Goal: Task Accomplishment & Management: Manage account settings

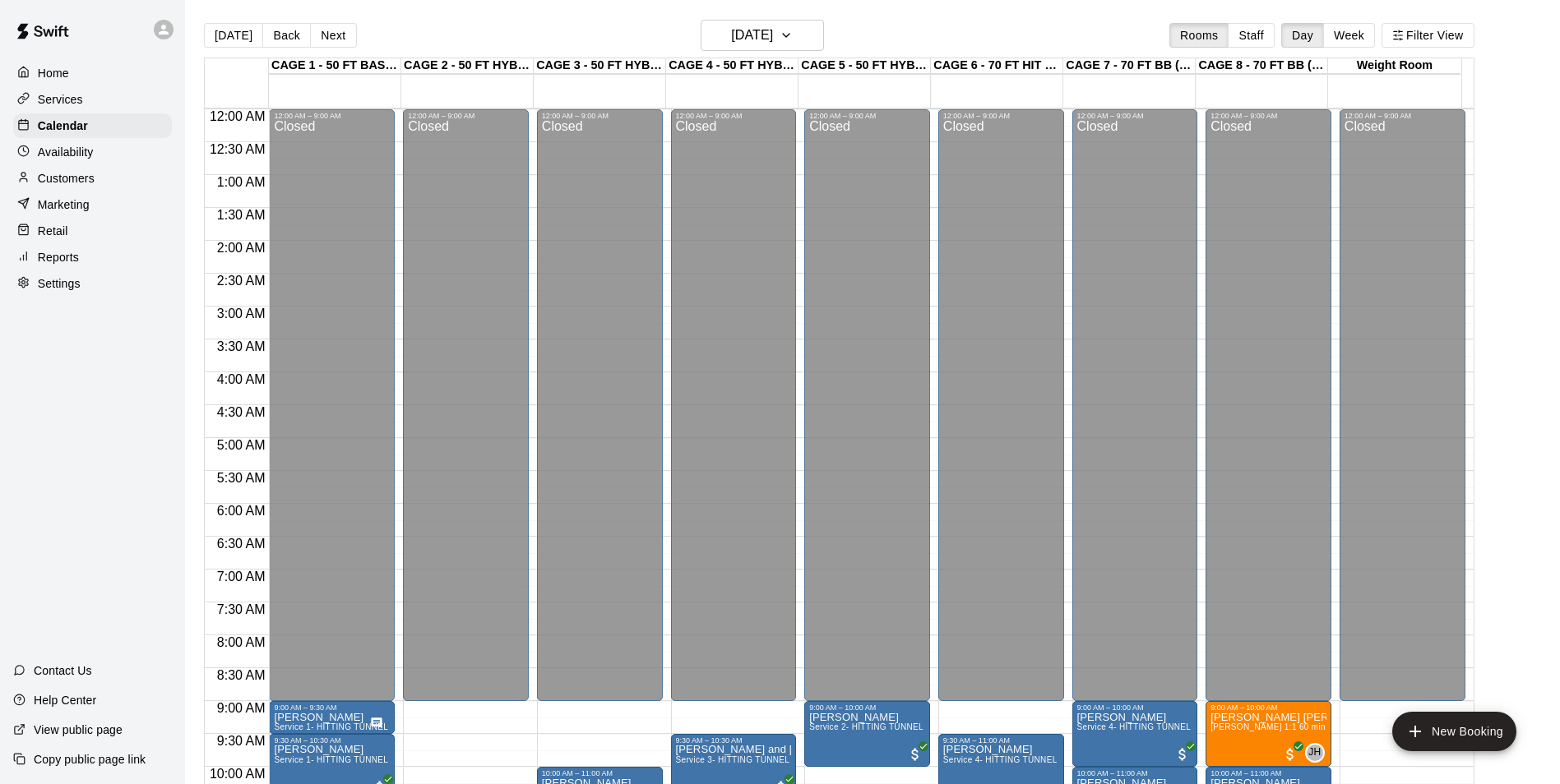
scroll to position [589, 0]
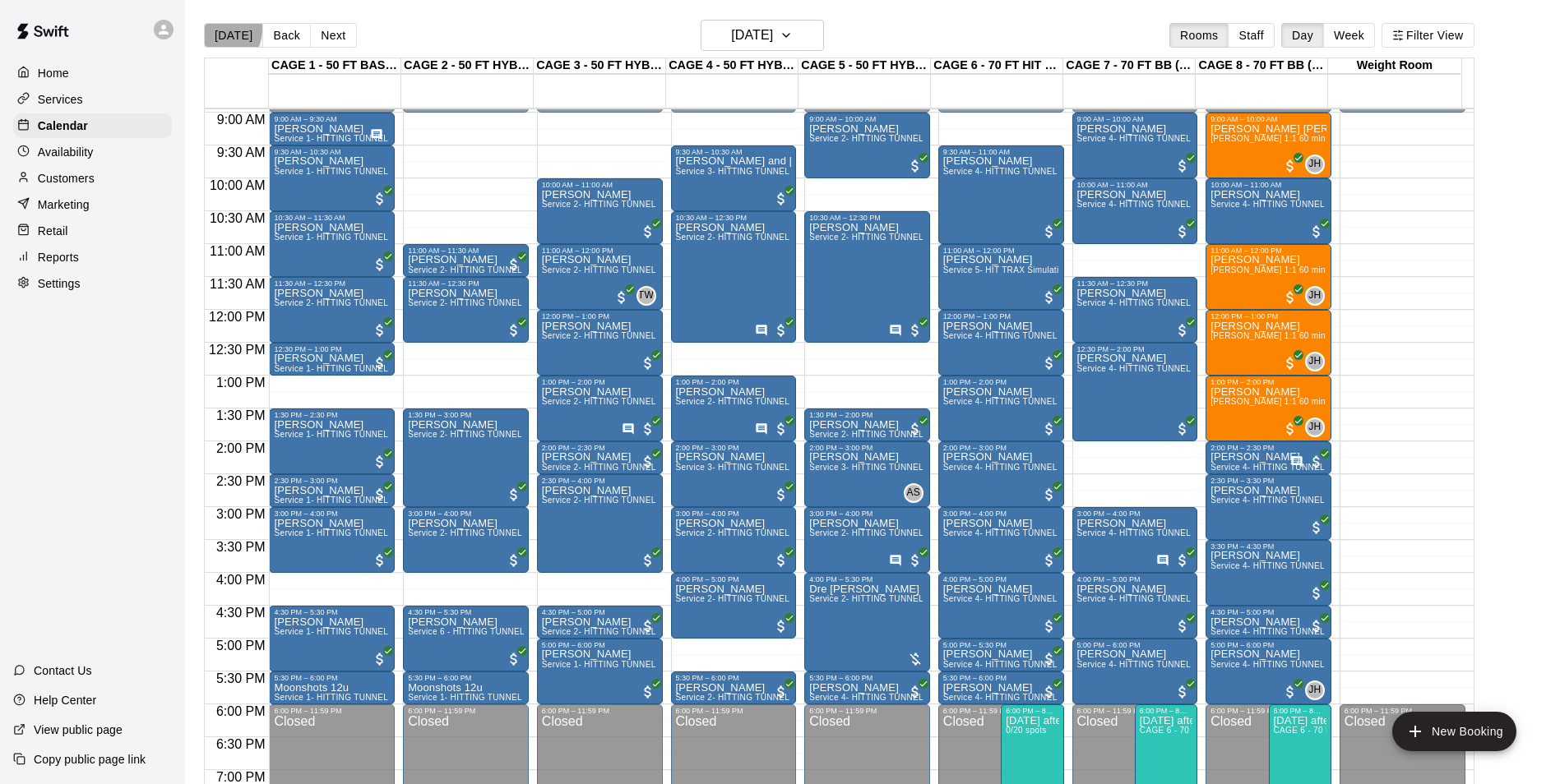
click at [213, 28] on button "[DATE]" at bounding box center [233, 36] width 59 height 25
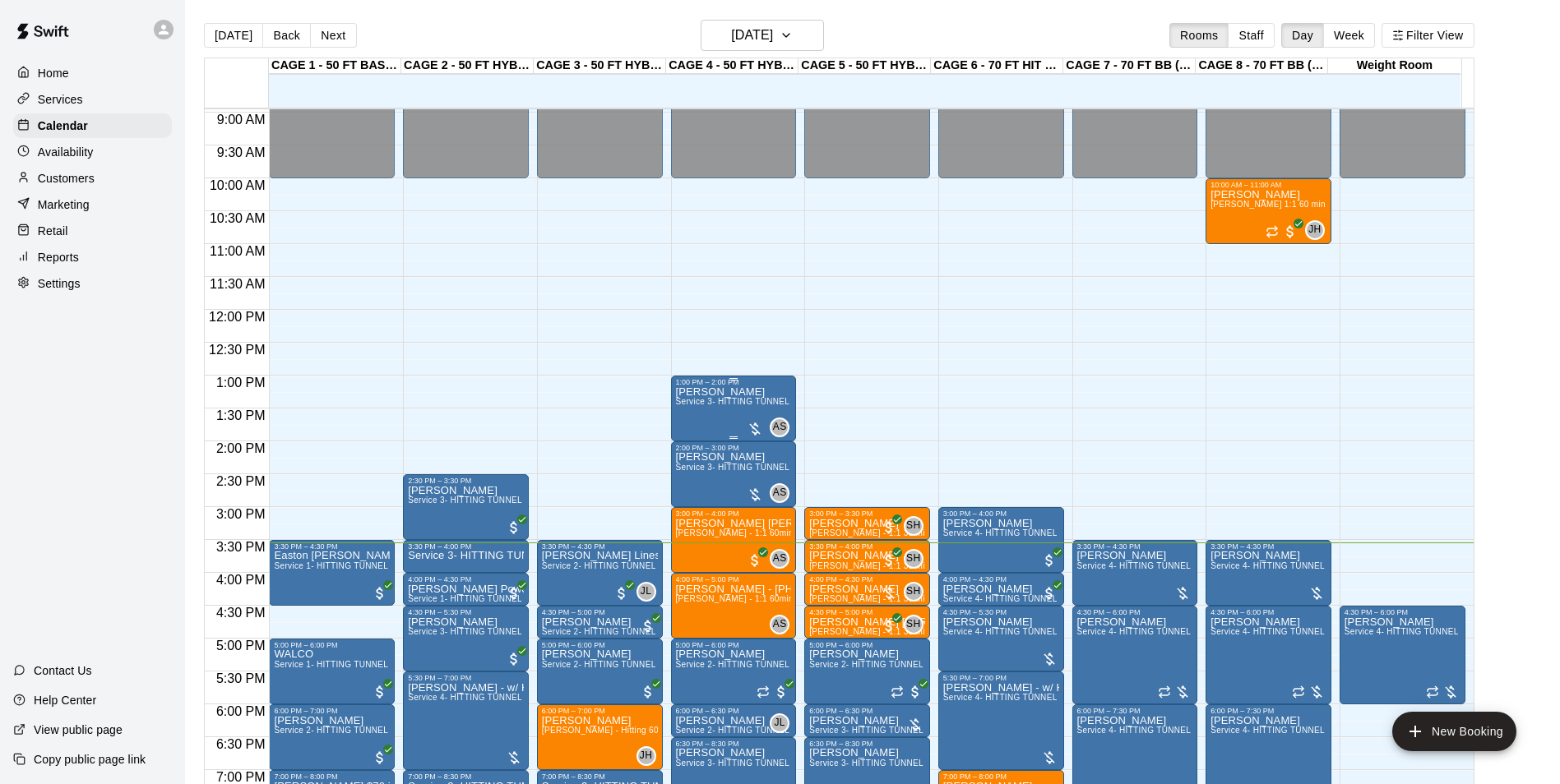
click at [709, 404] on span "Service 3- HITTING TUNNEL RENTAL - 50ft Softball" at bounding box center [777, 401] width 204 height 9
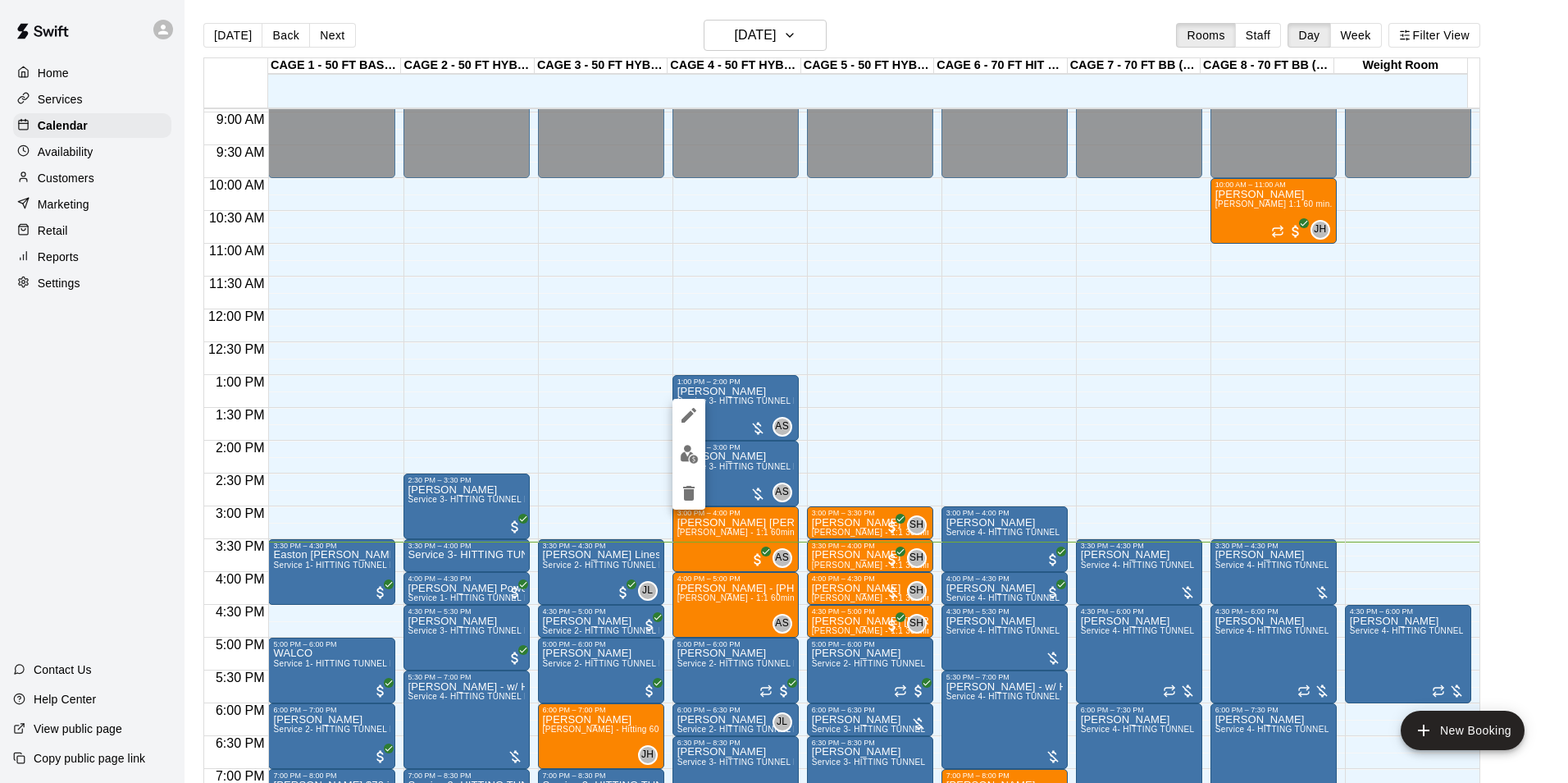
click at [695, 444] on button "edit" at bounding box center [688, 454] width 33 height 32
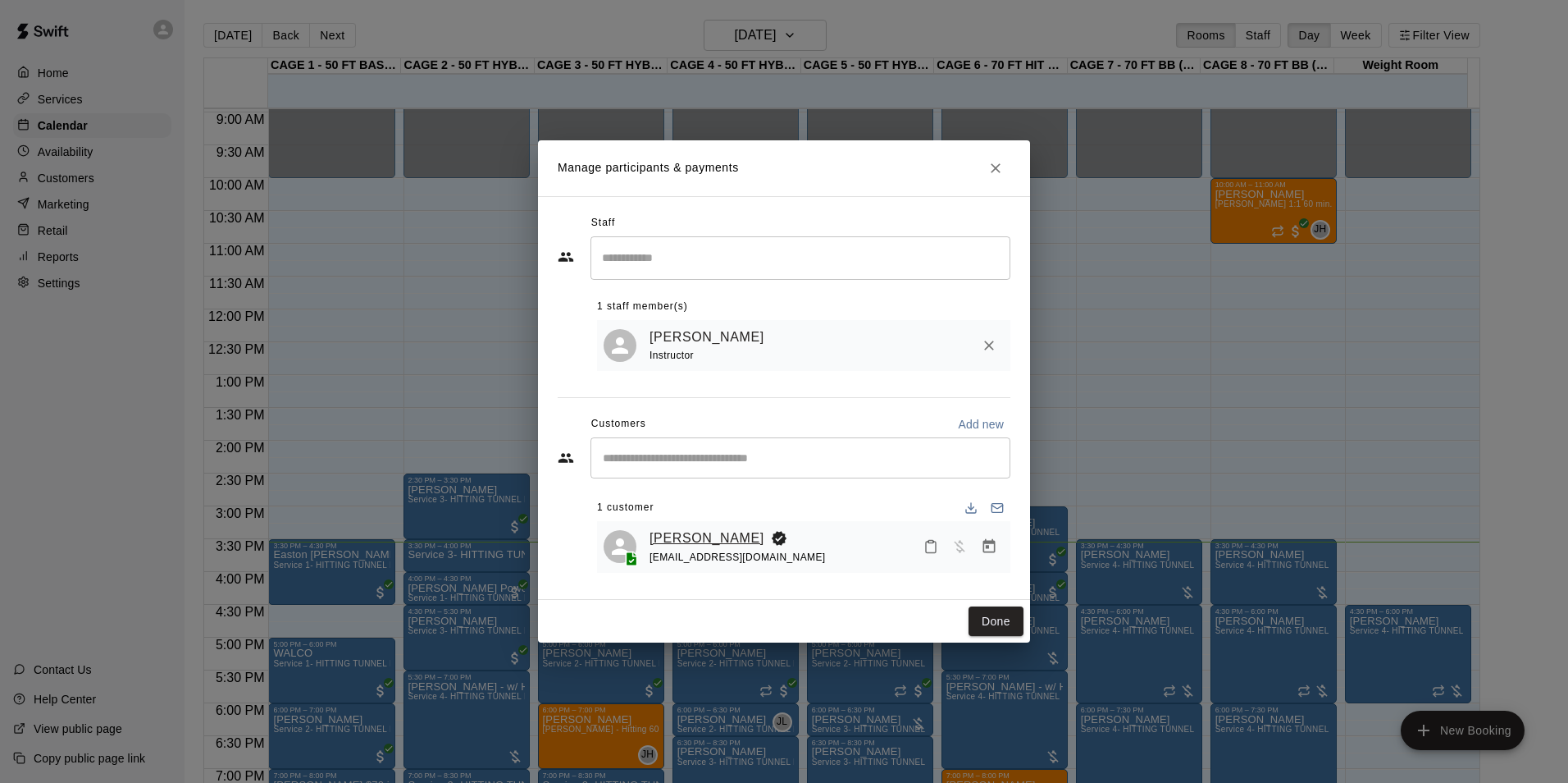
click at [712, 538] on link "[PERSON_NAME]" at bounding box center [707, 538] width 115 height 21
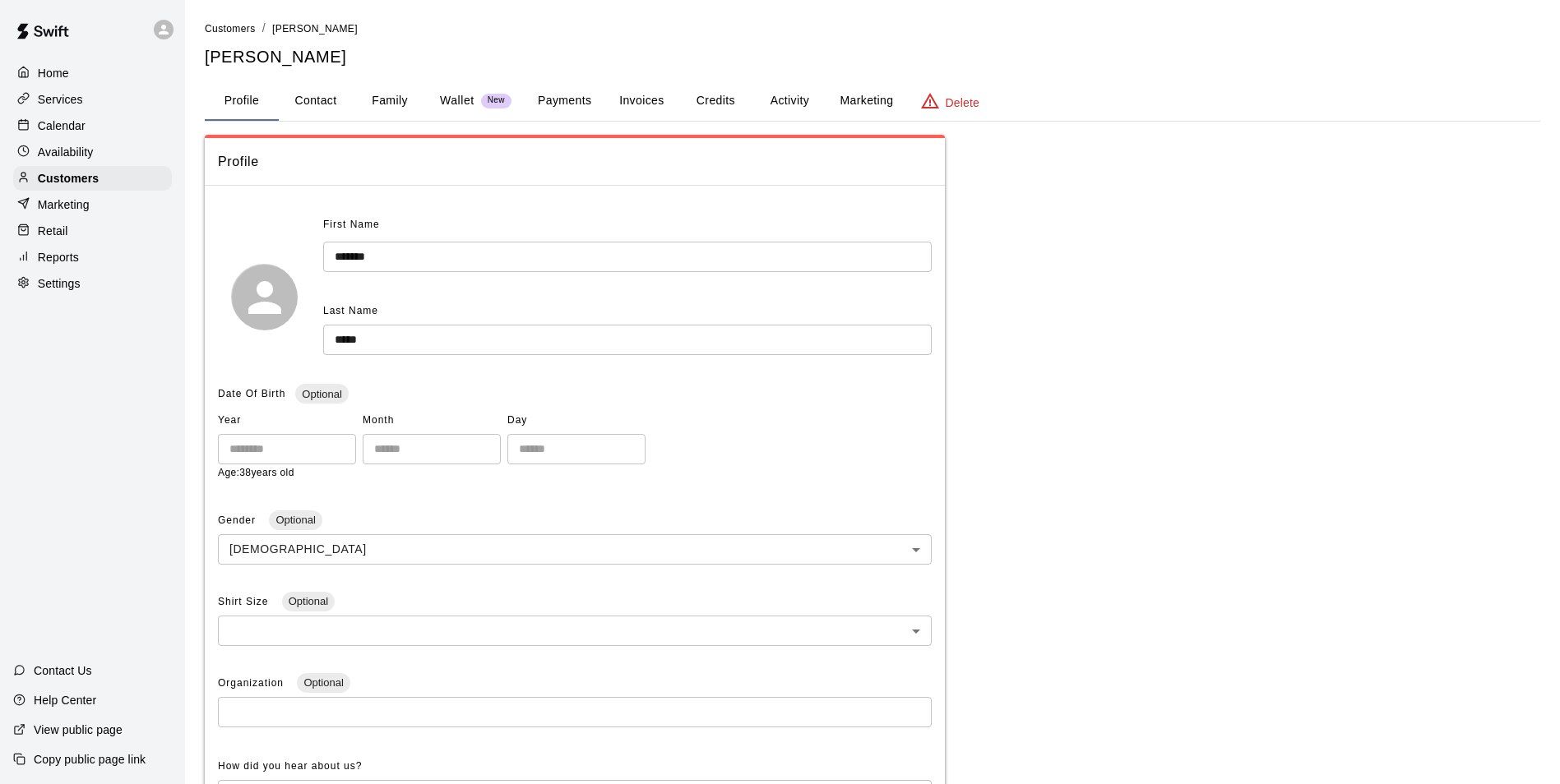
click at [643, 95] on button "Invoices" at bounding box center [641, 101] width 74 height 39
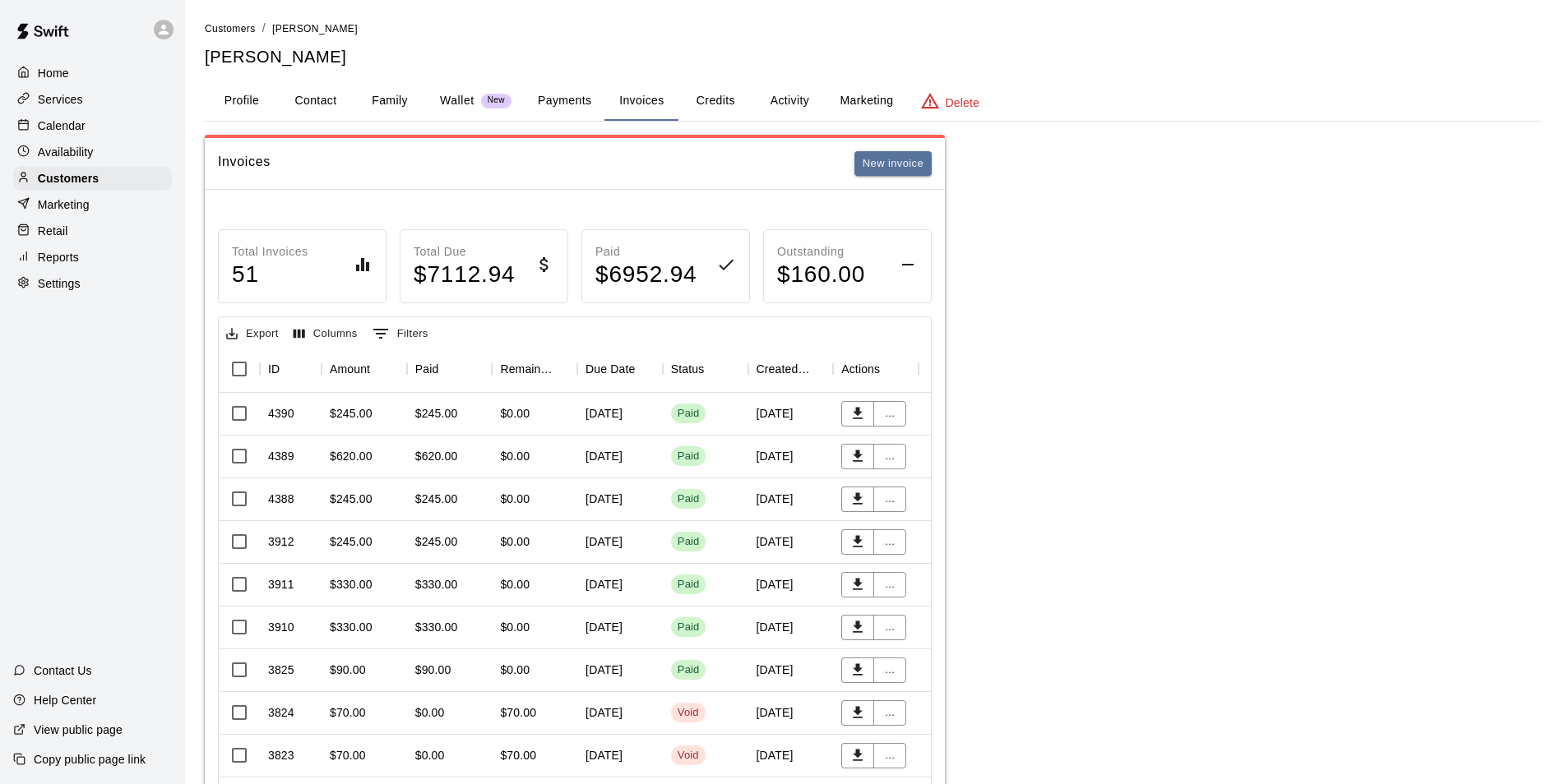
click at [784, 110] on button "Activity" at bounding box center [789, 101] width 74 height 39
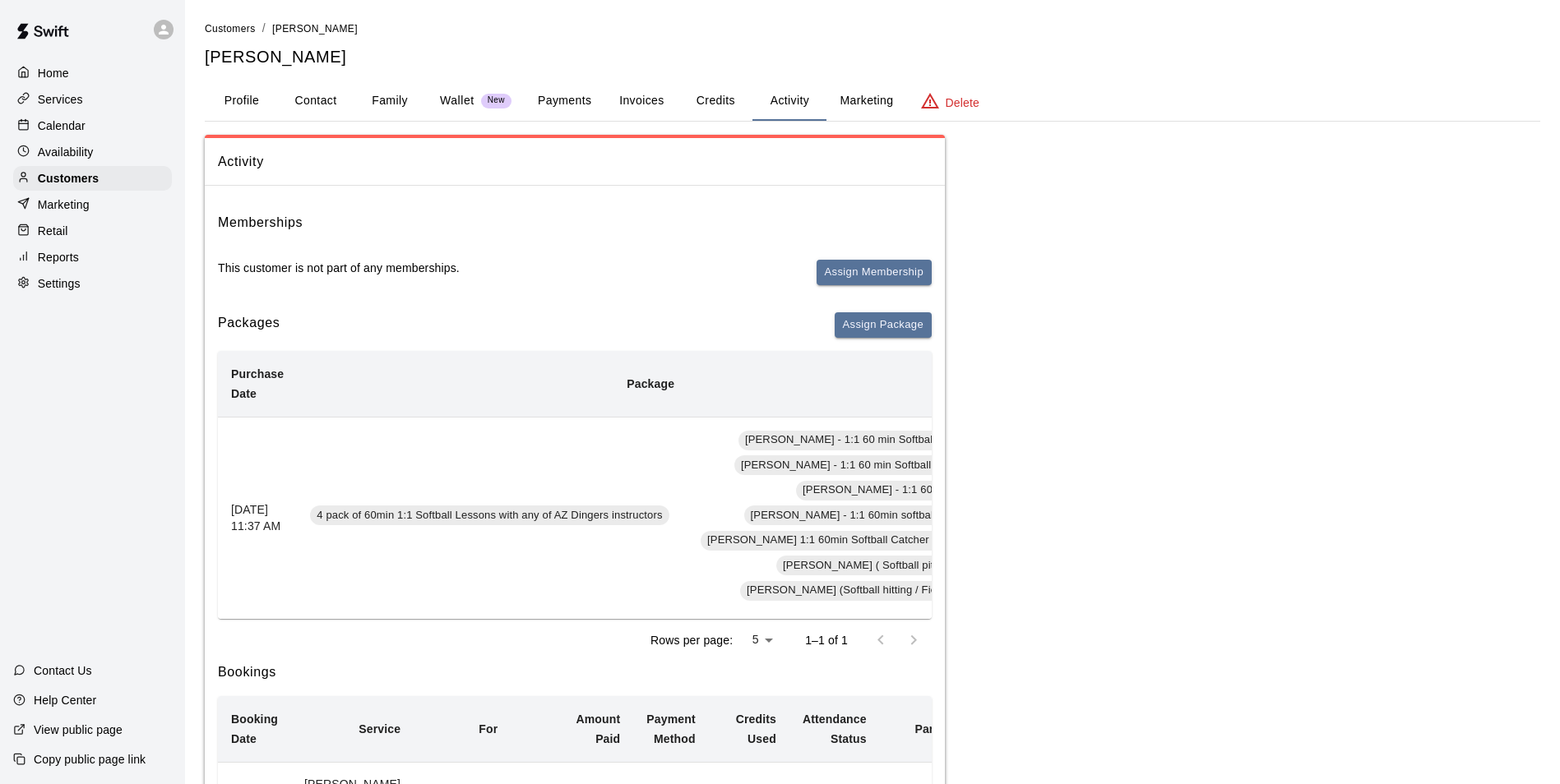
scroll to position [0, 449]
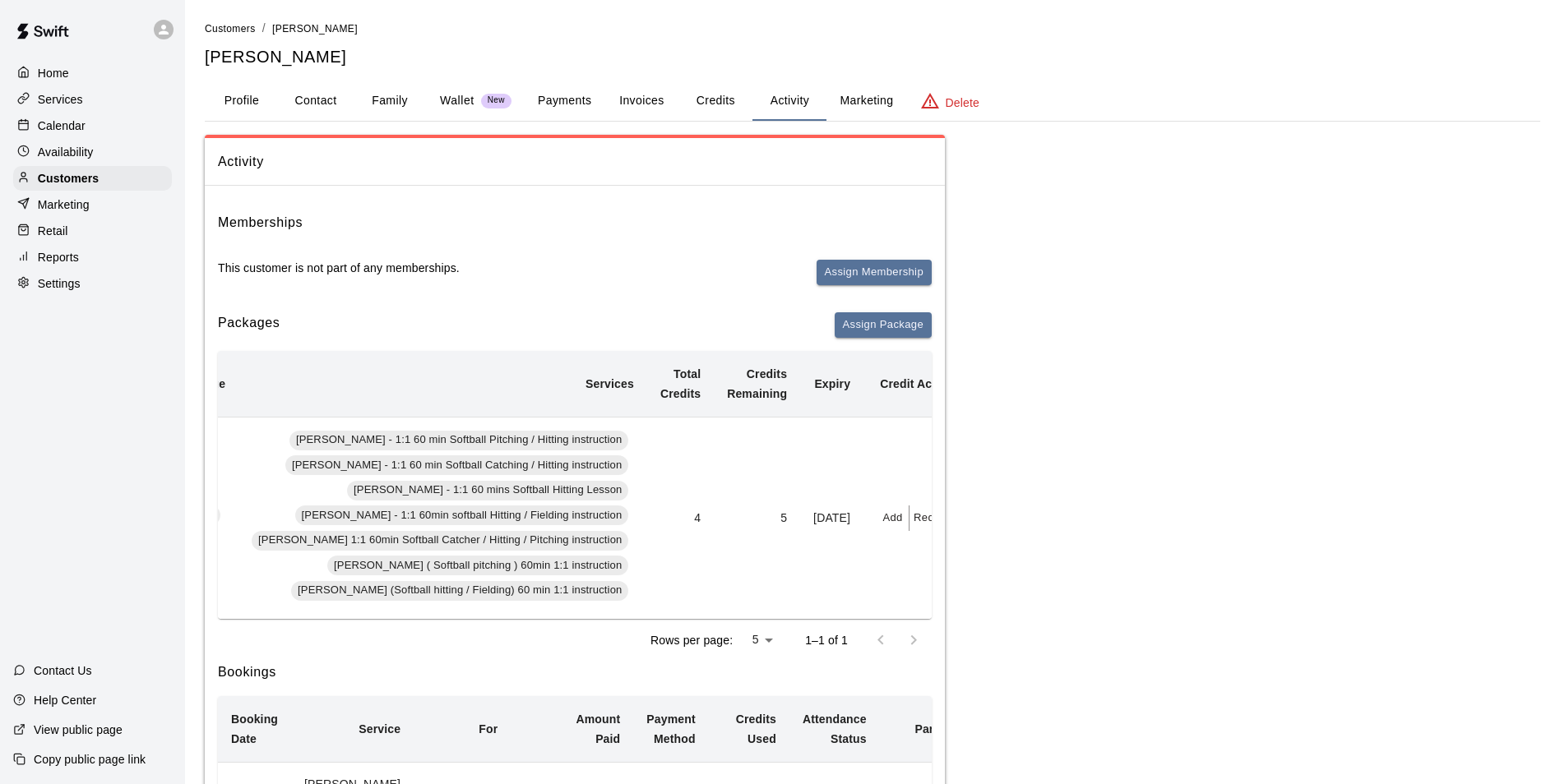
click at [76, 138] on div "Calendar" at bounding box center [93, 126] width 159 height 25
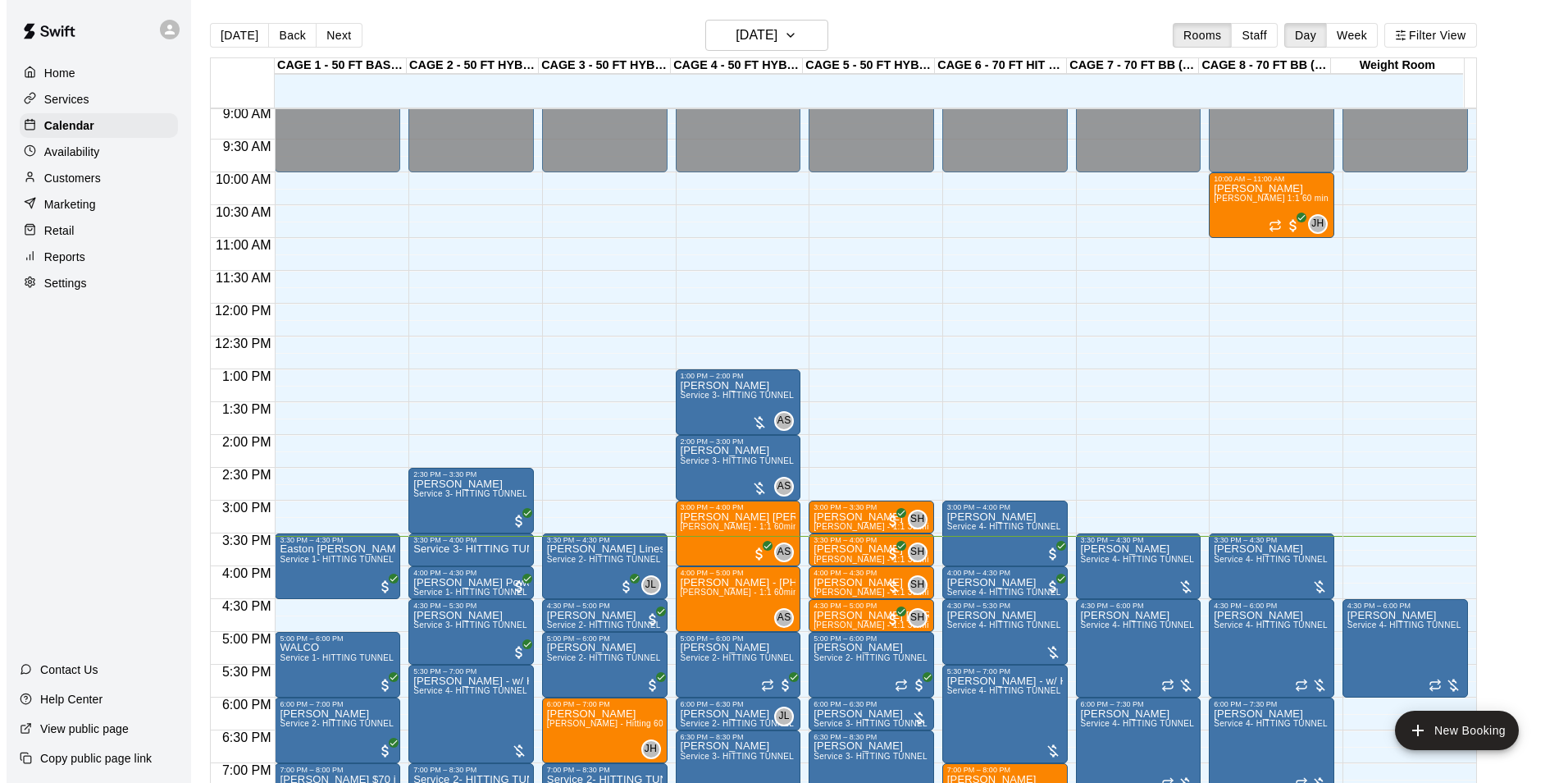
scroll to position [588, 0]
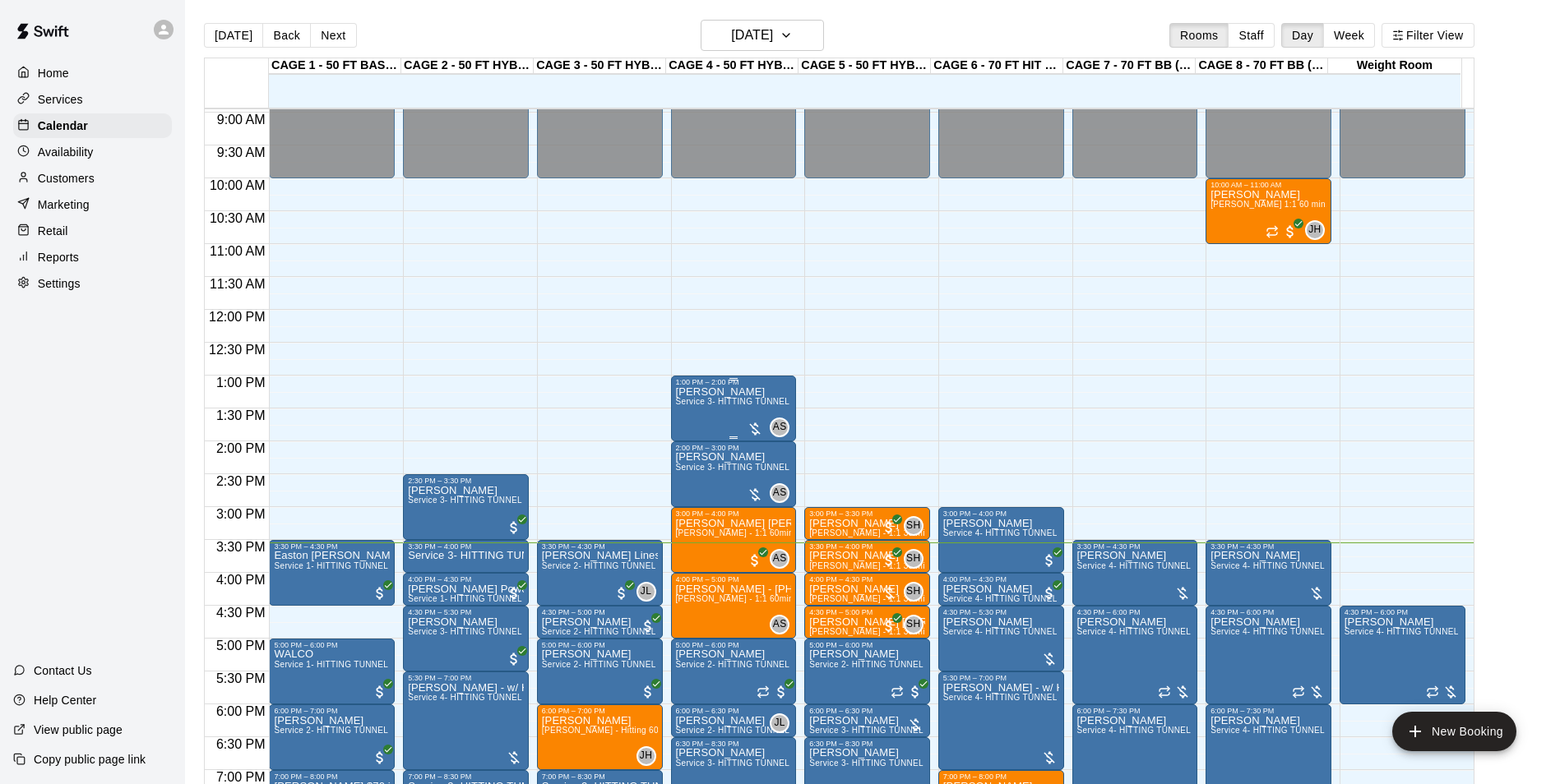
click at [721, 411] on div "Preslee Colby Service 3- HITTING TUNNEL RENTAL - 50ft Softball" at bounding box center [734, 778] width 116 height 784
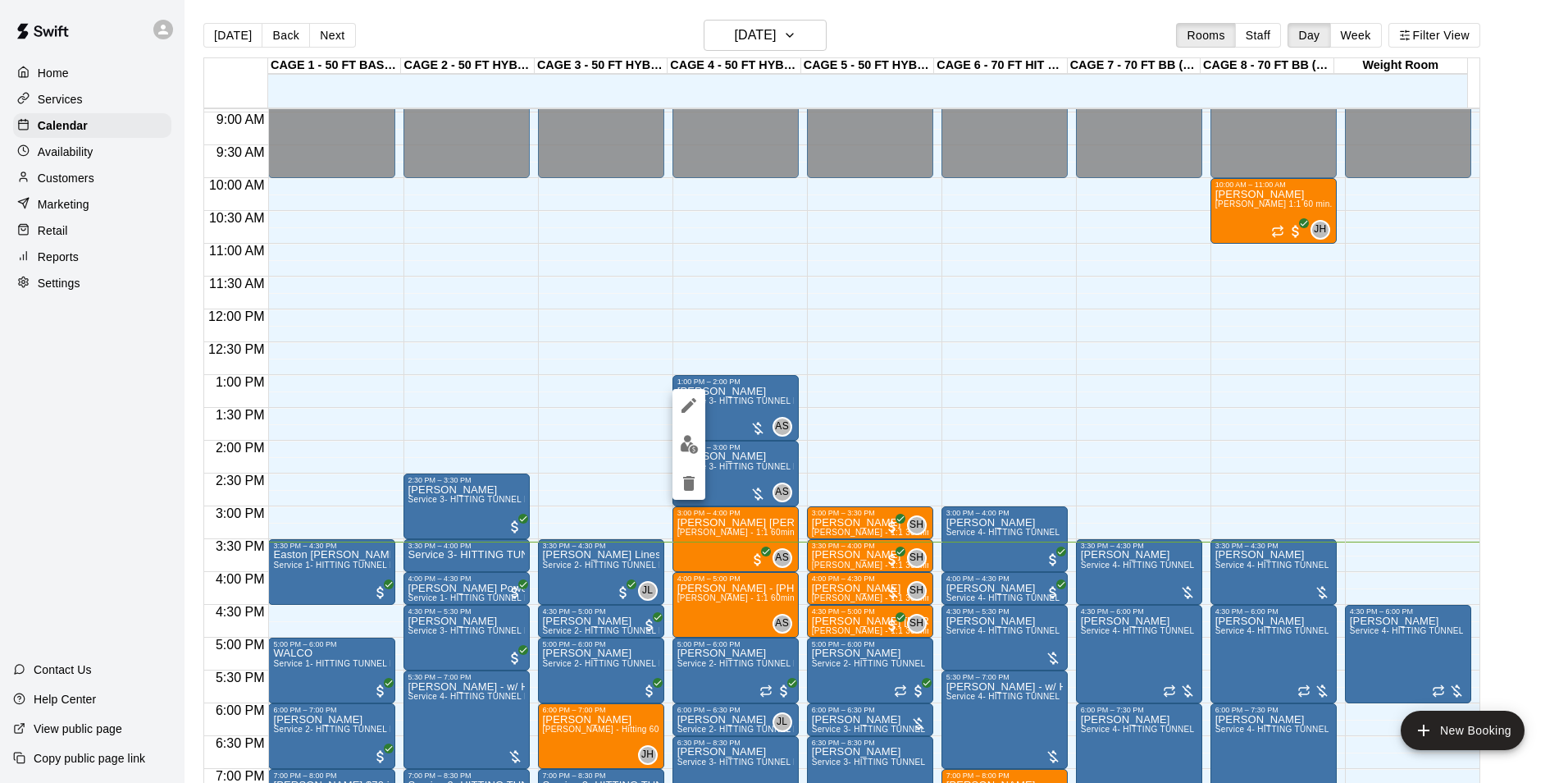
click at [953, 401] on div at bounding box center [784, 391] width 1568 height 783
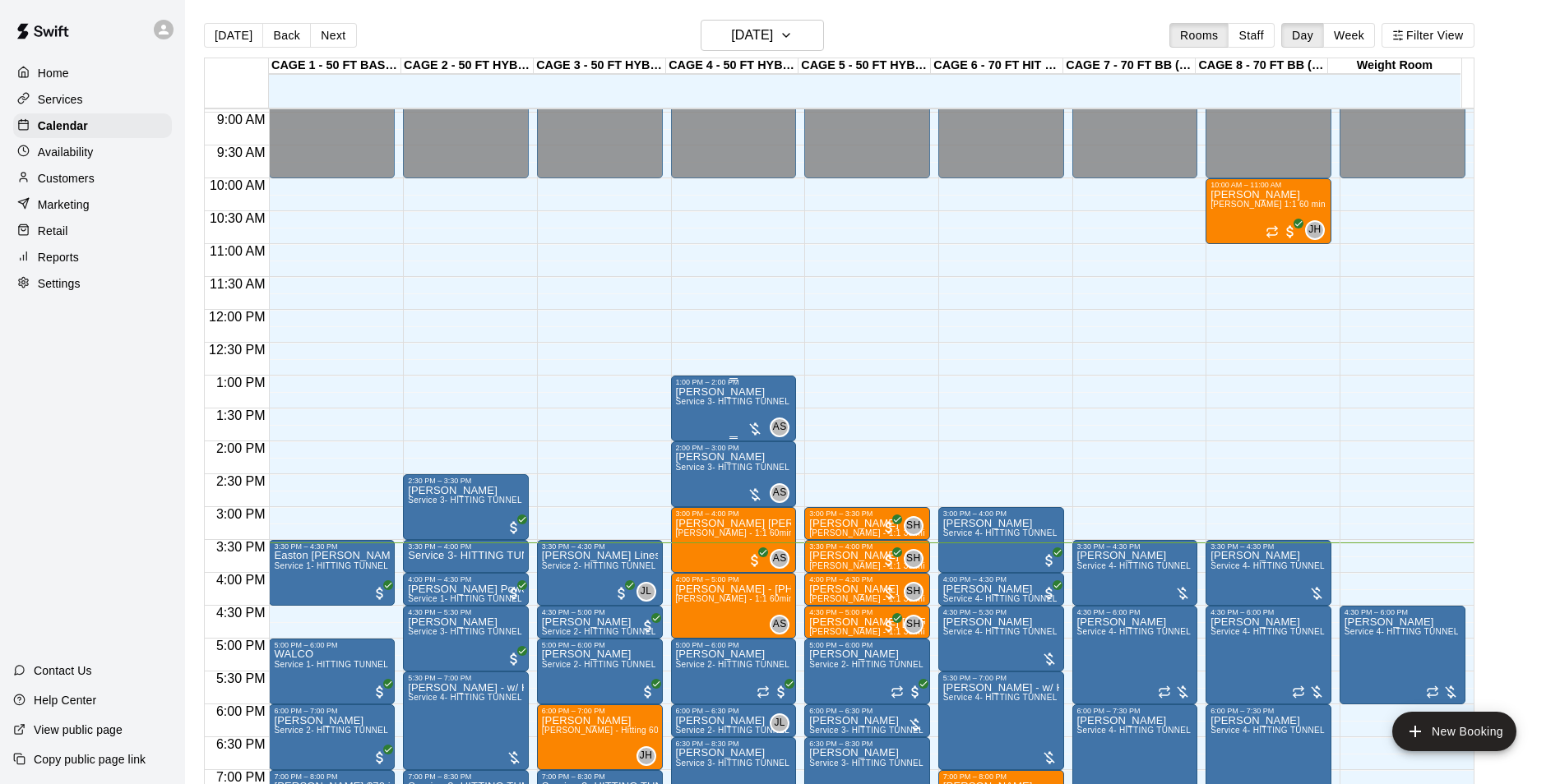
click at [757, 429] on div at bounding box center [754, 429] width 16 height 16
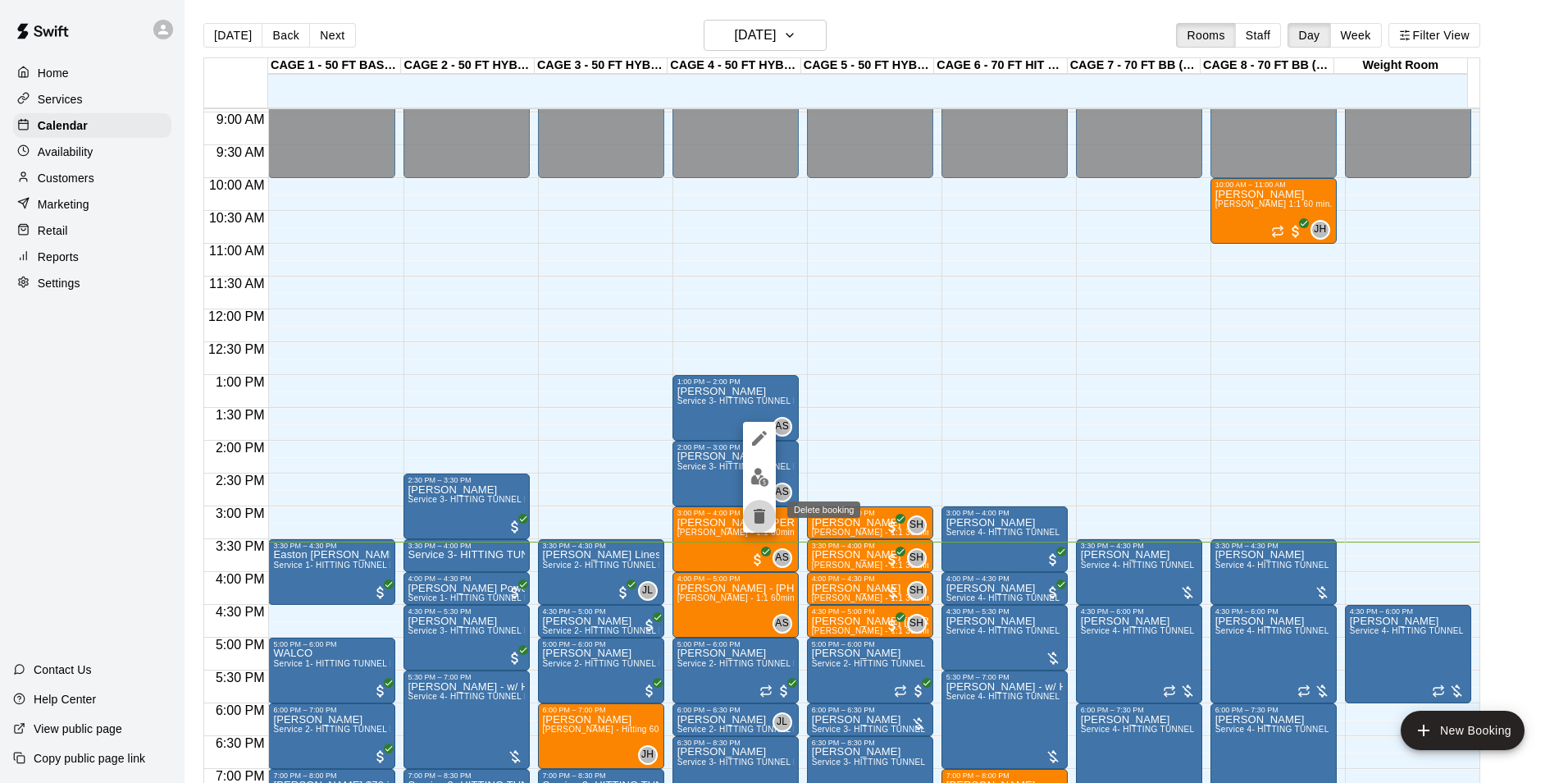
click at [746, 514] on button "delete" at bounding box center [760, 516] width 33 height 33
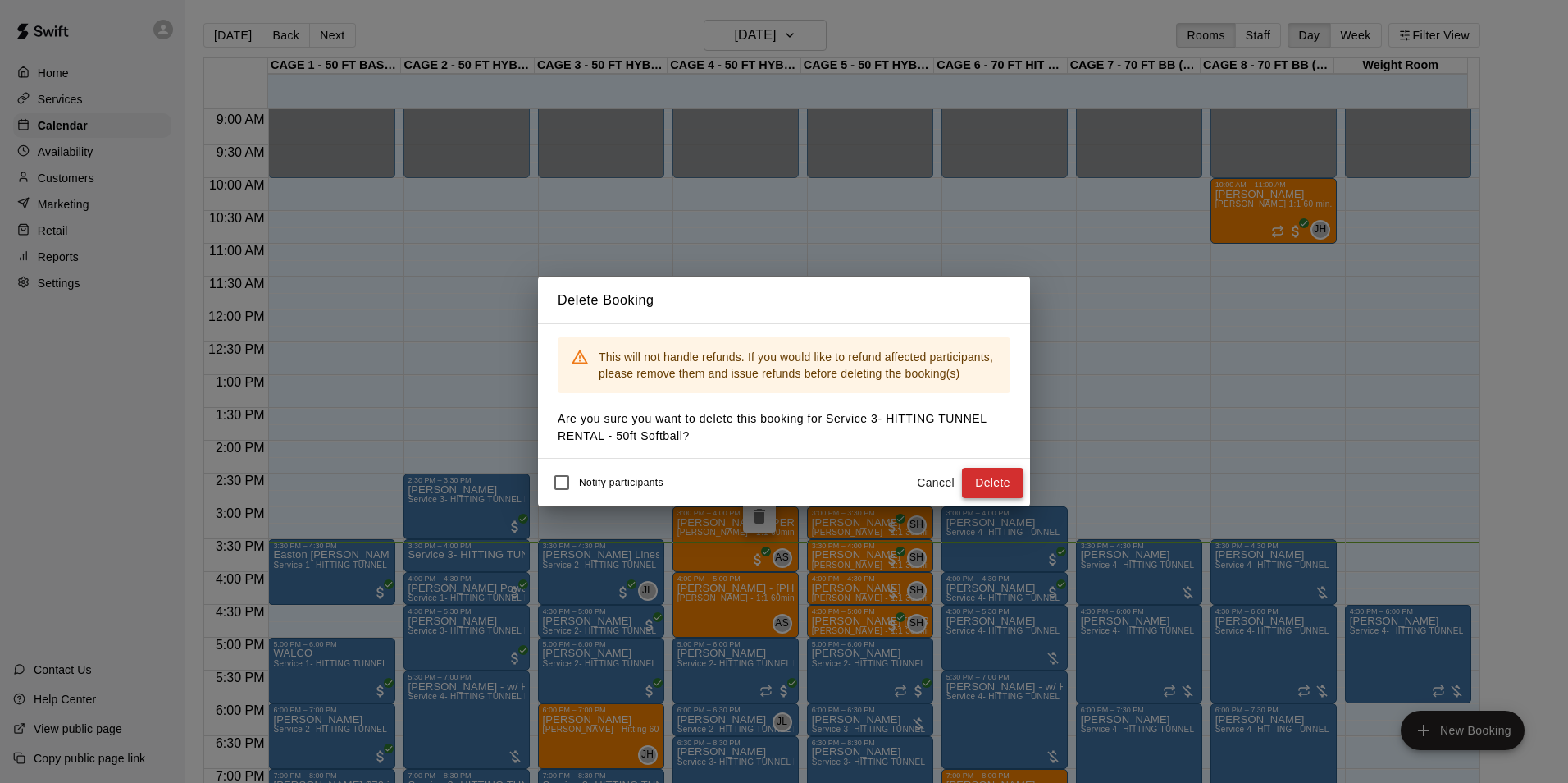
click at [984, 483] on button "Delete" at bounding box center [993, 483] width 61 height 30
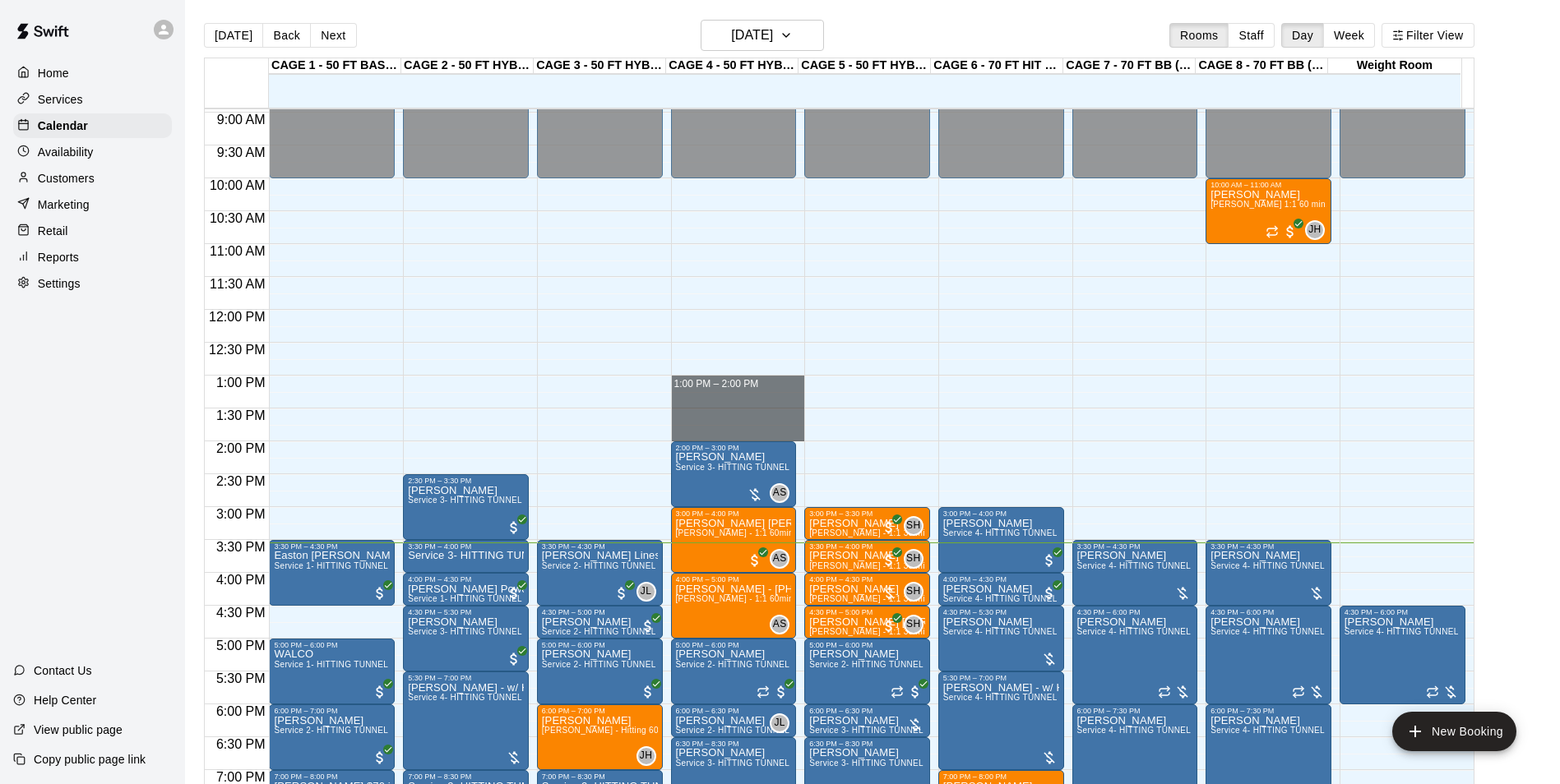
drag, startPoint x: 715, startPoint y: 380, endPoint x: 730, endPoint y: 433, distance: 55.1
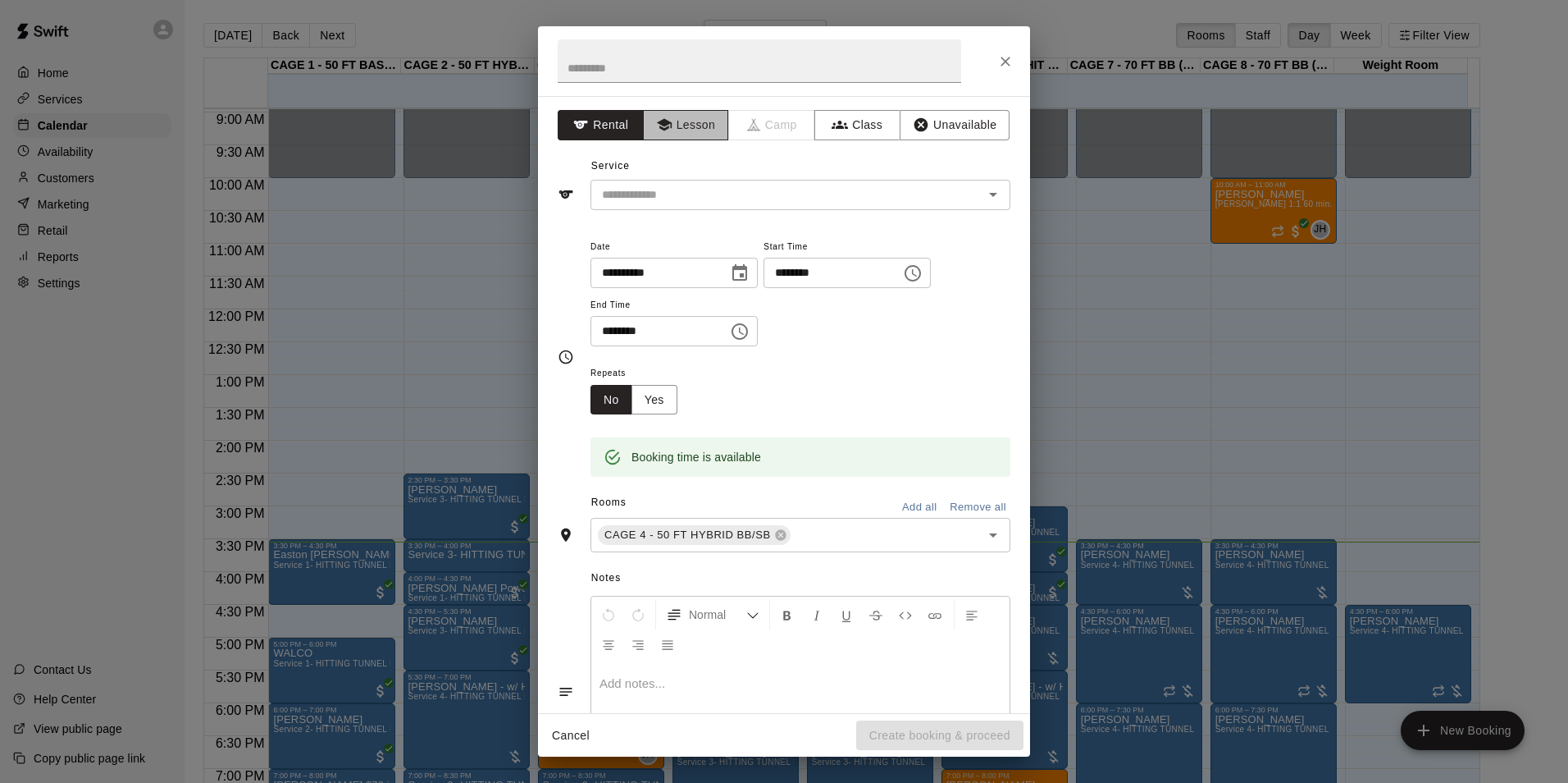
click at [694, 110] on button "Lesson" at bounding box center [686, 125] width 86 height 30
click at [716, 206] on div "​" at bounding box center [800, 195] width 420 height 30
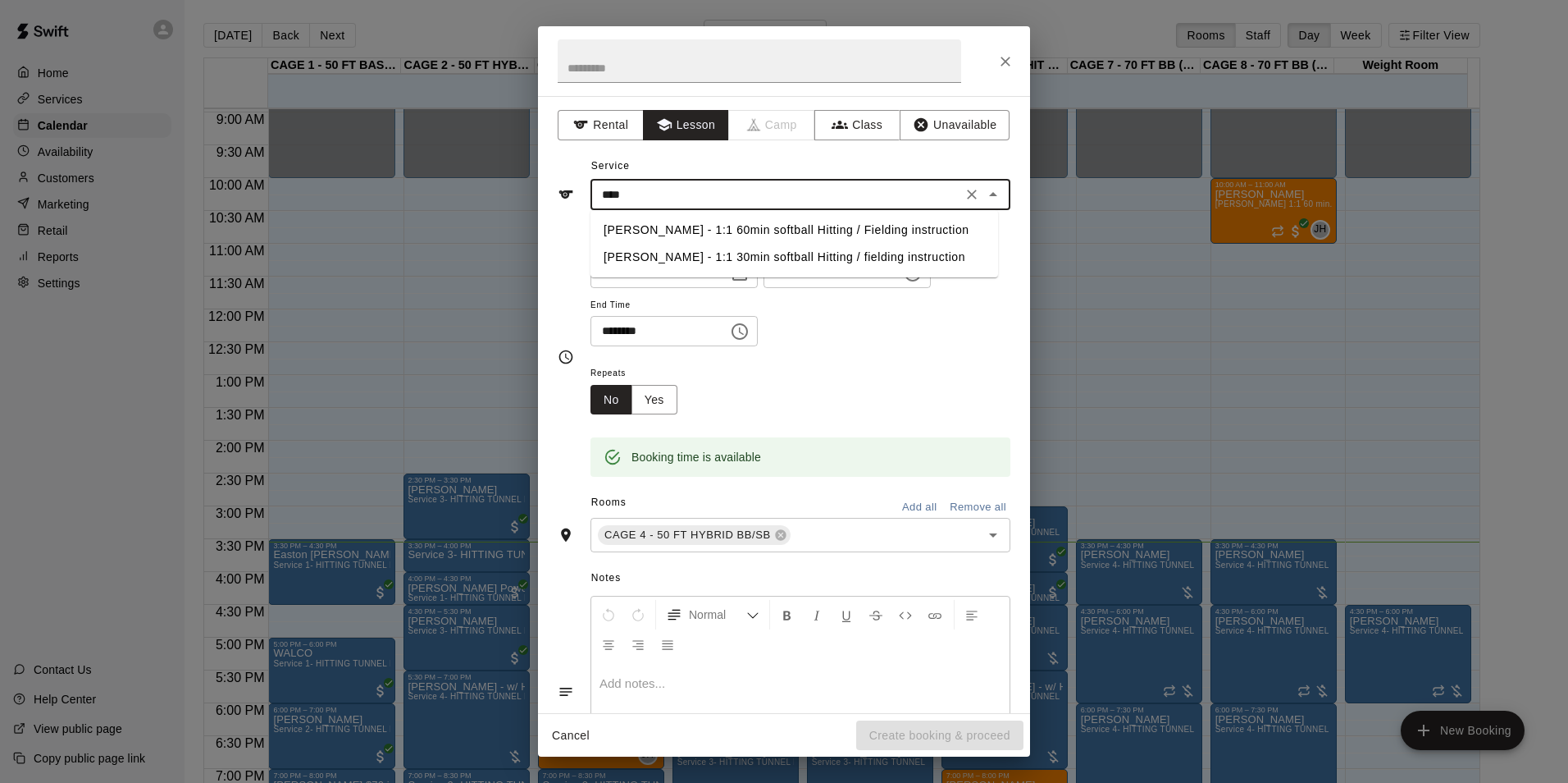
click at [685, 225] on li "[PERSON_NAME] - 1:1 60min softball Hitting / Fielding instruction" at bounding box center [794, 230] width 408 height 27
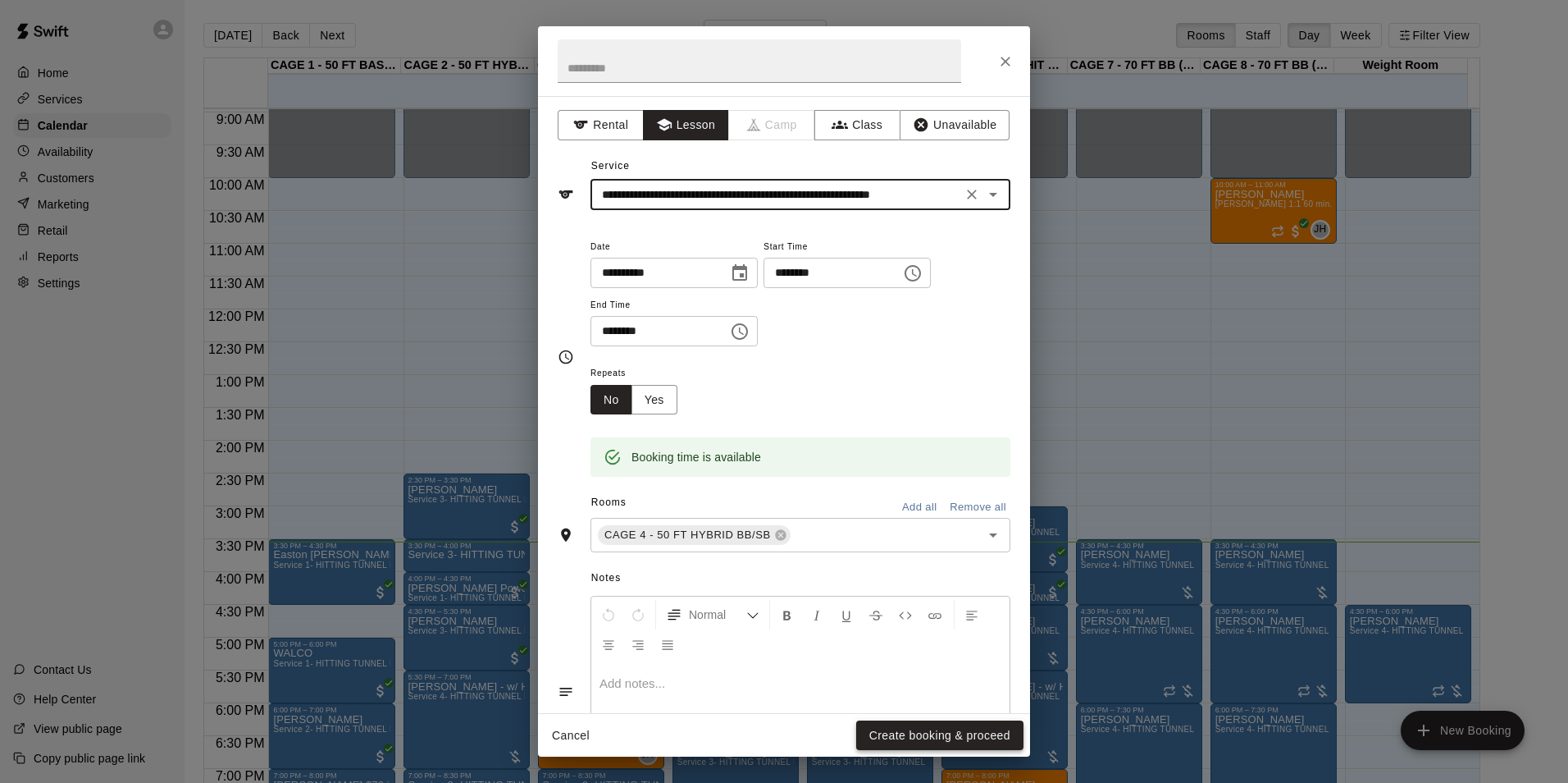
type input "**********"
click at [964, 733] on button "Create booking & proceed" at bounding box center [940, 736] width 167 height 30
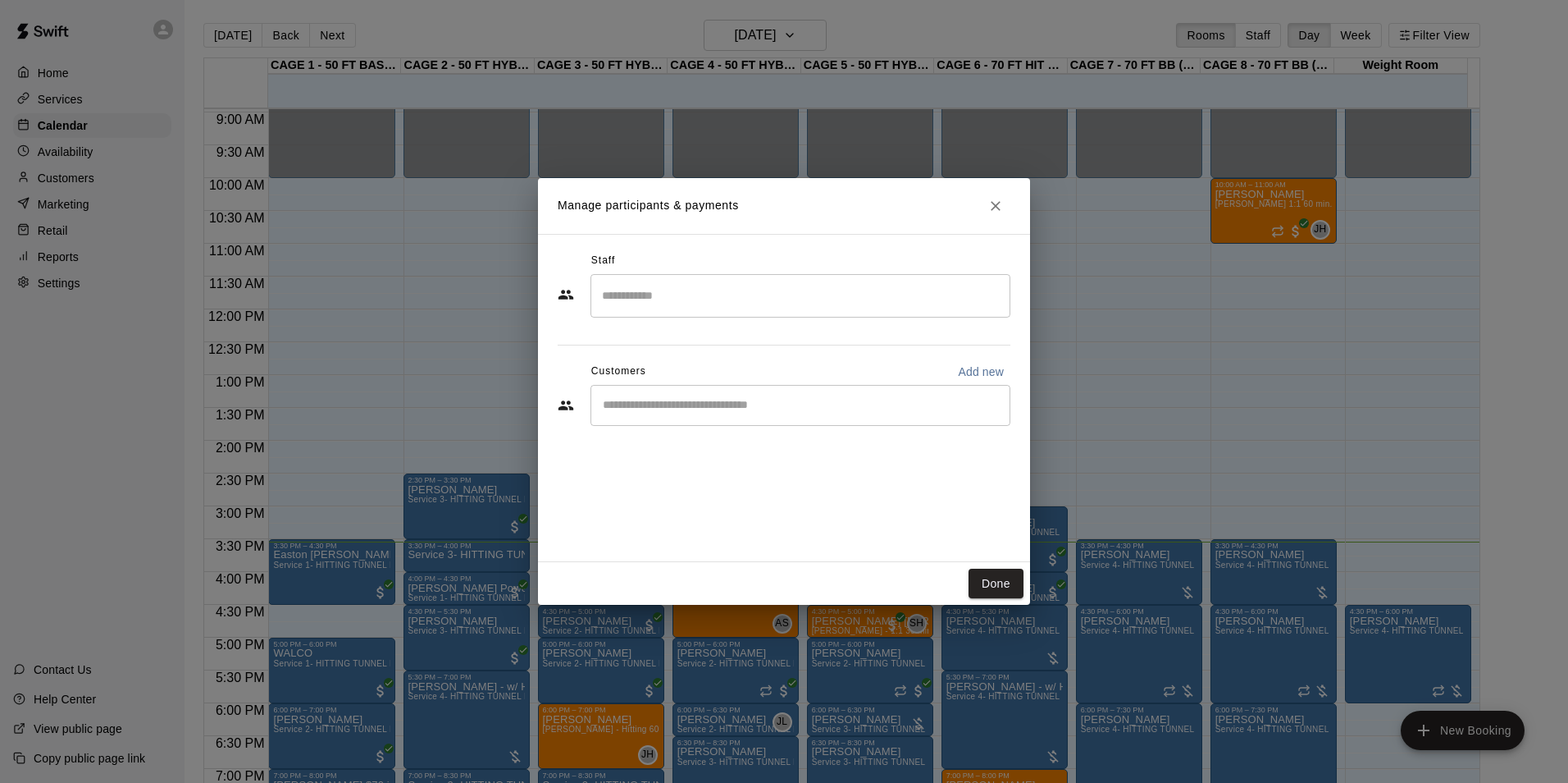
click at [792, 378] on div "Customers Add new" at bounding box center [784, 371] width 453 height 26
click at [790, 389] on div "​" at bounding box center [800, 405] width 420 height 41
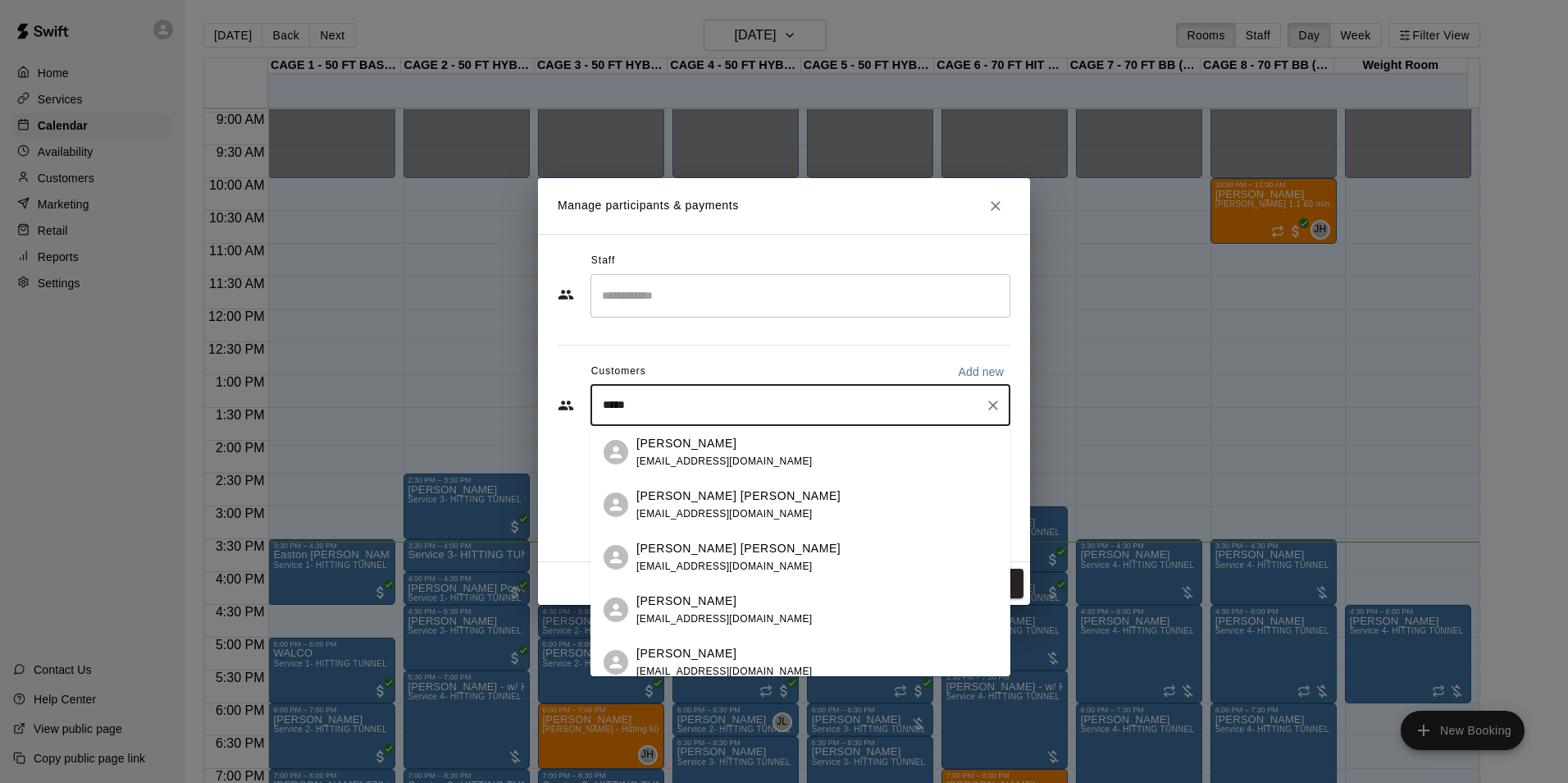
type input "******"
click at [729, 452] on div "Preslee Colby colbyduo@gmail.com" at bounding box center [725, 453] width 176 height 36
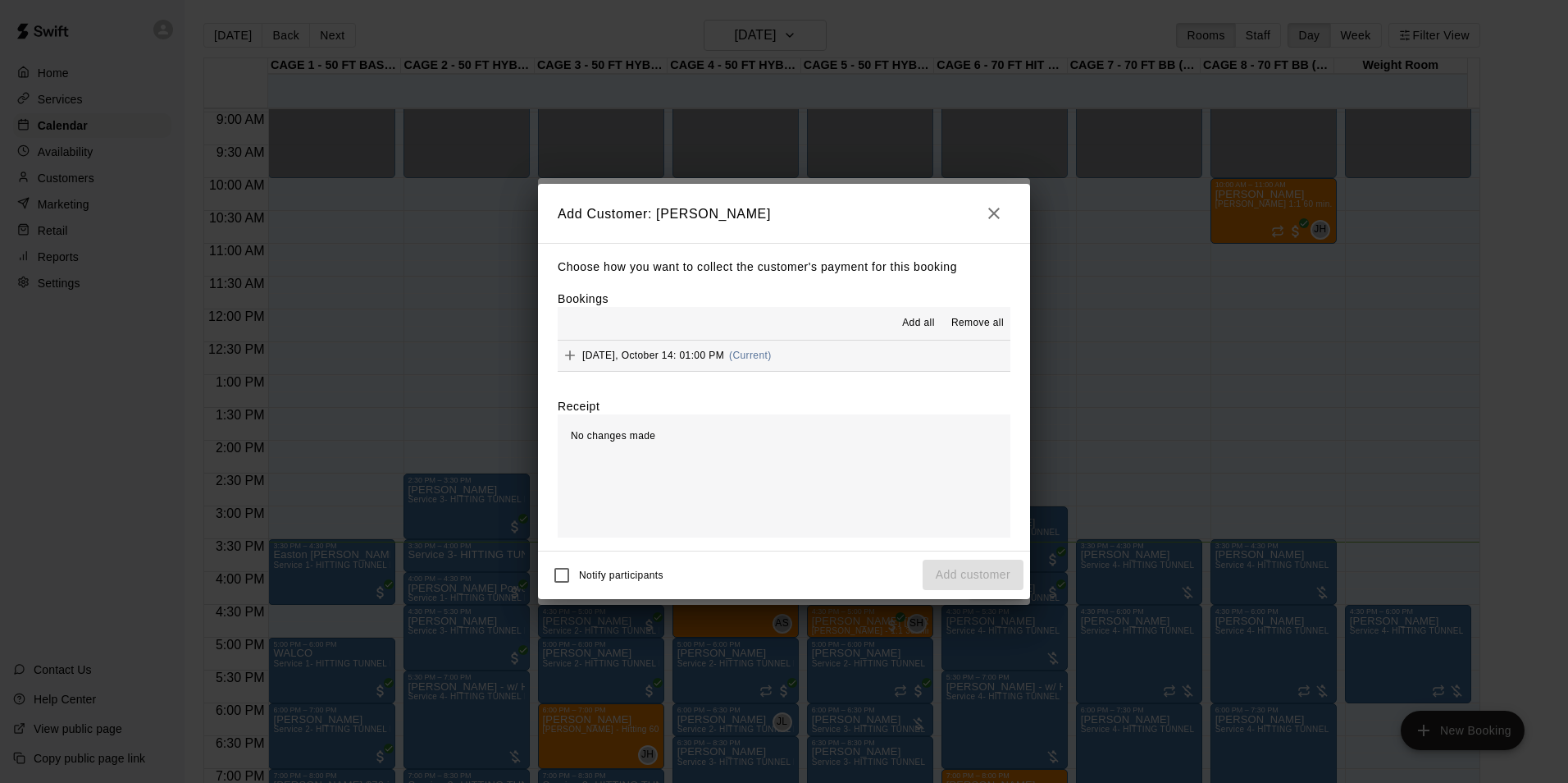
click at [909, 339] on div "Add all Remove all" at bounding box center [784, 323] width 453 height 33
click at [920, 330] on span "Add all" at bounding box center [918, 323] width 33 height 16
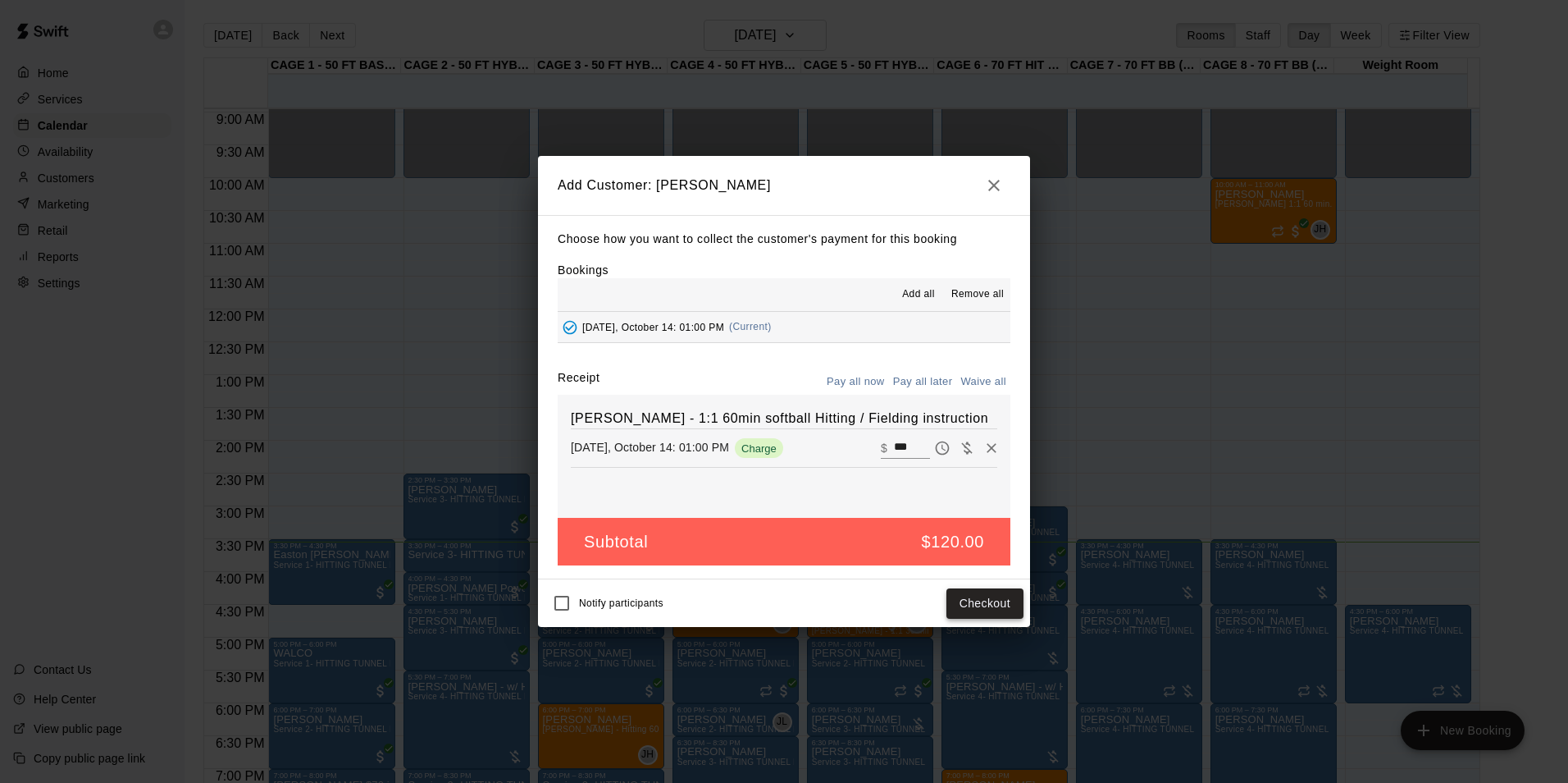
click at [982, 599] on button "Checkout" at bounding box center [985, 604] width 77 height 30
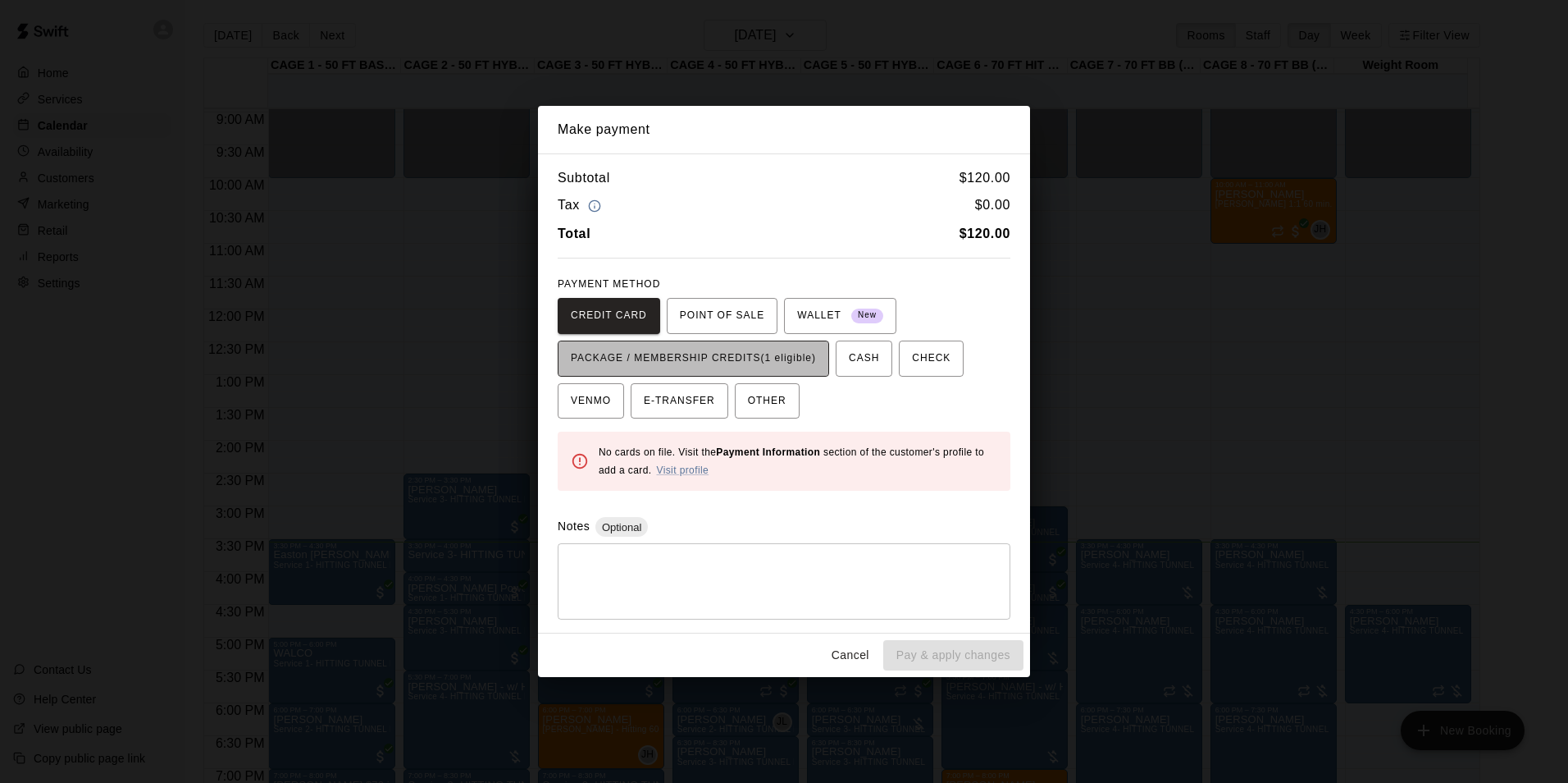
click at [784, 370] on span "PACKAGE / MEMBERSHIP CREDITS (1 eligible)" at bounding box center [693, 358] width 245 height 26
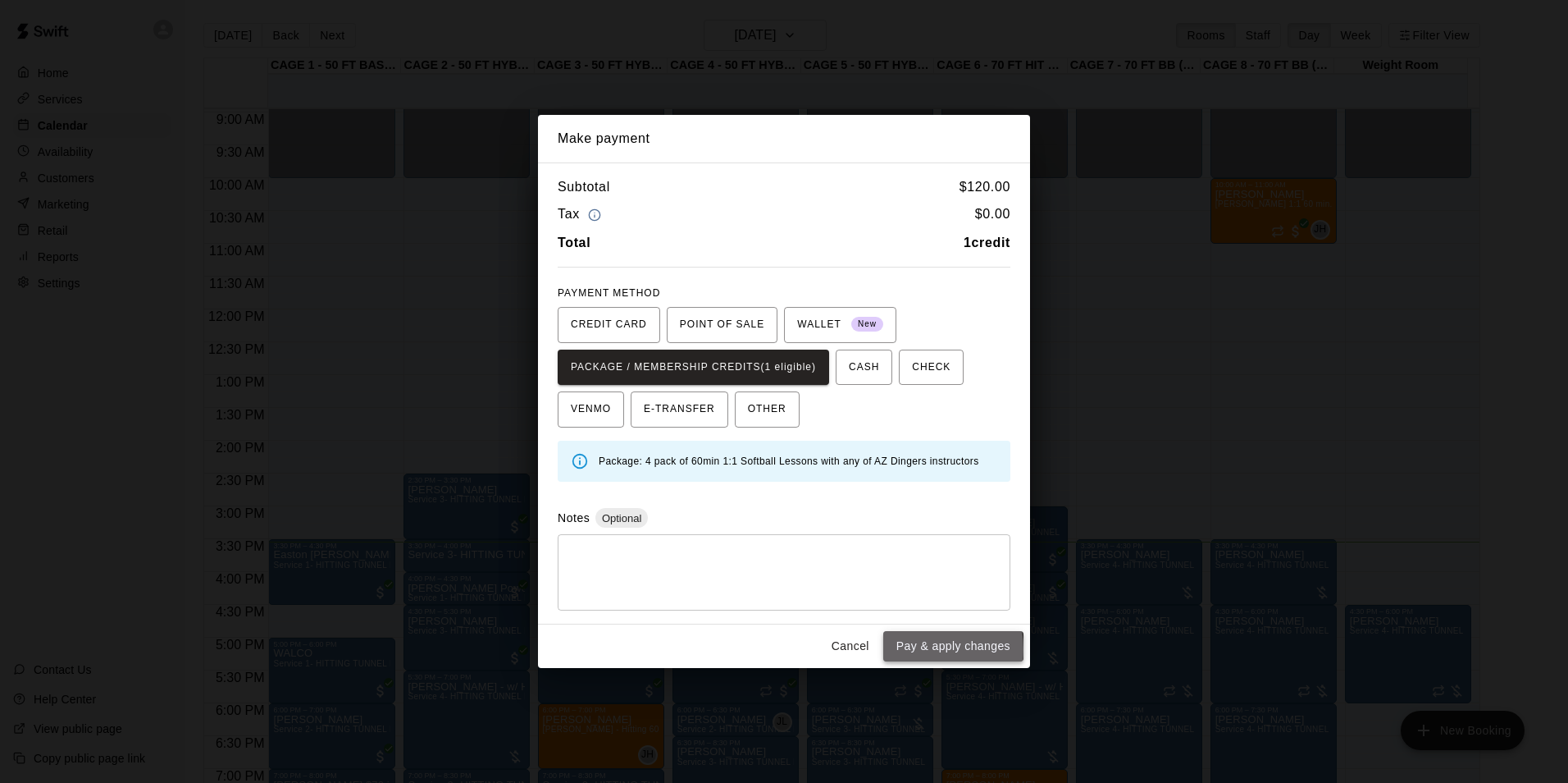
click at [903, 649] on button "Pay & apply changes" at bounding box center [954, 646] width 141 height 30
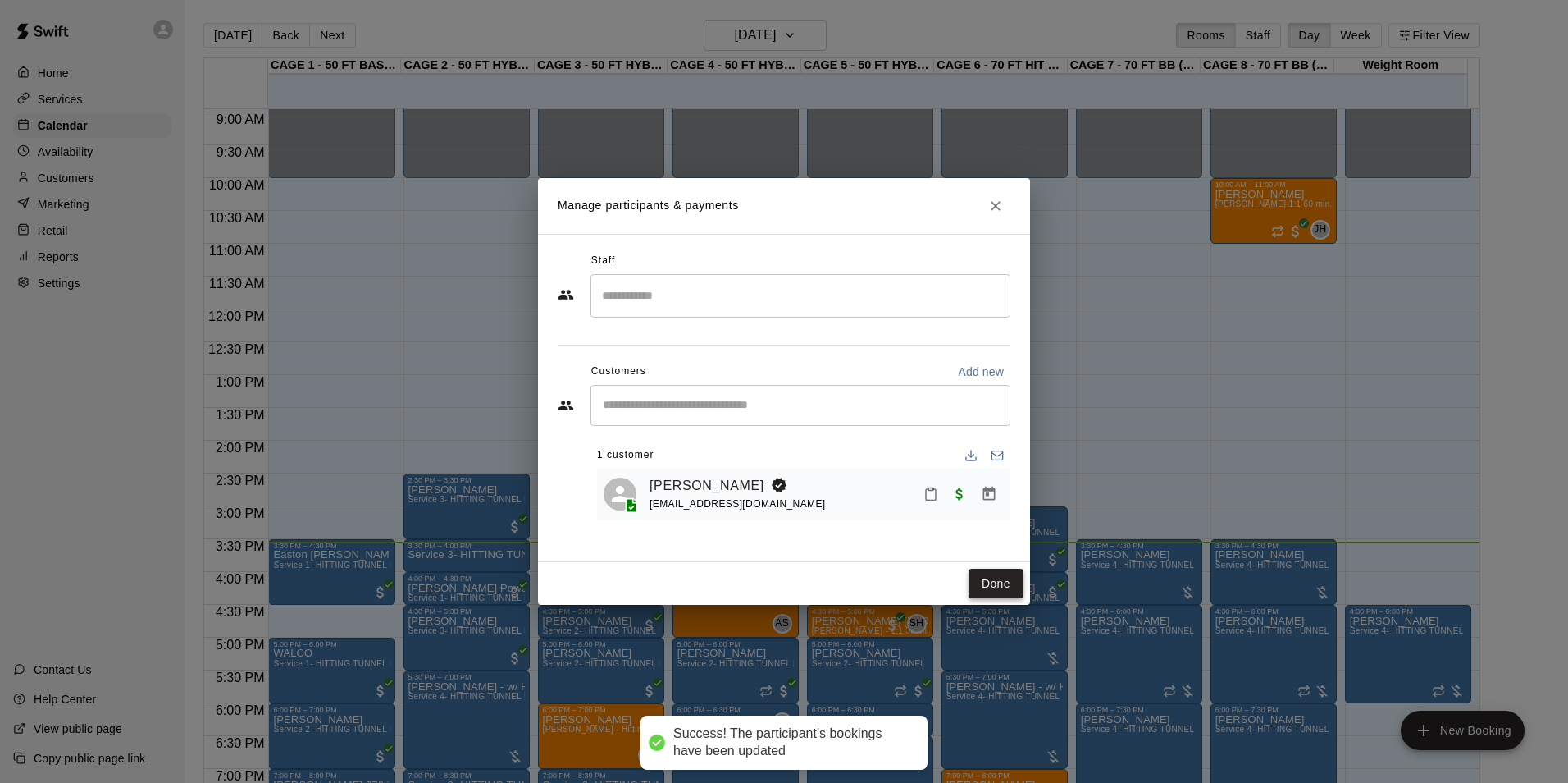
click at [979, 578] on button "Done" at bounding box center [996, 583] width 55 height 30
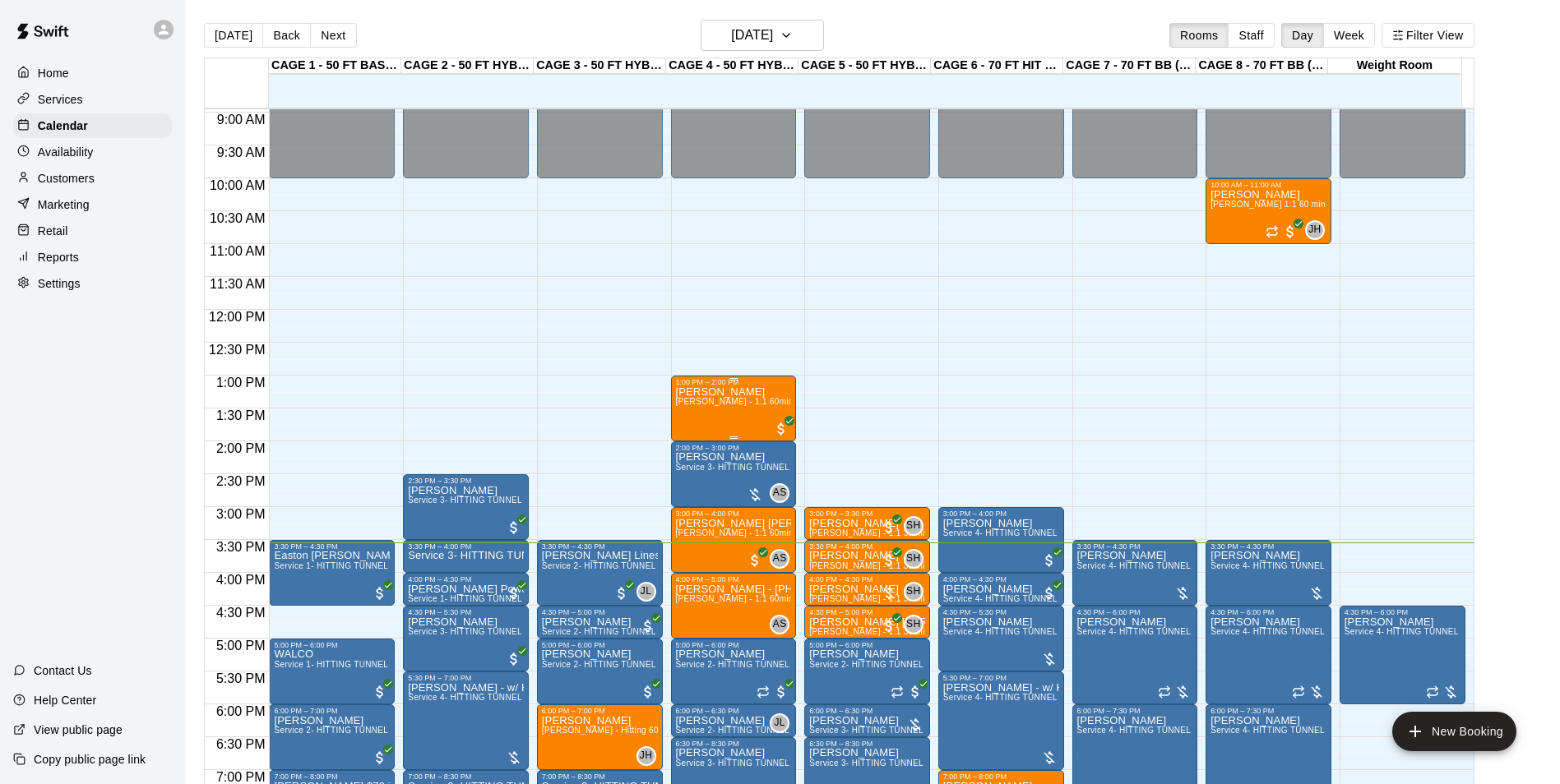
click at [719, 417] on div "Preslee Colby Allie Skaggs - 1:1 60min softball Hitting / Fielding instruction" at bounding box center [734, 778] width 116 height 784
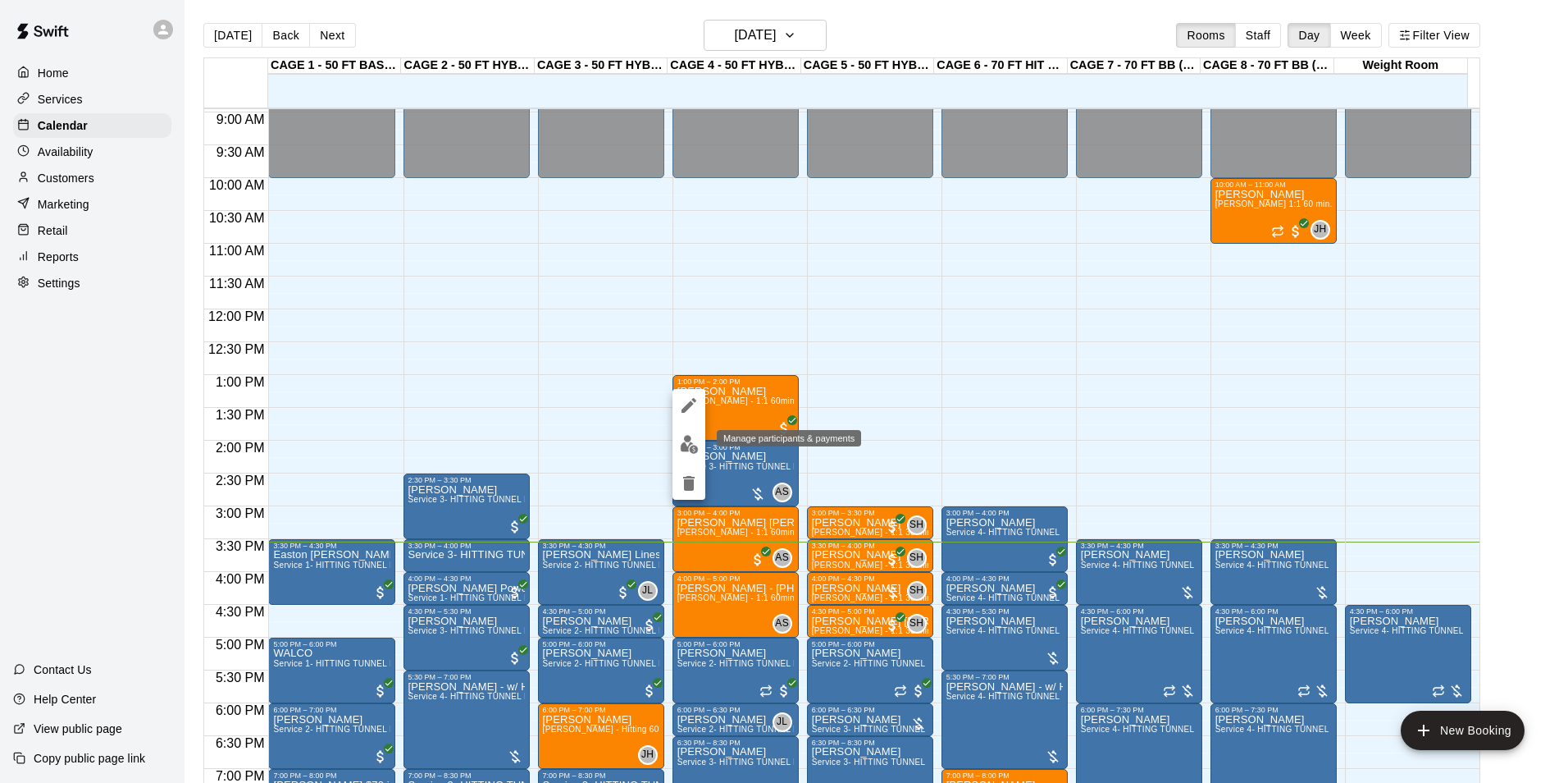
click at [697, 448] on img "edit" at bounding box center [689, 444] width 19 height 19
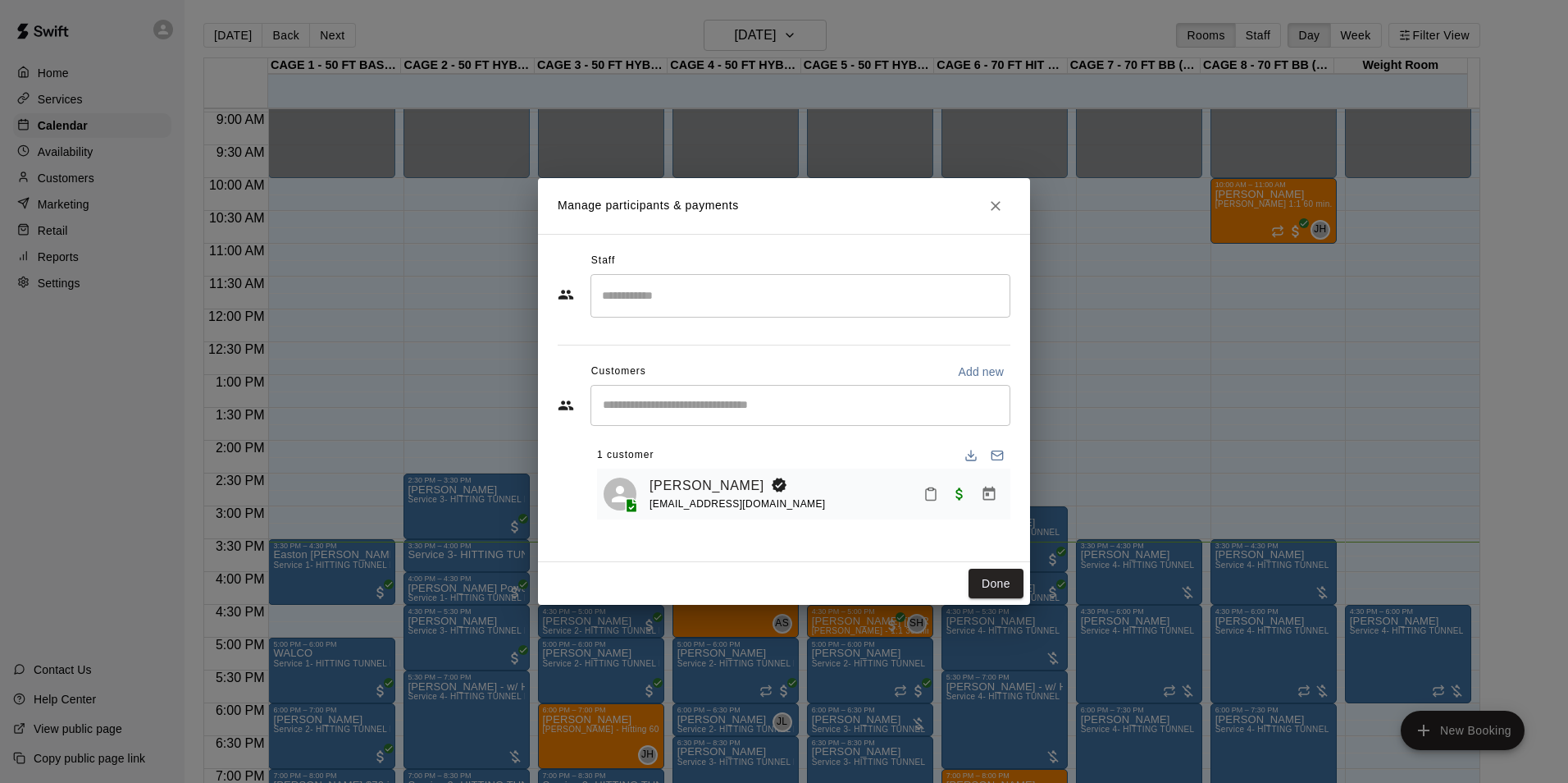
click at [748, 295] on input "Search staff" at bounding box center [800, 296] width 405 height 29
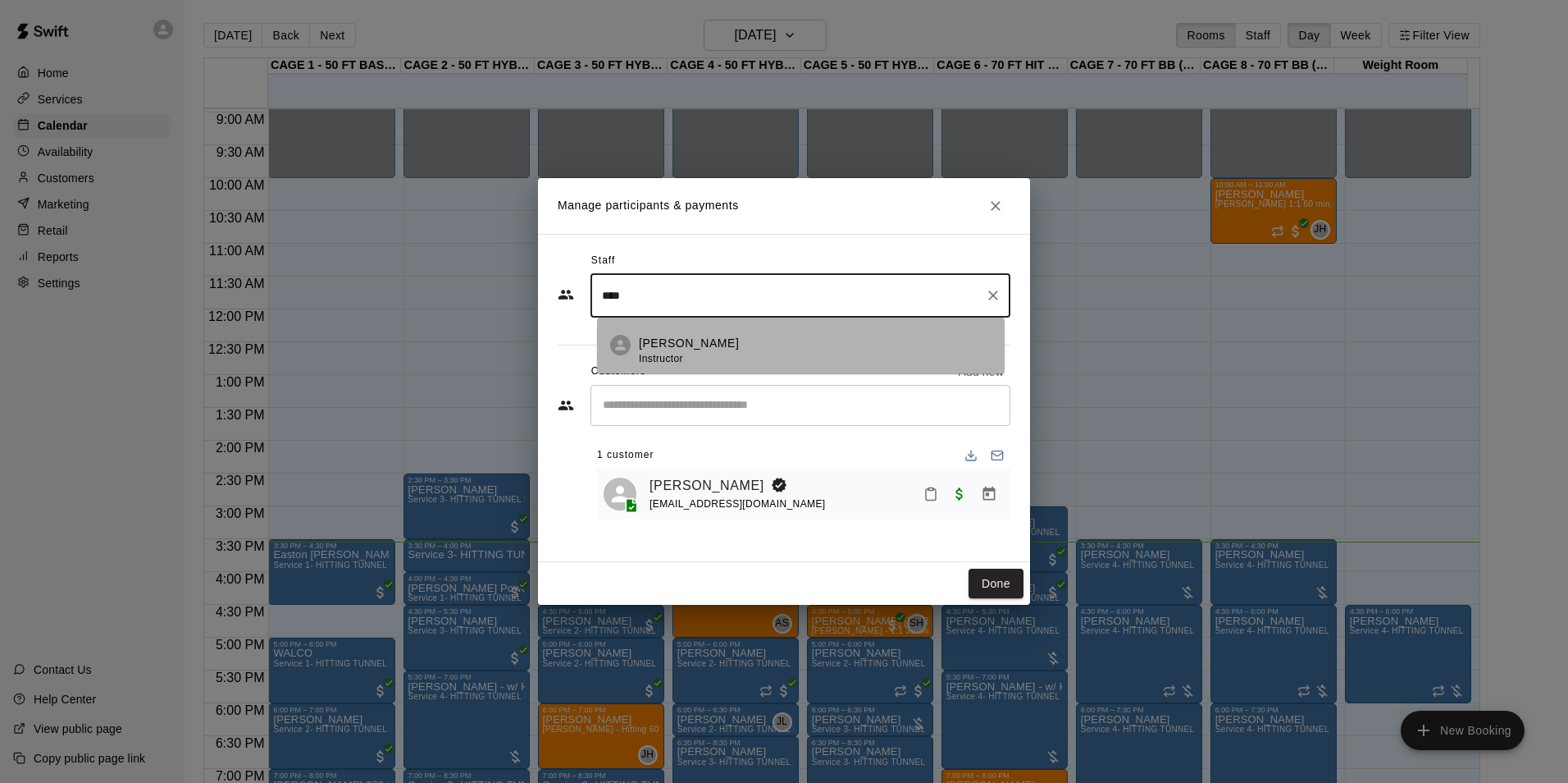
click at [707, 342] on div "Allie Skaggs Instructor" at bounding box center [816, 351] width 353 height 32
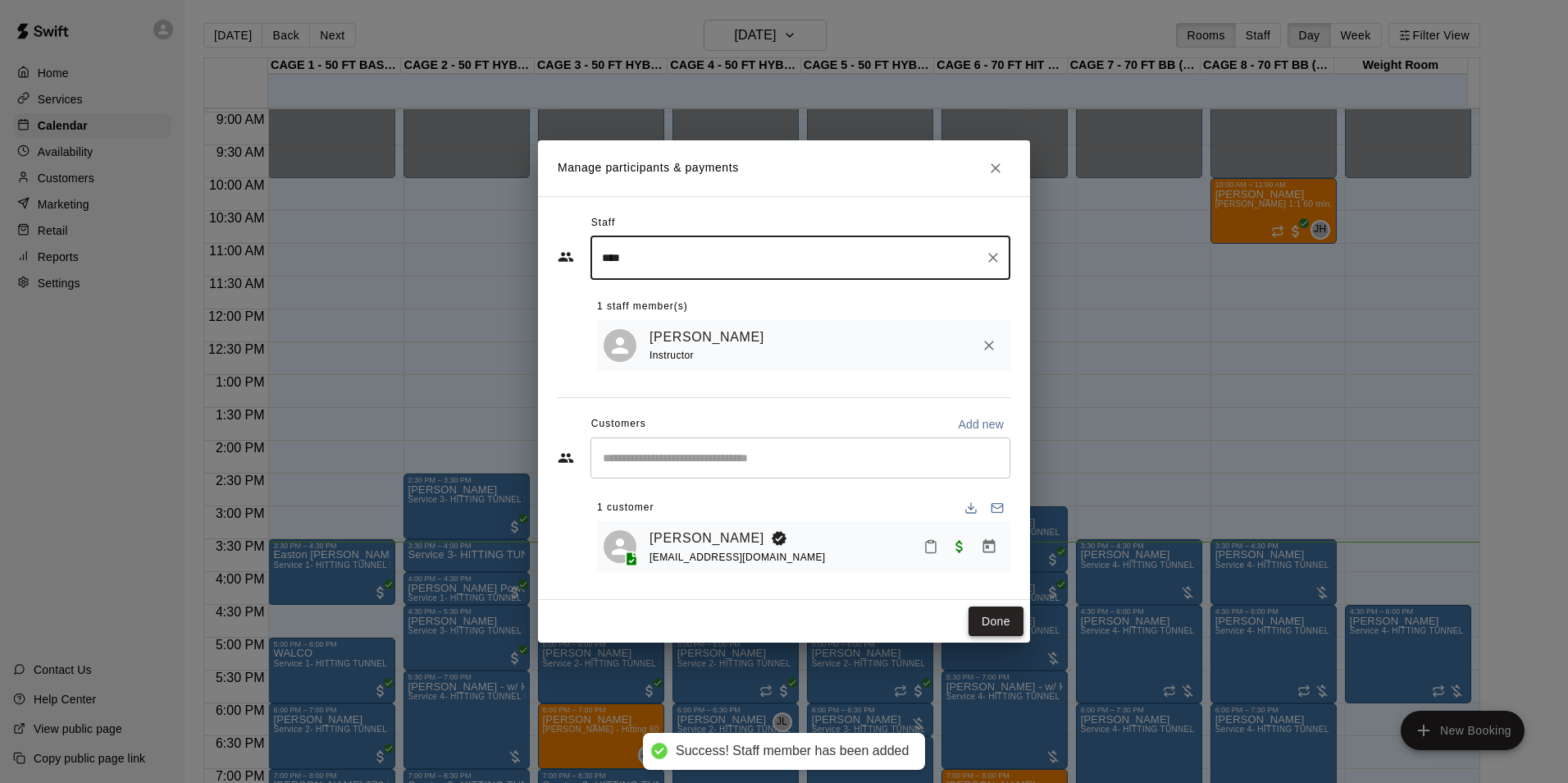
type input "****"
click at [985, 630] on button "Done" at bounding box center [996, 622] width 55 height 30
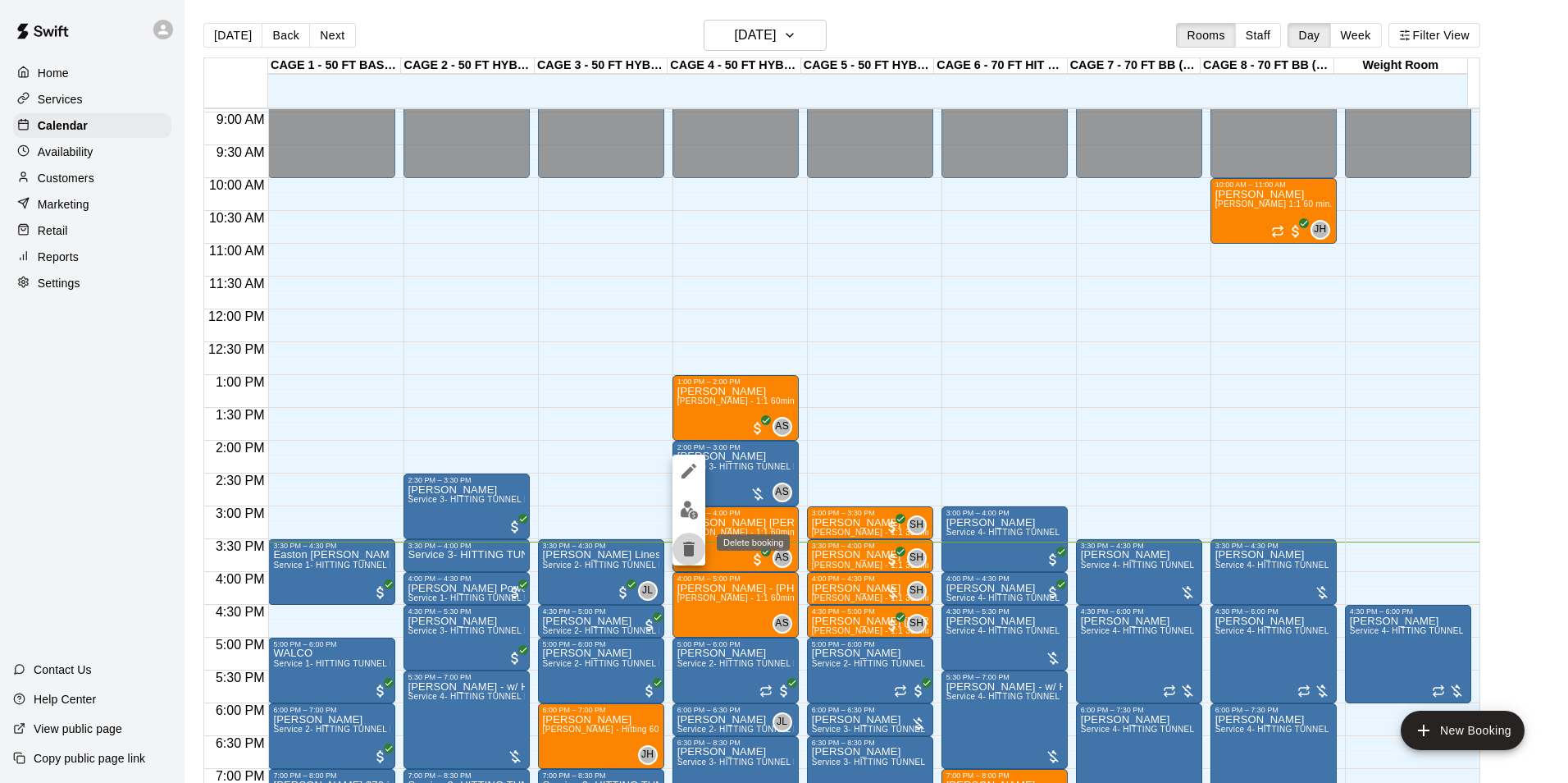
click at [686, 536] on button "delete" at bounding box center [688, 549] width 33 height 33
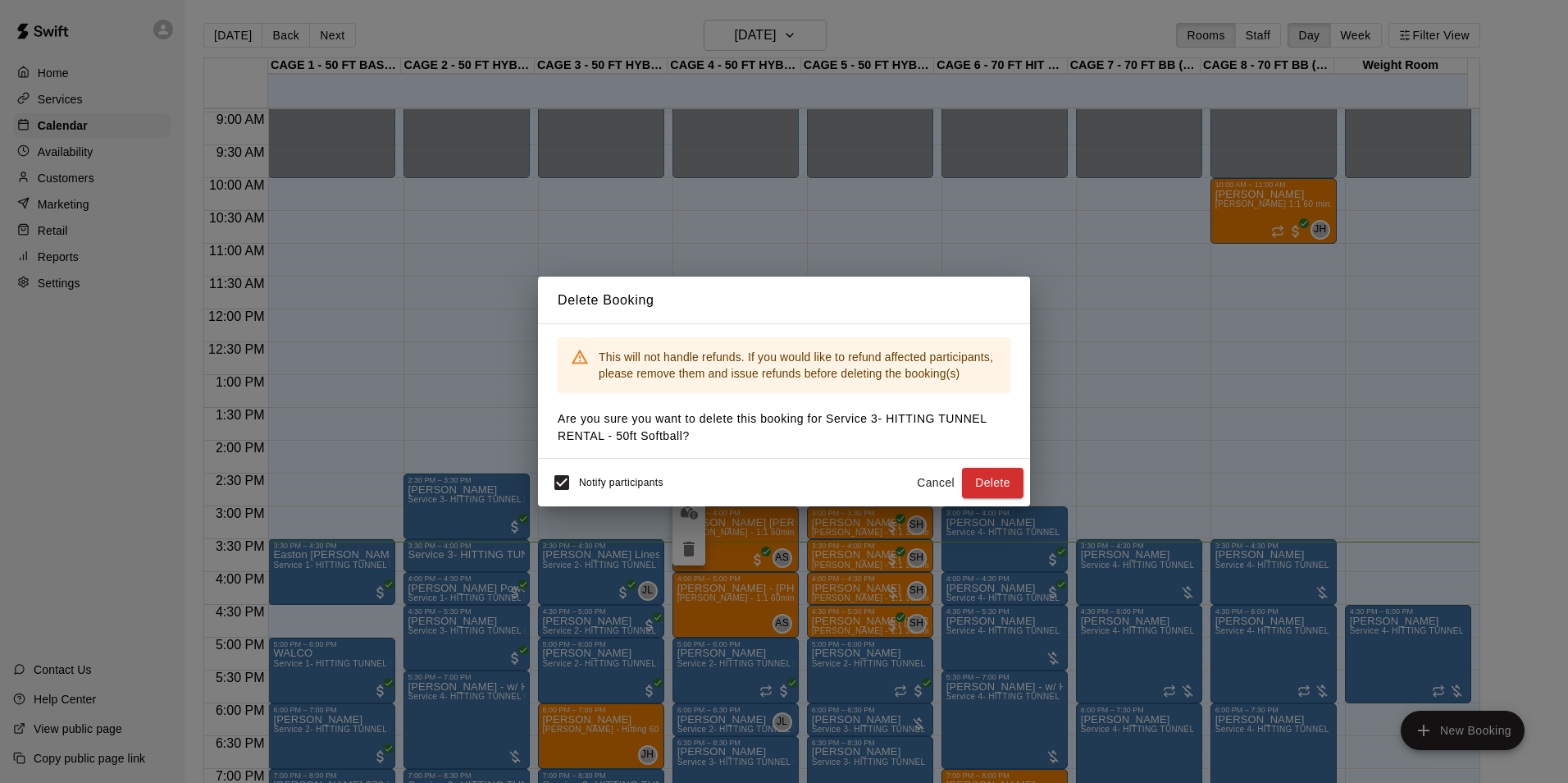
click at [931, 483] on button "Cancel" at bounding box center [936, 483] width 53 height 30
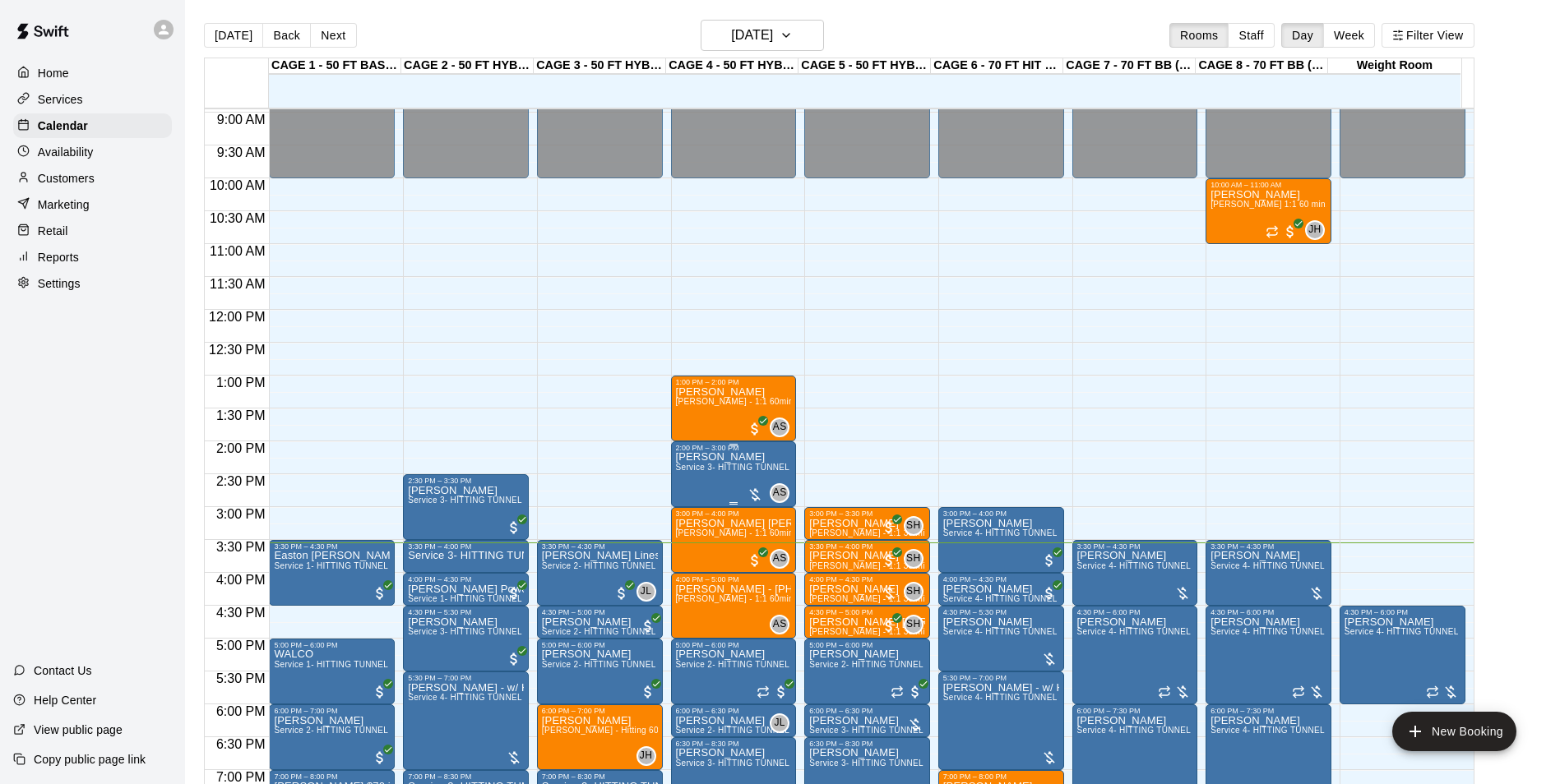
click at [701, 472] on span "Service 3- HITTING TUNNEL RENTAL - 50ft Softball" at bounding box center [777, 467] width 204 height 9
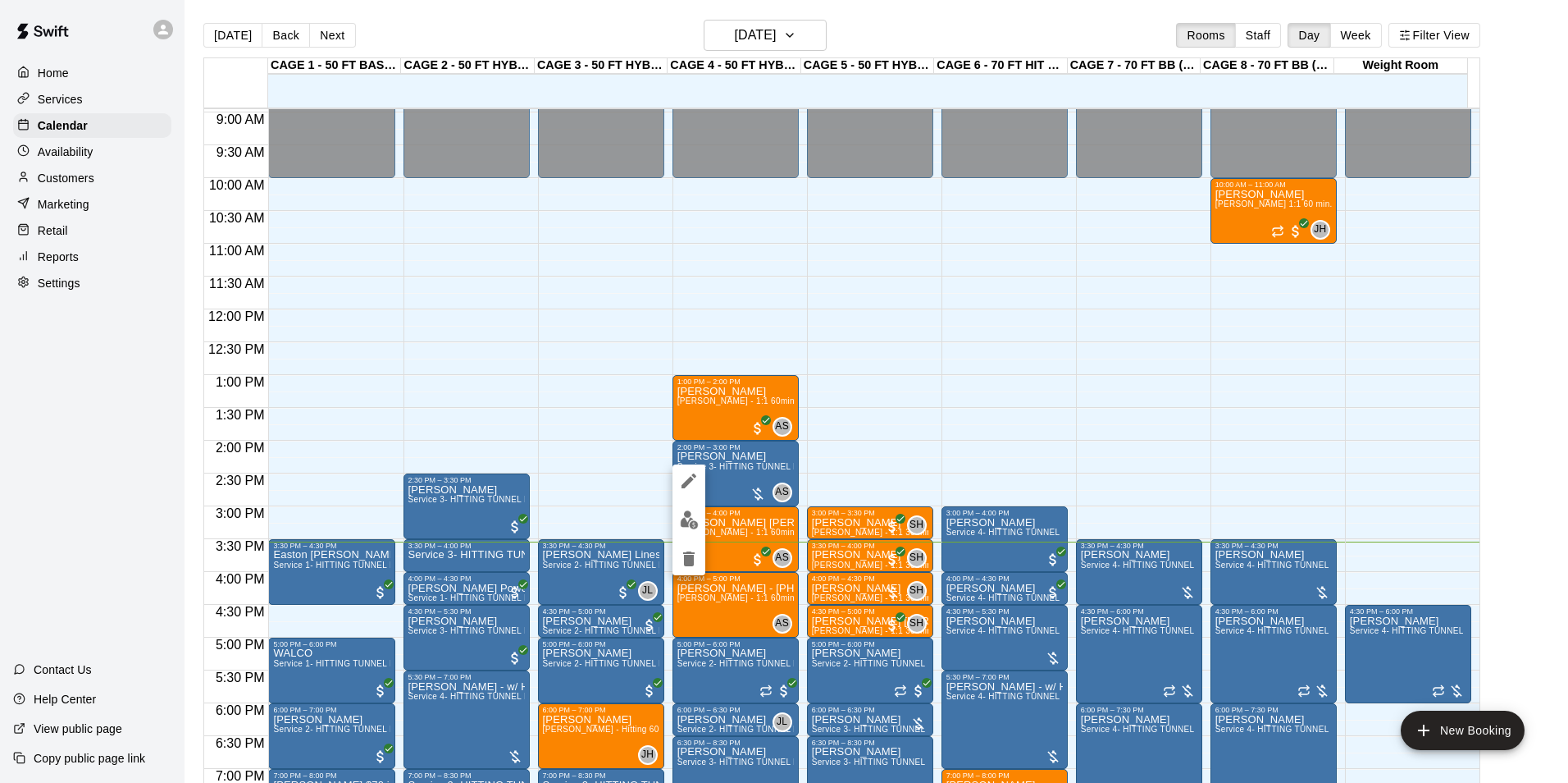
click at [687, 561] on icon "delete" at bounding box center [688, 559] width 12 height 15
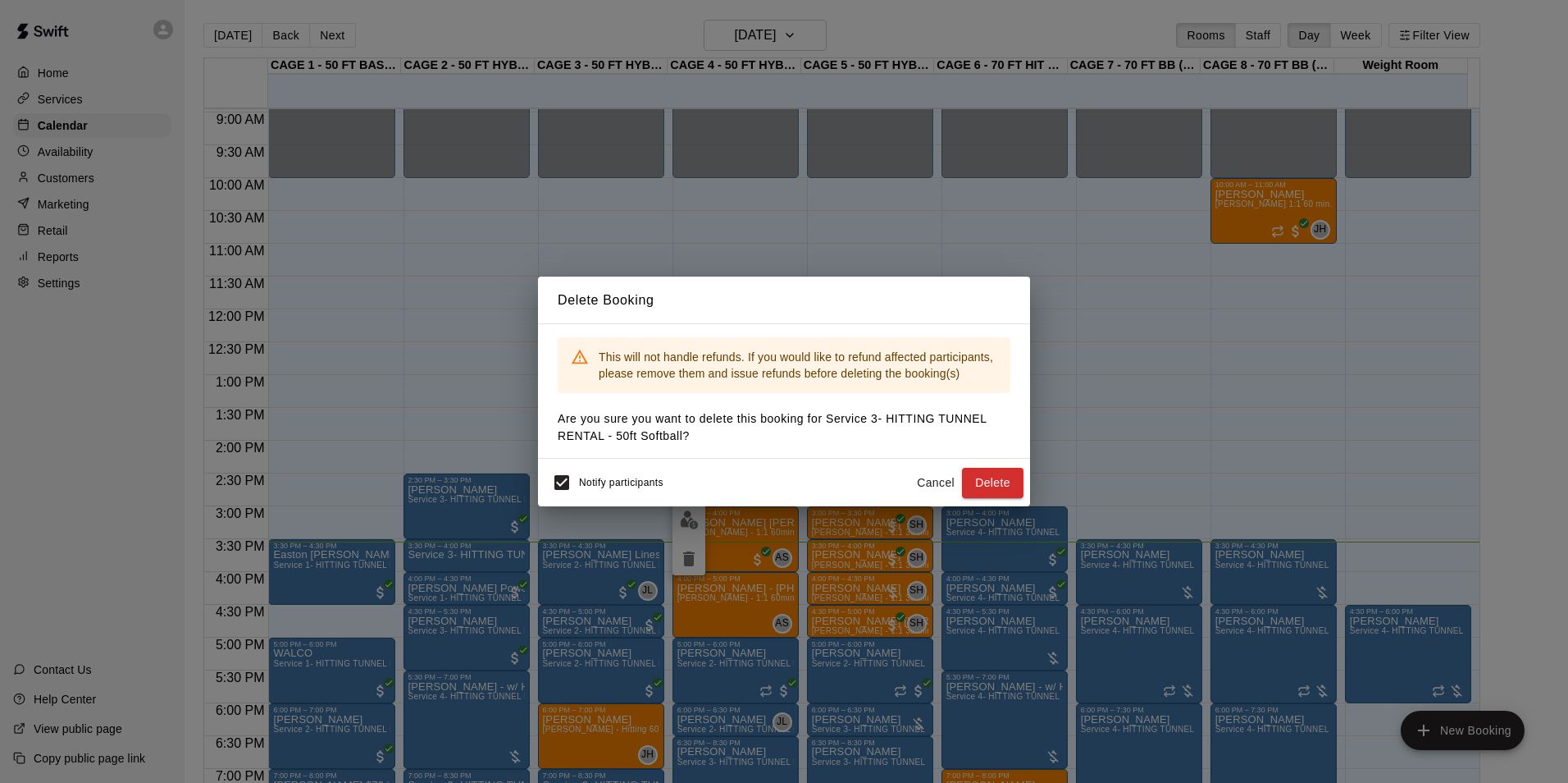
click at [938, 494] on button "Cancel" at bounding box center [936, 483] width 53 height 30
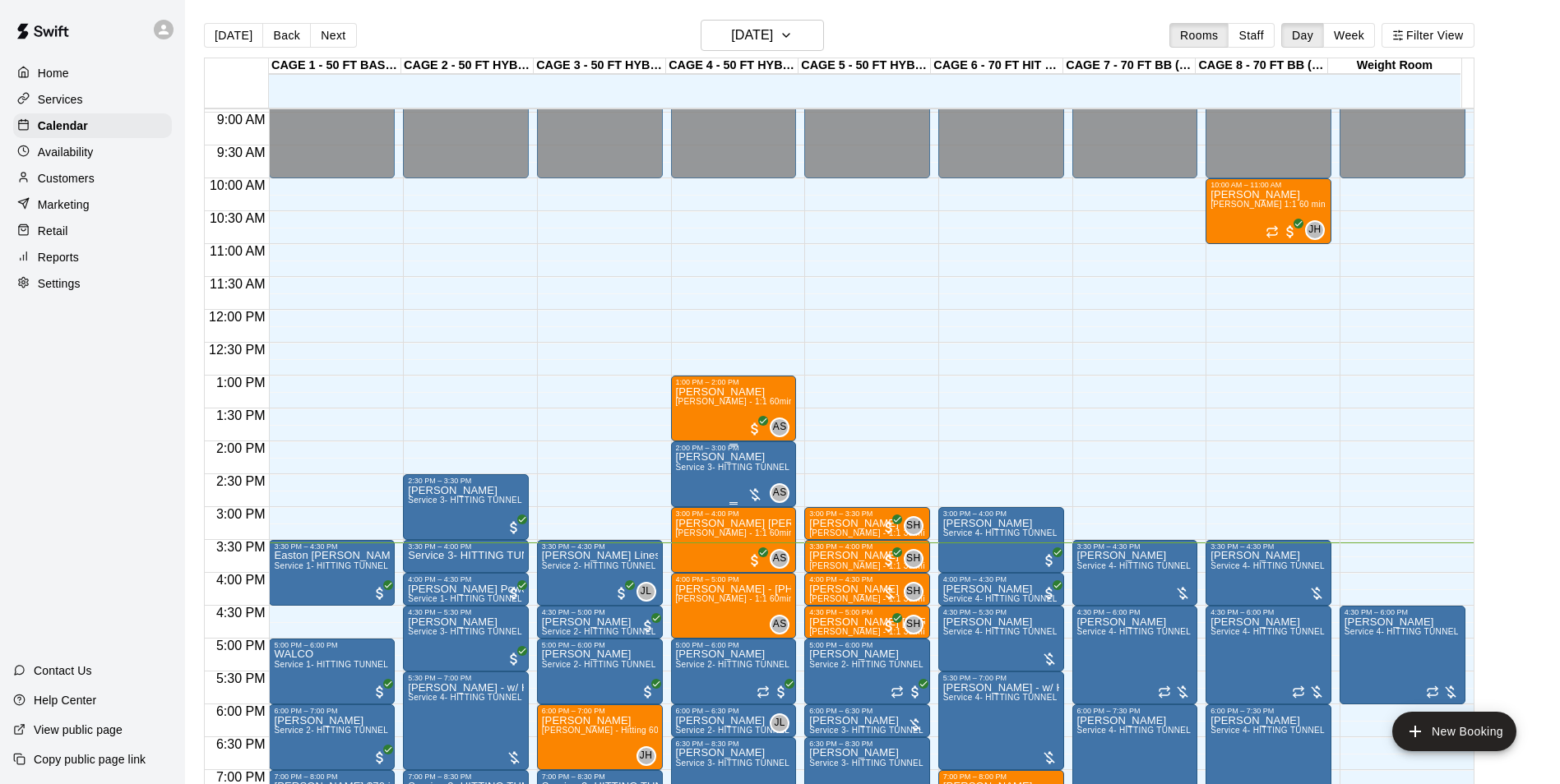
click at [739, 468] on span "Service 3- HITTING TUNNEL RENTAL - 50ft Softball" at bounding box center [777, 467] width 204 height 9
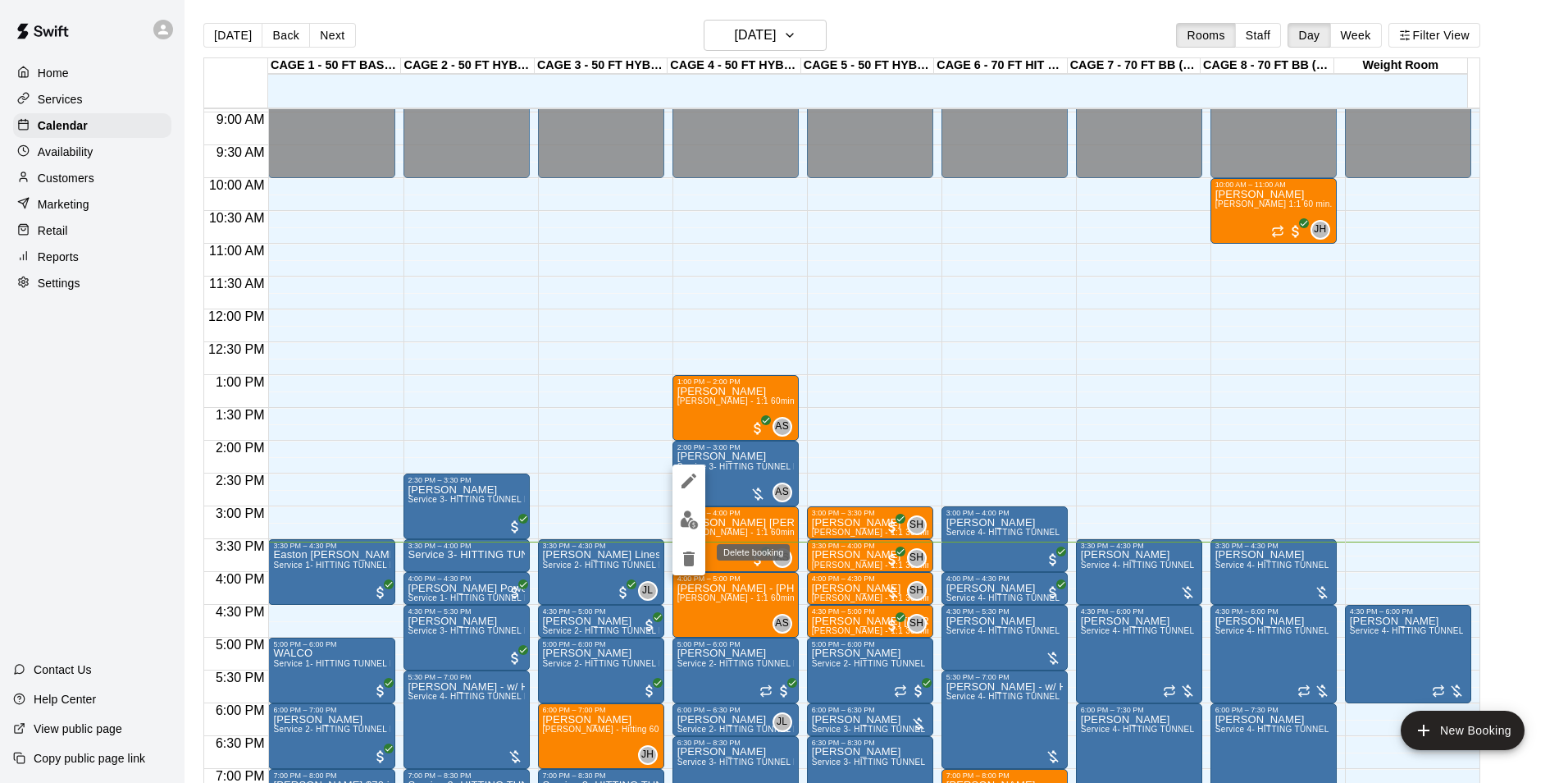
click at [696, 558] on icon "delete" at bounding box center [689, 559] width 20 height 20
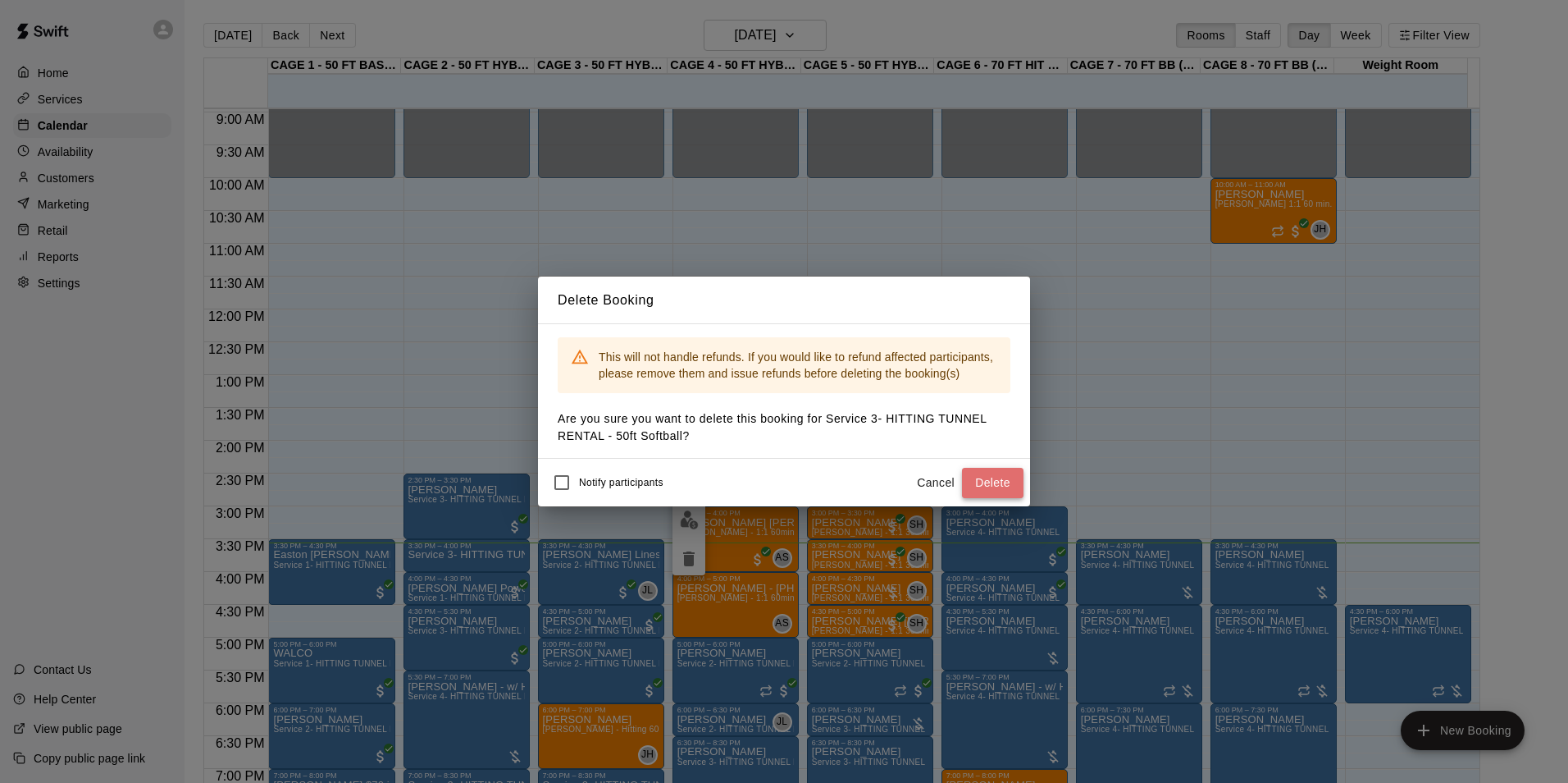
click at [977, 485] on button "Delete" at bounding box center [993, 483] width 61 height 30
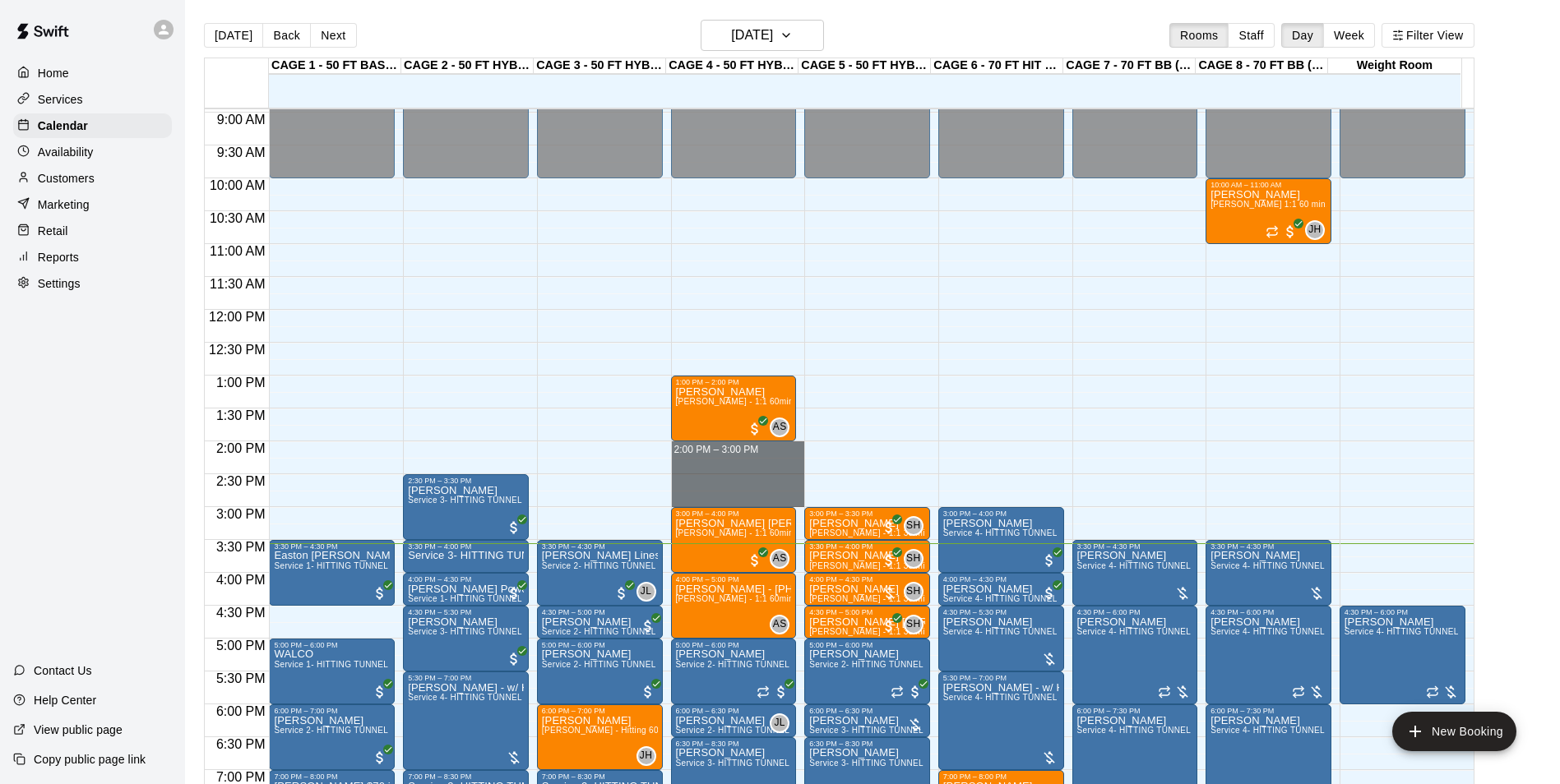
drag, startPoint x: 733, startPoint y: 448, endPoint x: 728, endPoint y: 496, distance: 48.3
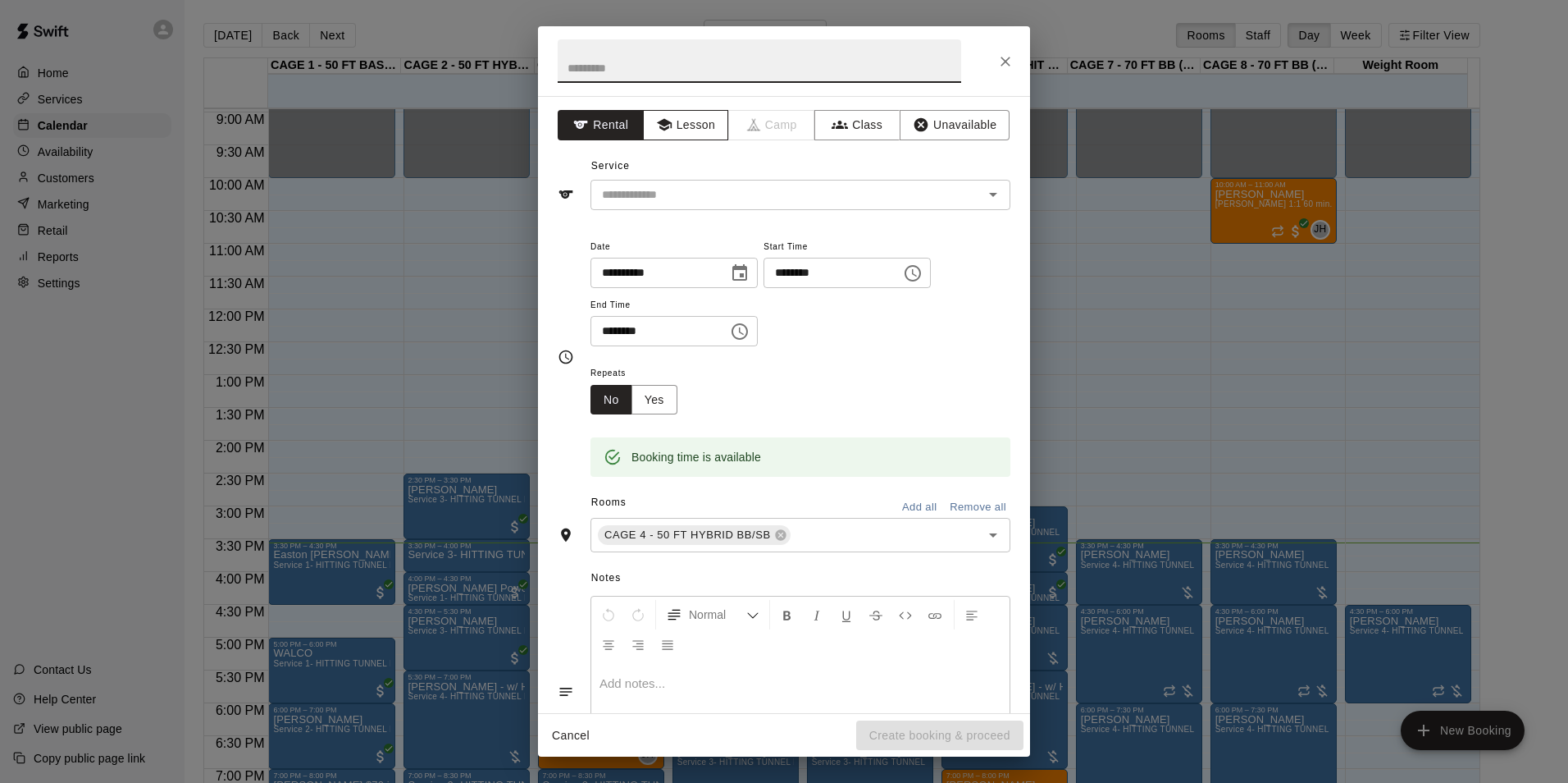
click at [664, 122] on icon "button" at bounding box center [663, 126] width 15 height 12
click at [677, 180] on div "​" at bounding box center [800, 195] width 420 height 30
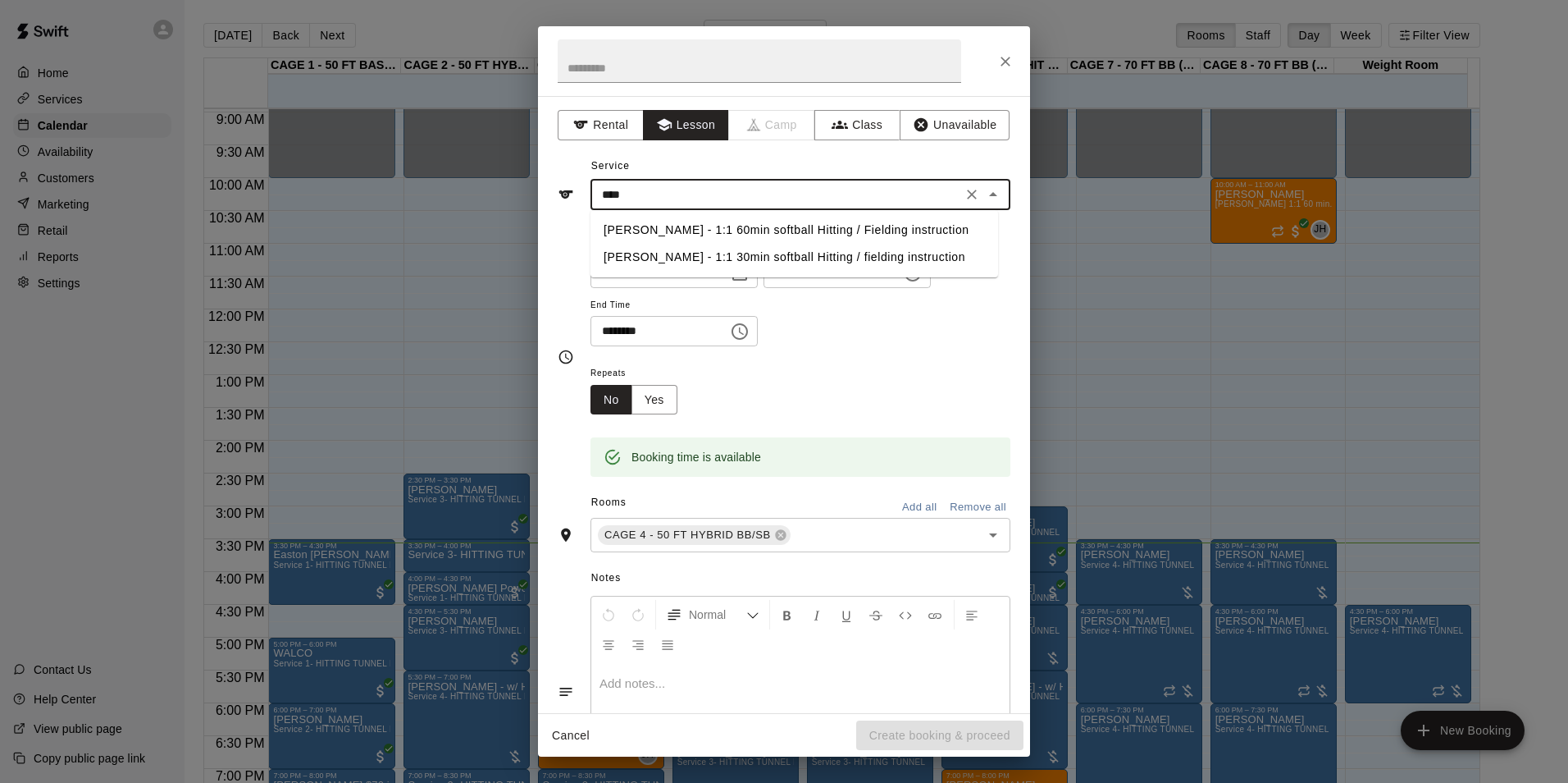
click at [651, 232] on li "[PERSON_NAME] - 1:1 60min softball Hitting / Fielding instruction" at bounding box center [794, 230] width 408 height 27
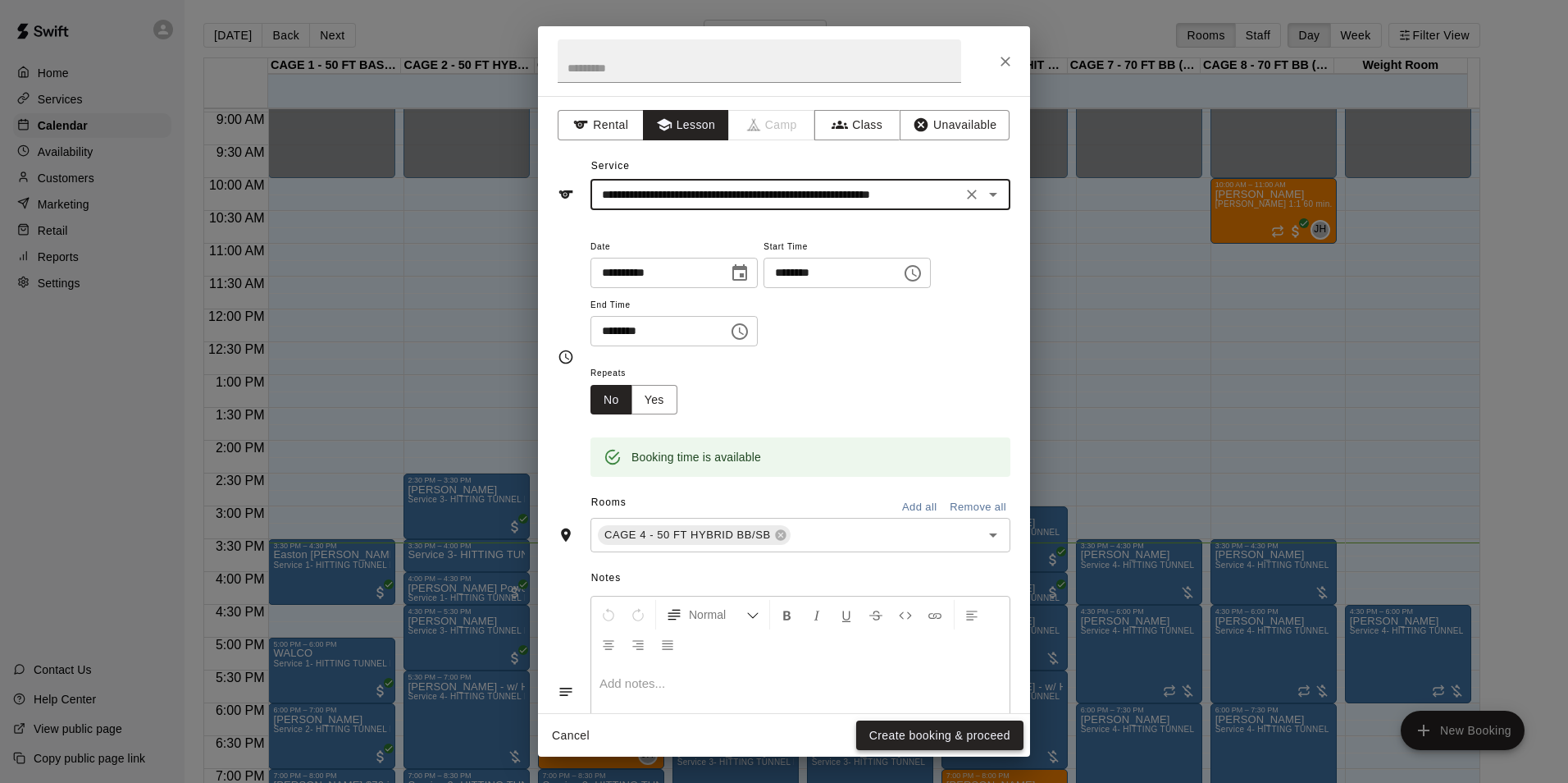
type input "**********"
click at [898, 732] on button "Create booking & proceed" at bounding box center [940, 736] width 167 height 30
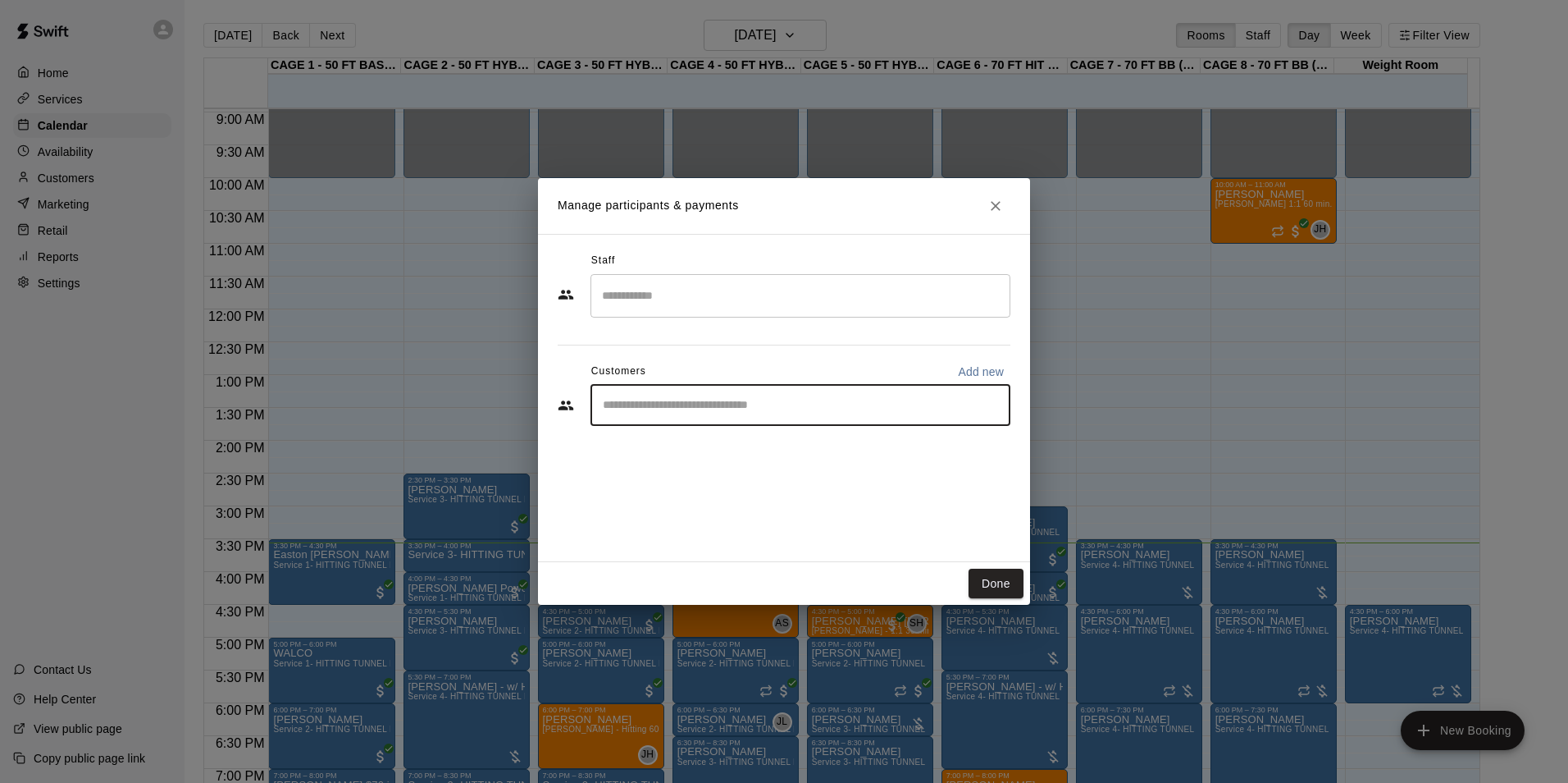
click at [782, 411] on input "Start typing to search customers..." at bounding box center [800, 405] width 405 height 16
type input "*****"
click at [764, 456] on div "Macie Colby colbyduo@gmail.com" at bounding box center [816, 453] width 361 height 36
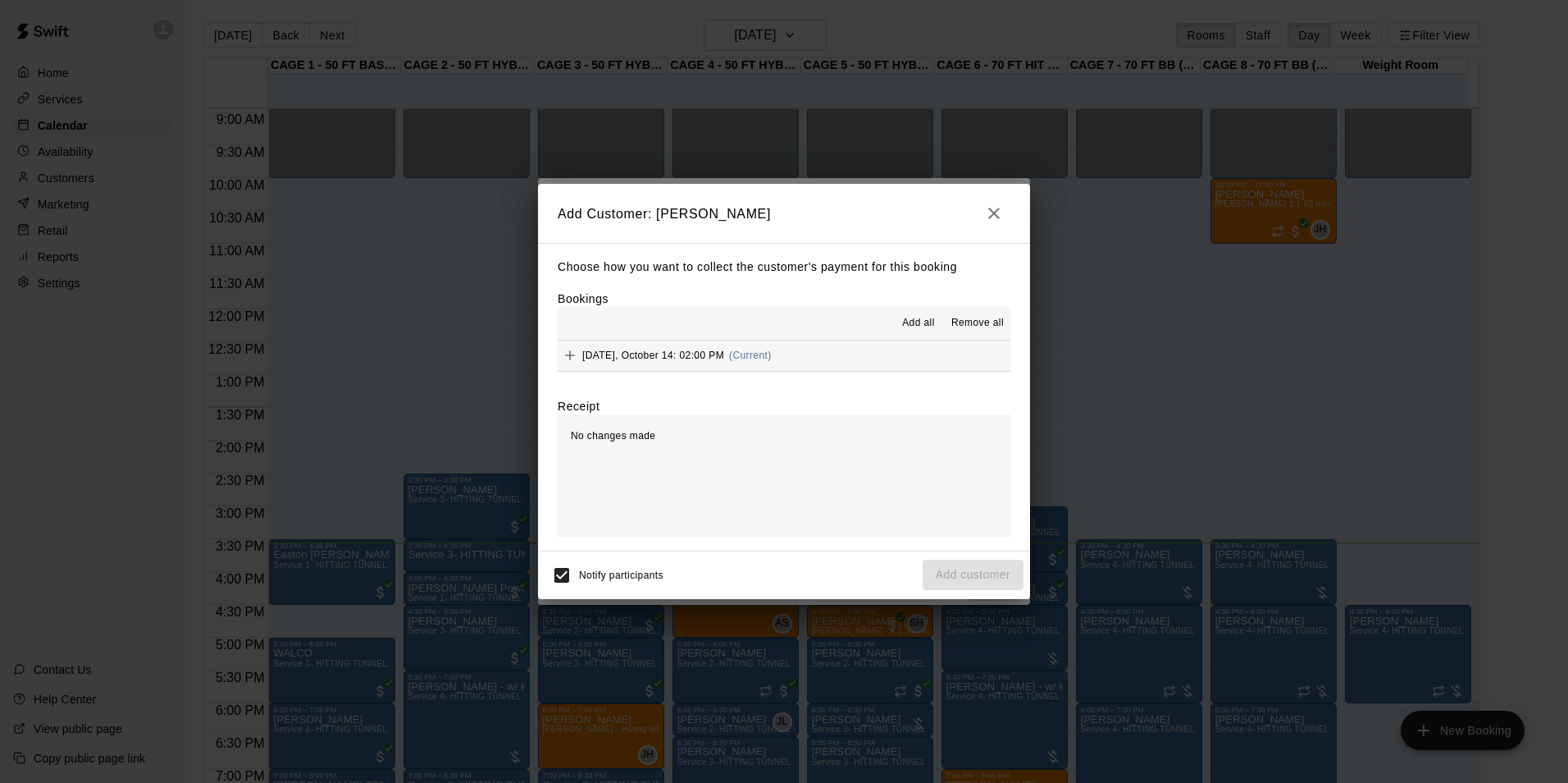
click at [760, 355] on span "(Current)" at bounding box center [751, 355] width 43 height 12
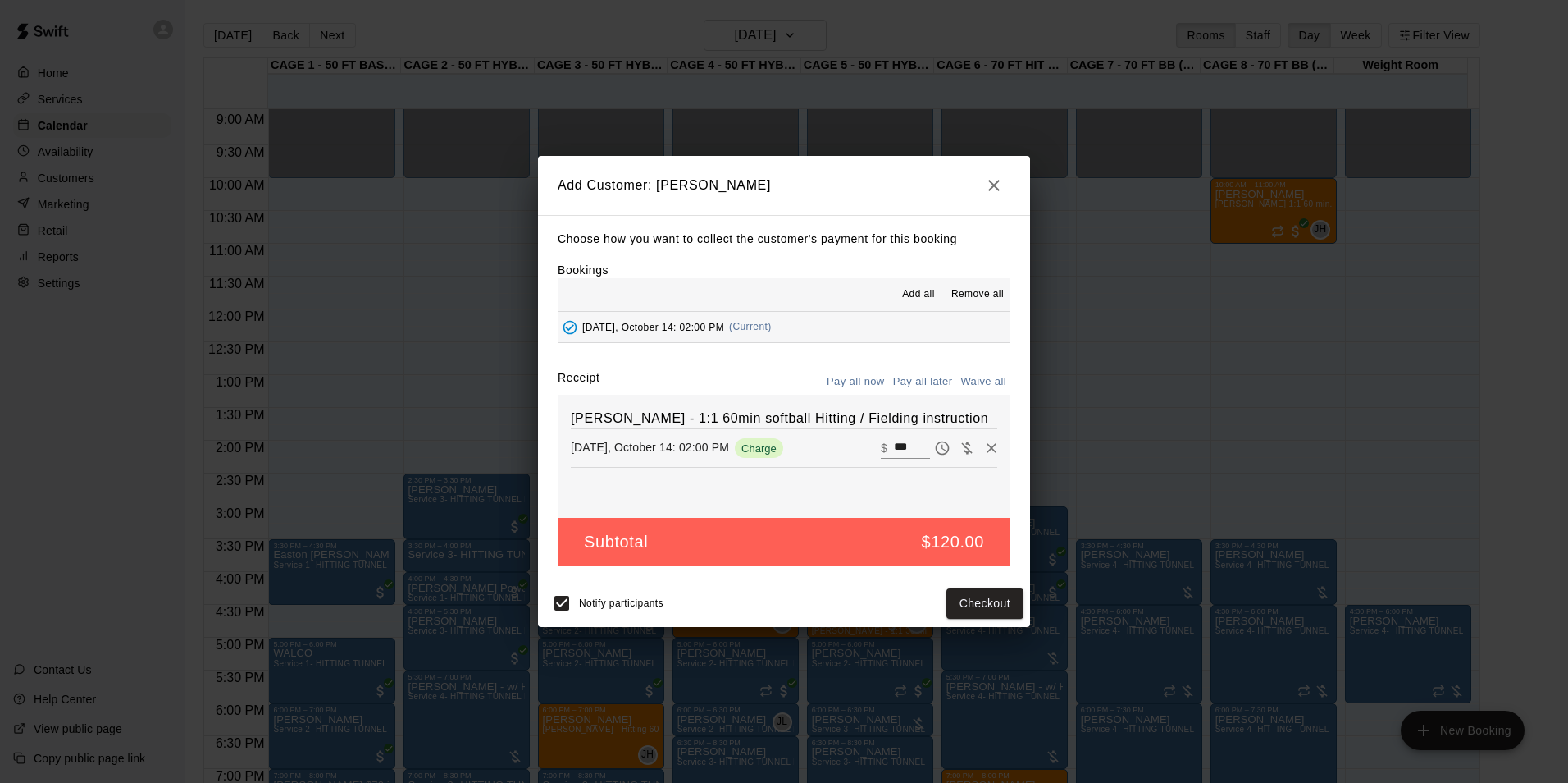
drag, startPoint x: 524, startPoint y: 549, endPoint x: 540, endPoint y: 576, distance: 31.4
click at [540, 575] on div "Add Customer: Macie Colby Choose how you want to collect the customer's payment…" at bounding box center [784, 391] width 1568 height 783
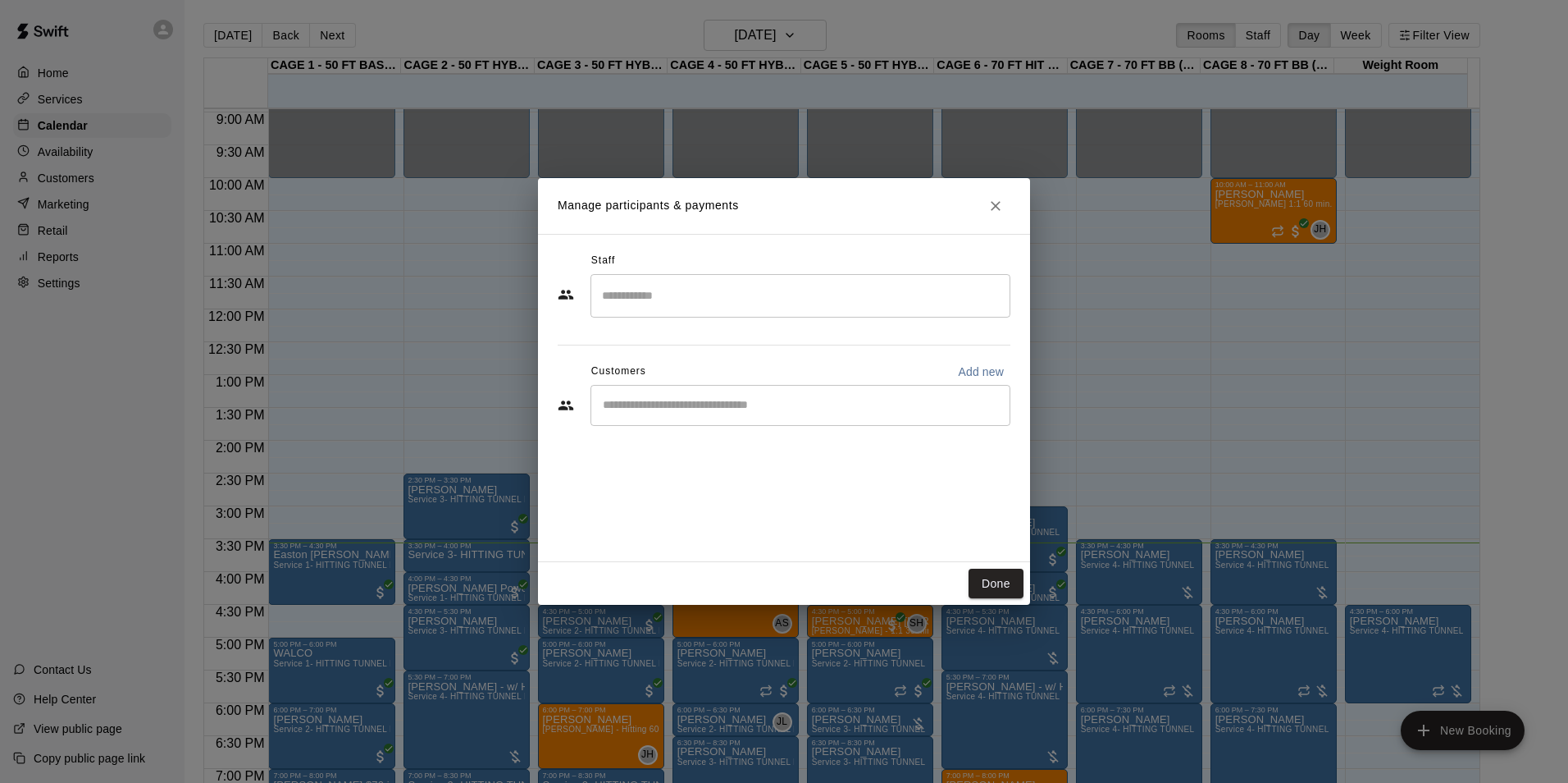
click at [678, 392] on div "​" at bounding box center [800, 405] width 420 height 41
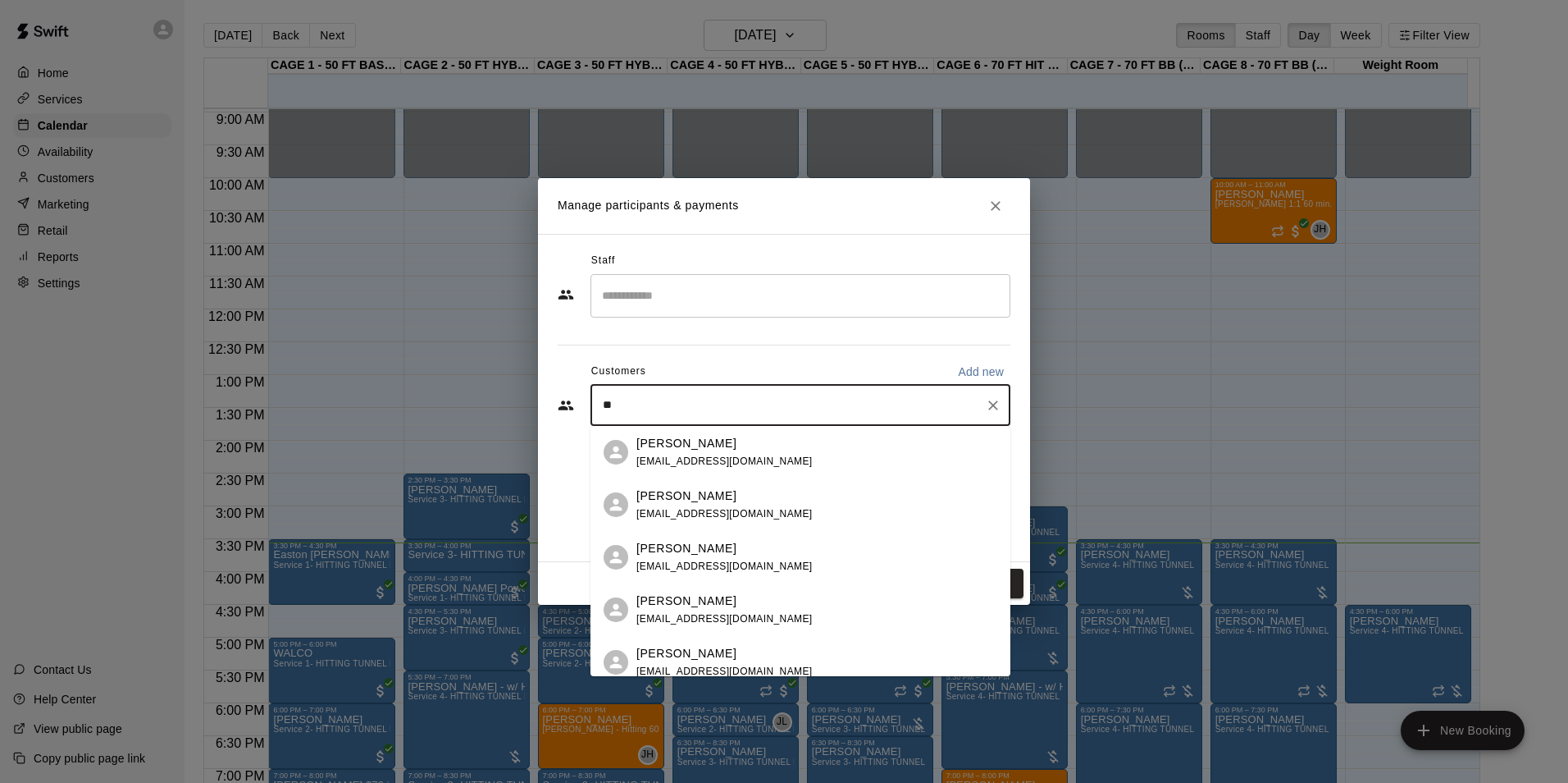
type input "***"
click at [681, 444] on p "[PERSON_NAME]" at bounding box center [687, 443] width 100 height 17
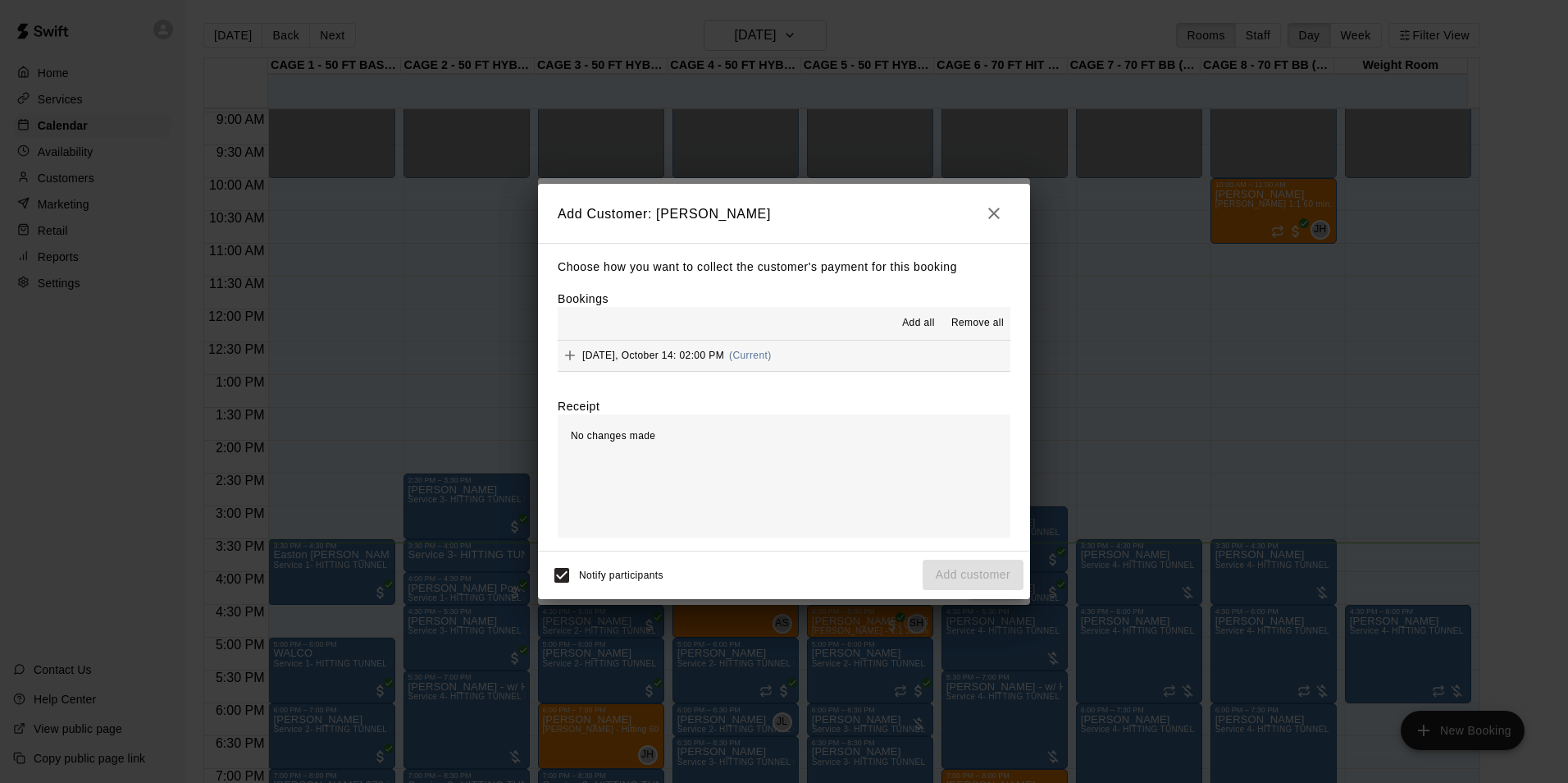
click at [988, 208] on icon "button" at bounding box center [994, 213] width 20 height 20
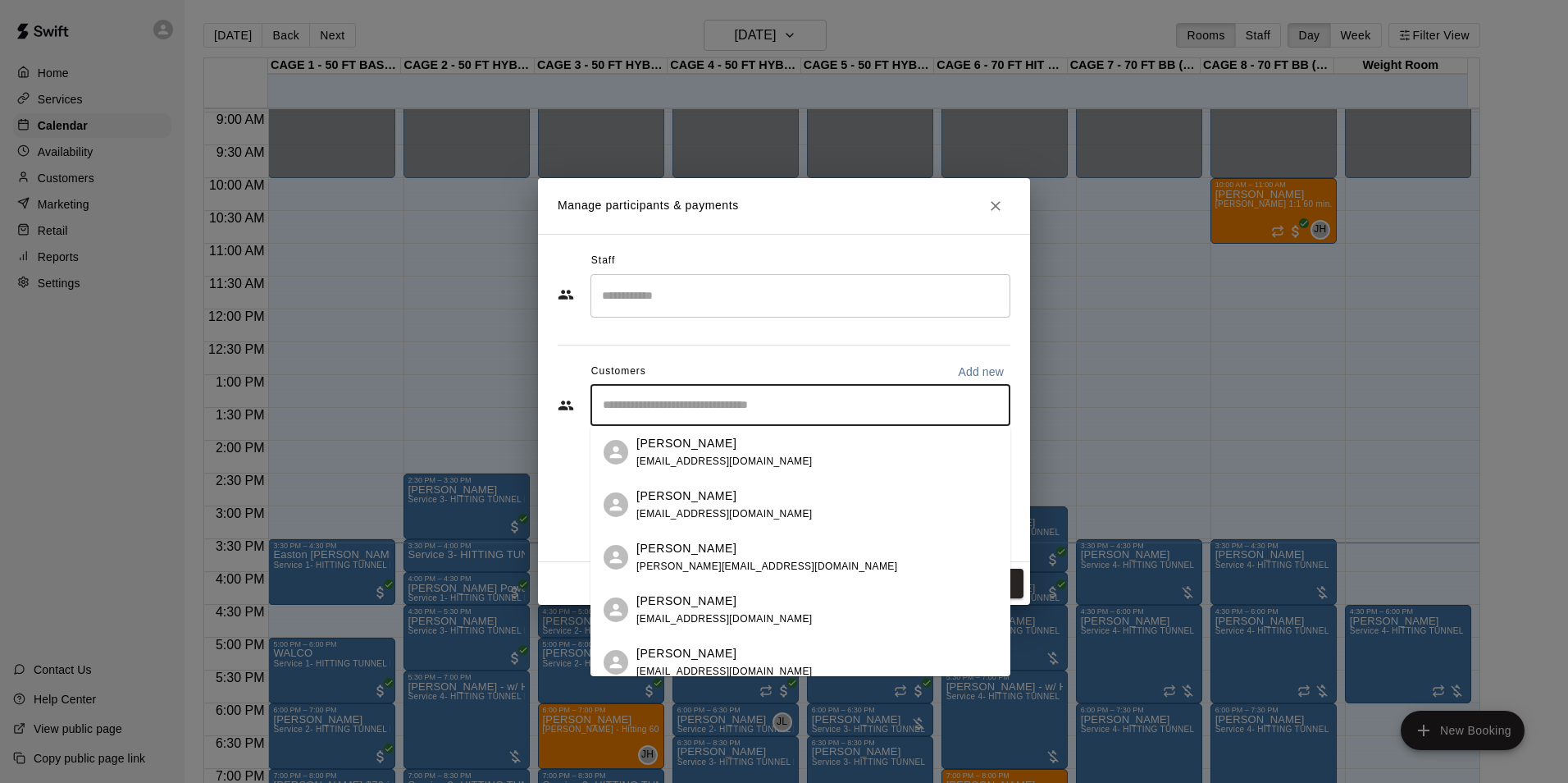
click at [707, 412] on input "Start typing to search customers..." at bounding box center [800, 405] width 405 height 16
type input "*"
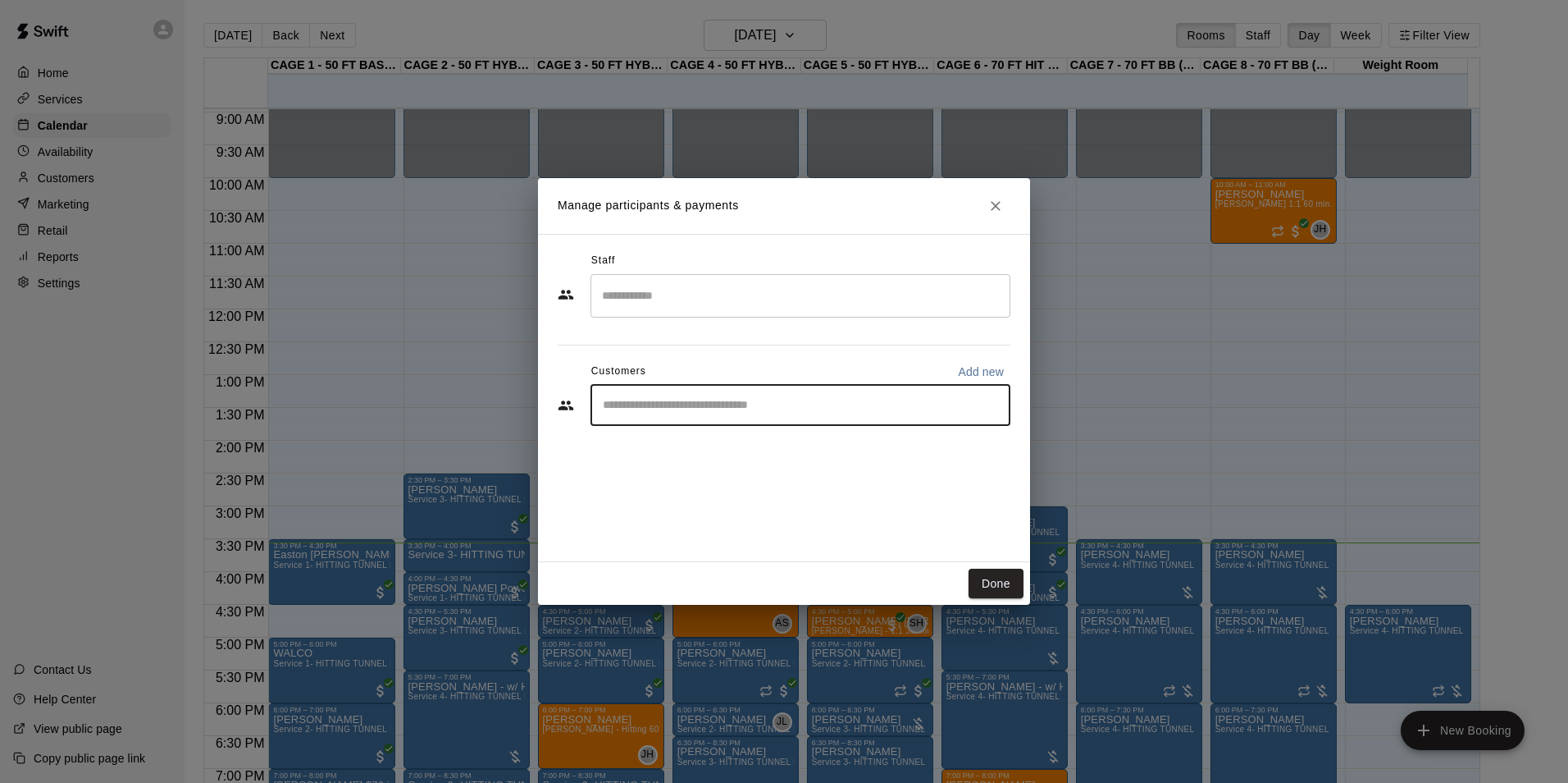
click at [566, 436] on div "Staff ​ Customers Add new ​" at bounding box center [784, 345] width 453 height 194
type input "*****"
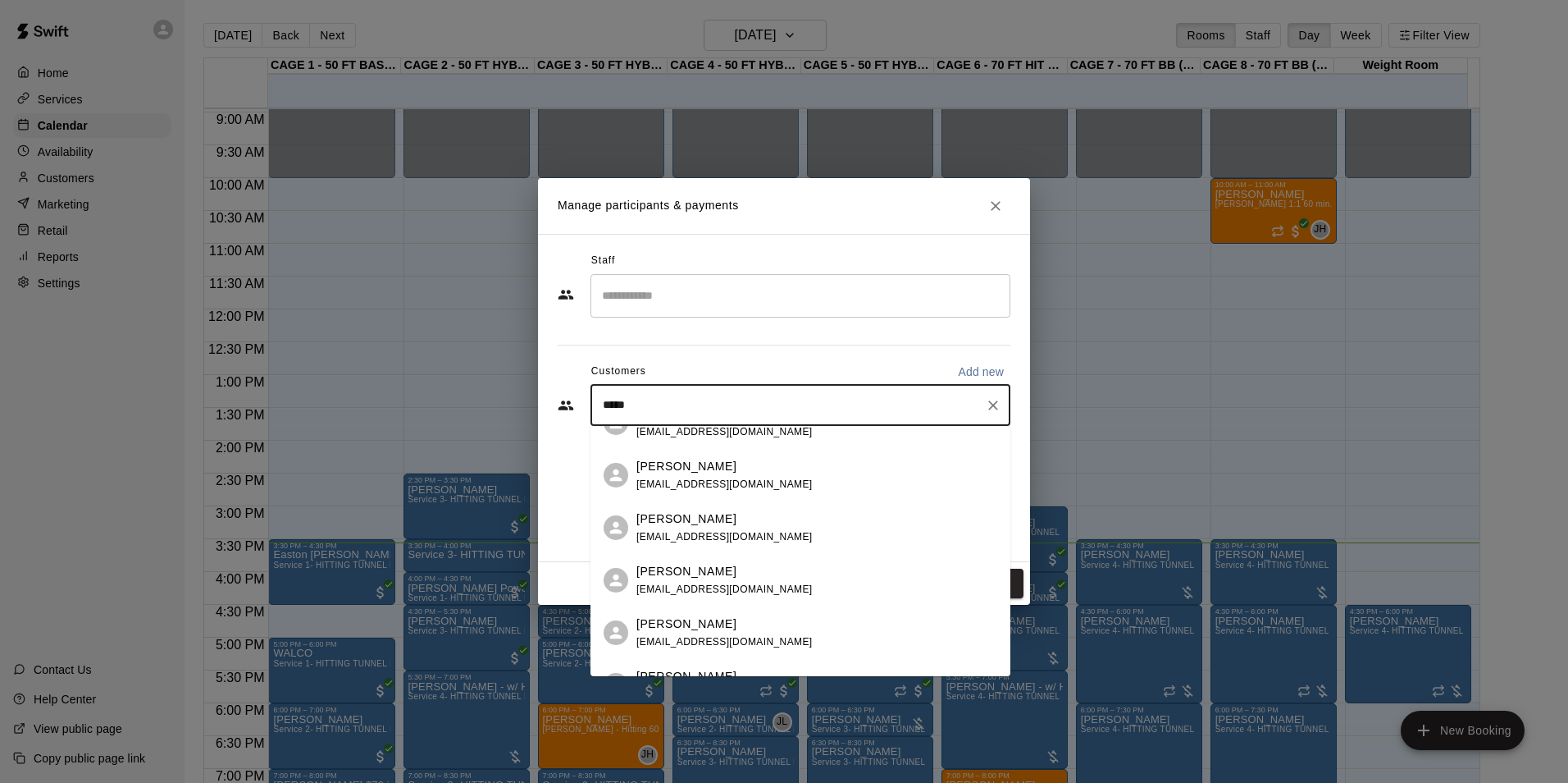
scroll to position [328, 0]
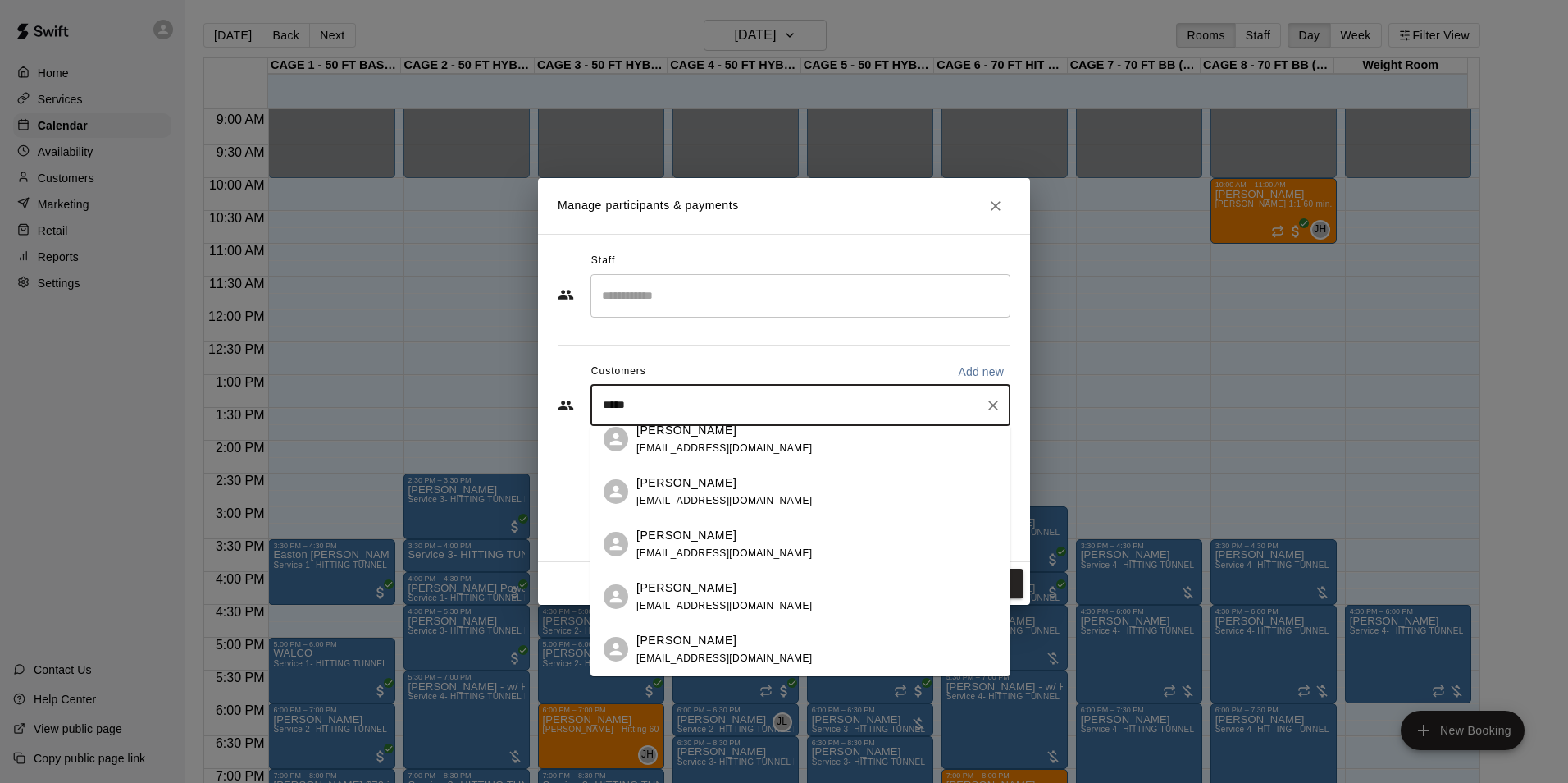
click at [733, 548] on span "colbyduo@gmail.com" at bounding box center [725, 552] width 176 height 12
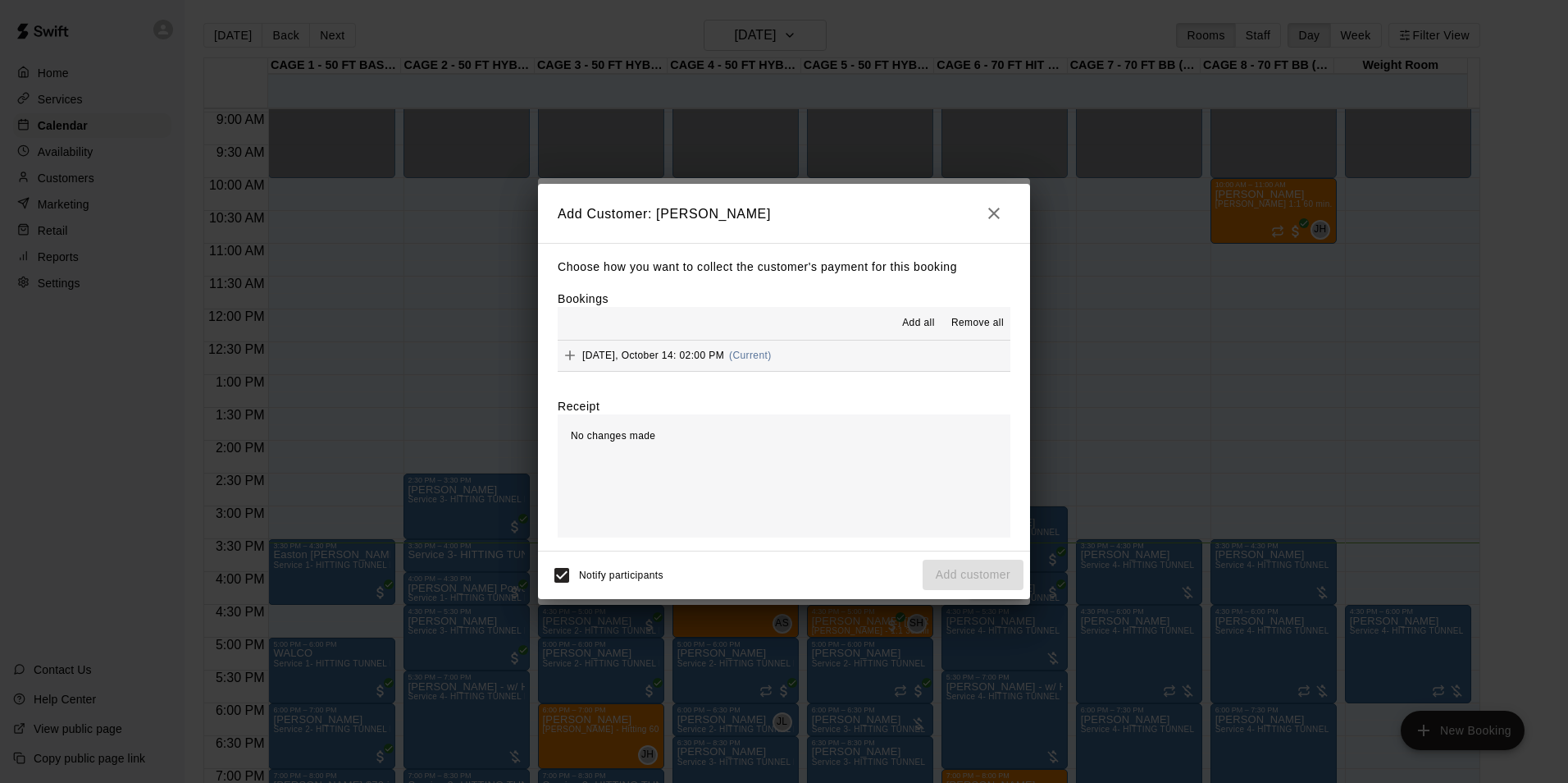
click at [803, 350] on button "Tuesday, October 14: 02:00 PM (Current)" at bounding box center [784, 355] width 453 height 30
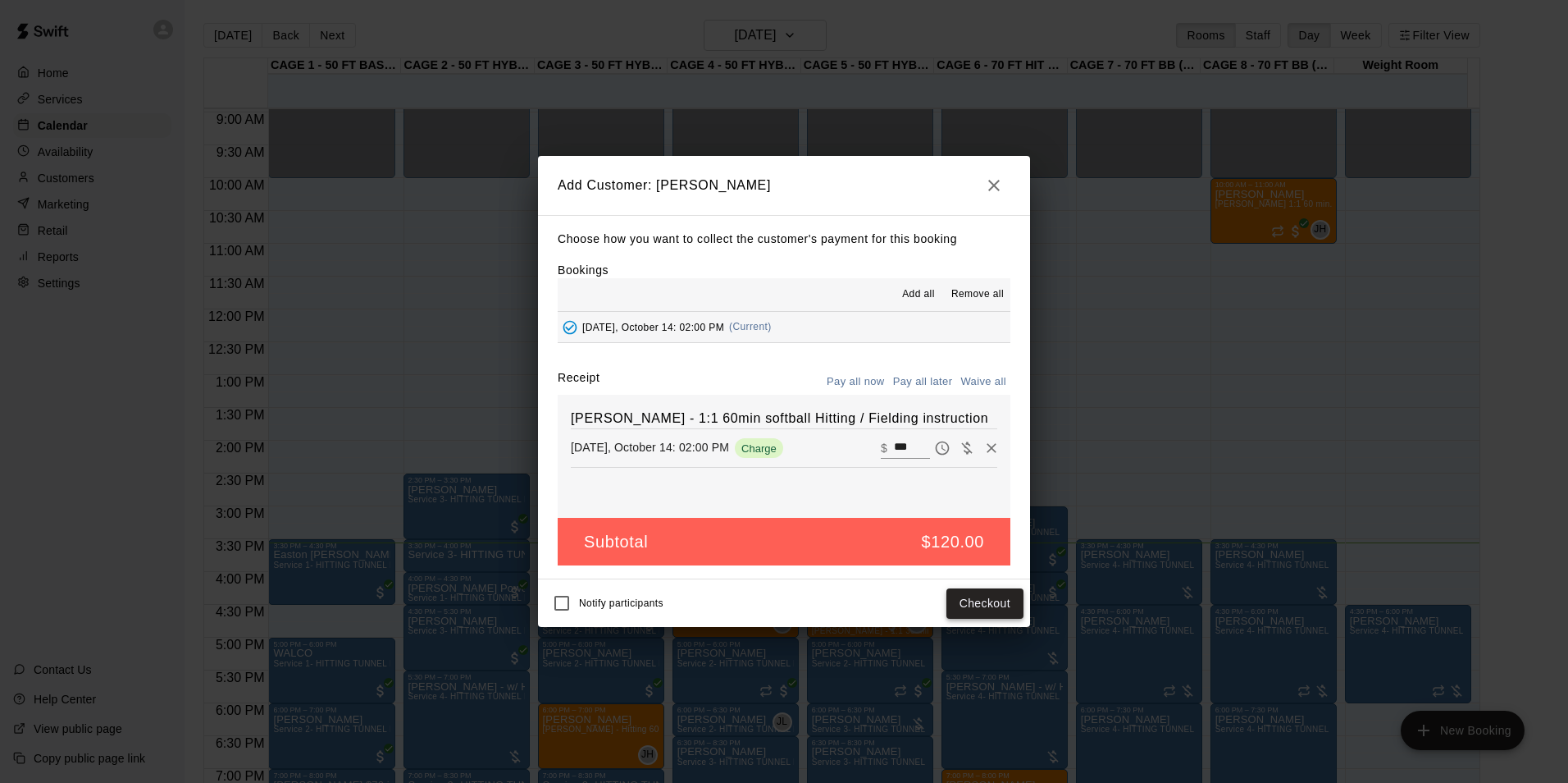
click at [964, 611] on button "Checkout" at bounding box center [985, 604] width 77 height 30
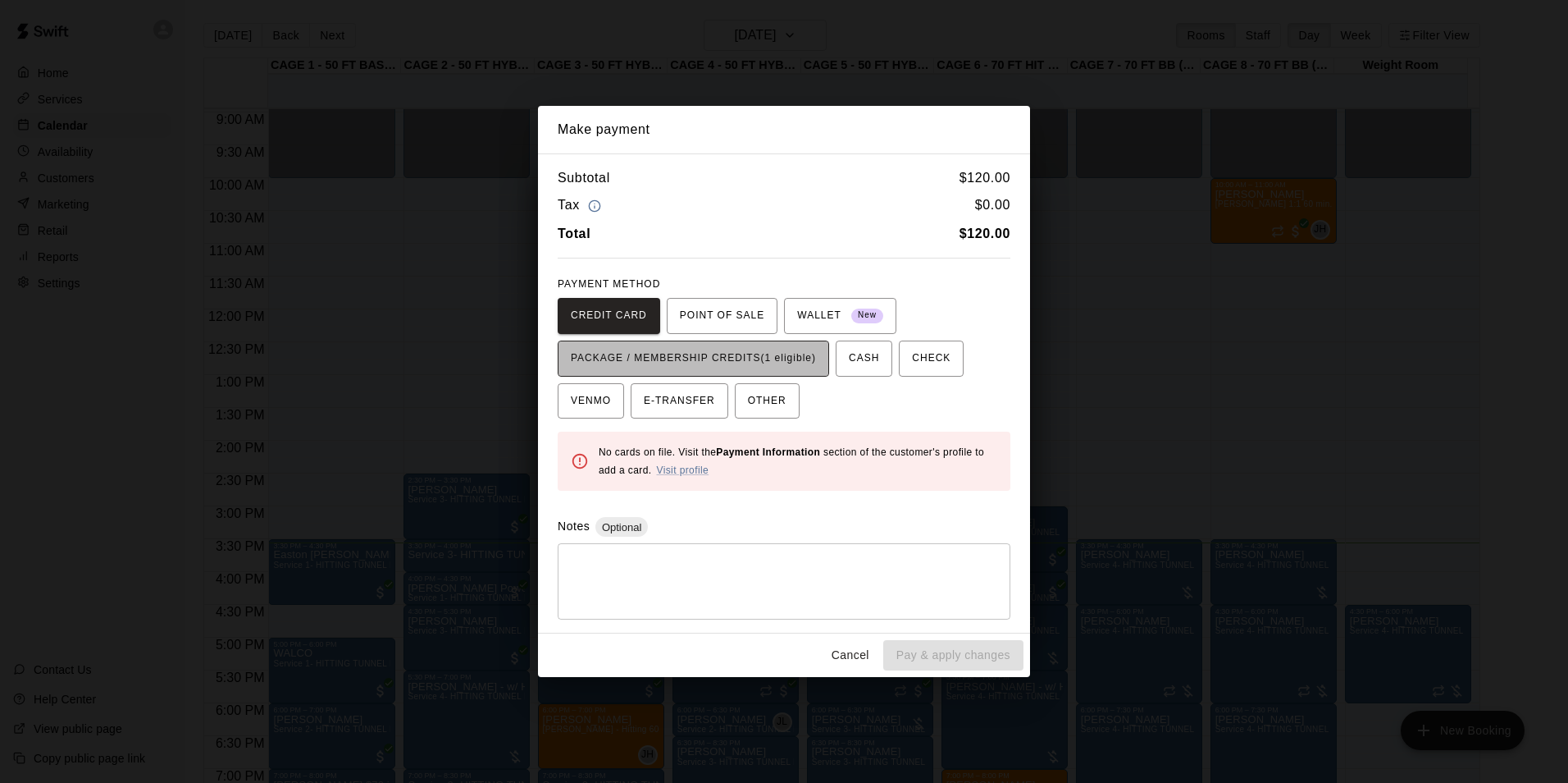
click at [727, 349] on span "PACKAGE / MEMBERSHIP CREDITS (1 eligible)" at bounding box center [693, 358] width 245 height 26
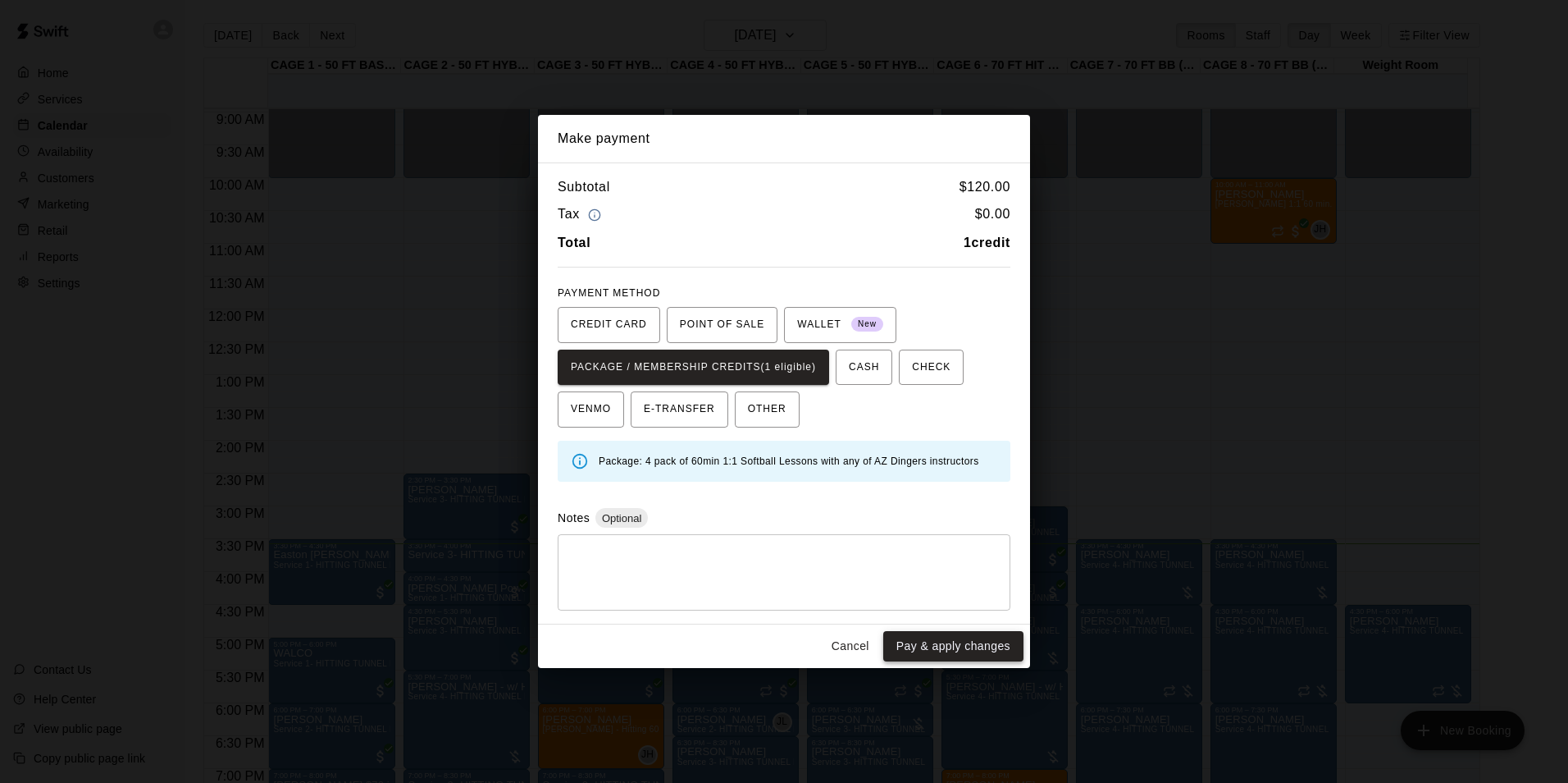
click at [935, 652] on button "Pay & apply changes" at bounding box center [954, 646] width 141 height 30
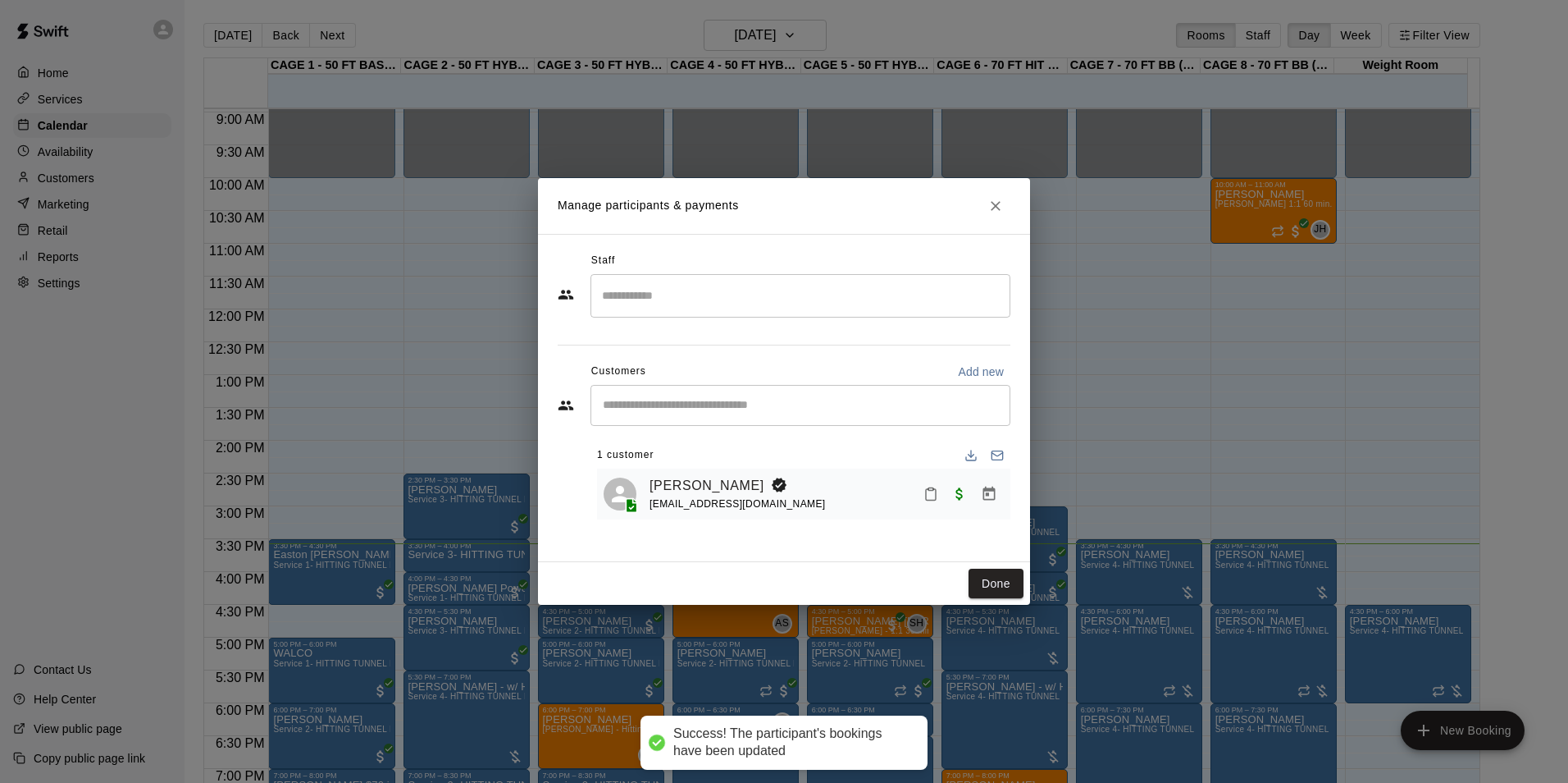
click at [801, 309] on input "Search staff" at bounding box center [800, 296] width 405 height 29
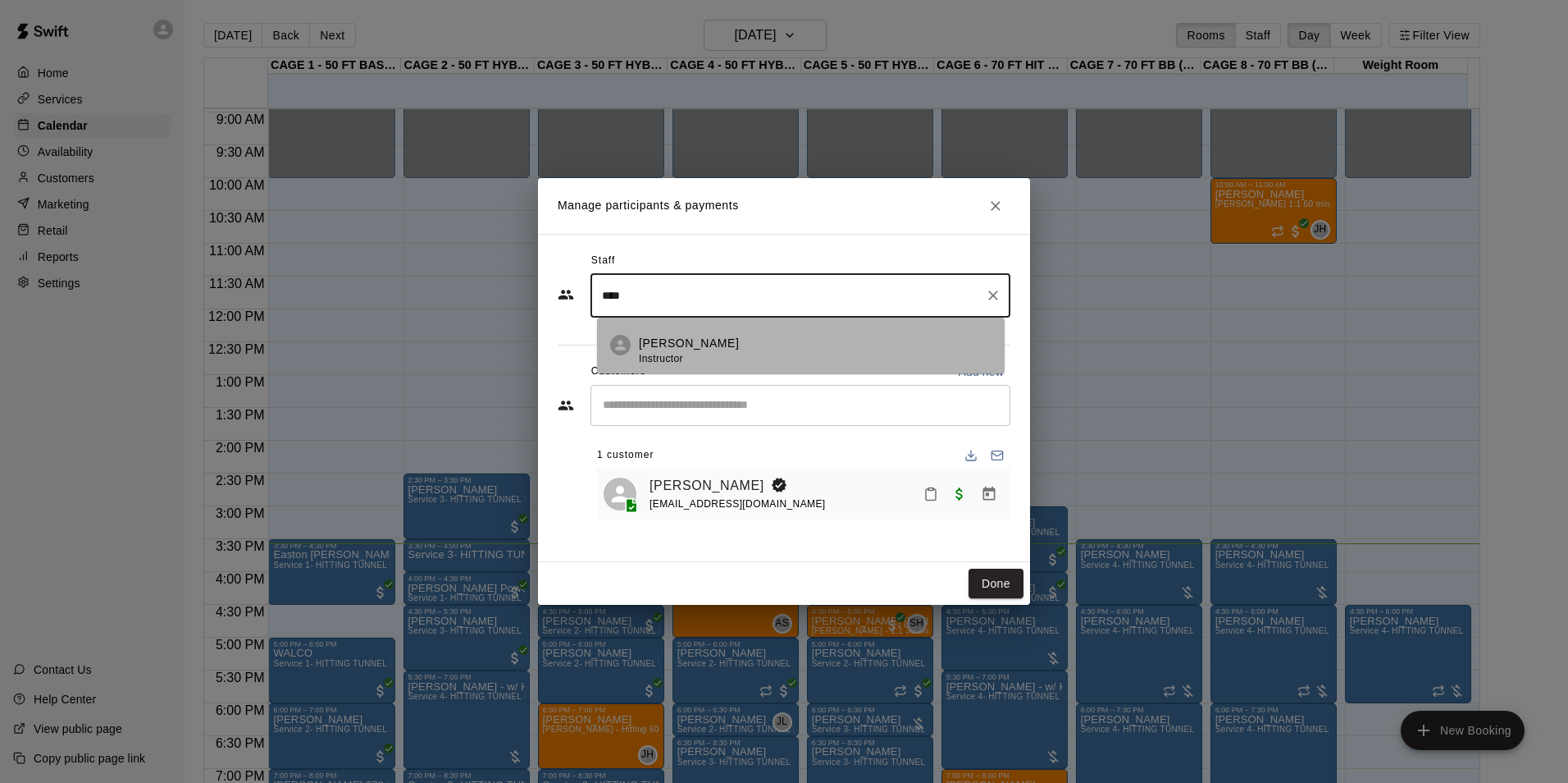
click at [760, 334] on li "Allie Skaggs Instructor" at bounding box center [801, 346] width 408 height 56
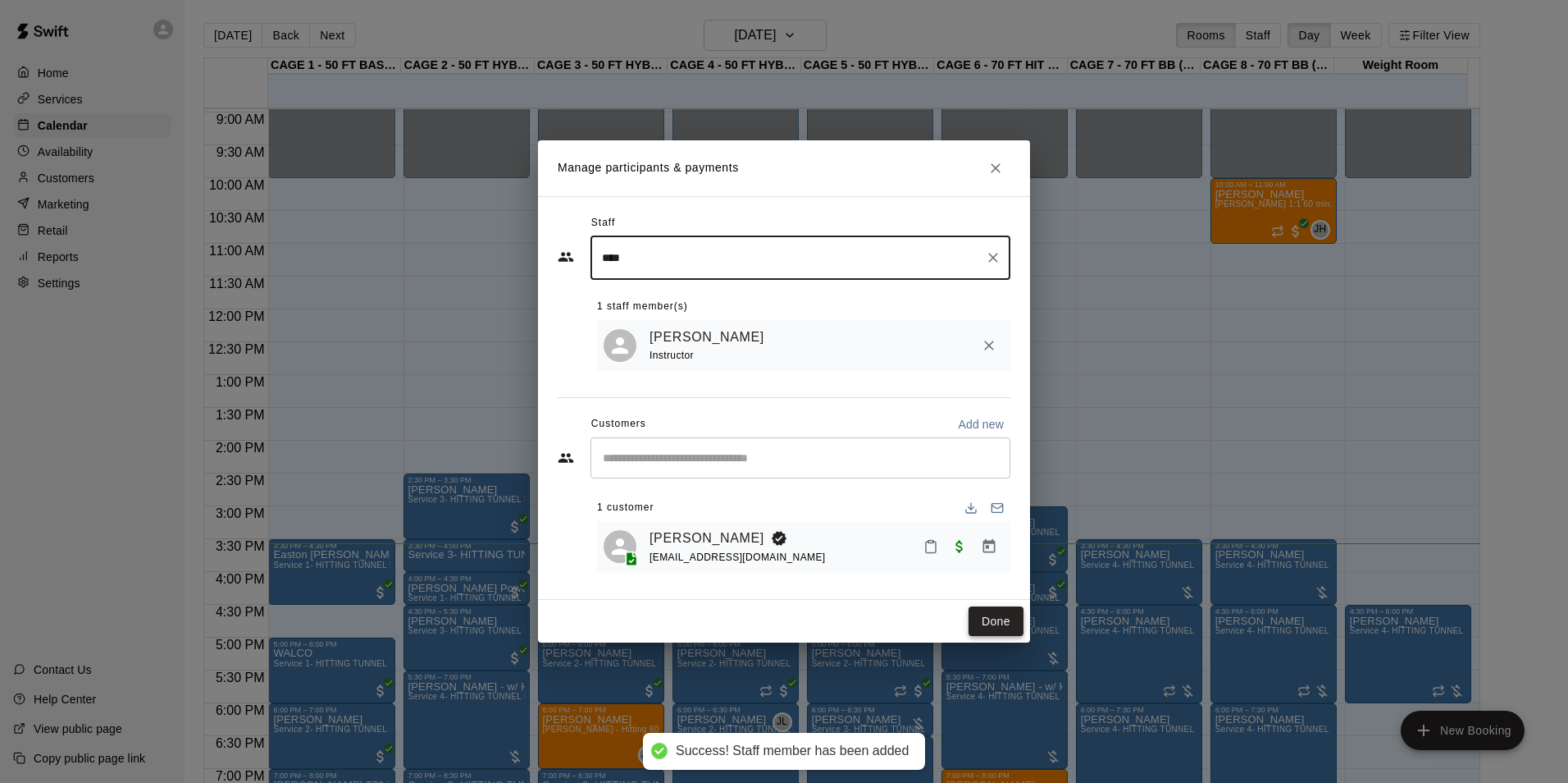
type input "****"
click at [1015, 630] on button "Done" at bounding box center [996, 622] width 55 height 30
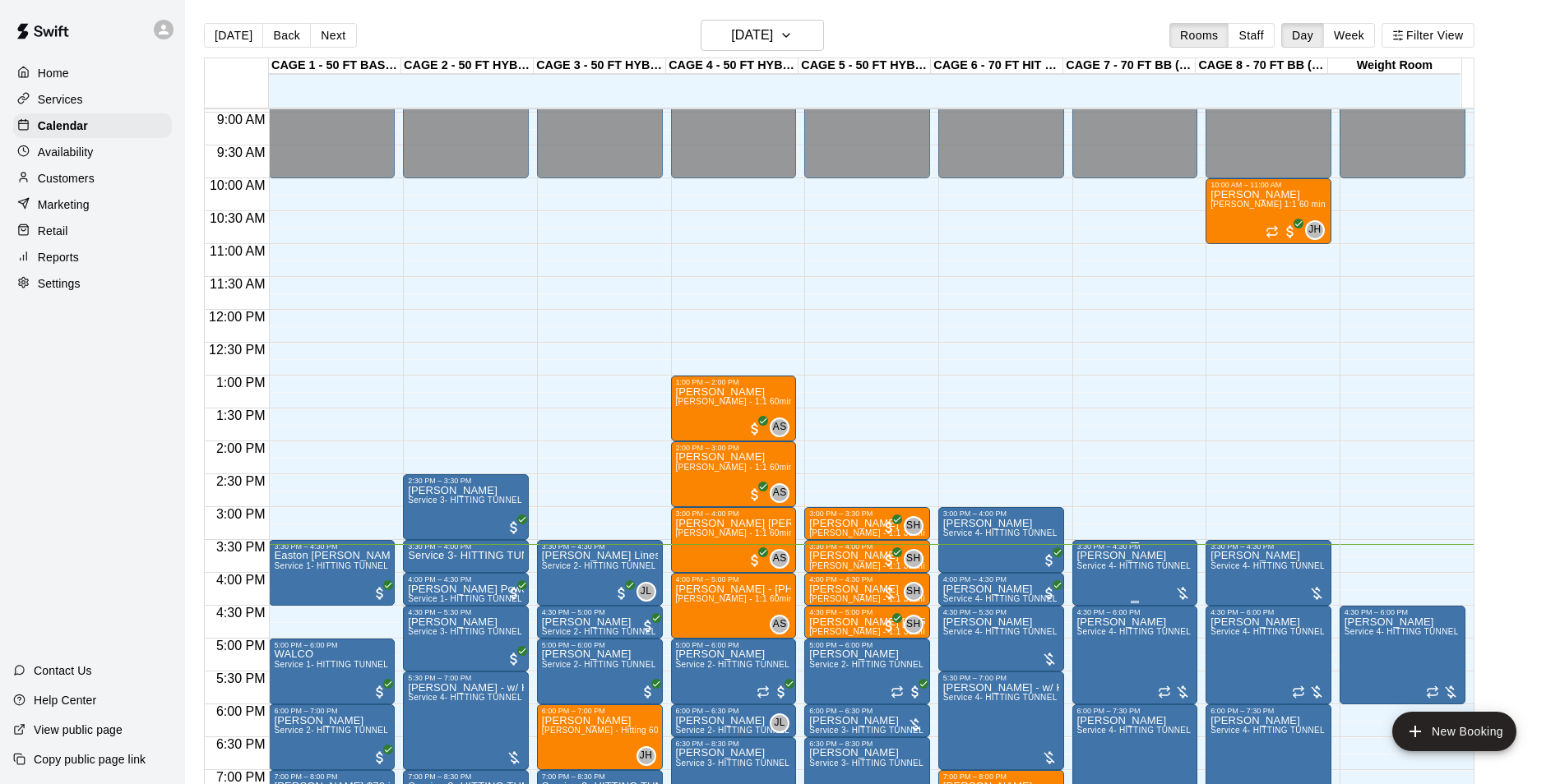
click at [1174, 591] on div at bounding box center [1182, 593] width 16 height 16
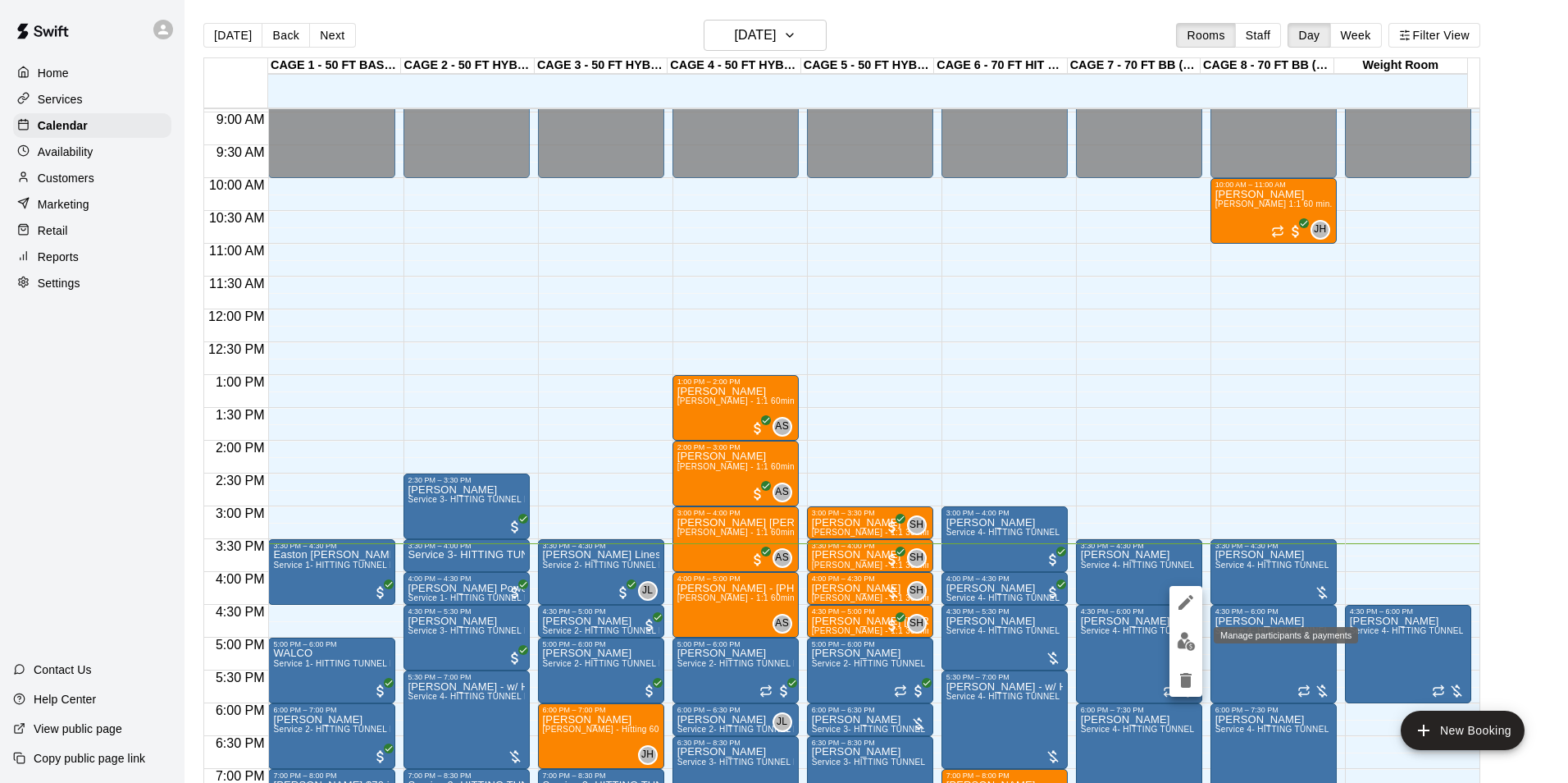
click at [1182, 642] on img "edit" at bounding box center [1186, 640] width 19 height 19
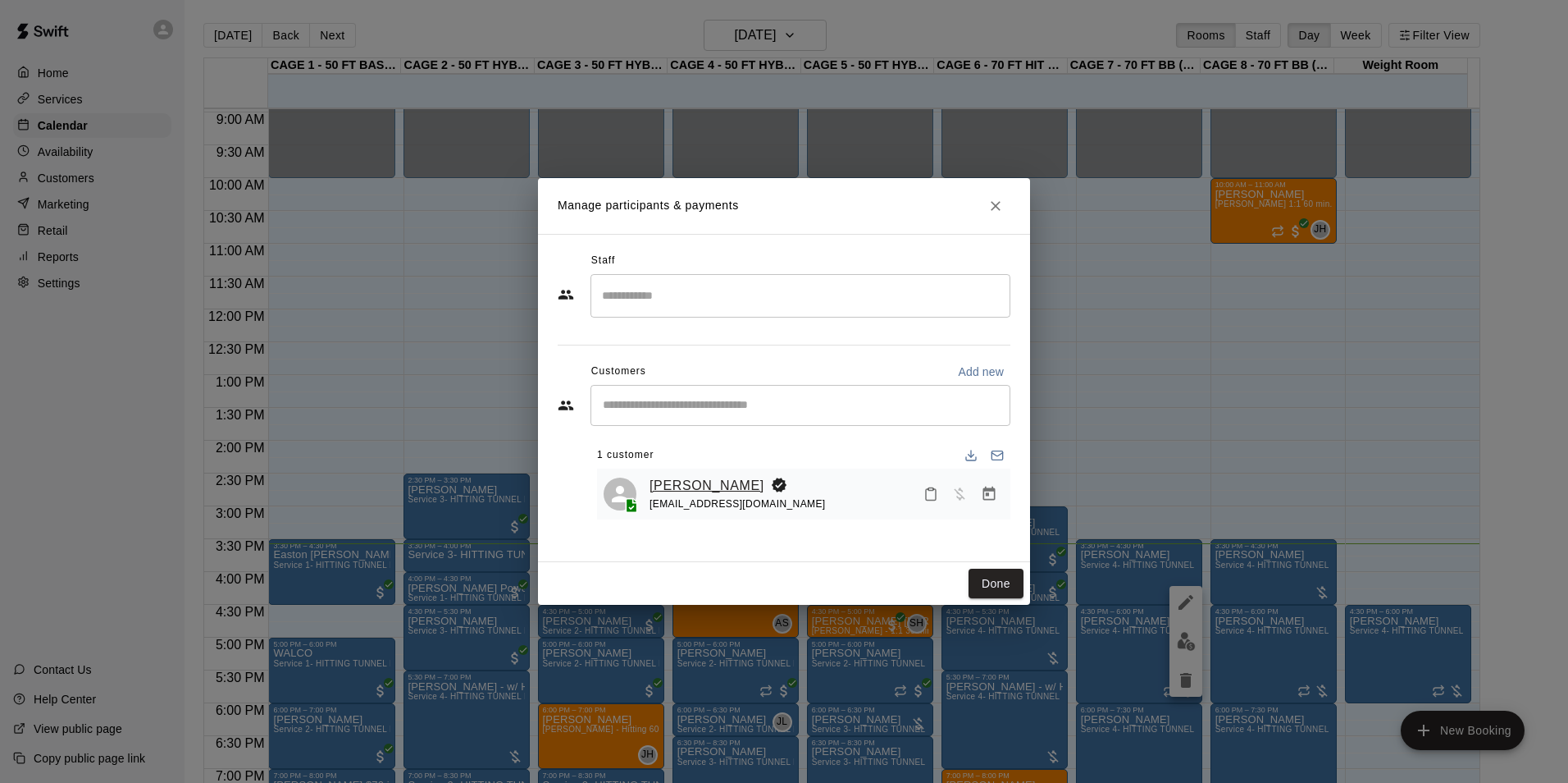
click at [710, 477] on link "[PERSON_NAME]" at bounding box center [707, 485] width 115 height 21
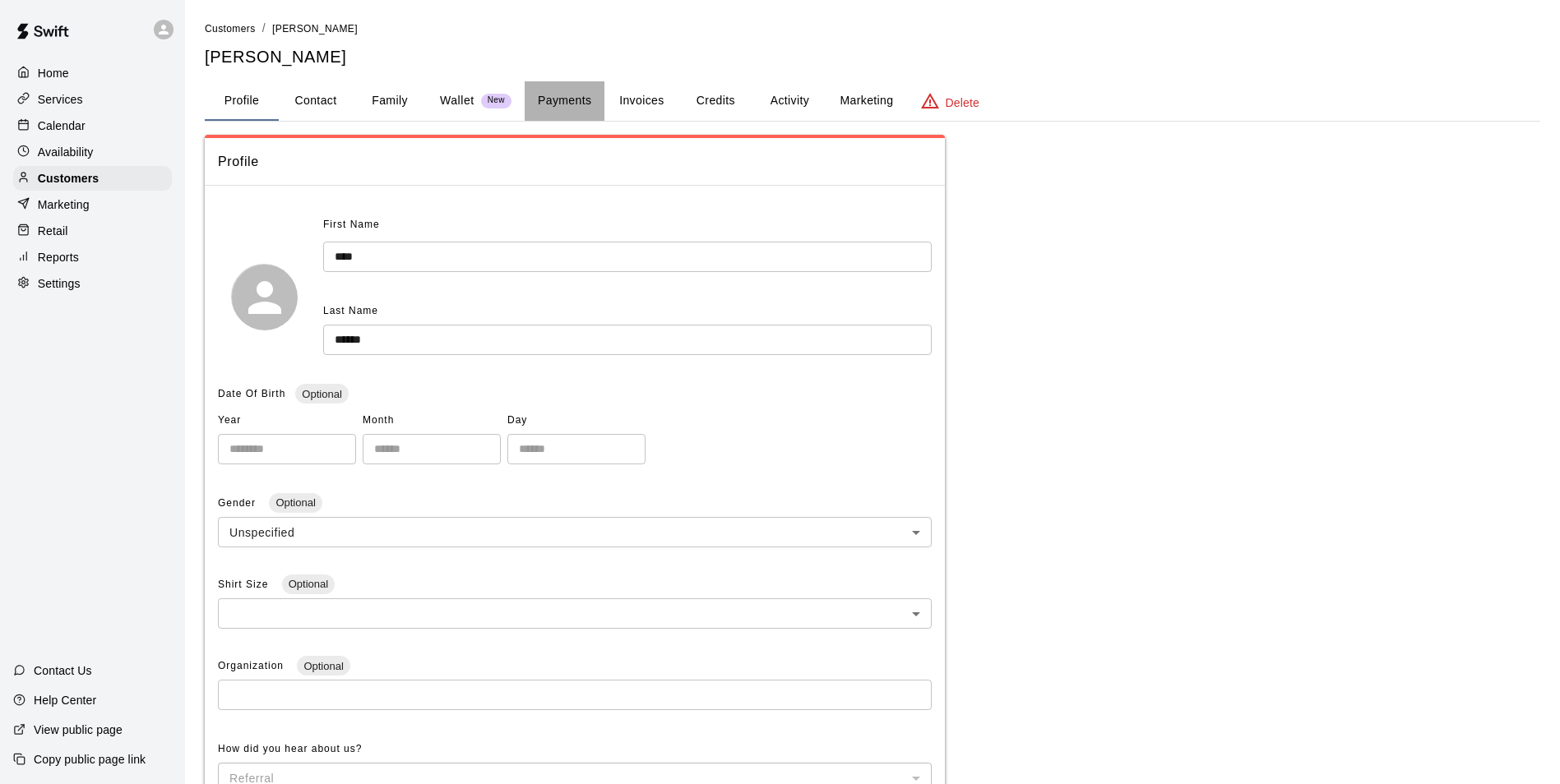
click at [558, 99] on button "Payments" at bounding box center [564, 101] width 79 height 39
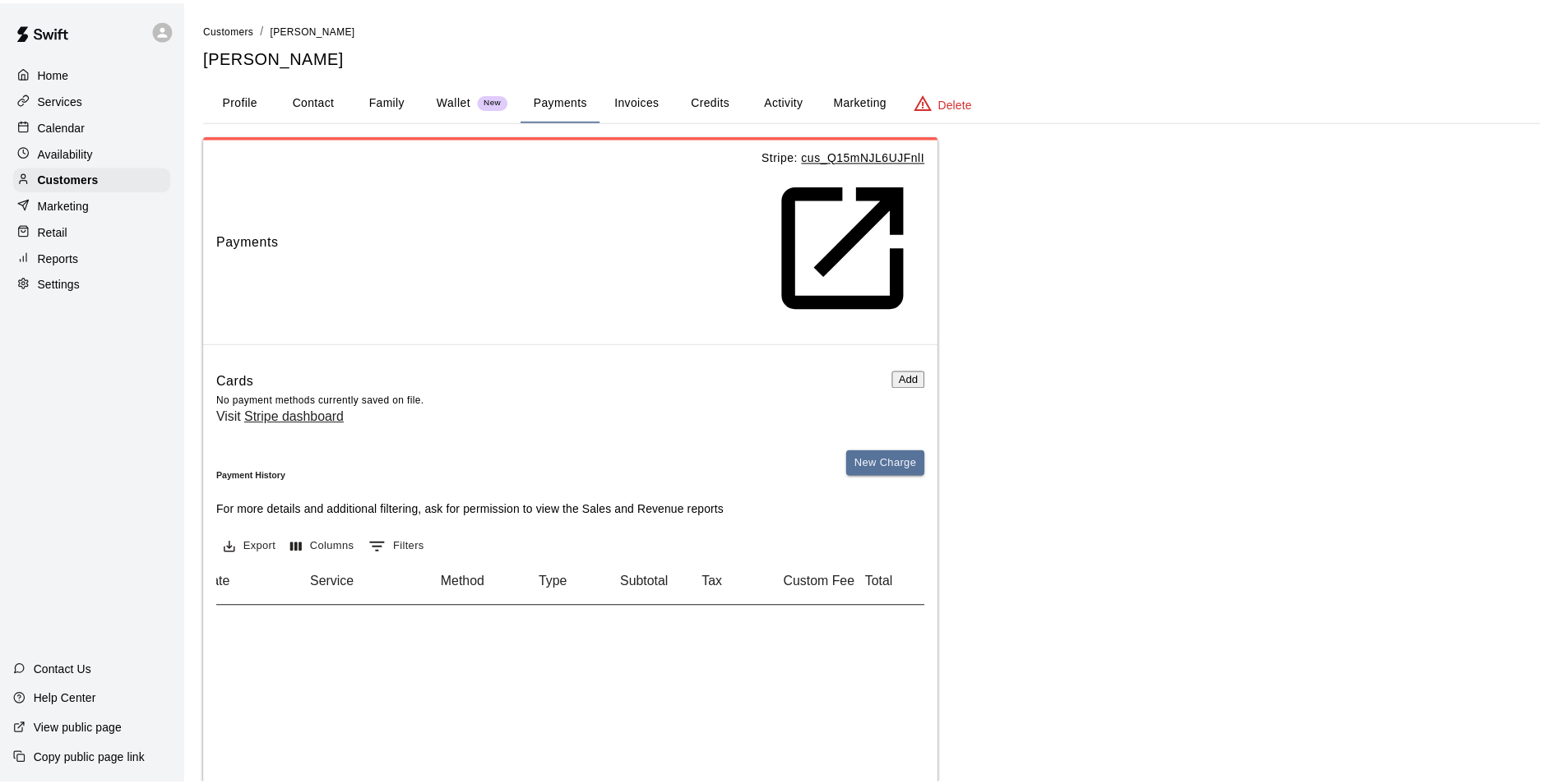
scroll to position [0, 279]
click at [777, 99] on button "Activity" at bounding box center [789, 101] width 74 height 39
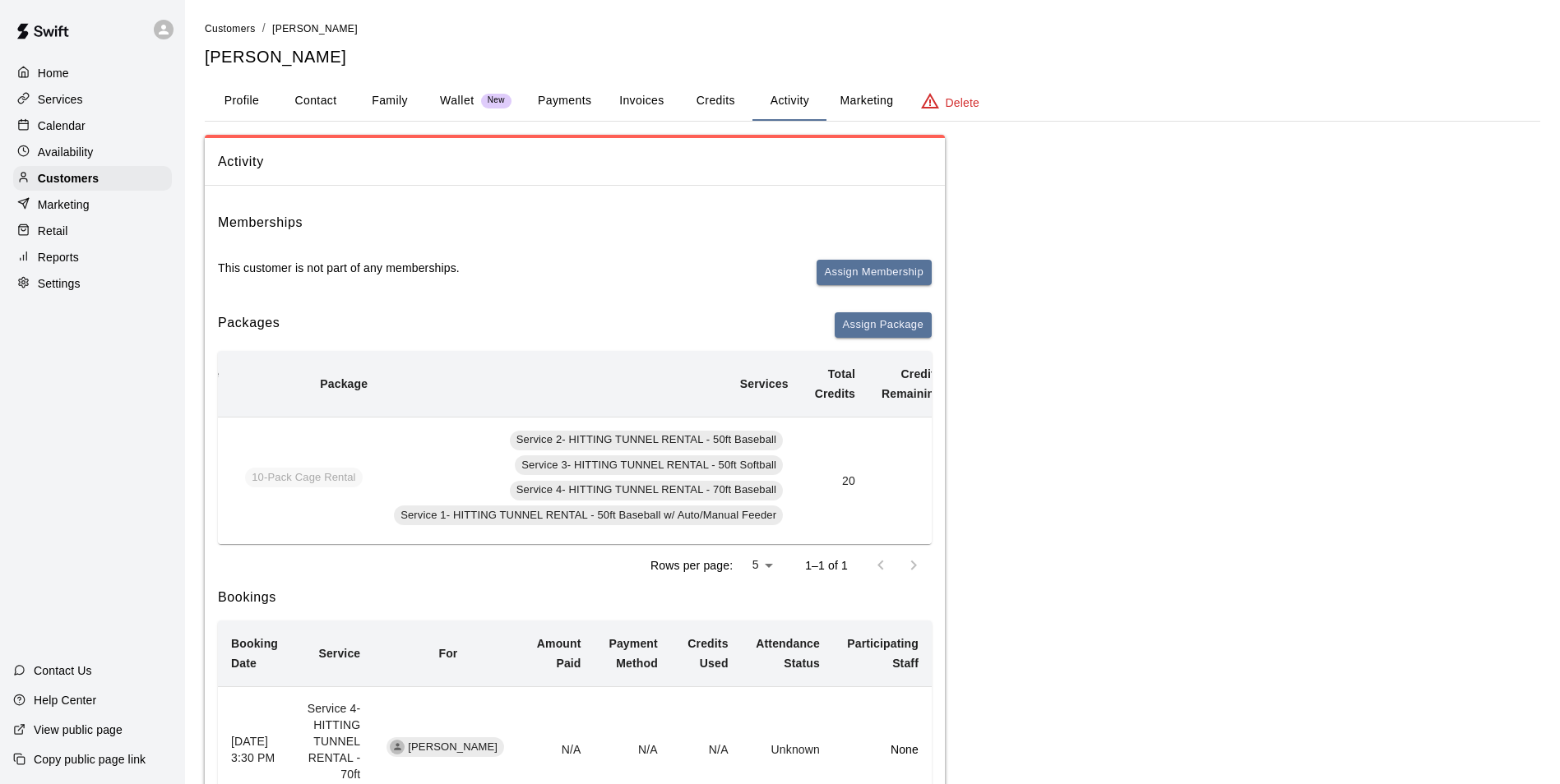
scroll to position [0, 67]
click at [113, 138] on div "Calendar" at bounding box center [93, 126] width 159 height 25
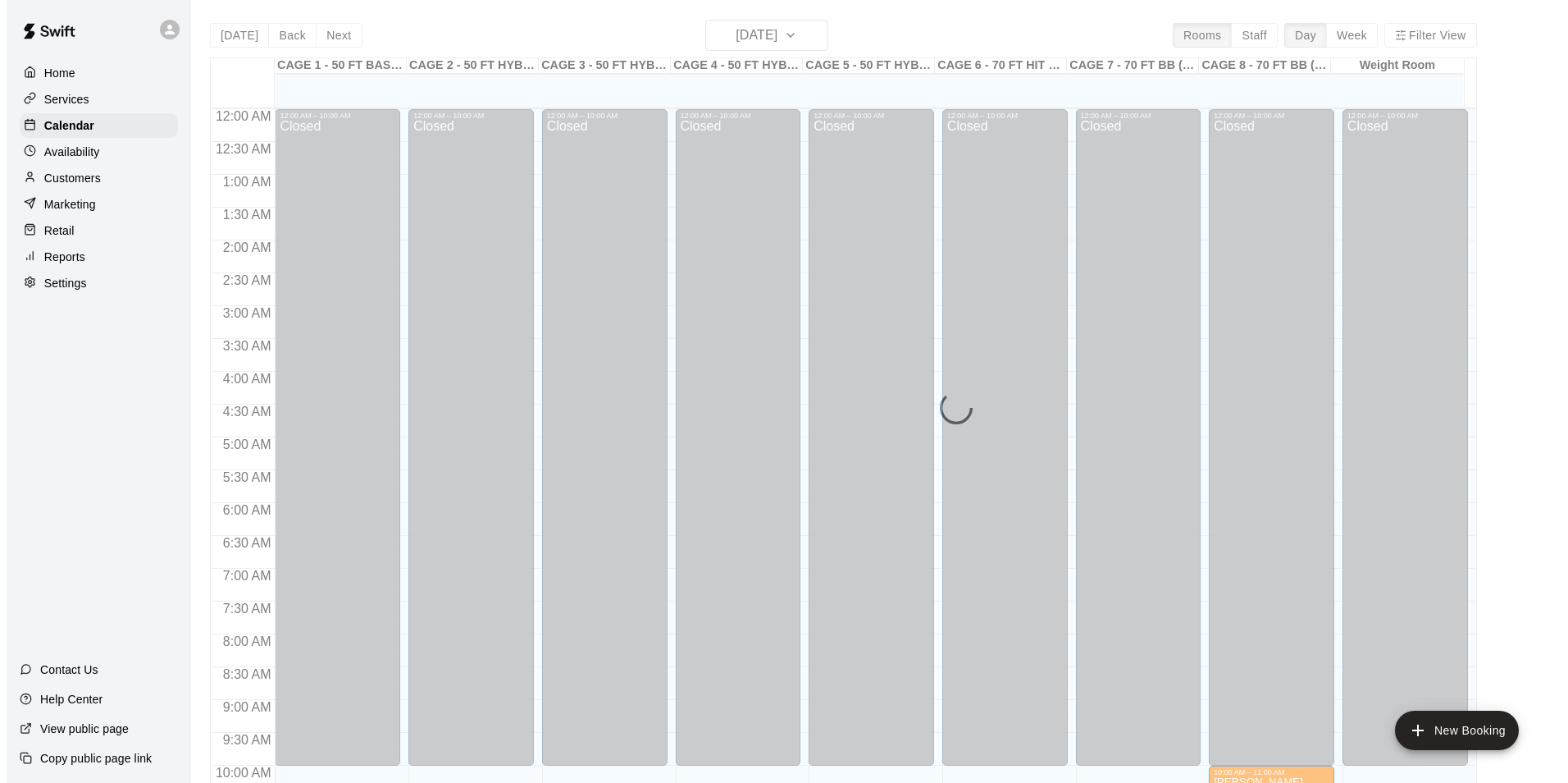
scroll to position [834, 0]
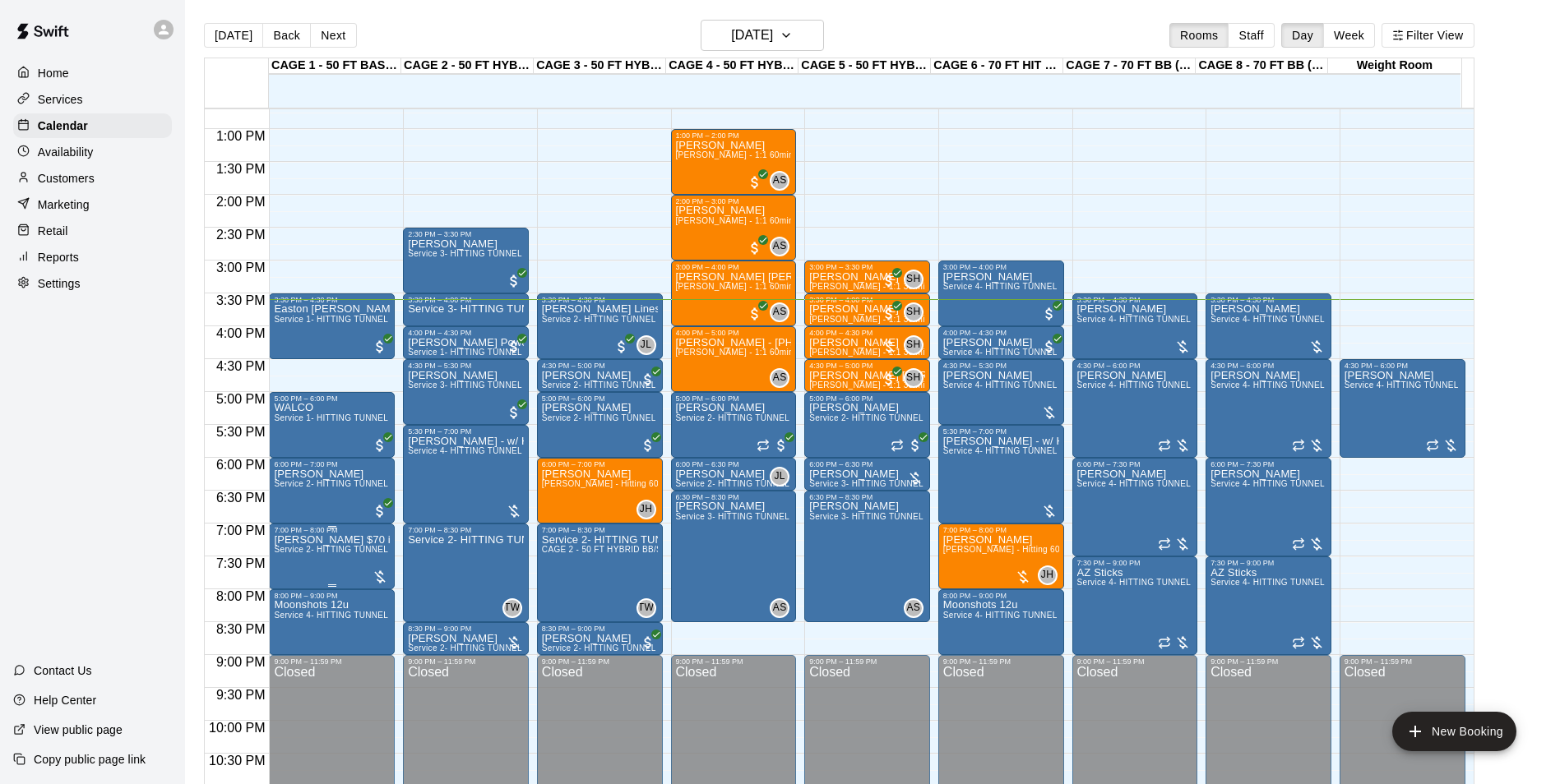
click at [295, 540] on p "[PERSON_NAME] $70 incudes taxes ( 1.5 HRS ) TUNNEL 1 & 30MIN TUNNEL 2 - 4 KIDS …" at bounding box center [332, 540] width 116 height 0
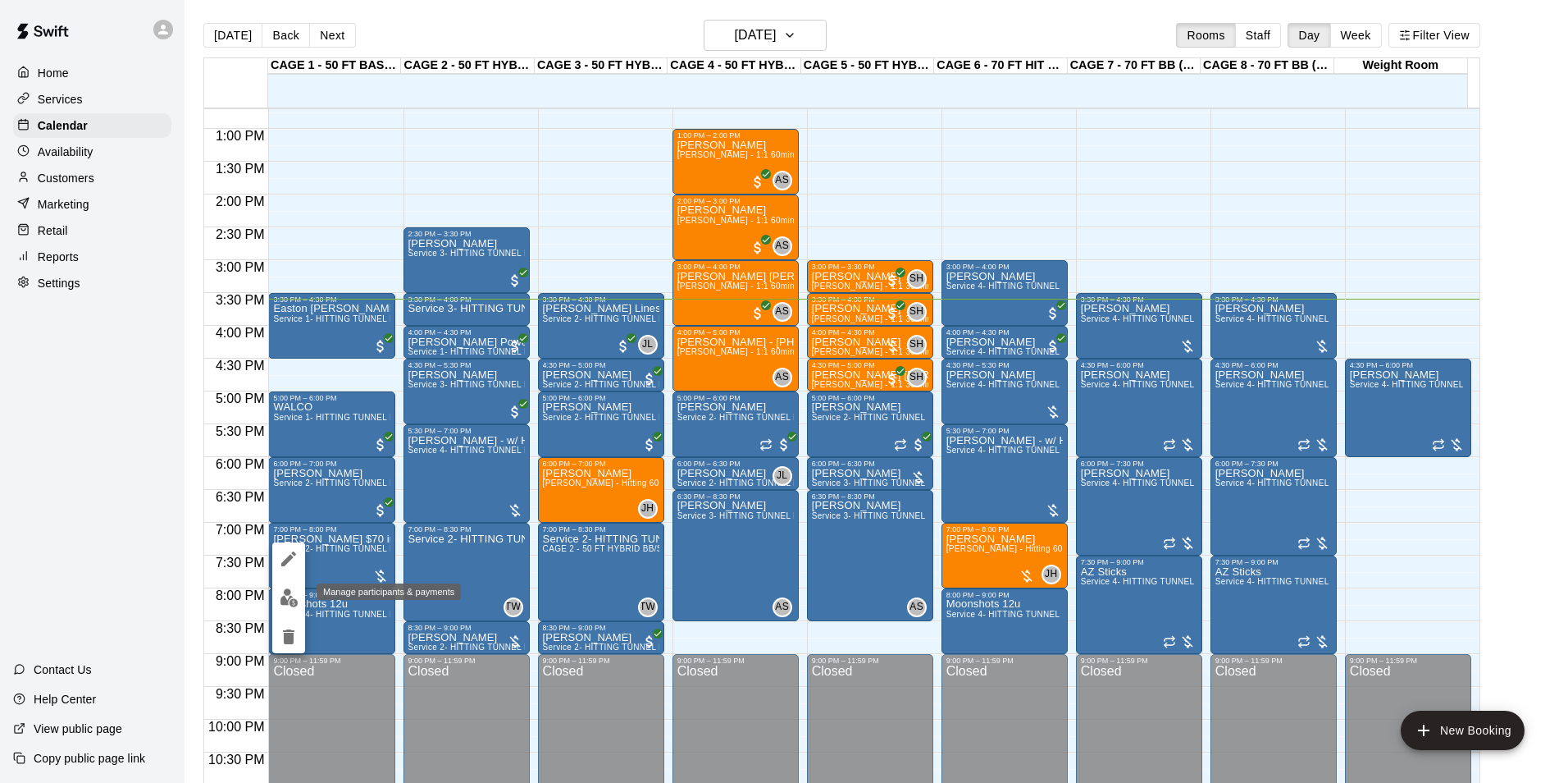
click at [297, 590] on img "edit" at bounding box center [288, 598] width 19 height 19
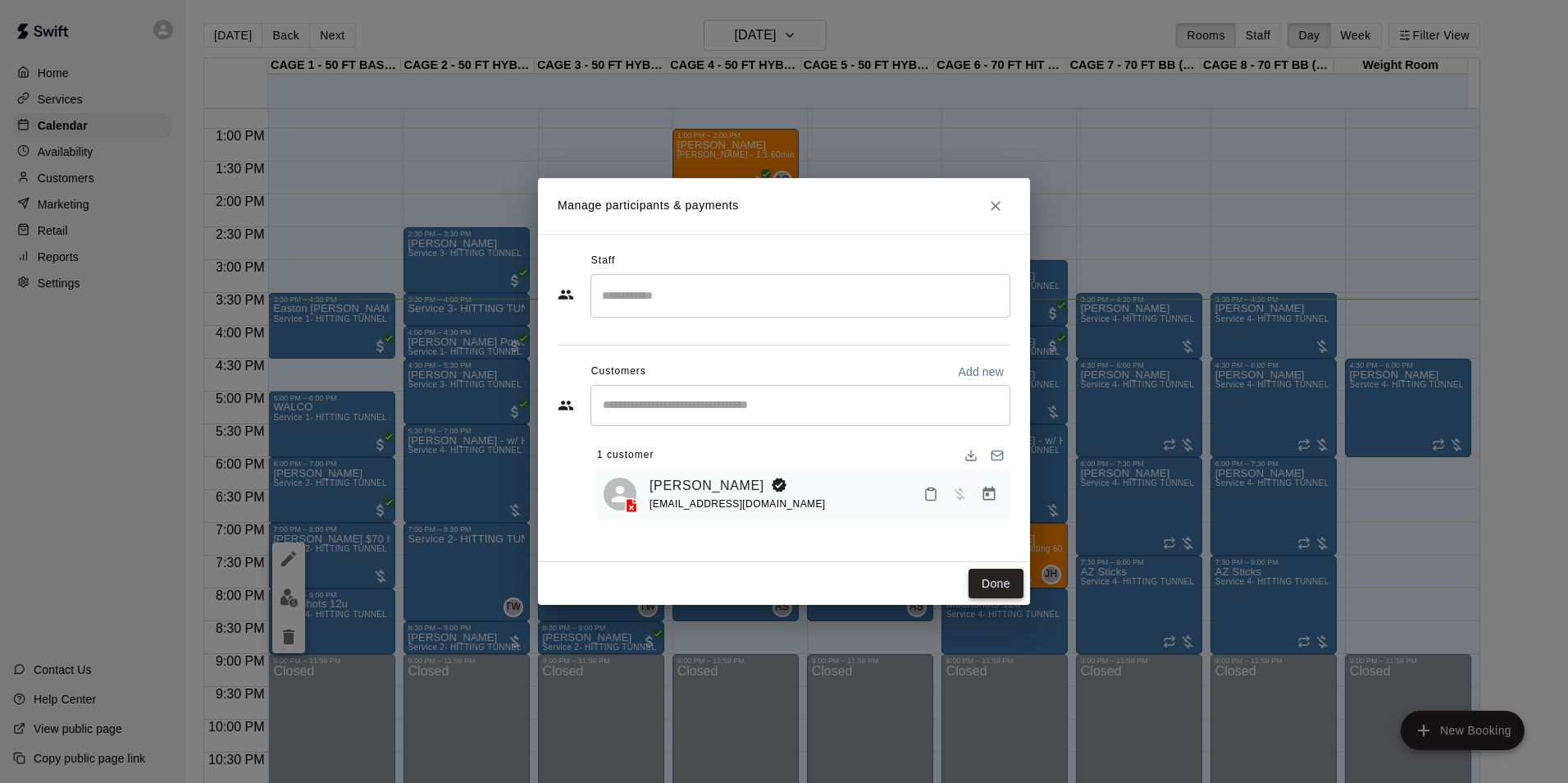
click at [975, 578] on button "Done" at bounding box center [996, 583] width 55 height 30
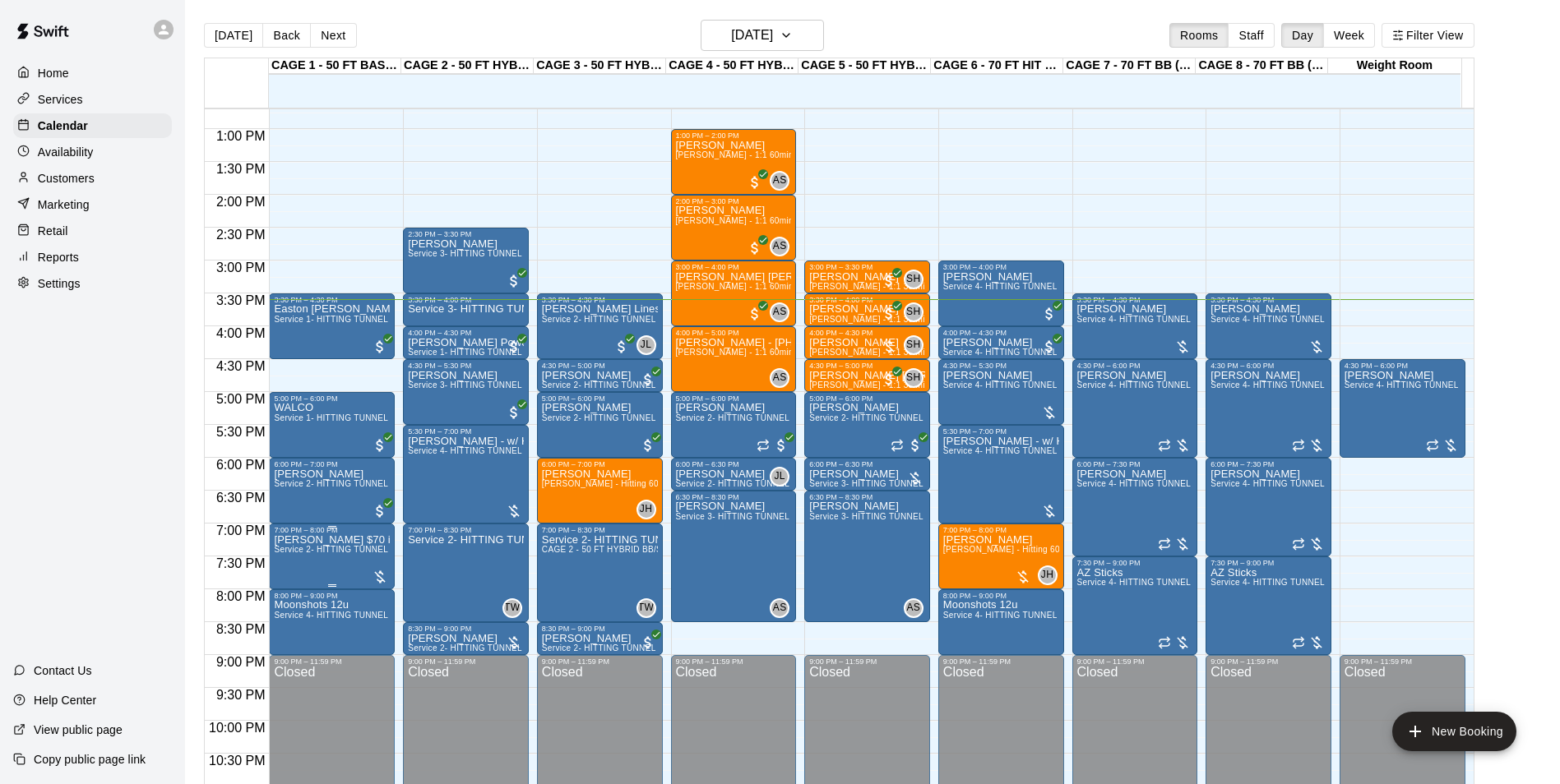
click at [347, 540] on p "[PERSON_NAME] $70 incudes taxes ( 1.5 HRS ) TUNNEL 1 & 30MIN TUNNEL 2 - 4 KIDS …" at bounding box center [332, 540] width 116 height 0
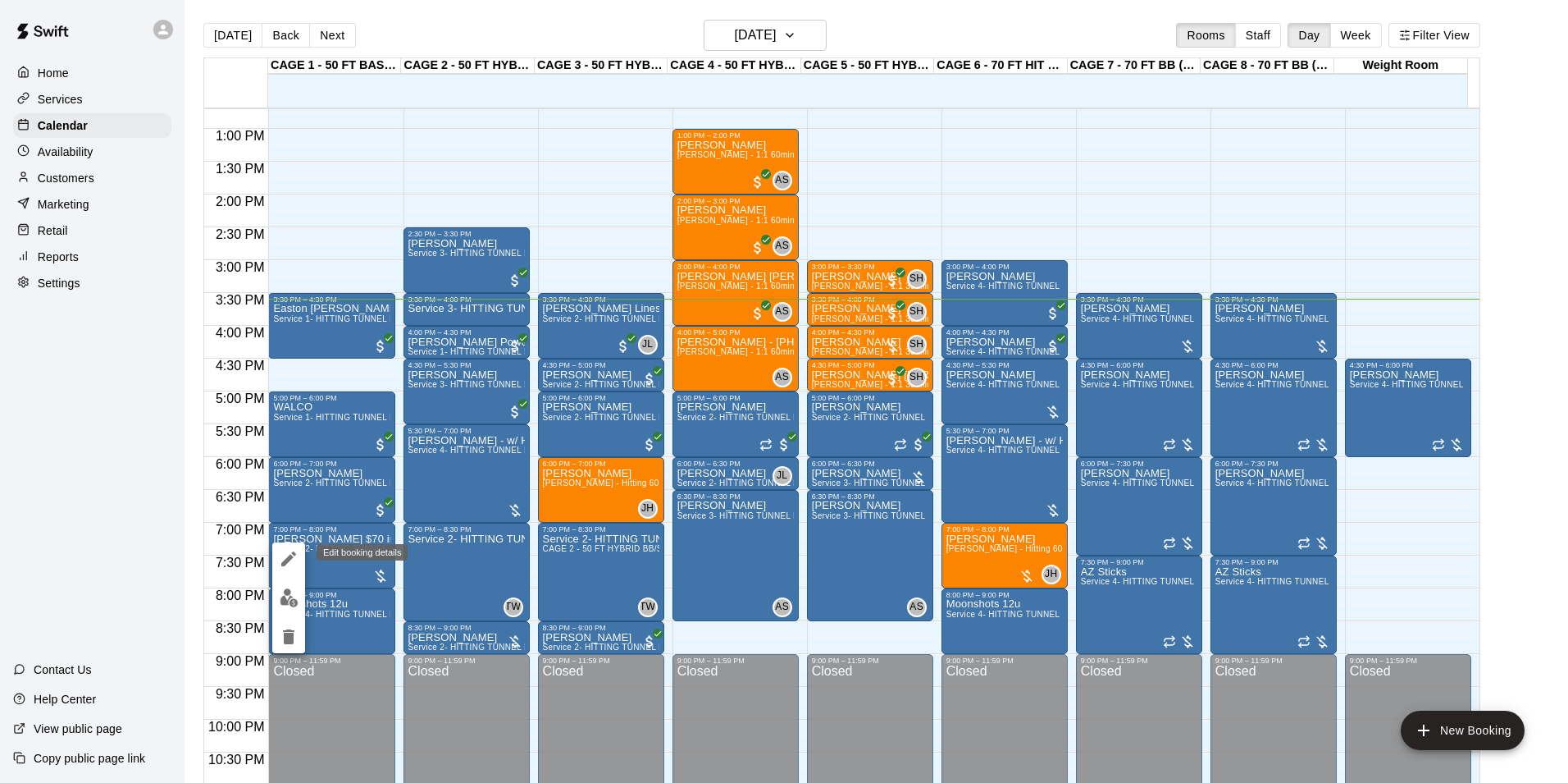
click at [294, 562] on icon "edit" at bounding box center [288, 559] width 20 height 20
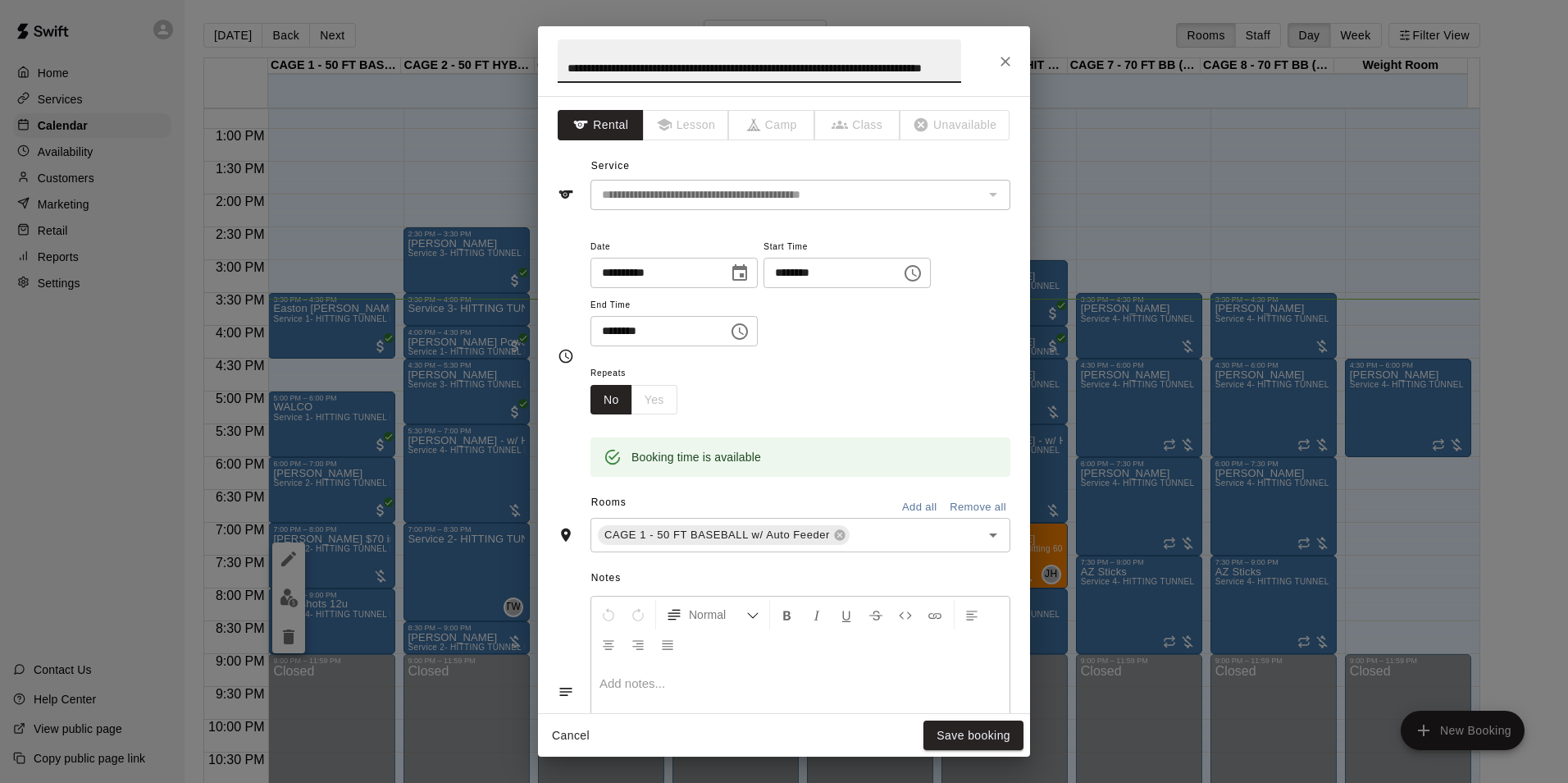
scroll to position [0, 0]
click at [1012, 65] on icon "Close" at bounding box center [1005, 61] width 16 height 16
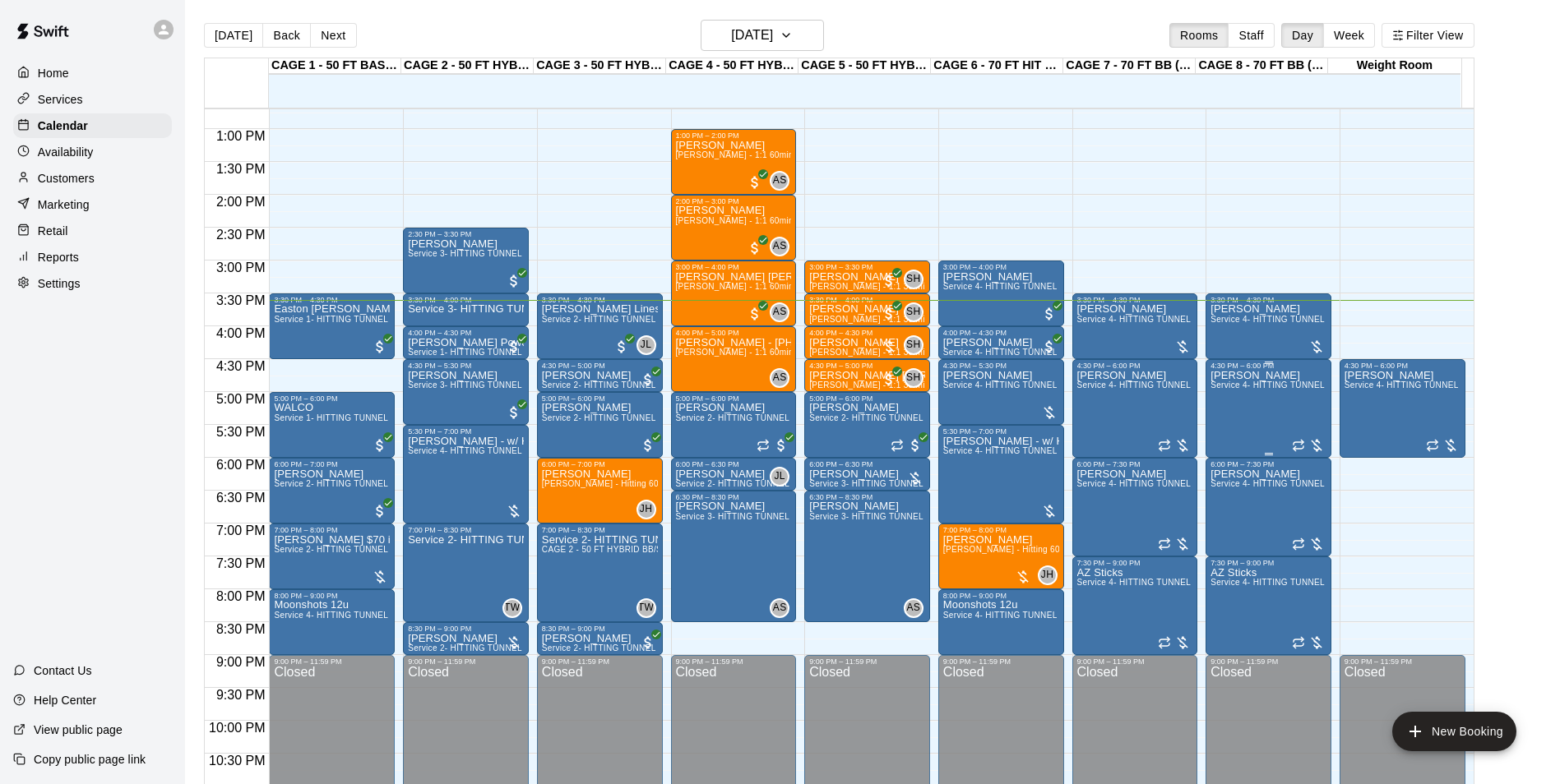
click at [1231, 401] on div "[PERSON_NAME] Service 4- HITTING TUNNEL RENTAL - 70ft Baseball" at bounding box center [1268, 762] width 116 height 784
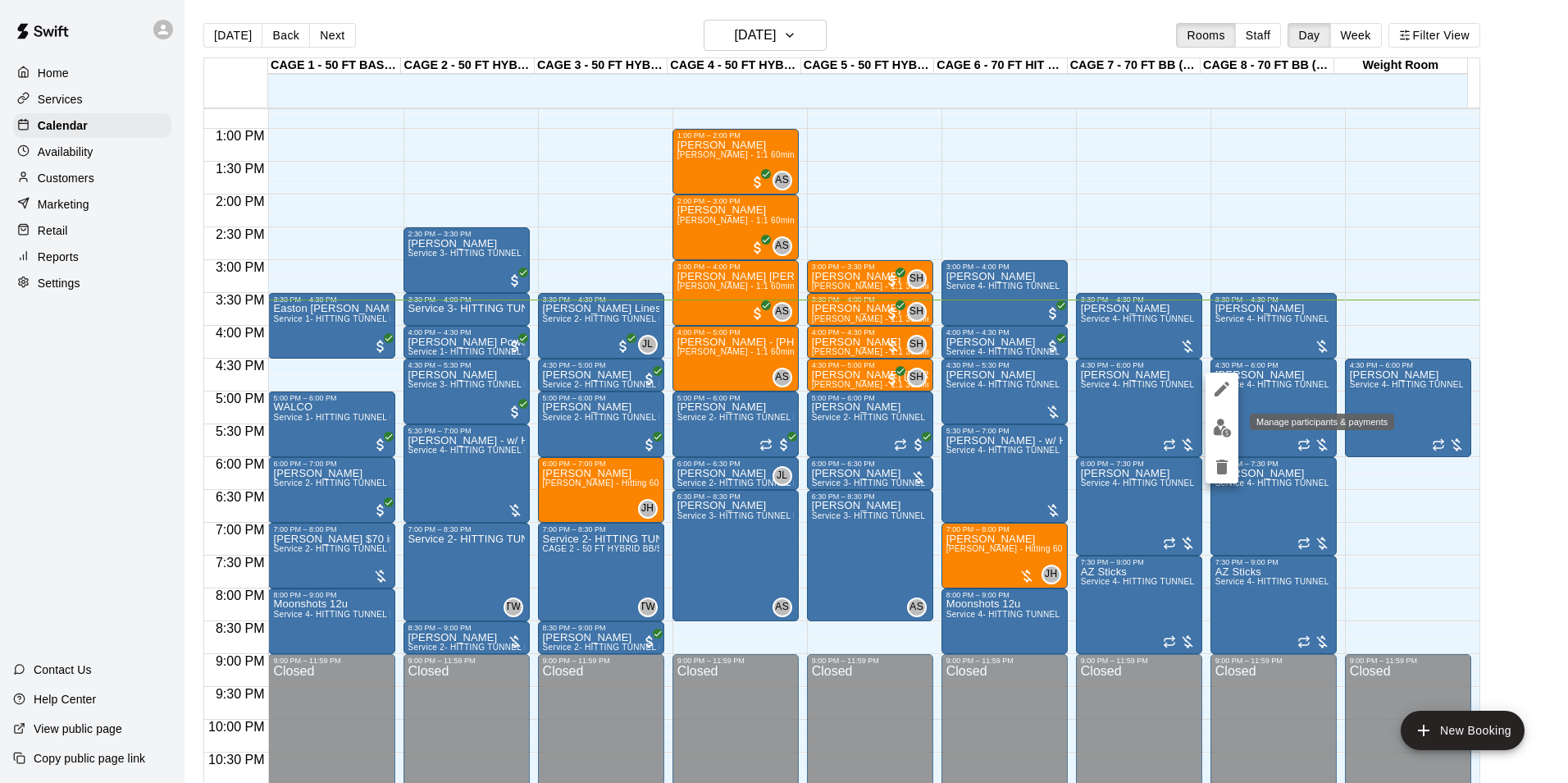
click at [1223, 426] on img "edit" at bounding box center [1223, 428] width 19 height 19
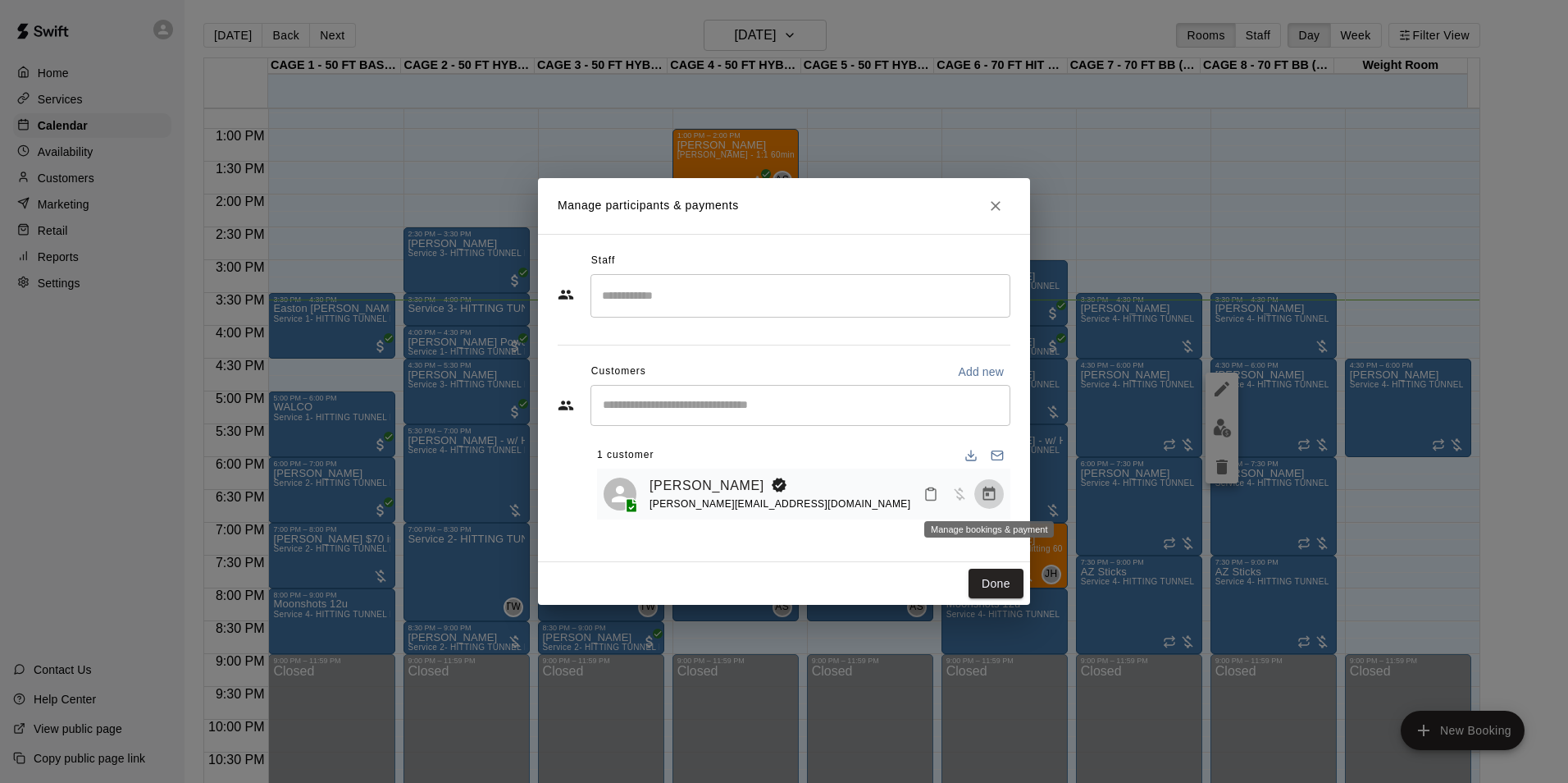
click at [986, 489] on icon "Manage bookings & payment" at bounding box center [990, 493] width 12 height 14
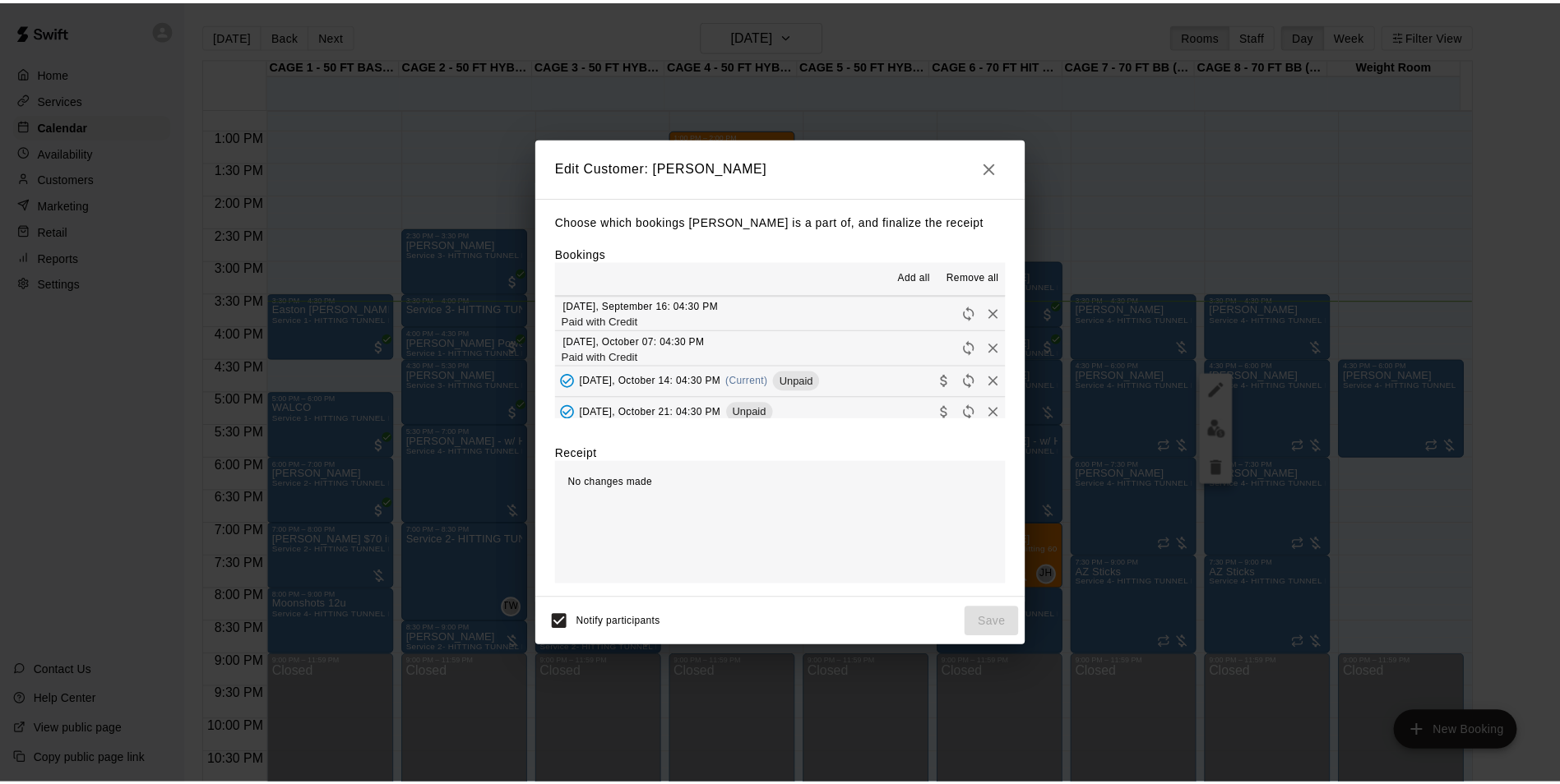
scroll to position [82, 0]
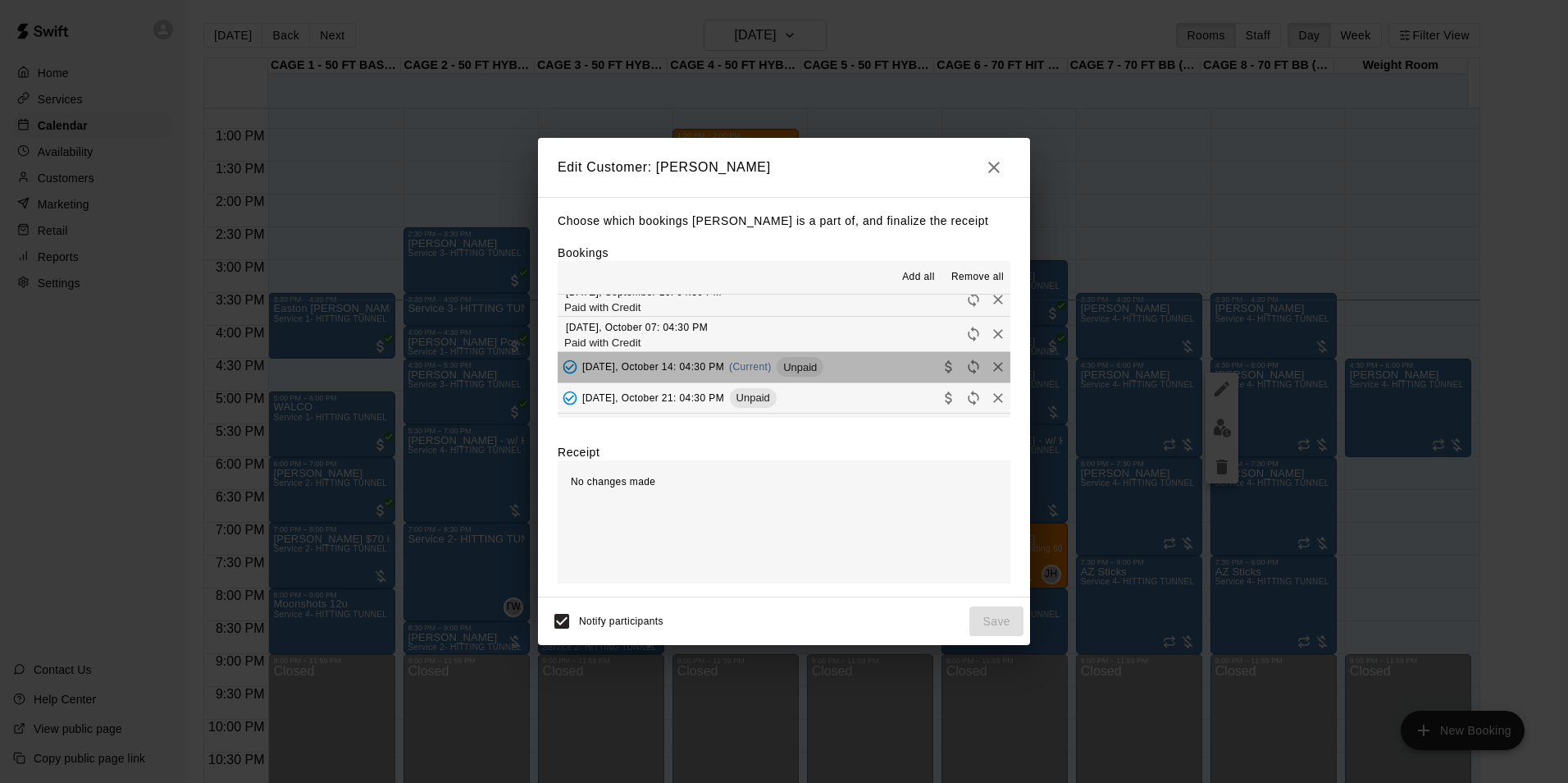
click at [838, 360] on button "[DATE], October 14: 04:30 PM (Current) Unpaid" at bounding box center [784, 367] width 453 height 30
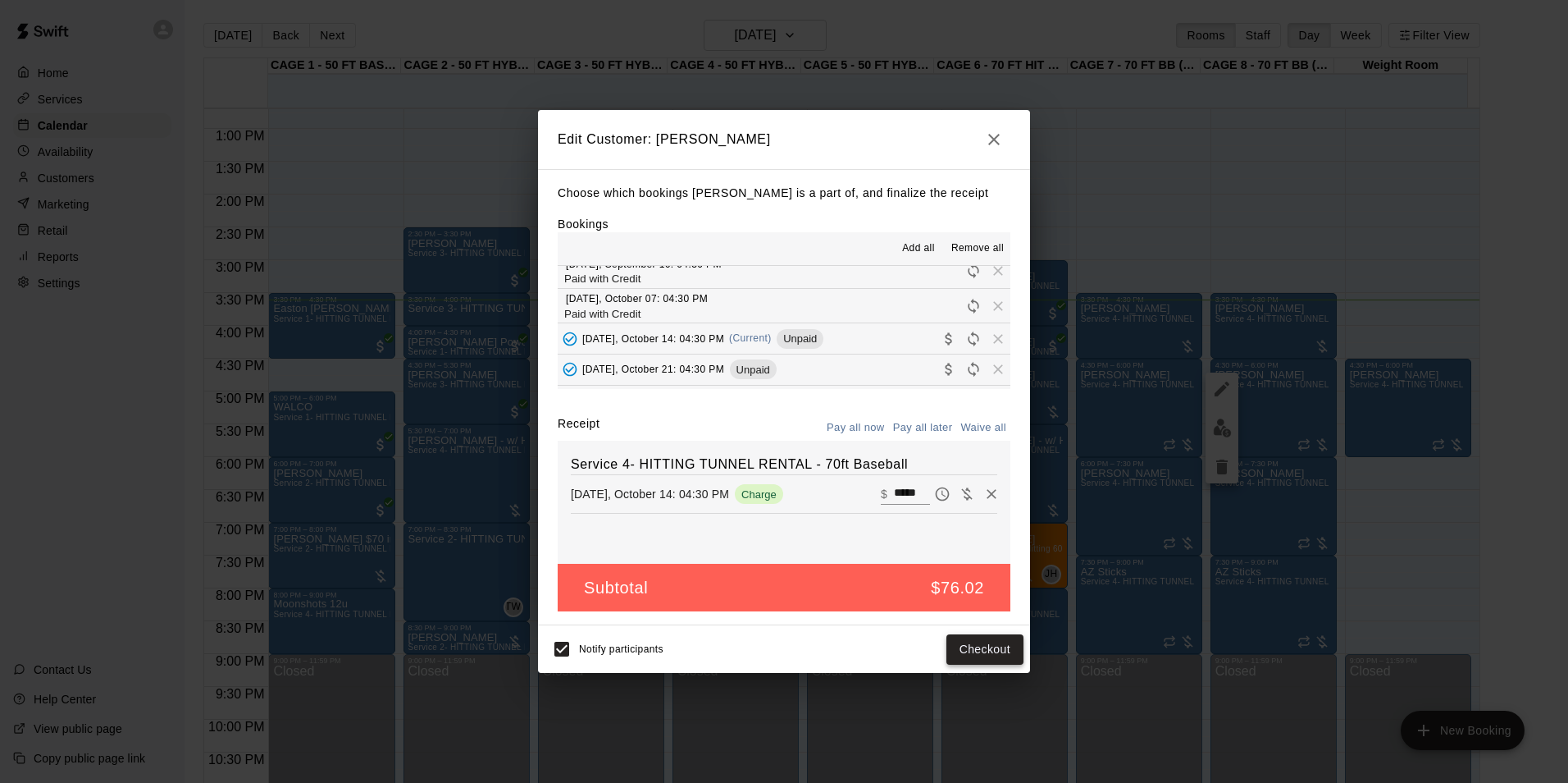
click at [1005, 642] on button "Checkout" at bounding box center [985, 649] width 77 height 30
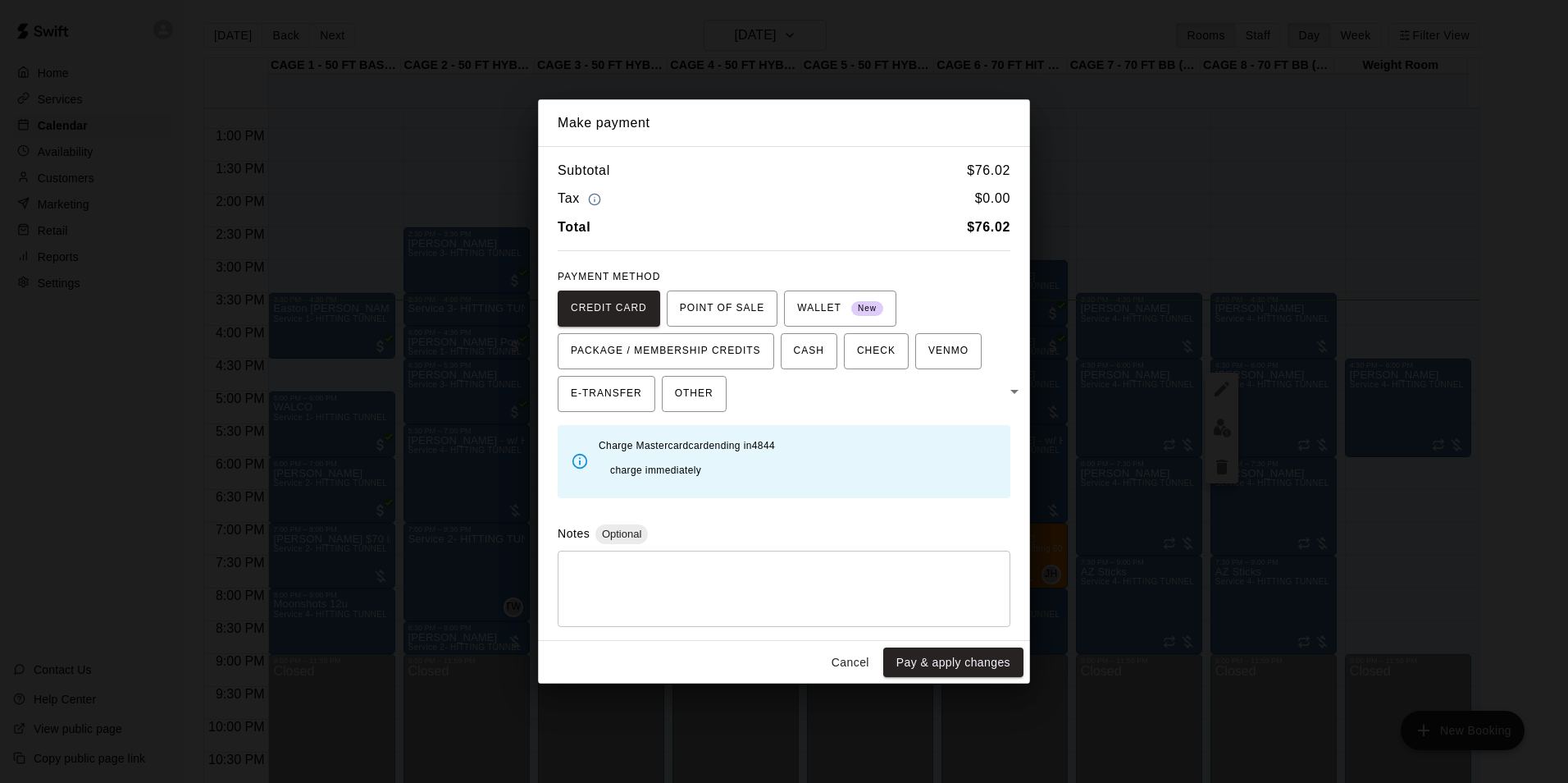
click at [859, 640] on div "Cancel Pay & apply changes" at bounding box center [784, 662] width 492 height 44
click at [849, 648] on button "Cancel" at bounding box center [850, 663] width 53 height 30
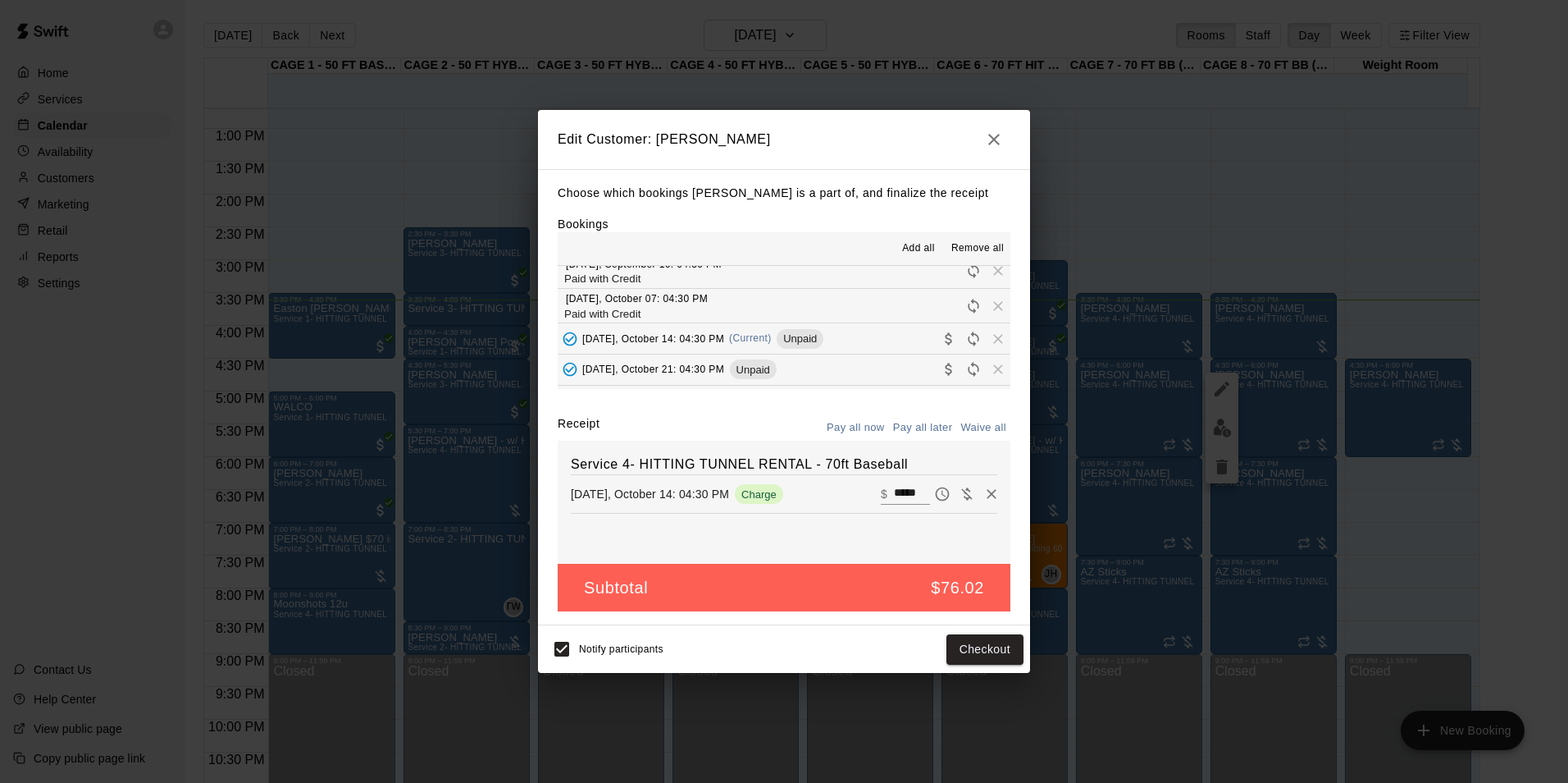
click at [995, 135] on icon "button" at bounding box center [994, 139] width 12 height 12
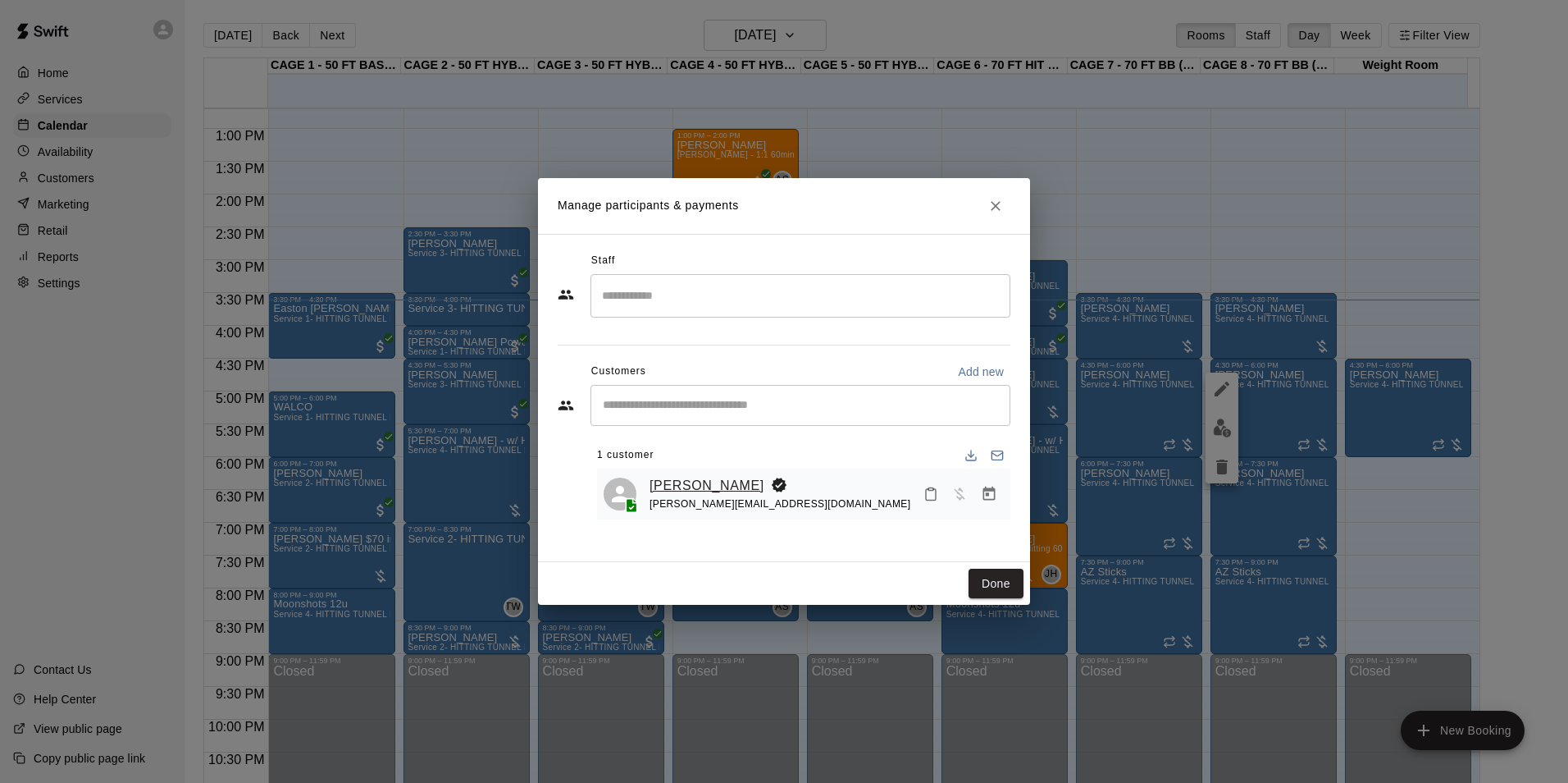
click at [701, 487] on link "[PERSON_NAME]" at bounding box center [707, 485] width 115 height 21
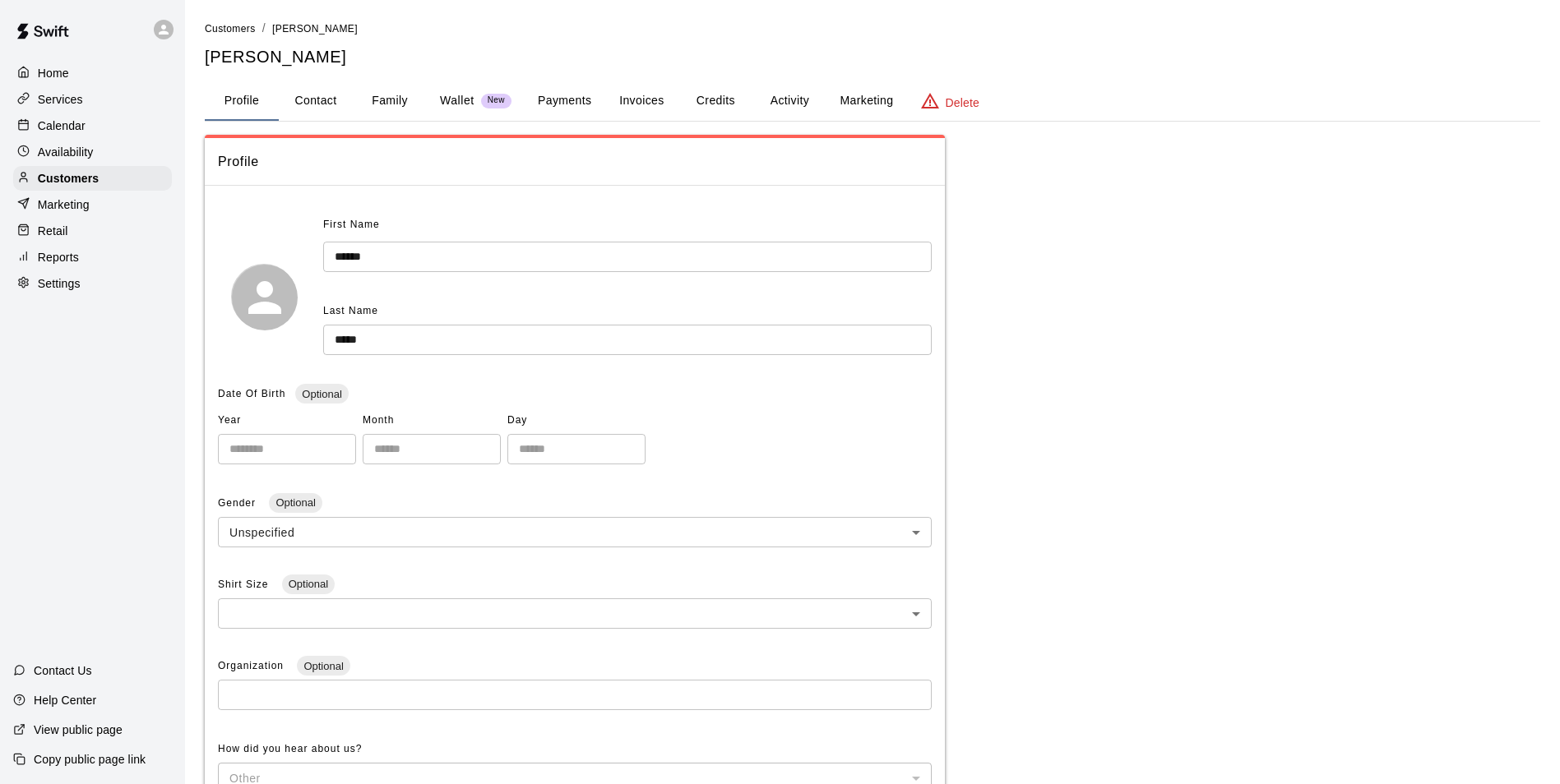
click at [828, 121] on div "**********" at bounding box center [872, 575] width 1335 height 1111
click at [819, 120] on button "Activity" at bounding box center [789, 101] width 74 height 39
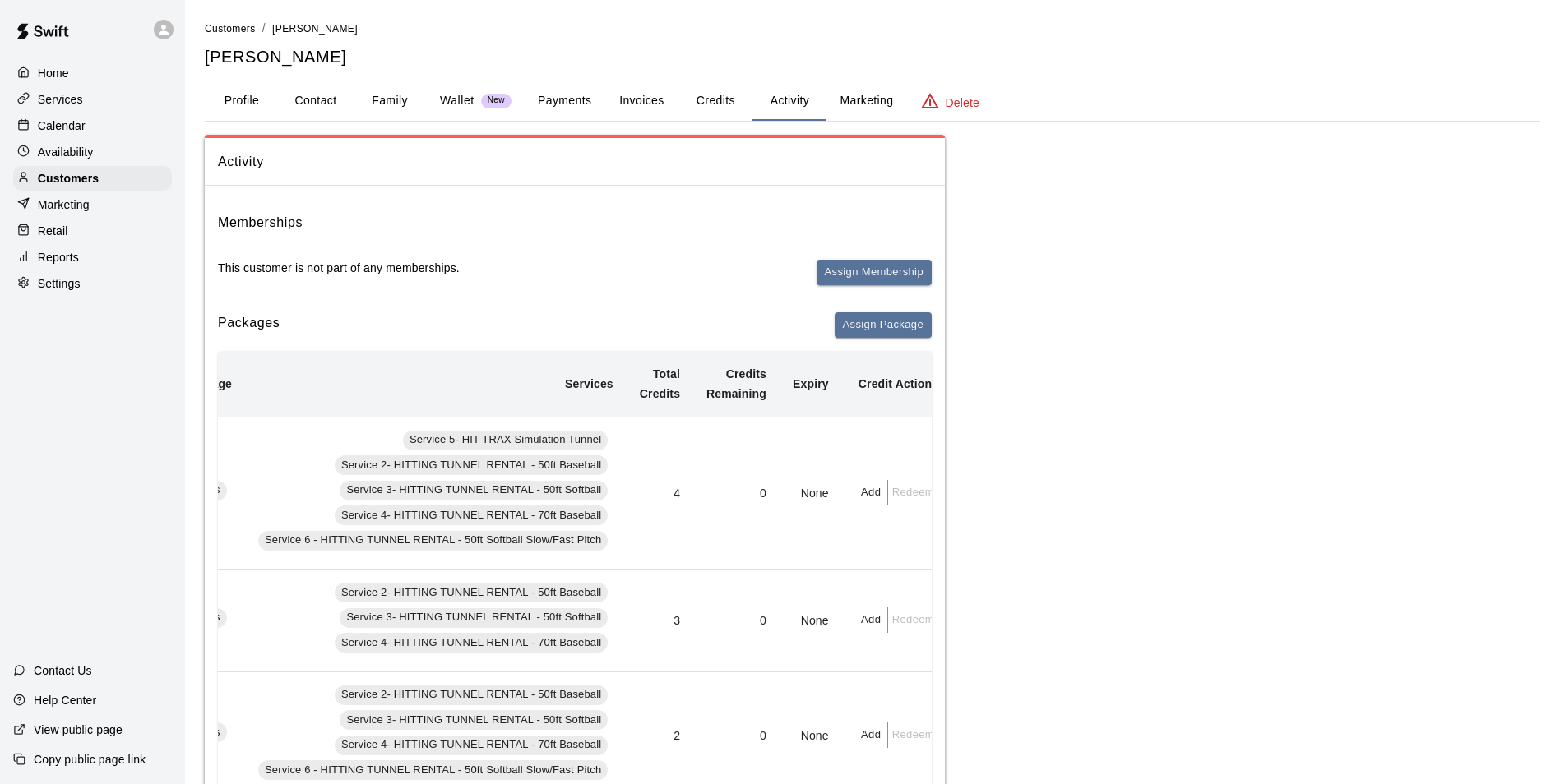
click at [574, 104] on button "Payments" at bounding box center [564, 101] width 79 height 39
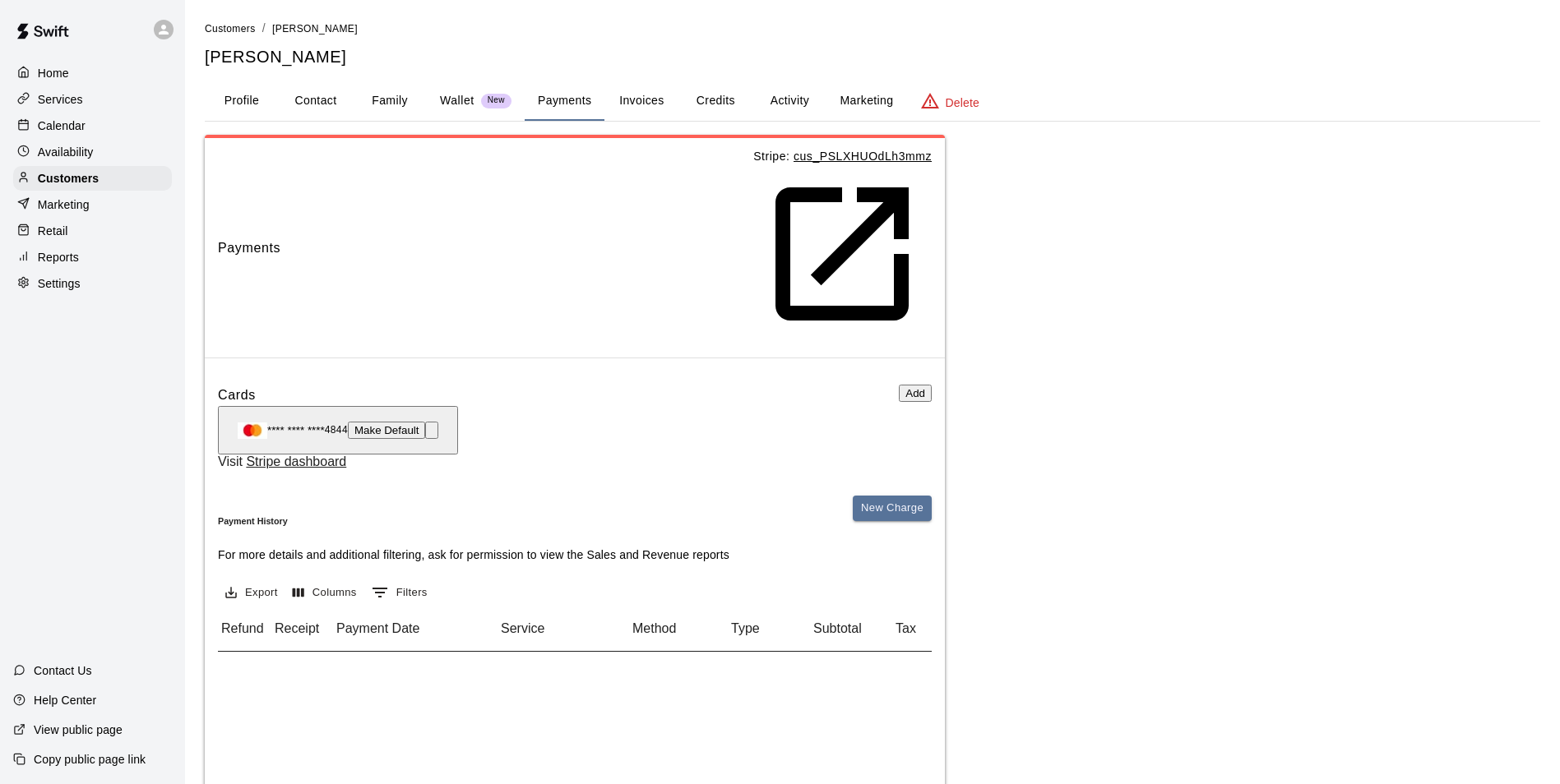
scroll to position [0, 91]
drag, startPoint x: 65, startPoint y: 120, endPoint x: 168, endPoint y: 99, distance: 105.1
click at [65, 120] on p "Calendar" at bounding box center [61, 126] width 47 height 16
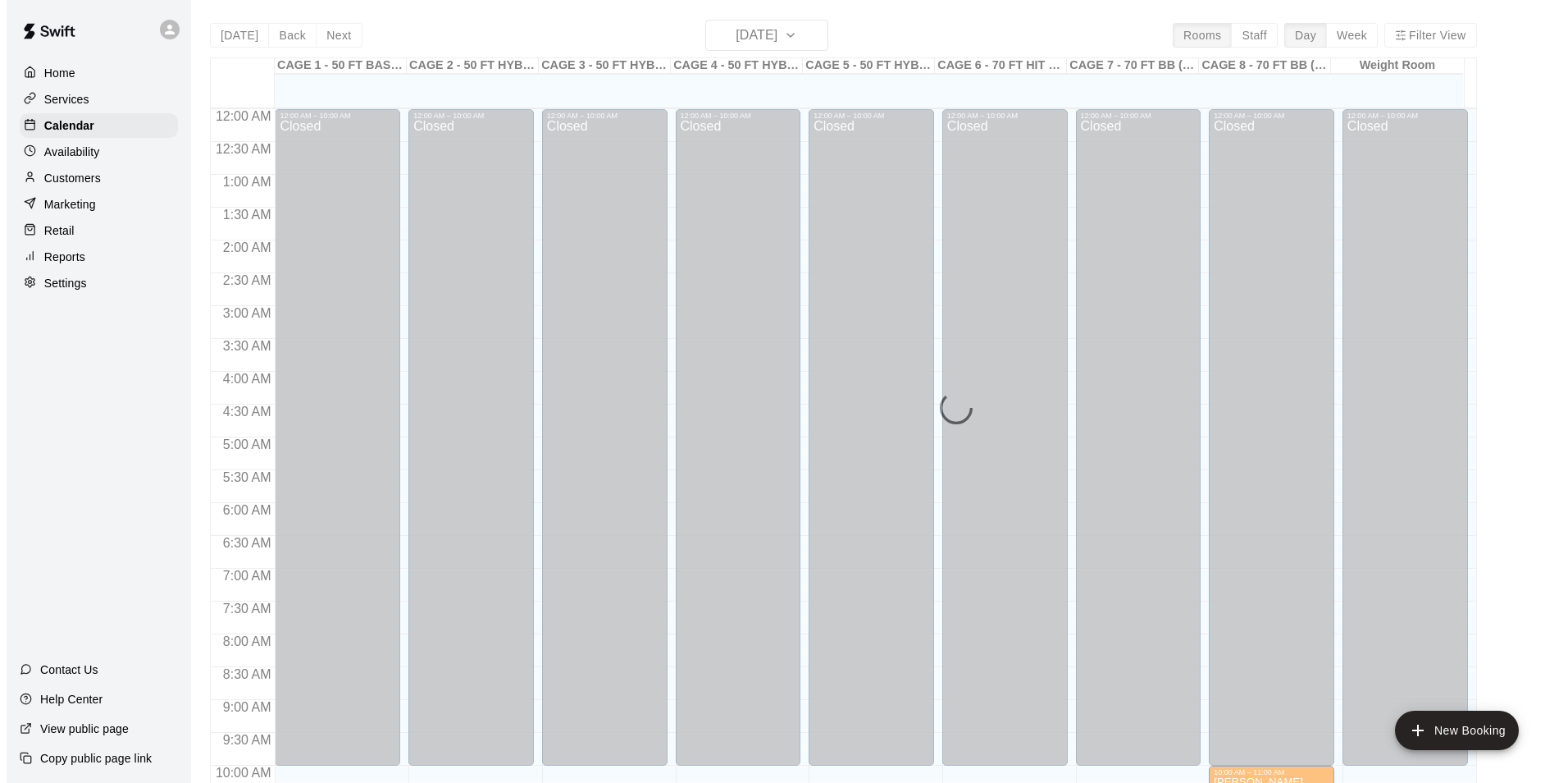
scroll to position [834, 0]
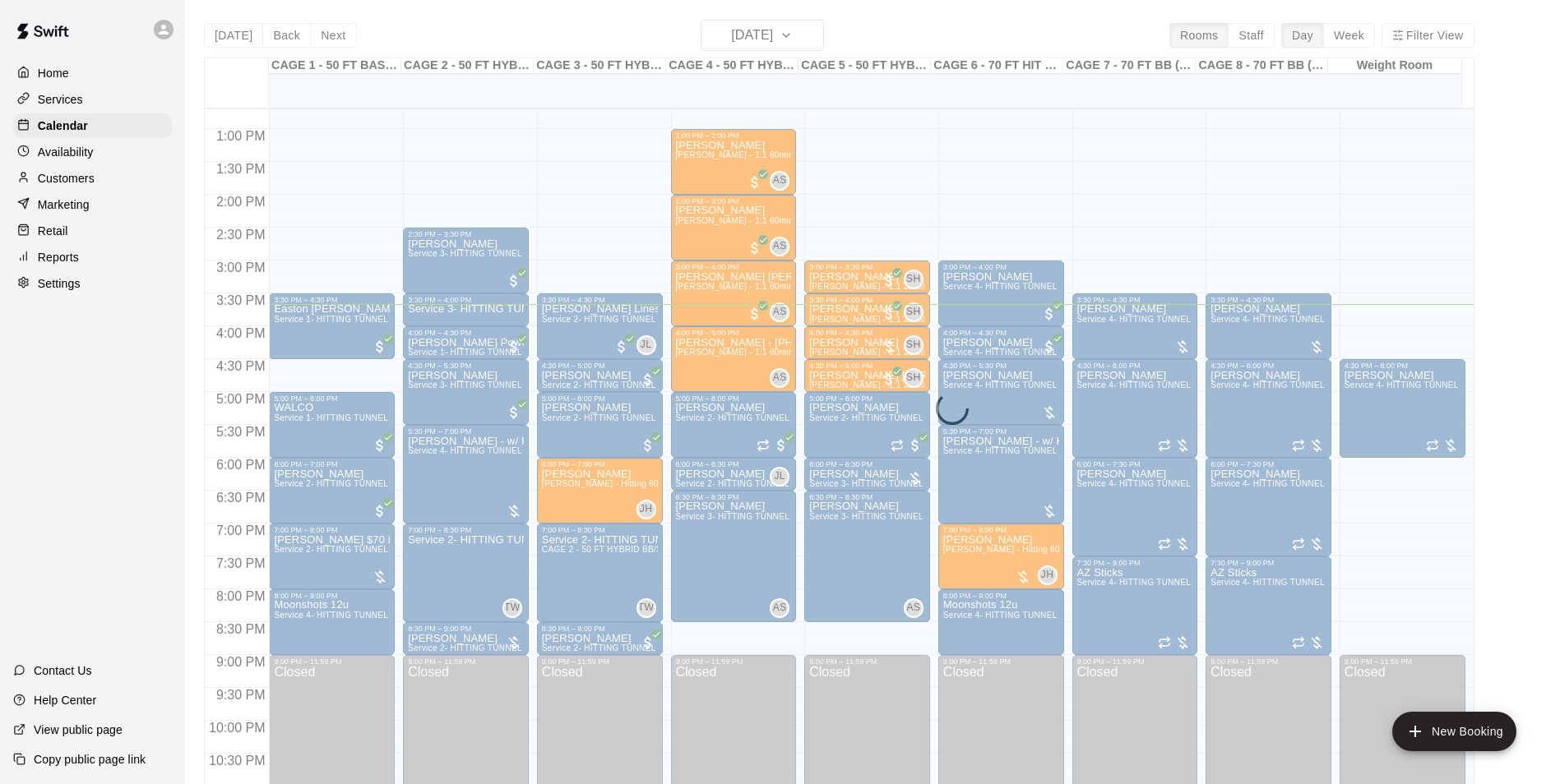
click at [794, 31] on div "Today Back Next Tuesday Oct 14 Rooms Staff Day Week Filter View CAGE 1 - 50 FT …" at bounding box center [838, 411] width 1270 height 784
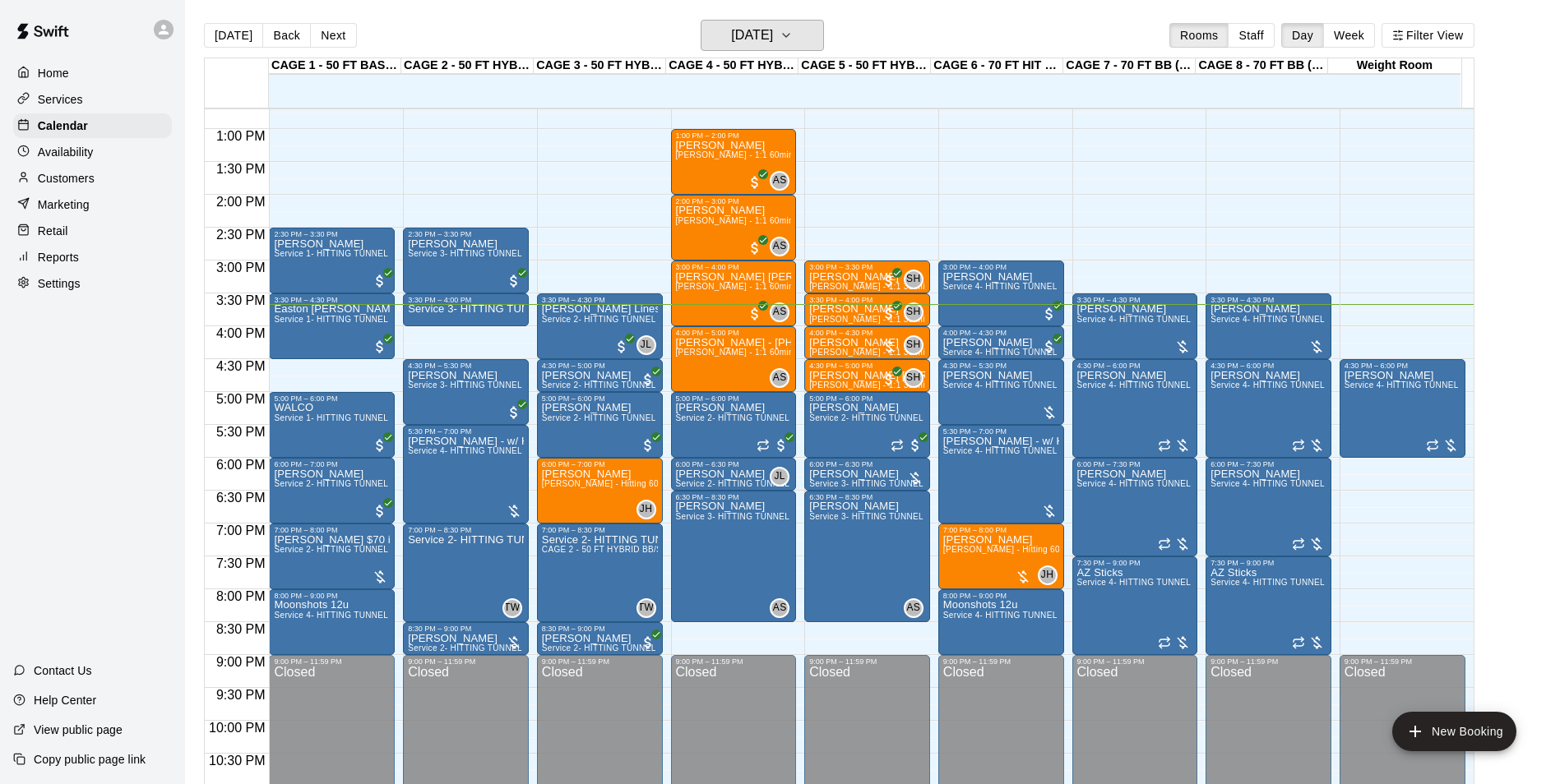
click at [773, 31] on h6 "[DATE]" at bounding box center [751, 36] width 42 height 23
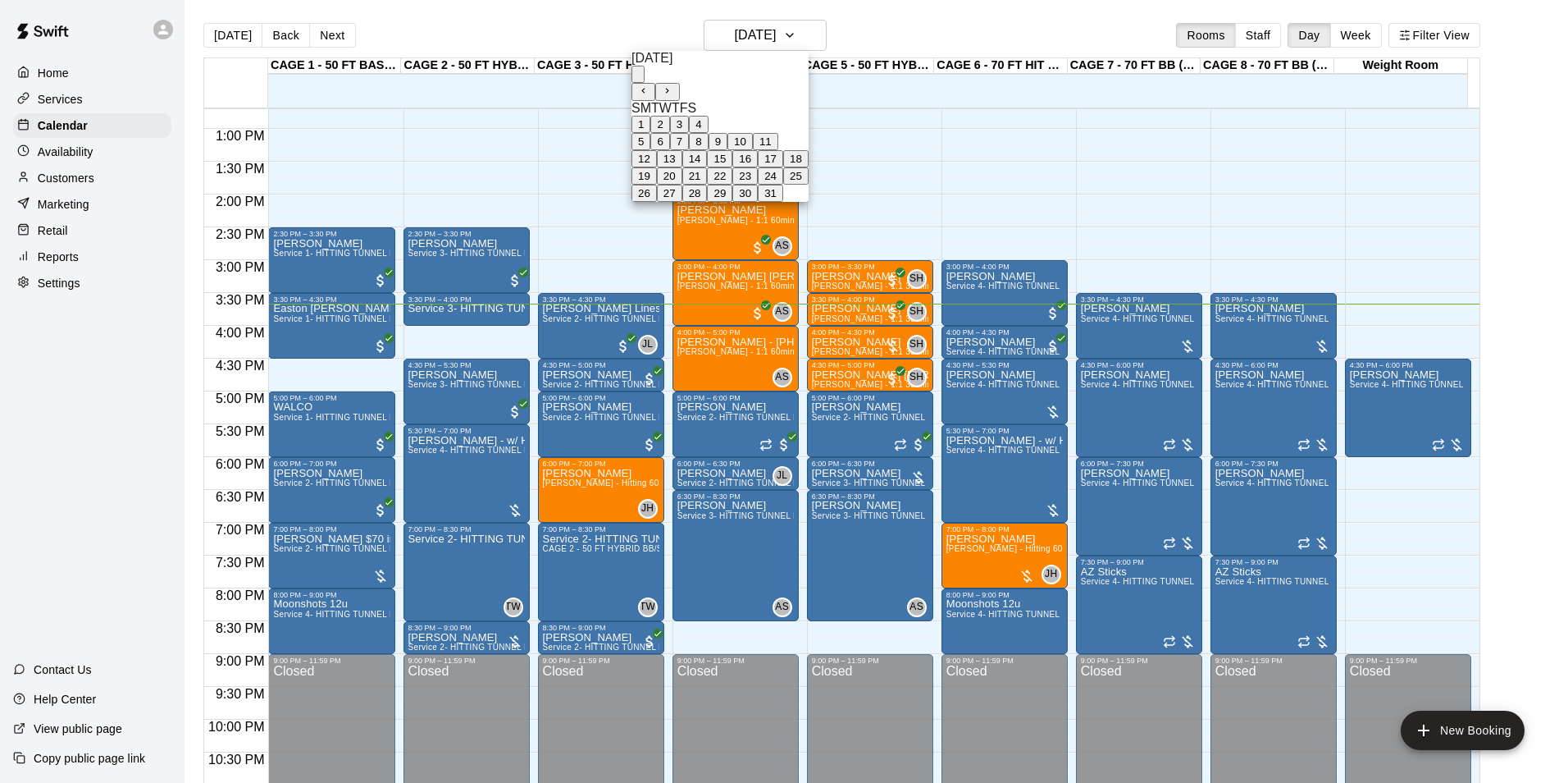
click at [727, 151] on button "9" at bounding box center [718, 141] width 19 height 17
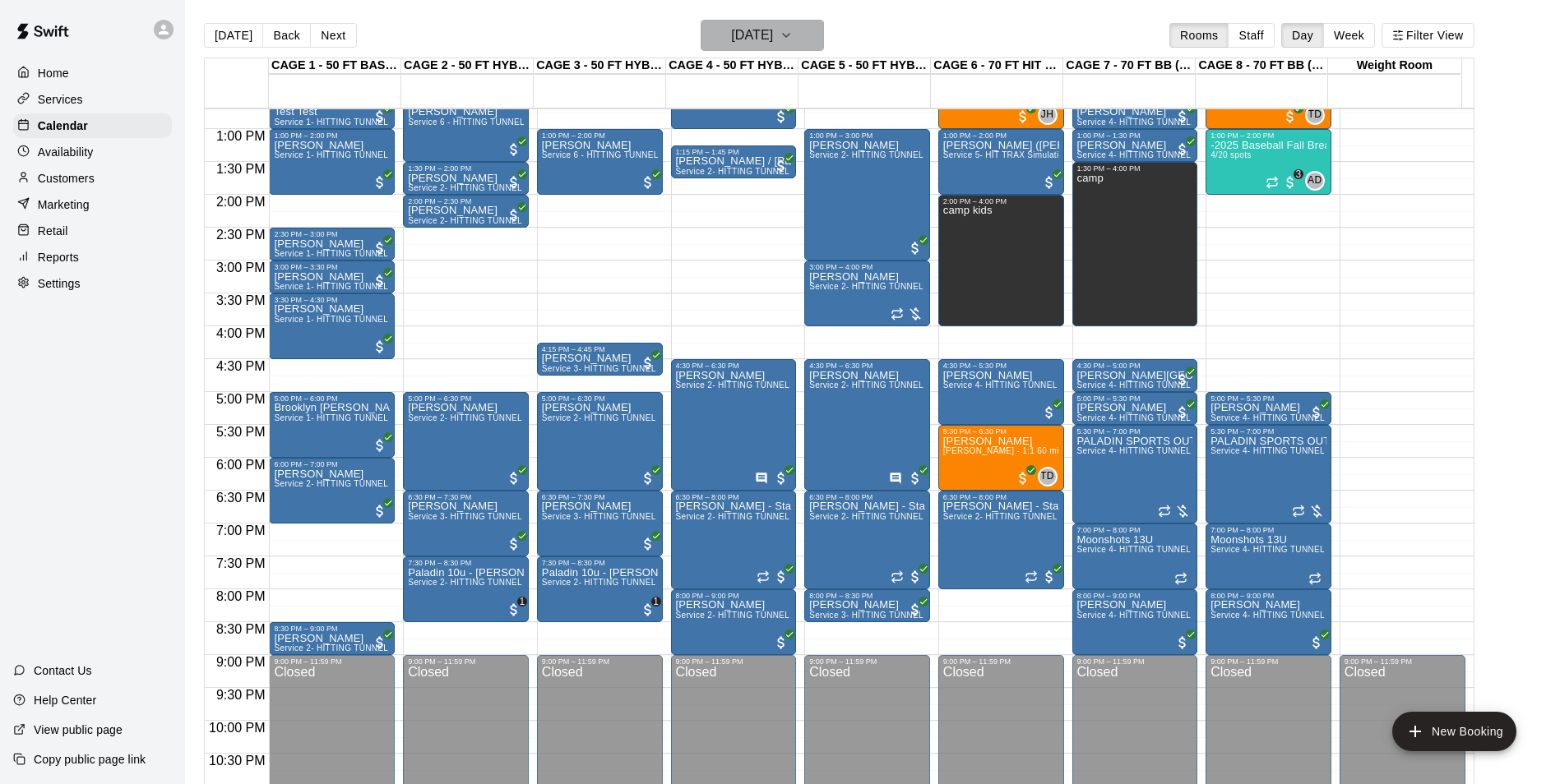
click at [814, 50] on button "Thursday Oct 09" at bounding box center [762, 35] width 123 height 31
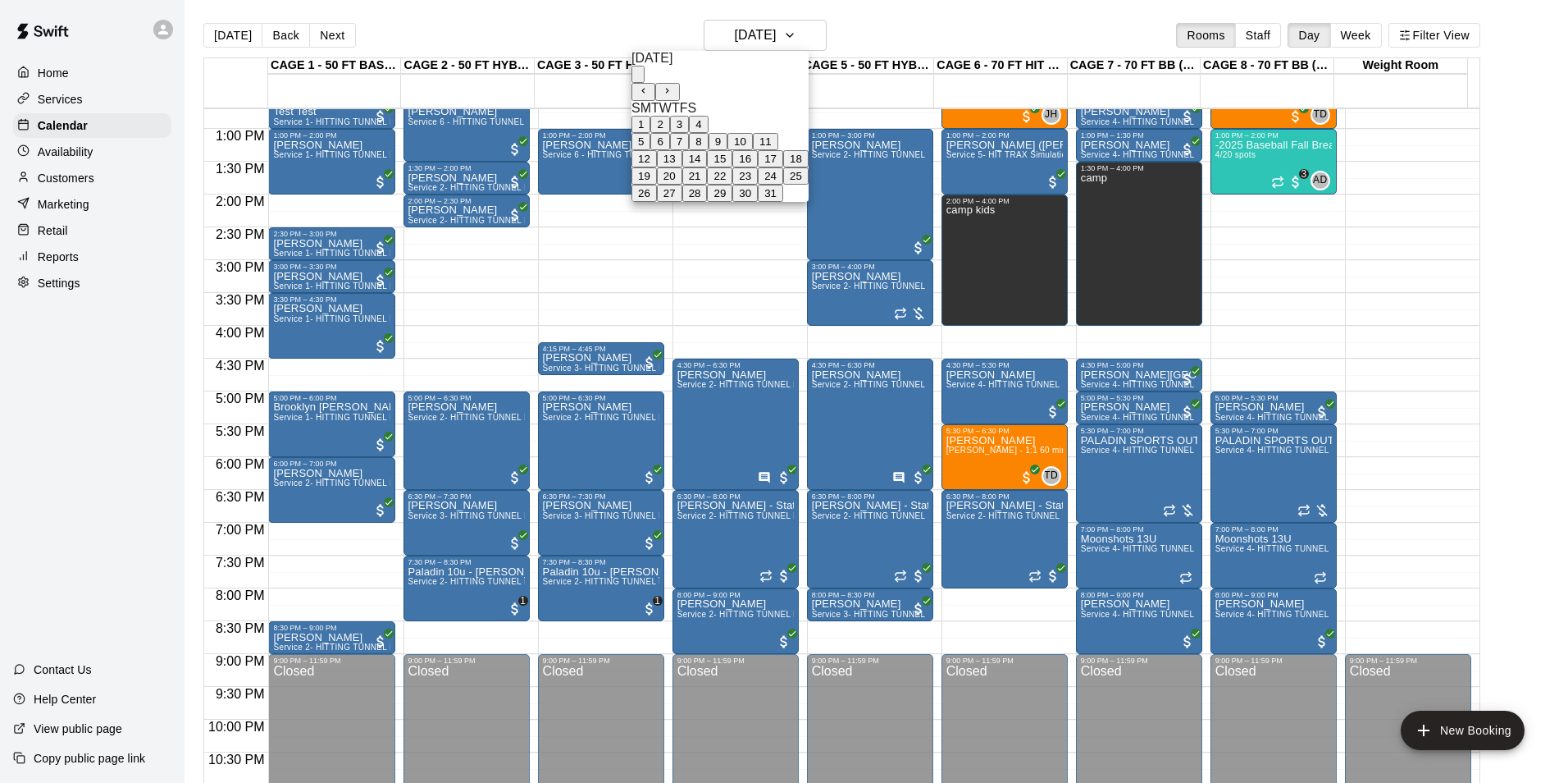
click at [1107, 470] on div at bounding box center [784, 391] width 1568 height 783
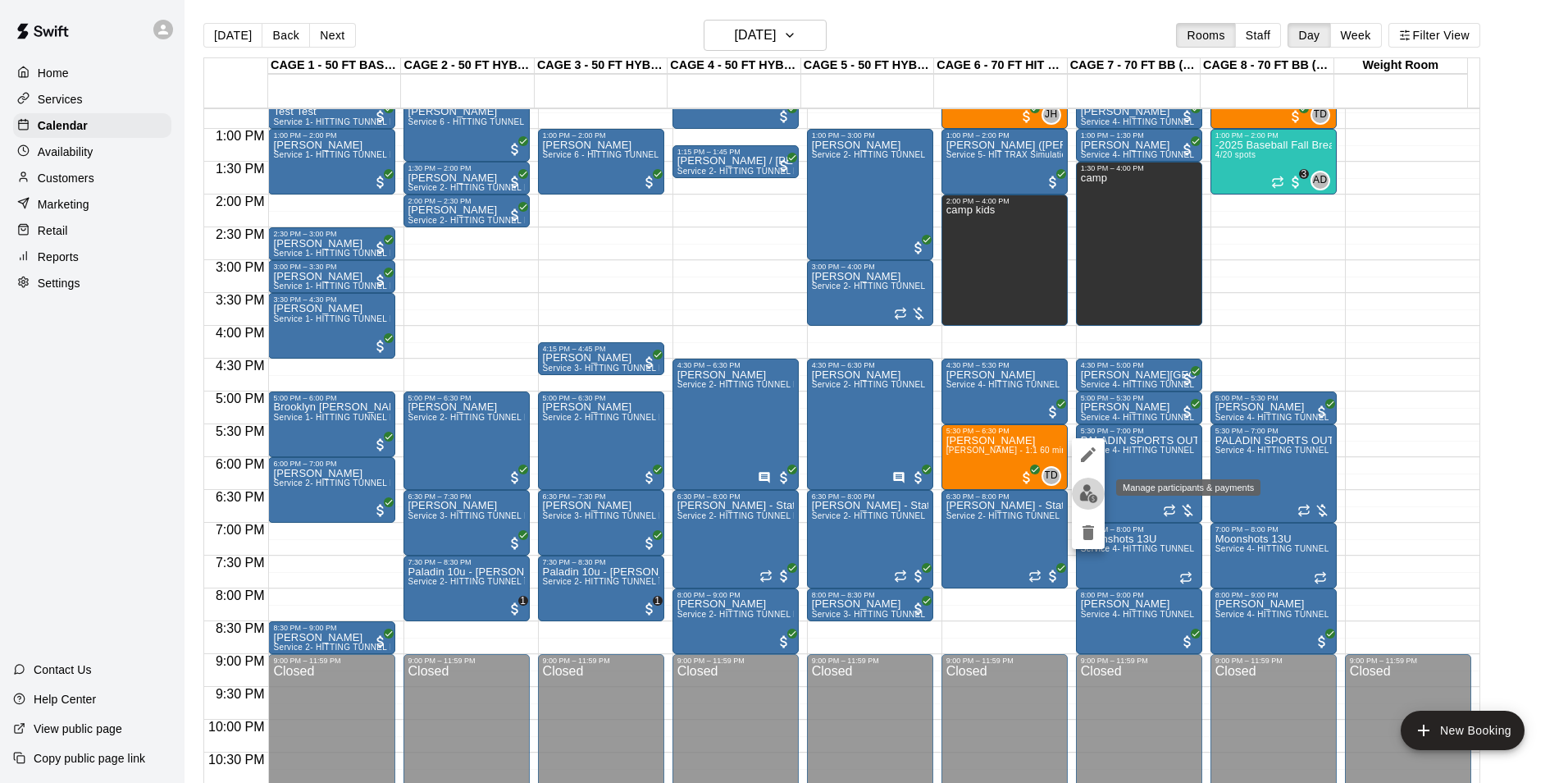
click at [1097, 493] on img "edit" at bounding box center [1088, 493] width 19 height 19
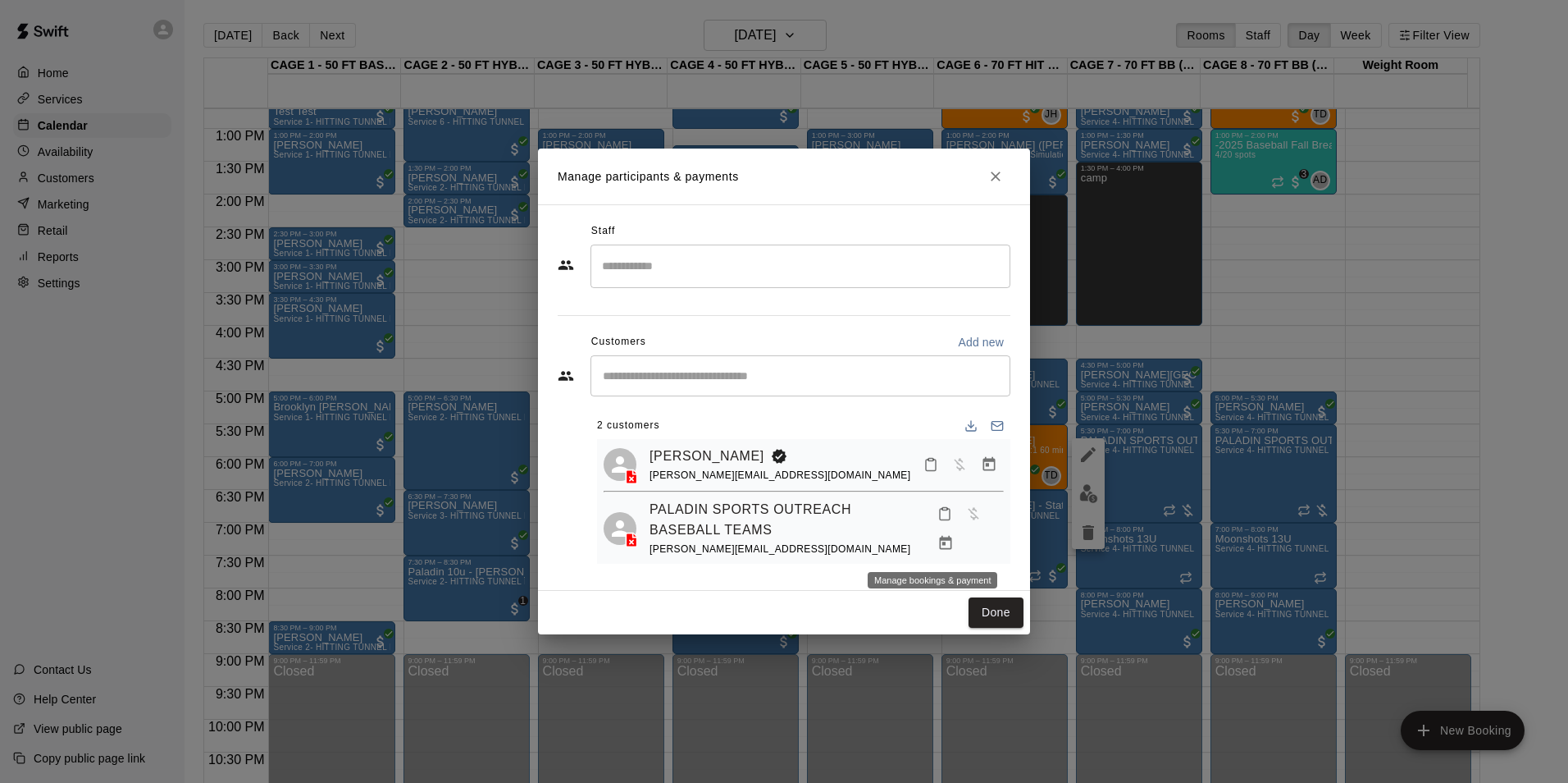
click at [940, 545] on icon "Manage bookings & payment" at bounding box center [946, 543] width 12 height 14
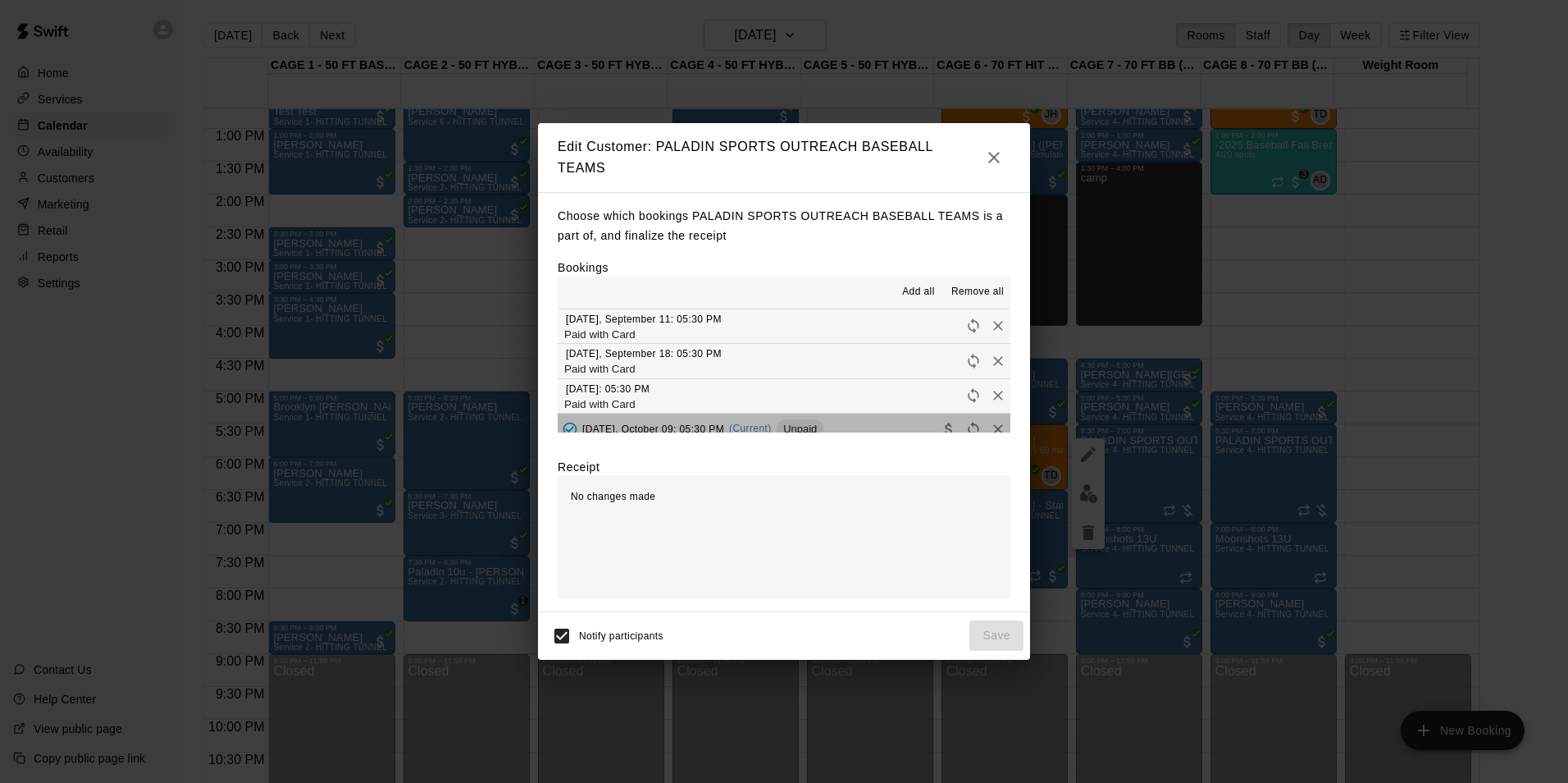
click at [856, 423] on button "Thursday, October 09: 05:30 PM (Current) Unpaid" at bounding box center [784, 428] width 453 height 30
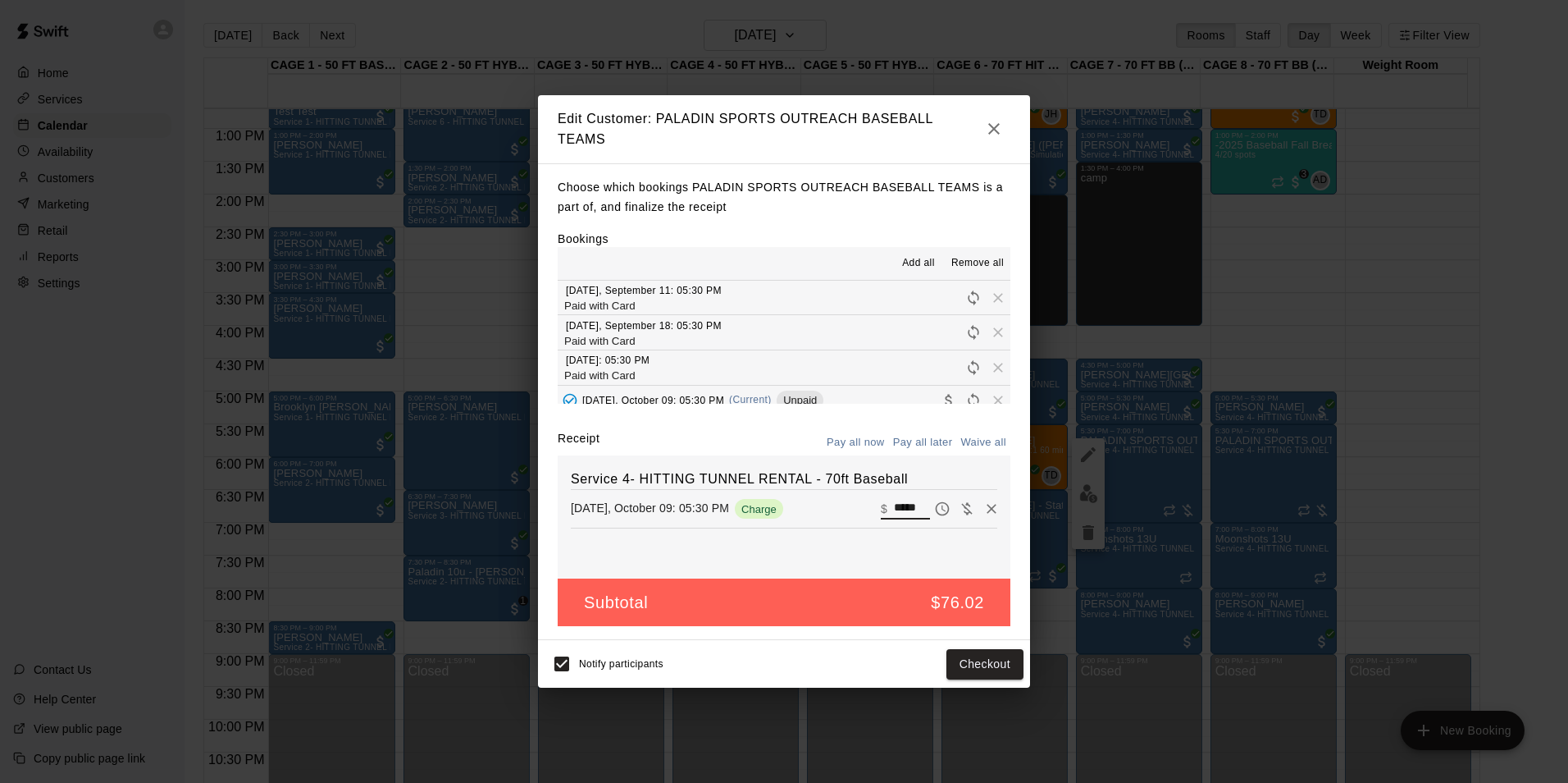
click at [908, 510] on input "*****" at bounding box center [912, 509] width 37 height 21
type input "******"
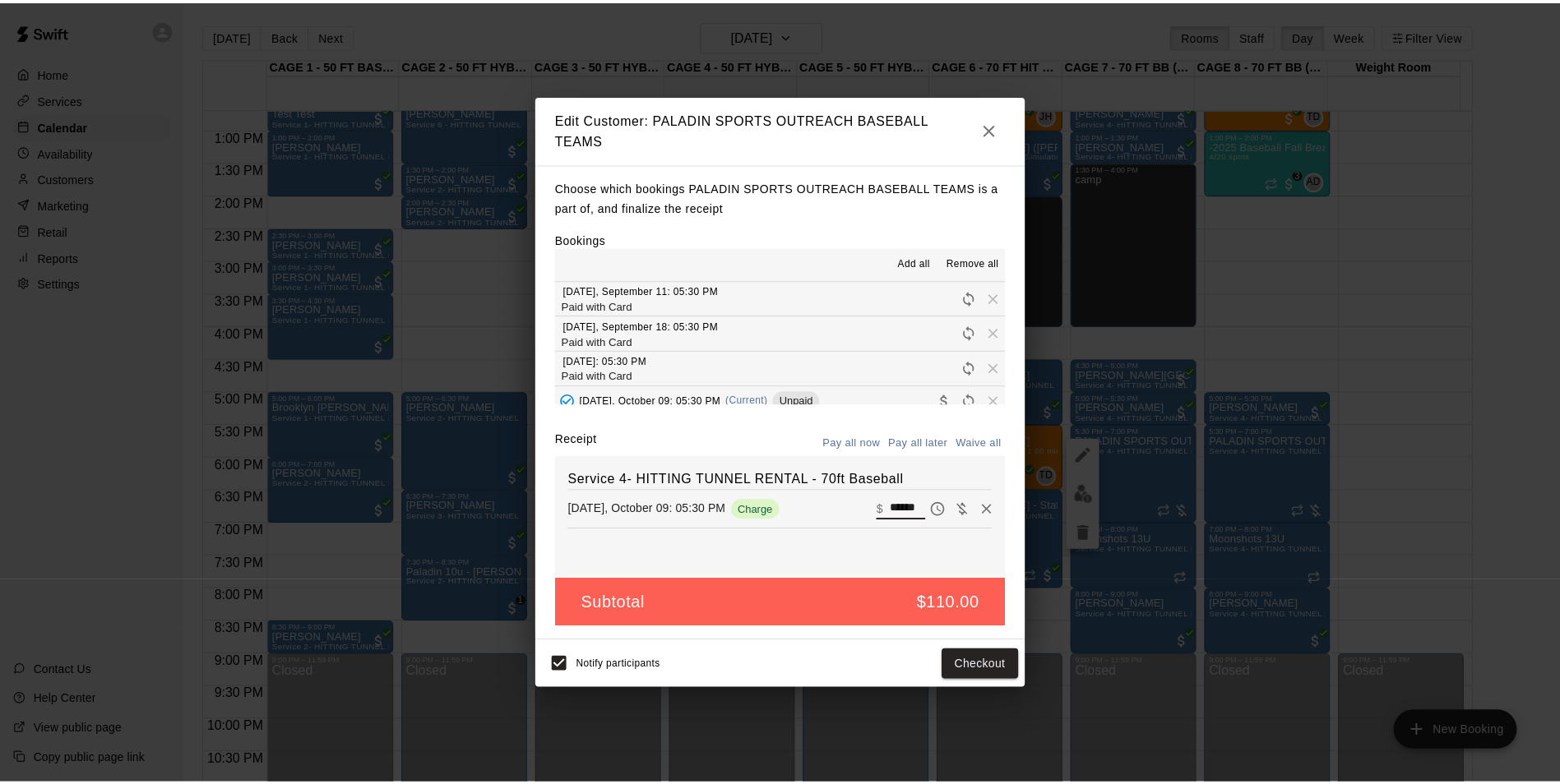
scroll to position [0, 0]
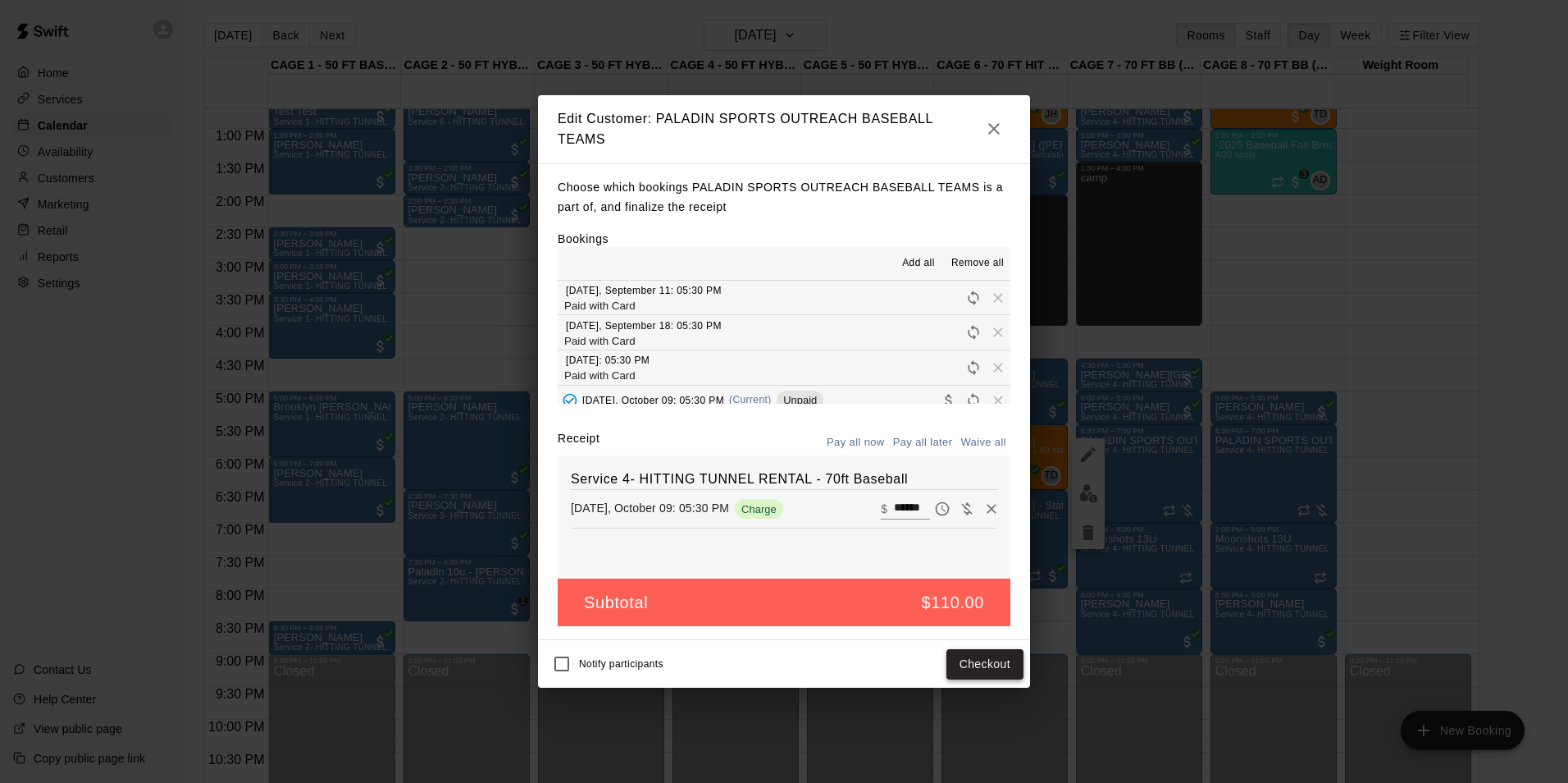
click at [953, 658] on button "Checkout" at bounding box center [985, 665] width 77 height 30
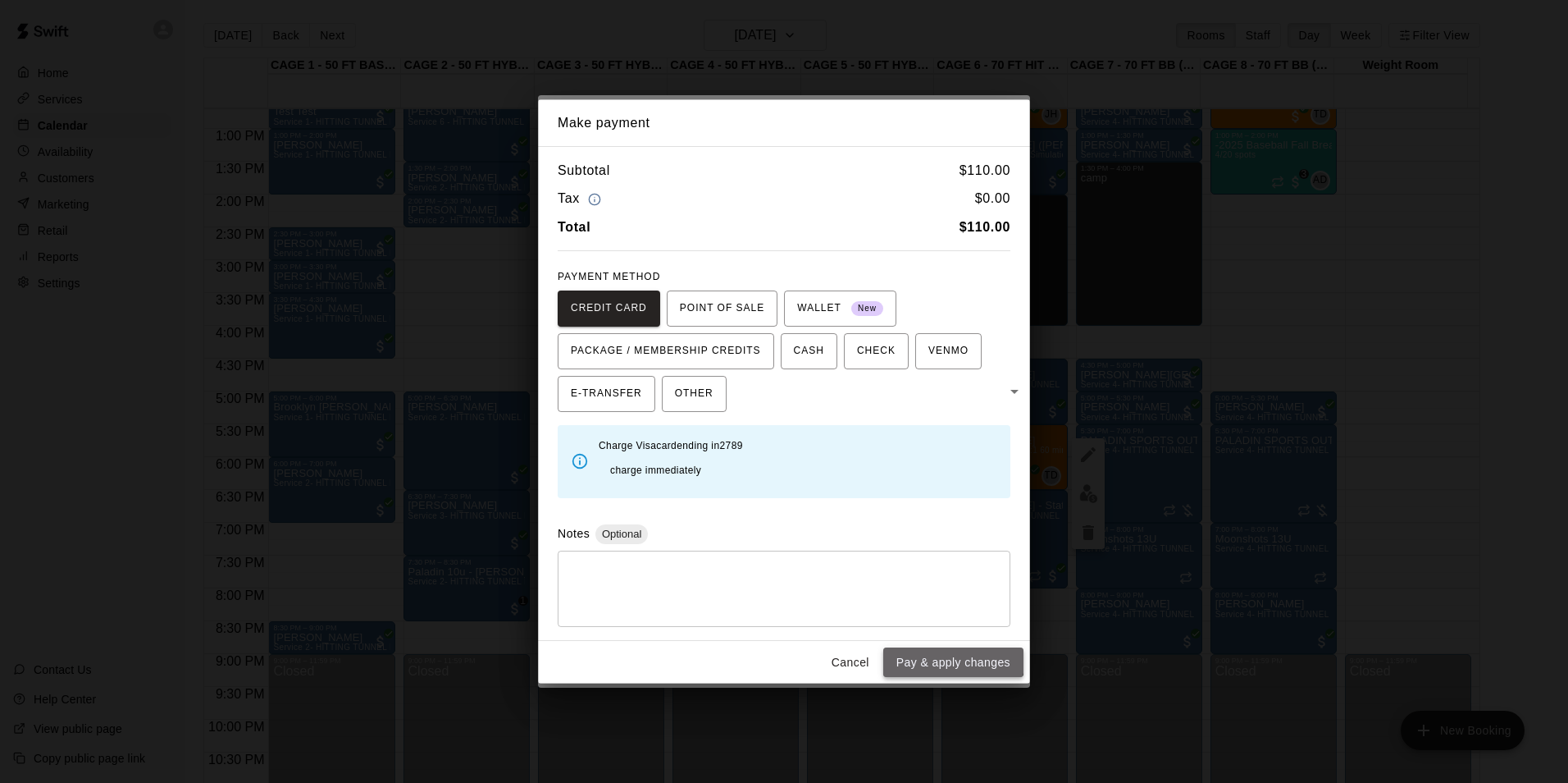
click at [936, 648] on button "Pay & apply changes" at bounding box center [954, 663] width 141 height 30
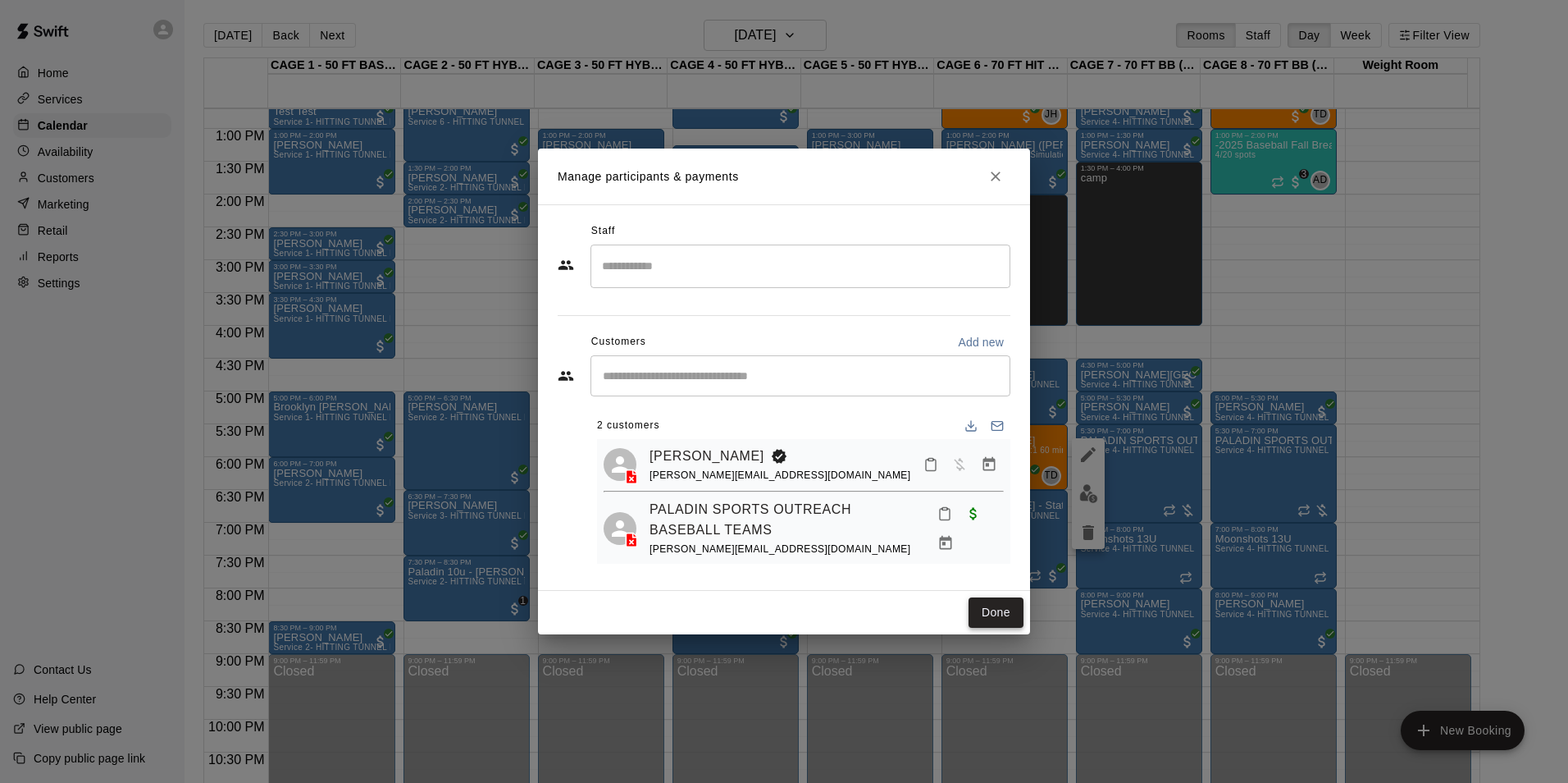
click at [973, 617] on button "Done" at bounding box center [996, 613] width 55 height 30
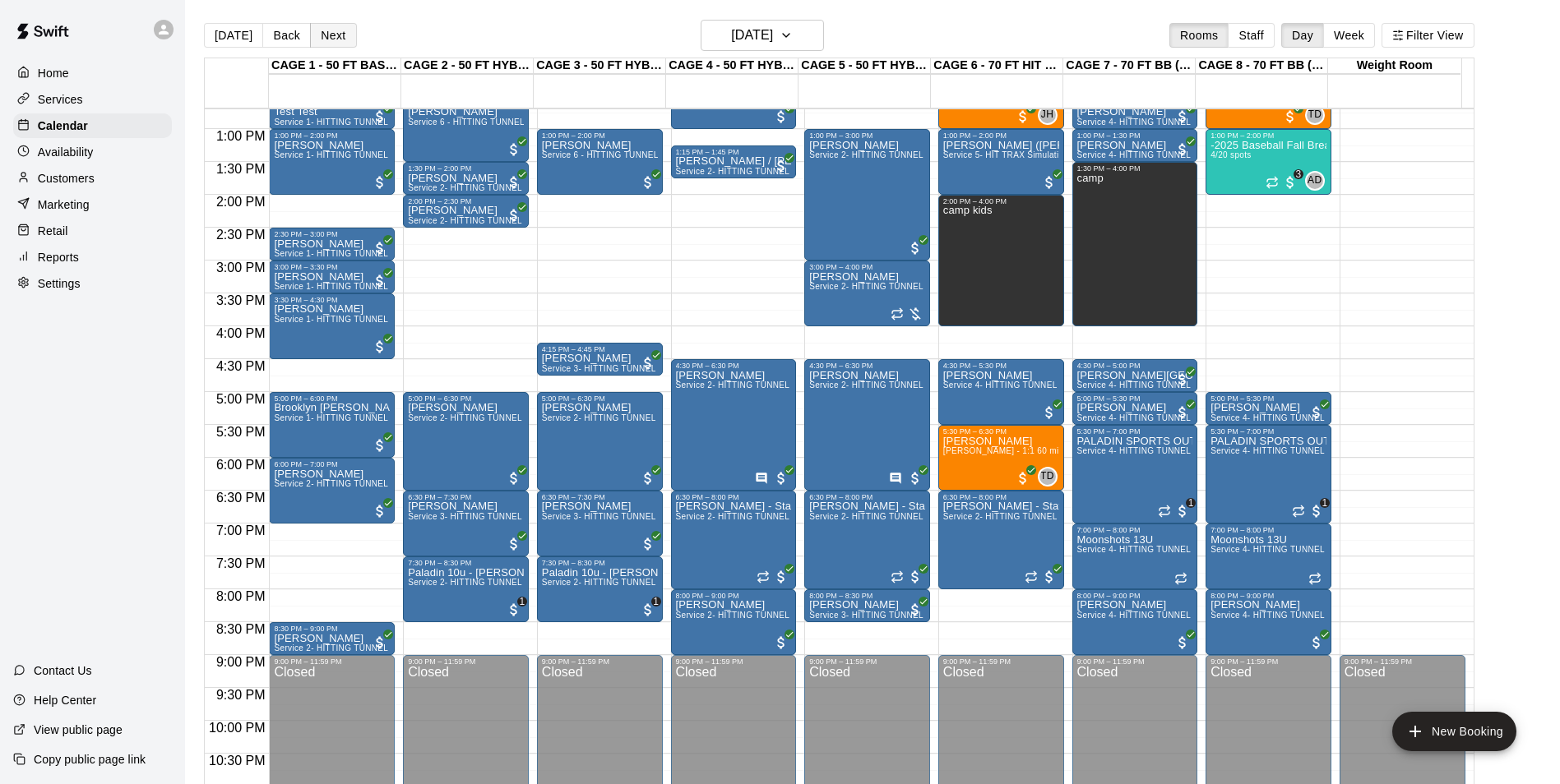
click at [333, 26] on button "Next" at bounding box center [333, 36] width 46 height 25
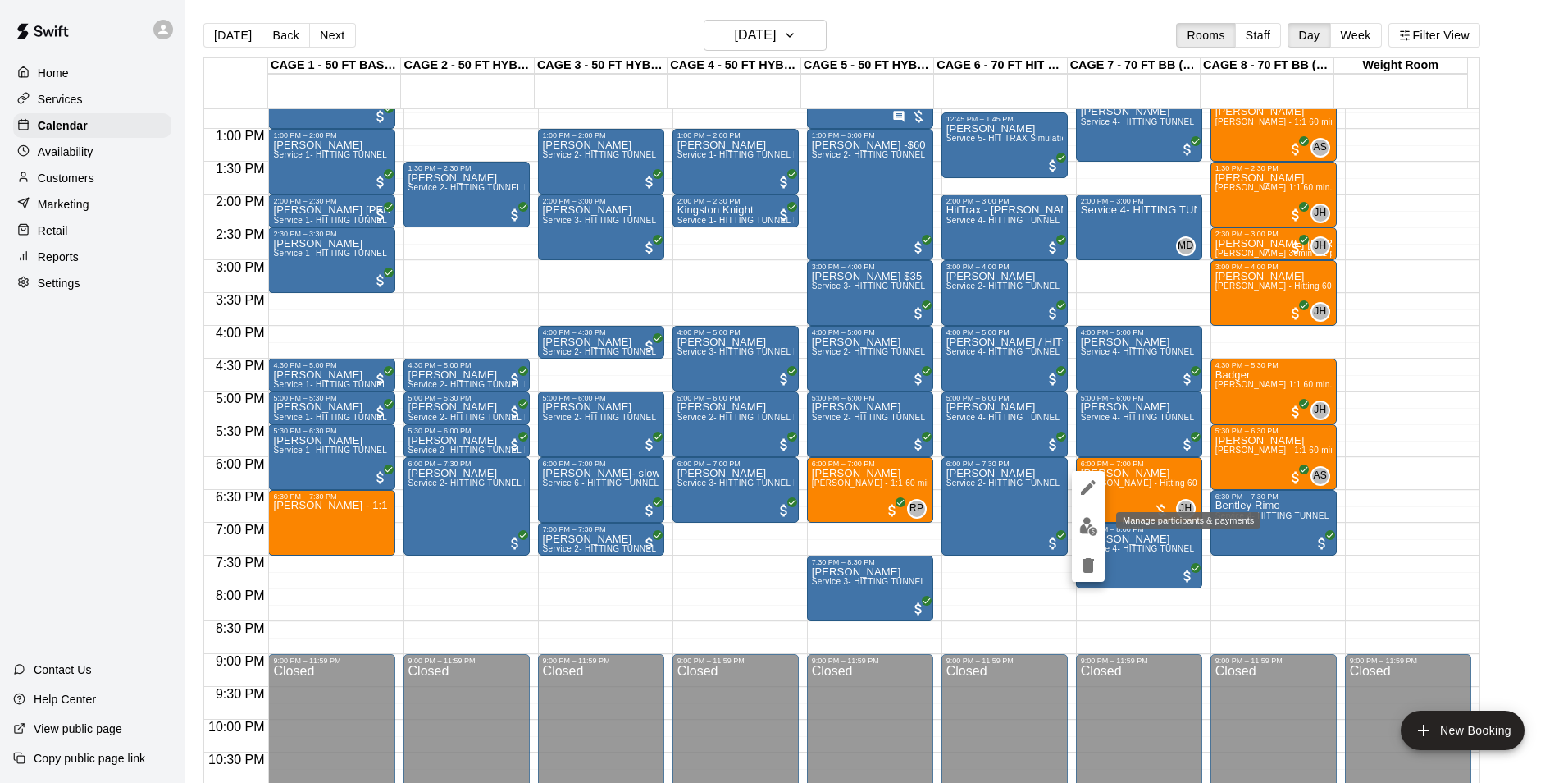
click at [1087, 529] on img "edit" at bounding box center [1088, 526] width 19 height 19
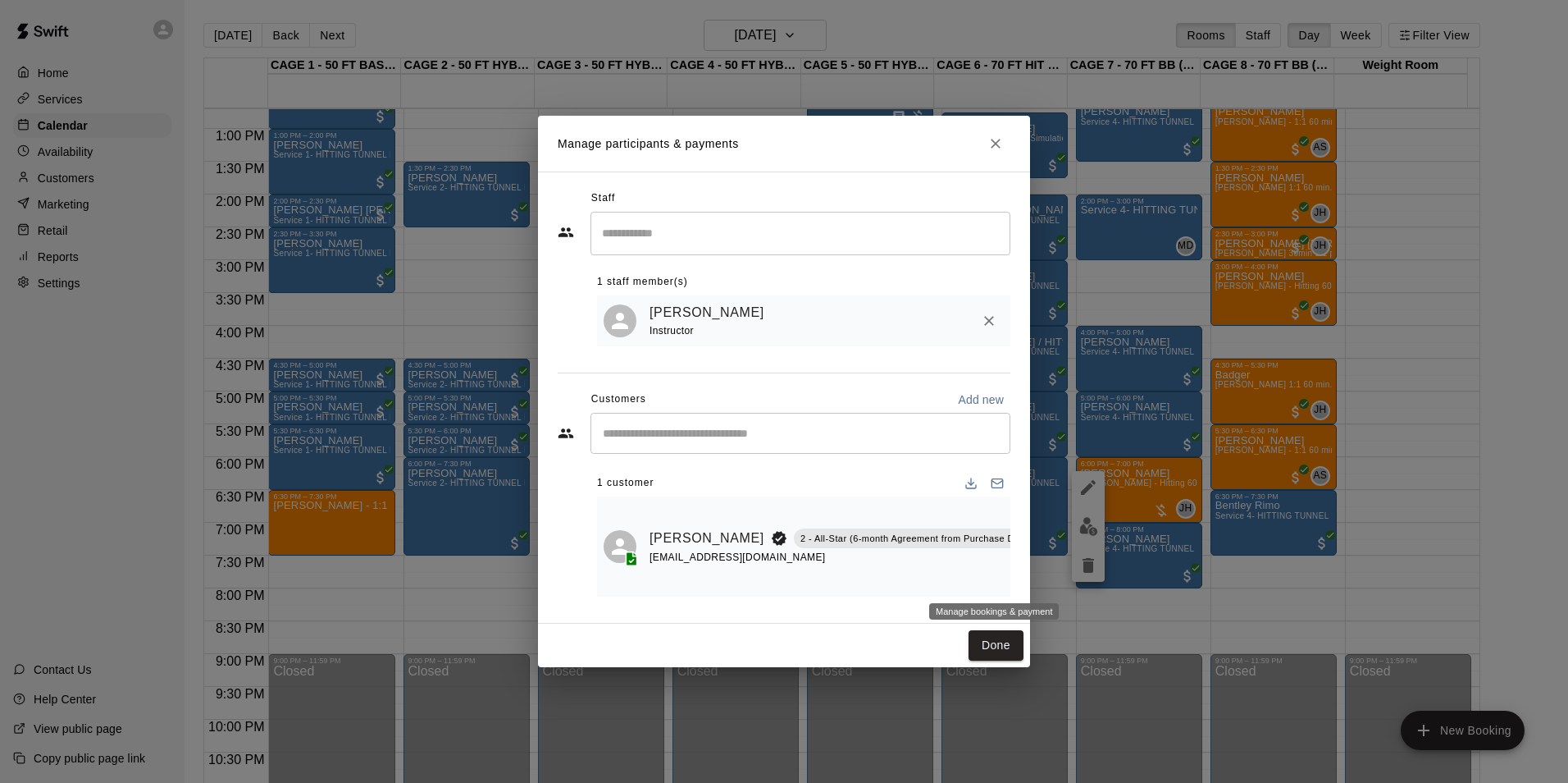
click at [1038, 579] on button "Manage bookings & payment" at bounding box center [1052, 575] width 29 height 29
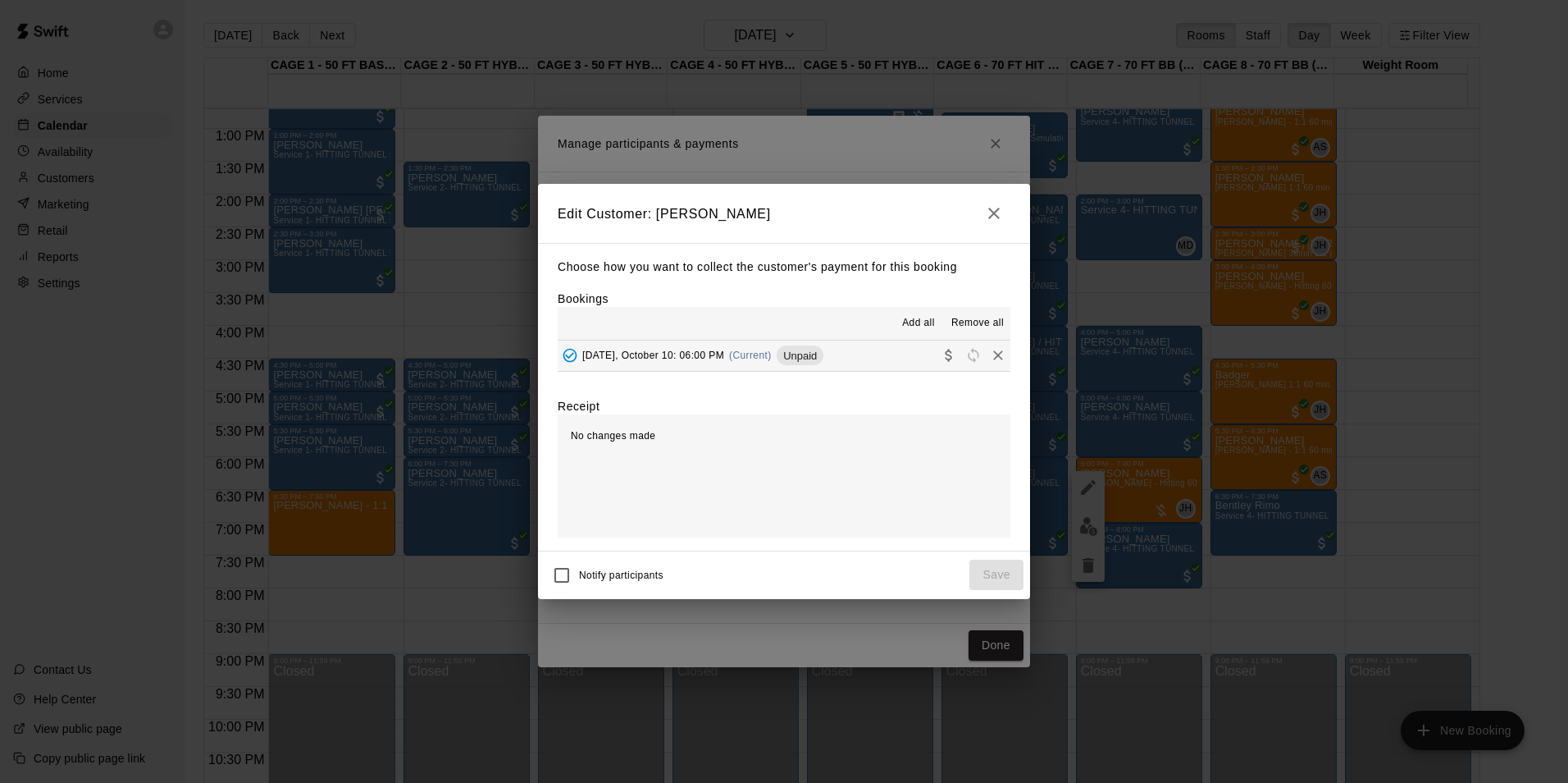
click at [857, 347] on button "[DATE], October 10: 06:00 PM (Current) Unpaid" at bounding box center [784, 355] width 453 height 30
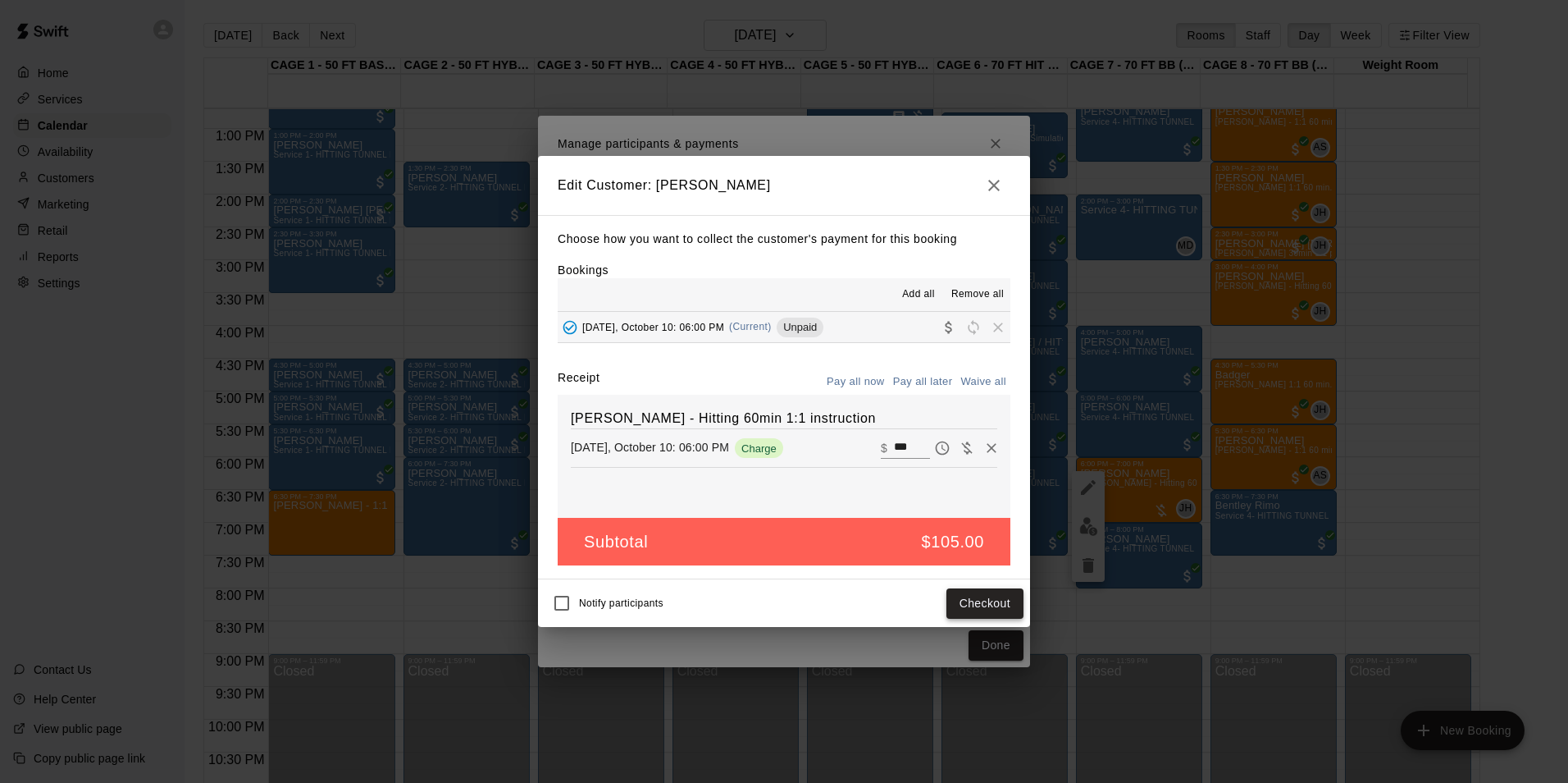
click at [994, 599] on button "Checkout" at bounding box center [985, 604] width 77 height 30
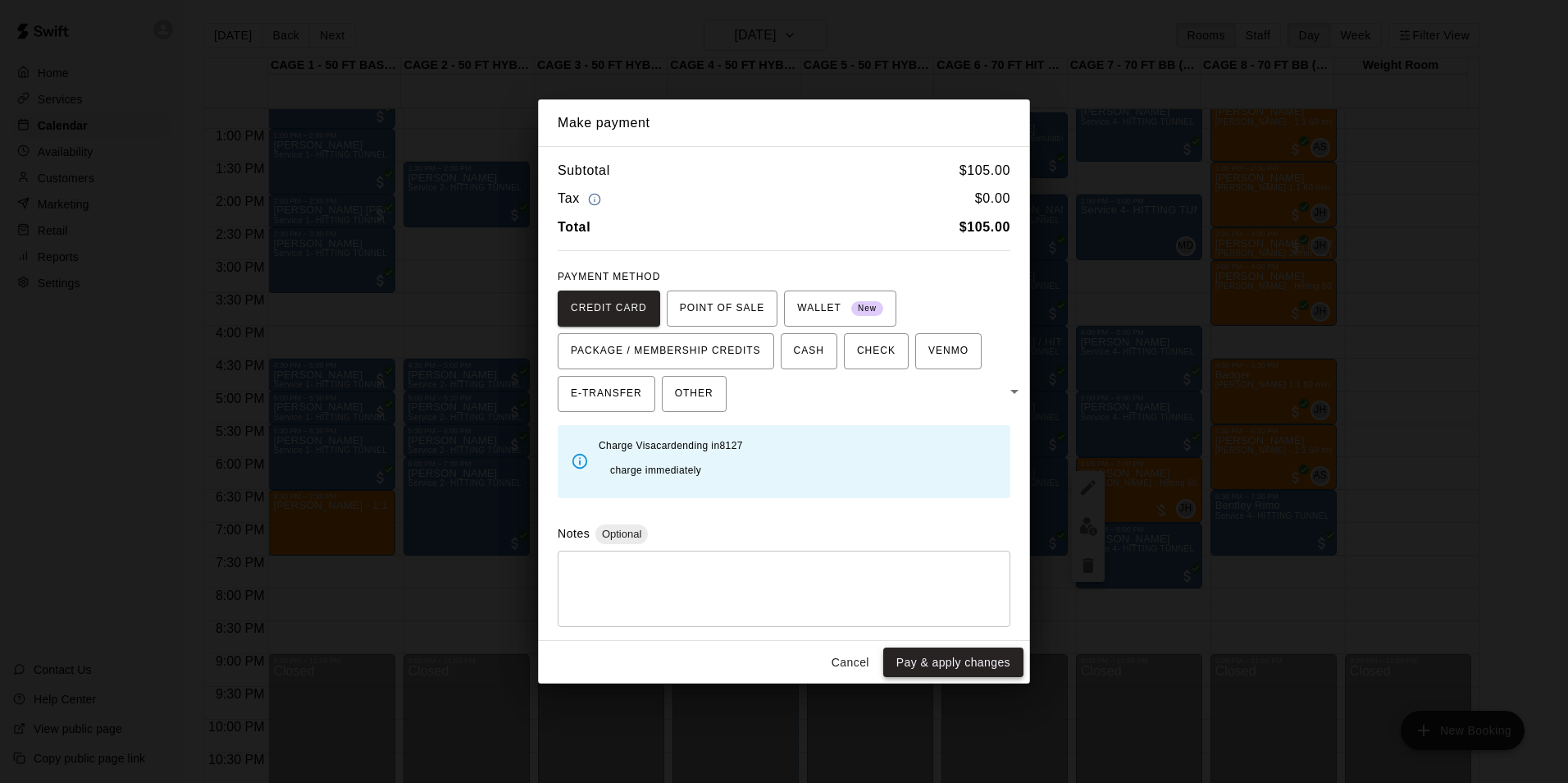
click at [921, 648] on button "Pay & apply changes" at bounding box center [954, 663] width 141 height 30
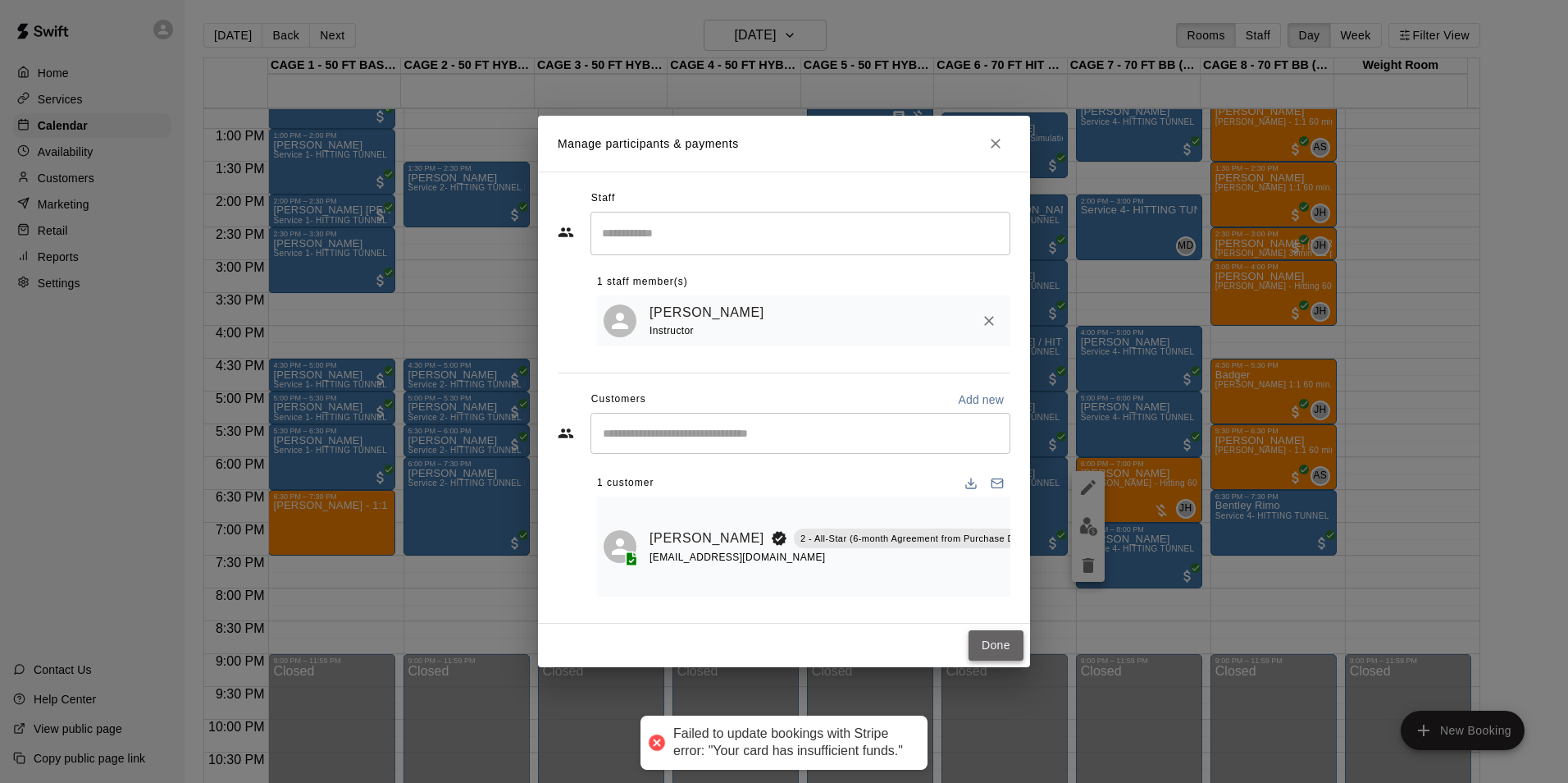
click at [974, 641] on button "Done" at bounding box center [996, 646] width 55 height 30
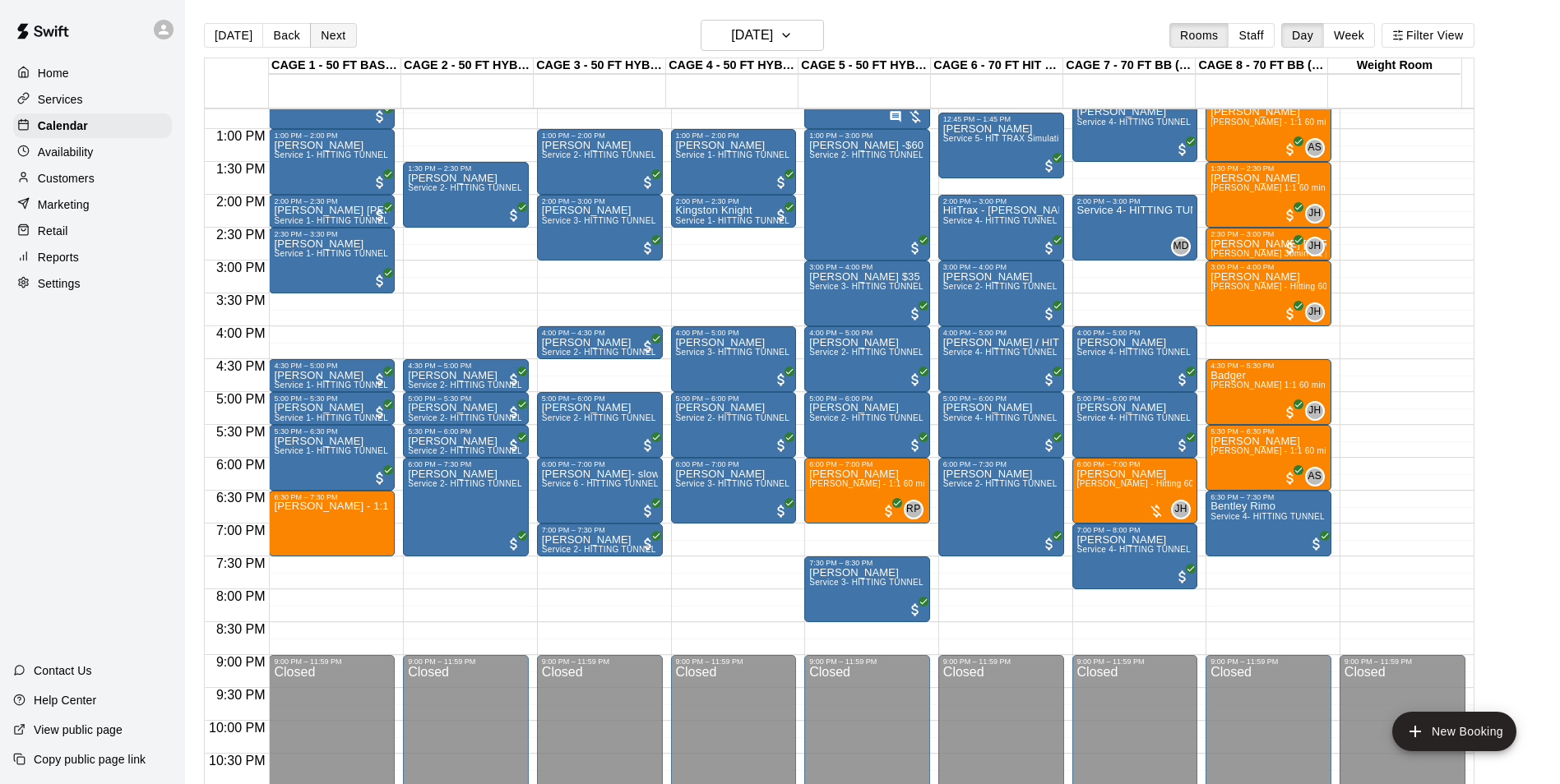
click at [330, 35] on button "Next" at bounding box center [333, 36] width 46 height 25
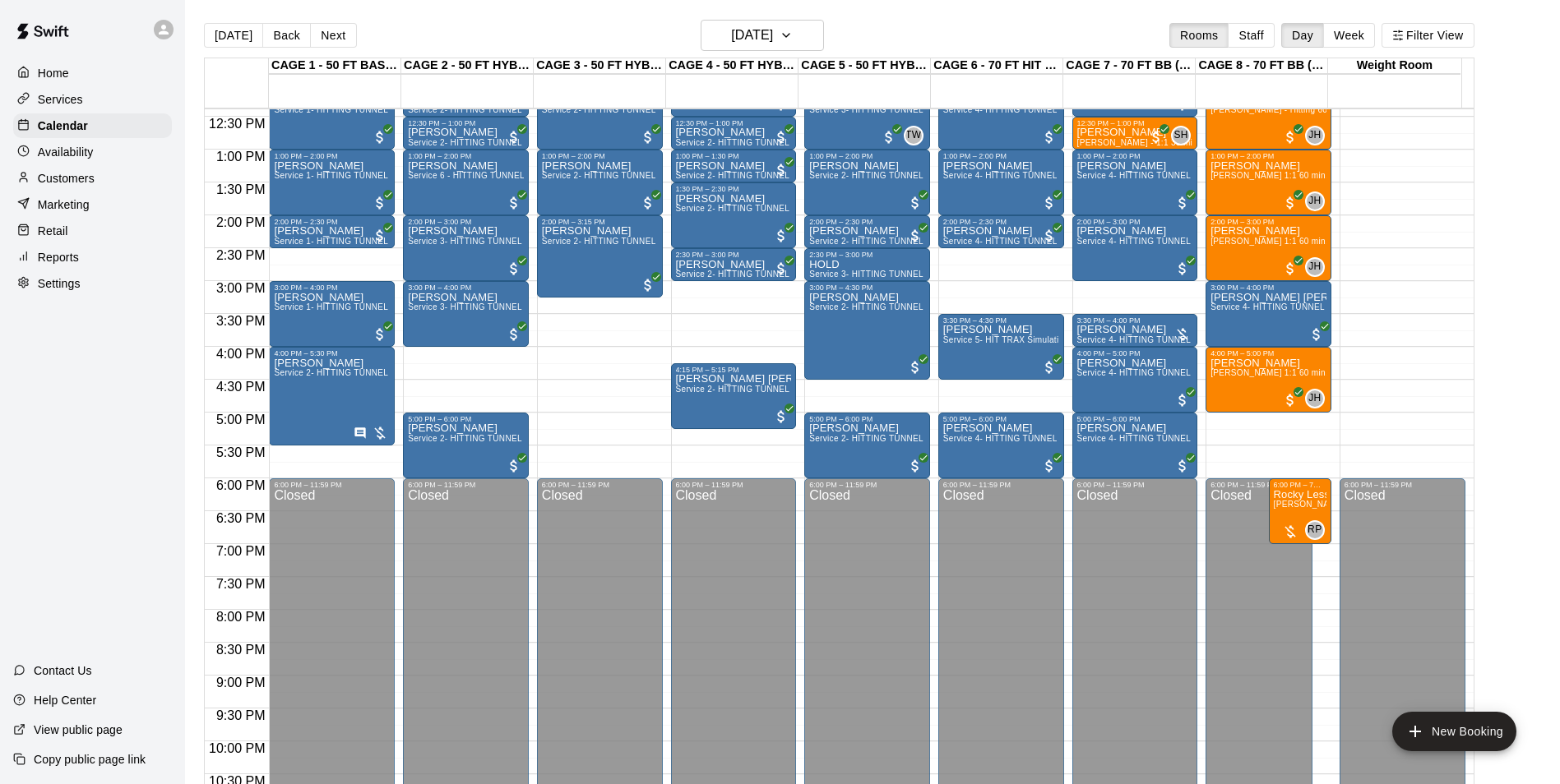
scroll to position [753, 0]
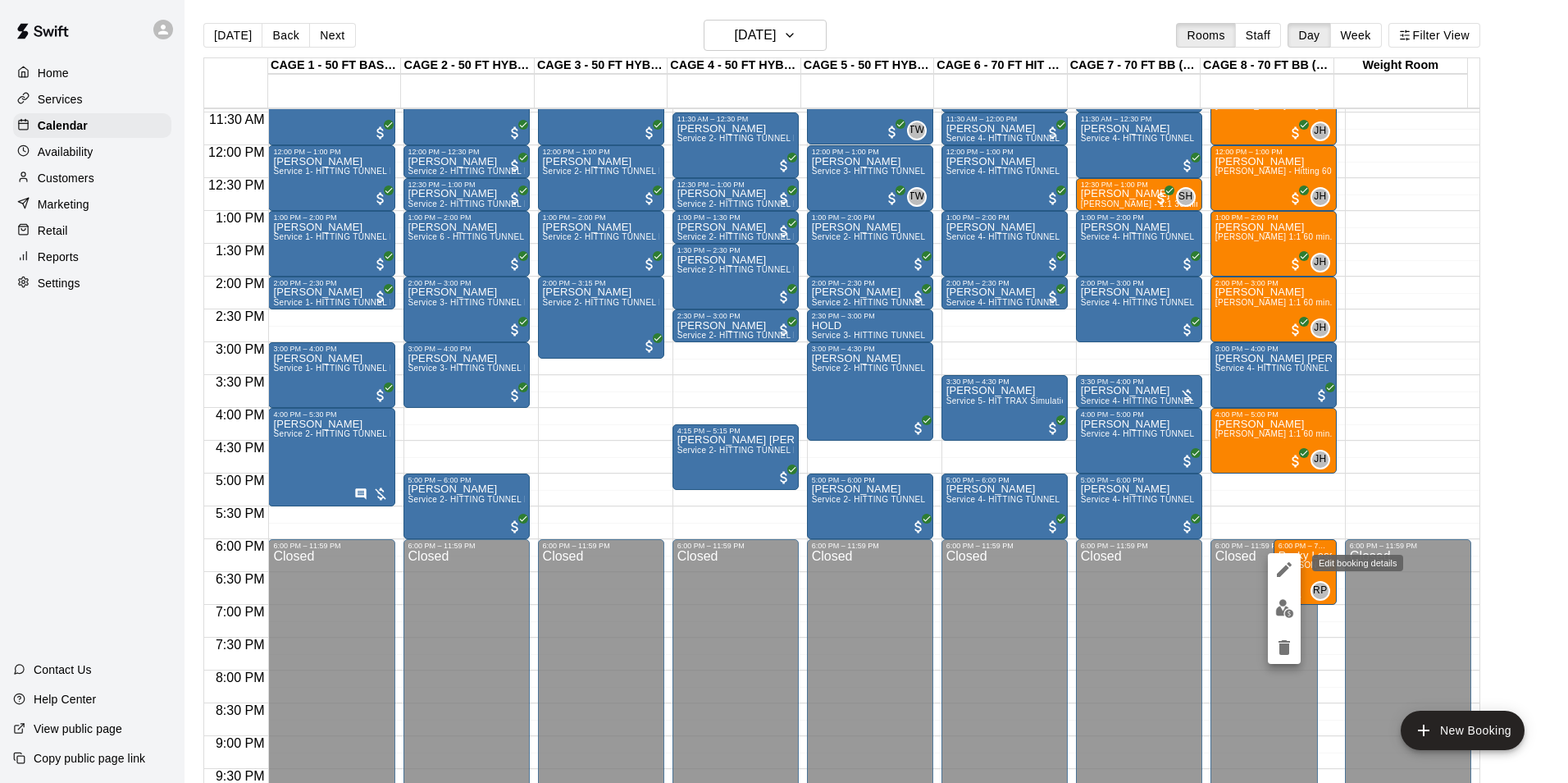
click at [1289, 563] on icon "edit" at bounding box center [1284, 569] width 15 height 15
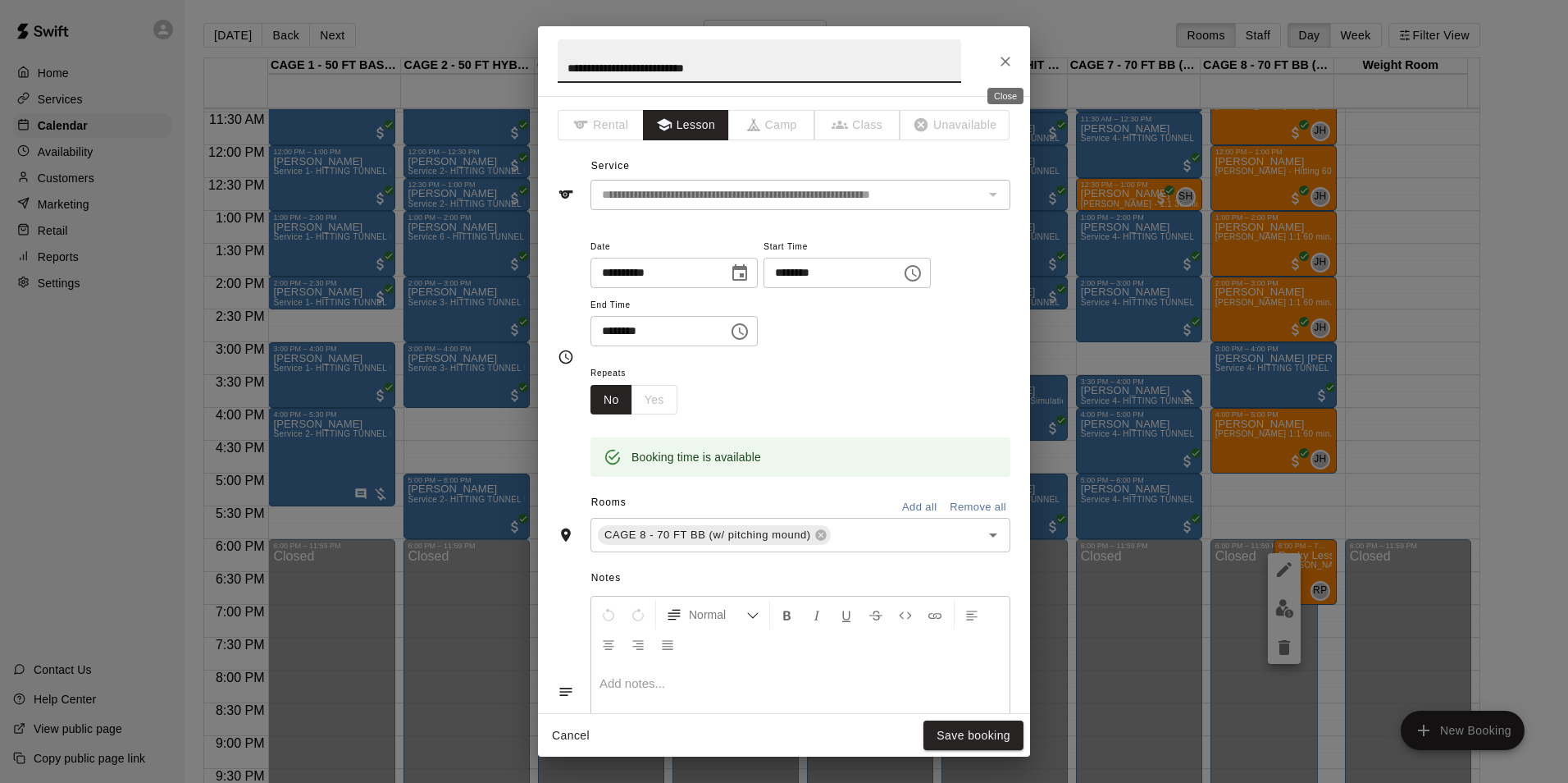
click at [1005, 56] on icon "Close" at bounding box center [1005, 61] width 16 height 16
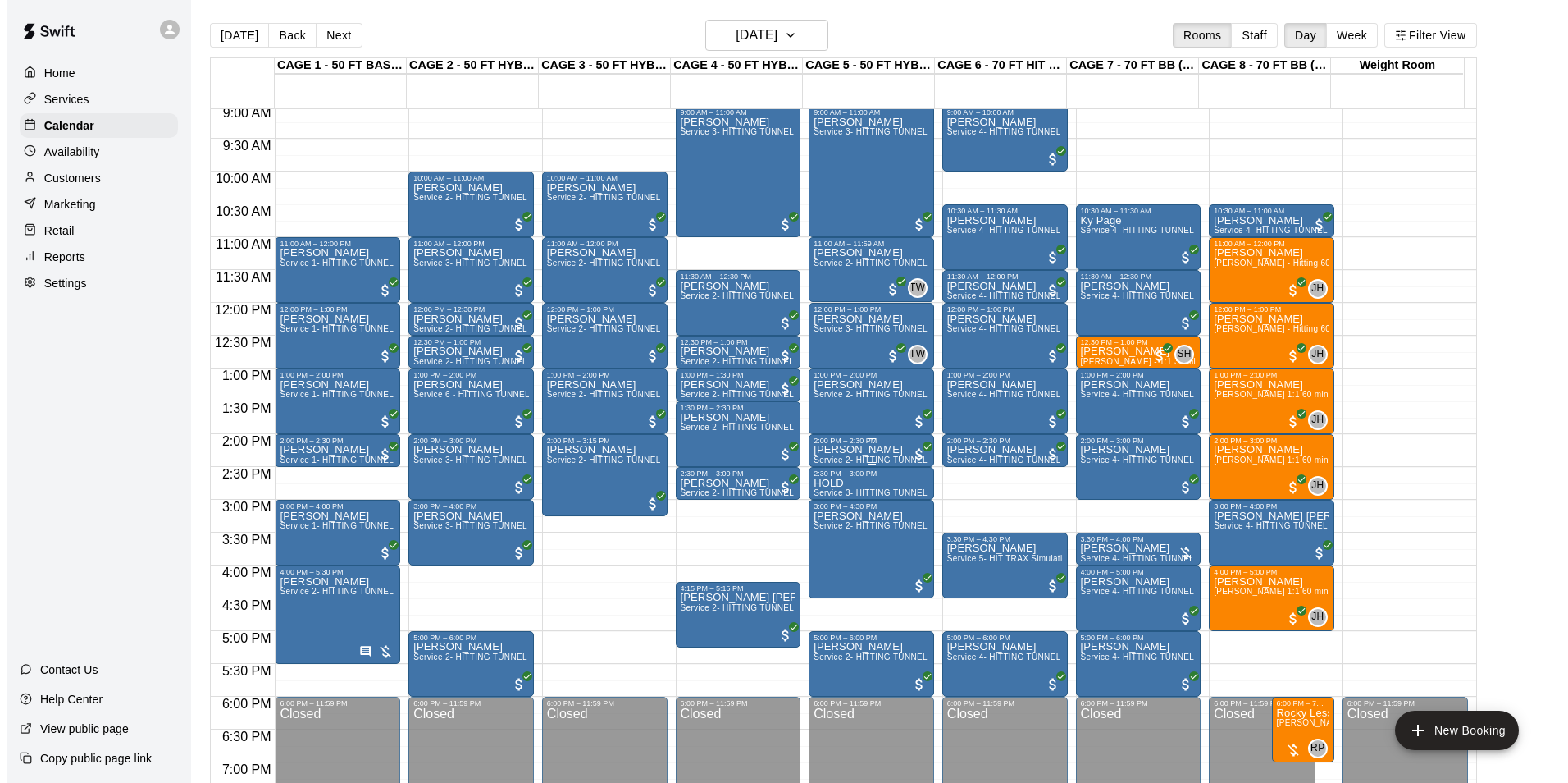
scroll to position [588, 0]
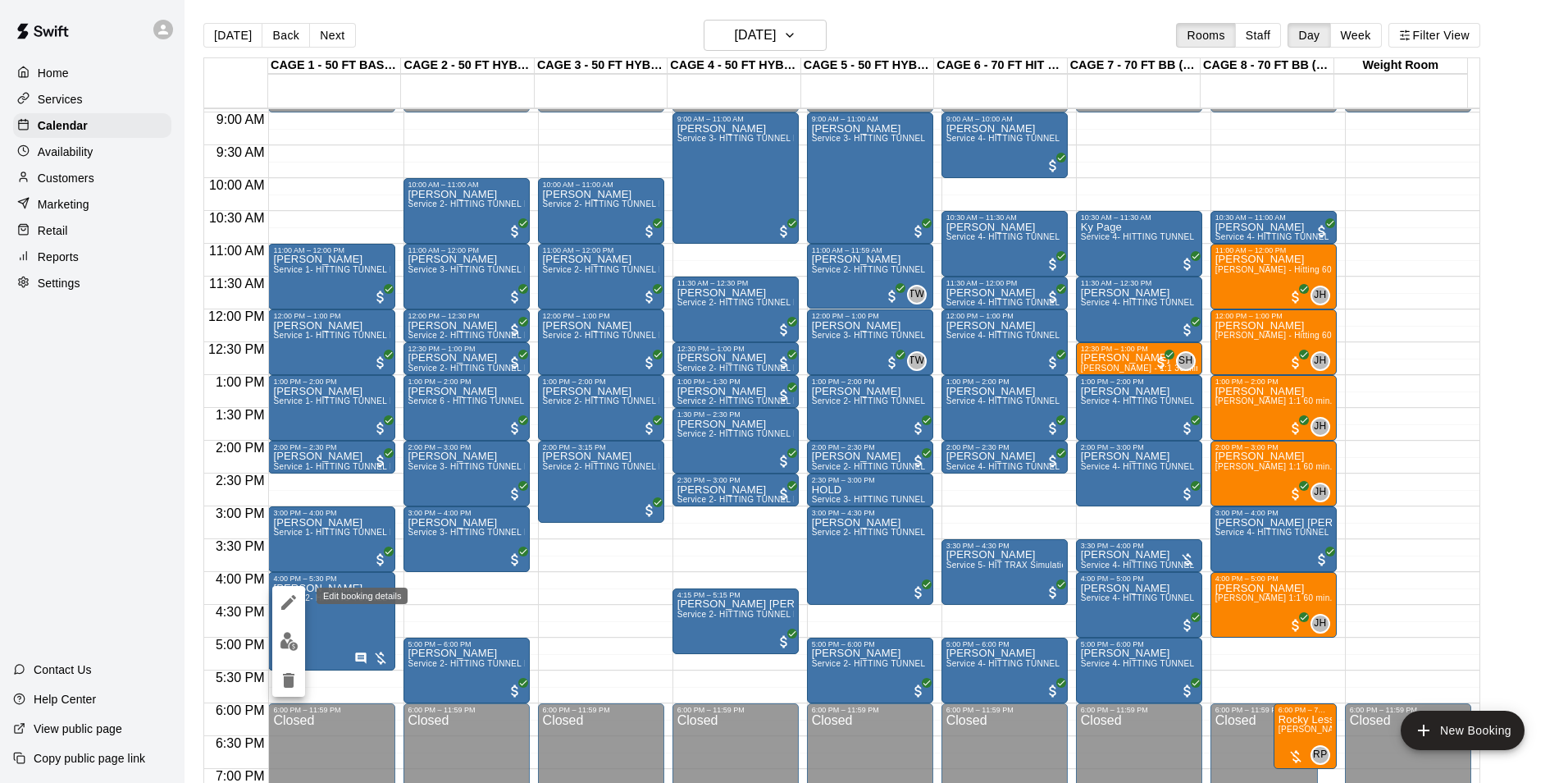
click at [297, 602] on icon "edit" at bounding box center [288, 602] width 20 height 20
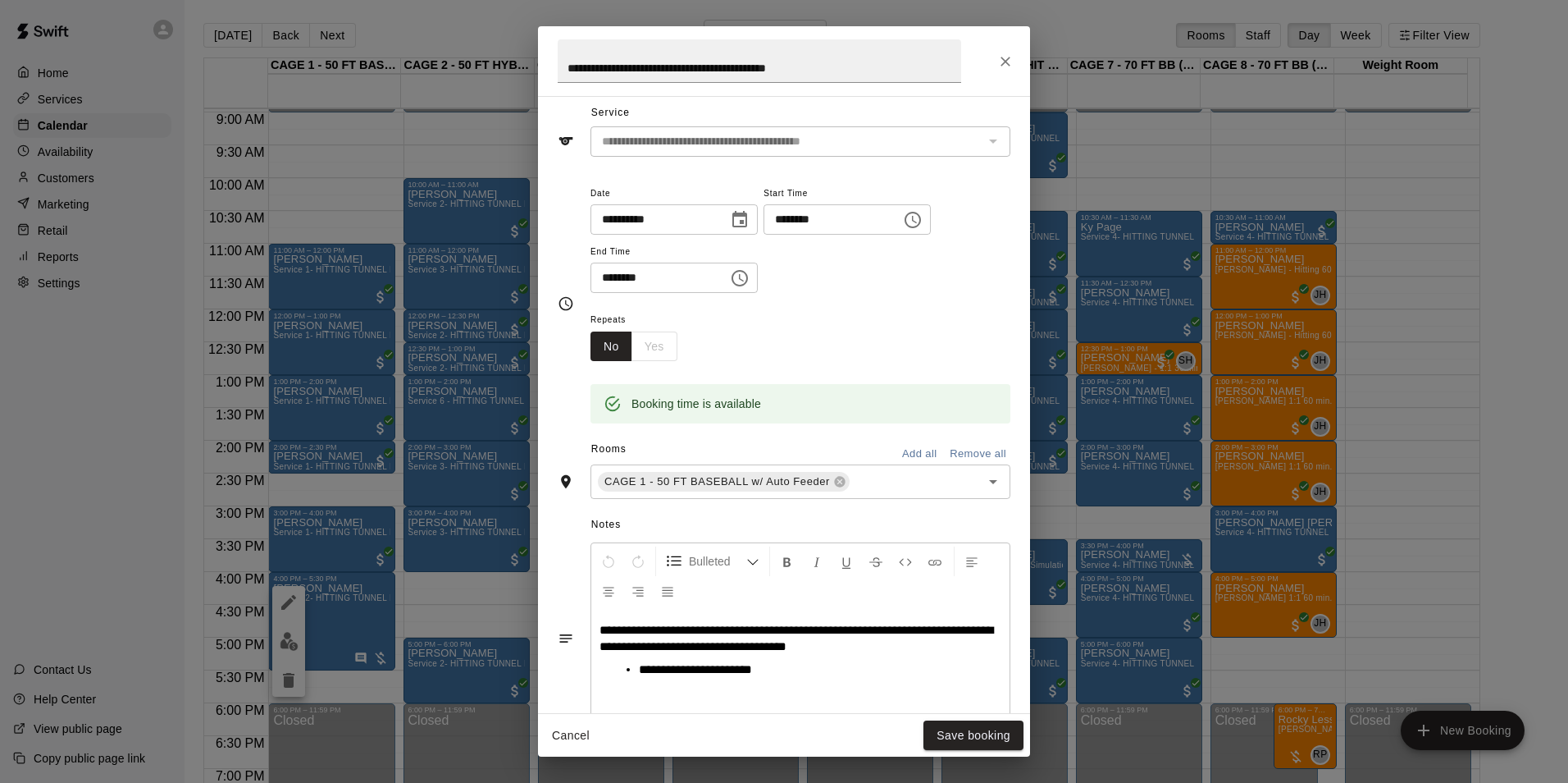
scroll to position [82, 0]
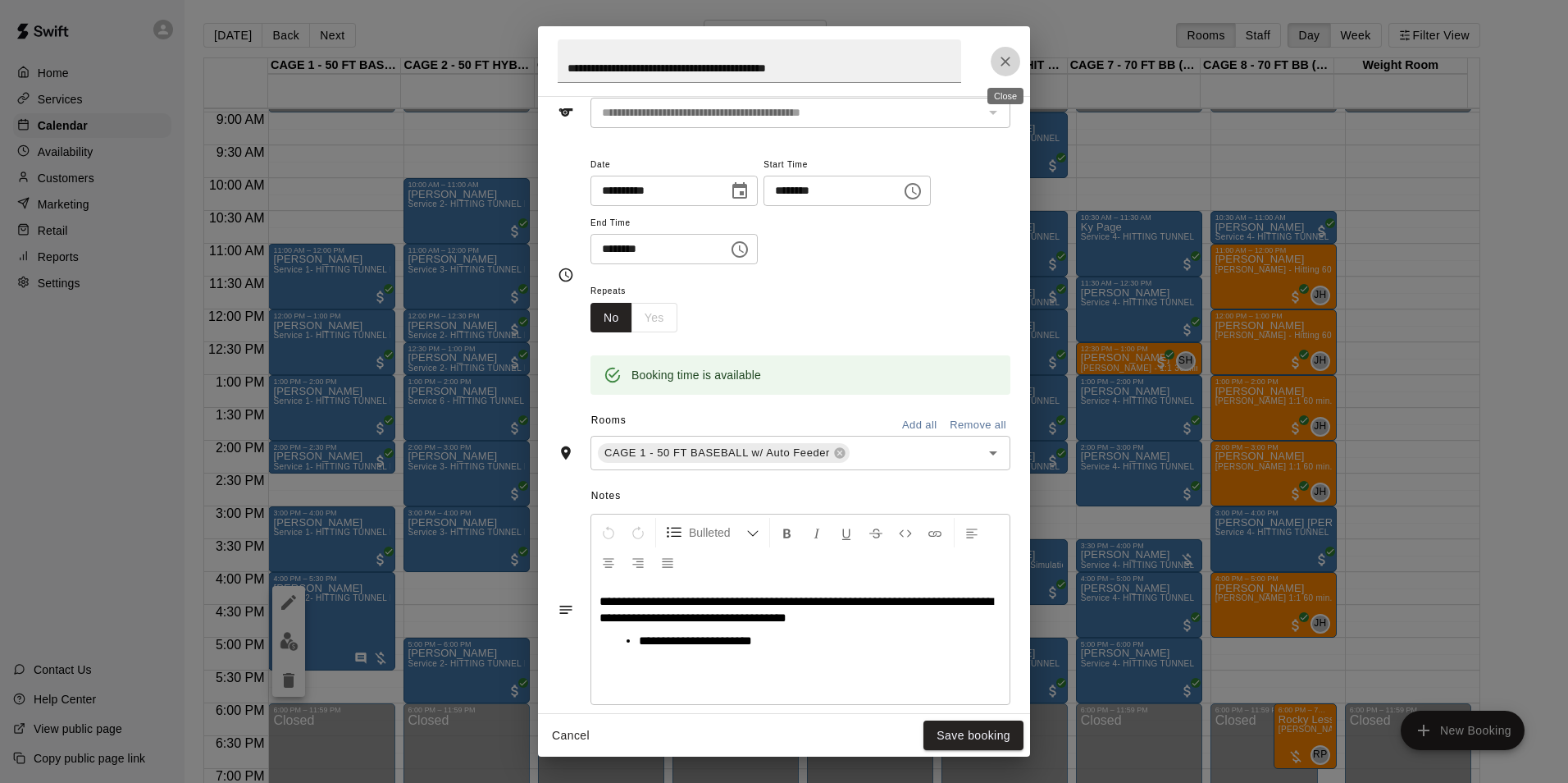
click at [1011, 59] on icon "Close" at bounding box center [1005, 61] width 16 height 16
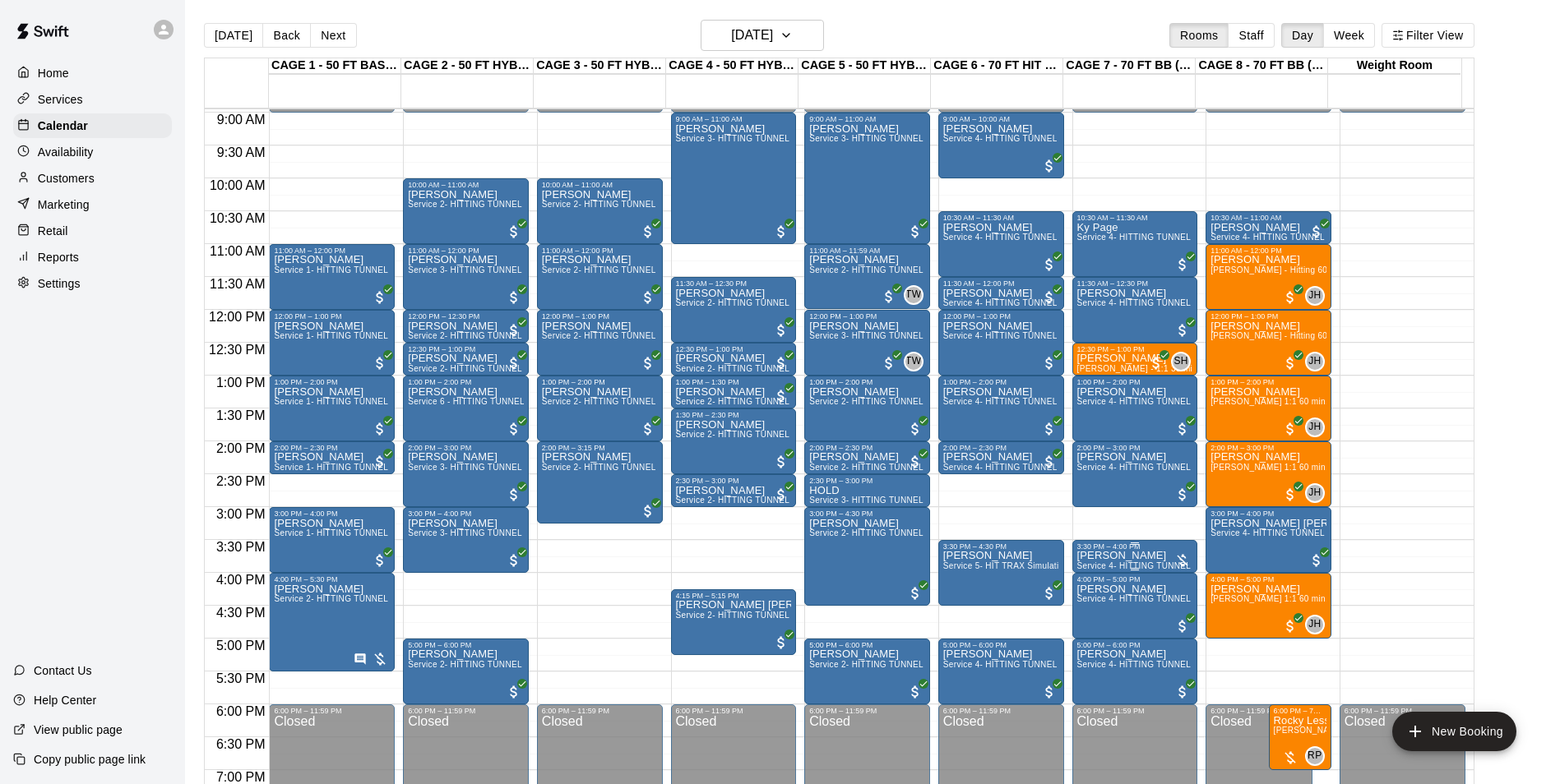
click at [1133, 556] on p "[PERSON_NAME]" at bounding box center [1135, 556] width 116 height 0
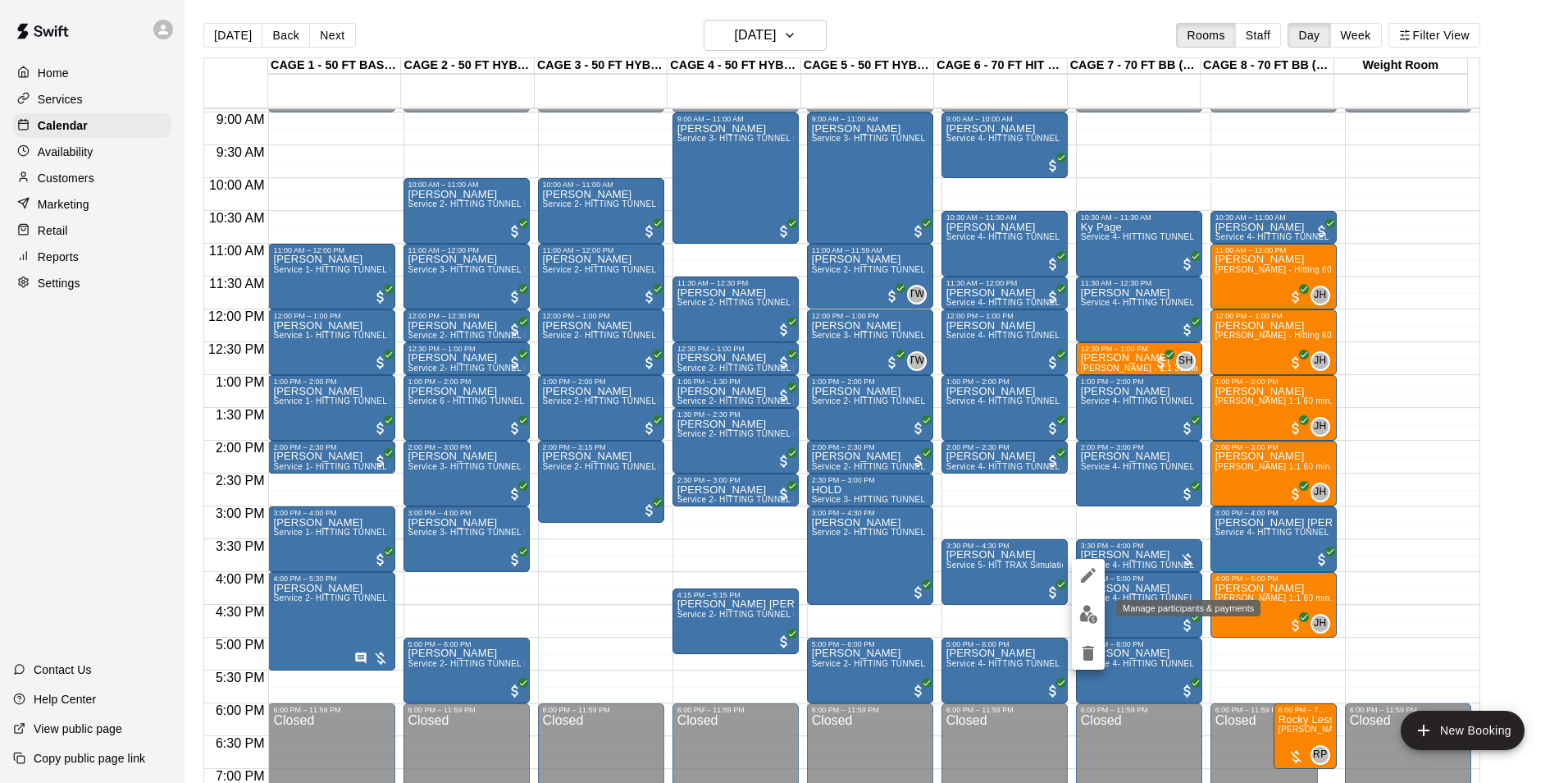
click at [1092, 600] on button "edit" at bounding box center [1088, 615] width 33 height 32
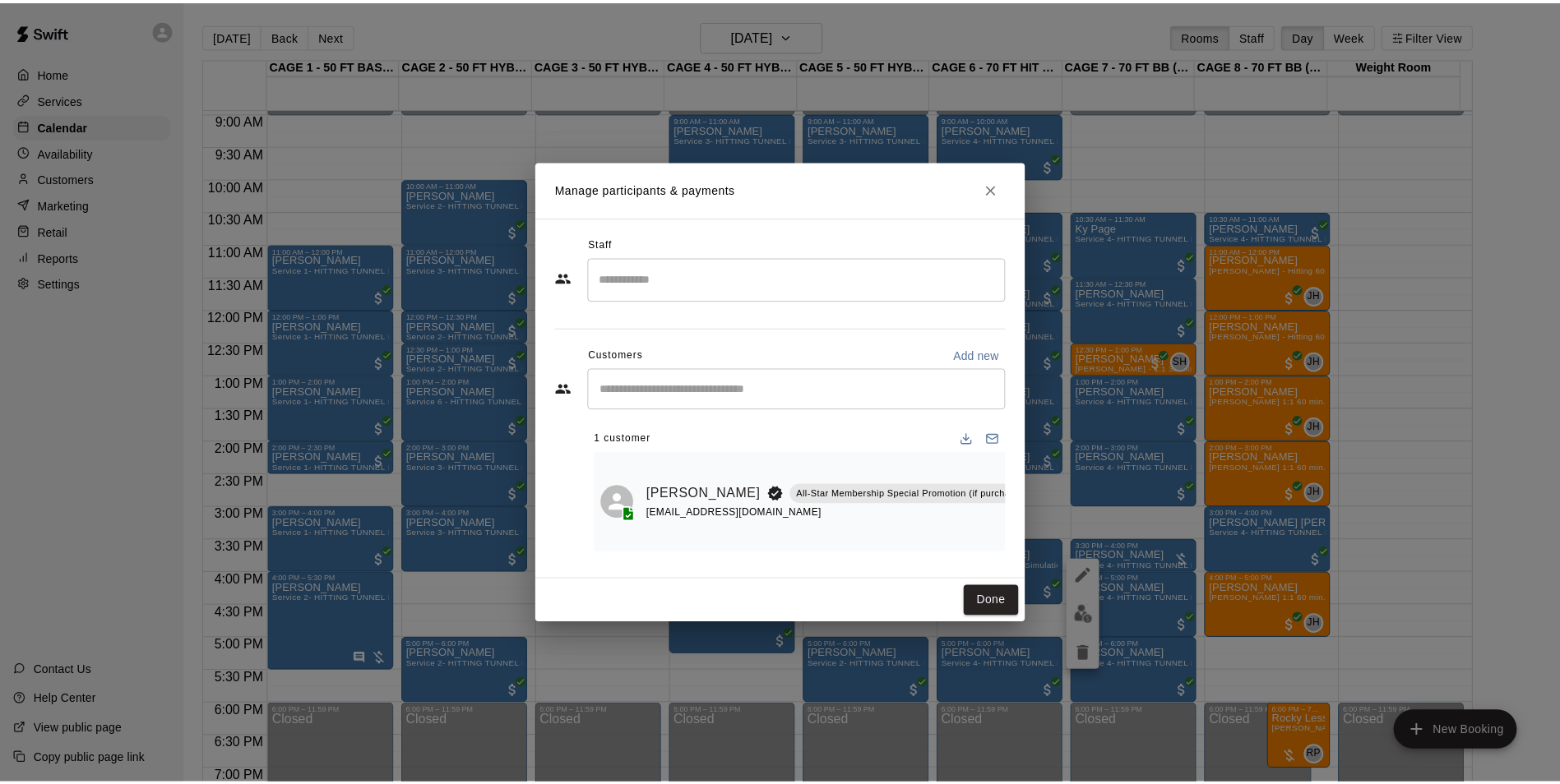
scroll to position [0, 216]
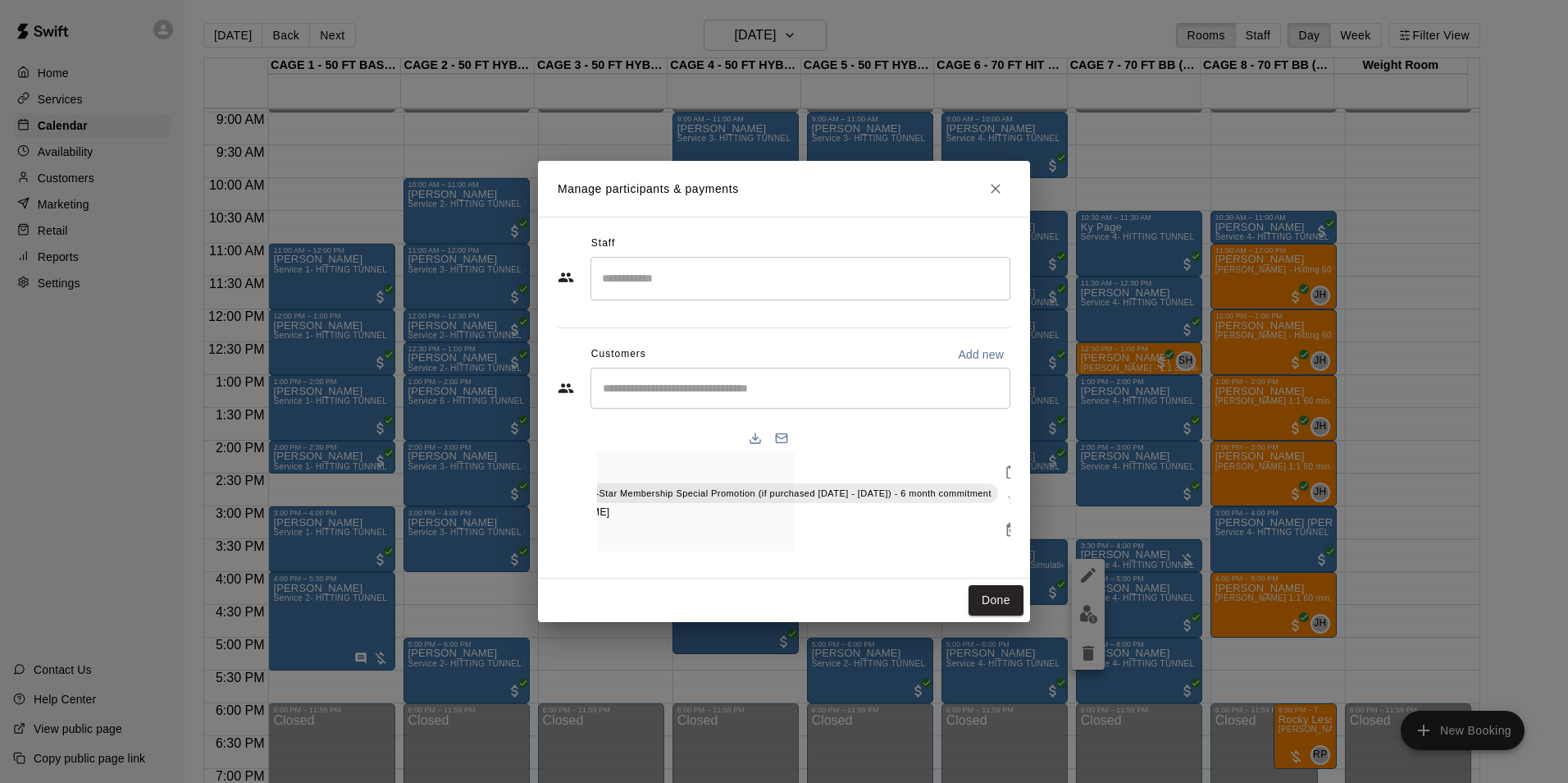
click at [1006, 526] on icon "Manage bookings & payment" at bounding box center [1012, 530] width 12 height 14
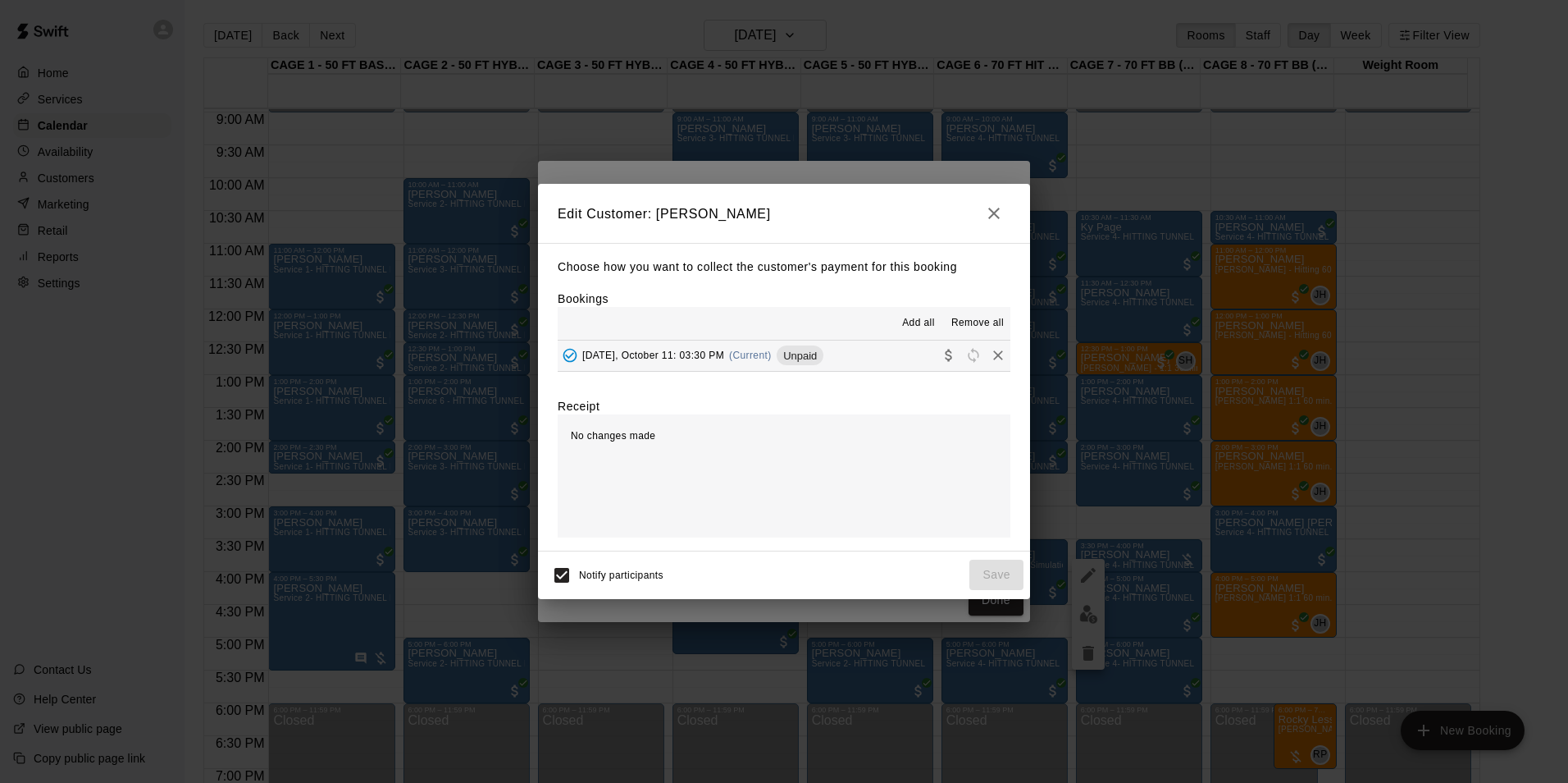
click at [876, 361] on button "Saturday, October 11: 03:30 PM (Current) Unpaid" at bounding box center [784, 355] width 453 height 30
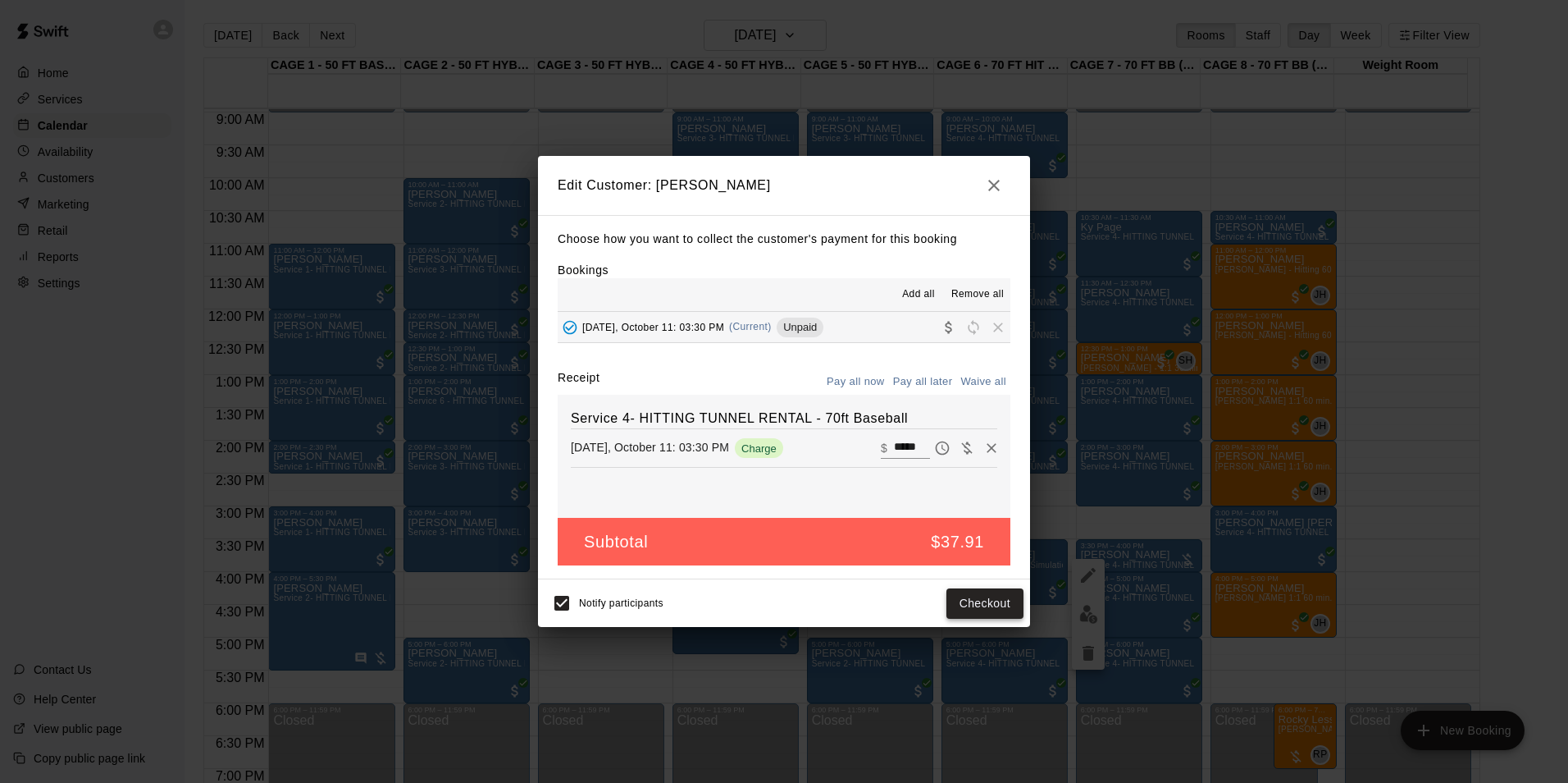
click at [995, 610] on button "Checkout" at bounding box center [985, 604] width 77 height 30
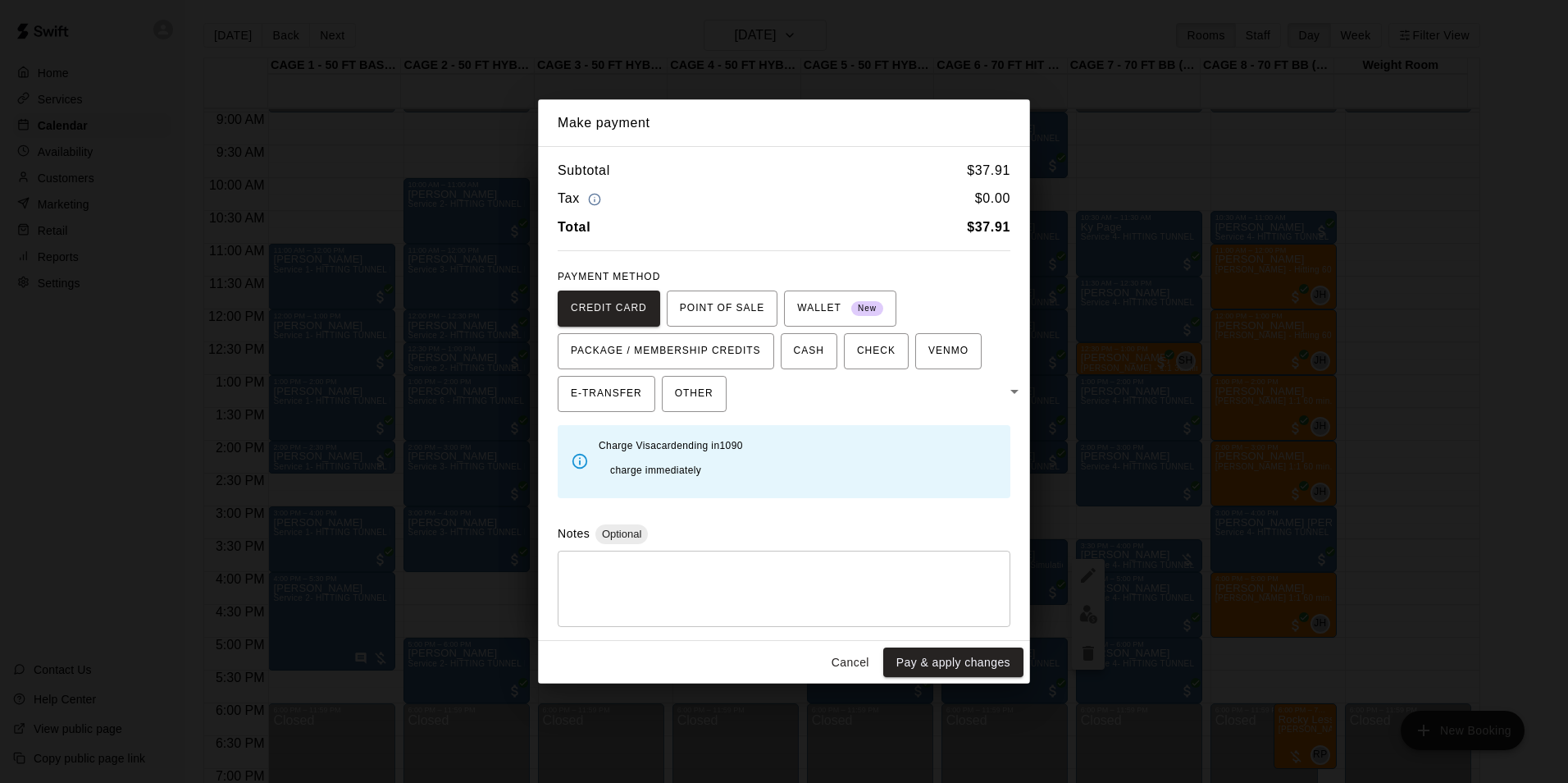
click at [847, 648] on button "Cancel" at bounding box center [850, 663] width 53 height 30
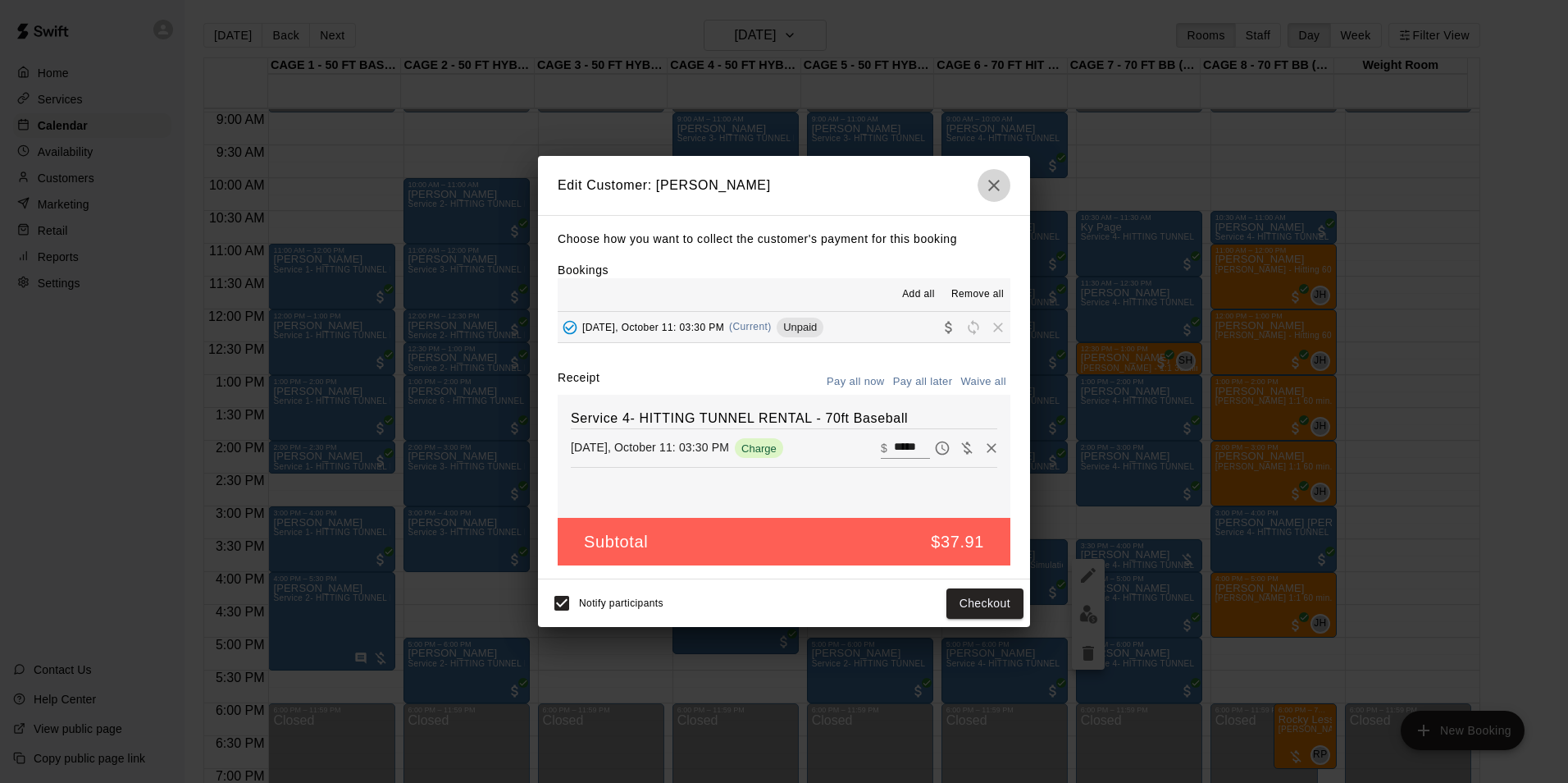
click at [997, 177] on icon "button" at bounding box center [994, 185] width 20 height 20
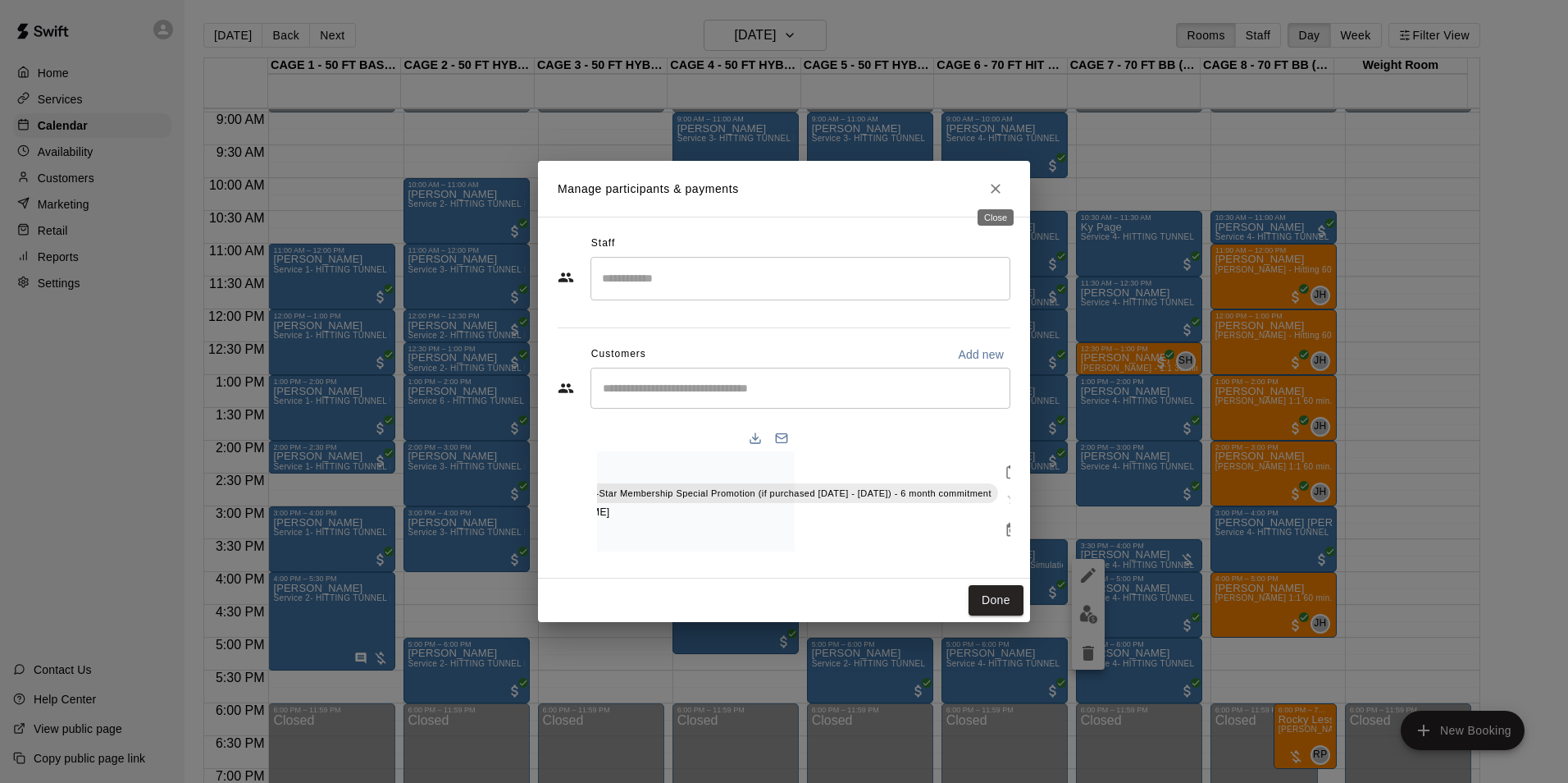
click at [997, 181] on icon "Close" at bounding box center [995, 189] width 16 height 16
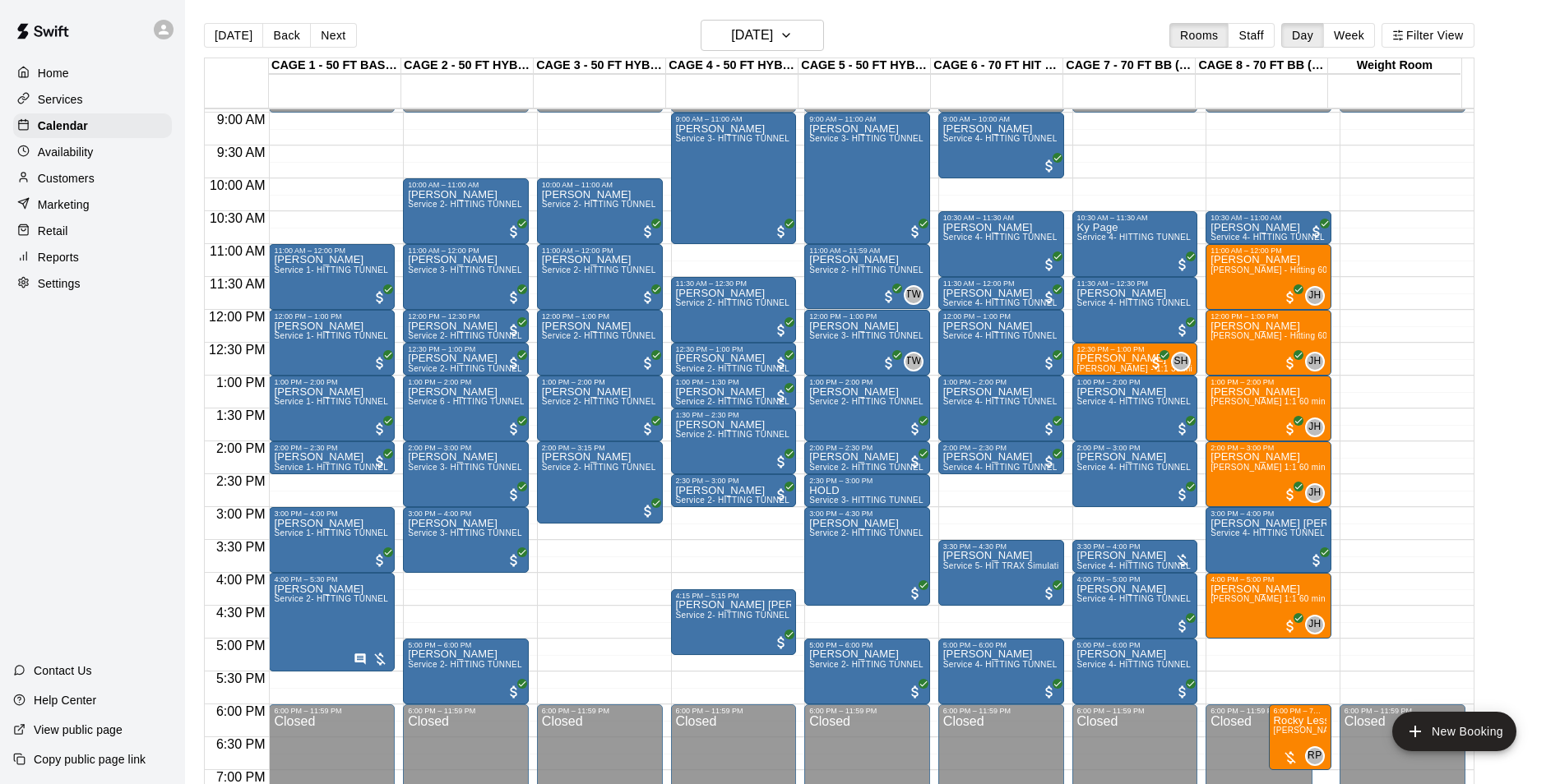
click at [328, 50] on div "Today Back Next Saturday Oct 11 Rooms Staff Day Week Filter View" at bounding box center [838, 38] width 1270 height 37
click at [332, 40] on button "Next" at bounding box center [333, 36] width 46 height 25
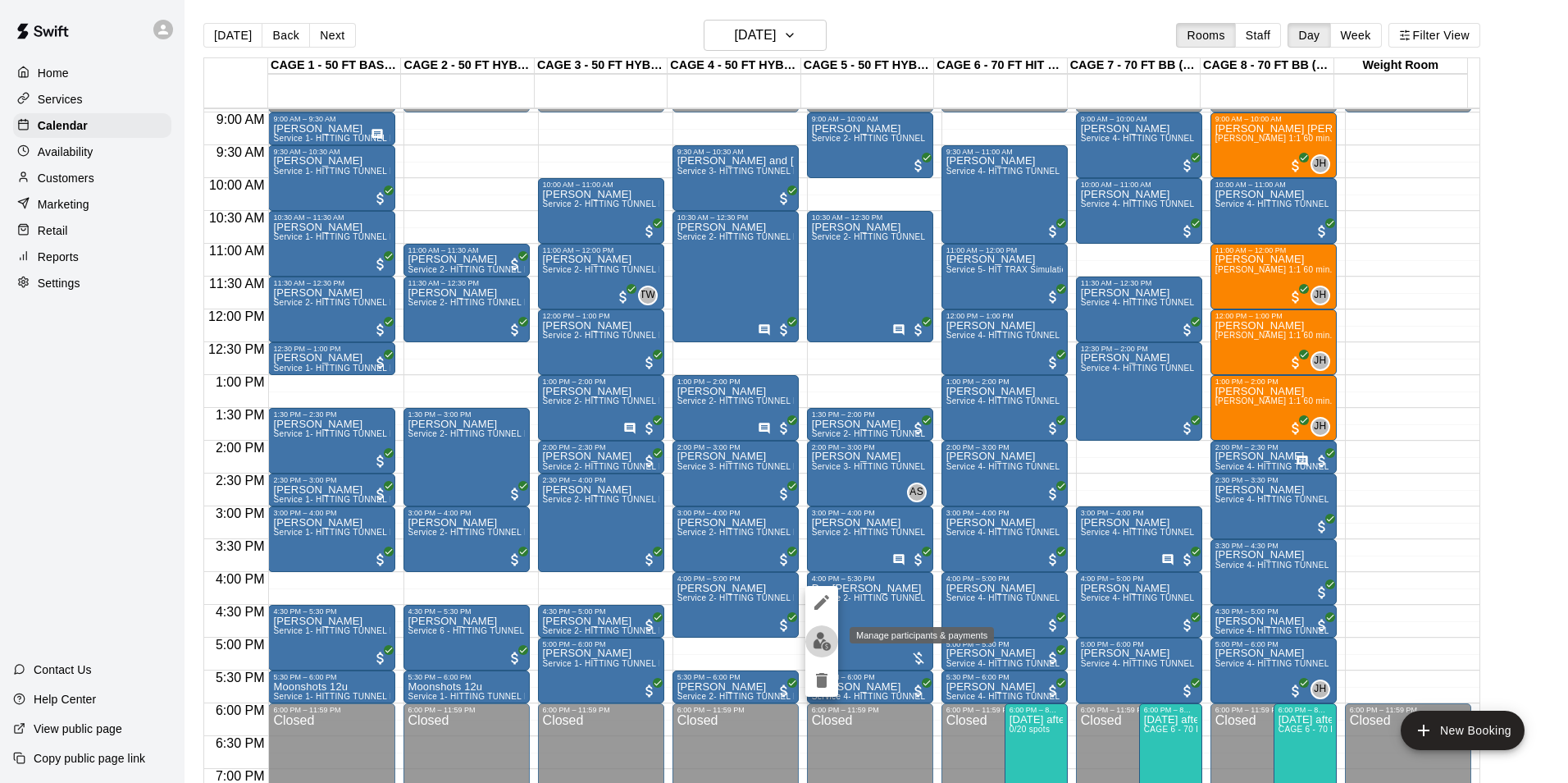
click at [828, 640] on img "edit" at bounding box center [822, 640] width 19 height 19
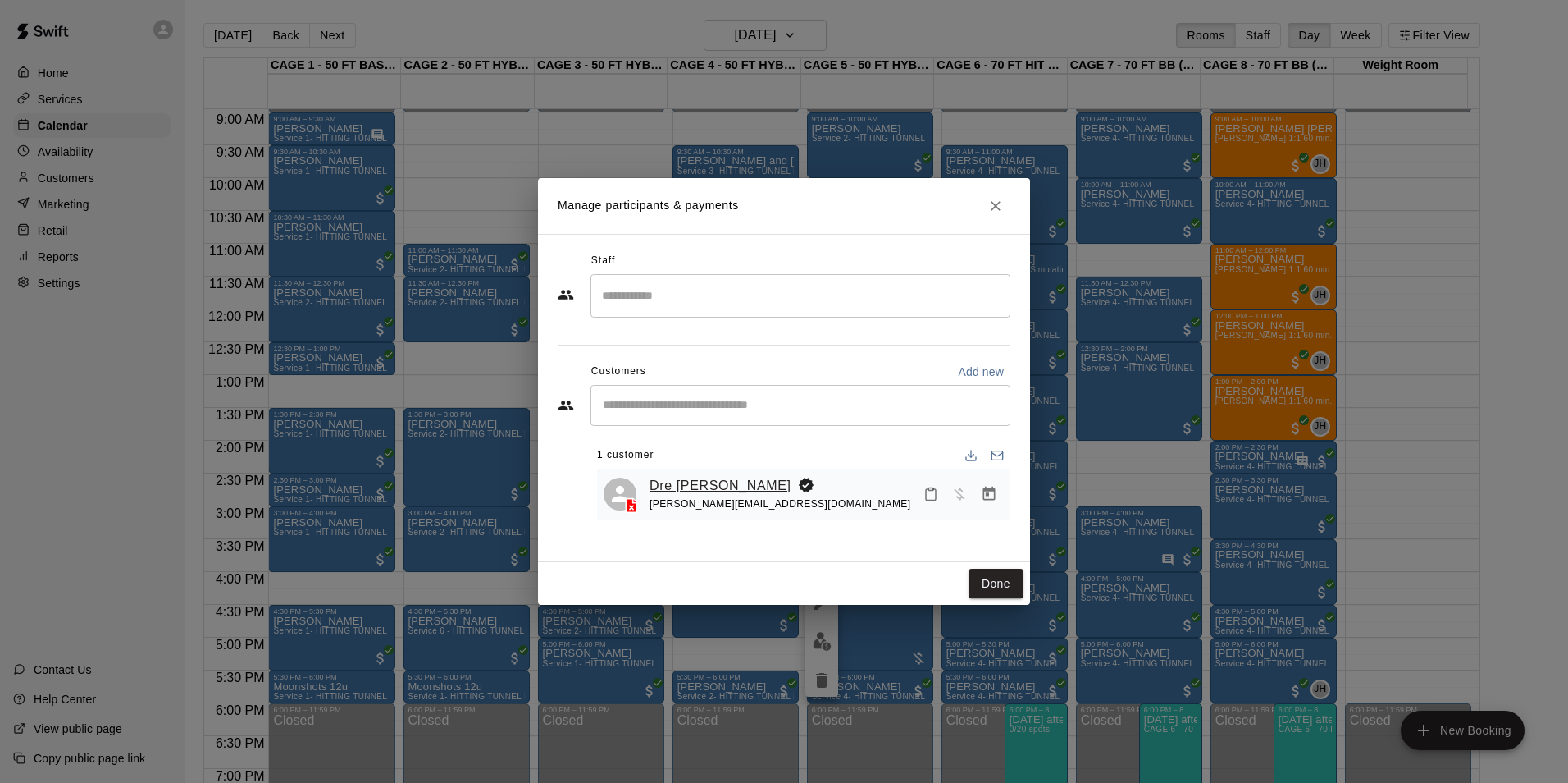
click at [709, 489] on link "Dre [PERSON_NAME]" at bounding box center [720, 485] width 142 height 21
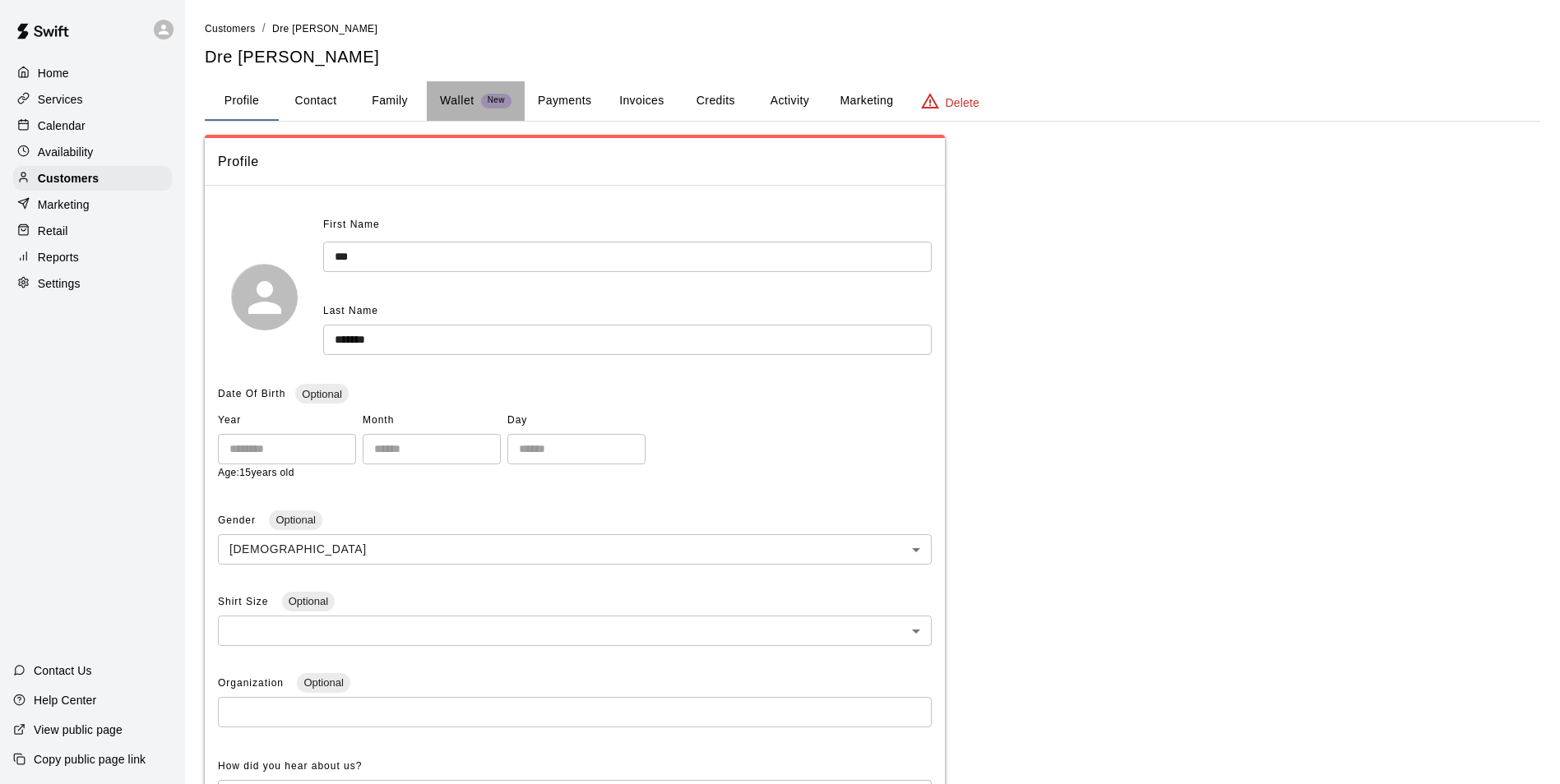
click at [434, 90] on button "Wallet New" at bounding box center [476, 101] width 98 height 39
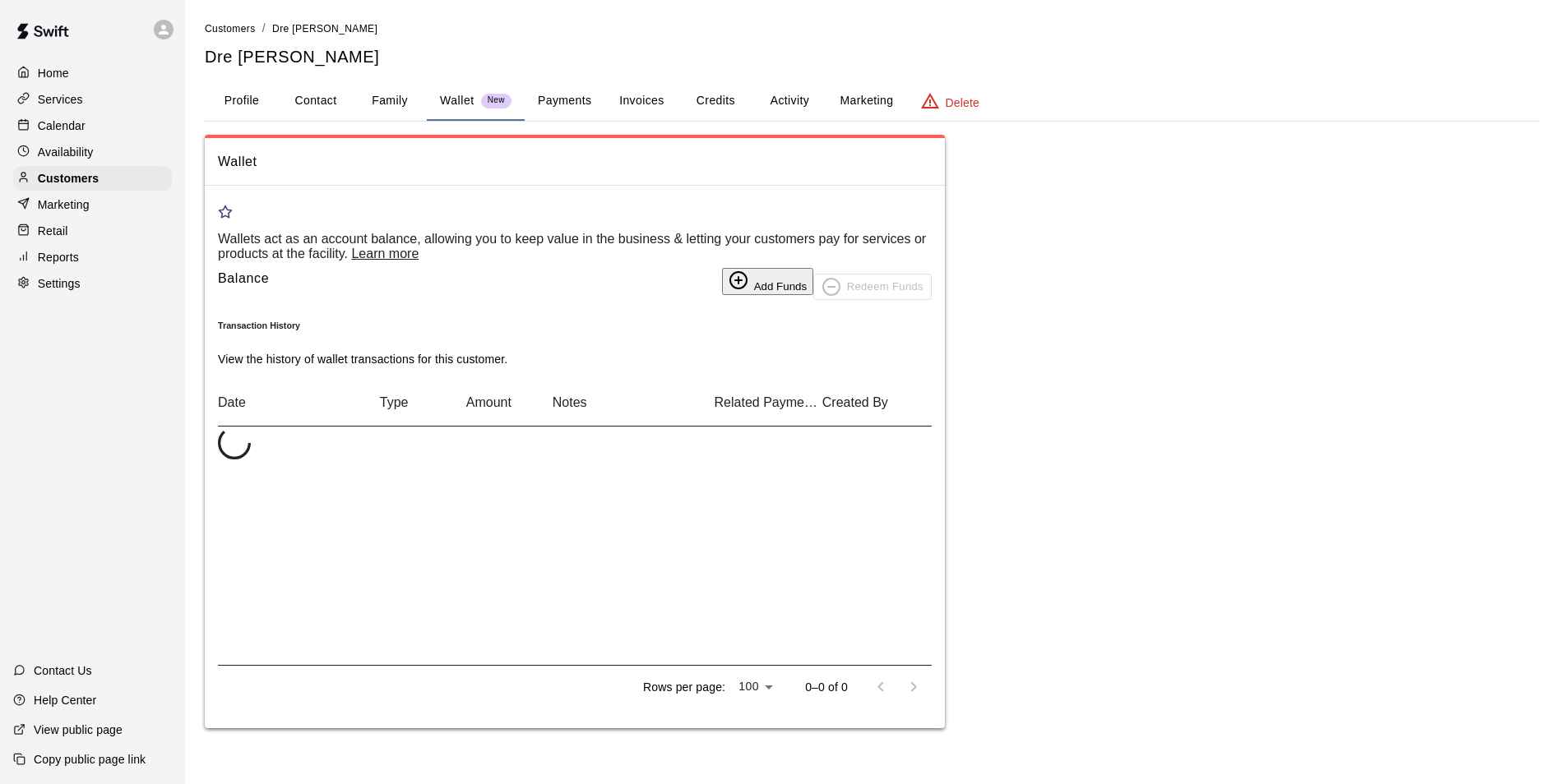
click at [389, 95] on button "Family" at bounding box center [389, 101] width 74 height 39
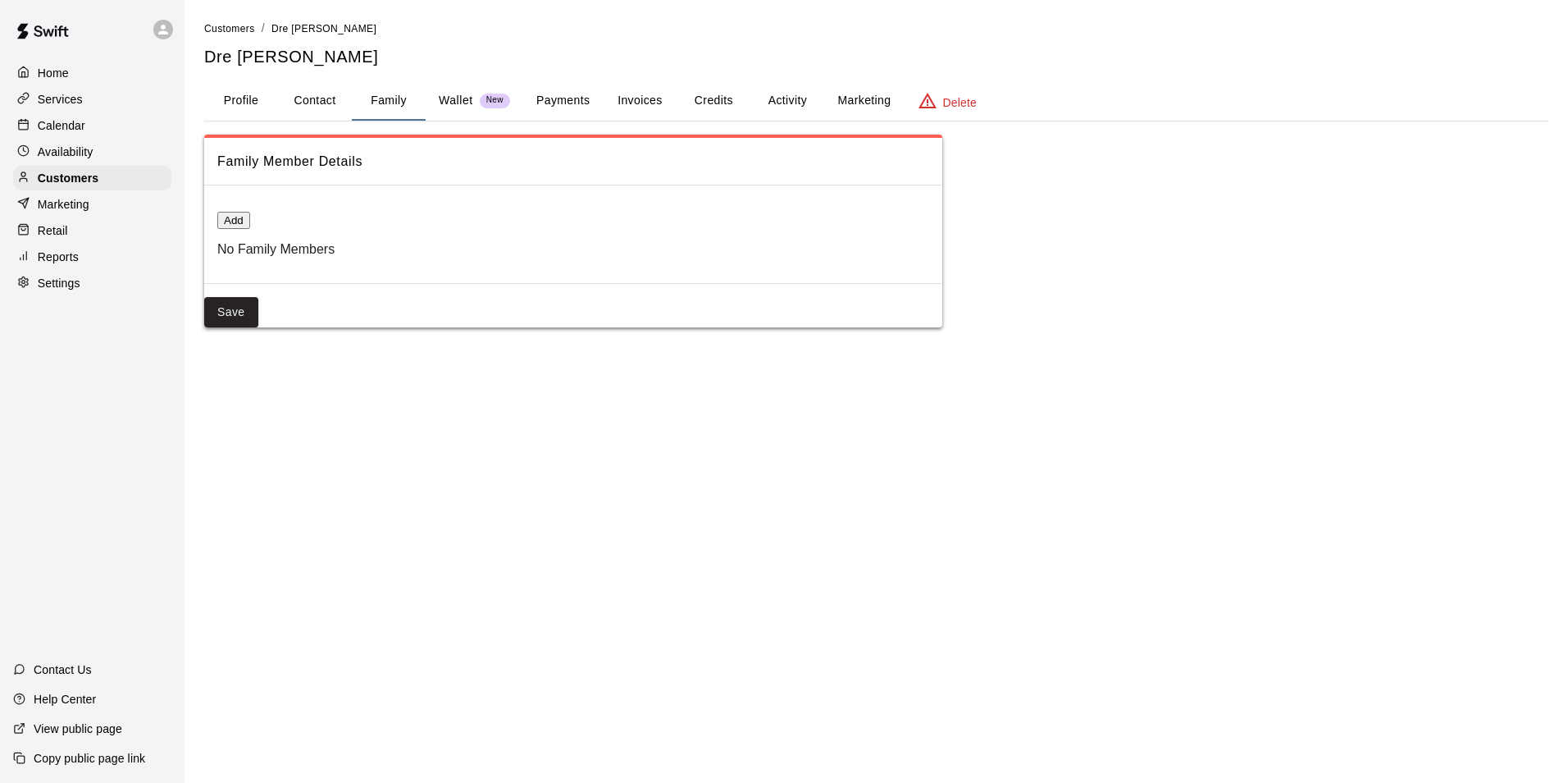
click at [324, 113] on button "Contact" at bounding box center [314, 101] width 74 height 39
select select "**"
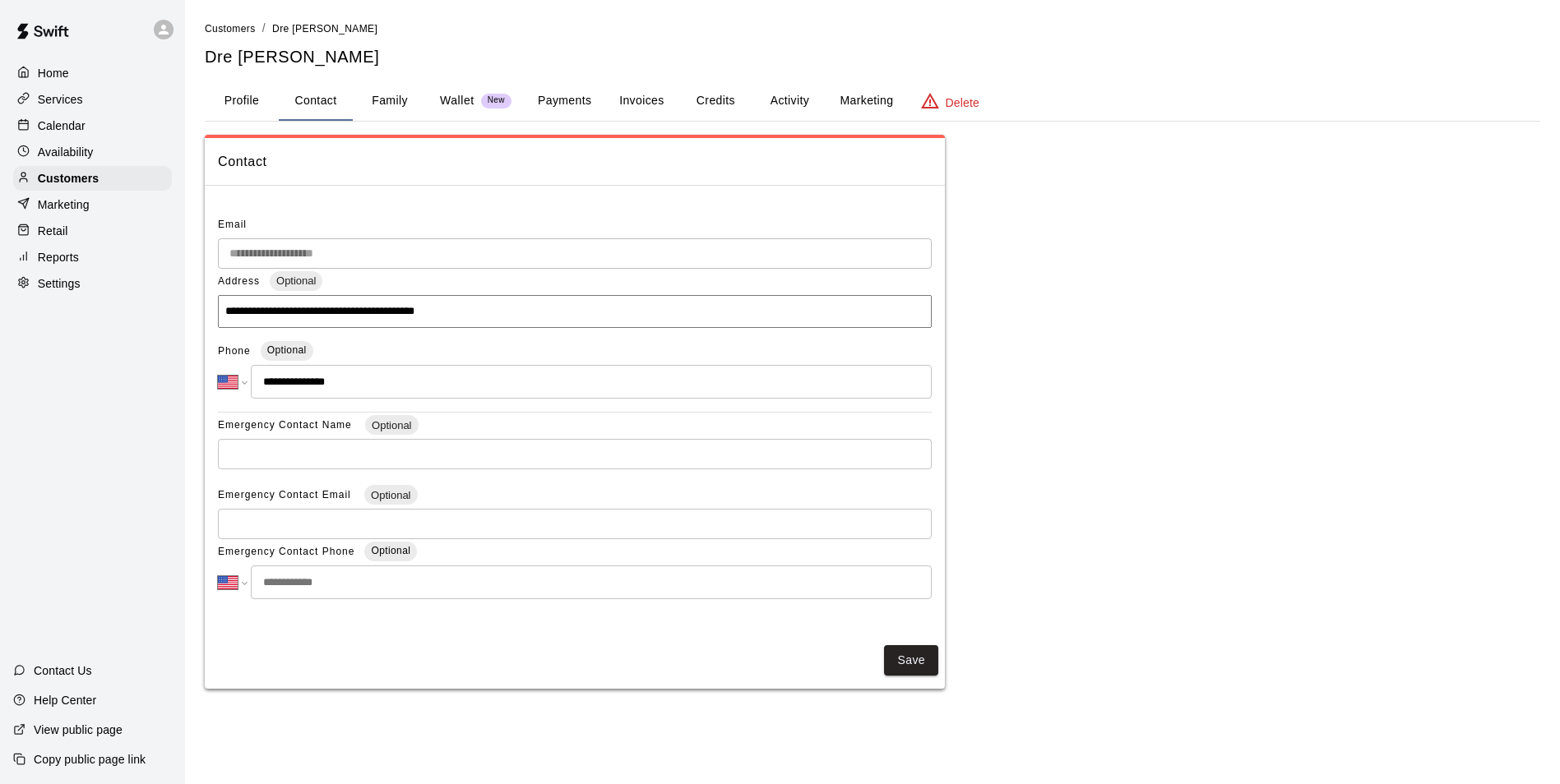
click at [250, 117] on button "Profile" at bounding box center [241, 101] width 74 height 39
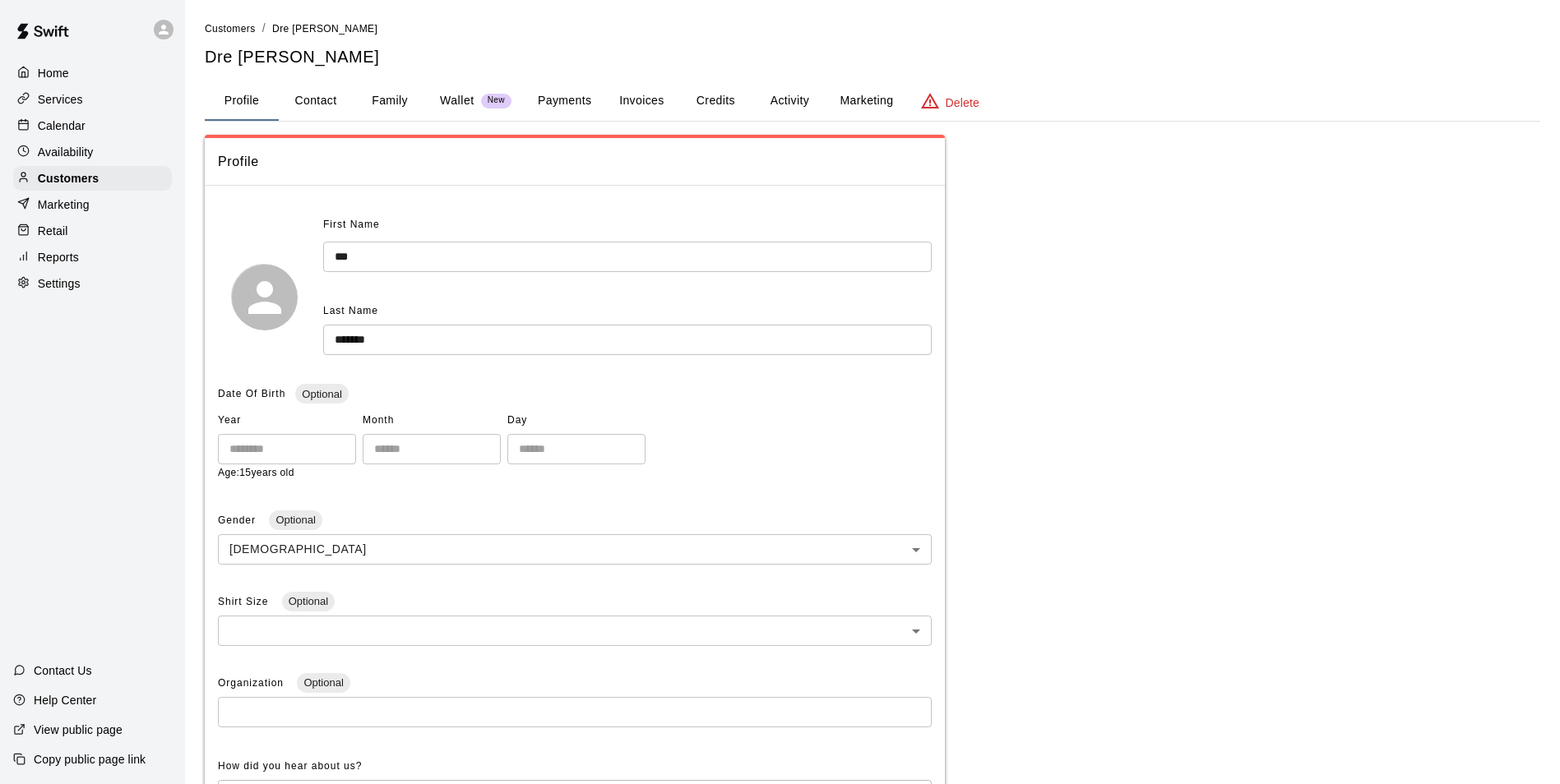
click at [100, 138] on div "Calendar" at bounding box center [93, 126] width 159 height 25
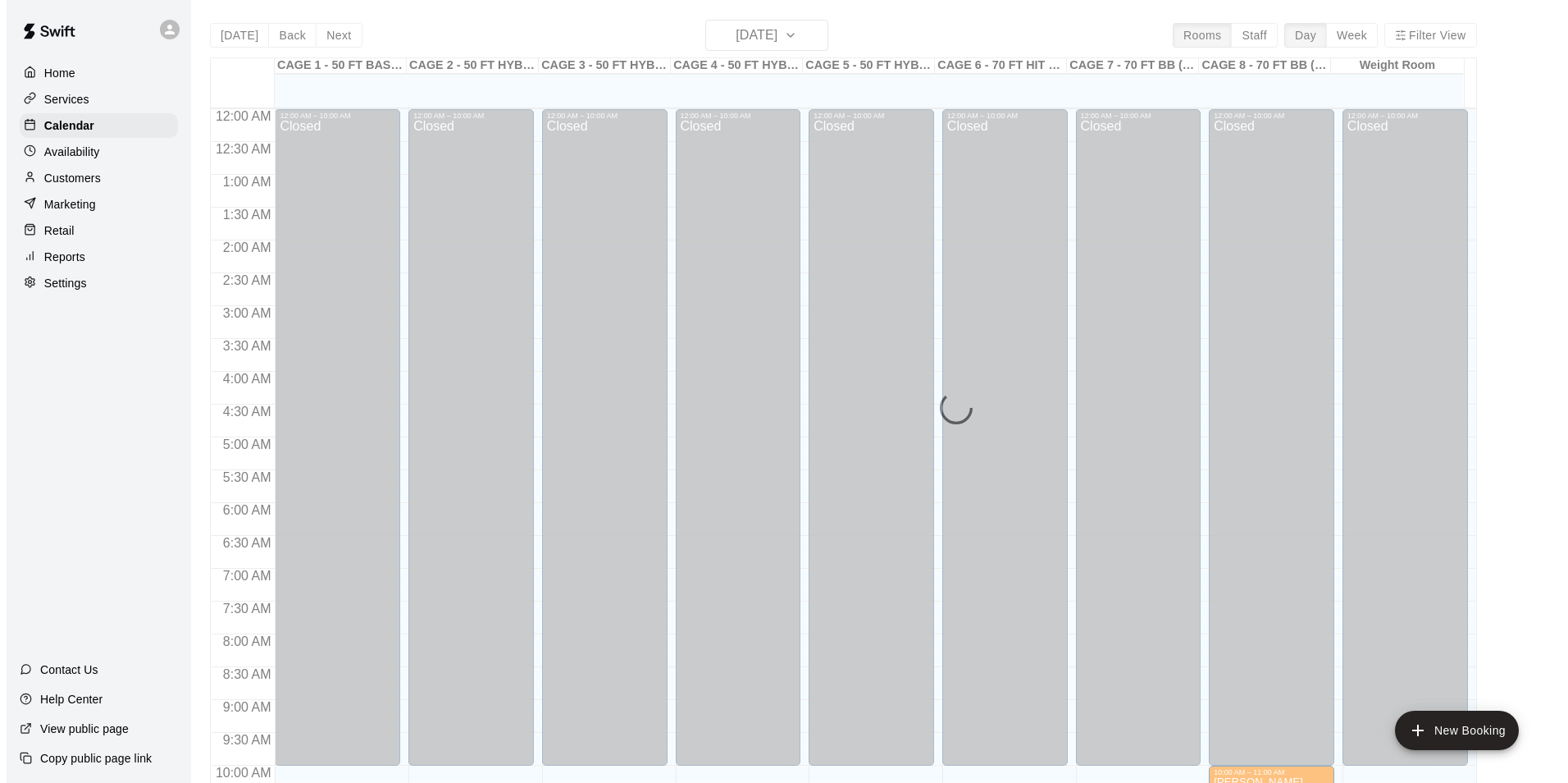
scroll to position [834, 0]
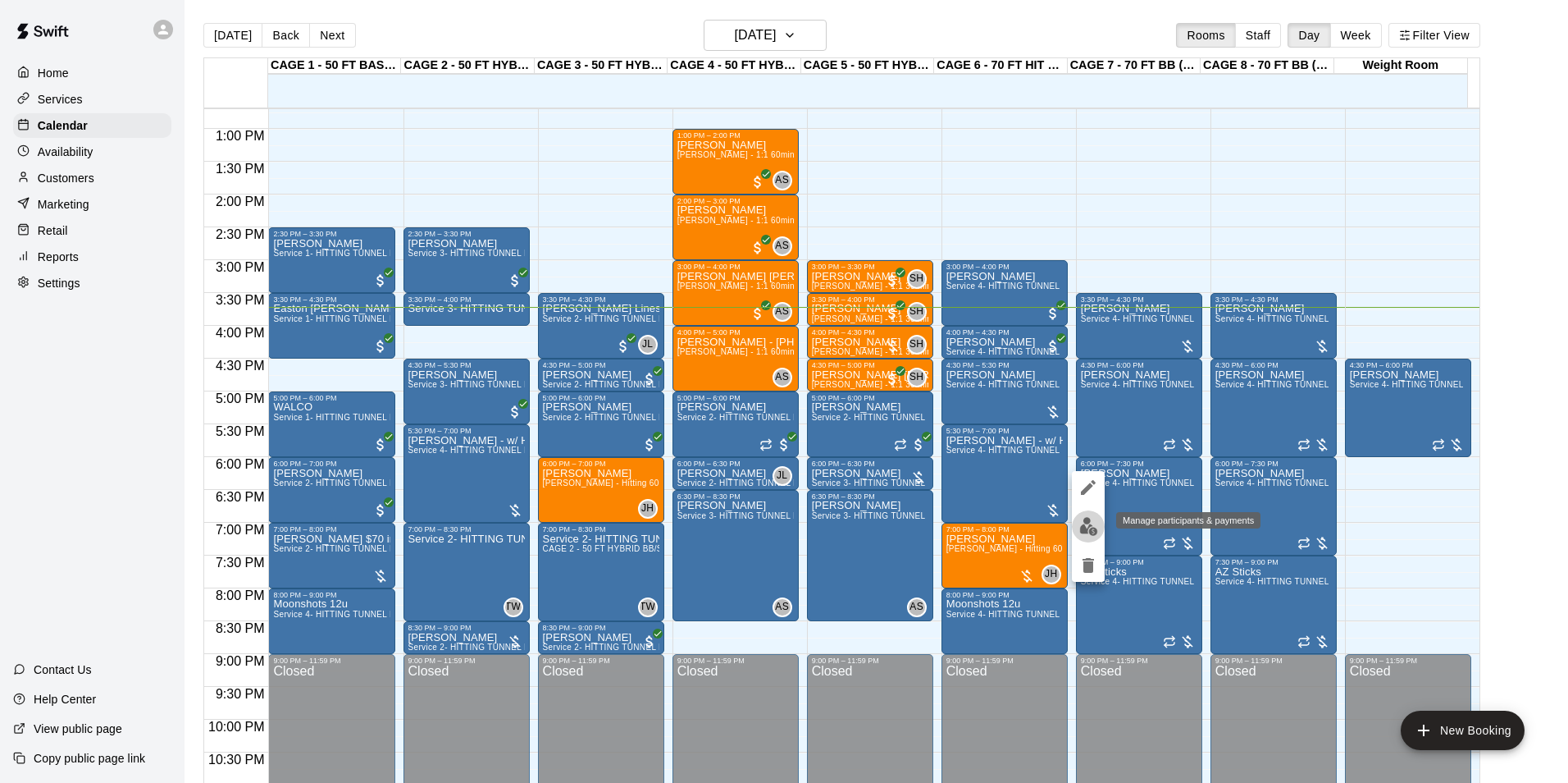
click at [1091, 526] on img "edit" at bounding box center [1088, 526] width 19 height 19
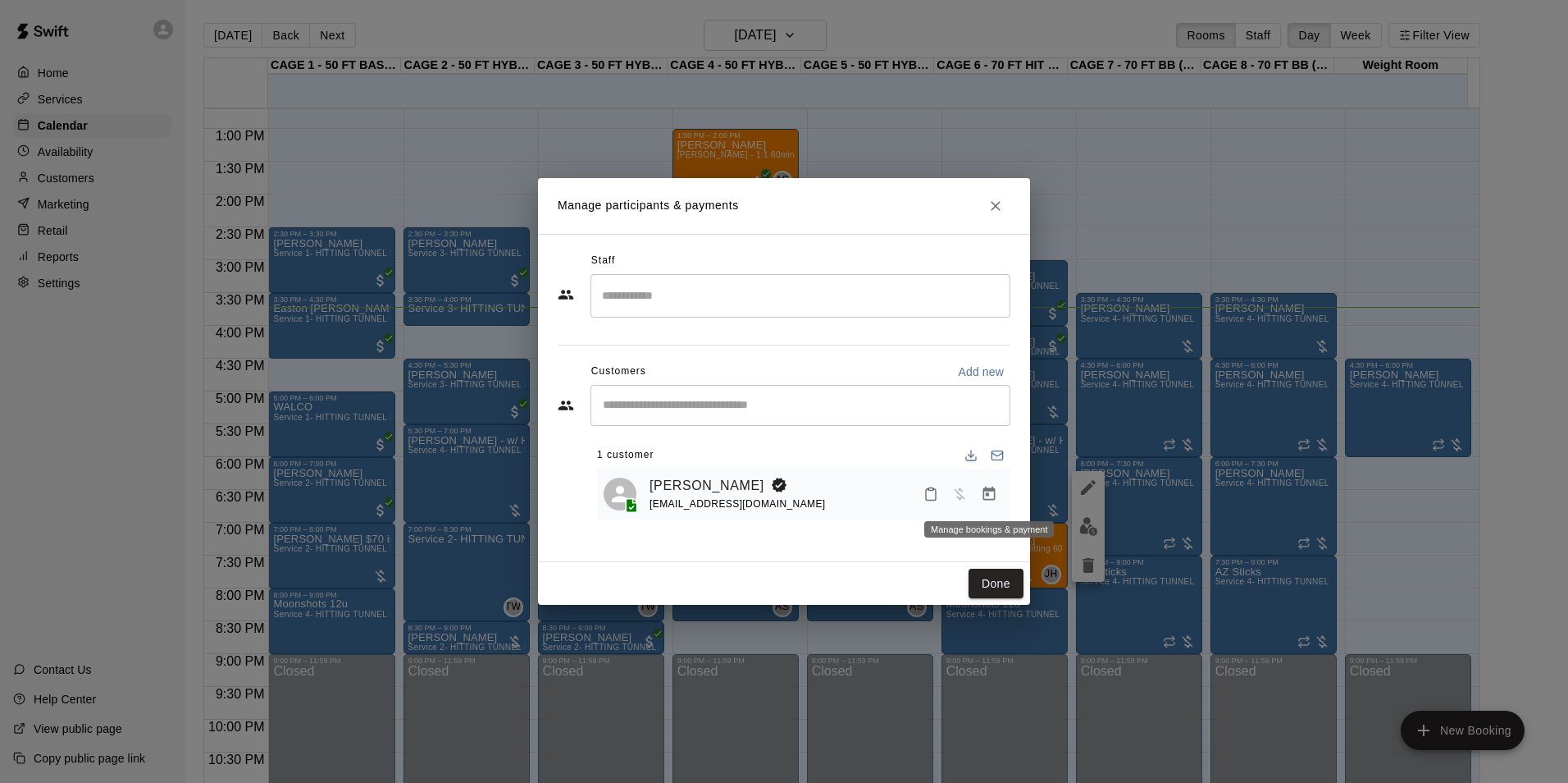
click at [991, 493] on icon "Manage bookings & payment" at bounding box center [990, 493] width 12 height 14
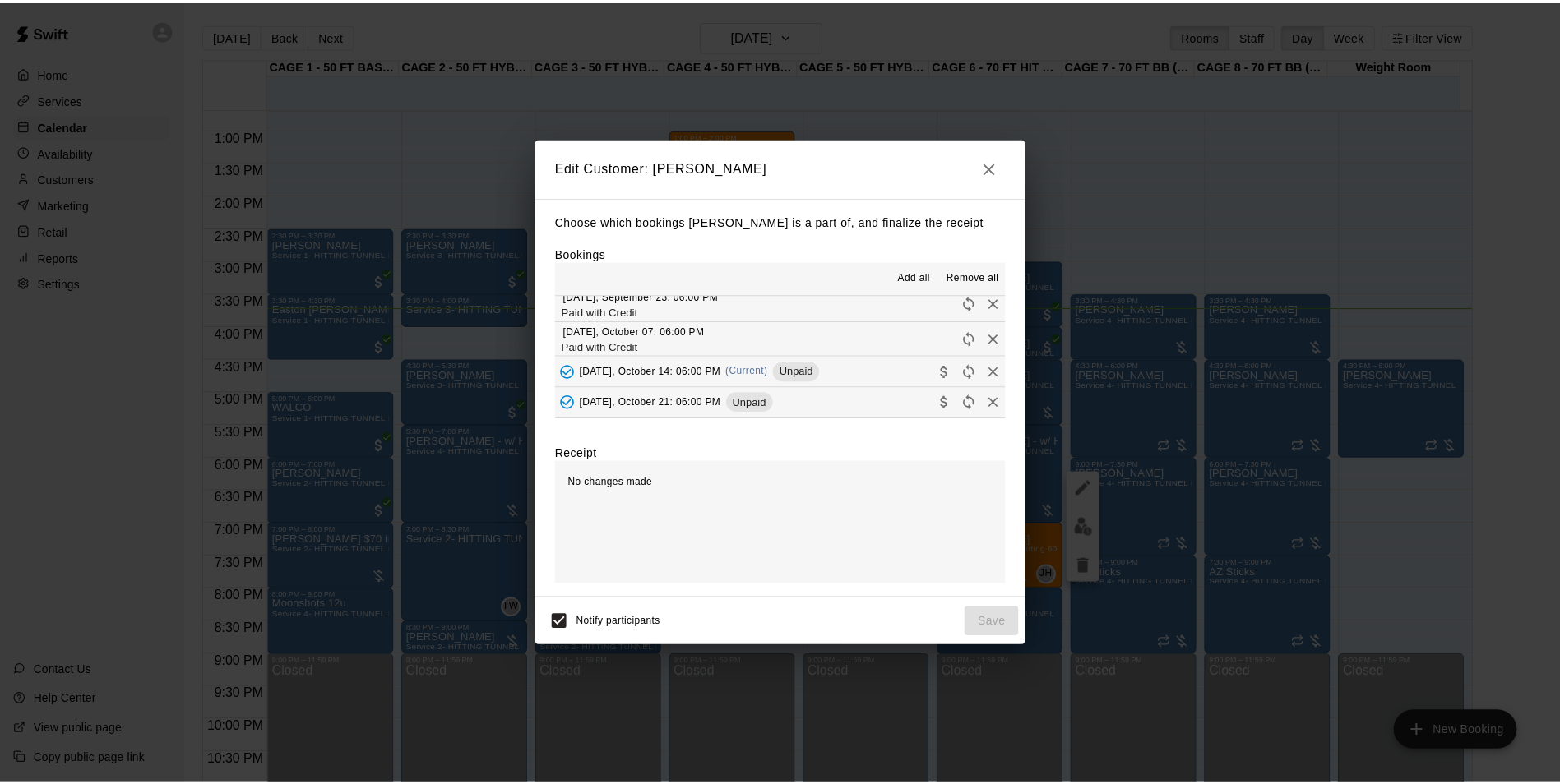
scroll to position [328, 0]
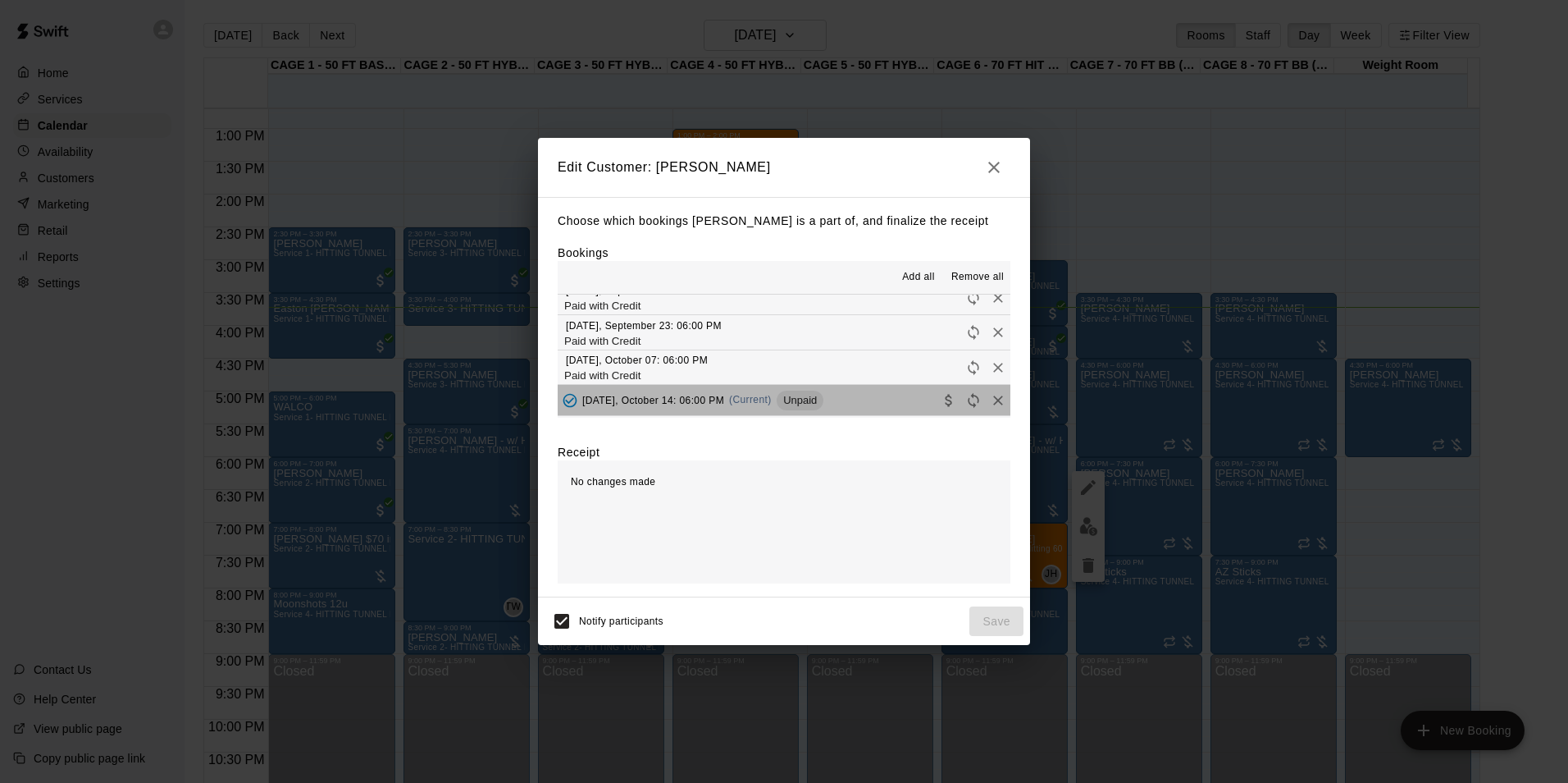
click at [817, 394] on span "Unpaid" at bounding box center [800, 400] width 47 height 12
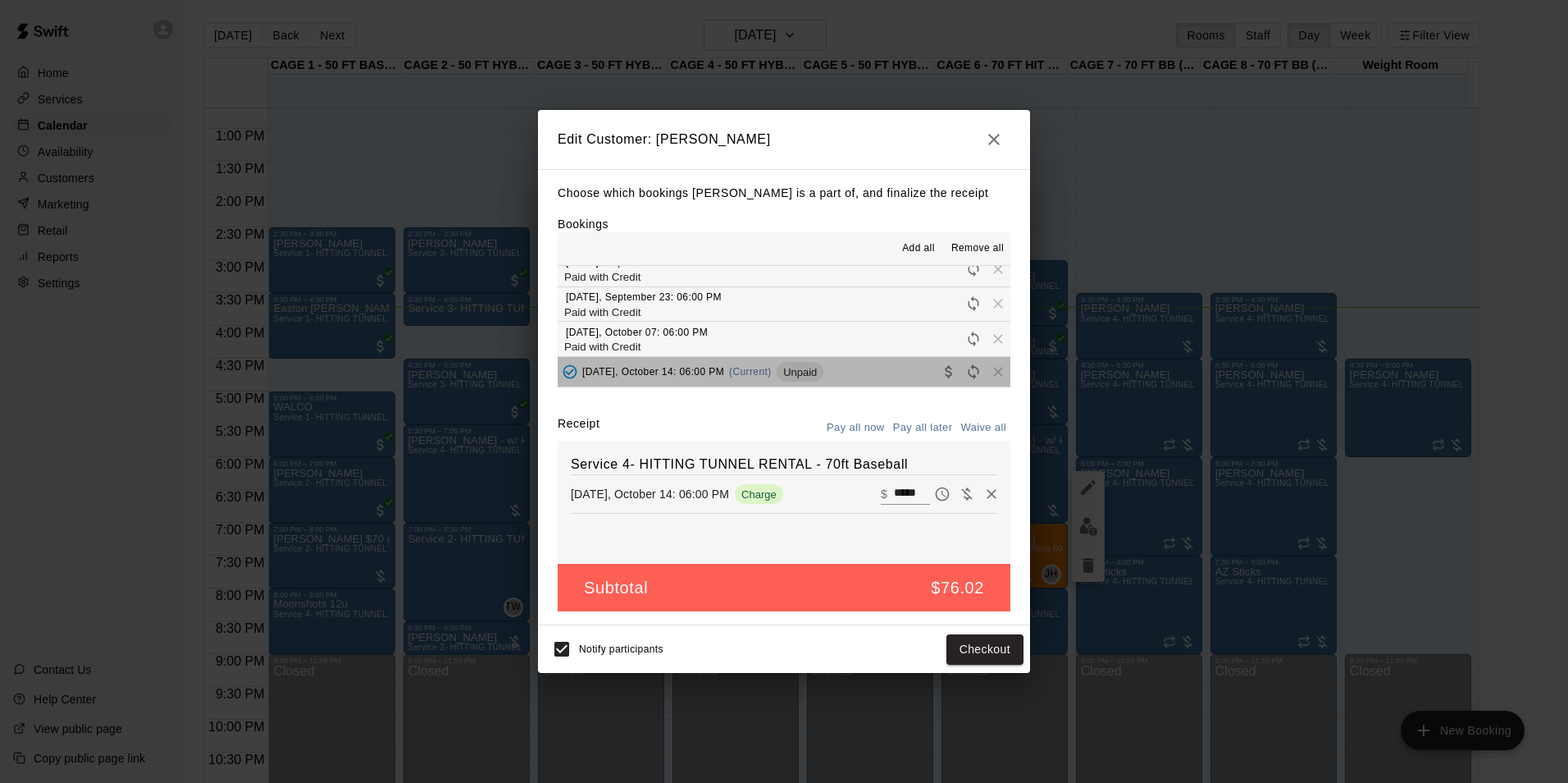
click at [854, 357] on button "[DATE], October 14: 06:00 PM (Current) Unpaid" at bounding box center [784, 372] width 453 height 30
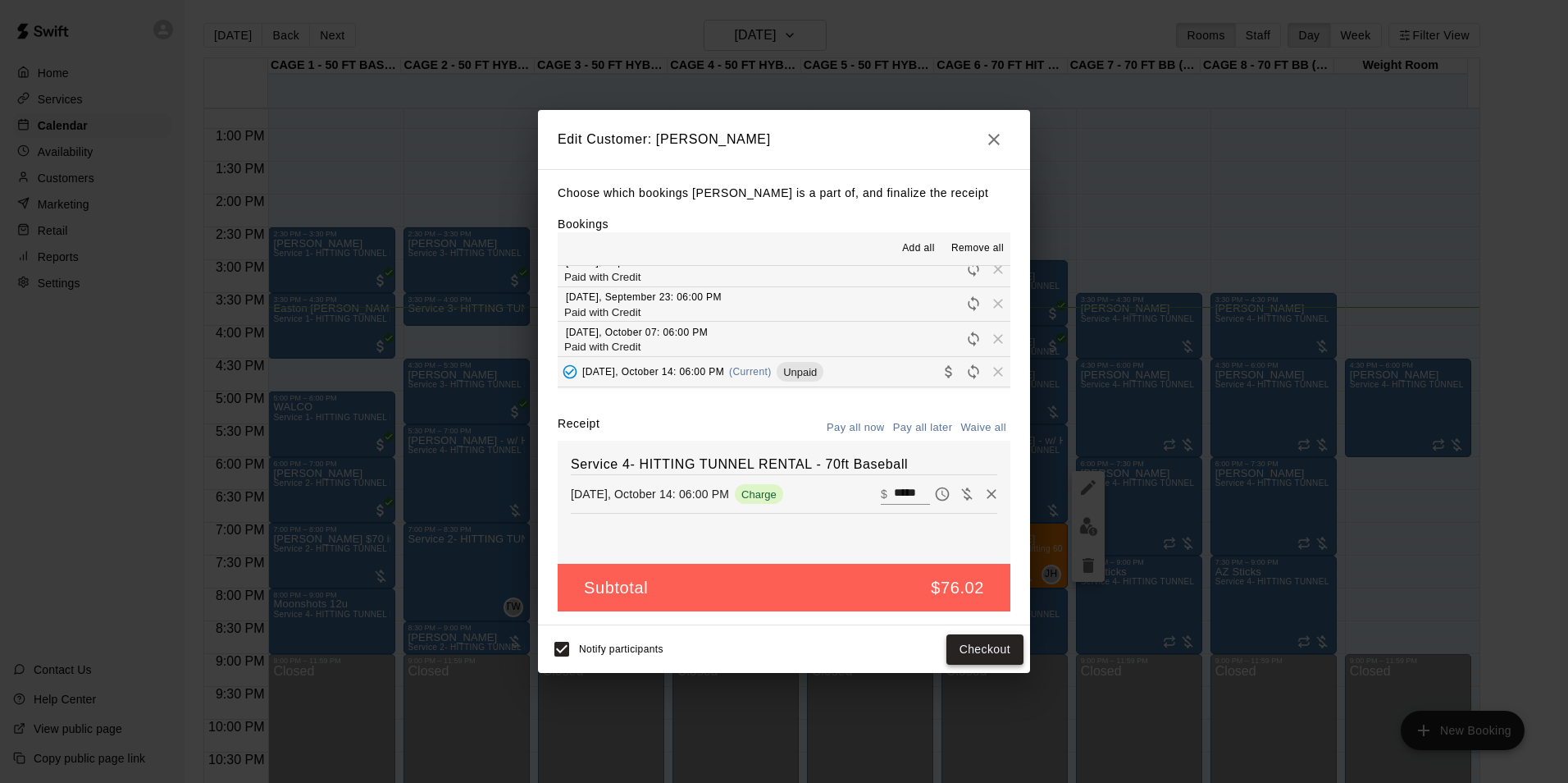
click at [967, 658] on button "Checkout" at bounding box center [985, 649] width 77 height 30
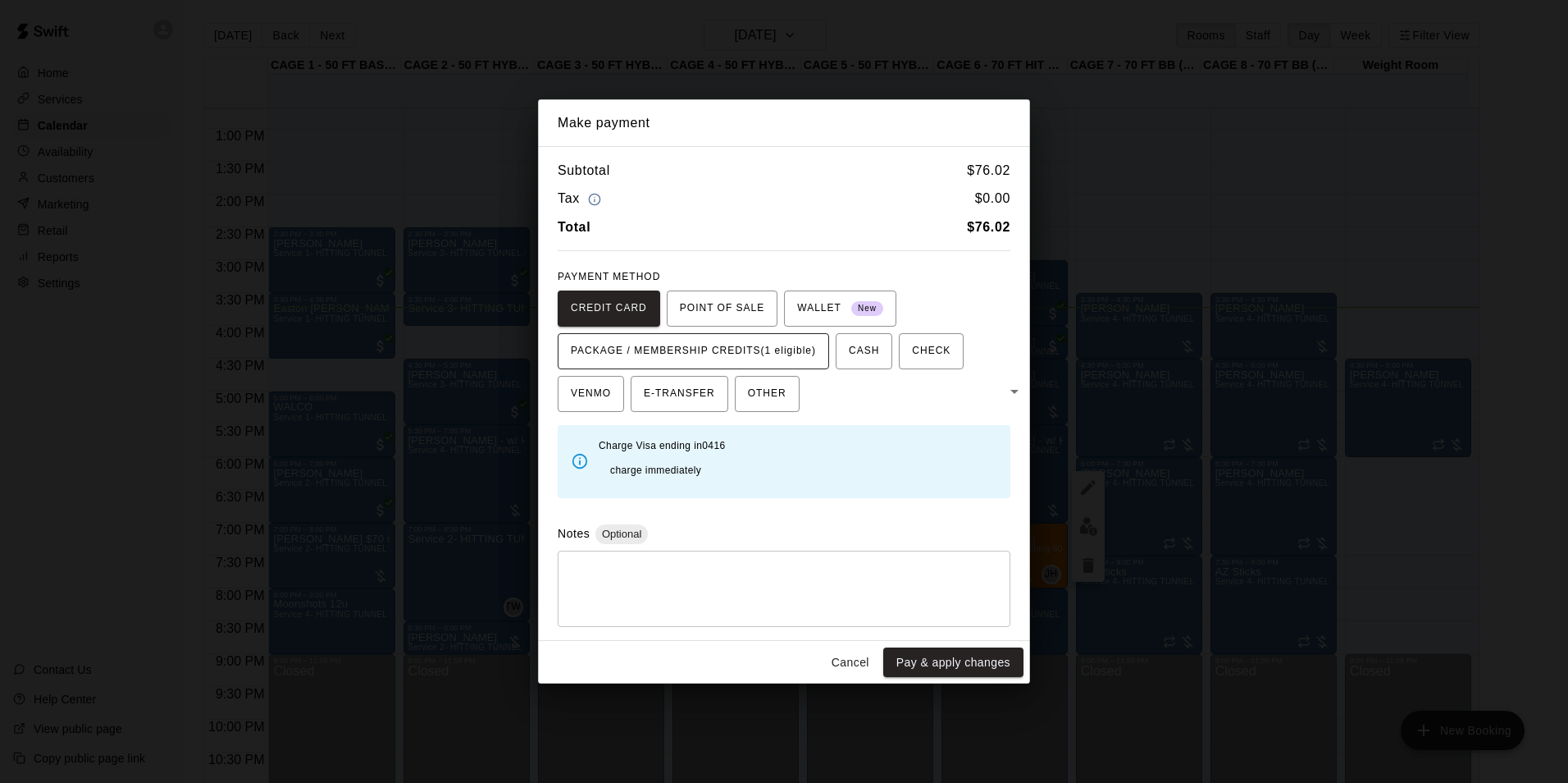
click at [803, 370] on button "PACKAGE / MEMBERSHIP CREDITS (1 eligible)" at bounding box center [693, 351] width 272 height 37
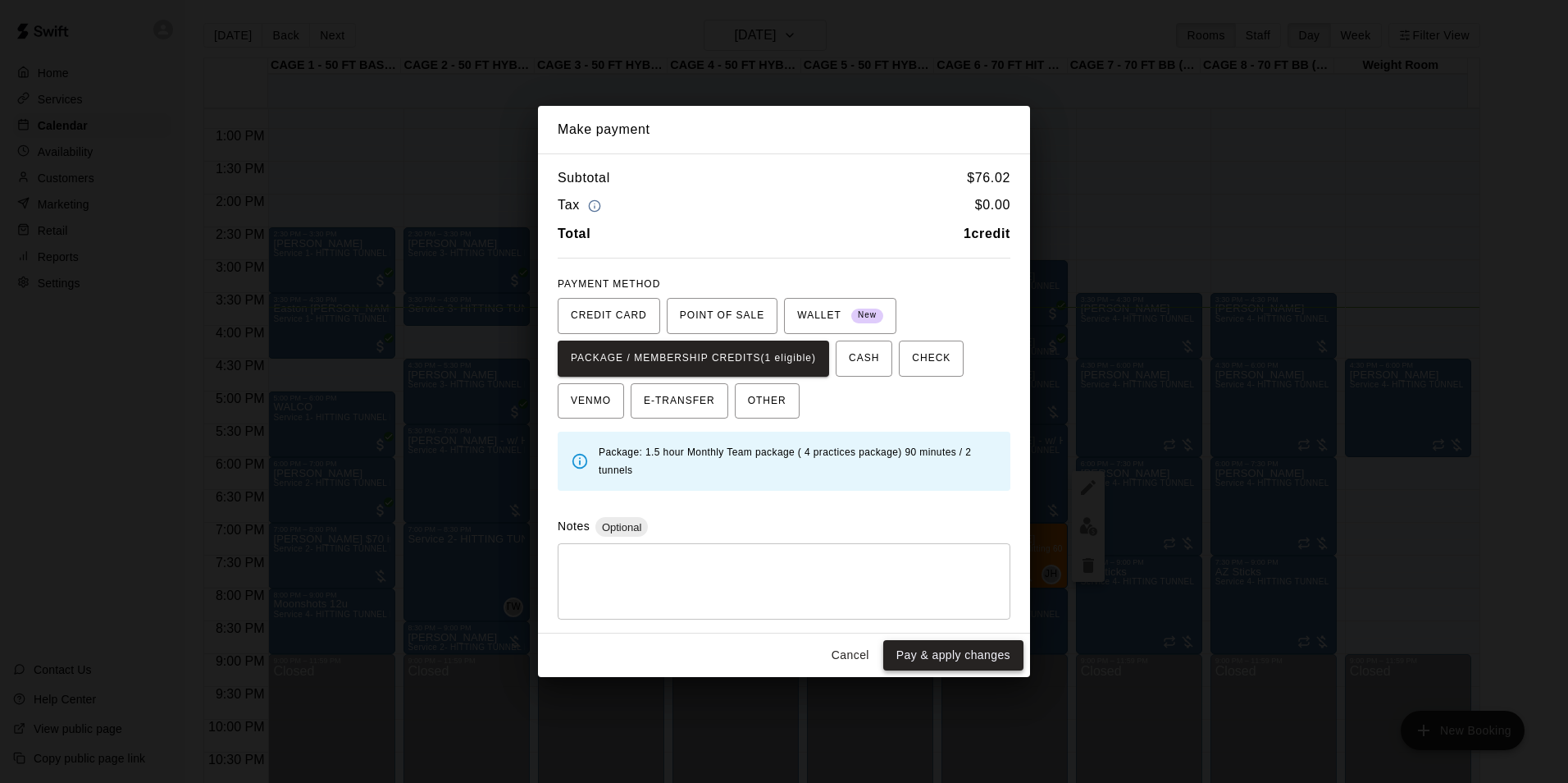
click at [955, 657] on button "Pay & apply changes" at bounding box center [954, 656] width 141 height 30
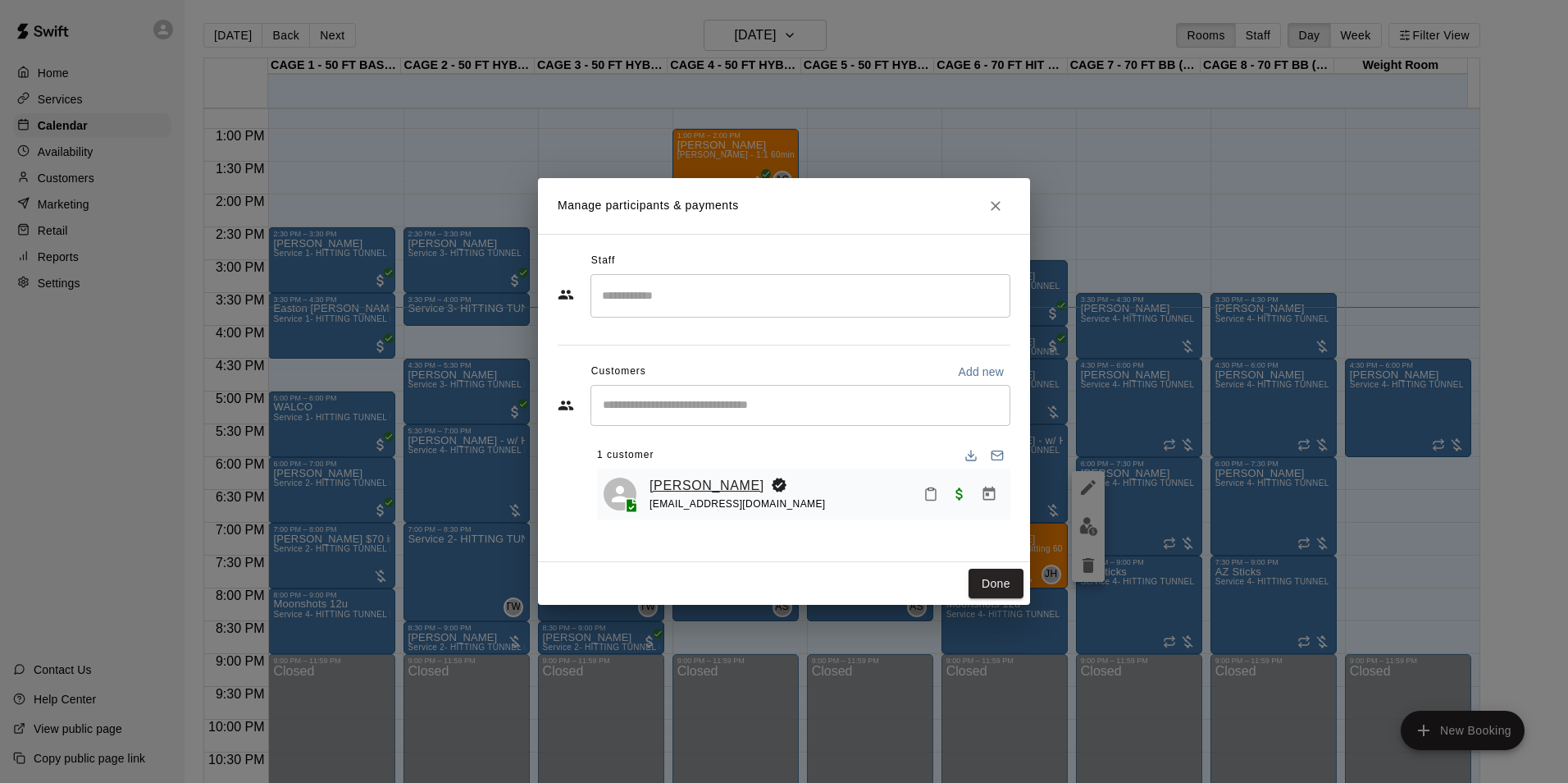
click at [727, 493] on link "[PERSON_NAME]" at bounding box center [707, 485] width 115 height 21
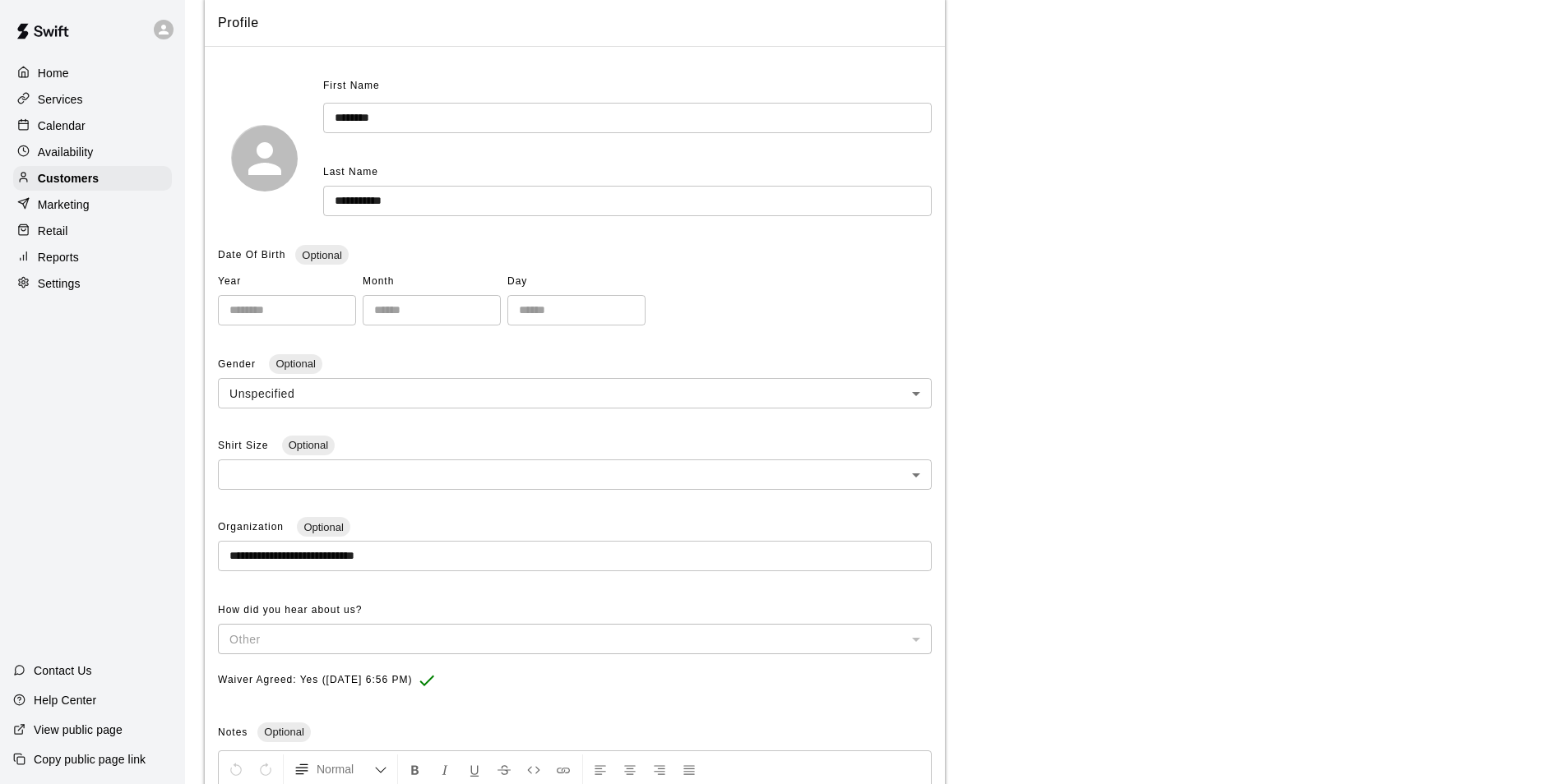
scroll to position [30, 0]
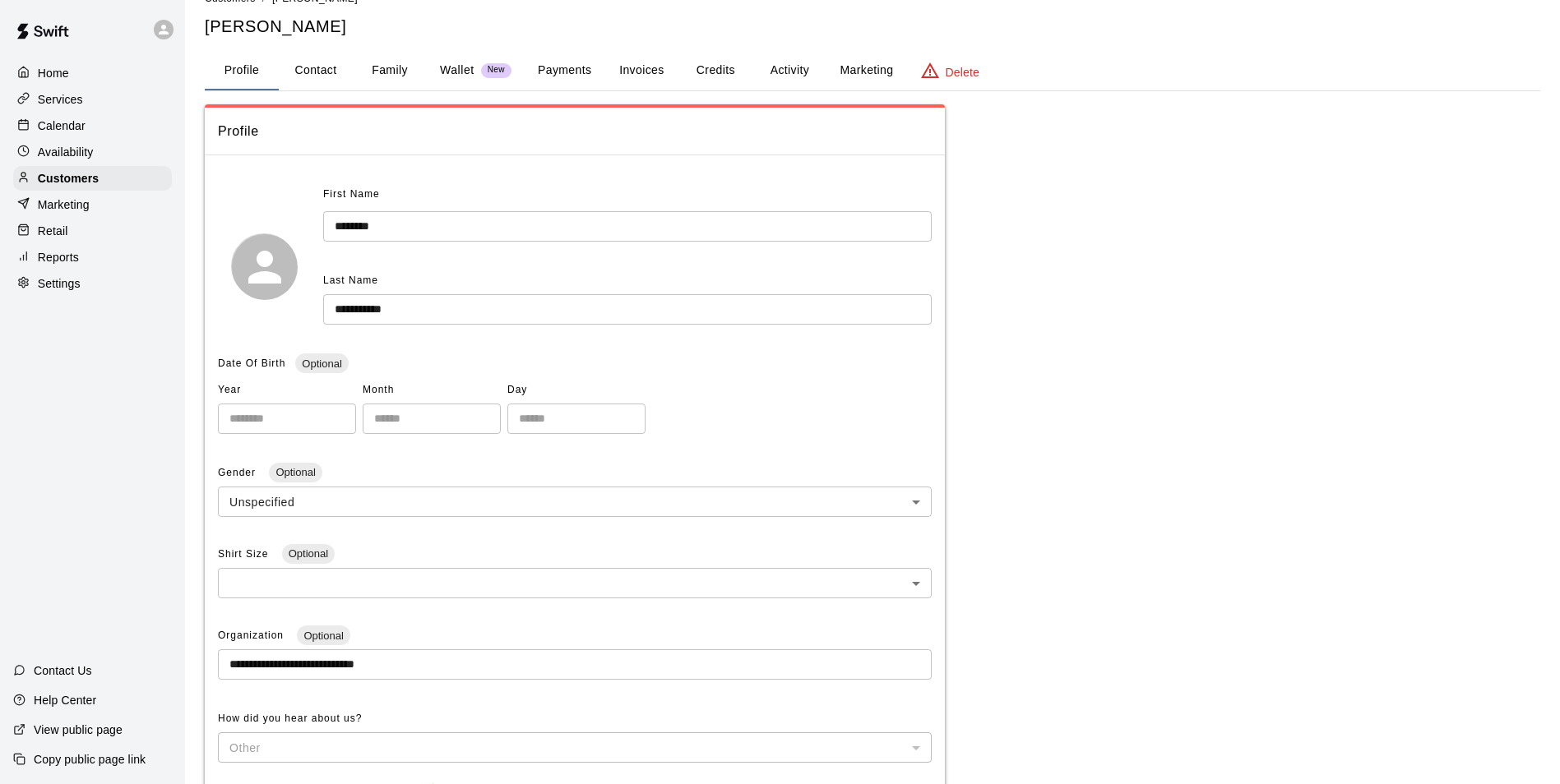
click at [555, 94] on div "**********" at bounding box center [872, 545] width 1335 height 1111
click at [574, 68] on button "Payments" at bounding box center [564, 70] width 79 height 39
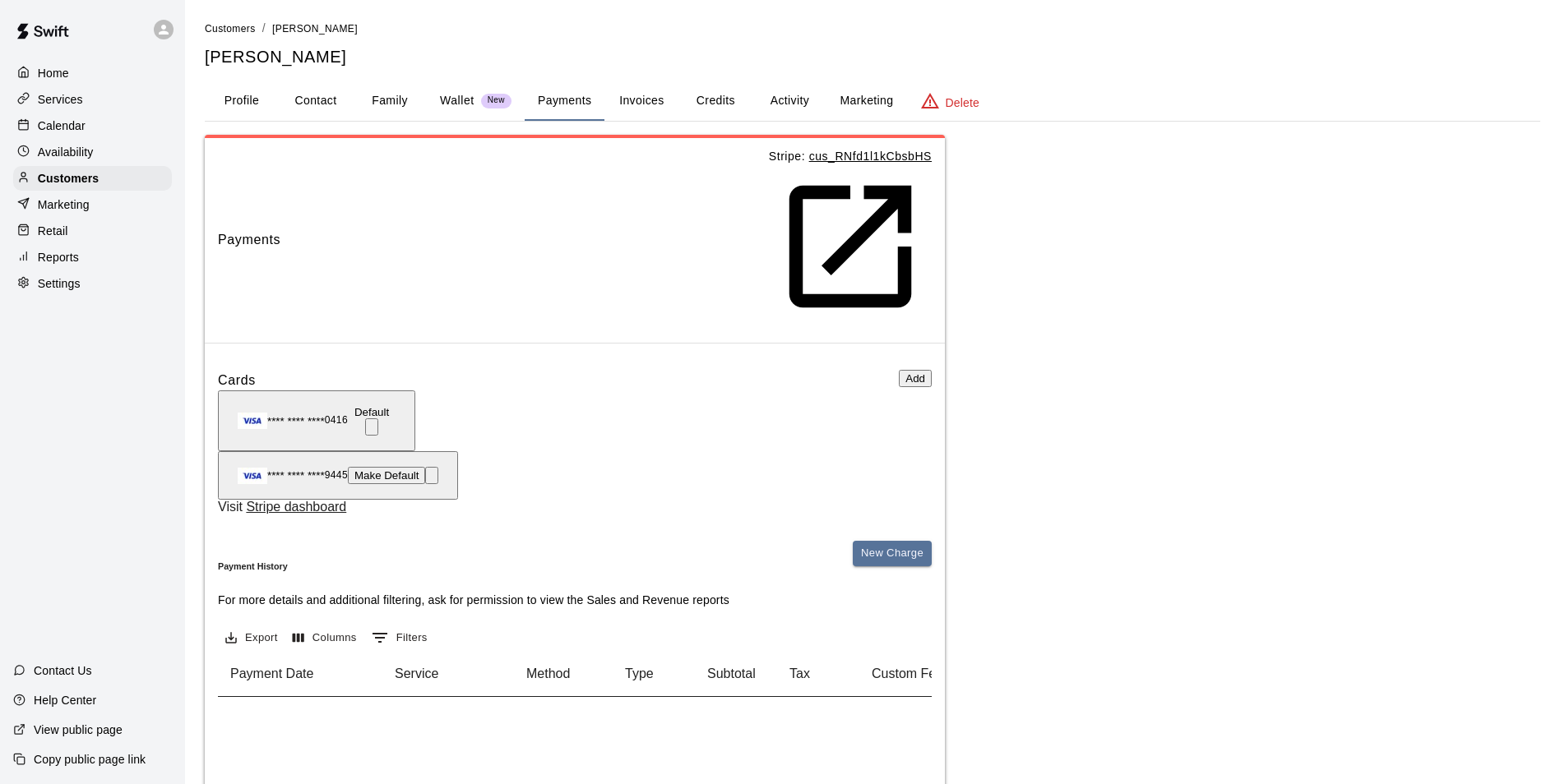
scroll to position [0, 197]
click at [145, 133] on div "Calendar" at bounding box center [93, 126] width 159 height 25
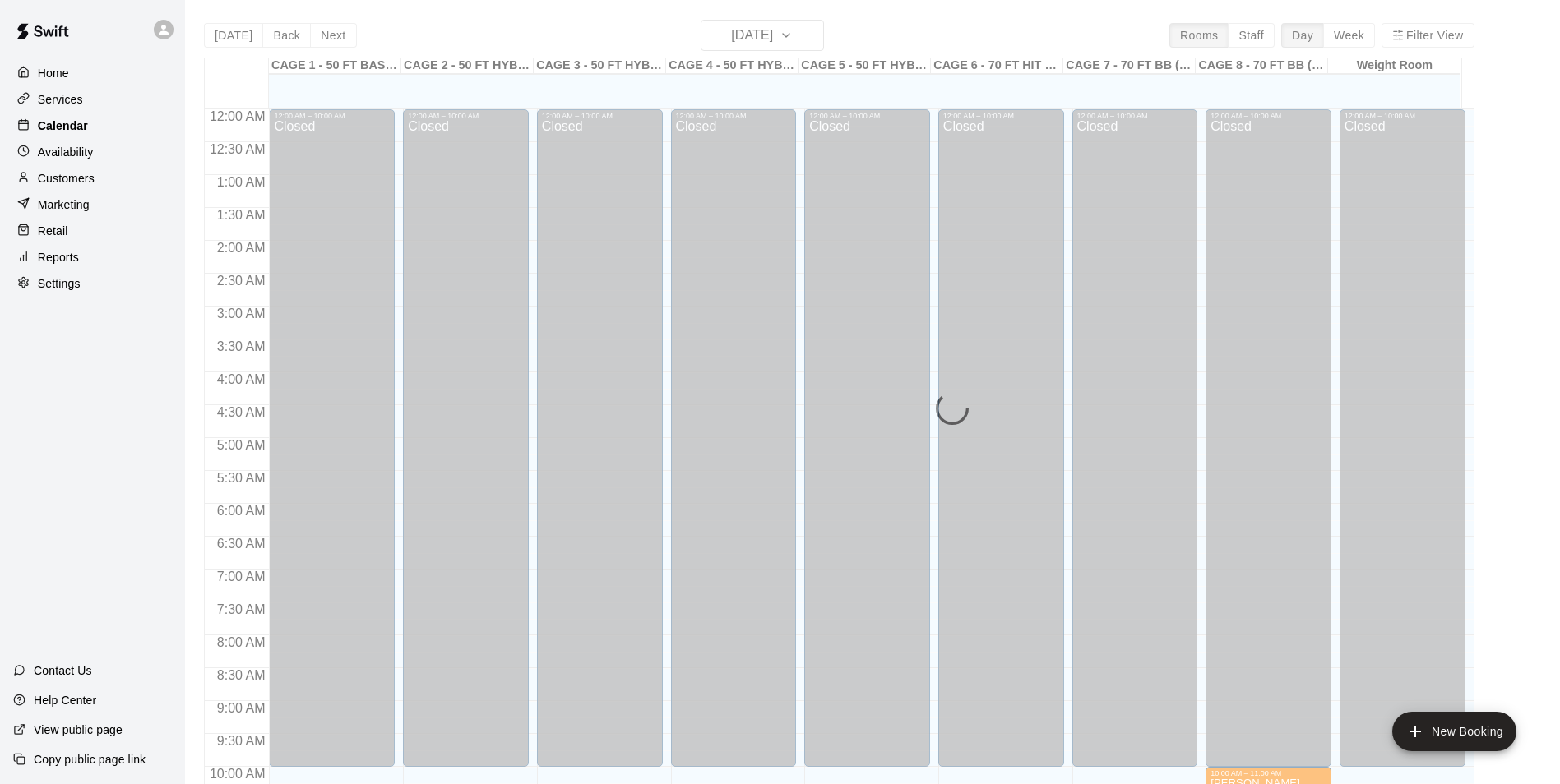
scroll to position [835, 0]
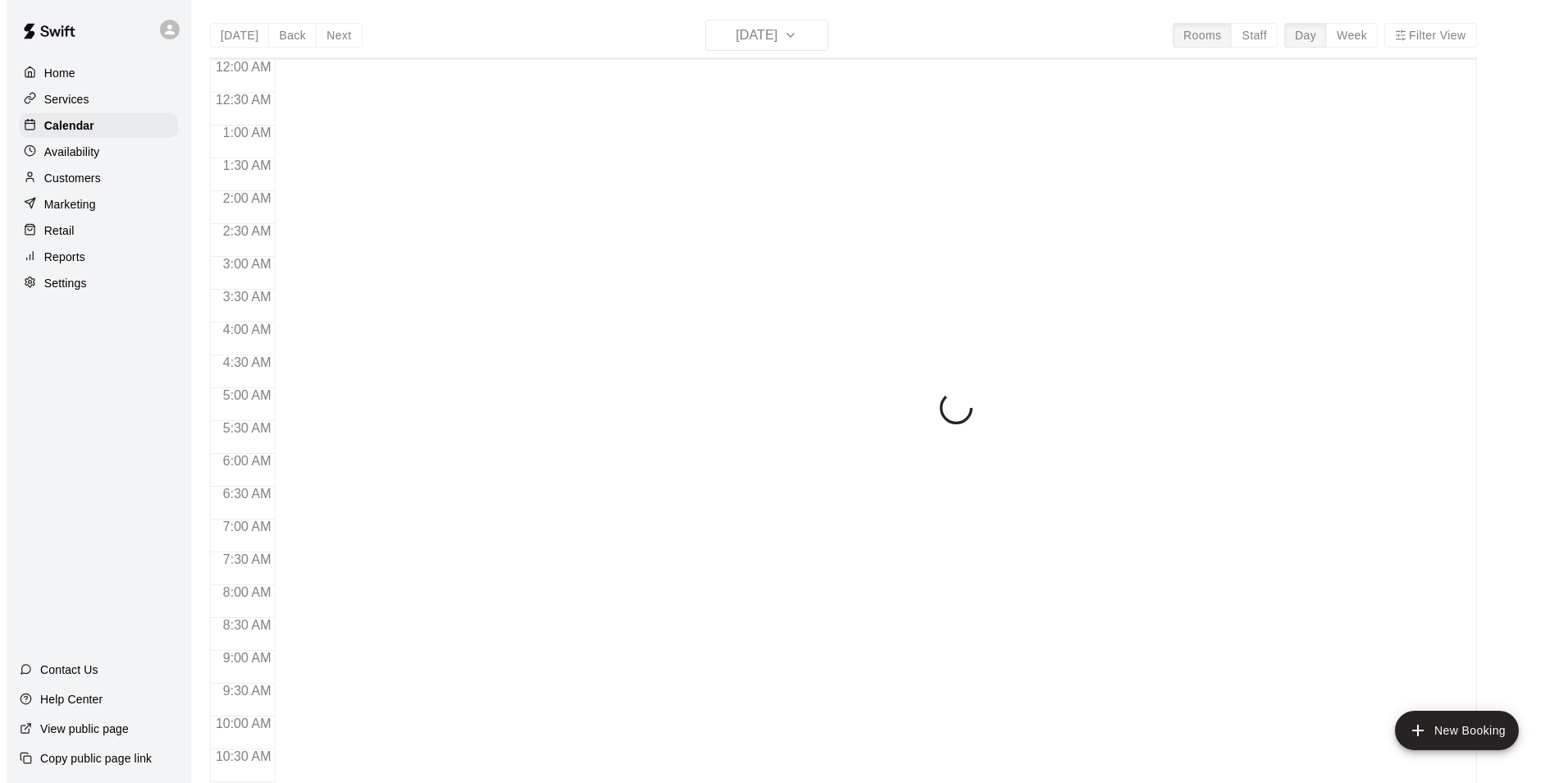
scroll to position [834, 0]
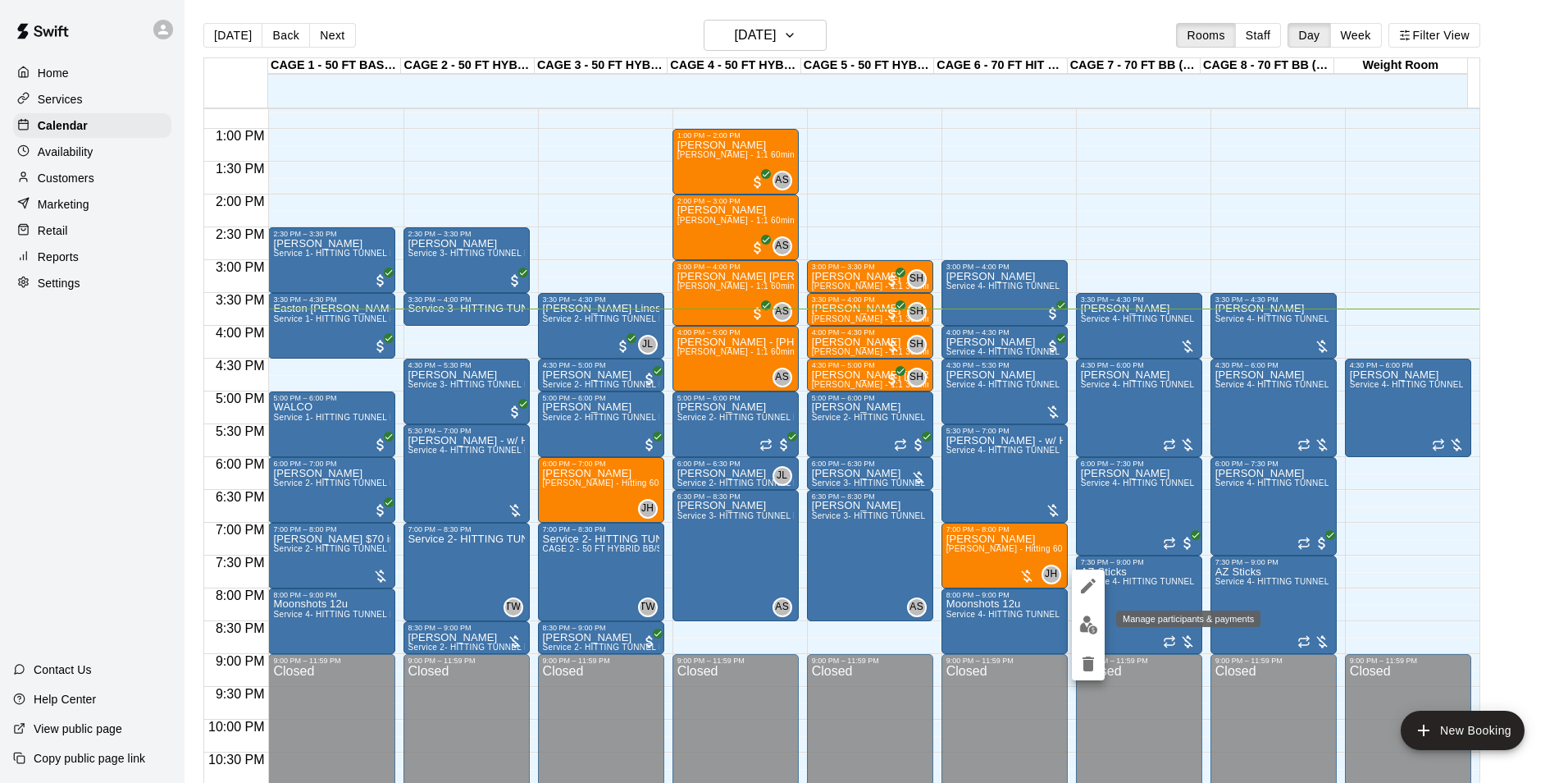
click at [1095, 627] on img "edit" at bounding box center [1088, 624] width 19 height 19
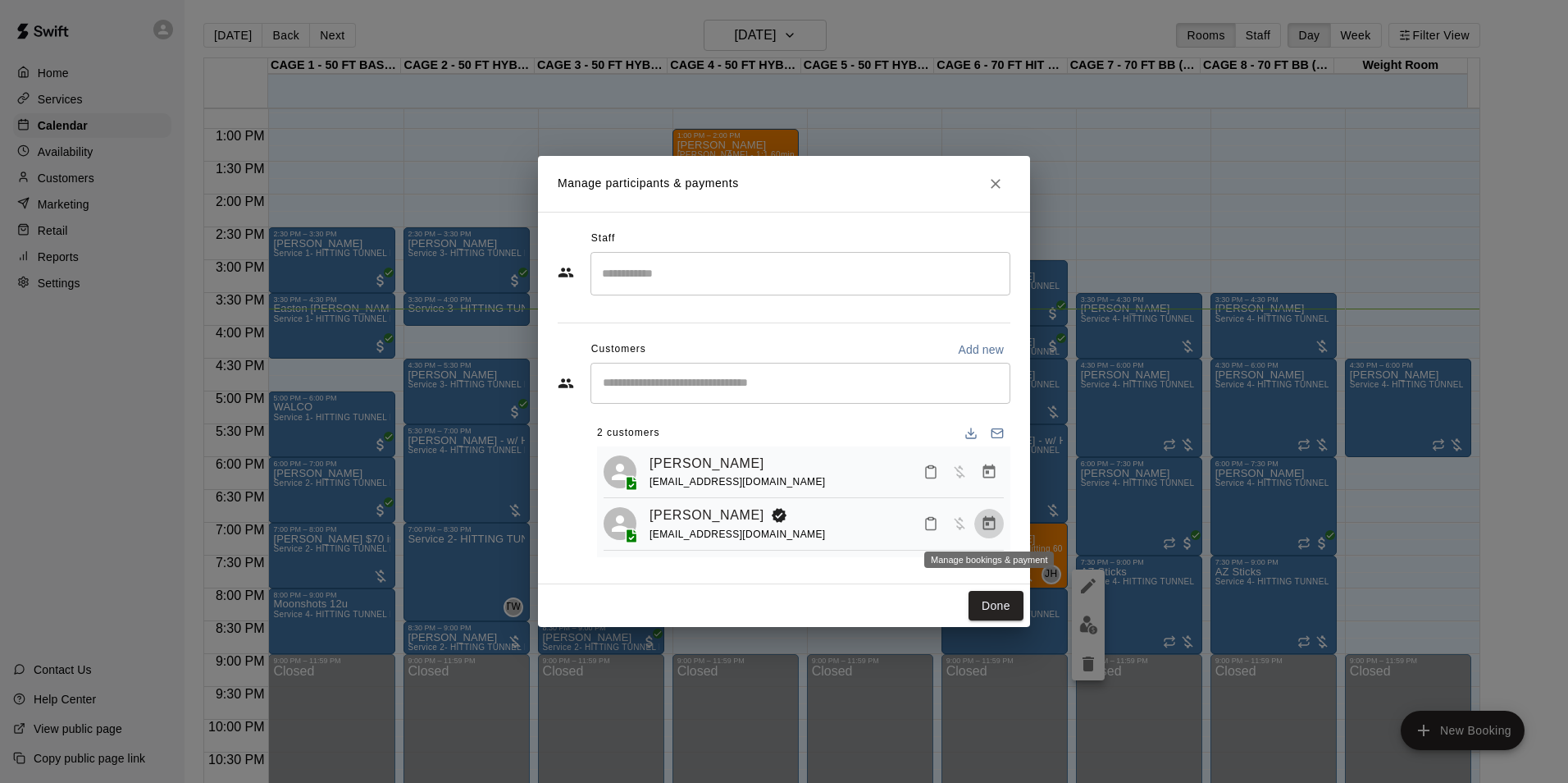
click at [1001, 526] on button "Manage bookings & payment" at bounding box center [988, 523] width 29 height 29
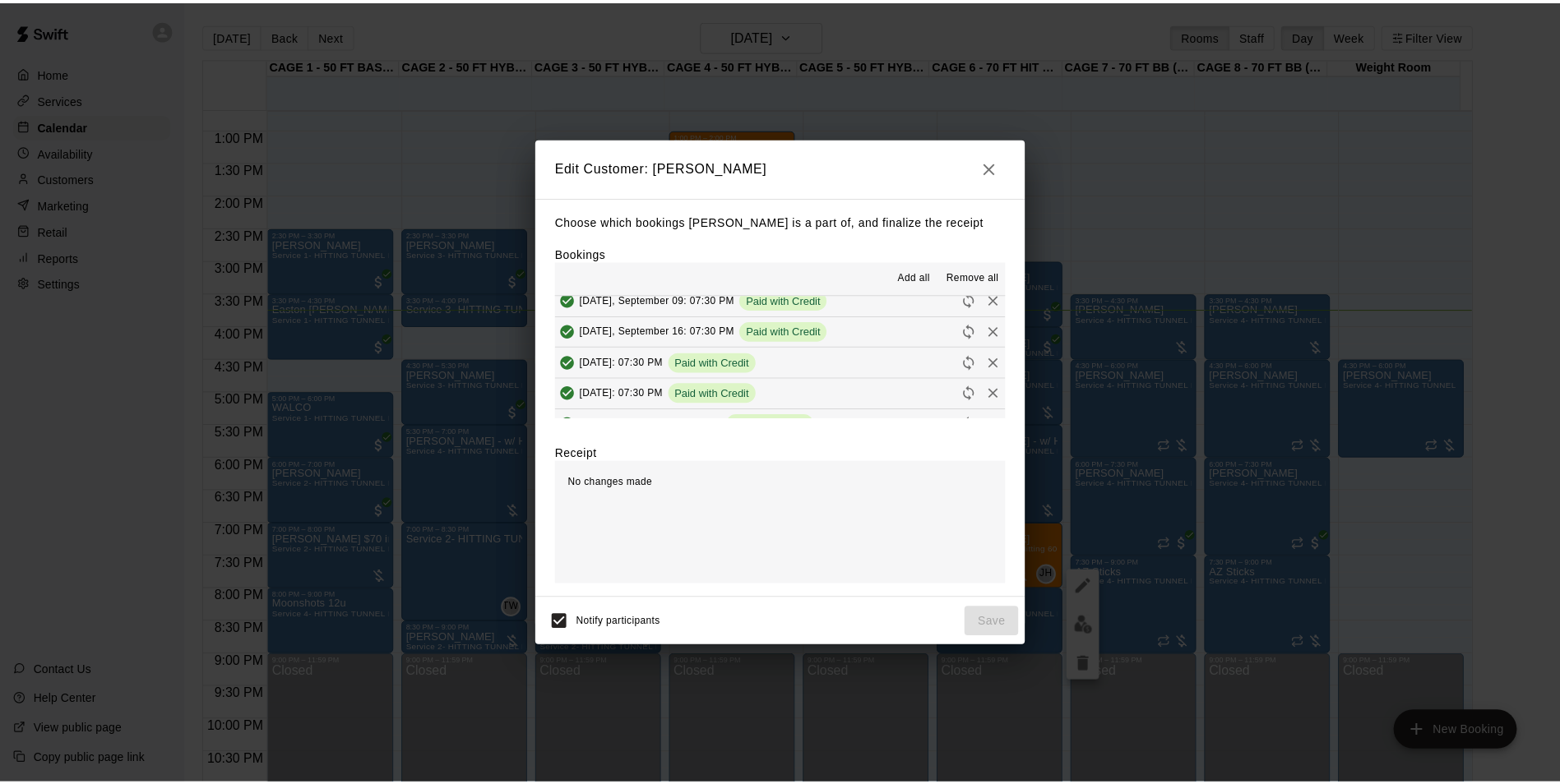
scroll to position [246, 0]
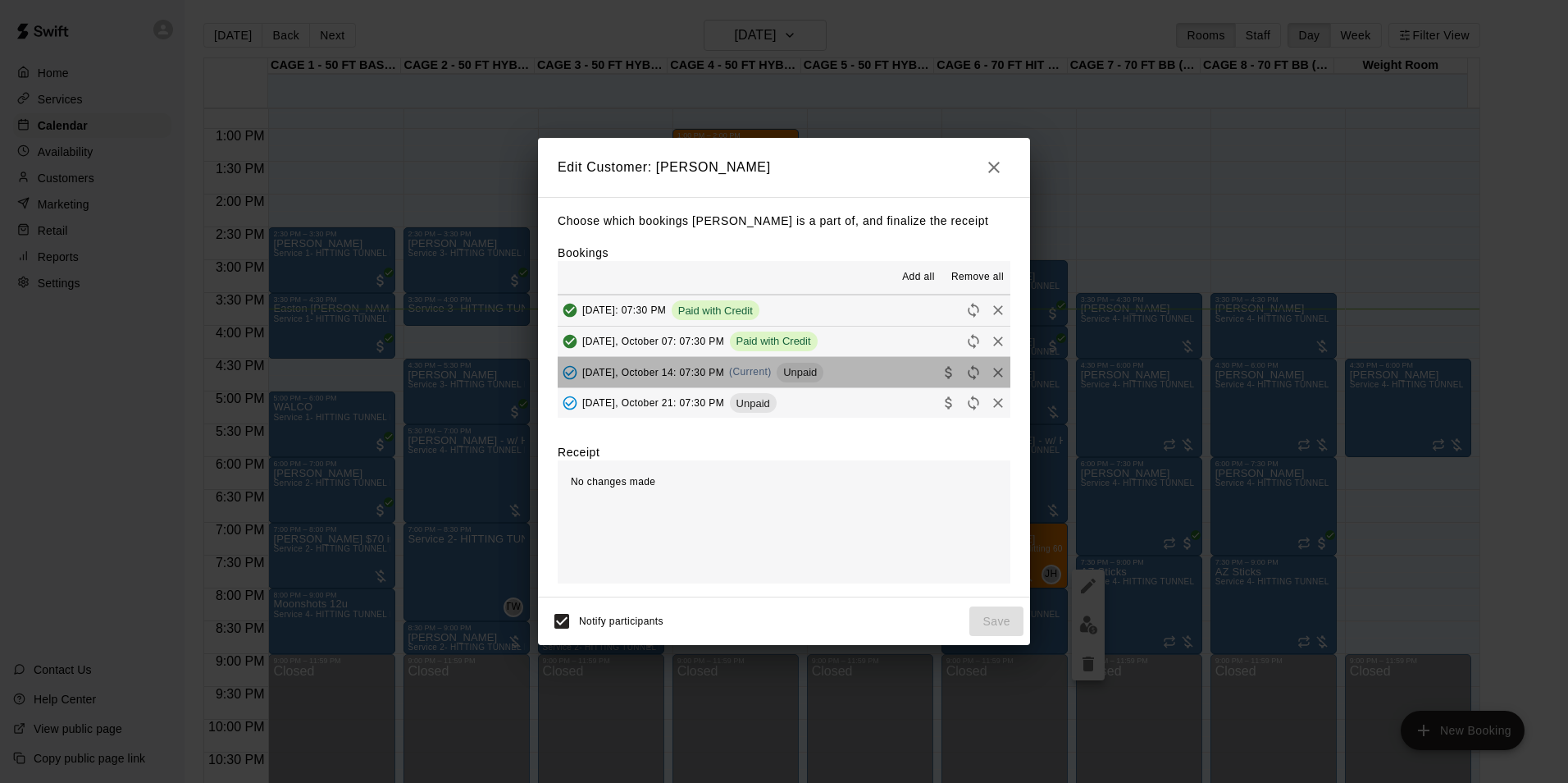
click at [865, 370] on button "Tuesday, October 14: 07:30 PM (Current) Unpaid" at bounding box center [784, 372] width 453 height 30
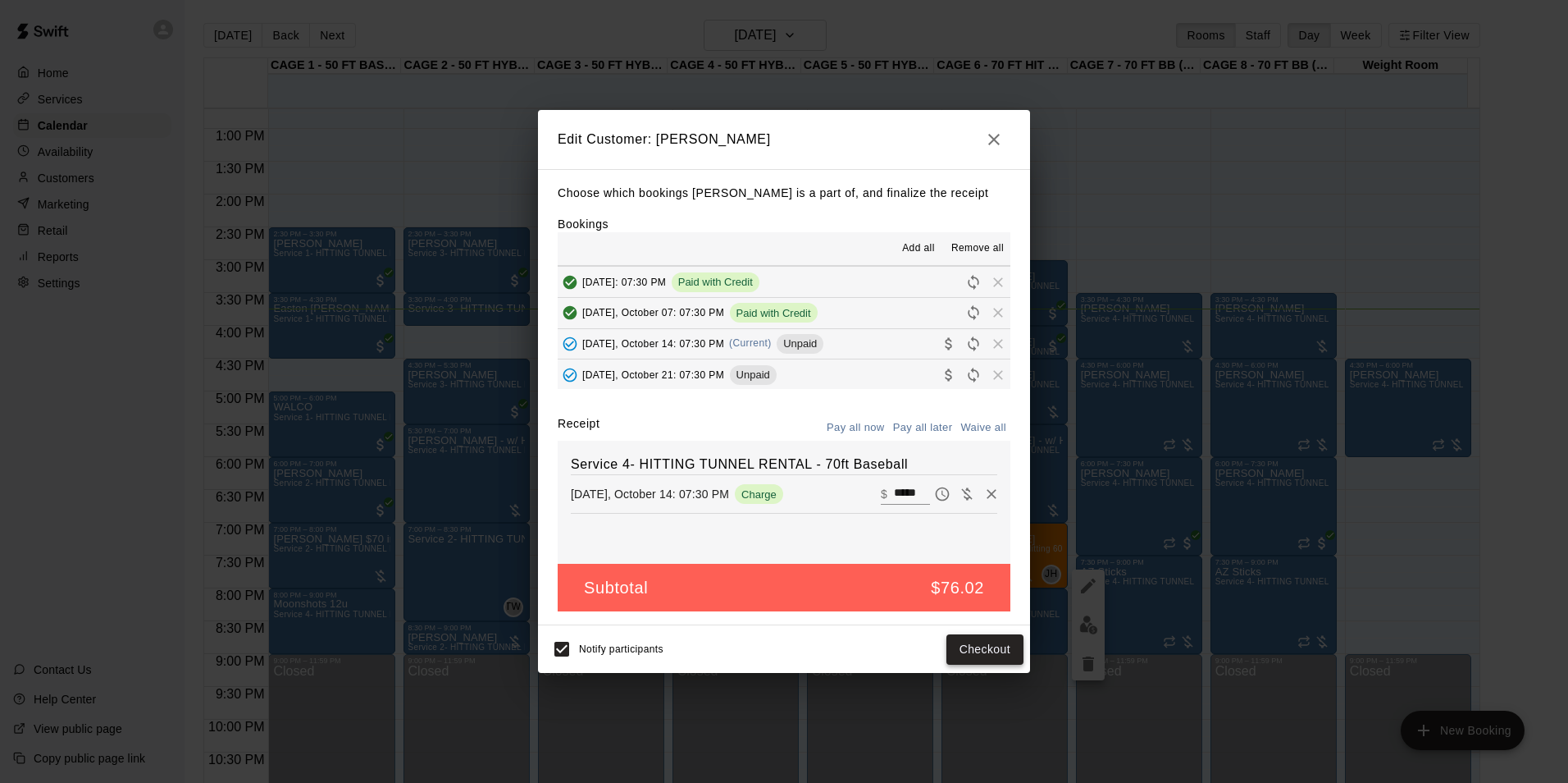
click at [984, 653] on button "Checkout" at bounding box center [985, 649] width 77 height 30
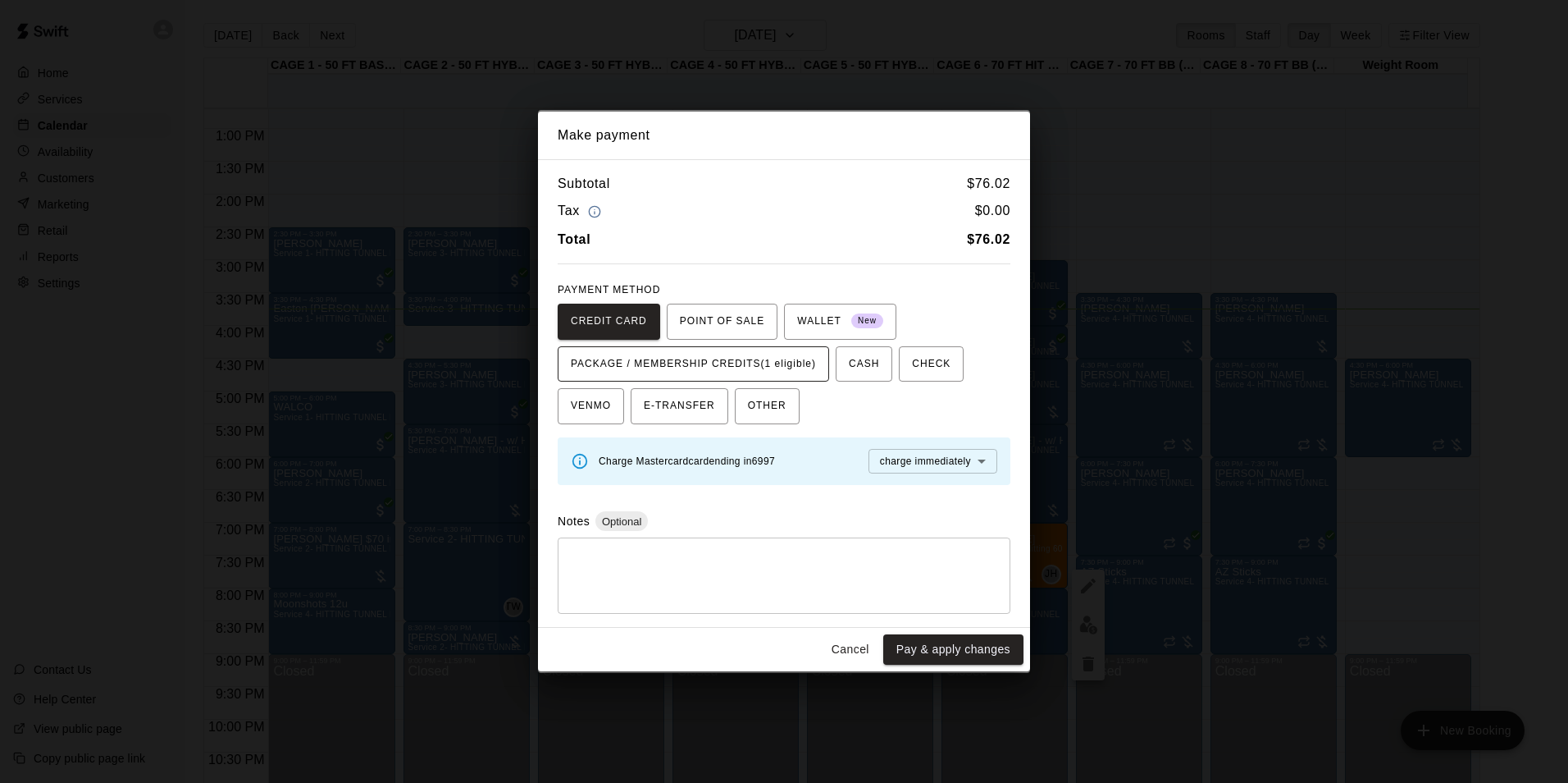
click at [757, 363] on span "PACKAGE / MEMBERSHIP CREDITS (1 eligible)" at bounding box center [693, 363] width 245 height 26
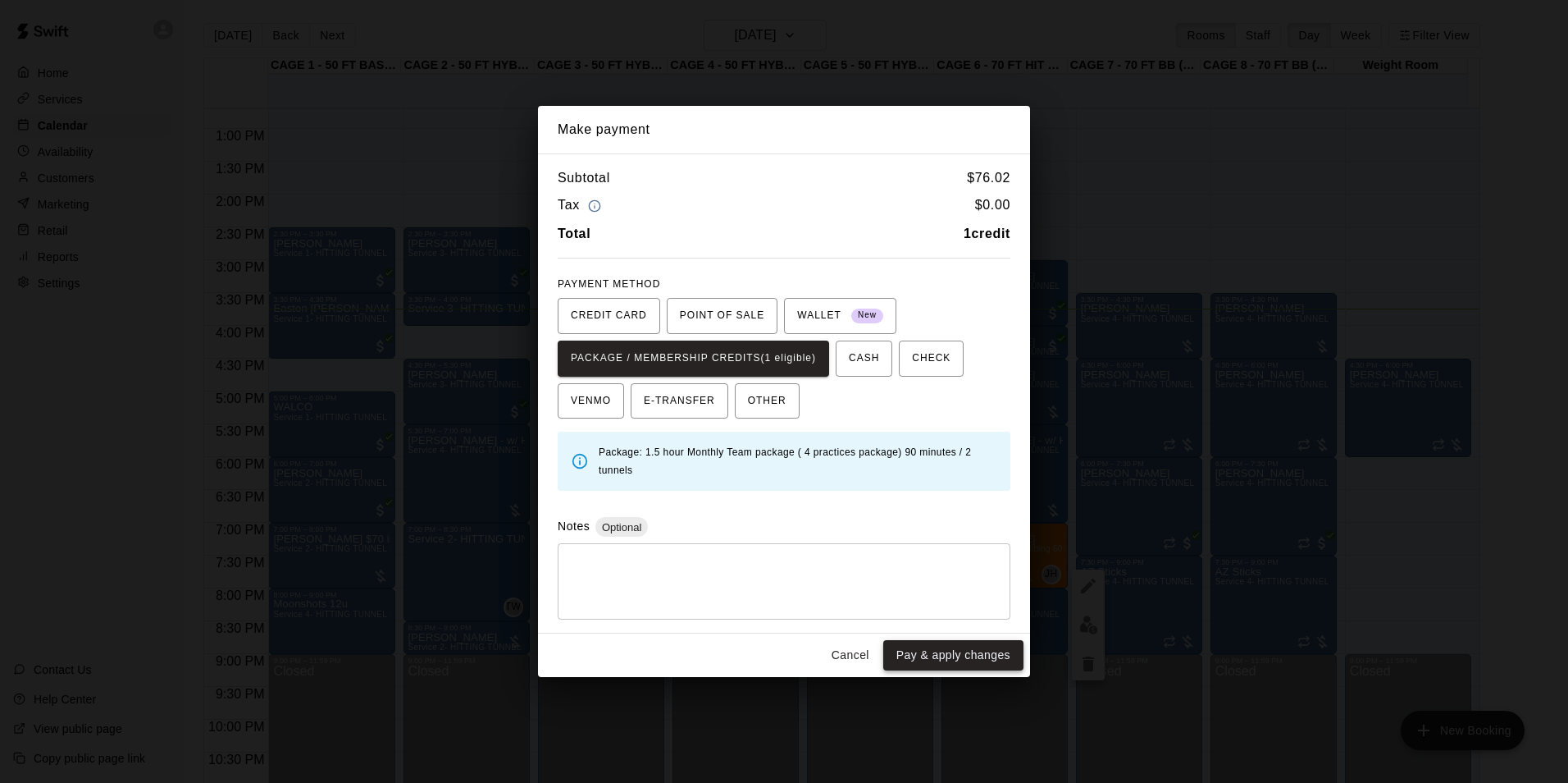
click at [916, 656] on button "Pay & apply changes" at bounding box center [954, 656] width 141 height 30
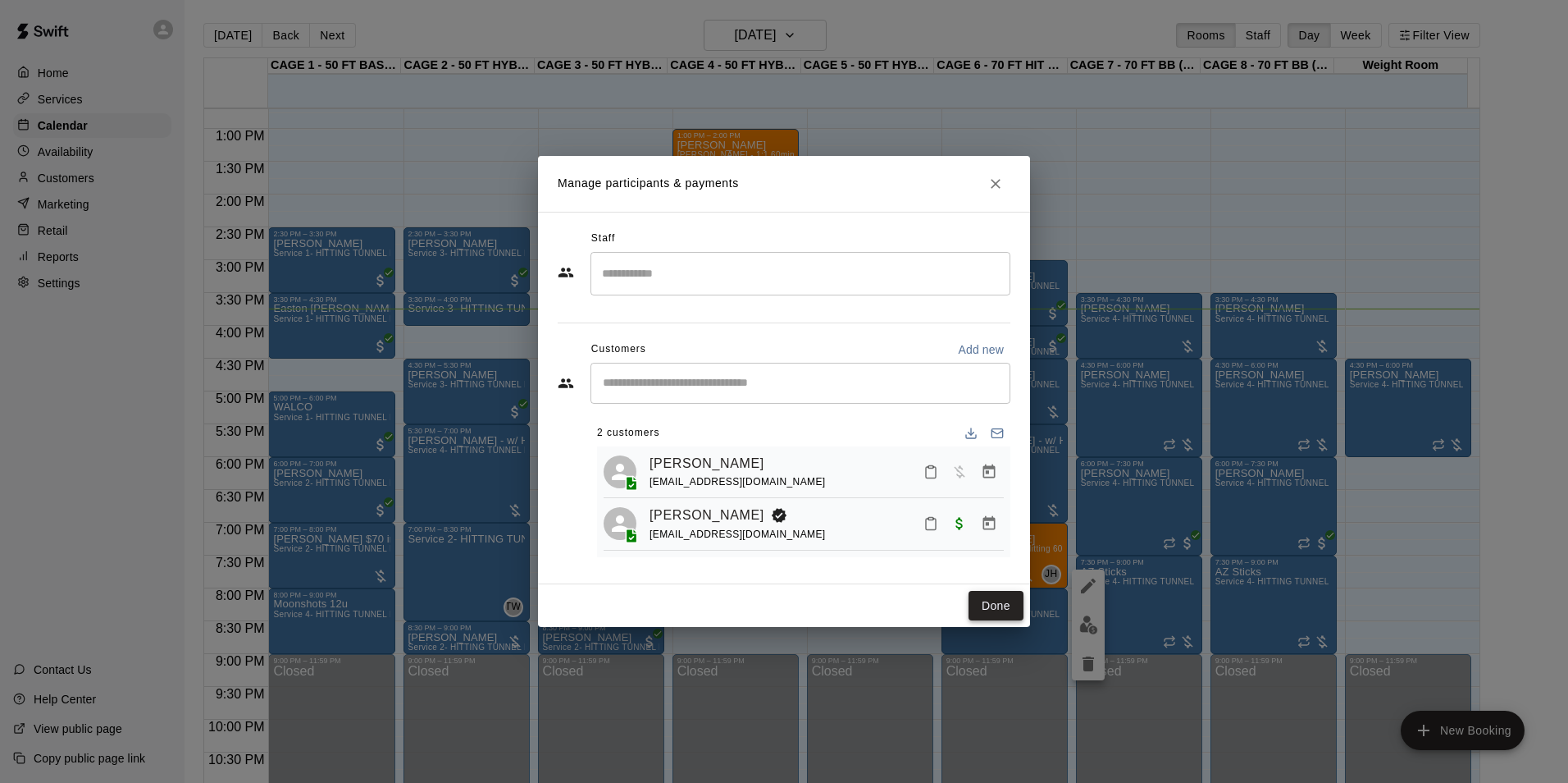
click at [977, 605] on button "Done" at bounding box center [996, 606] width 55 height 30
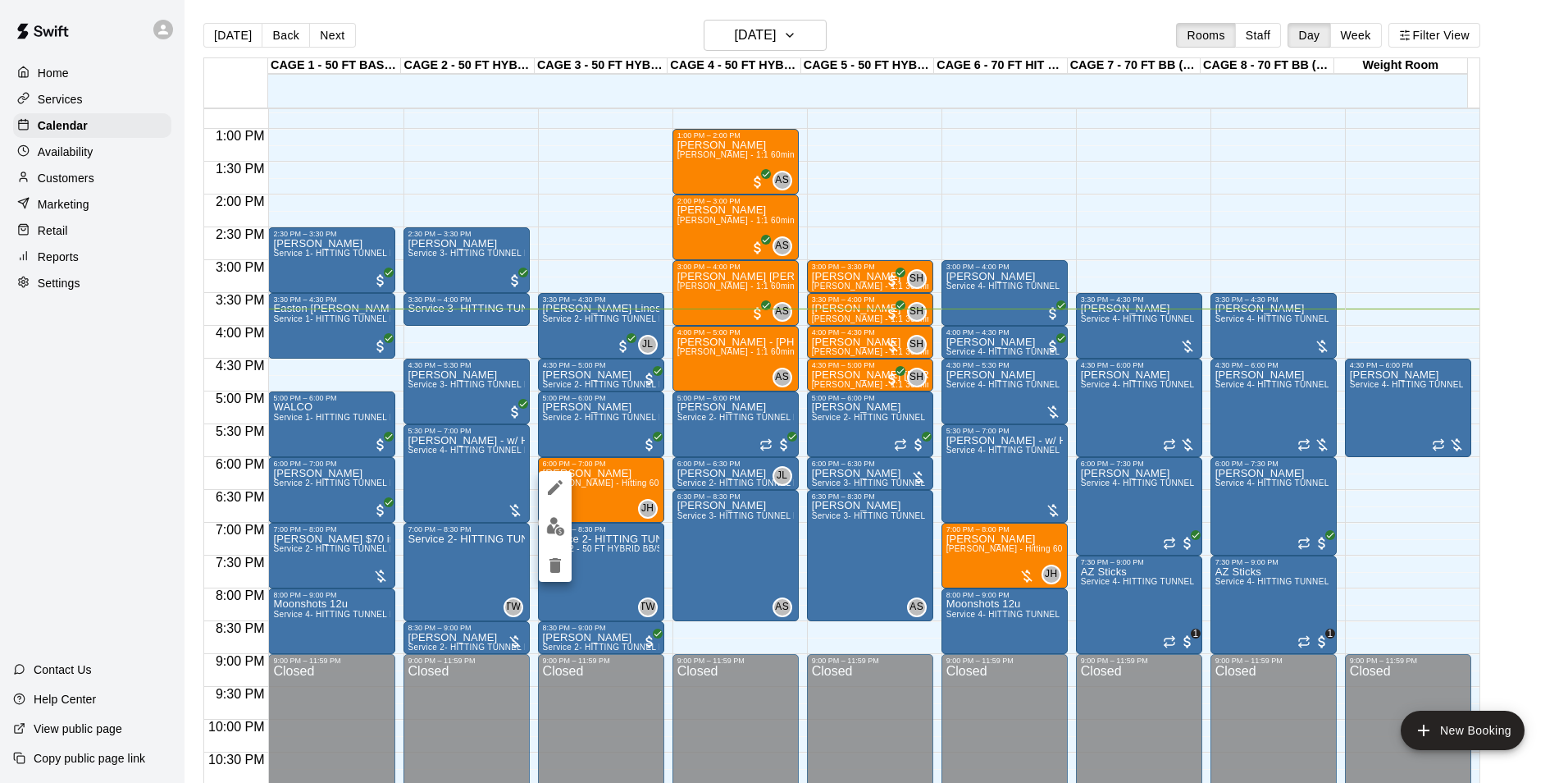
click at [553, 522] on img "edit" at bounding box center [556, 526] width 19 height 19
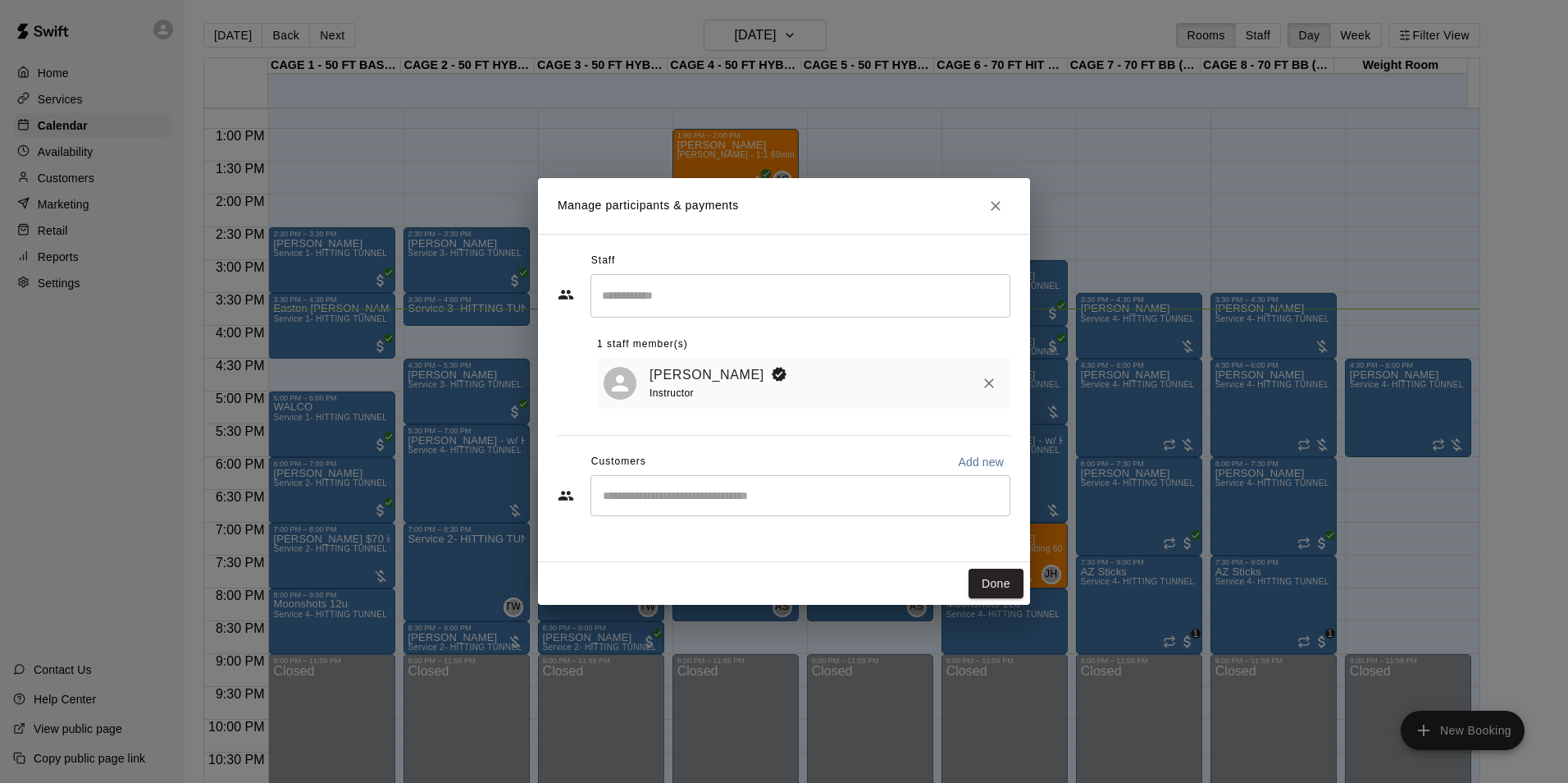
click at [755, 516] on div "​" at bounding box center [800, 495] width 420 height 41
type input "******"
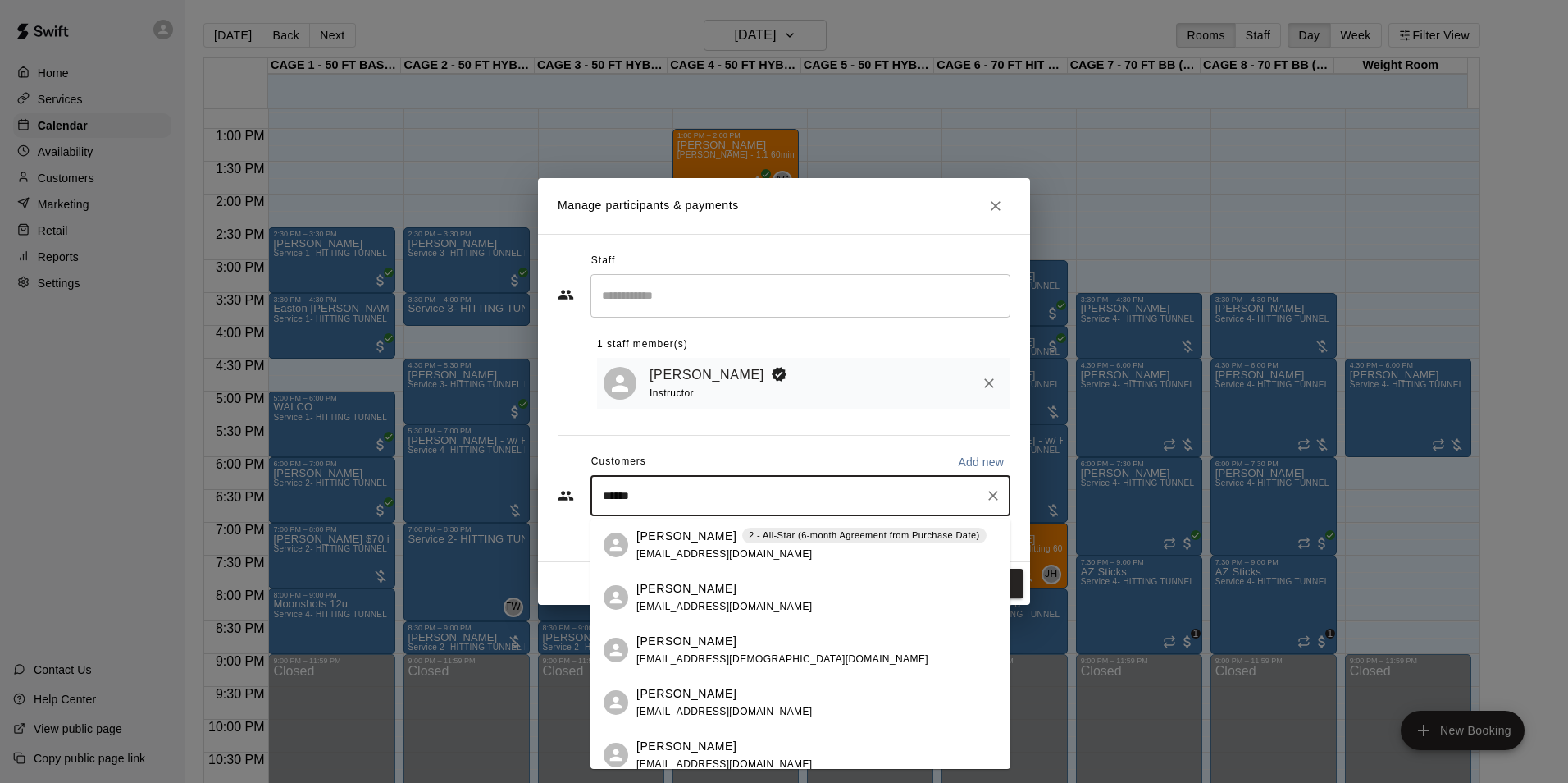
click at [749, 525] on div "Cameron Marshall 2 - All-Star (6-month Agreement from Purchase Date) cameronmar…" at bounding box center [800, 544] width 420 height 53
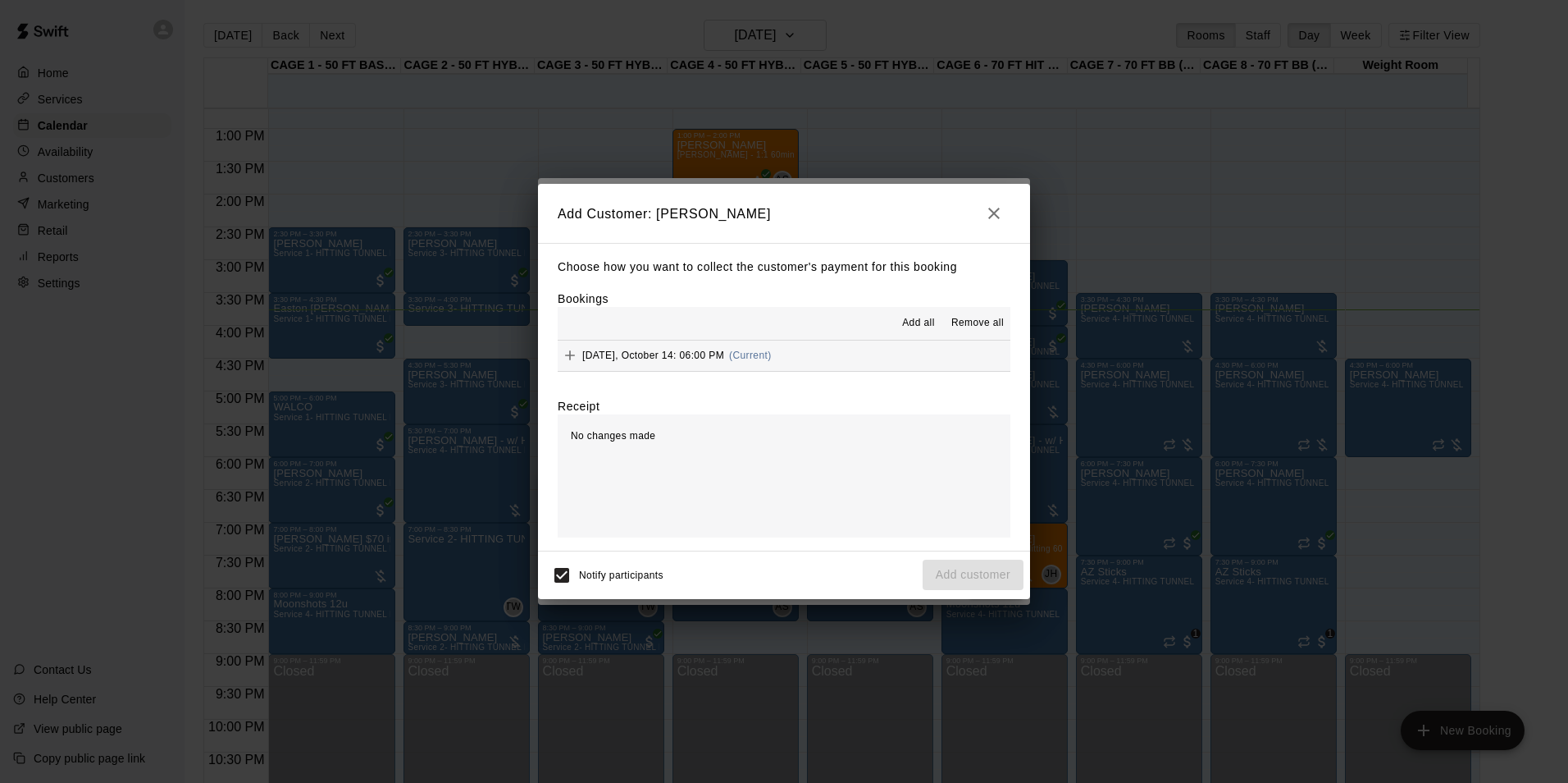
click at [886, 355] on button "Tuesday, October 14: 06:00 PM (Current)" at bounding box center [784, 355] width 453 height 30
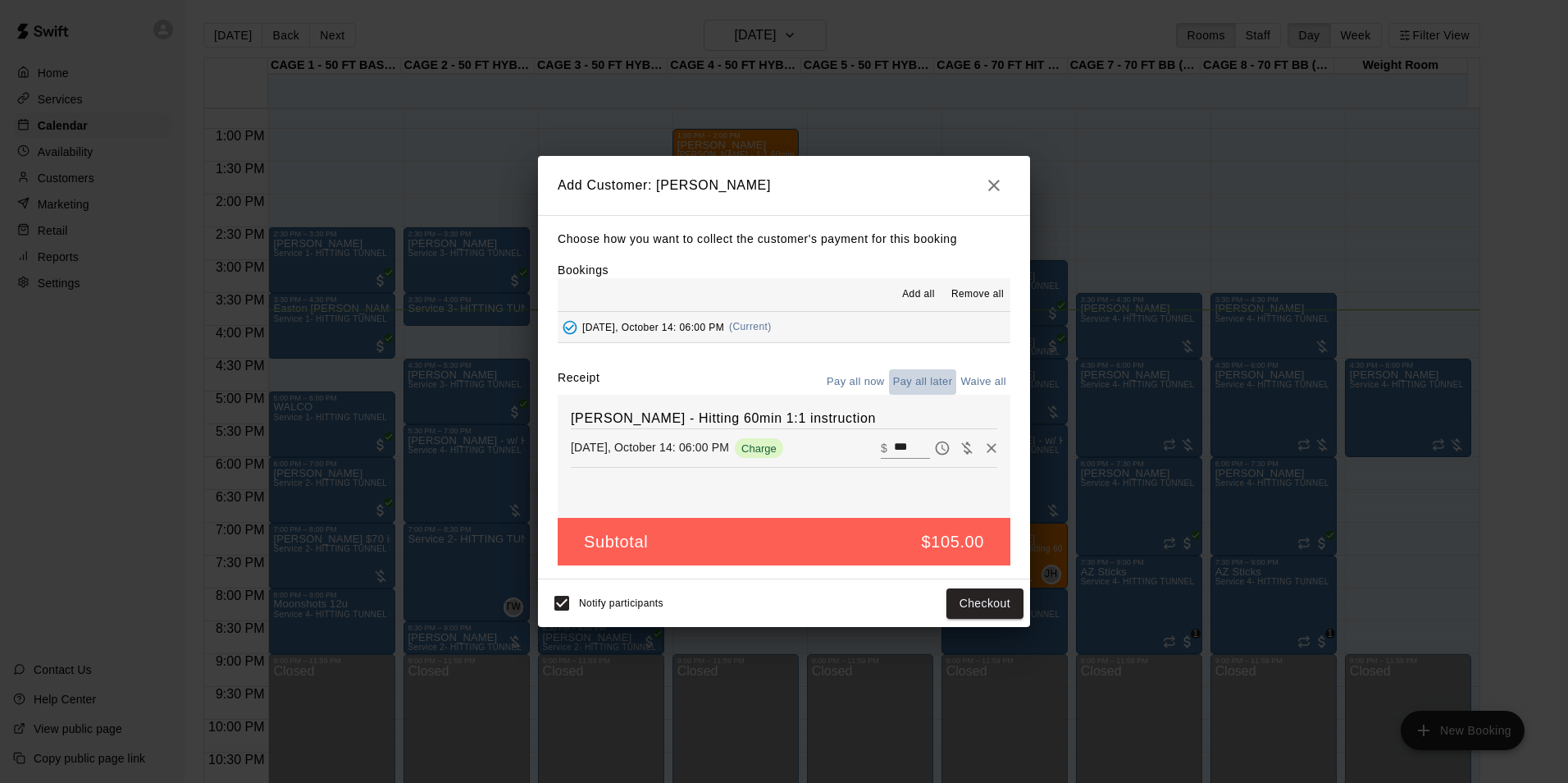
click at [922, 381] on button "Pay all later" at bounding box center [923, 382] width 68 height 26
click at [997, 613] on button "Add customer" at bounding box center [972, 604] width 101 height 30
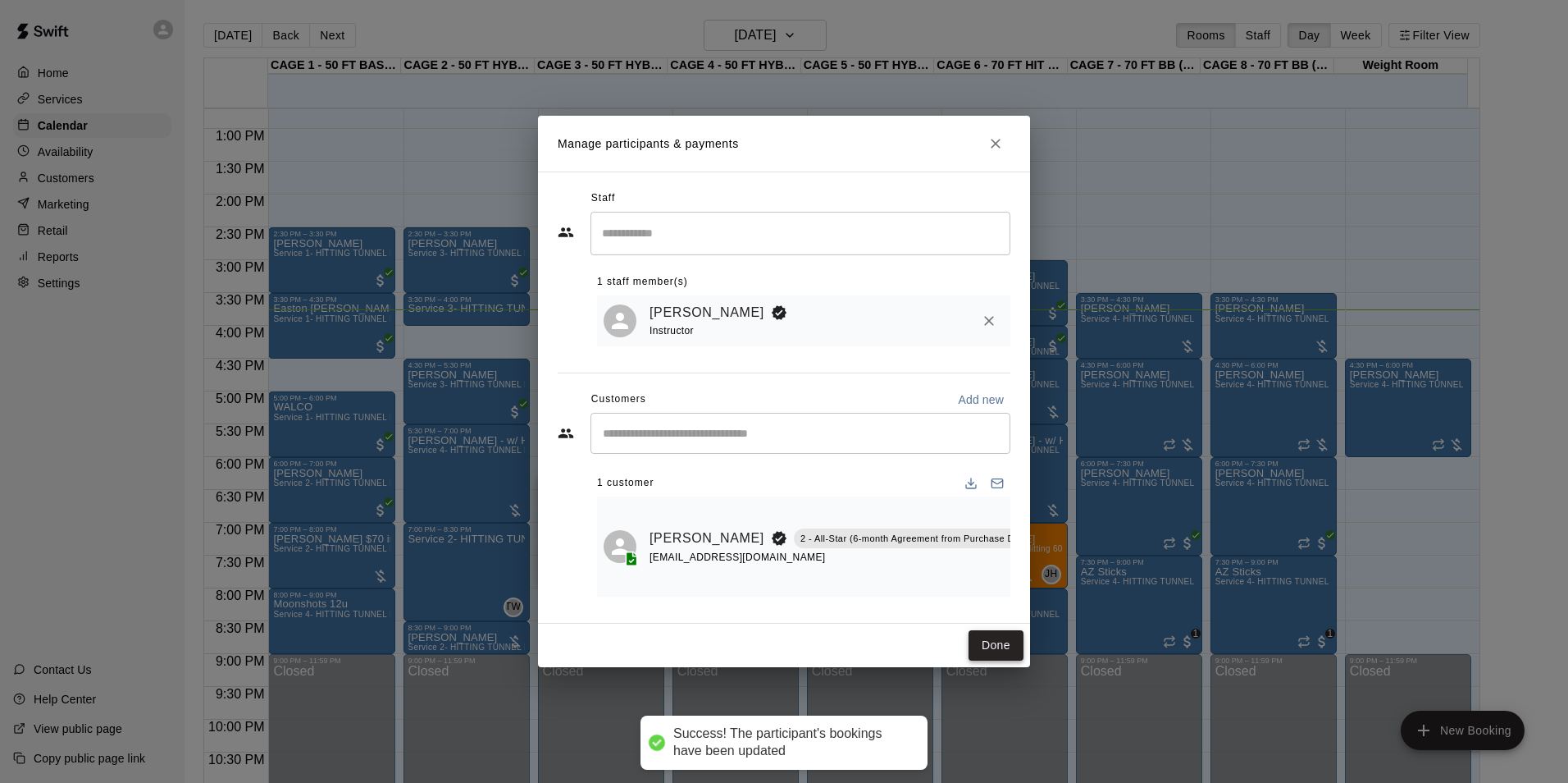
click at [984, 648] on button "Done" at bounding box center [996, 646] width 55 height 30
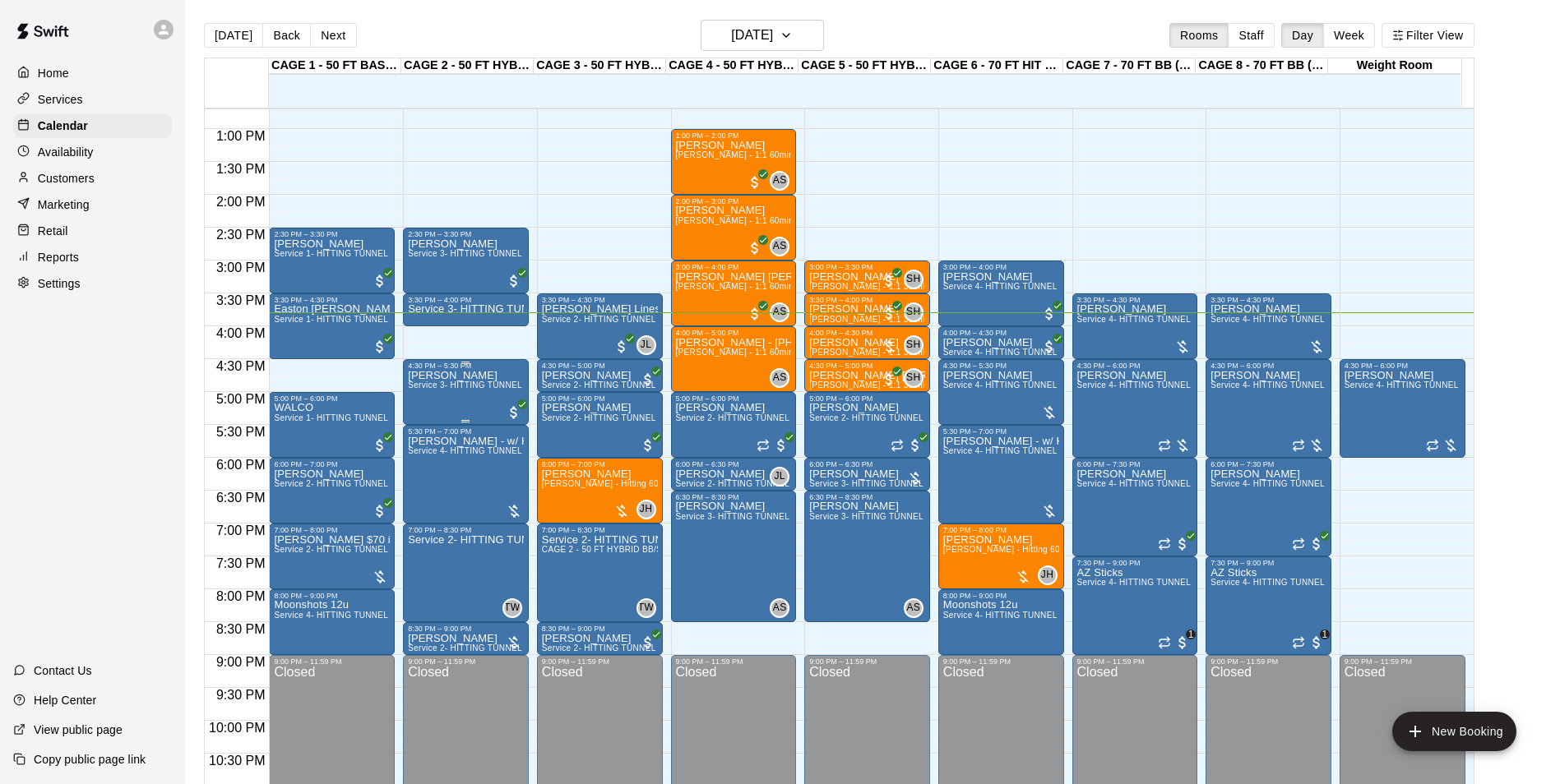
click at [452, 401] on div "[PERSON_NAME] Service 3- HITTING TUNNEL RENTAL - 50ft Softball" at bounding box center [466, 762] width 116 height 784
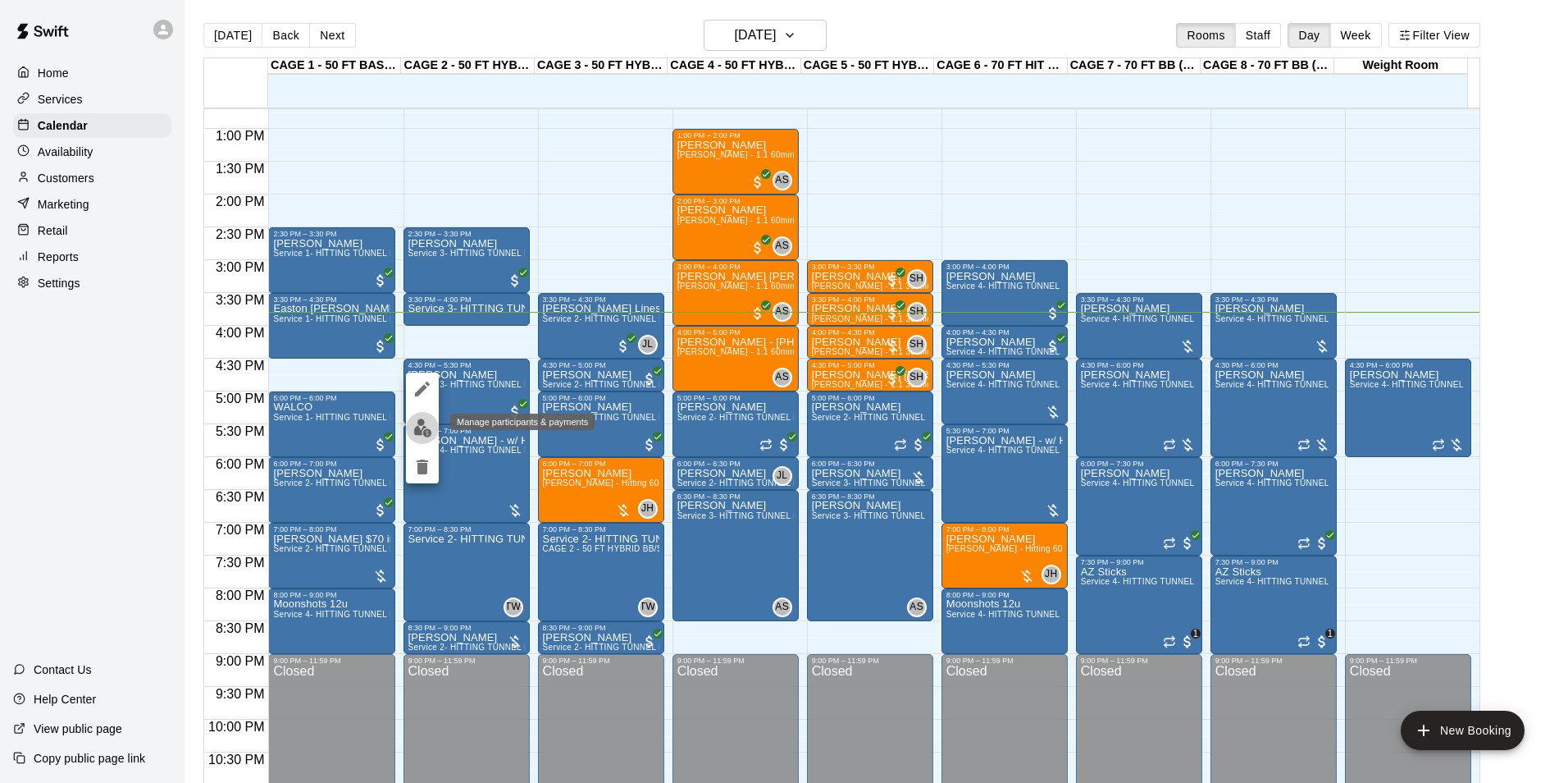
click at [416, 428] on img "edit" at bounding box center [422, 428] width 19 height 19
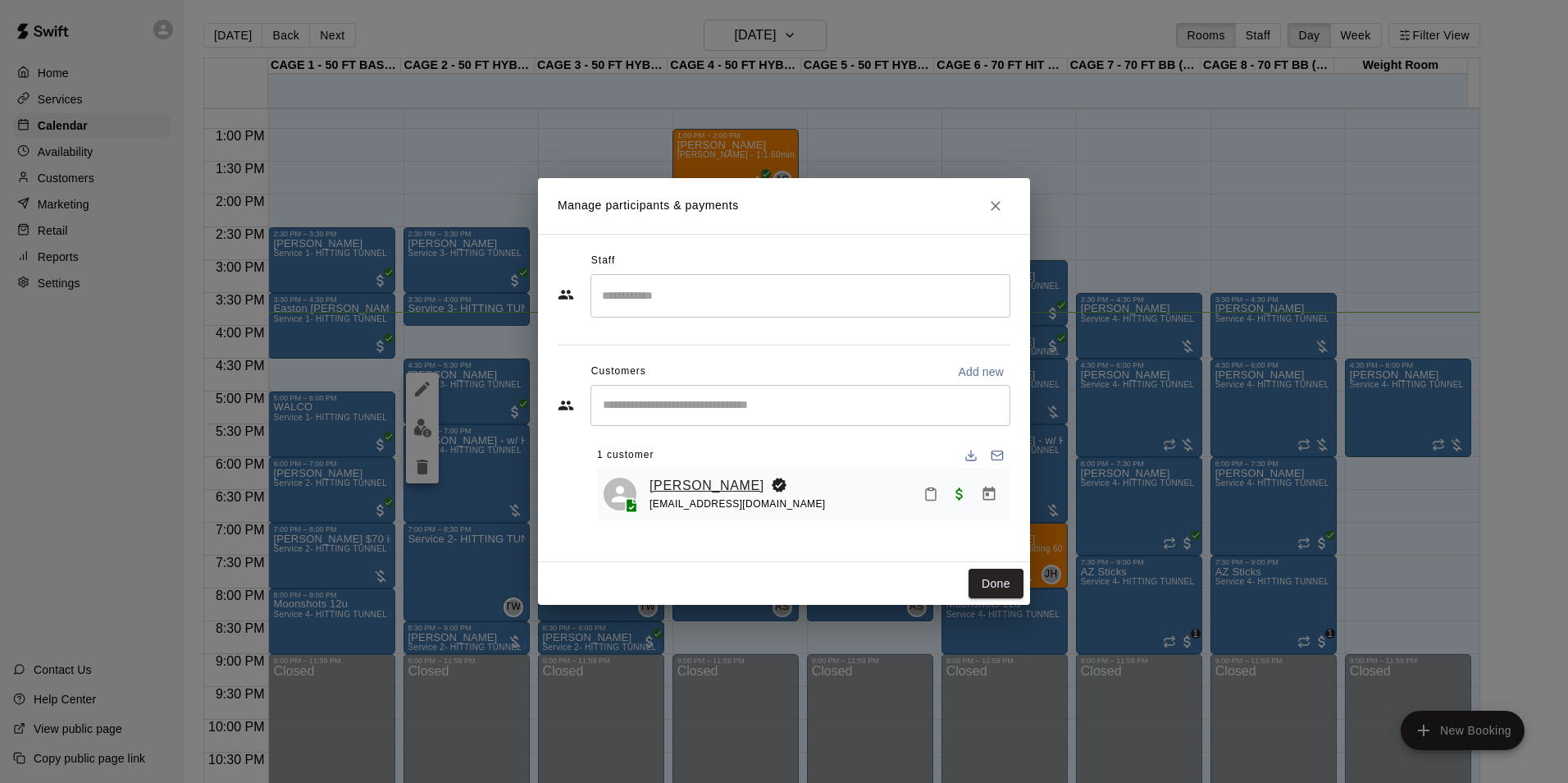
click at [679, 480] on link "[PERSON_NAME]" at bounding box center [707, 485] width 115 height 21
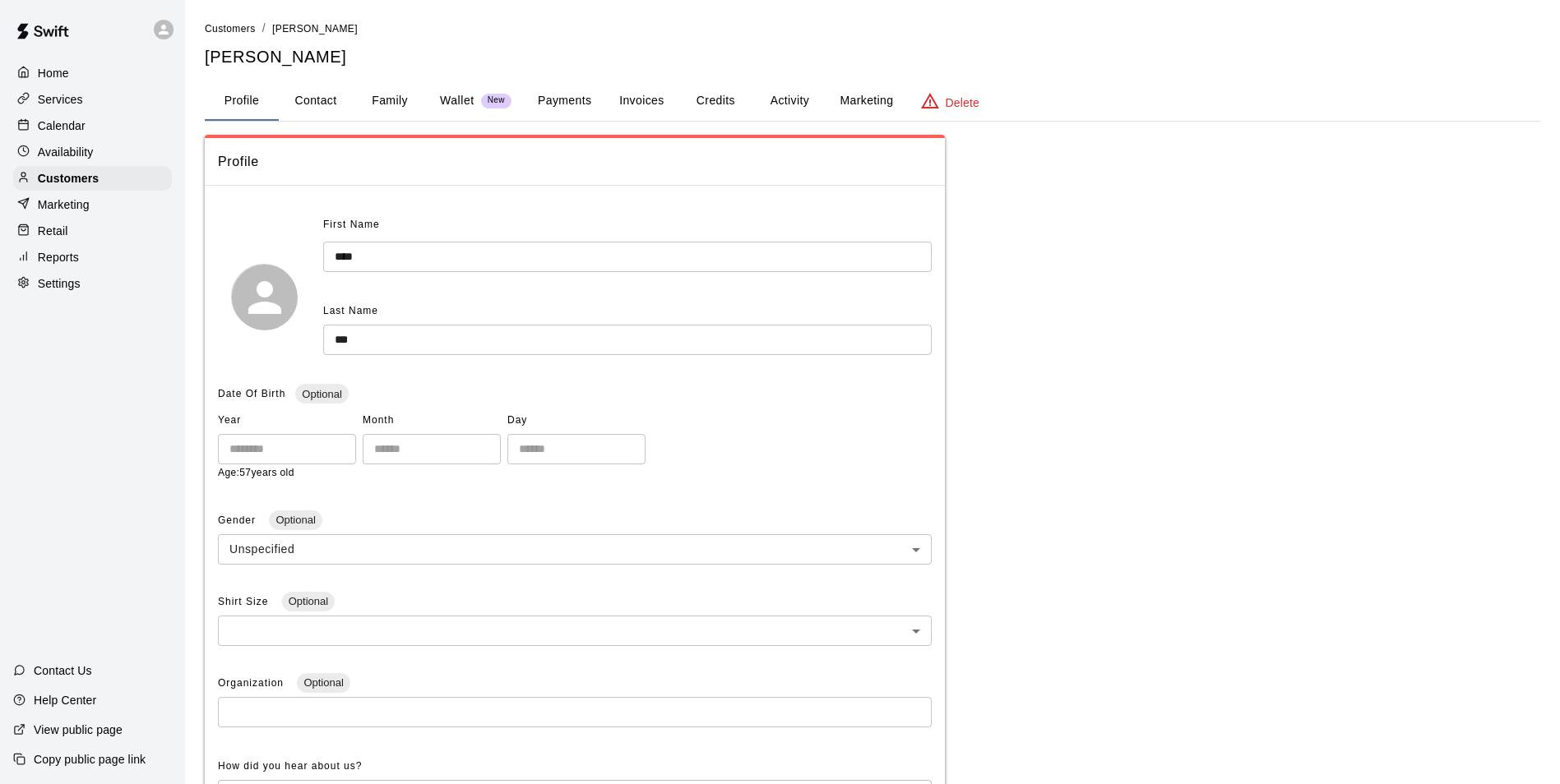
click at [577, 90] on button "Payments" at bounding box center [564, 101] width 79 height 39
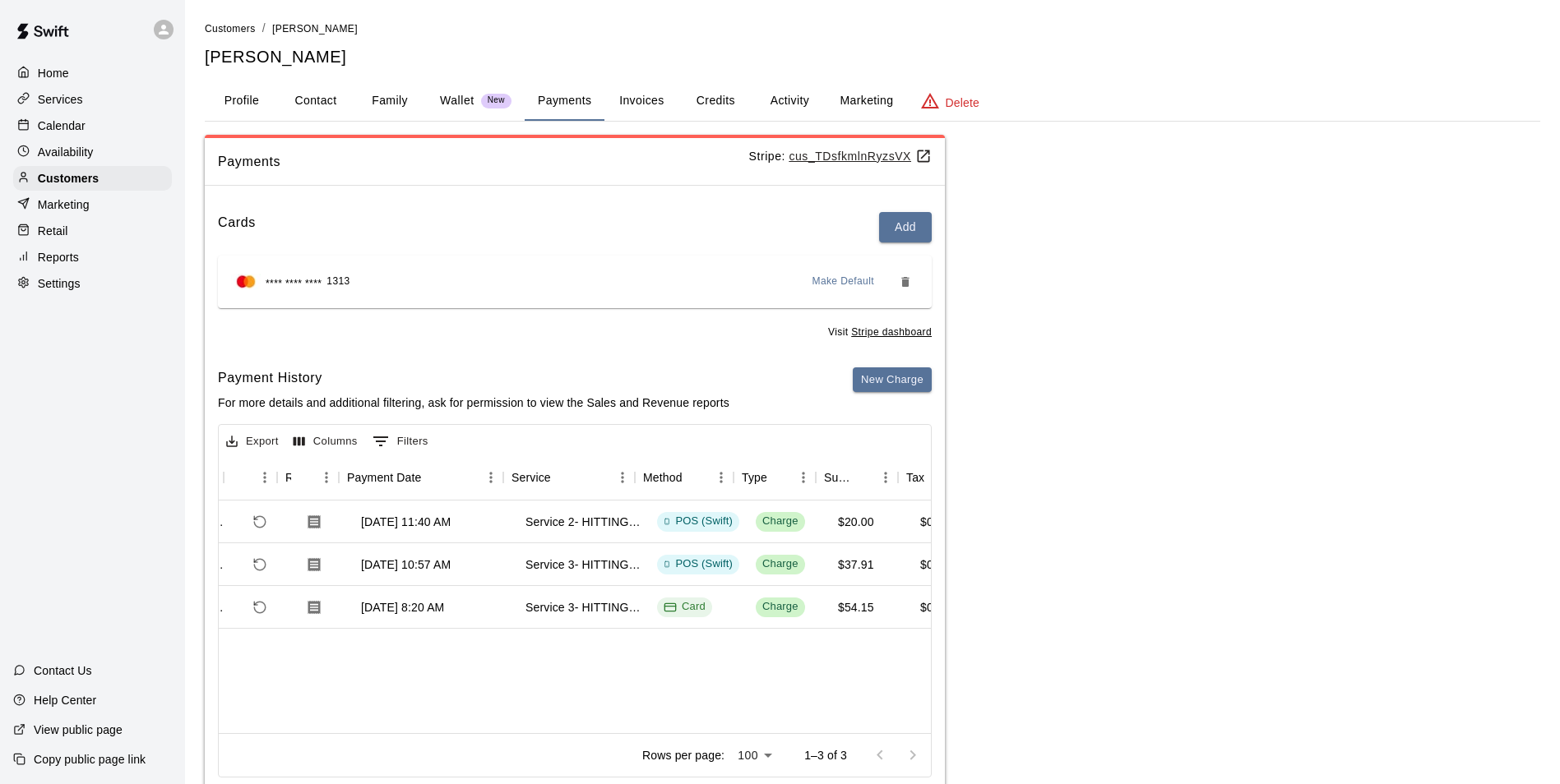
scroll to position [0, 95]
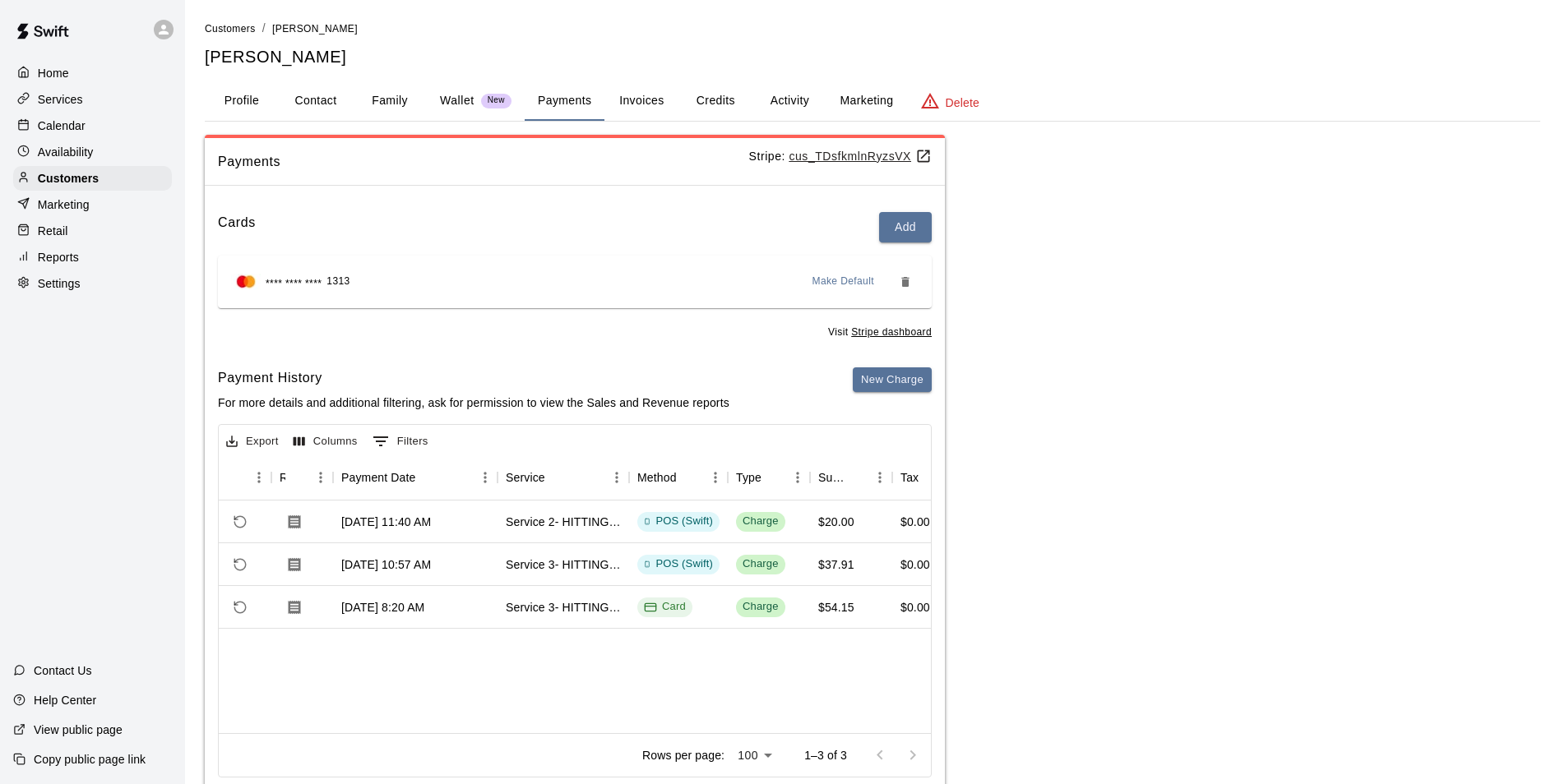
click at [74, 129] on p "Calendar" at bounding box center [61, 126] width 47 height 16
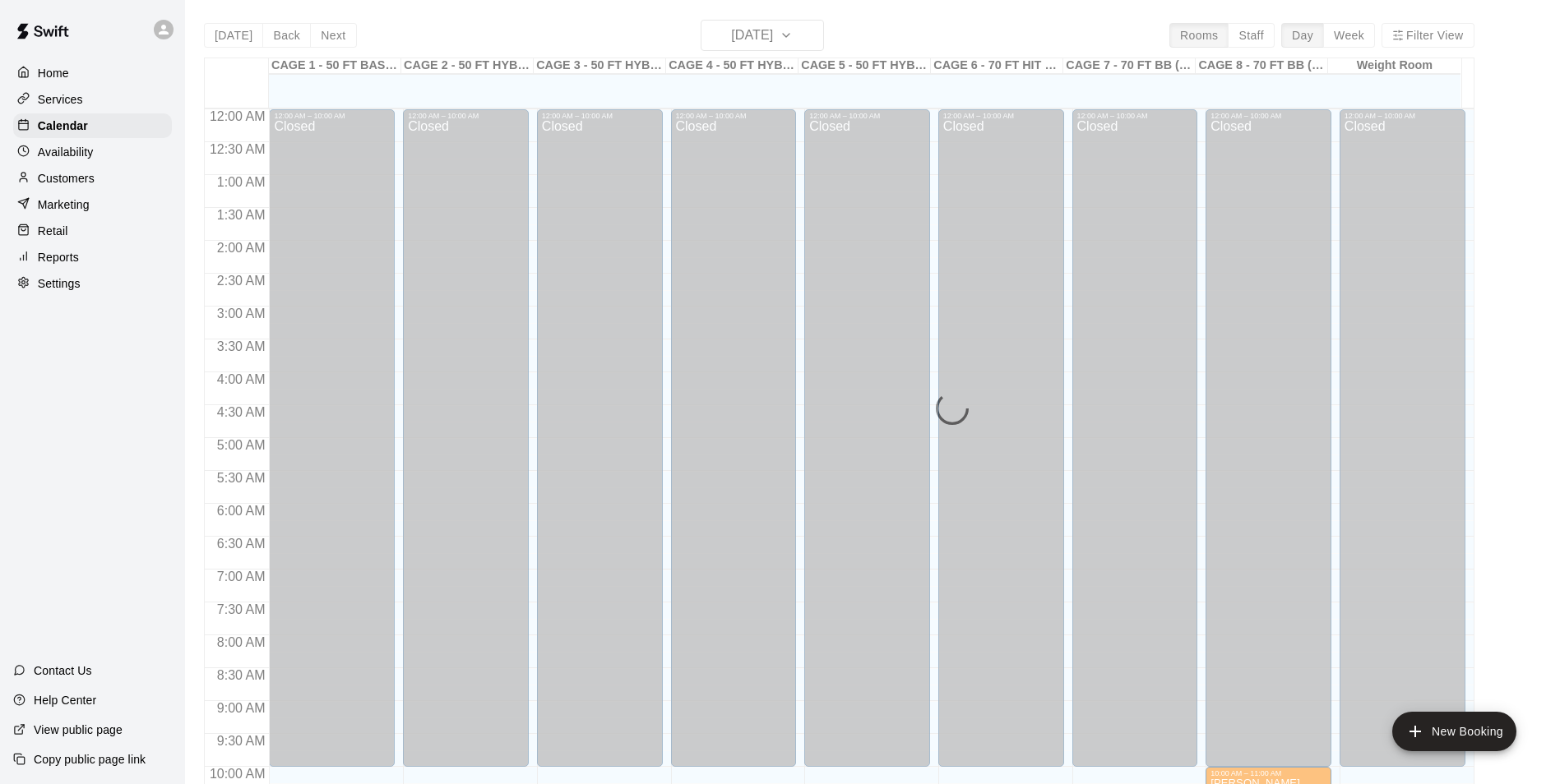
scroll to position [835, 0]
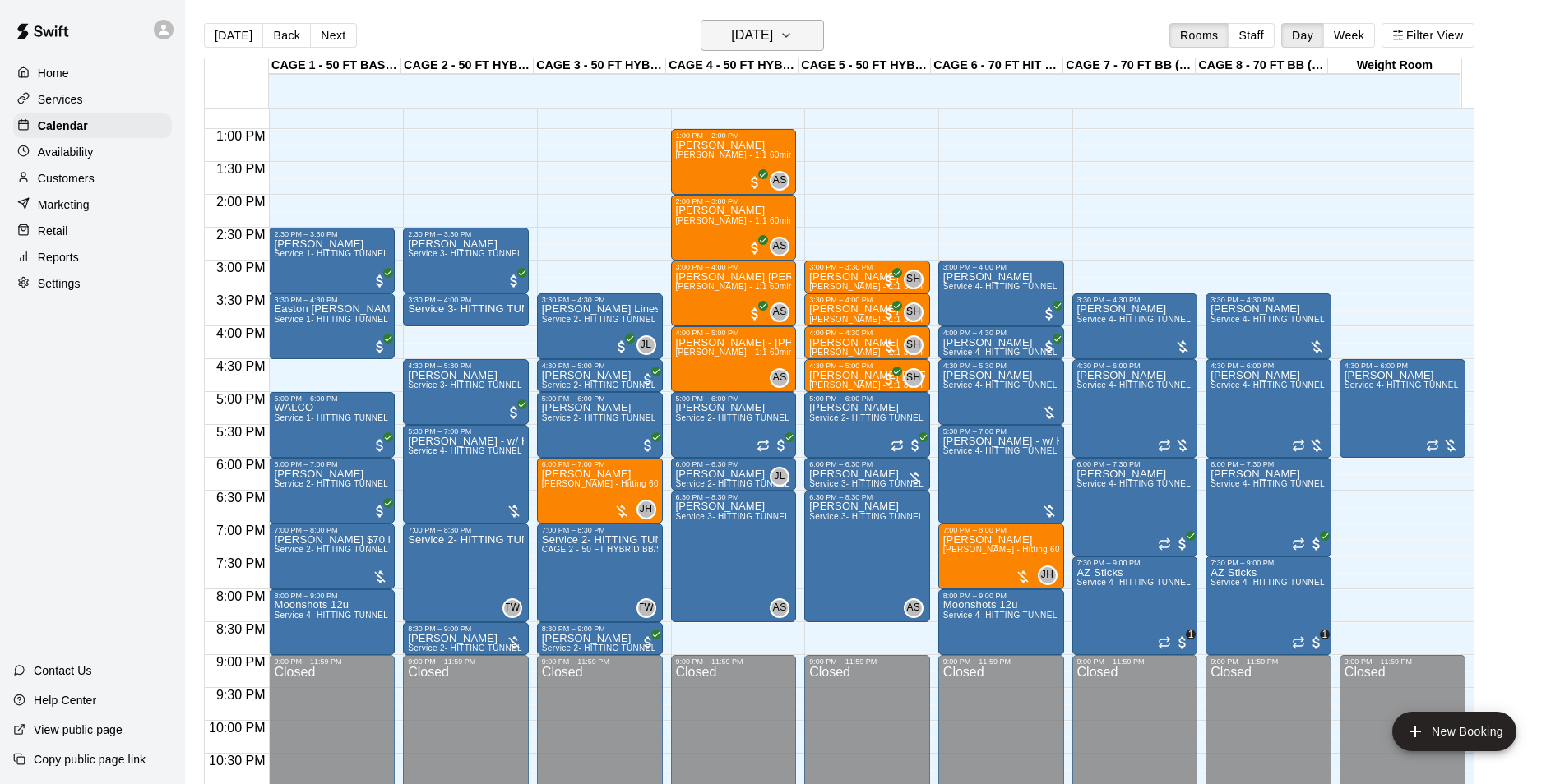
click at [792, 32] on icon "button" at bounding box center [785, 36] width 13 height 20
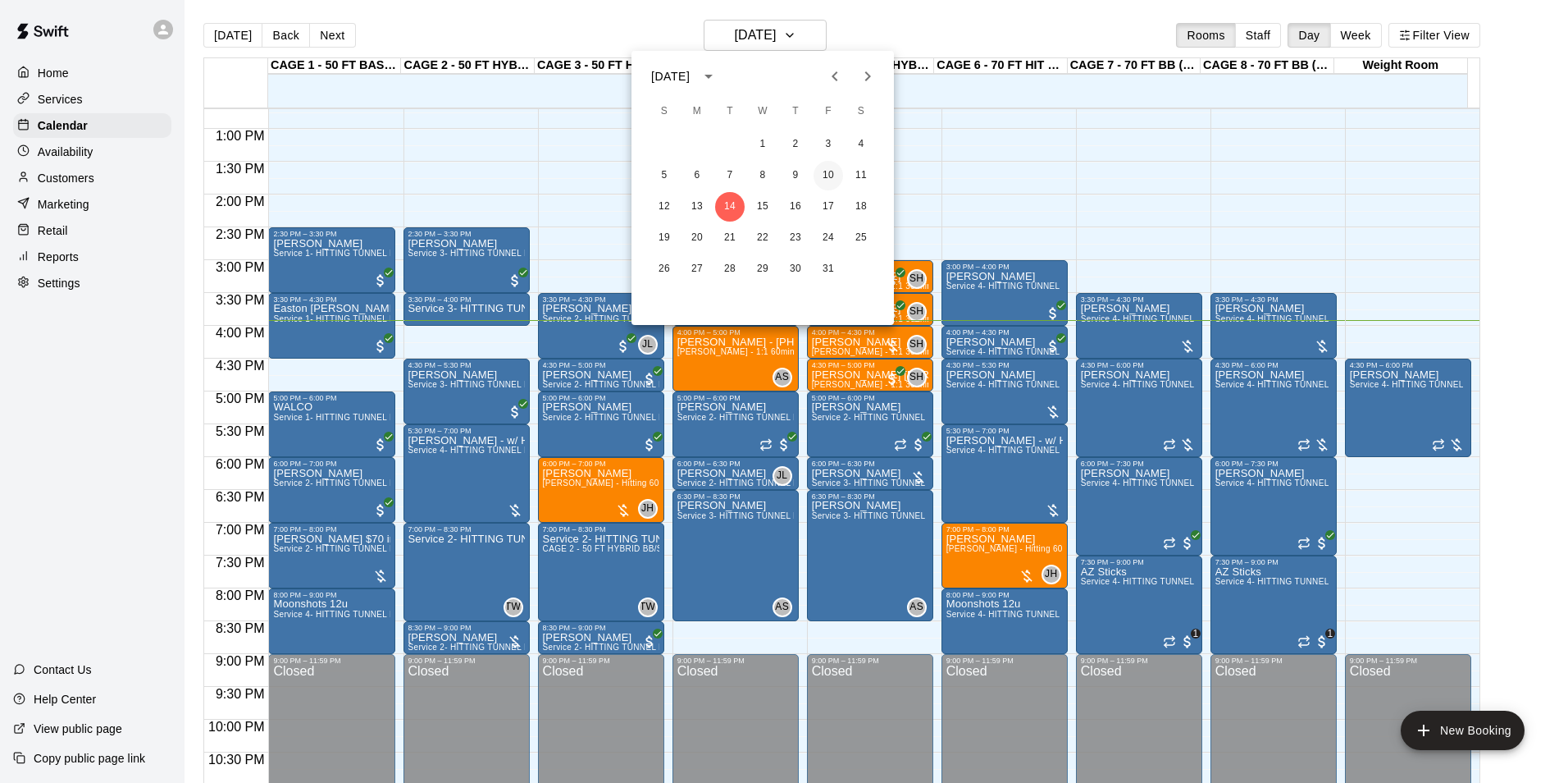
click at [829, 172] on button "10" at bounding box center [828, 175] width 29 height 29
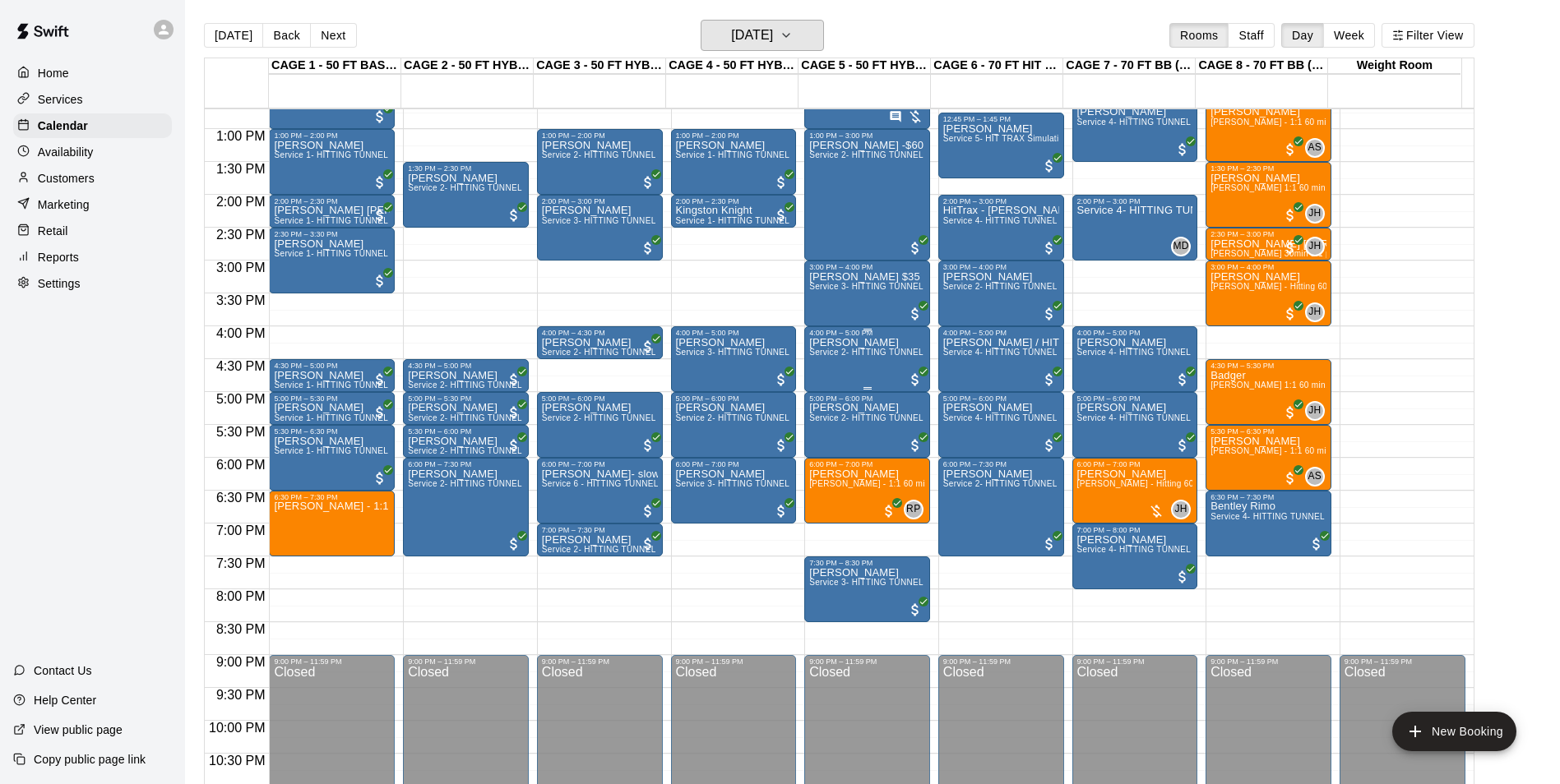
scroll to position [753, 0]
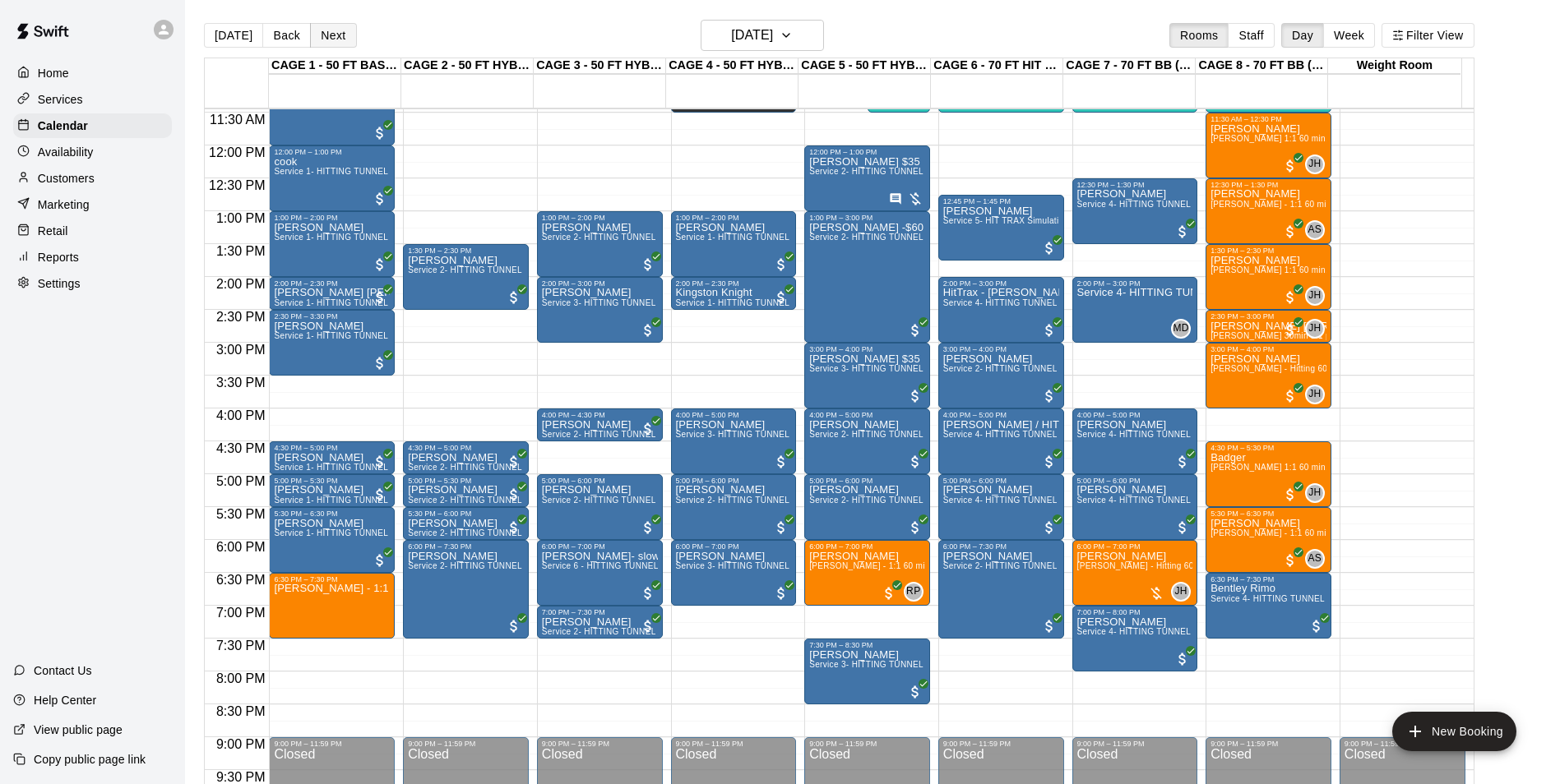
click at [322, 32] on button "Next" at bounding box center [333, 36] width 46 height 25
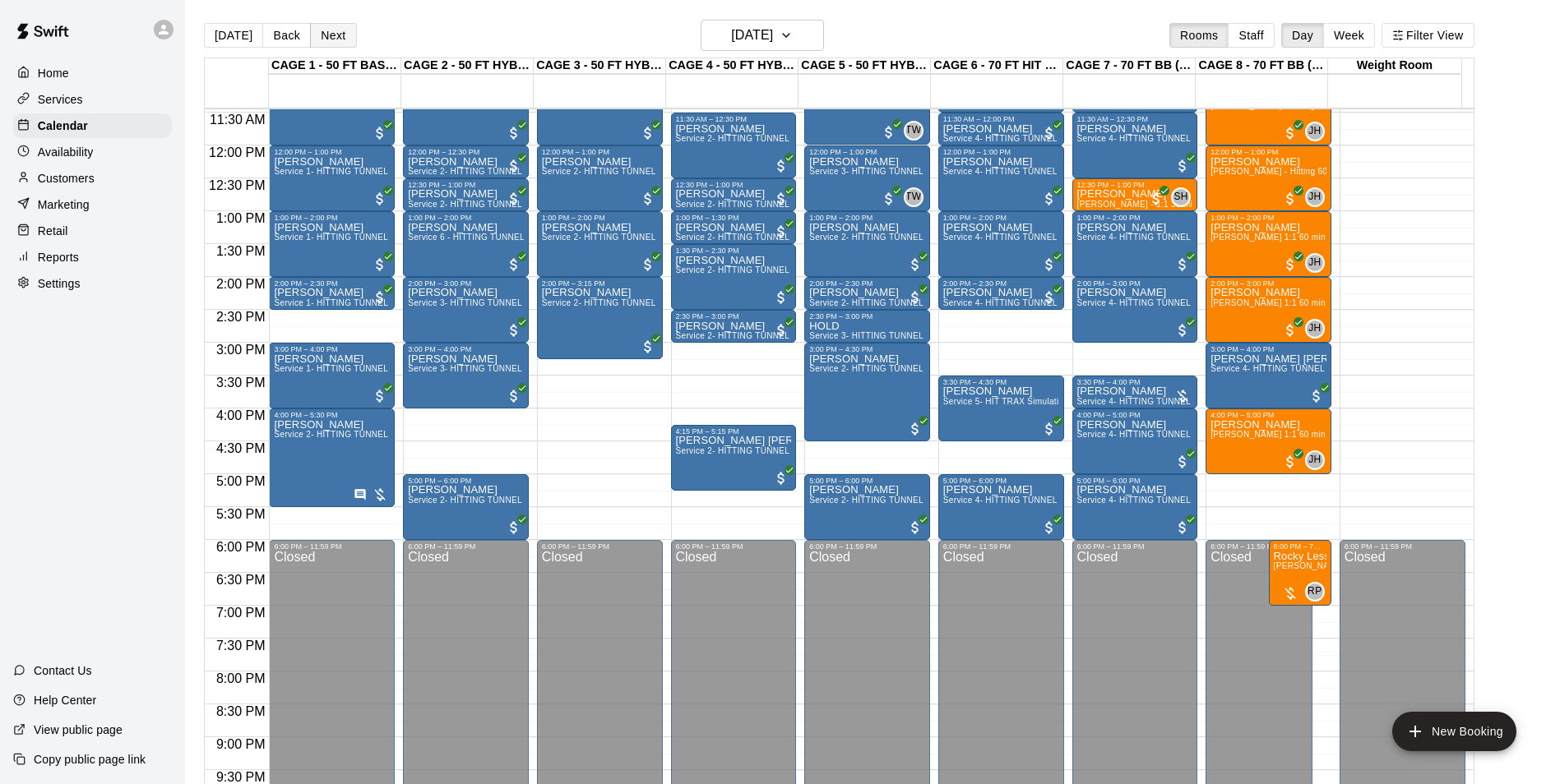
click at [310, 39] on button "Next" at bounding box center [333, 36] width 46 height 25
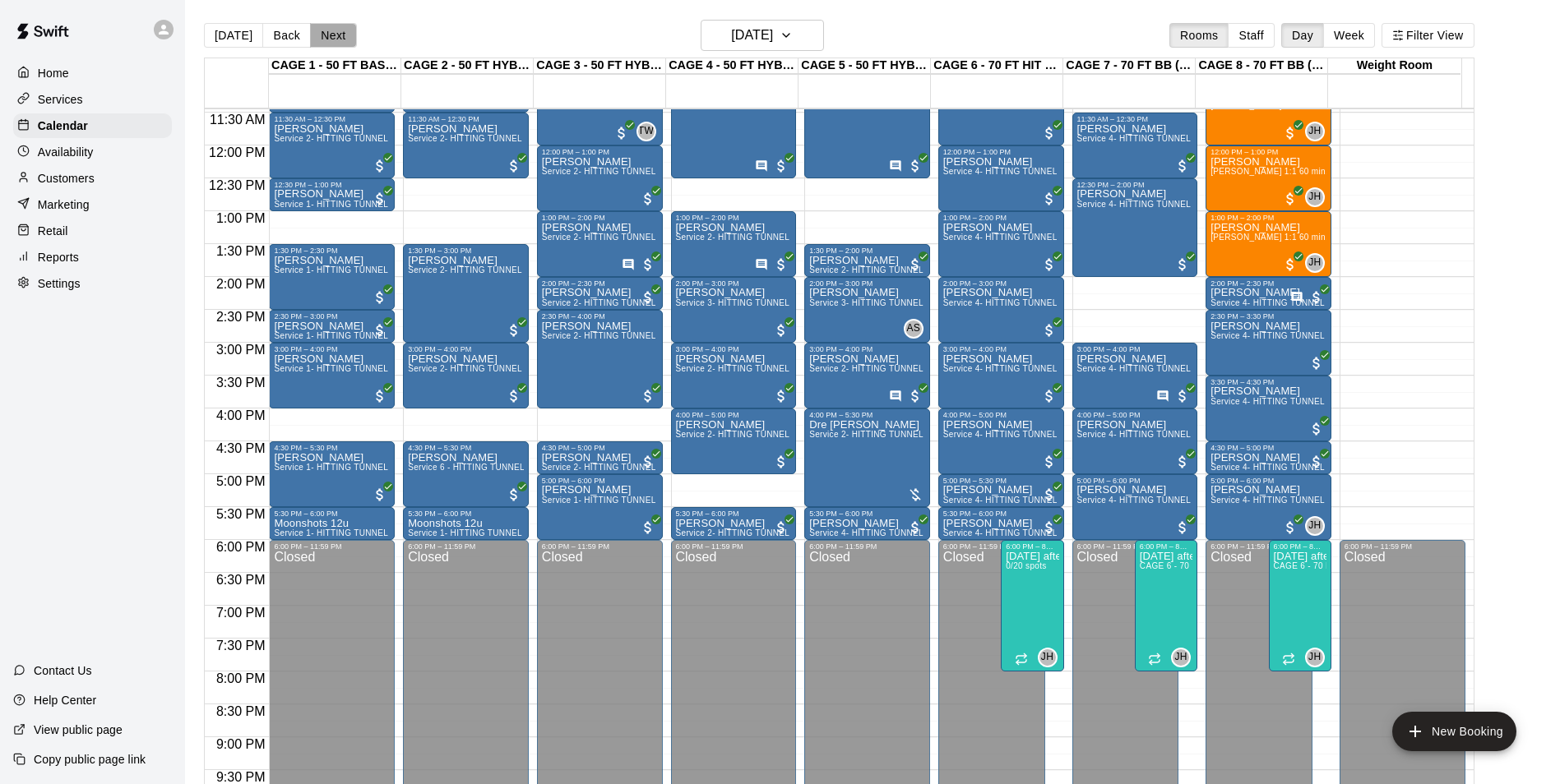
click at [320, 47] on button "Next" at bounding box center [333, 36] width 46 height 25
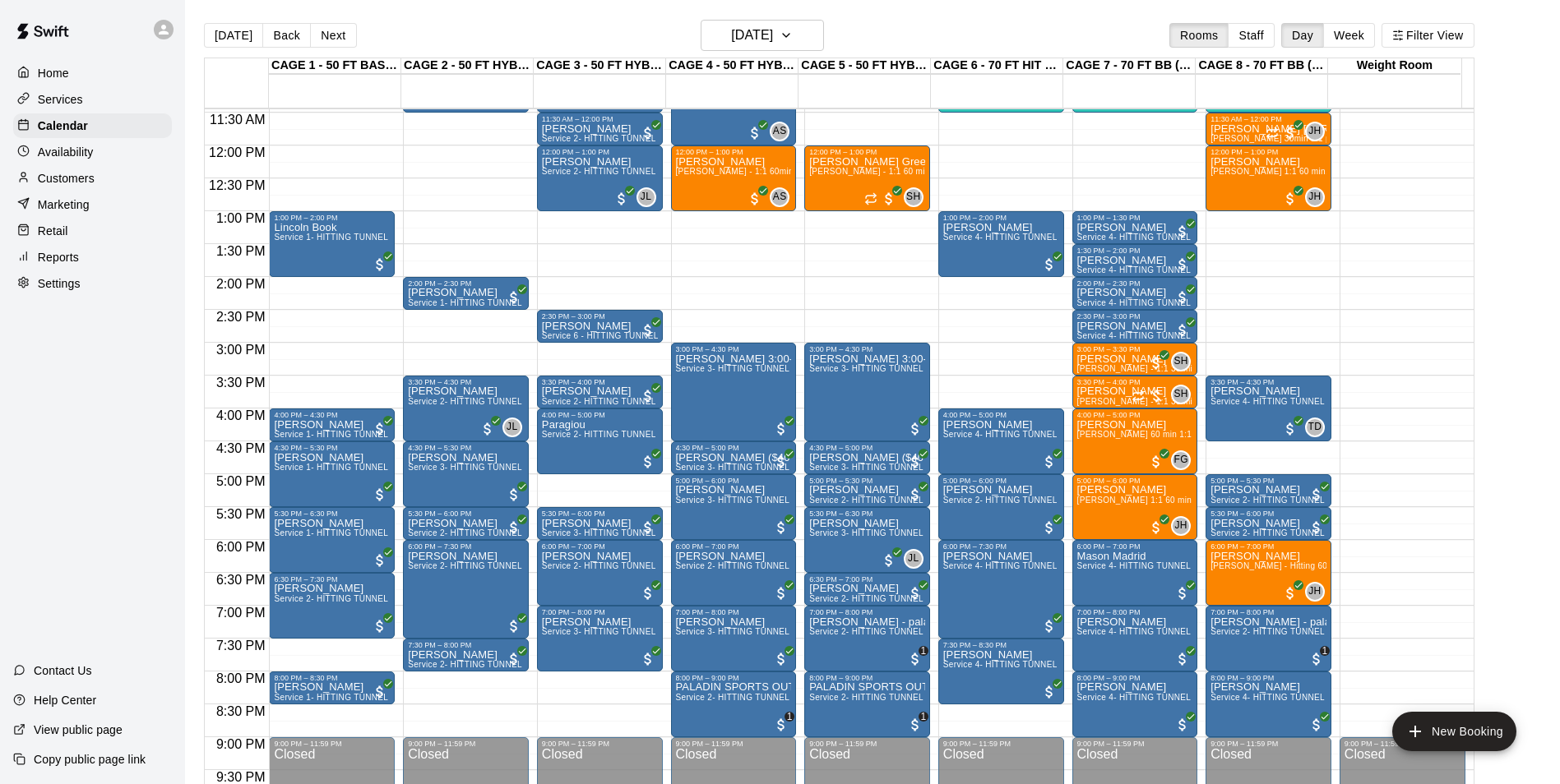
scroll to position [835, 0]
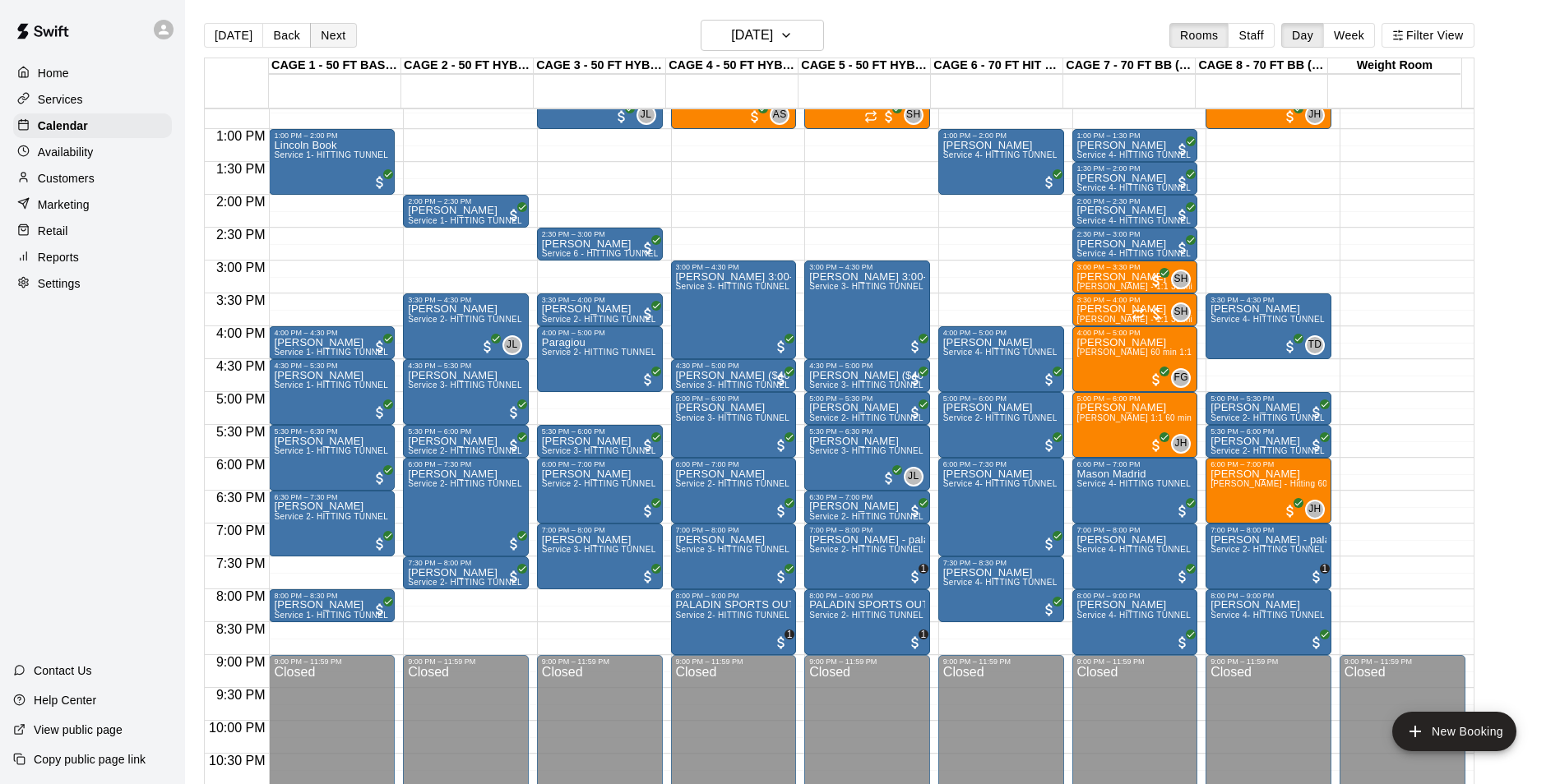
click at [318, 30] on button "Next" at bounding box center [333, 36] width 46 height 25
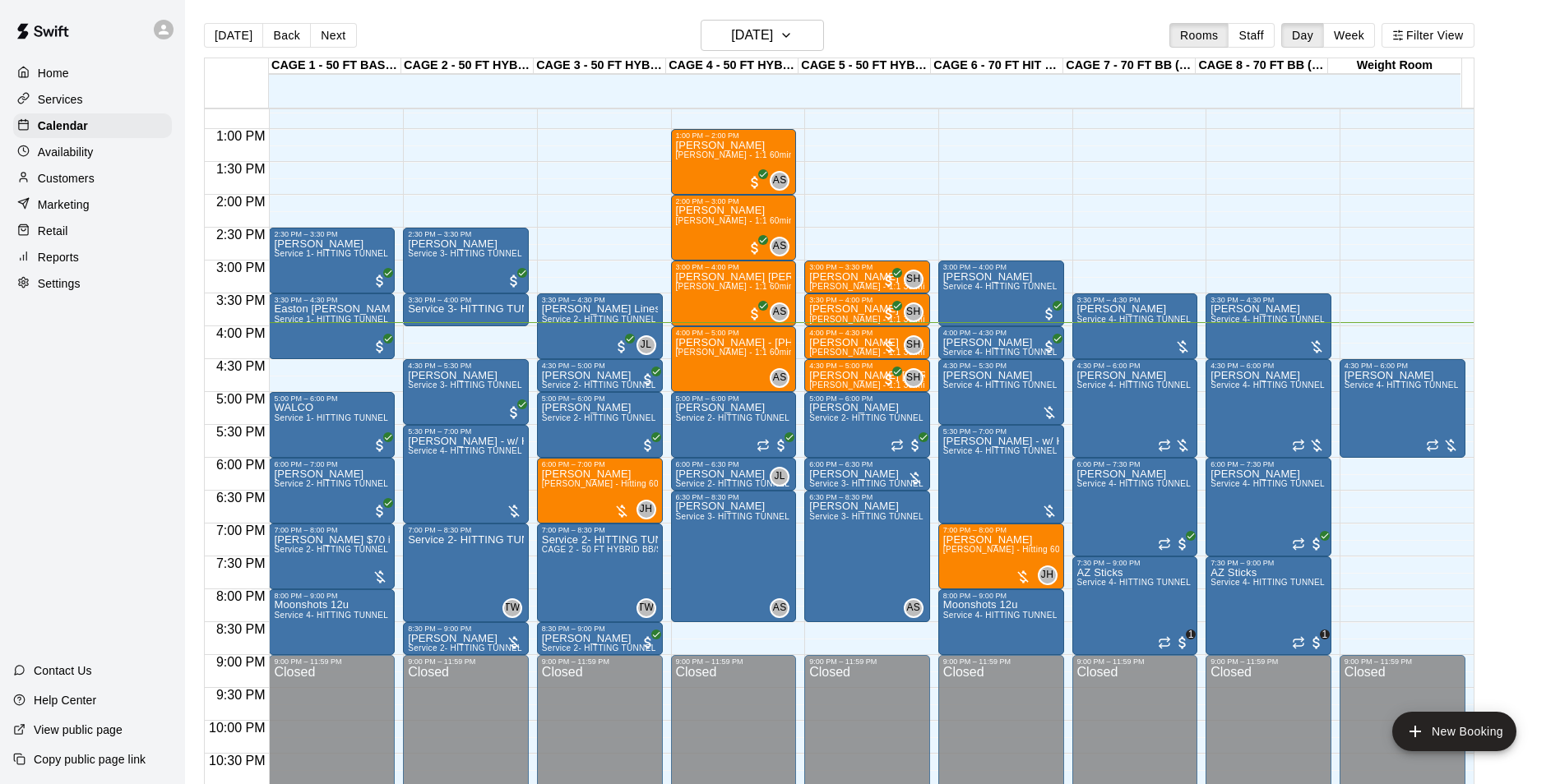
click at [55, 175] on p "Customers" at bounding box center [66, 178] width 57 height 16
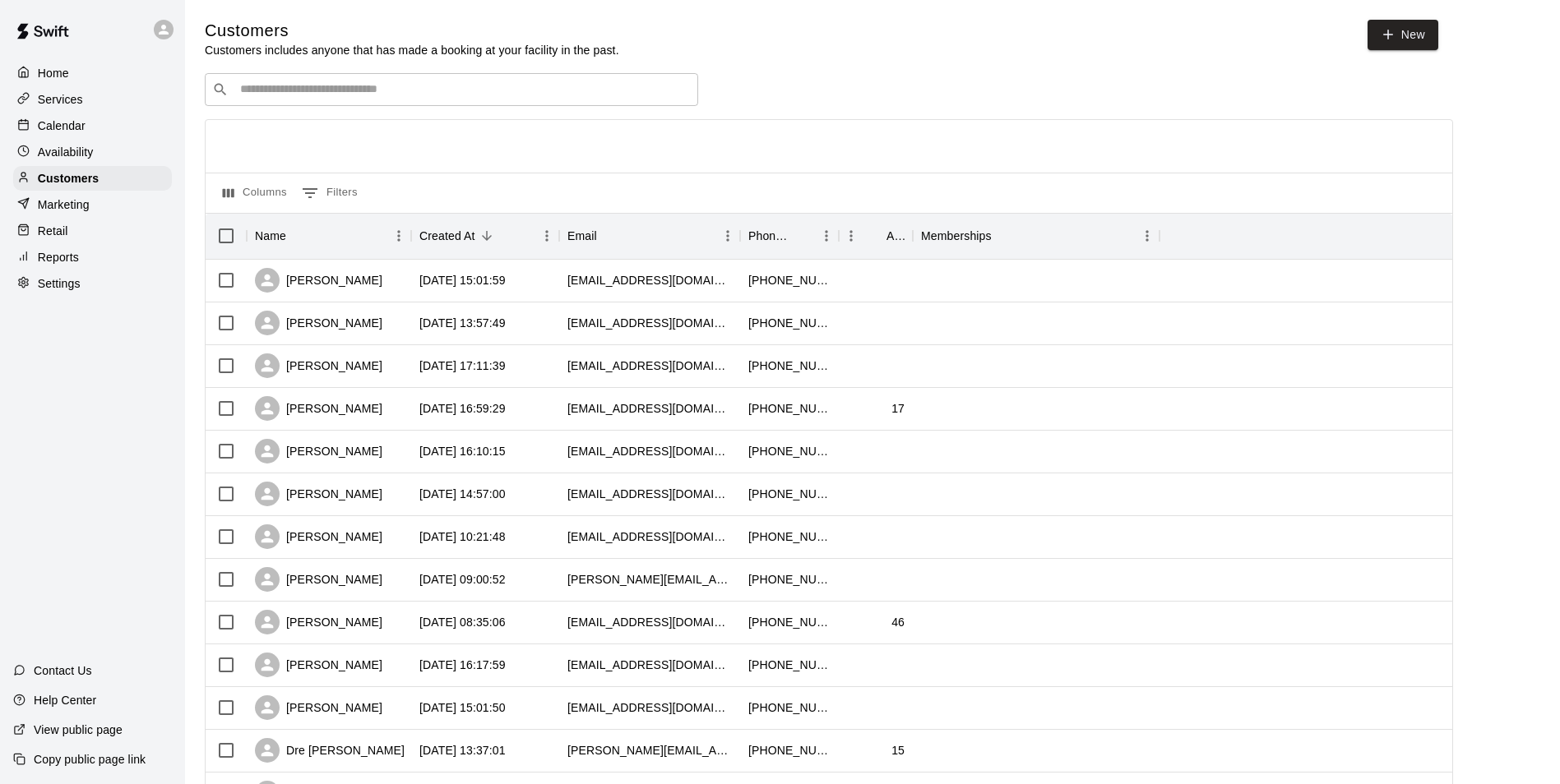
click at [402, 98] on input "Search customers by name or email" at bounding box center [462, 89] width 455 height 16
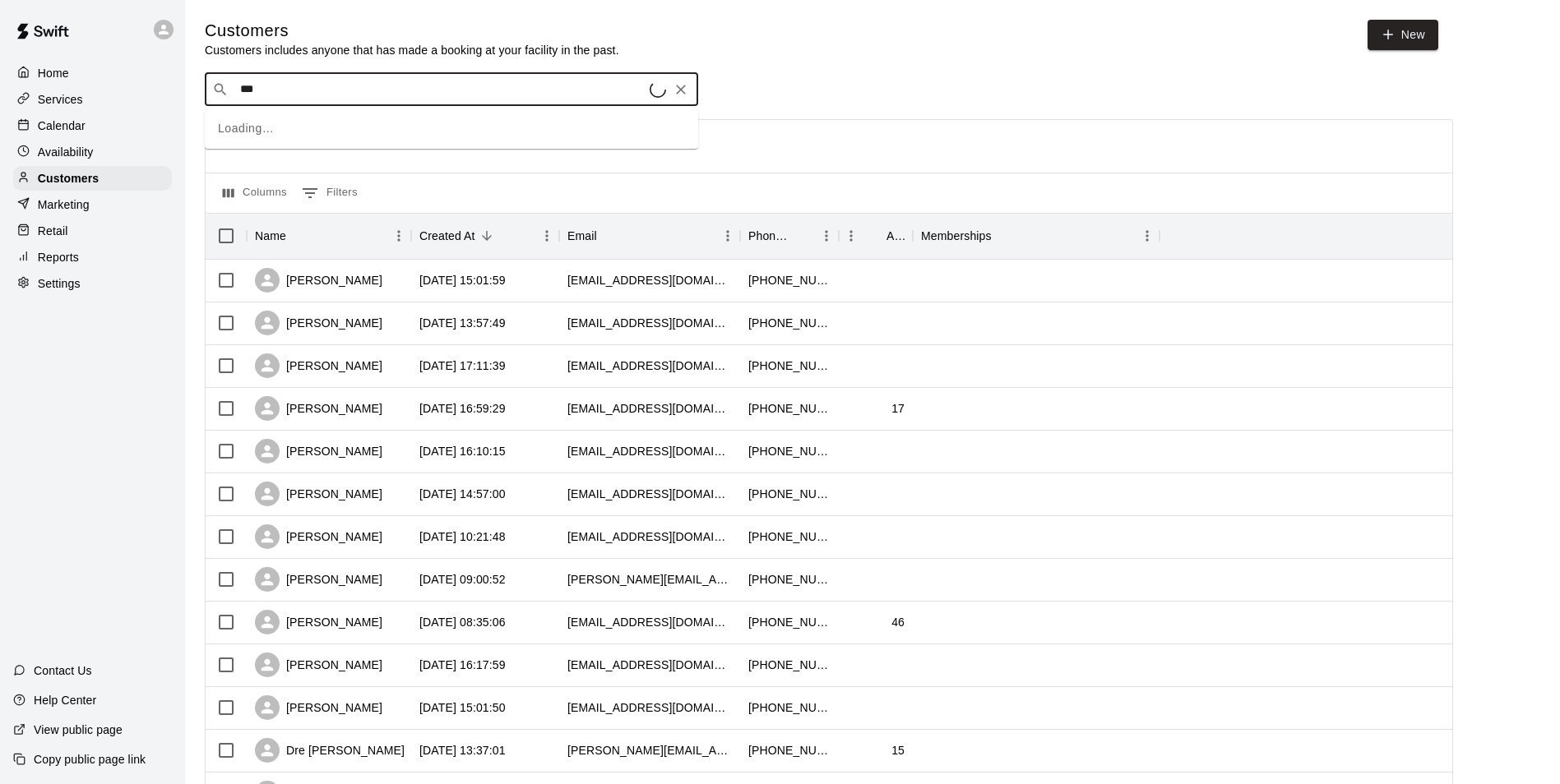
type input "****"
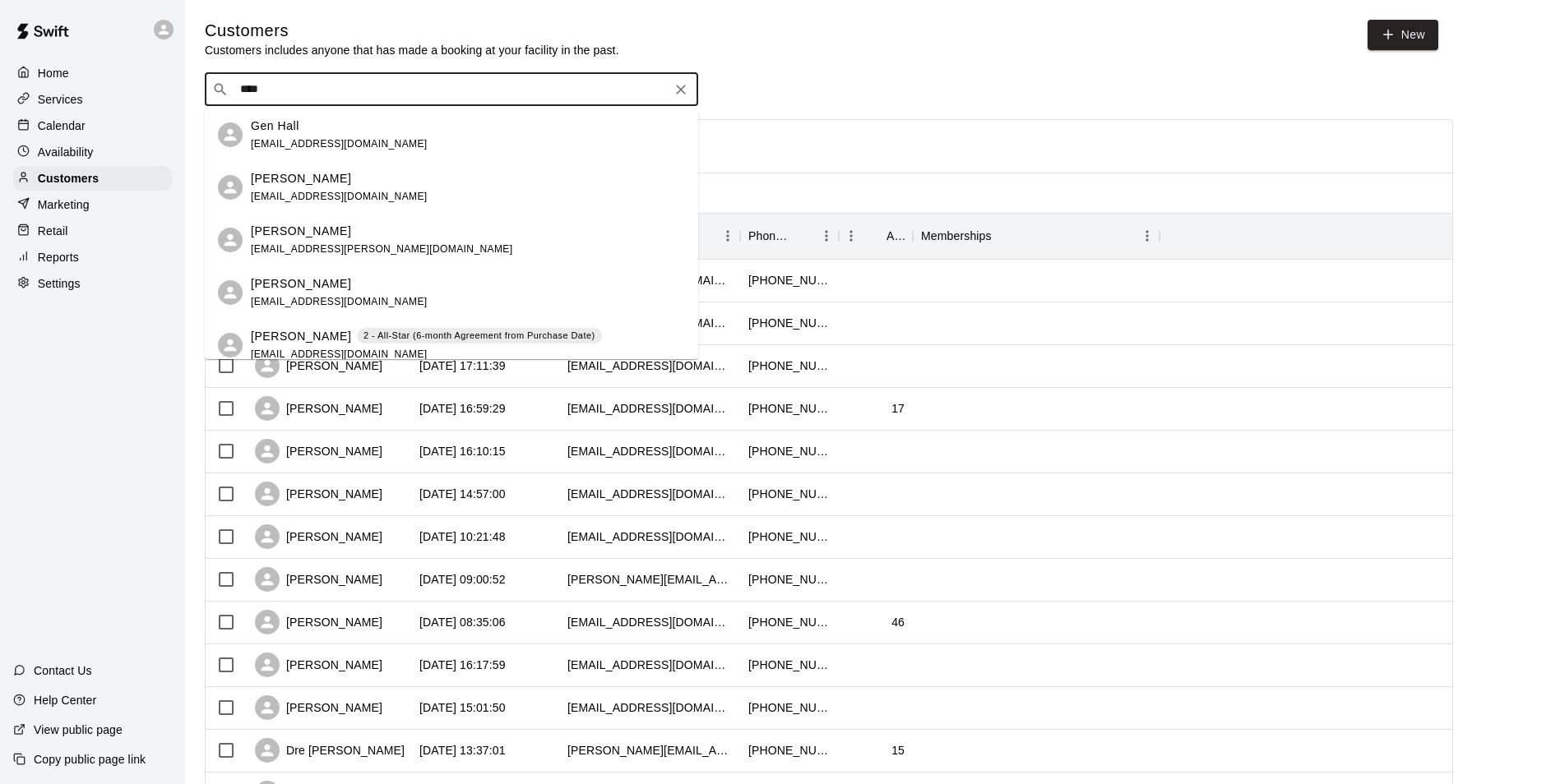
click at [685, 98] on icon "Clear" at bounding box center [681, 89] width 16 height 16
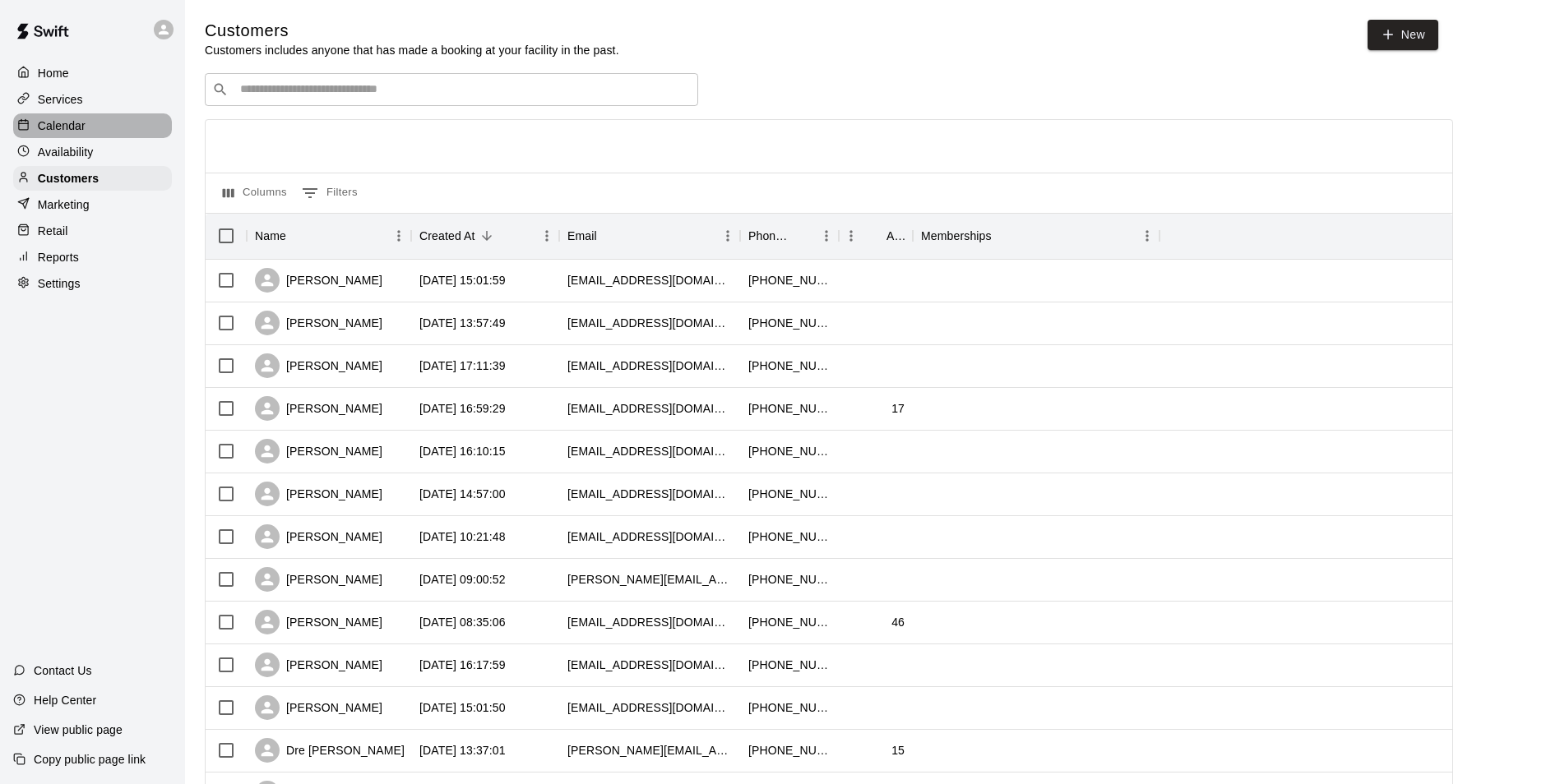
click at [130, 133] on div "Calendar" at bounding box center [93, 126] width 159 height 25
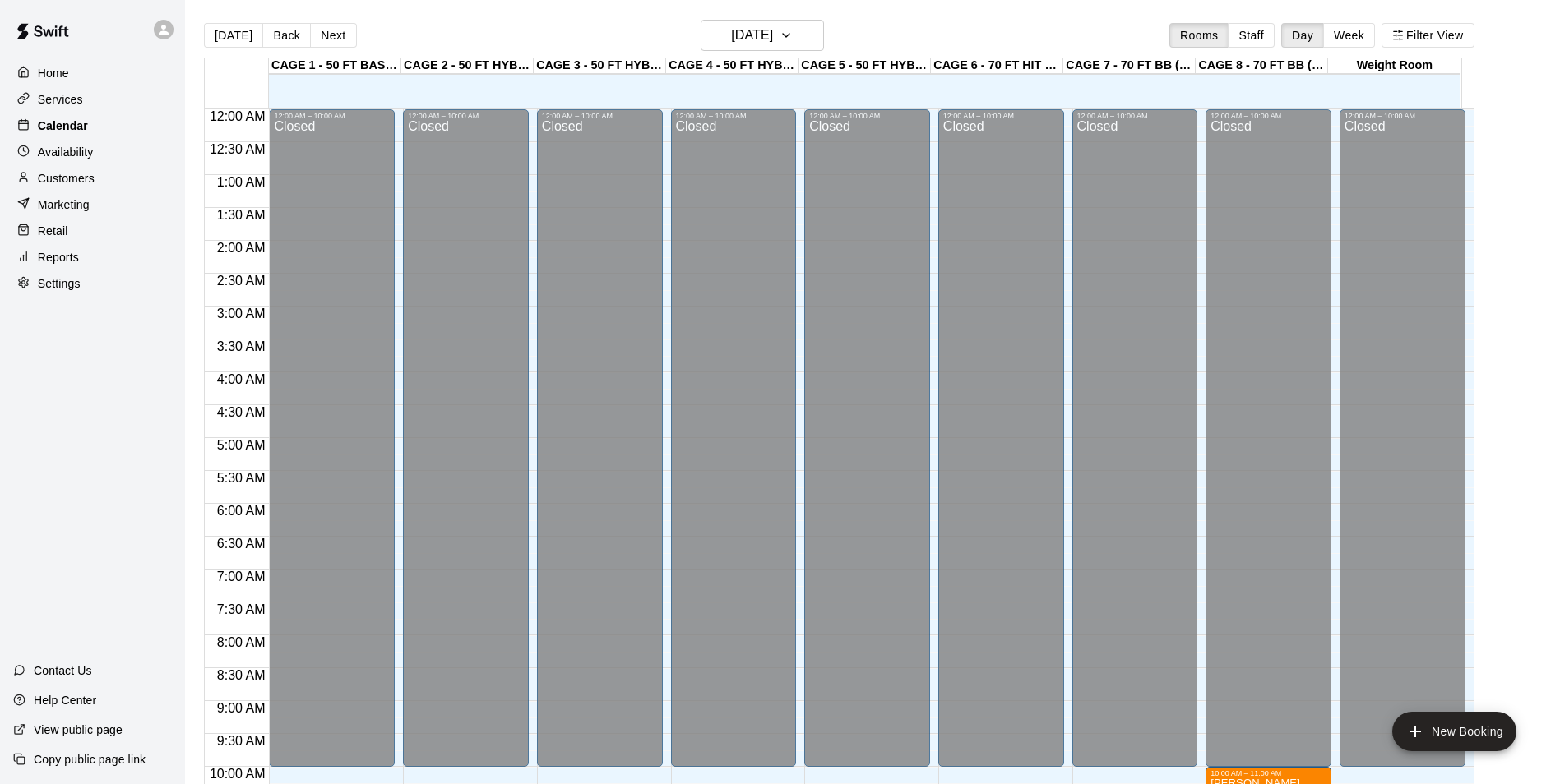
scroll to position [835, 0]
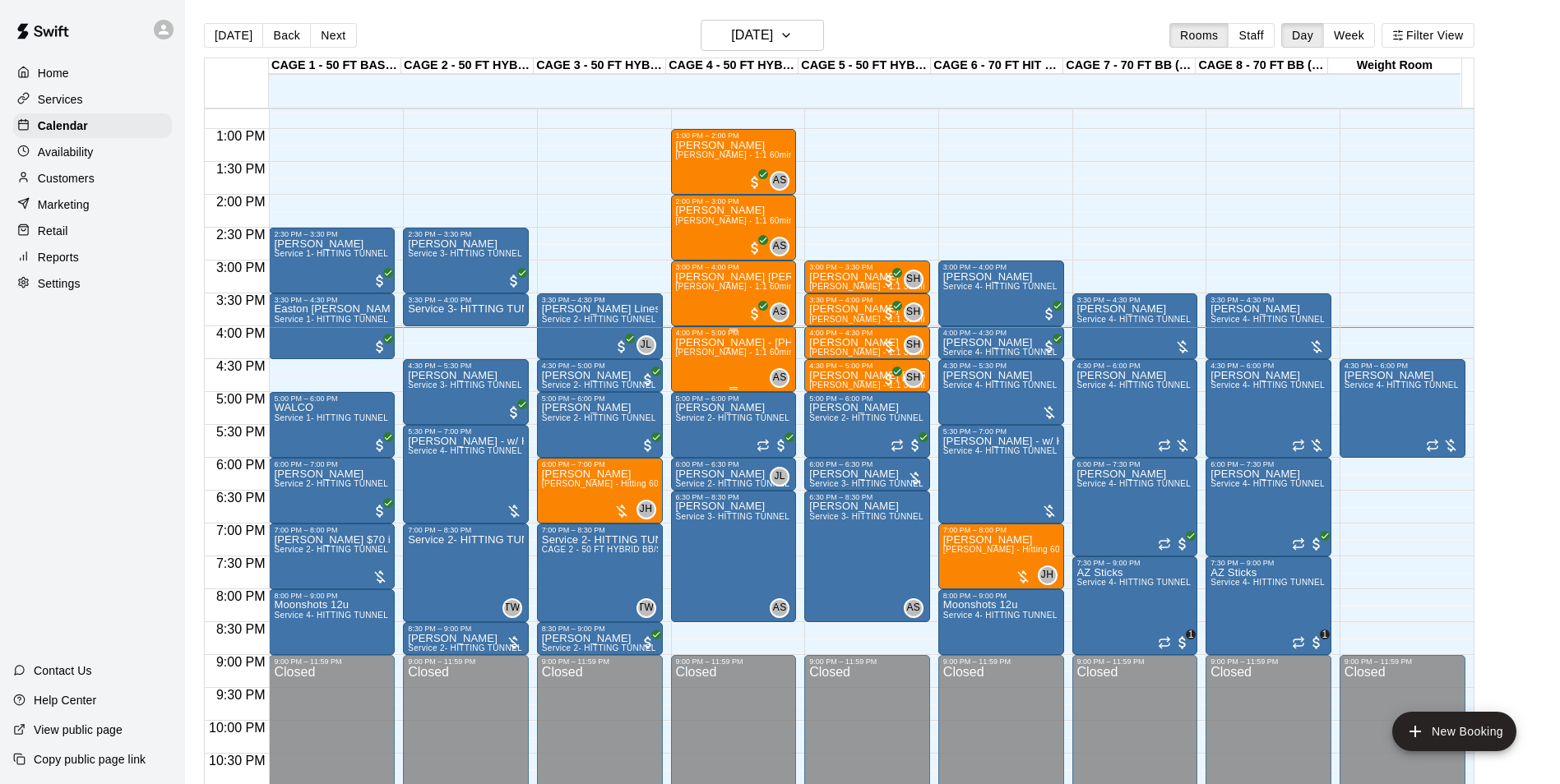
click at [701, 366] on div "Anthony Hall - 480 670 0849 ll lesson :Allie Skaggs - 1:1 60min softball Hittin…" at bounding box center [734, 729] width 116 height 784
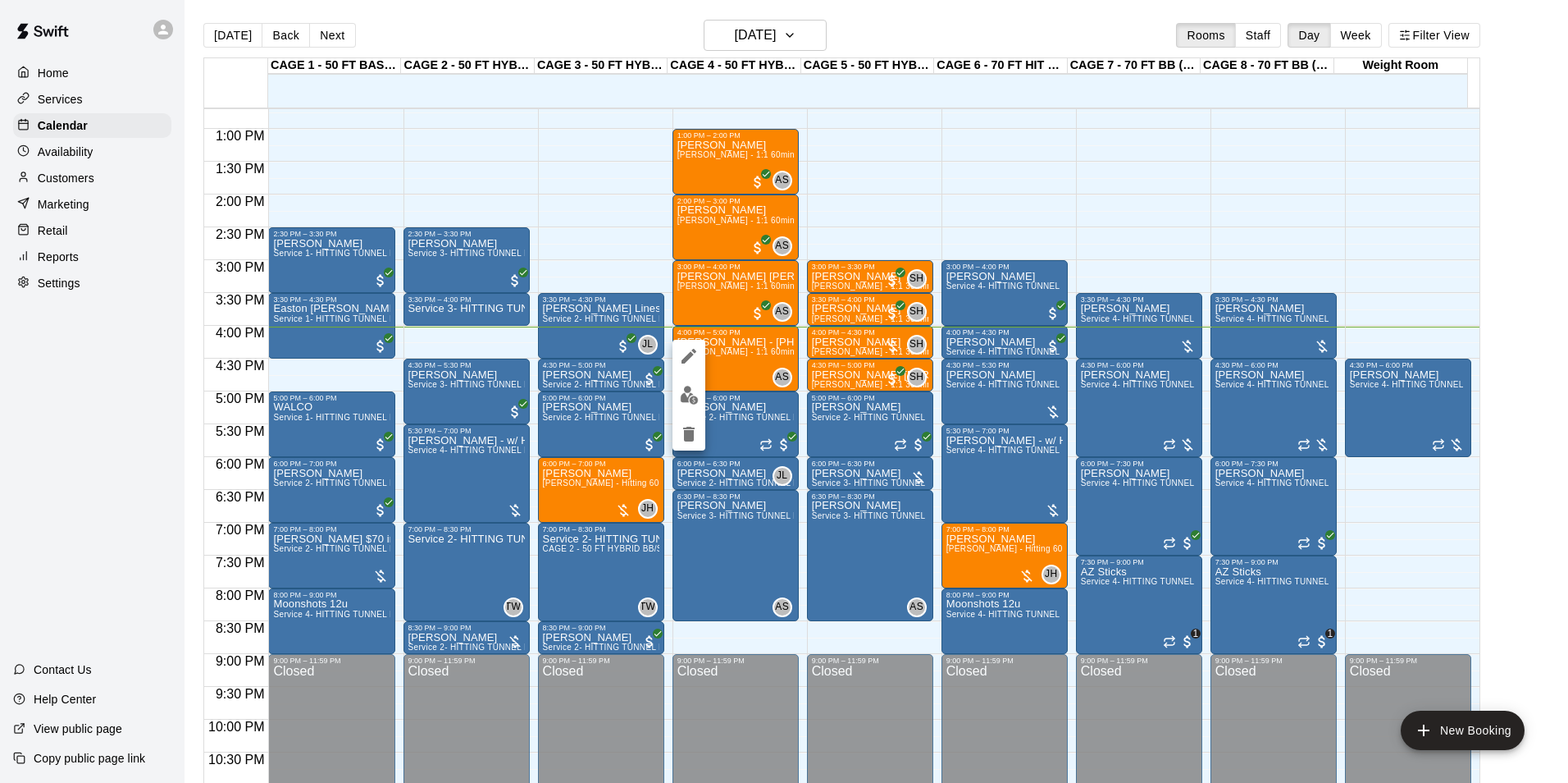
click at [727, 367] on div at bounding box center [784, 391] width 1568 height 783
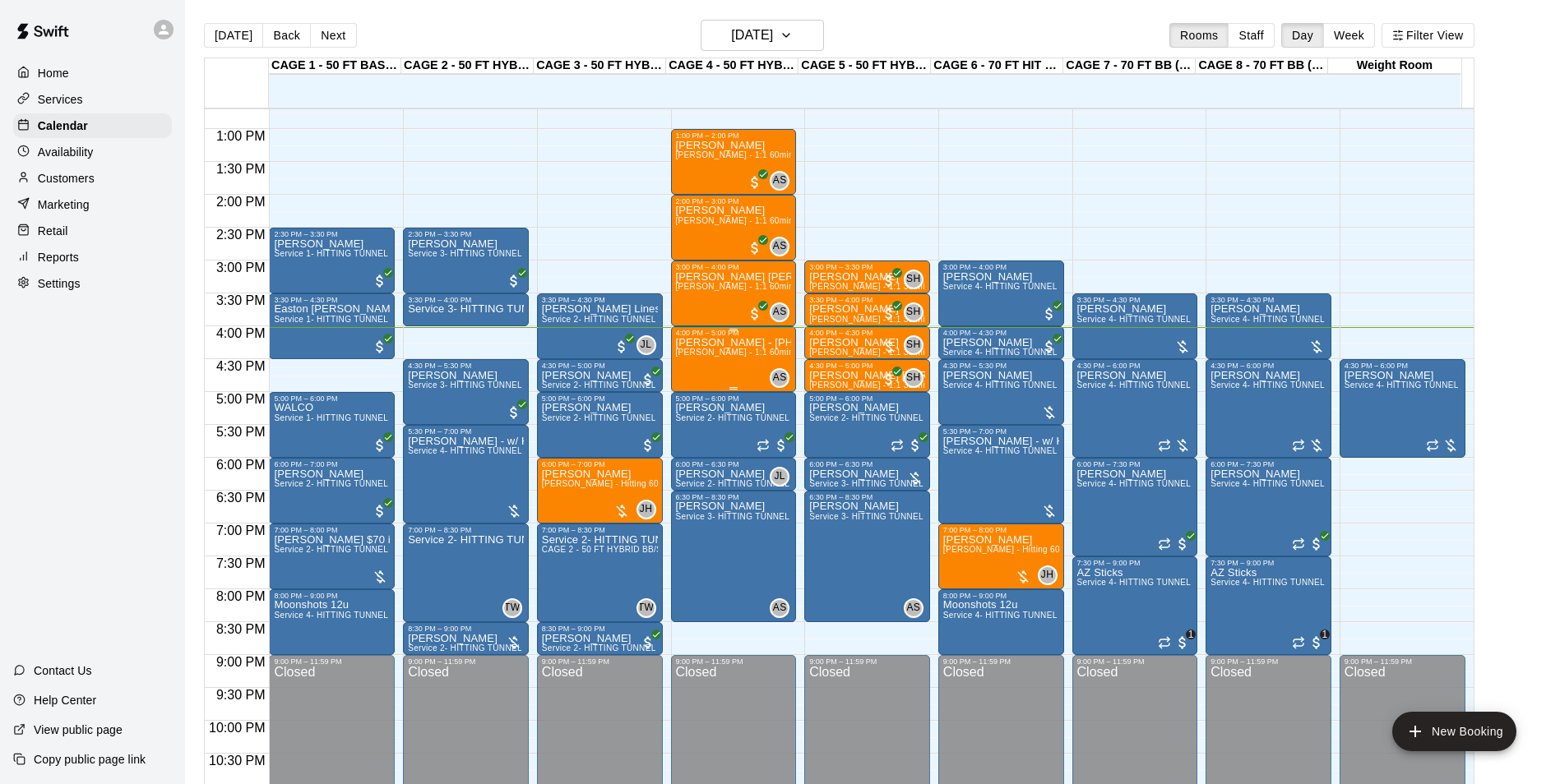
click at [698, 355] on span "[PERSON_NAME] - 1:1 60min softball Hitting / Fielding instruction" at bounding box center [804, 352] width 258 height 9
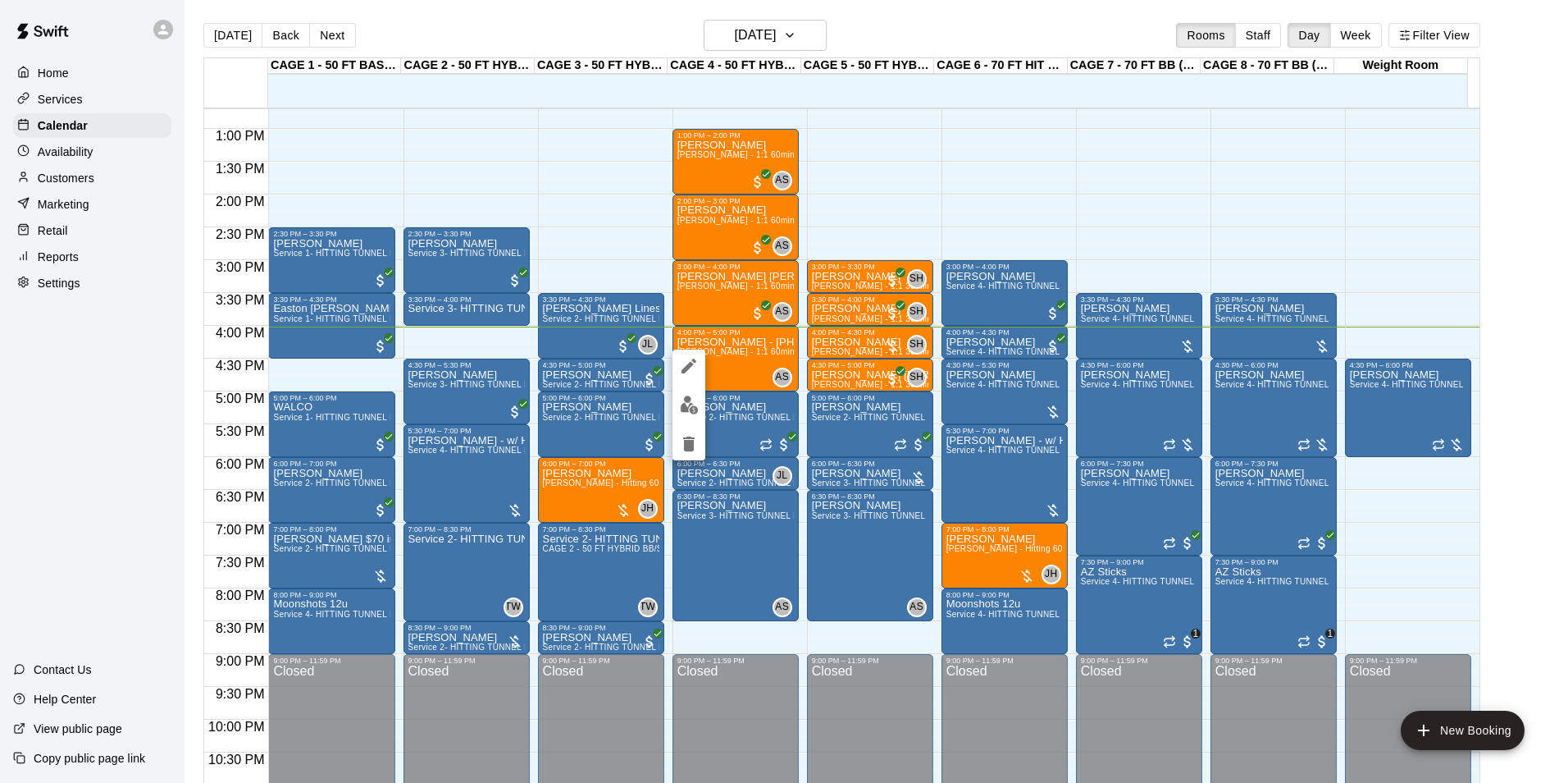
click at [745, 357] on div at bounding box center [784, 391] width 1568 height 783
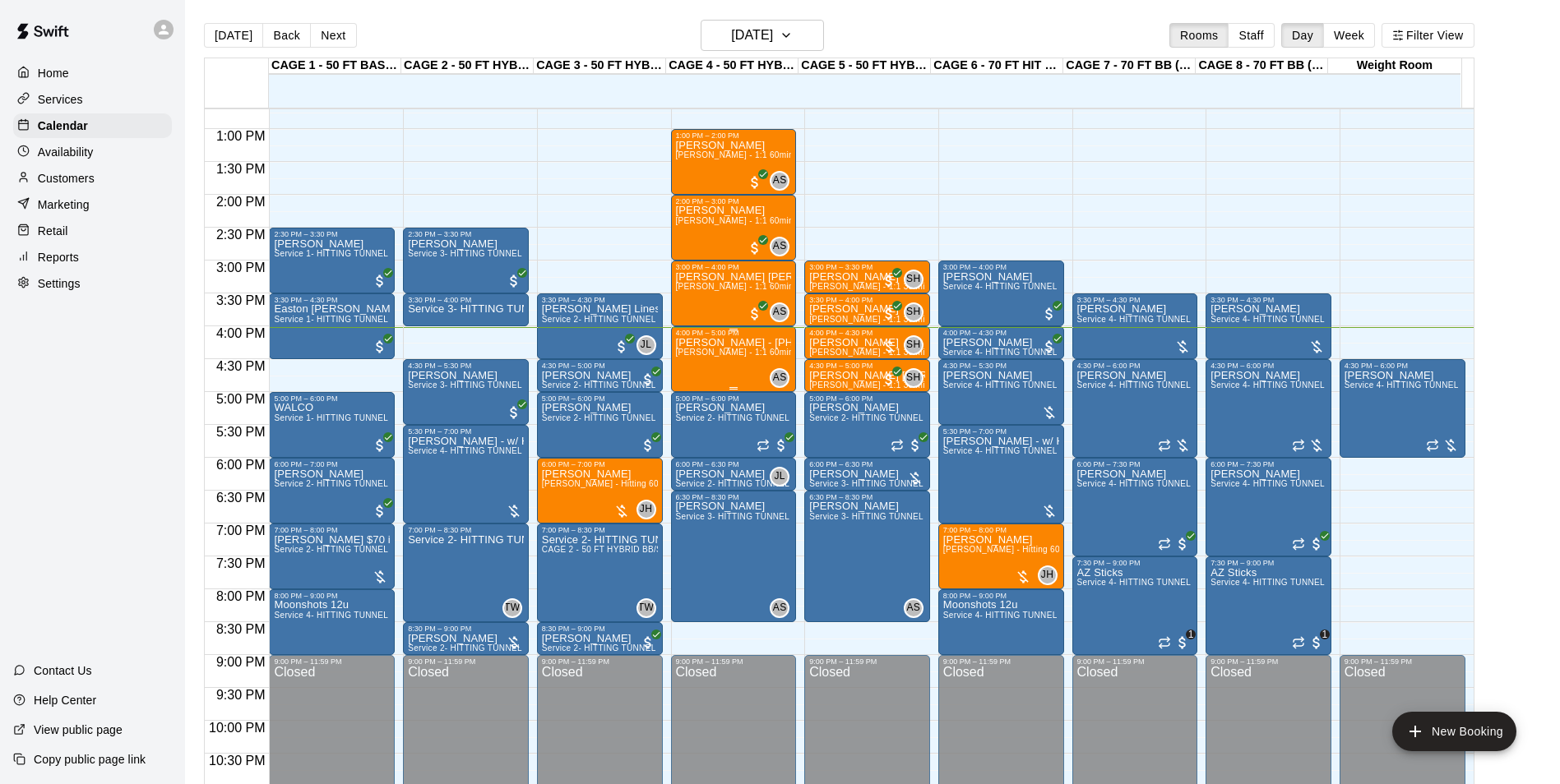
click at [719, 384] on div "Anthony Hall - 480 670 0849 ll lesson :Allie Skaggs - 1:1 60min softball Hittin…" at bounding box center [734, 729] width 116 height 784
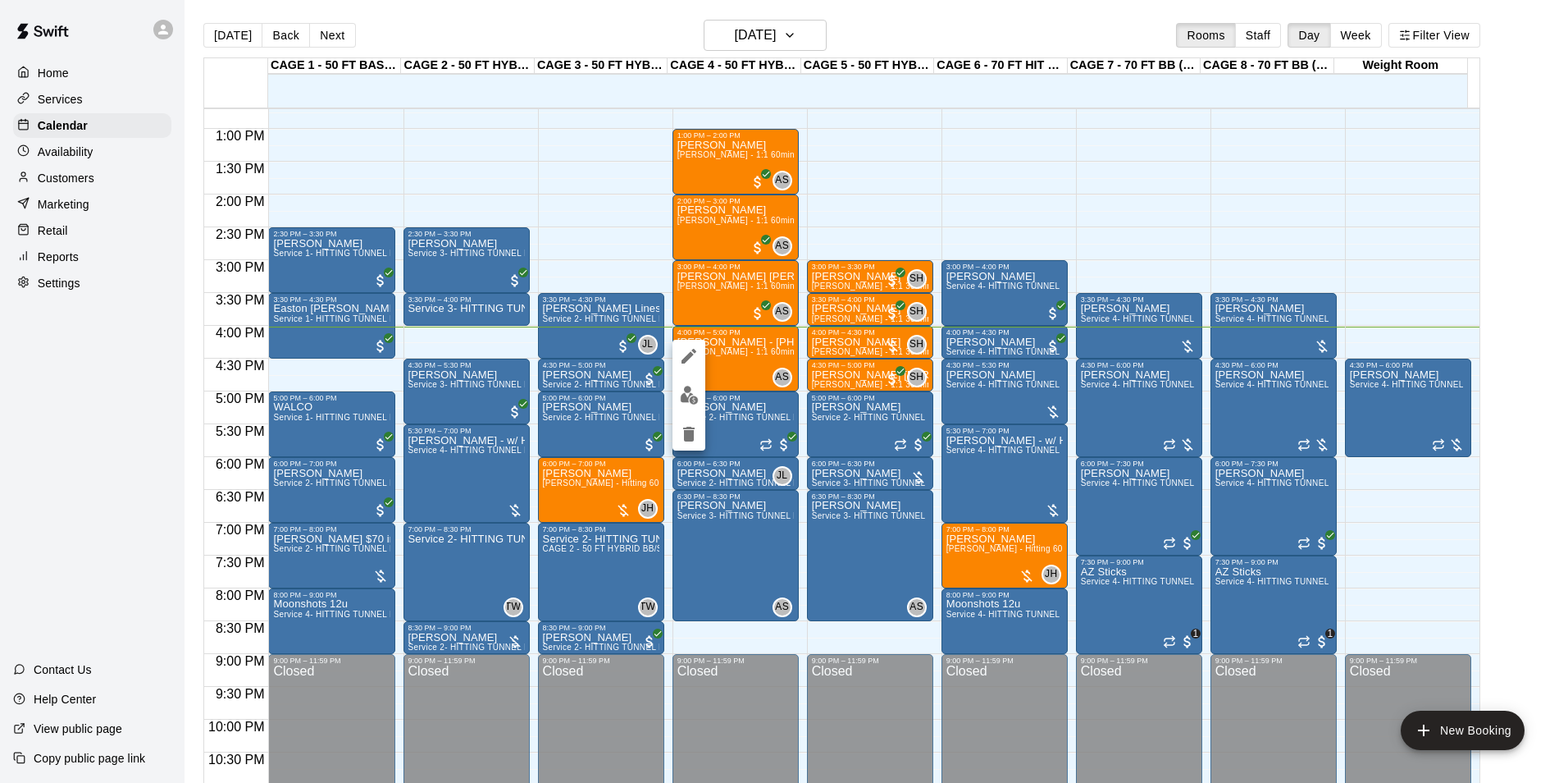
click at [438, 313] on div at bounding box center [784, 391] width 1568 height 783
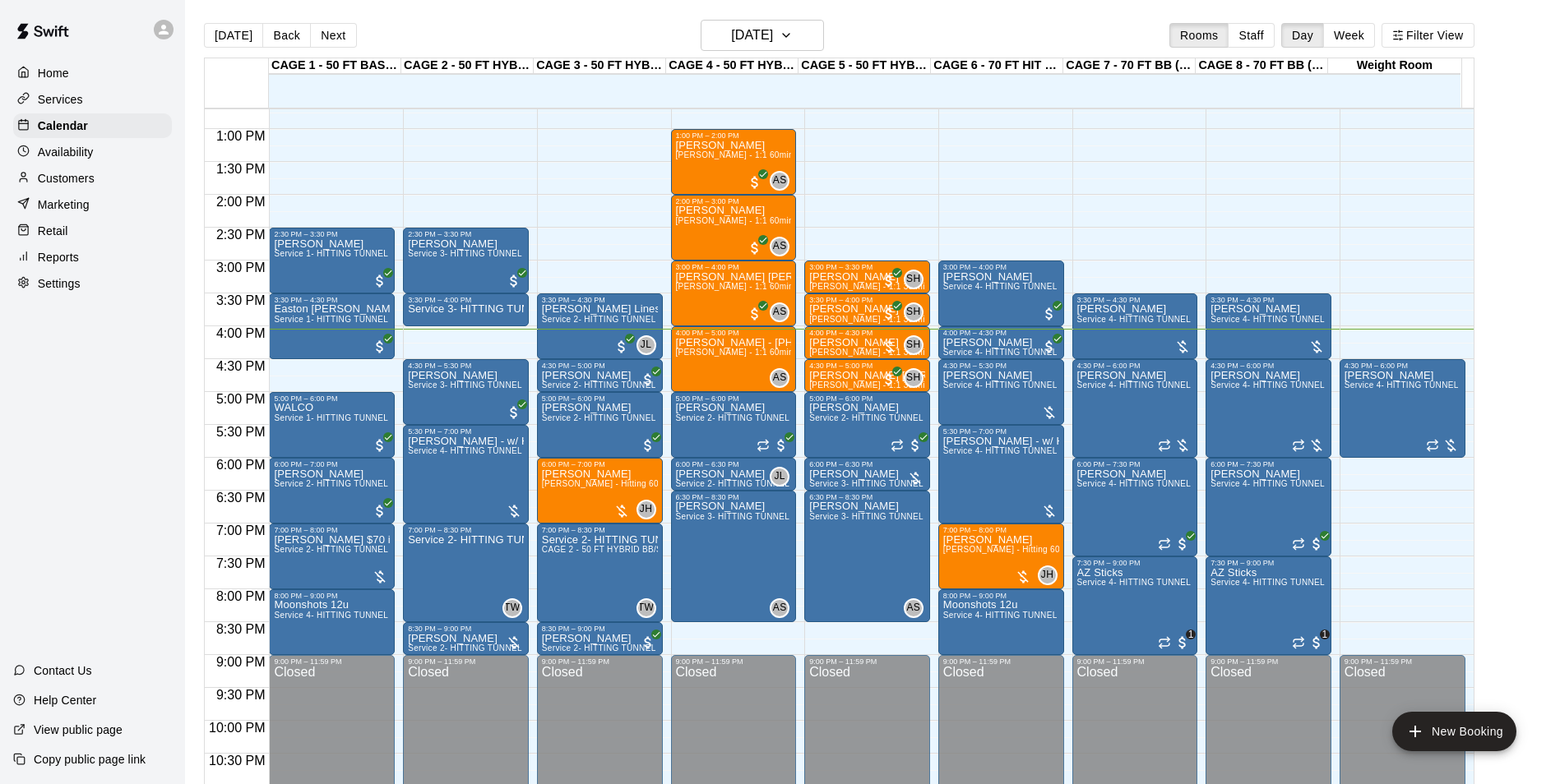
click at [901, 45] on div "Today Back Next Tuesday Oct 14 Rooms Staff Day Week Filter View" at bounding box center [838, 38] width 1270 height 37
click at [198, 33] on div "[DATE] Back [DATE][DATE] Rooms Staff Day Week Filter View CAGE 1 - 50 FT BASEBA…" at bounding box center [839, 411] width 1295 height 784
click at [212, 29] on button "[DATE]" at bounding box center [233, 36] width 59 height 25
click at [211, 19] on main "[DATE] Back [DATE][DATE] Rooms Staff Day Week Filter View CAGE 1 - 50 FT BASEBA…" at bounding box center [872, 405] width 1374 height 810
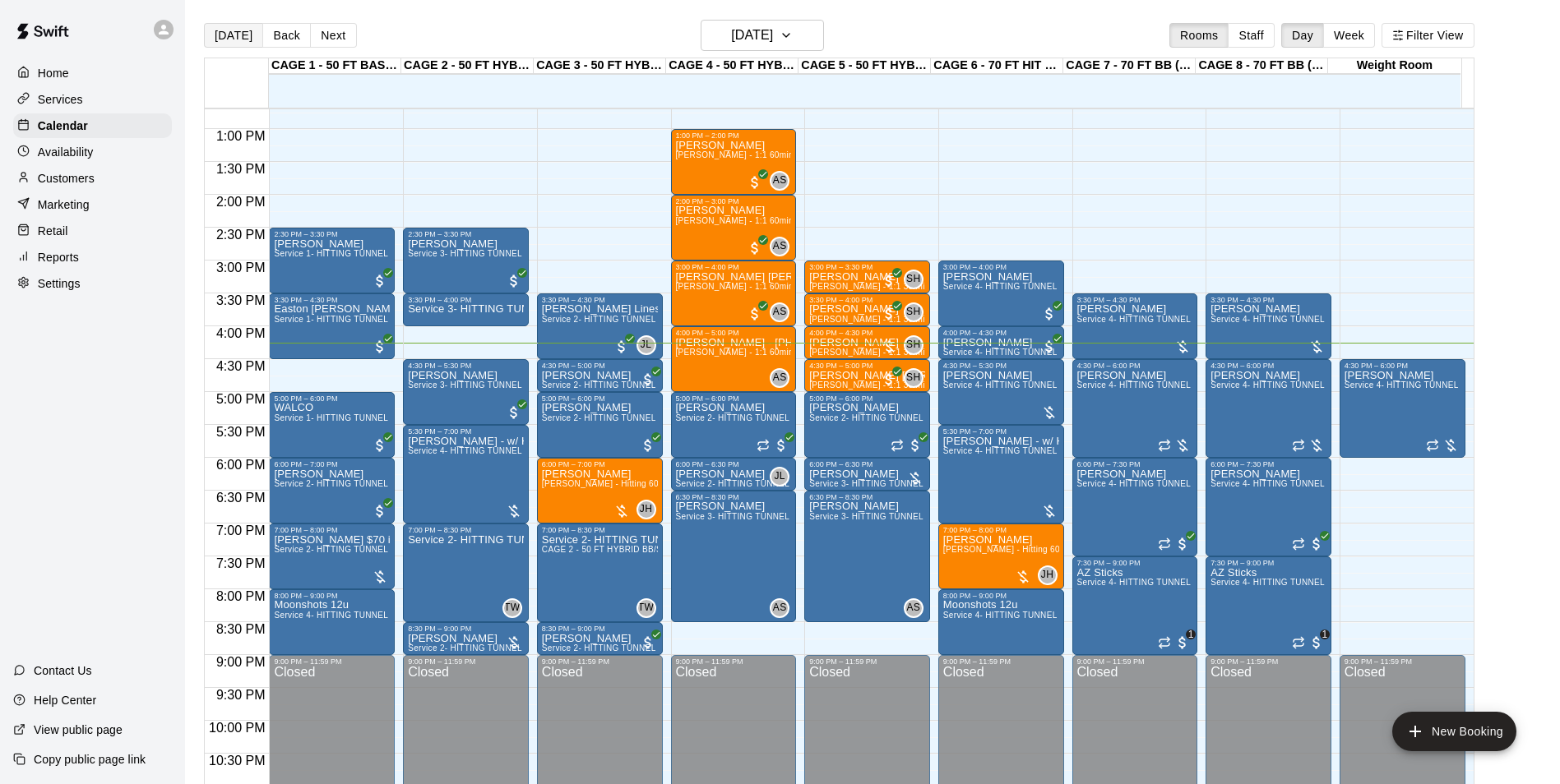
click at [220, 26] on button "[DATE]" at bounding box center [233, 36] width 59 height 25
click at [992, 396] on div "Troy Dix Service 4- HITTING TUNNEL RENTAL - 70ft Baseball" at bounding box center [1001, 762] width 116 height 784
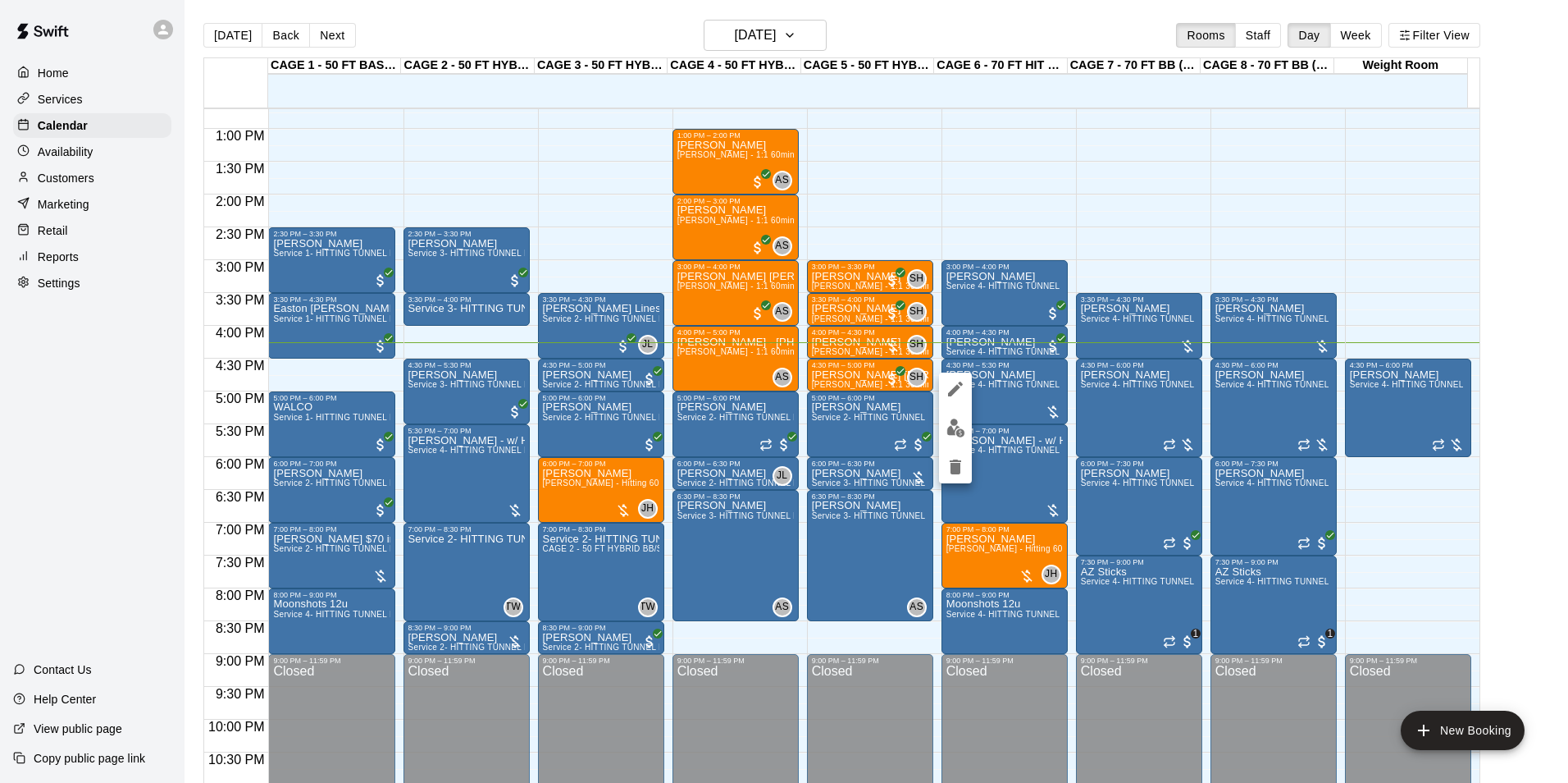
click at [462, 388] on div at bounding box center [784, 391] width 1568 height 783
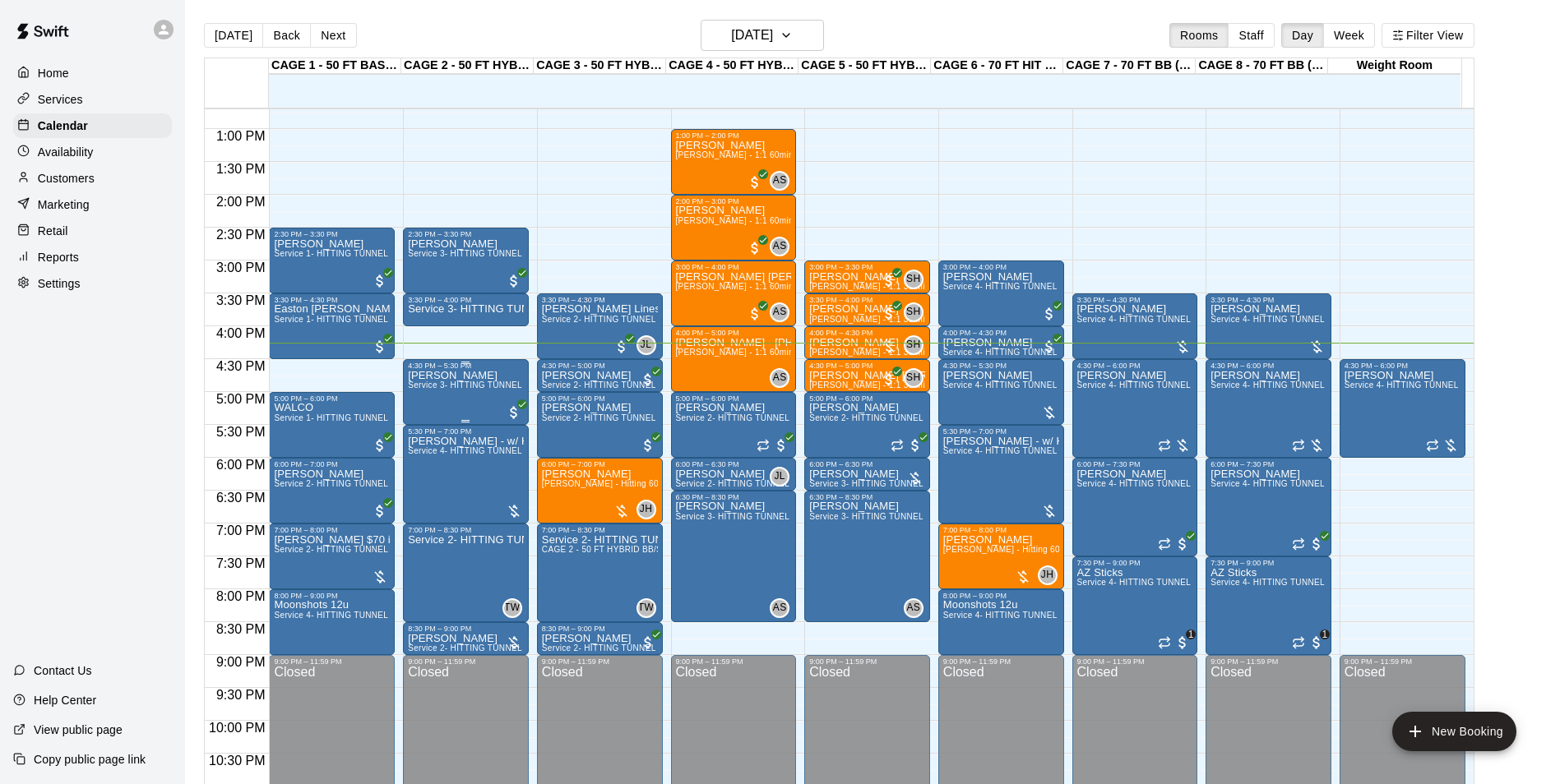
click at [448, 414] on div "Troy Dix Service 3- HITTING TUNNEL RENTAL - 50ft Softball" at bounding box center [466, 762] width 116 height 784
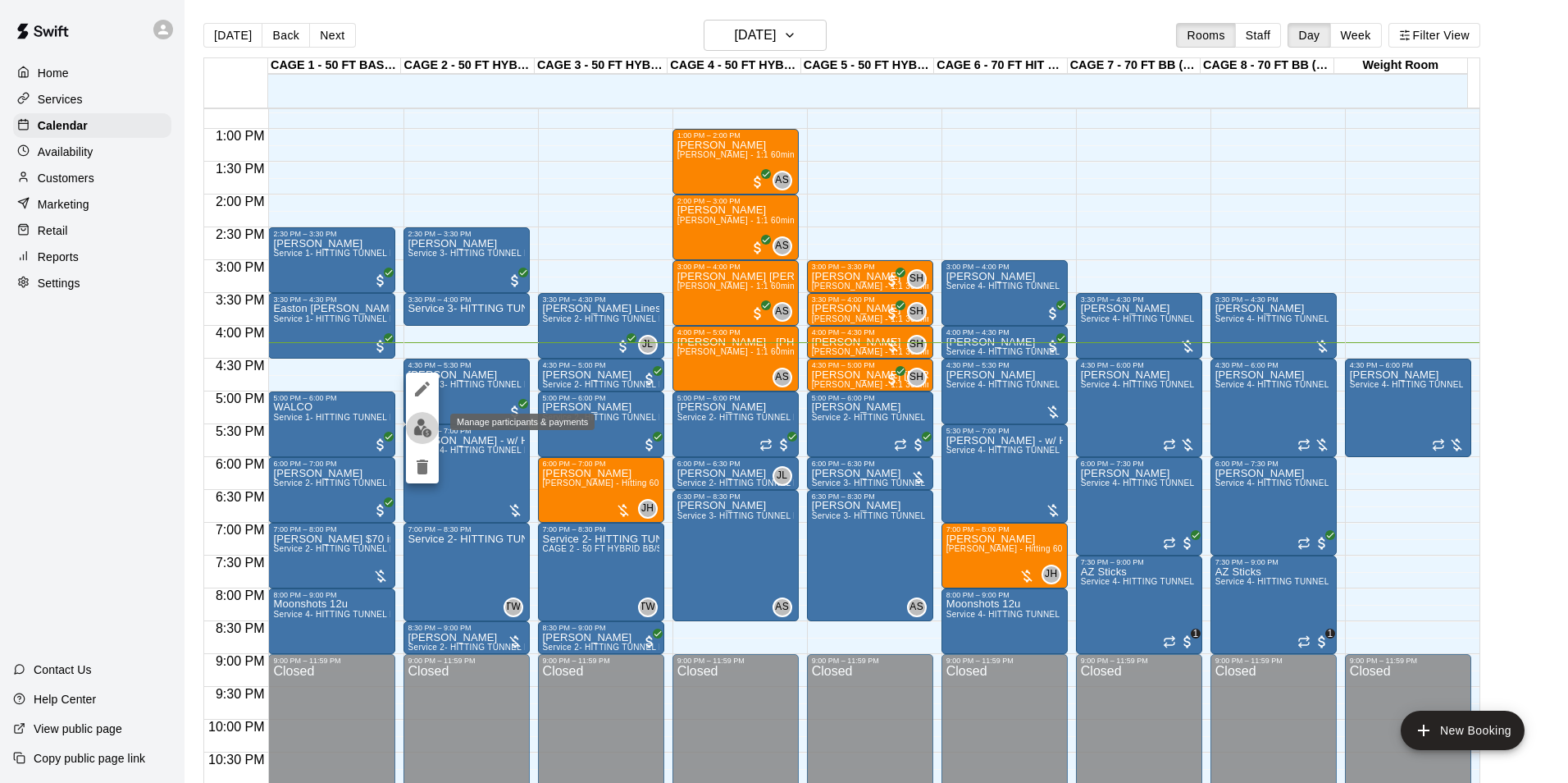
click at [435, 424] on button "edit" at bounding box center [422, 428] width 33 height 32
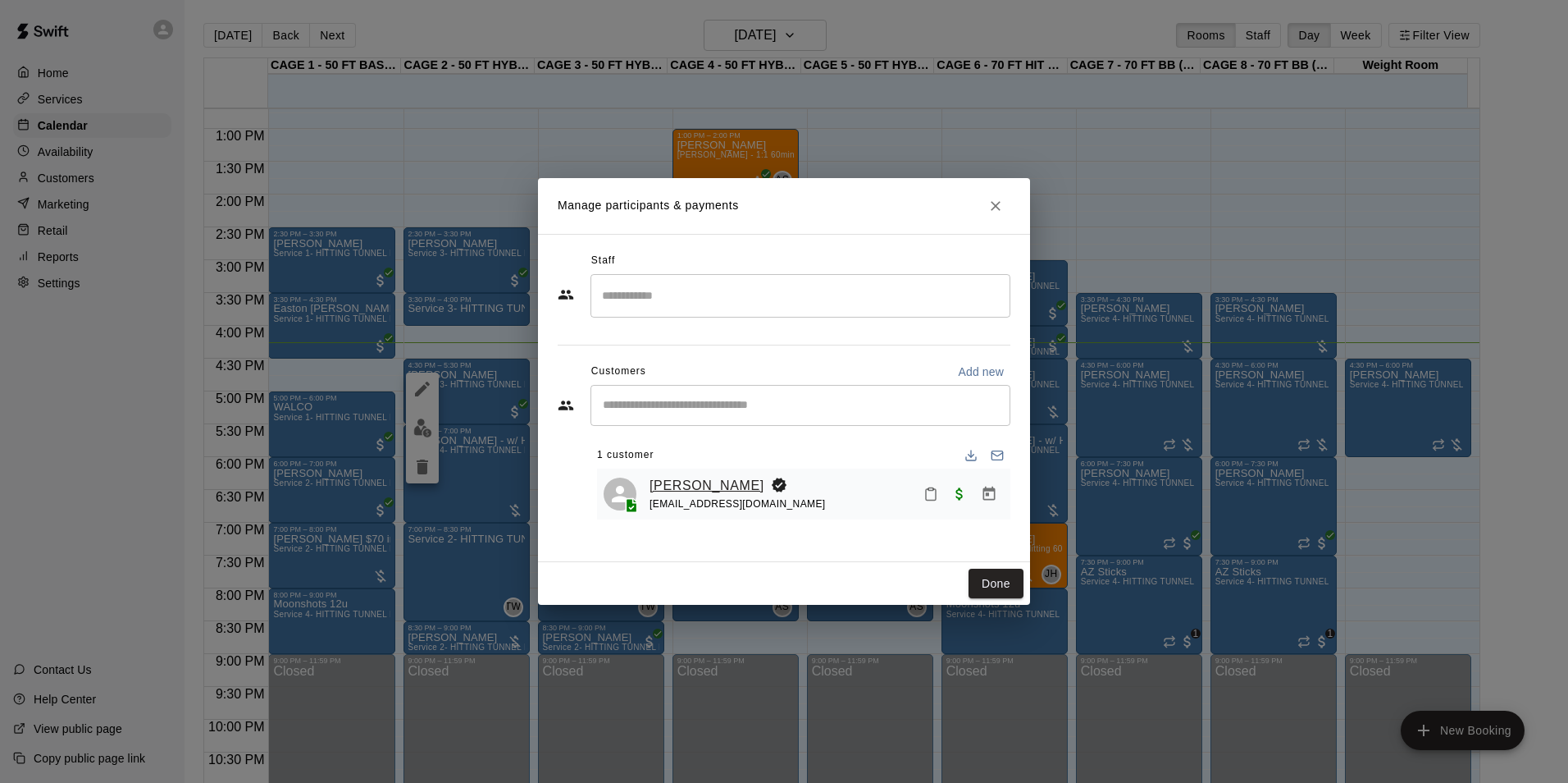
click at [688, 477] on link "[PERSON_NAME]" at bounding box center [707, 485] width 115 height 21
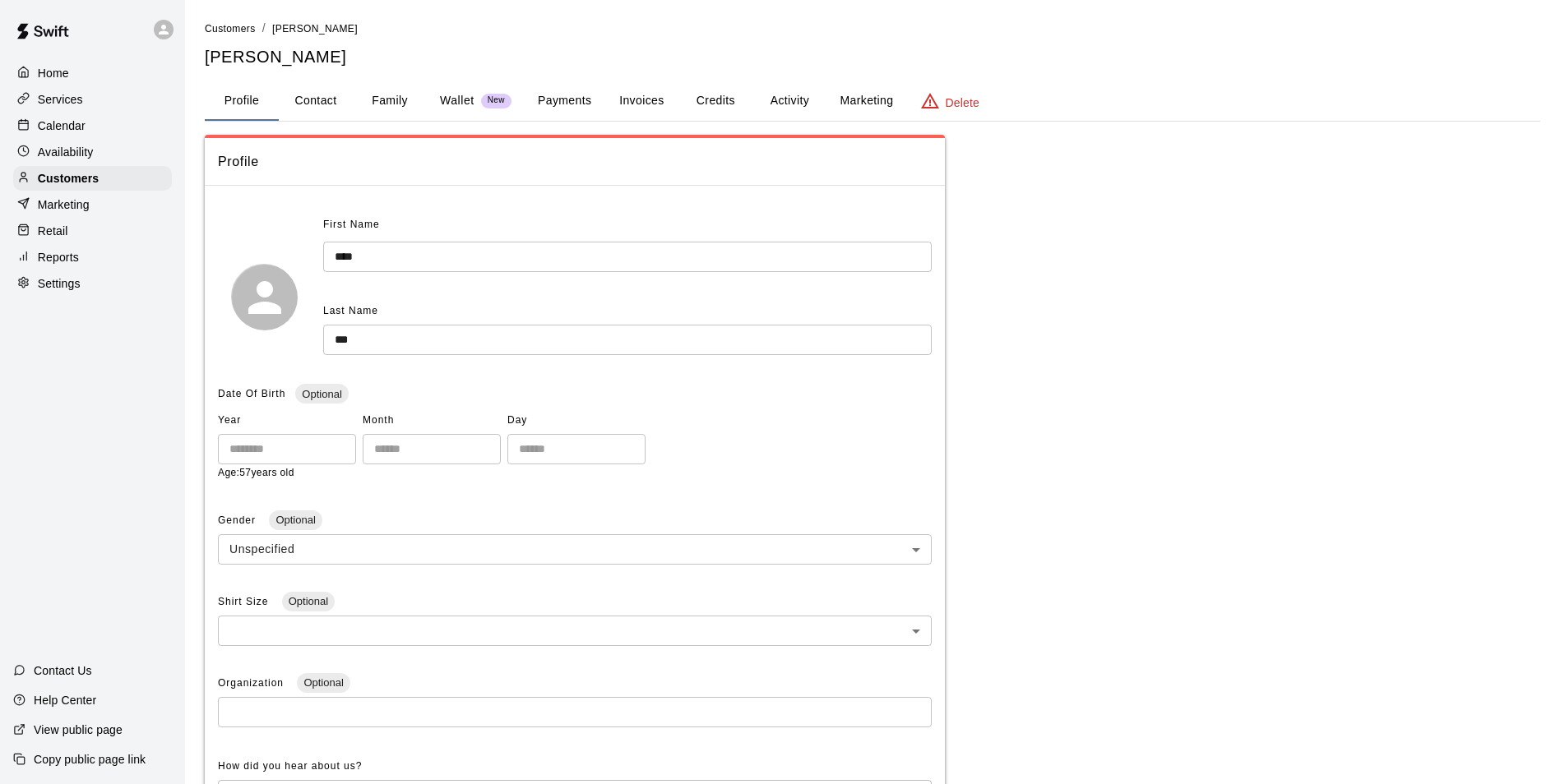
click at [566, 118] on button "Payments" at bounding box center [564, 101] width 79 height 39
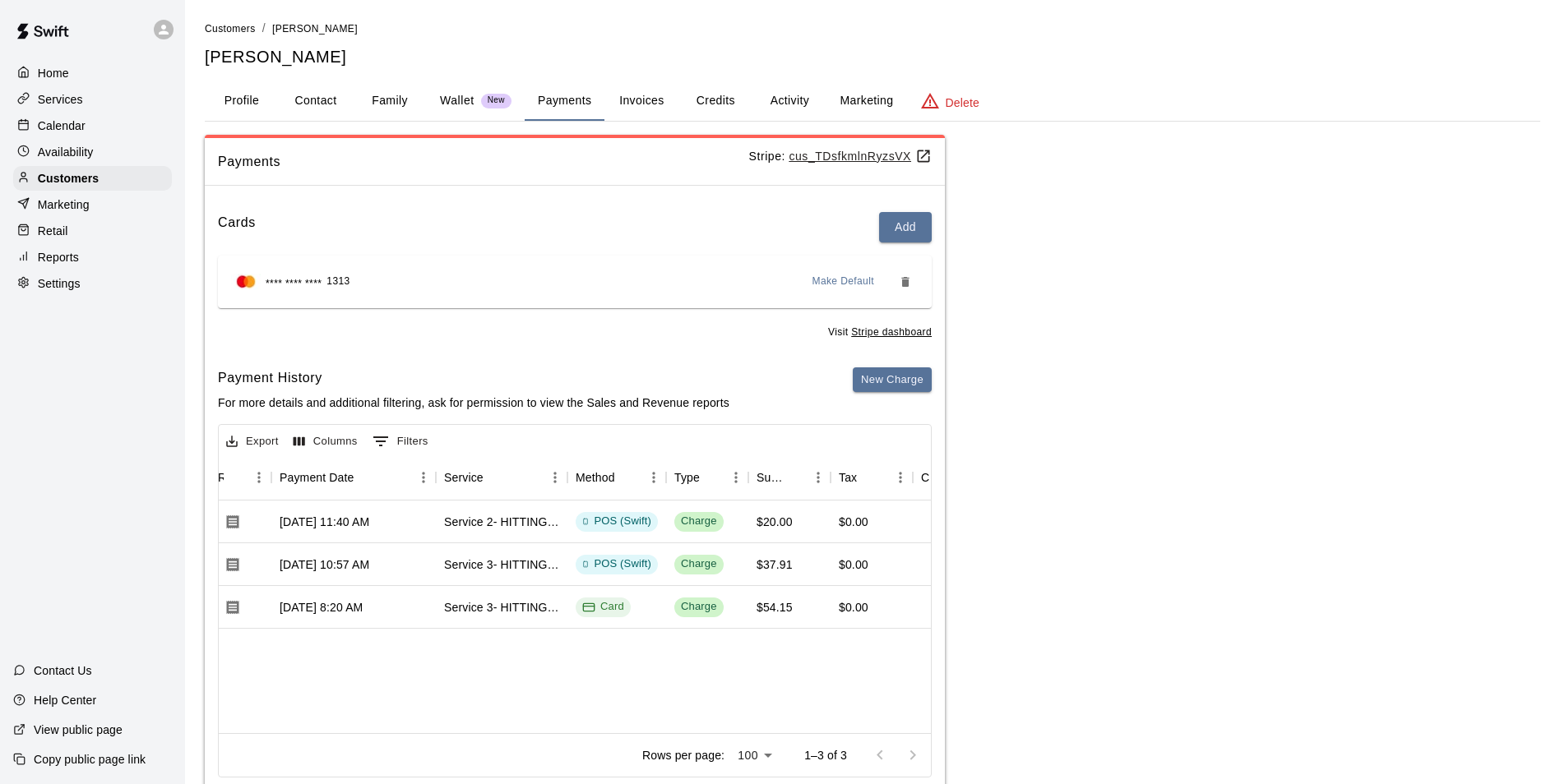
scroll to position [0, 179]
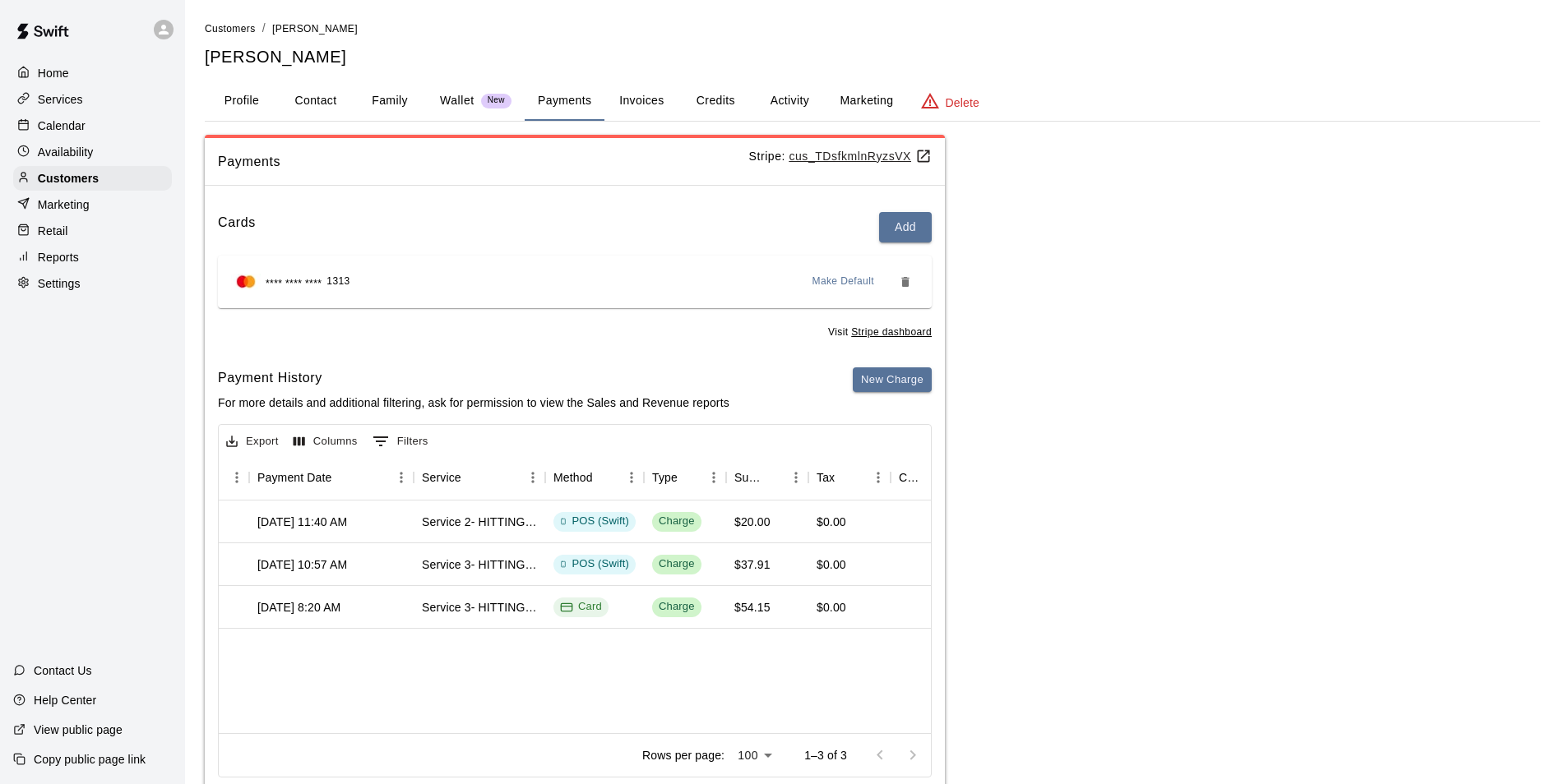
click at [770, 96] on button "Activity" at bounding box center [789, 101] width 74 height 39
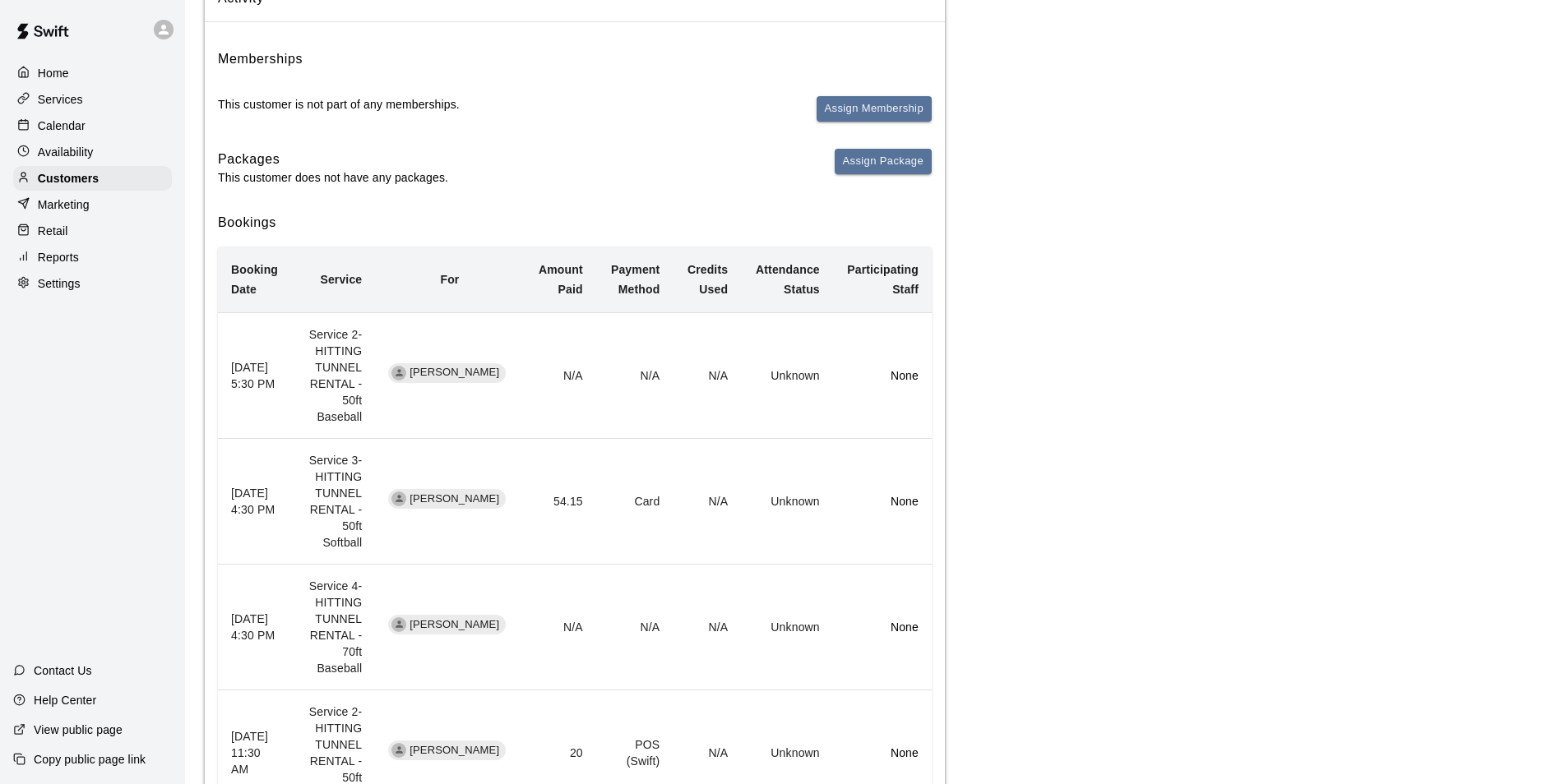
scroll to position [164, 0]
click at [75, 121] on p "Calendar" at bounding box center [61, 126] width 47 height 16
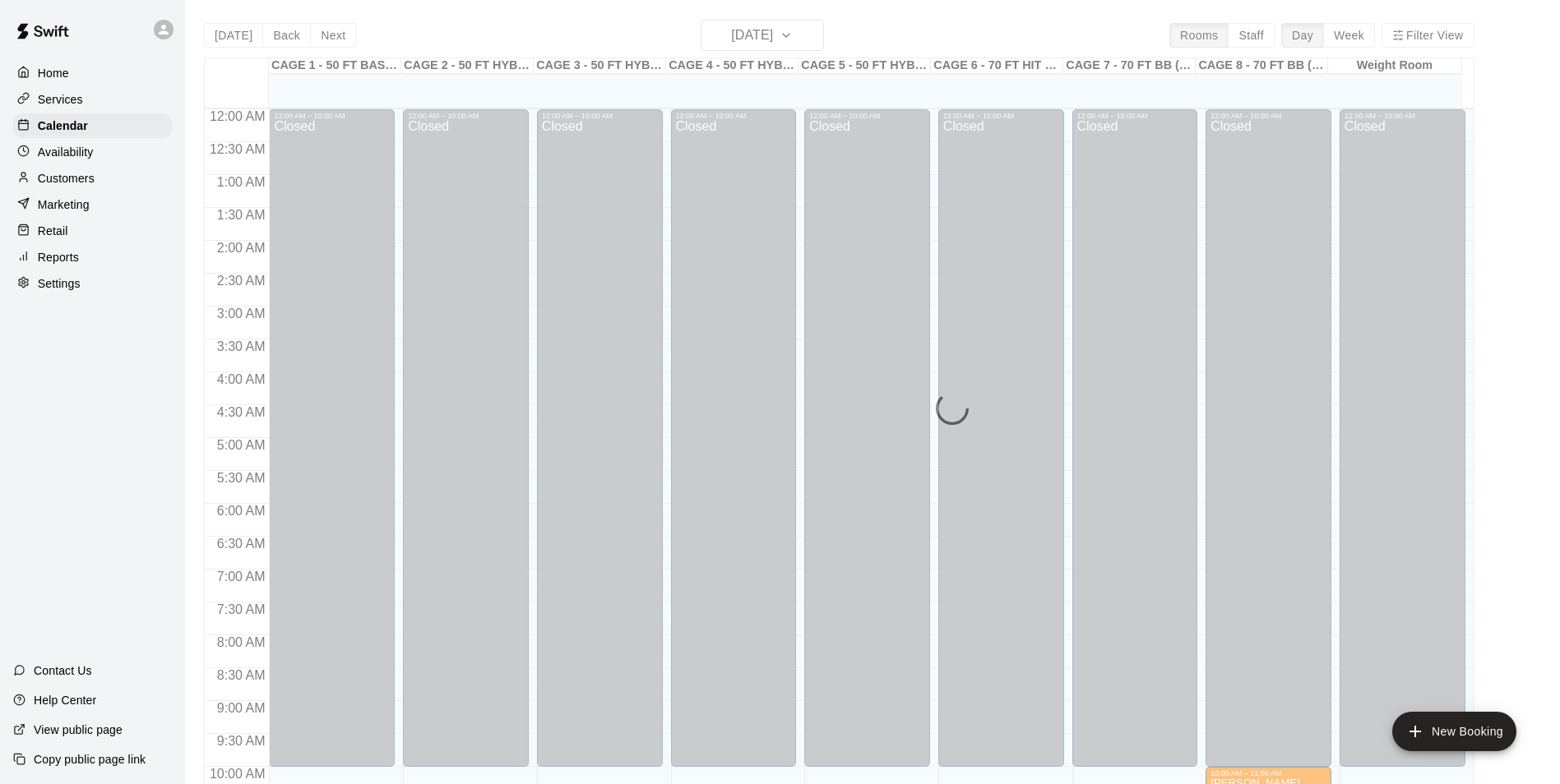
scroll to position [835, 0]
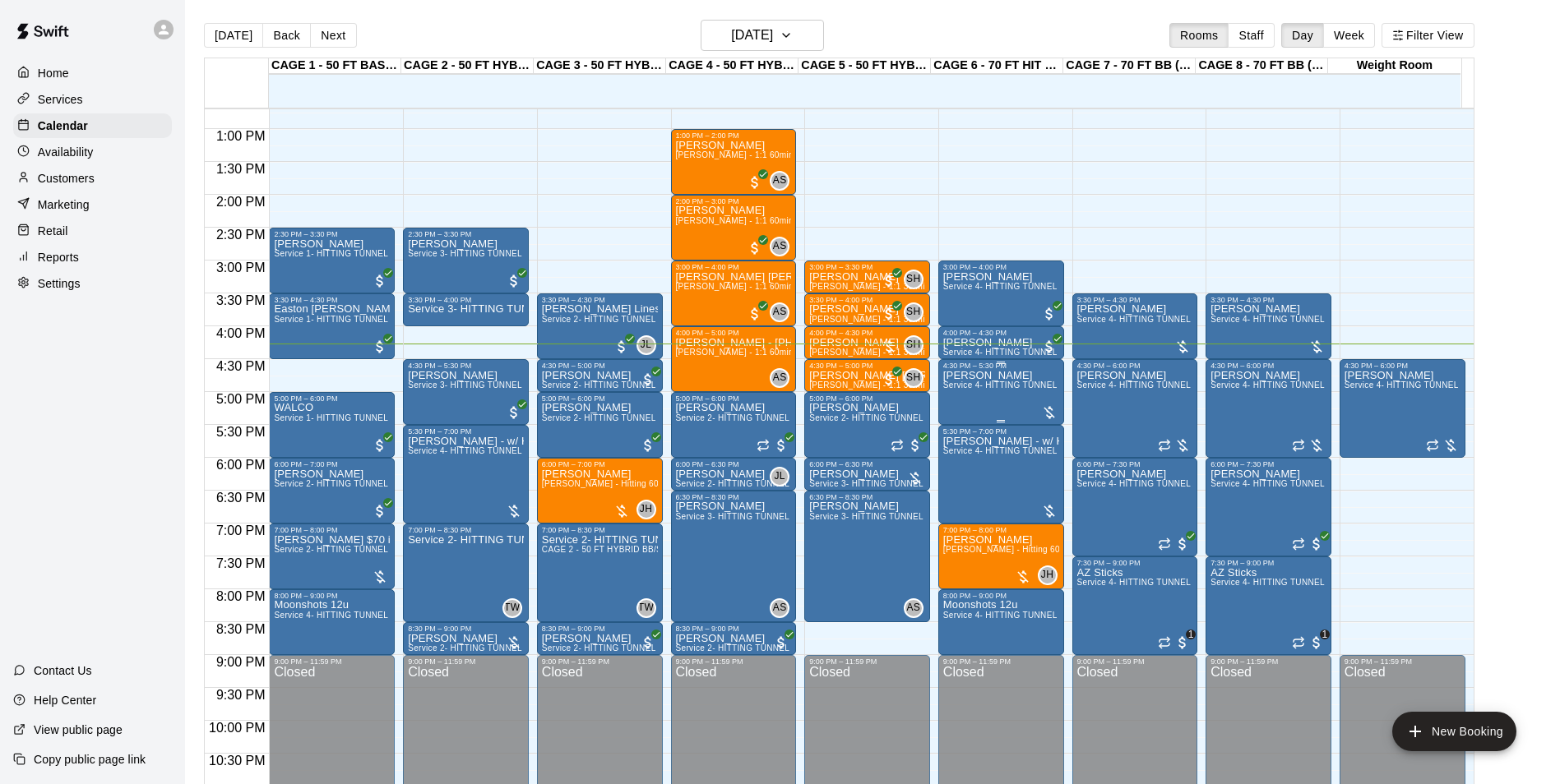
click at [971, 400] on div "Troy Dix Service 4- HITTING TUNNEL RENTAL - 70ft Baseball" at bounding box center [1001, 762] width 116 height 784
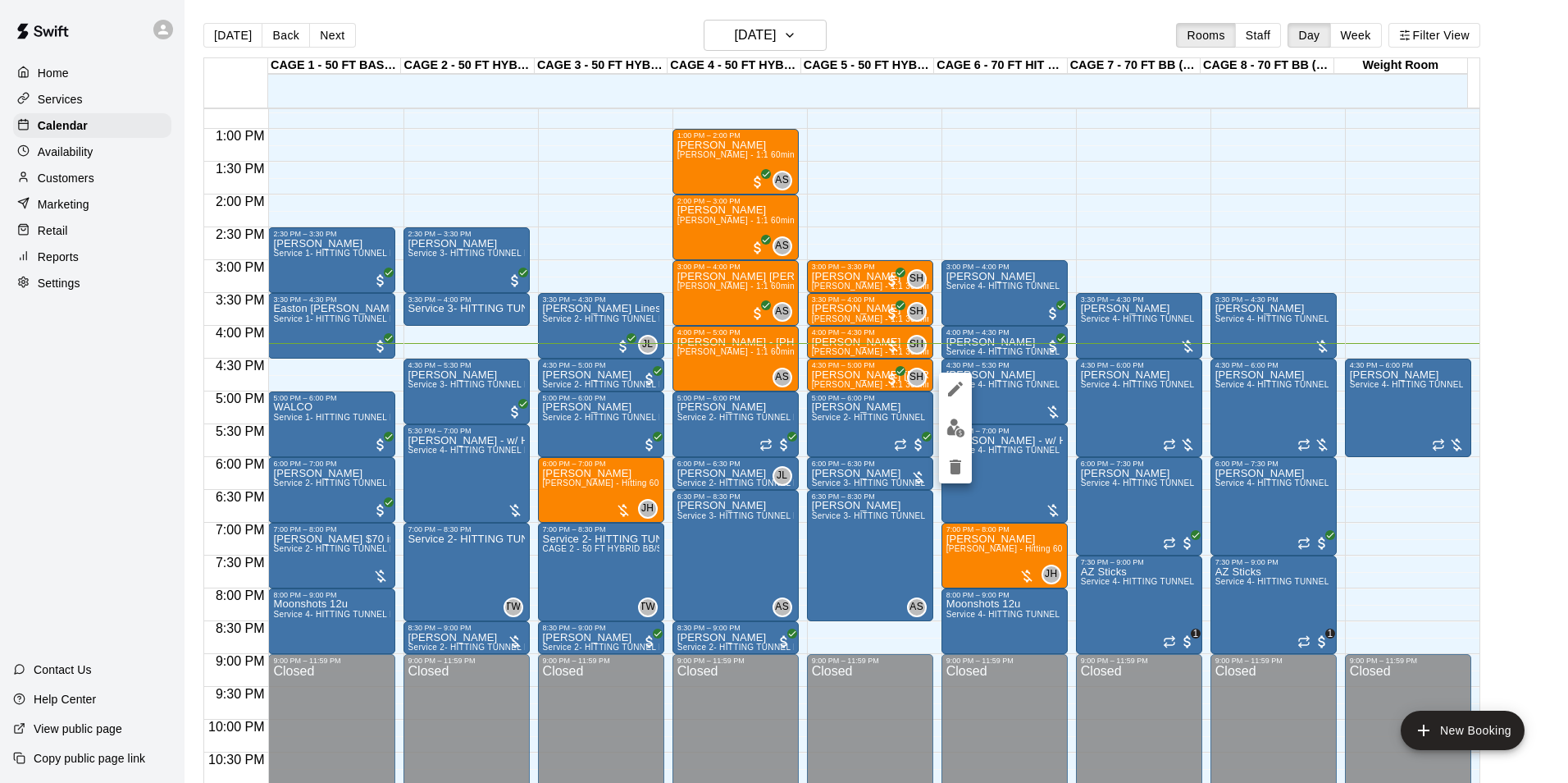
click at [955, 429] on img "edit" at bounding box center [955, 428] width 19 height 19
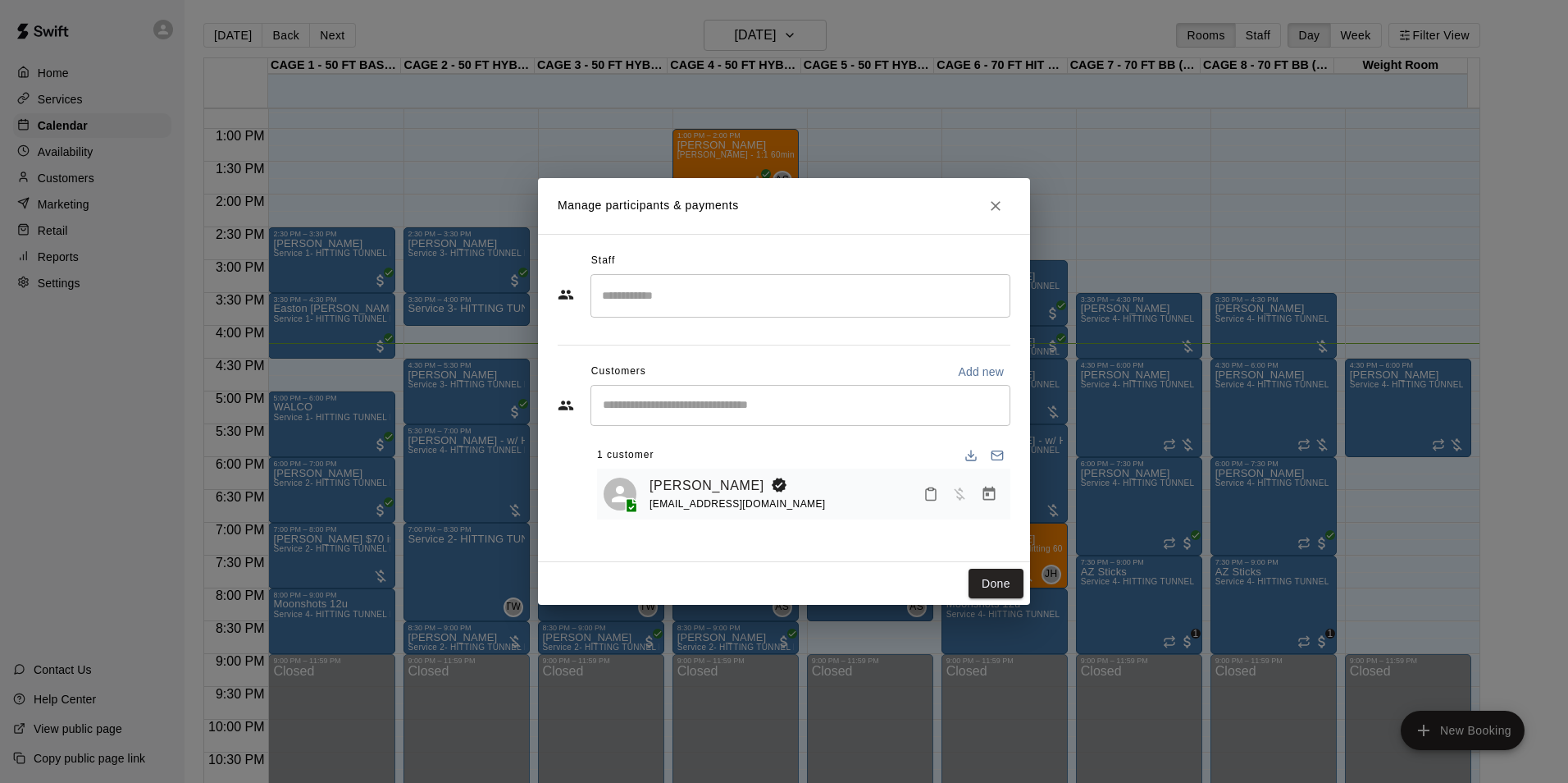
click at [985, 492] on icon "Manage bookings & payment" at bounding box center [990, 493] width 12 height 14
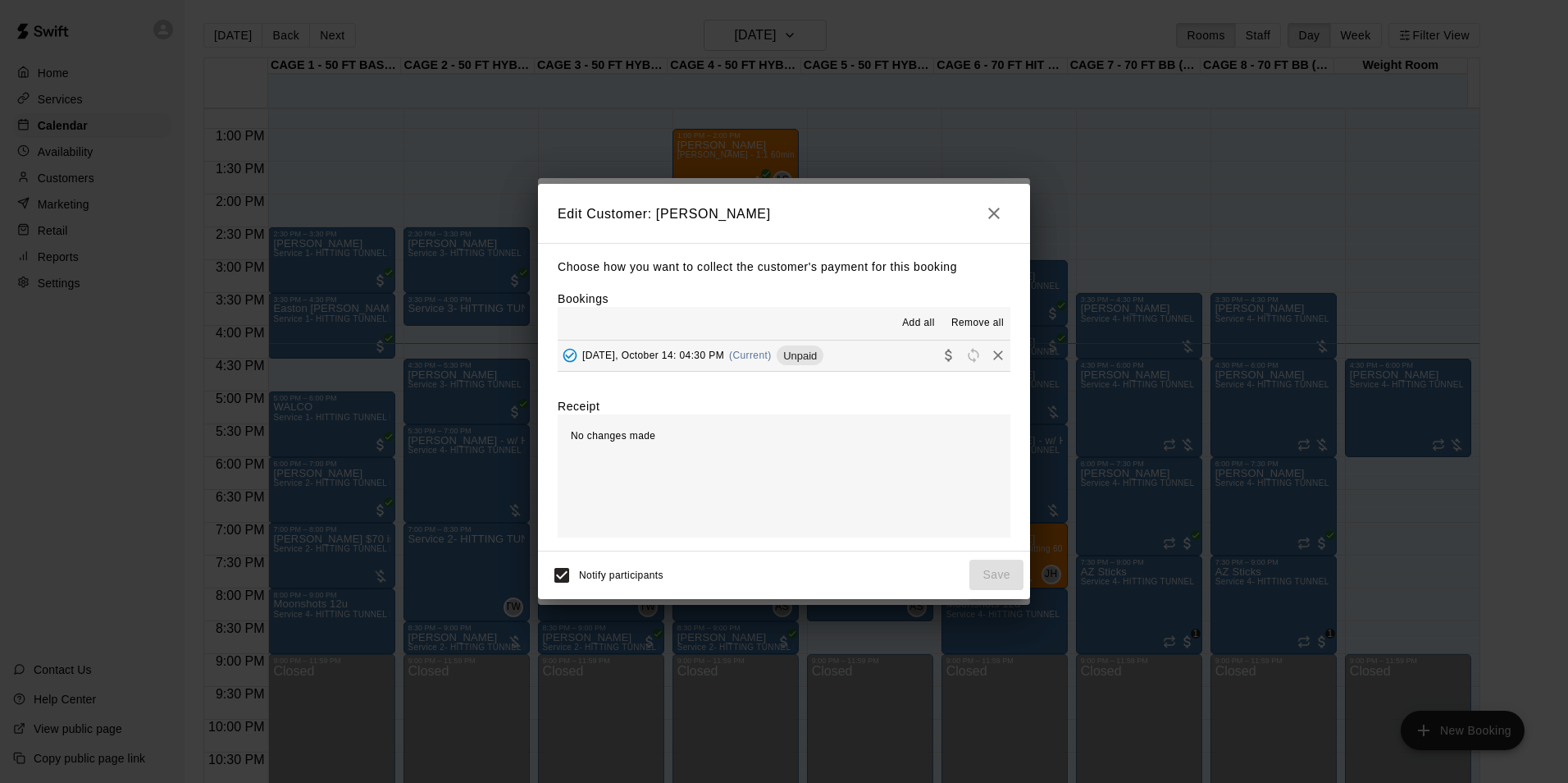
click at [849, 363] on button "Tuesday, October 14: 04:30 PM (Current) Unpaid" at bounding box center [784, 355] width 453 height 30
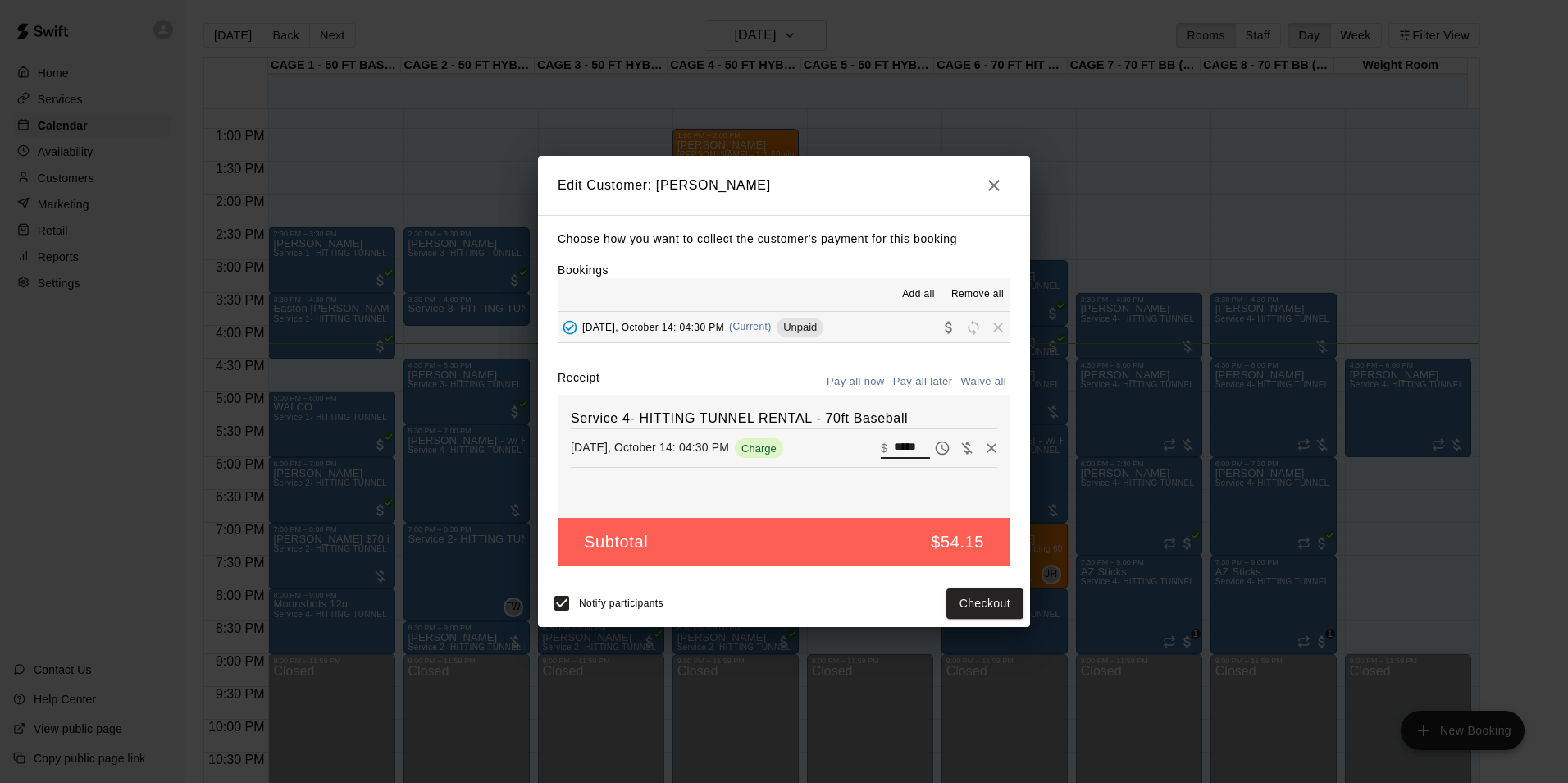
click at [905, 455] on input "*****" at bounding box center [912, 448] width 37 height 21
click at [905, 456] on input "*****" at bounding box center [912, 448] width 37 height 21
type input "*****"
click at [976, 609] on button "Checkout" at bounding box center [985, 604] width 77 height 30
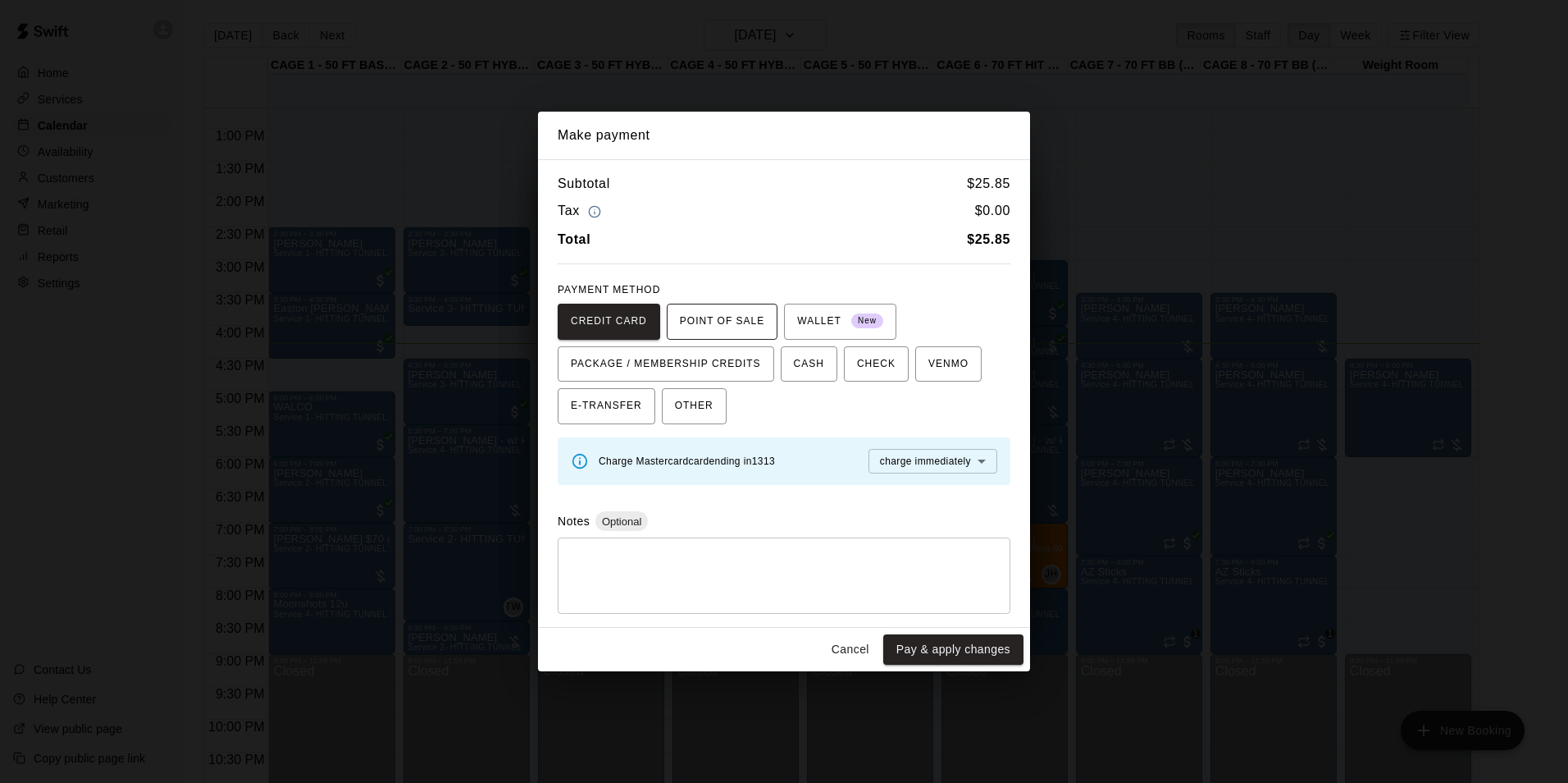
click at [728, 309] on span "POINT OF SALE" at bounding box center [722, 321] width 85 height 26
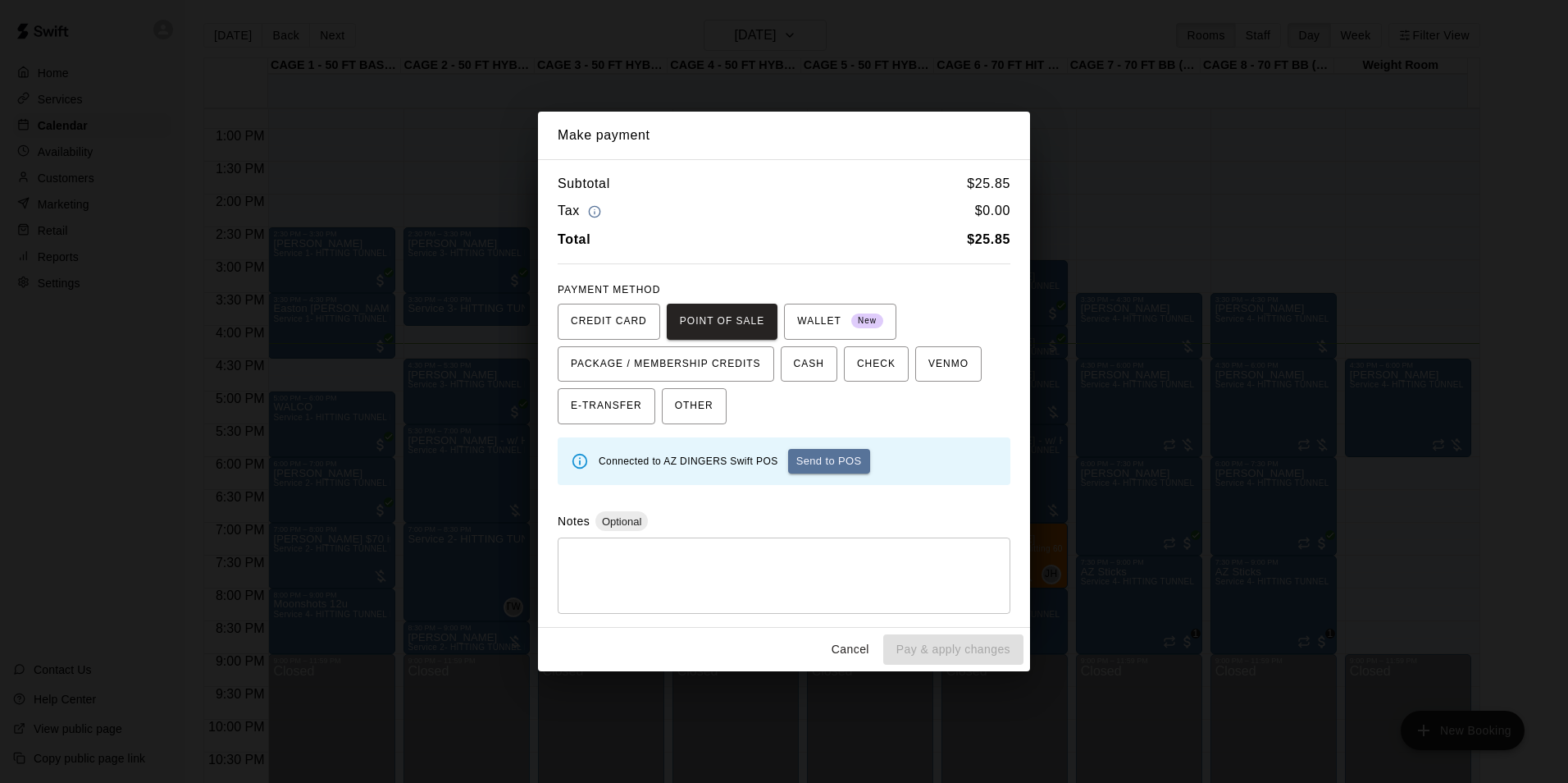
click at [819, 463] on button "Send to POS" at bounding box center [829, 461] width 82 height 25
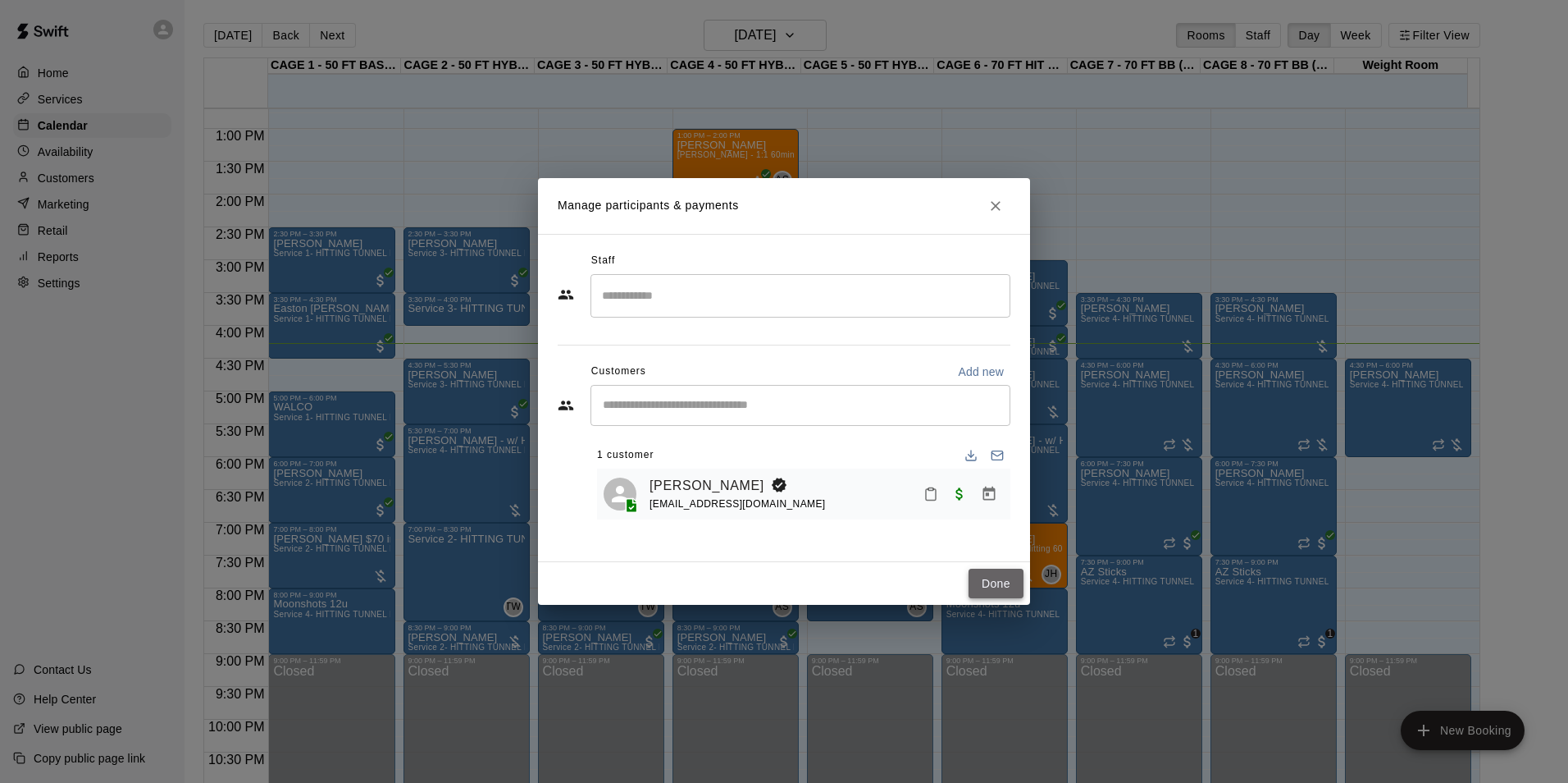
click at [984, 577] on button "Done" at bounding box center [996, 583] width 55 height 30
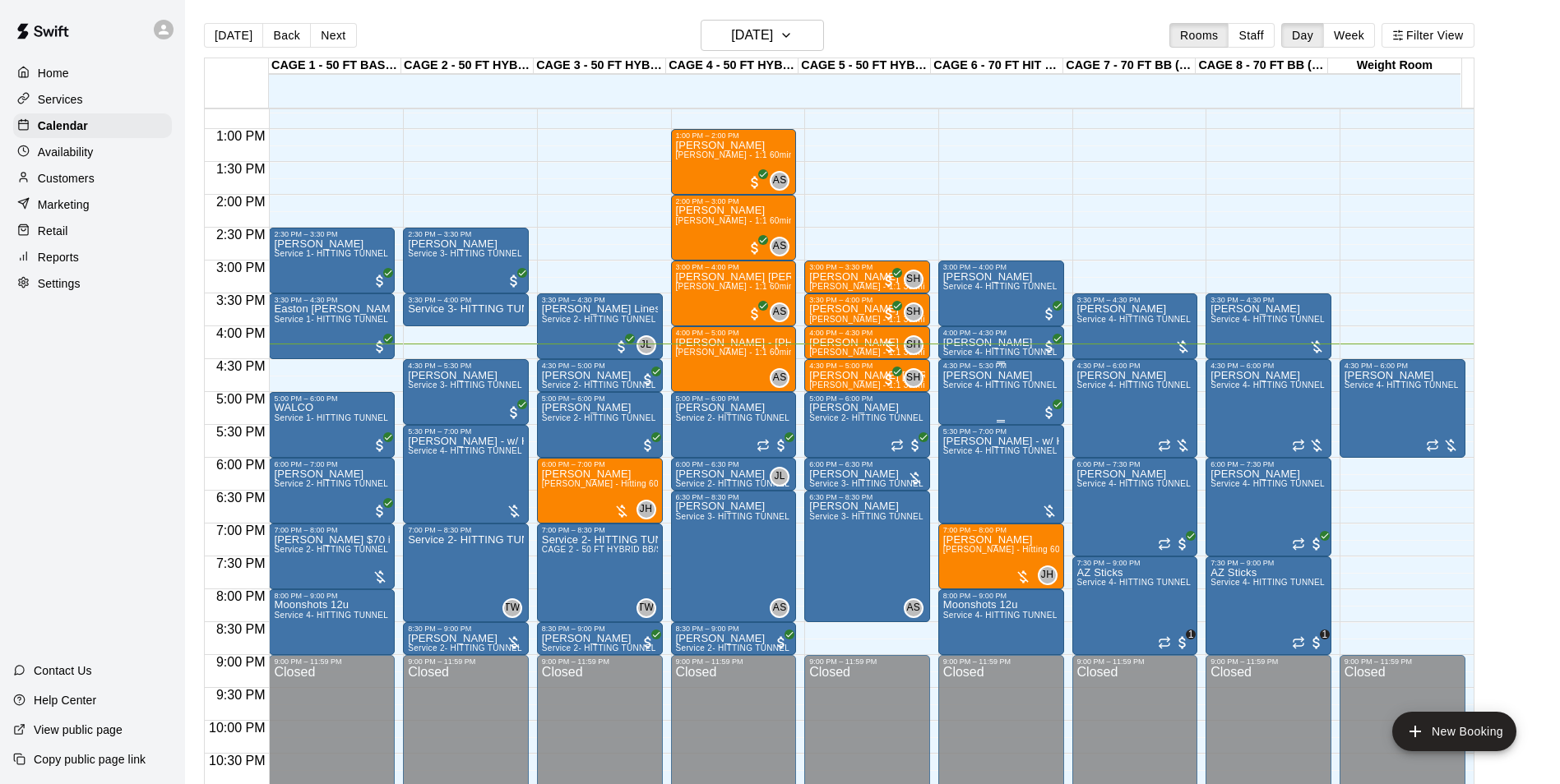
click at [978, 375] on p "[PERSON_NAME]" at bounding box center [1001, 375] width 116 height 0
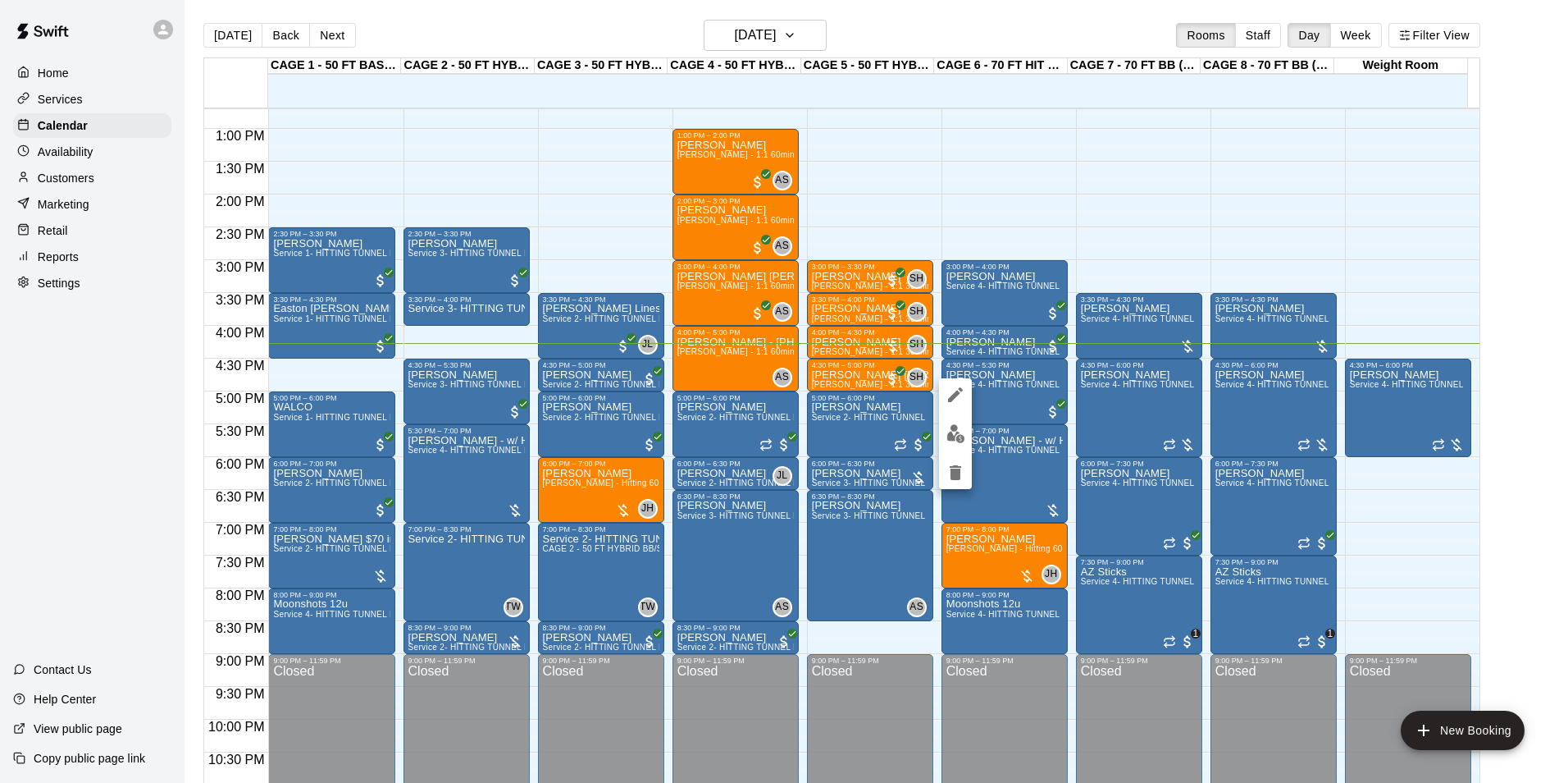
click at [959, 431] on img "edit" at bounding box center [955, 433] width 19 height 19
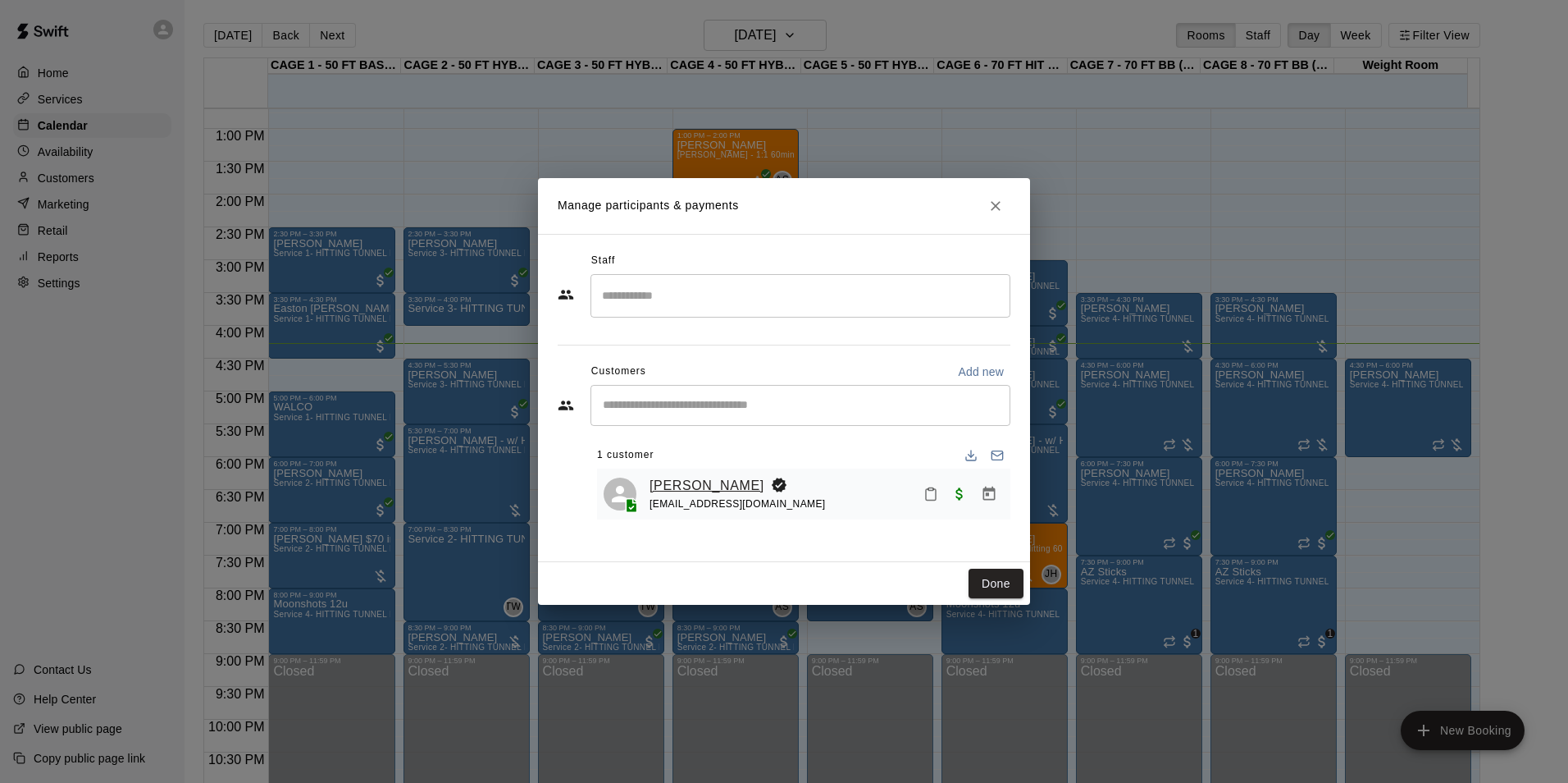
click at [680, 479] on link "[PERSON_NAME]" at bounding box center [707, 485] width 115 height 21
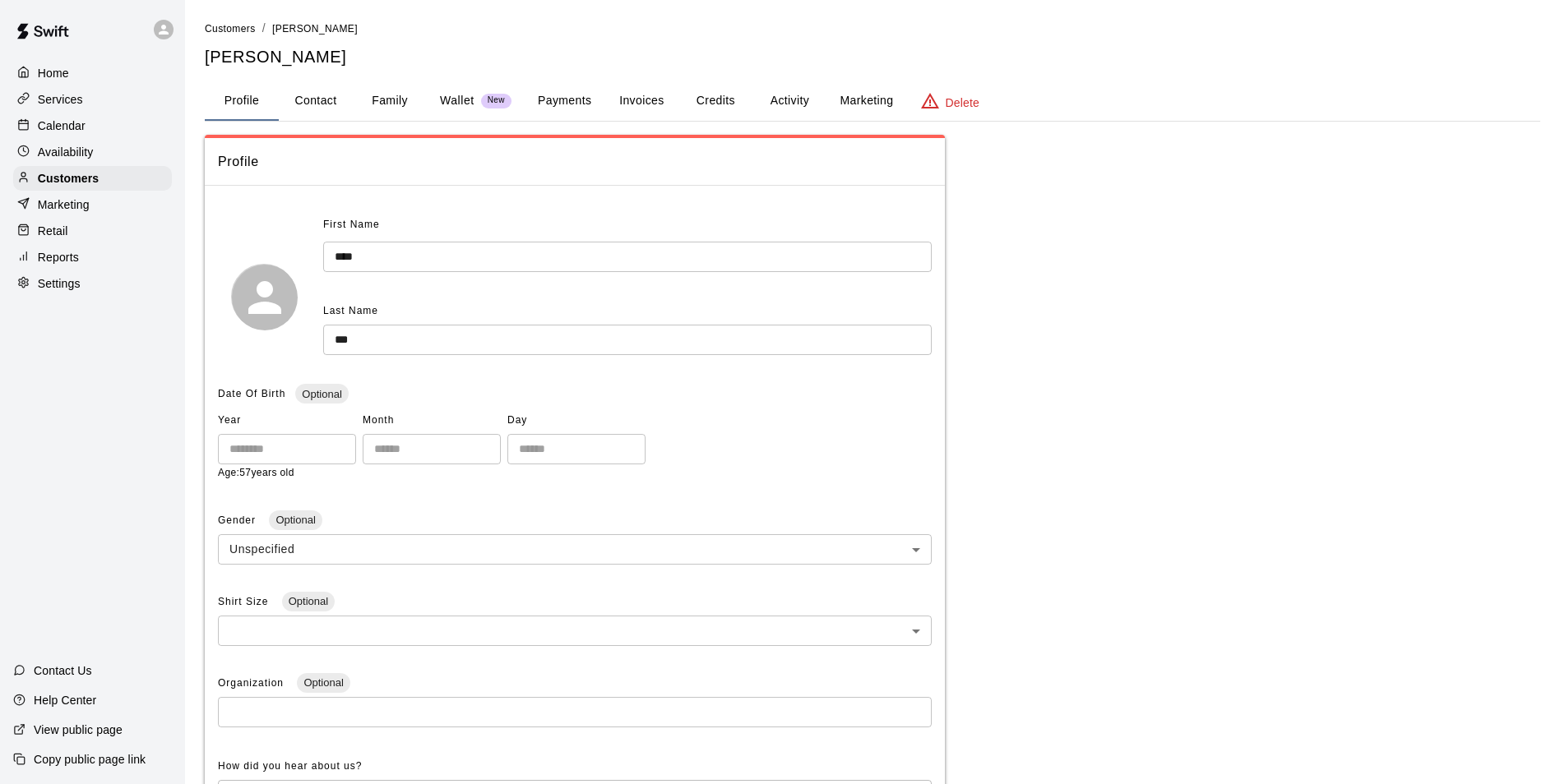
click at [623, 101] on button "Invoices" at bounding box center [641, 101] width 74 height 39
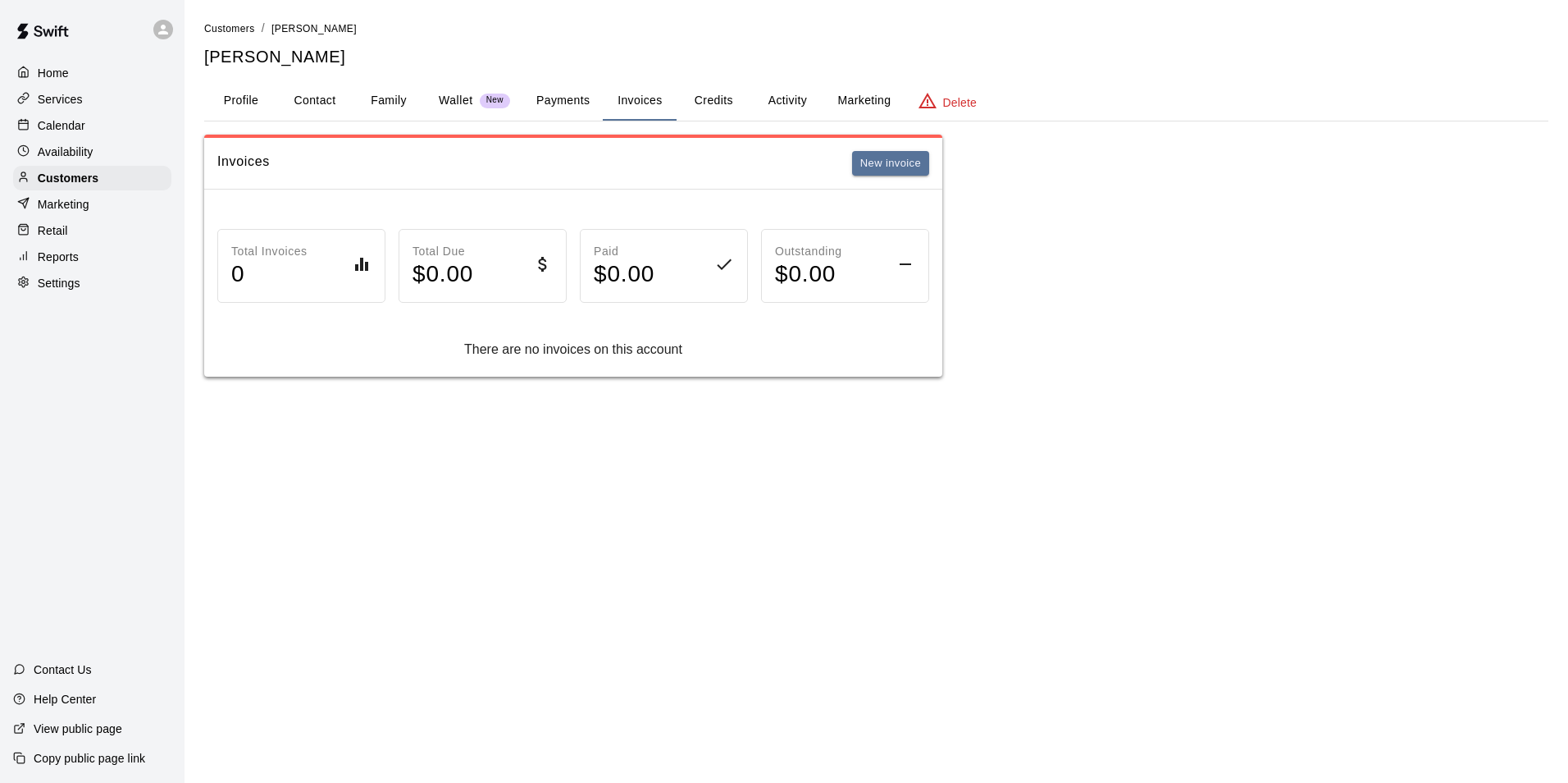
click at [574, 95] on button "Payments" at bounding box center [563, 101] width 79 height 39
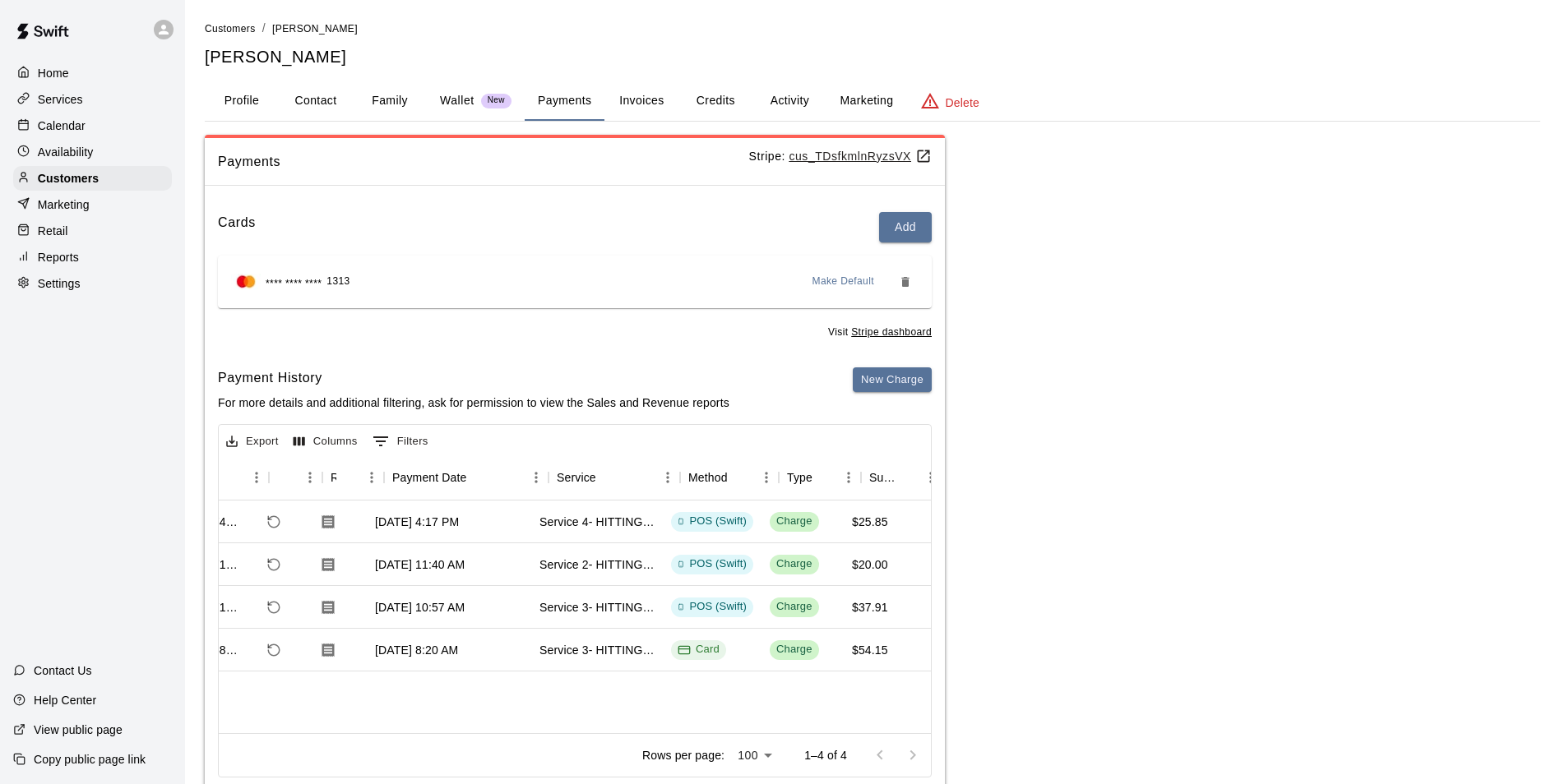
scroll to position [0, 68]
click at [1008, 420] on div "Payments Stripe: cus_TDsfkmlnRyzsVX Cards Add **** **** **** 1313 Make Default …" at bounding box center [872, 466] width 1335 height 663
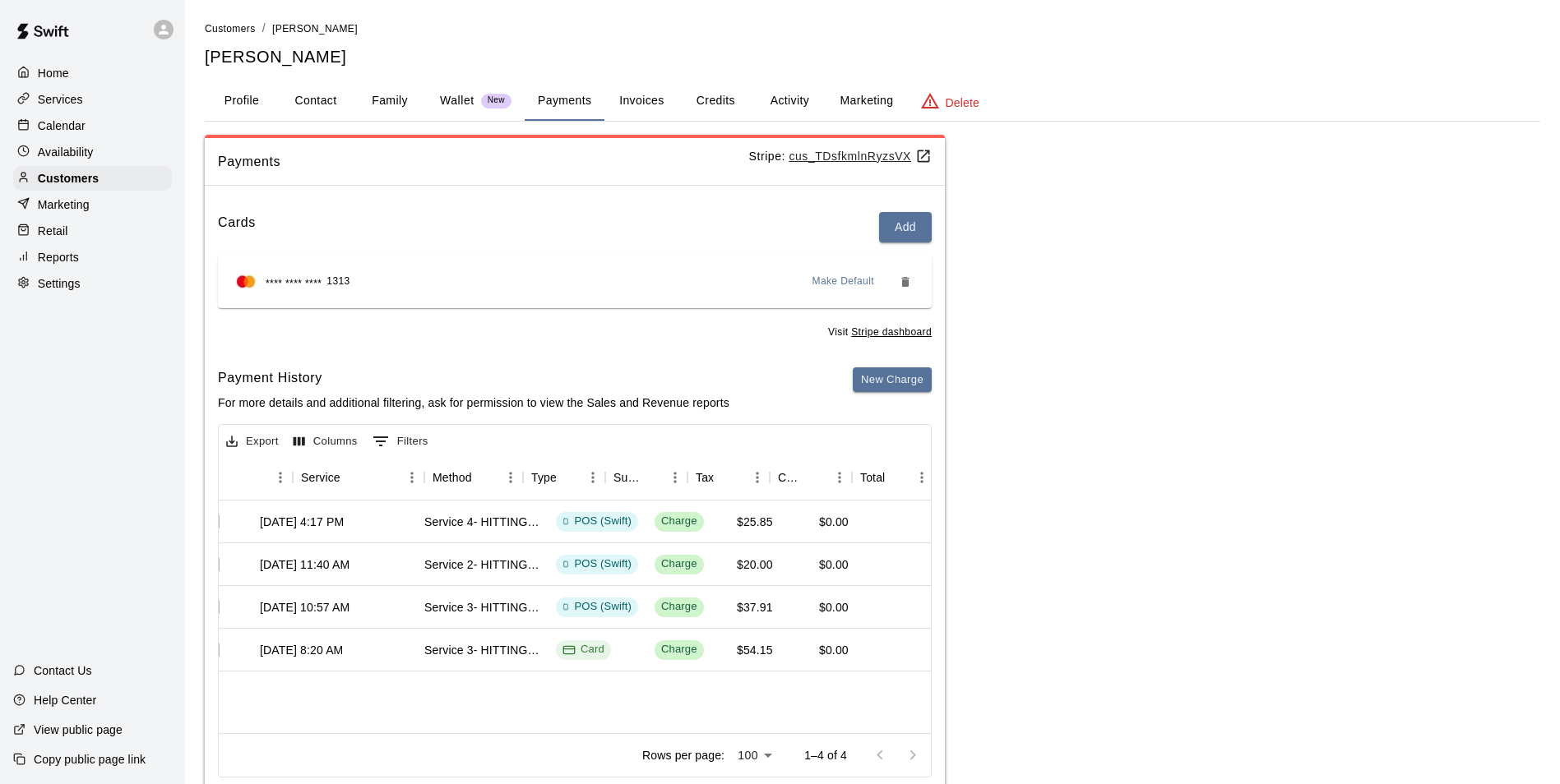
scroll to position [0, 0]
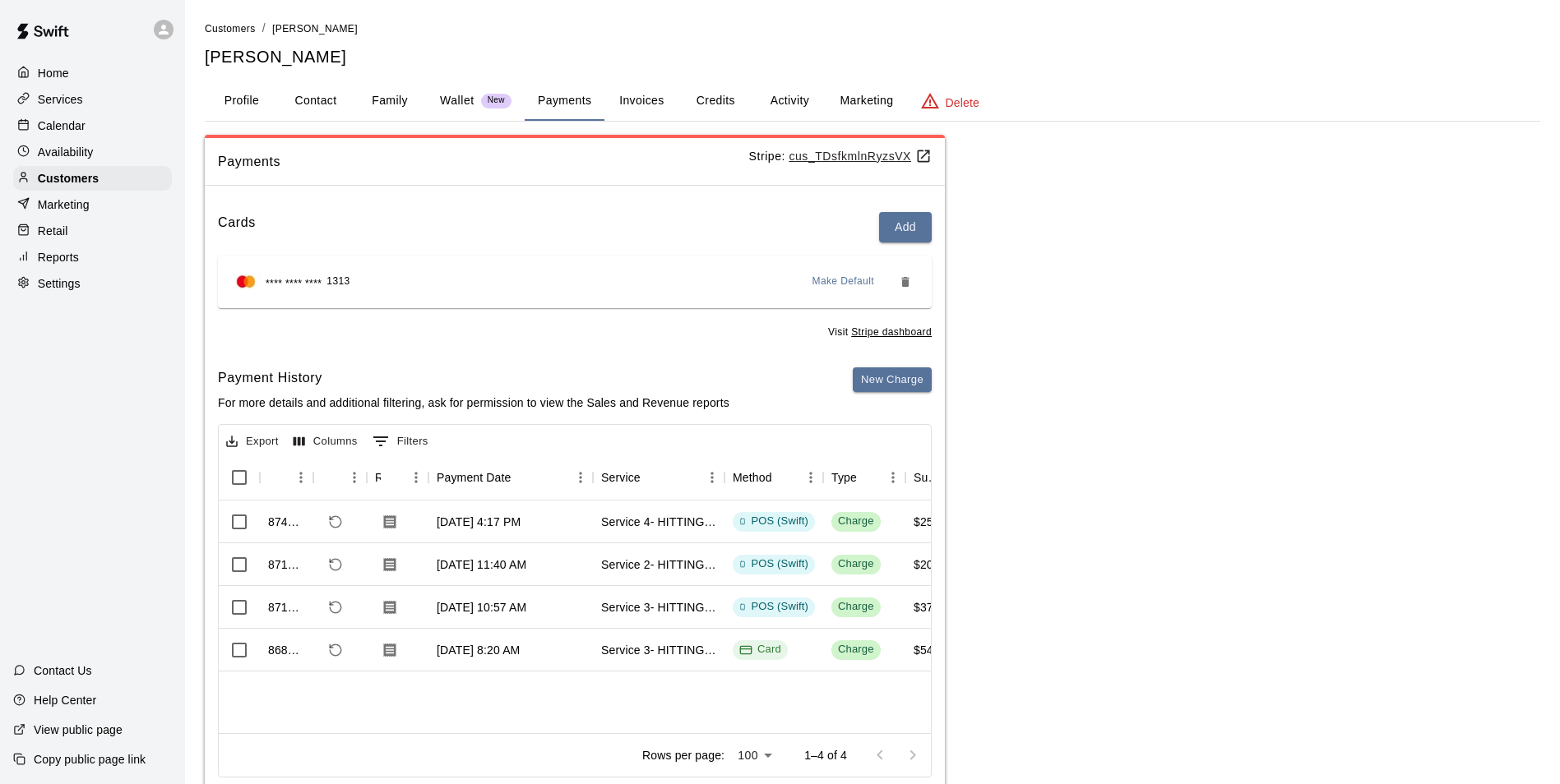
click at [85, 125] on div "Calendar" at bounding box center [93, 126] width 159 height 25
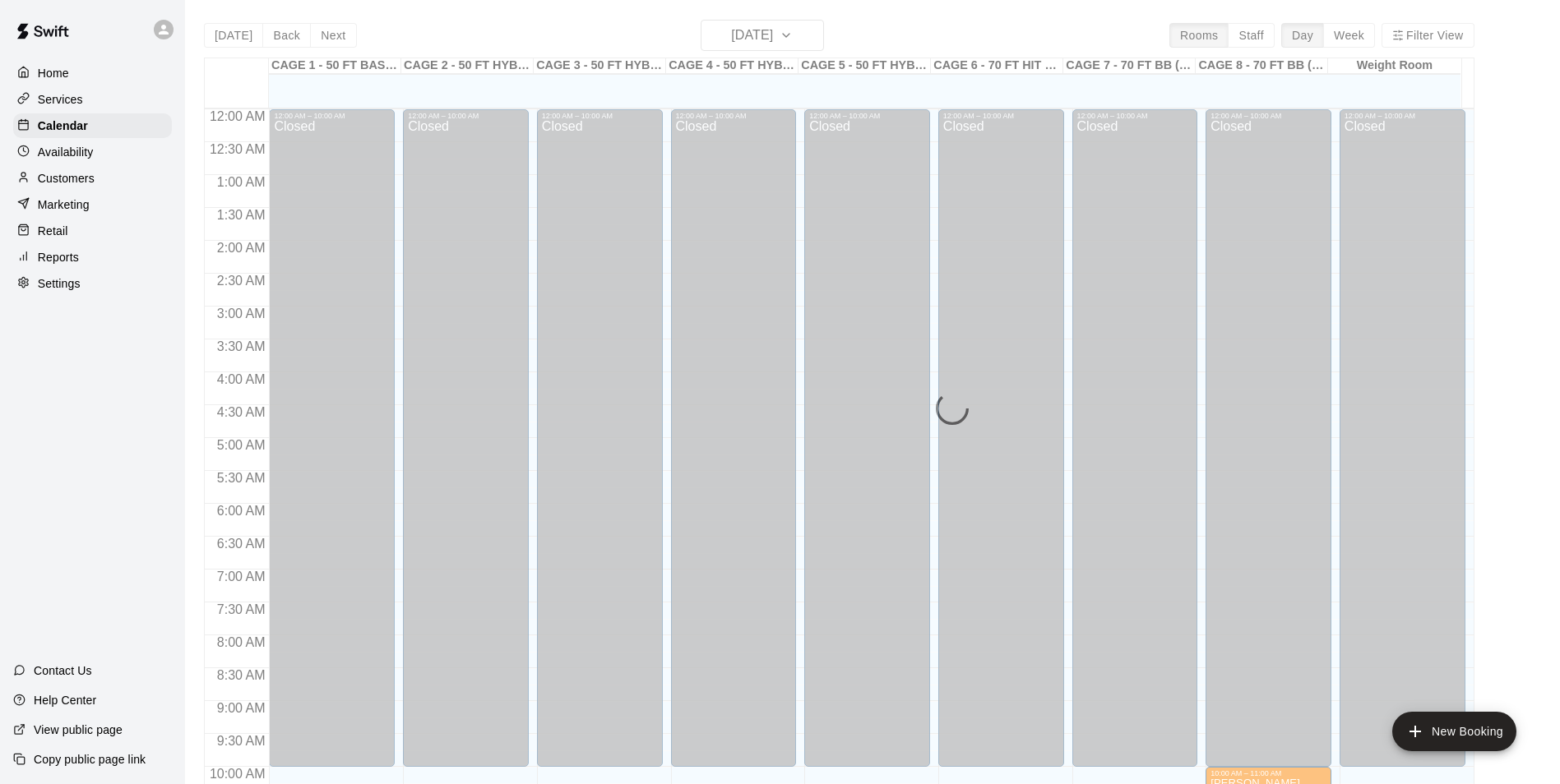
click at [82, 114] on div "Home Services Calendar Availability Customers Marketing Retail Reports Settings" at bounding box center [92, 177] width 185 height 238
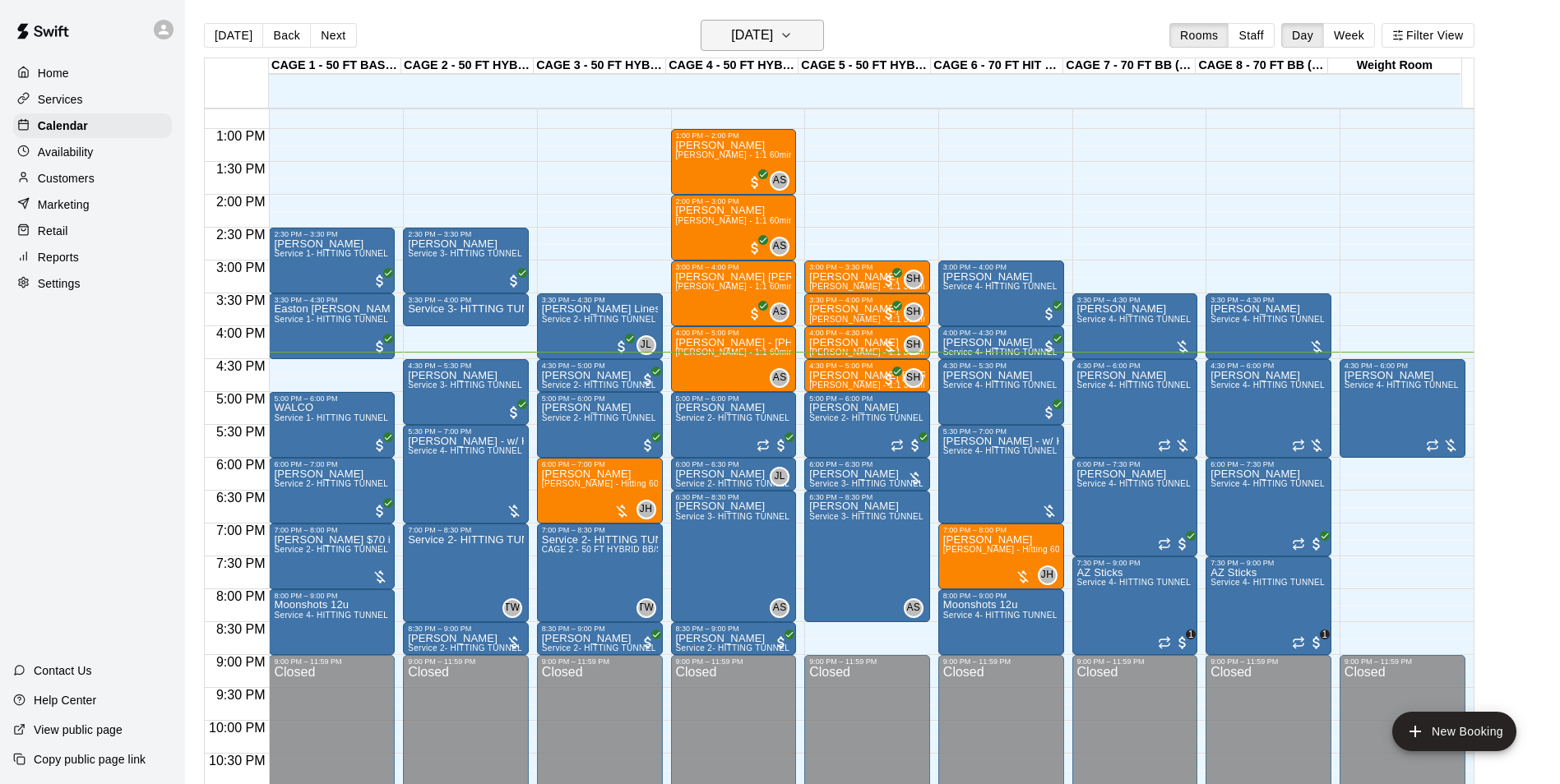
click at [757, 29] on h6 "[DATE]" at bounding box center [751, 36] width 42 height 23
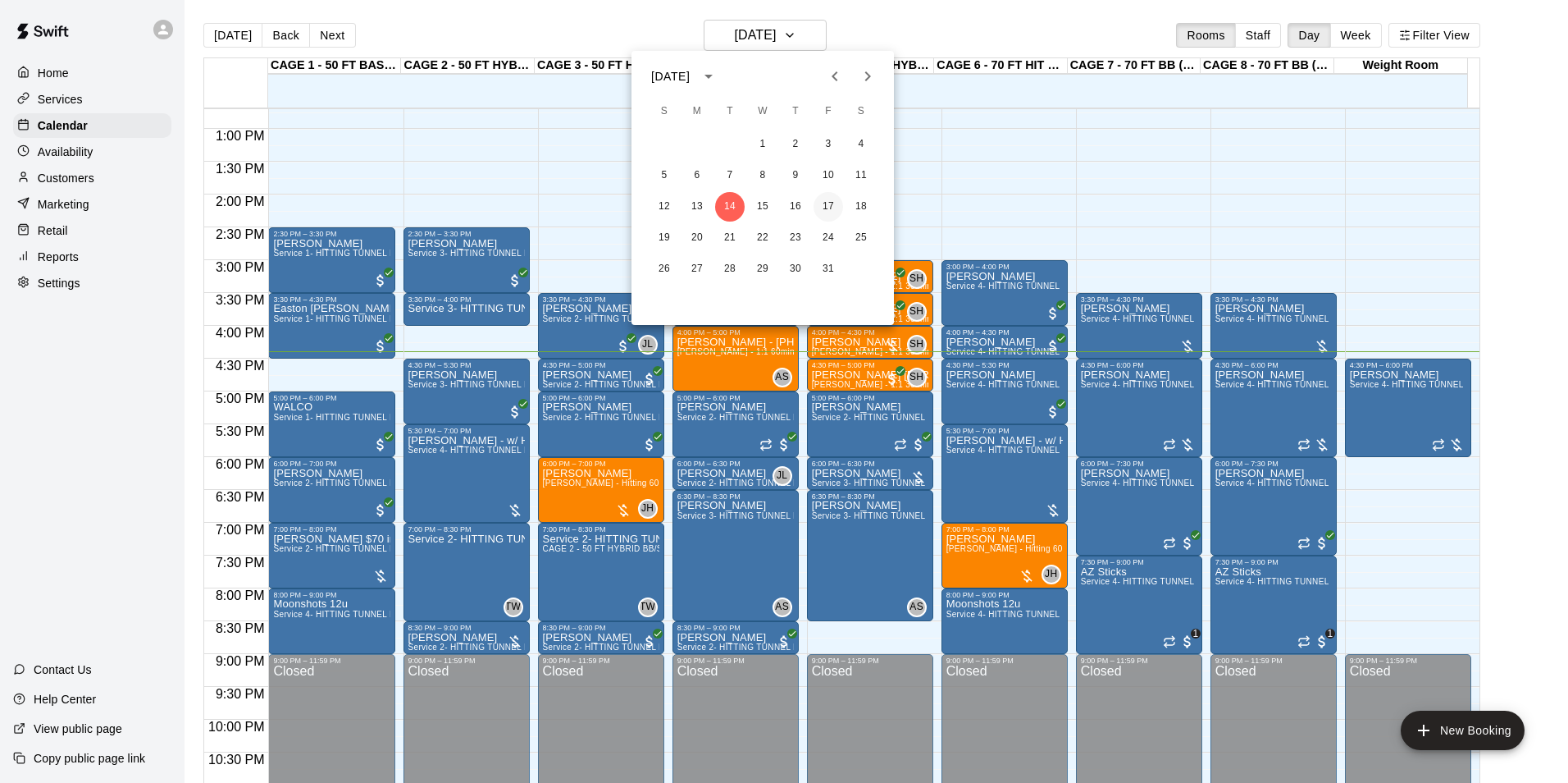
click at [828, 206] on button "17" at bounding box center [828, 207] width 29 height 29
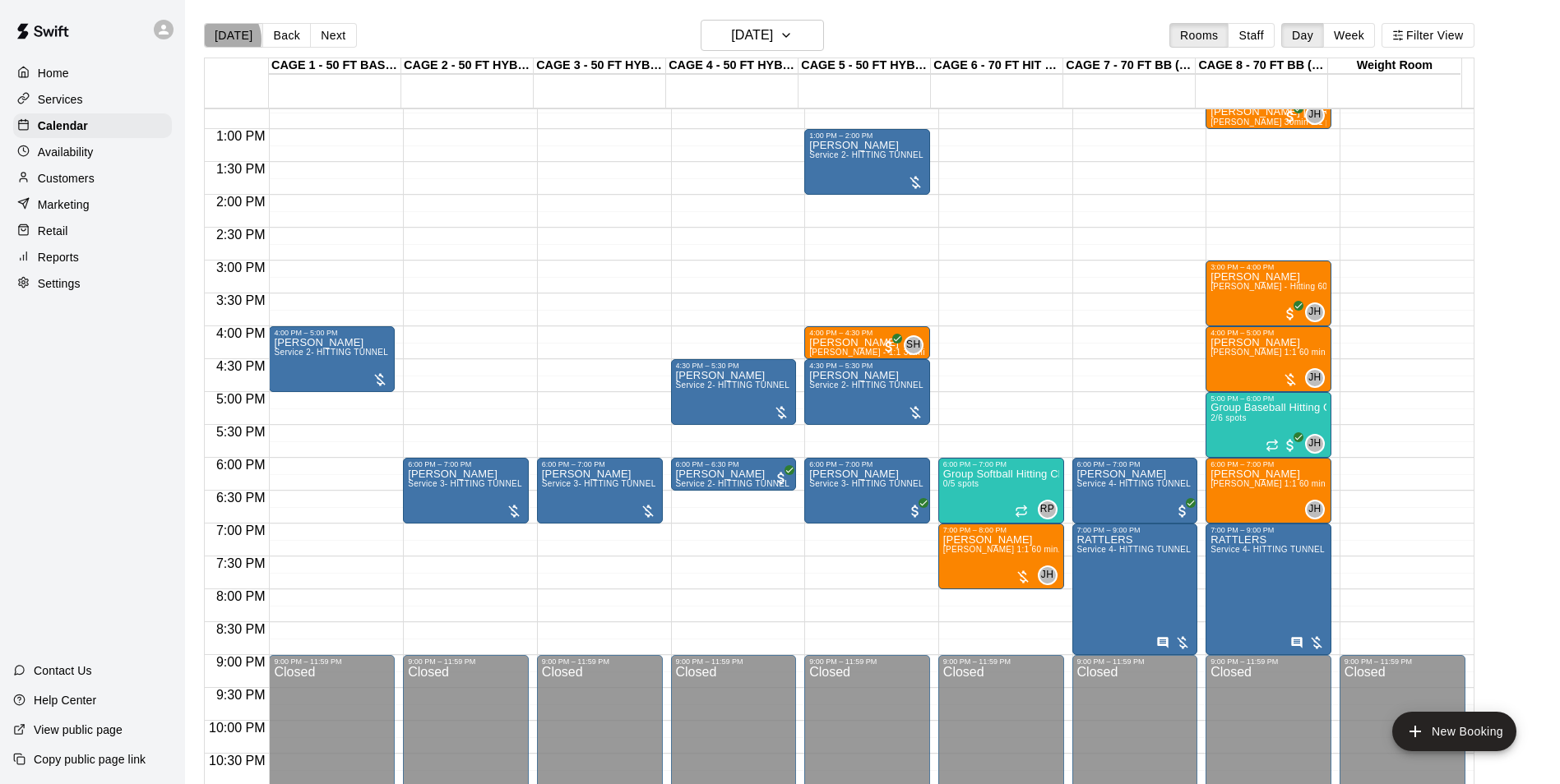
click at [221, 38] on button "[DATE]" at bounding box center [233, 36] width 59 height 25
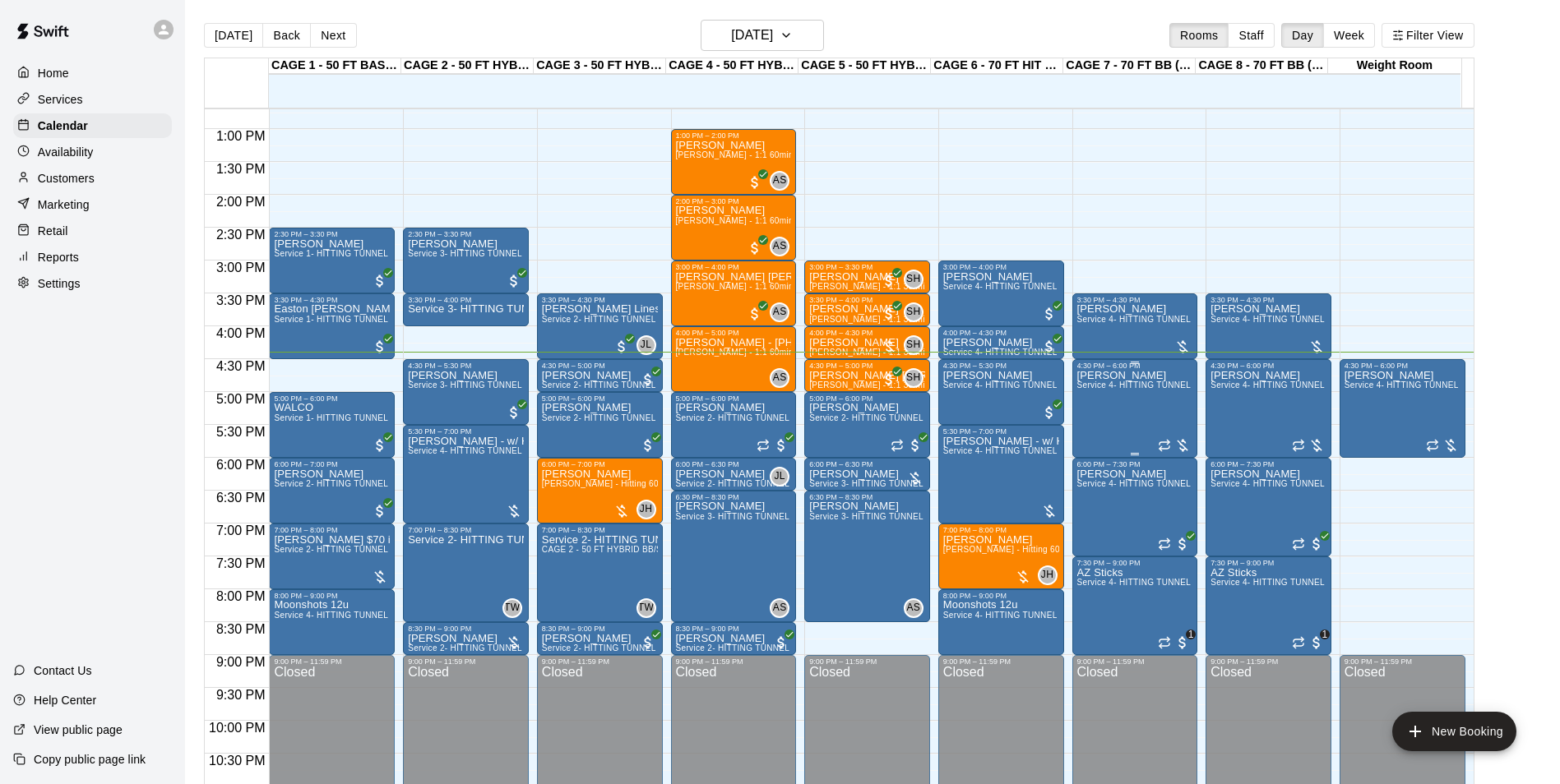
click at [1134, 403] on div "Joshua Brown Service 4- HITTING TUNNEL RENTAL - 70ft Baseball" at bounding box center [1135, 762] width 116 height 784
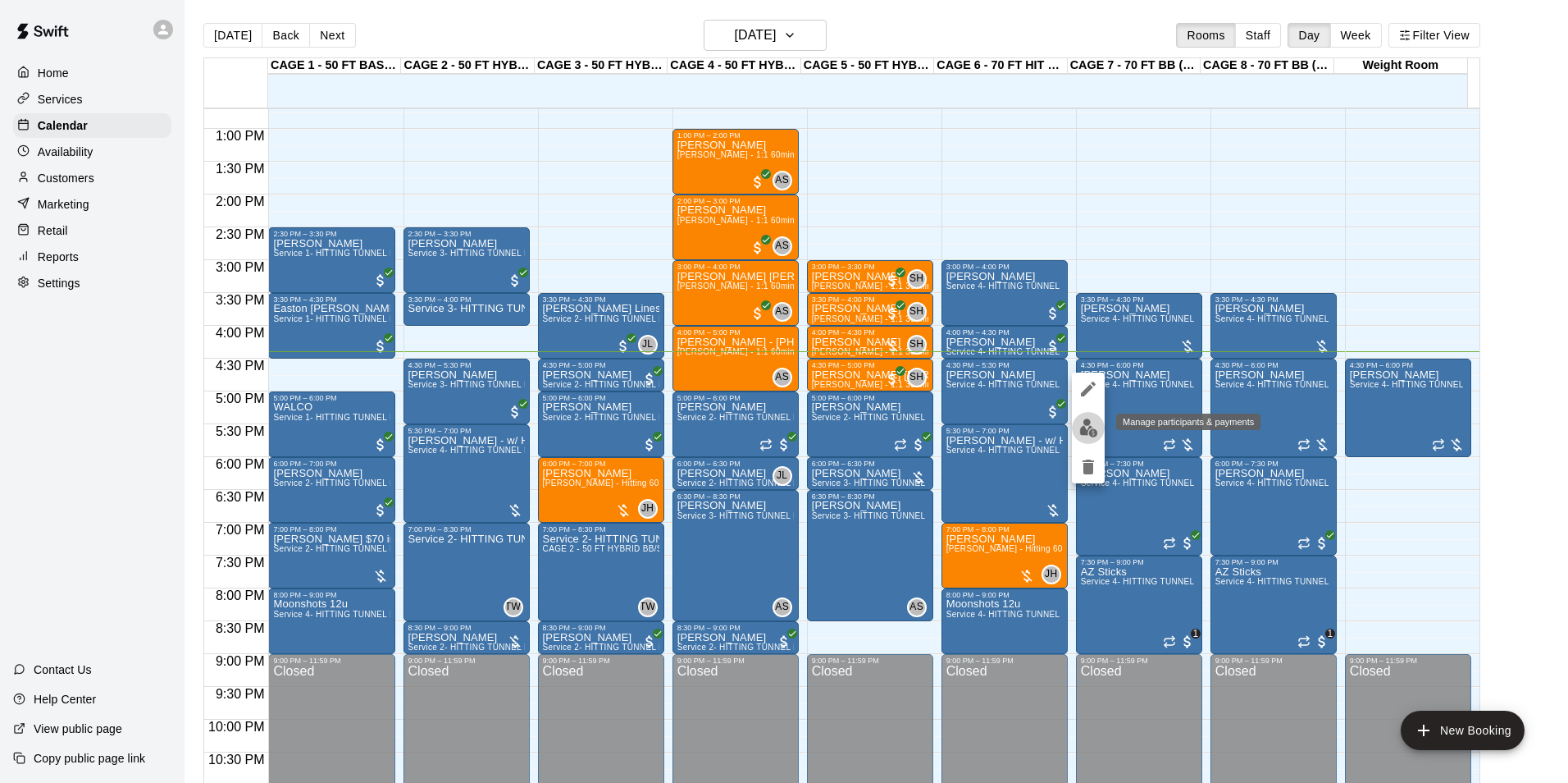
click at [1092, 433] on img "edit" at bounding box center [1088, 428] width 19 height 19
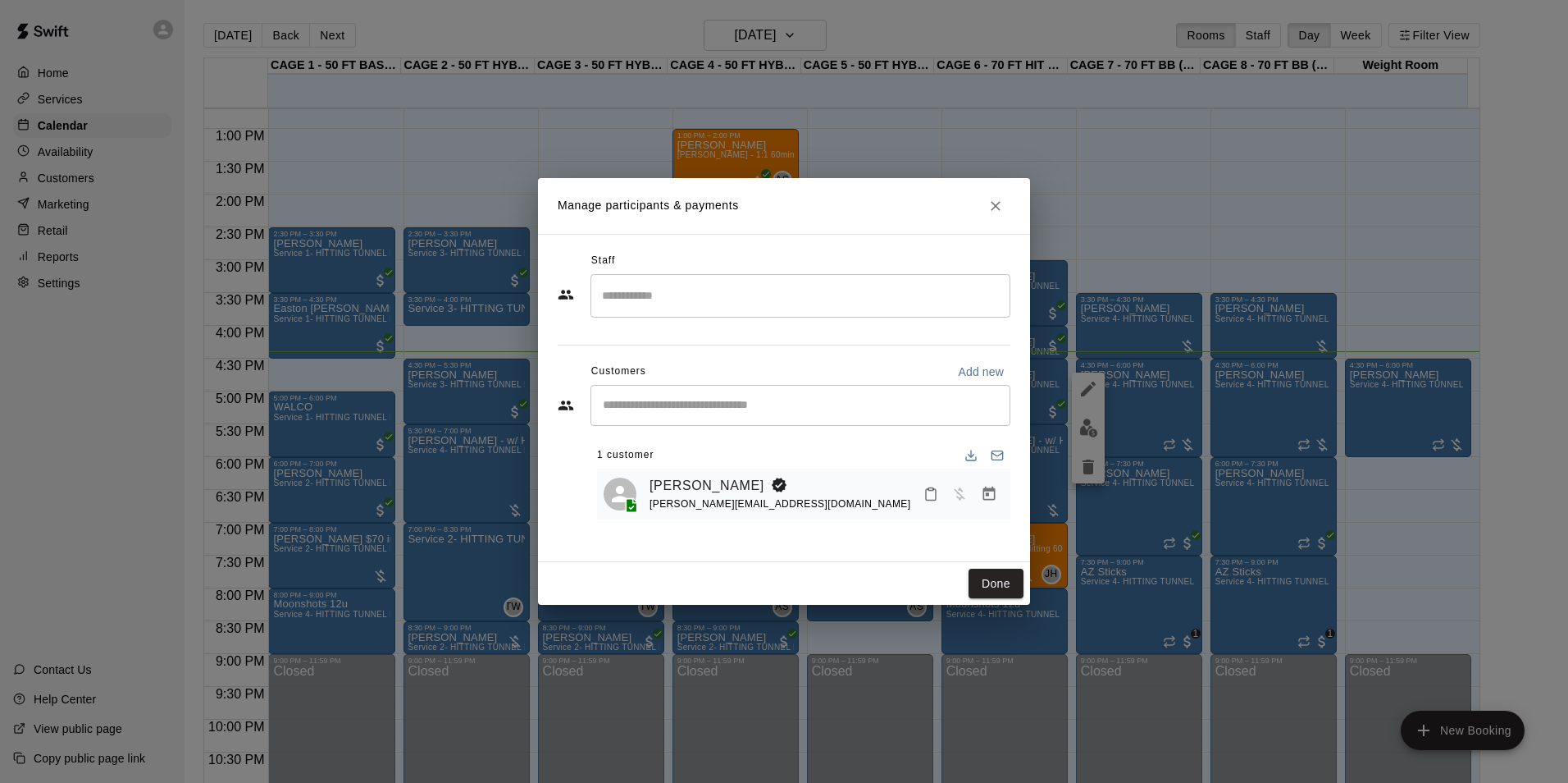
click at [1000, 201] on icon "Close" at bounding box center [995, 206] width 16 height 16
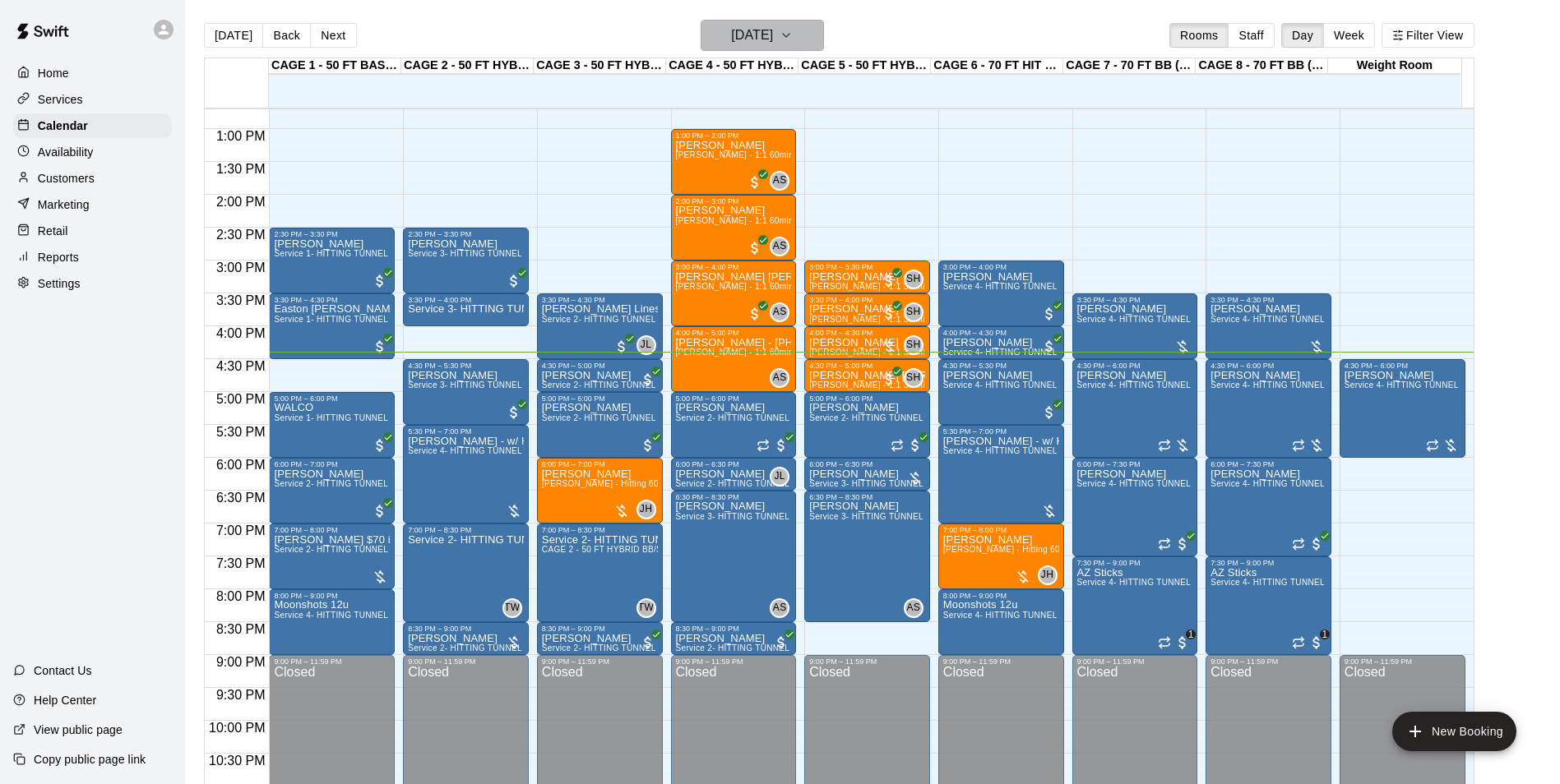
click at [806, 45] on button "[DATE]" at bounding box center [762, 35] width 123 height 31
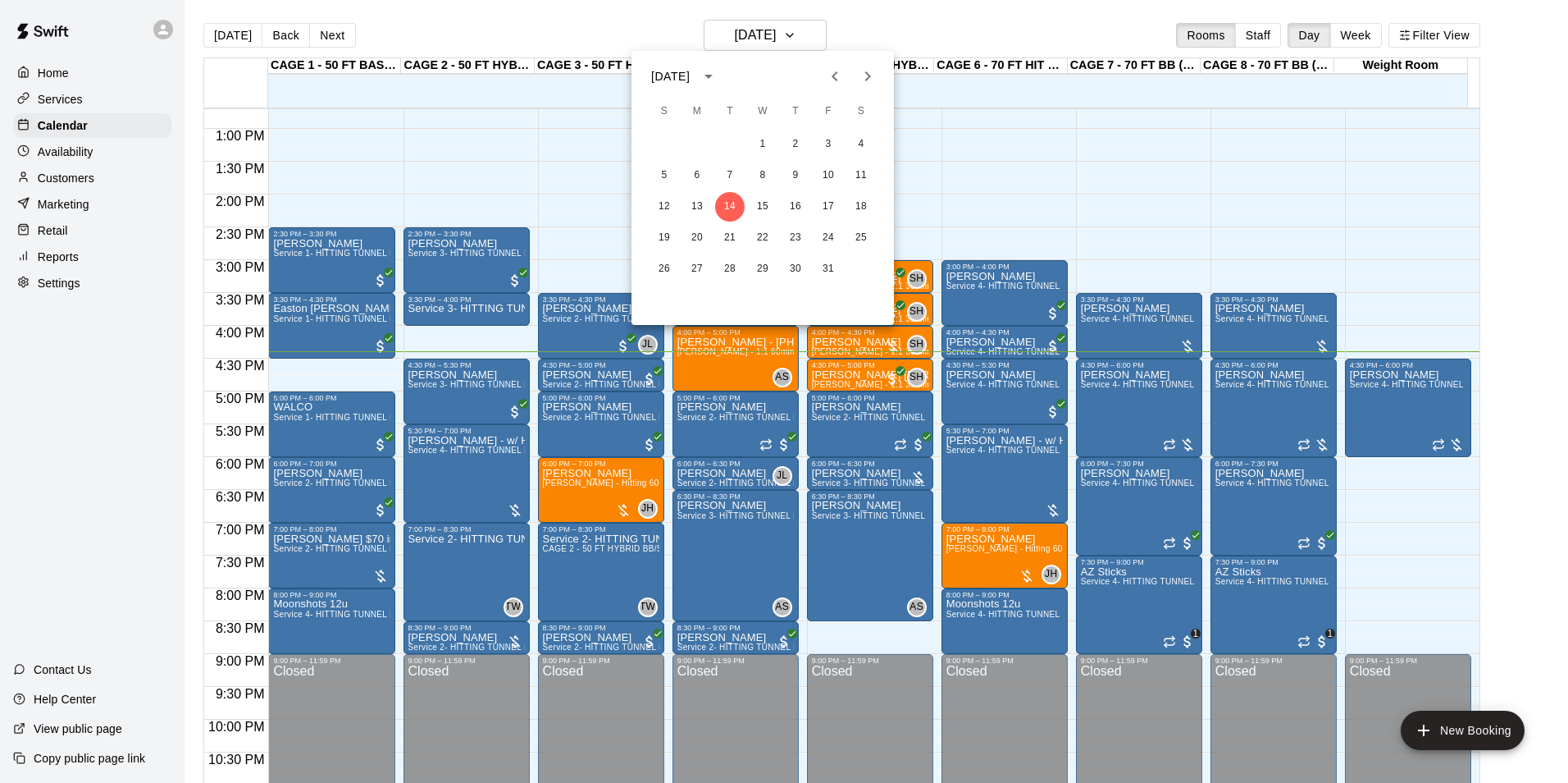
click at [849, 69] on button "Previous month" at bounding box center [834, 76] width 33 height 33
click at [735, 177] on button "9" at bounding box center [729, 175] width 29 height 29
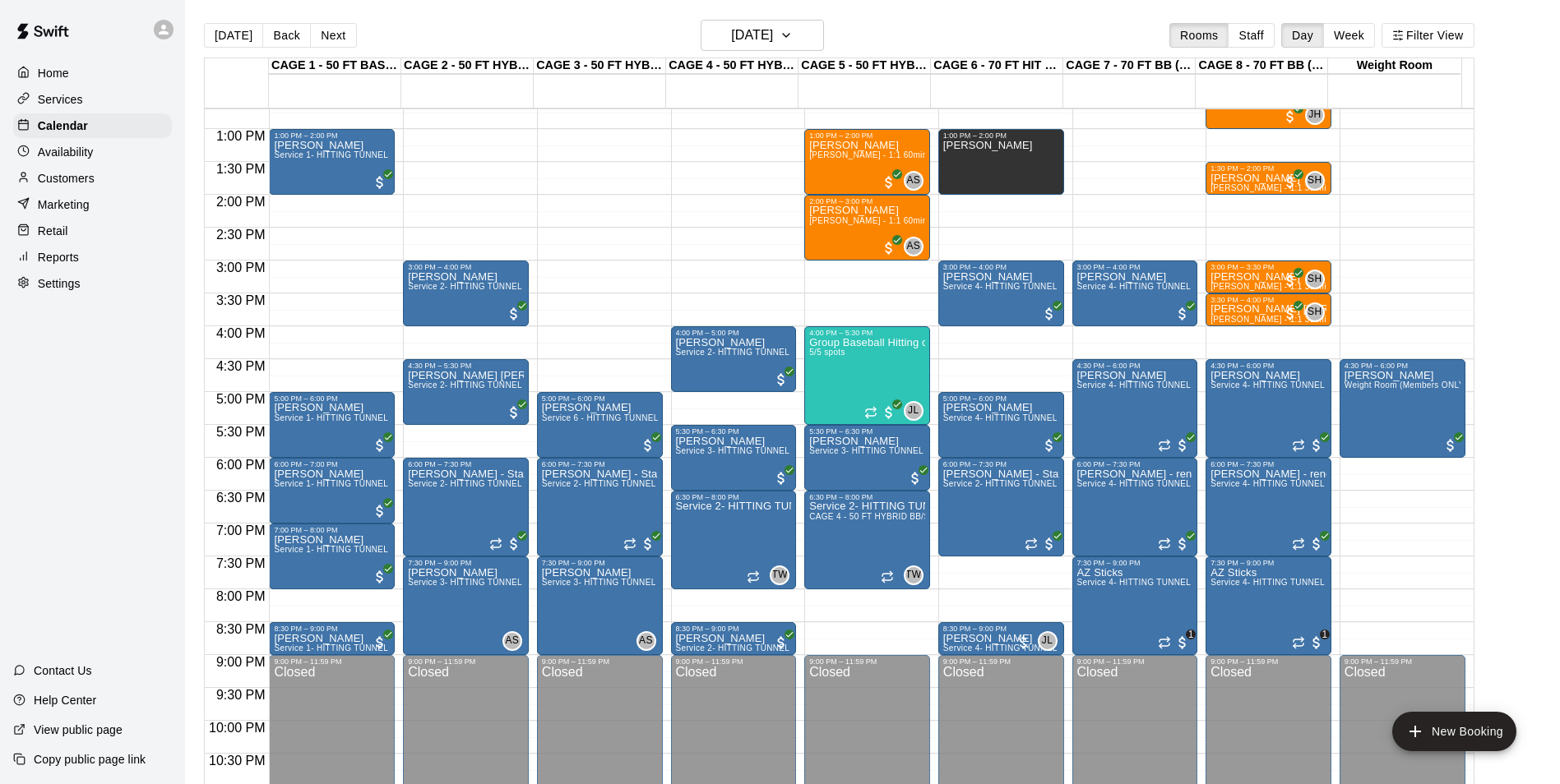
drag, startPoint x: 252, startPoint y: 41, endPoint x: 280, endPoint y: 53, distance: 30.5
click at [252, 41] on button "[DATE]" at bounding box center [233, 36] width 59 height 25
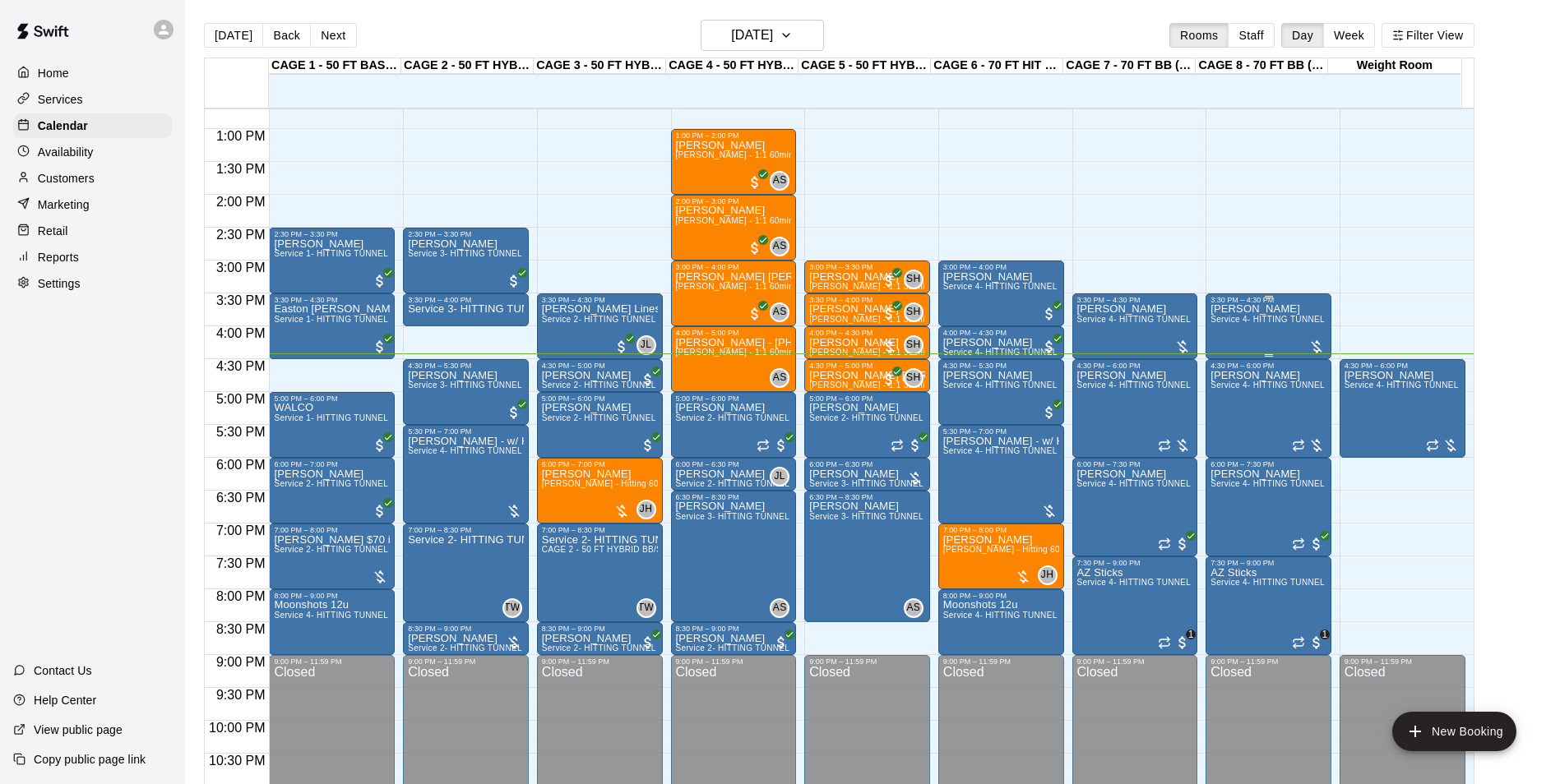
click at [1247, 323] on span "Service 4- HITTING TUNNEL RENTAL - 70ft Baseball" at bounding box center [1315, 319] width 209 height 9
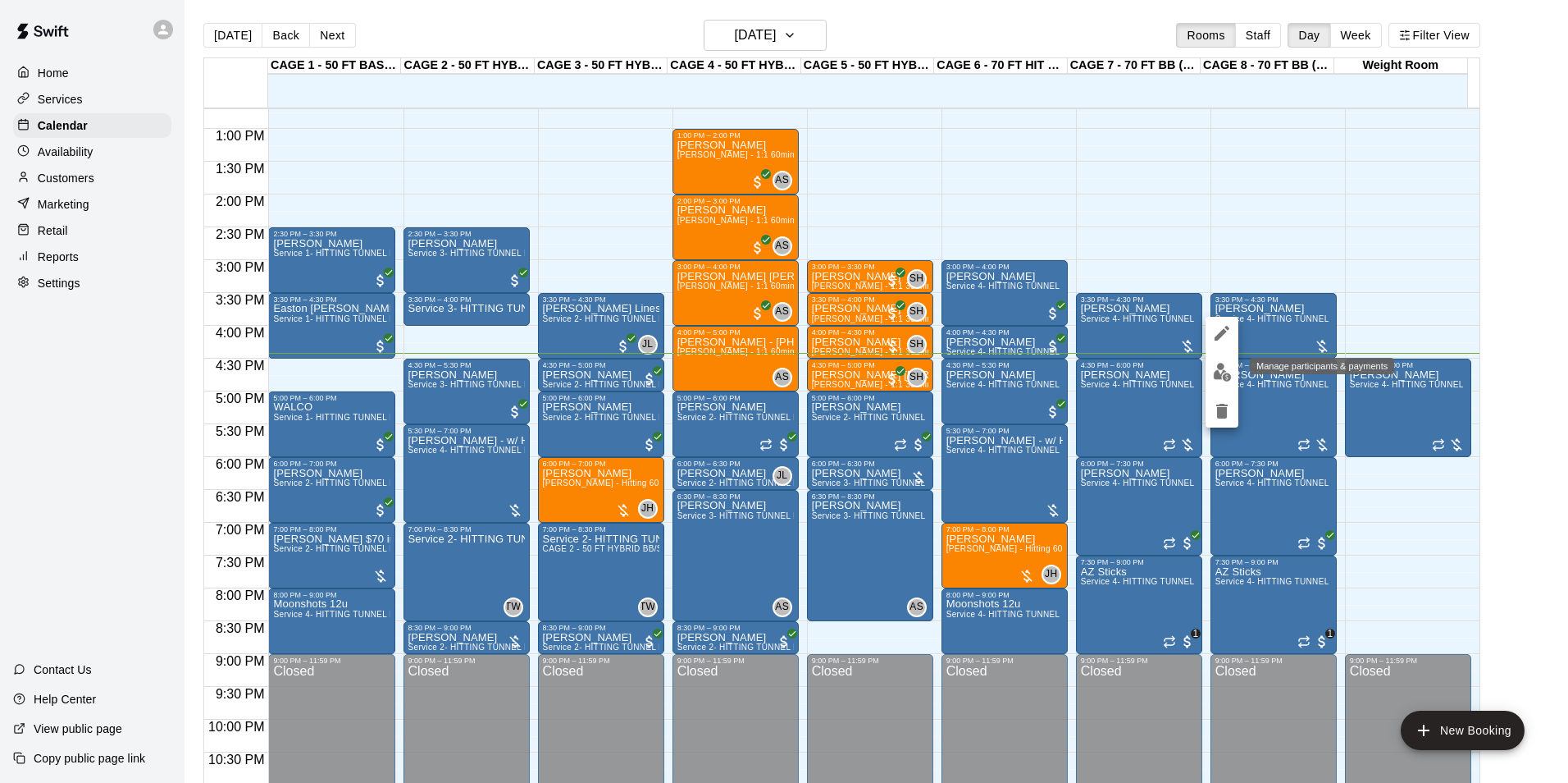
click at [1206, 371] on button "edit" at bounding box center [1222, 372] width 33 height 32
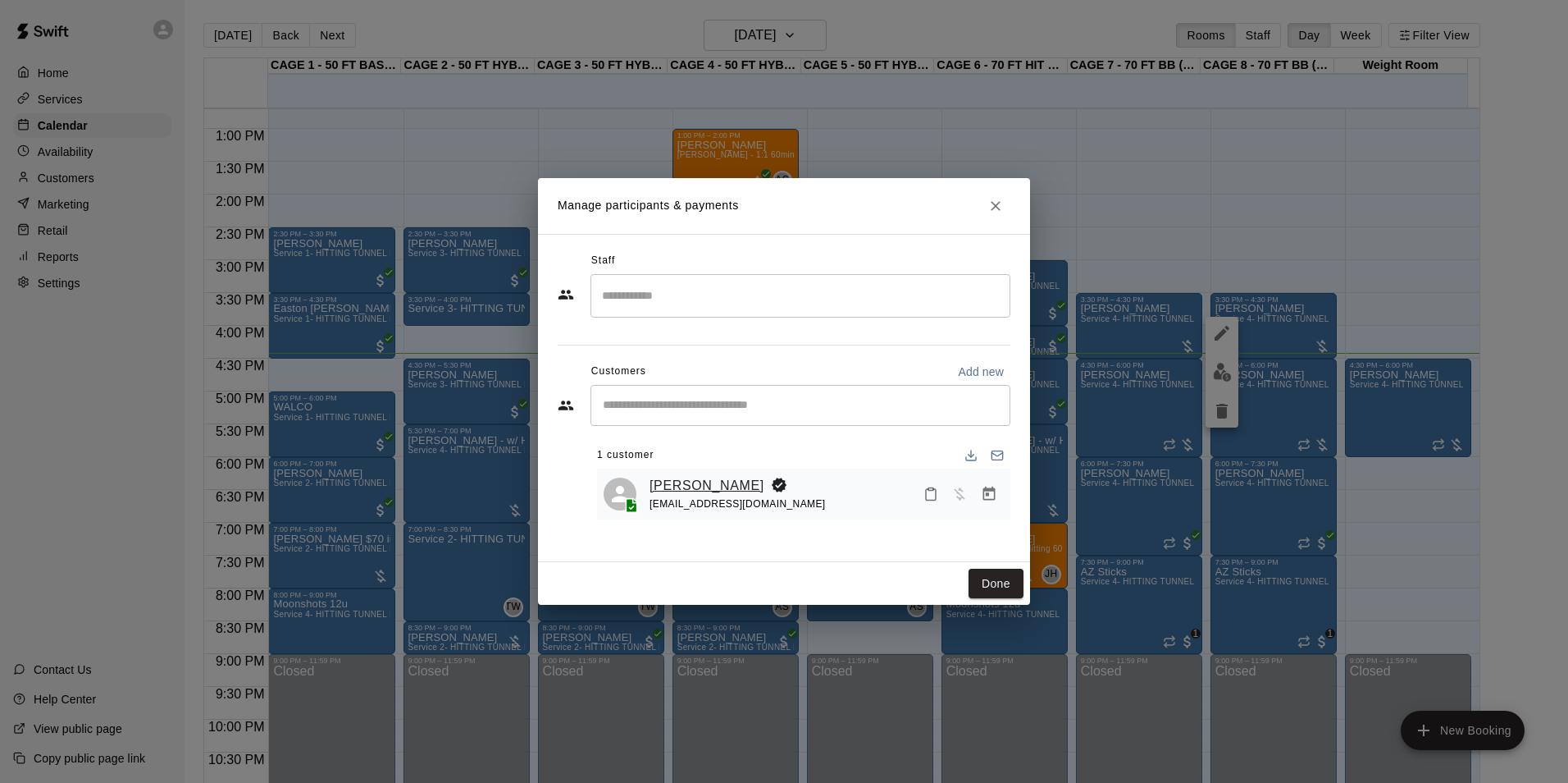
click at [695, 485] on link "[PERSON_NAME]" at bounding box center [707, 485] width 115 height 21
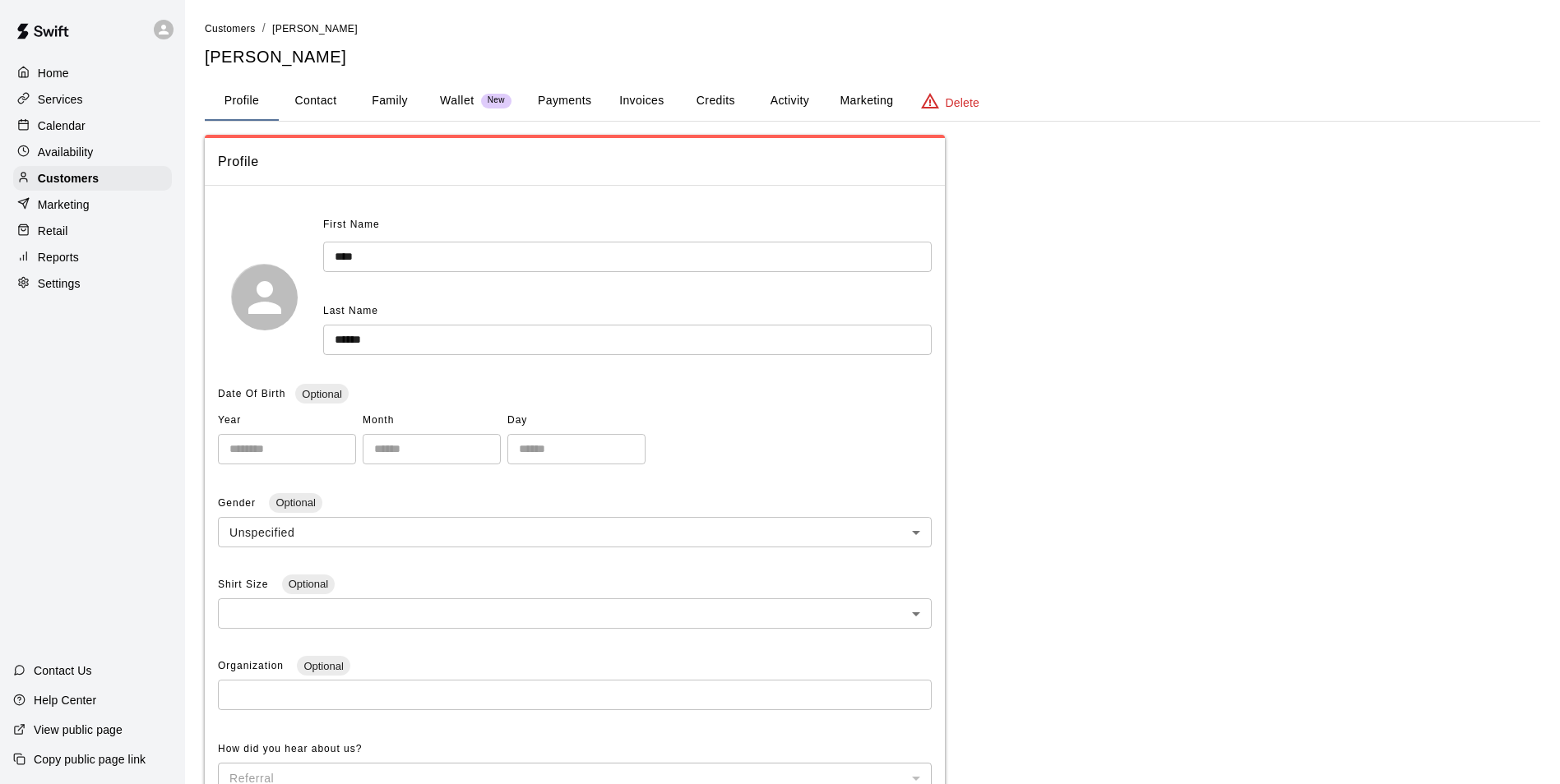
click at [734, 111] on button "Credits" at bounding box center [715, 101] width 74 height 39
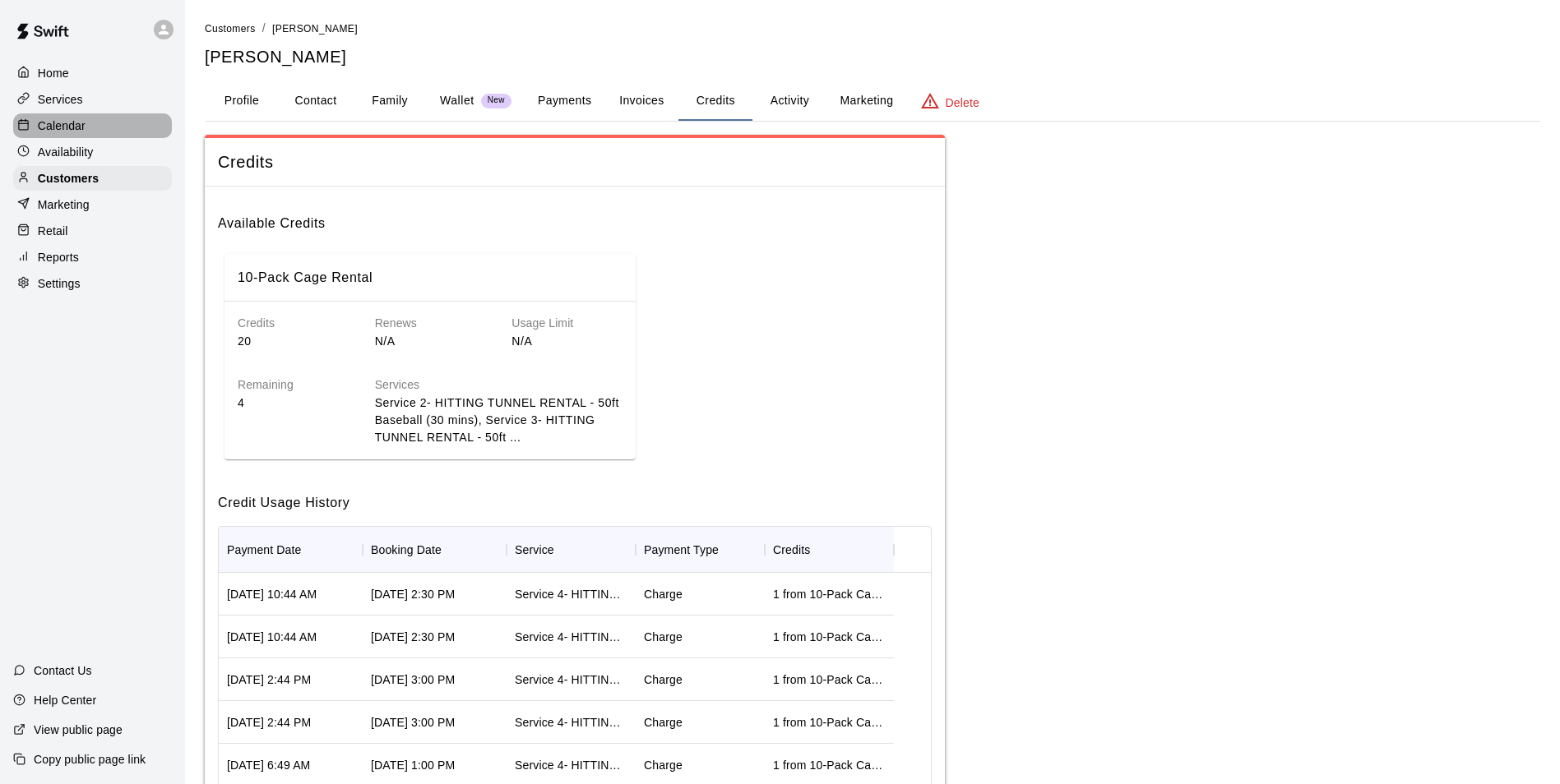
click at [139, 119] on div "Calendar" at bounding box center [93, 126] width 159 height 25
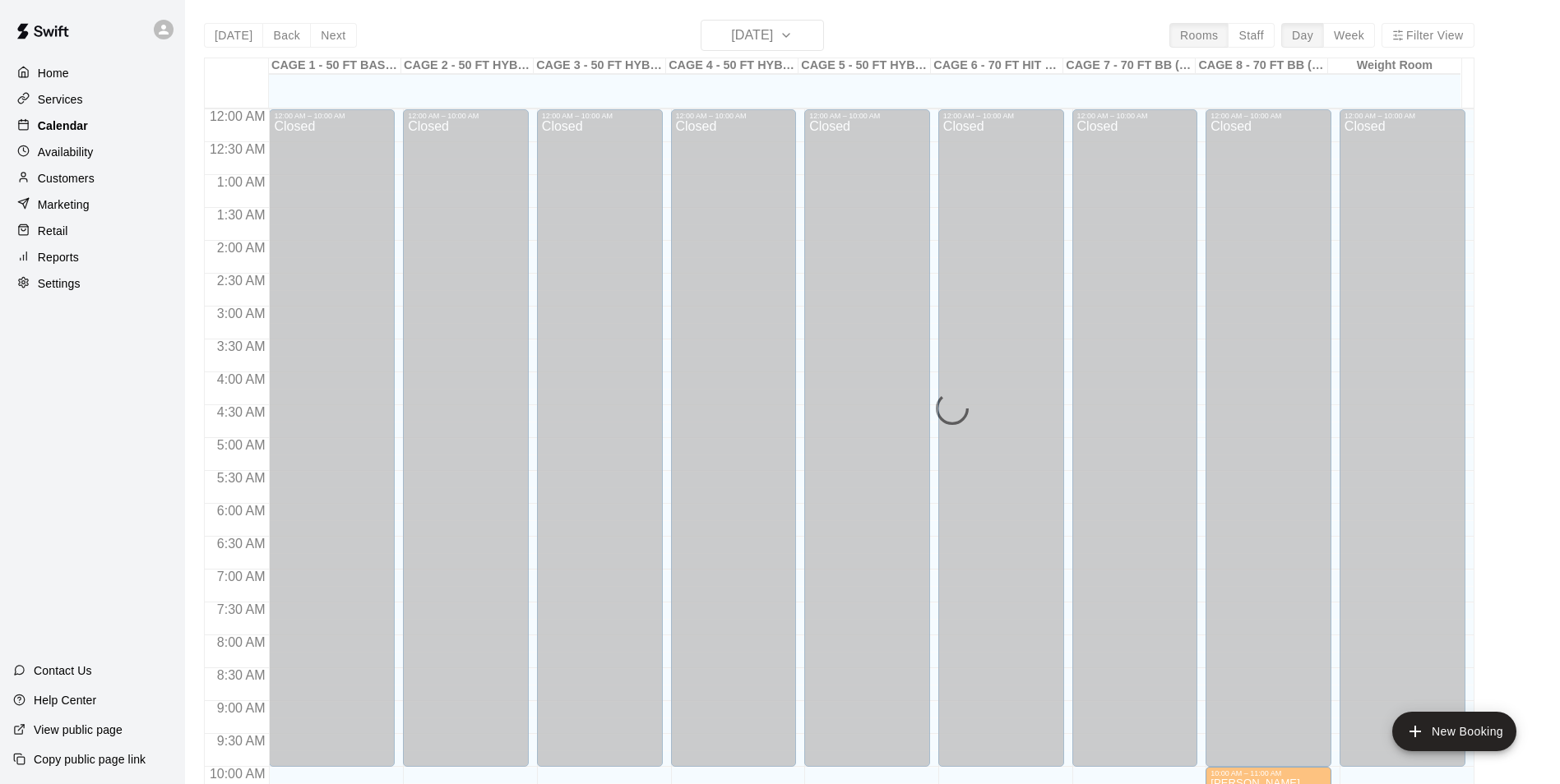
scroll to position [835, 0]
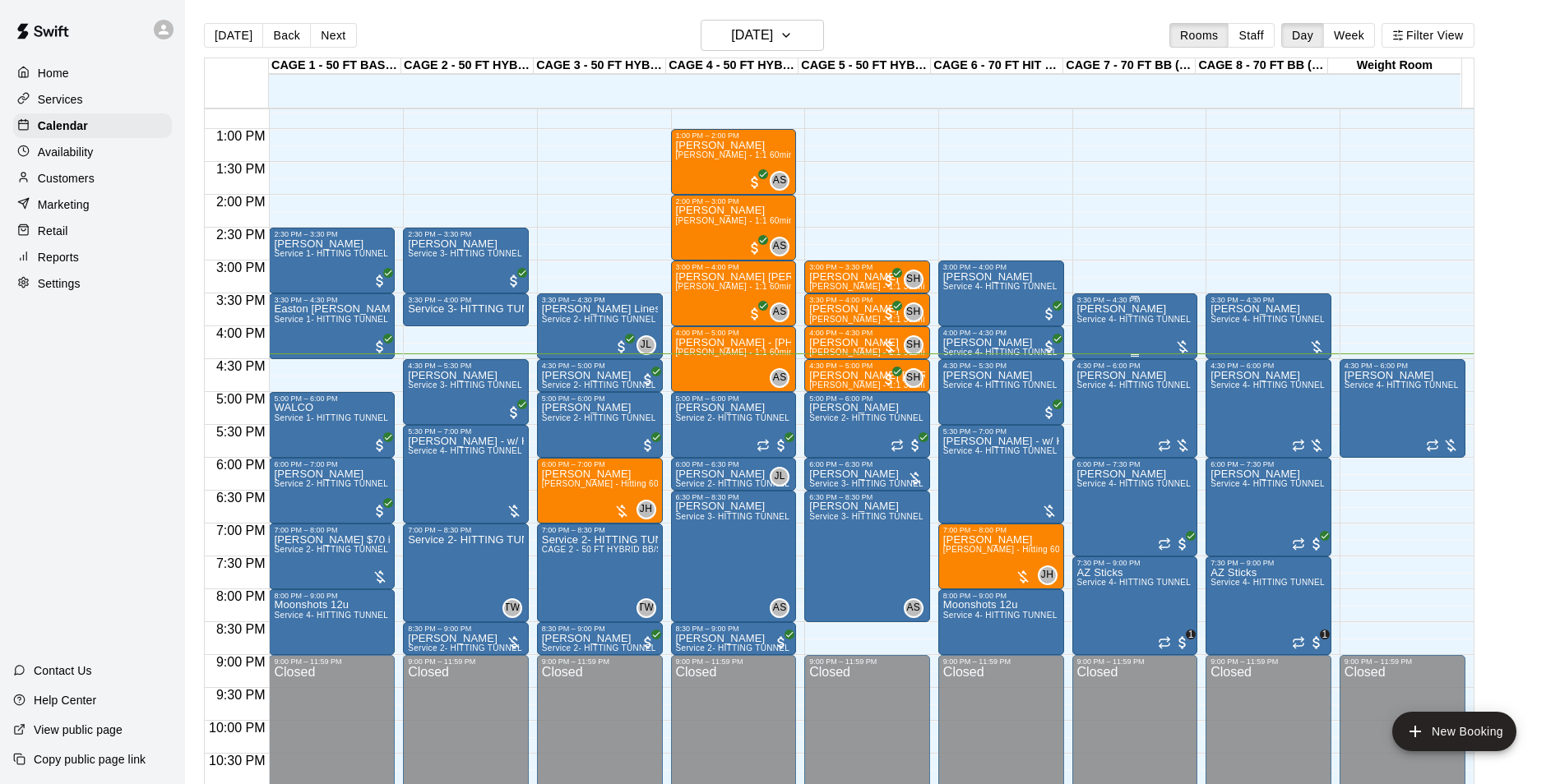
click at [1143, 324] on span "Service 4- HITTING TUNNEL RENTAL - 70ft Baseball" at bounding box center [1182, 319] width 209 height 9
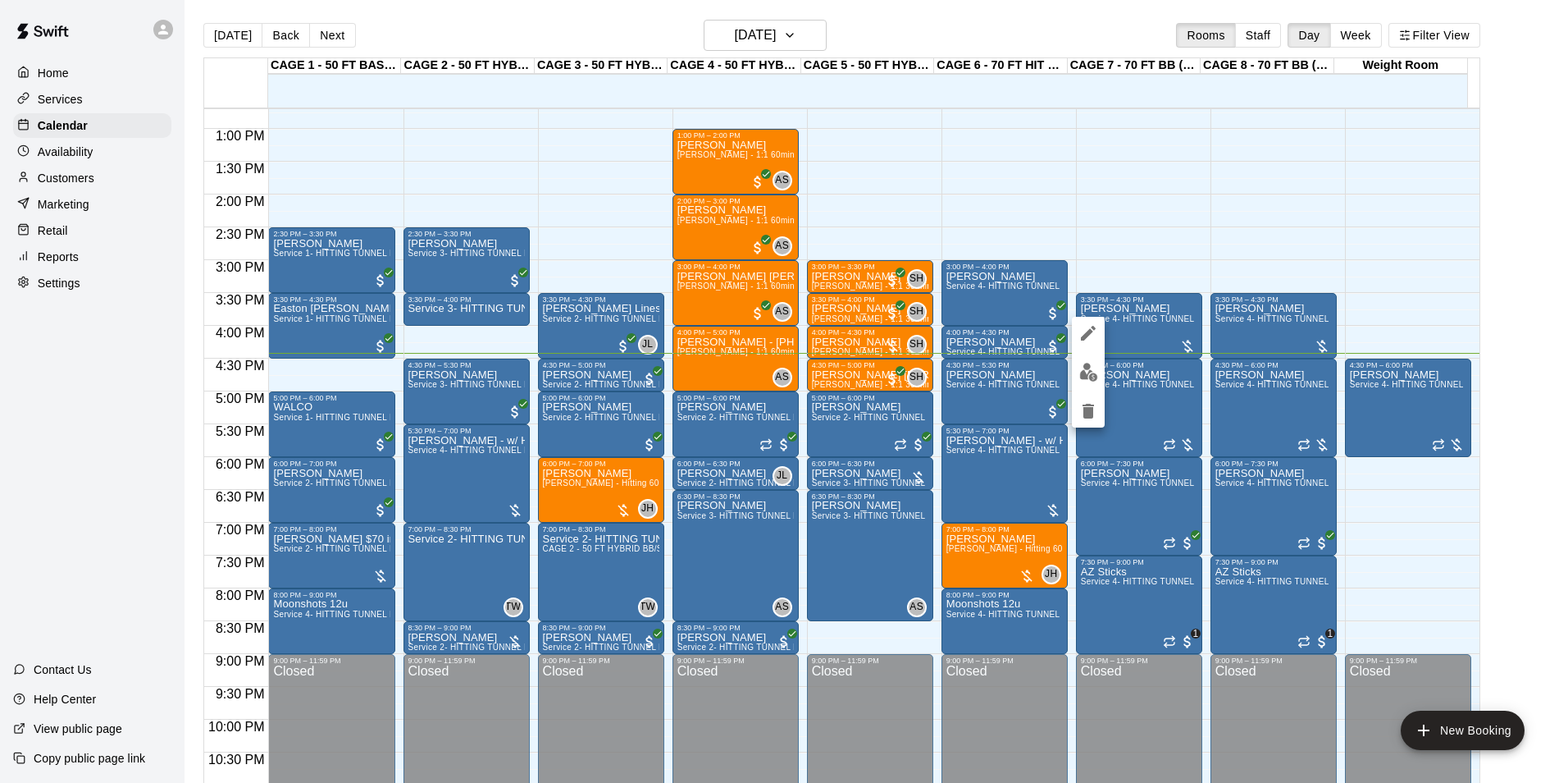
click at [1079, 367] on img "edit" at bounding box center [1088, 371] width 19 height 19
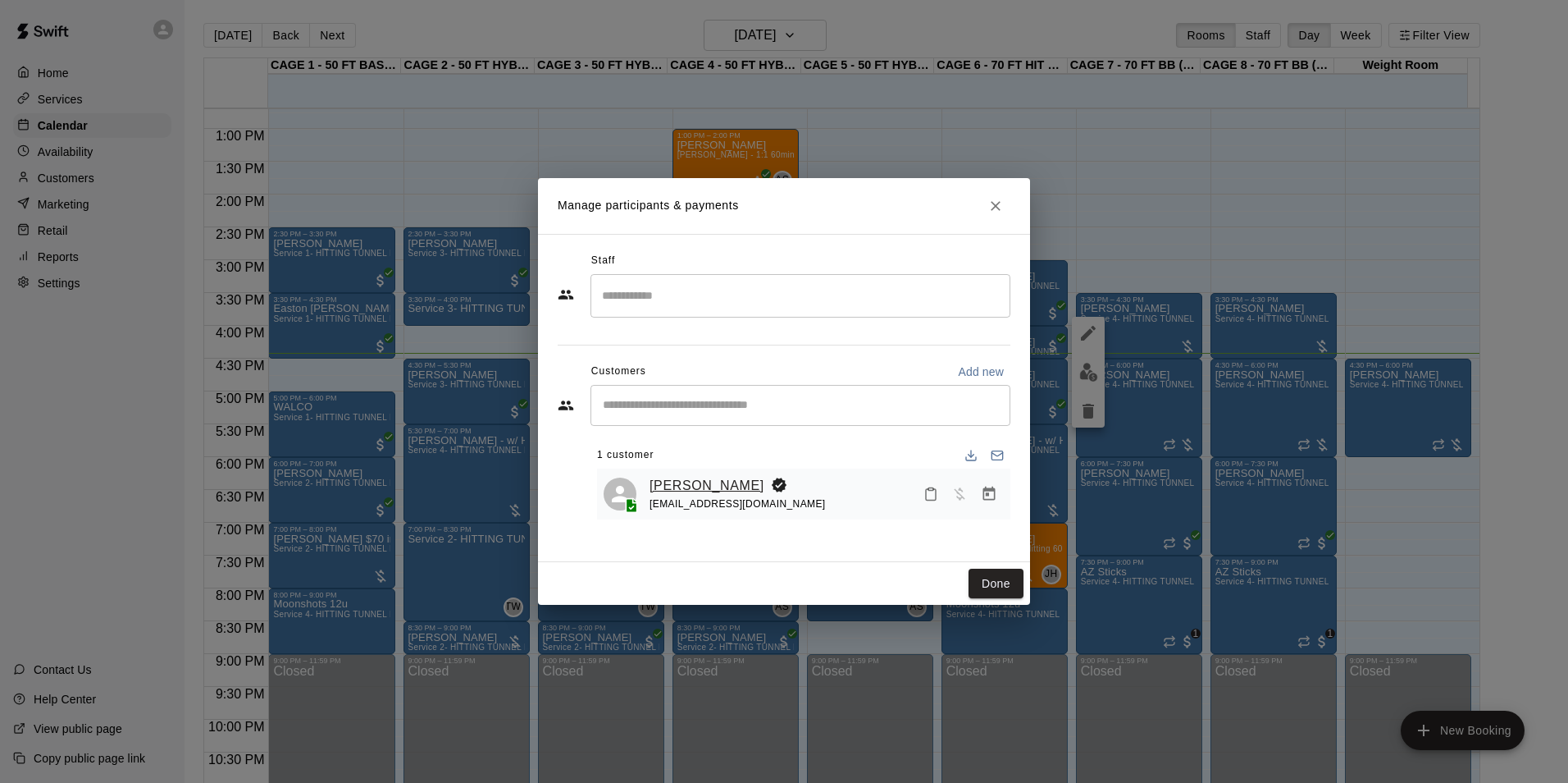
click at [694, 491] on link "[PERSON_NAME]" at bounding box center [707, 485] width 115 height 21
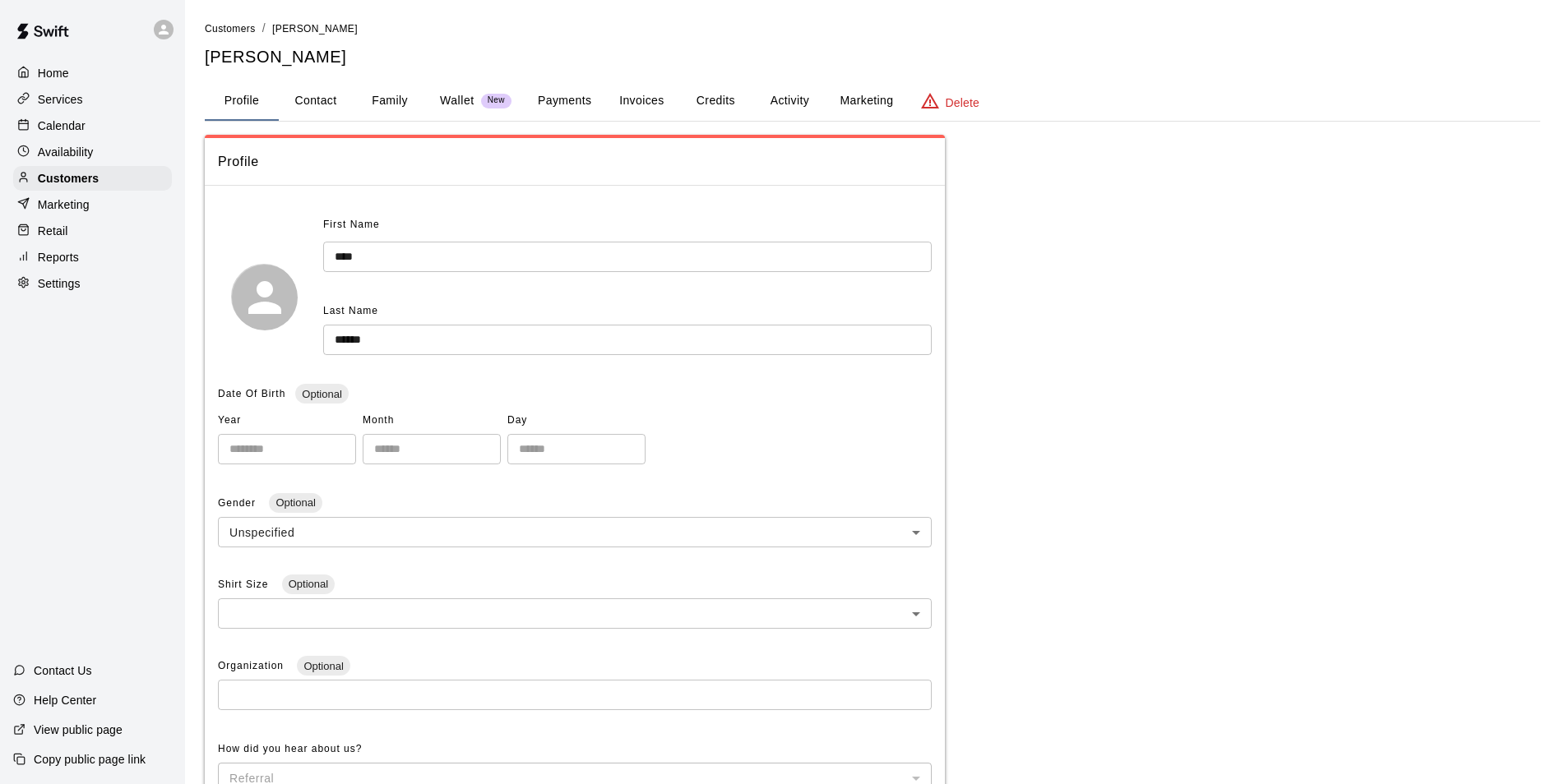
click at [787, 107] on button "Activity" at bounding box center [789, 101] width 74 height 39
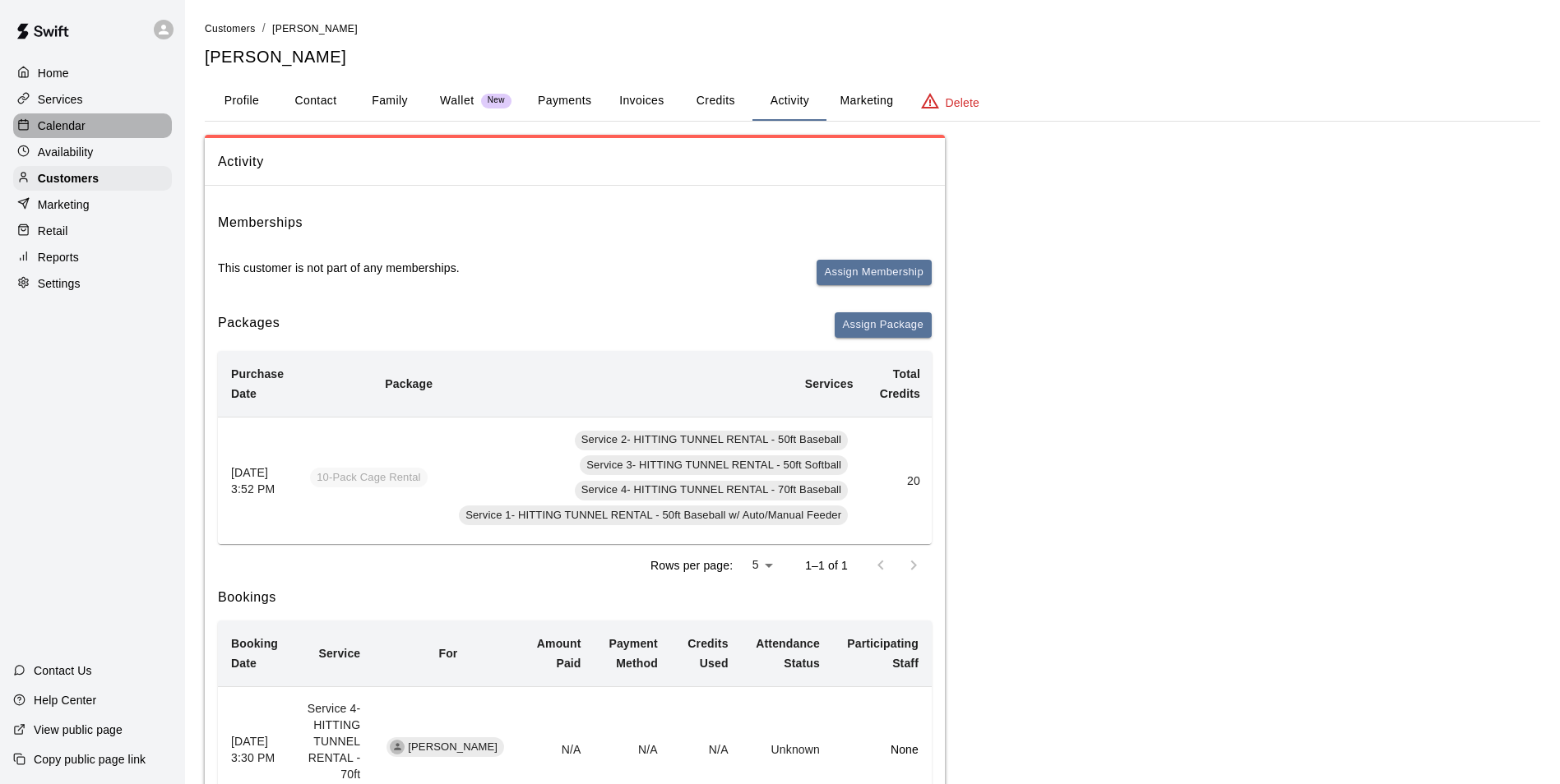
click at [84, 120] on p "Calendar" at bounding box center [61, 126] width 47 height 16
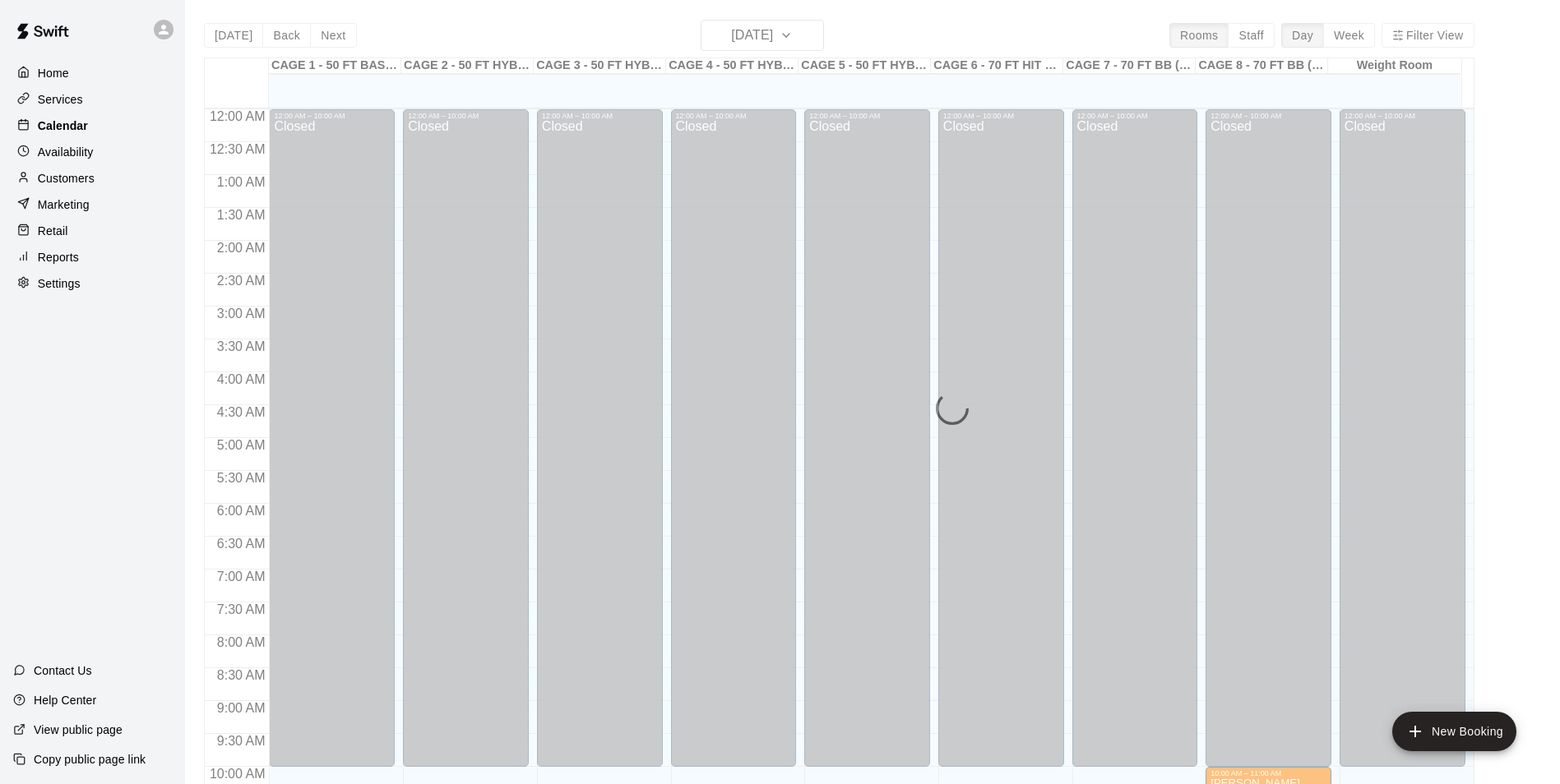
scroll to position [835, 0]
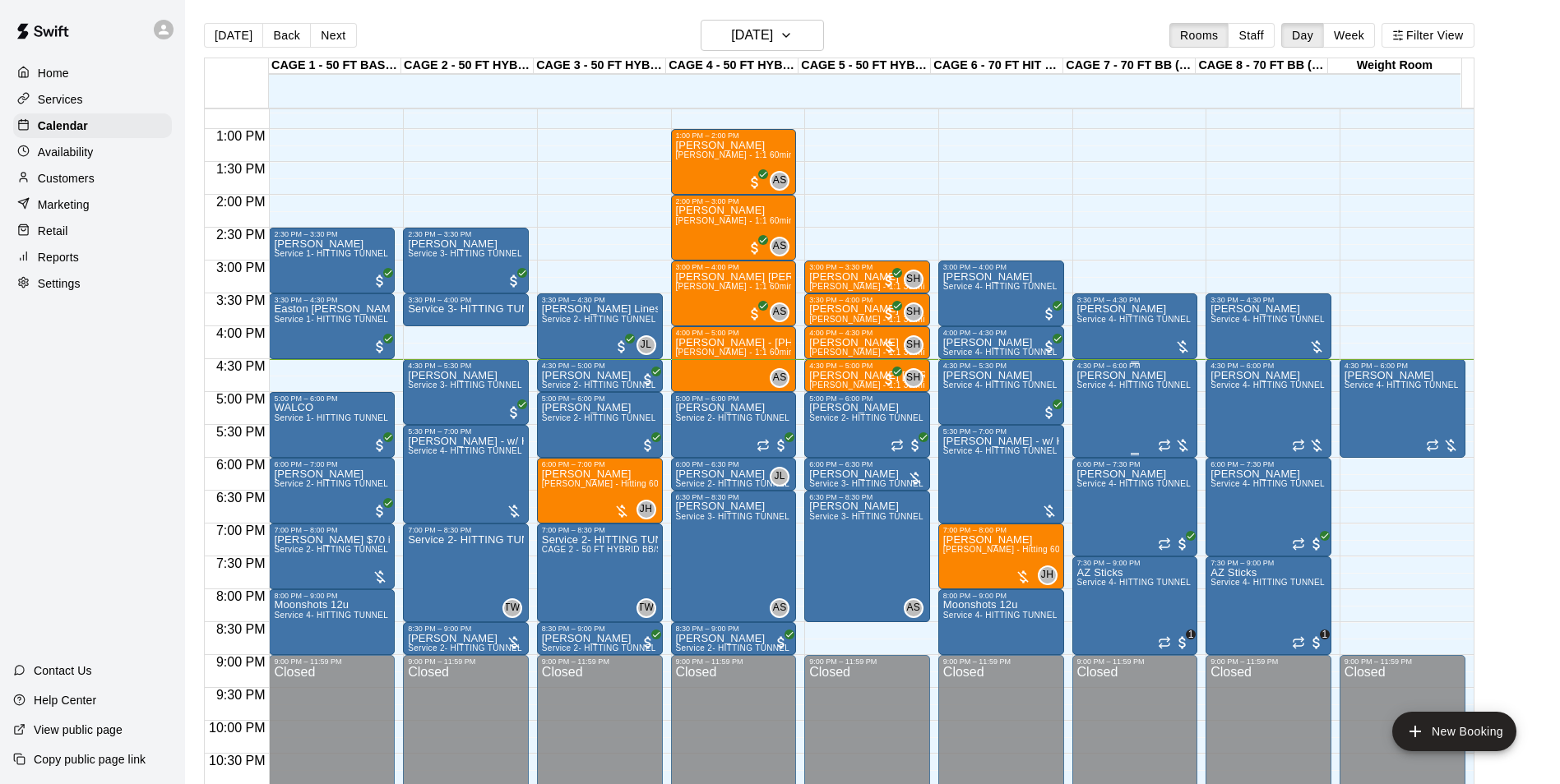
click at [1092, 416] on div "Joshua Brown Service 4- HITTING TUNNEL RENTAL - 70ft Baseball" at bounding box center [1135, 762] width 116 height 784
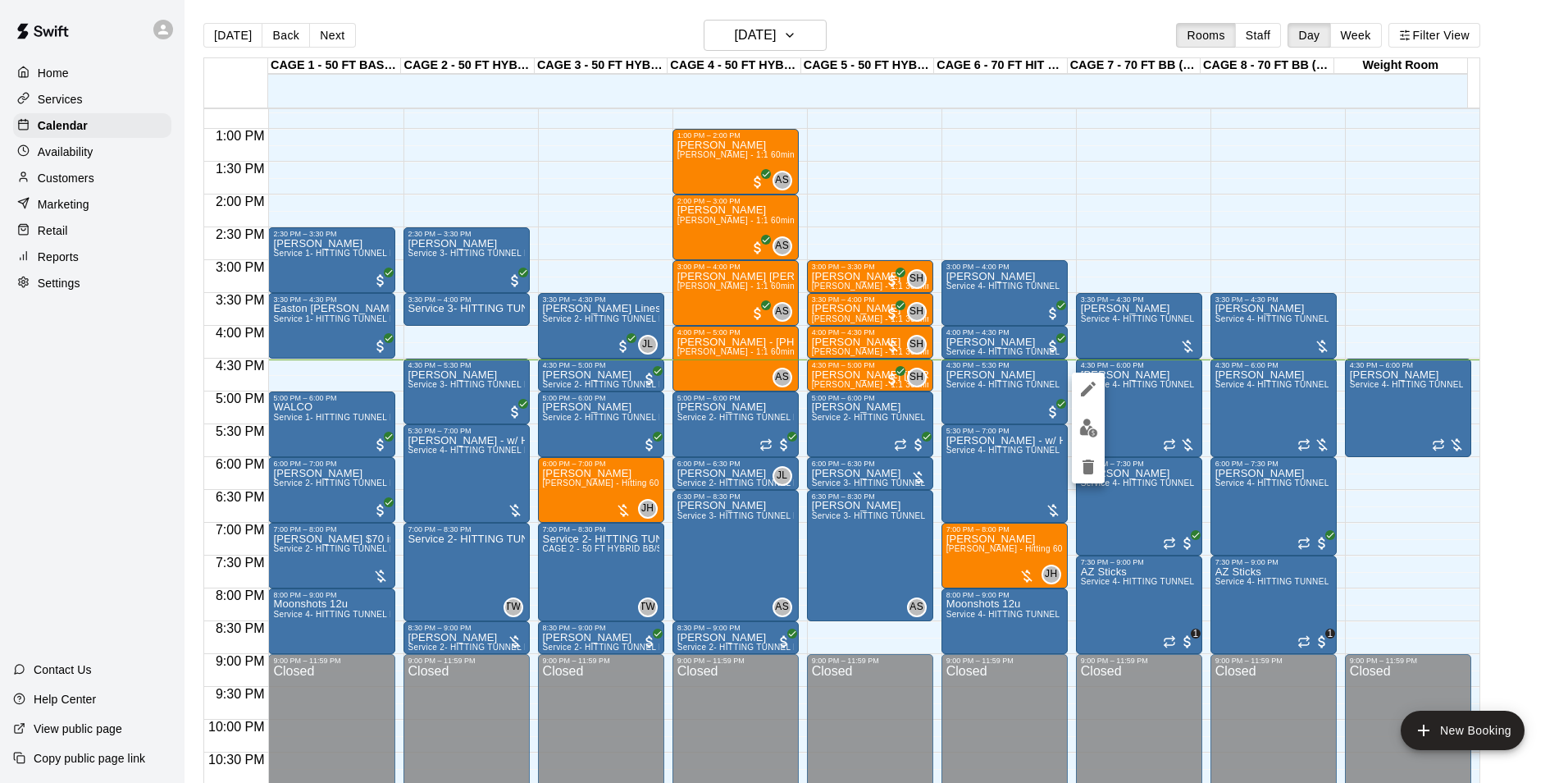
click at [1567, 185] on html "Home Services Calendar Availability Customers Marketing Retail Reports Settings…" at bounding box center [784, 404] width 1568 height 809
click at [1538, 200] on div at bounding box center [784, 391] width 1568 height 783
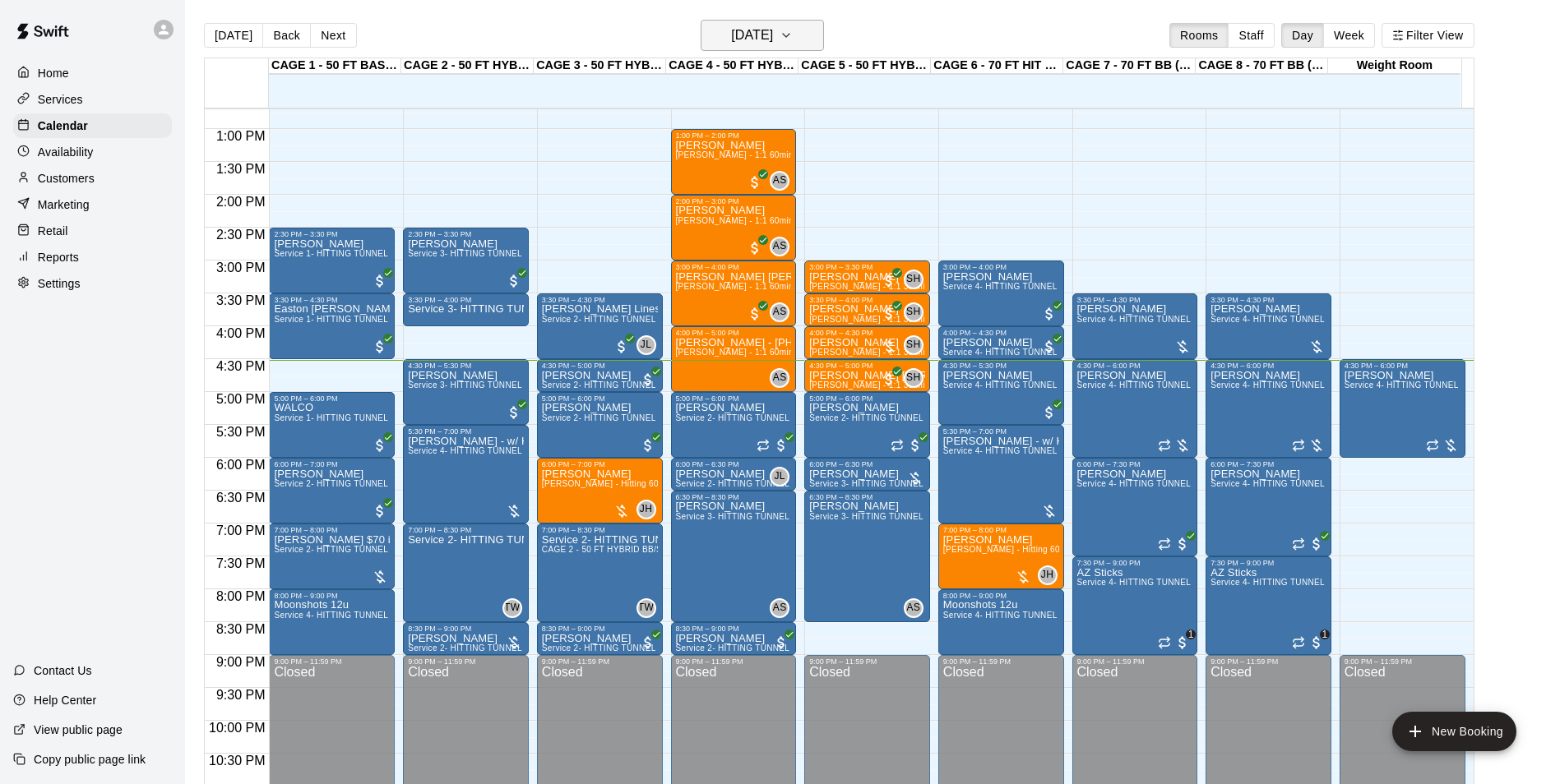
click at [801, 37] on button "[DATE]" at bounding box center [762, 35] width 123 height 31
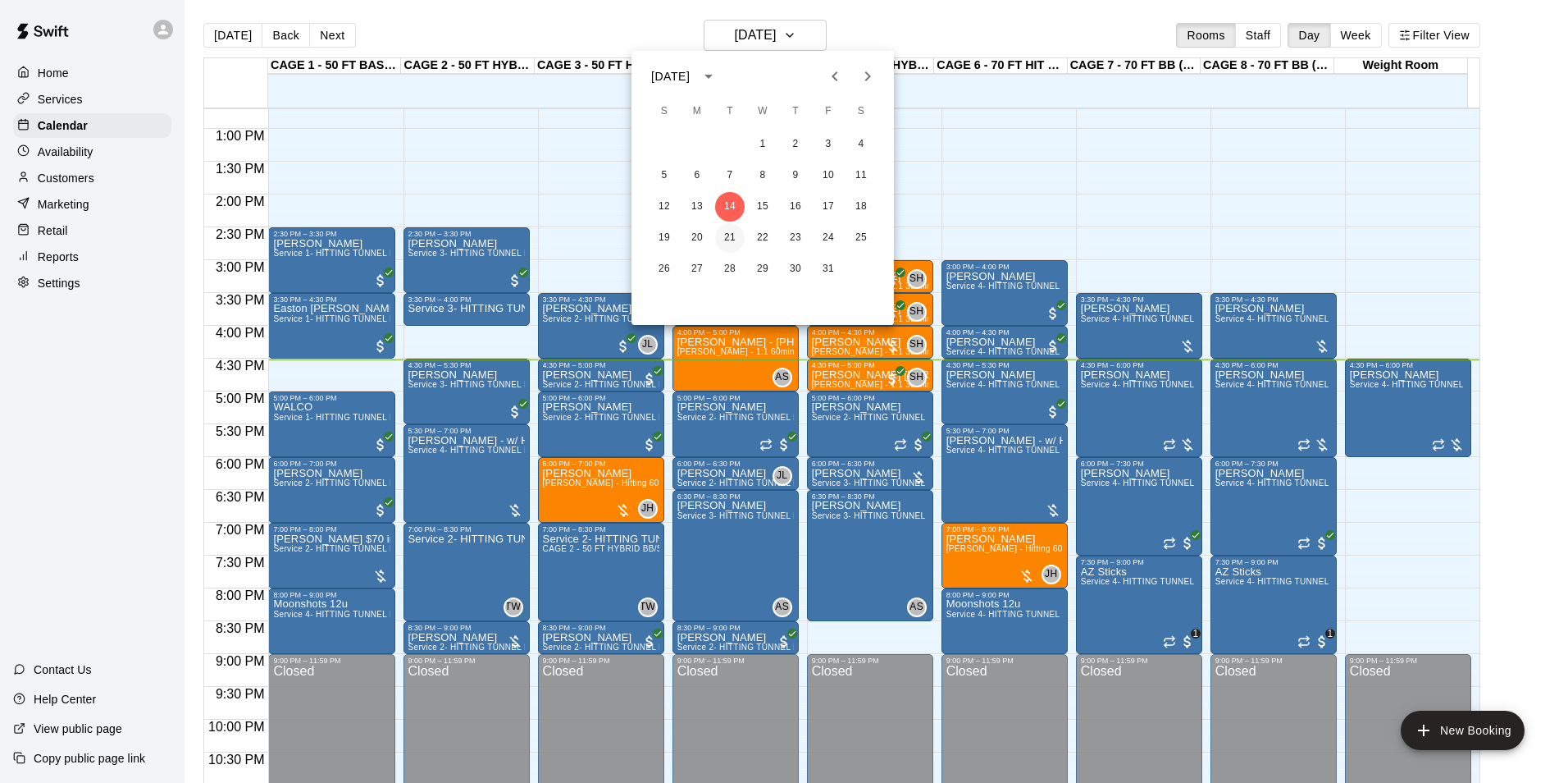
drag, startPoint x: 733, startPoint y: 229, endPoint x: 722, endPoint y: 235, distance: 12.5
click at [732, 230] on button "21" at bounding box center [729, 238] width 29 height 29
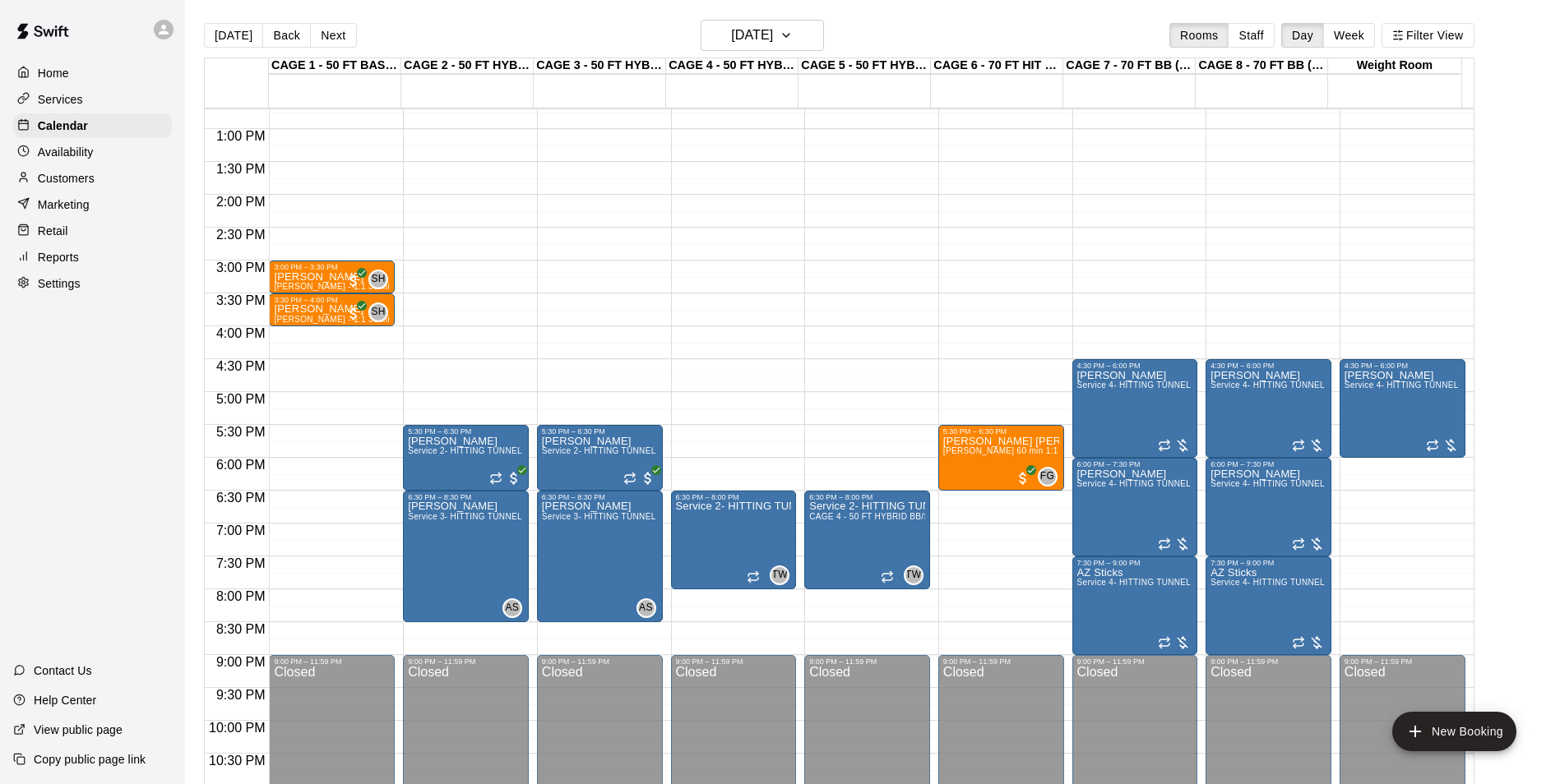
drag, startPoint x: 858, startPoint y: 334, endPoint x: 864, endPoint y: 350, distance: 17.1
click at [864, 350] on div "12:00 AM – 10:00 AM Closed 6:30 PM – 8:00 PM Service 2- HITTING TUNNEL RENTAL -…" at bounding box center [867, 63] width 126 height 1578
drag, startPoint x: 869, startPoint y: 328, endPoint x: 875, endPoint y: 350, distance: 22.8
click at [875, 350] on div "12:00 AM – 10:00 AM Closed 6:30 PM – 8:00 PM Service 2- HITTING TUNNEL RENTAL -…" at bounding box center [867, 63] width 126 height 1578
click at [220, 37] on button "[DATE]" at bounding box center [233, 36] width 59 height 25
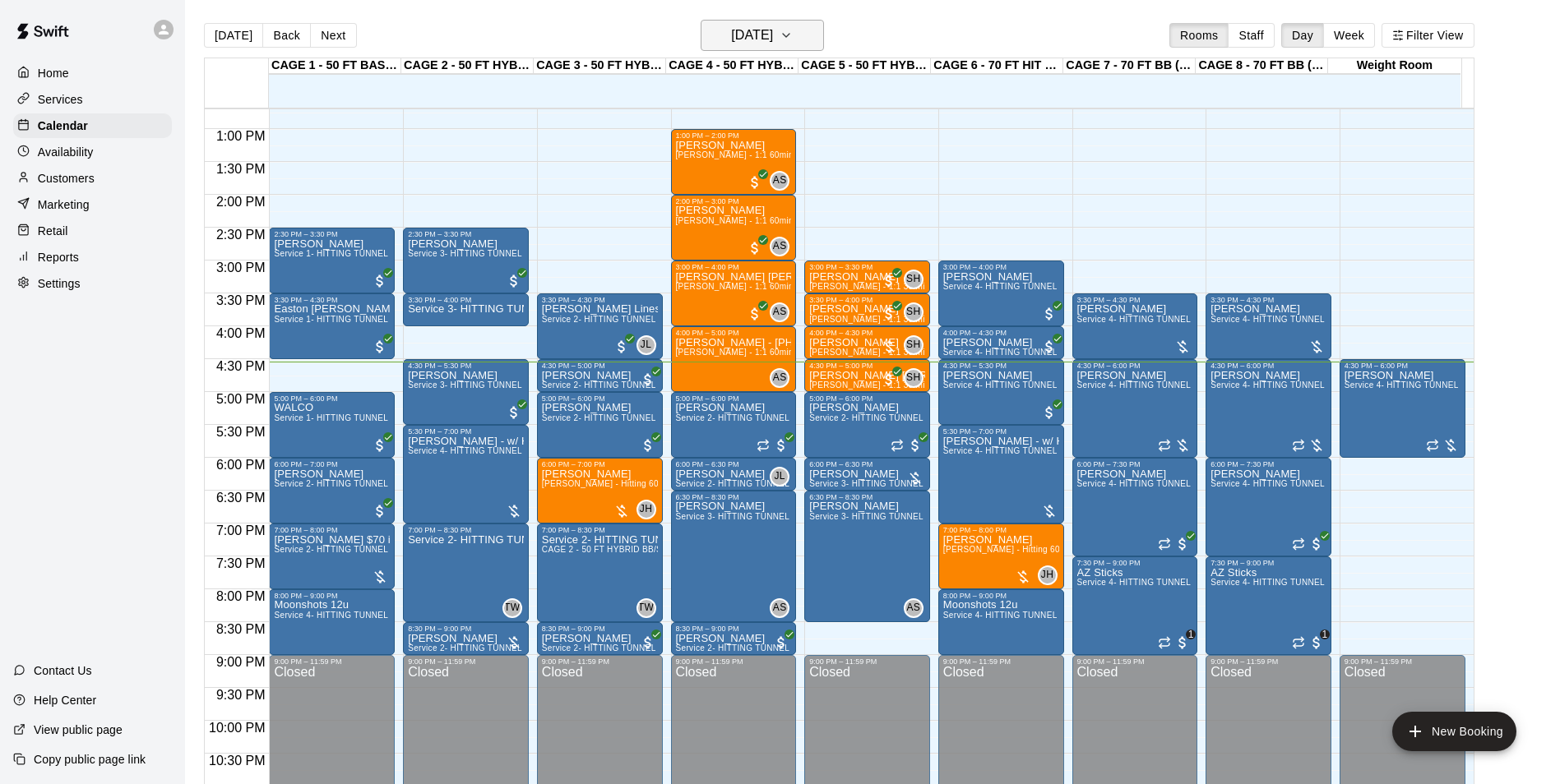
click at [773, 32] on h6 "[DATE]" at bounding box center [751, 36] width 42 height 23
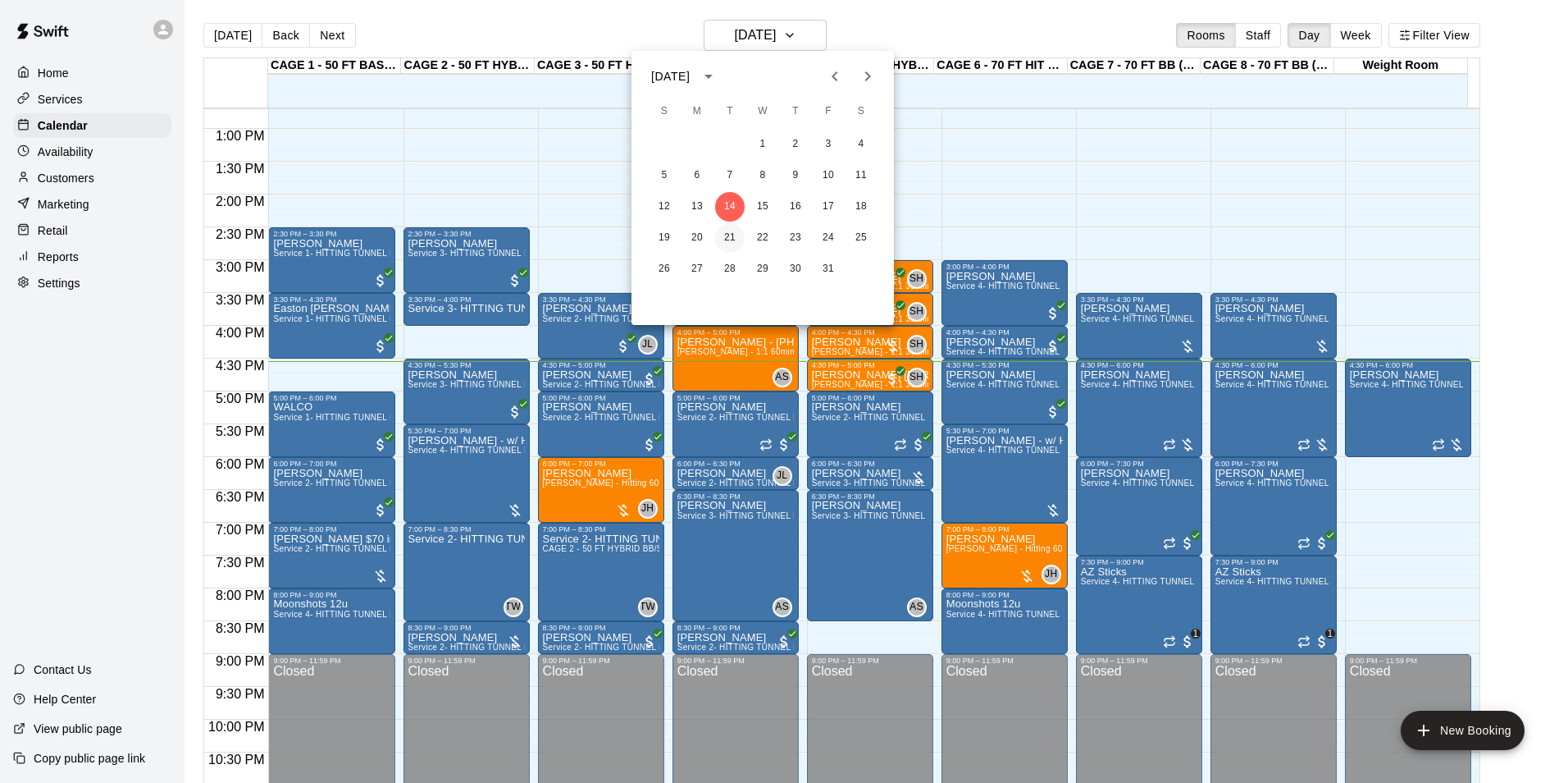
click at [720, 232] on button "21" at bounding box center [729, 238] width 29 height 29
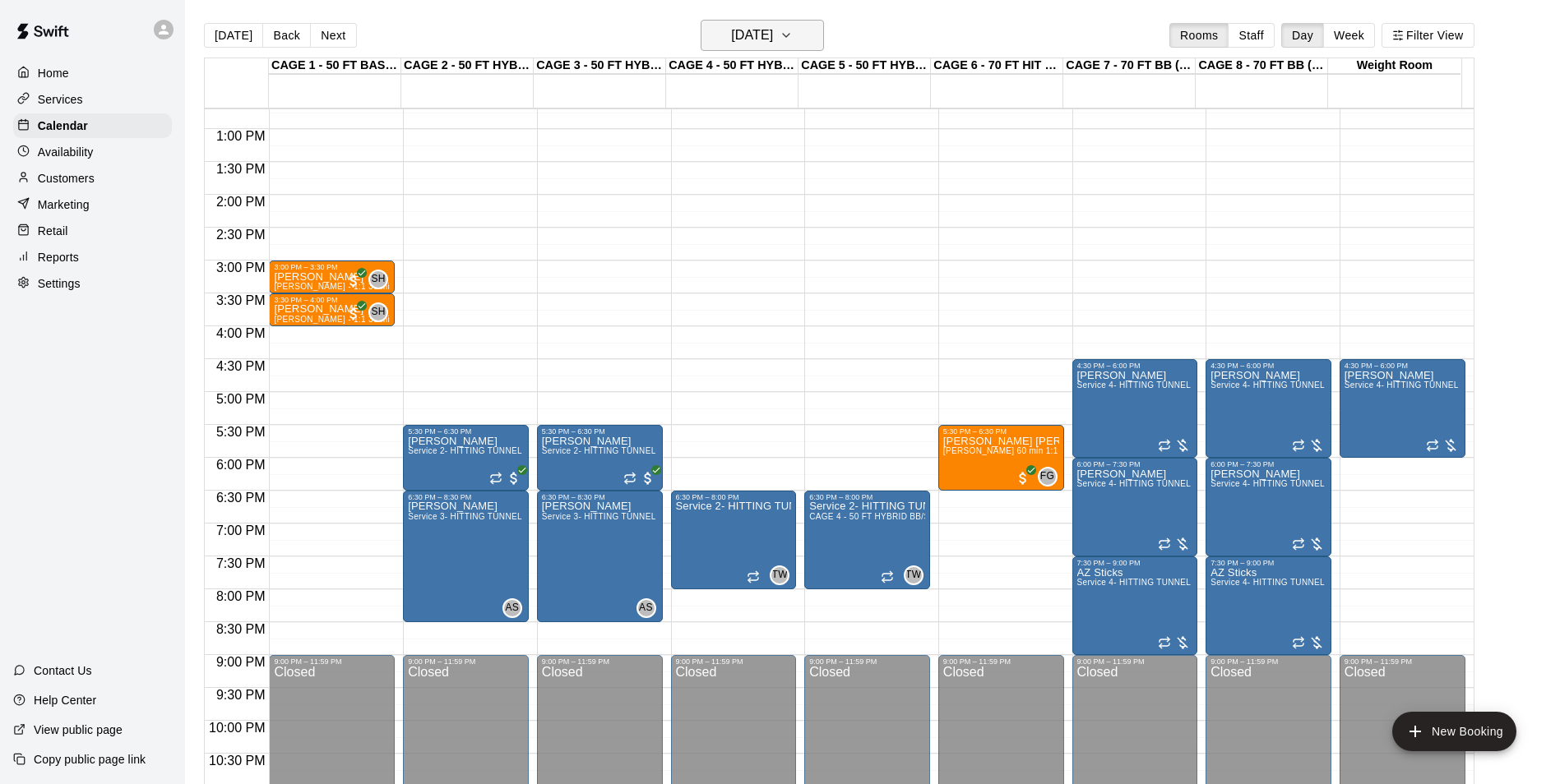
click at [735, 32] on h6 "[DATE]" at bounding box center [751, 36] width 42 height 23
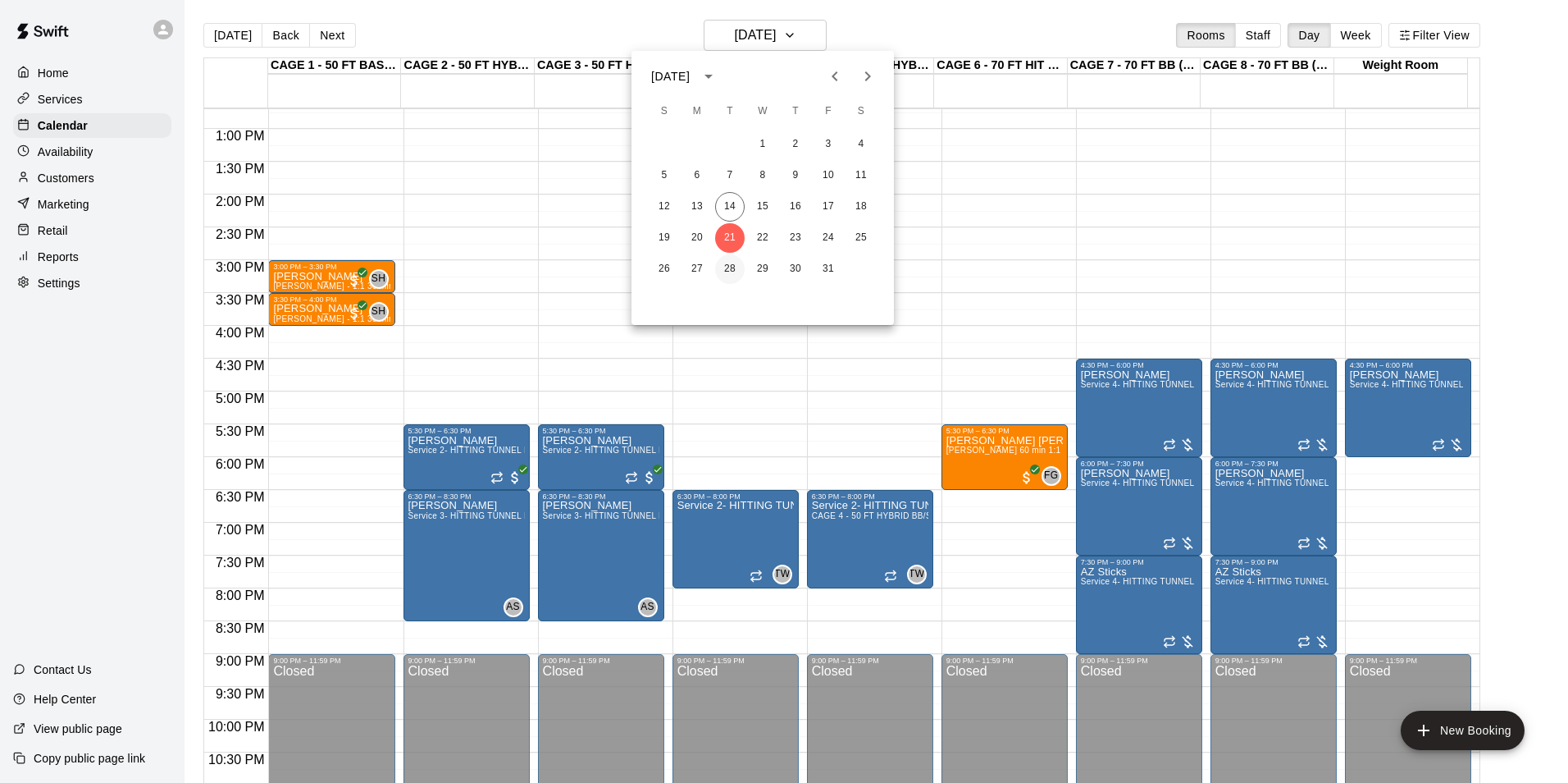
click at [735, 262] on button "28" at bounding box center [729, 269] width 29 height 29
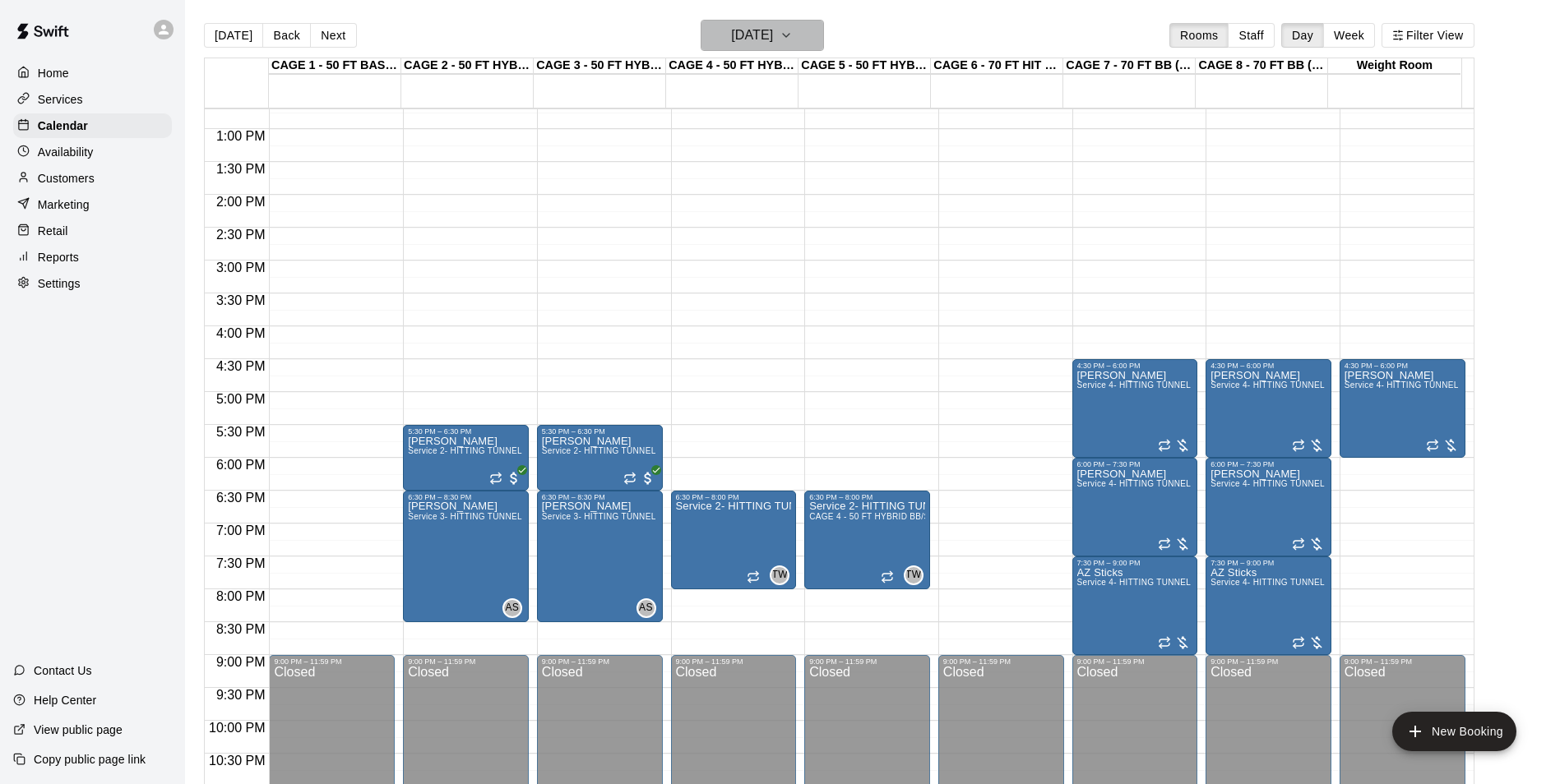
click at [764, 30] on h6 "Tuesday Oct 28" at bounding box center [751, 36] width 42 height 23
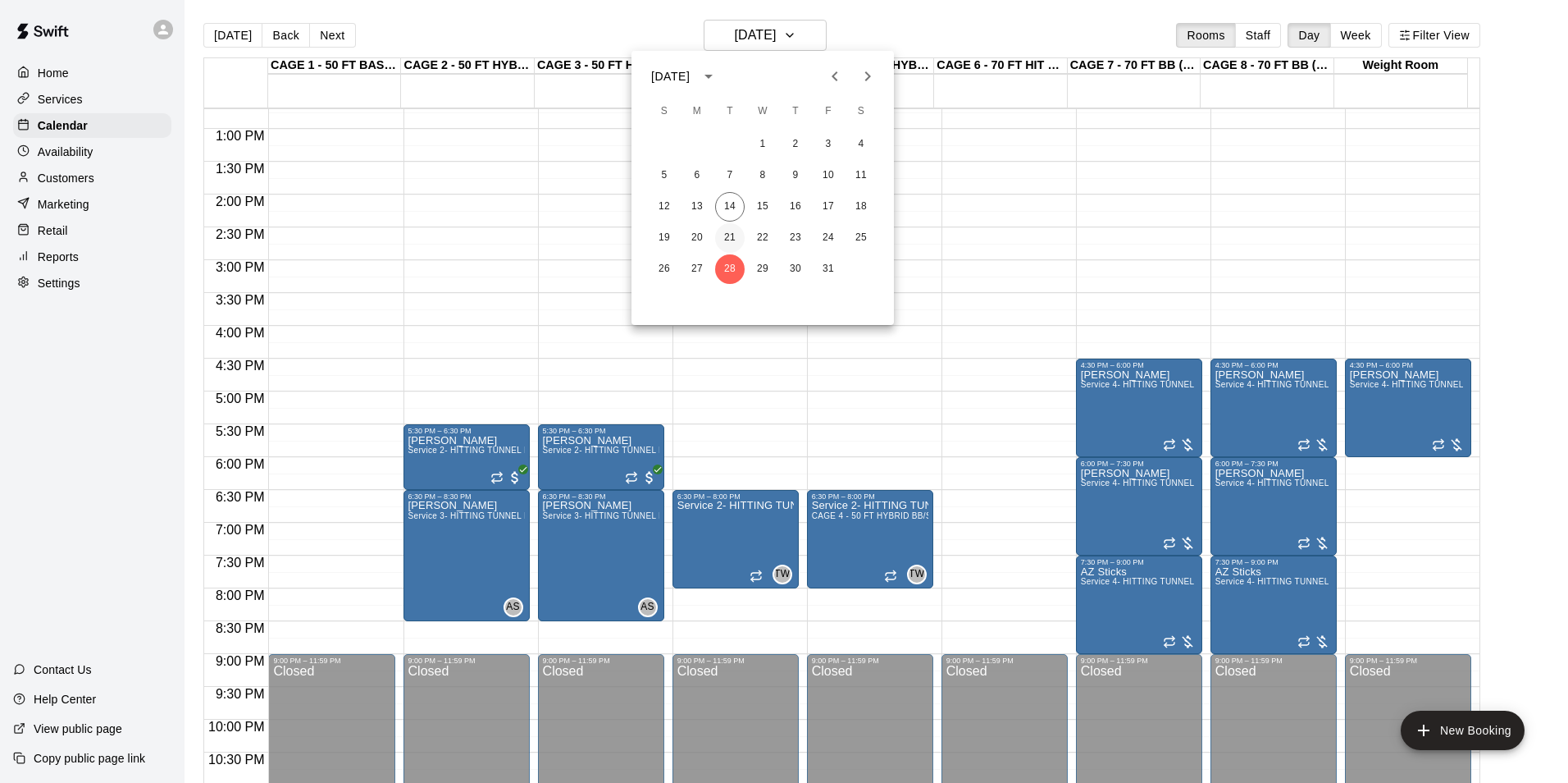
click at [720, 234] on button "21" at bounding box center [729, 238] width 29 height 29
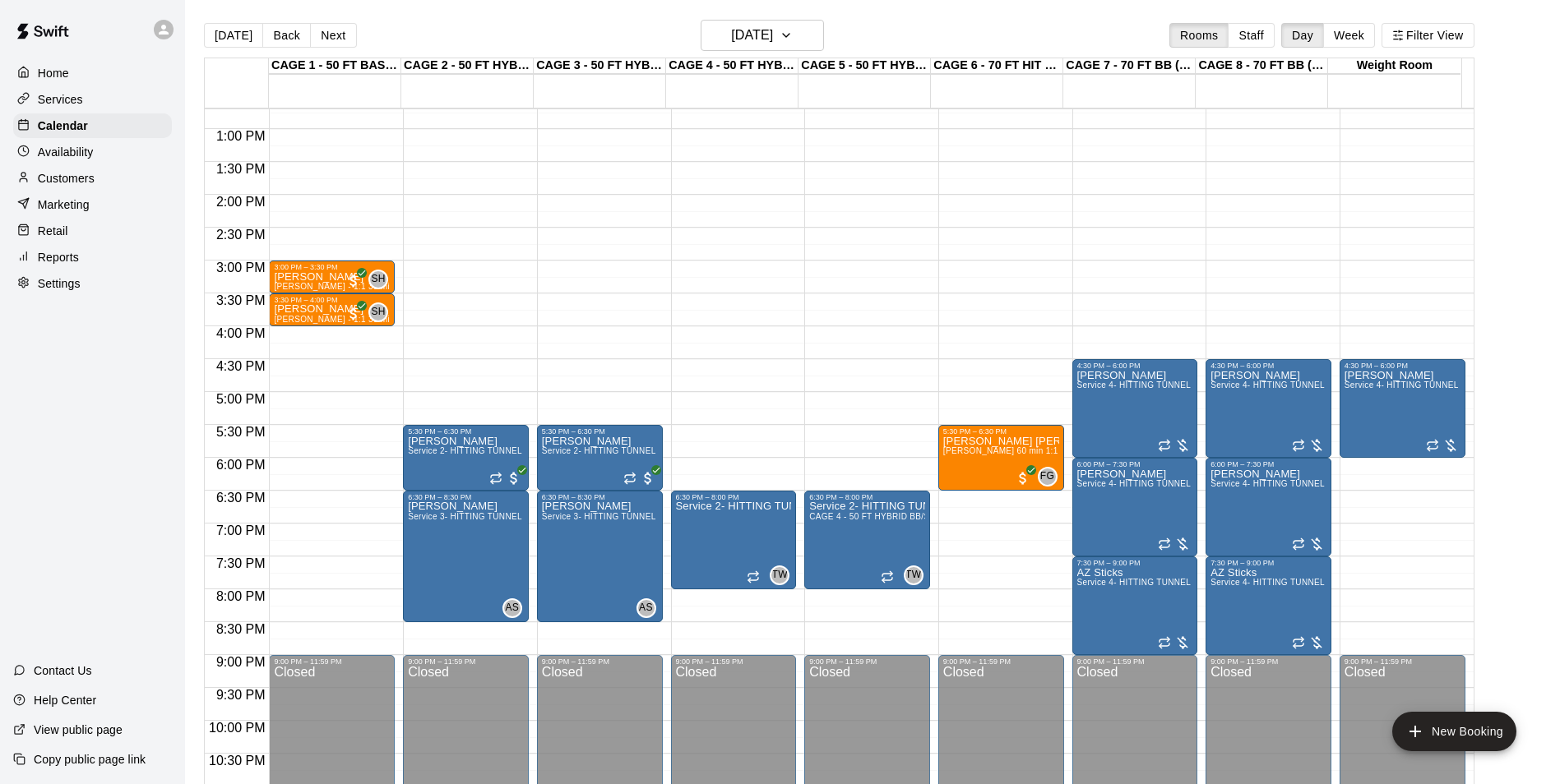
drag, startPoint x: 839, startPoint y: 331, endPoint x: 841, endPoint y: 350, distance: 19.1
click at [841, 350] on div "12:00 AM – 10:00 AM Closed 6:30 PM – 8:00 PM Service 2- HITTING TUNNEL RENTAL -…" at bounding box center [867, 63] width 126 height 1578
click at [850, 331] on div "12:00 AM – 10:00 AM Closed 6:30 PM – 8:00 PM Service 2- HITTING TUNNEL RENTAL -…" at bounding box center [867, 63] width 126 height 1578
click at [851, 334] on div "12:00 AM – 10:00 AM Closed 6:30 PM – 8:00 PM Service 2- HITTING TUNNEL RENTAL -…" at bounding box center [867, 63] width 126 height 1578
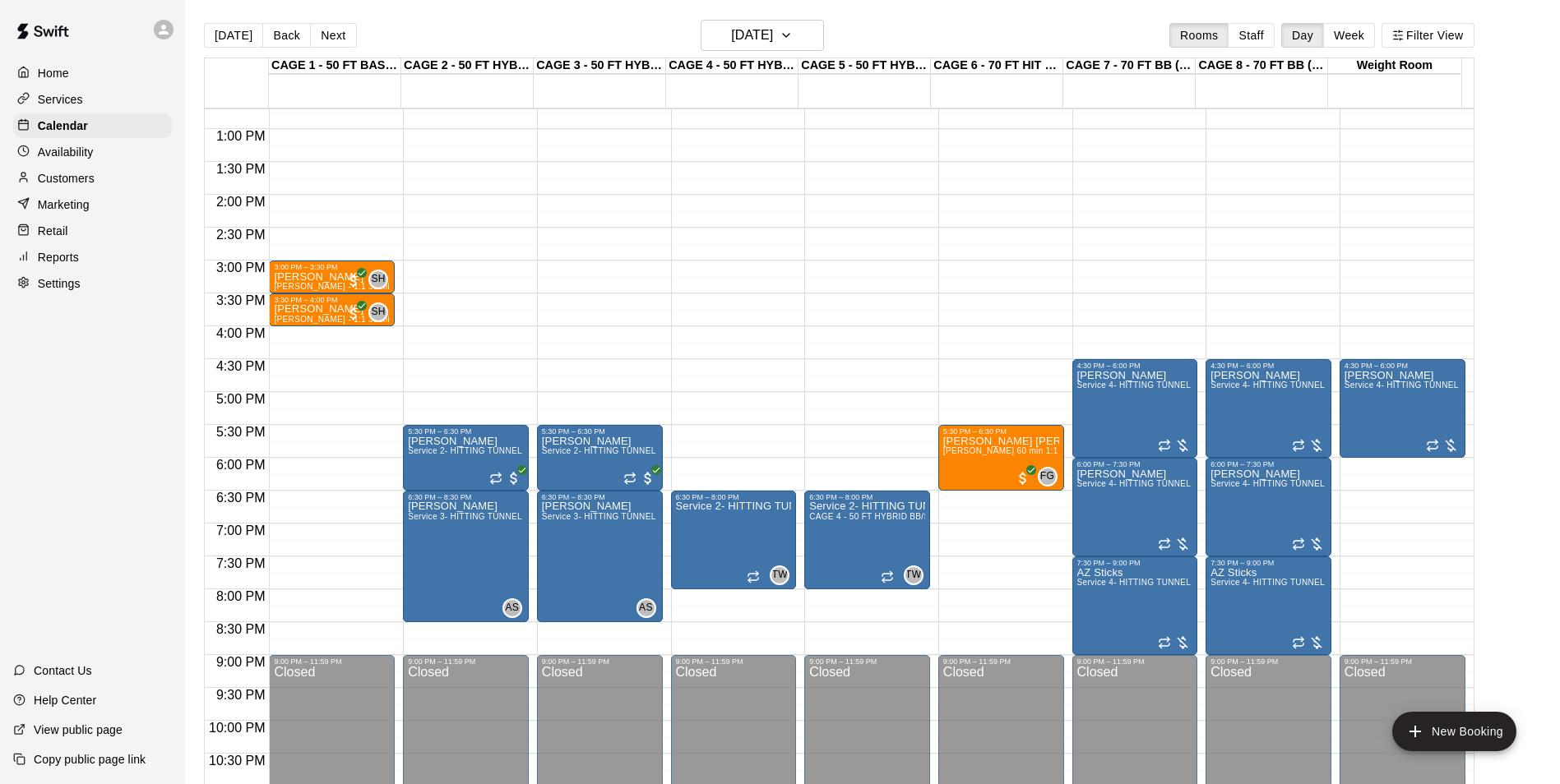
click at [851, 334] on div "12:00 AM – 10:00 AM Closed 6:30 PM – 8:00 PM Service 2- HITTING TUNNEL RENTAL -…" at bounding box center [867, 63] width 126 height 1578
click at [847, 354] on div "12:00 AM – 10:00 AM Closed 6:30 PM – 8:00 PM Service 2- HITTING TUNNEL RENTAL -…" at bounding box center [867, 63] width 126 height 1578
click at [843, 351] on div "12:00 AM – 10:00 AM Closed 6:30 PM – 8:00 PM Service 2- HITTING TUNNEL RENTAL -…" at bounding box center [867, 63] width 126 height 1578
click at [850, 348] on div "12:00 AM – 10:00 AM Closed 6:30 PM – 8:00 PM Service 2- HITTING TUNNEL RENTAL -…" at bounding box center [867, 63] width 126 height 1578
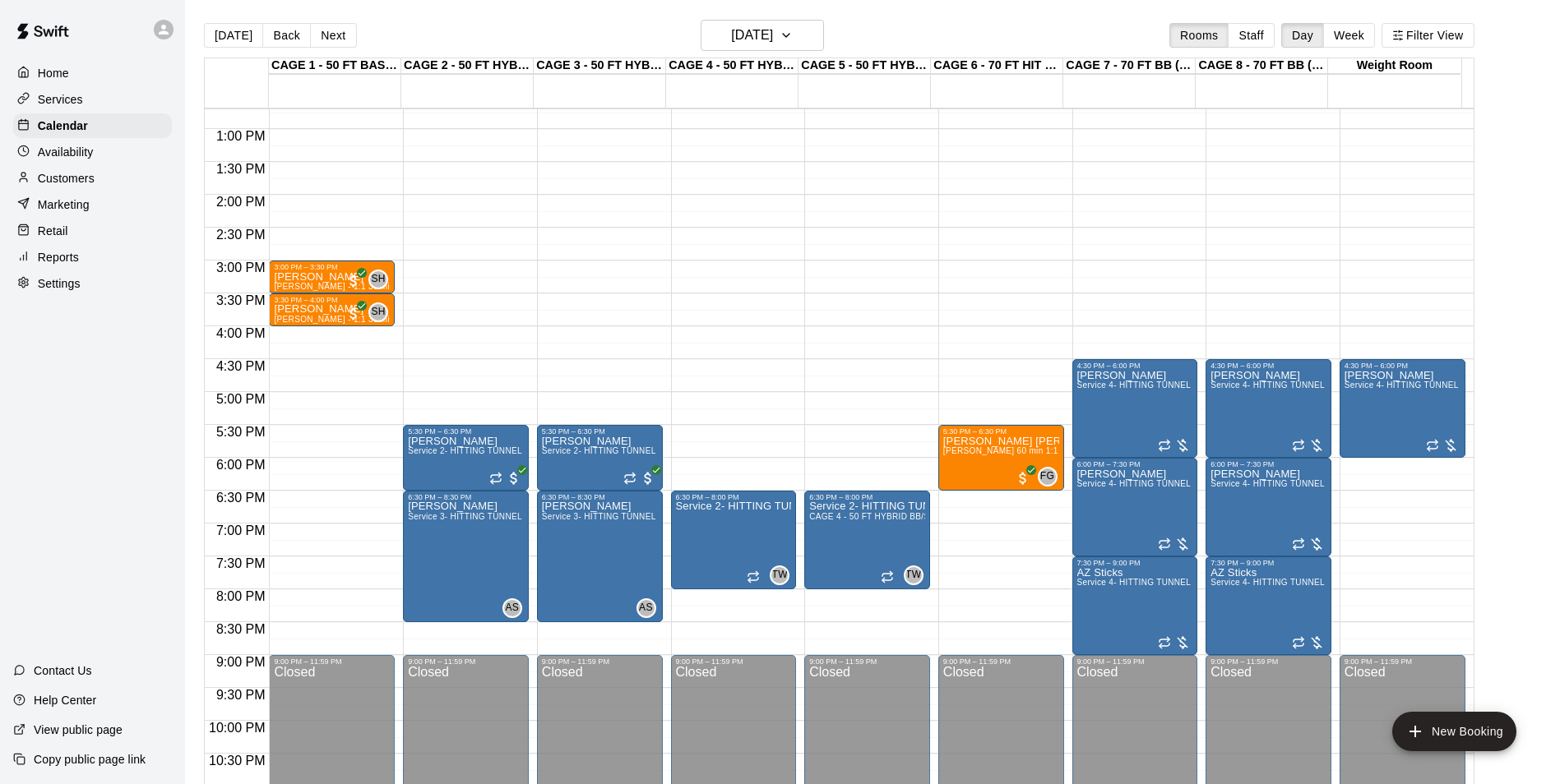
click at [854, 342] on div "12:00 AM – 10:00 AM Closed 6:30 PM – 8:00 PM Service 2- HITTING TUNNEL RENTAL -…" at bounding box center [867, 63] width 126 height 1578
click at [856, 348] on div "12:00 AM – 10:00 AM Closed 6:30 PM – 8:00 PM Service 2- HITTING TUNNEL RENTAL -…" at bounding box center [867, 63] width 126 height 1578
click at [858, 351] on div "12:00 AM – 10:00 AM Closed 6:30 PM – 8:00 PM Service 2- HITTING TUNNEL RENTAL -…" at bounding box center [867, 63] width 126 height 1578
click at [862, 349] on div "12:00 AM – 10:00 AM Closed 6:30 PM – 8:00 PM Service 2- HITTING TUNNEL RENTAL -…" at bounding box center [867, 63] width 126 height 1578
click at [860, 350] on div "12:00 AM – 10:00 AM Closed 6:30 PM – 8:00 PM Service 2- HITTING TUNNEL RENTAL -…" at bounding box center [867, 63] width 126 height 1578
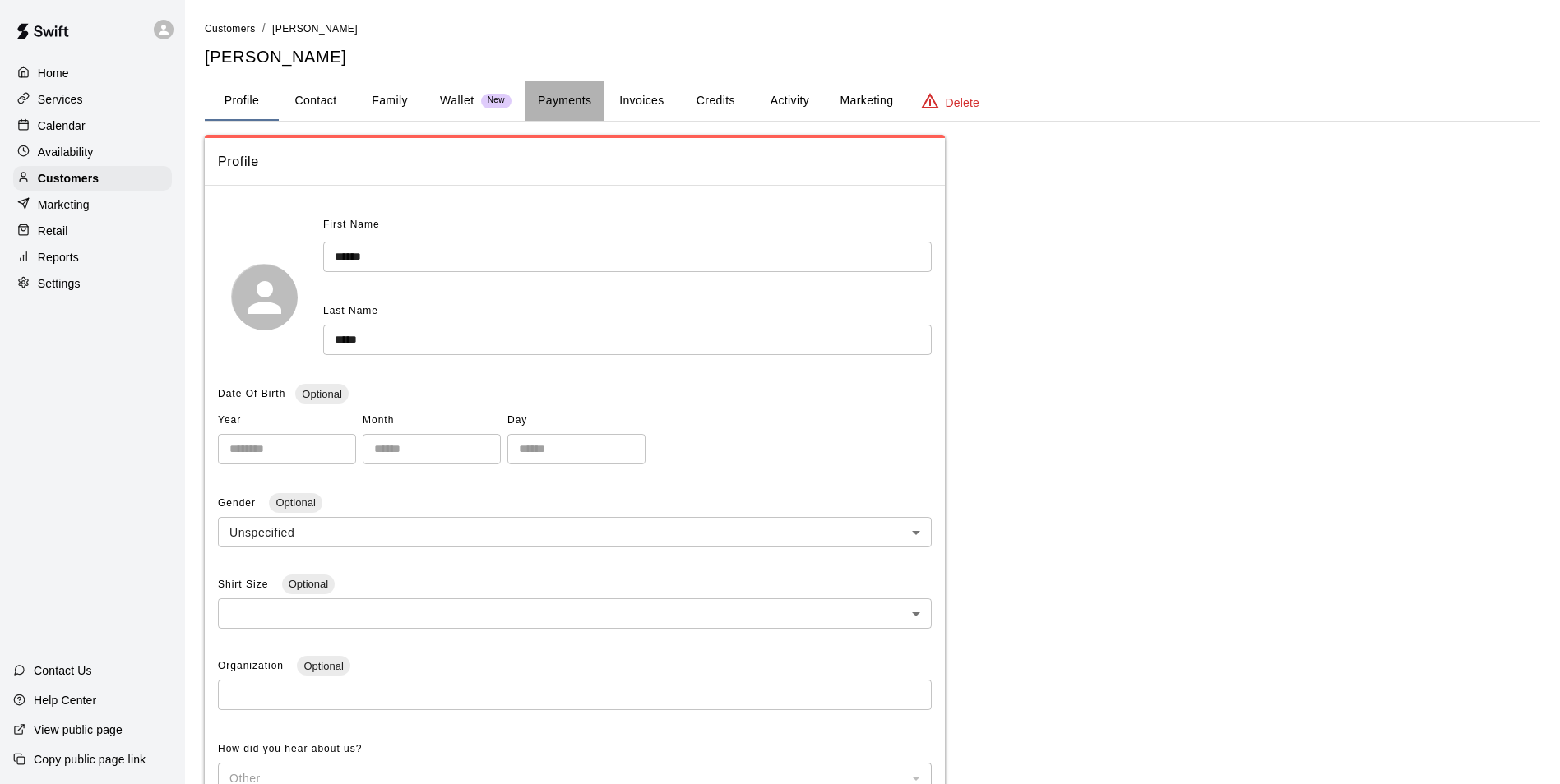
click at [601, 117] on button "Payments" at bounding box center [564, 101] width 79 height 39
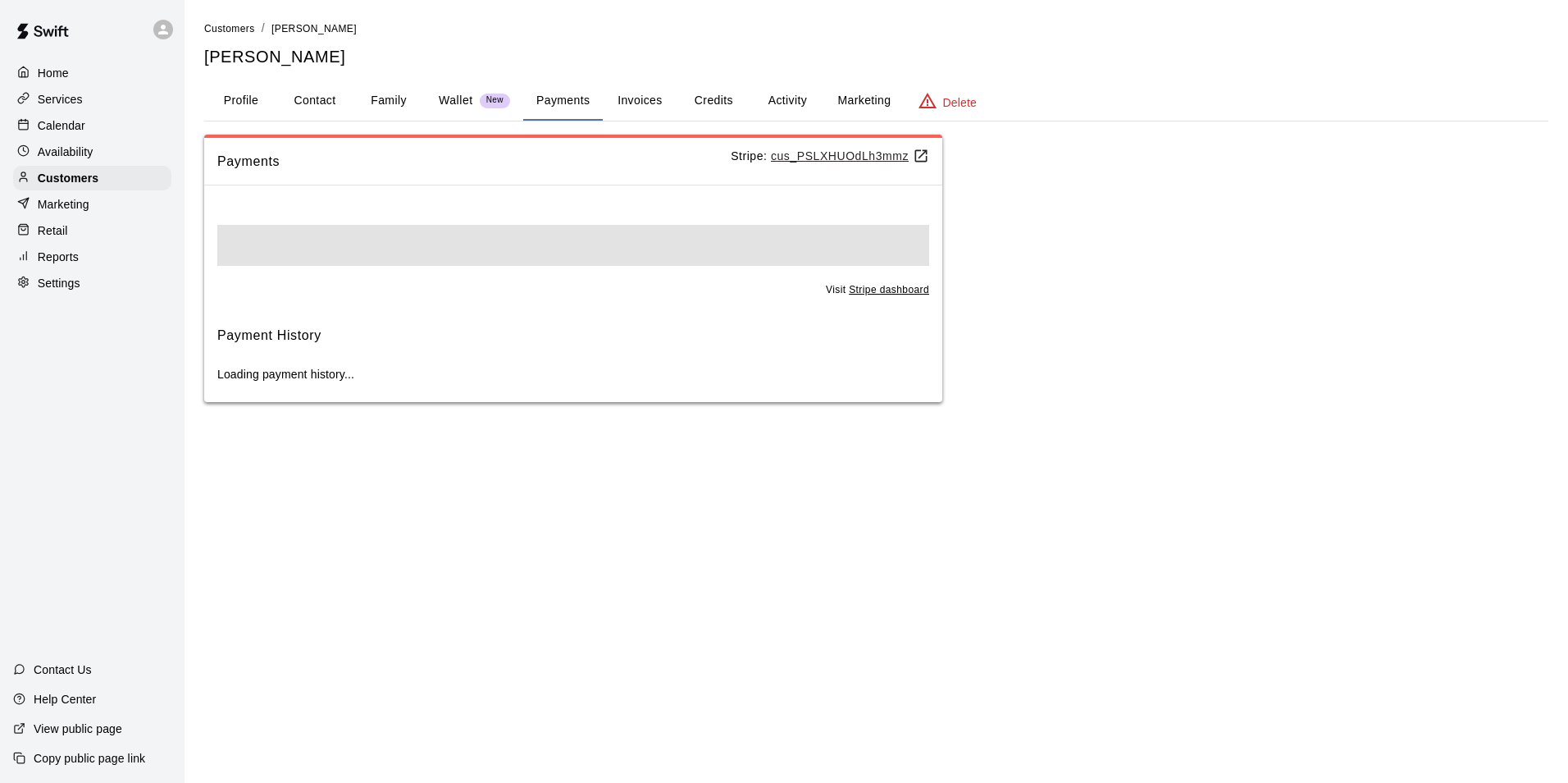
click at [567, 118] on button "Payments" at bounding box center [563, 101] width 79 height 39
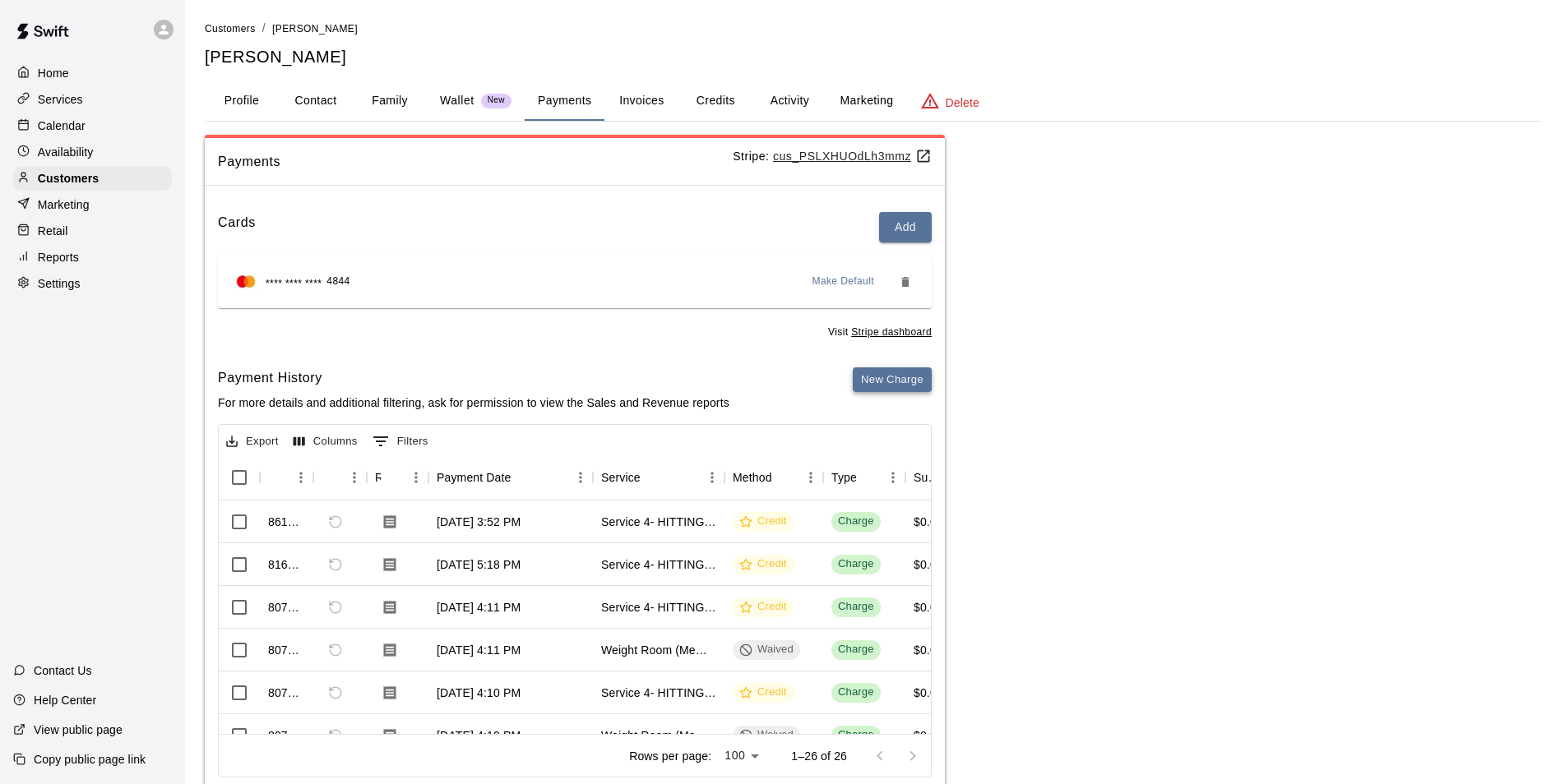
click at [894, 384] on button "New Charge" at bounding box center [892, 380] width 79 height 26
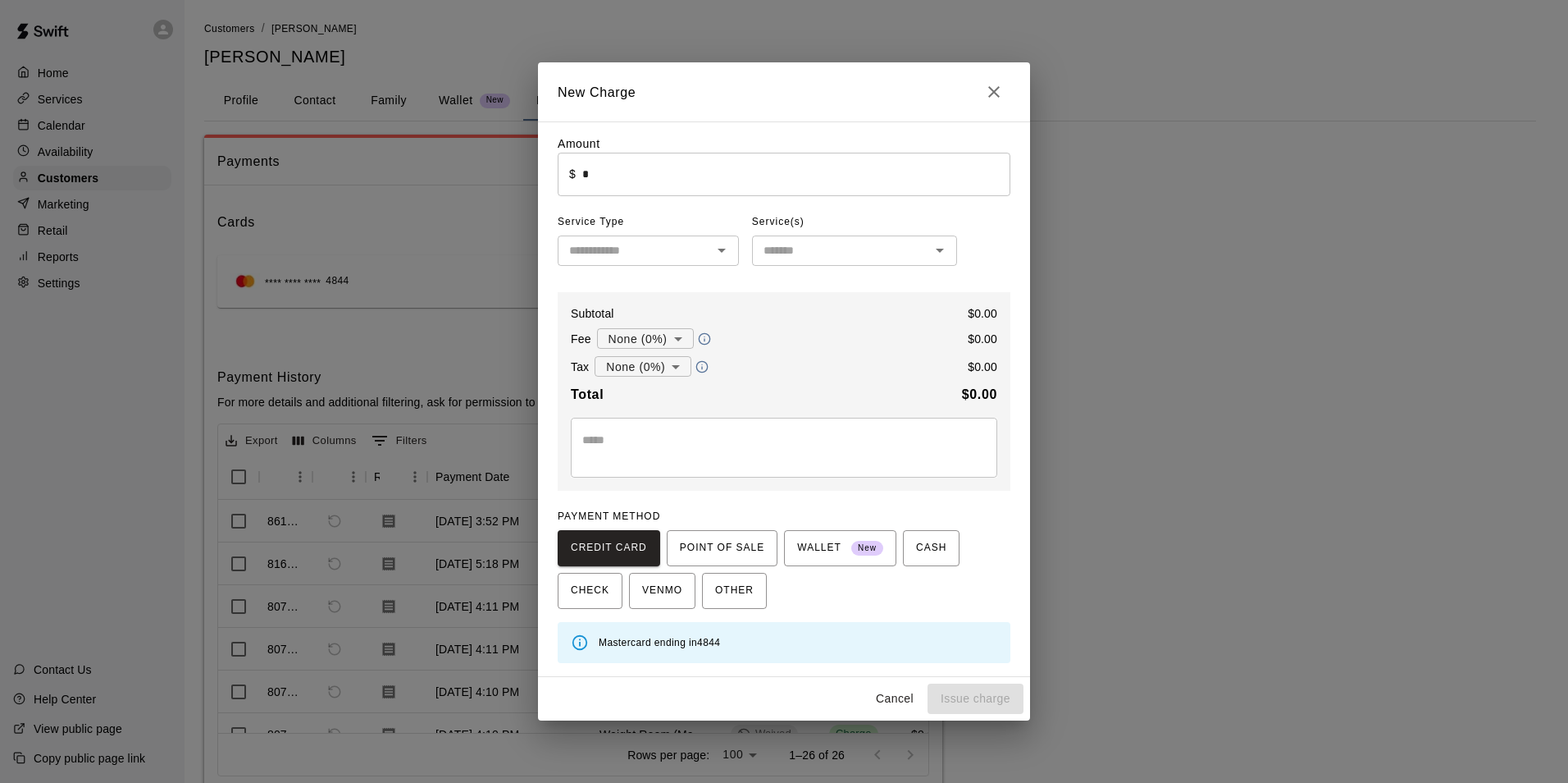
click at [1020, 92] on h2 "New Charge" at bounding box center [784, 92] width 492 height 59
click at [1011, 93] on h2 "New Charge" at bounding box center [784, 92] width 492 height 59
click at [998, 96] on icon "Close" at bounding box center [994, 92] width 12 height 12
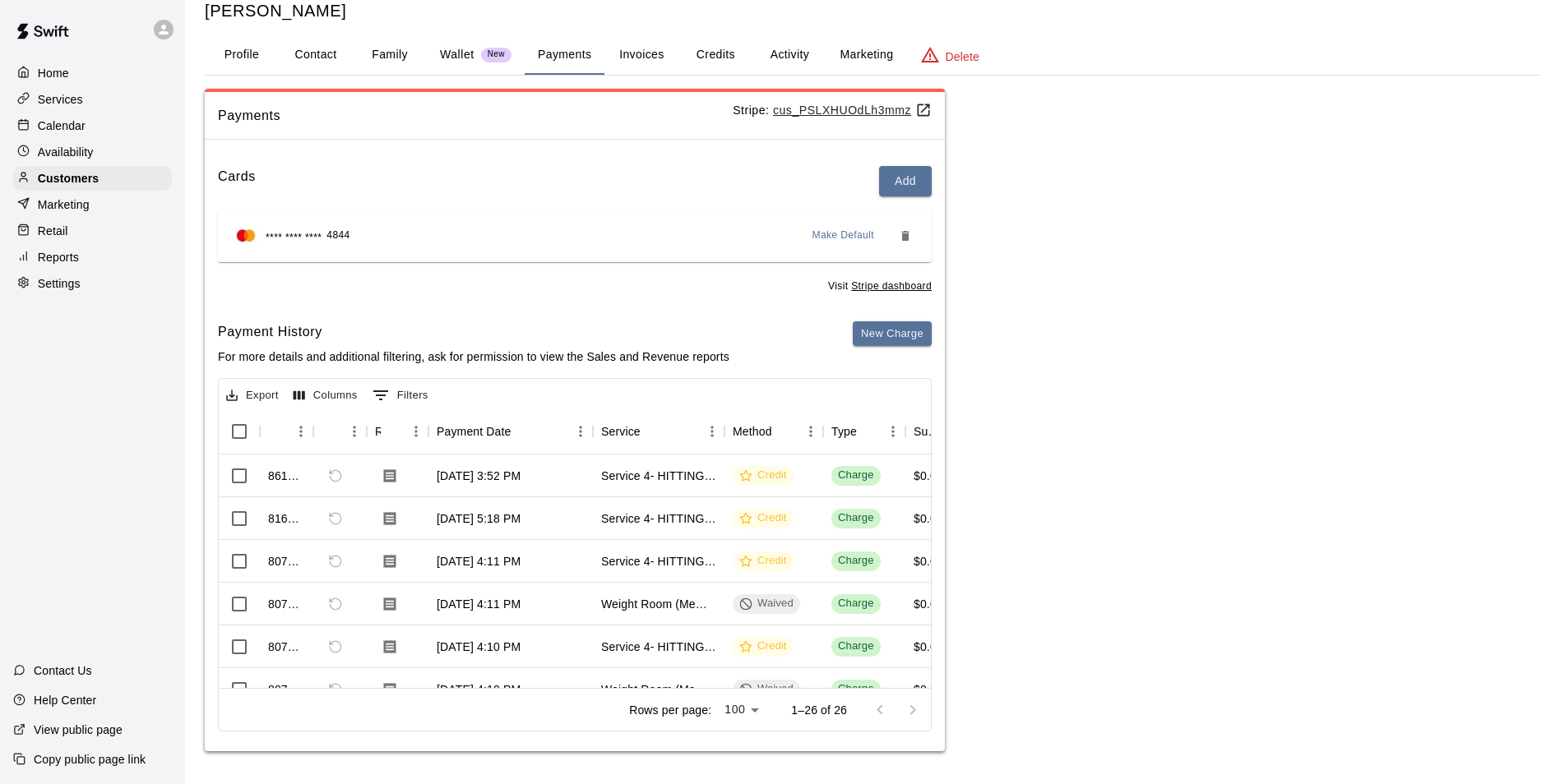
scroll to position [1, 0]
click at [698, 61] on button "Credits" at bounding box center [715, 55] width 74 height 39
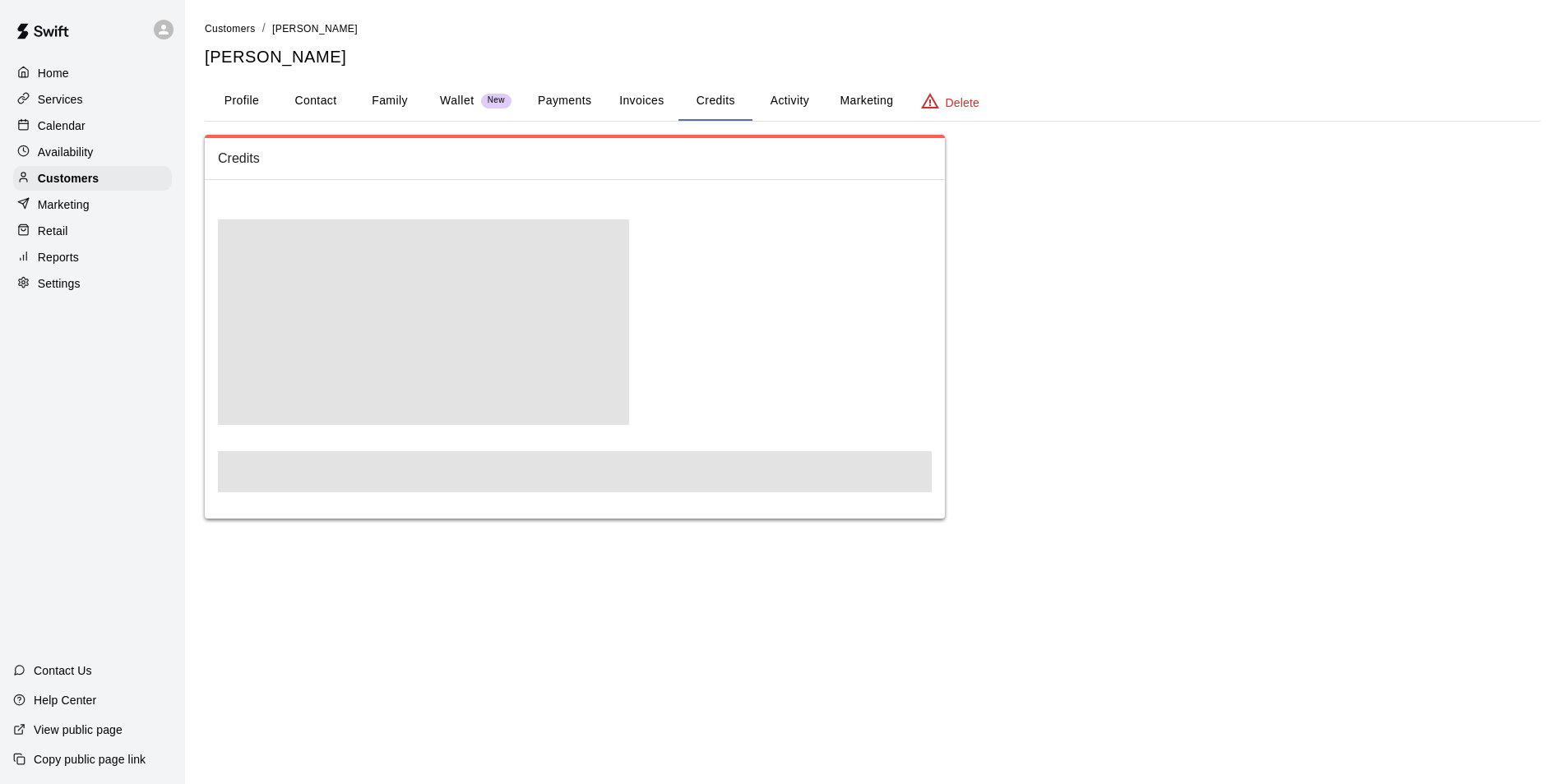
scroll to position [0, 0]
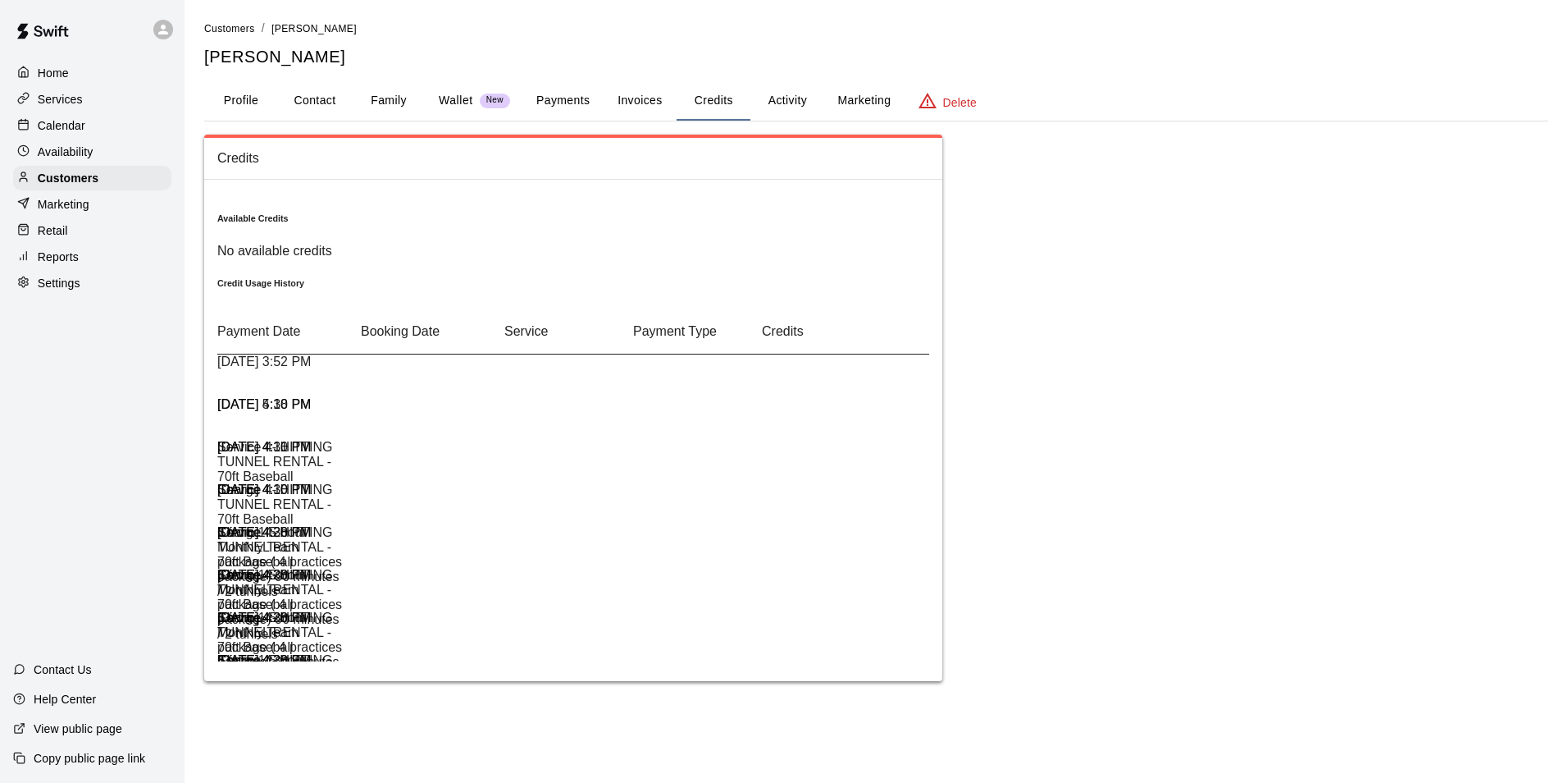
click at [553, 100] on button "Payments" at bounding box center [563, 101] width 79 height 39
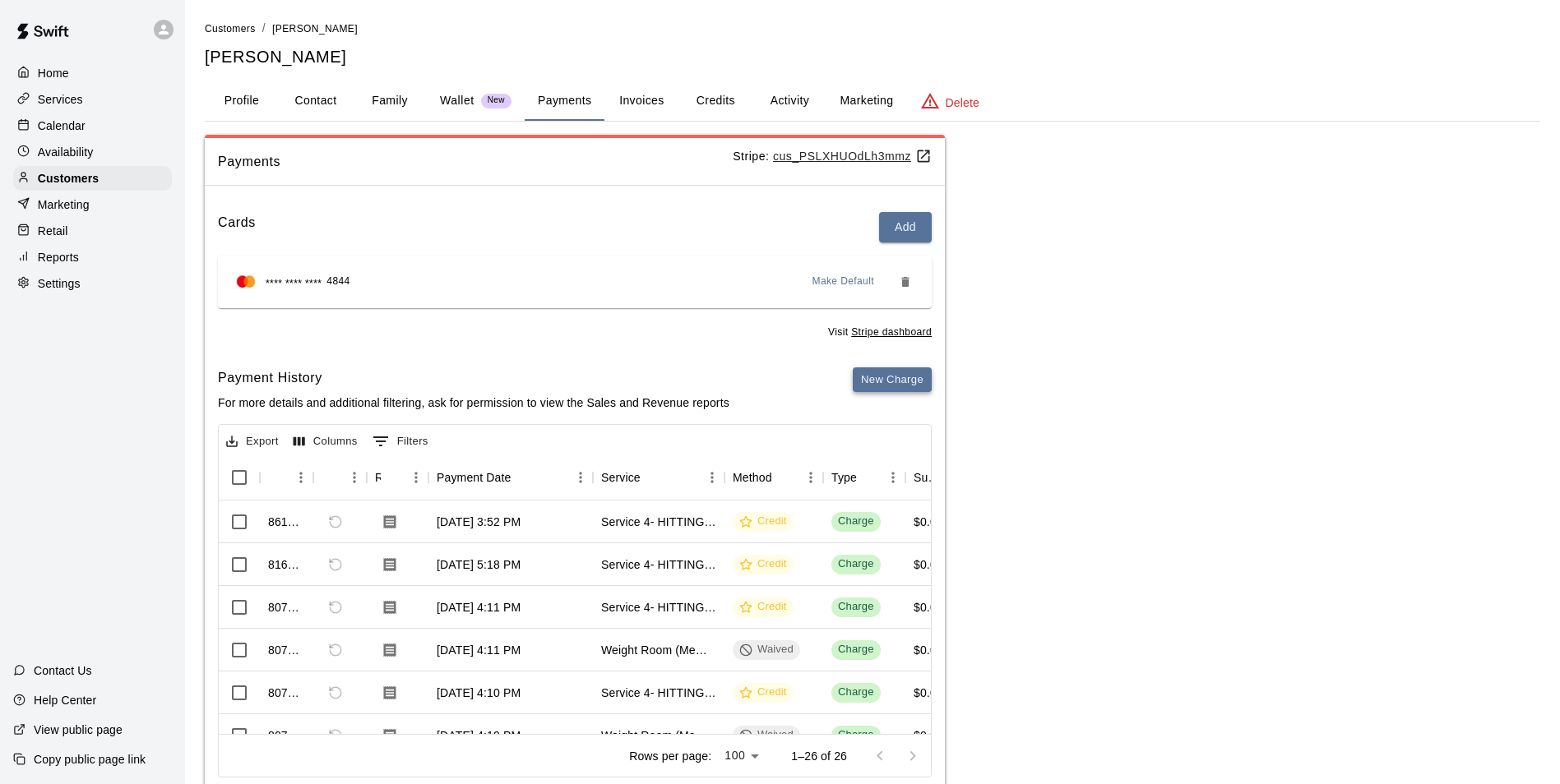
click at [895, 380] on button "New Charge" at bounding box center [892, 380] width 79 height 26
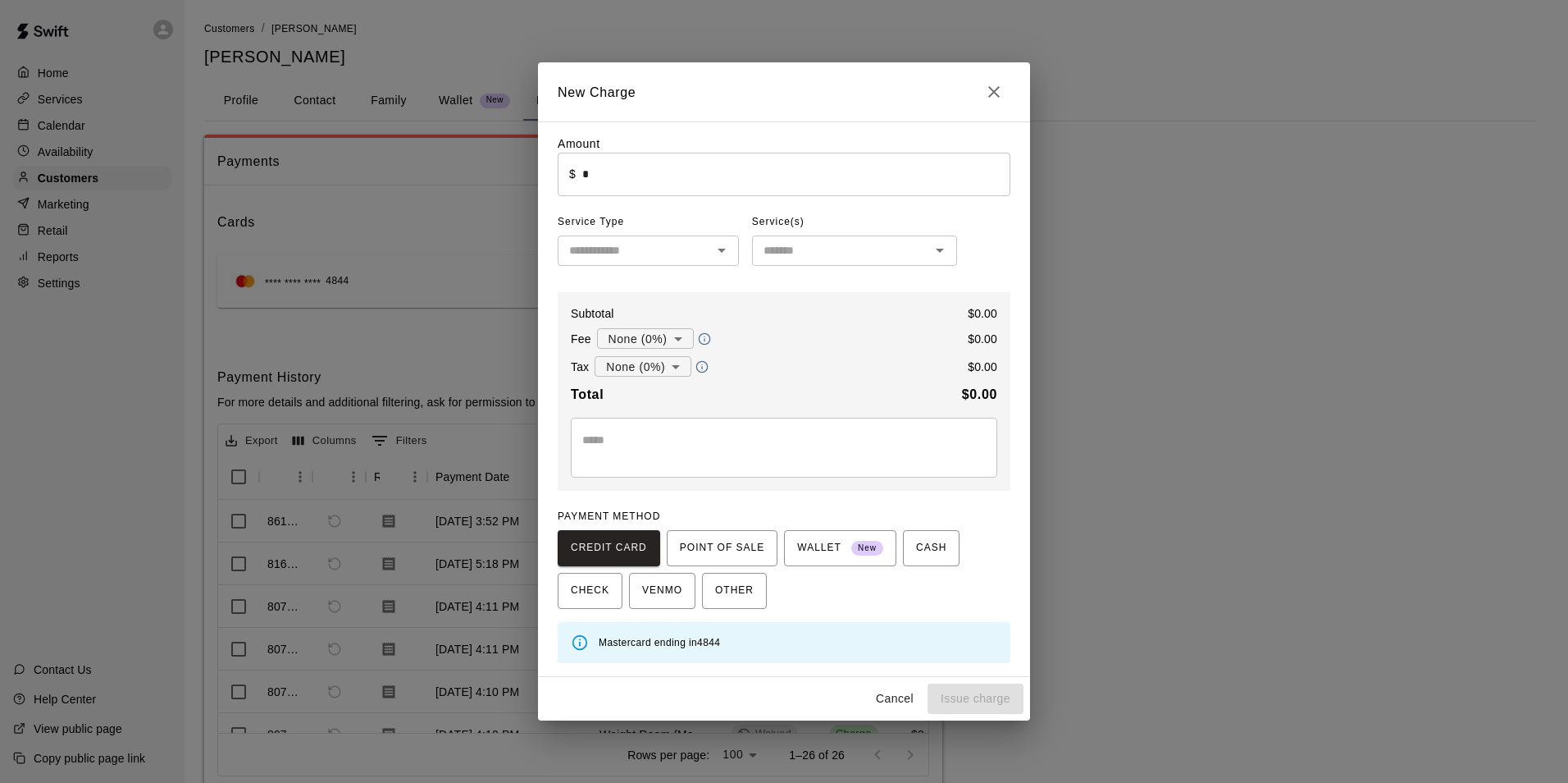
click at [666, 183] on input "*" at bounding box center [796, 174] width 428 height 44
click at [997, 94] on icon "Close" at bounding box center [994, 92] width 12 height 12
type input "*"
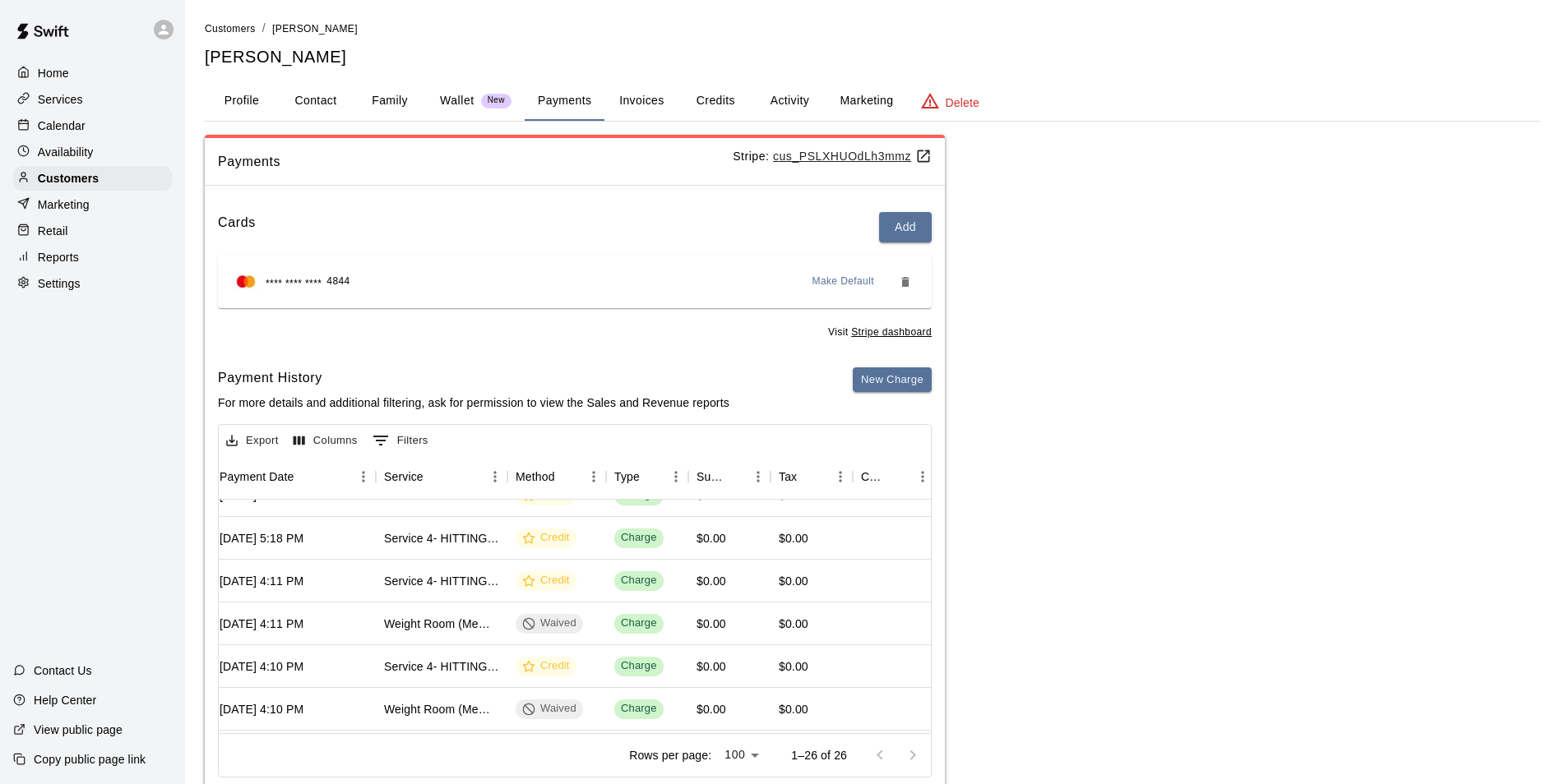
scroll to position [0, 217]
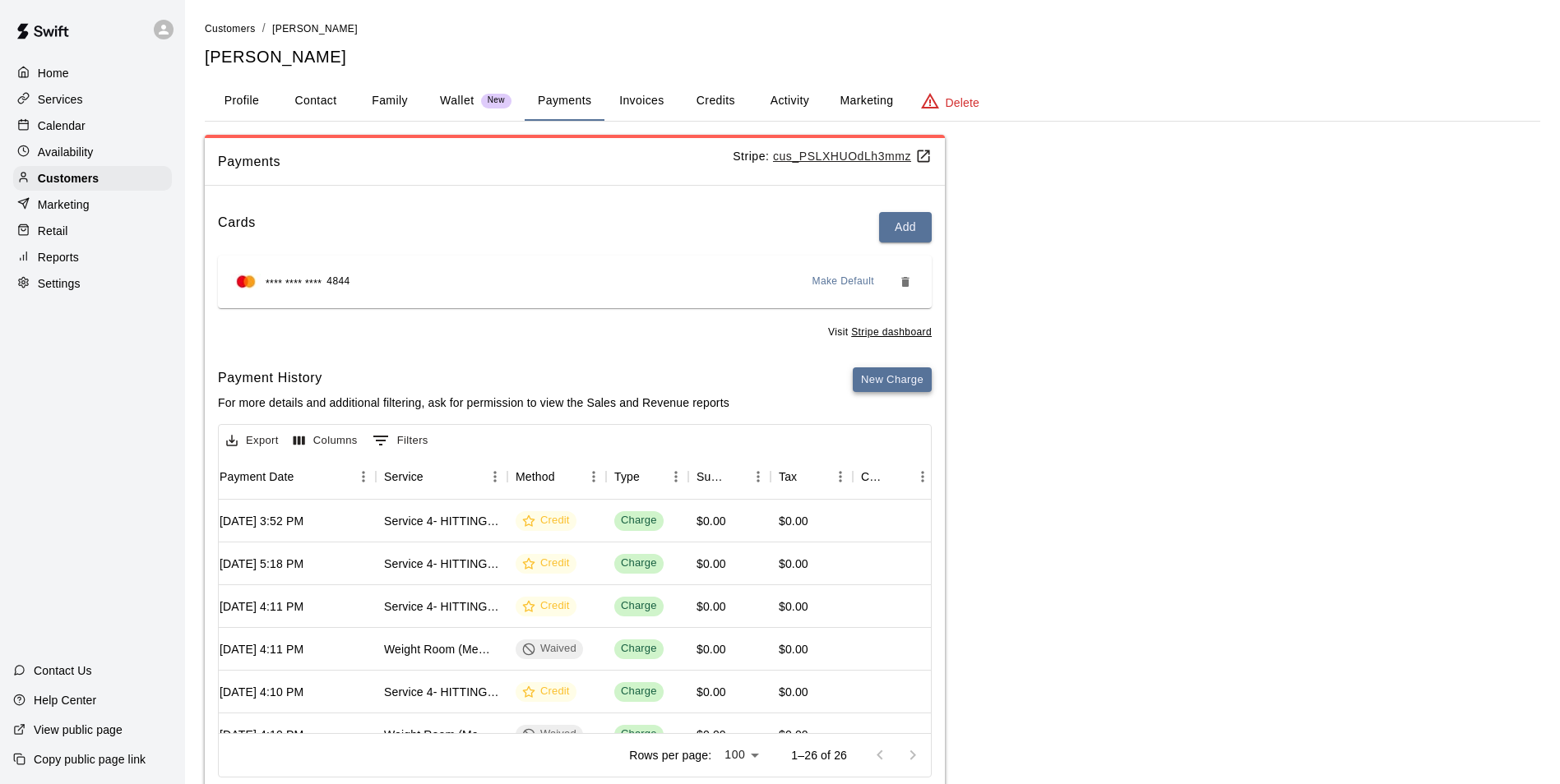
click at [913, 377] on button "New Charge" at bounding box center [892, 380] width 79 height 26
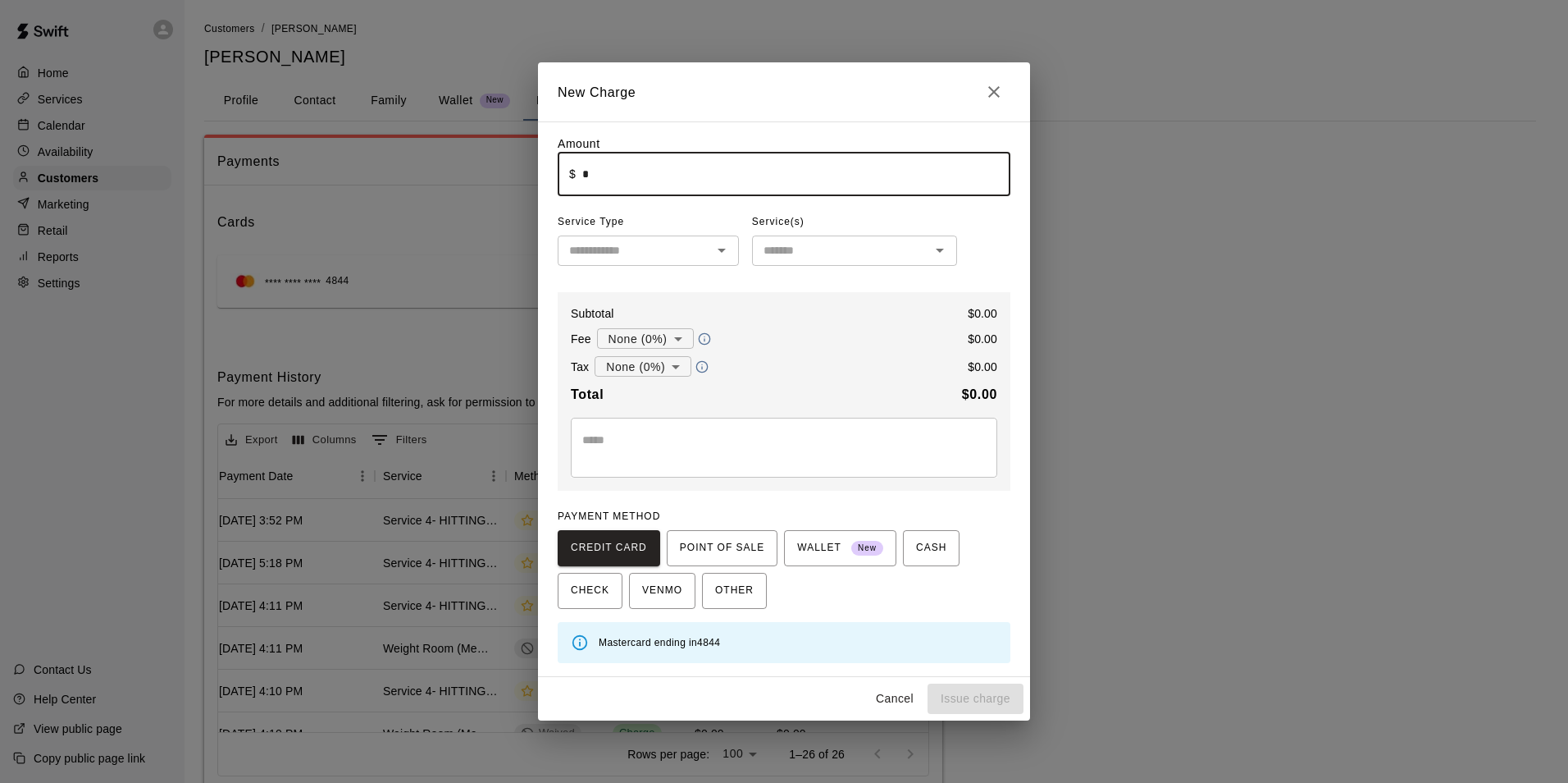
click at [733, 169] on input "*" at bounding box center [796, 174] width 428 height 44
click at [711, 188] on input "******" at bounding box center [796, 174] width 428 height 44
click at [993, 82] on icon "Close" at bounding box center [994, 92] width 20 height 20
type input "*"
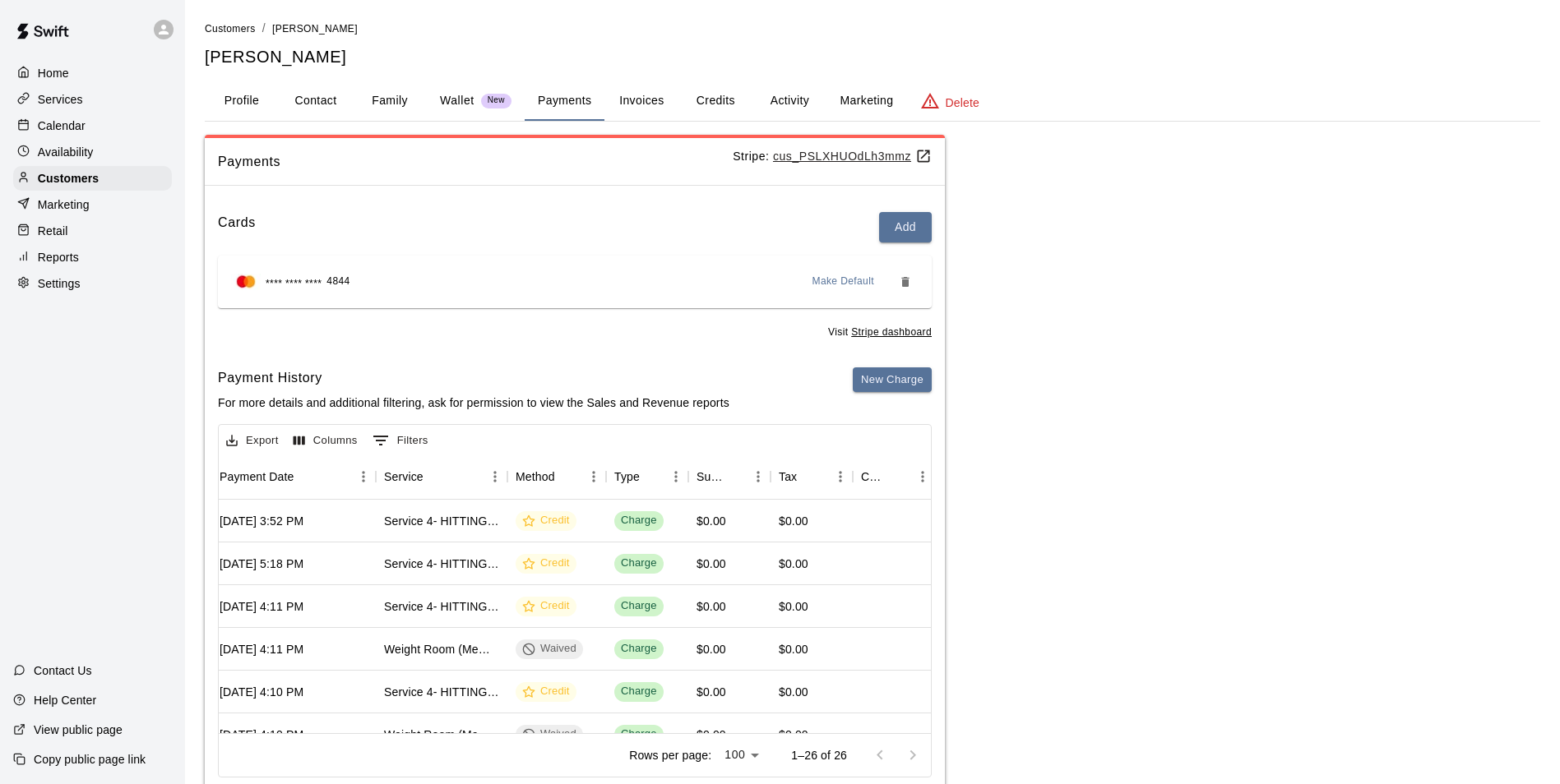
click at [88, 159] on p "Availability" at bounding box center [65, 152] width 56 height 16
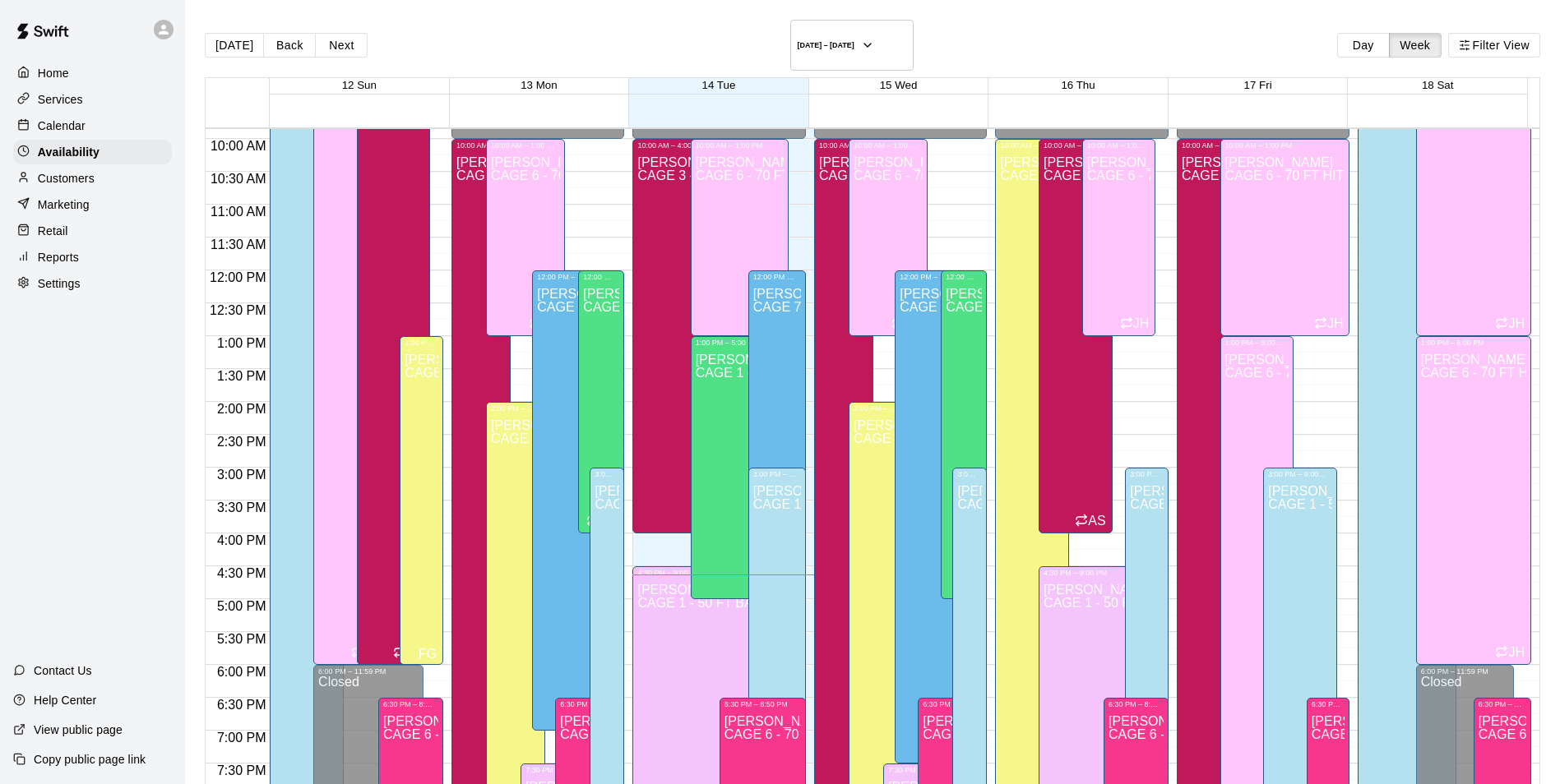
scroll to position [639, 0]
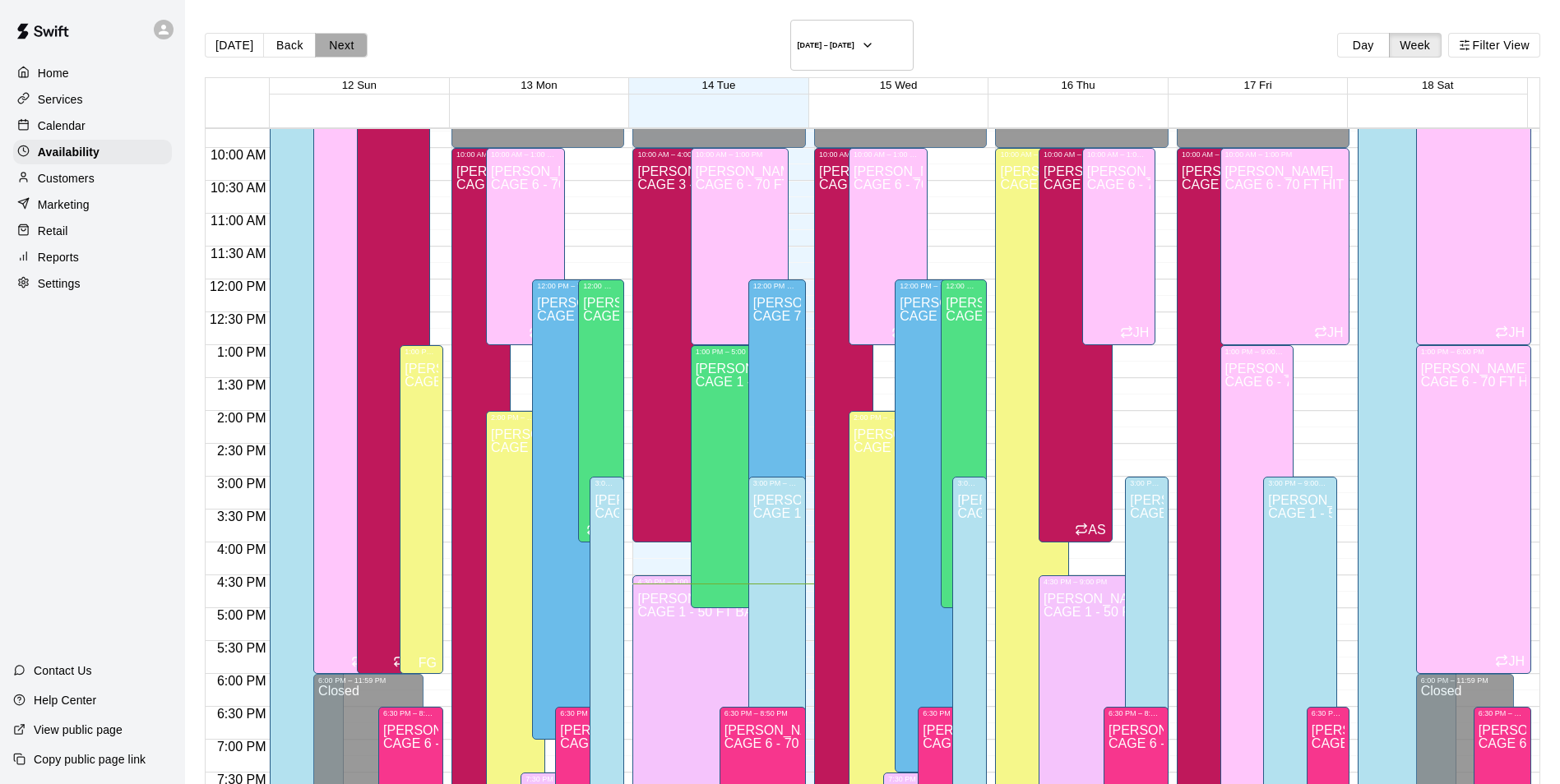
click at [343, 35] on button "Next" at bounding box center [341, 45] width 53 height 25
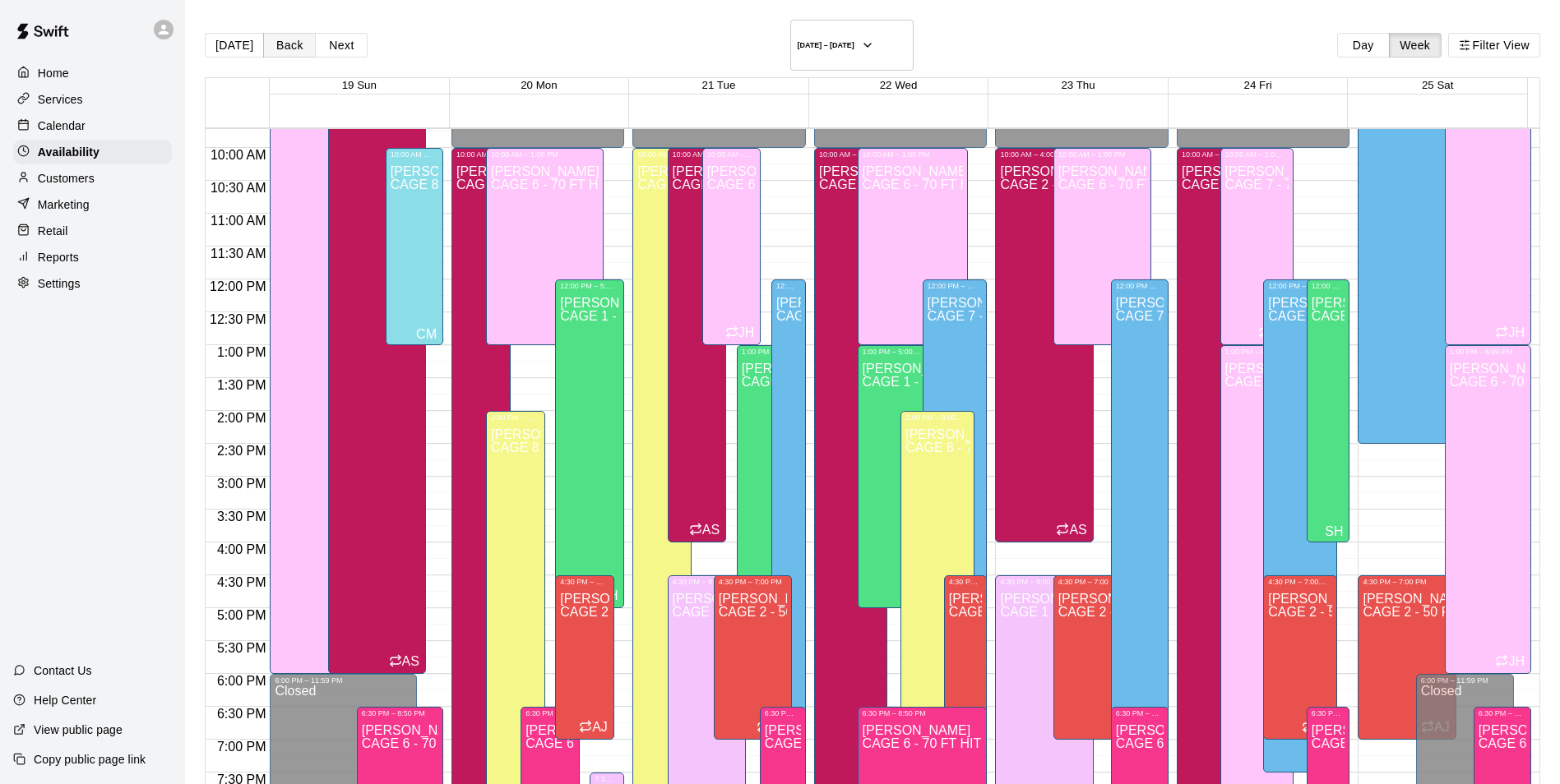
click at [266, 34] on button "Back" at bounding box center [289, 45] width 53 height 25
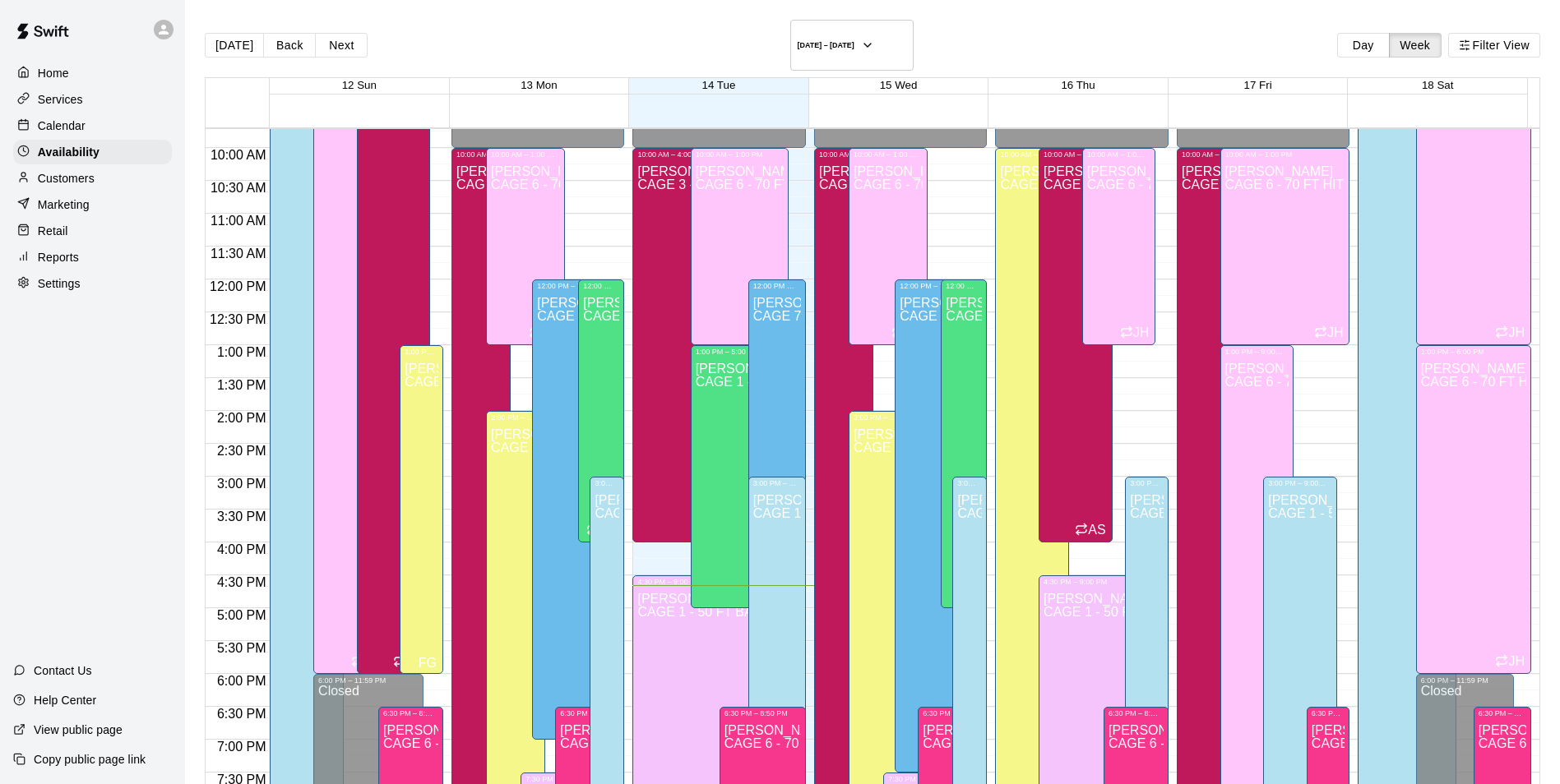
drag, startPoint x: 79, startPoint y: 120, endPoint x: 251, endPoint y: 12, distance: 203.1
click at [79, 120] on p "Calendar" at bounding box center [61, 126] width 47 height 16
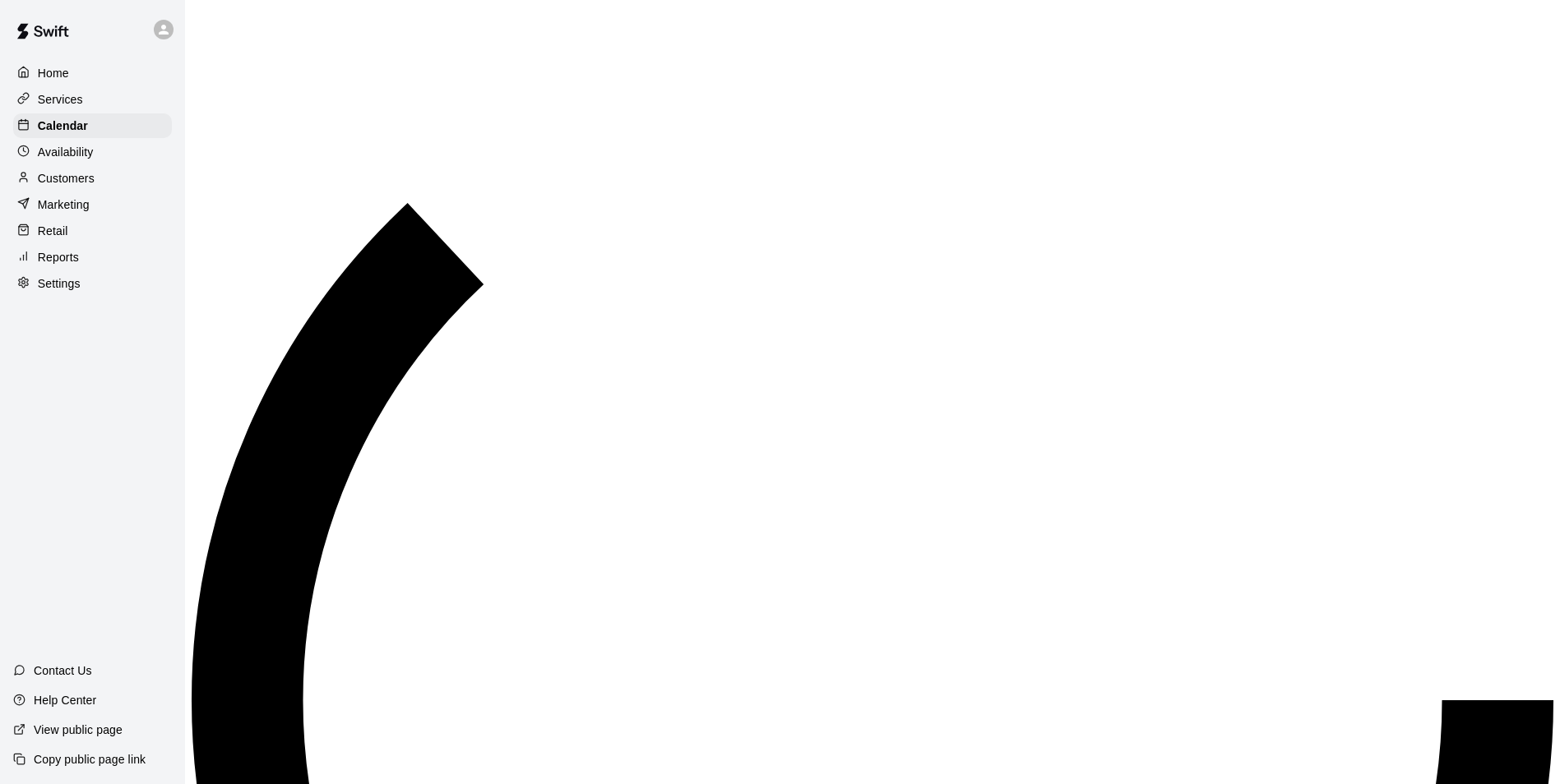
scroll to position [835, 0]
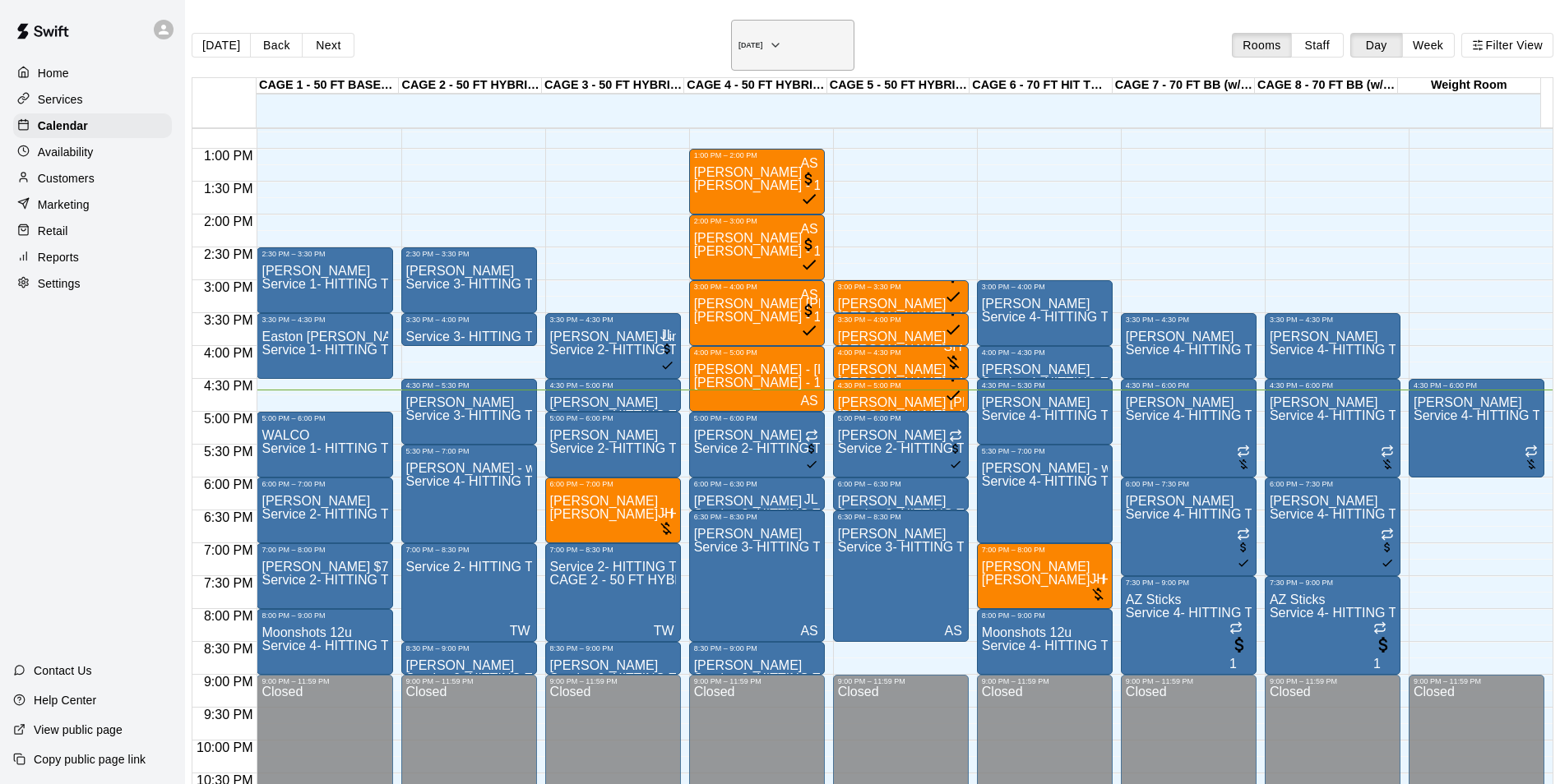
click at [763, 41] on h6 "[DATE]" at bounding box center [751, 45] width 25 height 8
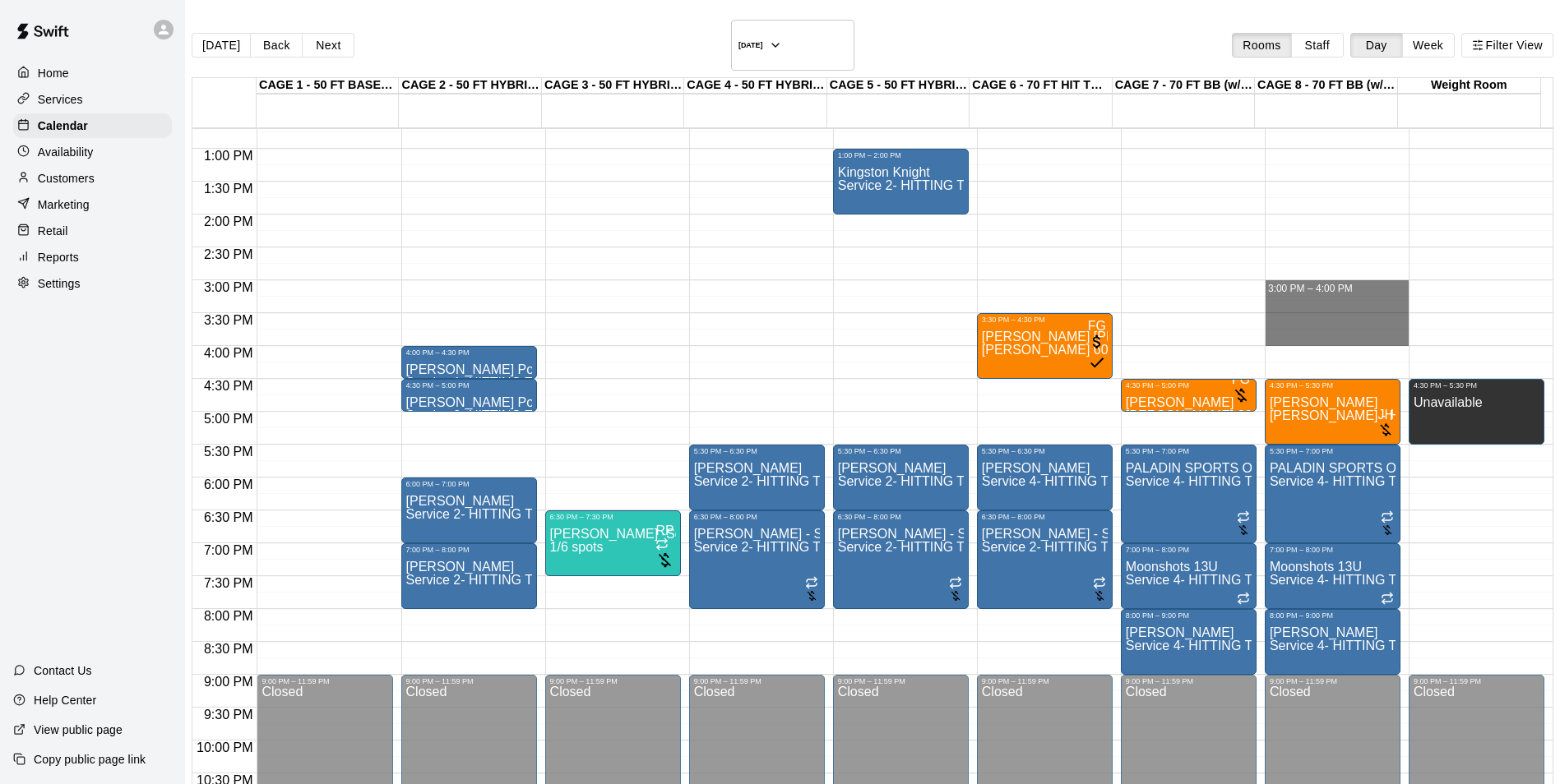
drag, startPoint x: 1257, startPoint y: 269, endPoint x: 1265, endPoint y: 314, distance: 45.7
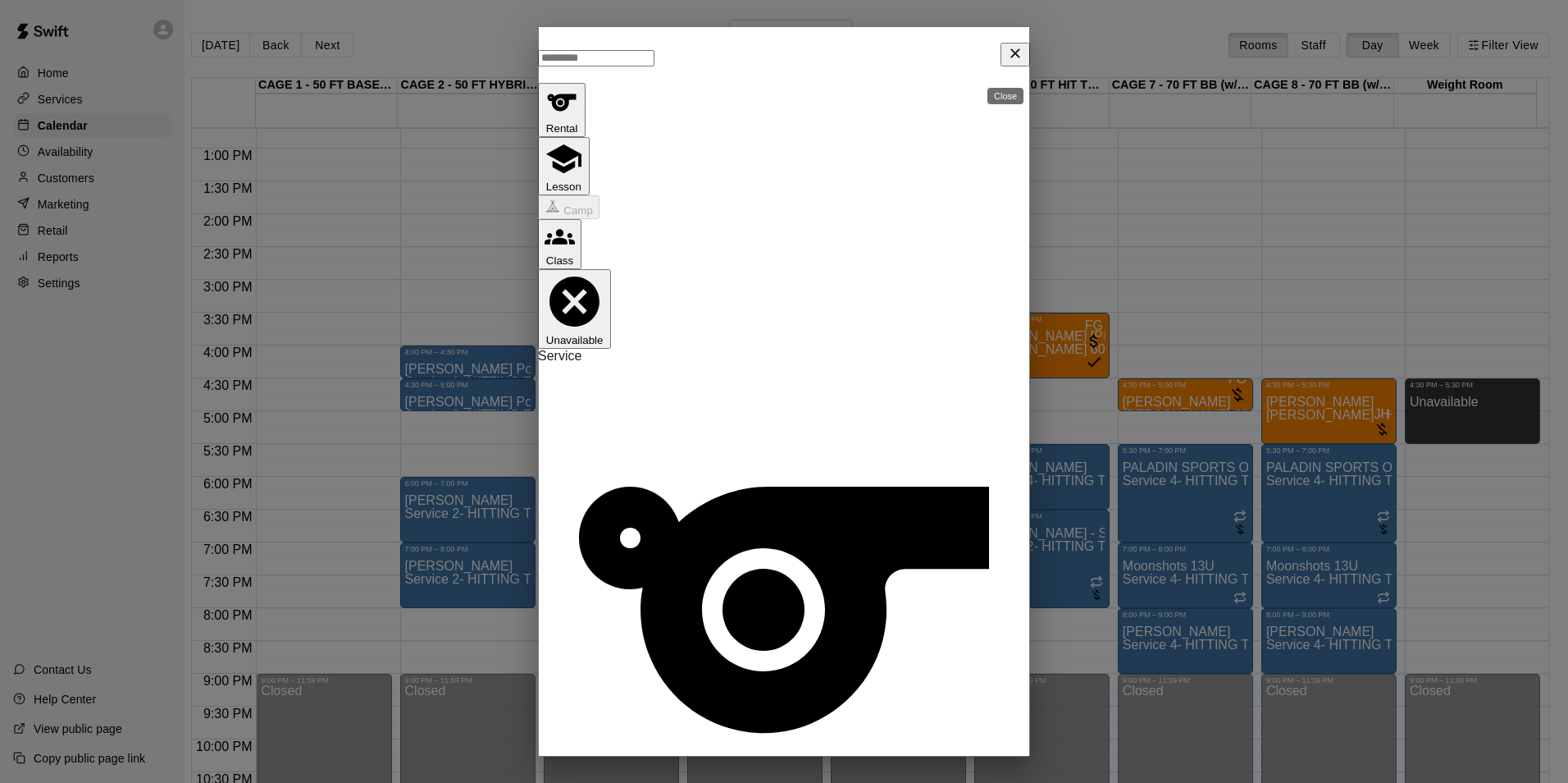
click at [1007, 61] on icon "Close" at bounding box center [1015, 53] width 16 height 16
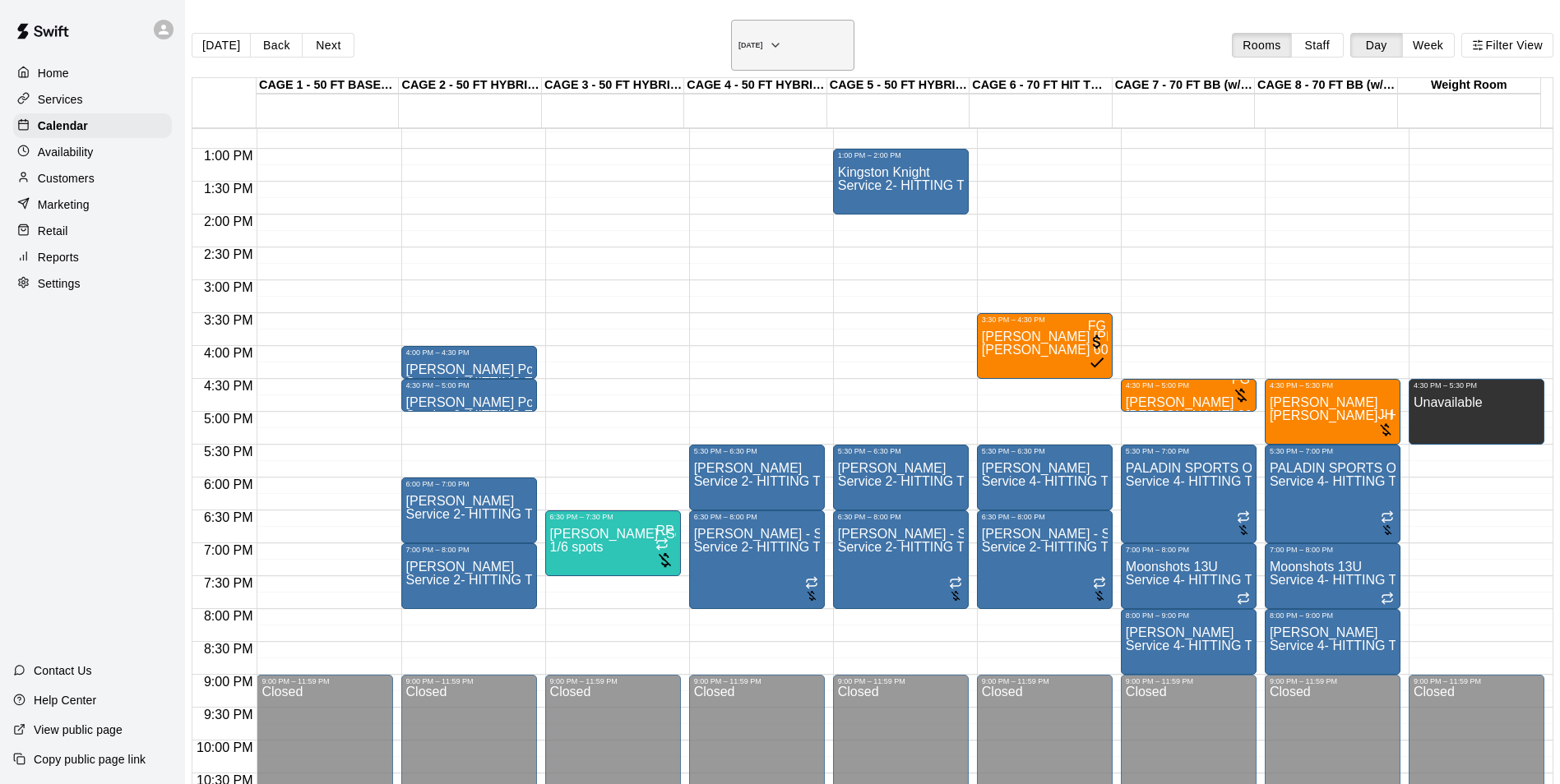
click at [763, 41] on h6 "Thursday Oct 16" at bounding box center [751, 45] width 25 height 8
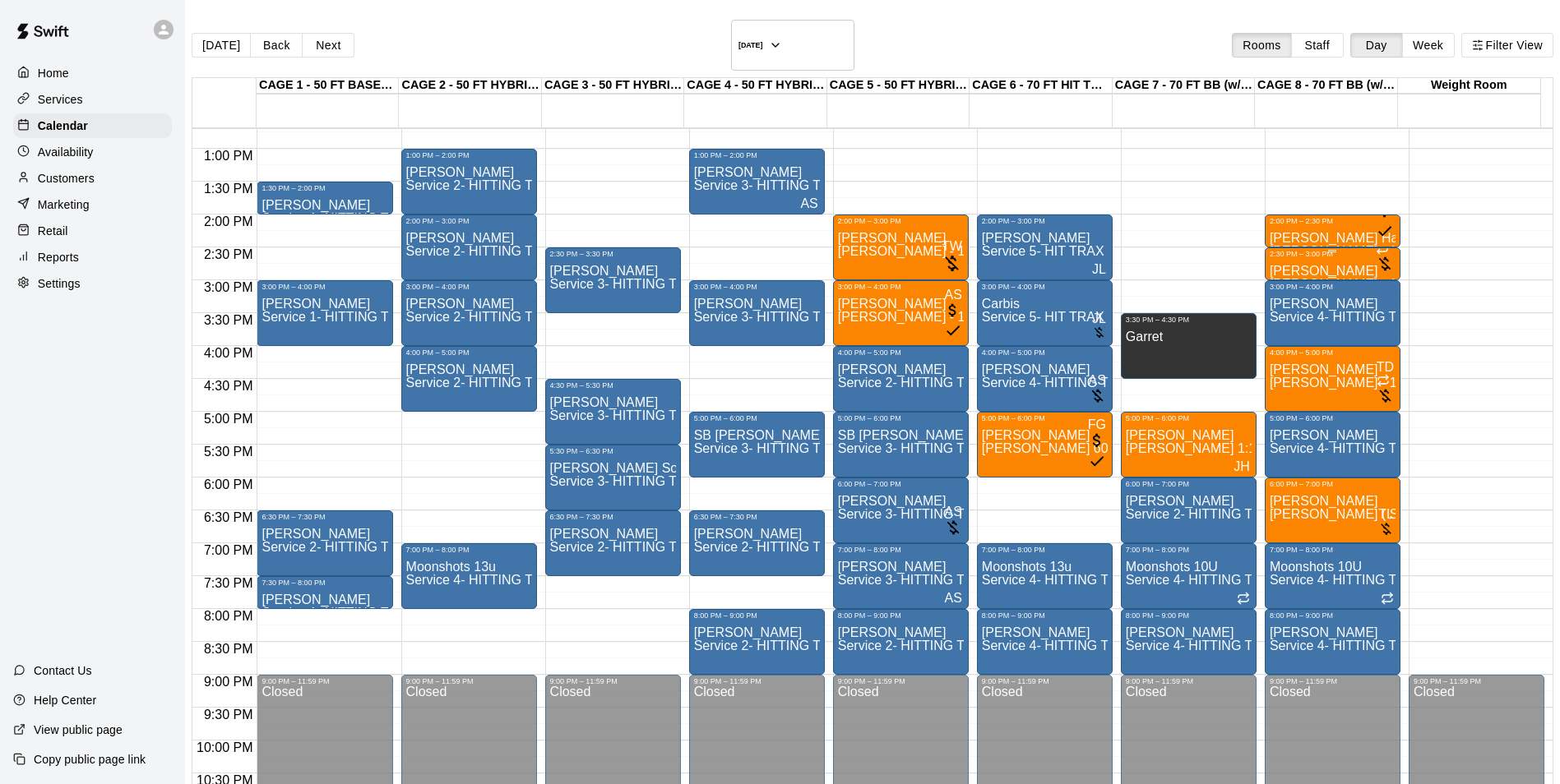
click at [1269, 276] on span "[PERSON_NAME] - 1:1 30 min Baseball Hitting instruction" at bounding box center [1439, 284] width 340 height 14
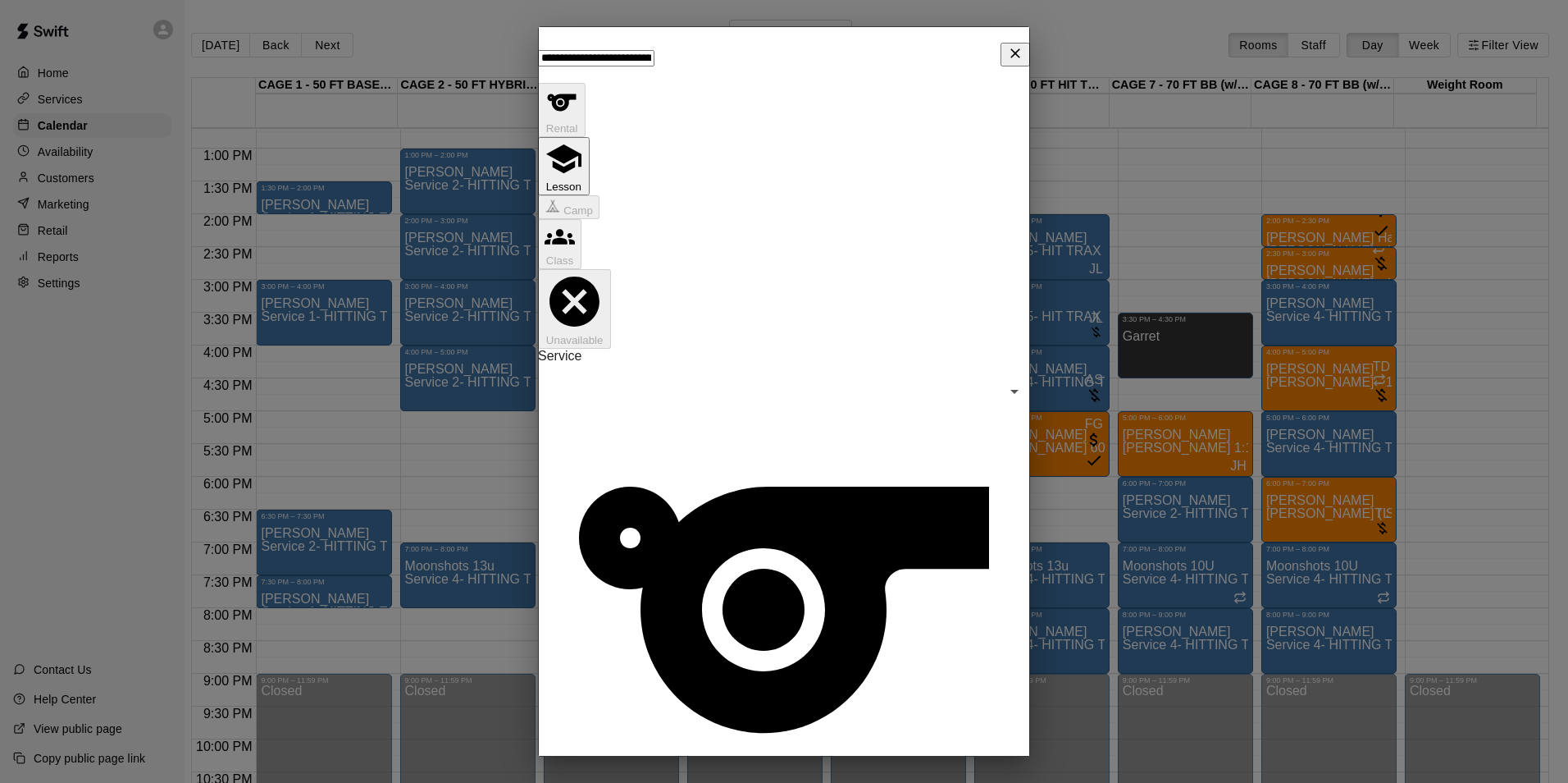
click at [717, 404] on button "16" at bounding box center [704, 396] width 26 height 17
type input "**********"
type input "********"
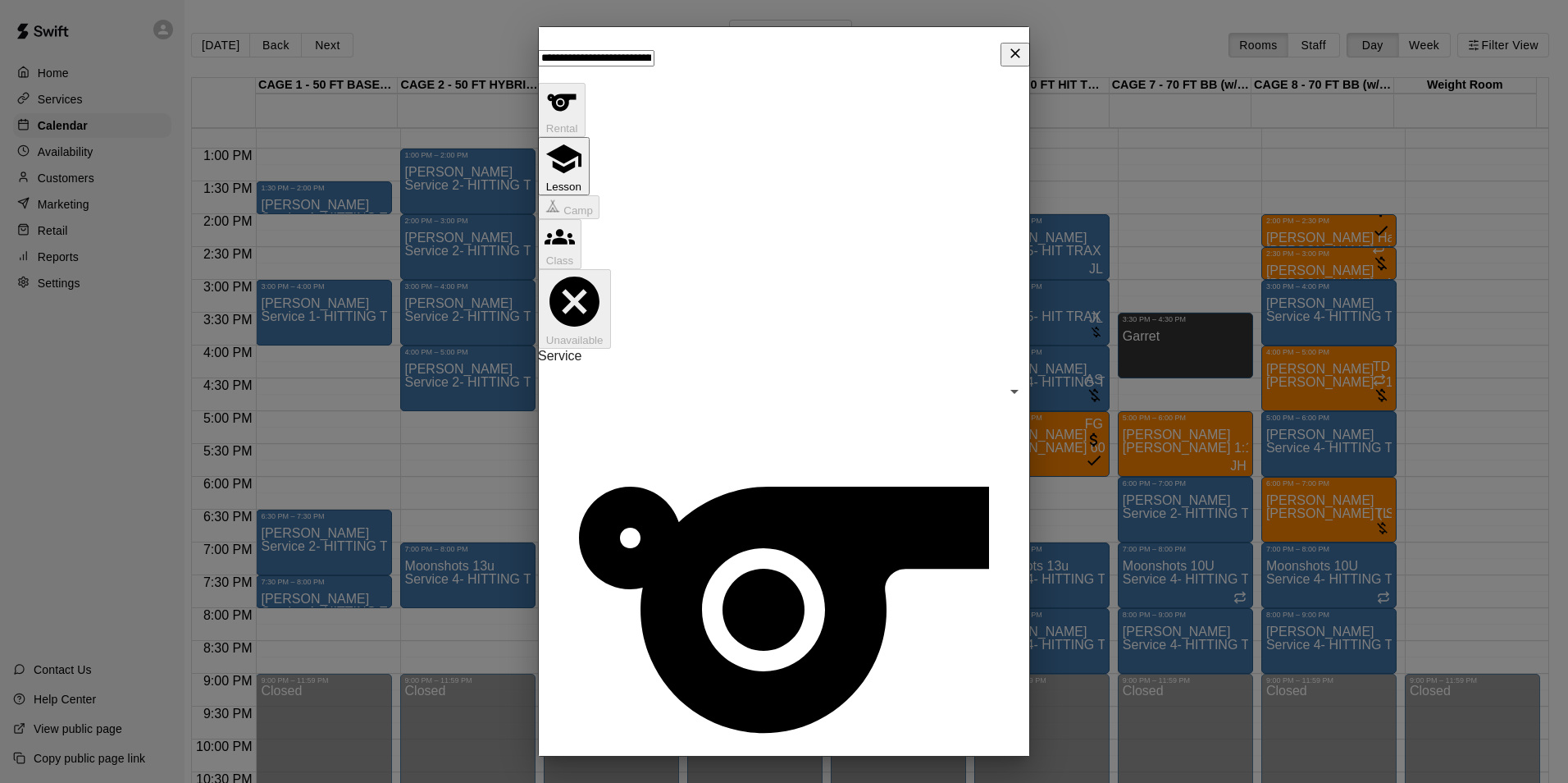
type input "********"
click at [1011, 77] on div "**********" at bounding box center [784, 54] width 492 height 57
click at [1007, 61] on icon "Close" at bounding box center [1015, 53] width 16 height 16
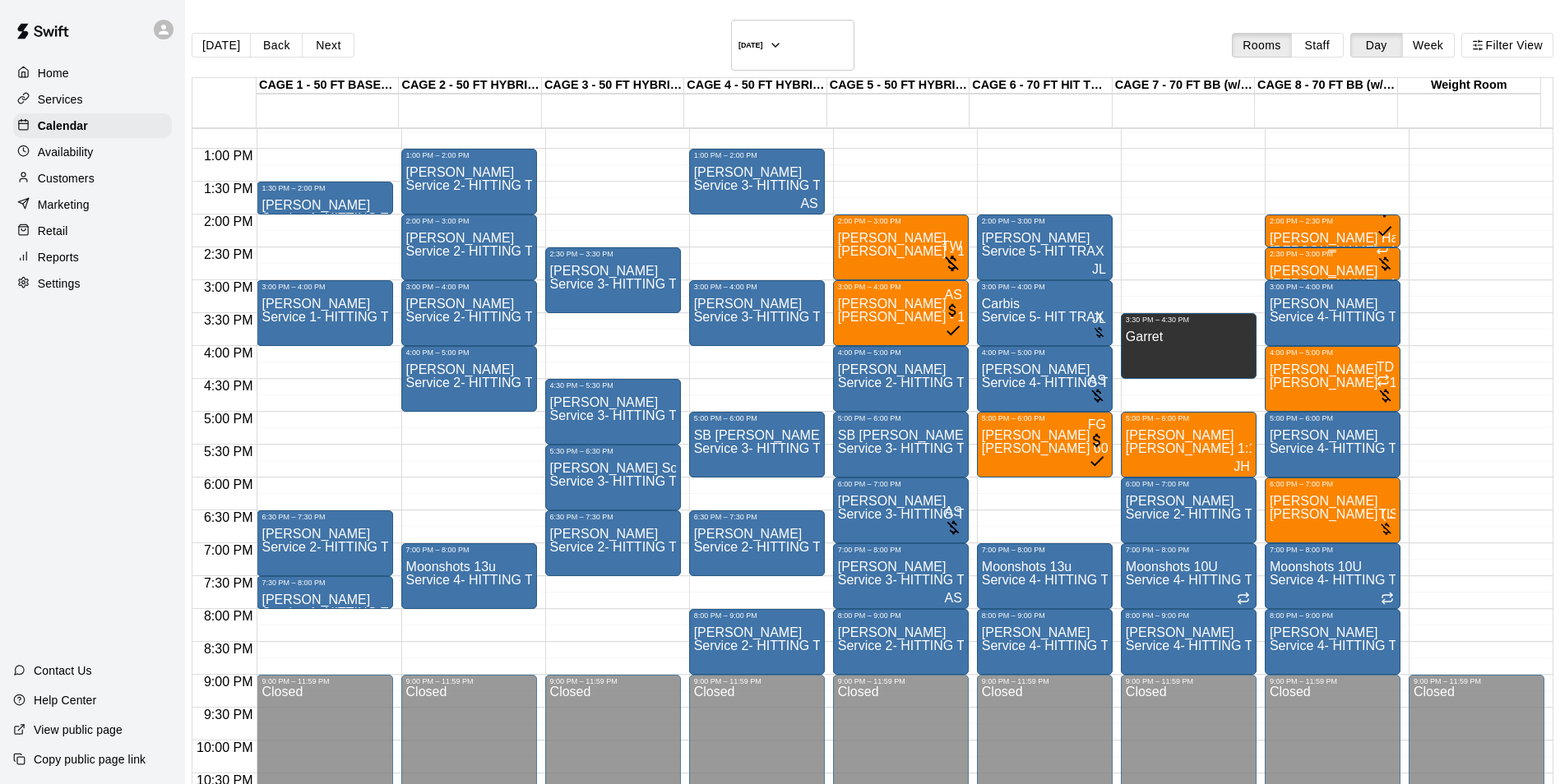
click at [1269, 271] on p "Aaron Boulger" at bounding box center [1332, 271] width 126 height 0
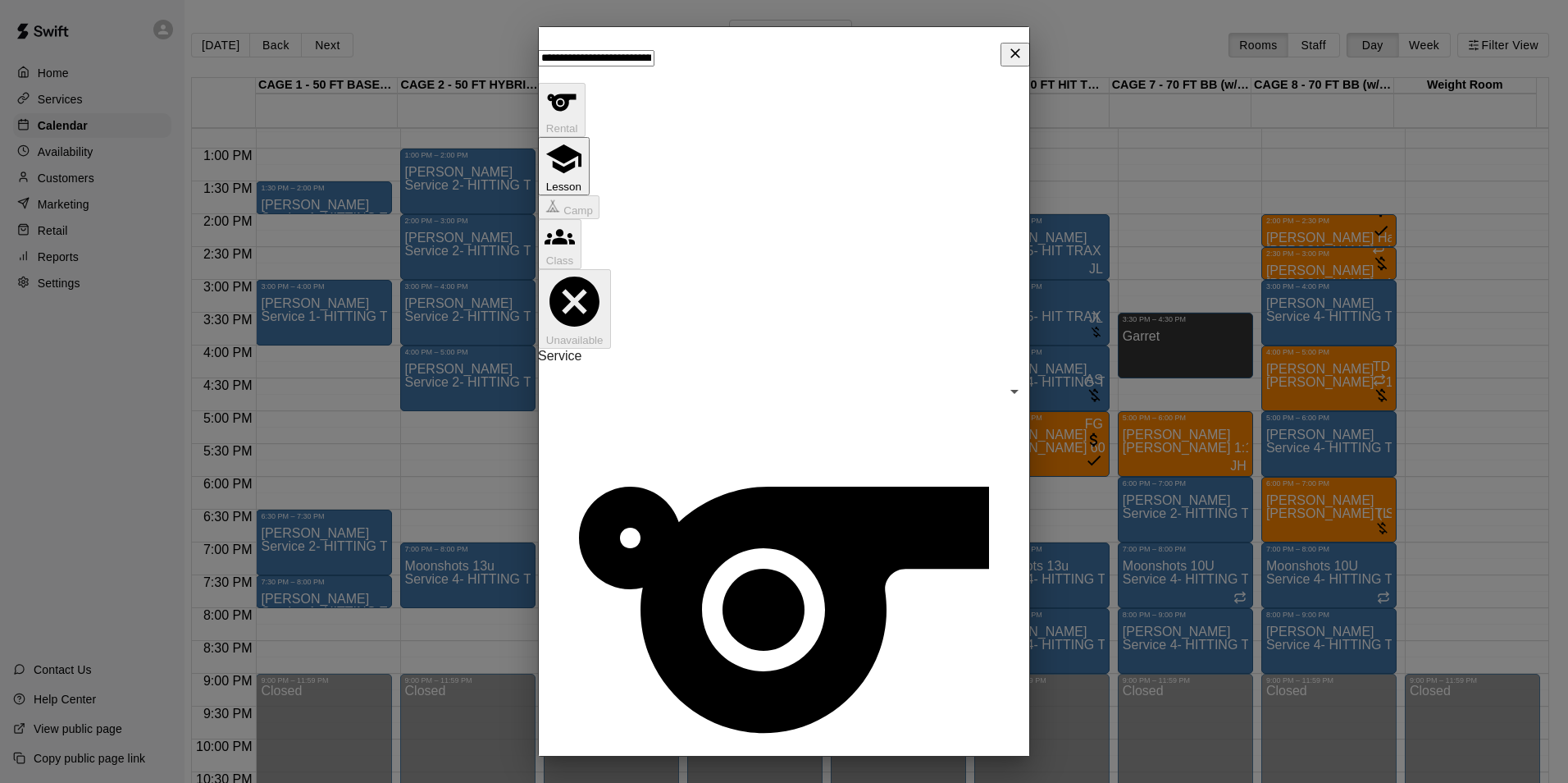
click at [768, 404] on div "12 13 14 15 16 17 18" at bounding box center [678, 396] width 177 height 17
click at [717, 404] on button "16" at bounding box center [704, 396] width 26 height 17
type input "**********"
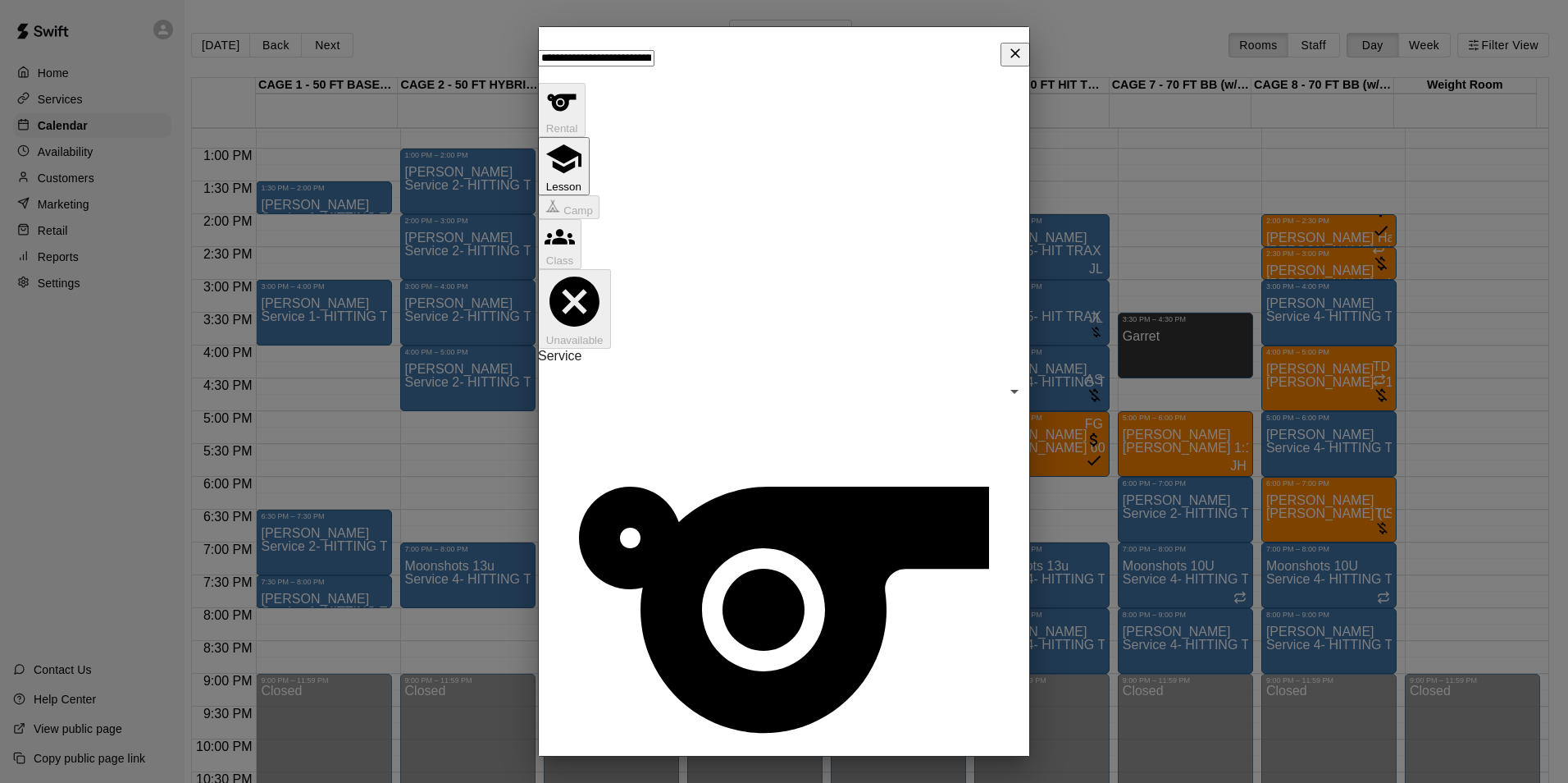
type input "********"
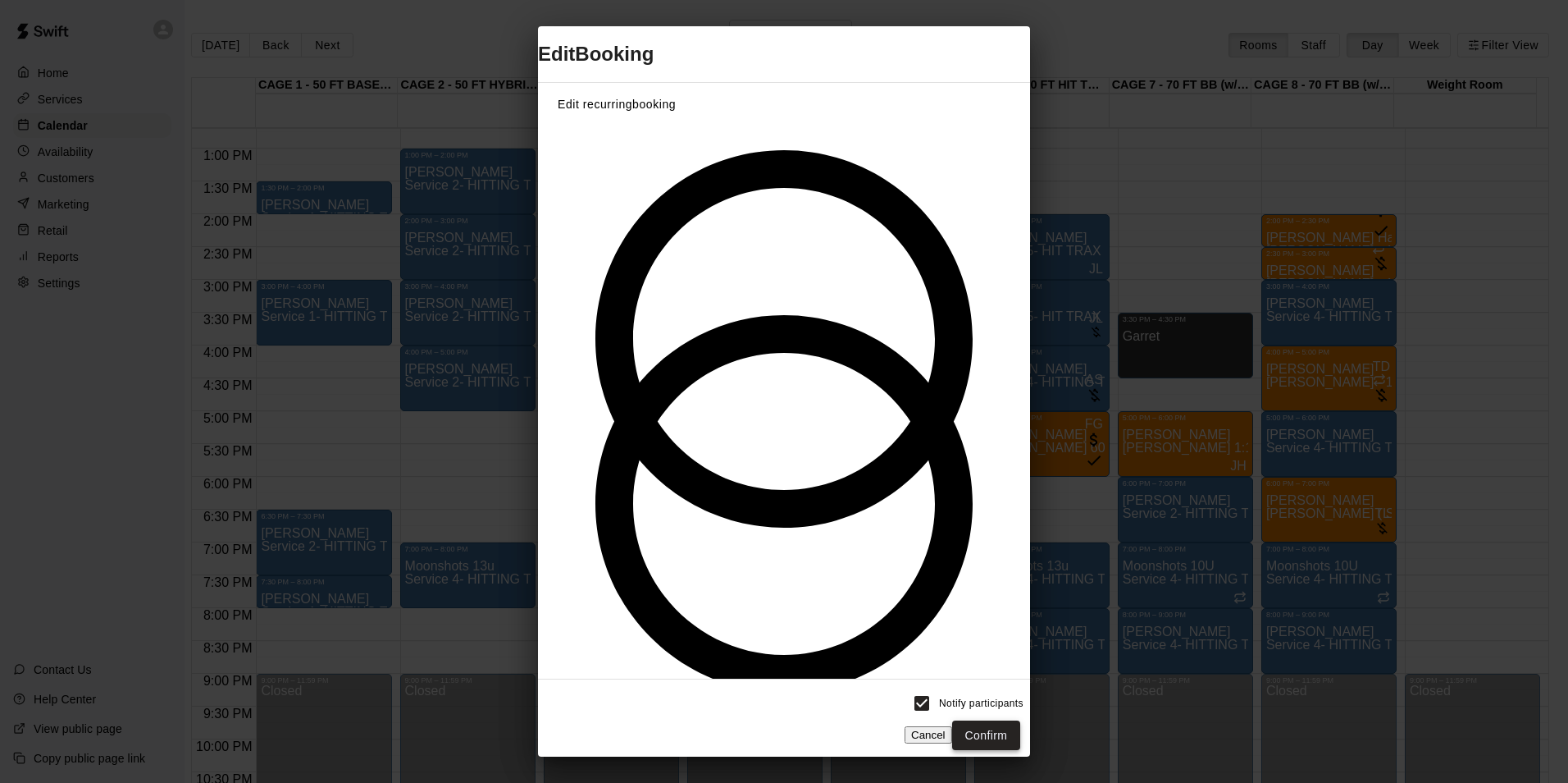
click at [989, 721] on button "Confirm" at bounding box center [987, 736] width 69 height 30
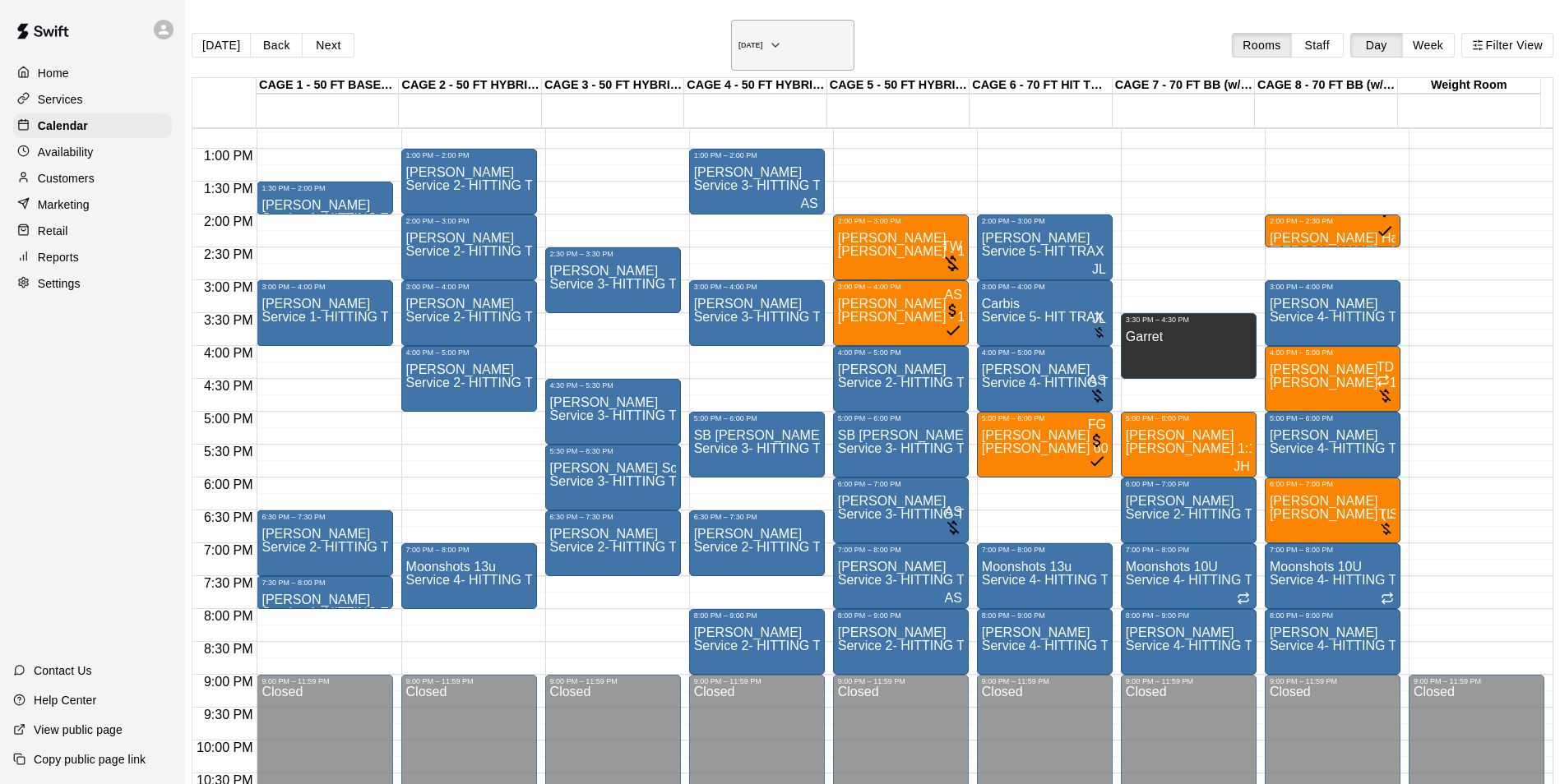
click at [753, 41] on h6 "Wednesday Oct 15" at bounding box center [751, 45] width 25 height 8
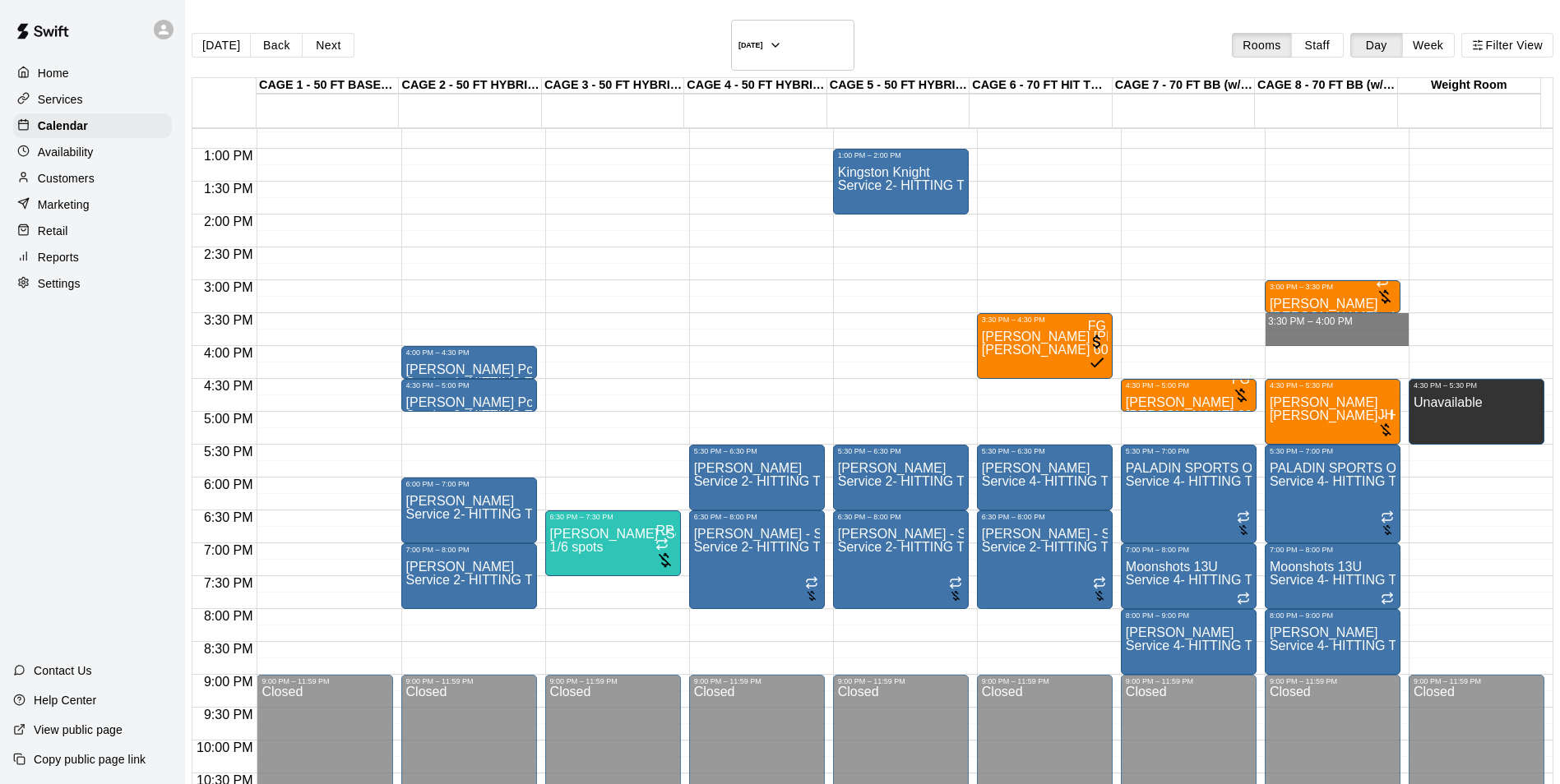
drag, startPoint x: 1282, startPoint y: 302, endPoint x: 1282, endPoint y: 311, distance: 9.0
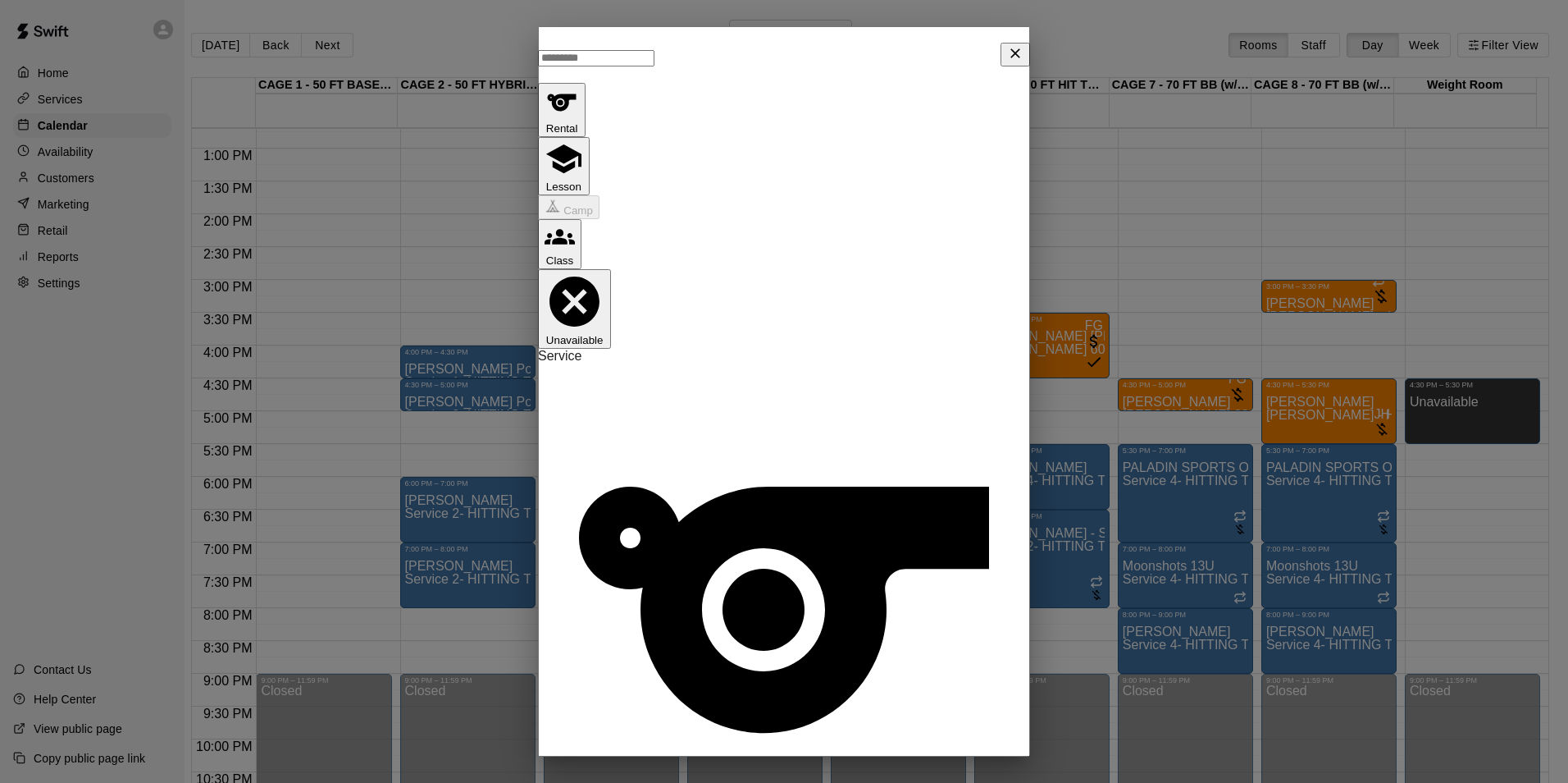
click at [1014, 53] on button "Close" at bounding box center [1015, 54] width 29 height 24
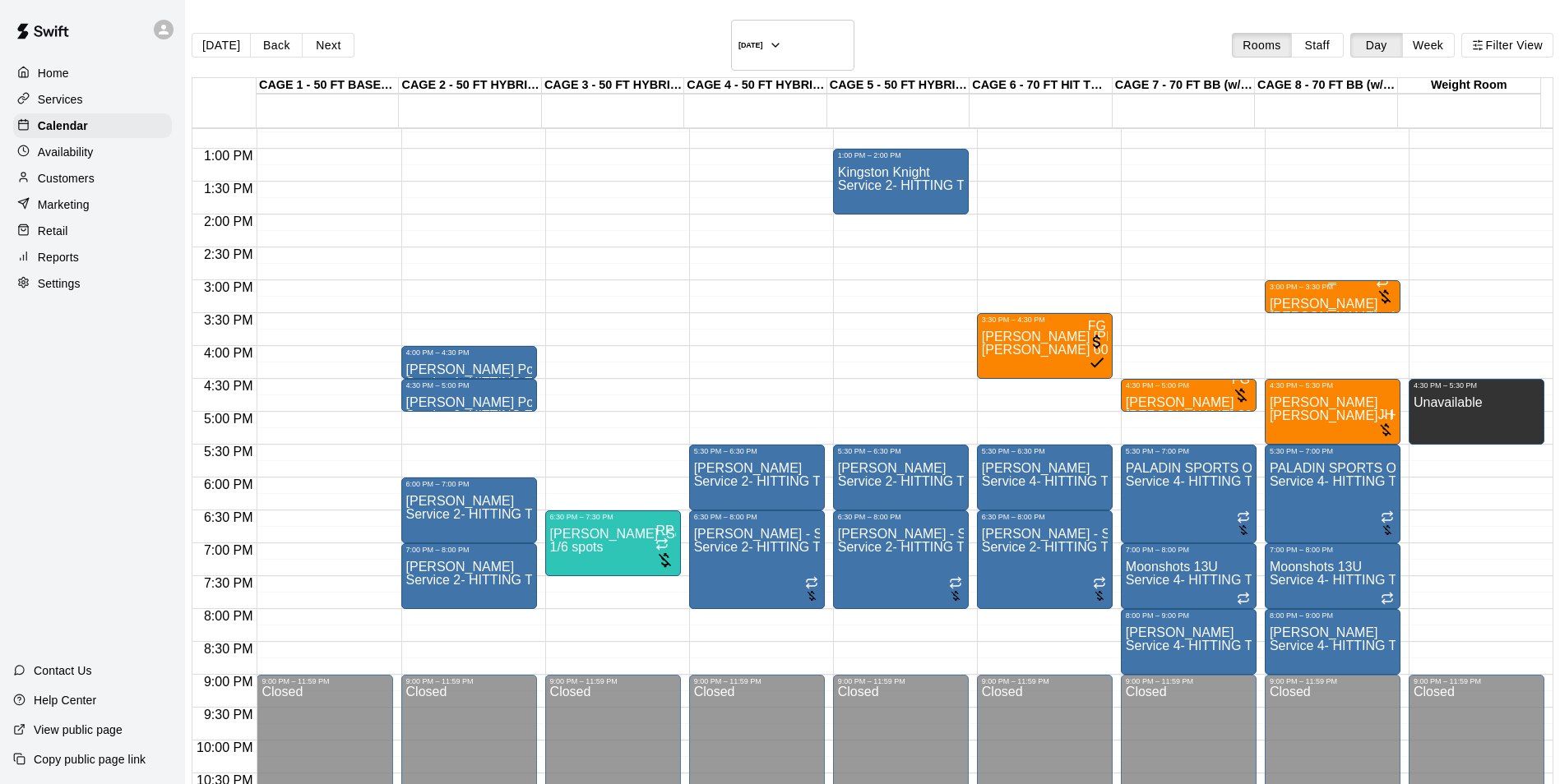
click at [1375, 283] on div at bounding box center [1384, 292] width 18 height 35
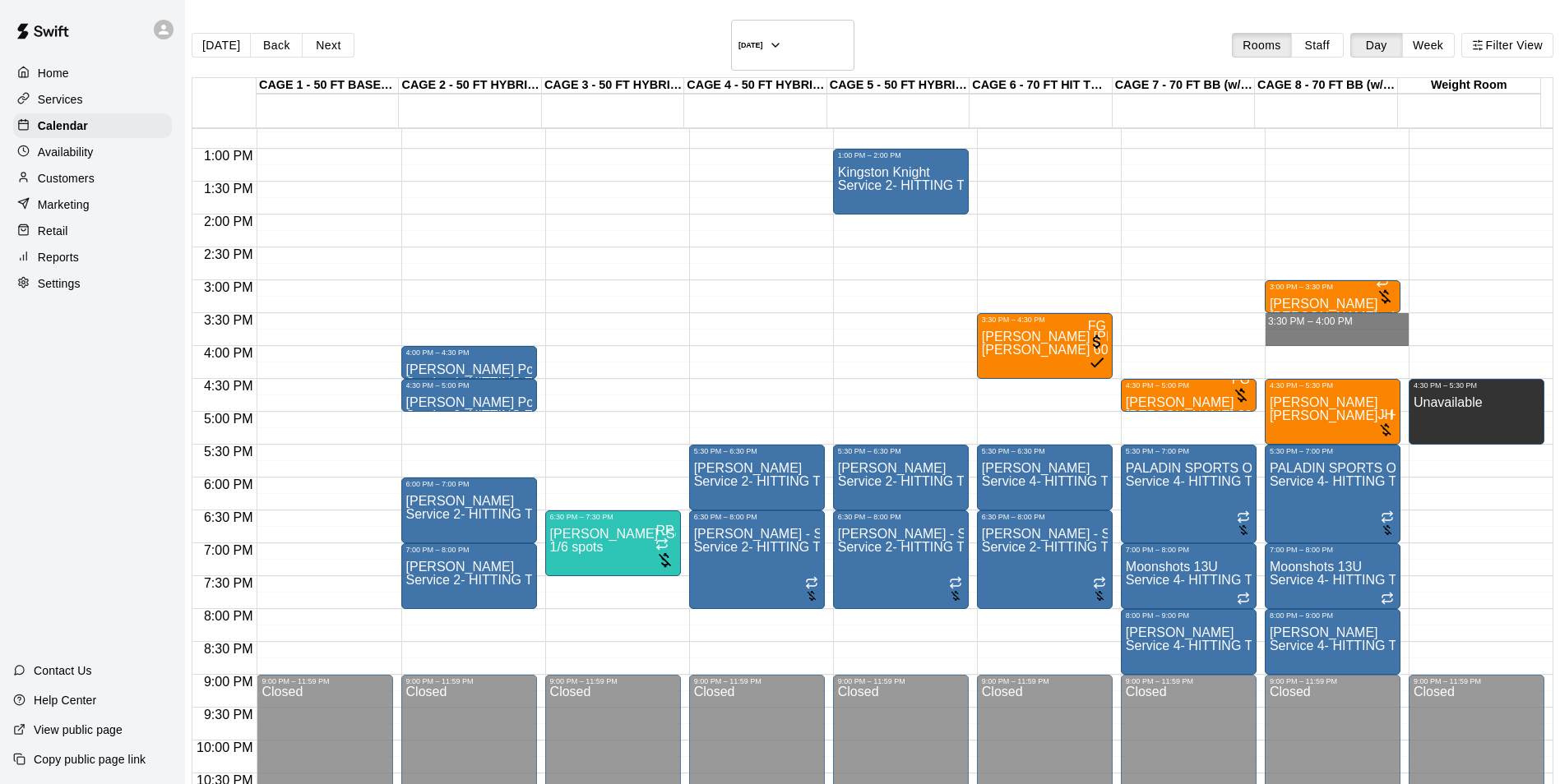
drag, startPoint x: 1224, startPoint y: 299, endPoint x: 1228, endPoint y: 317, distance: 18.4
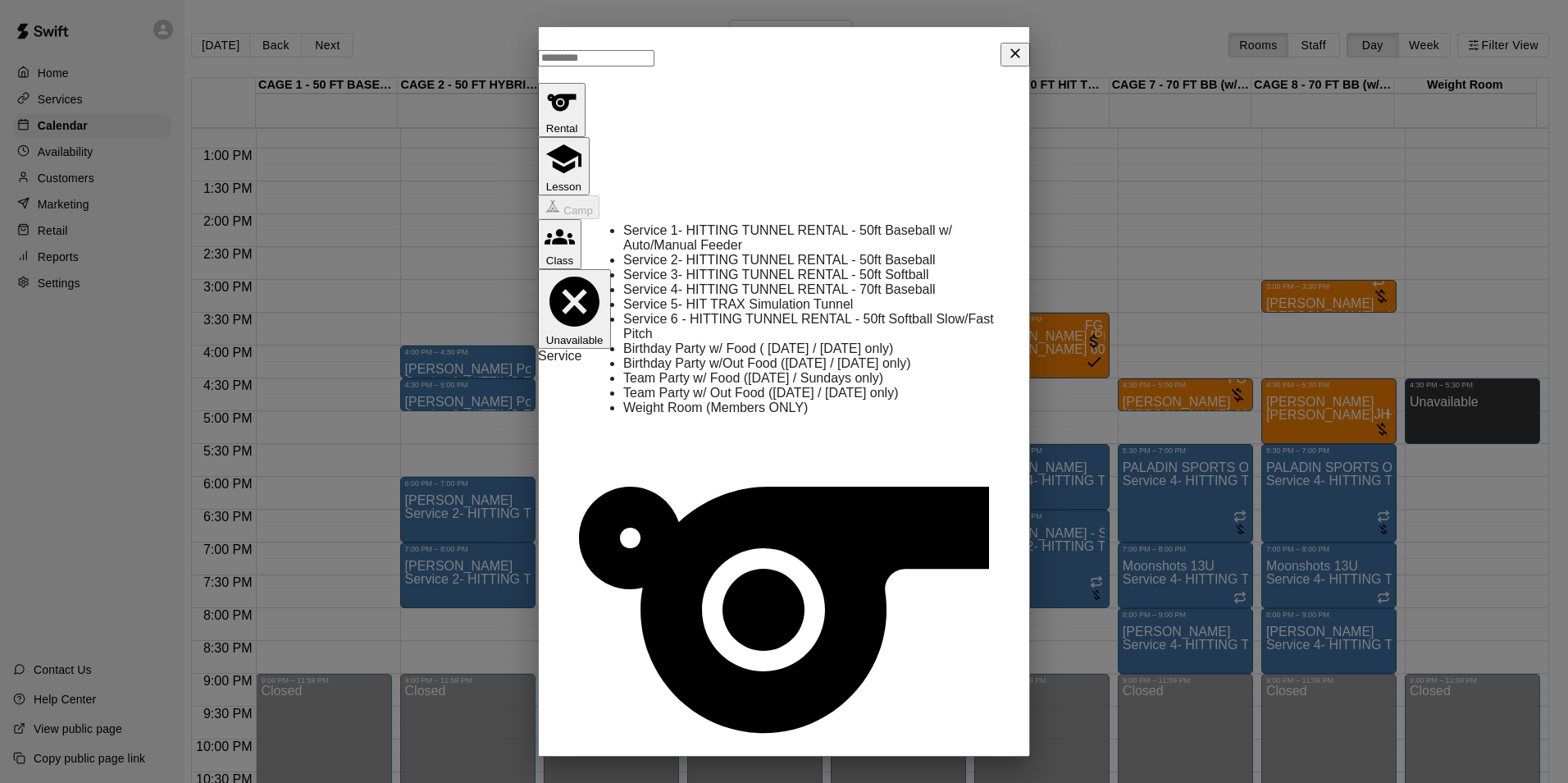
click at [589, 137] on button "Lesson" at bounding box center [564, 166] width 52 height 58
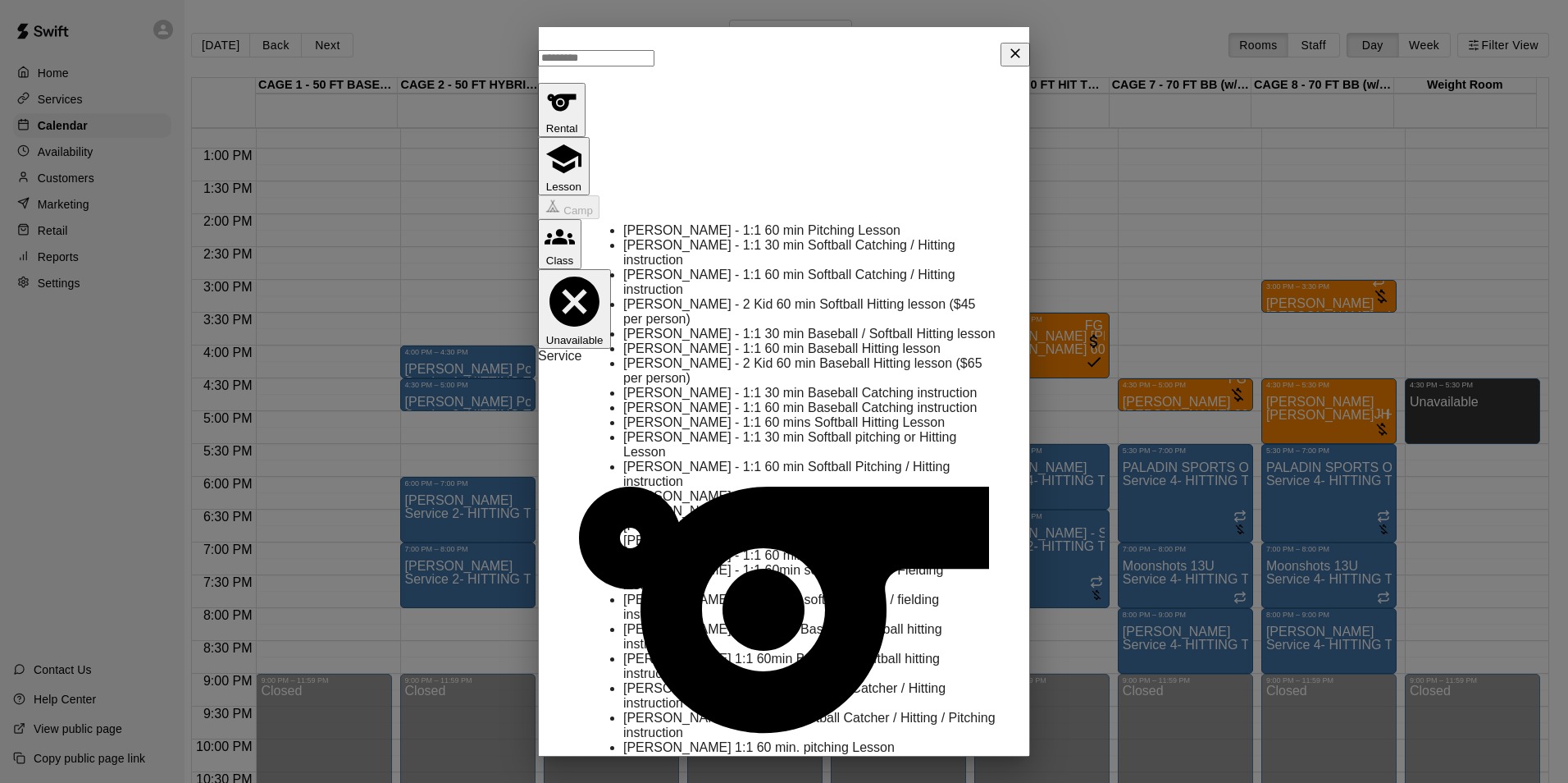
type input "*"
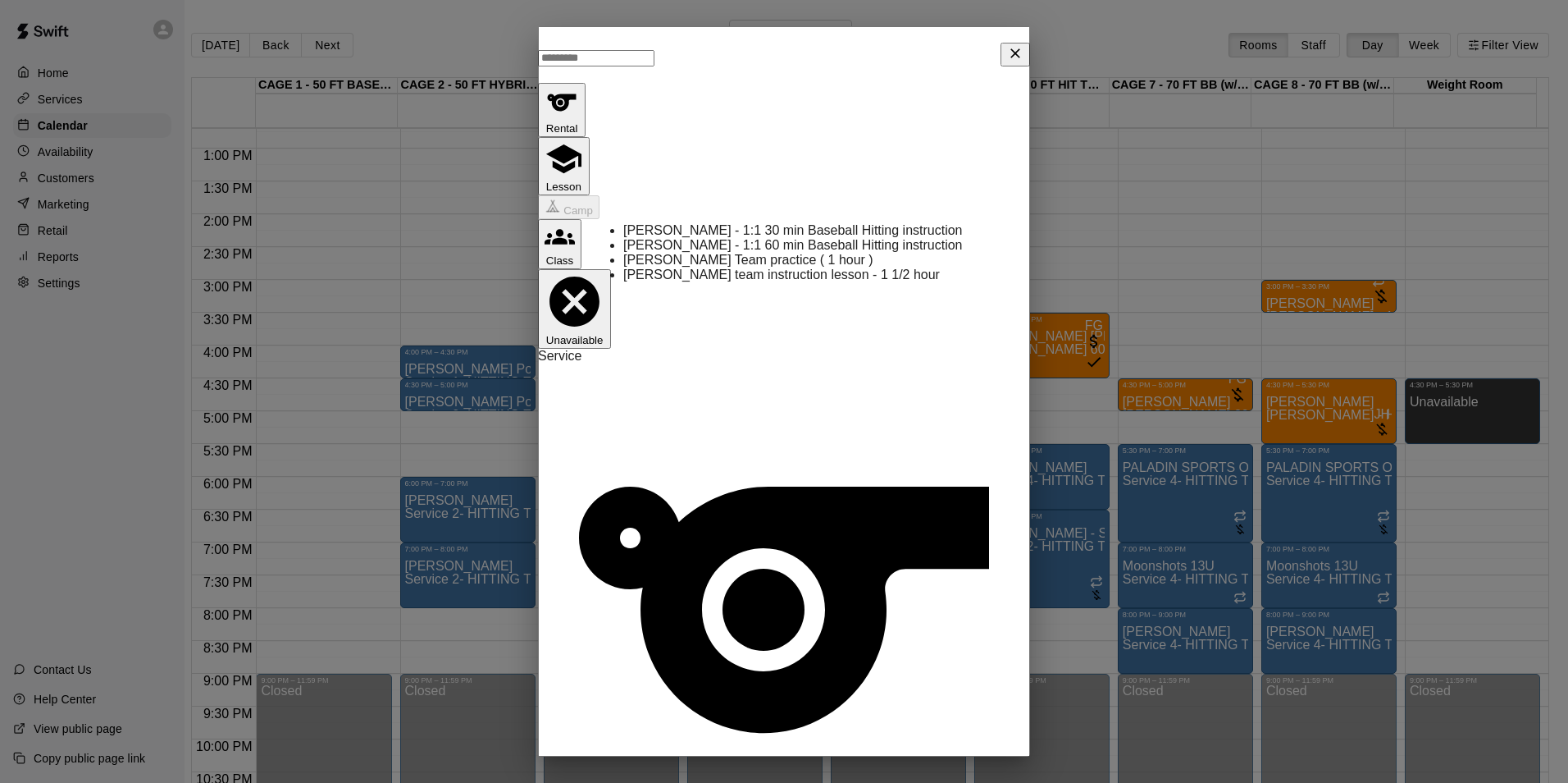
click at [776, 226] on li "[PERSON_NAME] - 1:1 30 min Baseball Hitting instruction" at bounding box center [810, 231] width 375 height 15
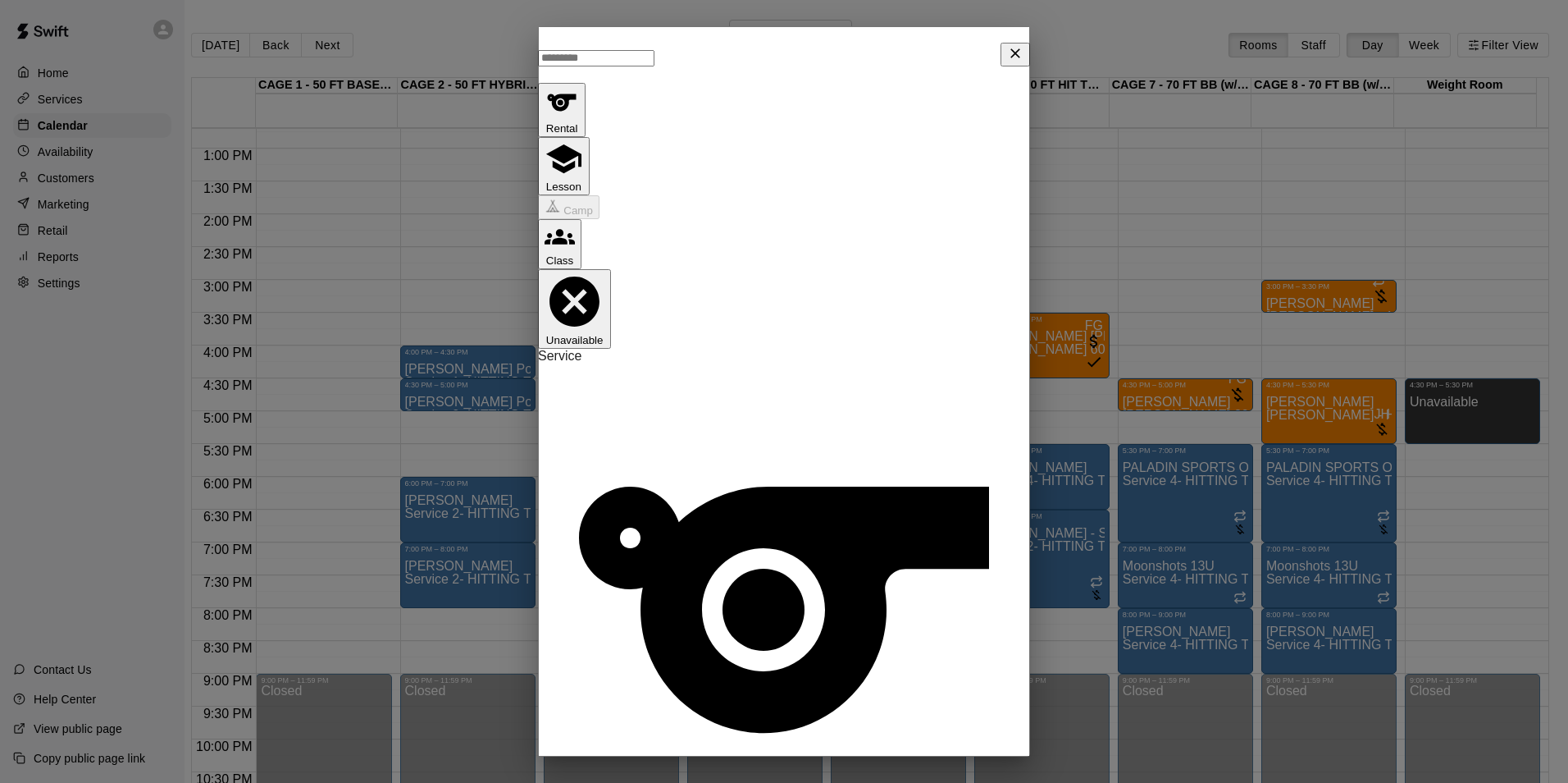
type input "**********"
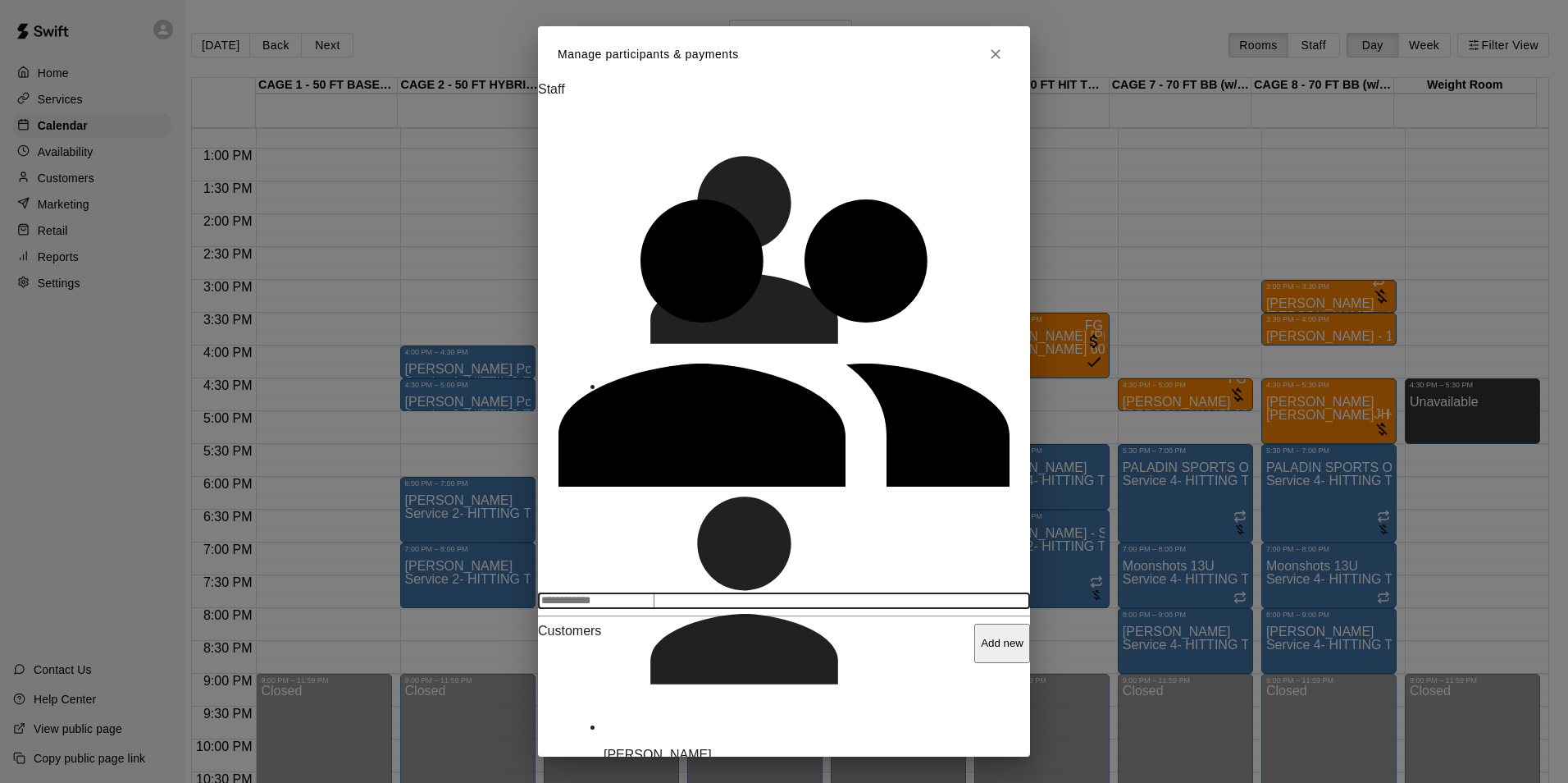
click at [654, 592] on input "Search staff" at bounding box center [596, 600] width 117 height 16
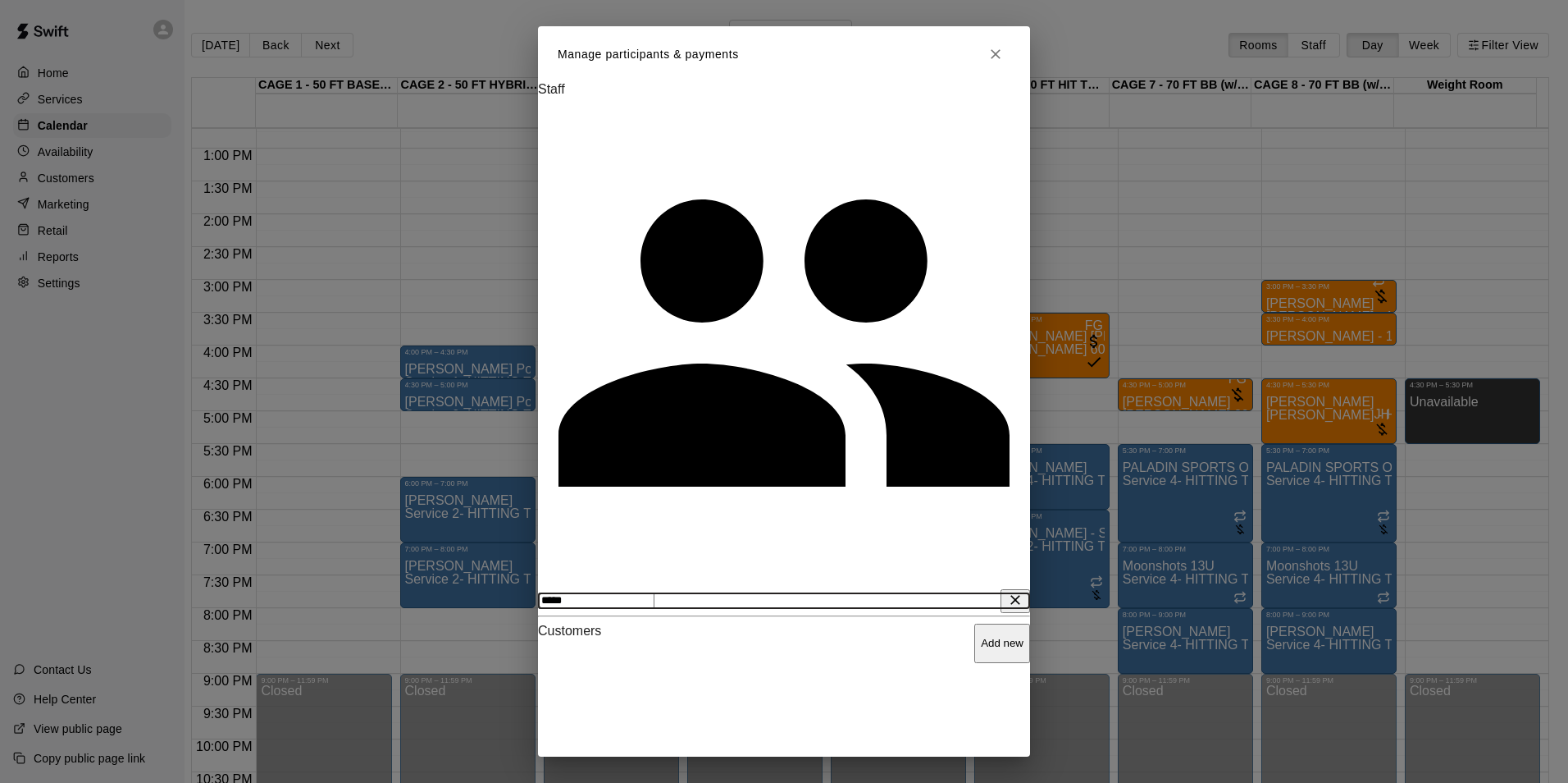
type input "*****"
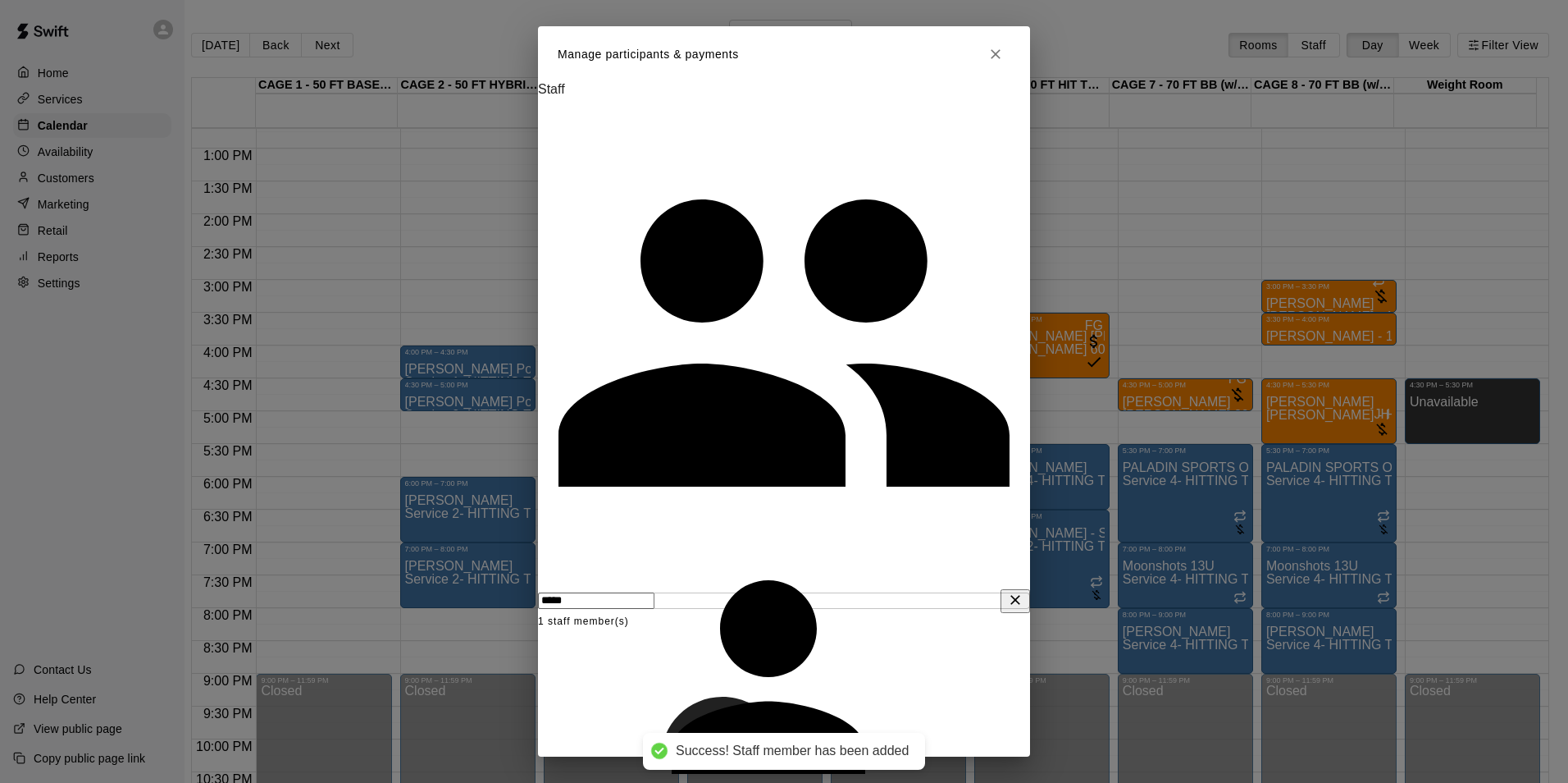
type input "*******"
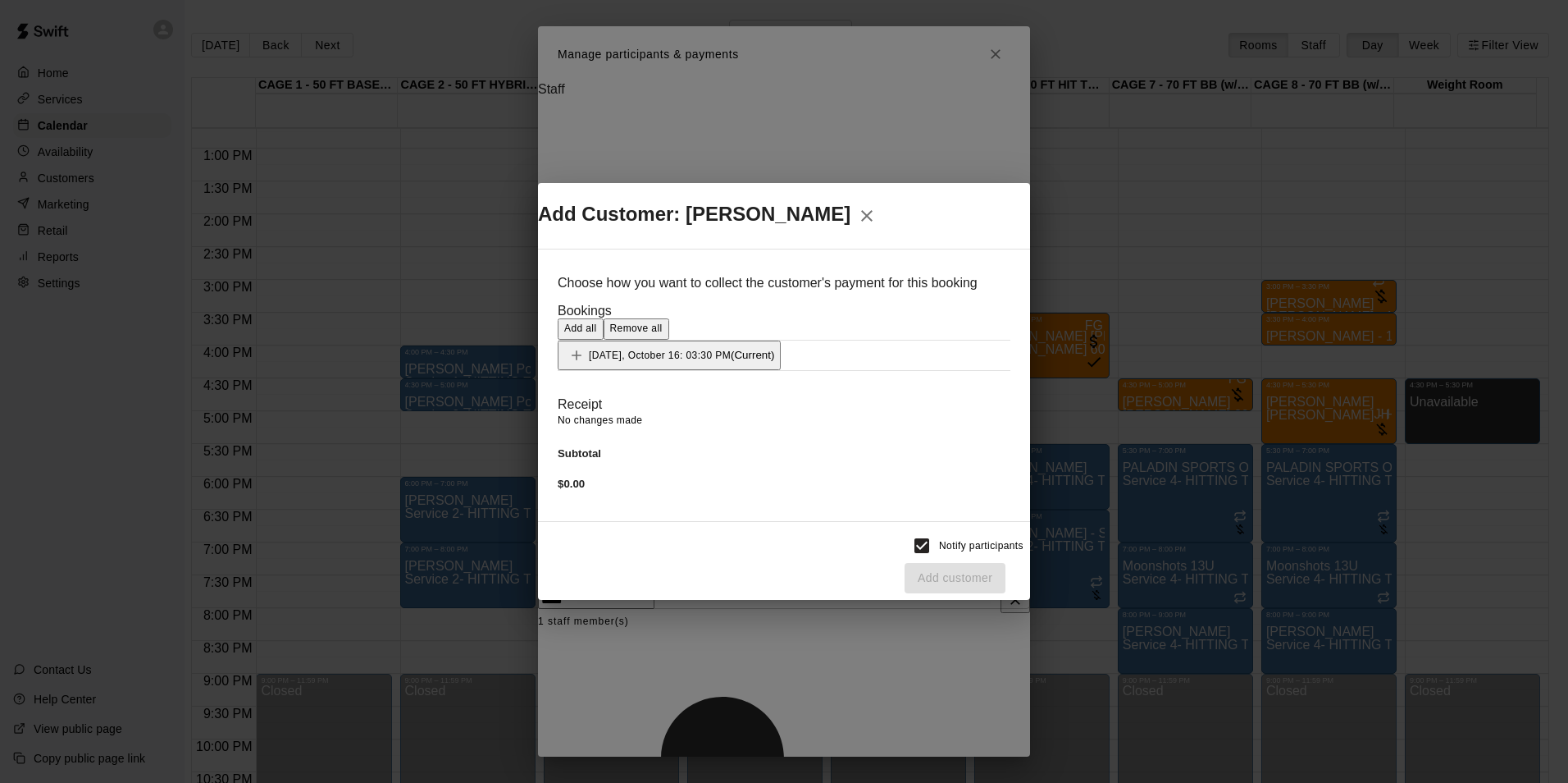
click at [781, 350] on button "Thursday, October 16: 03:30 PM (Current)" at bounding box center [669, 355] width 223 height 29
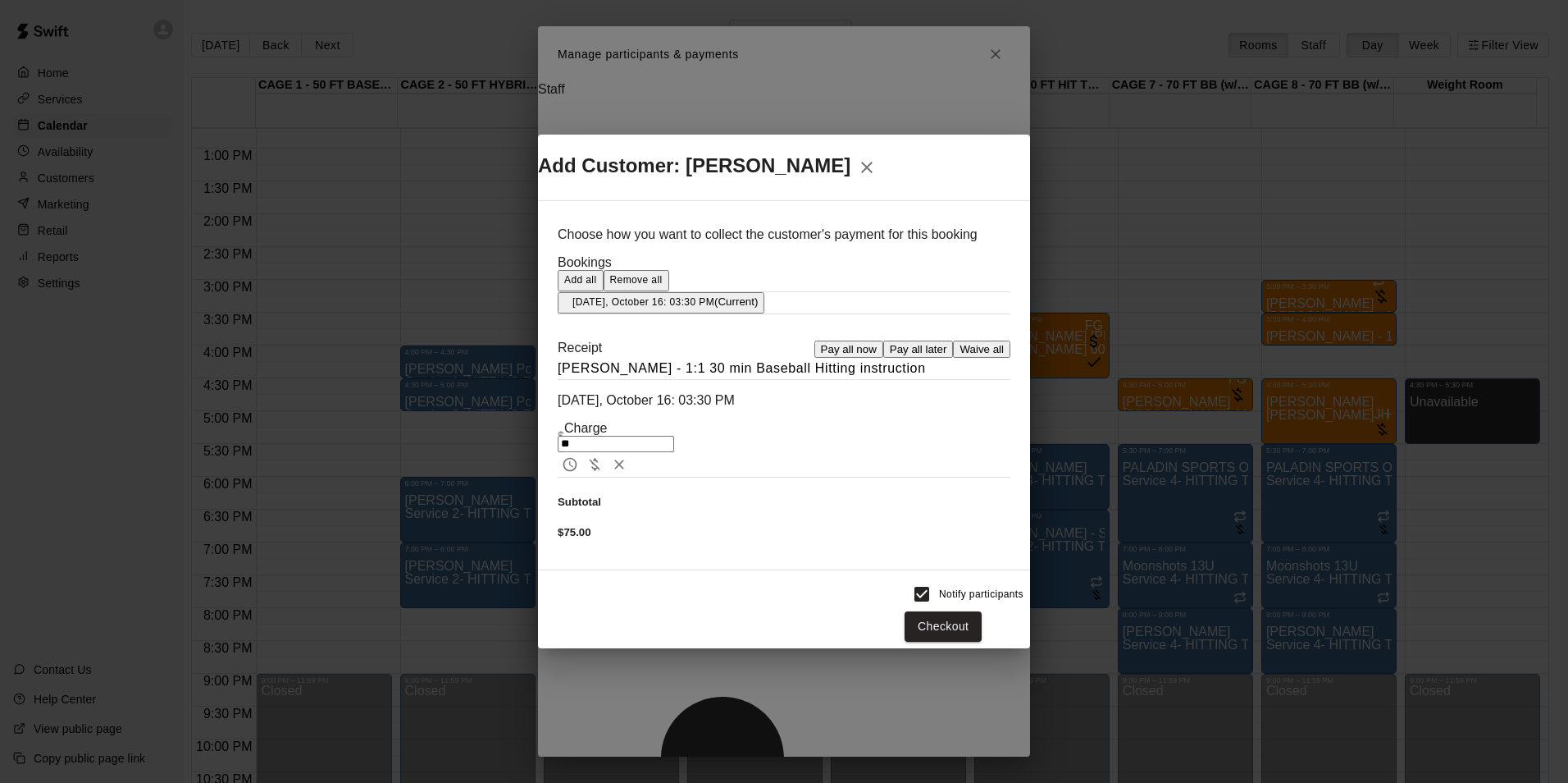
click at [914, 358] on button "Pay all later" at bounding box center [918, 348] width 70 height 17
click at [961, 611] on button "Add customer" at bounding box center [955, 626] width 101 height 30
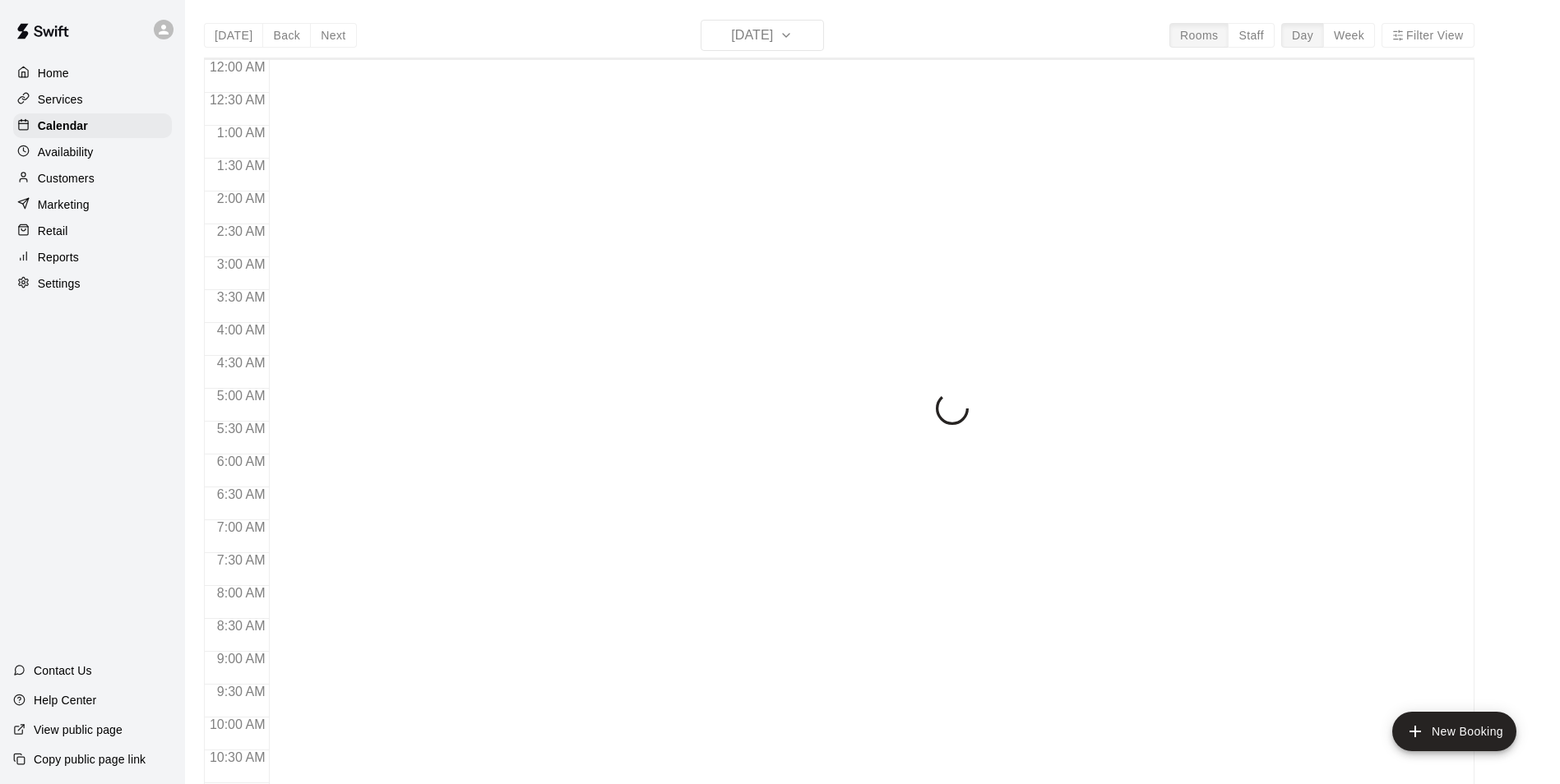
scroll to position [835, 0]
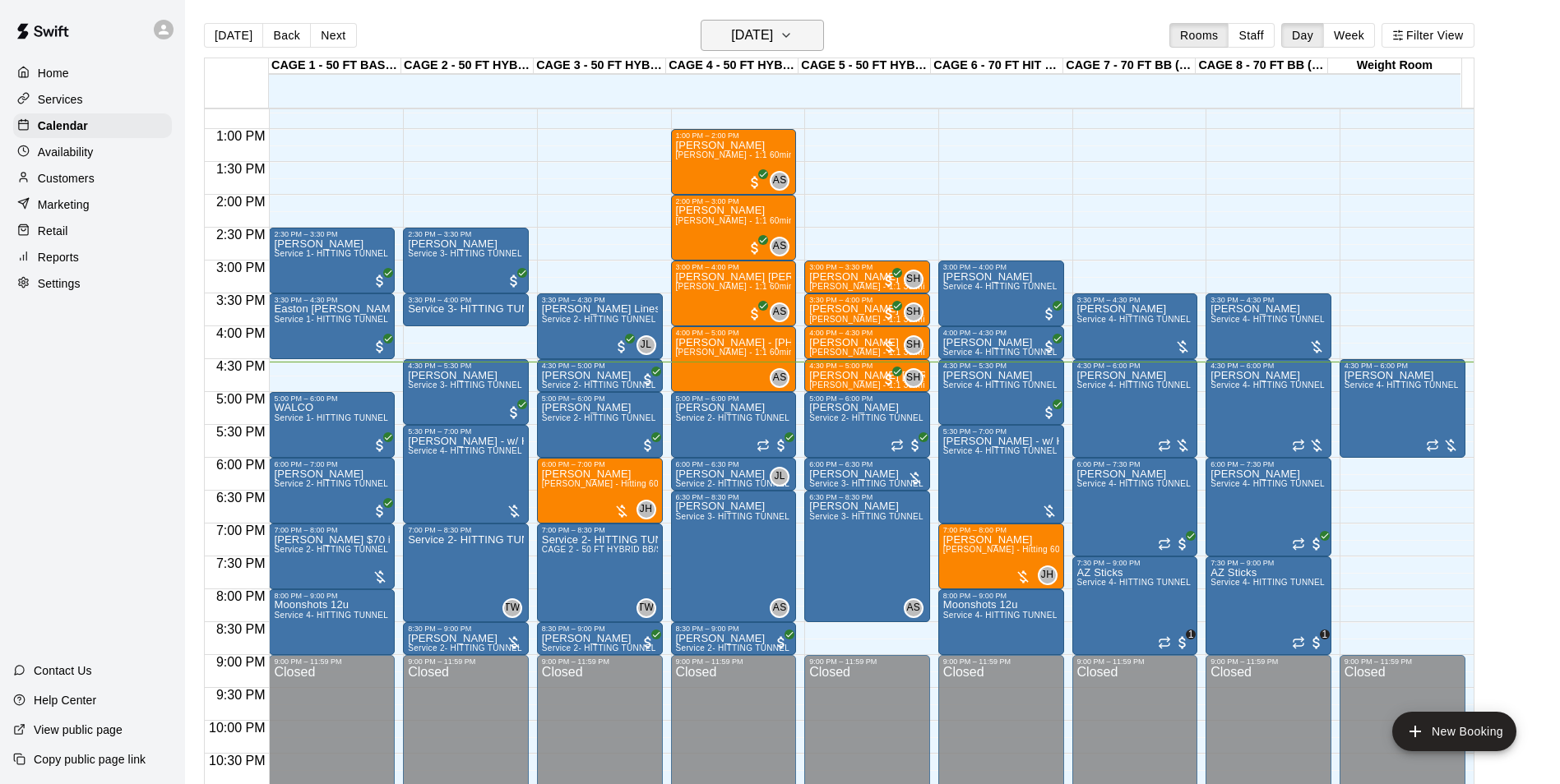
click at [773, 28] on h6 "[DATE]" at bounding box center [751, 36] width 42 height 23
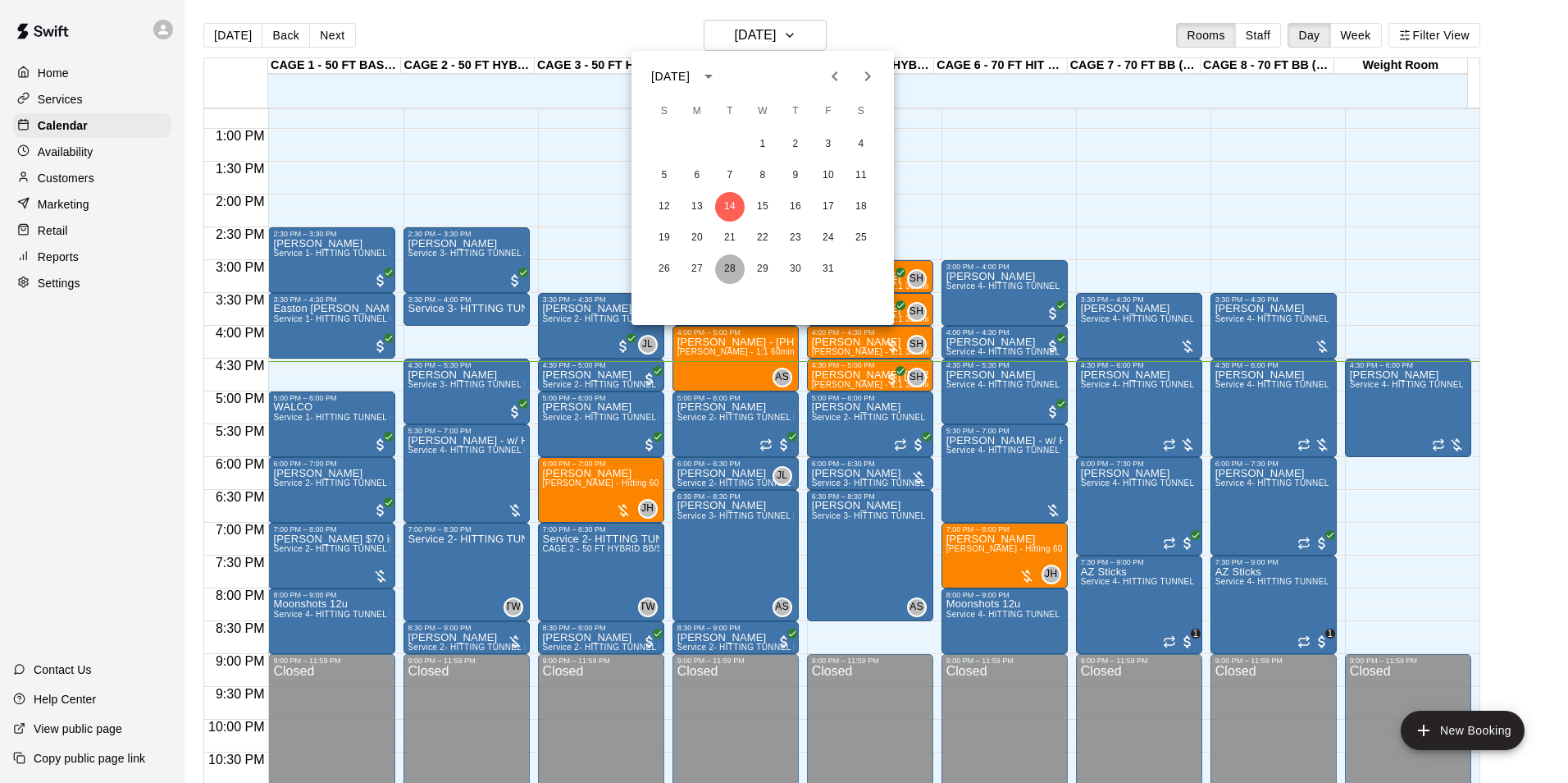
click at [725, 257] on button "28" at bounding box center [729, 269] width 29 height 29
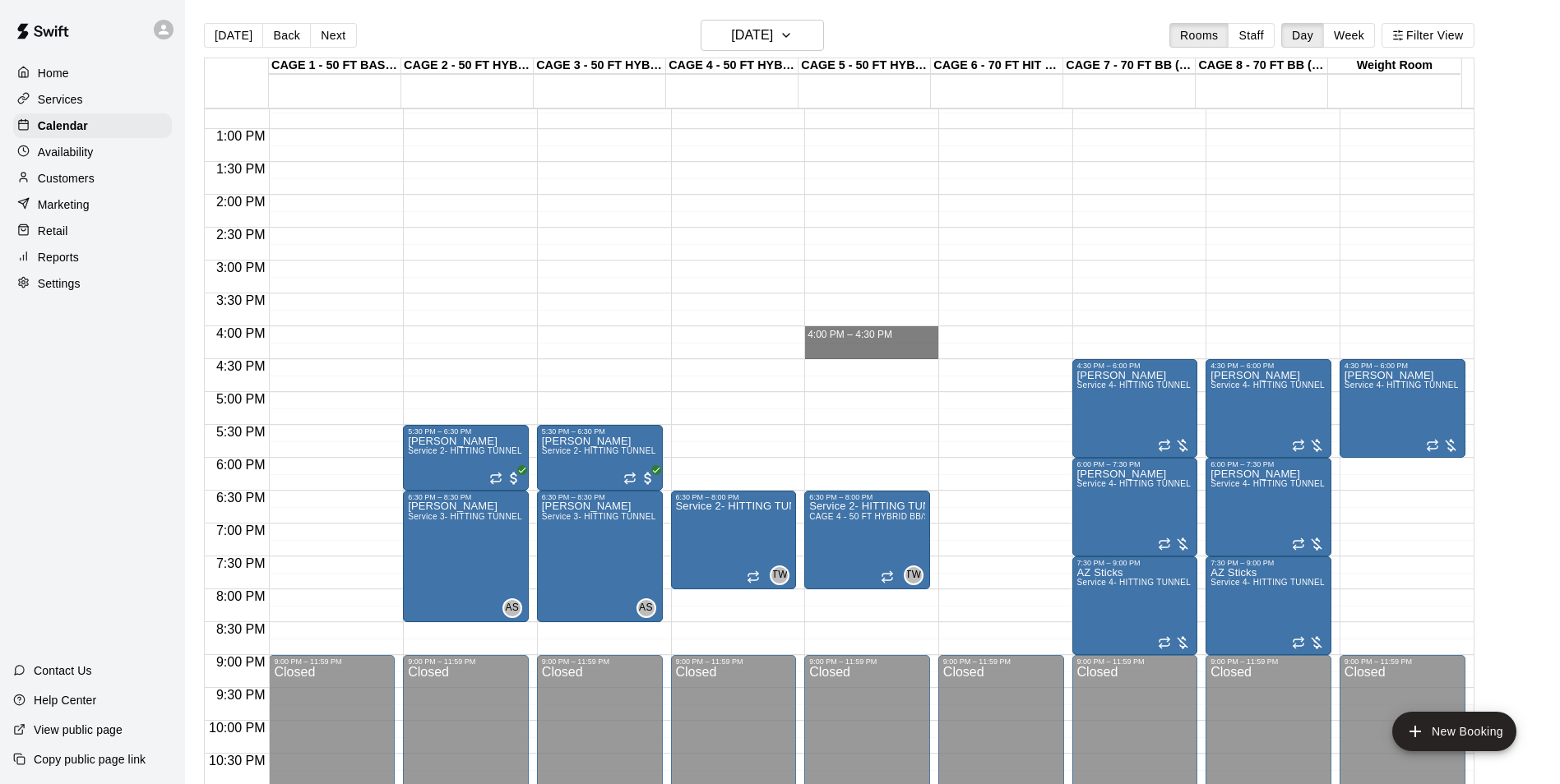
drag, startPoint x: 819, startPoint y: 331, endPoint x: 820, endPoint y: 347, distance: 16.0
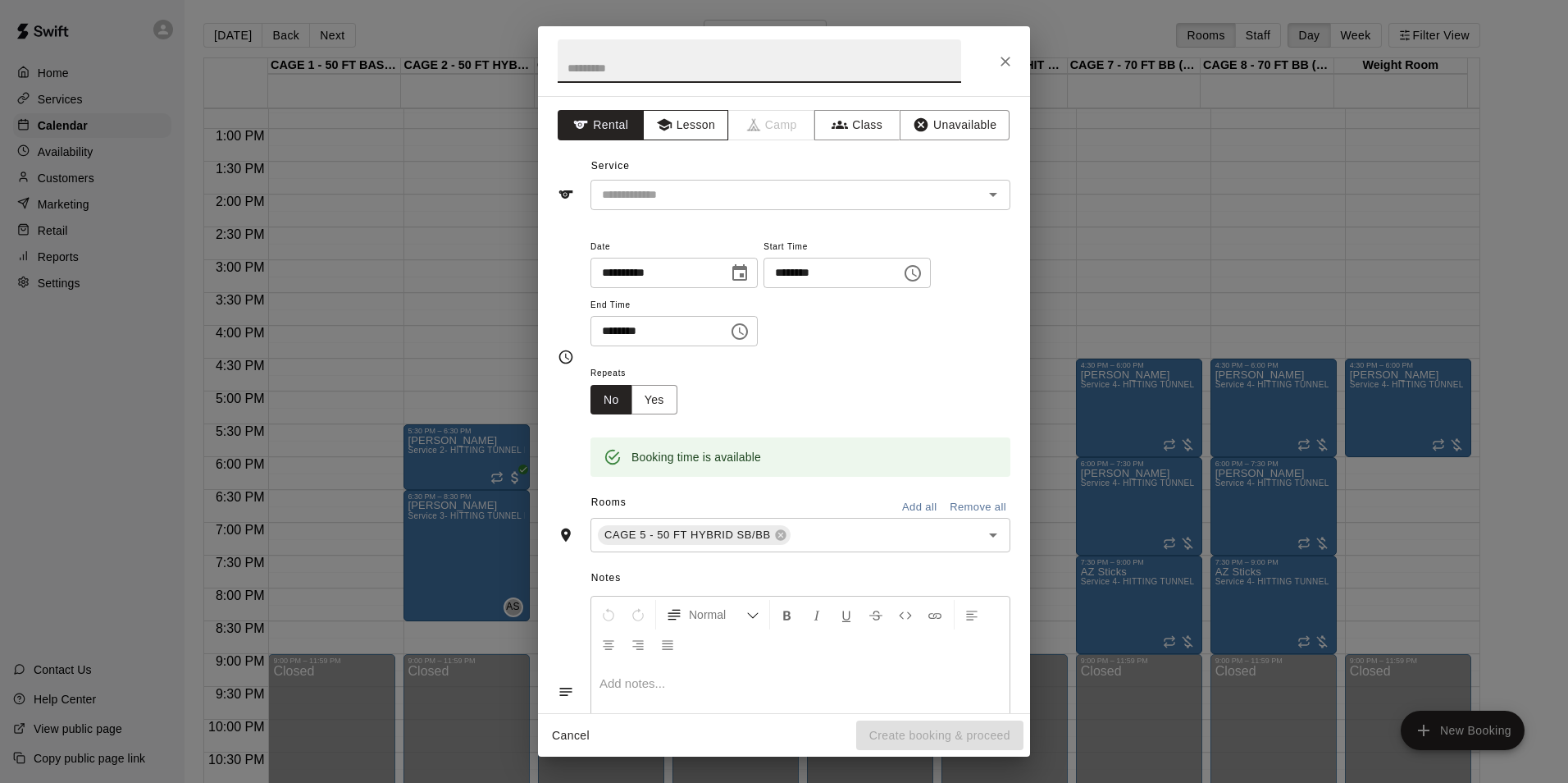
click at [686, 126] on button "Lesson" at bounding box center [686, 125] width 86 height 30
click at [712, 190] on input "text" at bounding box center [776, 194] width 362 height 20
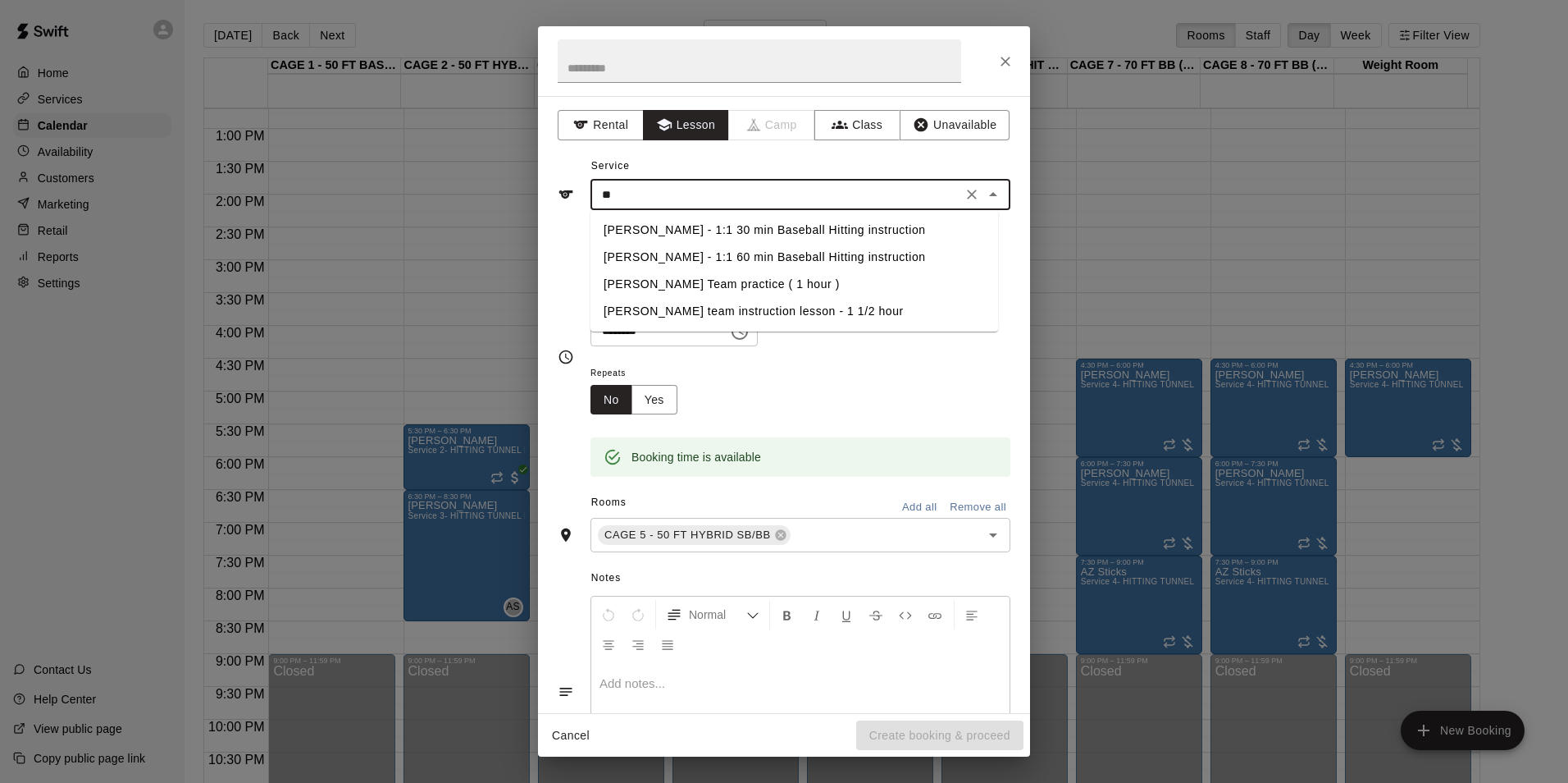
click at [695, 224] on li "[PERSON_NAME] - 1:1 30 min Baseball Hitting instruction" at bounding box center [794, 230] width 408 height 27
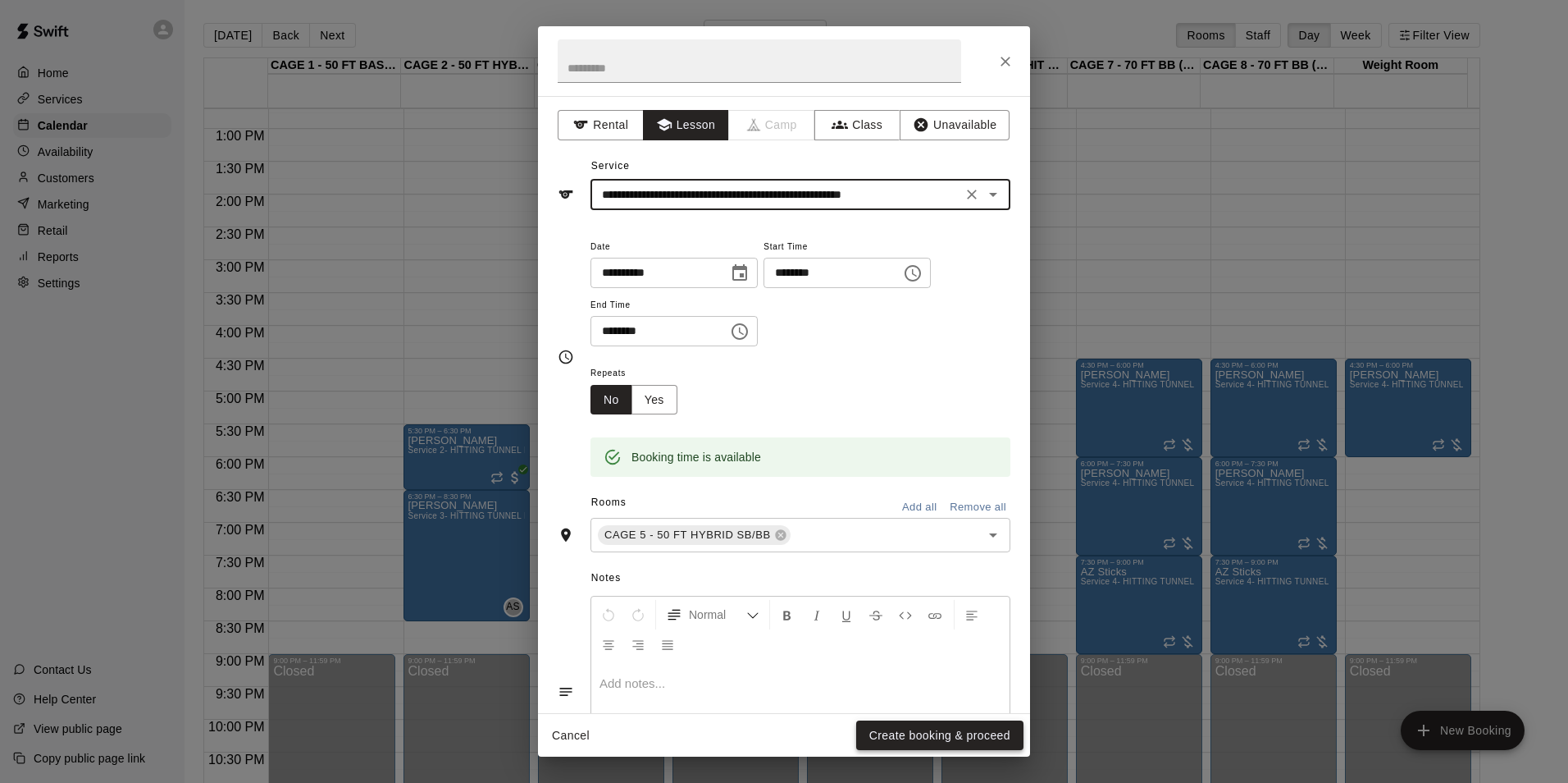
type input "**********"
click at [898, 744] on button "Create booking & proceed" at bounding box center [940, 736] width 167 height 30
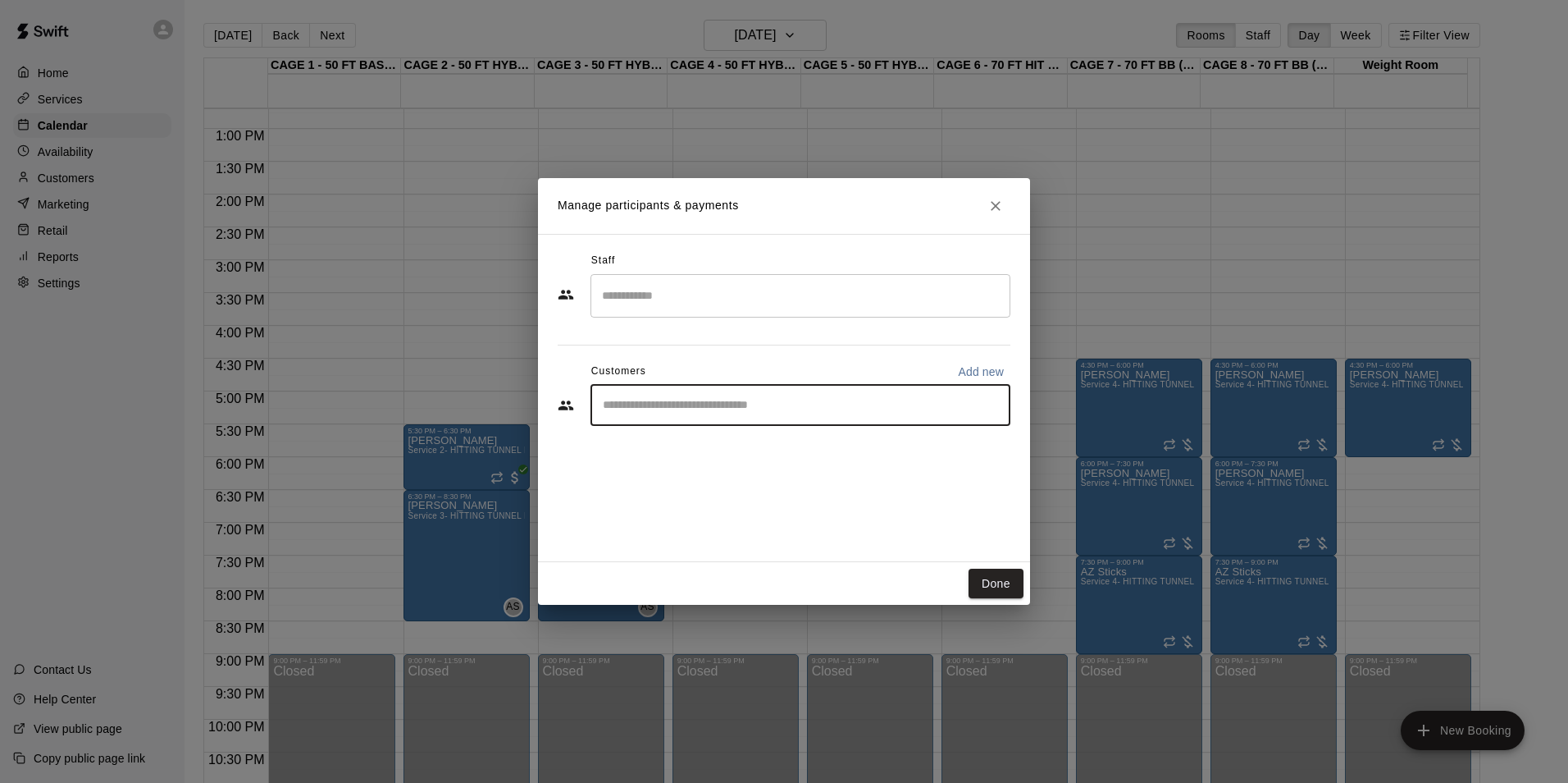
click at [743, 397] on input "Start typing to search customers..." at bounding box center [800, 405] width 405 height 16
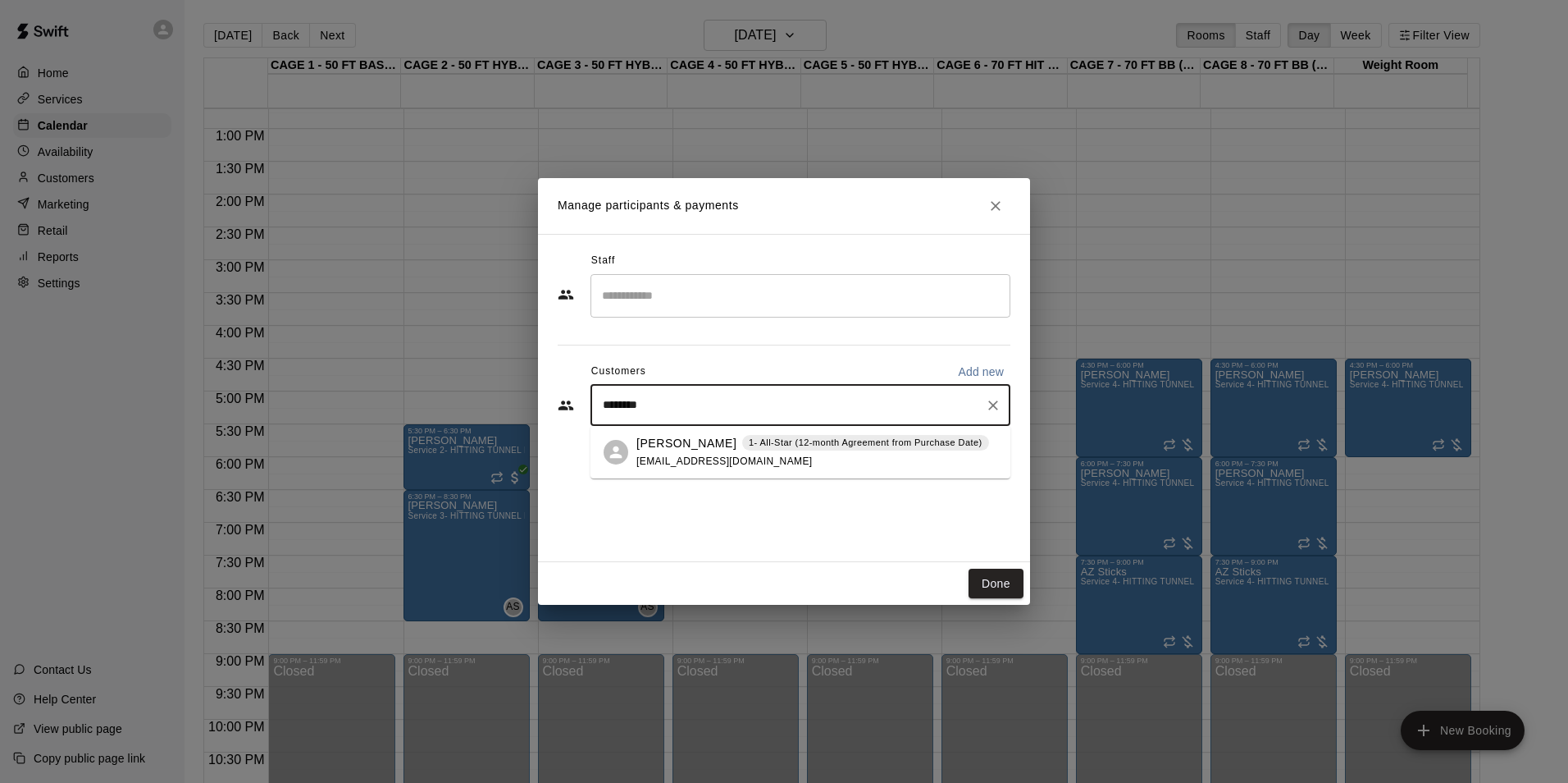
type input "*********"
click at [718, 453] on div "[PERSON_NAME] 1- All-Star (12-month Agreement from Purchase Date) [EMAIL_ADDRES…" at bounding box center [813, 453] width 353 height 36
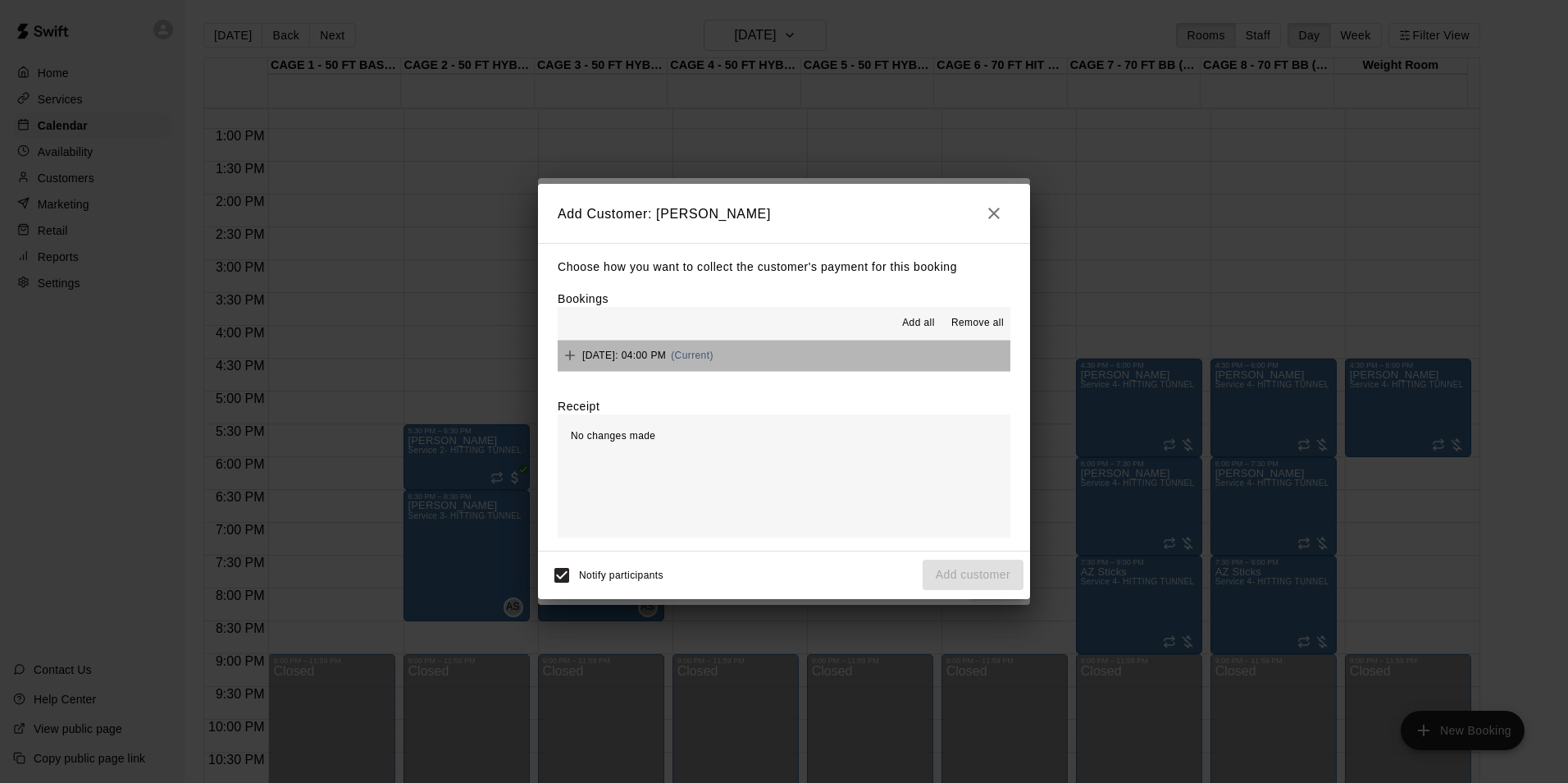
click at [828, 348] on button "[DATE]: 04:00 PM (Current)" at bounding box center [784, 355] width 453 height 30
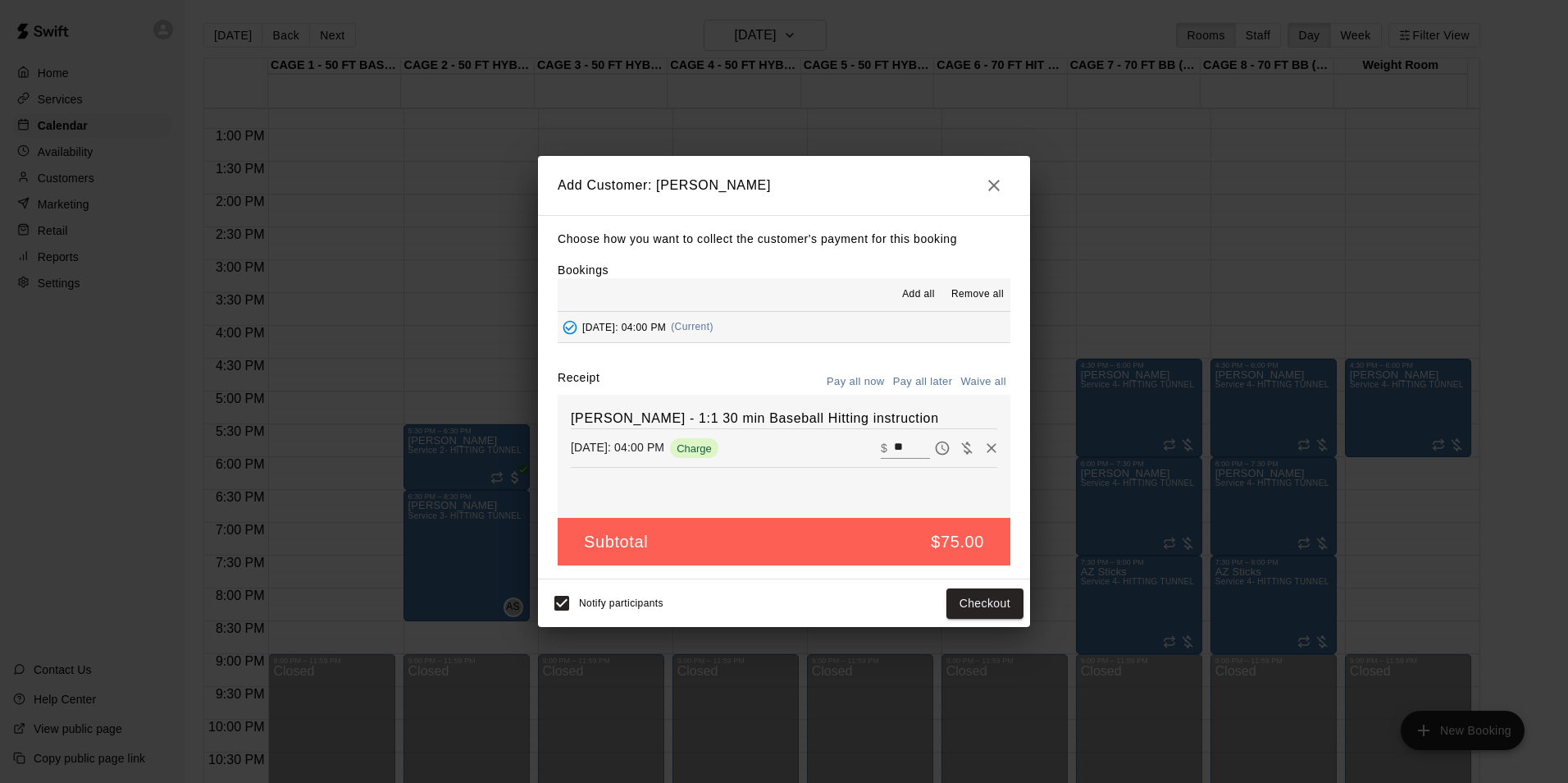
click at [915, 380] on button "Pay all later" at bounding box center [923, 382] width 68 height 26
click at [988, 595] on button "Add customer" at bounding box center [972, 604] width 101 height 30
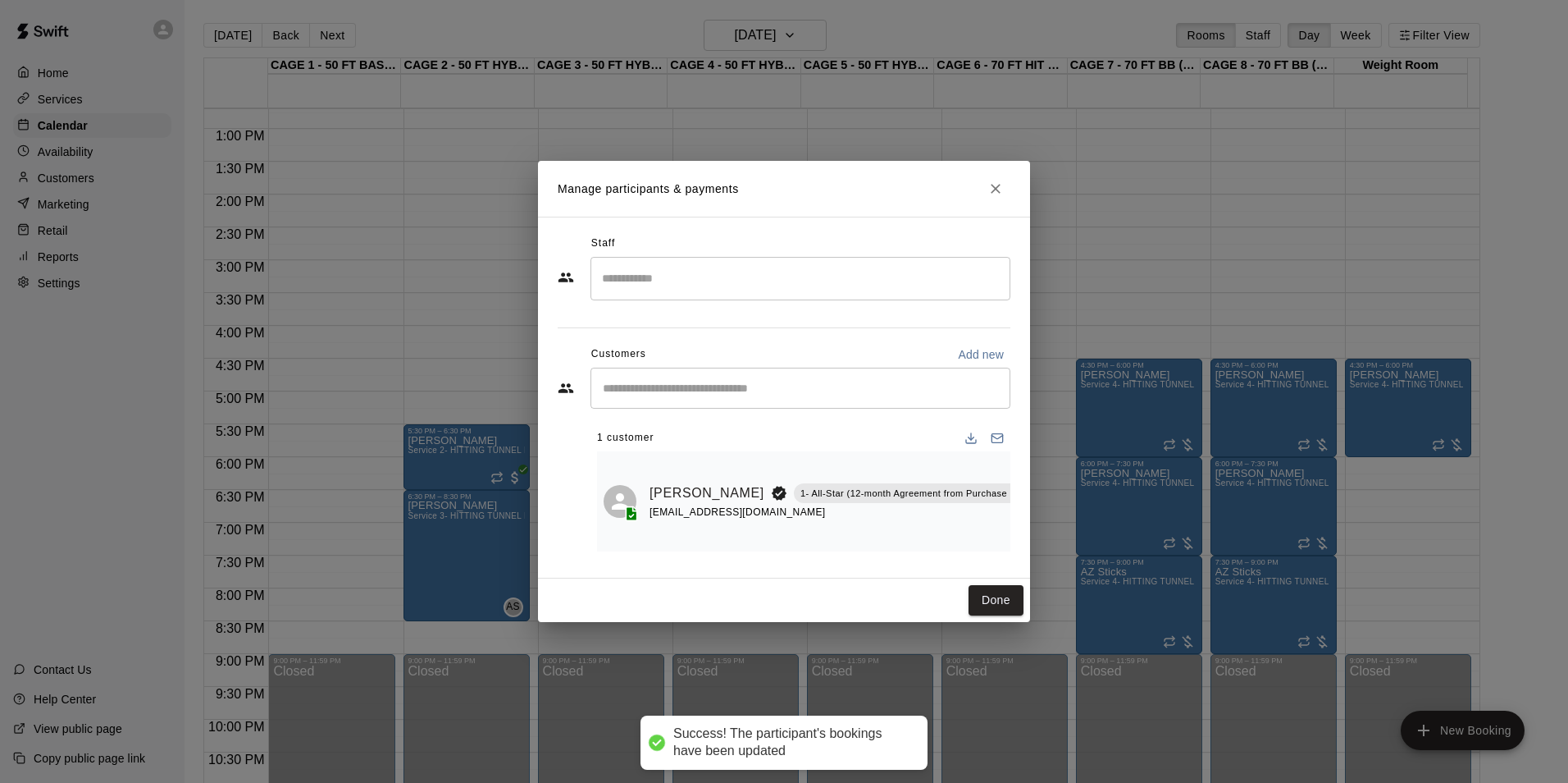
click at [830, 285] on input "Search staff" at bounding box center [800, 279] width 405 height 29
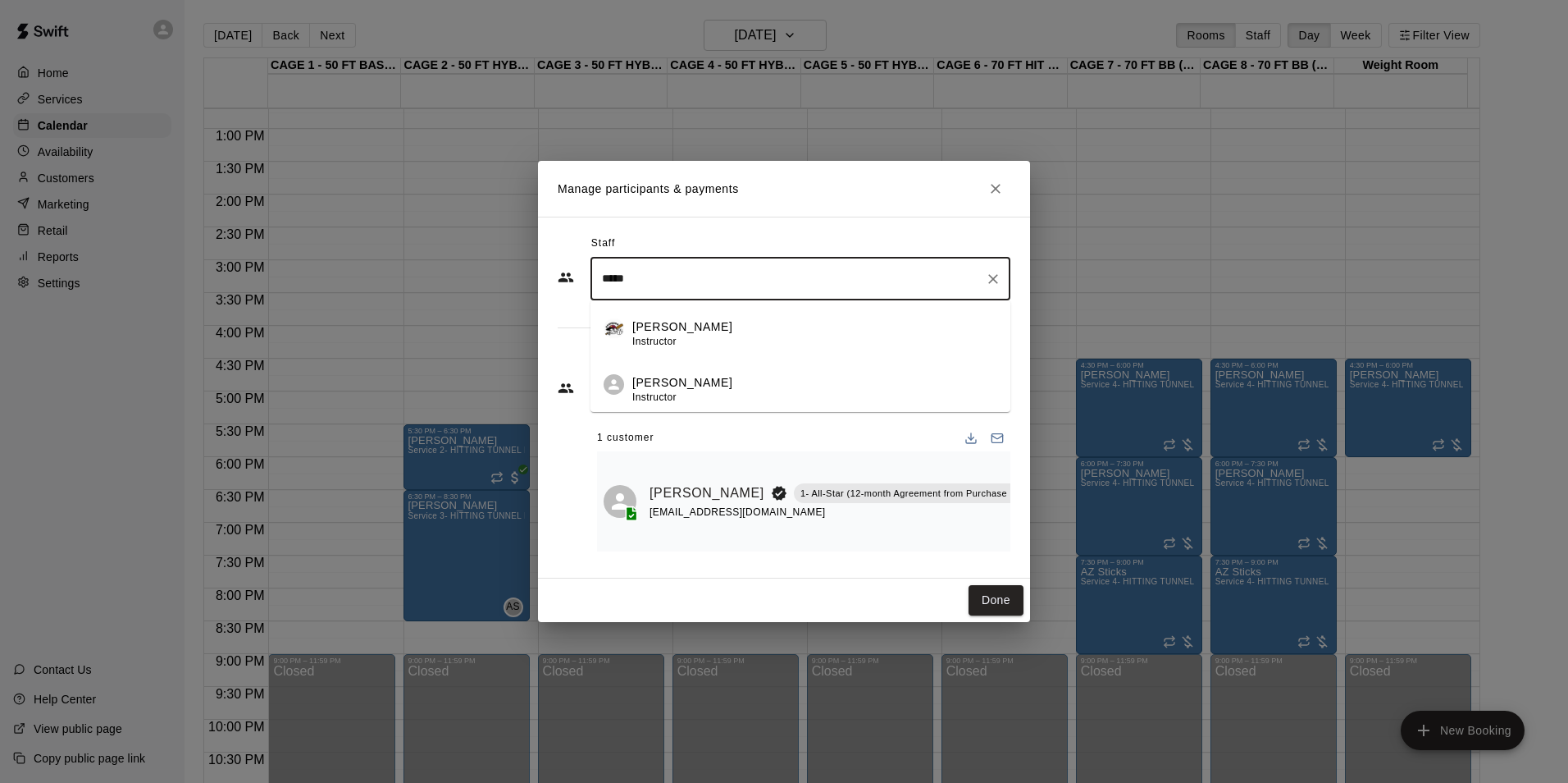
click at [800, 384] on div "Scott Hairston Instructor" at bounding box center [815, 390] width 365 height 32
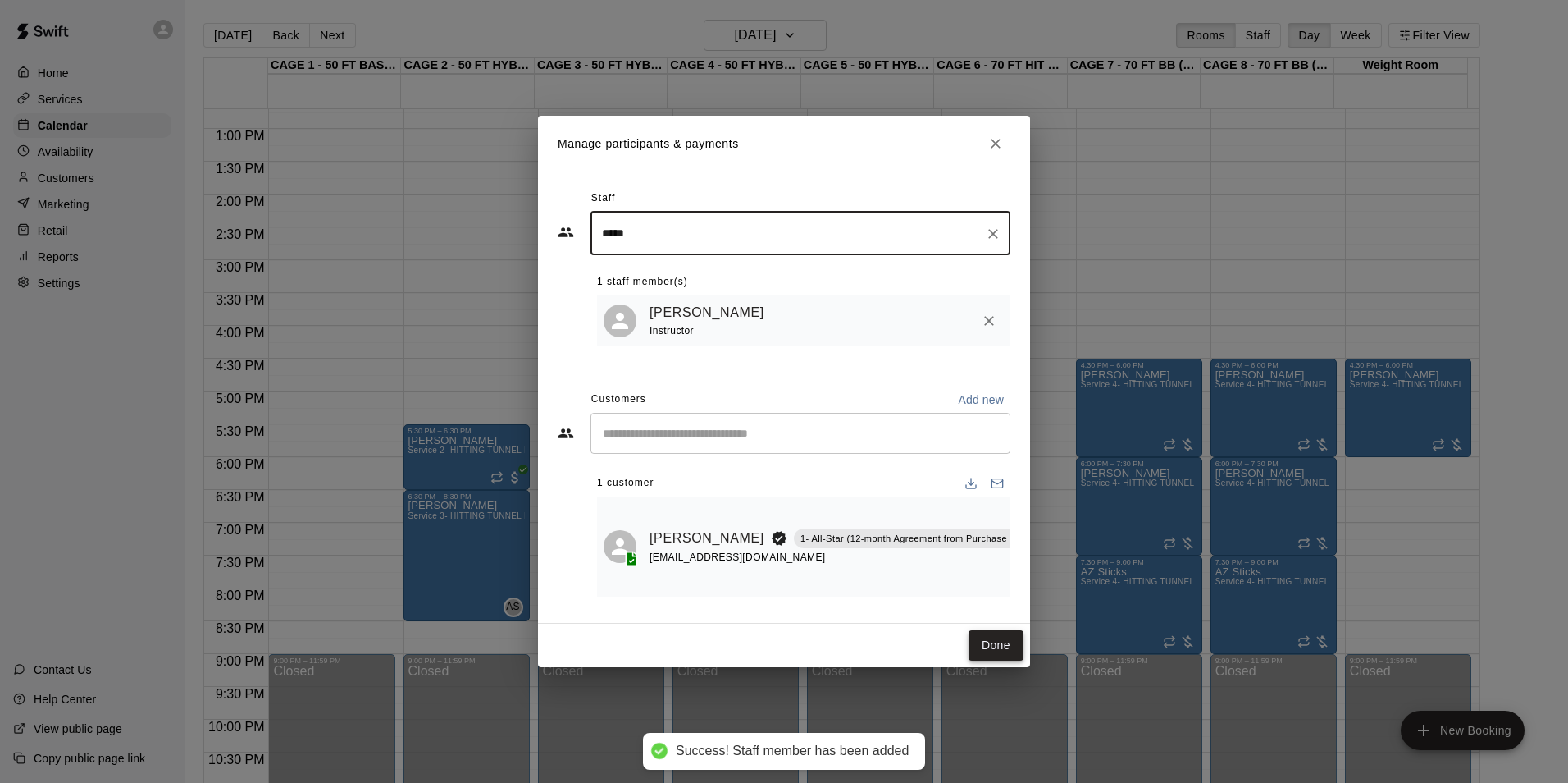
type input "*****"
click at [995, 661] on button "Done" at bounding box center [996, 646] width 55 height 30
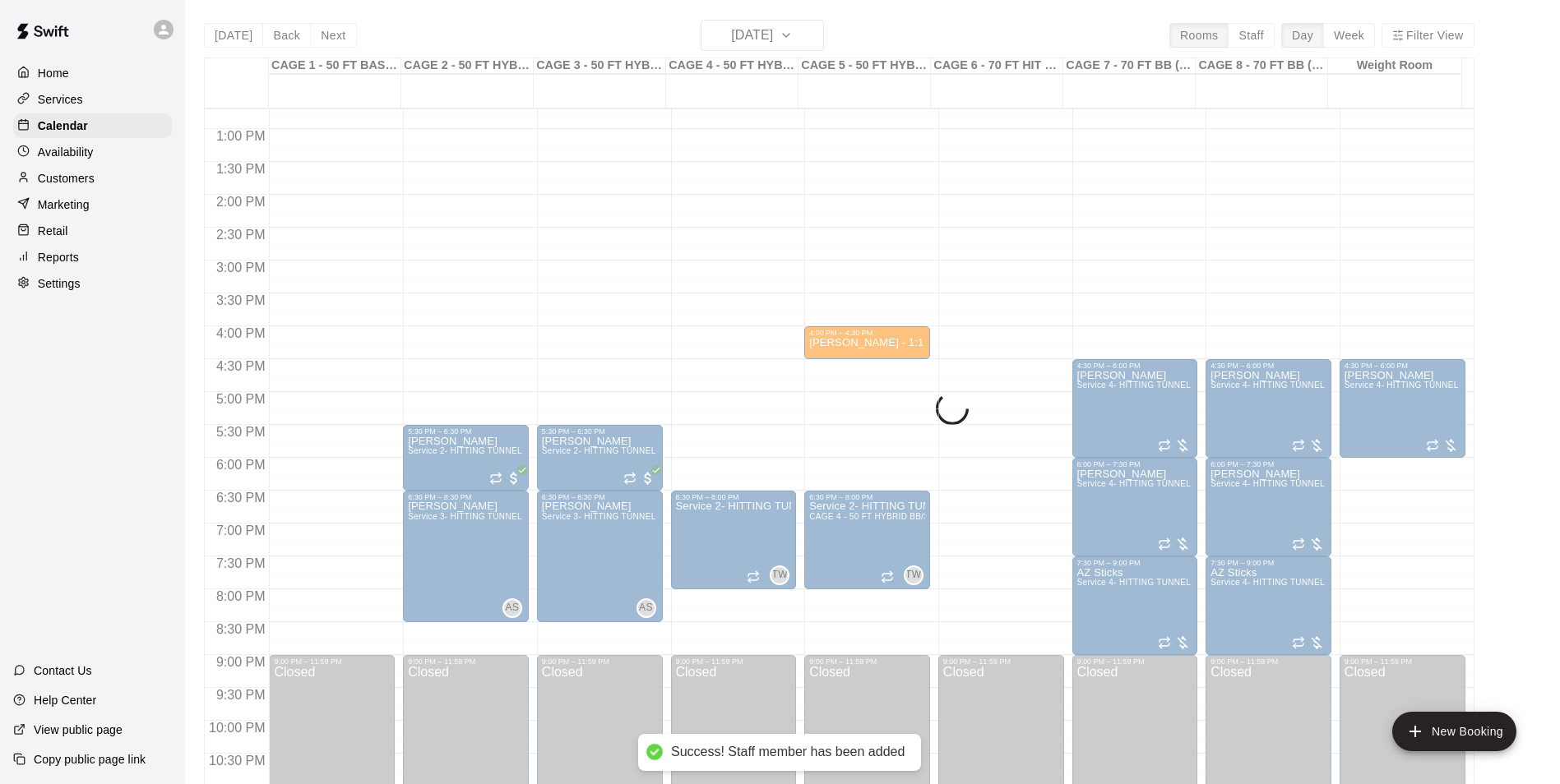
click at [741, 47] on div "Today Back Next Tuesday Oct 28 Rooms Staff Day Week Filter View CAGE 1 - 50 FT …" at bounding box center [838, 411] width 1270 height 784
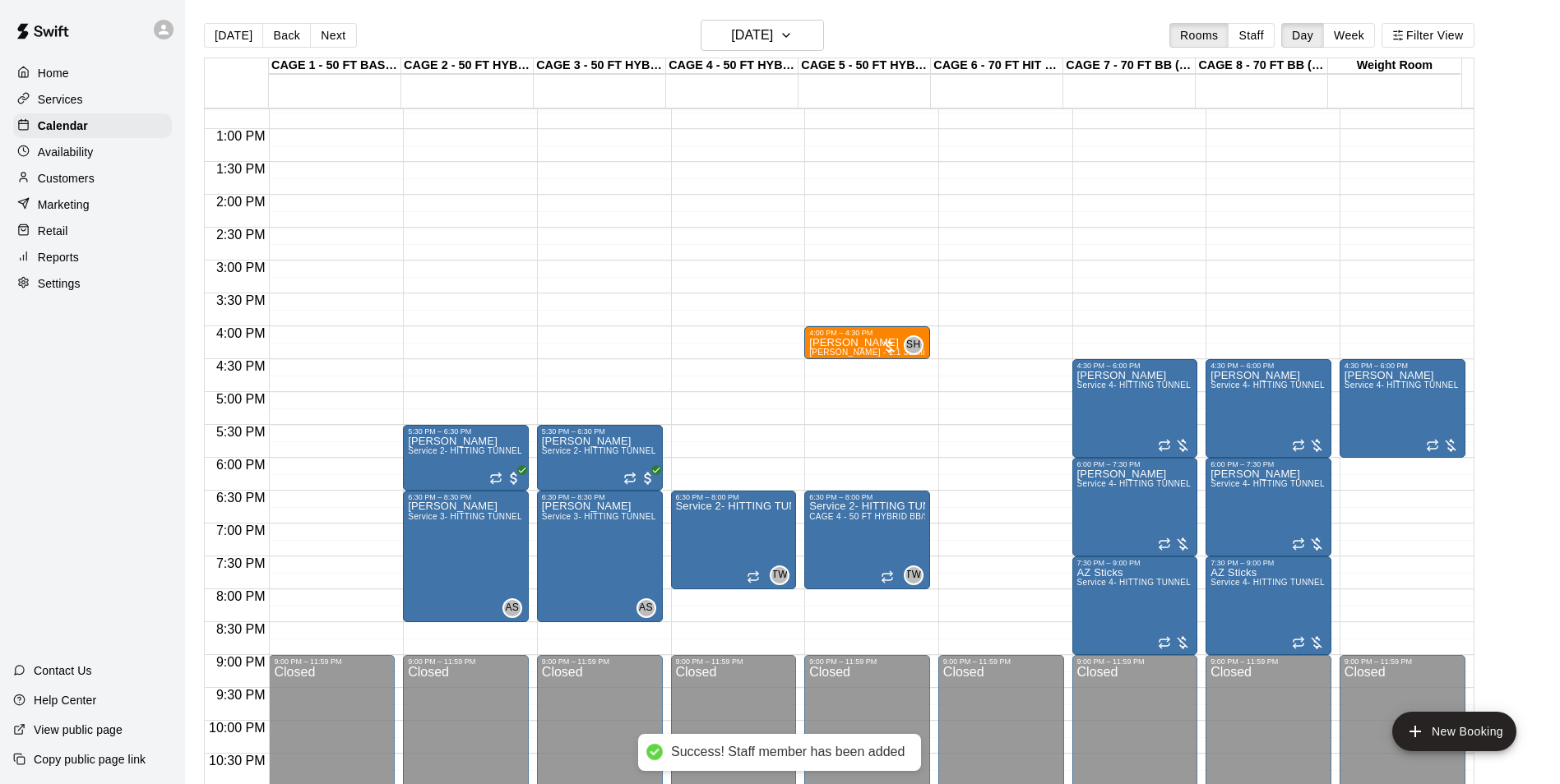
click at [782, 54] on div "Today Back Next Tuesday Oct 28 Rooms Staff Day Week Filter View" at bounding box center [838, 38] width 1270 height 37
click at [783, 49] on button "Tuesday Oct 28" at bounding box center [762, 35] width 123 height 31
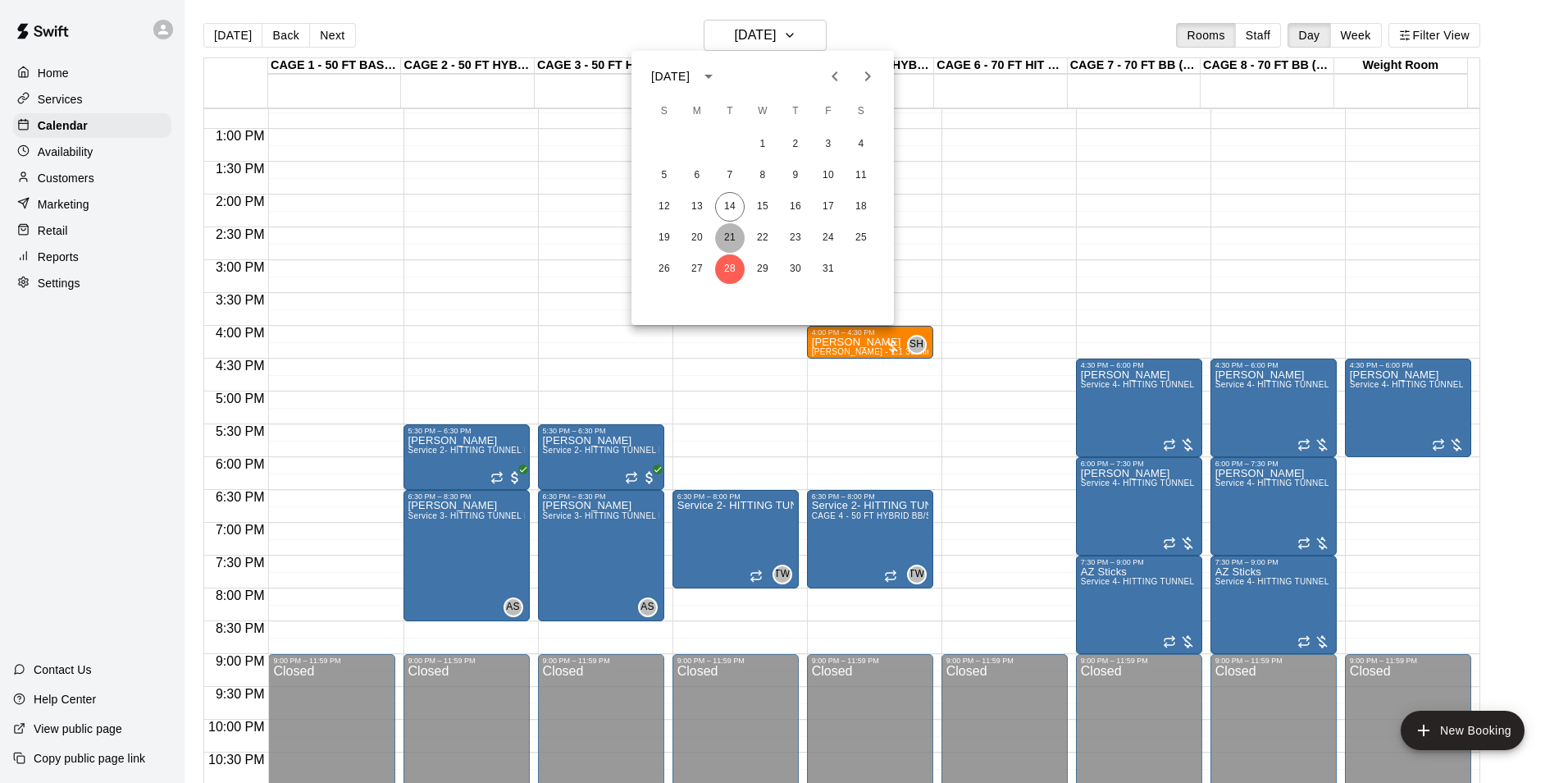
click at [728, 241] on button "21" at bounding box center [729, 238] width 29 height 29
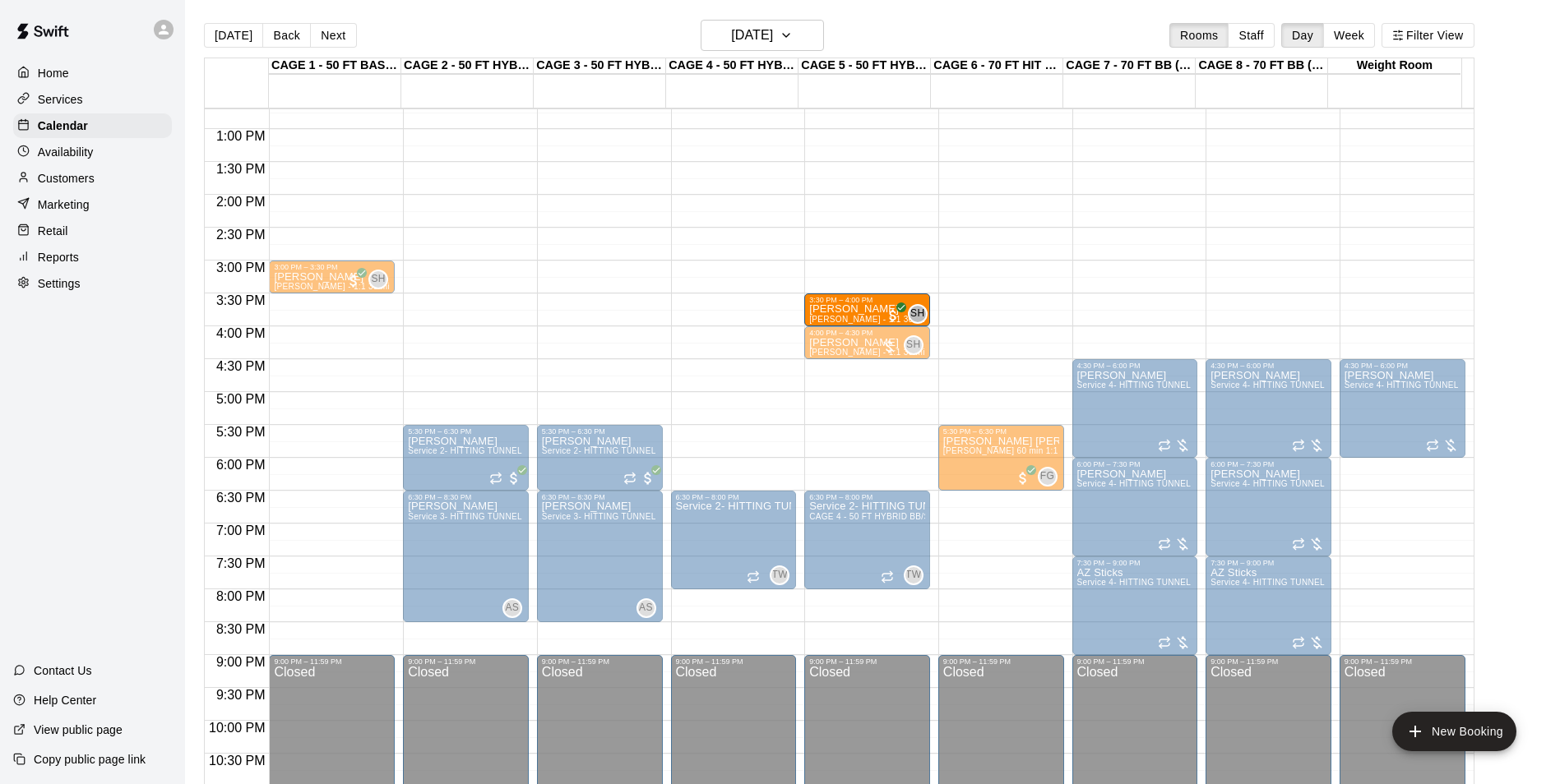
drag, startPoint x: 332, startPoint y: 317, endPoint x: 833, endPoint y: 321, distance: 501.0
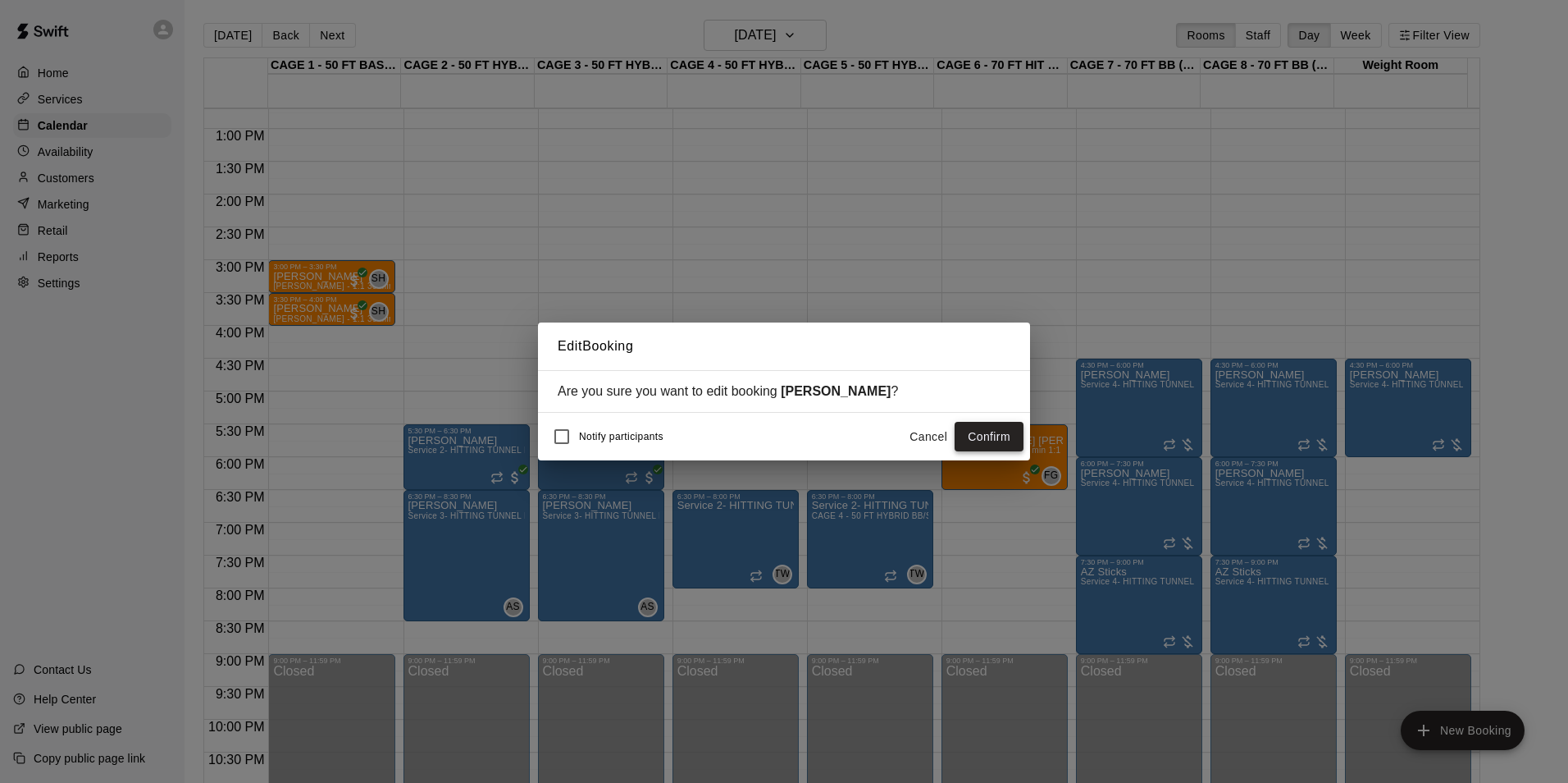
click at [981, 436] on button "Confirm" at bounding box center [988, 437] width 69 height 30
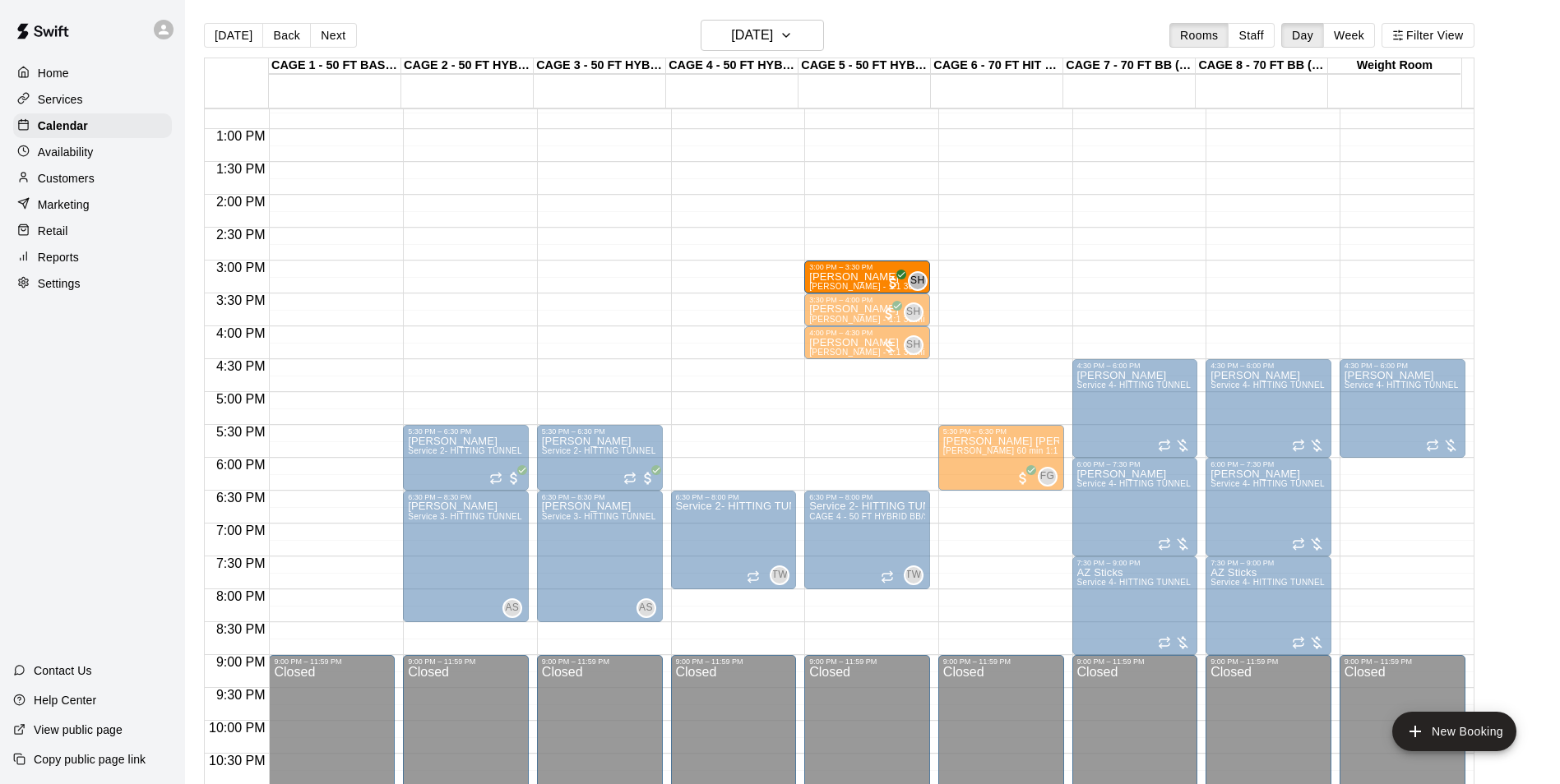
drag, startPoint x: 344, startPoint y: 272, endPoint x: 807, endPoint y: 274, distance: 463.0
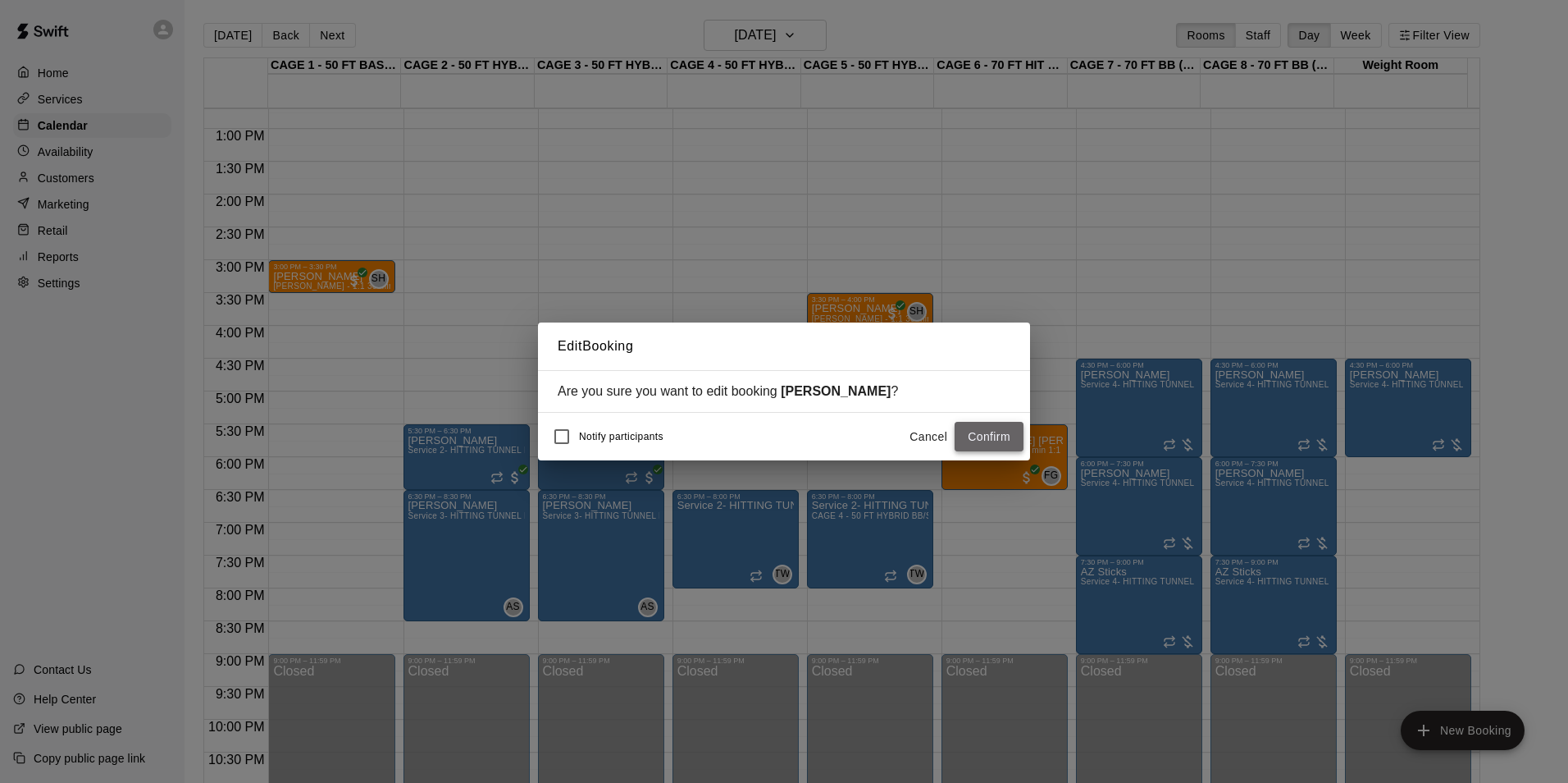
click at [1004, 440] on button "Confirm" at bounding box center [988, 437] width 69 height 30
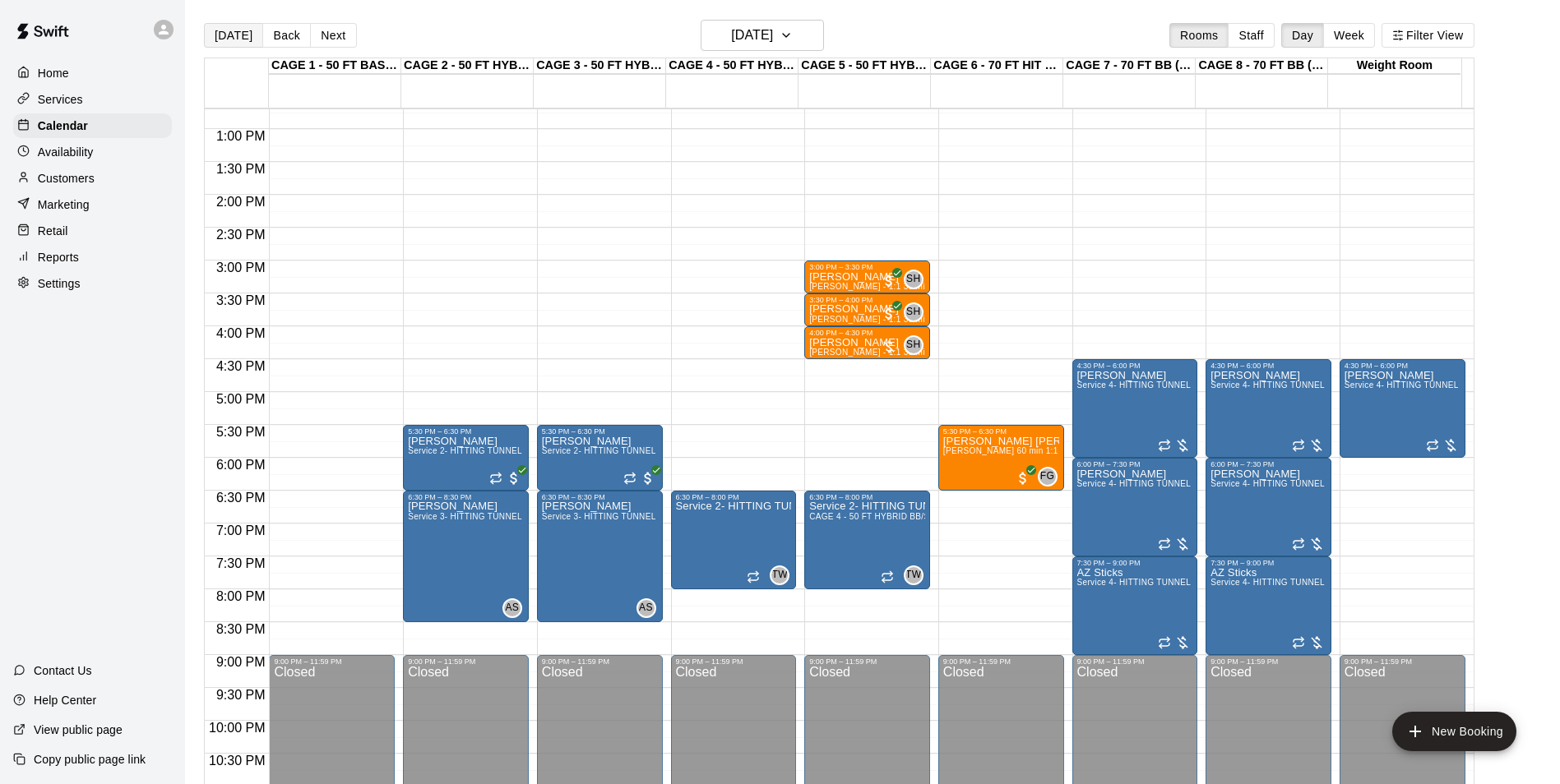
click at [219, 37] on button "[DATE]" at bounding box center [233, 36] width 59 height 25
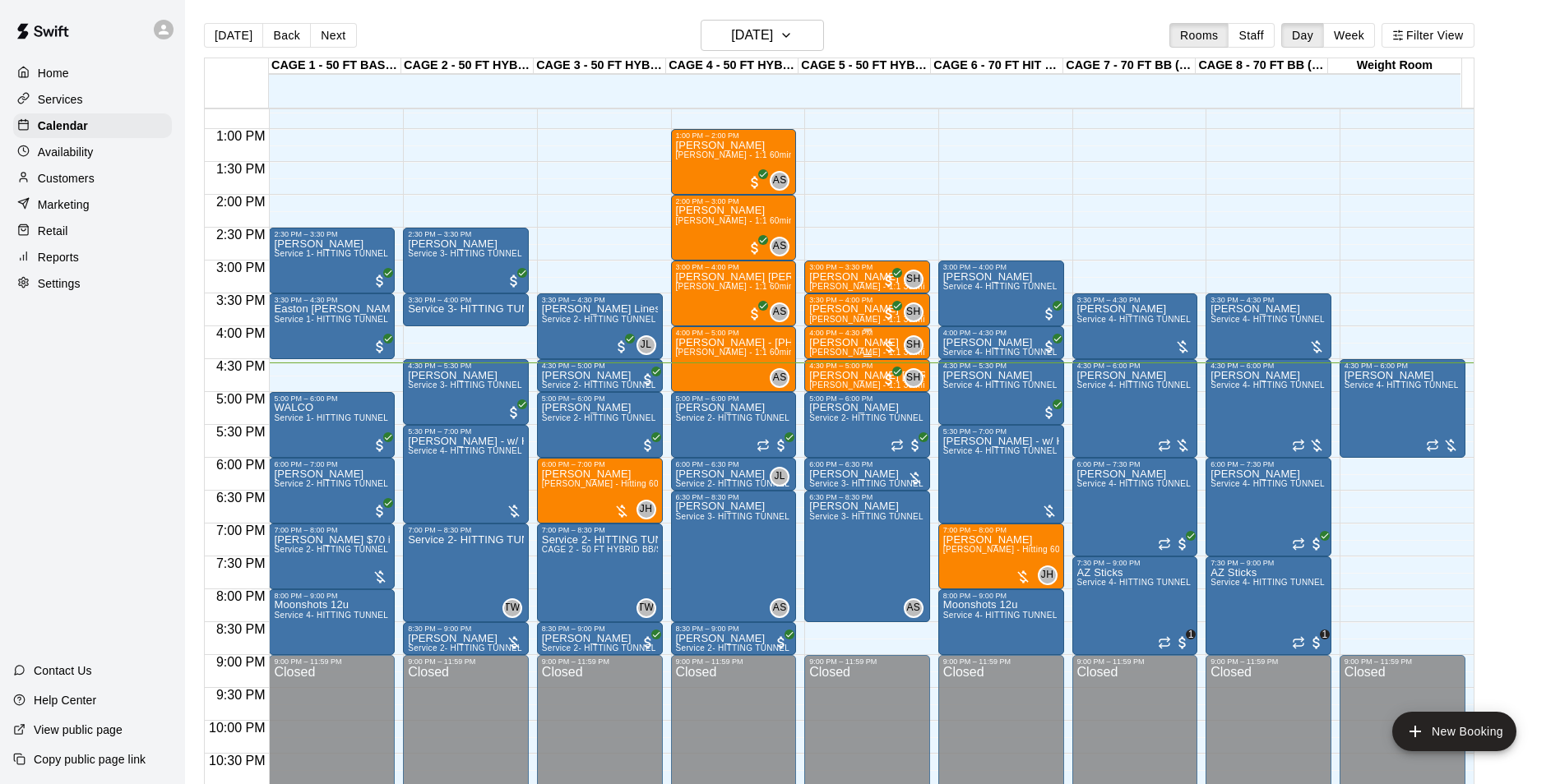
click at [849, 342] on p "[PERSON_NAME]" at bounding box center [867, 342] width 116 height 0
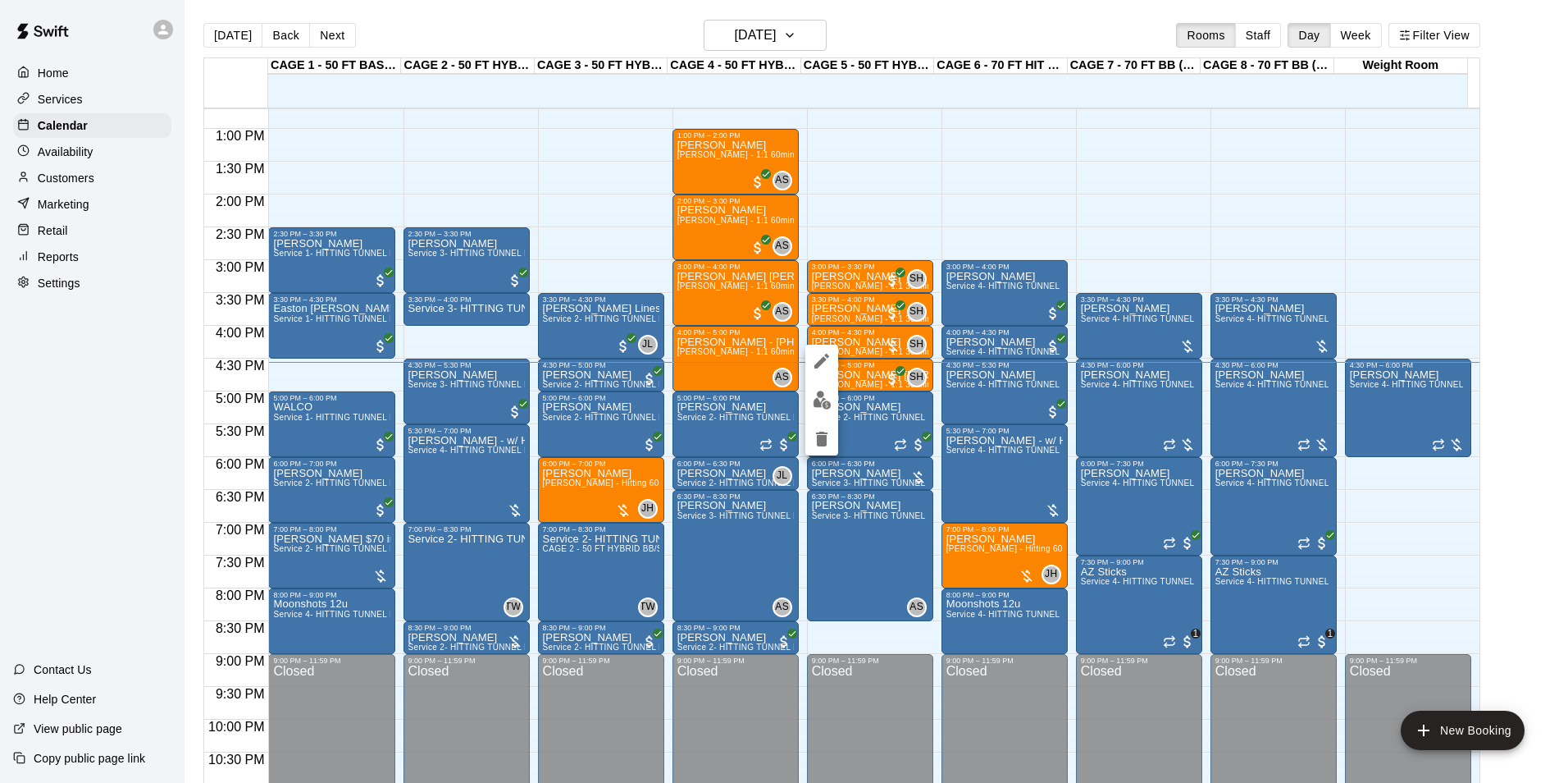
click at [1239, 320] on div at bounding box center [784, 391] width 1568 height 783
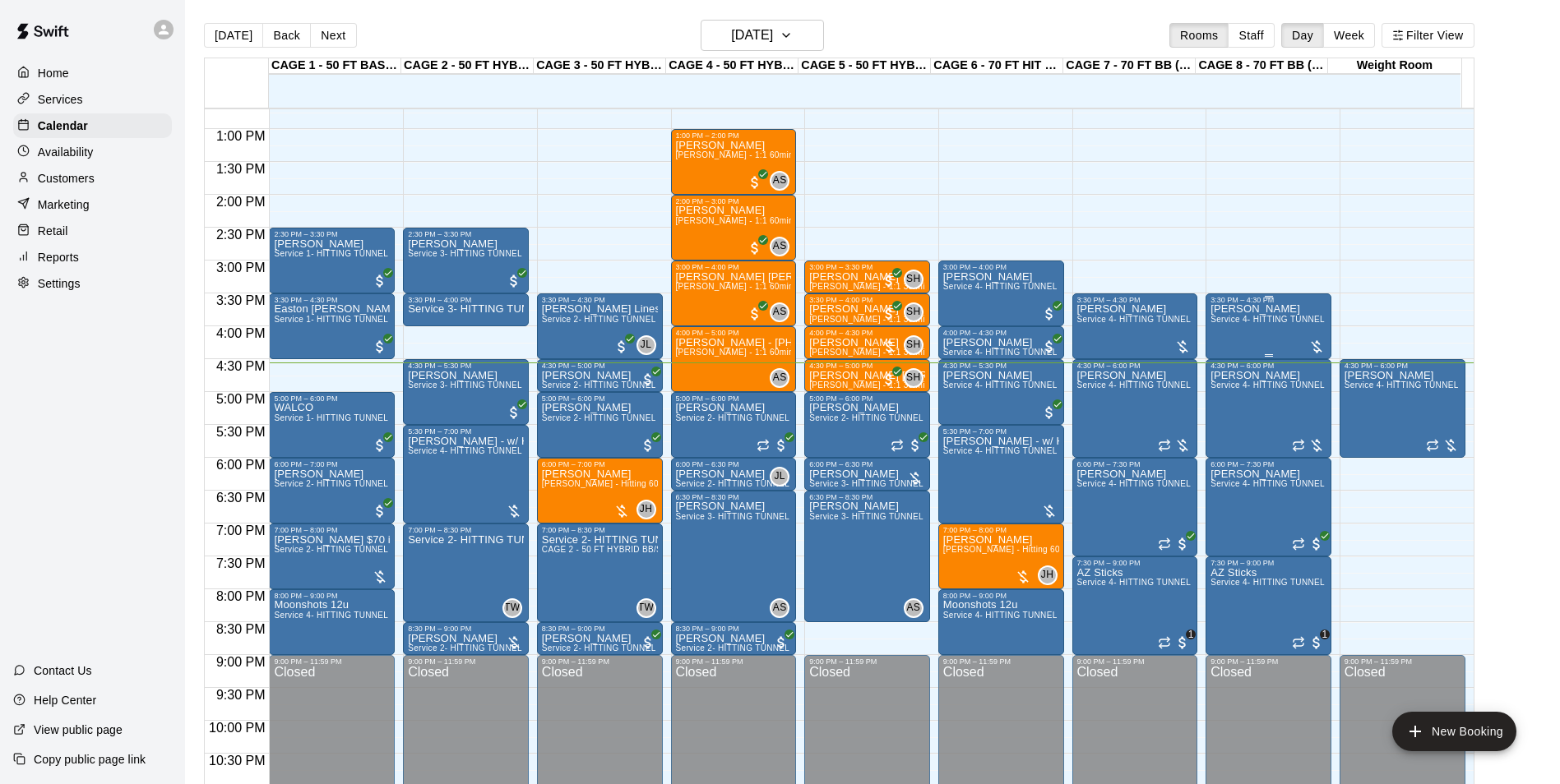
click at [1240, 329] on div "John Grabow Service 4- HITTING TUNNEL RENTAL - 70ft Baseball" at bounding box center [1268, 696] width 116 height 784
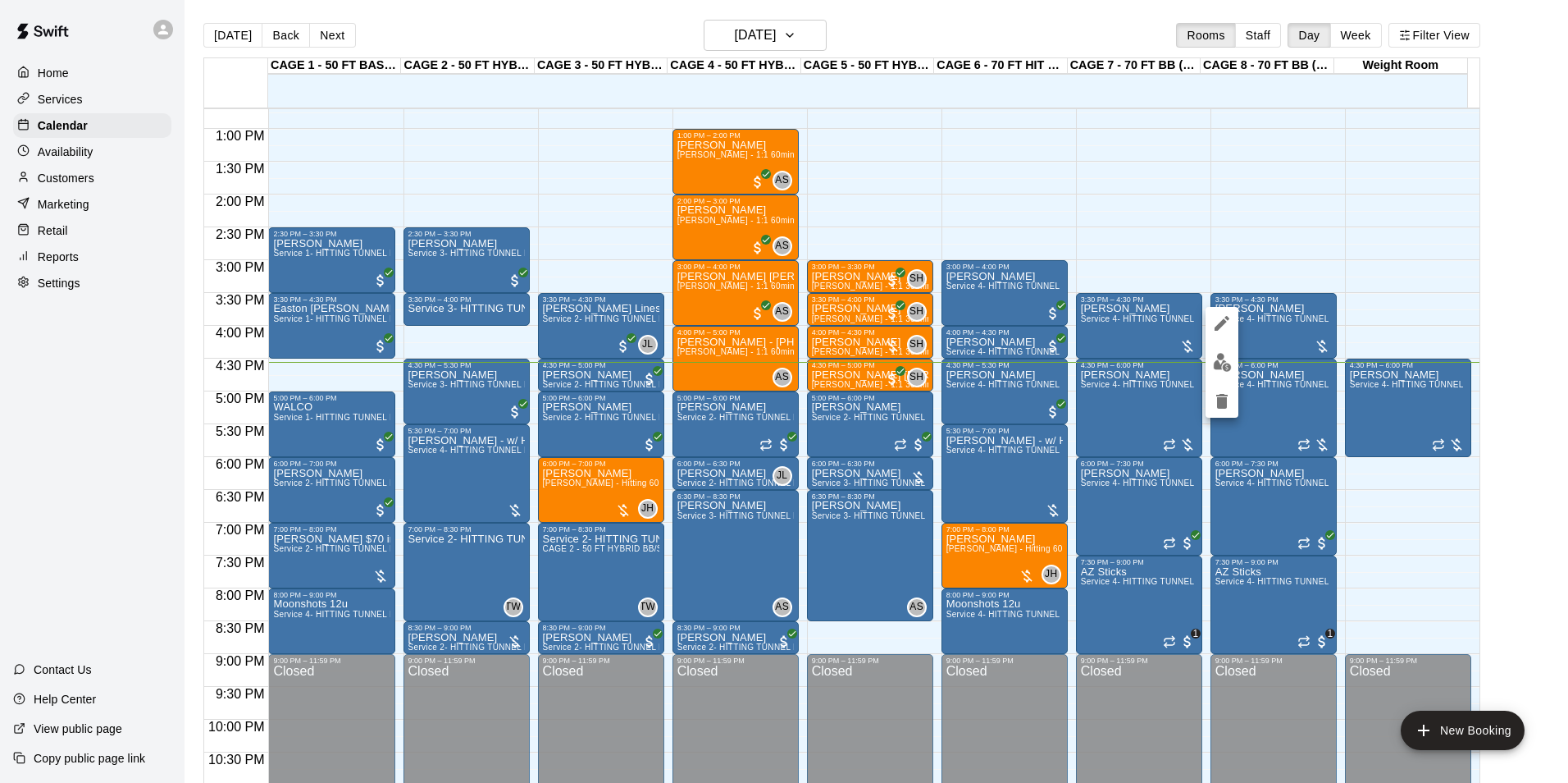
click at [1225, 359] on img "edit" at bounding box center [1223, 362] width 19 height 19
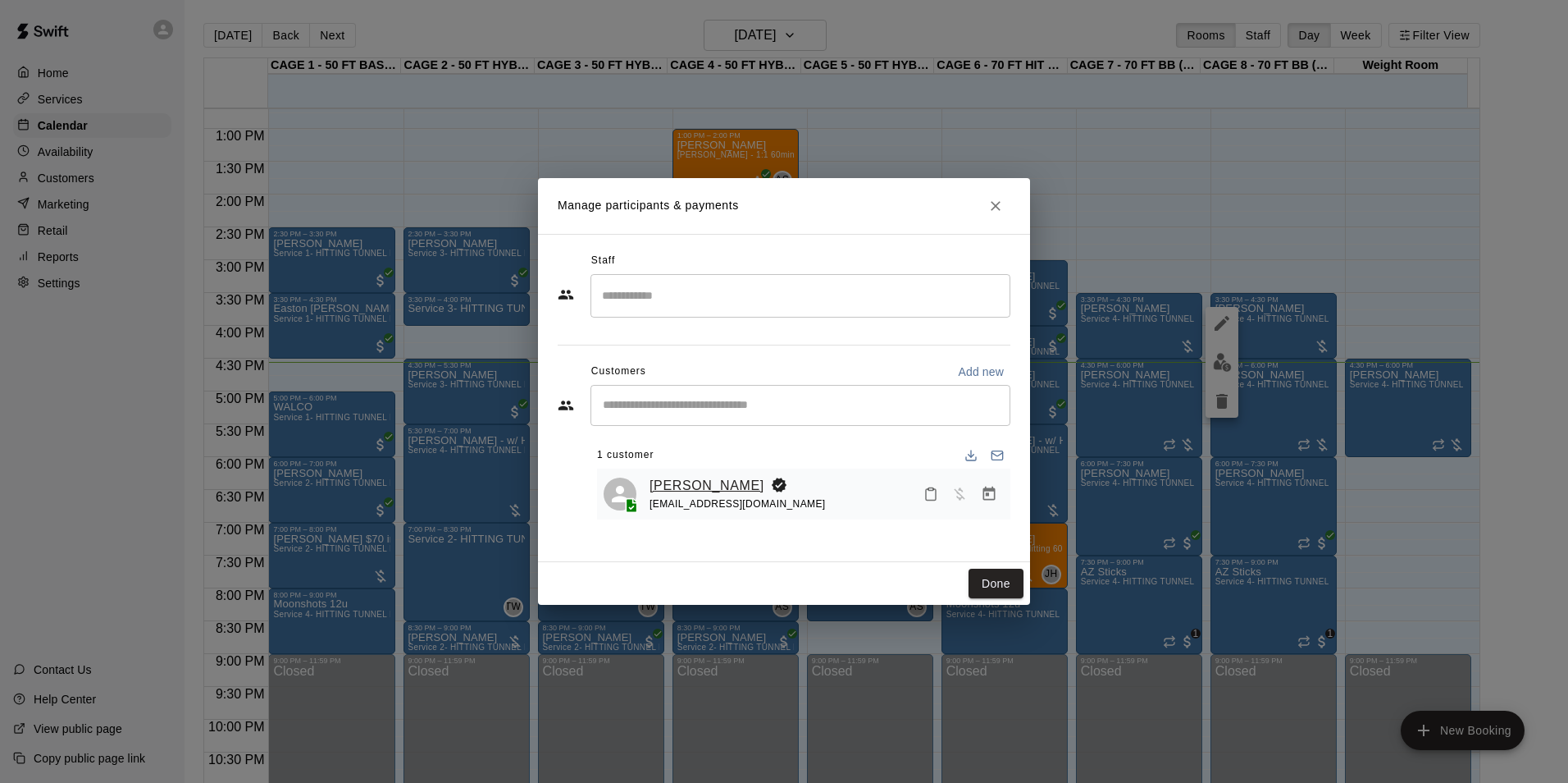
click at [677, 470] on div "John Grabow johngrabow34@gmail.com" at bounding box center [804, 494] width 413 height 52
click at [686, 488] on link "[PERSON_NAME]" at bounding box center [707, 485] width 115 height 21
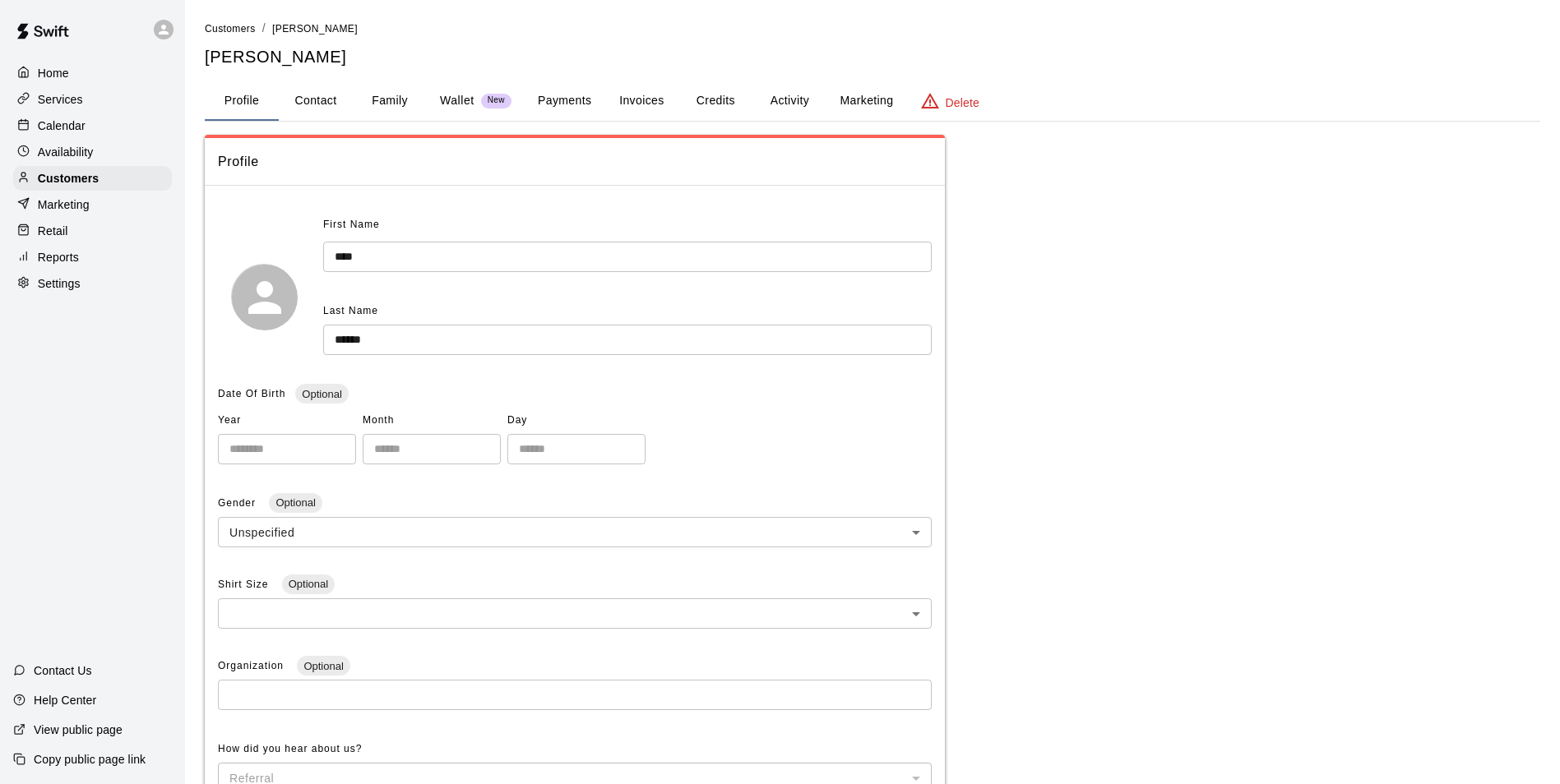
click at [794, 108] on button "Activity" at bounding box center [789, 101] width 74 height 39
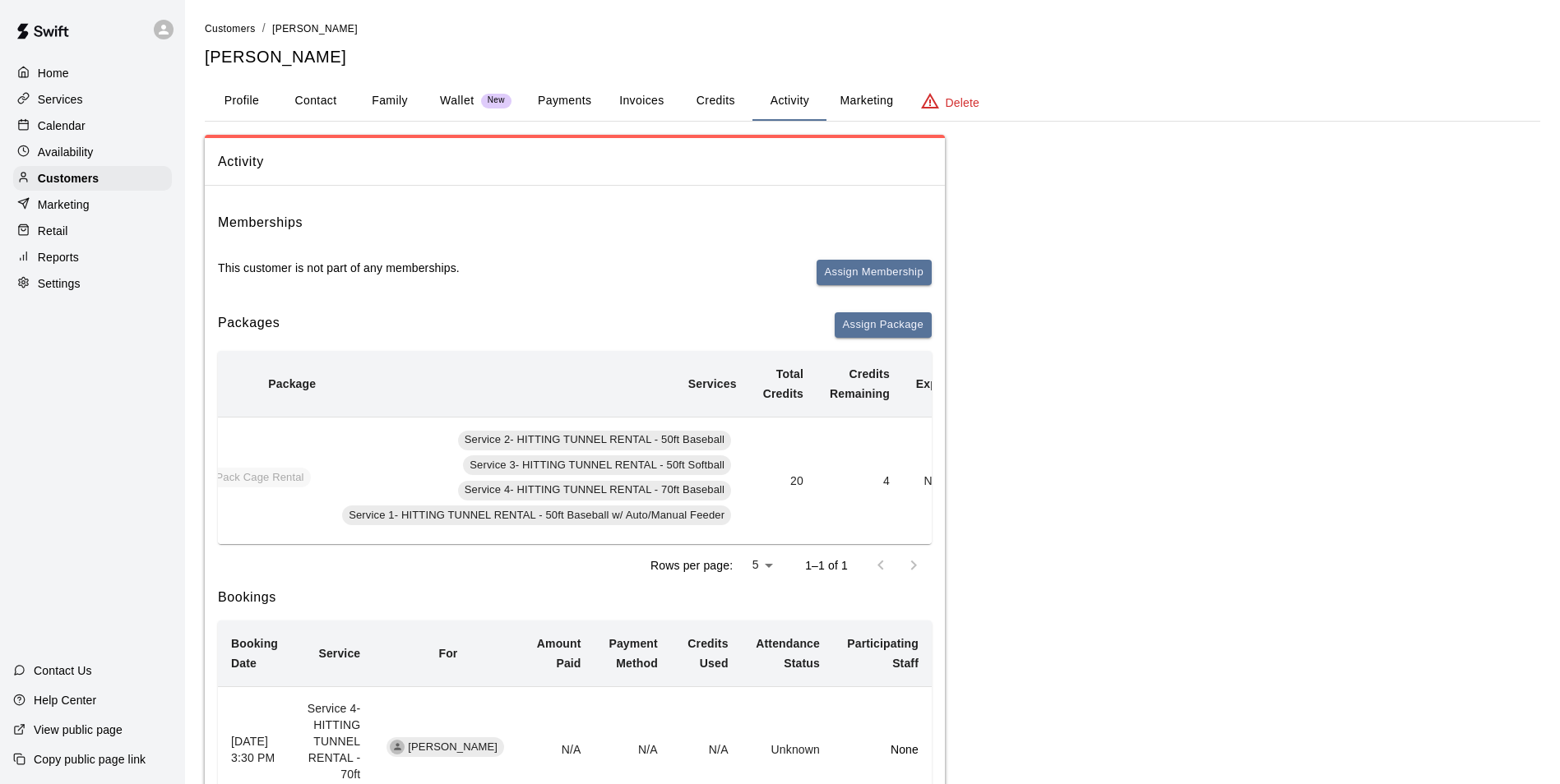
scroll to position [0, 119]
drag, startPoint x: 673, startPoint y: 557, endPoint x: 694, endPoint y: 557, distance: 21.0
click at [694, 557] on div "Rows per page: 5 * 1–1 of 1" at bounding box center [575, 565] width 714 height 43
click at [112, 130] on div "Calendar" at bounding box center [93, 126] width 159 height 25
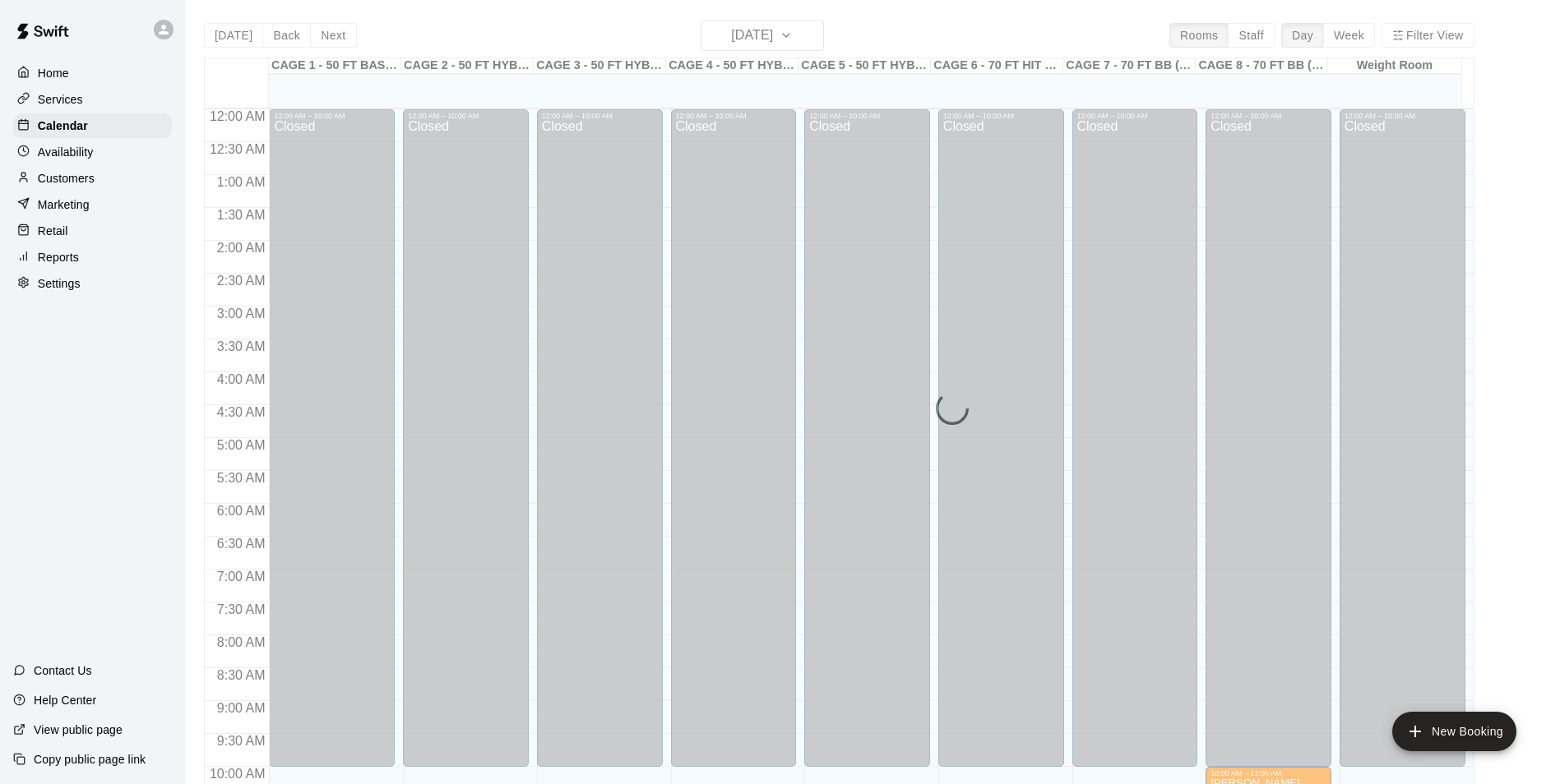
scroll to position [835, 0]
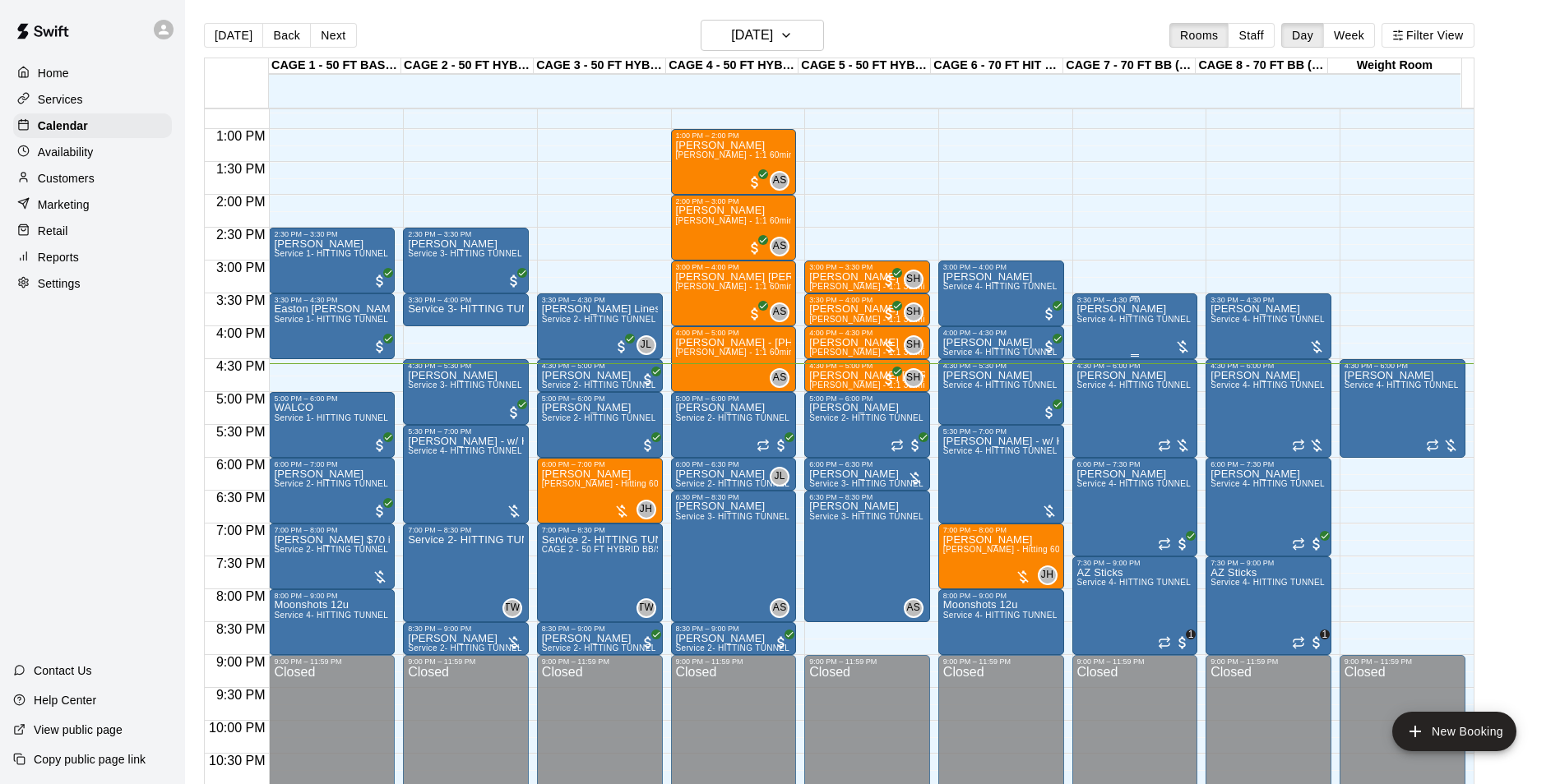
click at [1092, 324] on span "Service 4- HITTING TUNNEL RENTAL - 70ft Baseball" at bounding box center [1182, 319] width 209 height 9
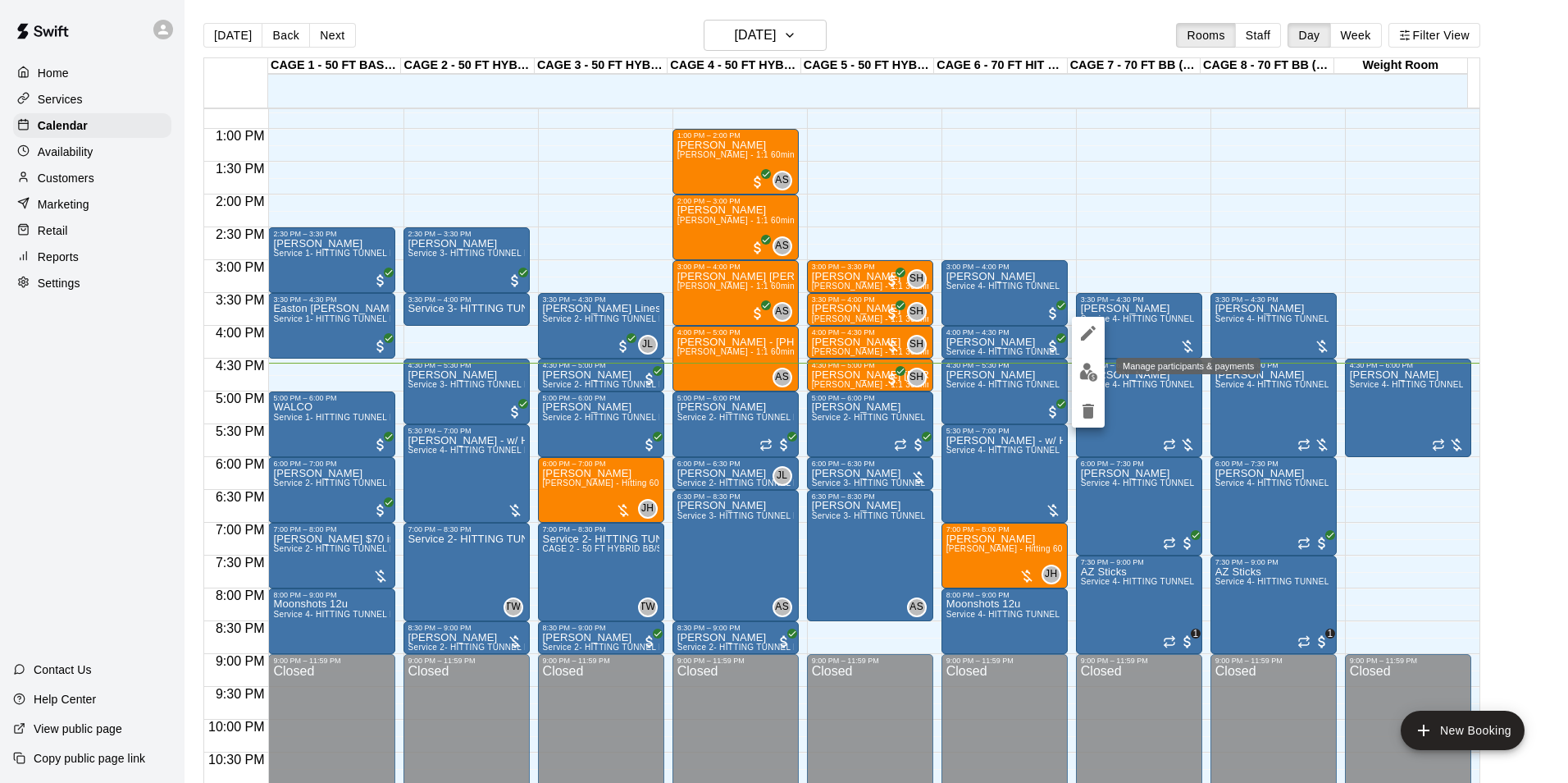
click at [1090, 382] on button "edit" at bounding box center [1088, 372] width 33 height 32
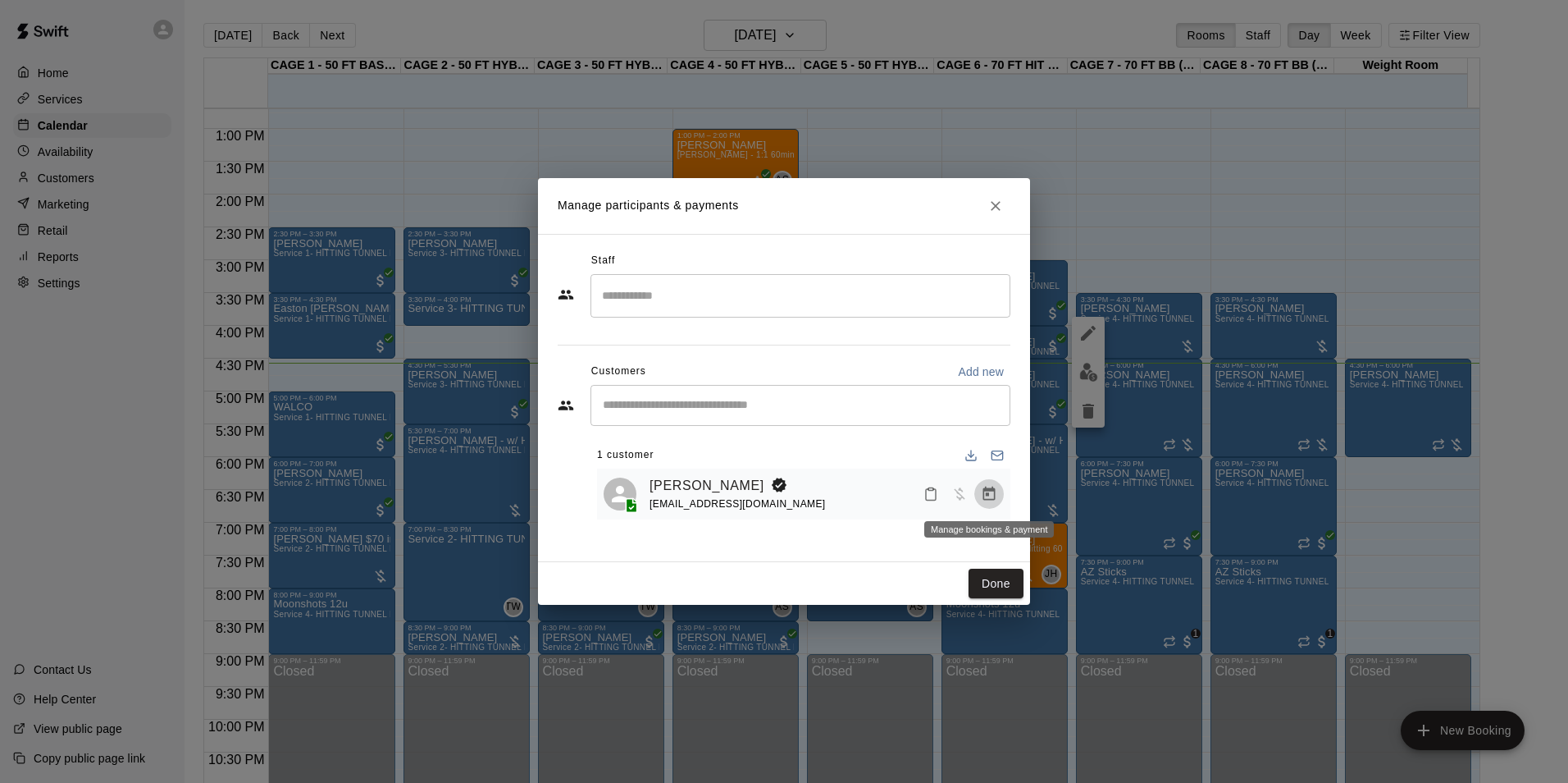
click at [995, 496] on icon "Manage bookings & payment" at bounding box center [990, 493] width 12 height 14
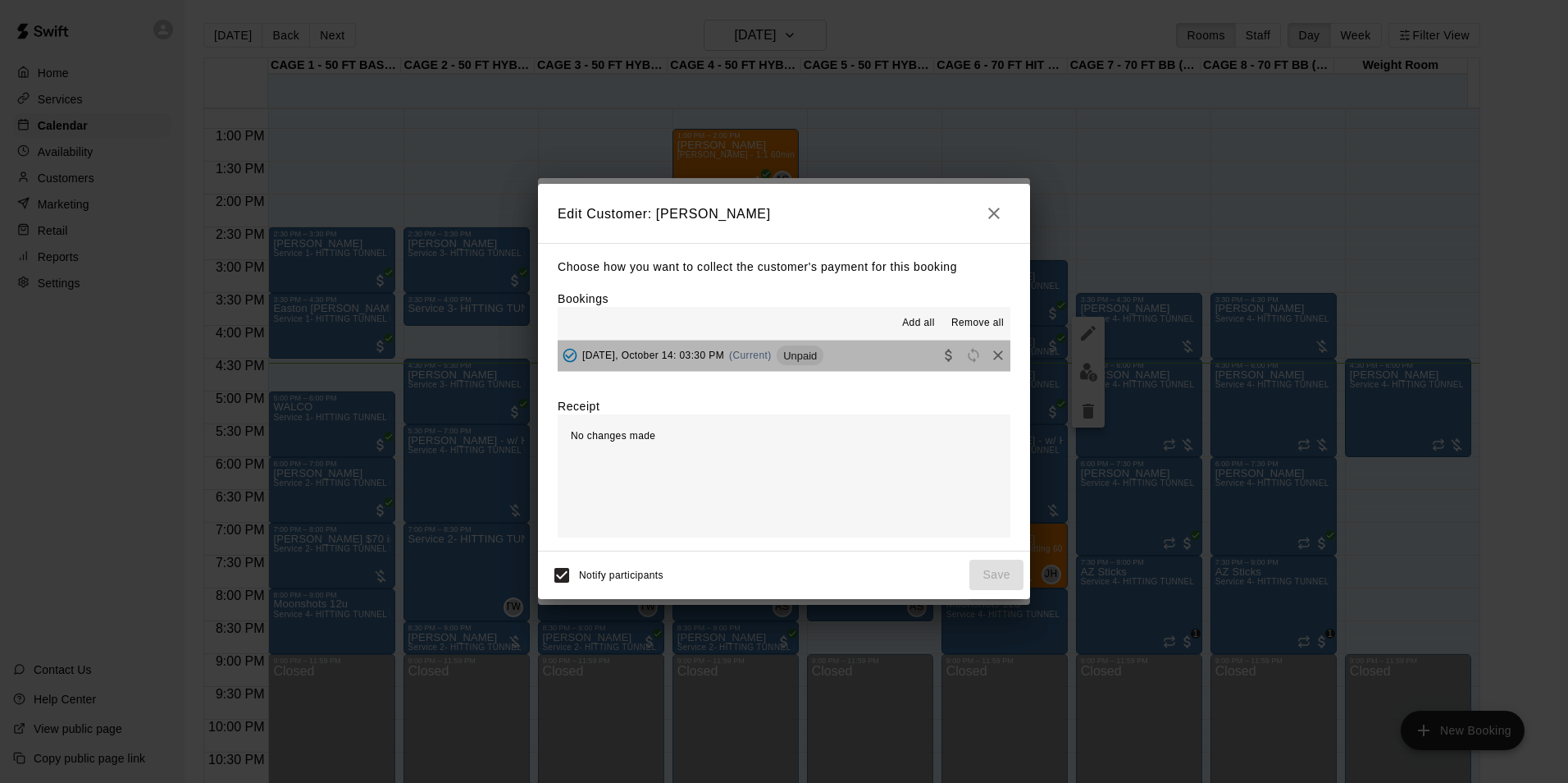
click at [851, 349] on button "Tuesday, October 14: 03:30 PM (Current) Unpaid" at bounding box center [784, 355] width 453 height 30
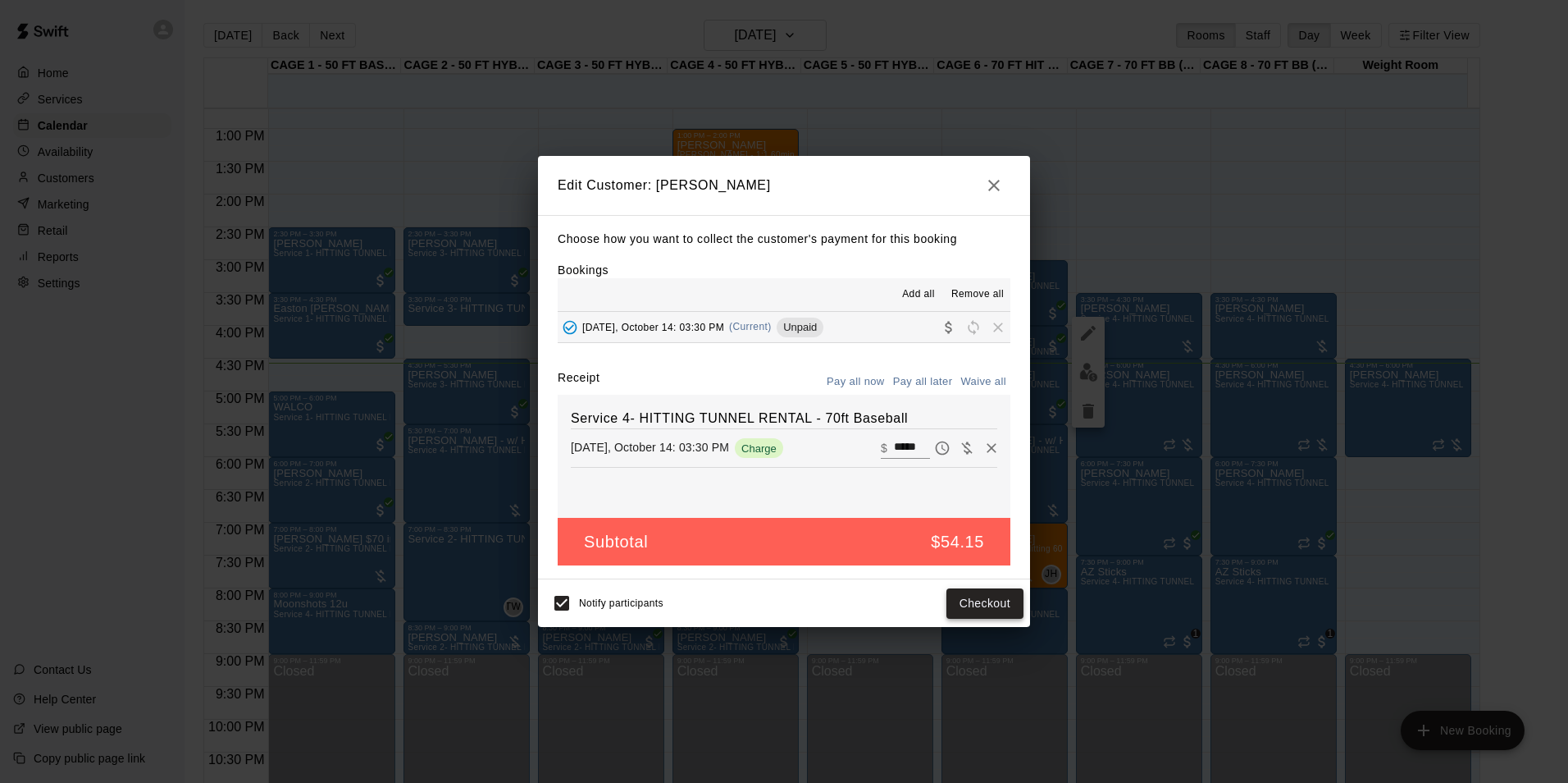
click at [991, 599] on button "Checkout" at bounding box center [985, 604] width 77 height 30
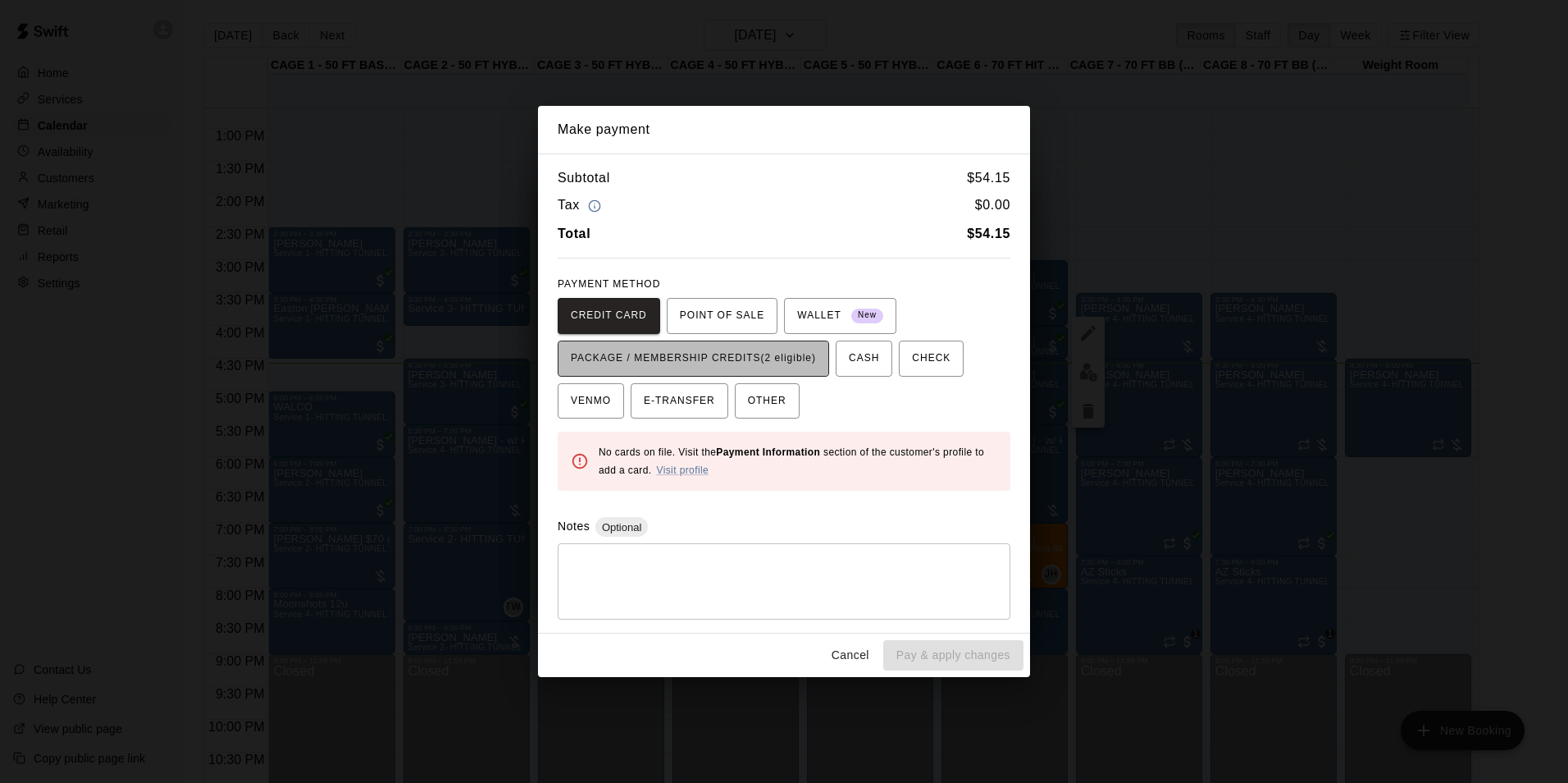
click at [776, 349] on span "PACKAGE / MEMBERSHIP CREDITS (2 eligible)" at bounding box center [693, 358] width 245 height 26
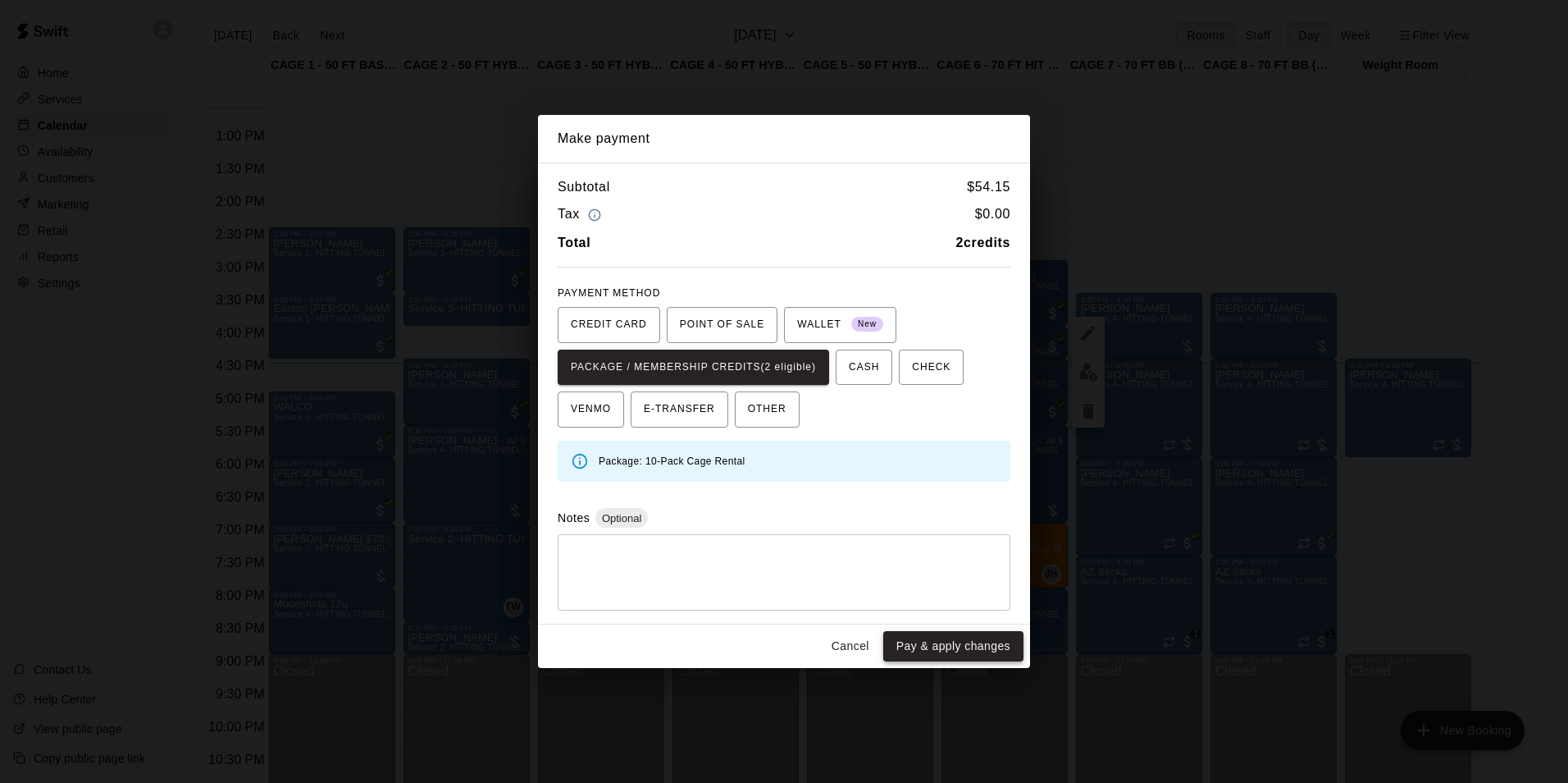
click at [952, 643] on button "Pay & apply changes" at bounding box center [954, 646] width 141 height 30
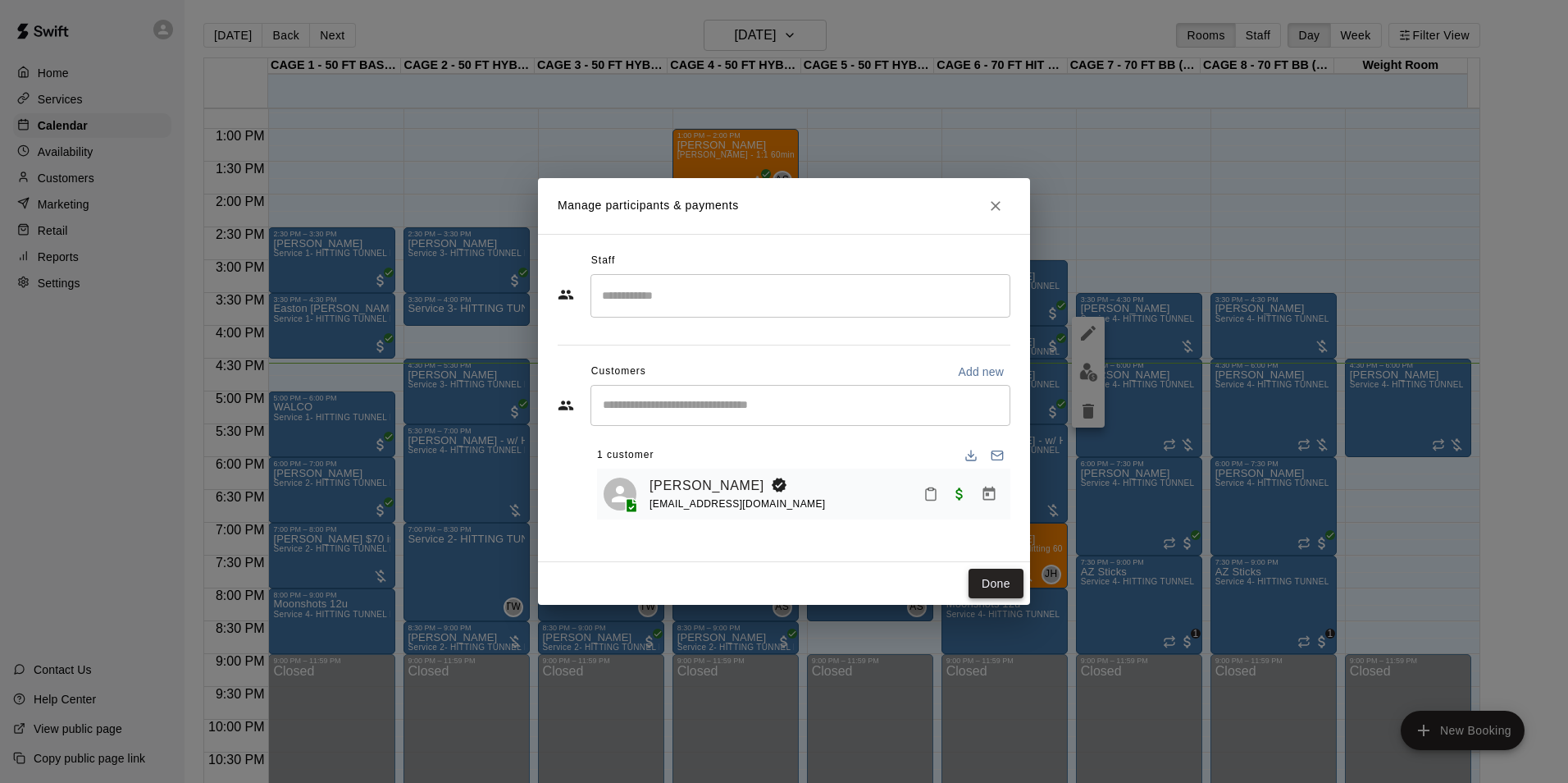
click at [1000, 591] on button "Done" at bounding box center [996, 583] width 55 height 30
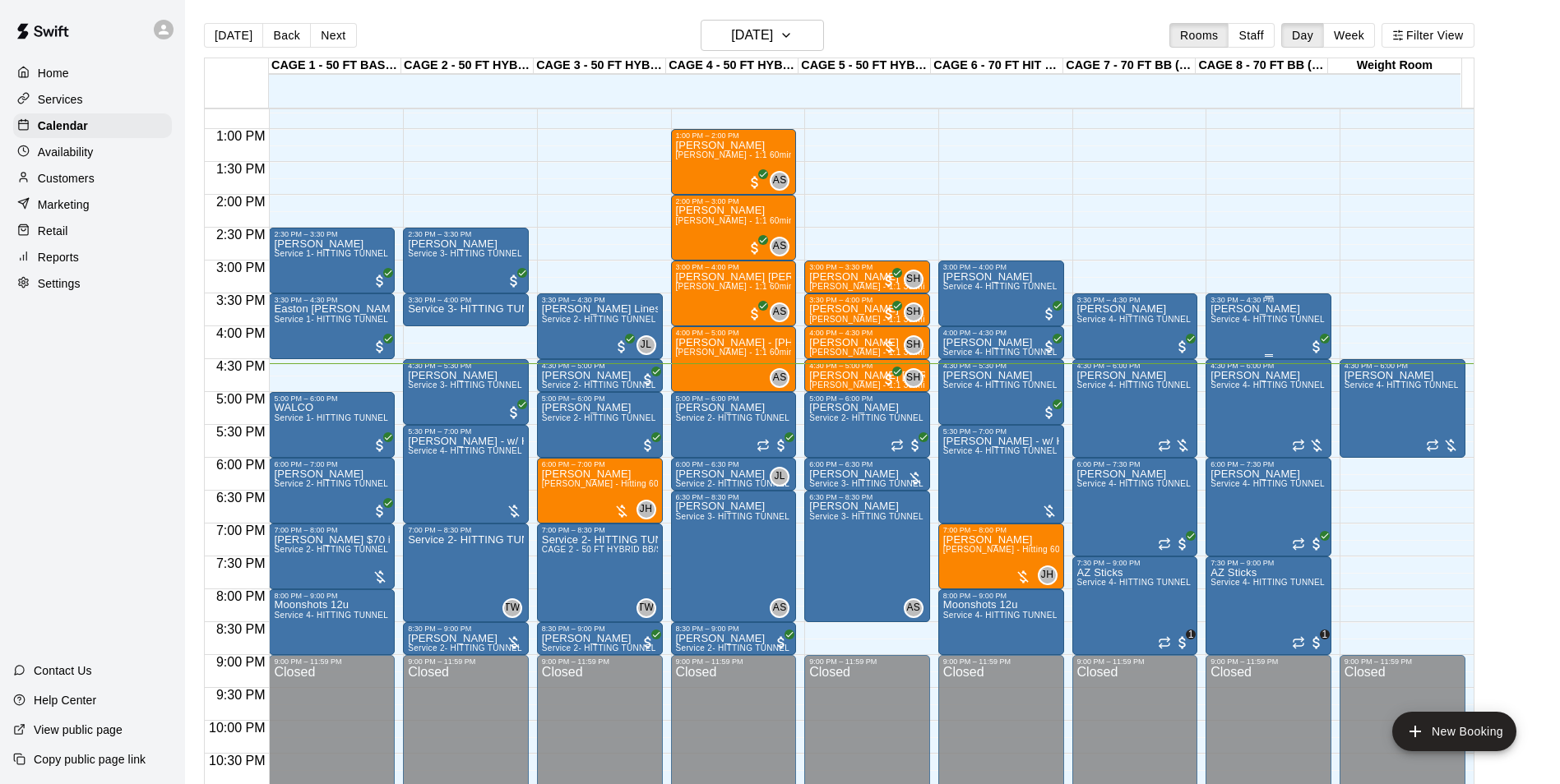
click at [1217, 334] on div "John Grabow Service 4- HITTING TUNNEL RENTAL - 70ft Baseball" at bounding box center [1268, 696] width 116 height 784
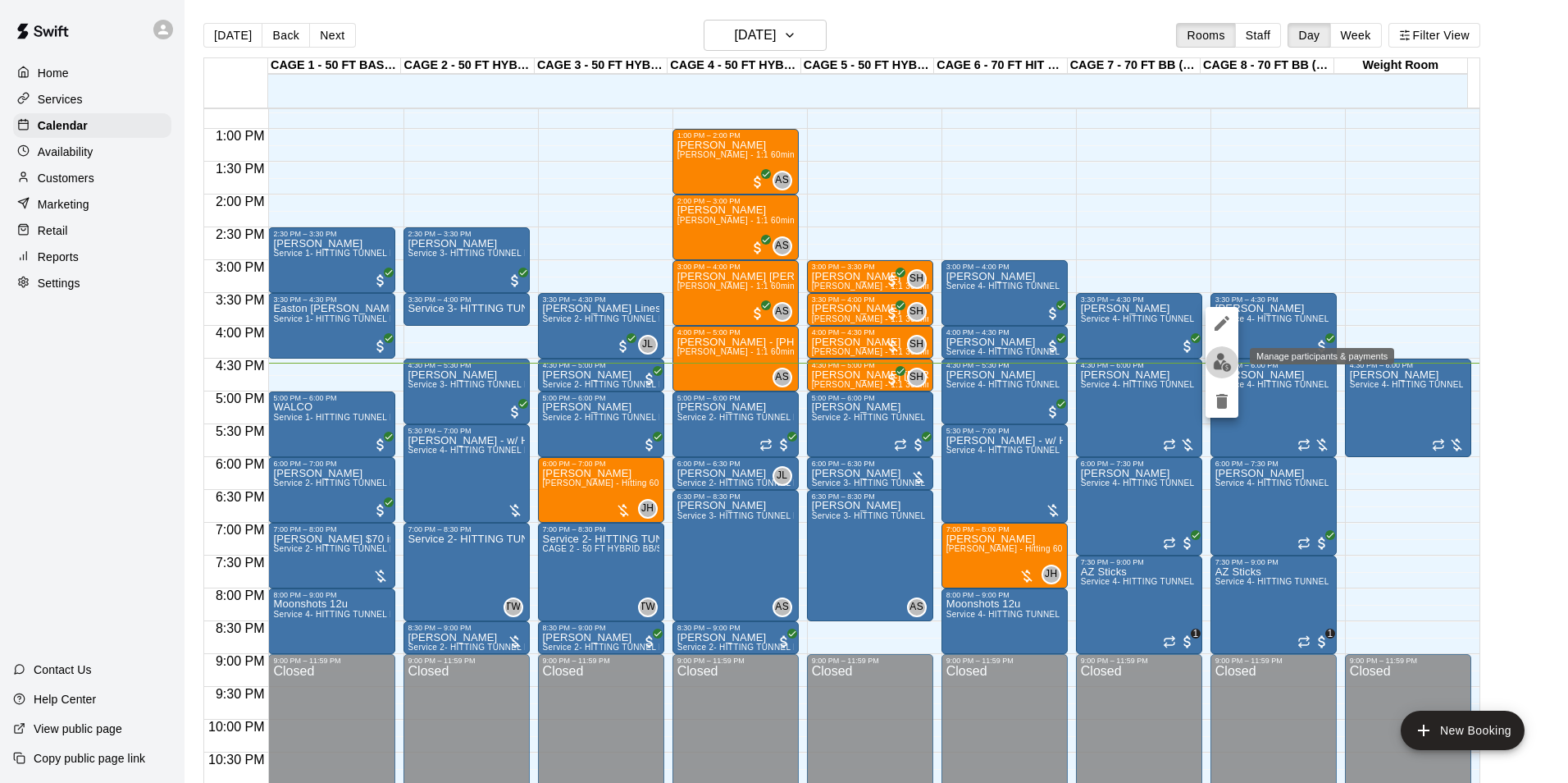
click at [1225, 367] on img "edit" at bounding box center [1223, 362] width 19 height 19
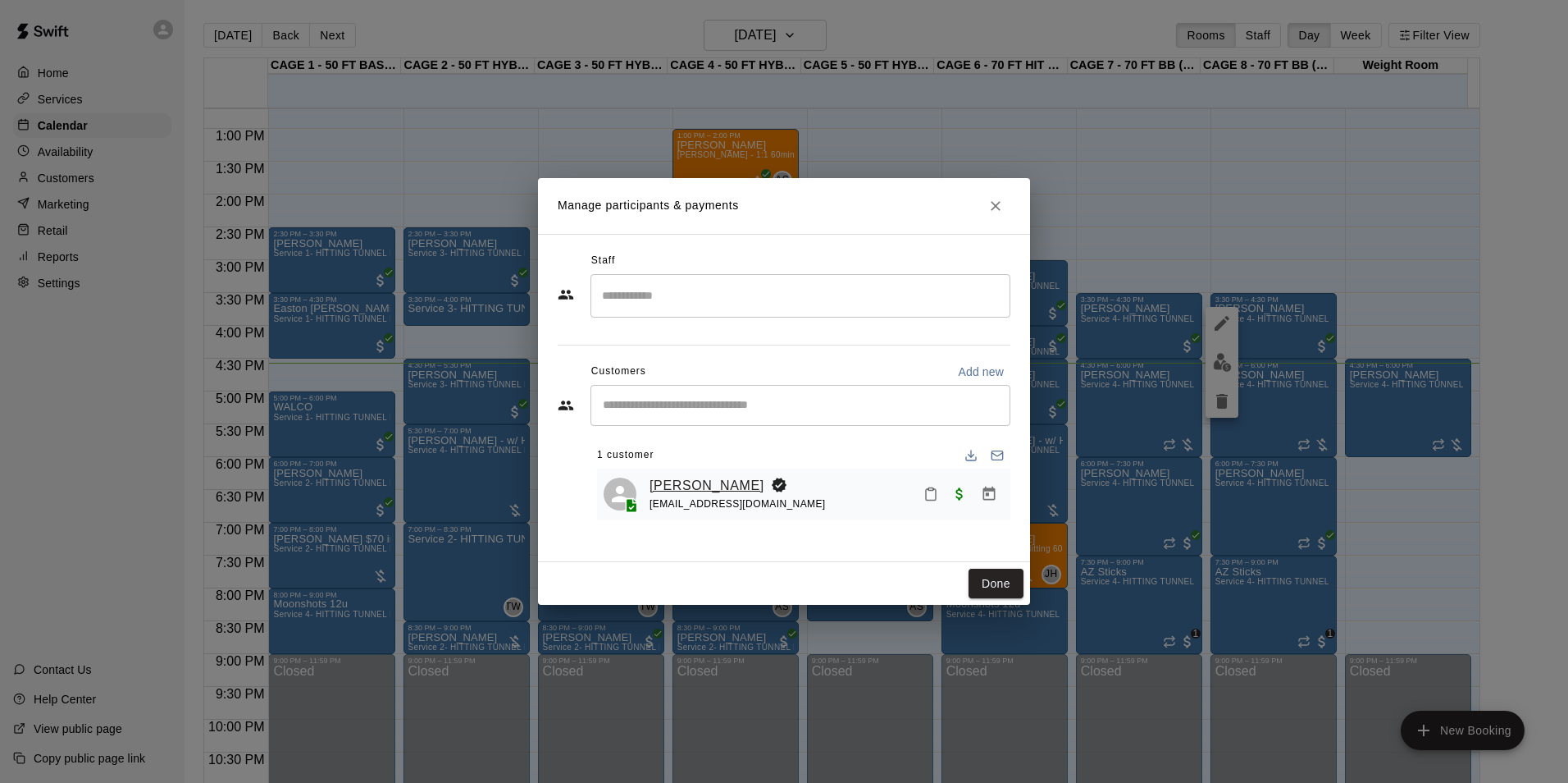
click at [727, 492] on link "[PERSON_NAME]" at bounding box center [707, 485] width 115 height 21
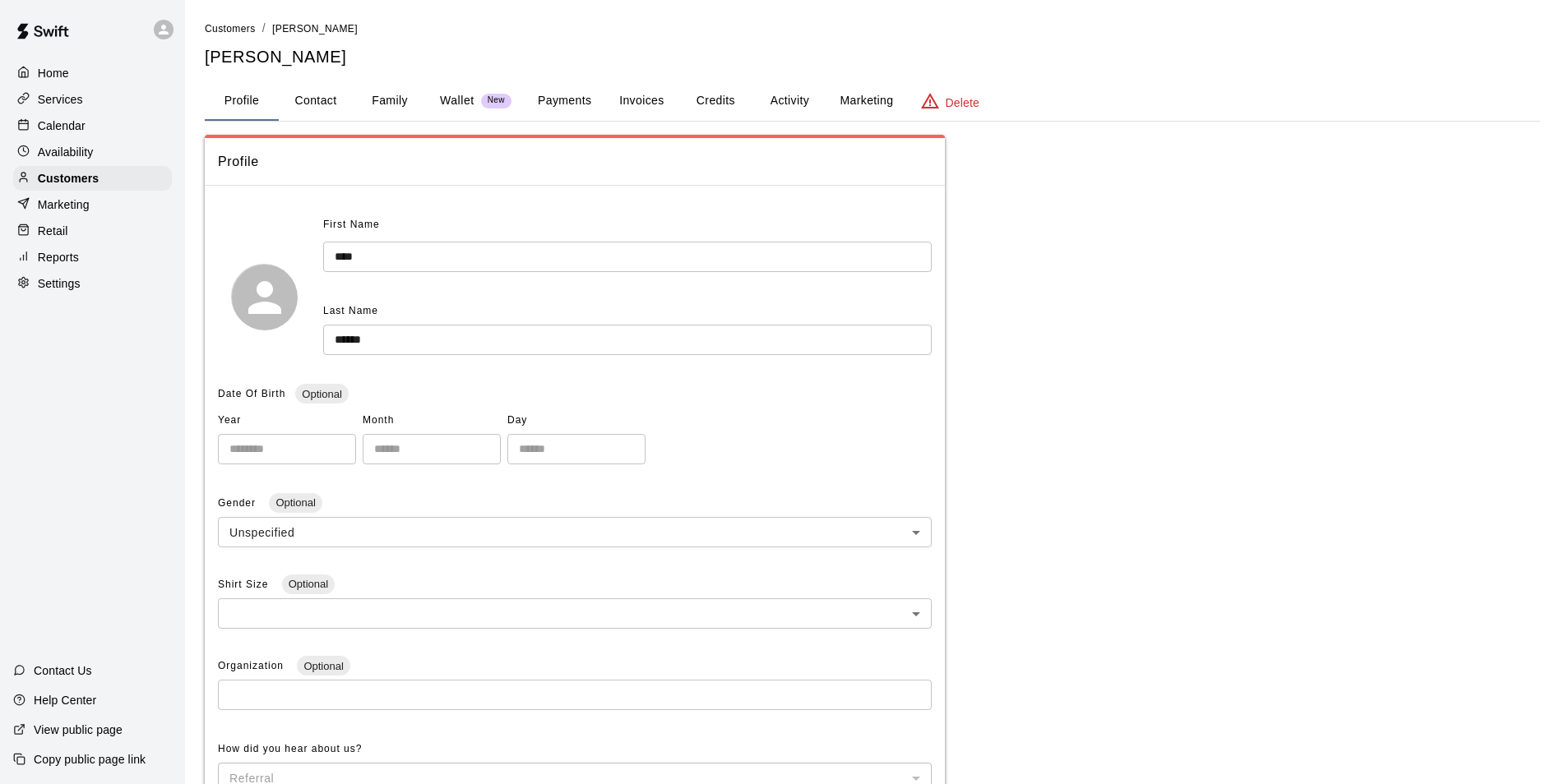
click at [770, 109] on button "Activity" at bounding box center [789, 101] width 74 height 39
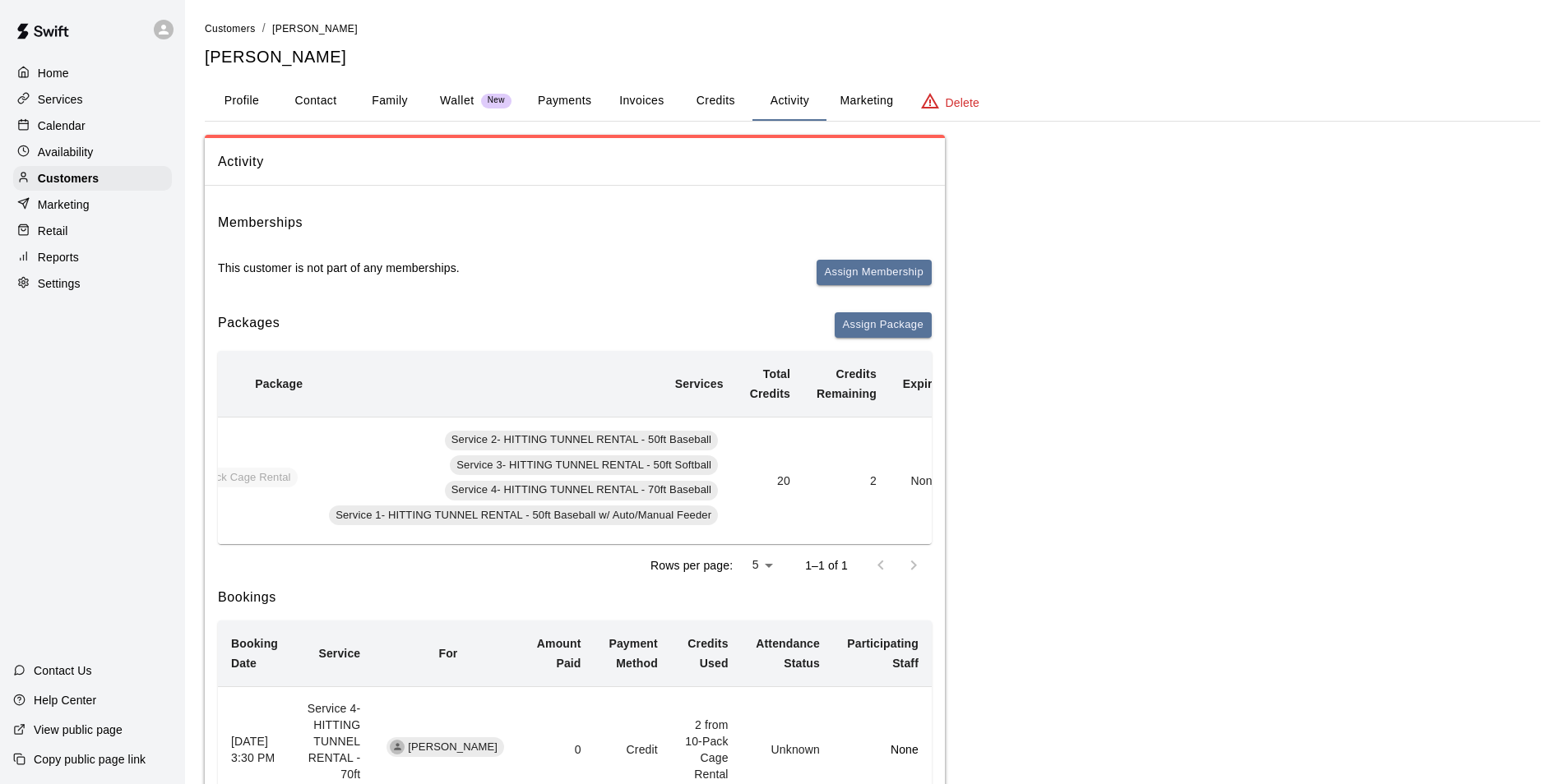
scroll to position [0, 235]
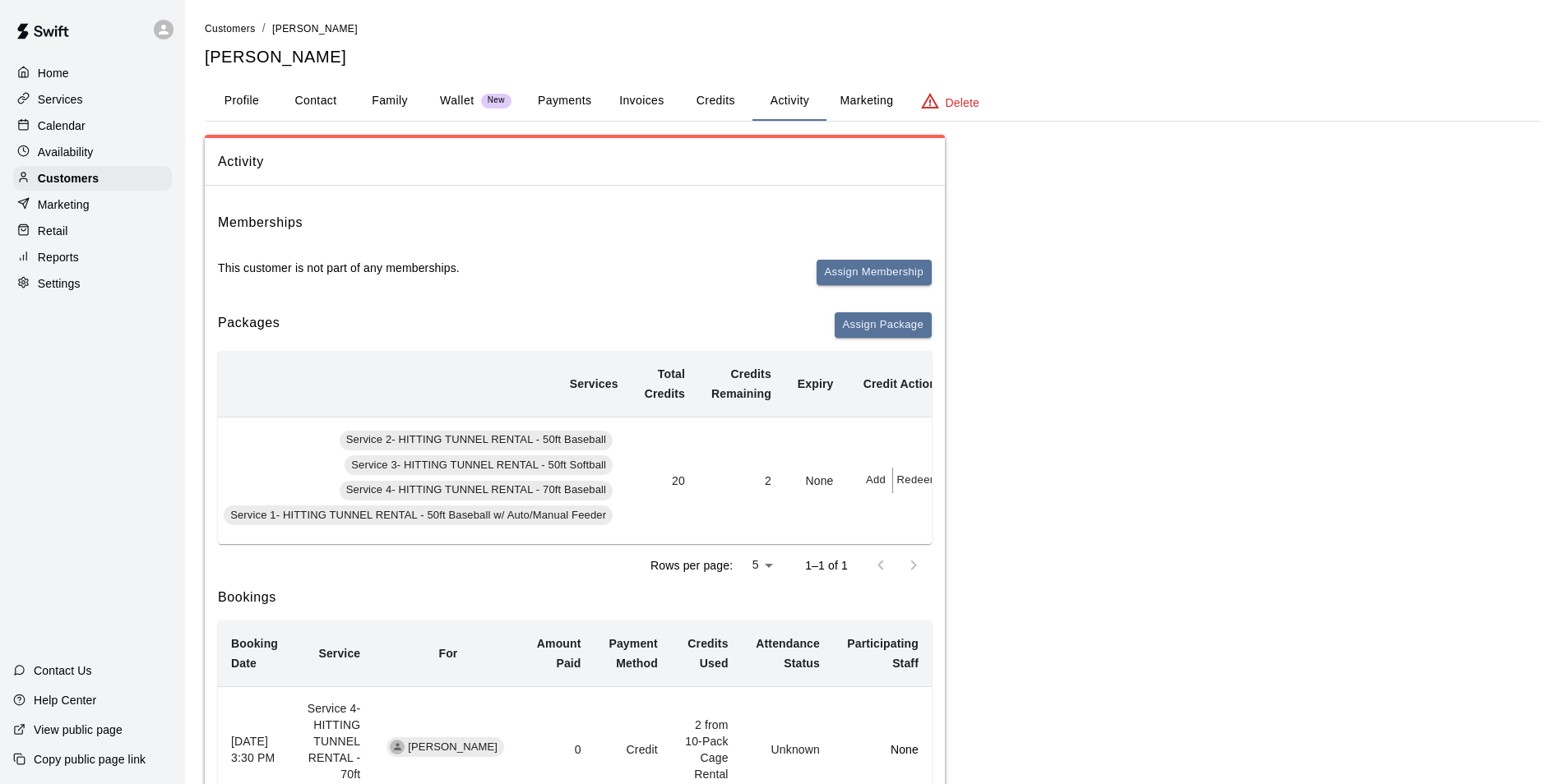
click at [892, 483] on button "Redeem" at bounding box center [917, 480] width 50 height 26
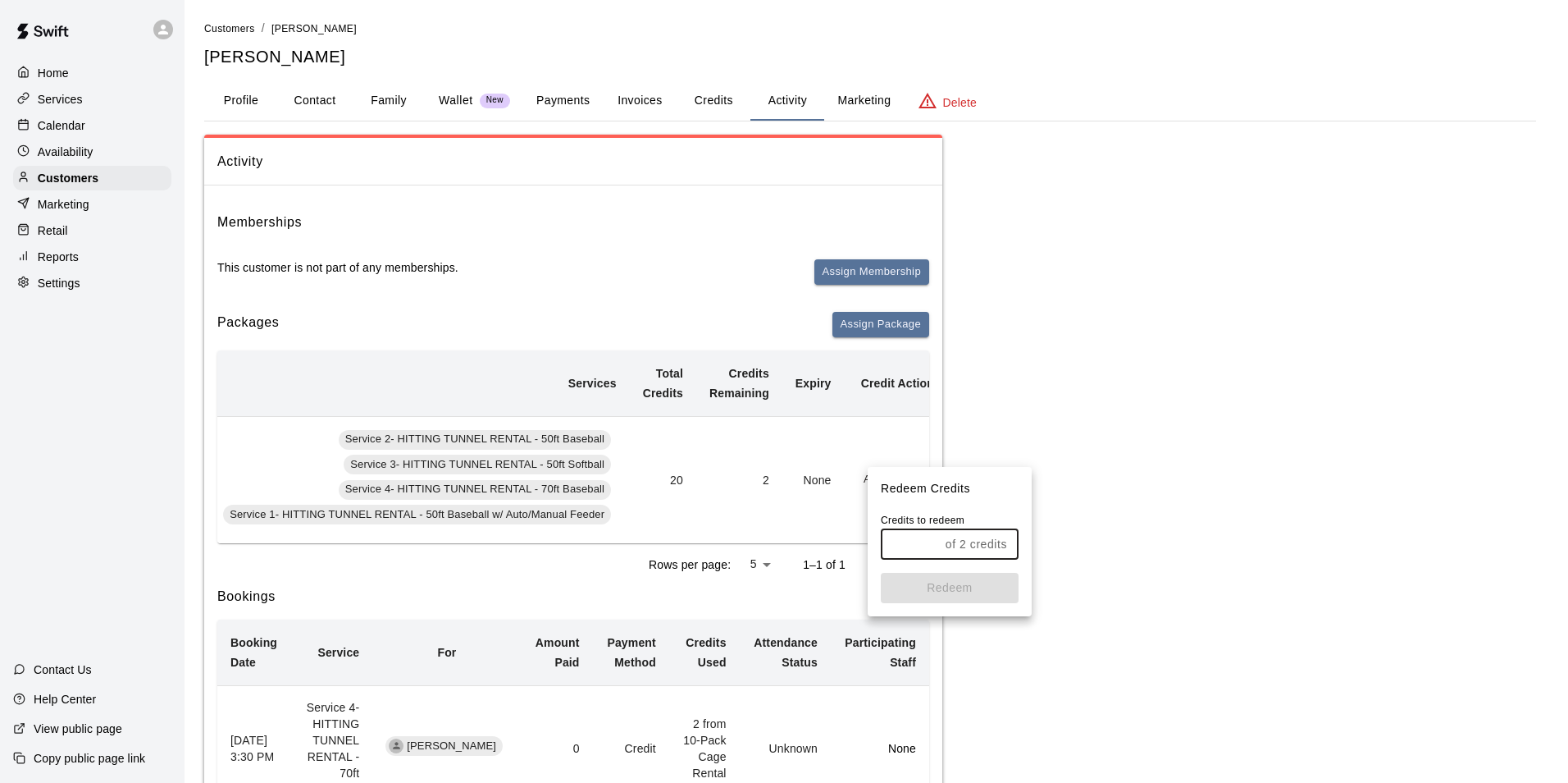
click at [897, 542] on input "text" at bounding box center [909, 544] width 58 height 30
type input "*"
click at [982, 591] on button "Redeem" at bounding box center [949, 588] width 138 height 30
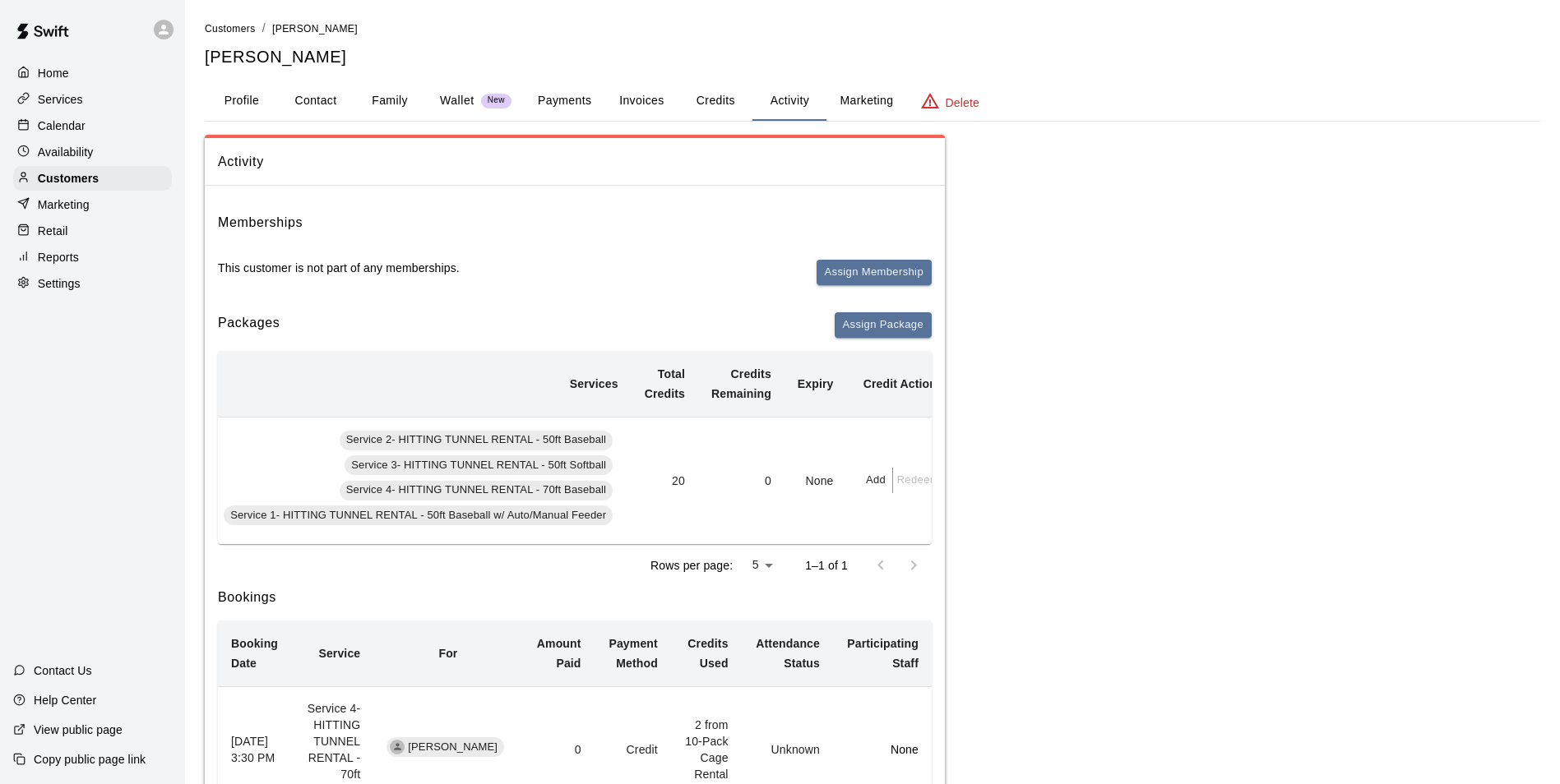
click at [79, 134] on p "Calendar" at bounding box center [61, 126] width 47 height 16
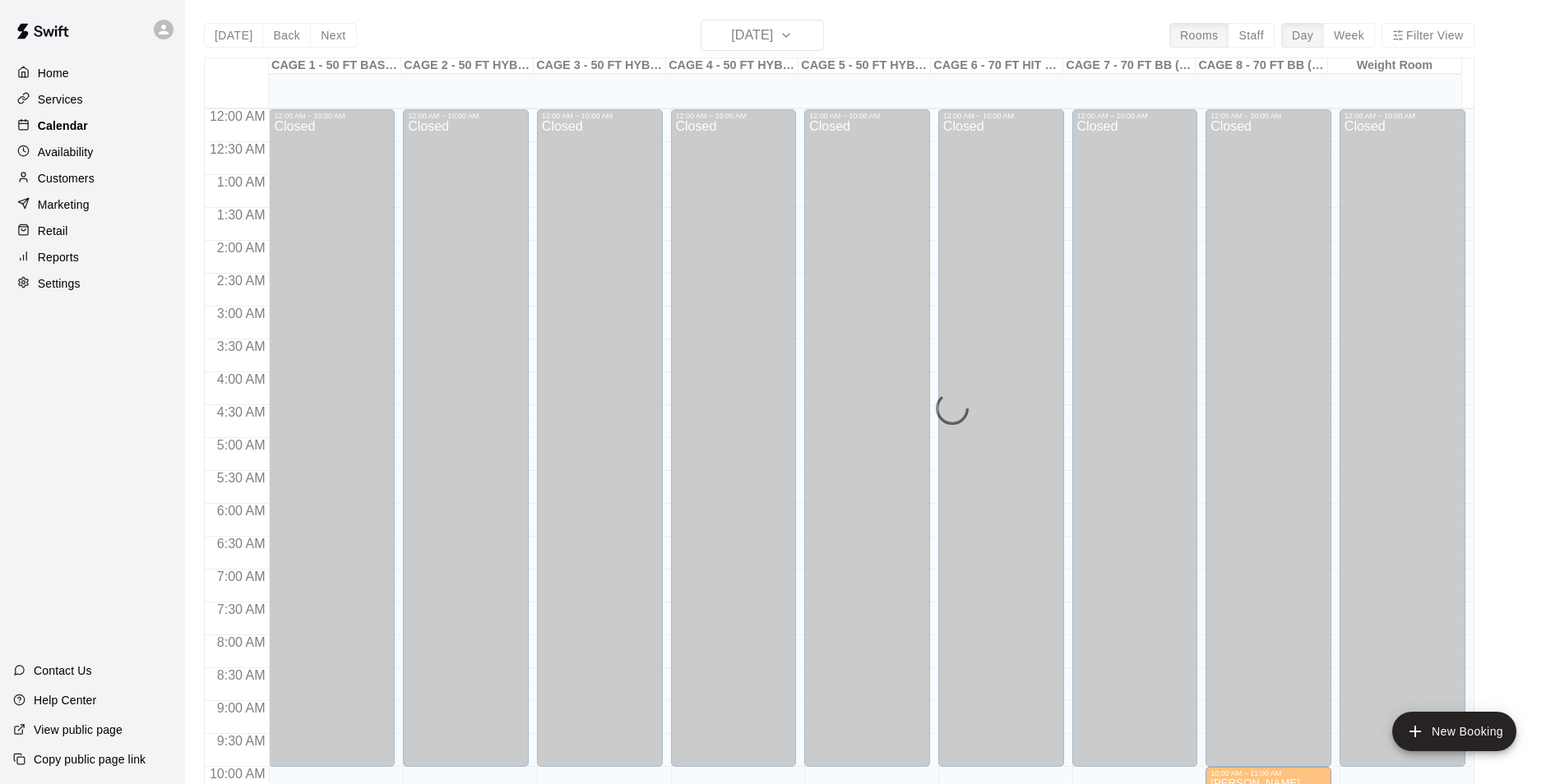
scroll to position [835, 0]
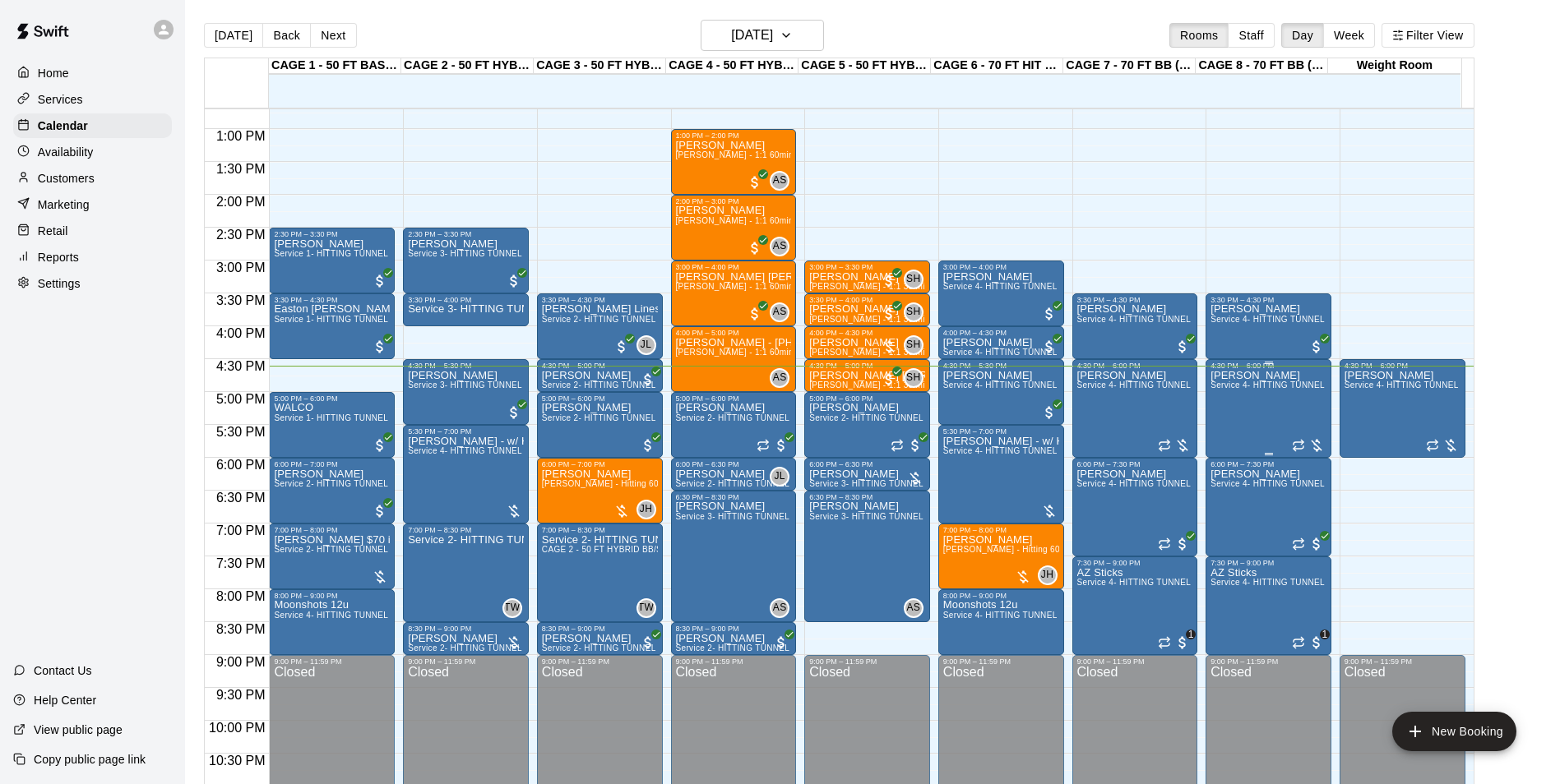
click at [1245, 405] on div "Joshua Brown Service 4- HITTING TUNNEL RENTAL - 70ft Baseball" at bounding box center [1268, 762] width 116 height 784
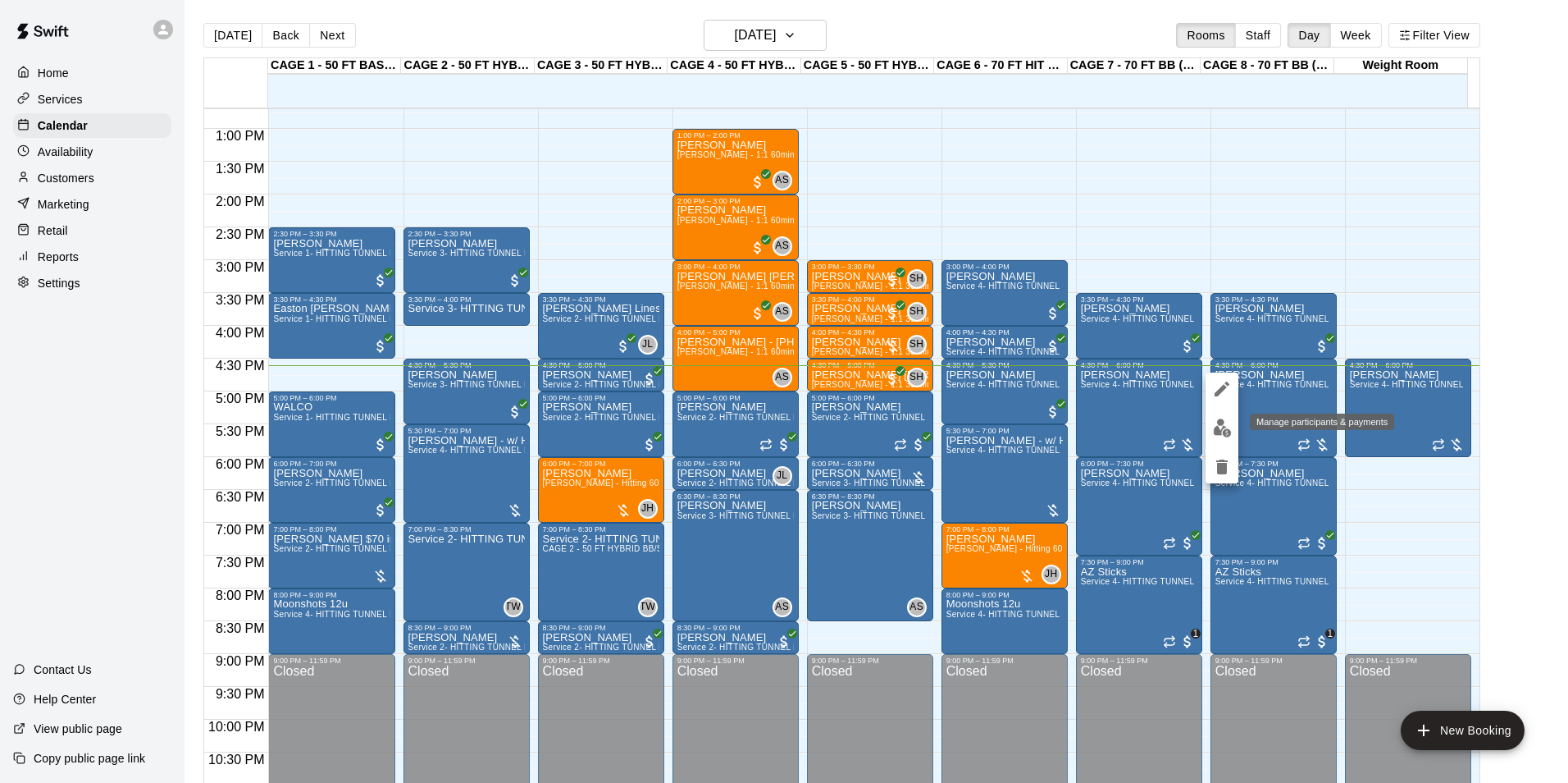
click at [1224, 437] on button "edit" at bounding box center [1222, 428] width 33 height 32
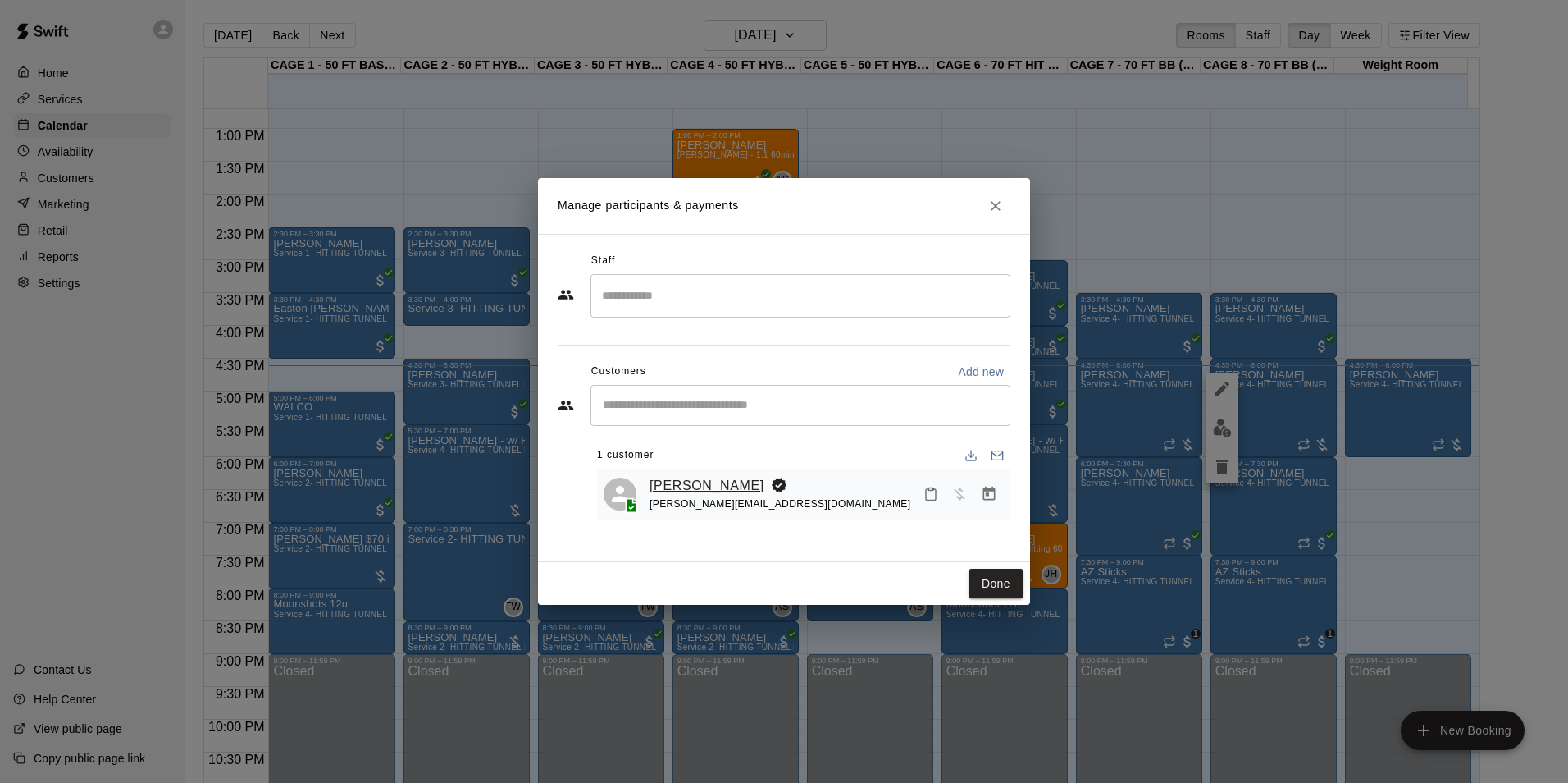
click at [667, 484] on link "[PERSON_NAME]" at bounding box center [707, 485] width 115 height 21
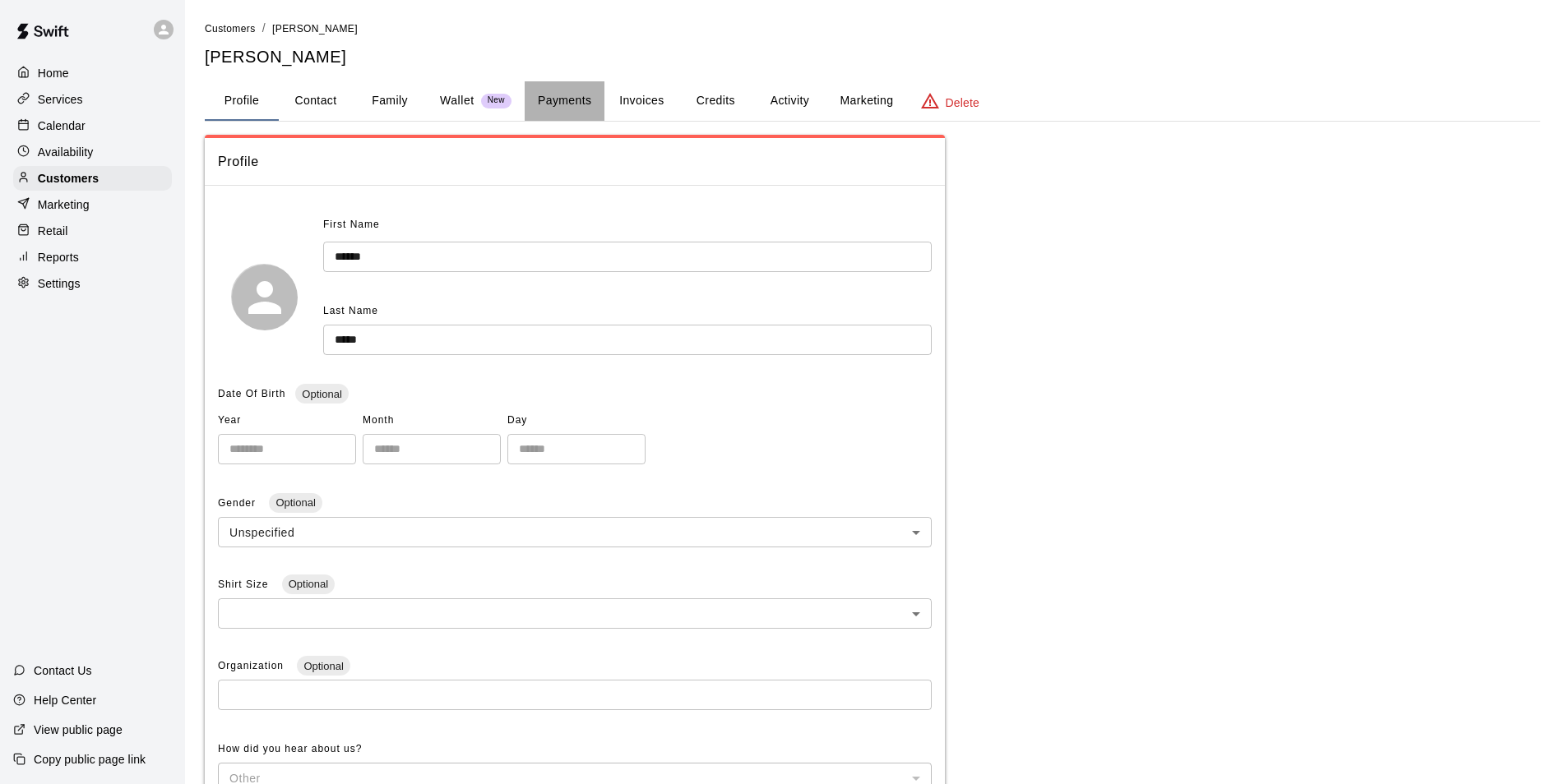
click at [587, 99] on button "Payments" at bounding box center [564, 101] width 79 height 39
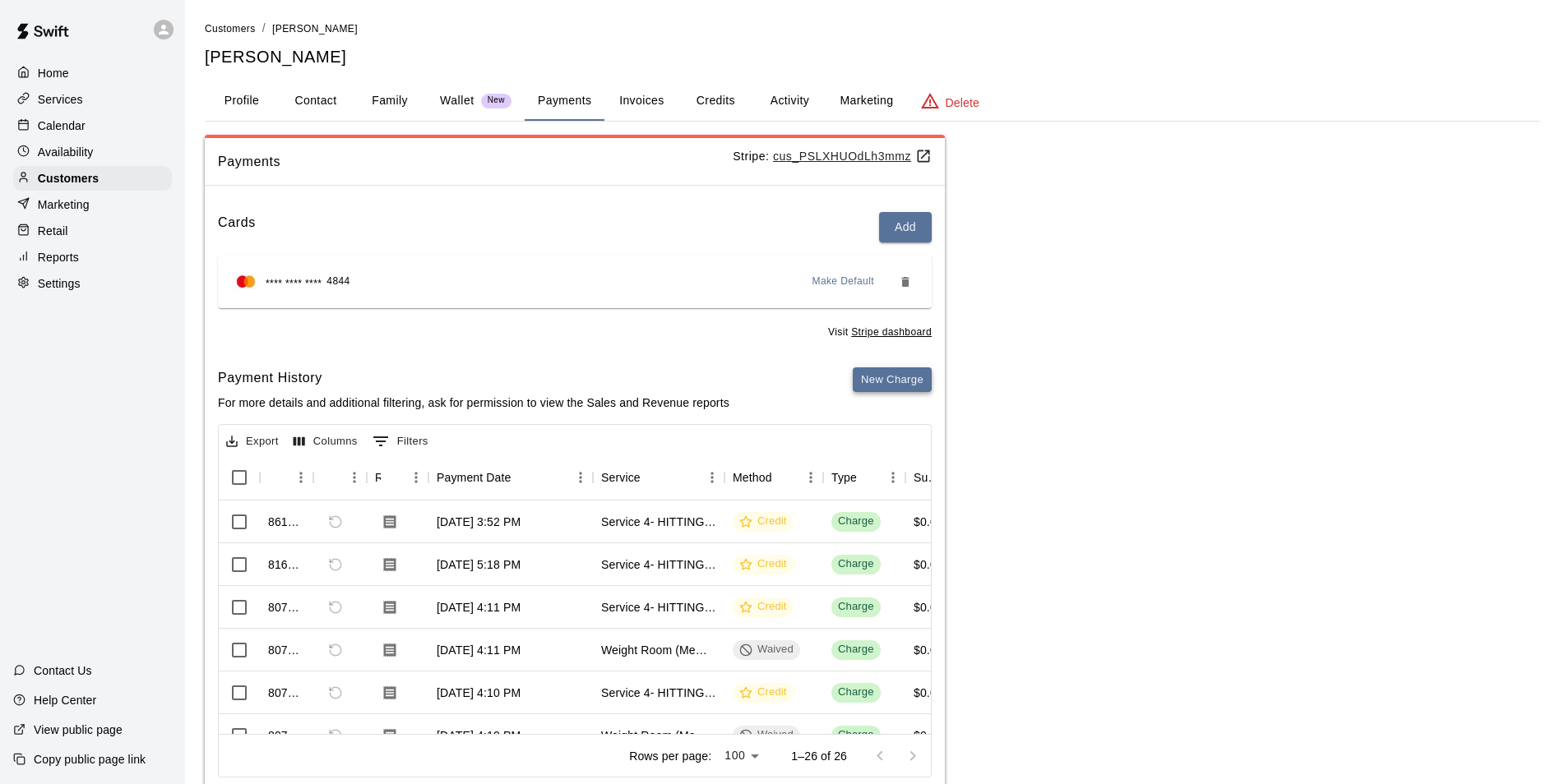
click at [892, 383] on button "New Charge" at bounding box center [892, 380] width 79 height 26
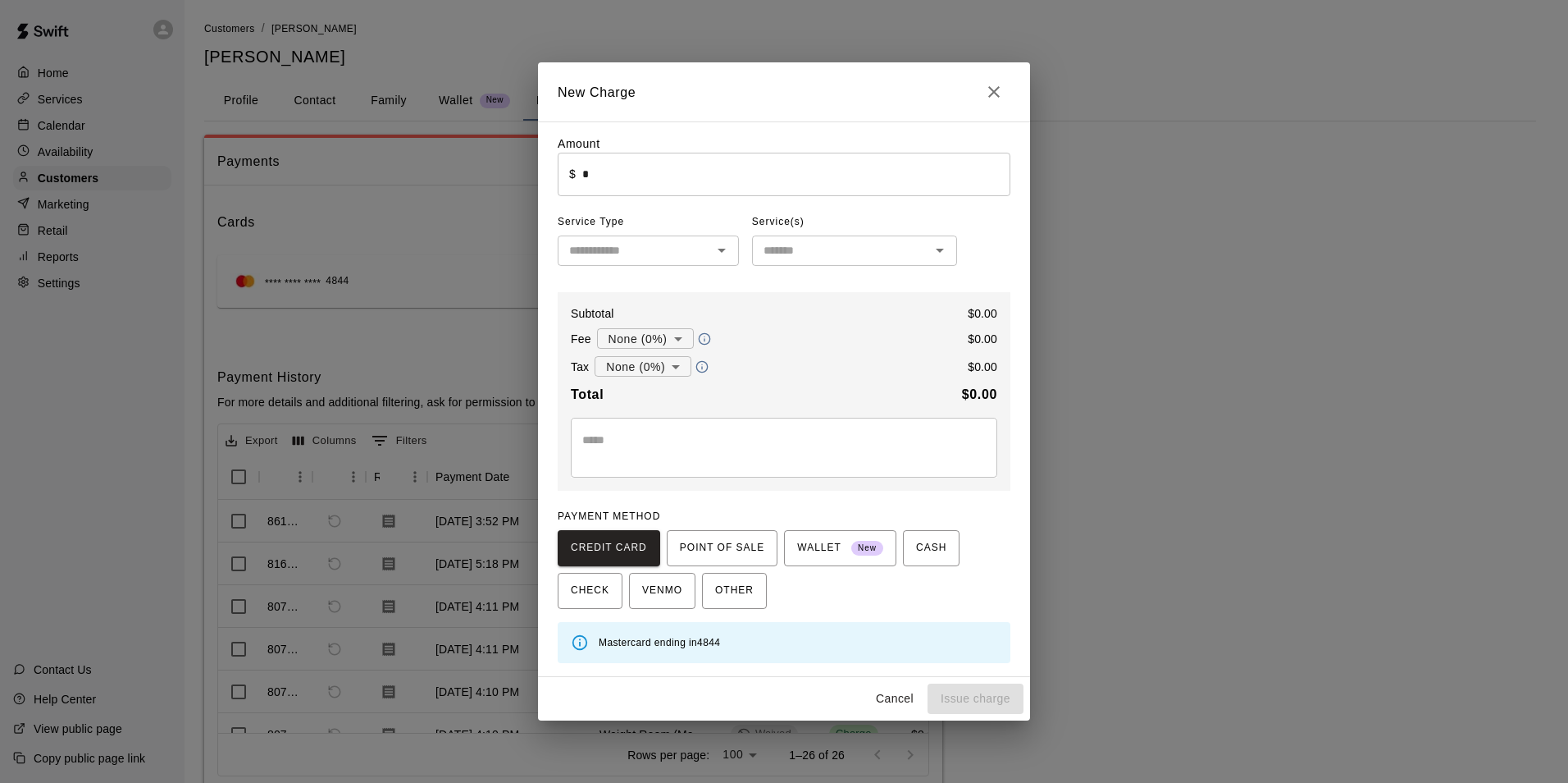
click at [636, 193] on input "*" at bounding box center [796, 174] width 428 height 44
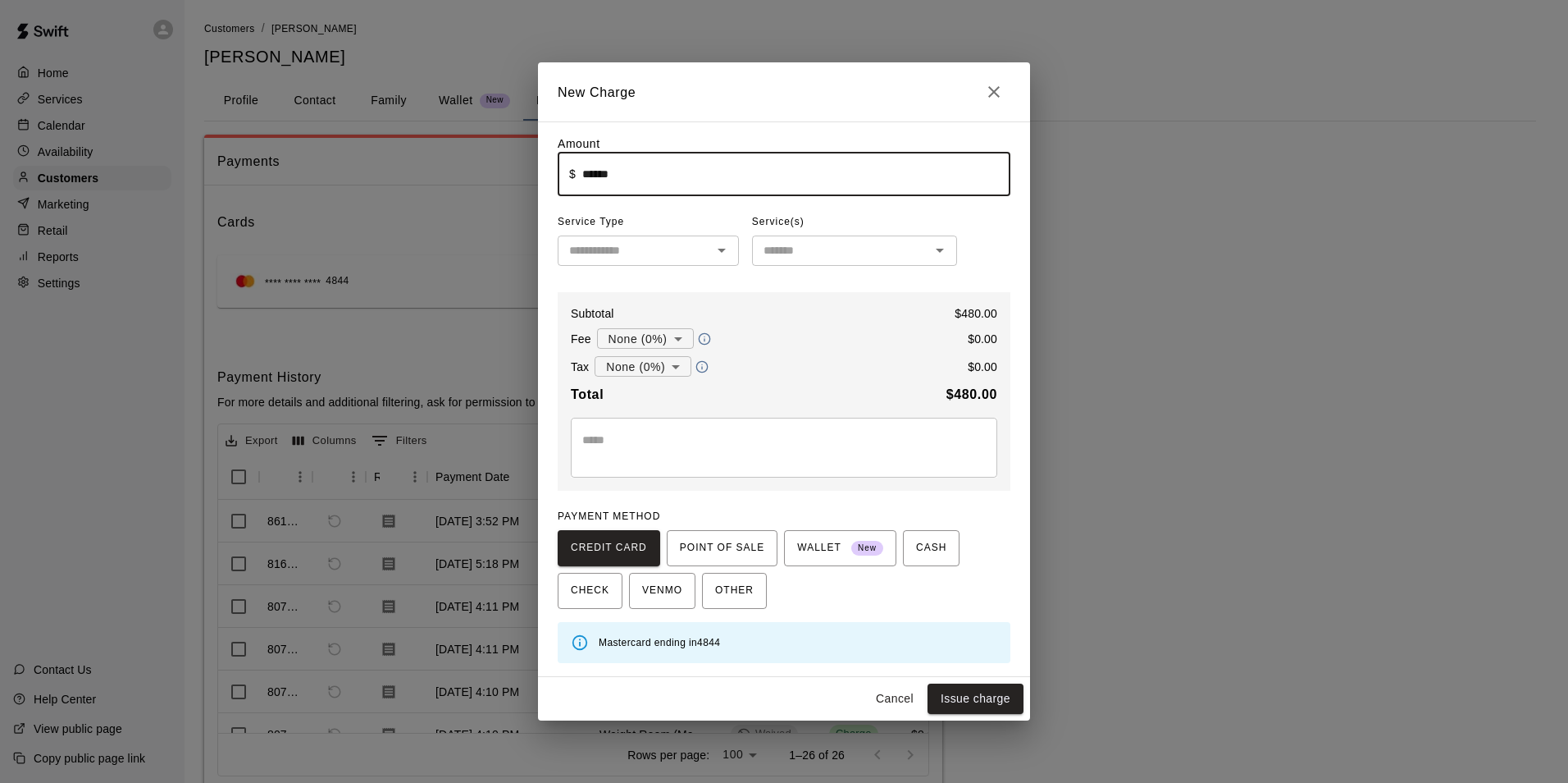
type input "******"
click at [638, 241] on input "text" at bounding box center [635, 250] width 144 height 20
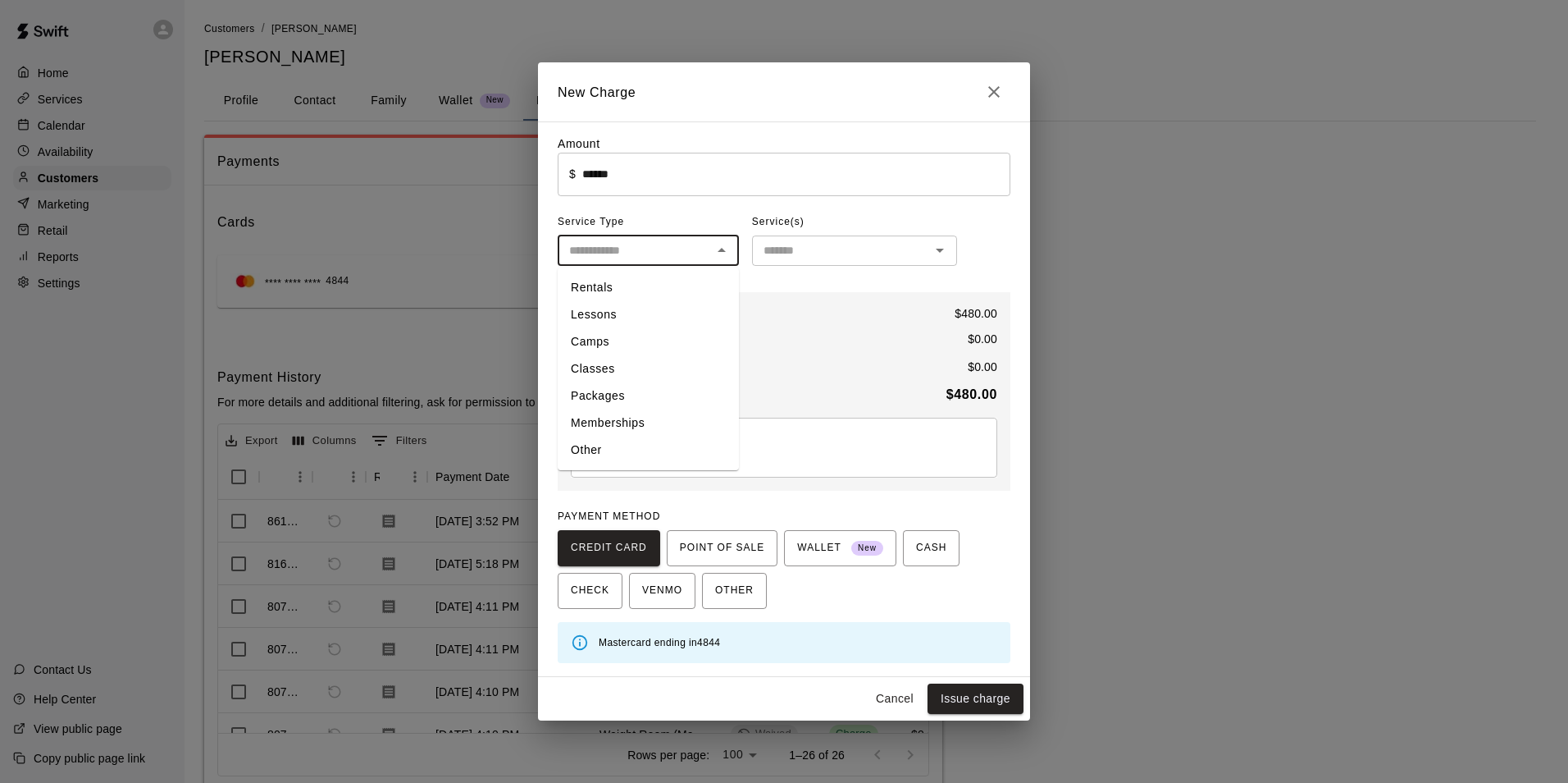
click at [680, 260] on input "text" at bounding box center [635, 250] width 144 height 20
click at [662, 396] on li "Packages" at bounding box center [648, 396] width 182 height 27
type input "********"
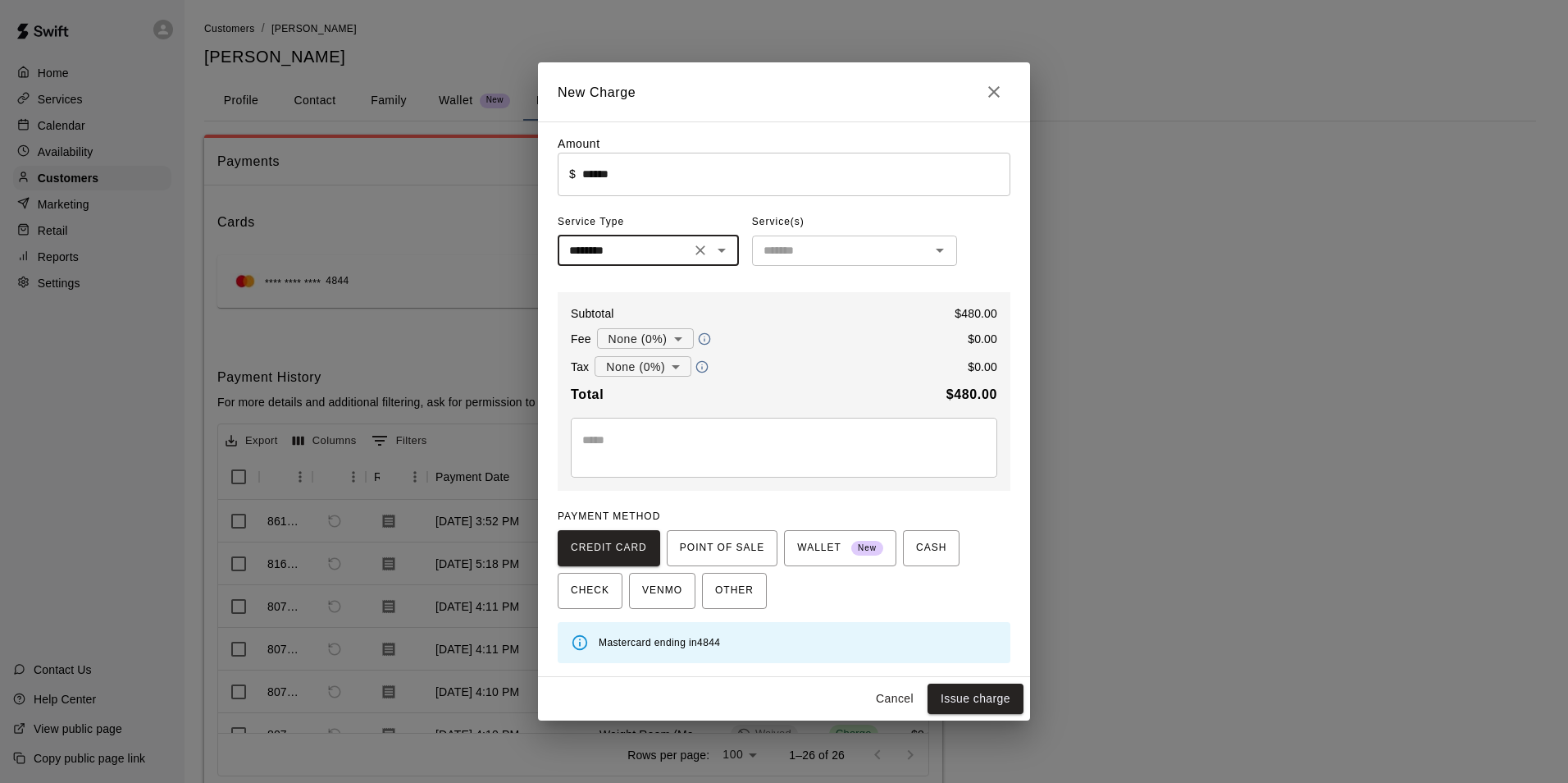
click at [816, 249] on input "text" at bounding box center [841, 250] width 168 height 20
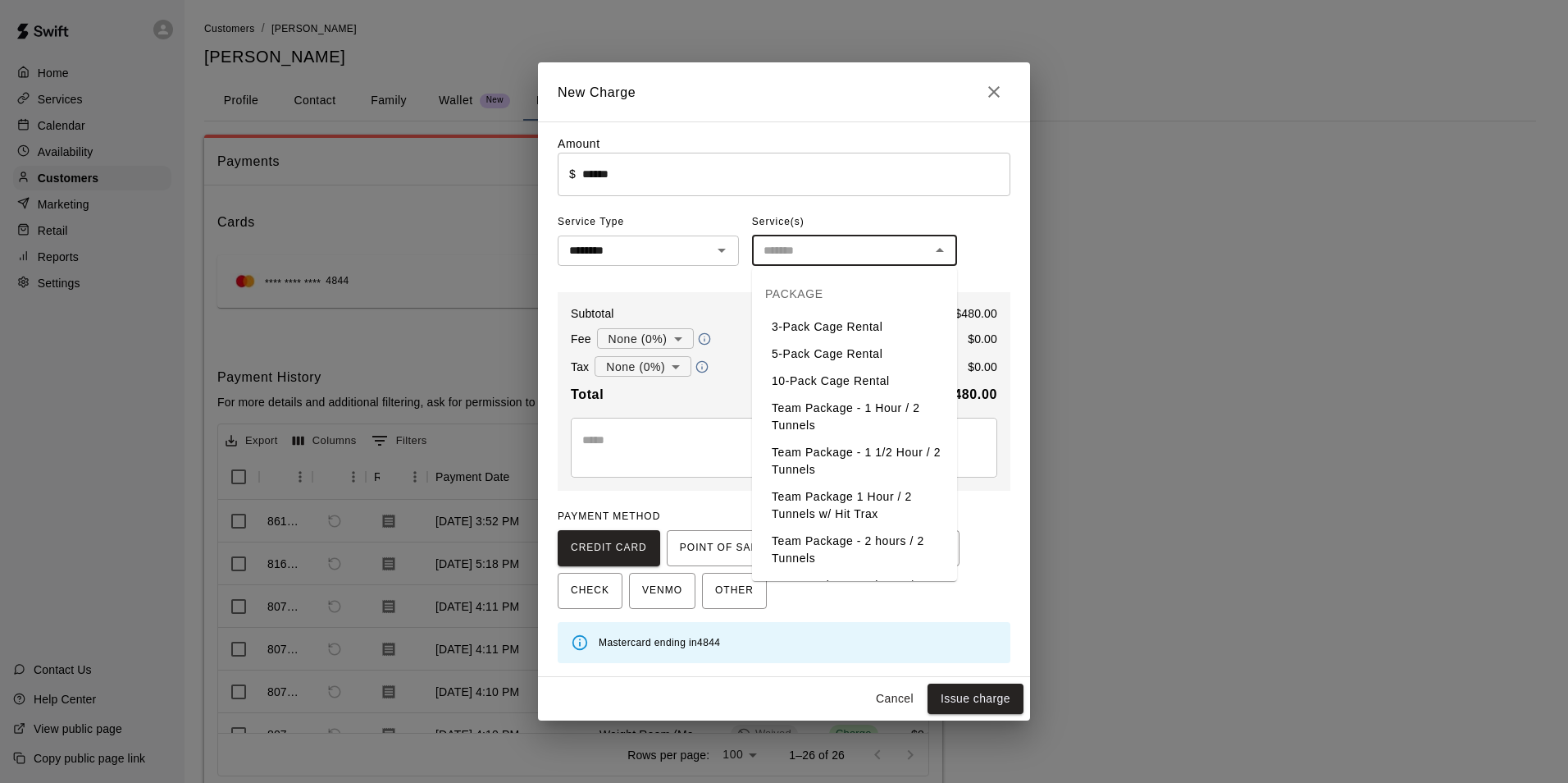
click at [840, 412] on li "Team Package - 1 Hour / 2 Tunnels" at bounding box center [855, 417] width 205 height 45
type input "**********"
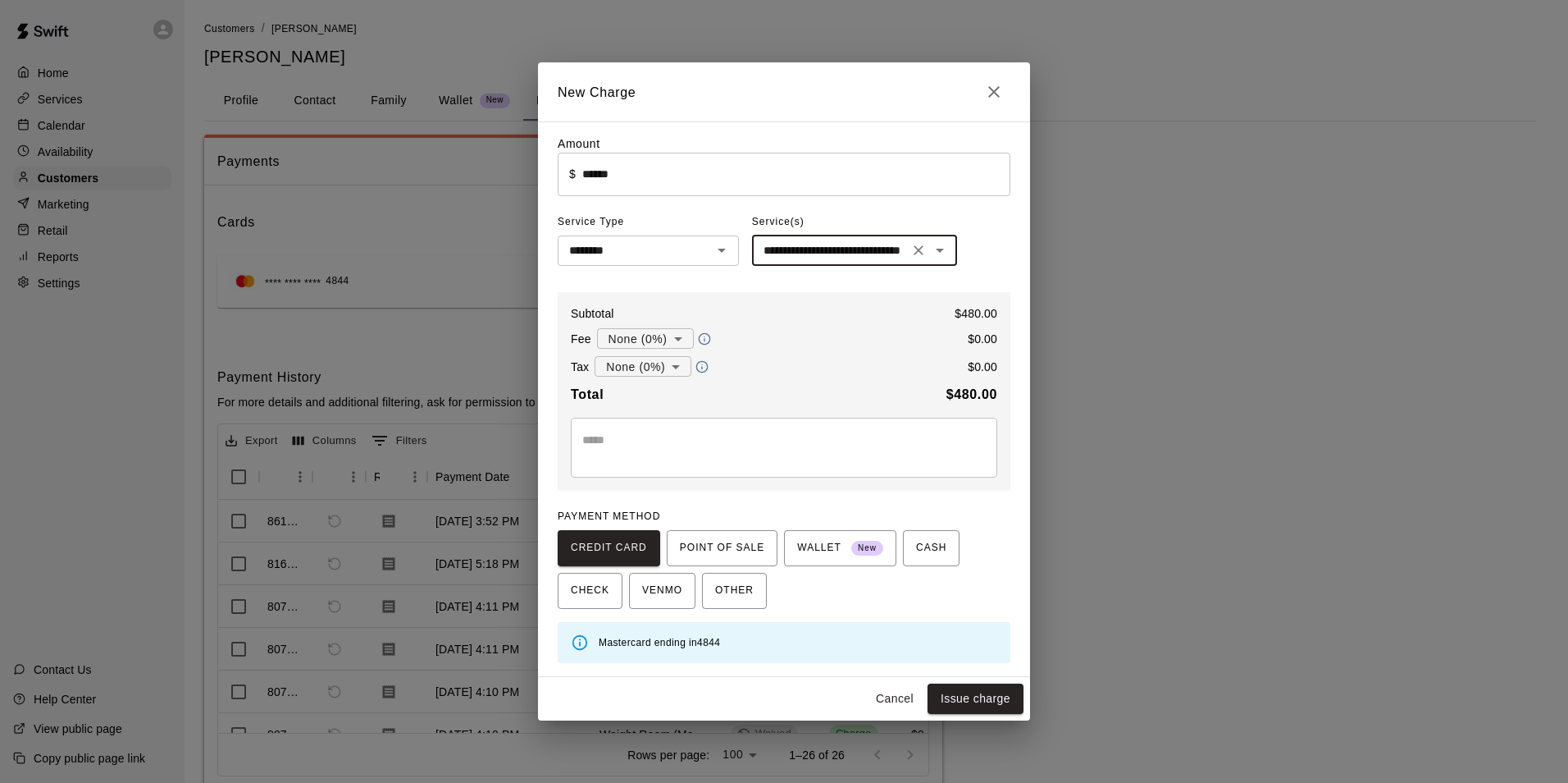
click at [922, 255] on icon "Clear" at bounding box center [919, 250] width 16 height 16
click at [849, 247] on input "text" at bounding box center [841, 250] width 168 height 20
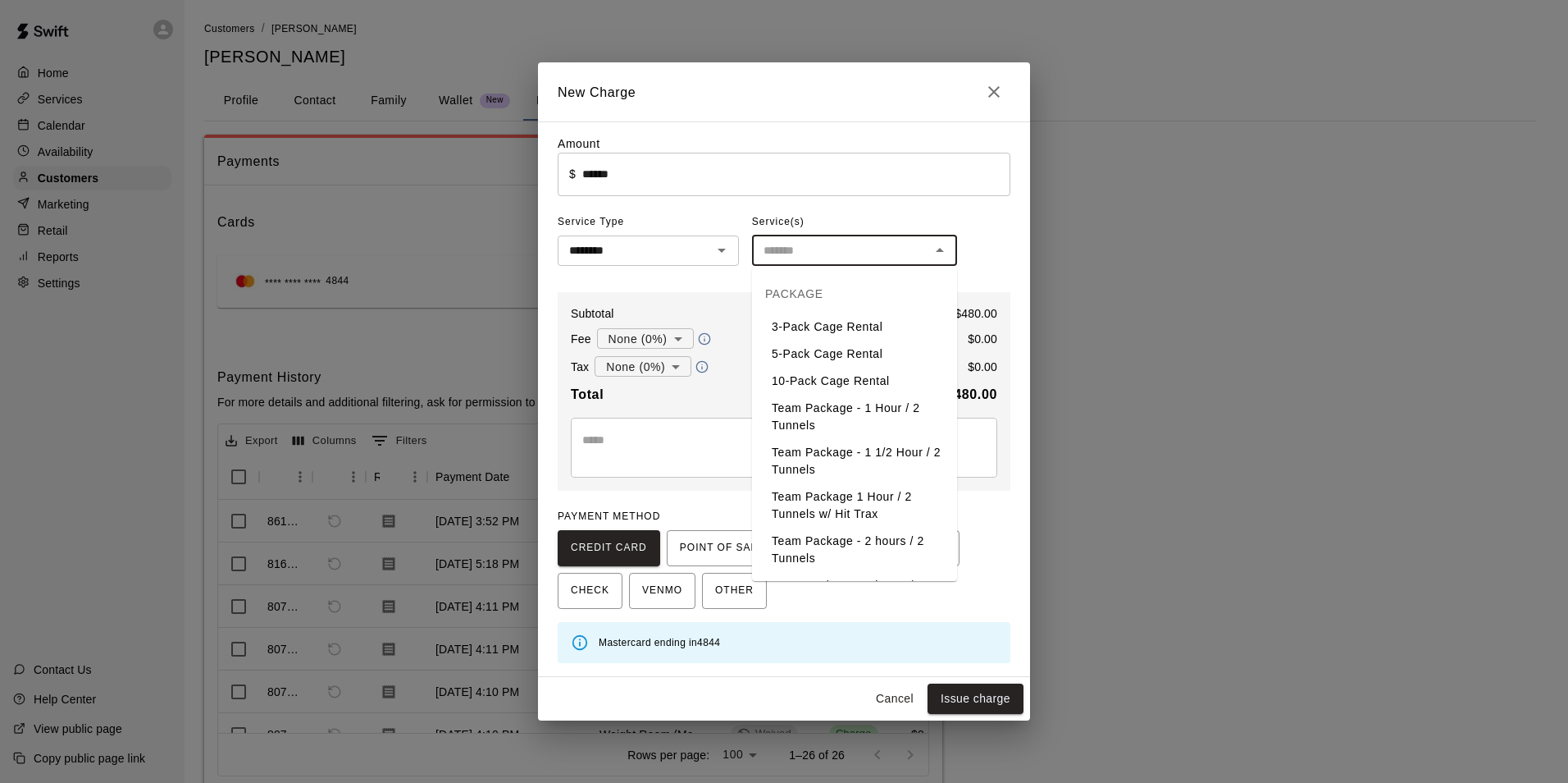
click at [870, 463] on li "Team Package - 1 1/2 Hour / 2 Tunnels" at bounding box center [855, 461] width 205 height 45
type input "**********"
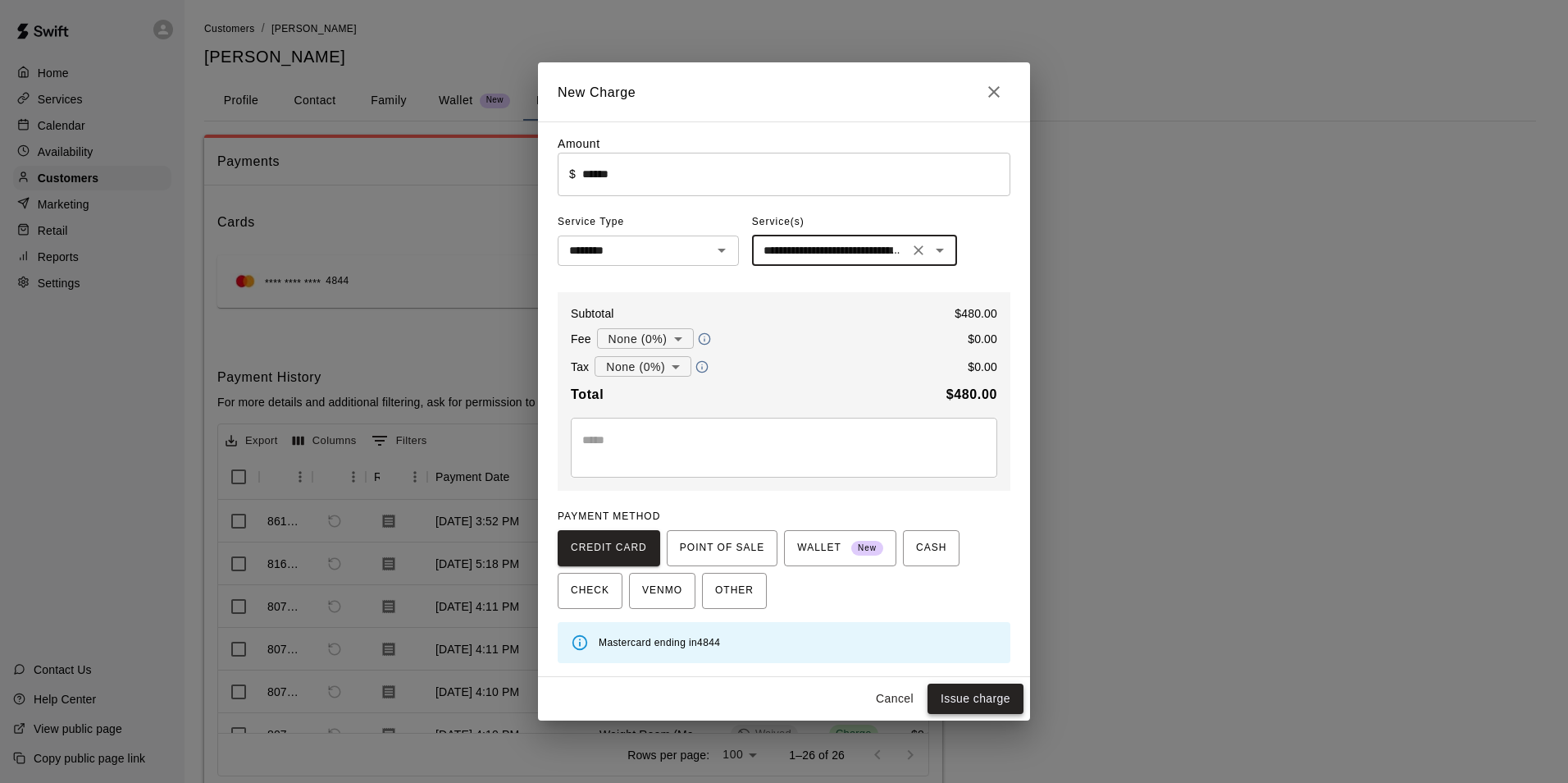
click at [1002, 703] on button "Issue charge" at bounding box center [976, 698] width 96 height 30
type input "*"
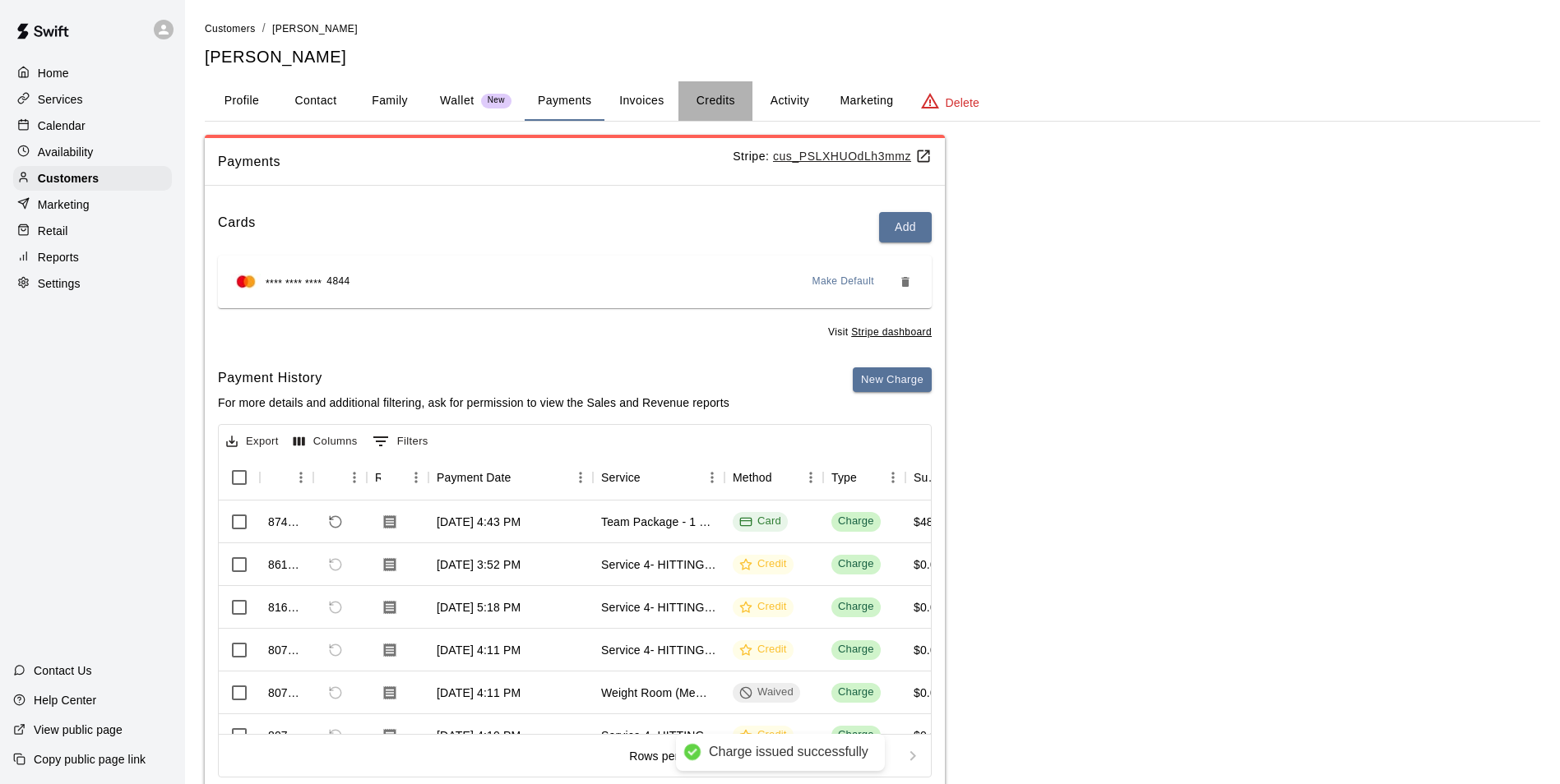
click at [749, 111] on button "Credits" at bounding box center [715, 101] width 74 height 39
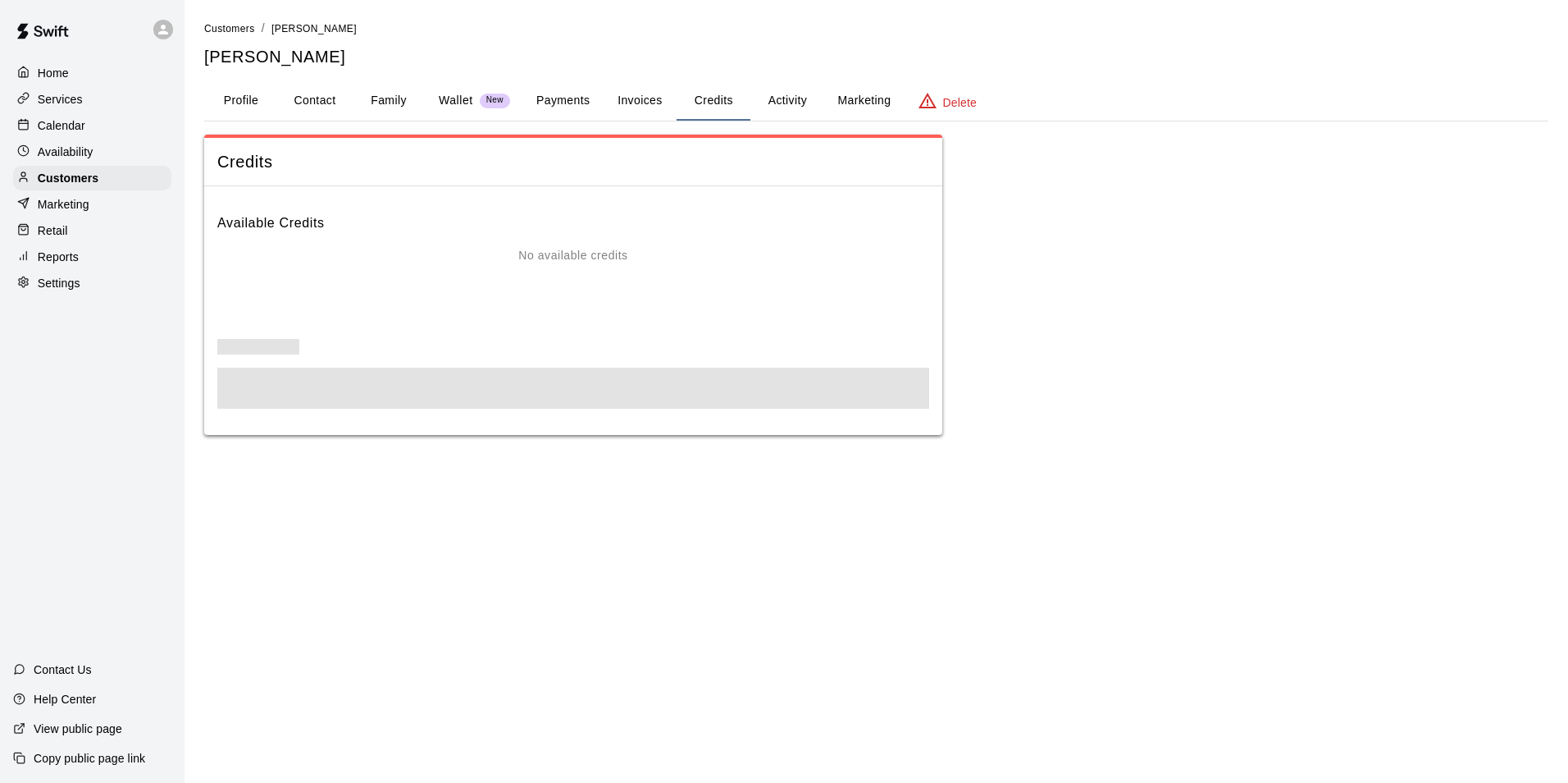
click at [754, 110] on button "Activity" at bounding box center [787, 101] width 74 height 39
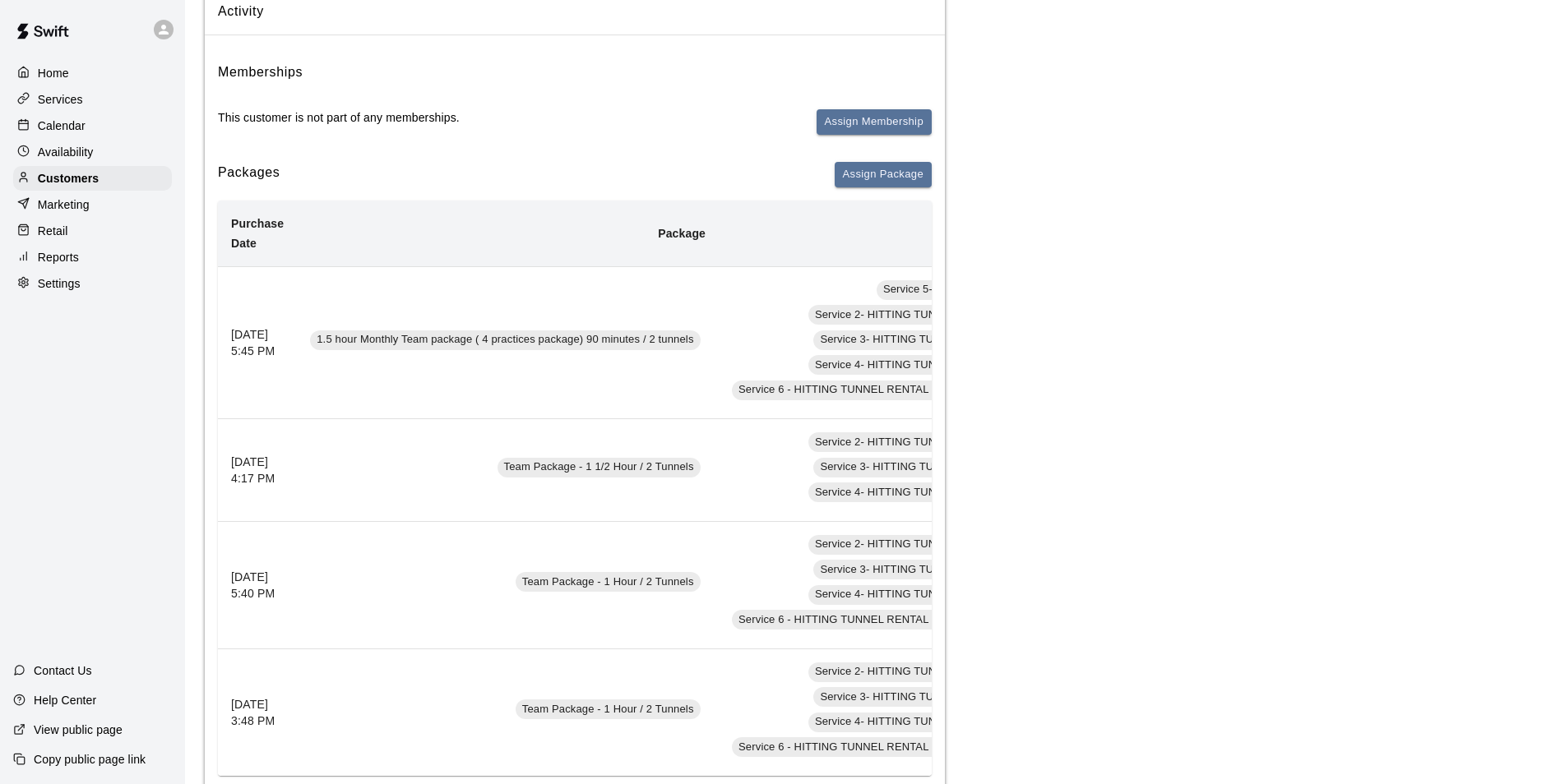
scroll to position [164, 0]
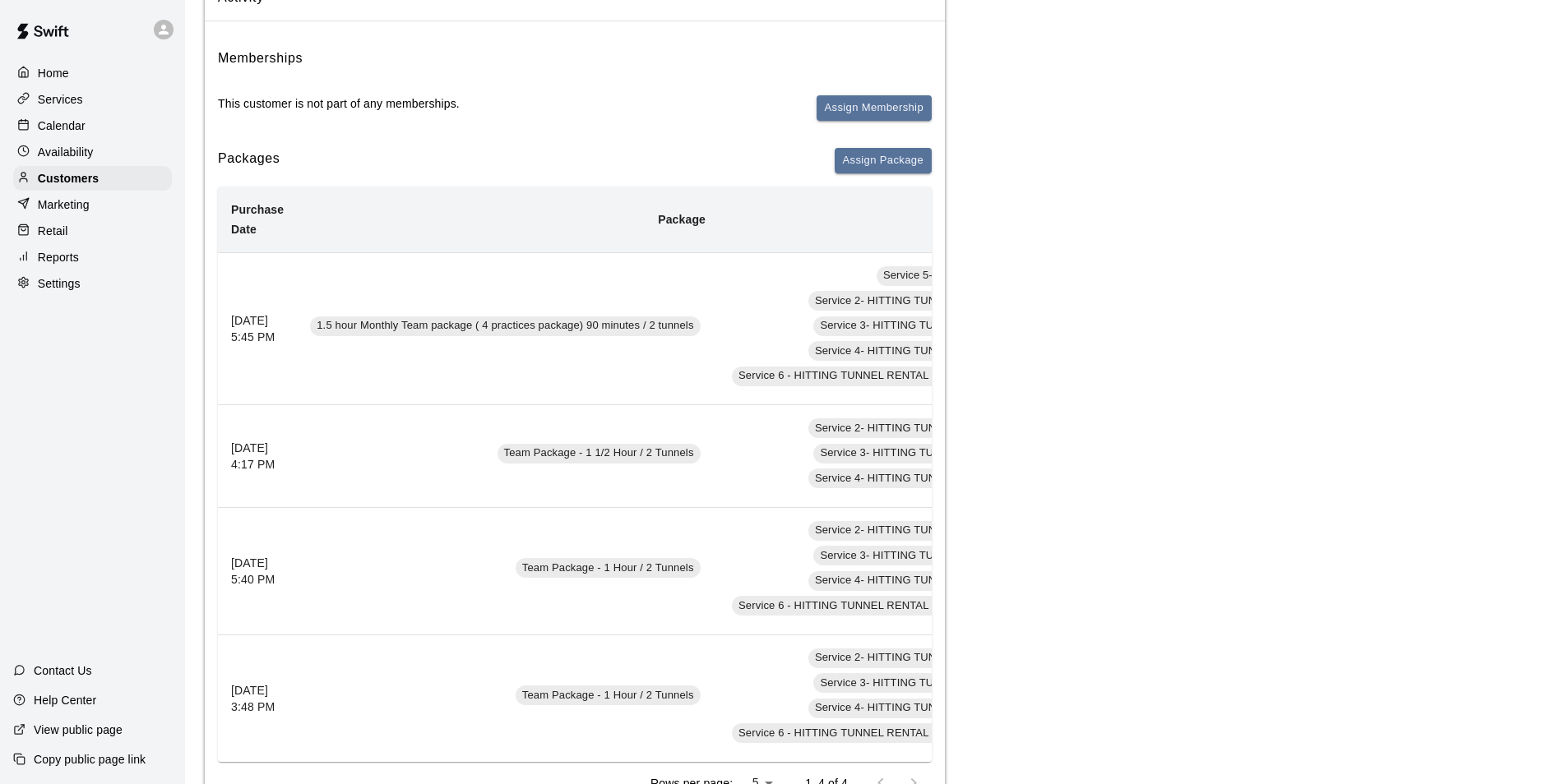
click at [564, 758] on td "Team Package - 1 Hour / 2 Tunnels" at bounding box center [508, 697] width 422 height 128
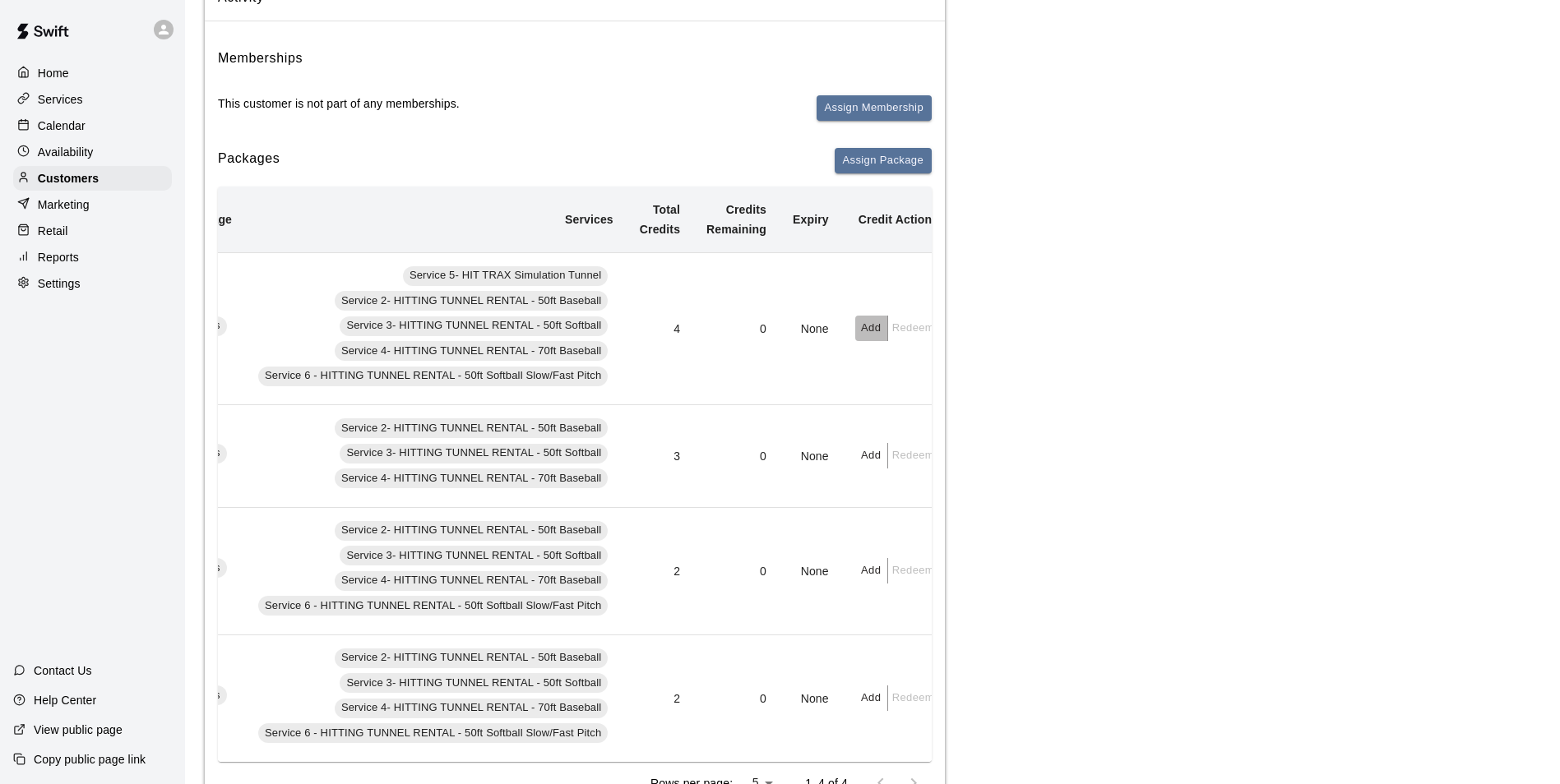
click at [855, 333] on button "Add" at bounding box center [871, 328] width 33 height 26
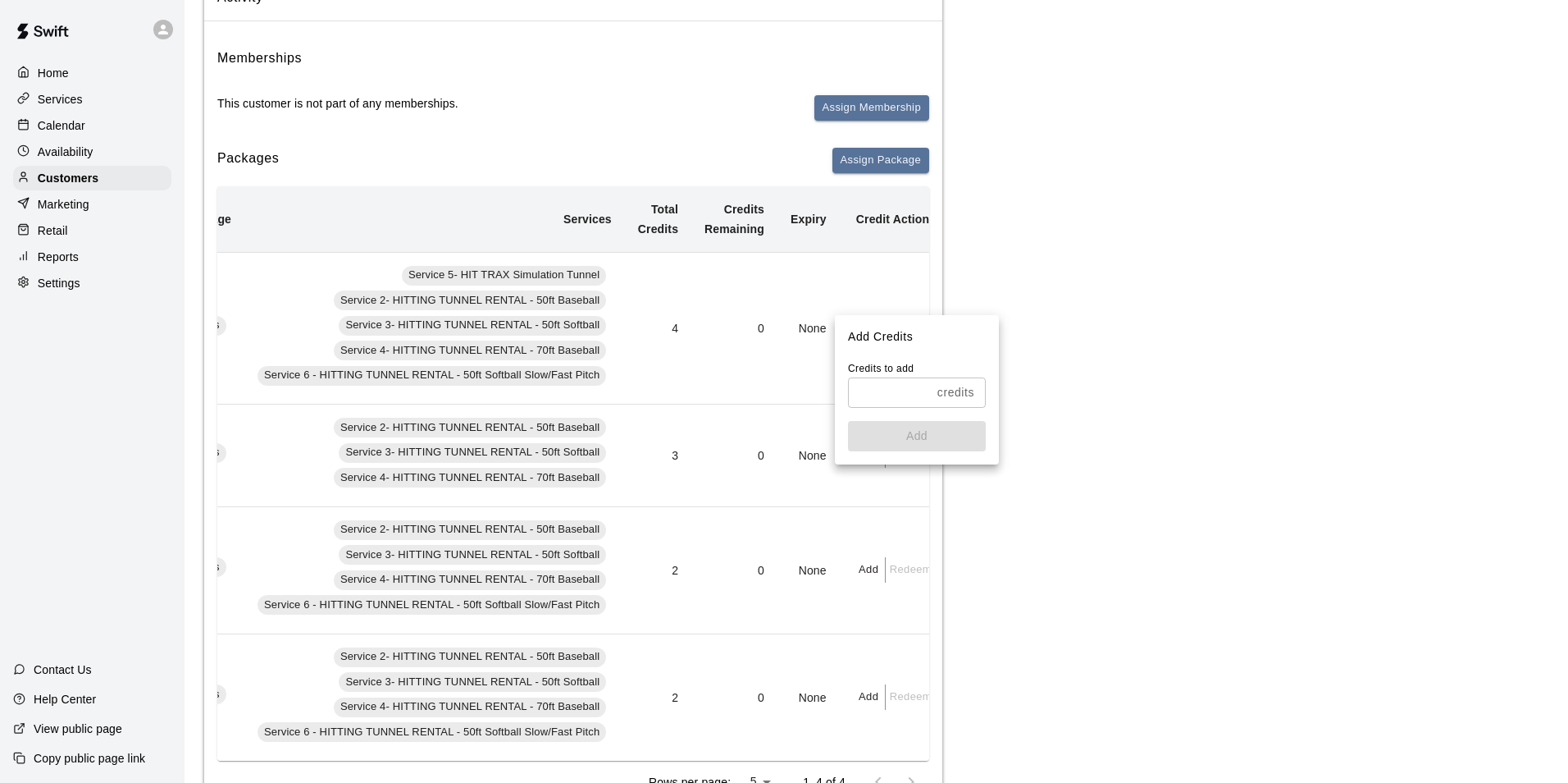
click at [881, 396] on input "text" at bounding box center [890, 393] width 83 height 30
type input "*"
click at [895, 442] on button "Add" at bounding box center [917, 436] width 138 height 30
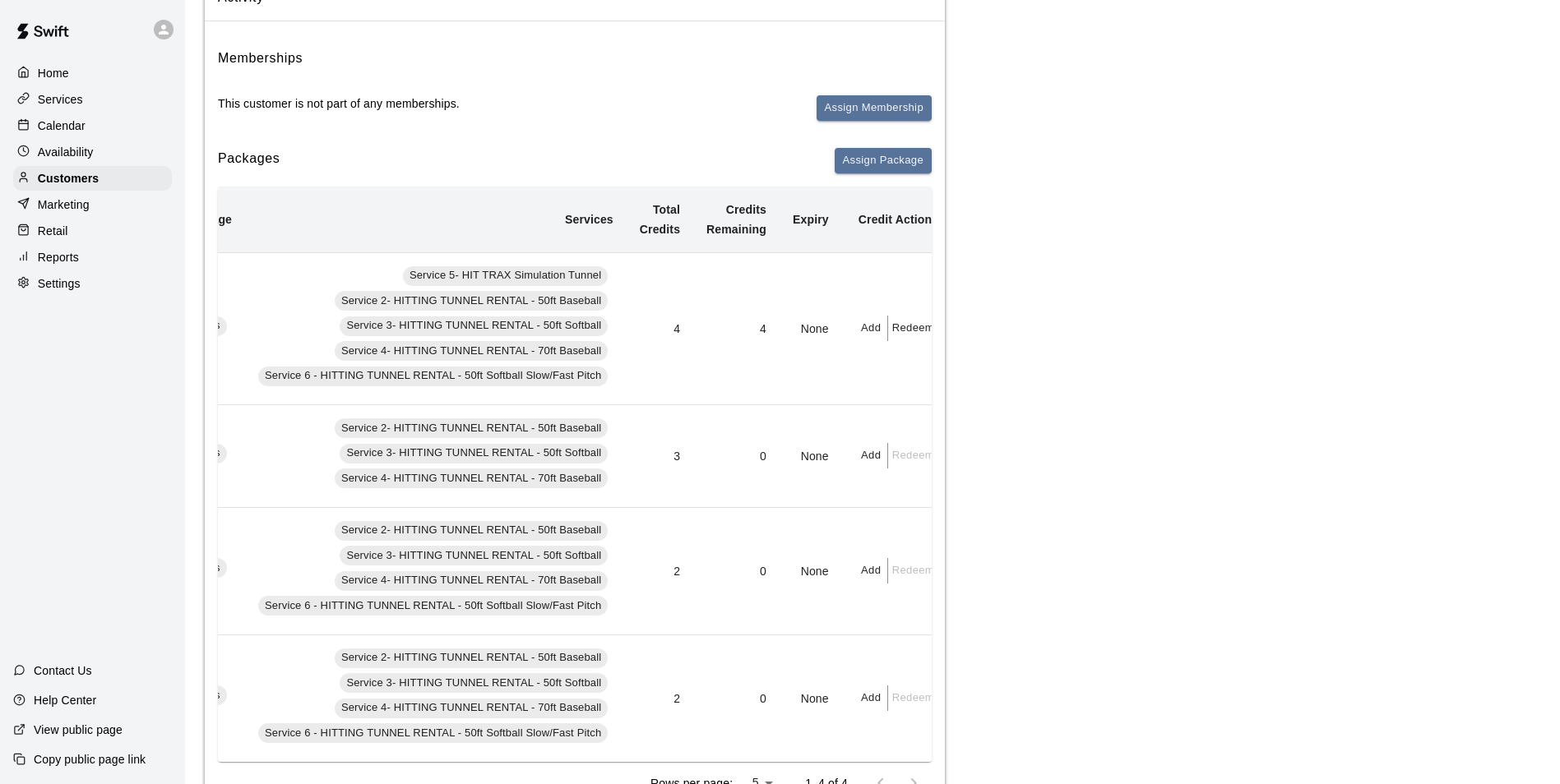
click at [23, 121] on icon at bounding box center [23, 125] width 12 height 12
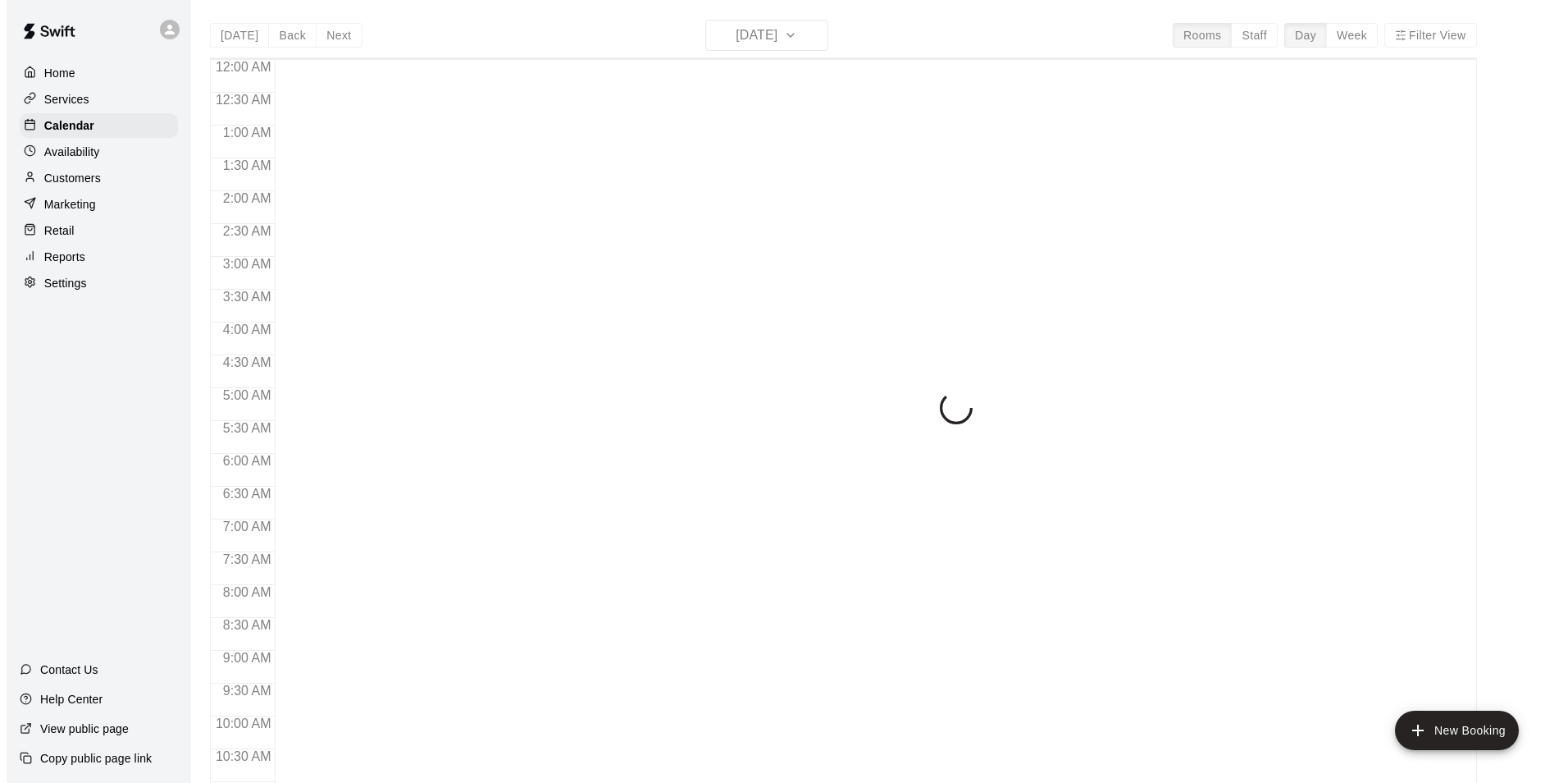
scroll to position [834, 0]
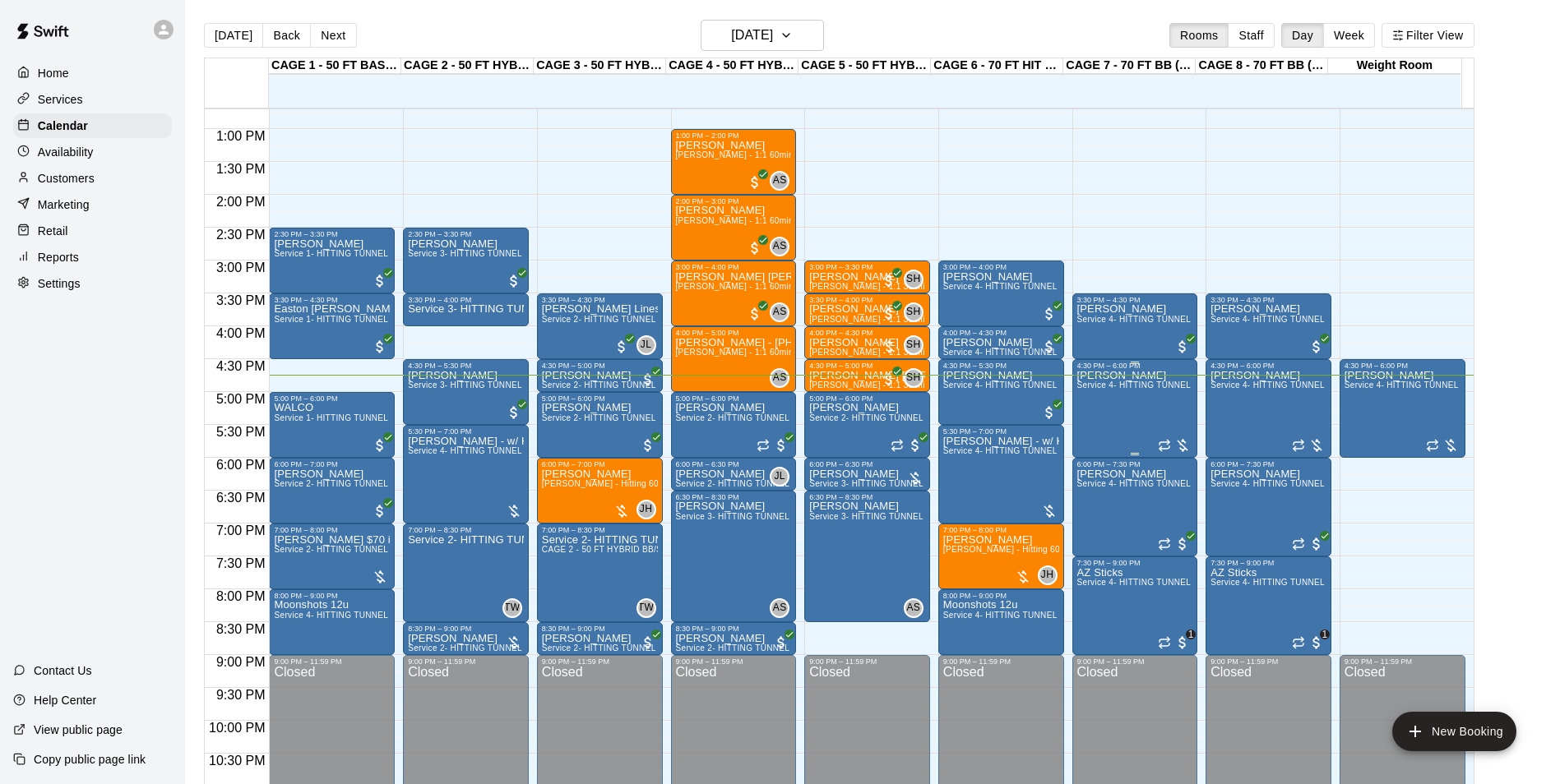
click at [1121, 416] on div "Joshua Brown Service 4- HITTING TUNNEL RENTAL - 70ft Baseball" at bounding box center [1135, 762] width 116 height 784
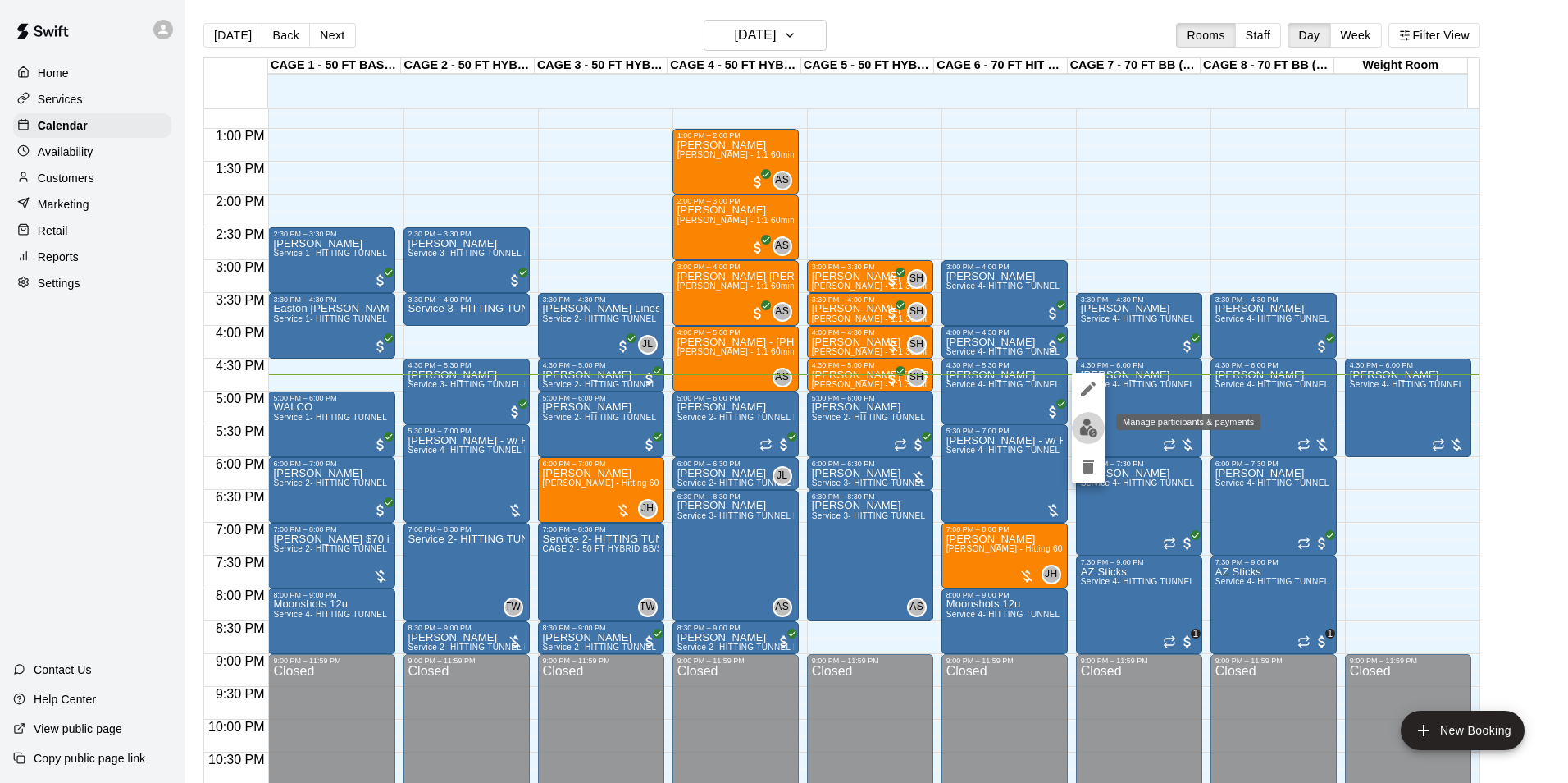
click at [1091, 430] on img "edit" at bounding box center [1088, 428] width 19 height 19
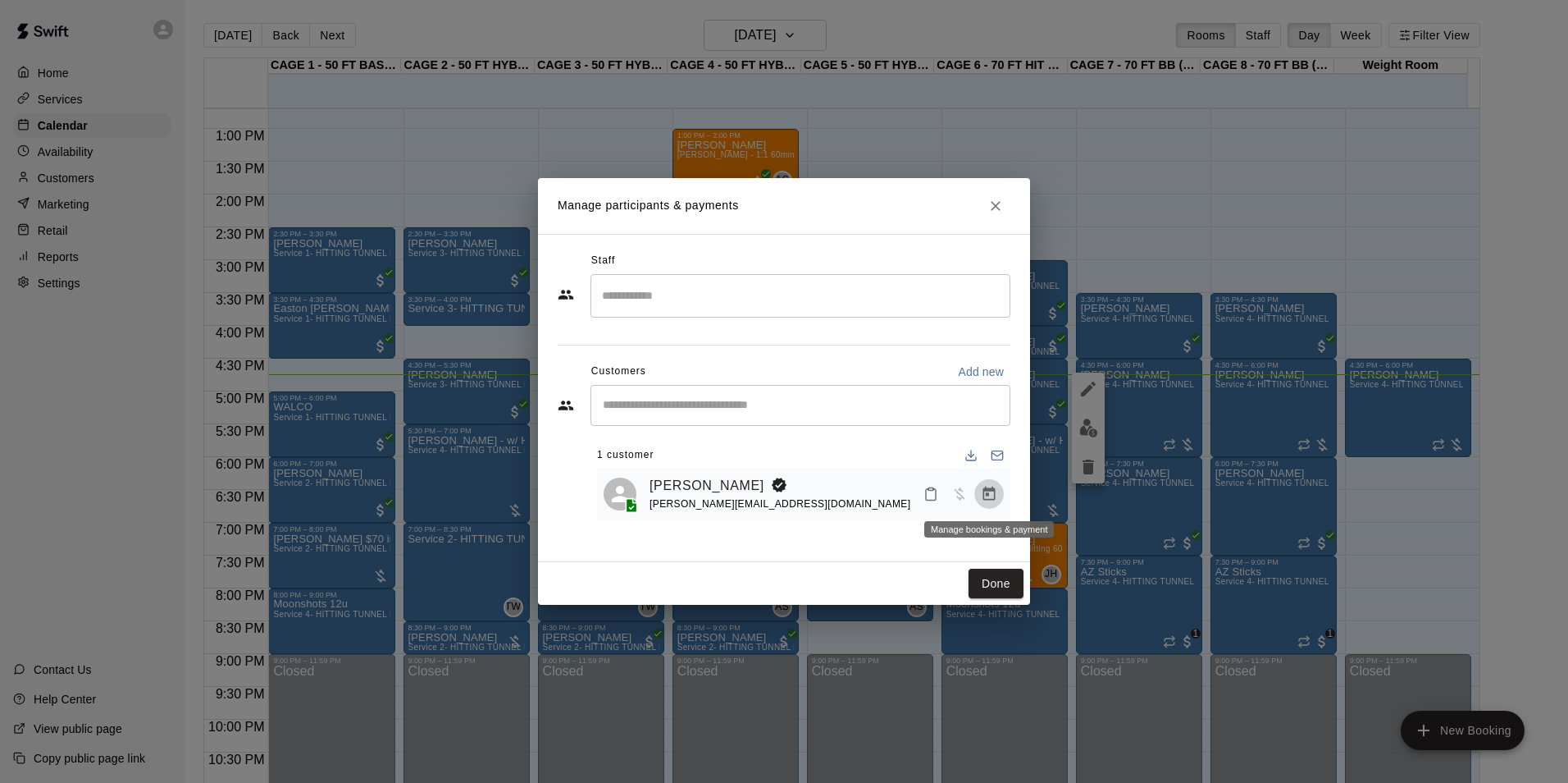
click at [993, 505] on button "Manage bookings & payment" at bounding box center [988, 493] width 29 height 29
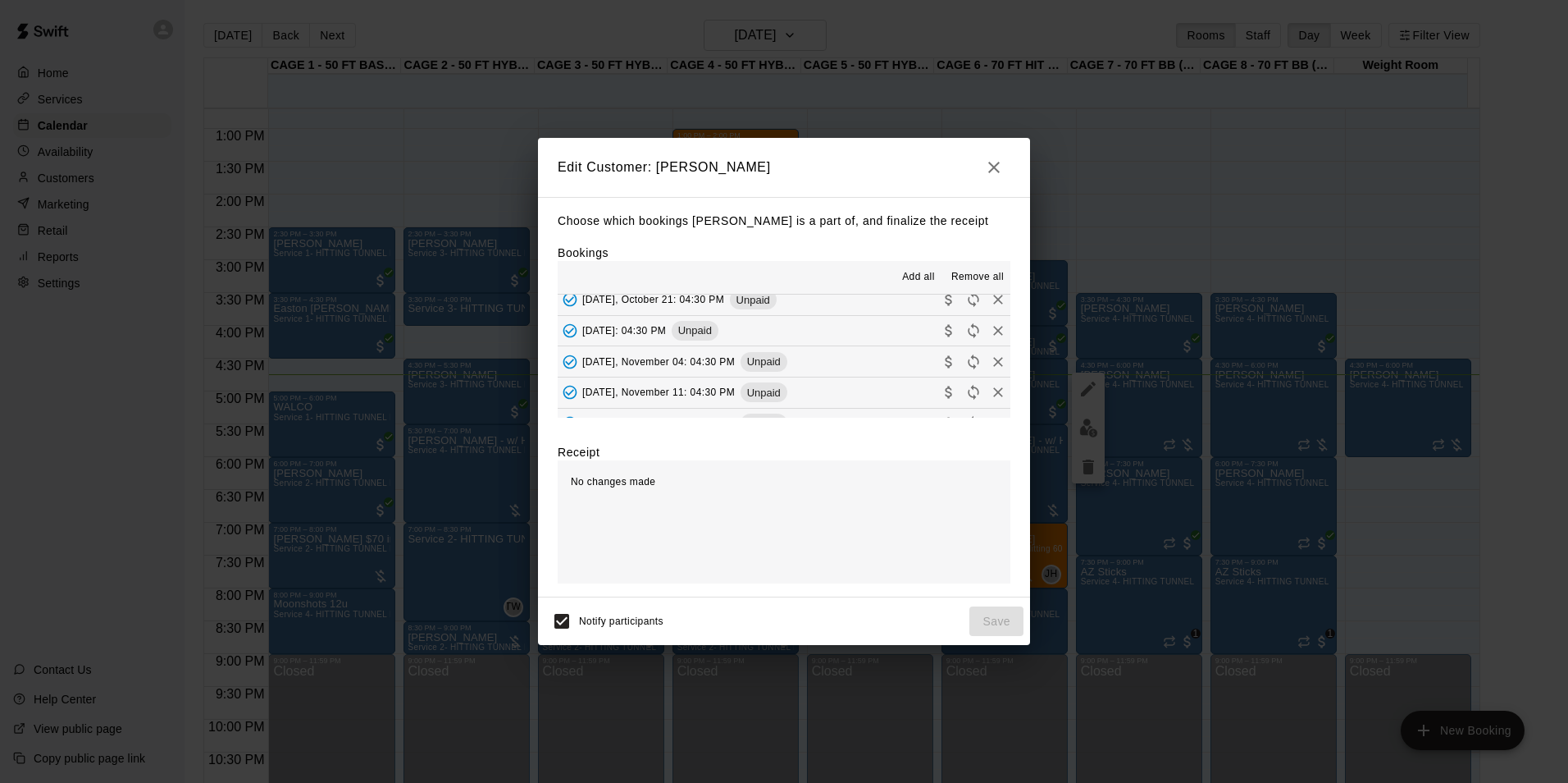
scroll to position [82, 0]
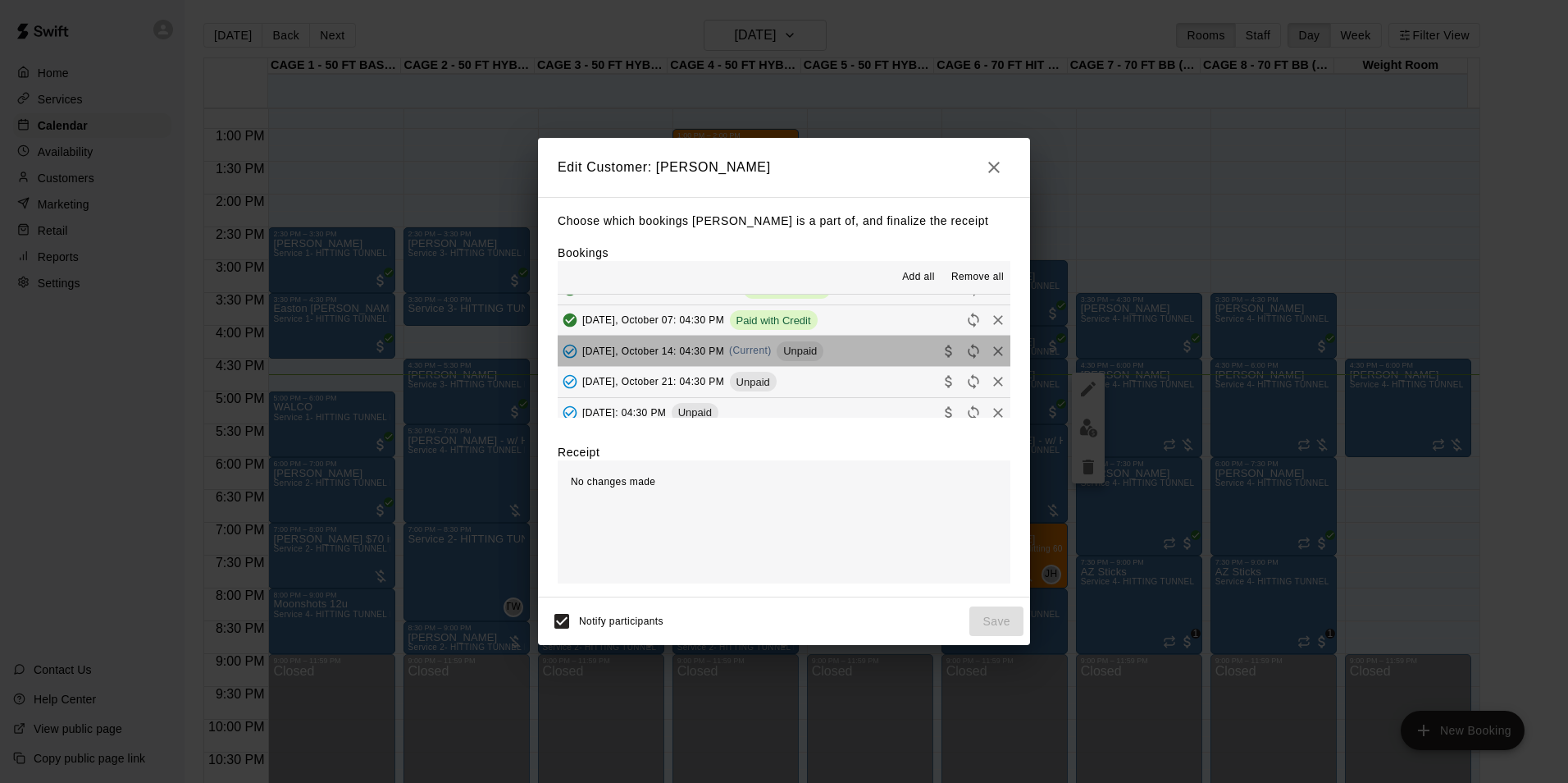
click at [860, 356] on button "Tuesday, October 14: 04:30 PM (Current) Unpaid" at bounding box center [784, 351] width 453 height 30
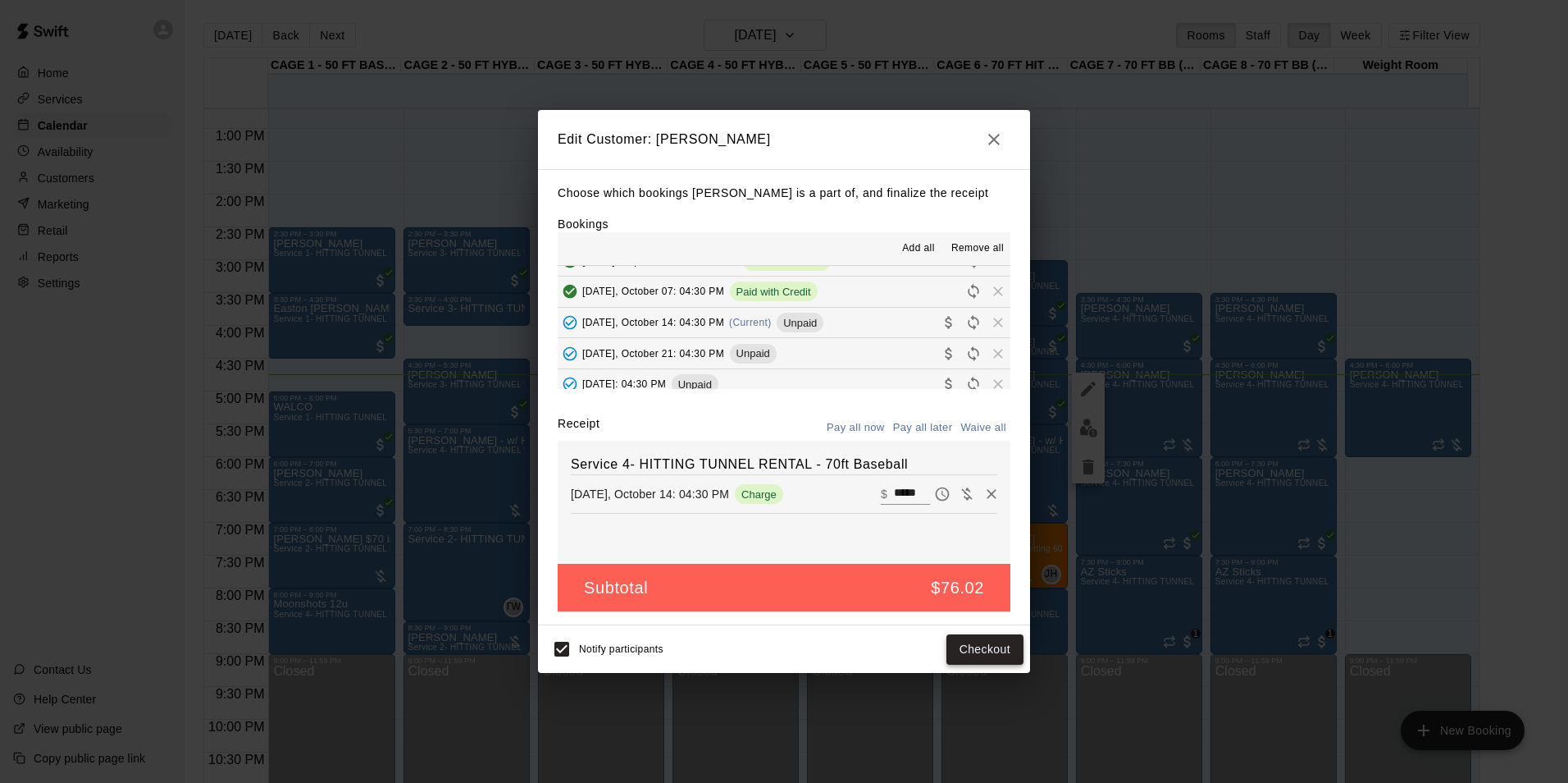
click at [977, 647] on button "Checkout" at bounding box center [985, 649] width 77 height 30
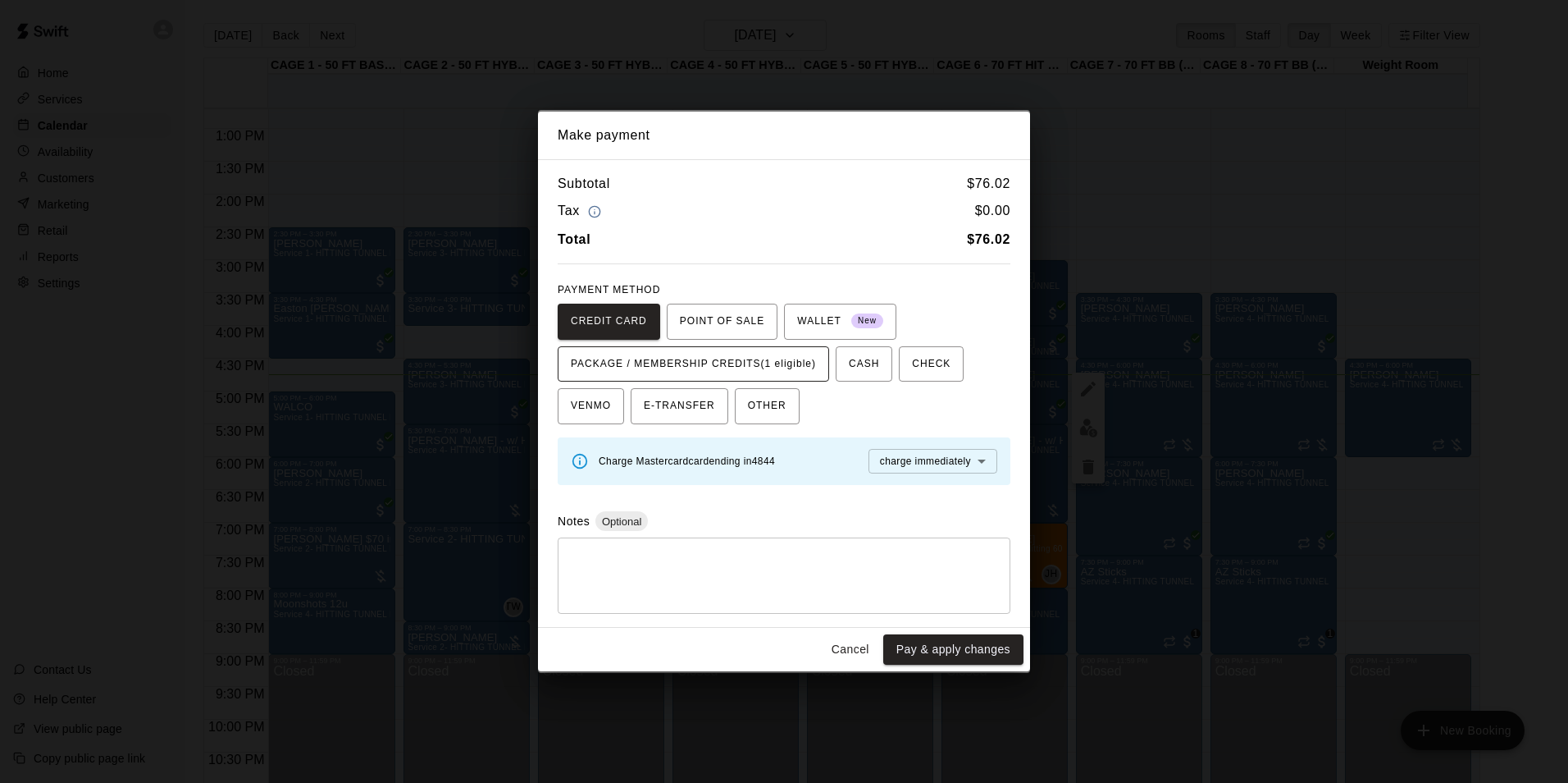
click at [721, 353] on span "PACKAGE / MEMBERSHIP CREDITS (1 eligible)" at bounding box center [693, 363] width 245 height 26
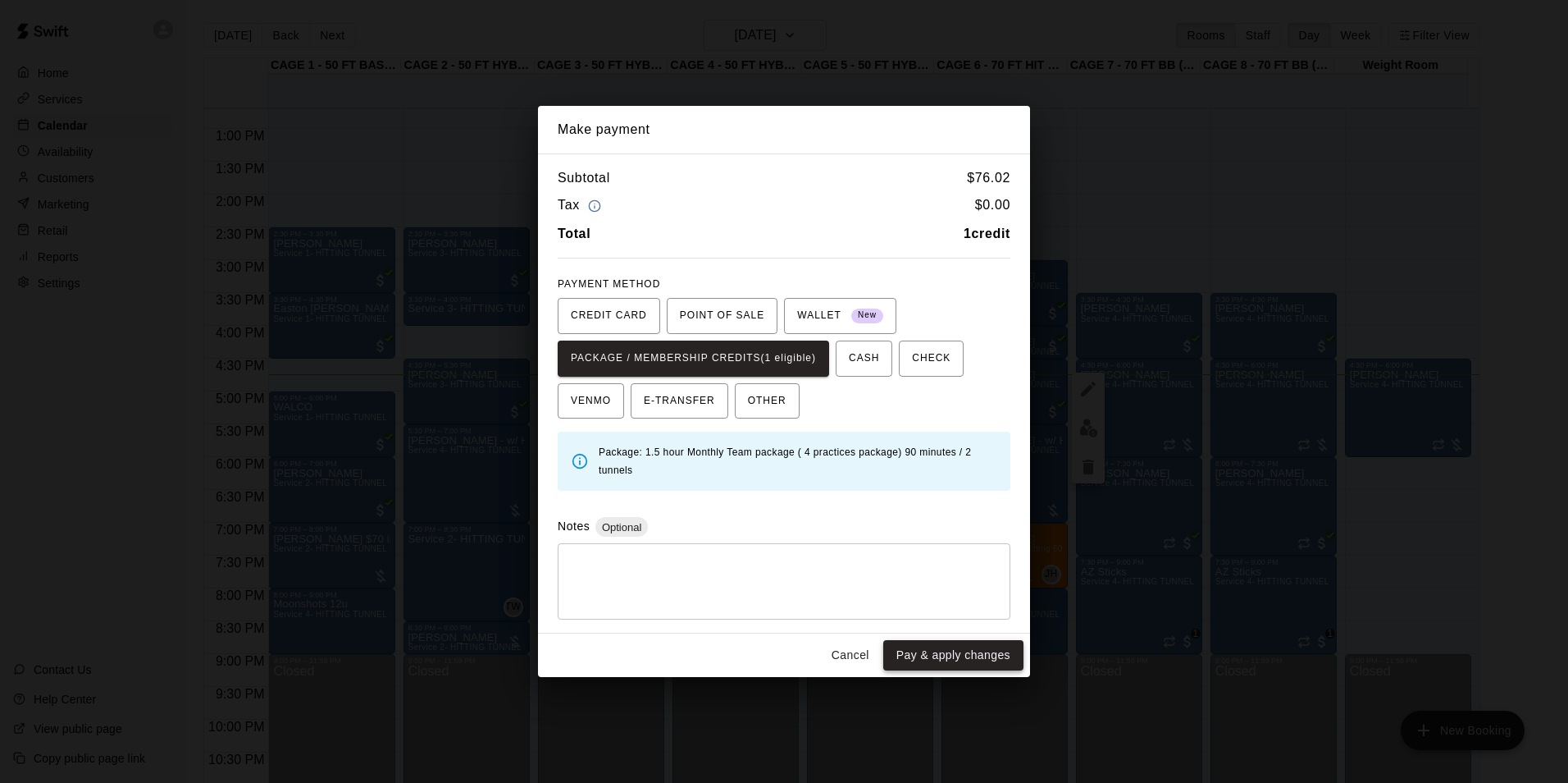
drag, startPoint x: 950, startPoint y: 658, endPoint x: 950, endPoint y: 647, distance: 11.0
click at [950, 657] on button "Pay & apply changes" at bounding box center [954, 656] width 141 height 30
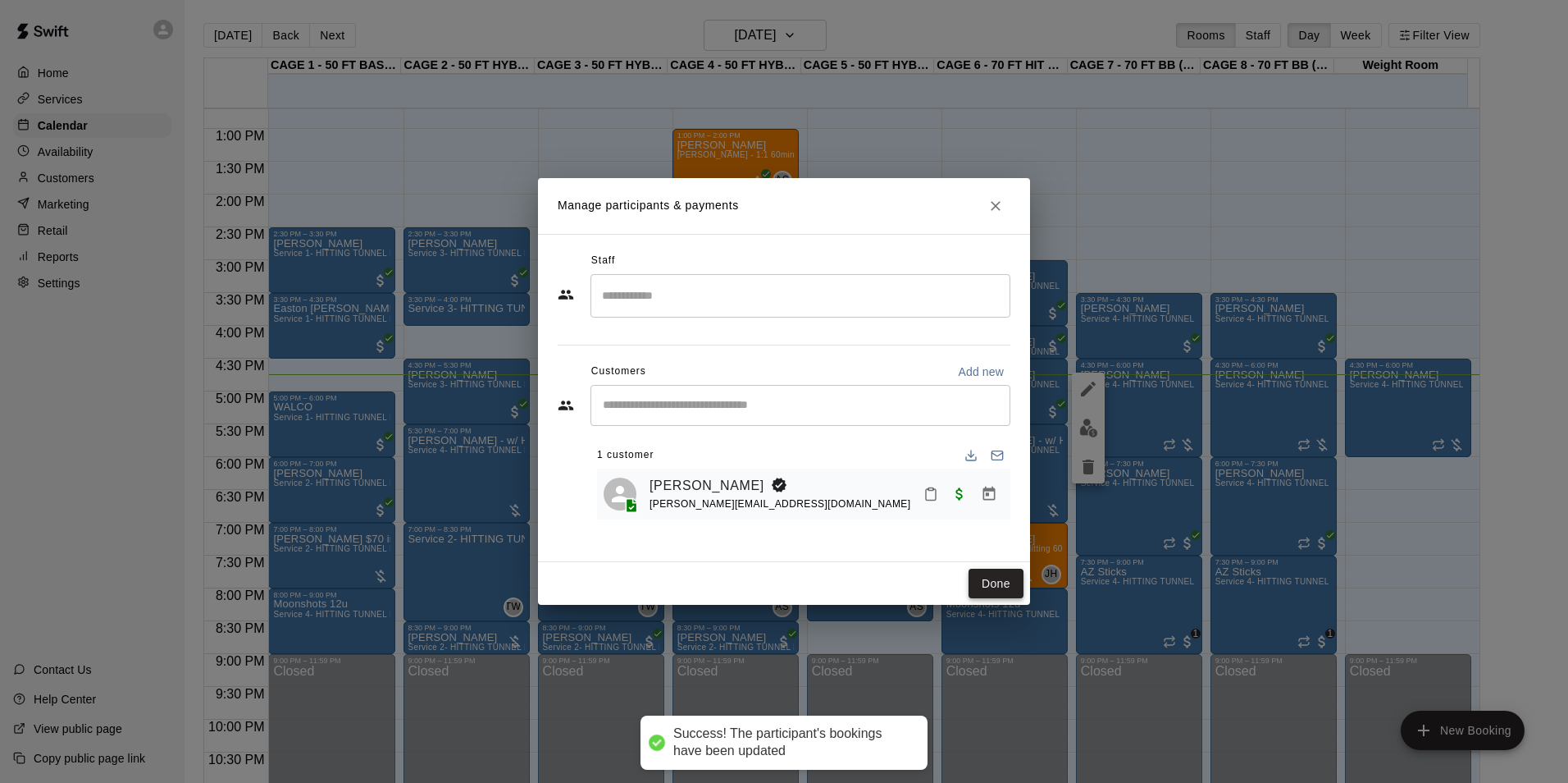
click at [995, 579] on button "Done" at bounding box center [996, 583] width 55 height 30
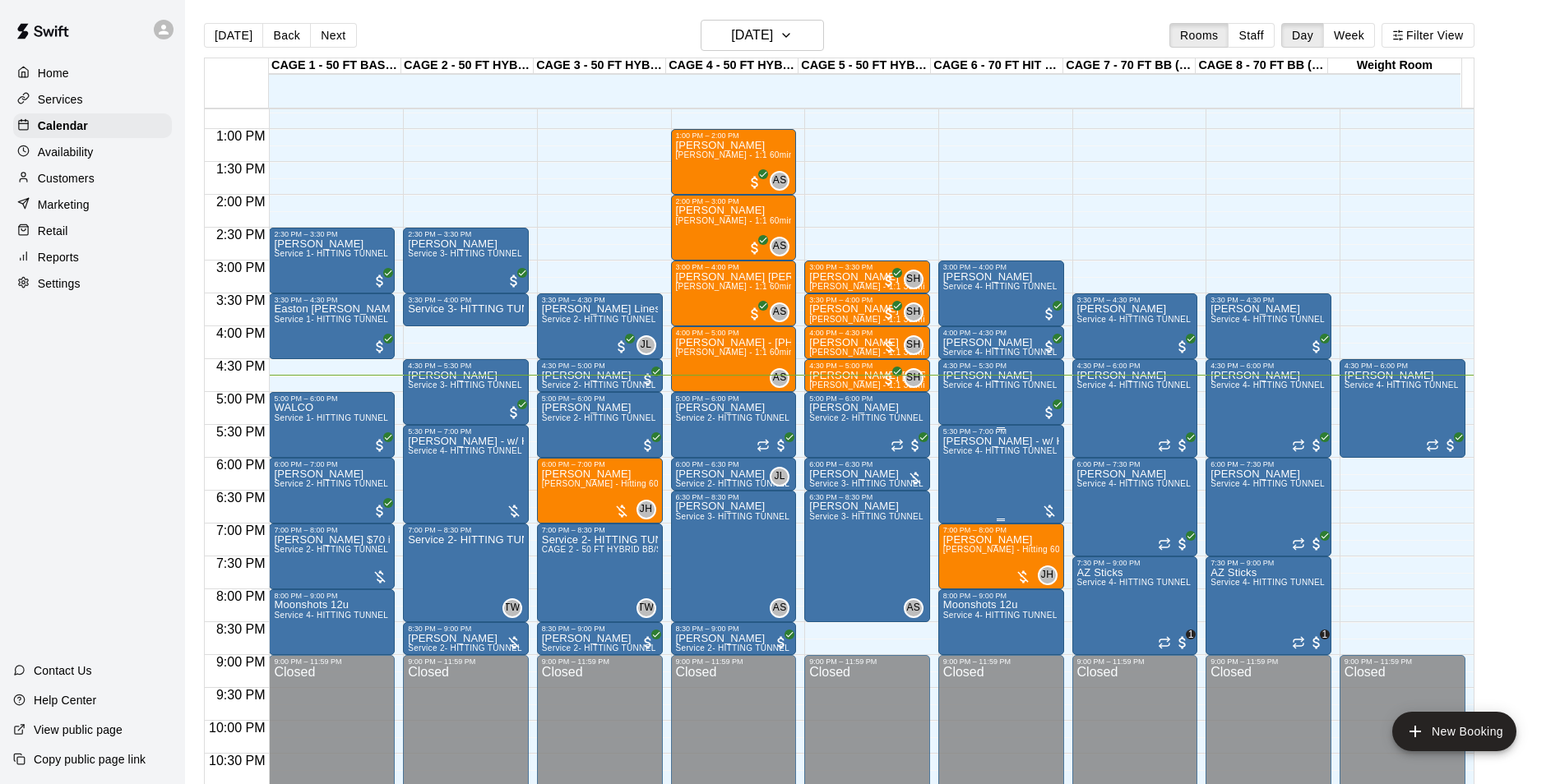
click at [976, 454] on span "Service 4- HITTING TUNNEL RENTAL - 70ft Baseball" at bounding box center [1048, 450] width 209 height 9
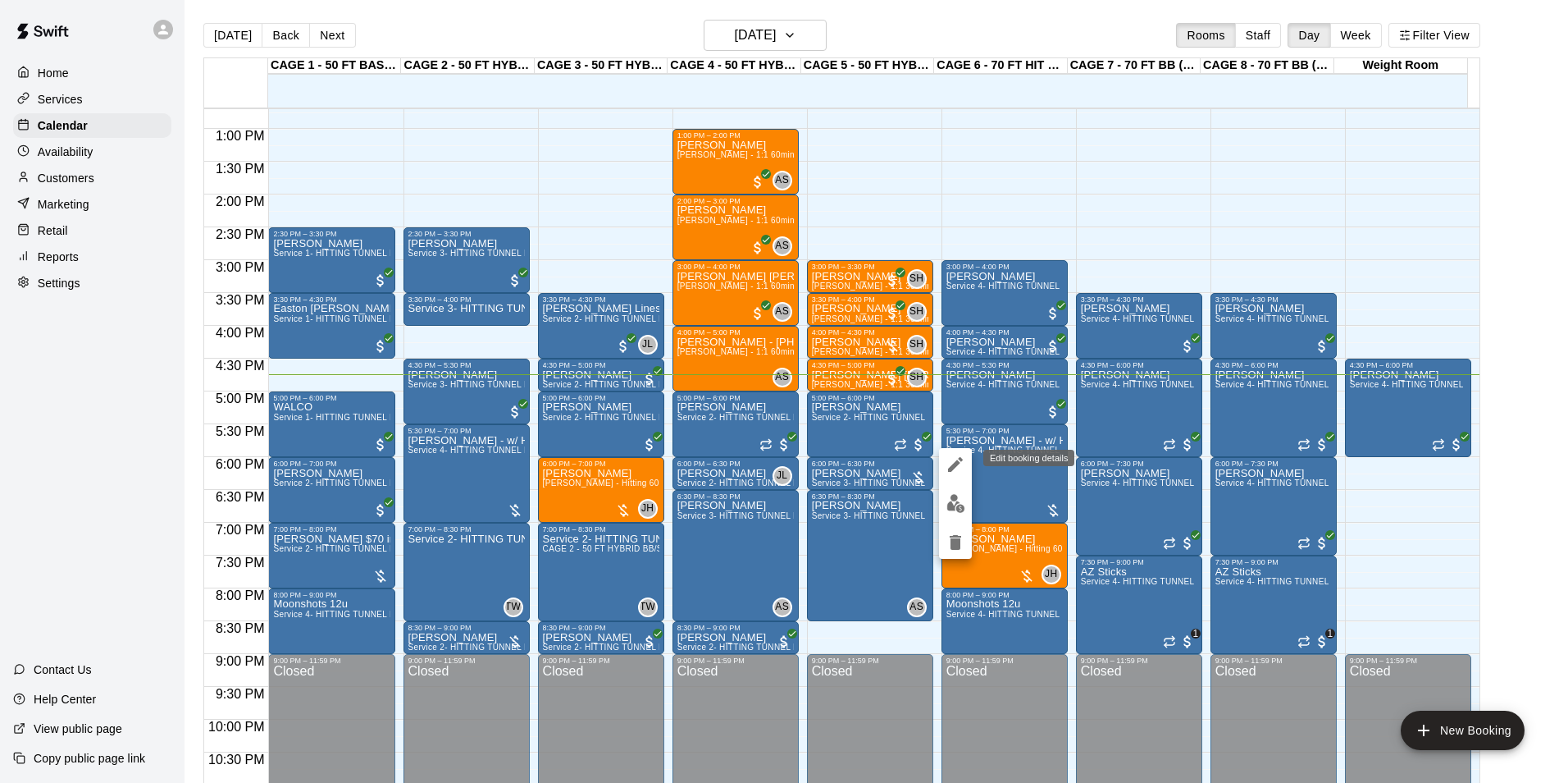
click at [953, 459] on icon "edit" at bounding box center [955, 464] width 20 height 20
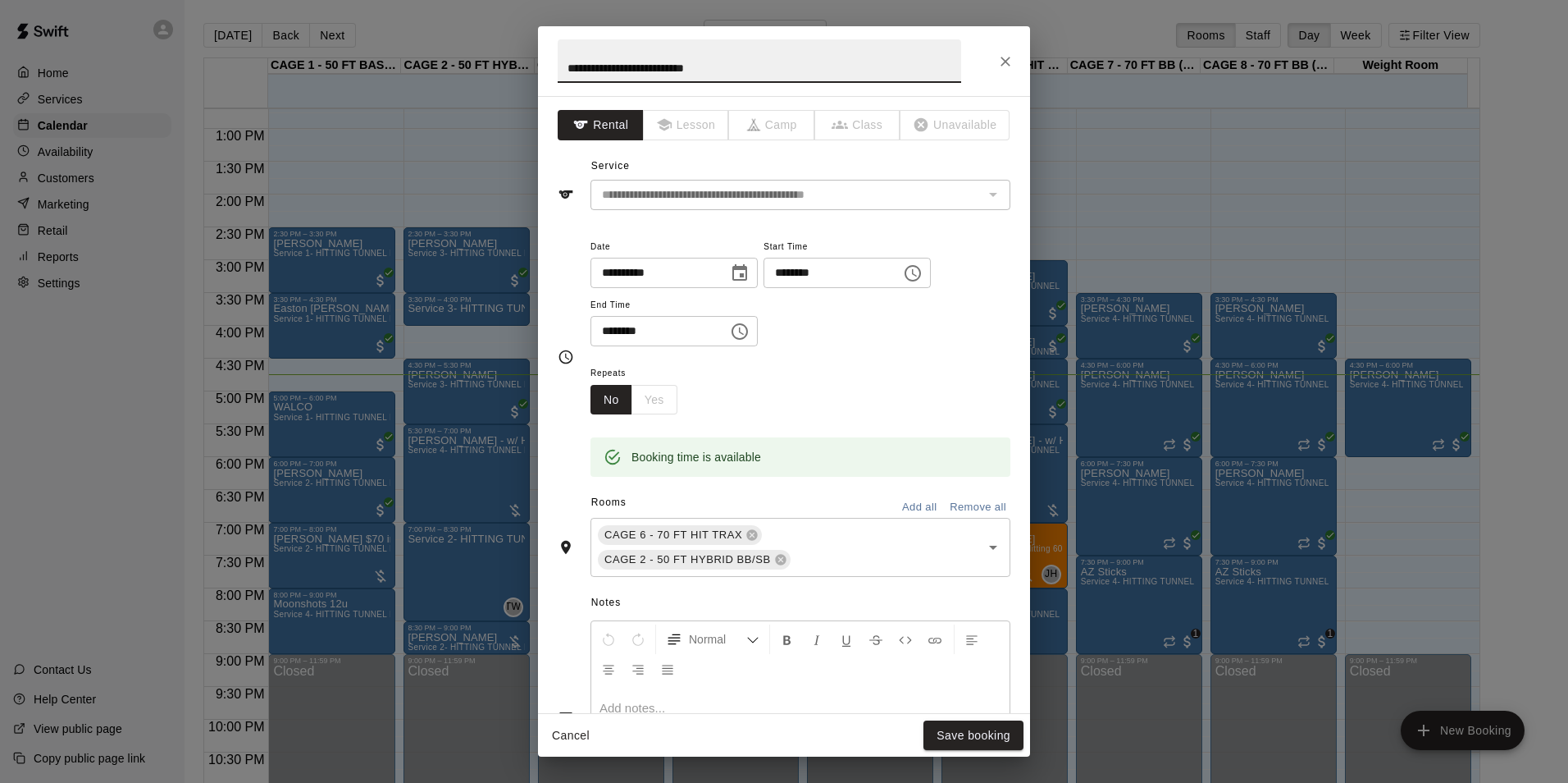
click at [565, 68] on input "**********" at bounding box center [759, 61] width 403 height 44
click at [564, 66] on input "**********" at bounding box center [759, 61] width 403 height 44
type input "**********"
click at [974, 734] on button "Save booking" at bounding box center [973, 736] width 100 height 30
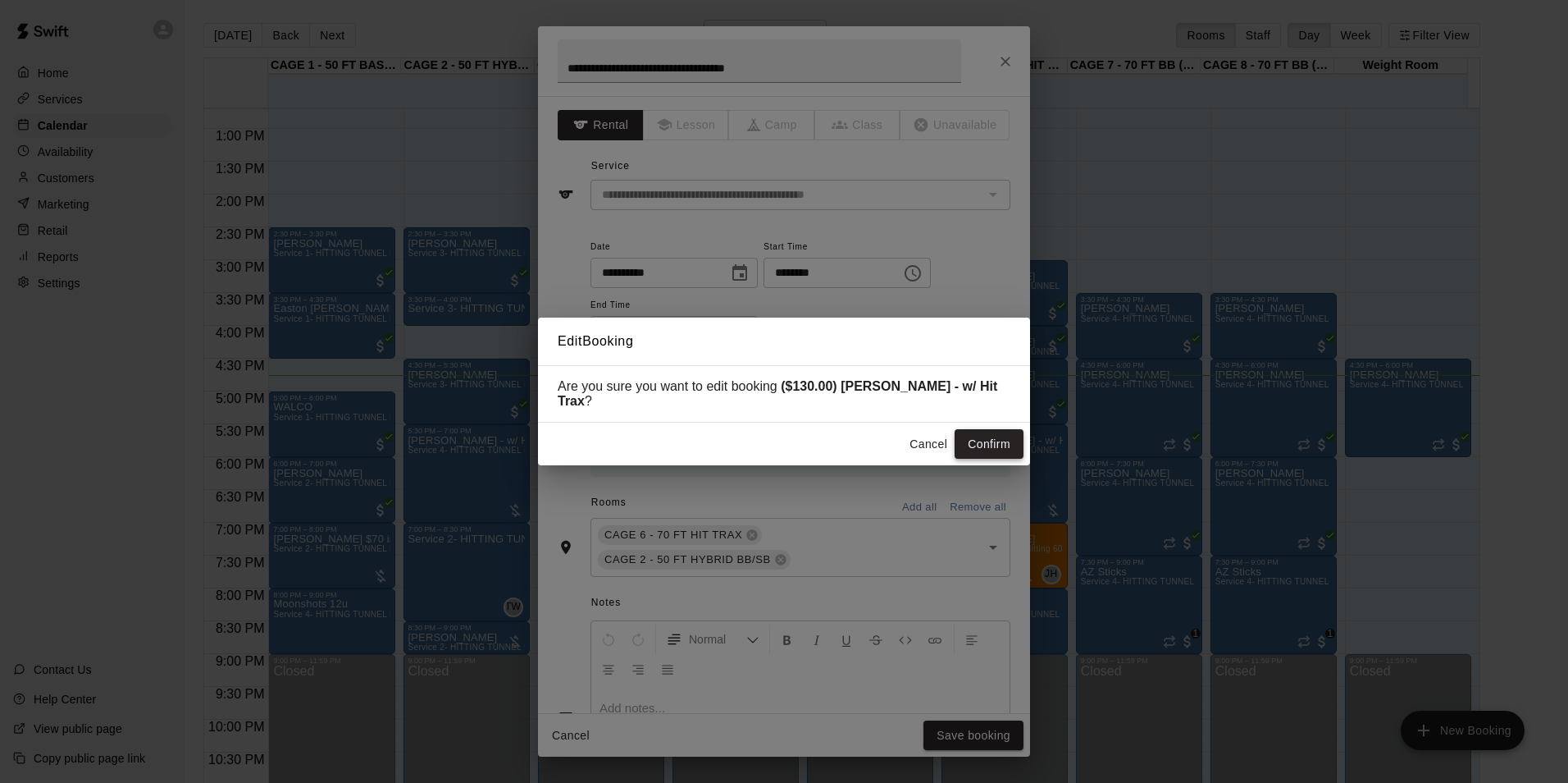
click at [1003, 453] on button "Confirm" at bounding box center [988, 445] width 69 height 30
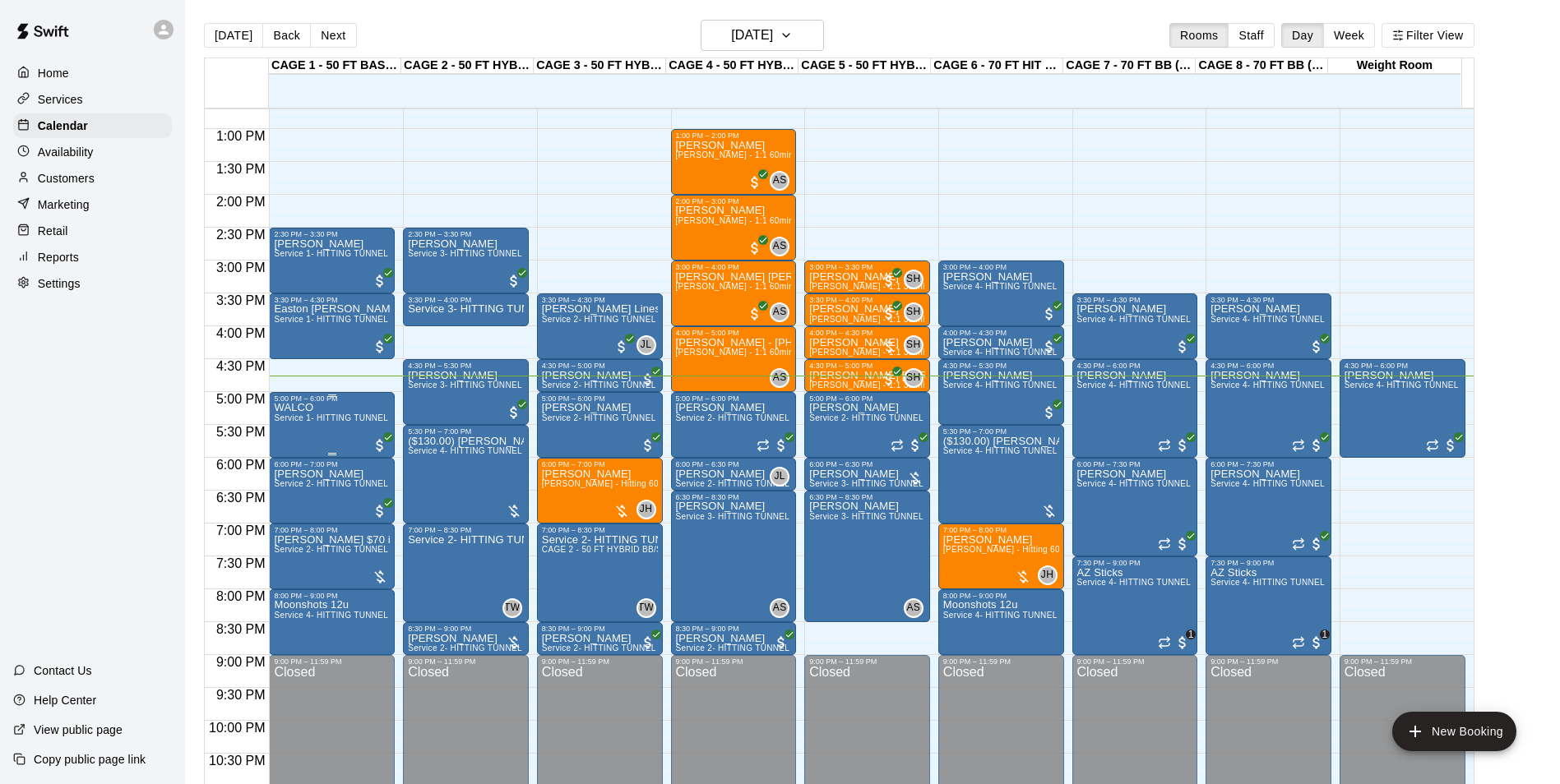
click at [331, 450] on div "WALCO Service 1- HITTING TUNNEL RENTAL - 50ft Baseball w/ Auto/Manual Feeder" at bounding box center [332, 794] width 116 height 784
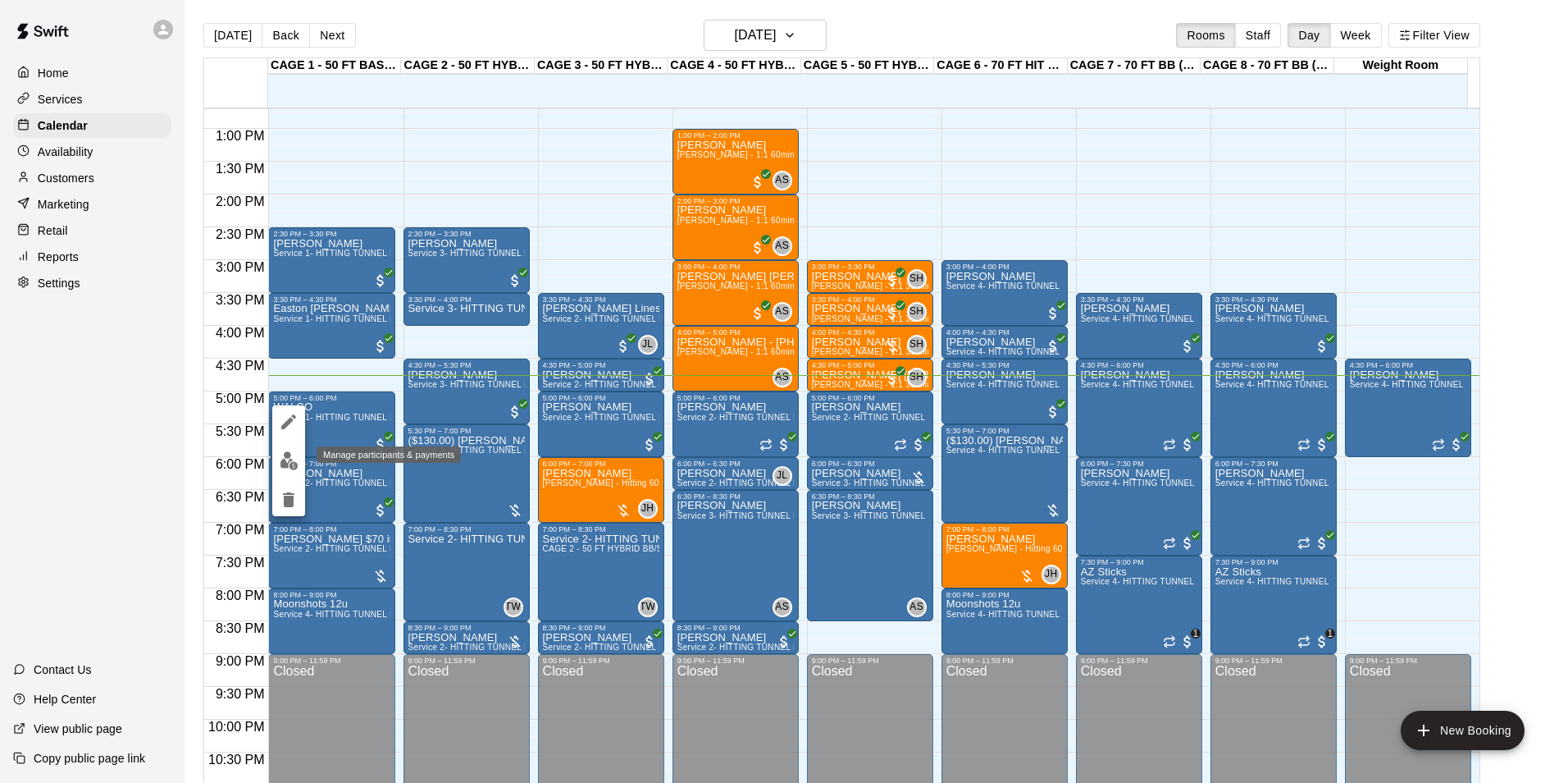
click at [300, 461] on button "edit" at bounding box center [288, 461] width 33 height 32
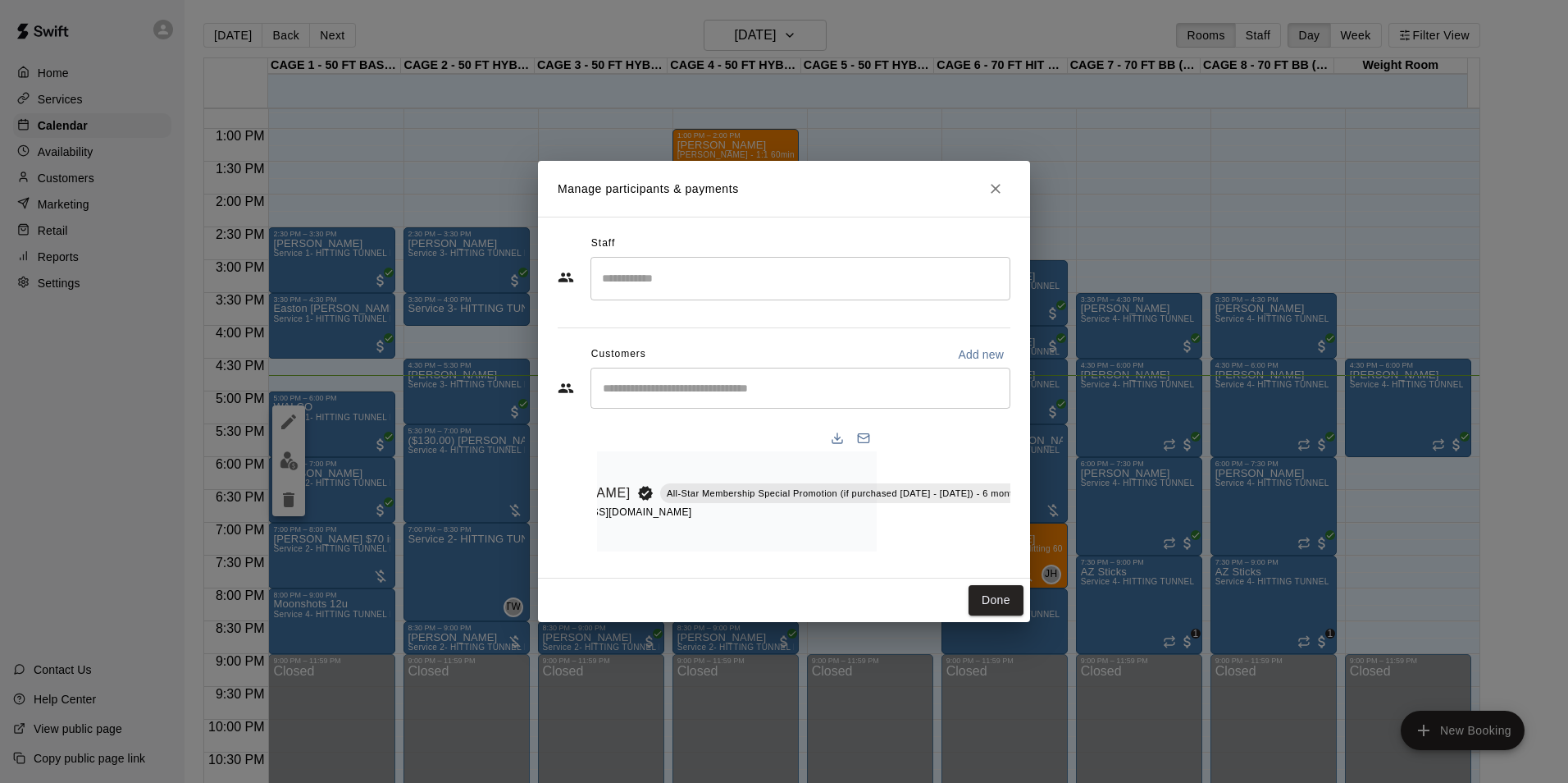
scroll to position [0, 201]
click at [993, 602] on button "Done" at bounding box center [996, 600] width 55 height 30
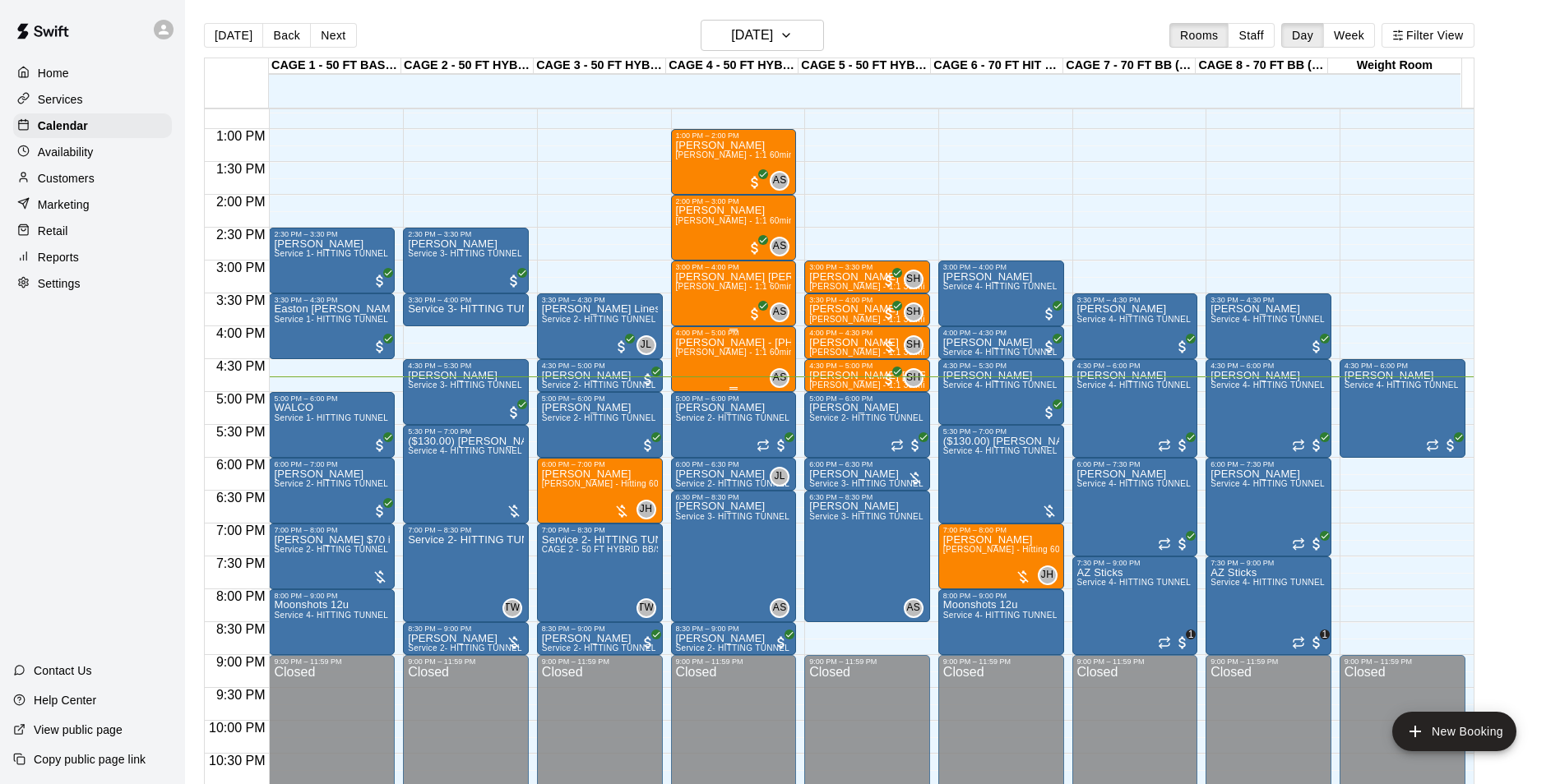
click at [721, 342] on p "Anthony Hall - 480 670 0849 ll lesson :Allie Skaggs - 1:1 60min softball Hittin…" at bounding box center [734, 342] width 116 height 0
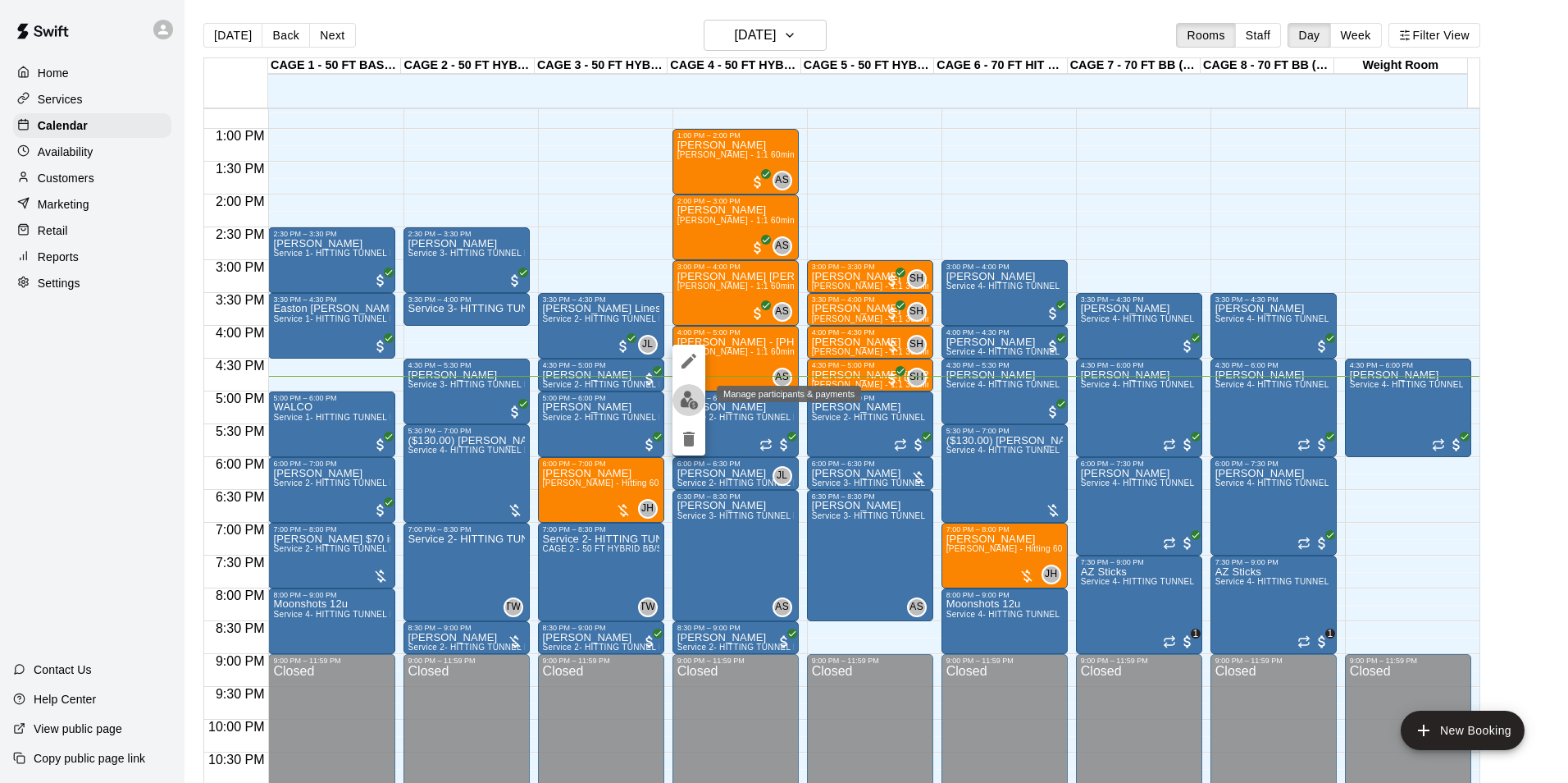
click at [693, 408] on img "edit" at bounding box center [689, 400] width 19 height 19
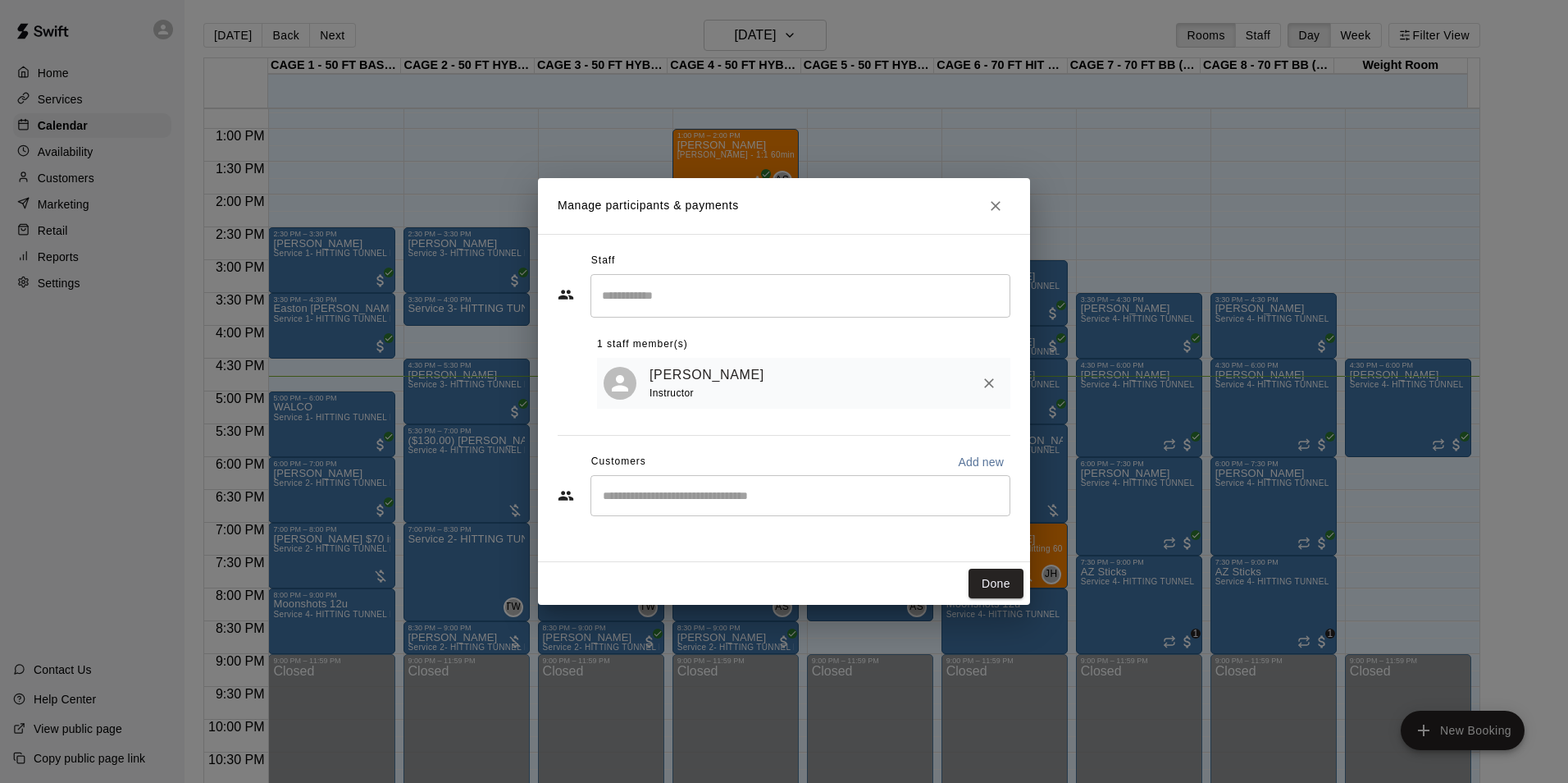
click at [713, 507] on div "​" at bounding box center [800, 495] width 420 height 41
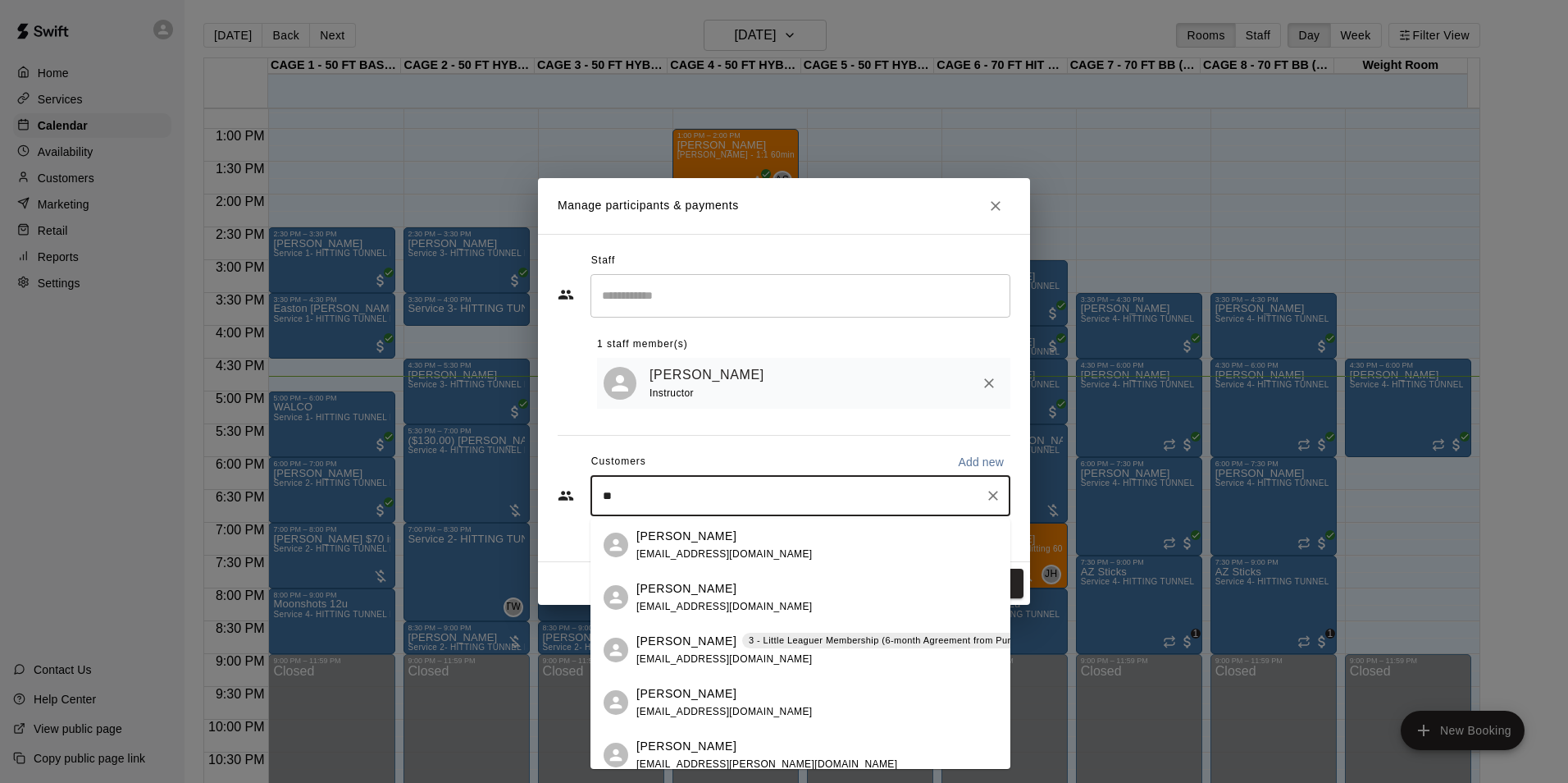
type input "*"
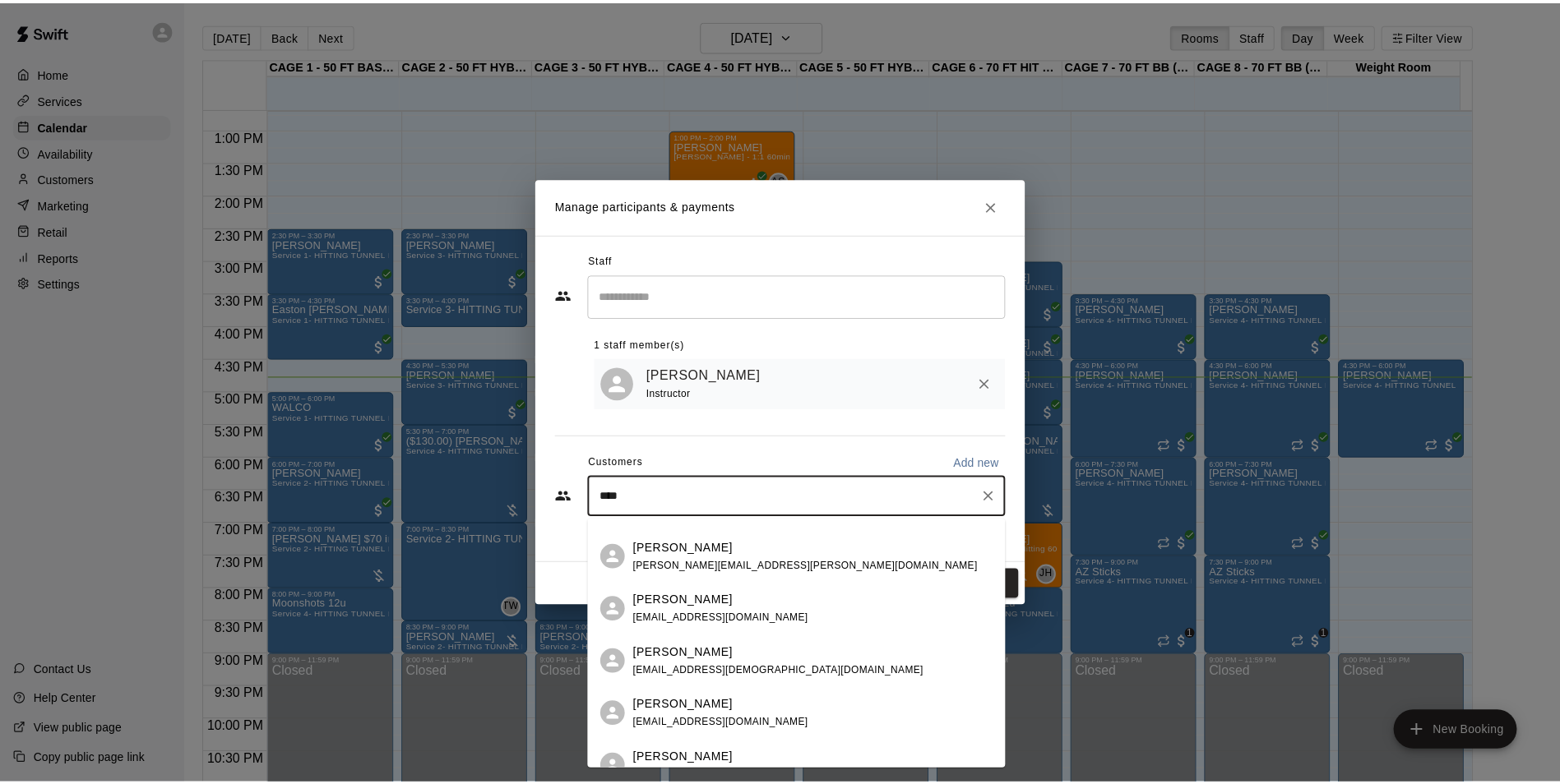
scroll to position [411, 0]
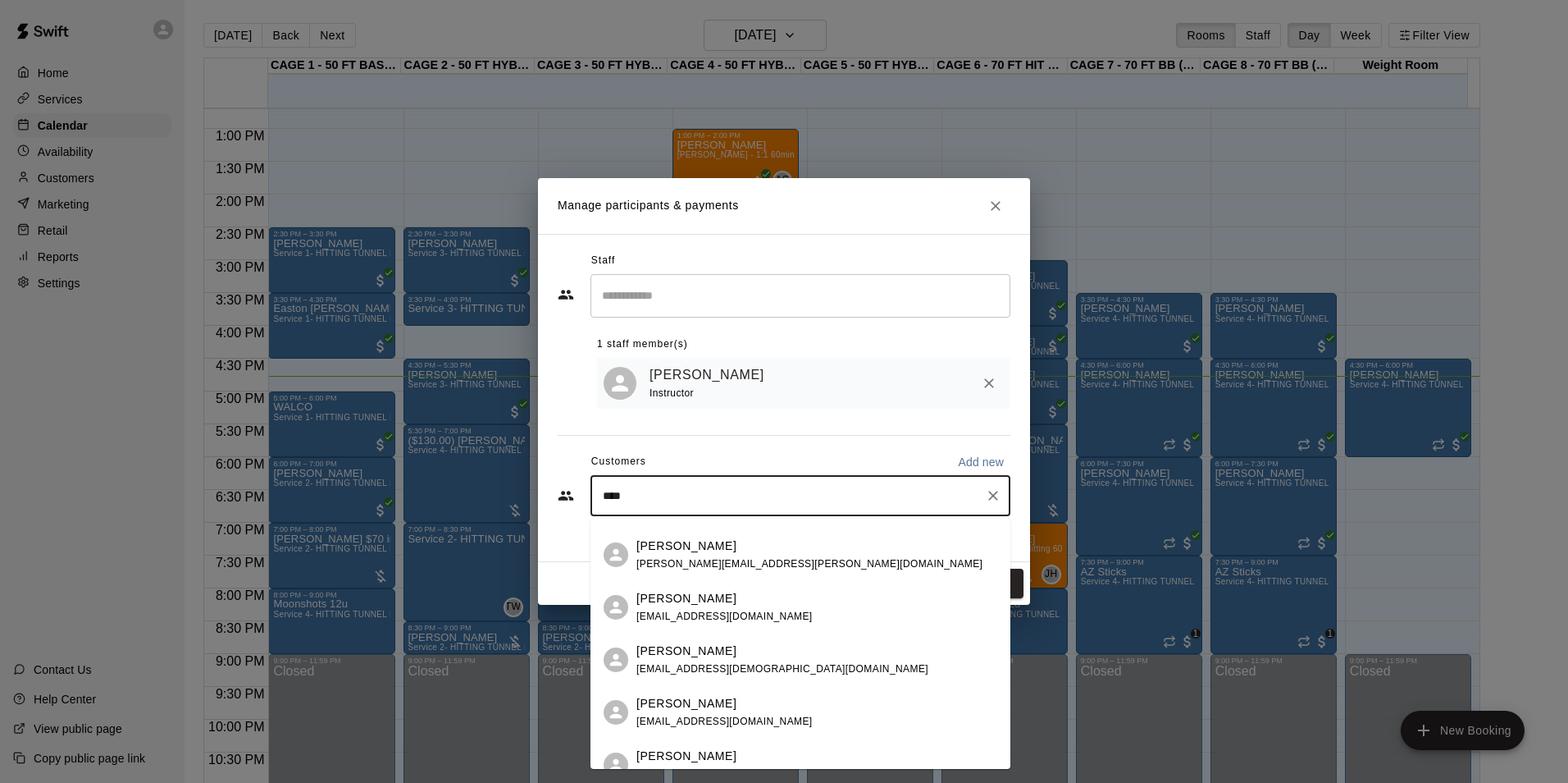
type input "****"
click at [1001, 208] on icon "Close" at bounding box center [995, 206] width 16 height 16
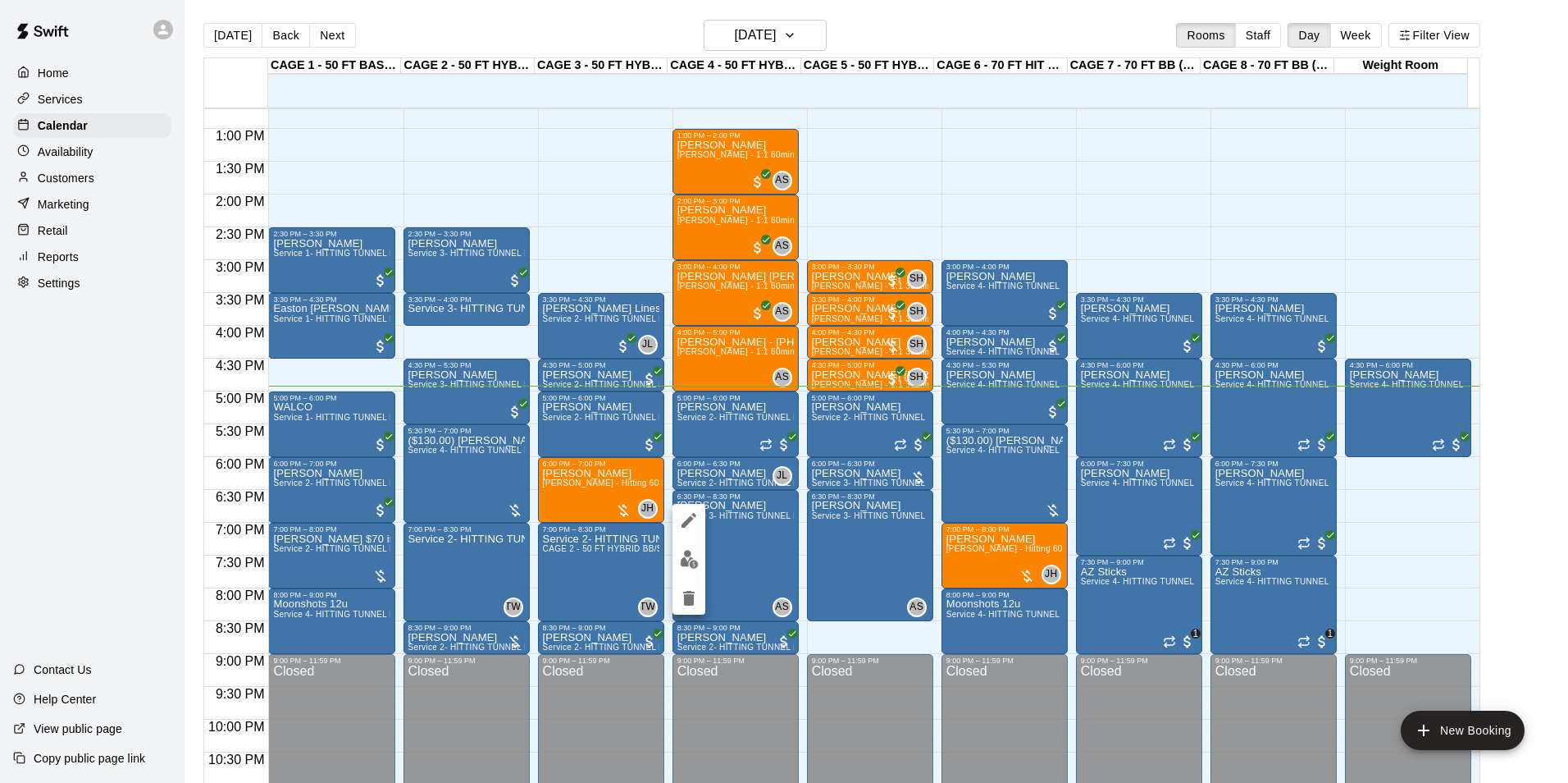
click at [843, 598] on div at bounding box center [784, 391] width 1568 height 783
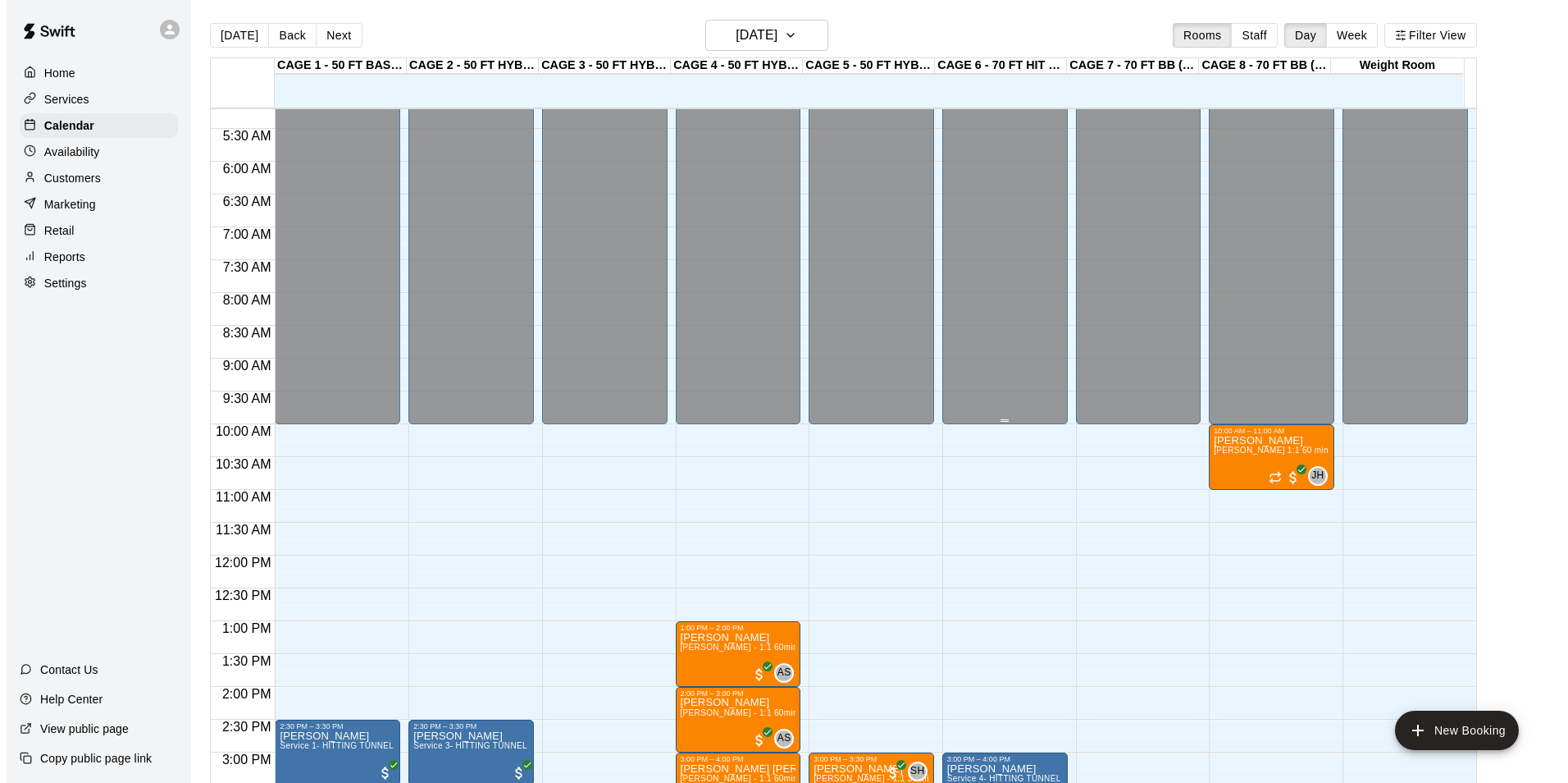
scroll to position [670, 0]
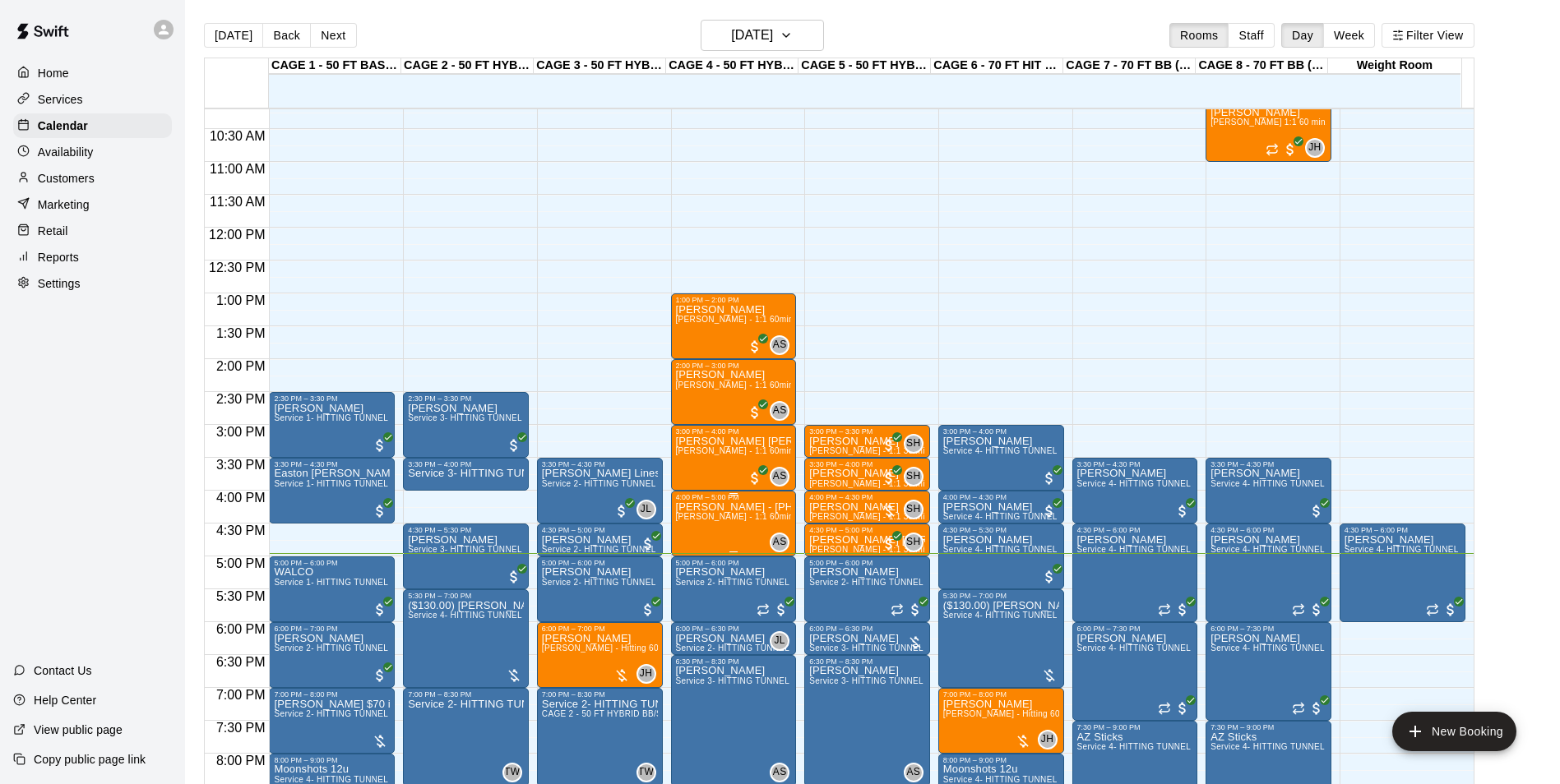
click at [733, 521] on span "[PERSON_NAME] - 1:1 60min softball Hitting / Fielding instruction" at bounding box center [804, 516] width 258 height 9
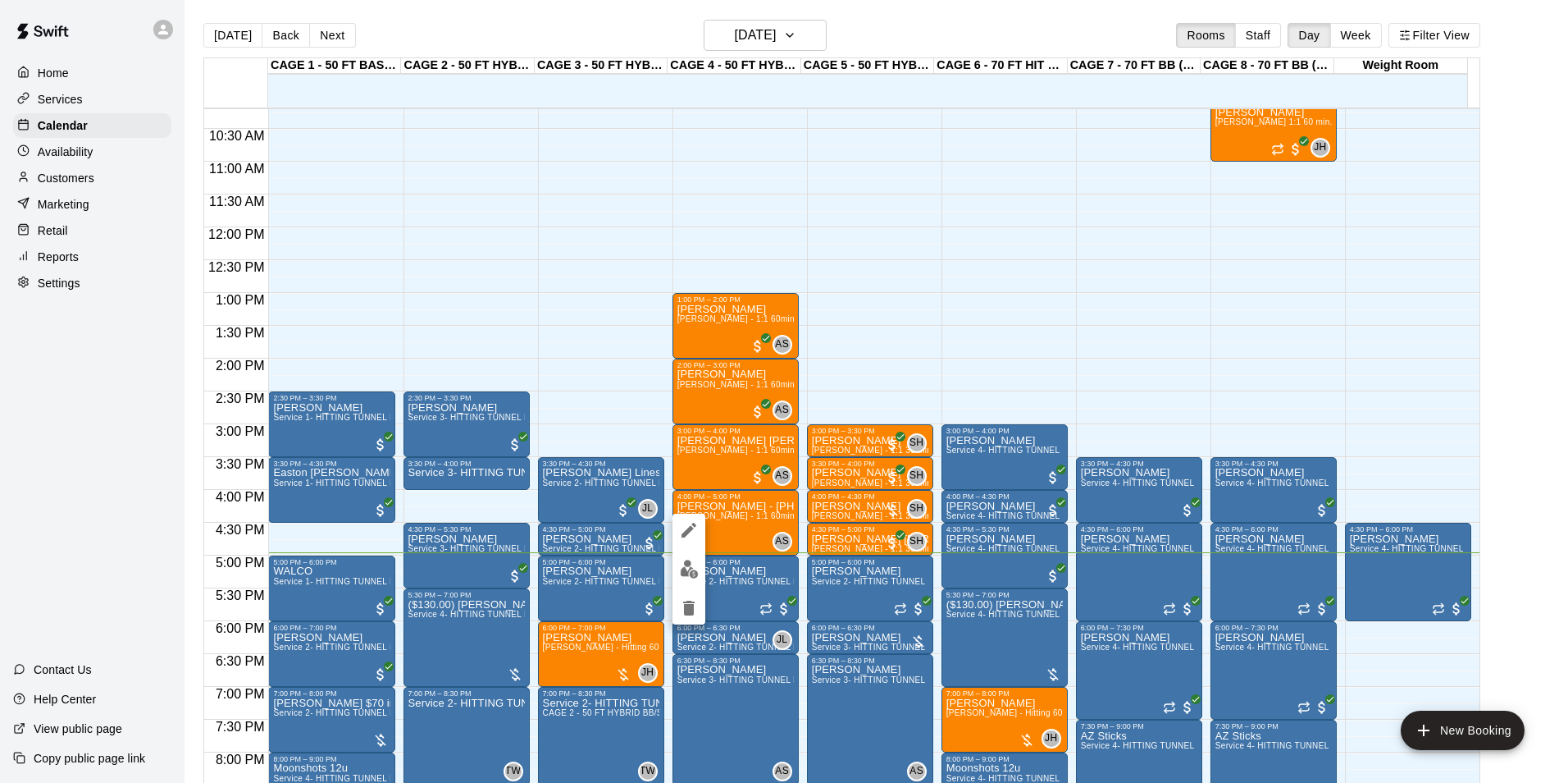
click at [734, 526] on div at bounding box center [784, 391] width 1568 height 783
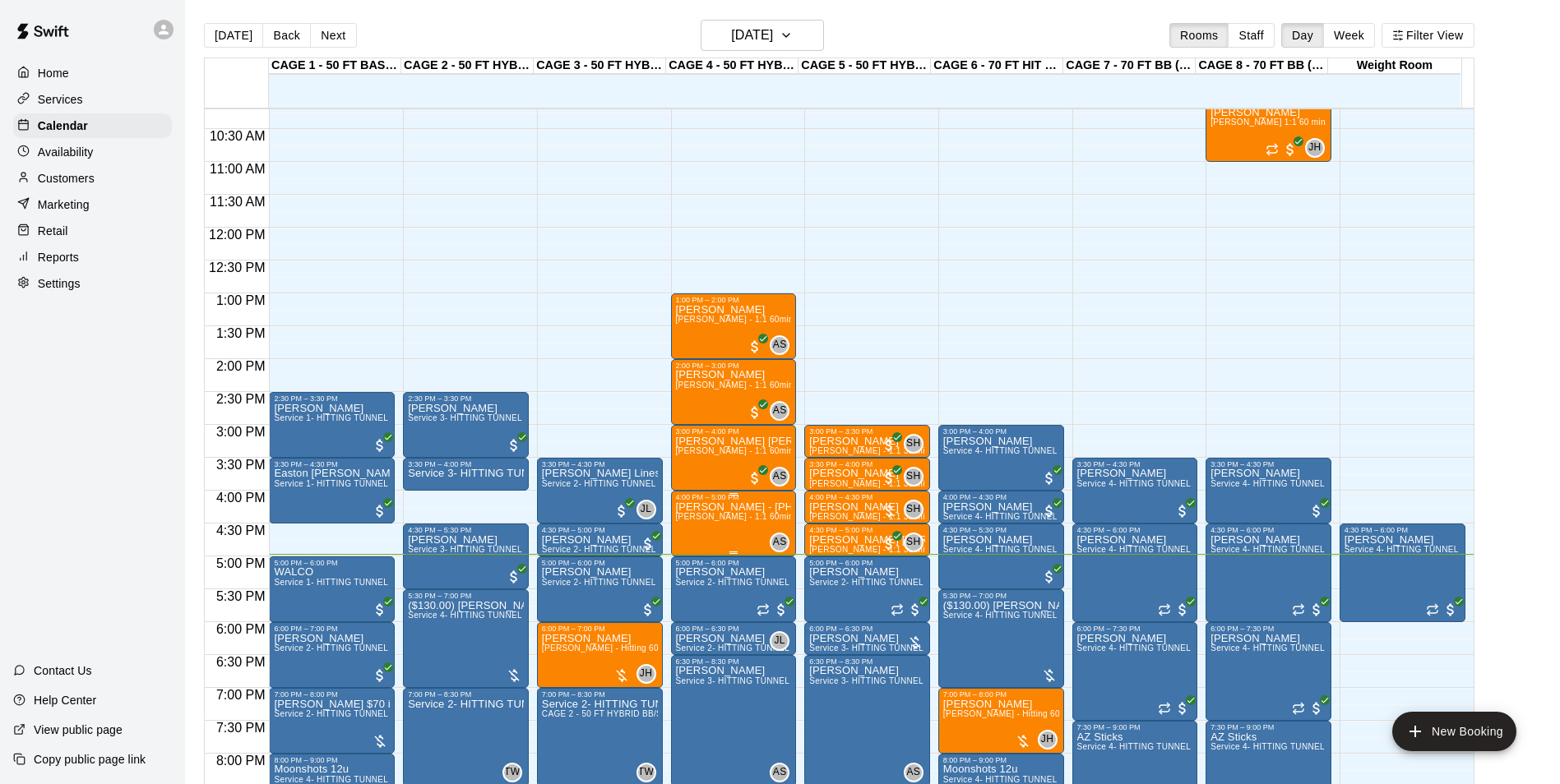
click at [699, 507] on p "Anthony Hall - 480 670 0849 ll lesson :Allie Skaggs - 1:1 60min softball Hittin…" at bounding box center [734, 507] width 116 height 0
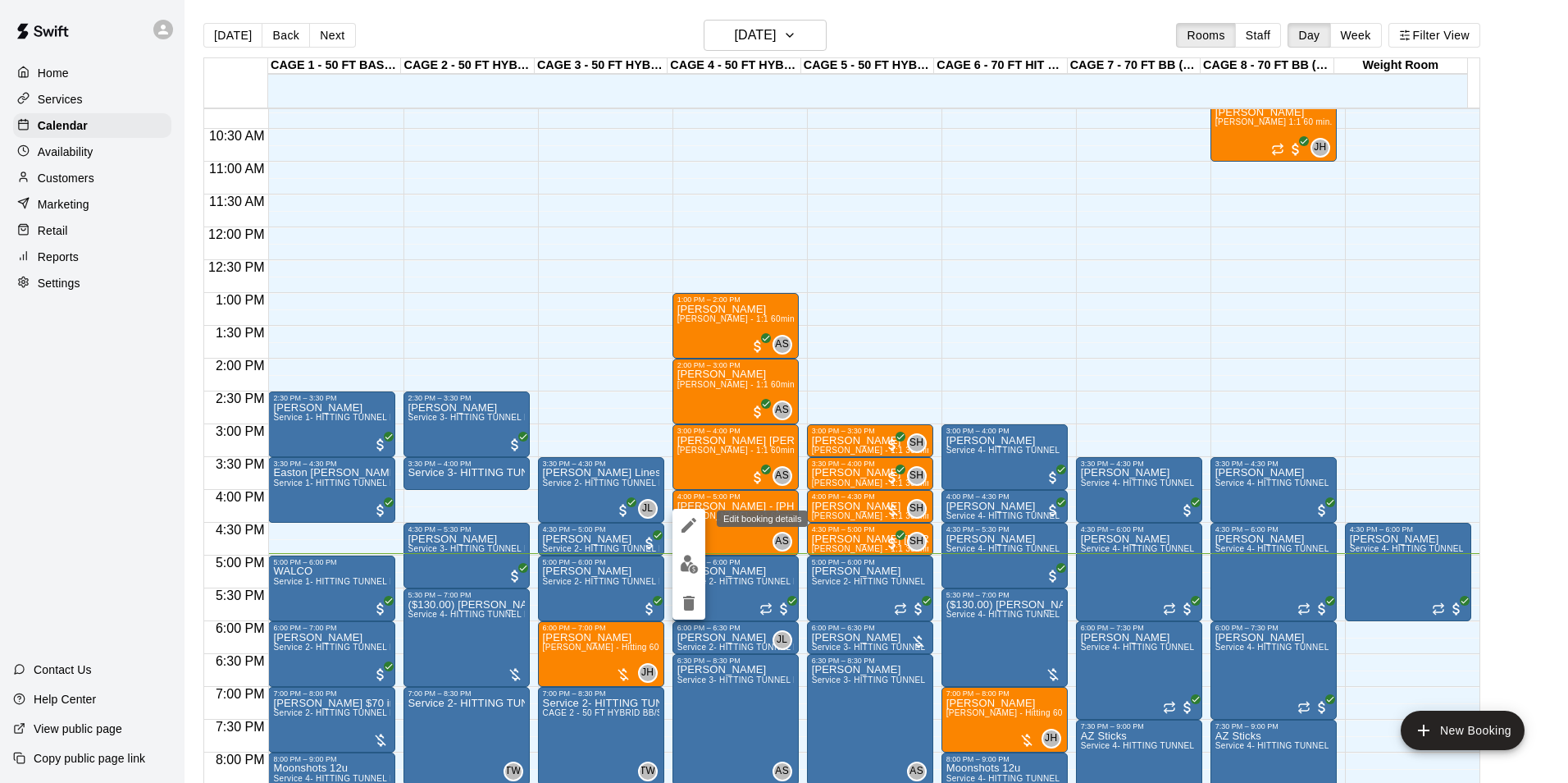
click at [682, 523] on icon "edit" at bounding box center [689, 526] width 20 height 20
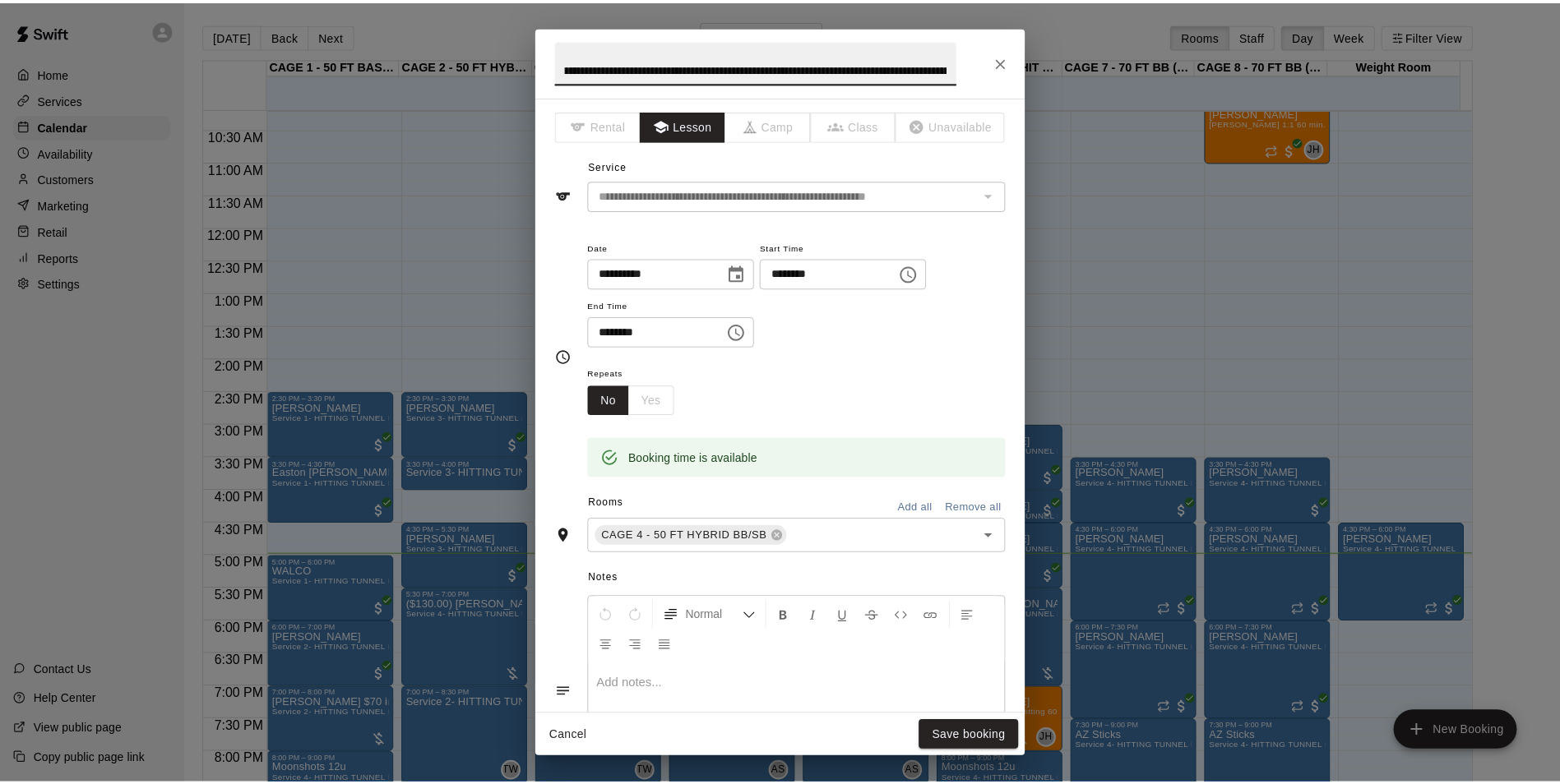
scroll to position [0, 0]
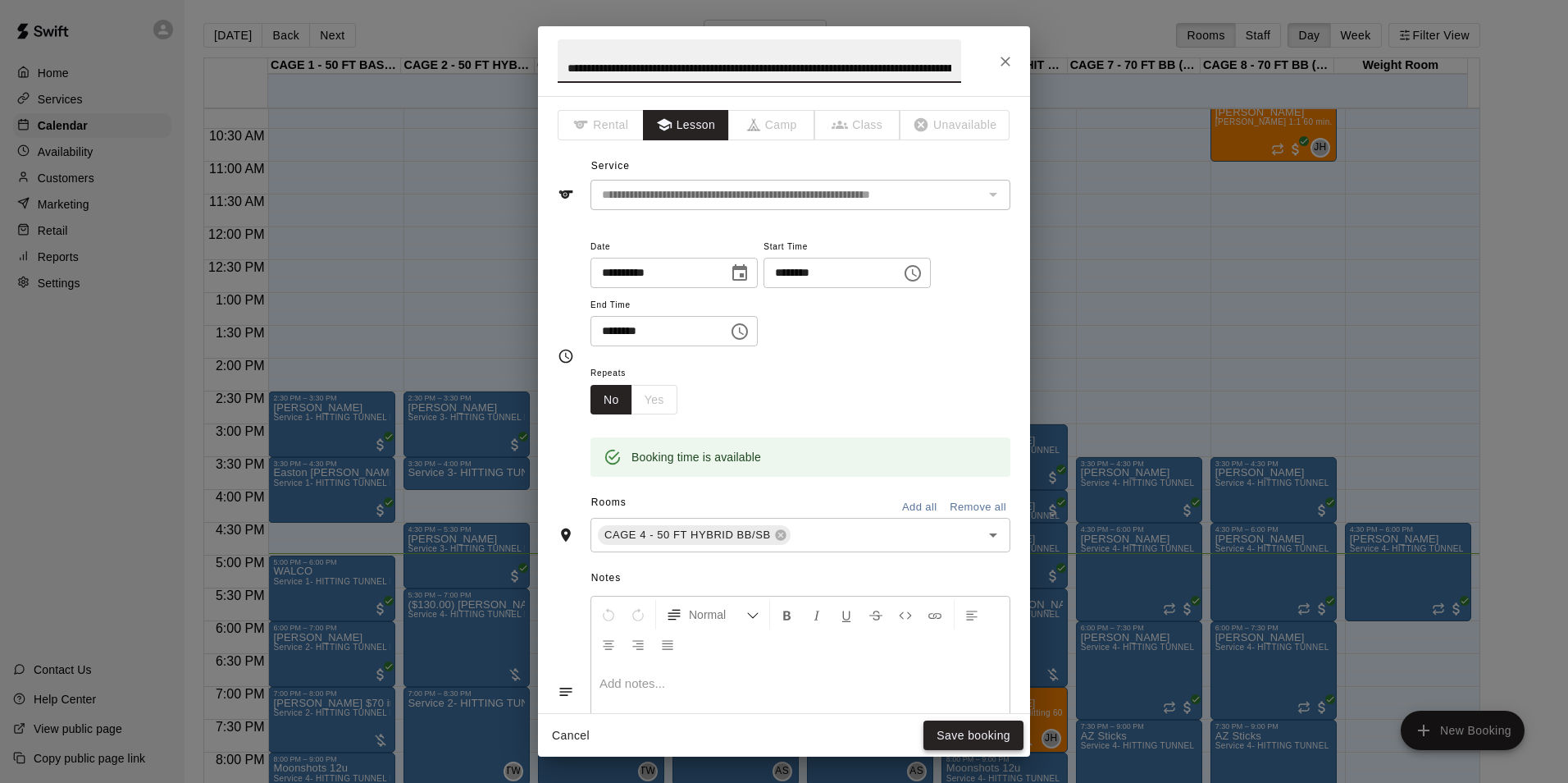
type input "**********"
click at [1001, 724] on button "Save booking" at bounding box center [973, 736] width 100 height 30
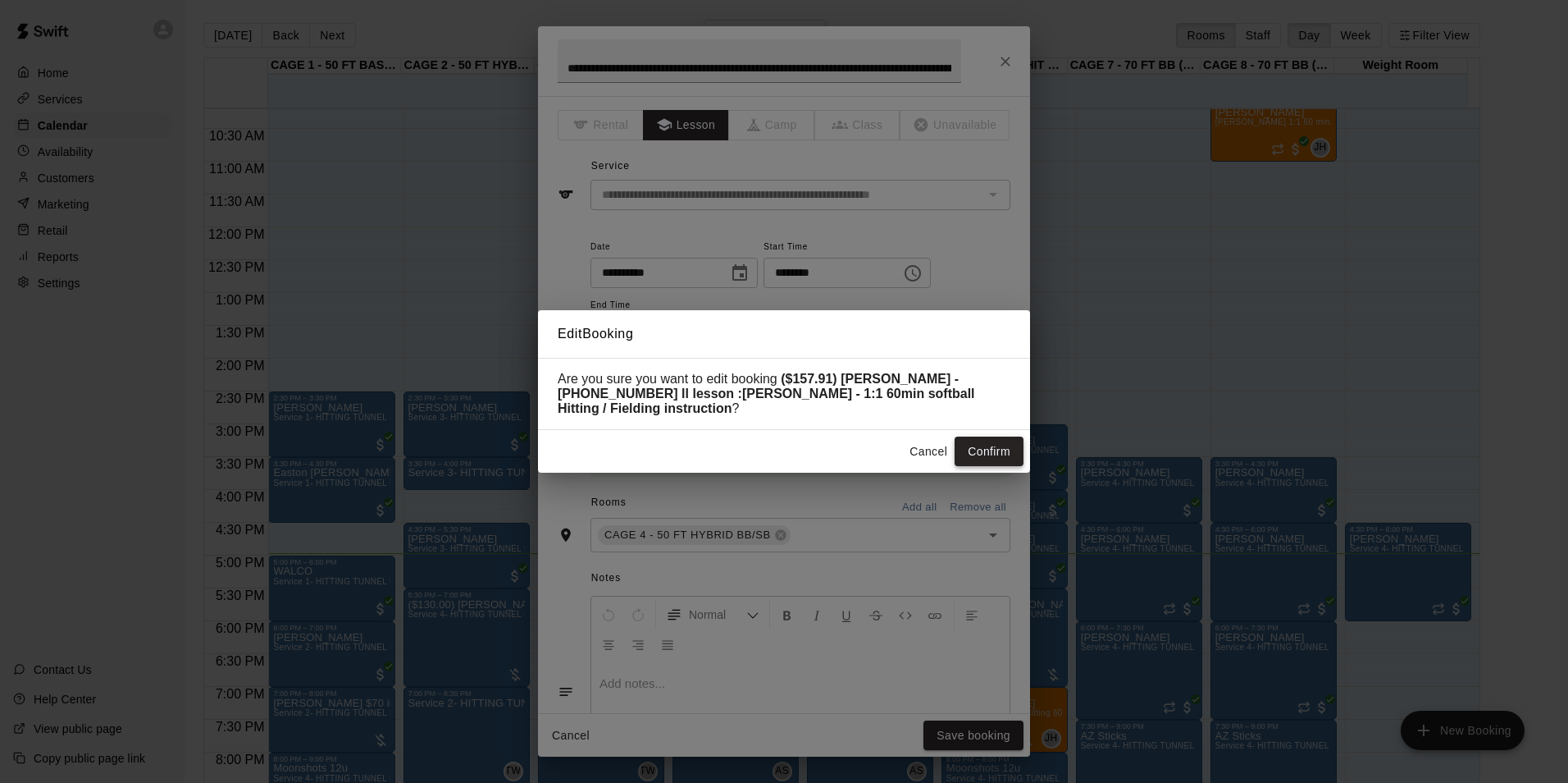
click at [980, 446] on button "Confirm" at bounding box center [988, 452] width 69 height 30
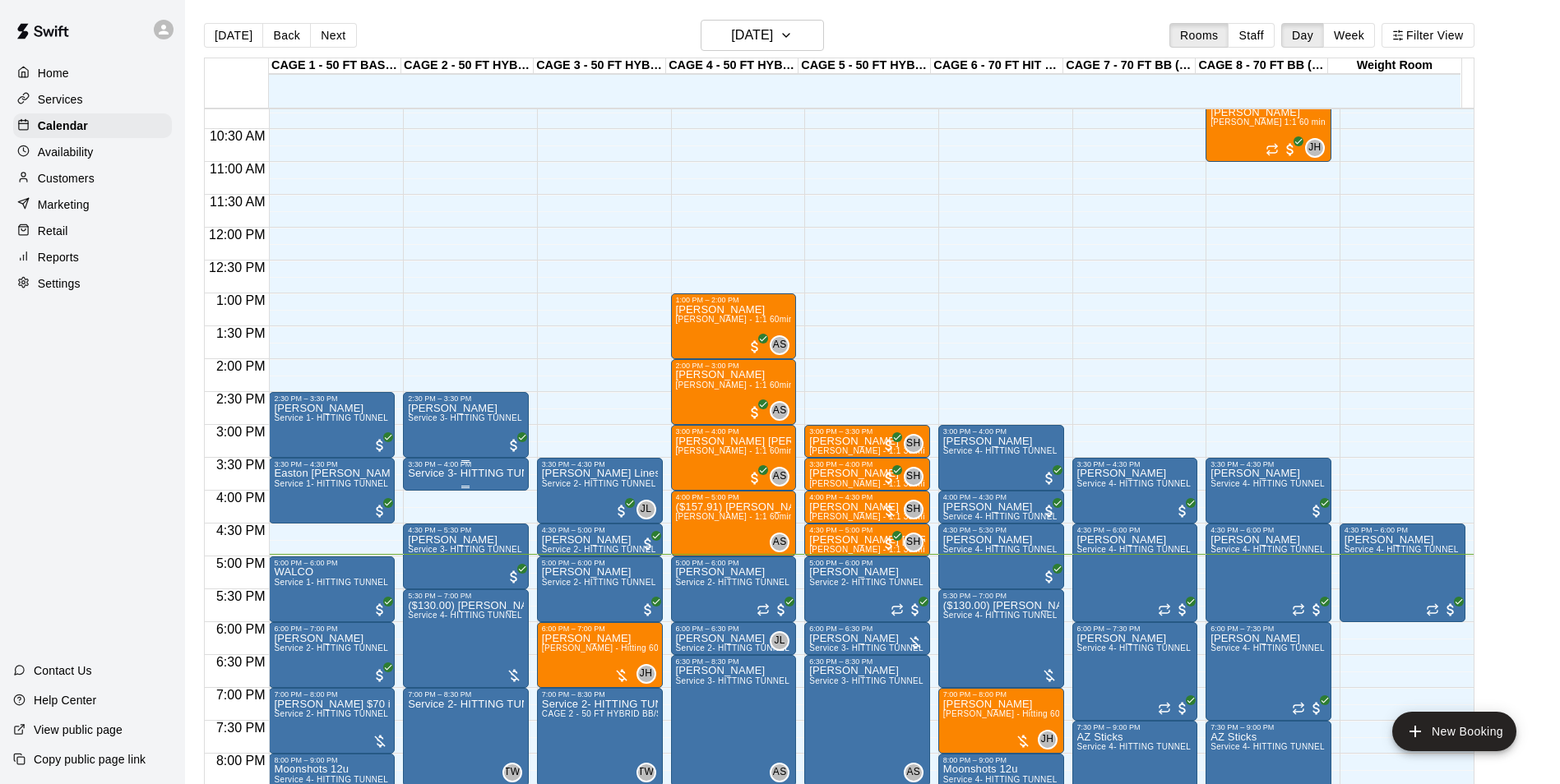
click at [461, 468] on div "3:30 PM – 4:00 PM" at bounding box center [466, 464] width 116 height 8
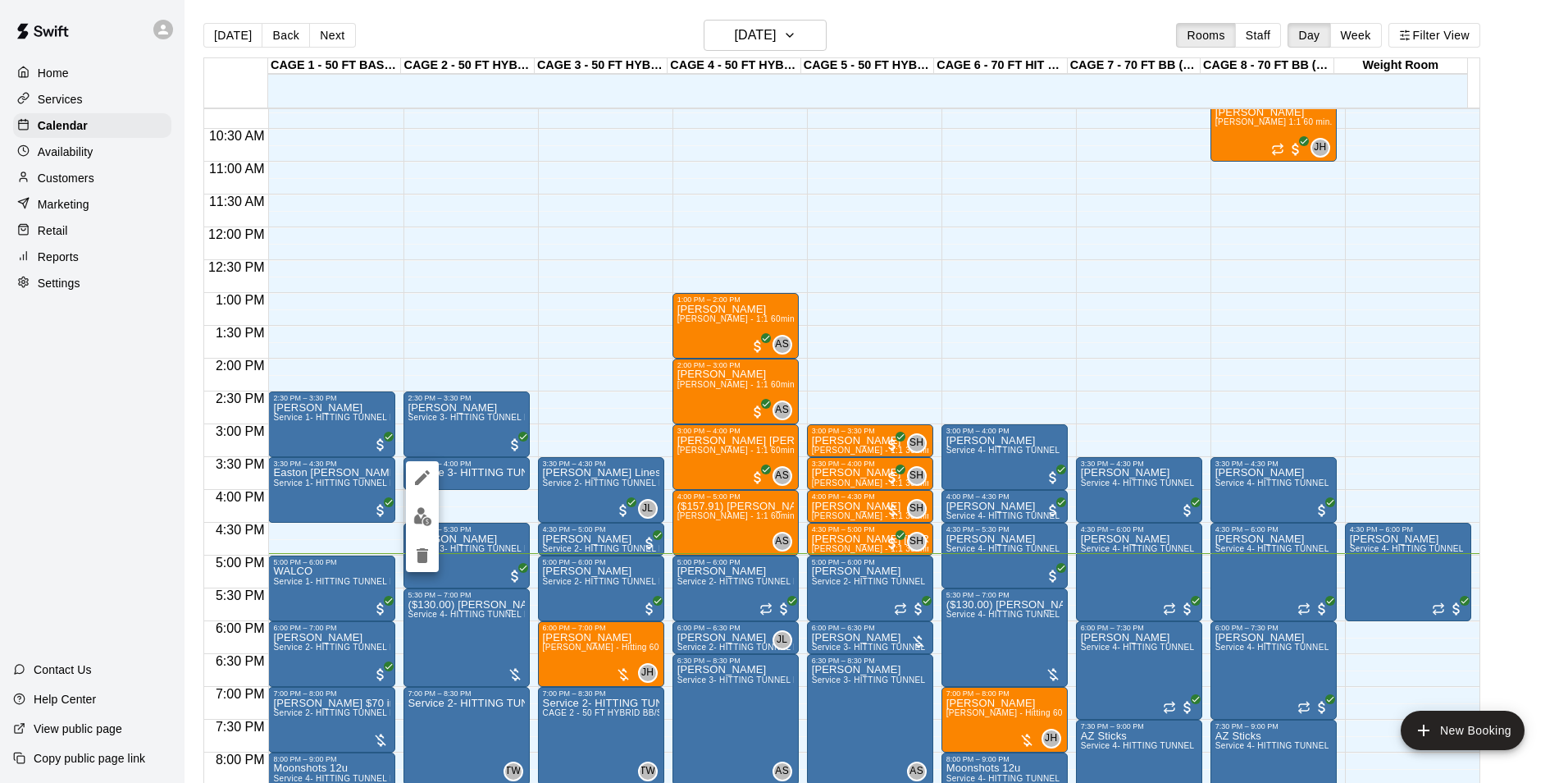
click at [719, 528] on div at bounding box center [784, 391] width 1568 height 783
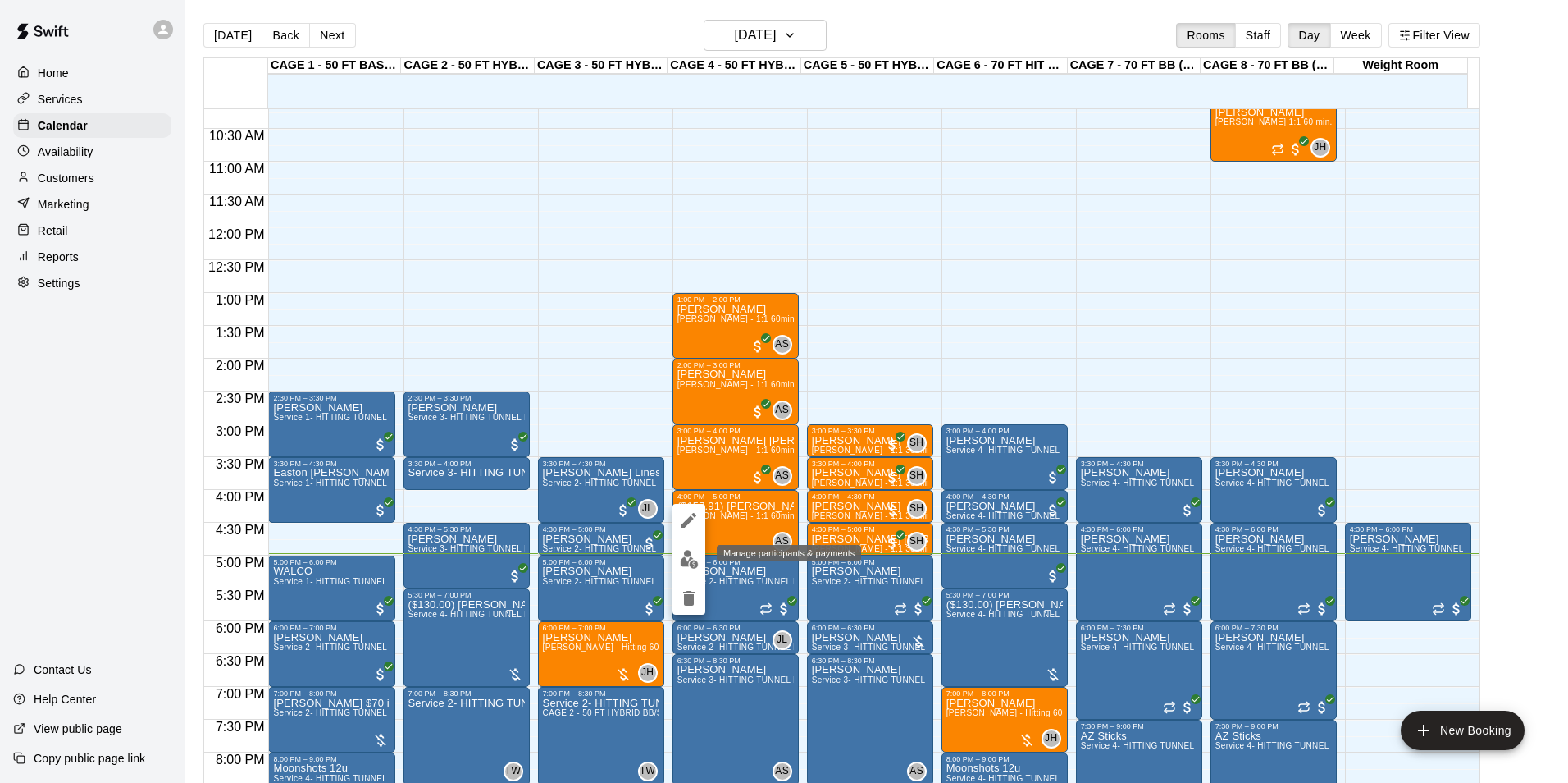
click at [682, 553] on img "edit" at bounding box center [689, 559] width 19 height 19
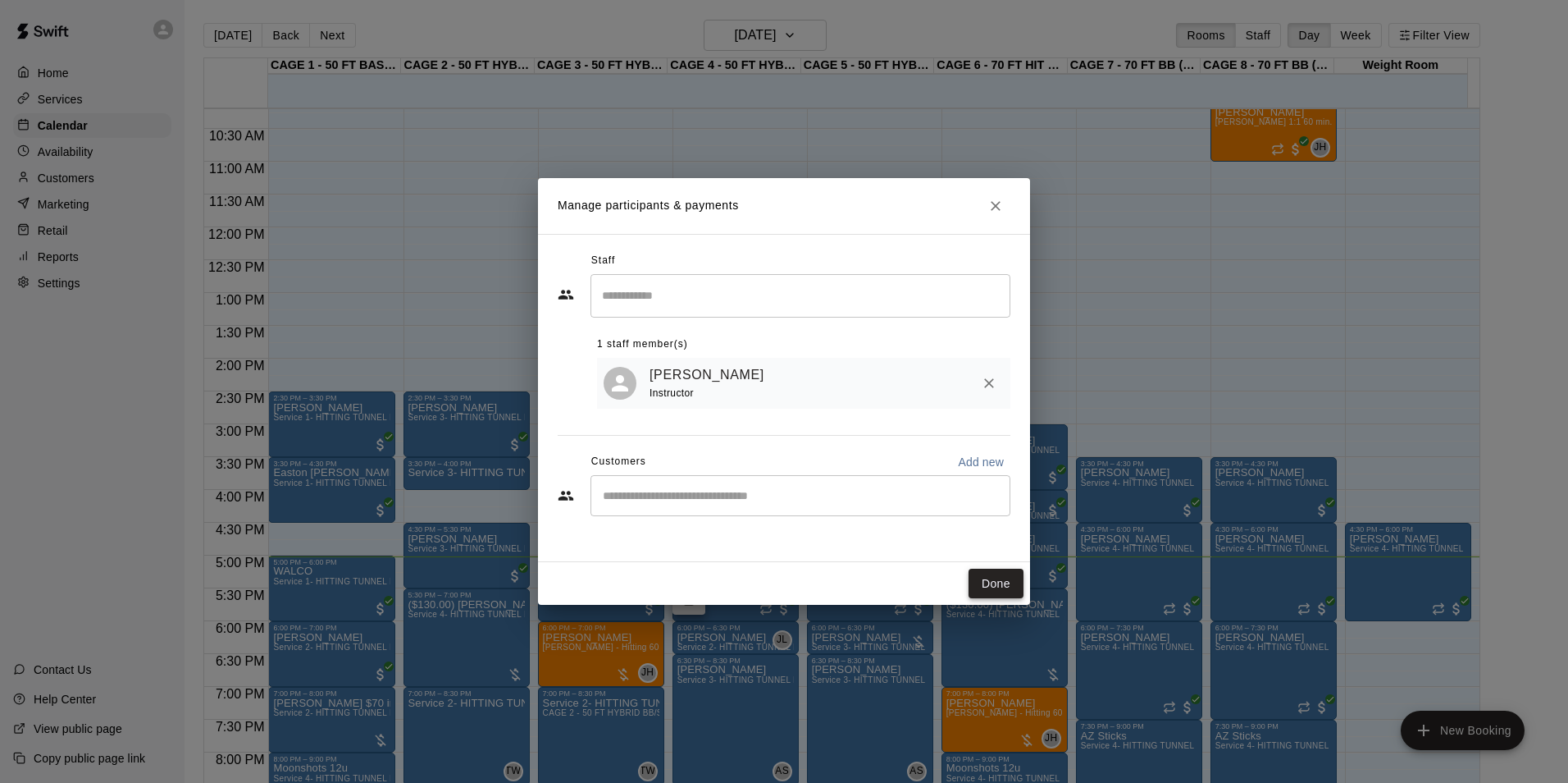
click at [1000, 588] on button "Done" at bounding box center [996, 583] width 55 height 30
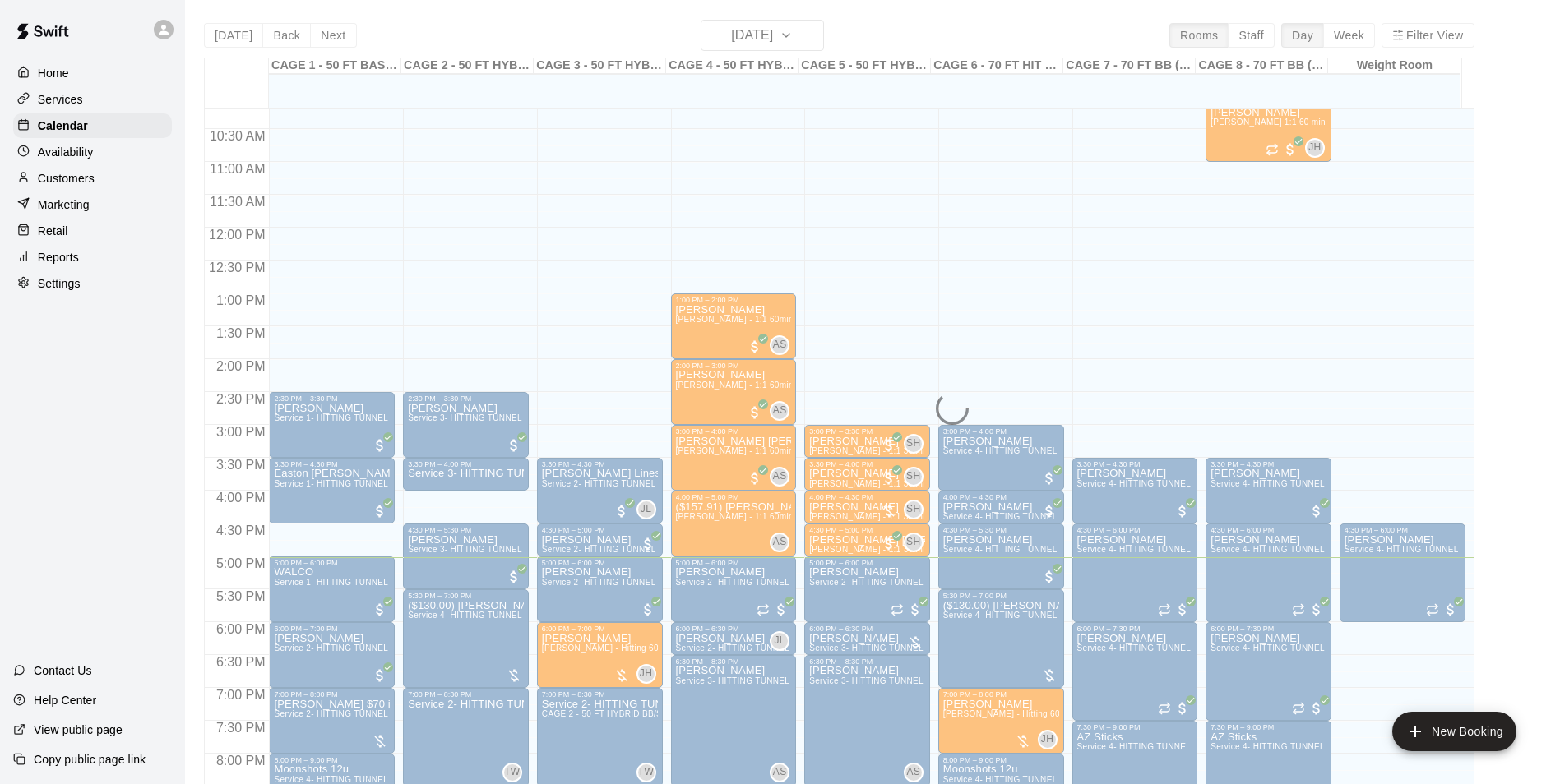
click at [127, 187] on div "Customers" at bounding box center [93, 178] width 159 height 25
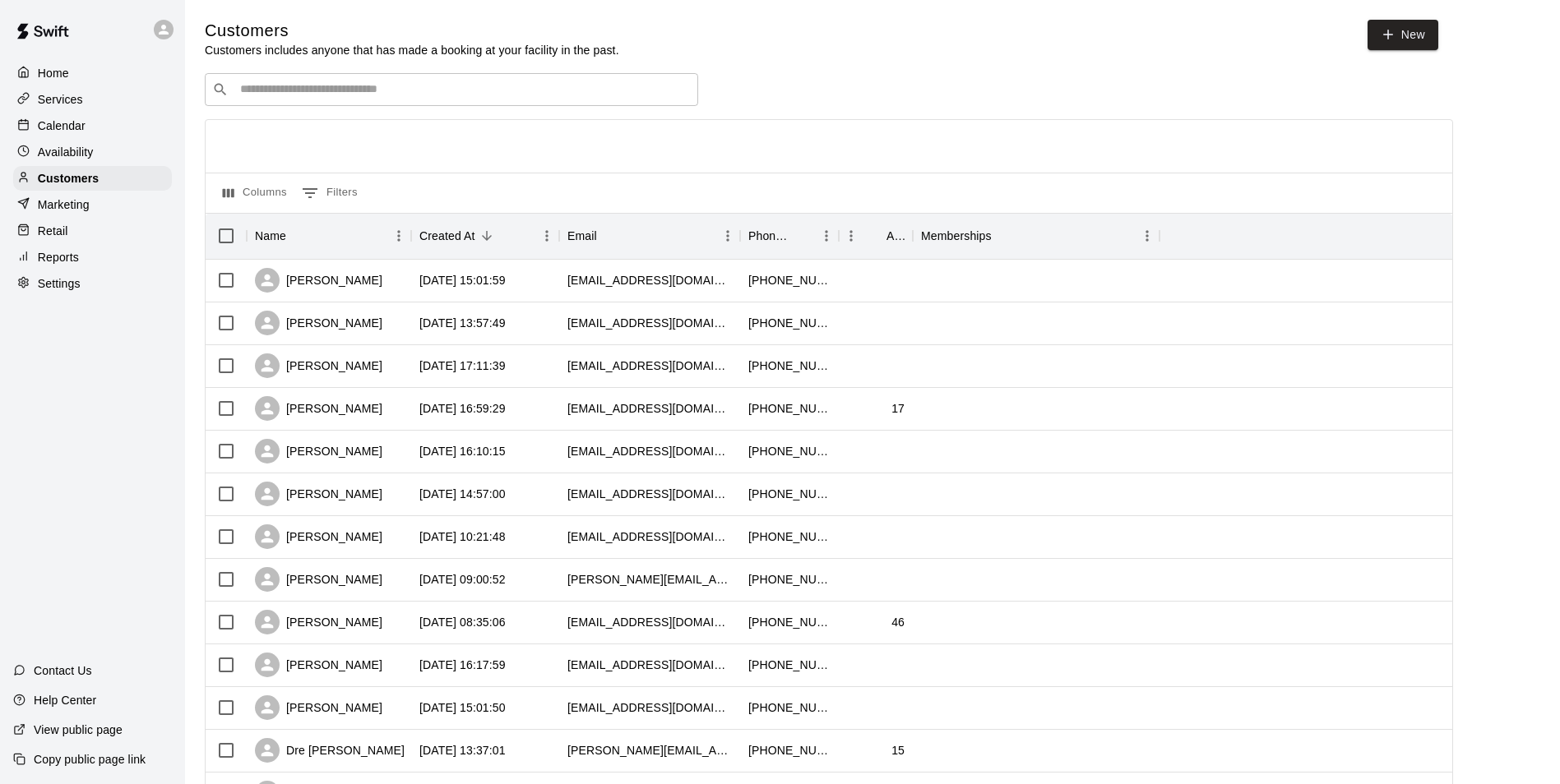
click at [136, 121] on div "Calendar" at bounding box center [93, 126] width 159 height 25
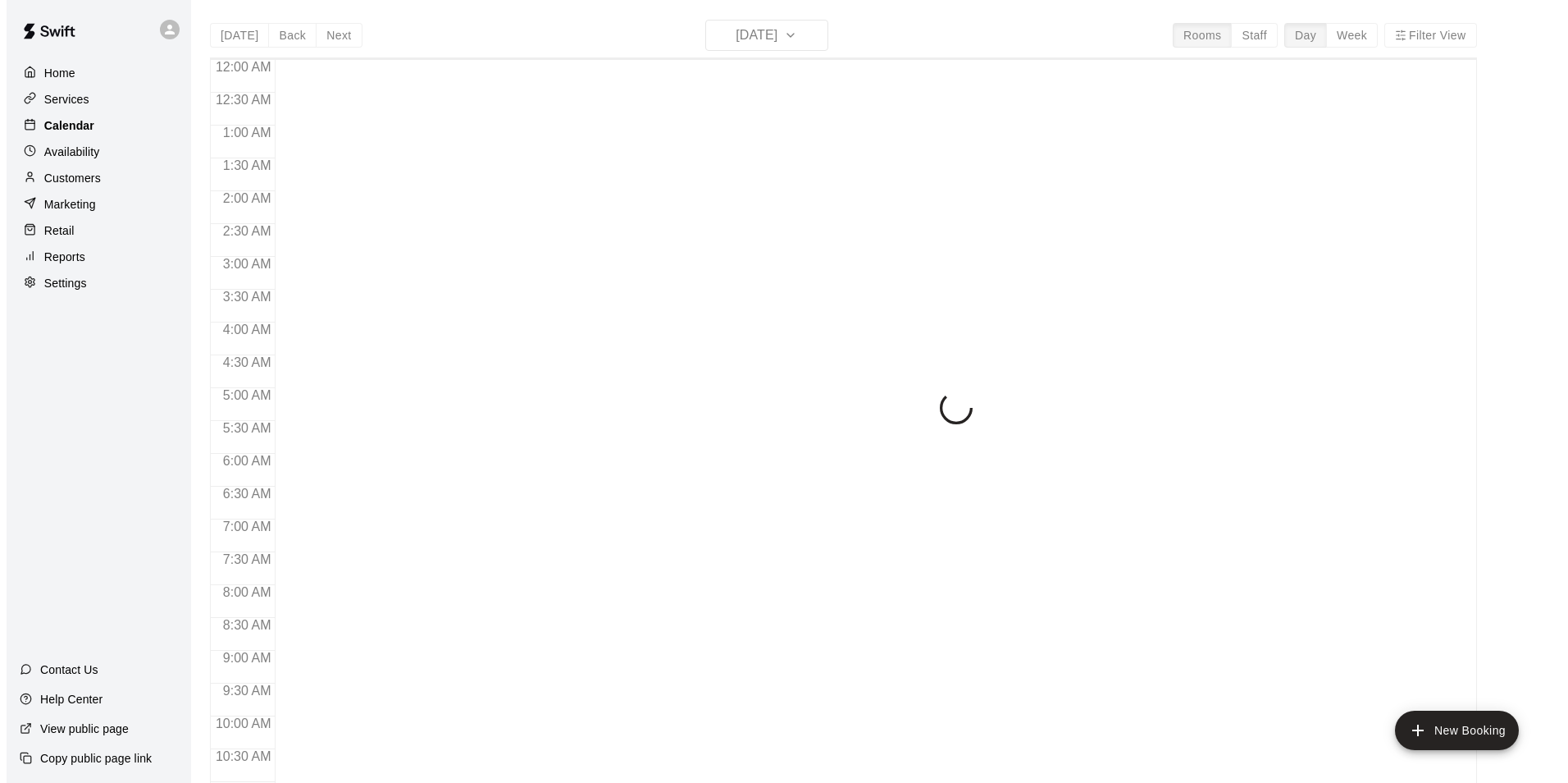
scroll to position [834, 0]
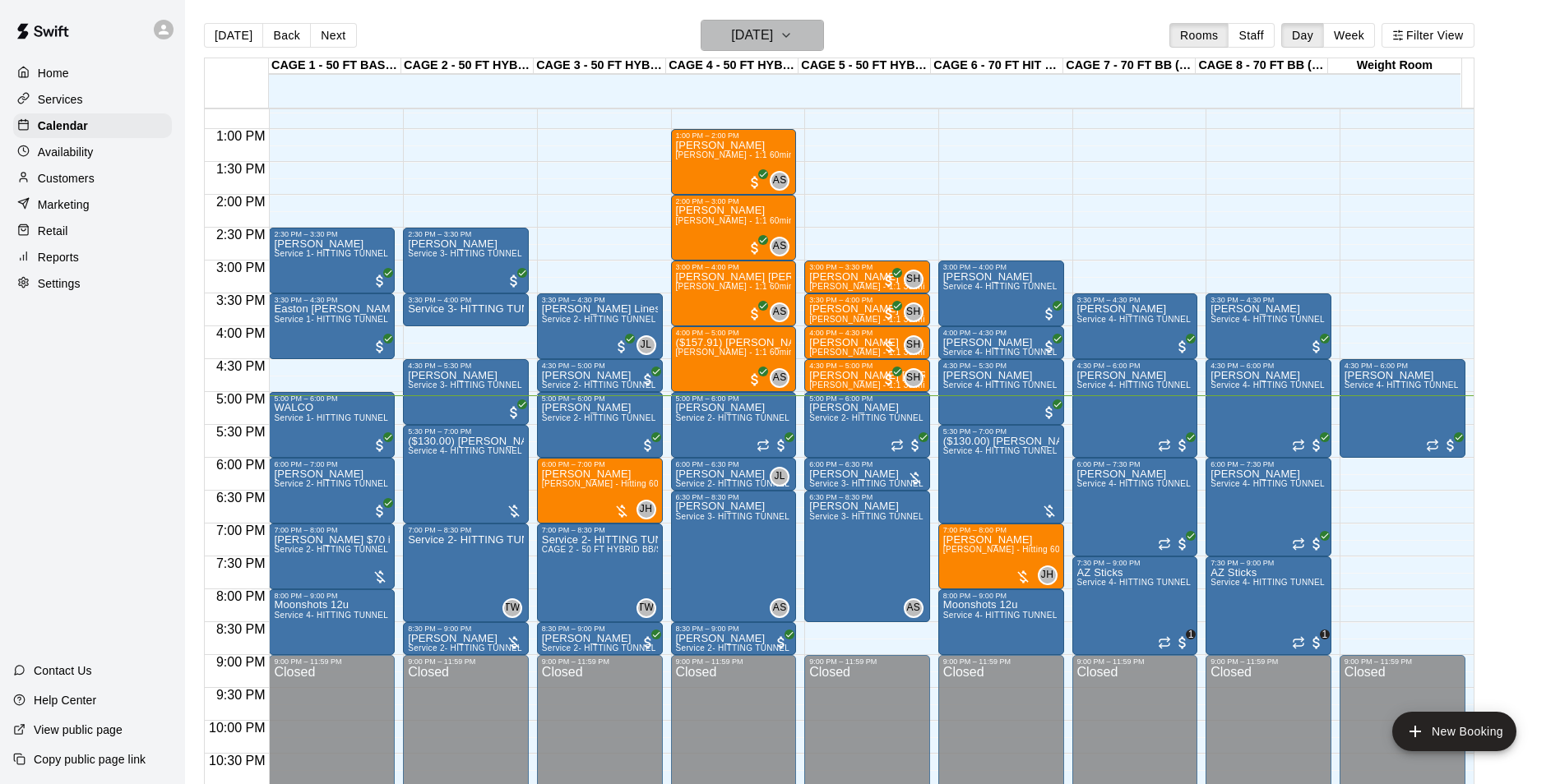
click at [773, 24] on h6 "[DATE]" at bounding box center [751, 36] width 42 height 23
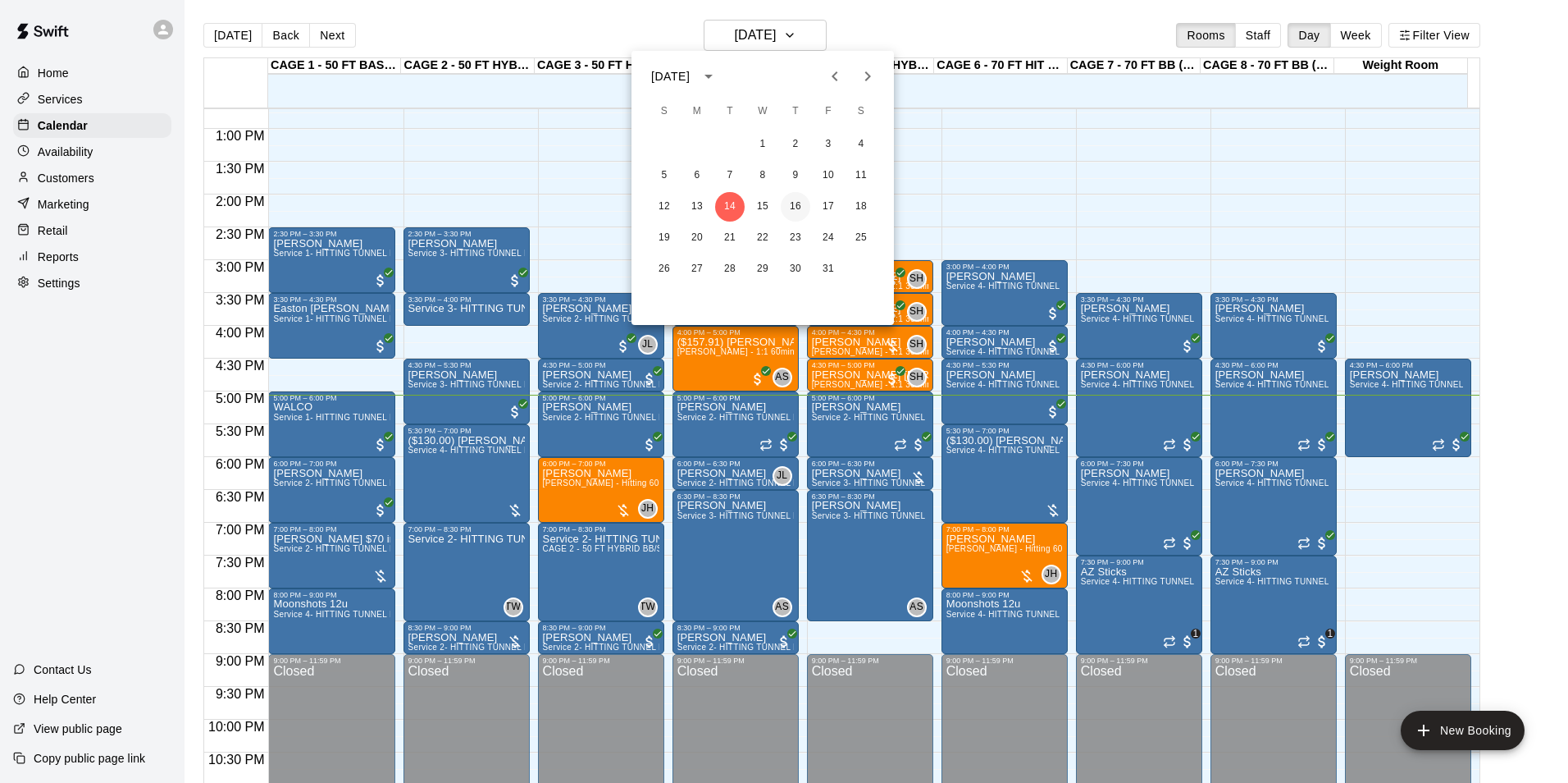
click at [799, 201] on button "16" at bounding box center [795, 207] width 29 height 29
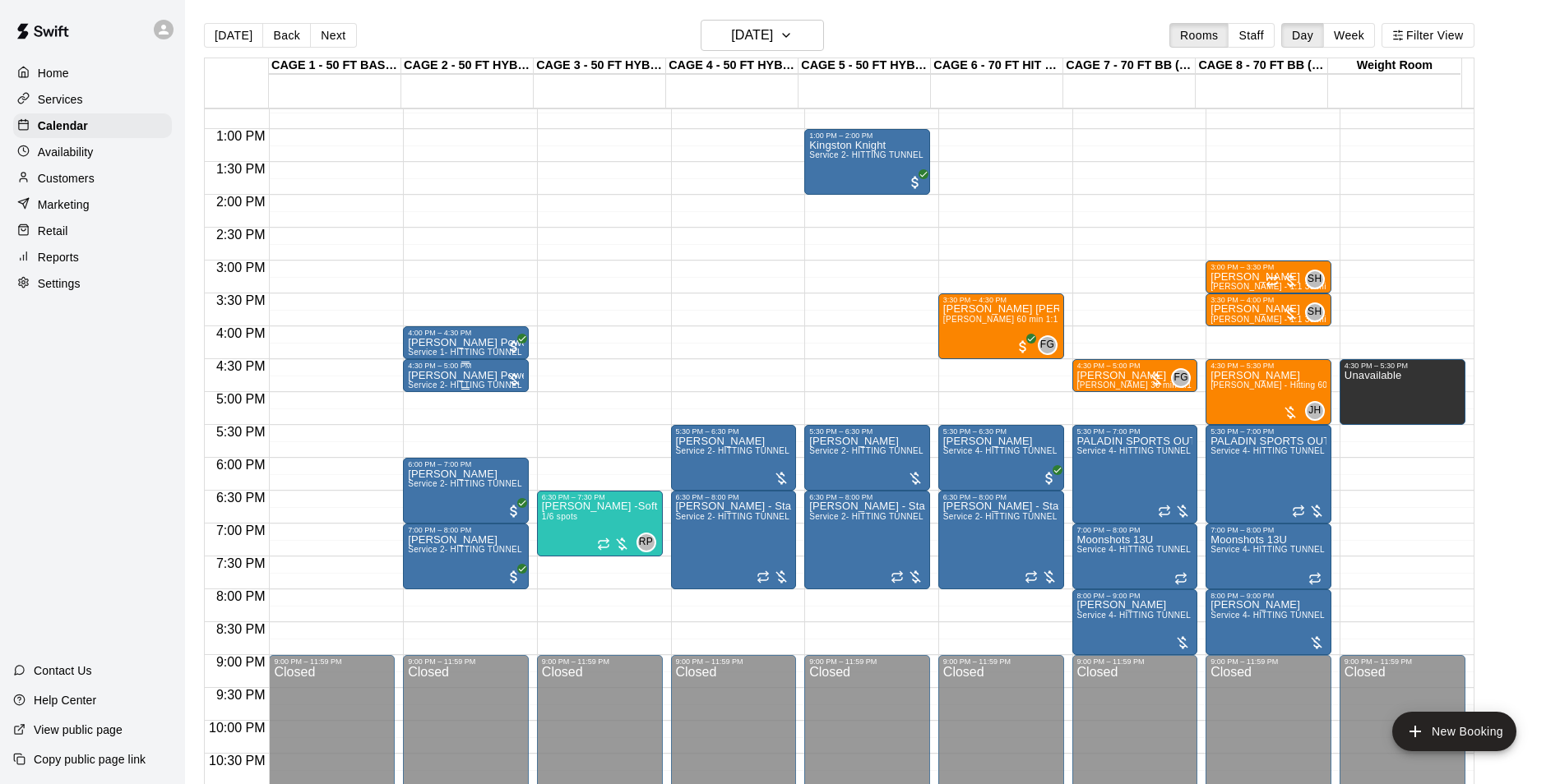
click at [434, 370] on div "4:30 PM – 5:00 PM" at bounding box center [466, 365] width 116 height 8
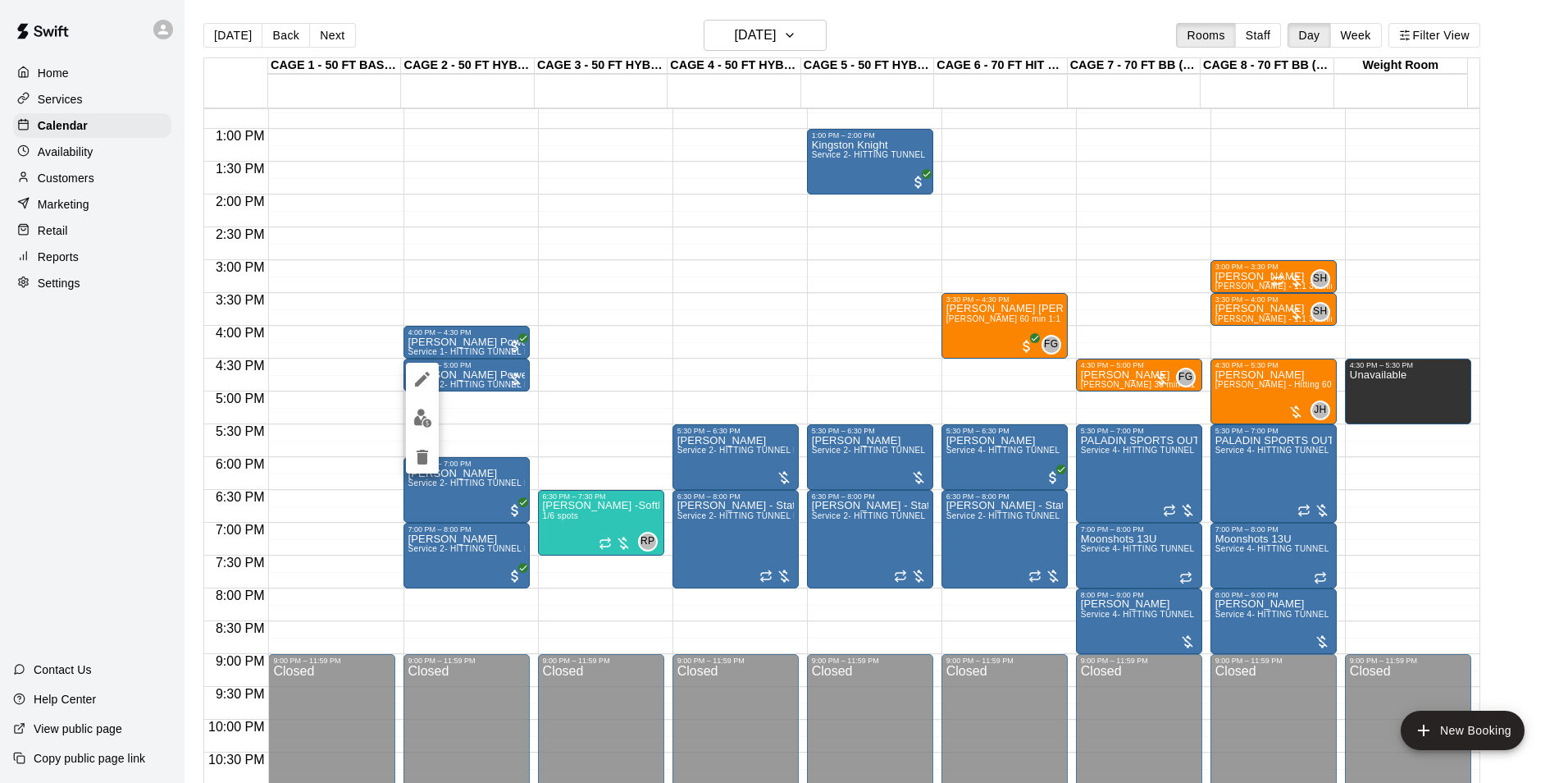
click at [470, 328] on div at bounding box center [784, 391] width 1568 height 783
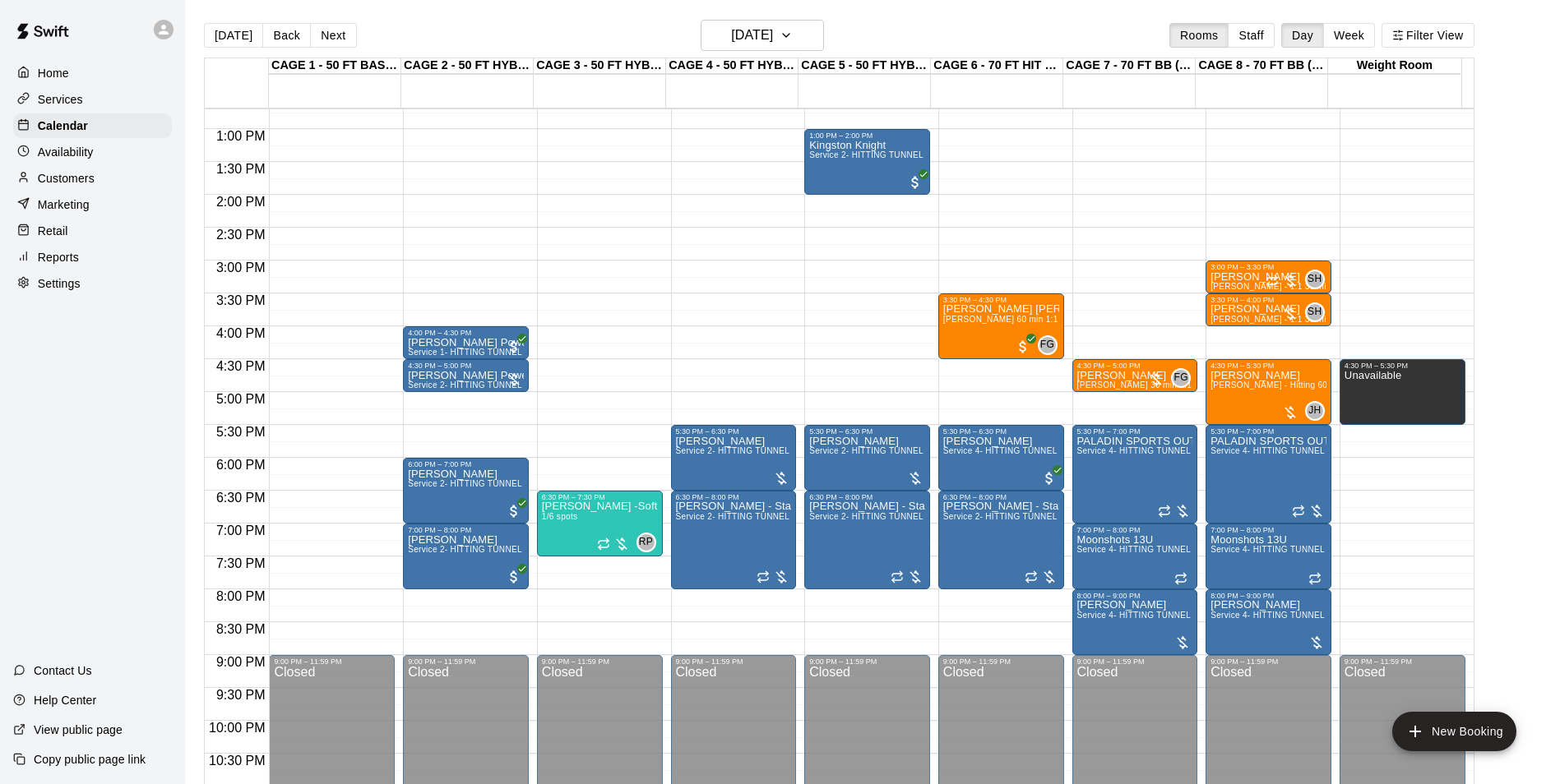
click at [464, 342] on p "[PERSON_NAME] Power - Don't put in cage 1" at bounding box center [466, 342] width 116 height 0
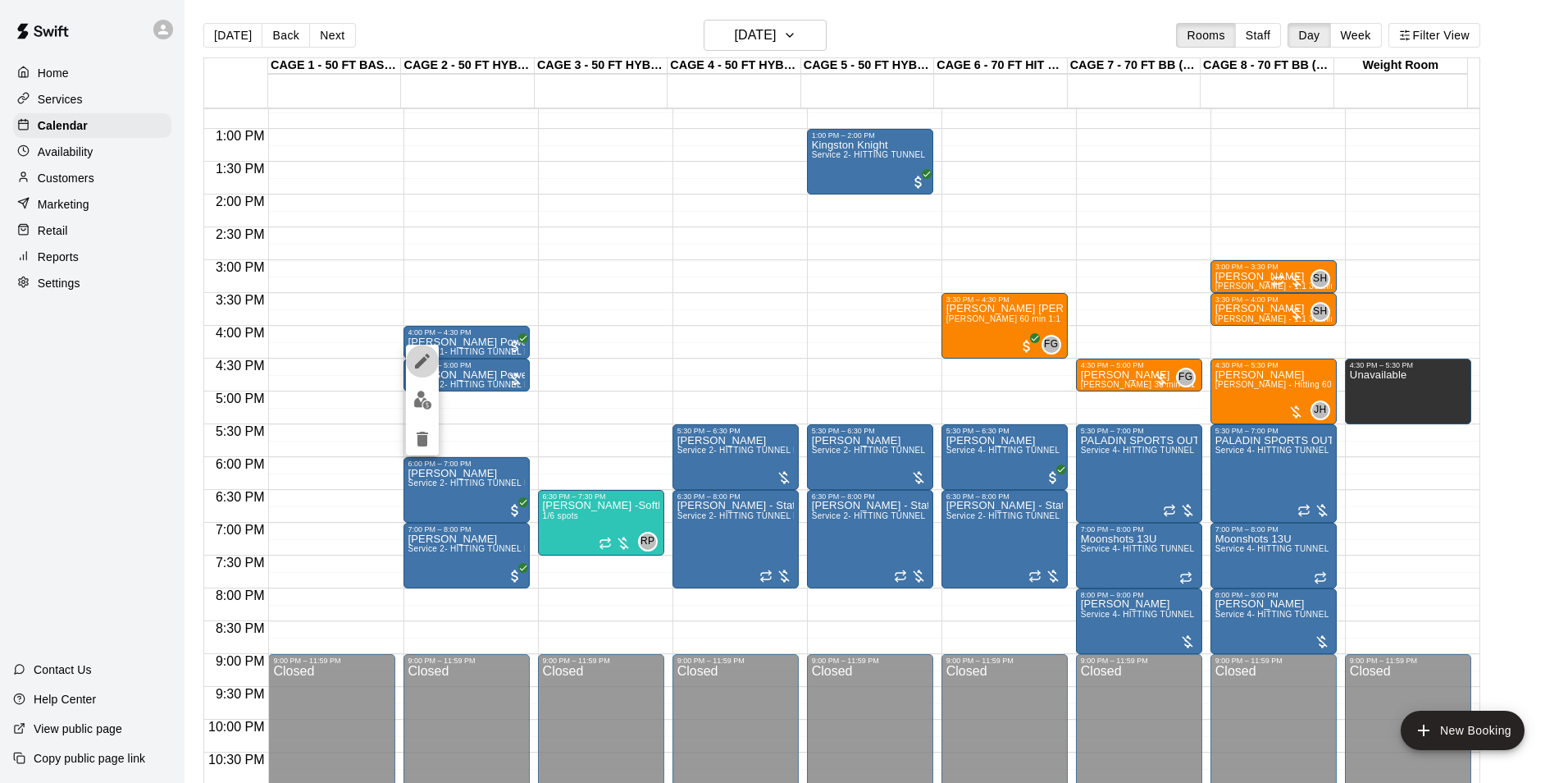
click at [430, 349] on button "edit" at bounding box center [422, 361] width 33 height 33
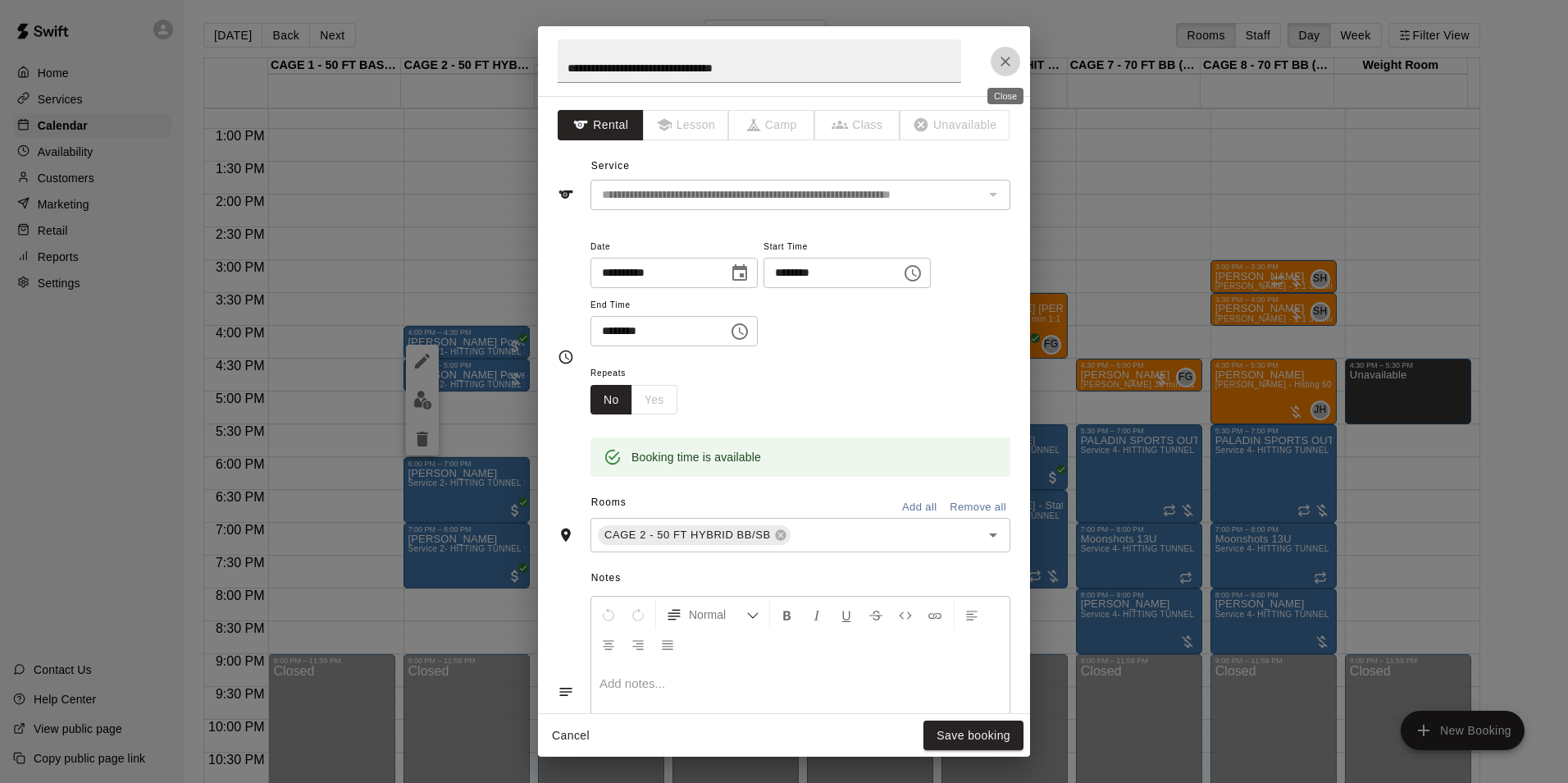
drag, startPoint x: 999, startPoint y: 58, endPoint x: 985, endPoint y: 77, distance: 23.6
click at [1000, 58] on icon "Close" at bounding box center [1005, 61] width 16 height 16
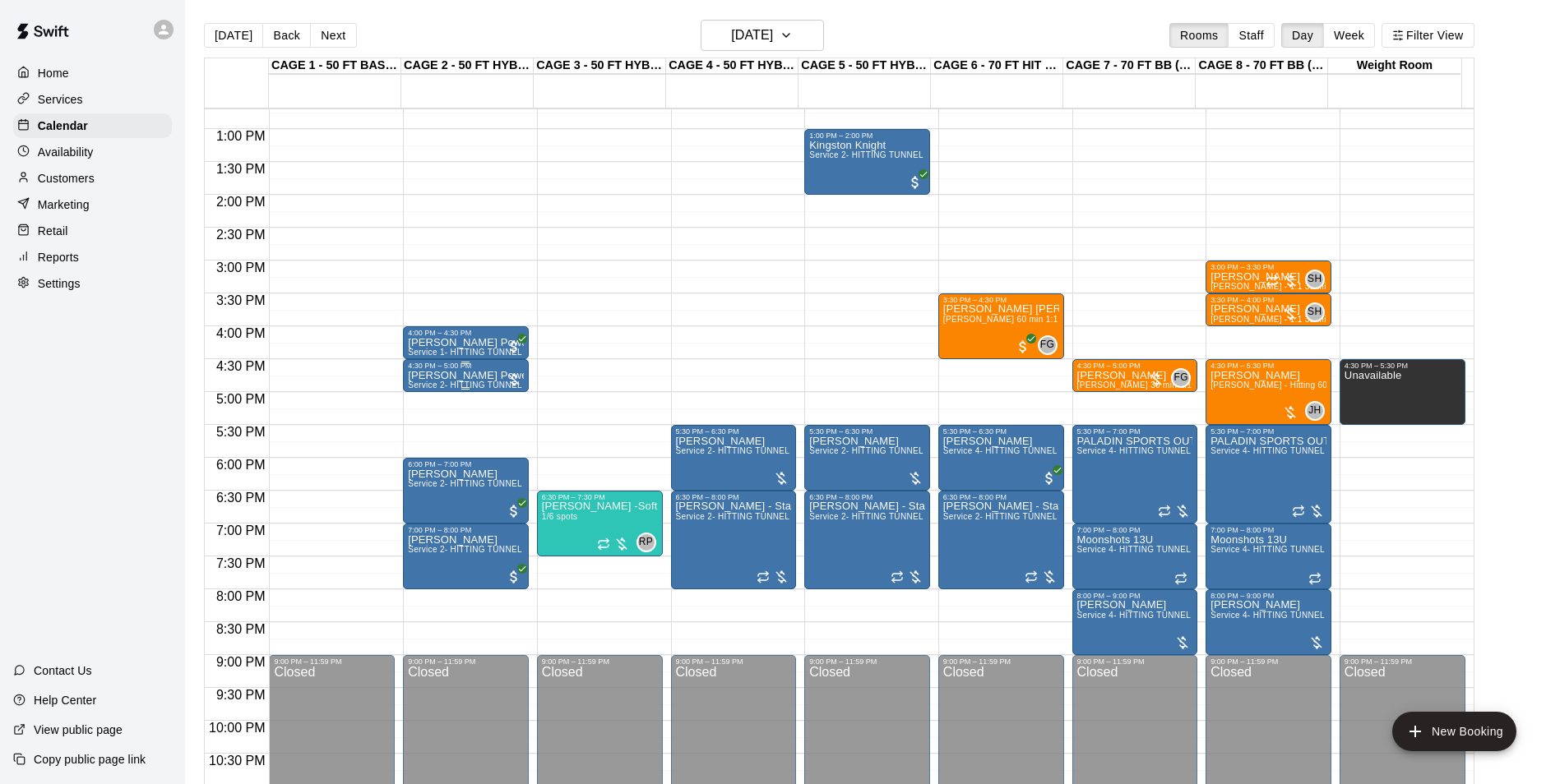
click at [464, 375] on p "[PERSON_NAME] Power - Add additional charge of $16.24" at bounding box center [466, 375] width 116 height 0
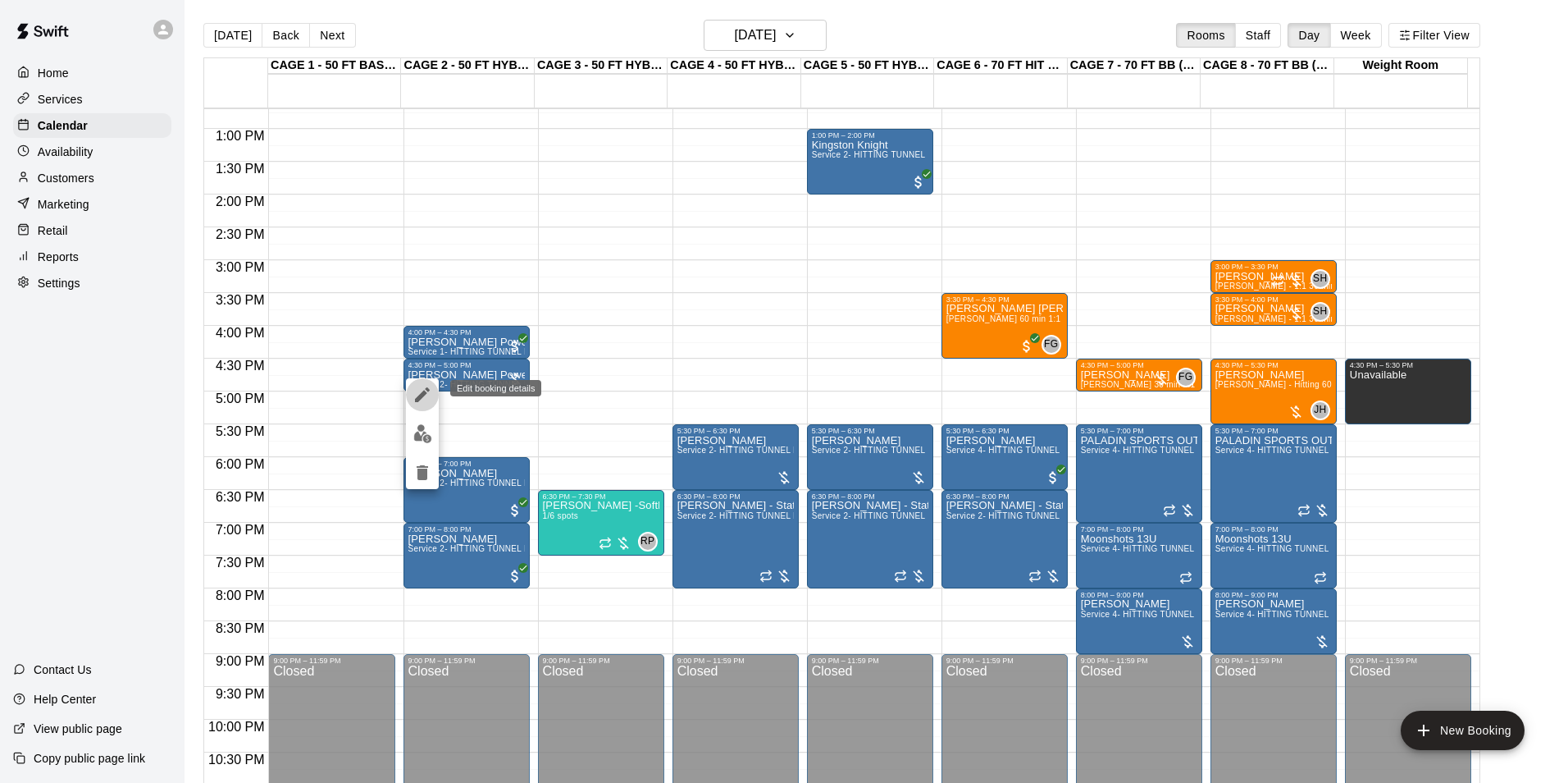
click at [423, 385] on icon "edit" at bounding box center [422, 395] width 20 height 20
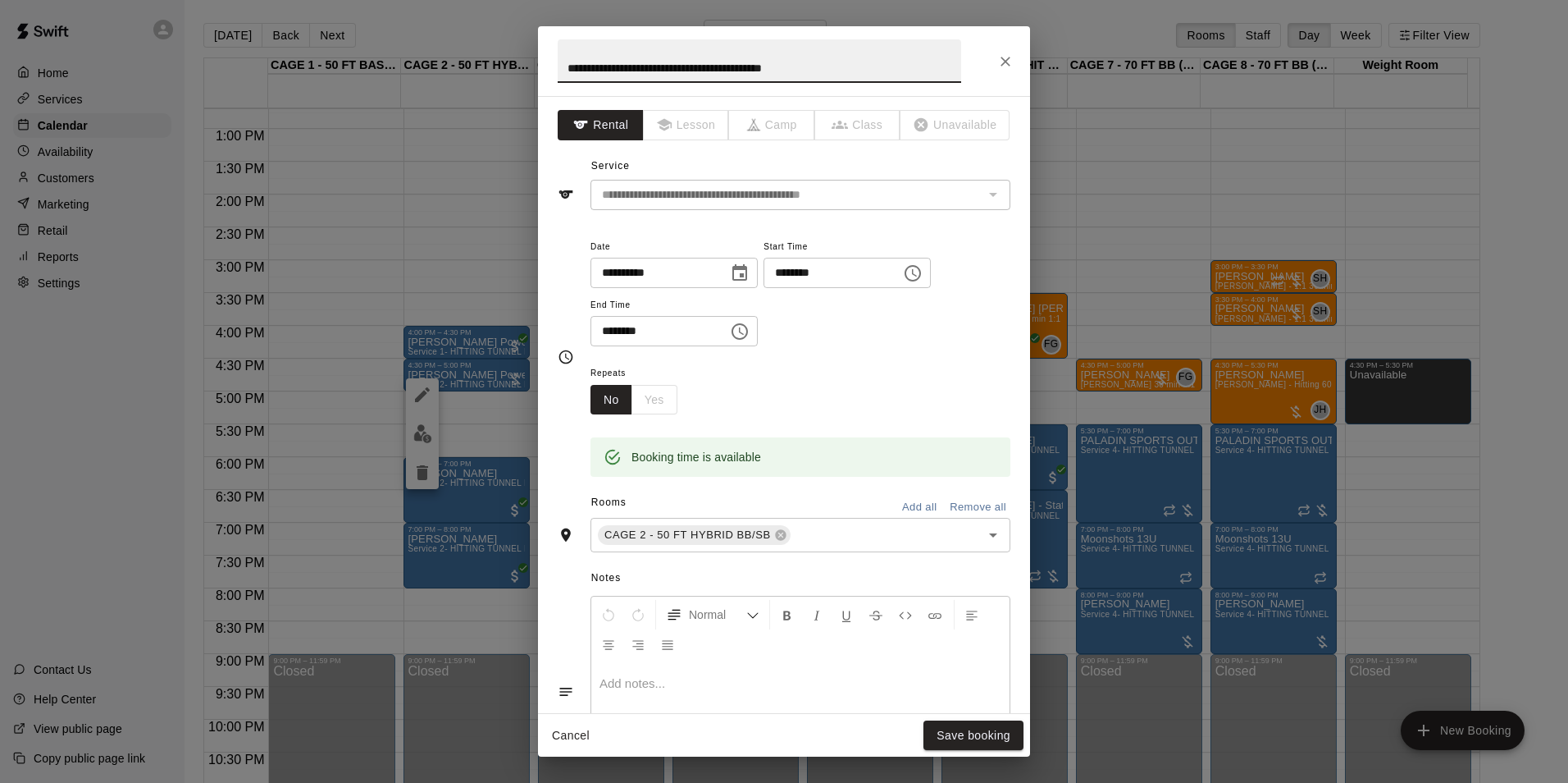
drag, startPoint x: 784, startPoint y: 68, endPoint x: 806, endPoint y: 69, distance: 22.0
click at [806, 69] on input "**********" at bounding box center [759, 61] width 403 height 44
drag, startPoint x: 783, startPoint y: 62, endPoint x: 860, endPoint y: 61, distance: 77.0
click at [860, 61] on input "**********" at bounding box center [759, 61] width 403 height 44
click at [565, 66] on input "**********" at bounding box center [759, 61] width 403 height 44
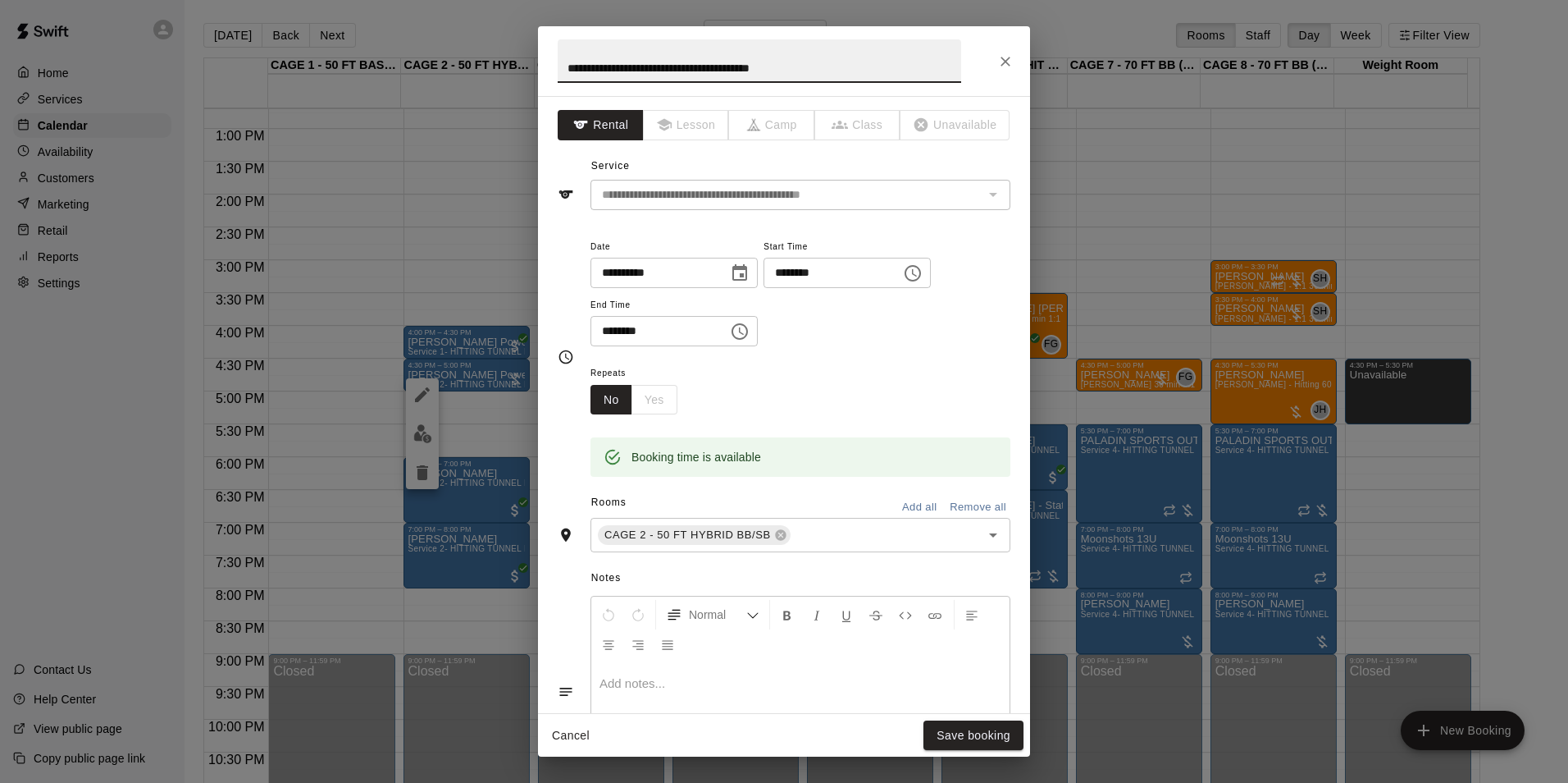
click at [573, 64] on input "**********" at bounding box center [759, 61] width 403 height 44
type input "**********"
click at [1002, 721] on button "Save booking" at bounding box center [973, 736] width 100 height 30
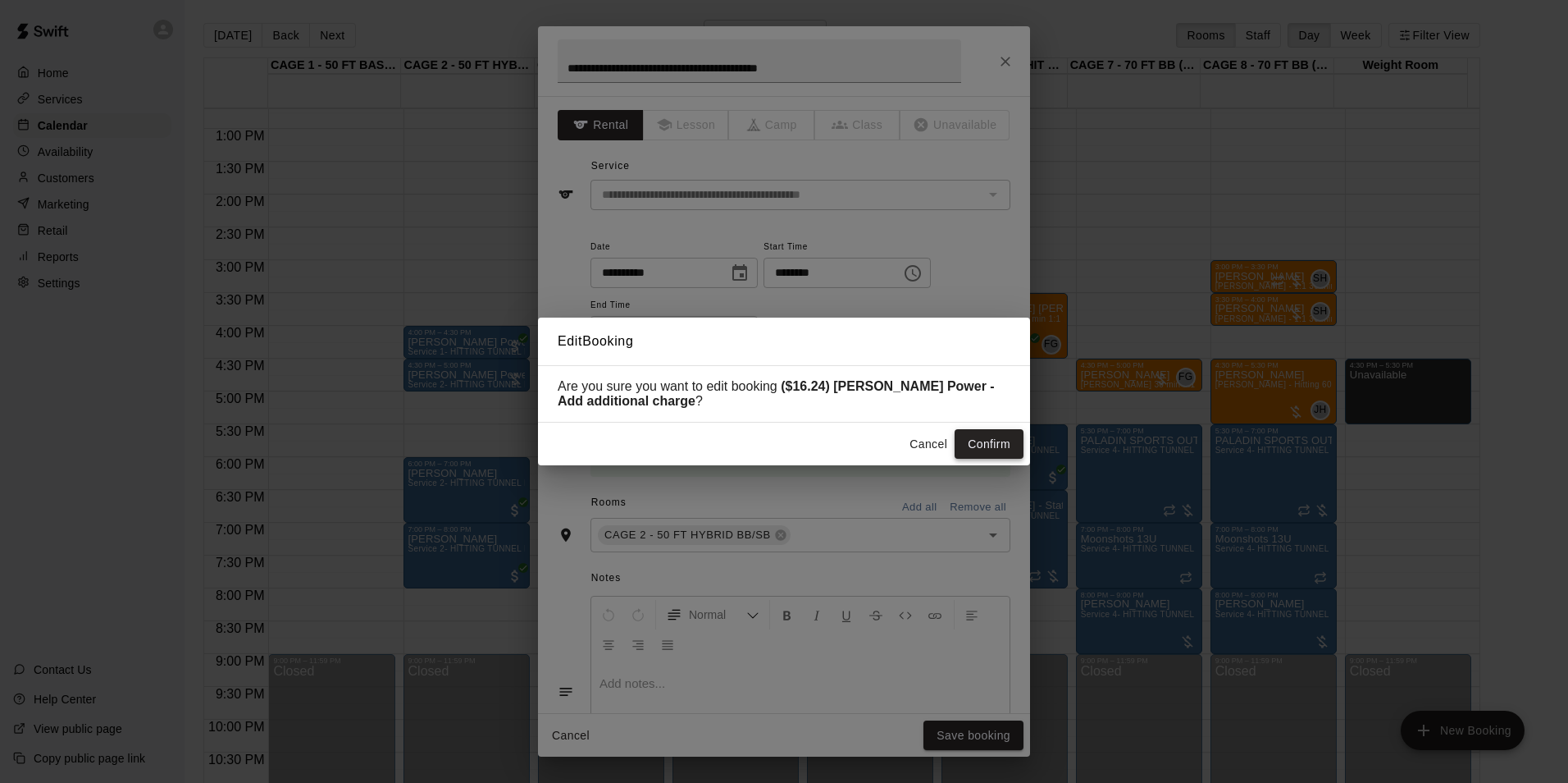
click at [987, 450] on button "Confirm" at bounding box center [988, 445] width 69 height 30
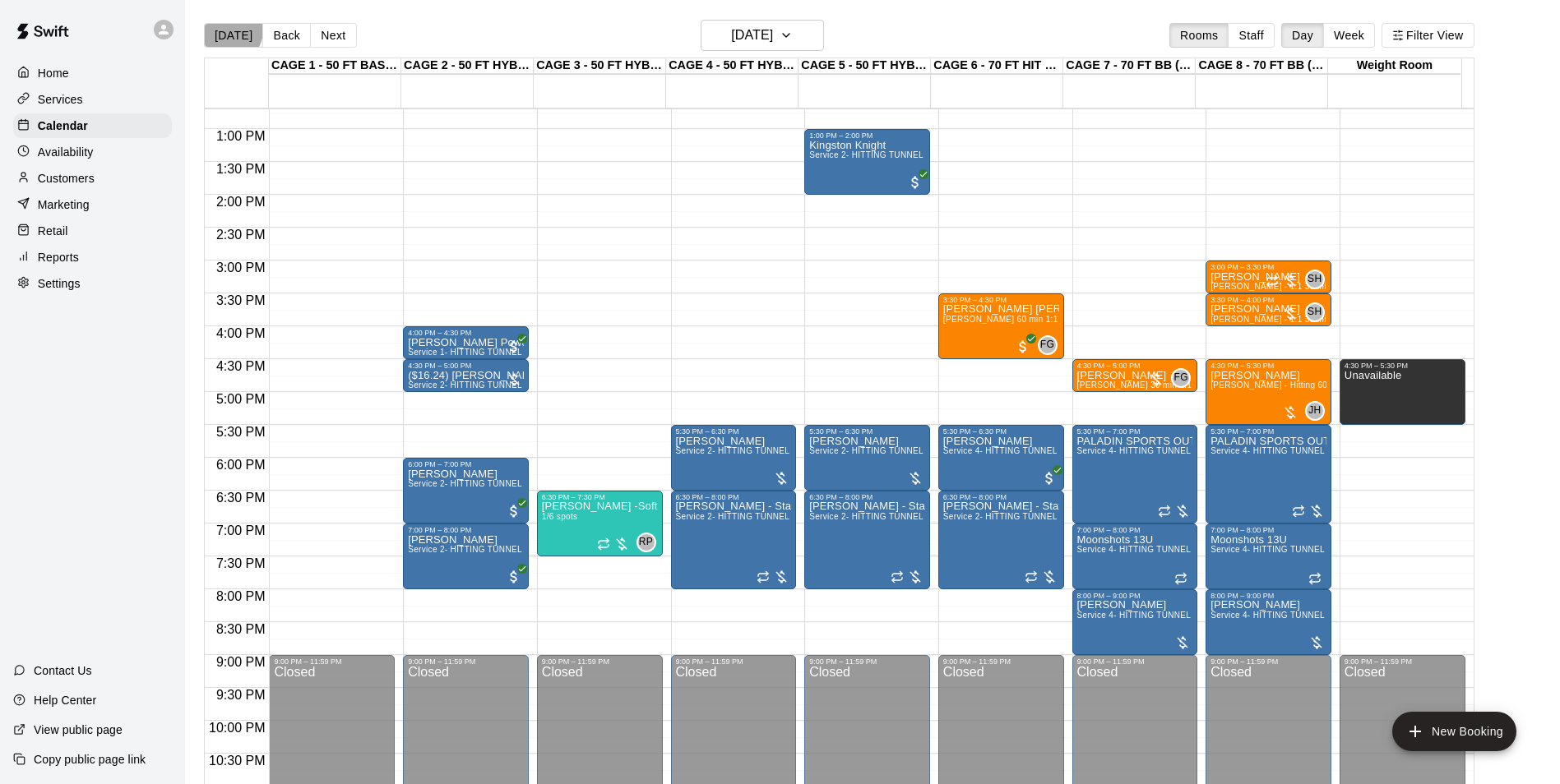
click at [228, 29] on button "[DATE]" at bounding box center [233, 36] width 59 height 25
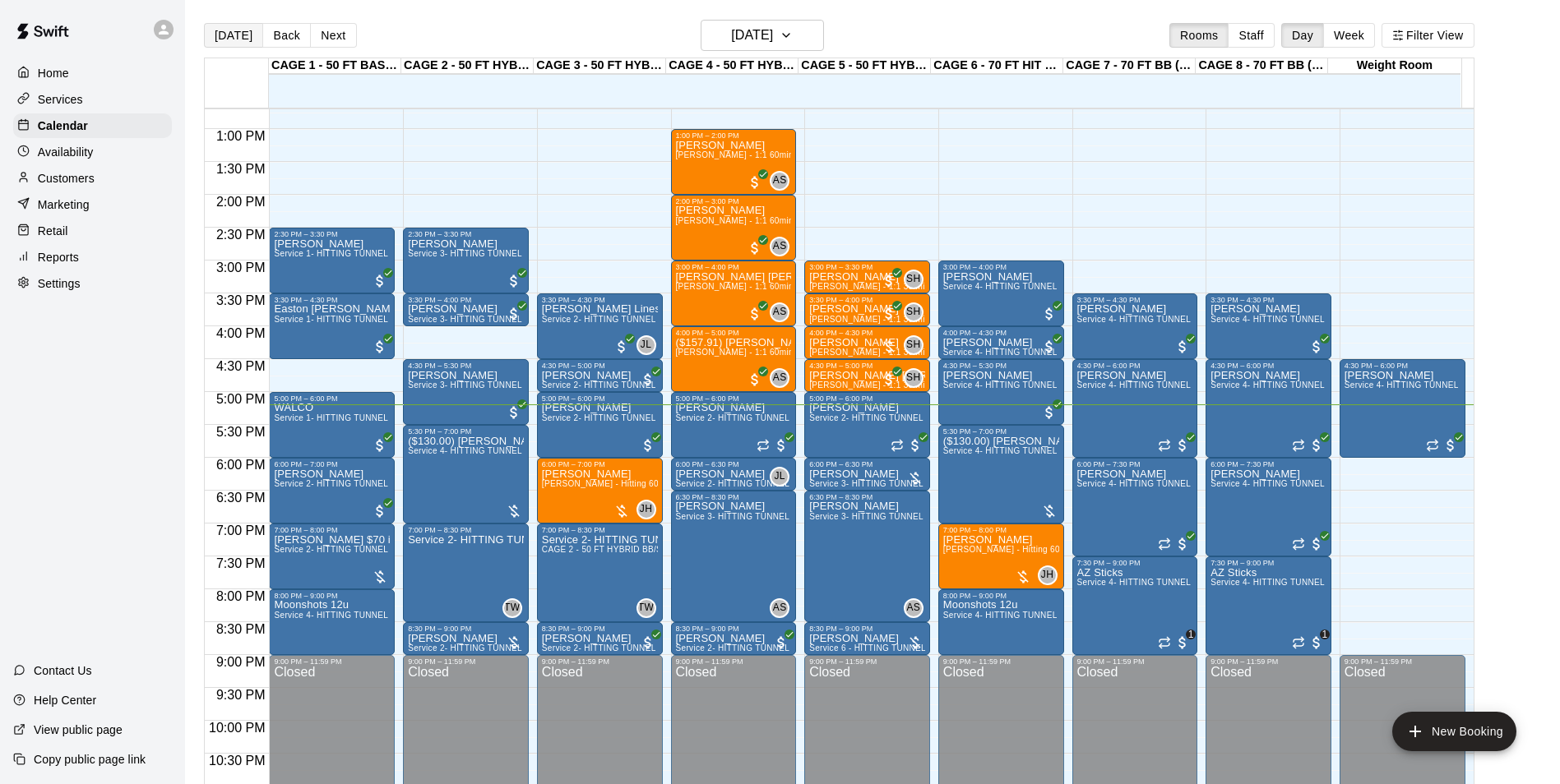
click at [214, 35] on button "[DATE]" at bounding box center [233, 36] width 59 height 25
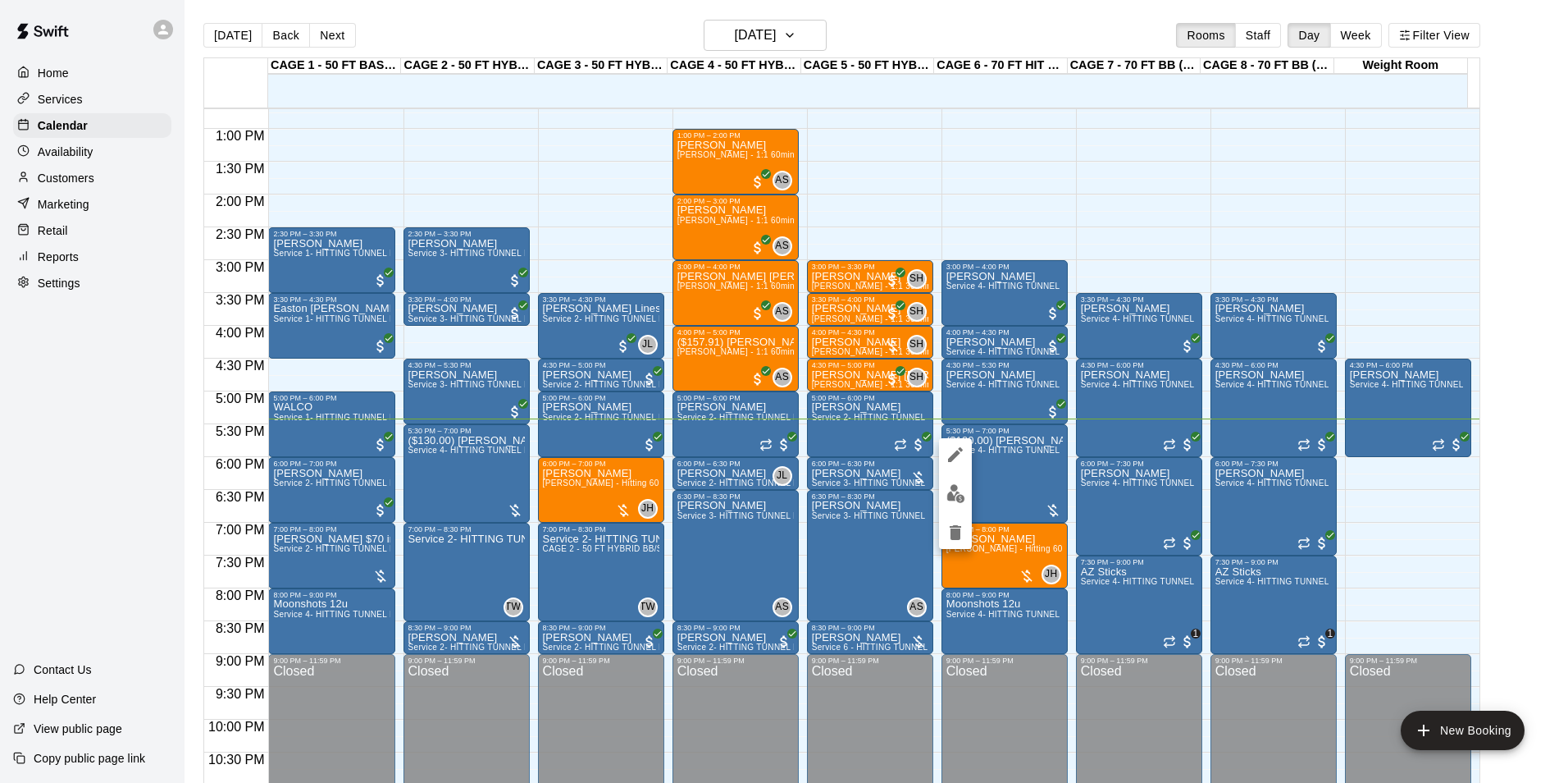
click at [952, 485] on img "edit" at bounding box center [955, 493] width 19 height 19
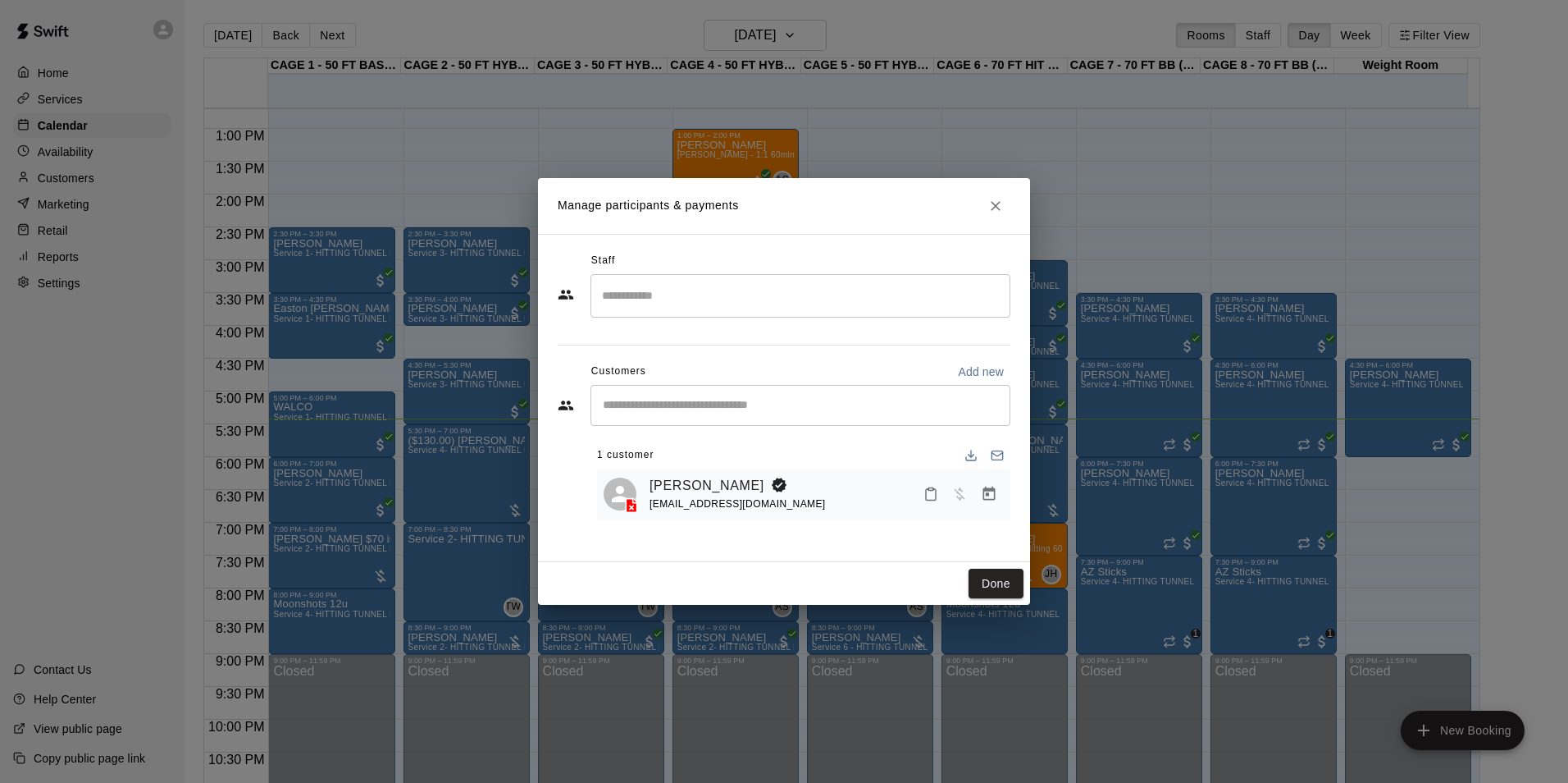
click at [995, 504] on button "Manage bookings & payment" at bounding box center [988, 493] width 29 height 29
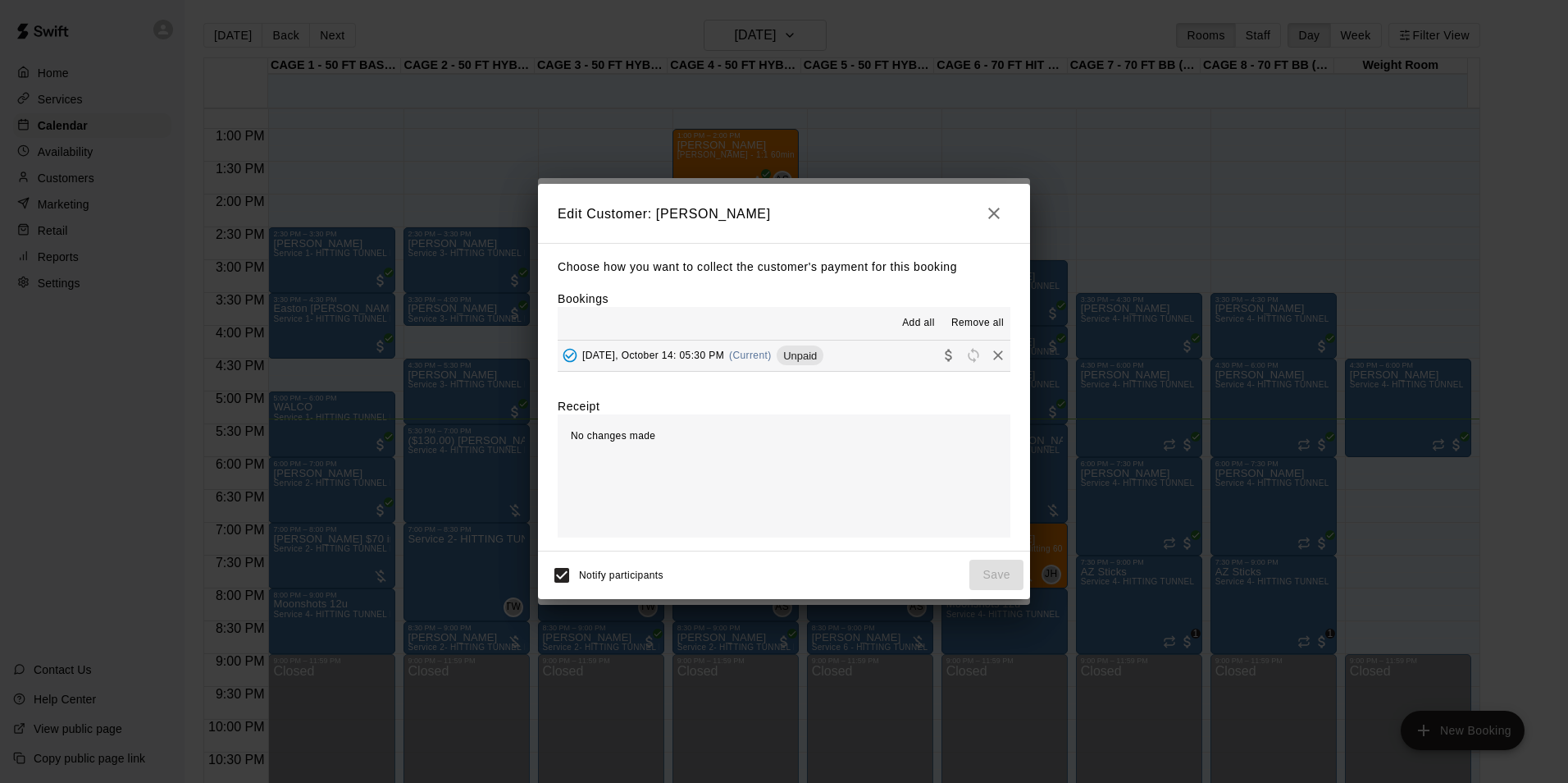
click at [855, 360] on button "[DATE], October 14: 05:30 PM (Current) Unpaid" at bounding box center [784, 355] width 453 height 30
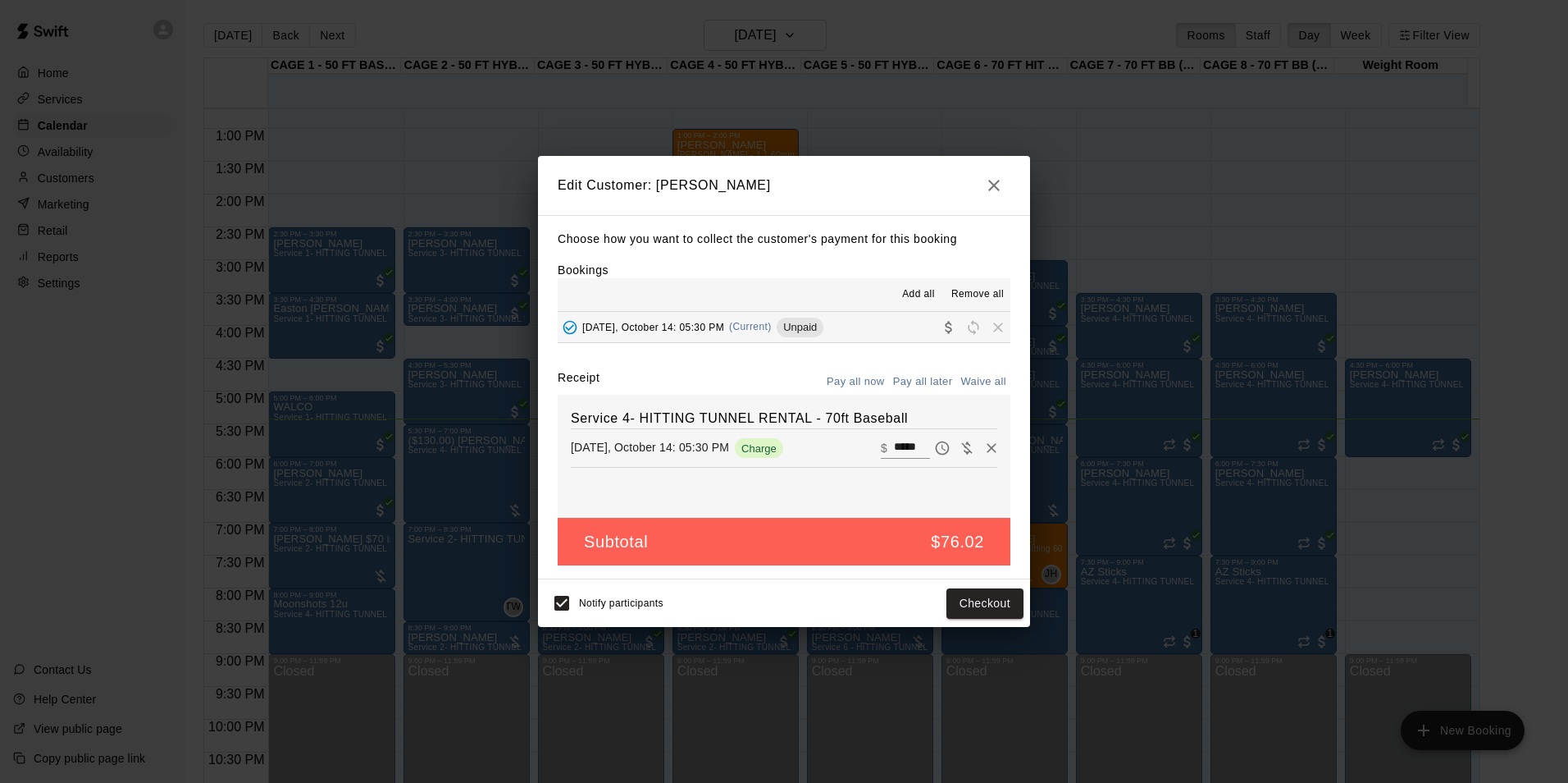
click at [899, 450] on input "*****" at bounding box center [912, 448] width 37 height 21
type input "******"
click at [967, 604] on button "Checkout" at bounding box center [985, 604] width 77 height 30
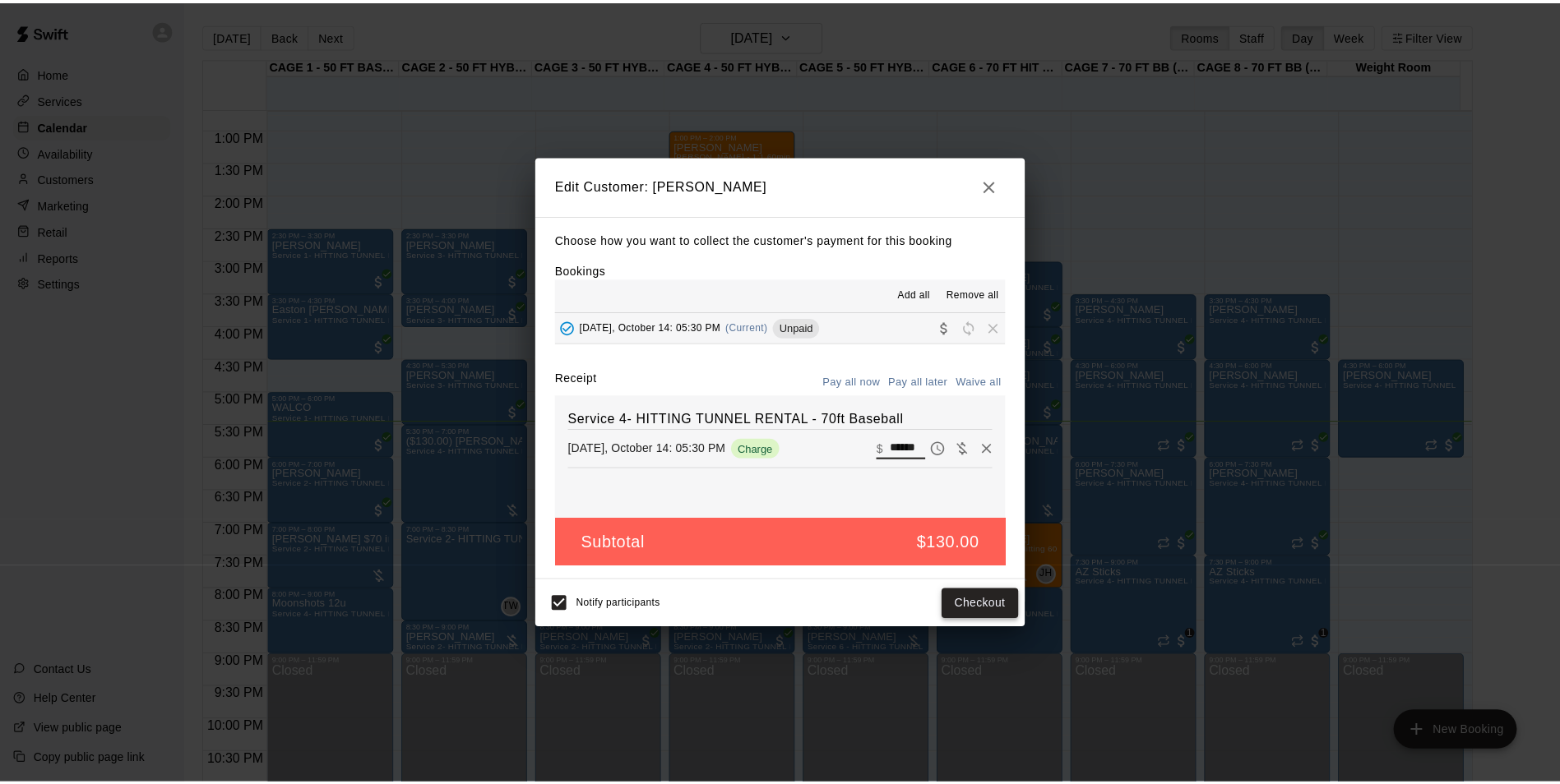
scroll to position [0, 0]
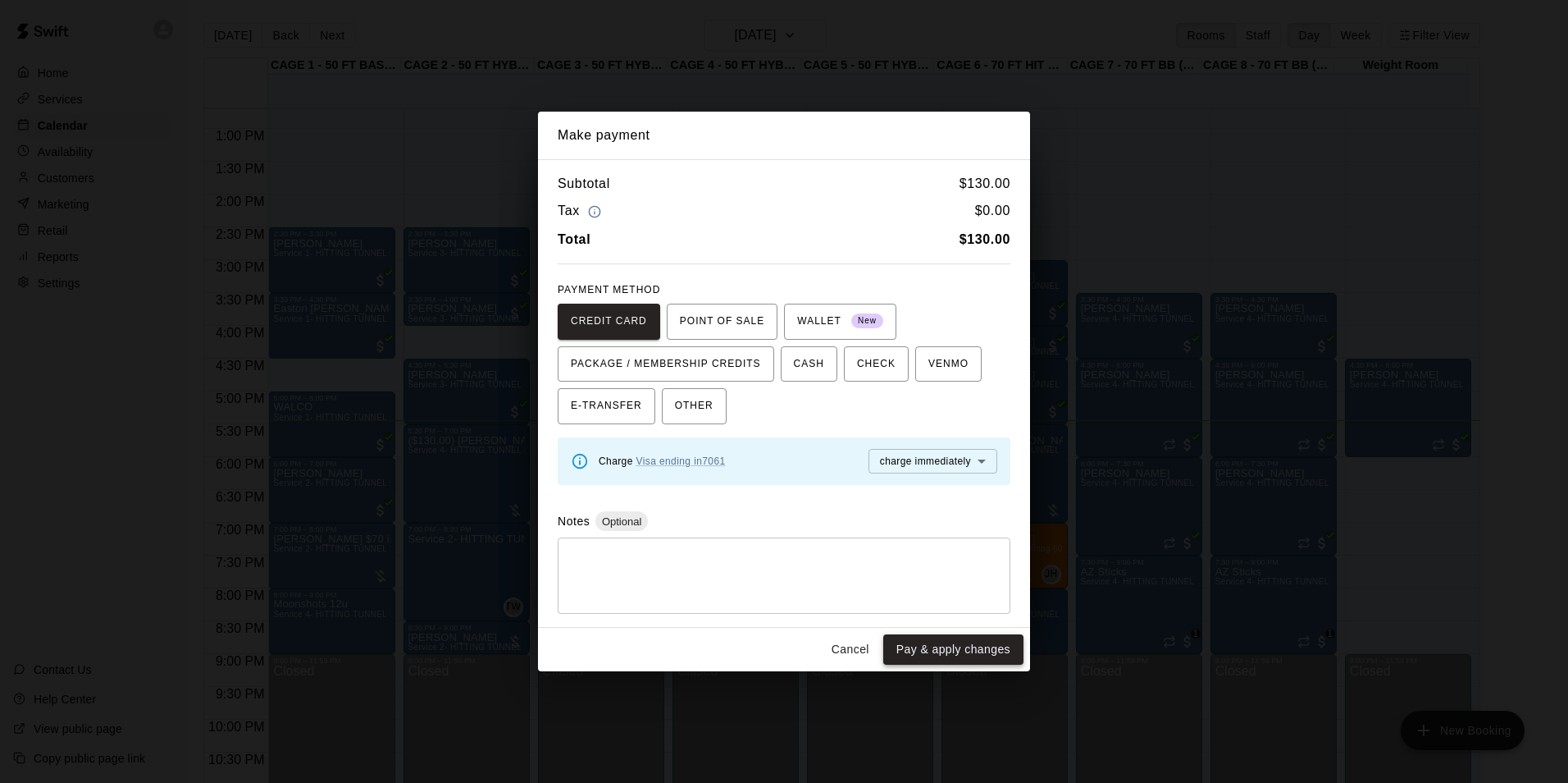
click at [953, 644] on button "Pay & apply changes" at bounding box center [954, 649] width 141 height 30
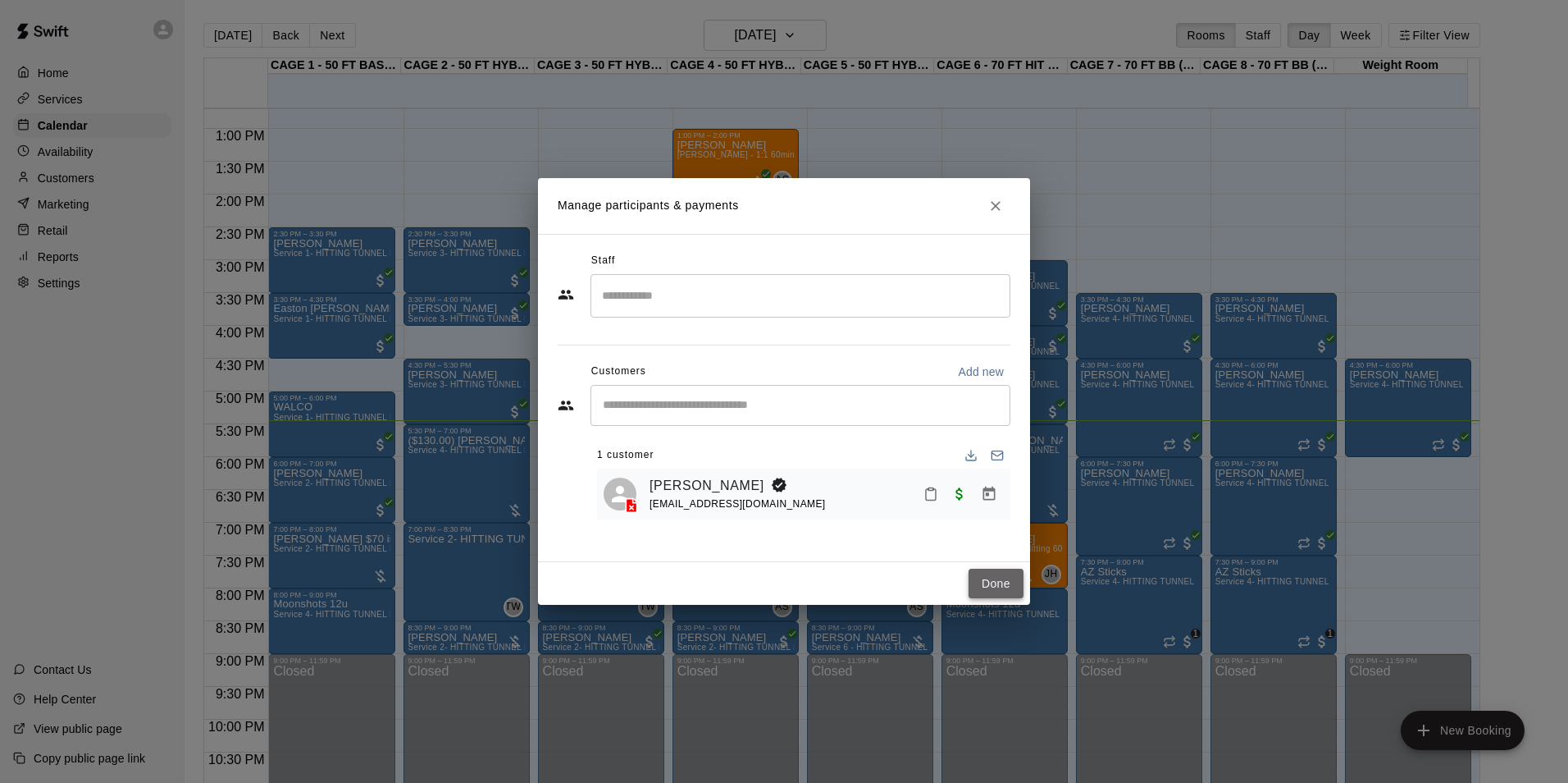
click at [995, 578] on button "Done" at bounding box center [996, 583] width 55 height 30
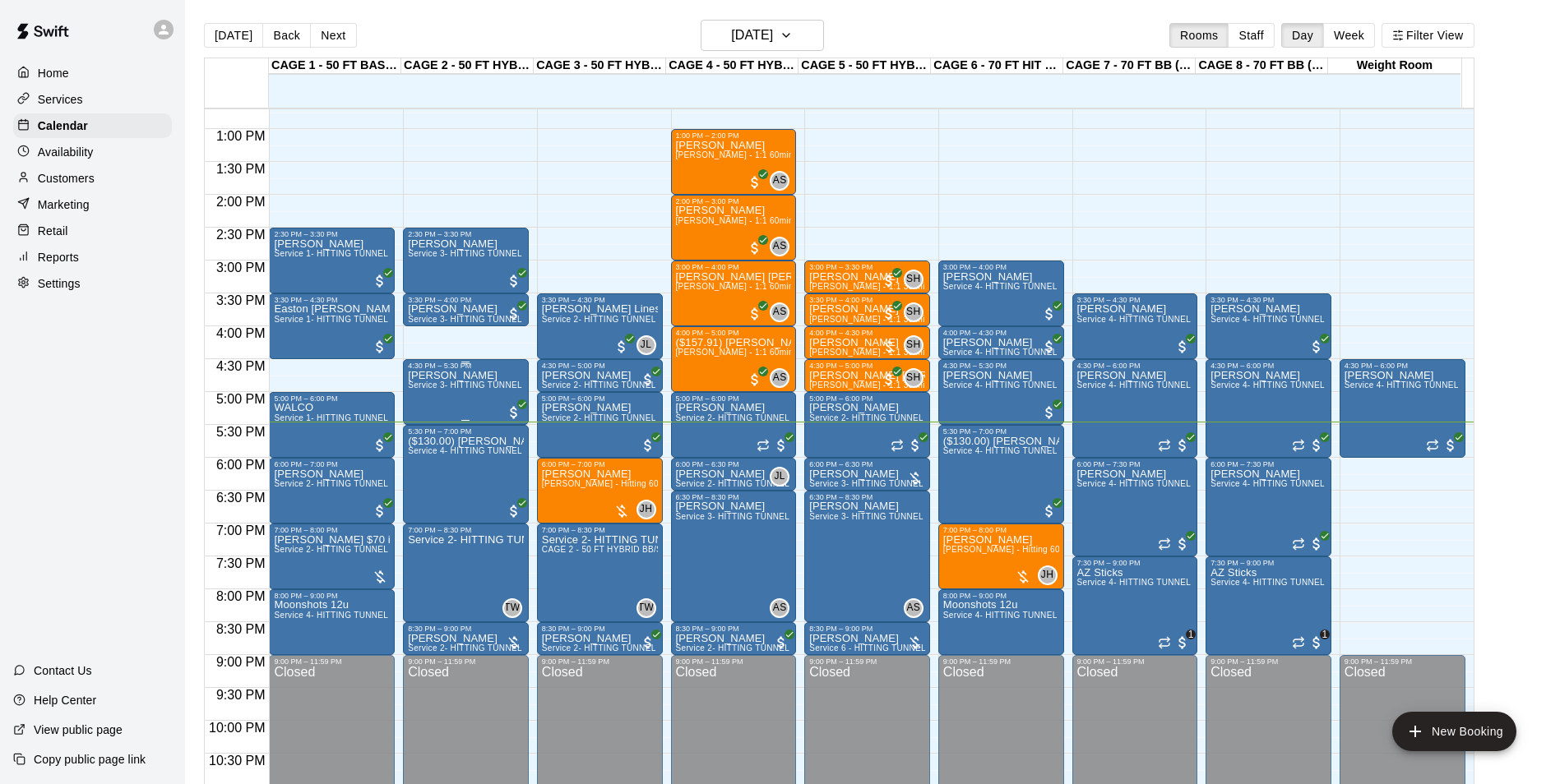
click at [461, 399] on div "Troy Dix Service 3- HITTING TUNNEL RENTAL - 50ft Softball" at bounding box center [466, 762] width 116 height 784
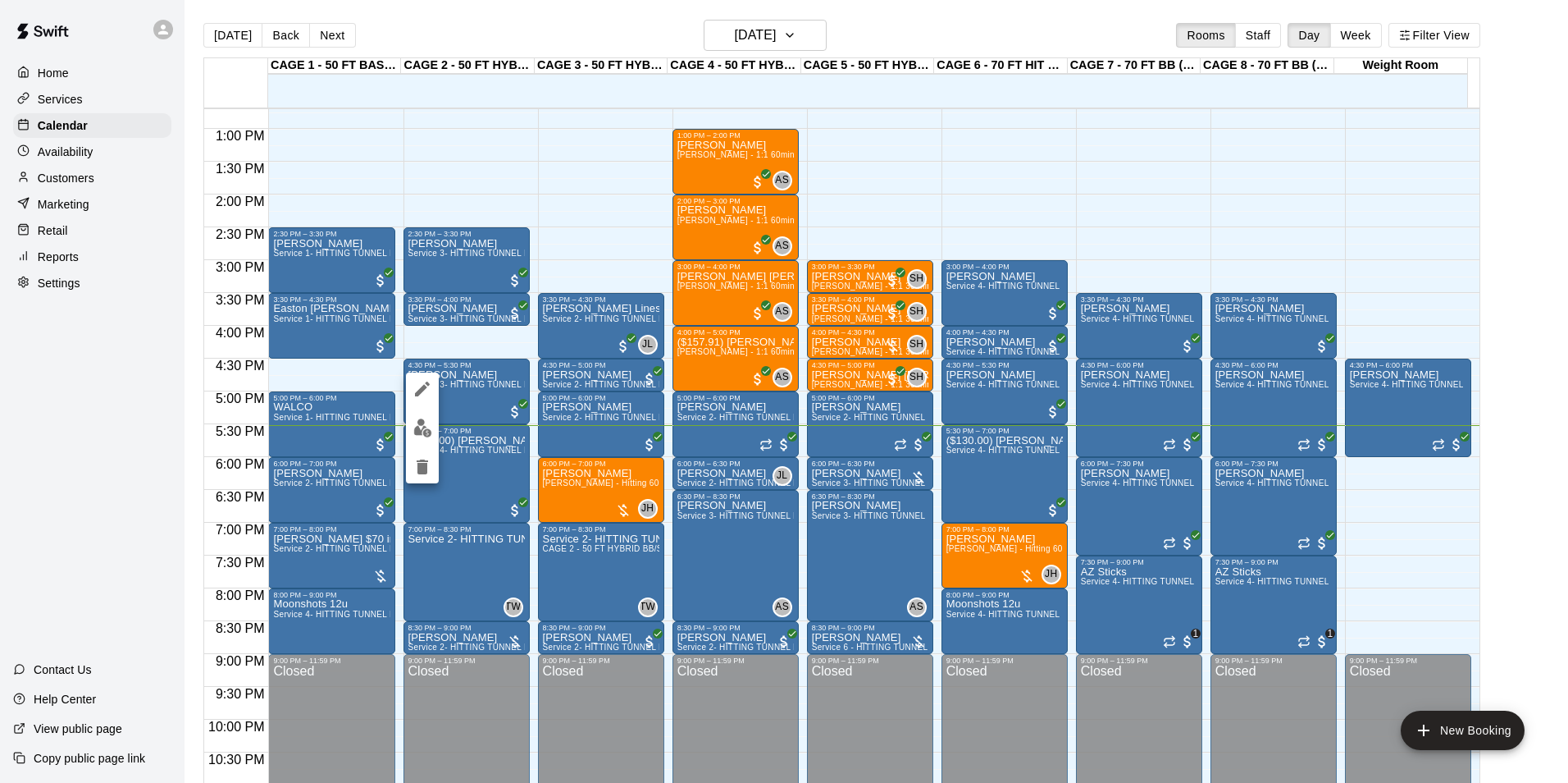
click at [1567, 328] on html "Home Services Calendar Availability Customers Marketing Retail Reports Settings…" at bounding box center [784, 404] width 1568 height 809
click at [1550, 330] on div at bounding box center [784, 391] width 1568 height 783
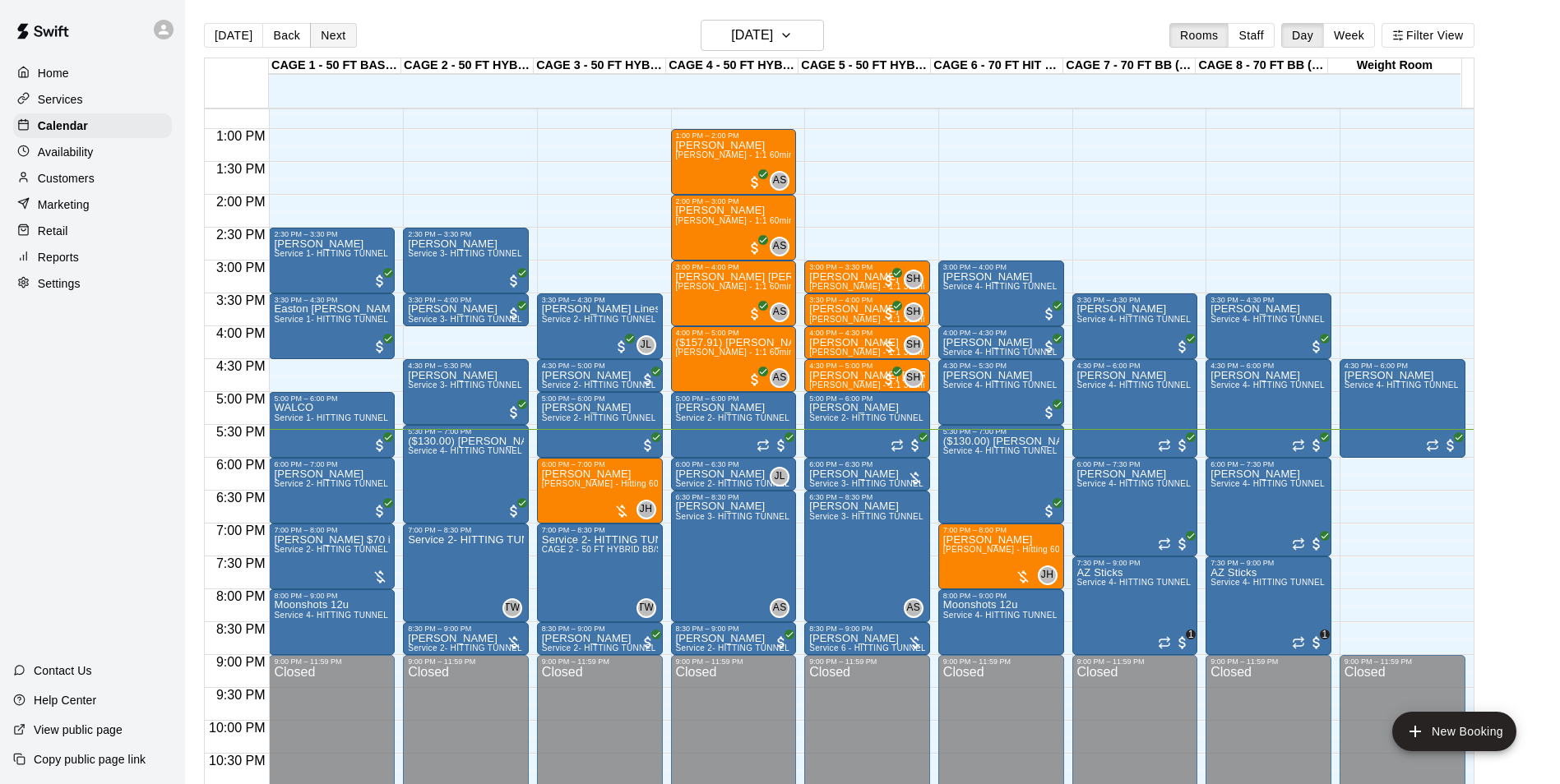
click at [331, 40] on button "Next" at bounding box center [333, 36] width 46 height 25
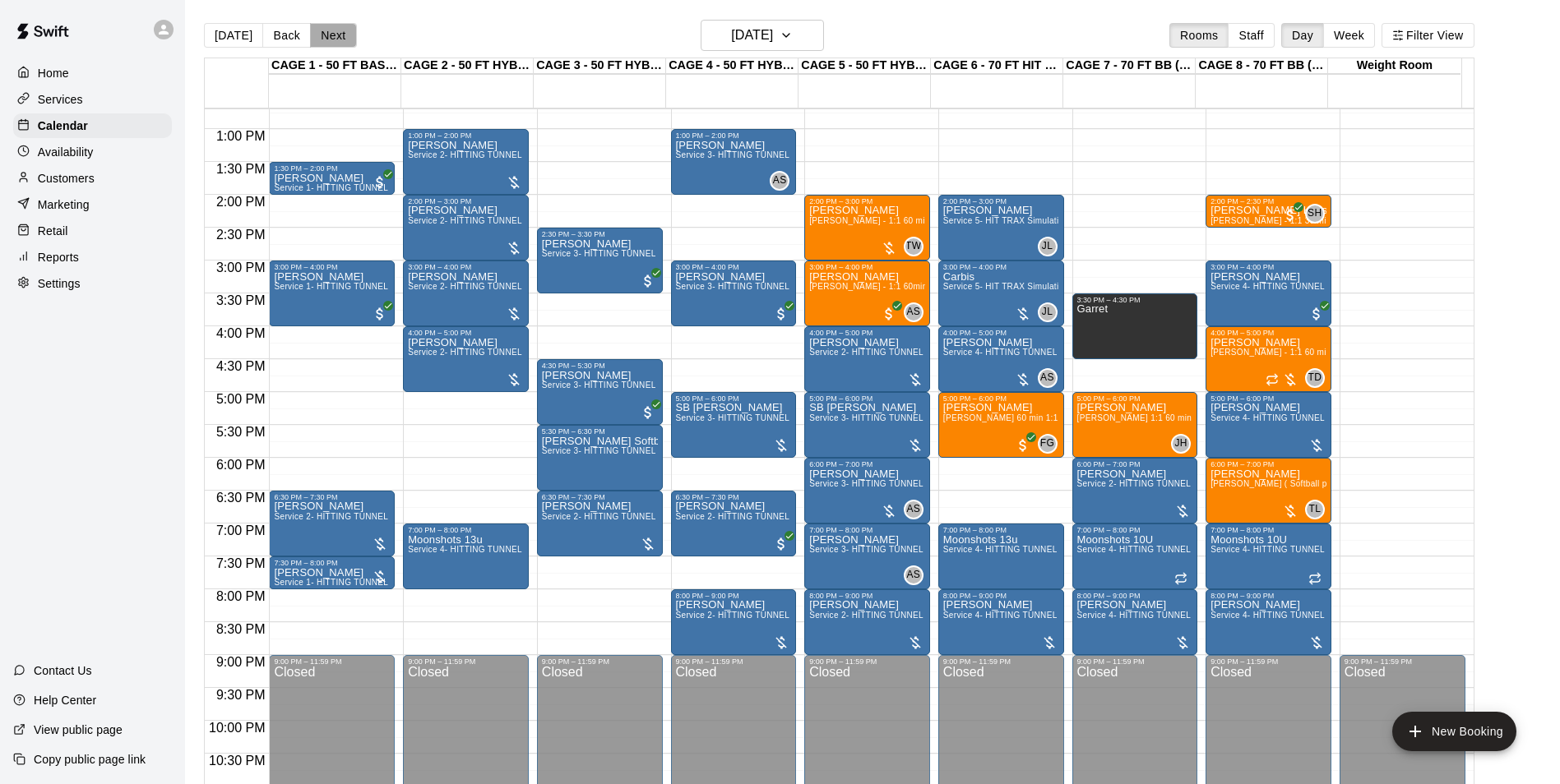
click at [327, 37] on button "Next" at bounding box center [333, 36] width 46 height 25
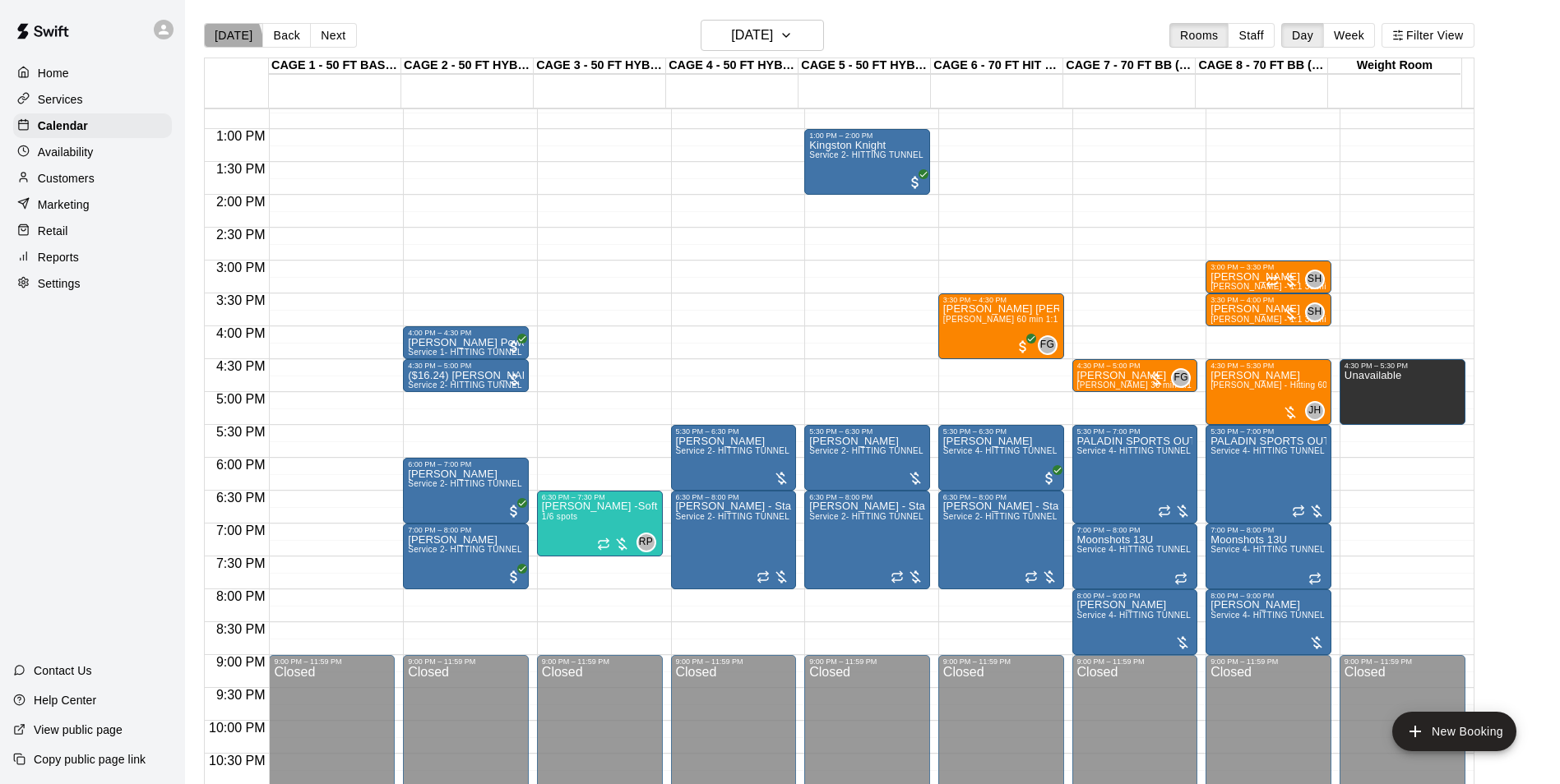
click at [214, 43] on button "[DATE]" at bounding box center [233, 36] width 59 height 25
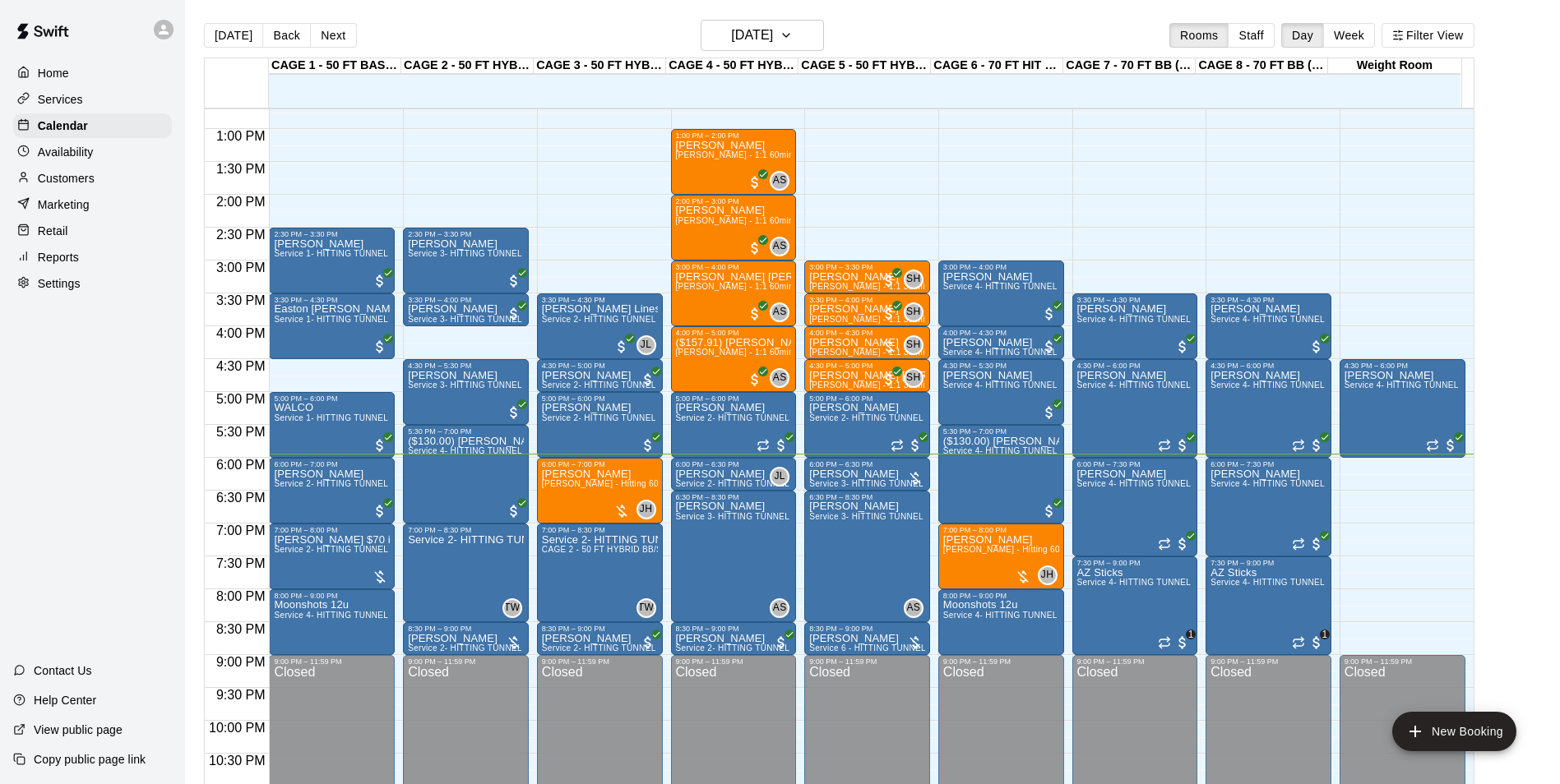
click at [535, 506] on div at bounding box center [469, 499] width 133 height 16
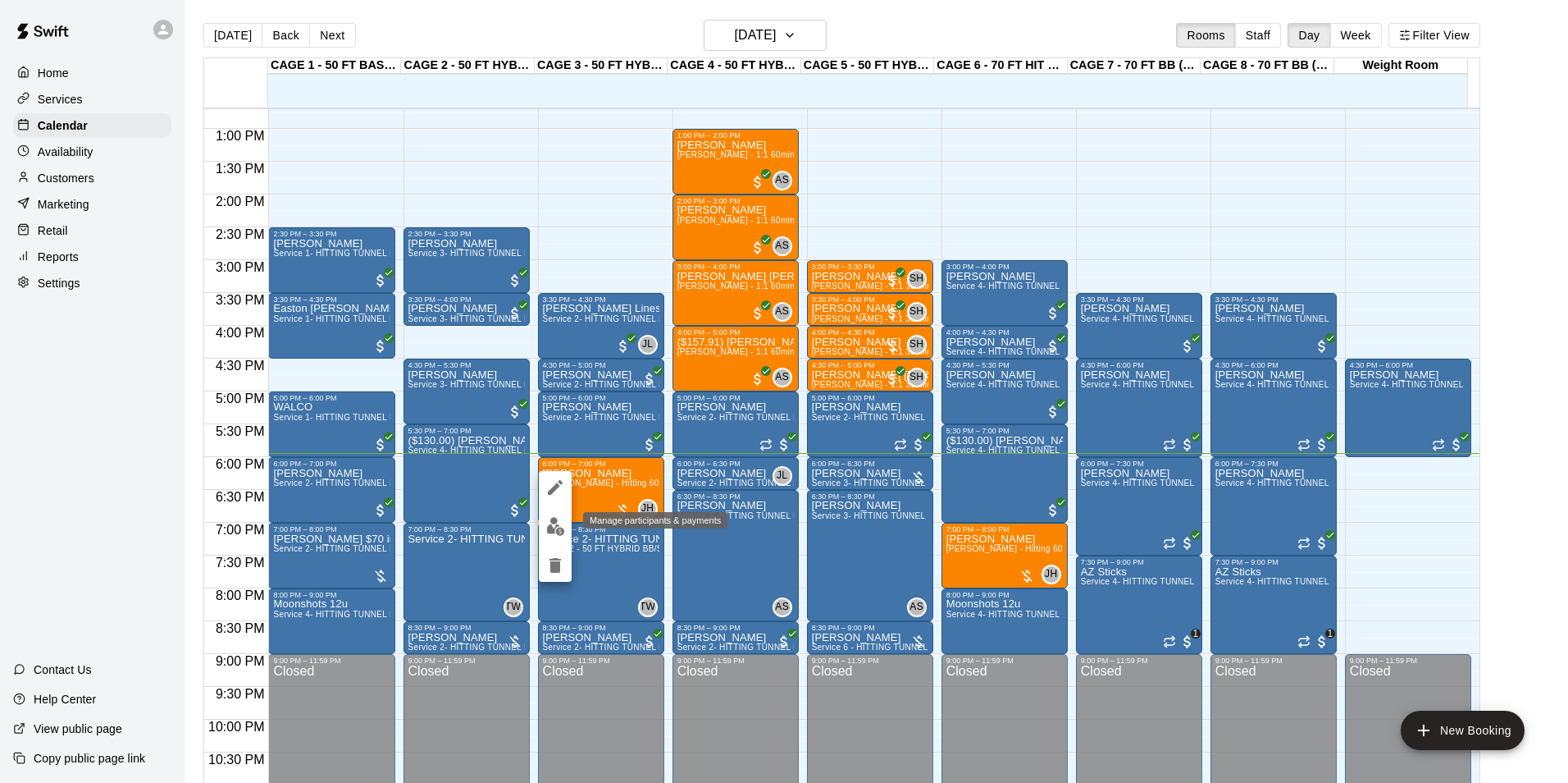
click at [550, 531] on img "edit" at bounding box center [556, 526] width 19 height 19
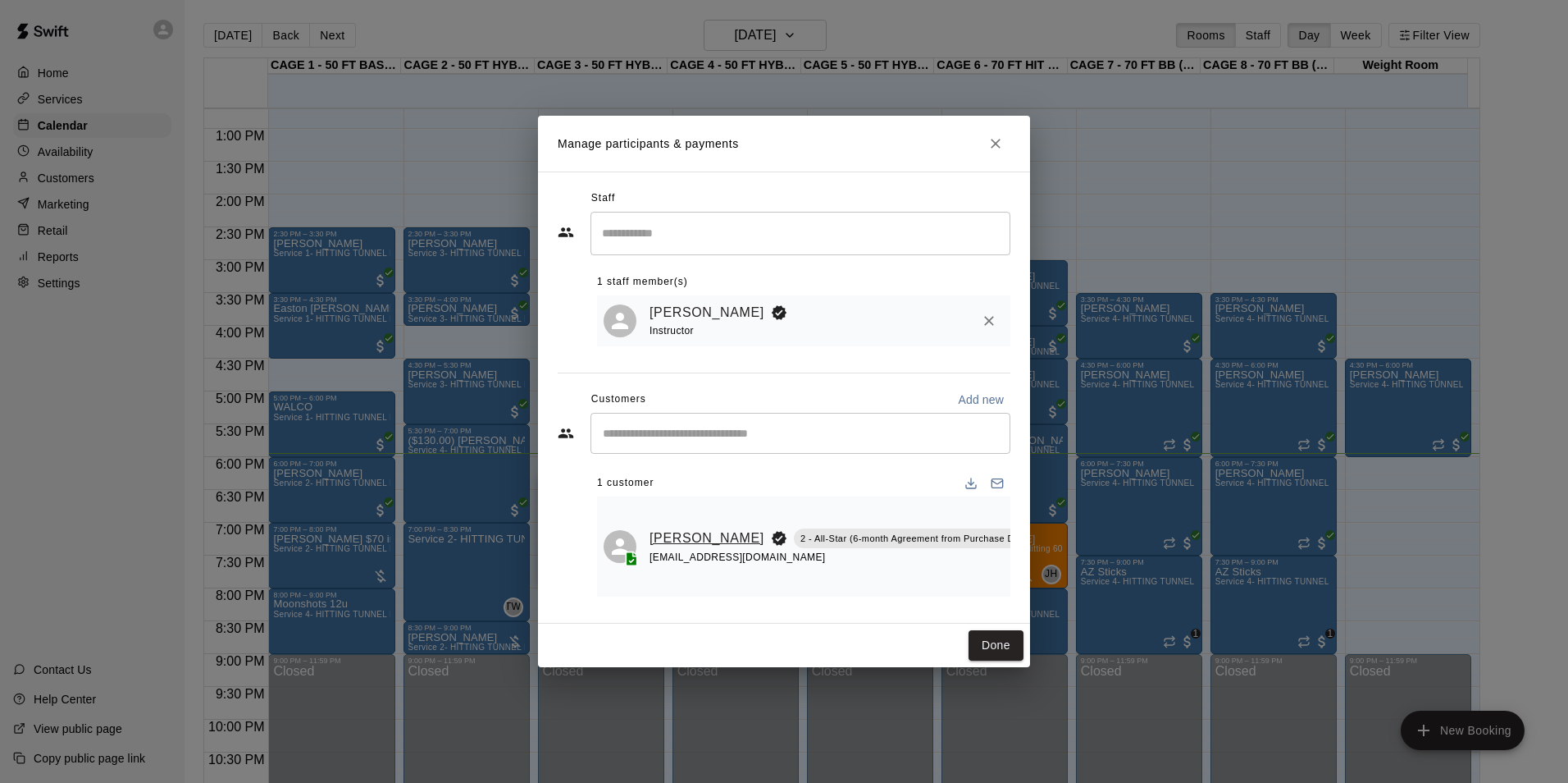
click at [674, 527] on link "[PERSON_NAME]" at bounding box center [707, 538] width 115 height 21
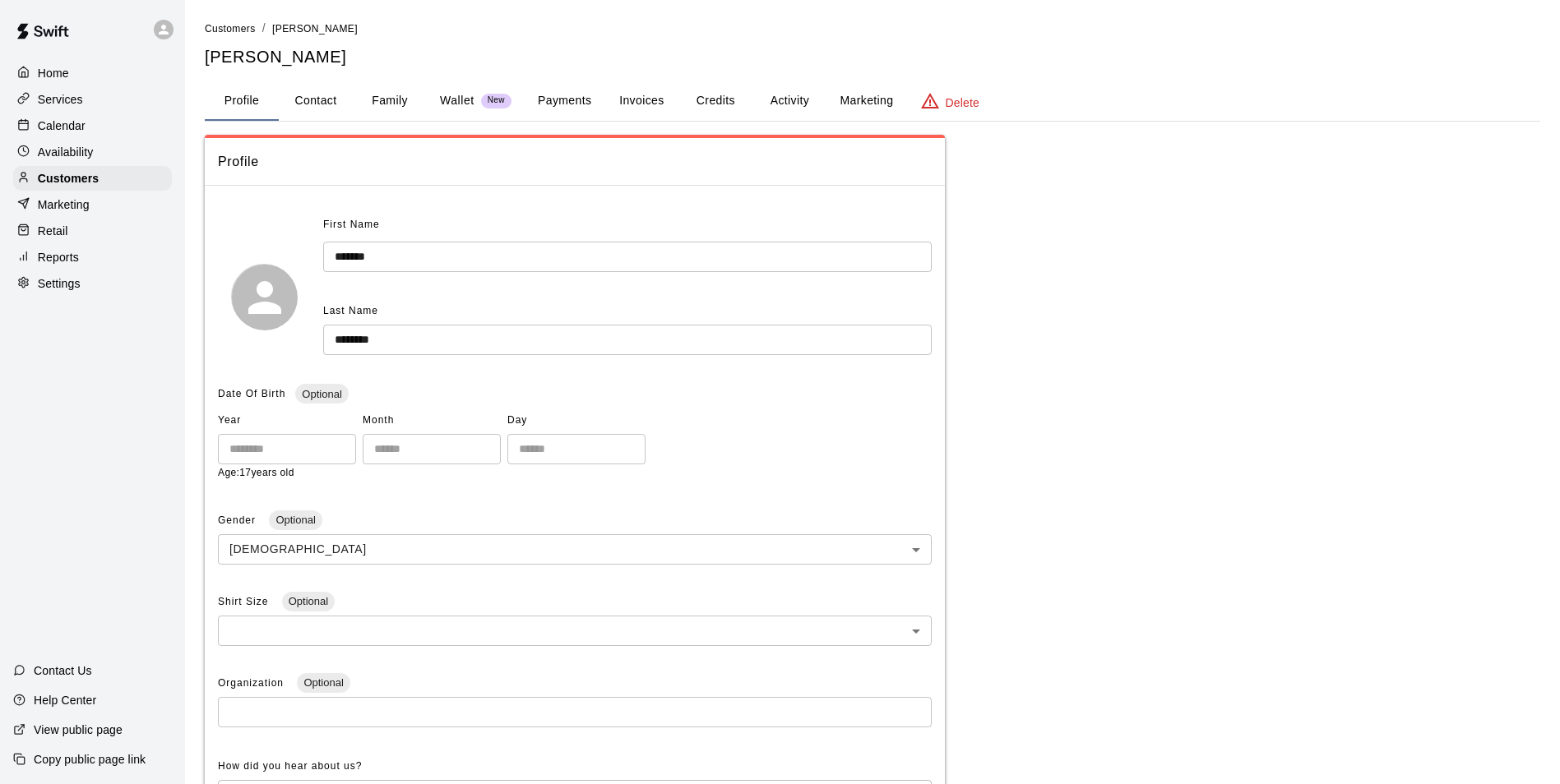
click at [780, 105] on button "Activity" at bounding box center [789, 101] width 74 height 39
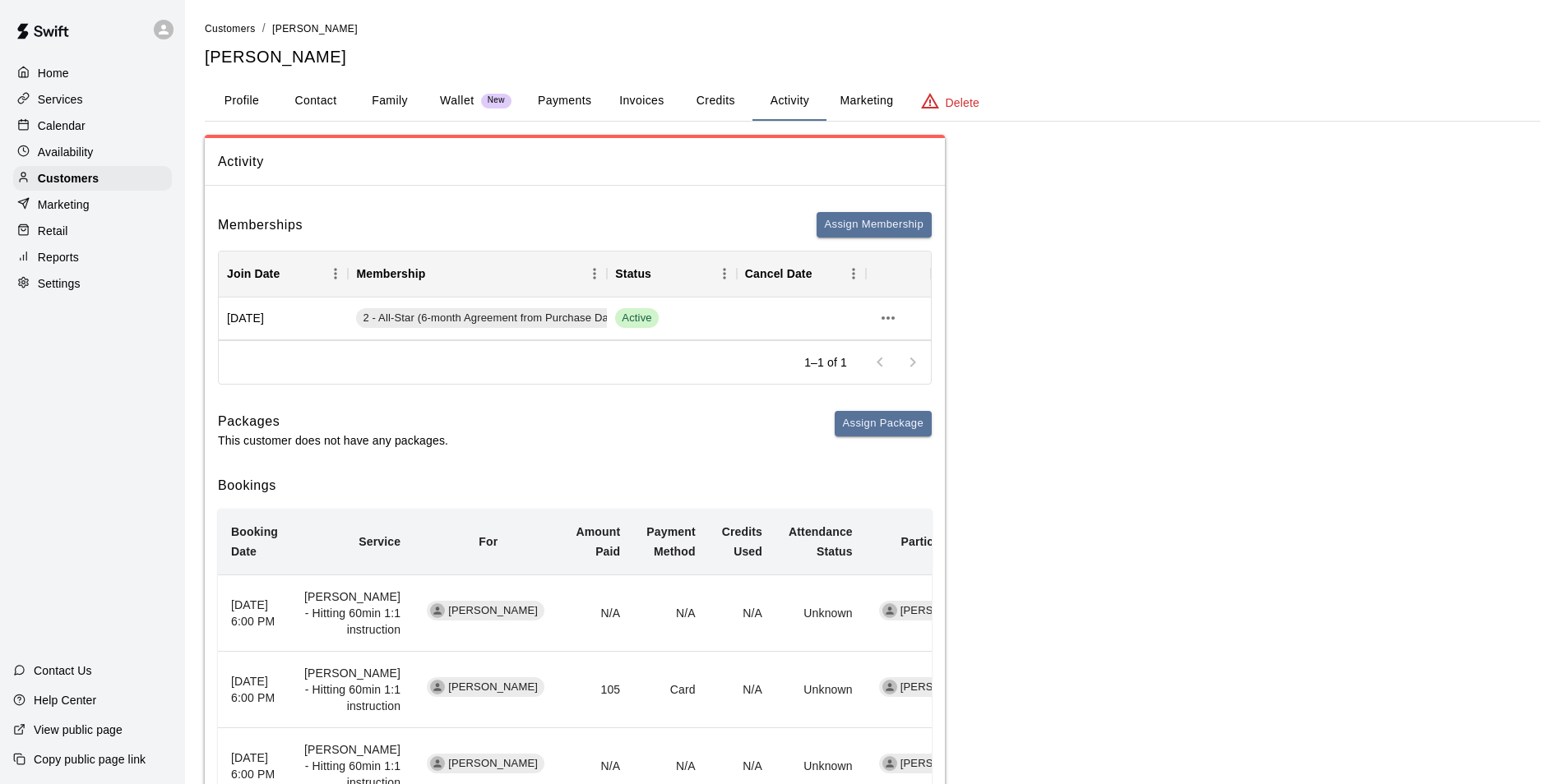
click at [552, 106] on button "Payments" at bounding box center [564, 101] width 79 height 39
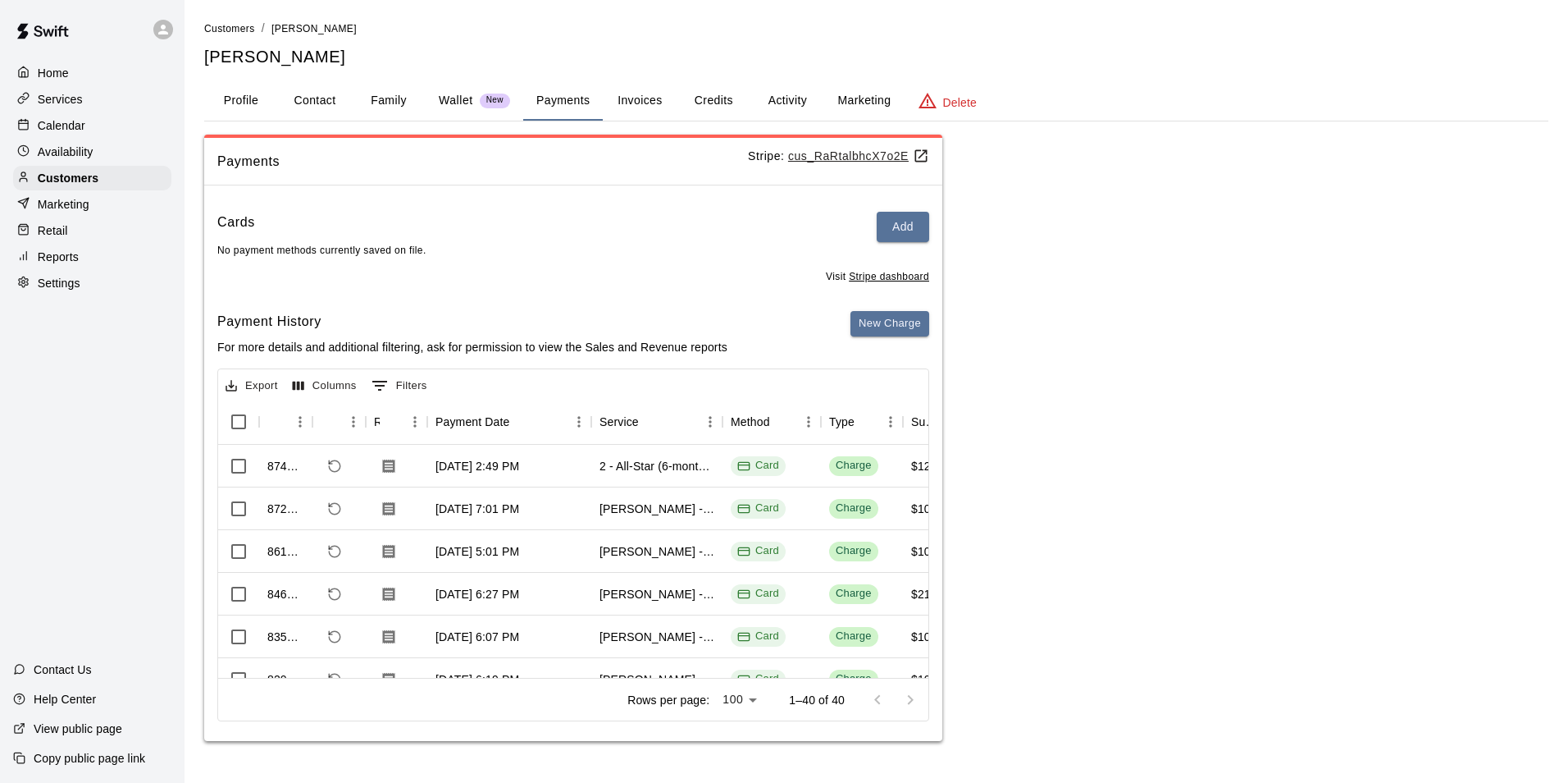
click at [396, 106] on button "Family" at bounding box center [388, 101] width 74 height 39
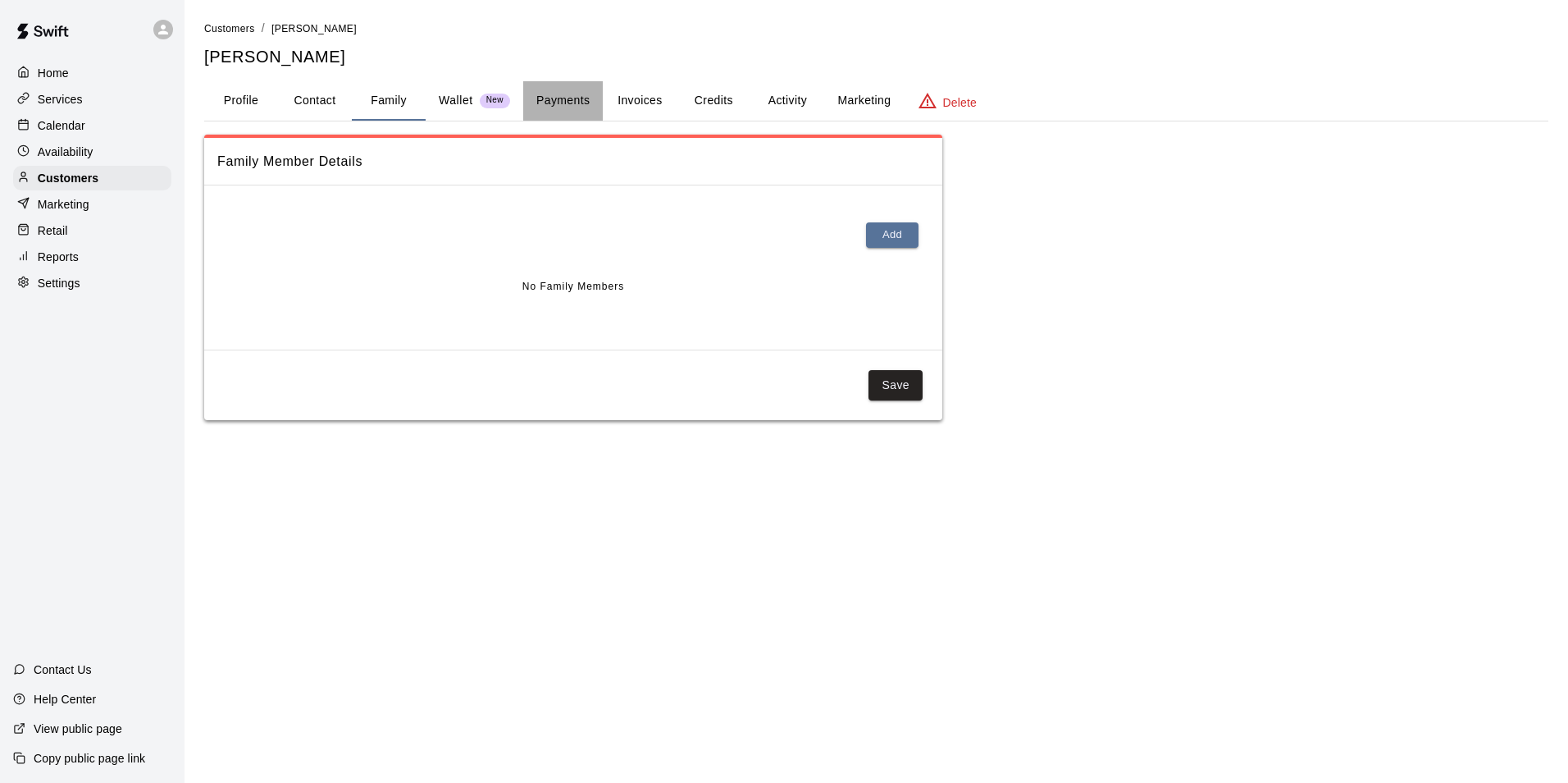
click at [526, 104] on button "Payments" at bounding box center [563, 101] width 79 height 39
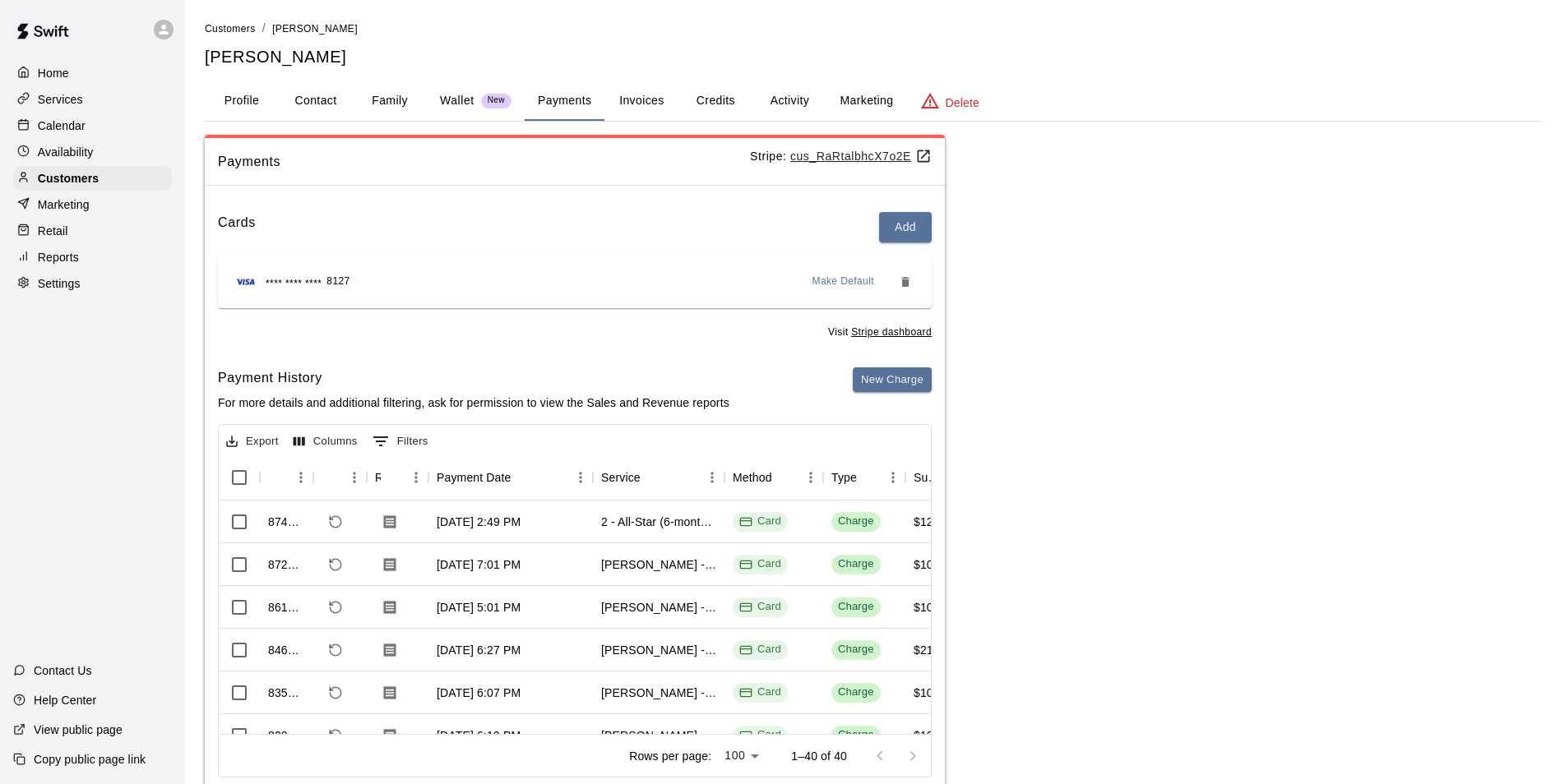
click at [127, 133] on div "Calendar" at bounding box center [93, 126] width 159 height 25
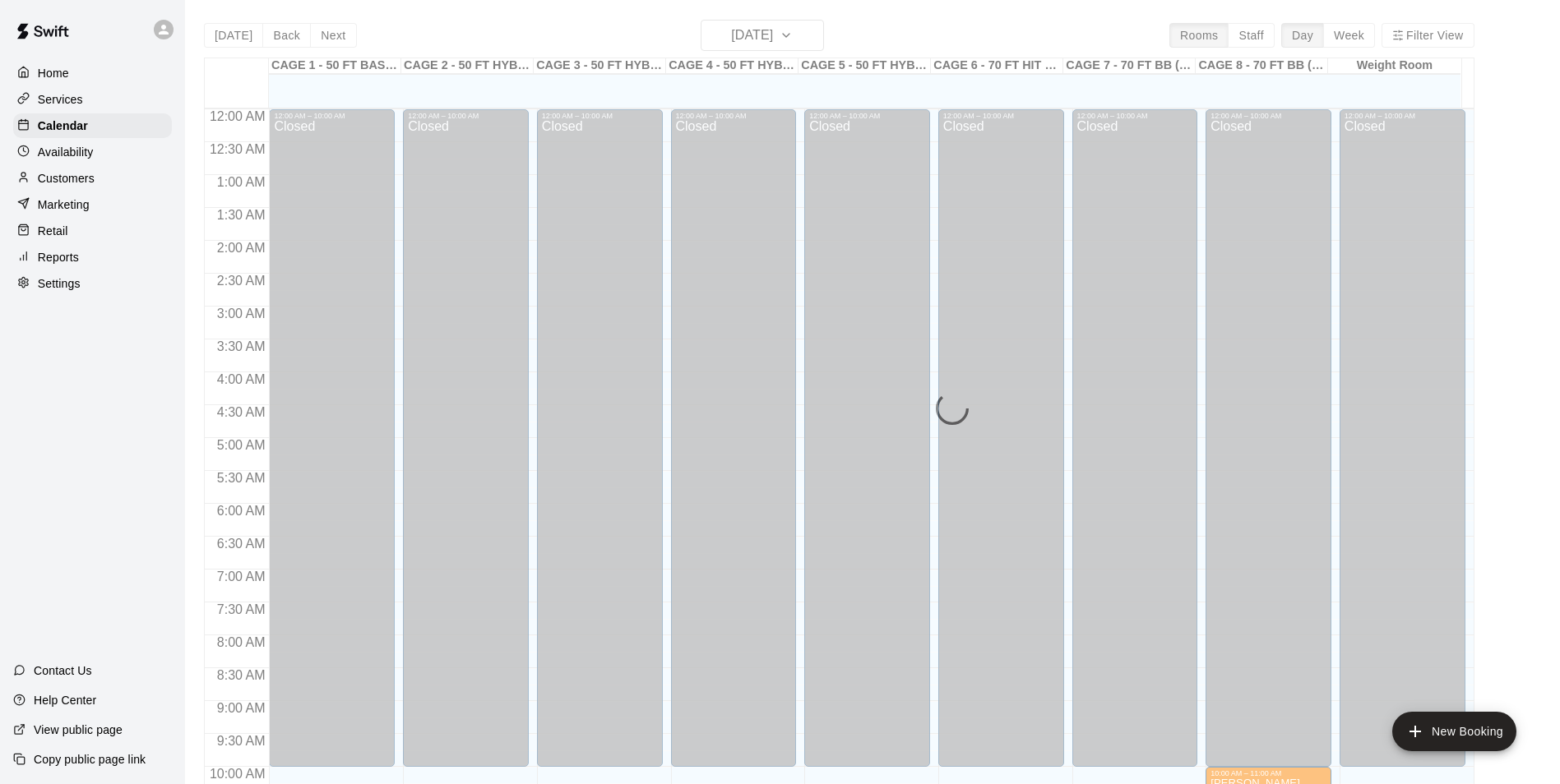
scroll to position [835, 0]
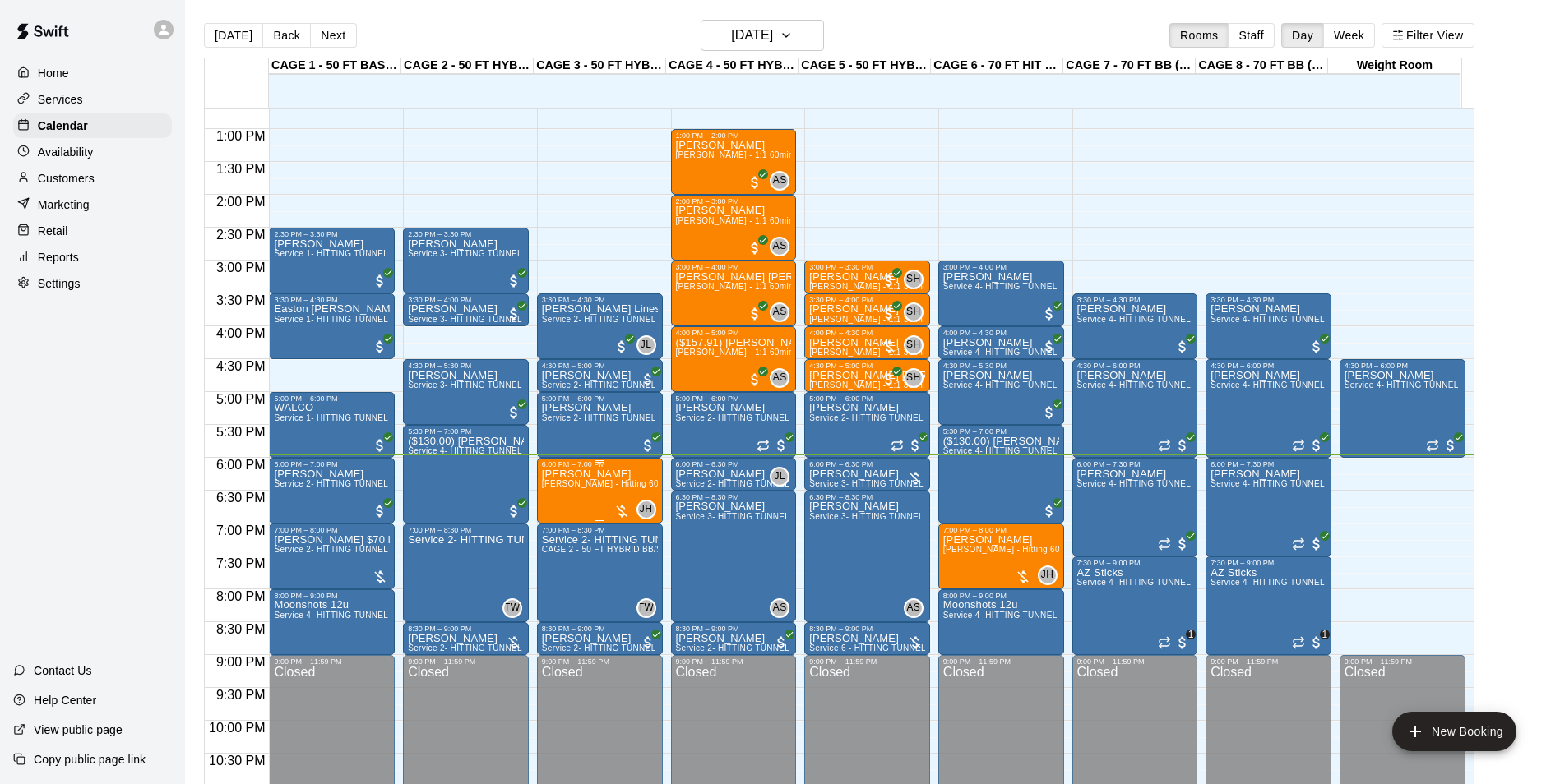
click at [568, 488] on span "[PERSON_NAME] - Hitting 60min 1:1 instruction" at bounding box center [636, 483] width 189 height 9
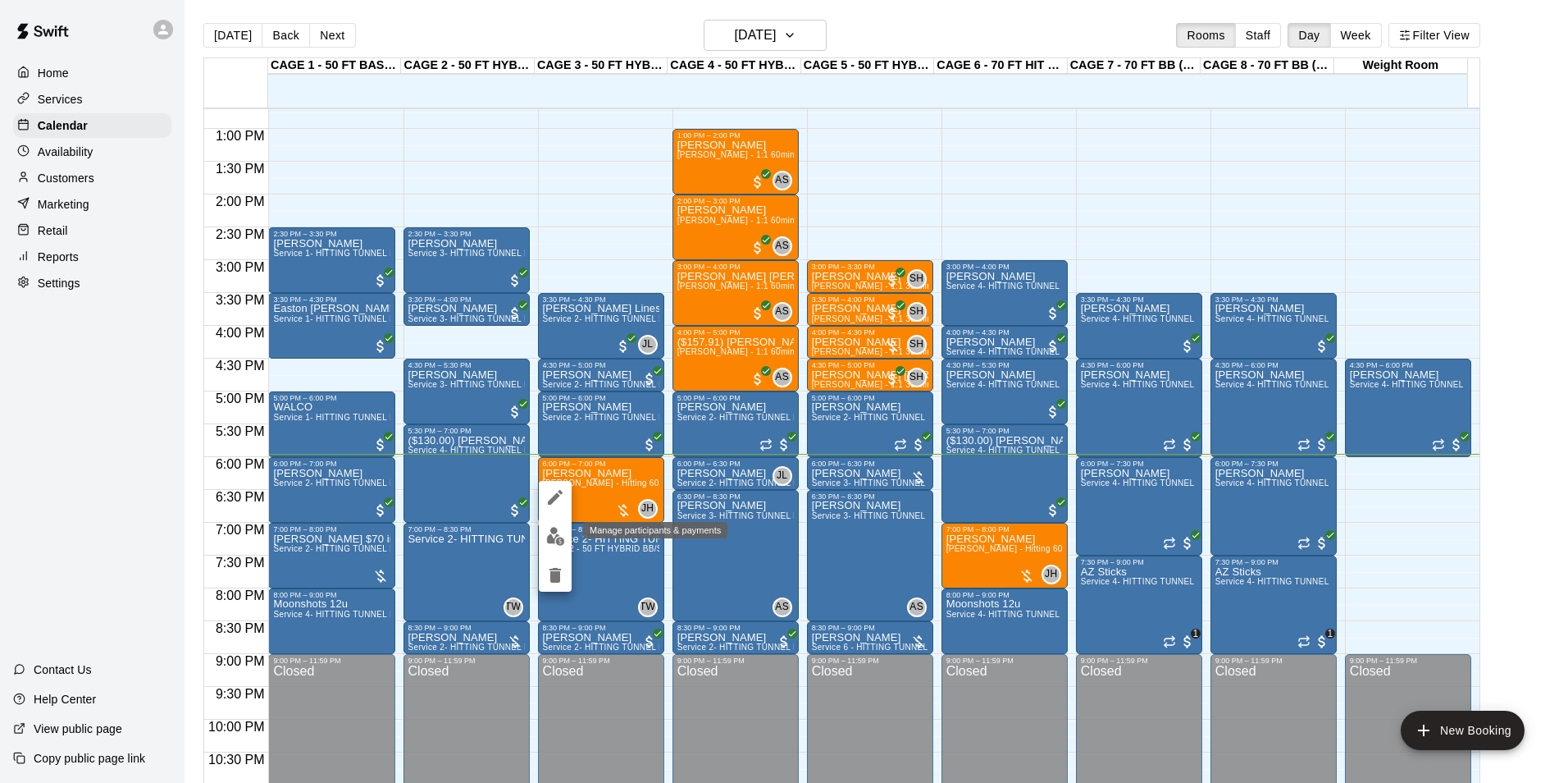
click at [557, 534] on img "edit" at bounding box center [556, 535] width 19 height 19
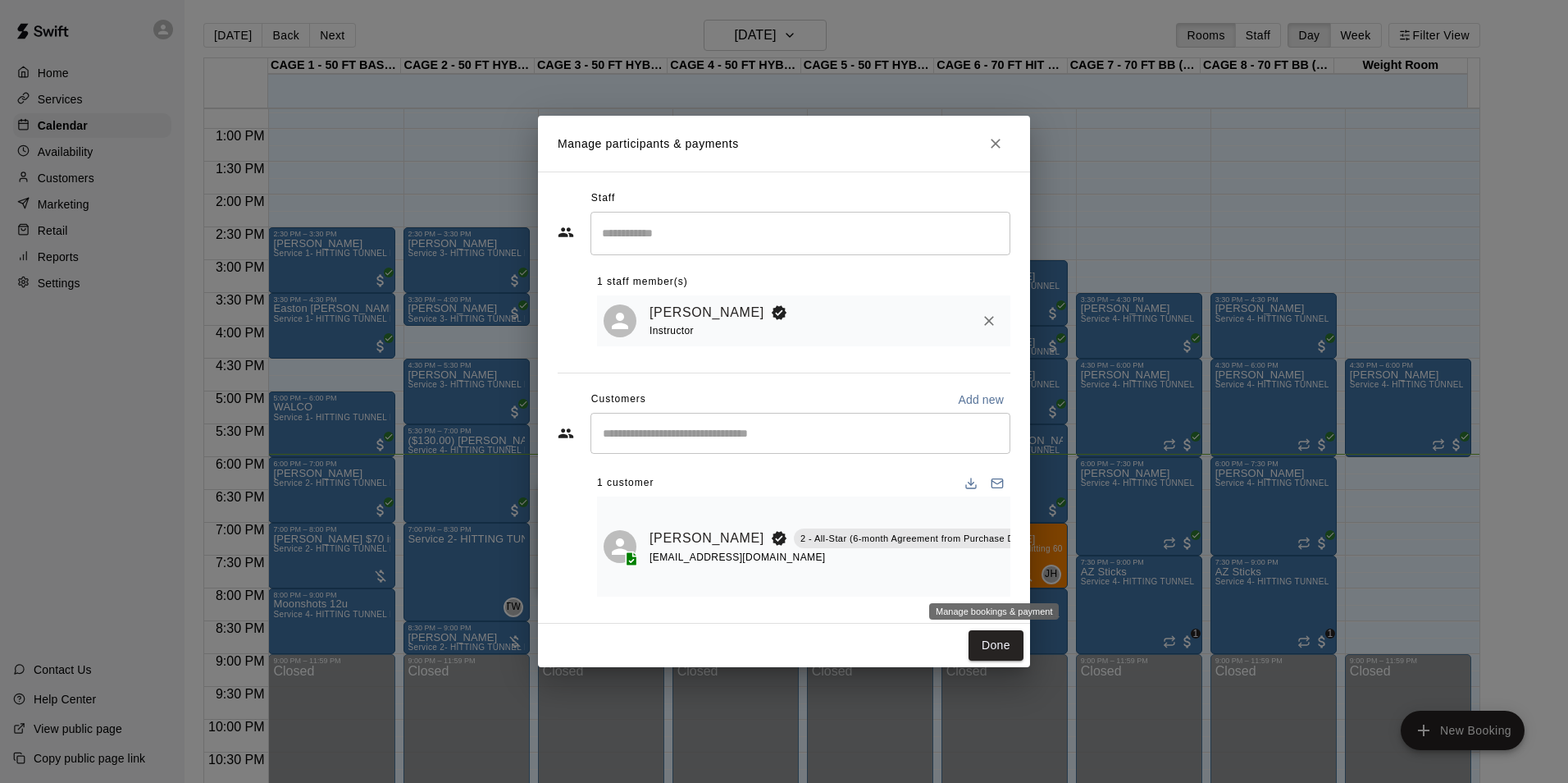
click at [1045, 580] on icon "Manage bookings & payment" at bounding box center [1053, 575] width 16 height 16
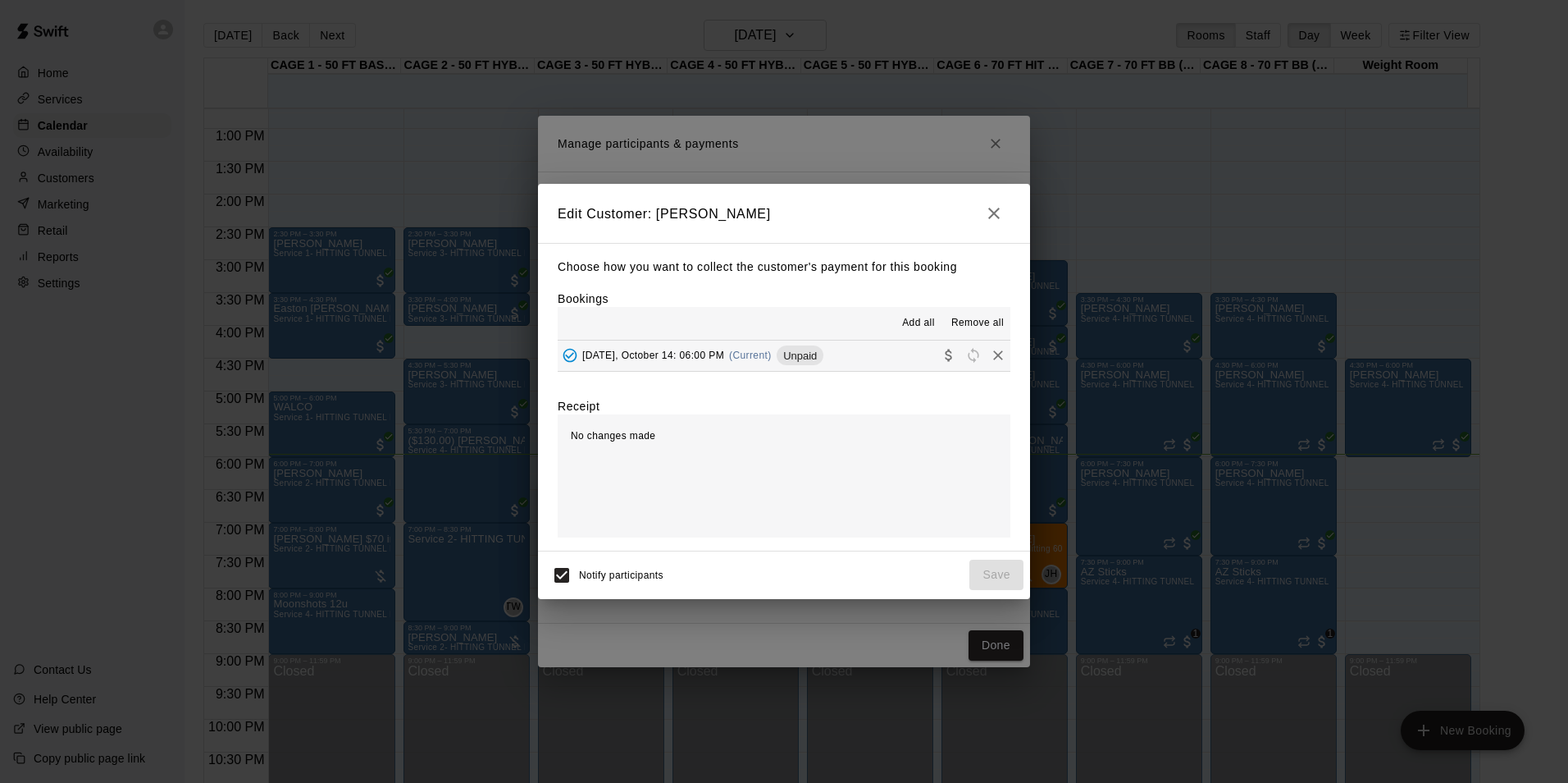
click at [880, 371] on hr at bounding box center [784, 371] width 453 height 1
click at [825, 348] on button "Tuesday, October 14: 06:00 PM (Current) Unpaid" at bounding box center [784, 355] width 453 height 30
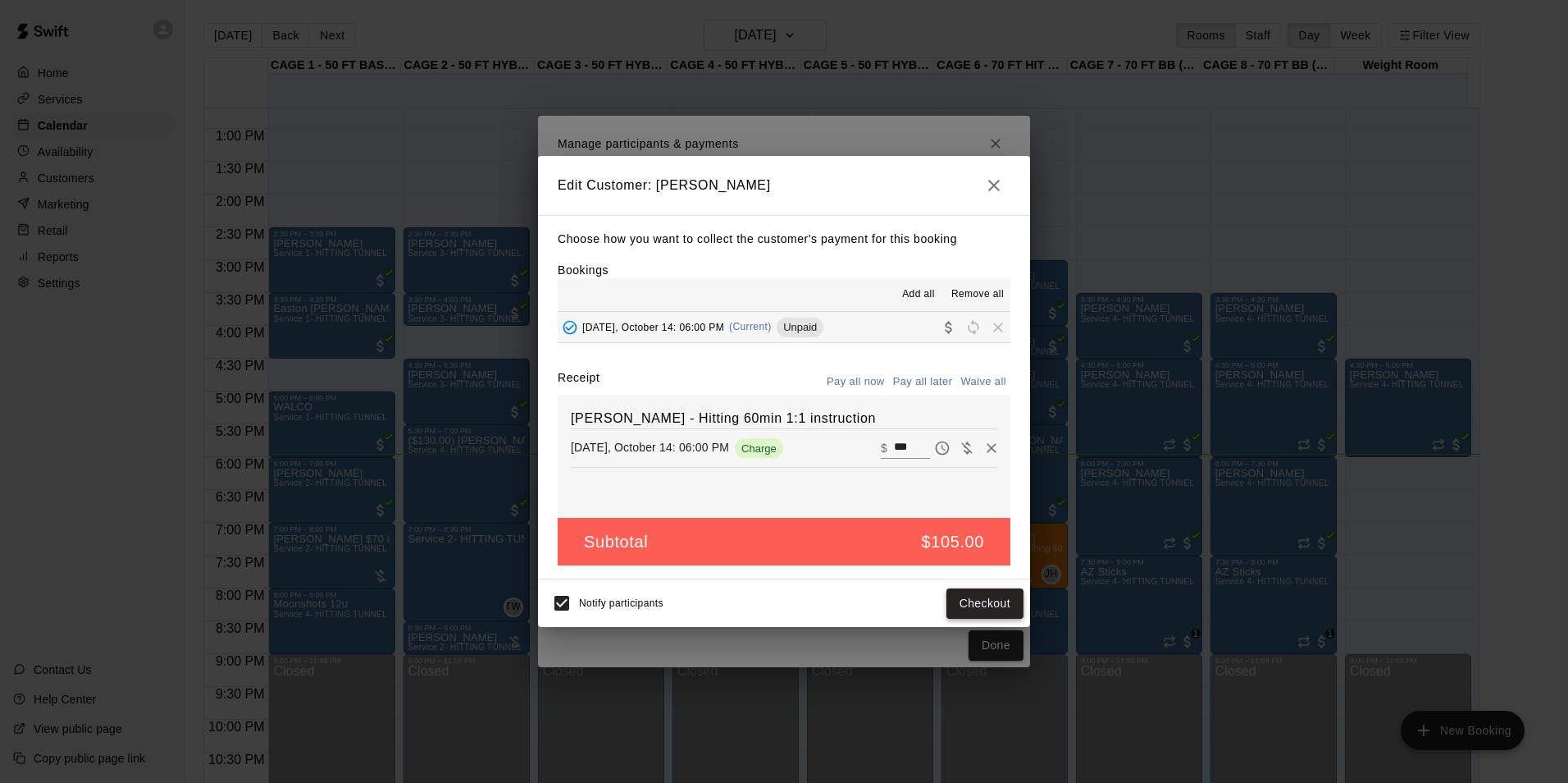
click at [1011, 609] on button "Checkout" at bounding box center [985, 604] width 77 height 30
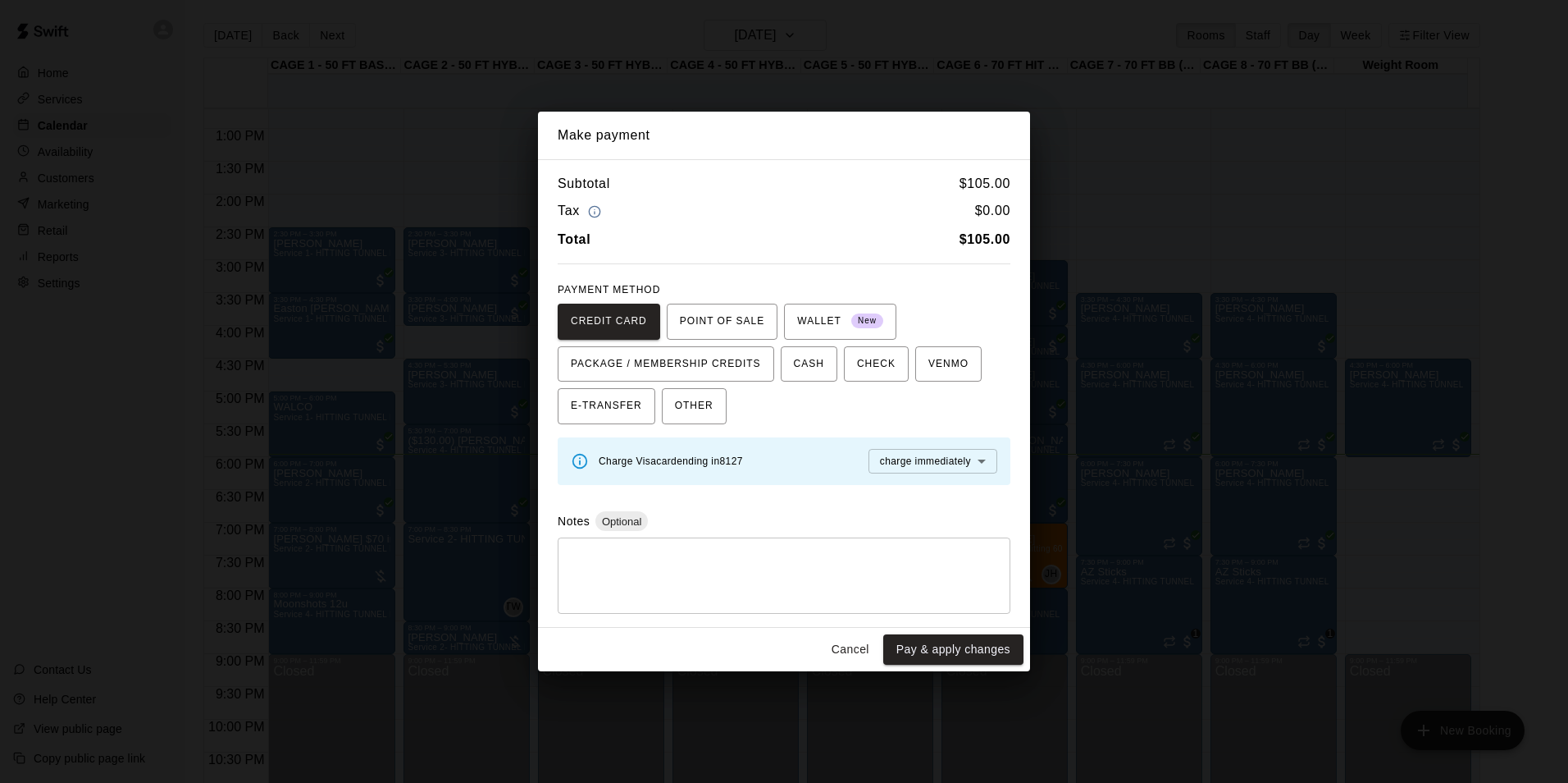
click at [907, 638] on button "Pay & apply changes" at bounding box center [954, 649] width 141 height 30
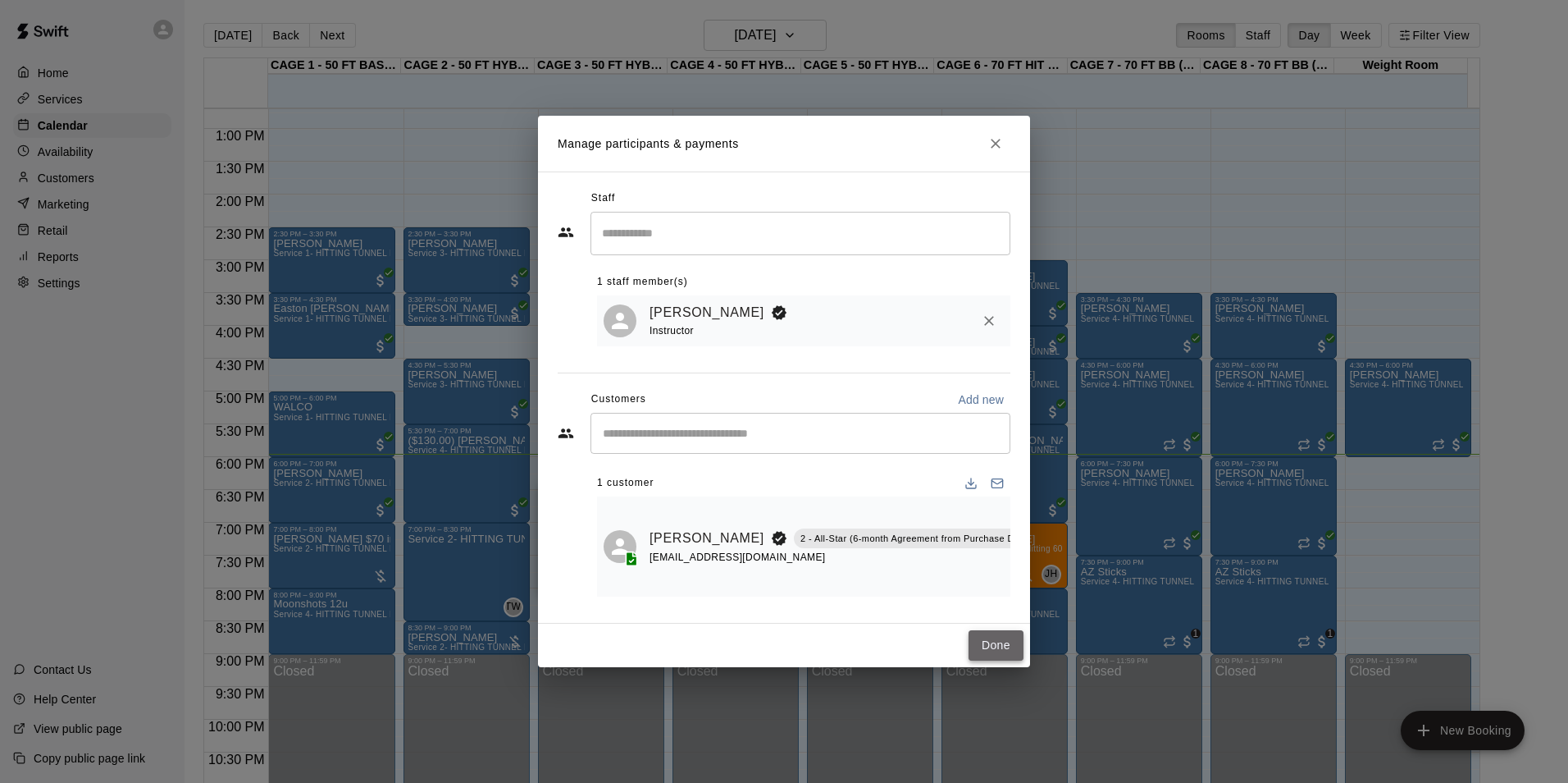
click at [981, 645] on button "Done" at bounding box center [996, 646] width 55 height 30
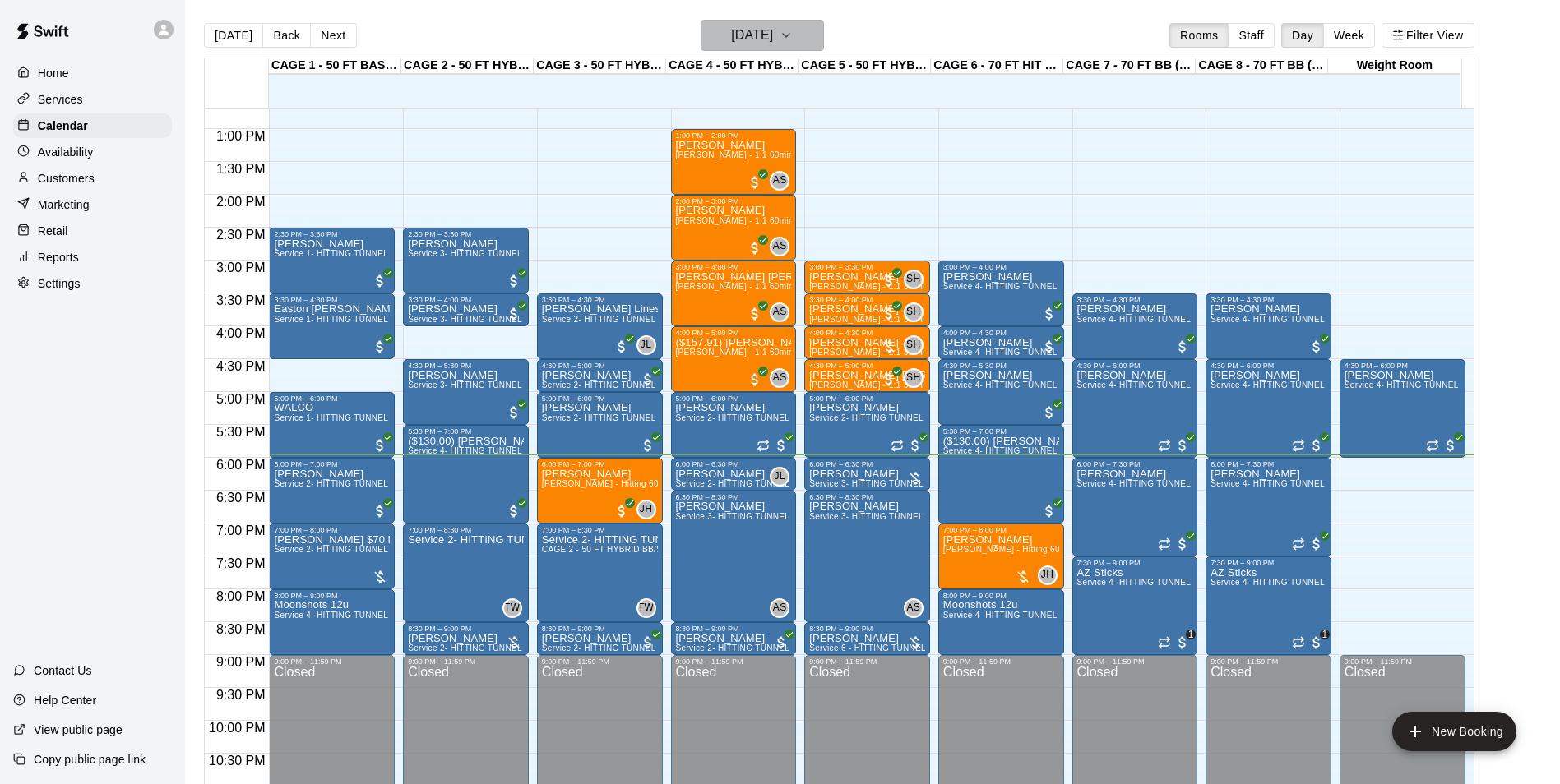
click at [773, 42] on h6 "[DATE]" at bounding box center [751, 36] width 42 height 23
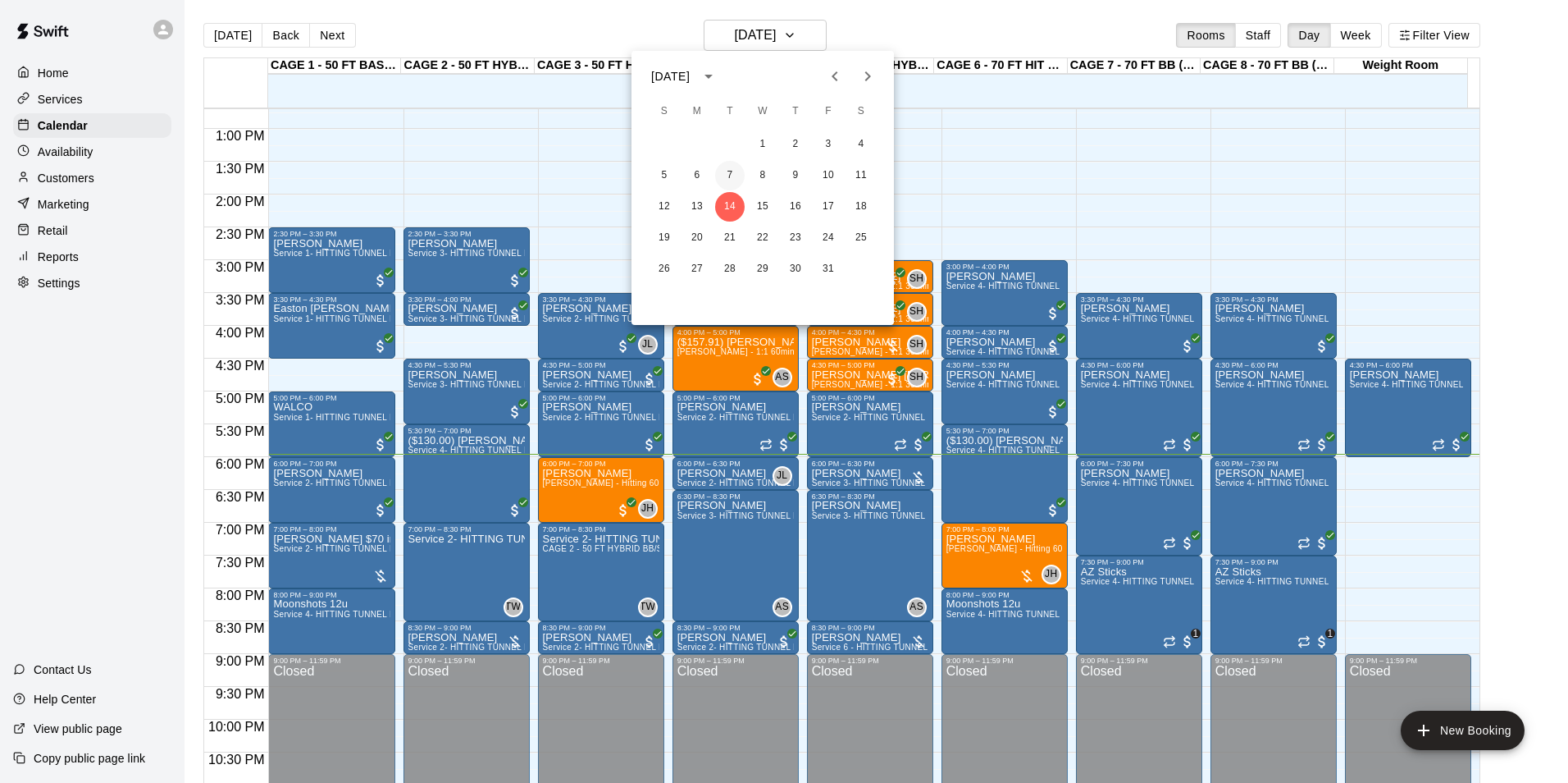
click at [733, 184] on button "7" at bounding box center [729, 175] width 29 height 29
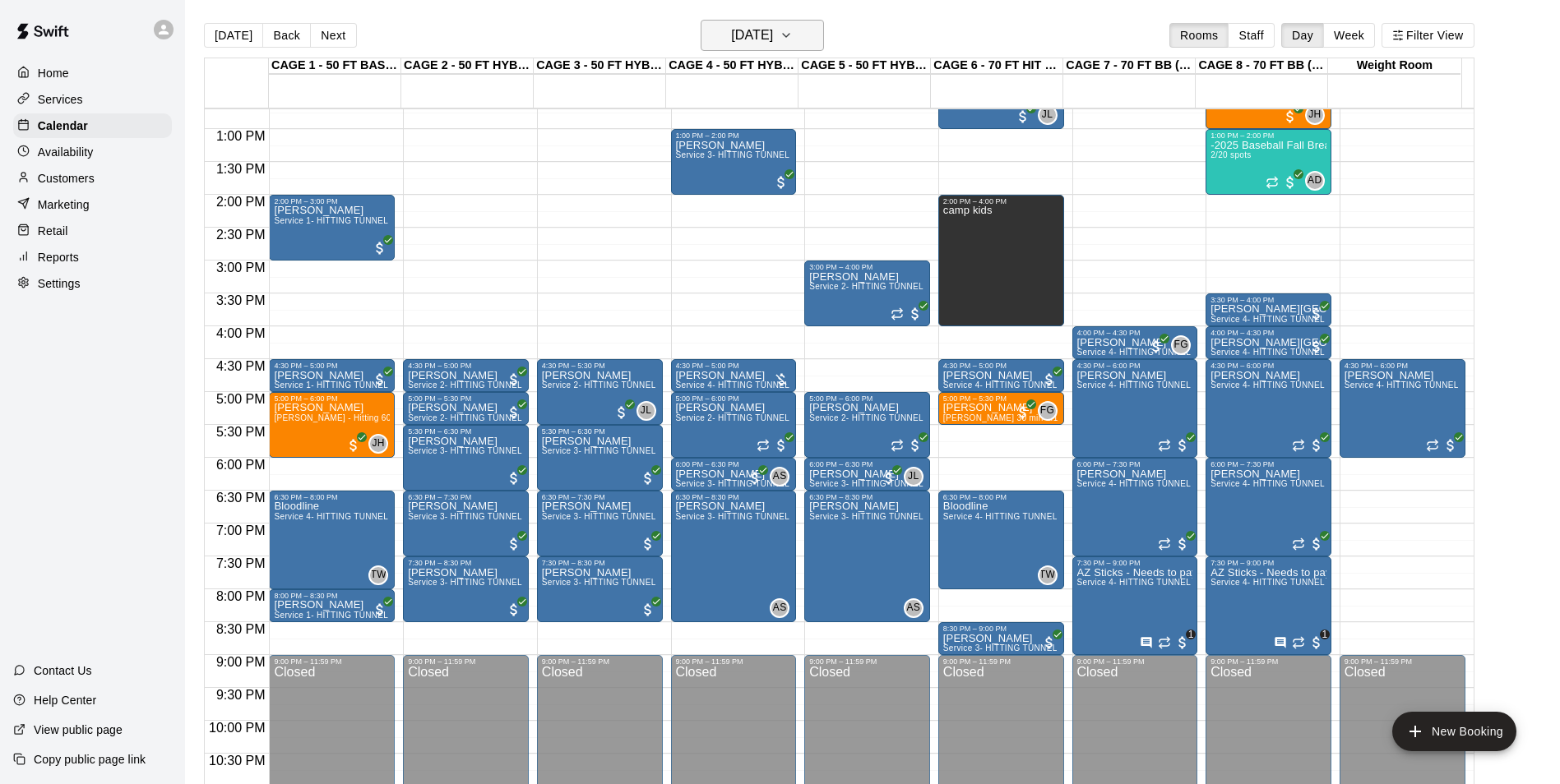
click at [769, 23] on button "[DATE]" at bounding box center [762, 35] width 123 height 31
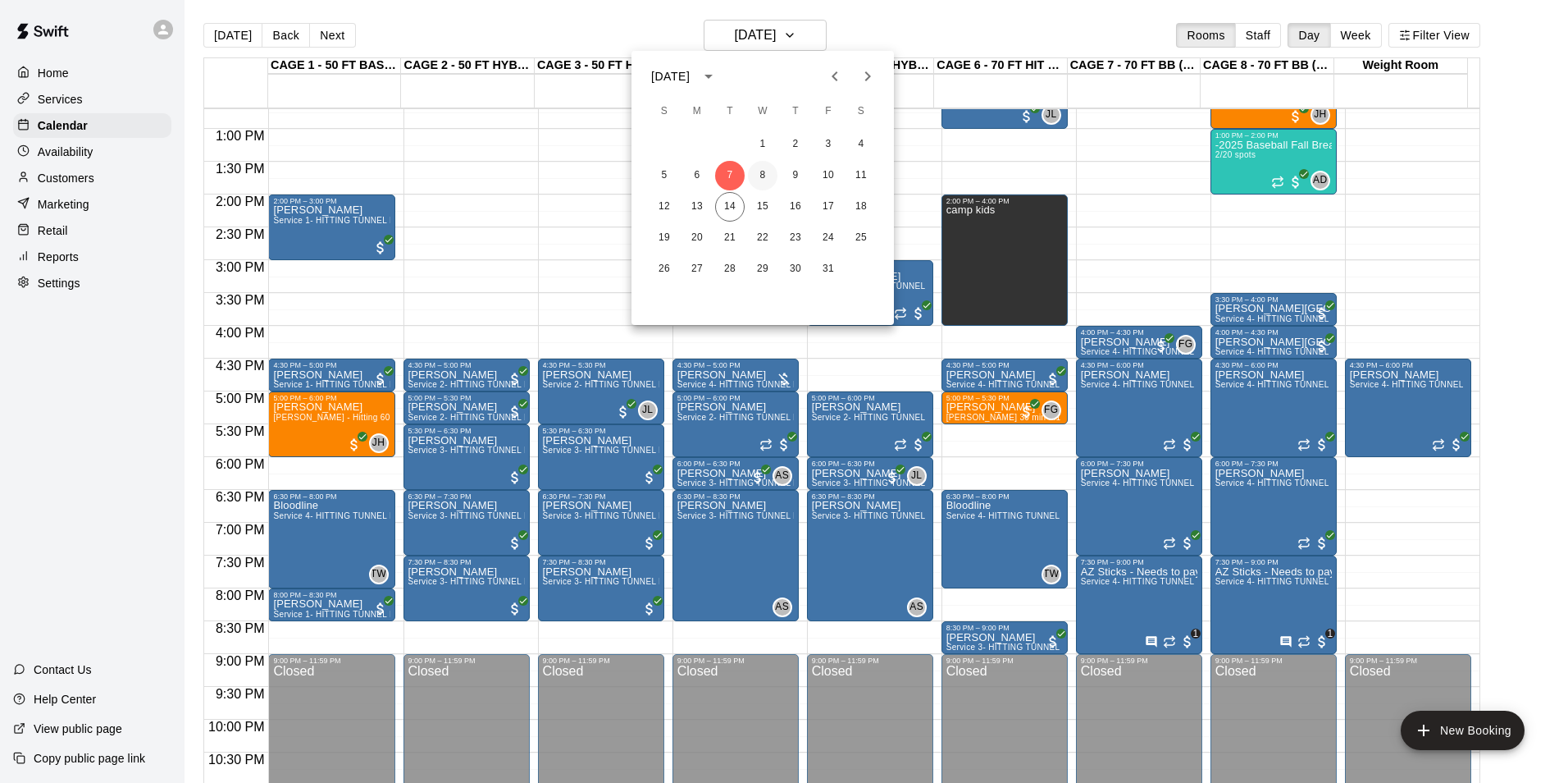
click at [766, 184] on button "8" at bounding box center [762, 175] width 29 height 29
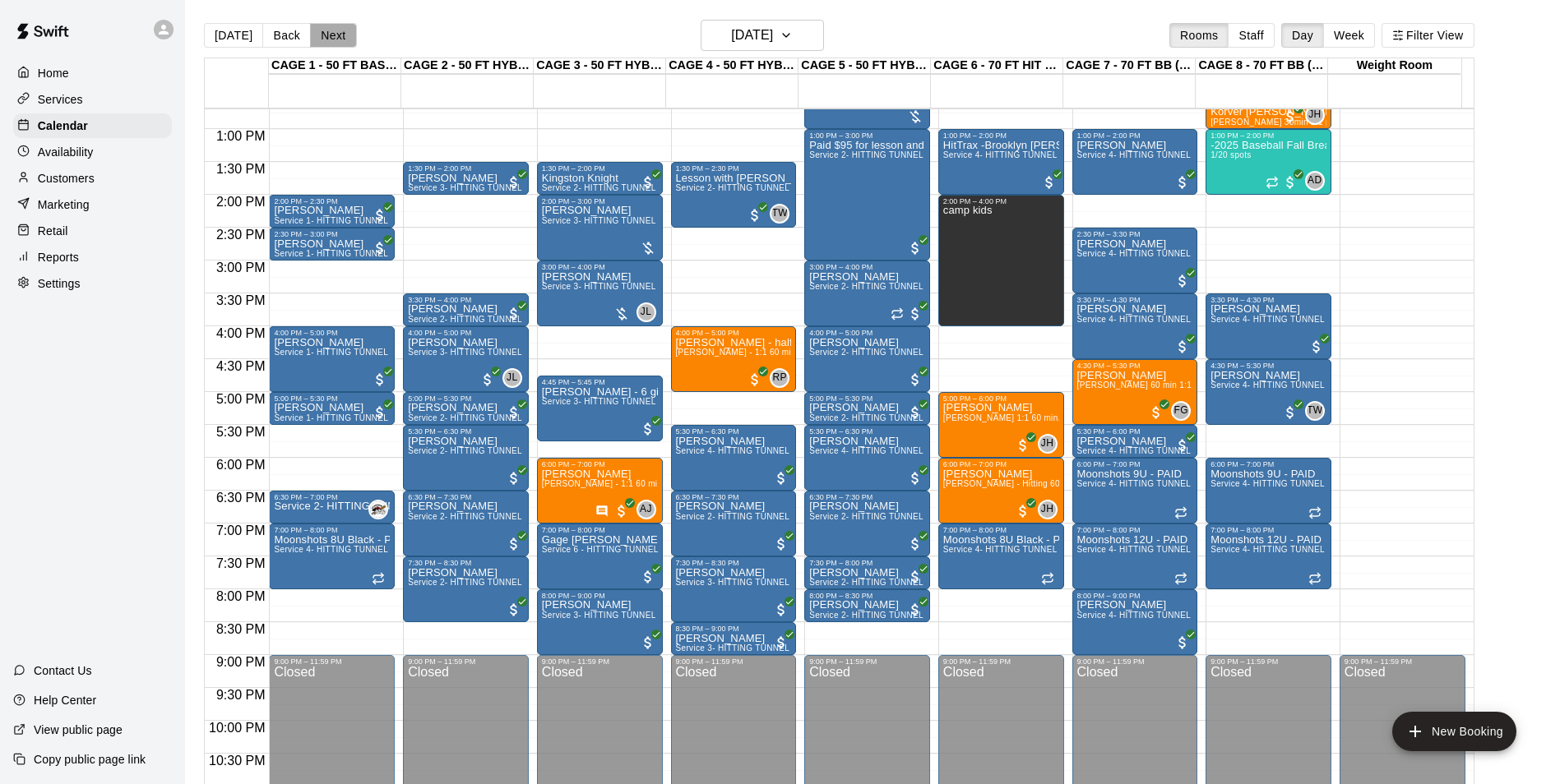
click at [325, 34] on button "Next" at bounding box center [333, 36] width 46 height 25
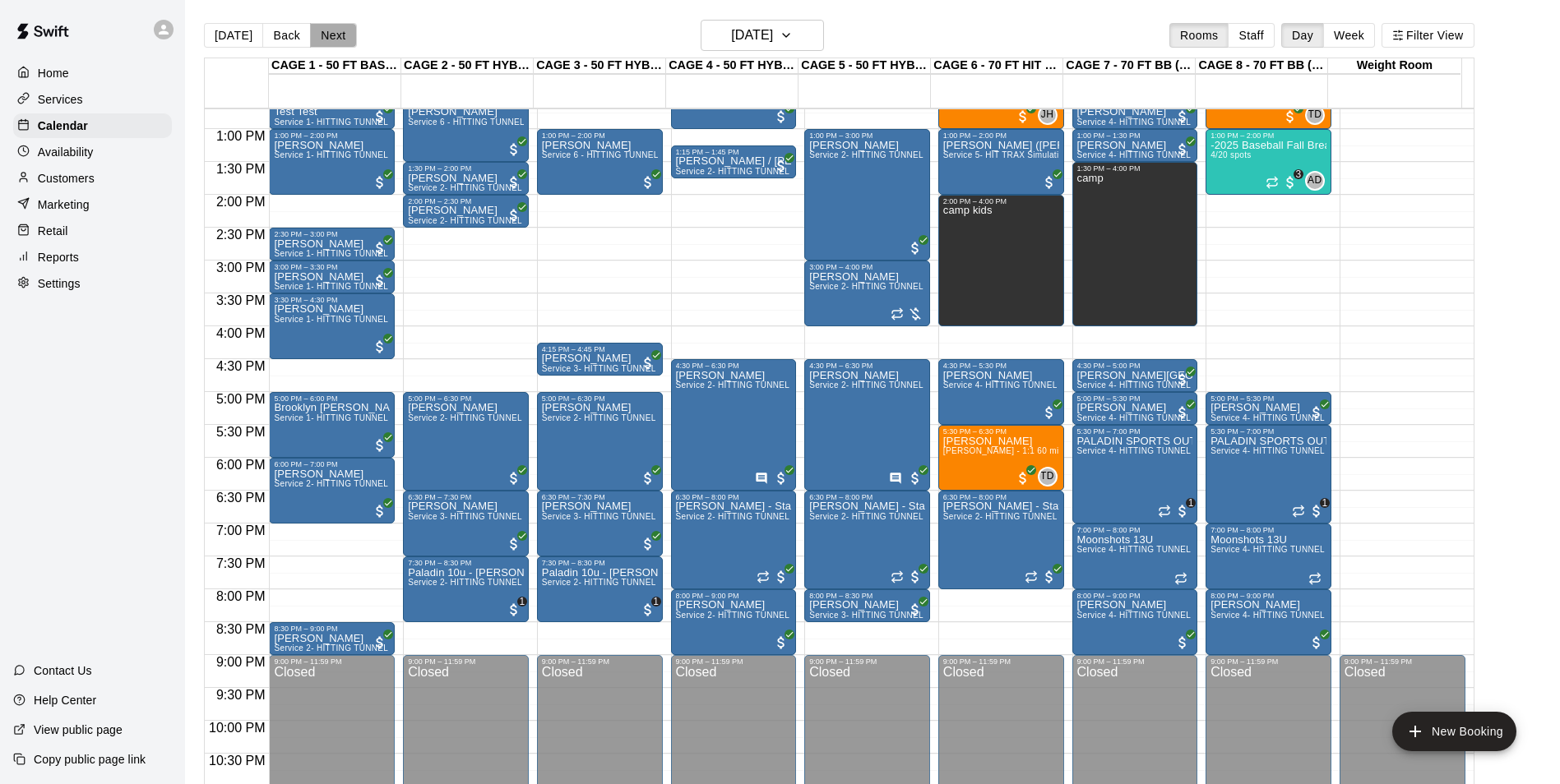
click at [318, 28] on button "Next" at bounding box center [333, 36] width 46 height 25
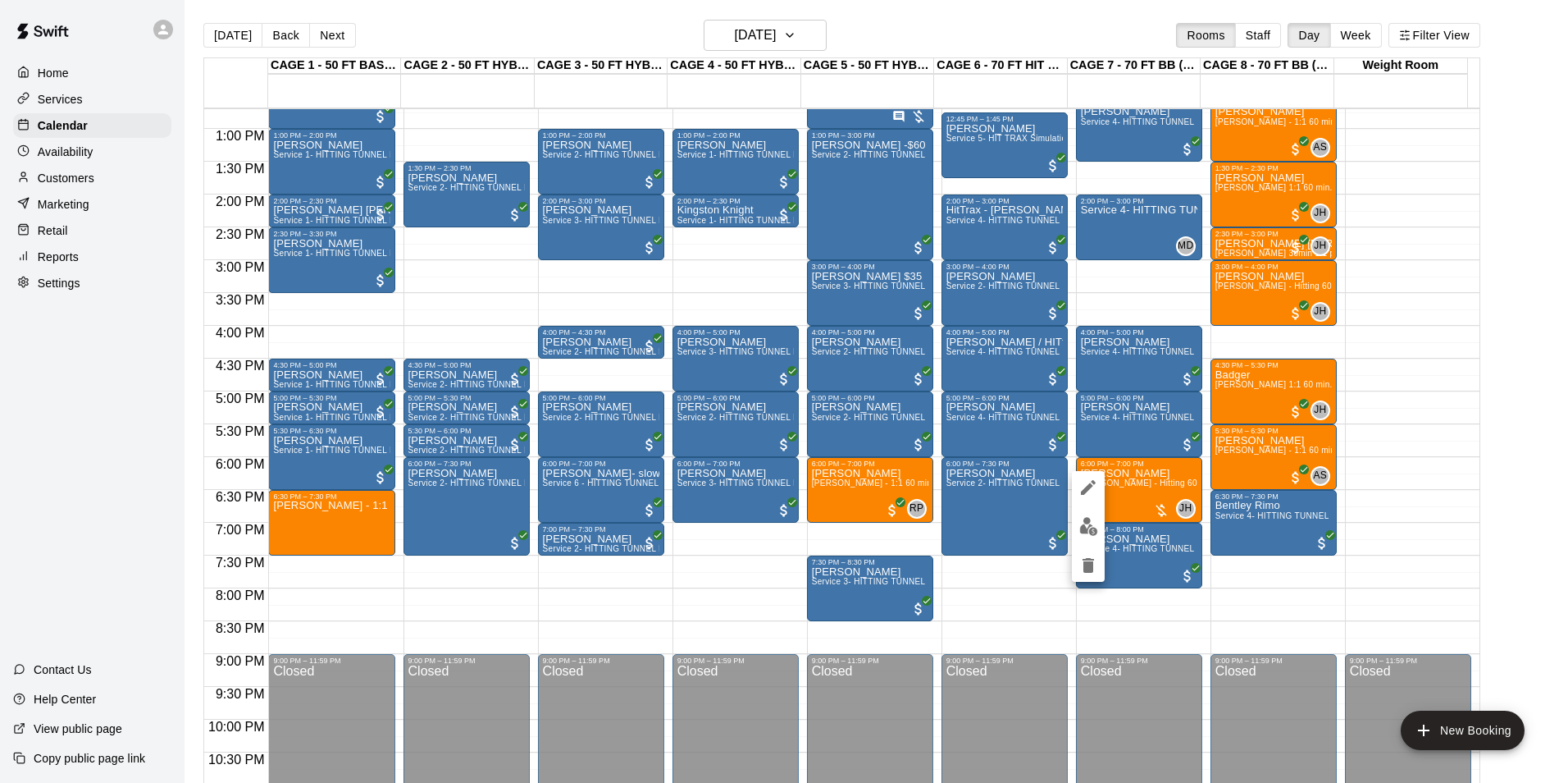
click at [1093, 530] on img "edit" at bounding box center [1088, 526] width 19 height 19
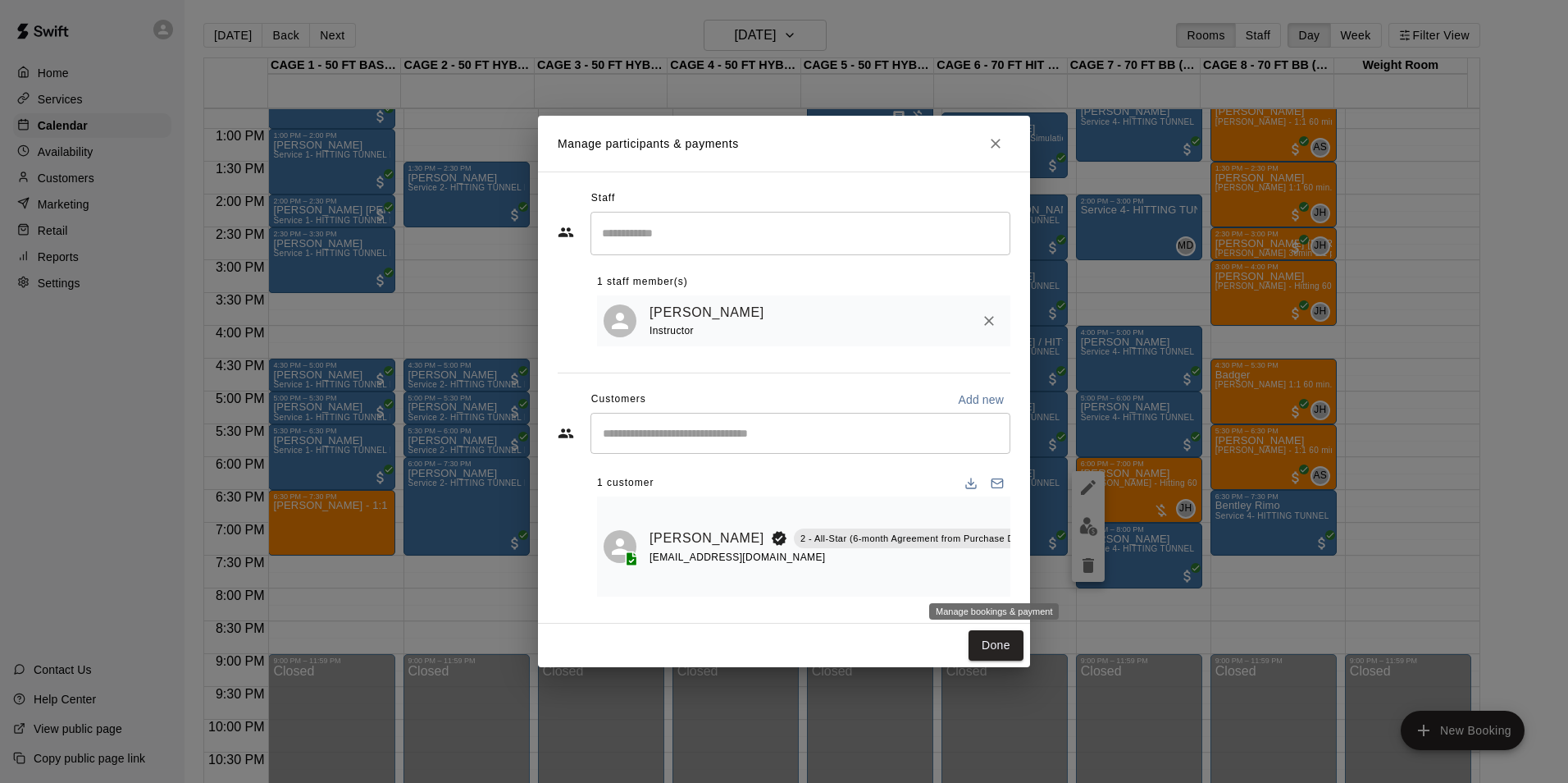
click at [1045, 579] on icon "Manage bookings & payment" at bounding box center [1053, 575] width 16 height 16
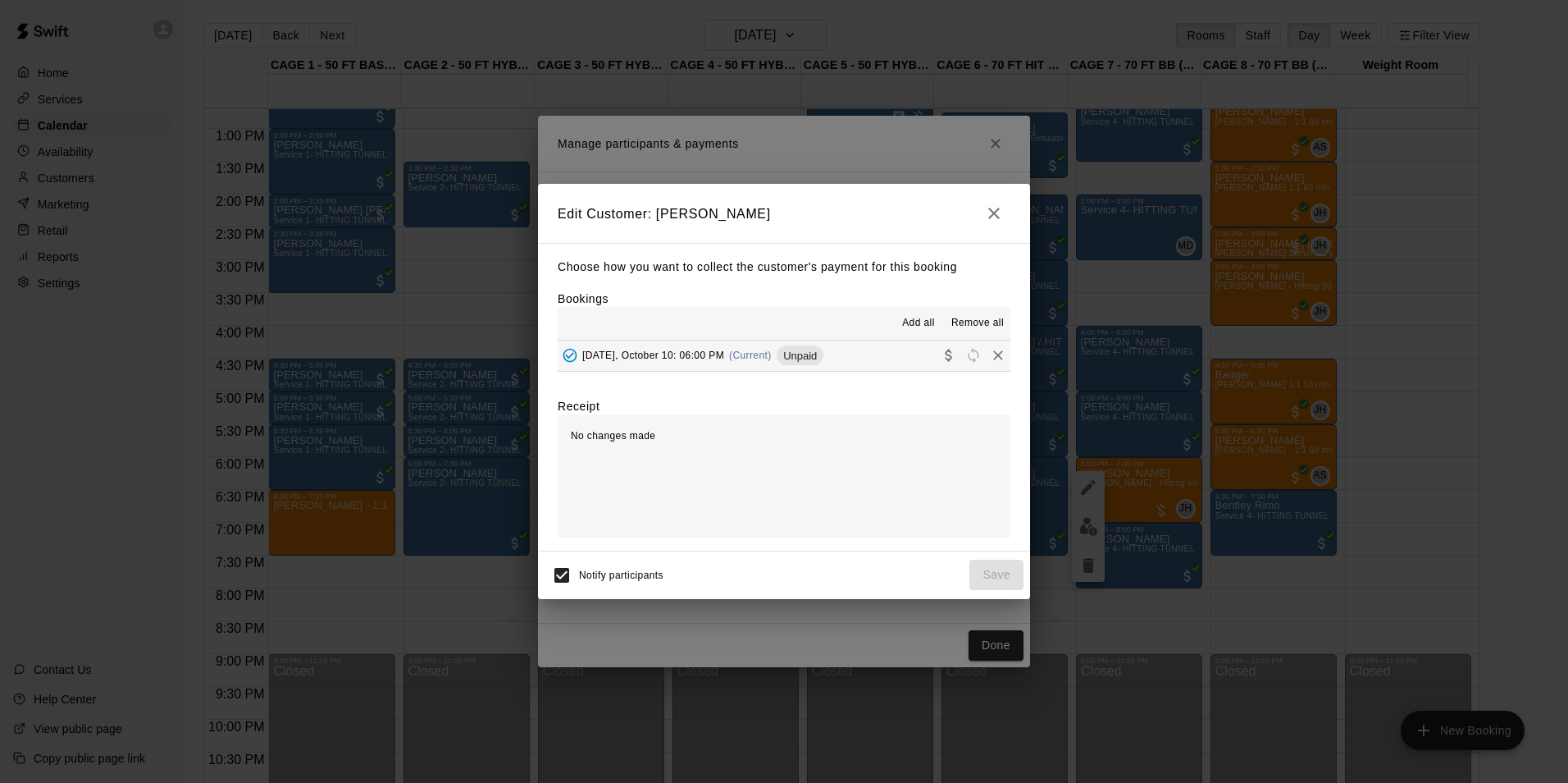
click at [798, 348] on div "Unpaid" at bounding box center [800, 355] width 47 height 20
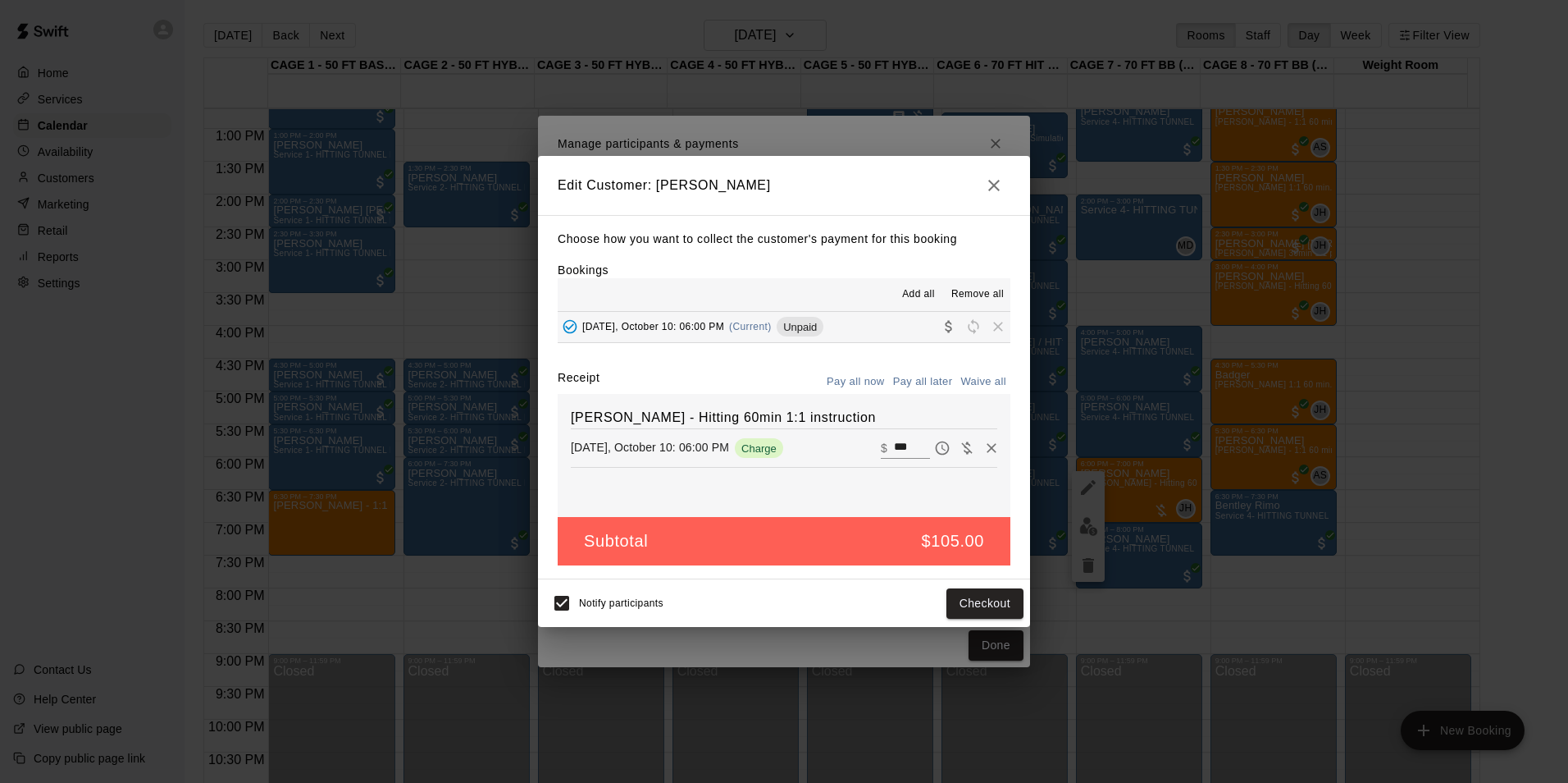
click at [798, 348] on div "Choose how you want to collect the customer's payment for this booking Bookings…" at bounding box center [784, 397] width 492 height 365
click at [984, 614] on button "Checkout" at bounding box center [985, 604] width 77 height 30
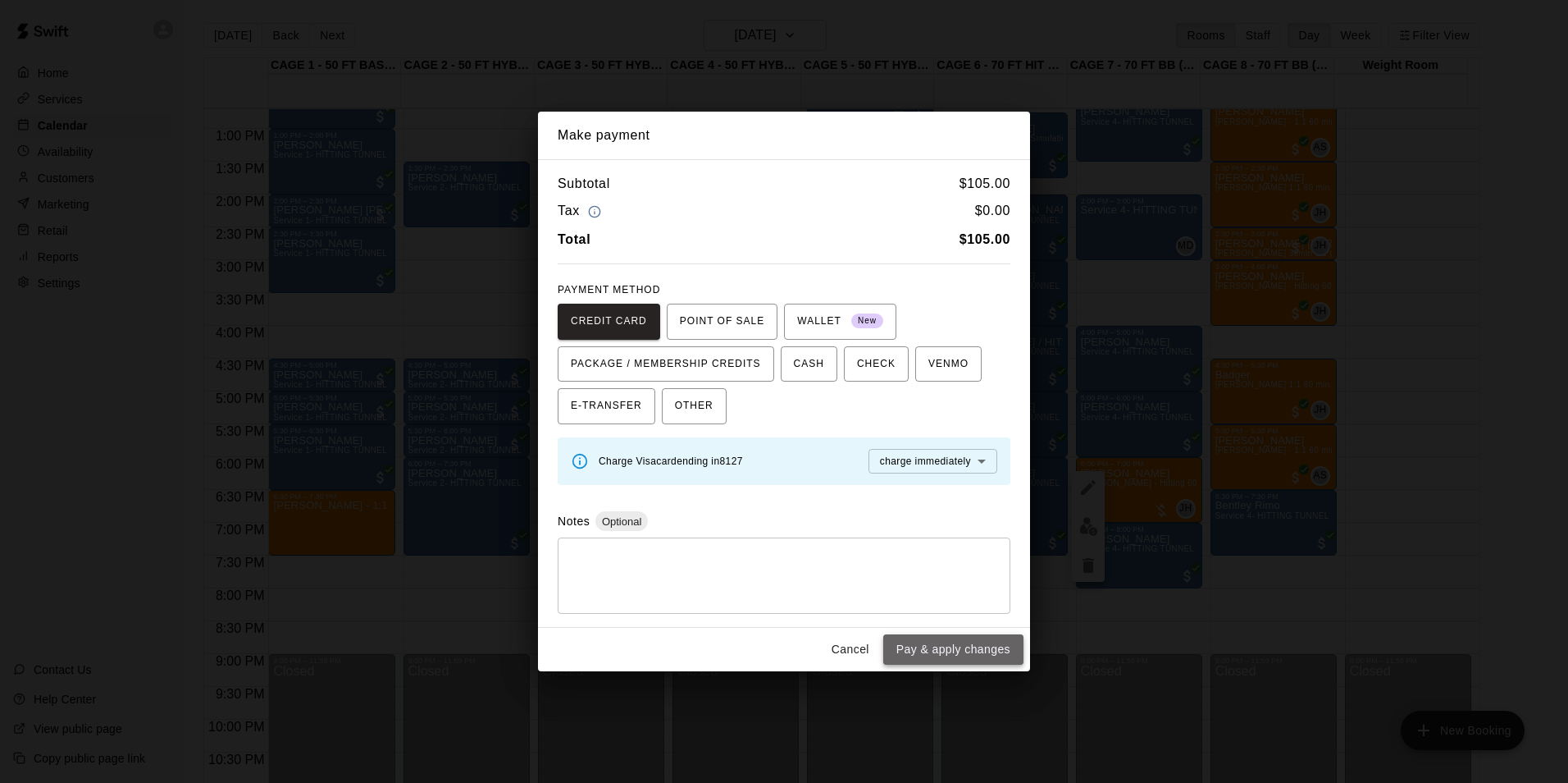
click at [995, 642] on button "Pay & apply changes" at bounding box center [954, 649] width 141 height 30
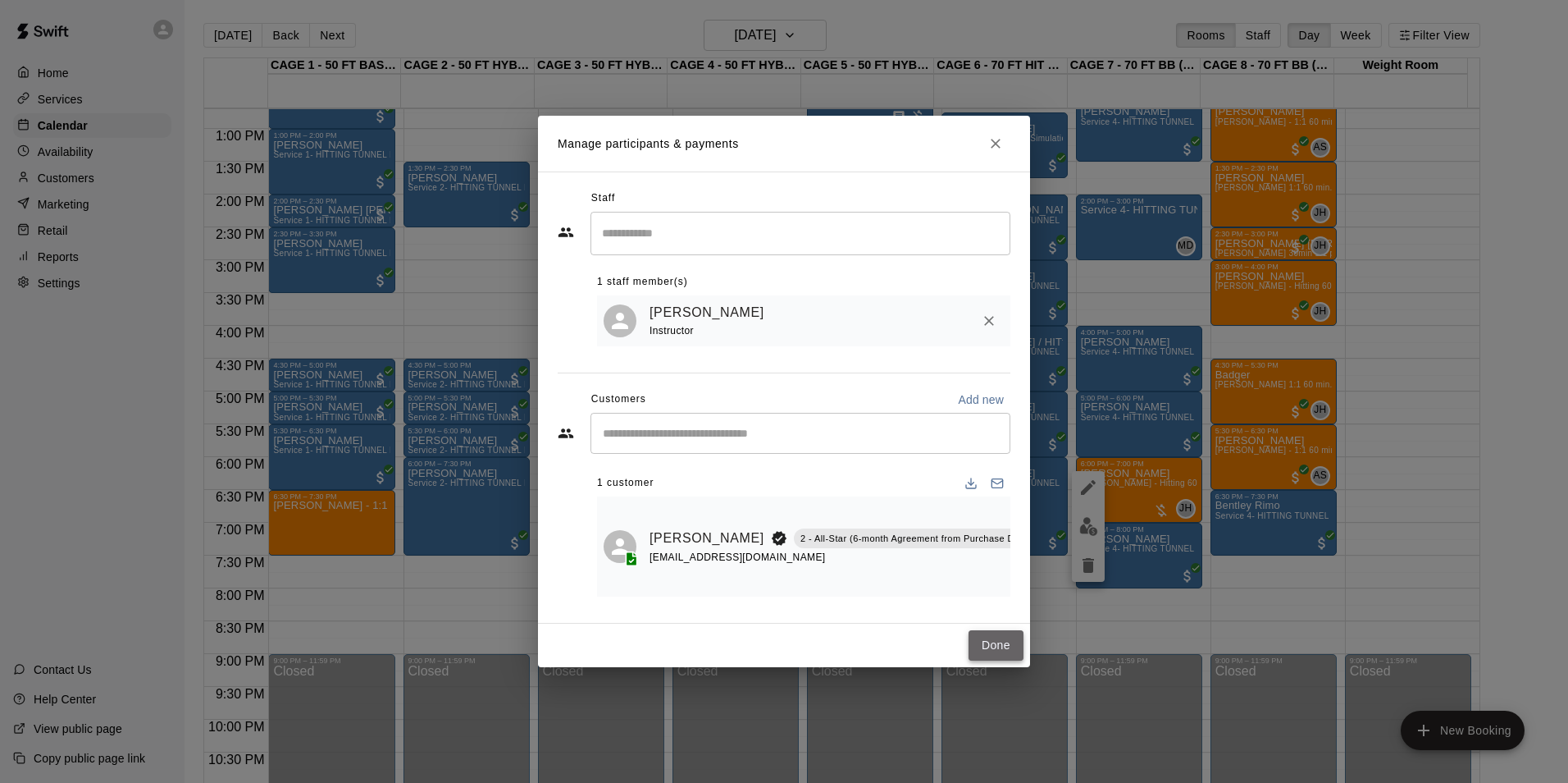
click at [1003, 637] on button "Done" at bounding box center [996, 646] width 55 height 30
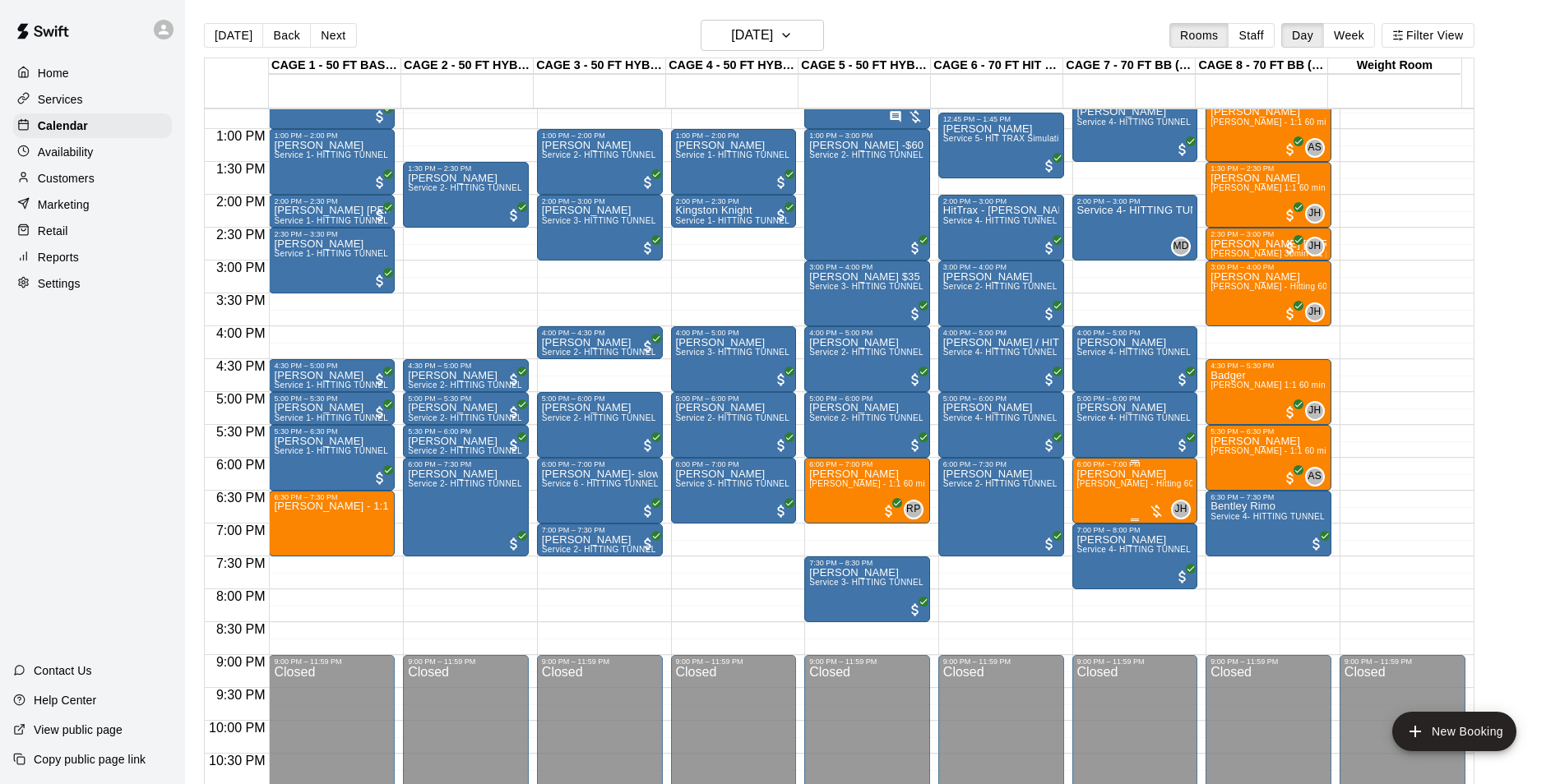
click at [1089, 488] on span "[PERSON_NAME] - Hitting 60min 1:1 instruction" at bounding box center [1172, 483] width 189 height 9
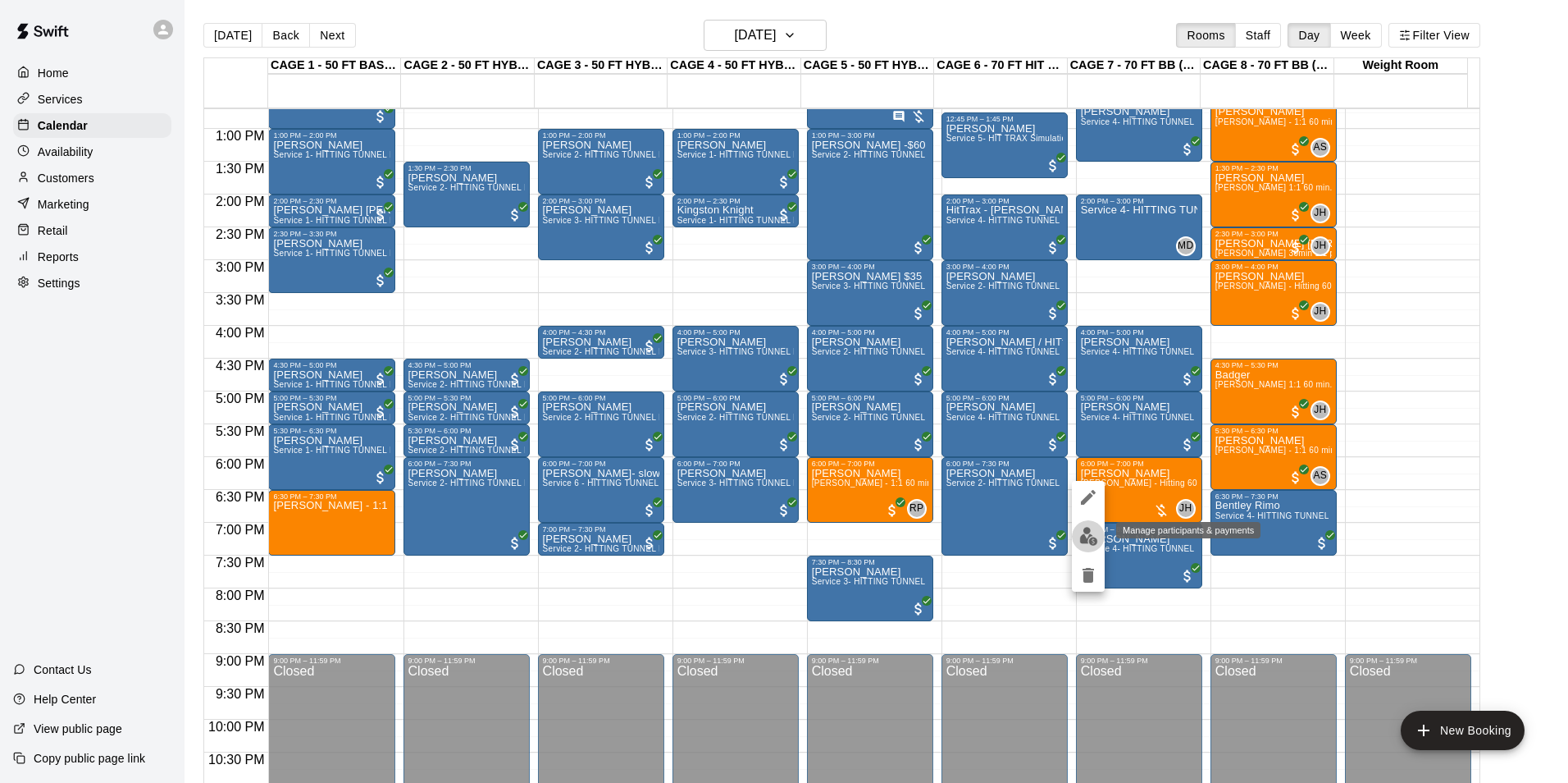
click at [1093, 526] on img "edit" at bounding box center [1088, 535] width 19 height 19
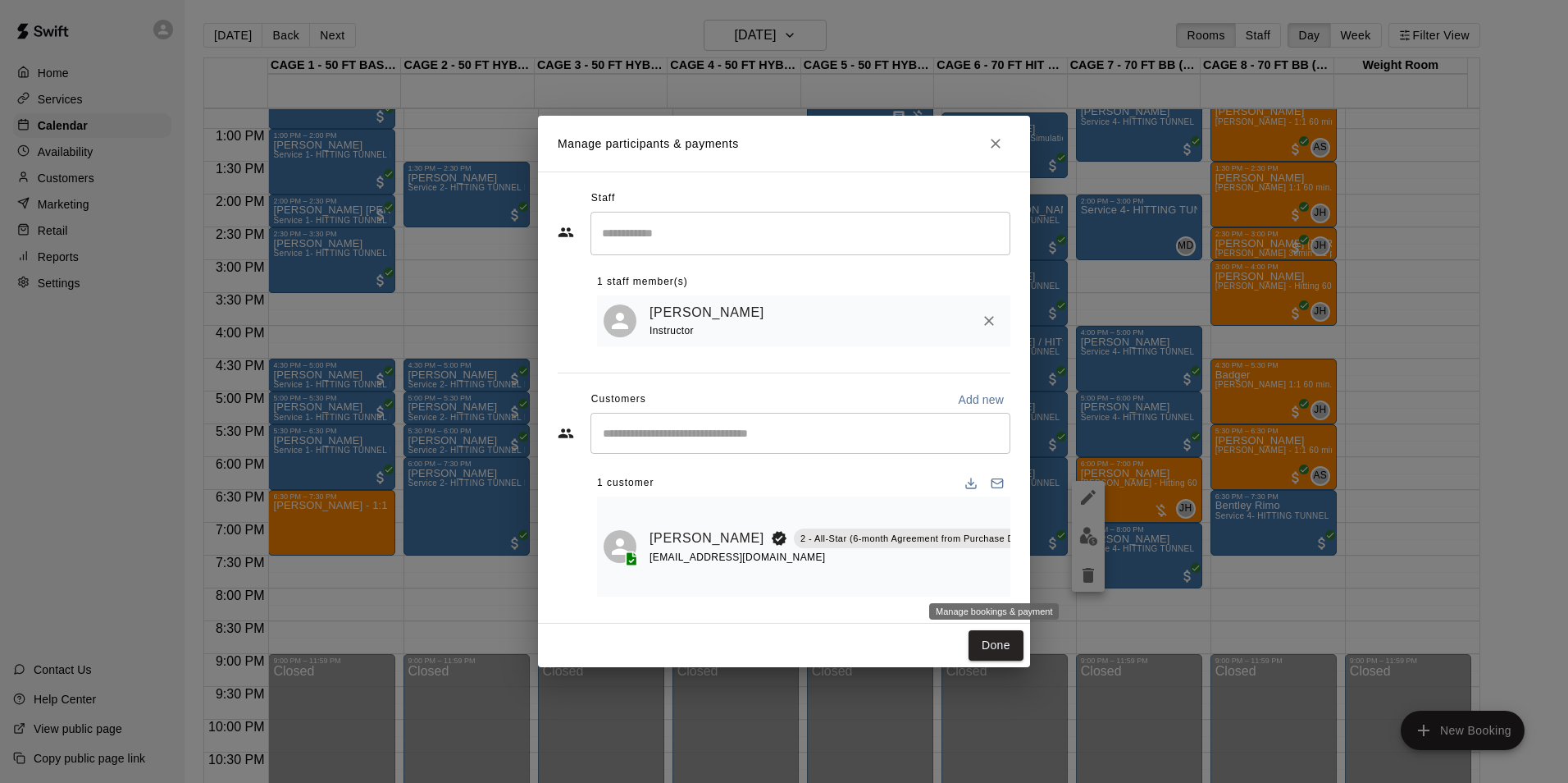
click at [1045, 572] on icon "Manage bookings & payment" at bounding box center [1053, 575] width 16 height 16
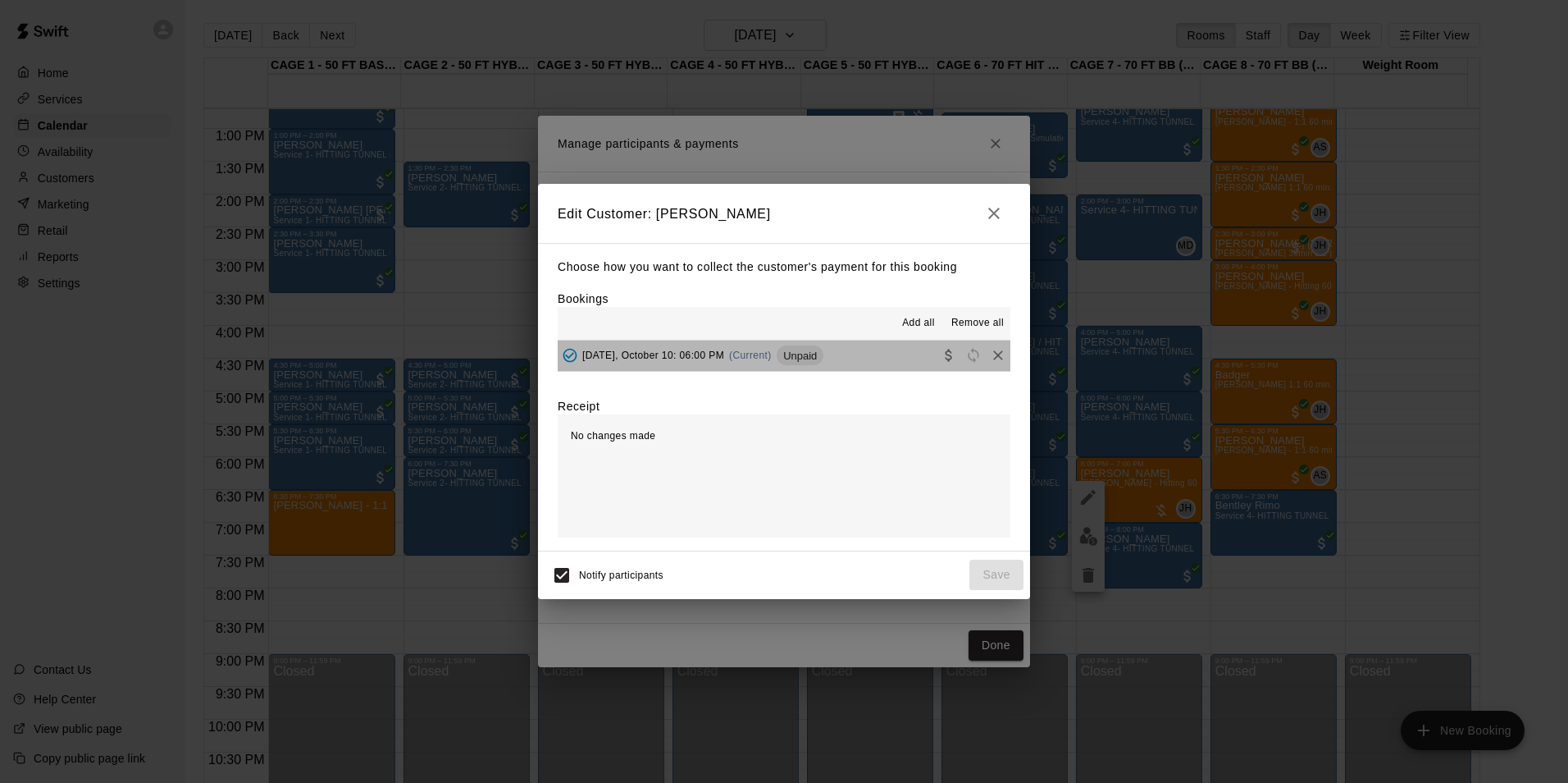
click at [863, 342] on button "Friday, October 10: 06:00 PM (Current) Unpaid" at bounding box center [784, 355] width 453 height 30
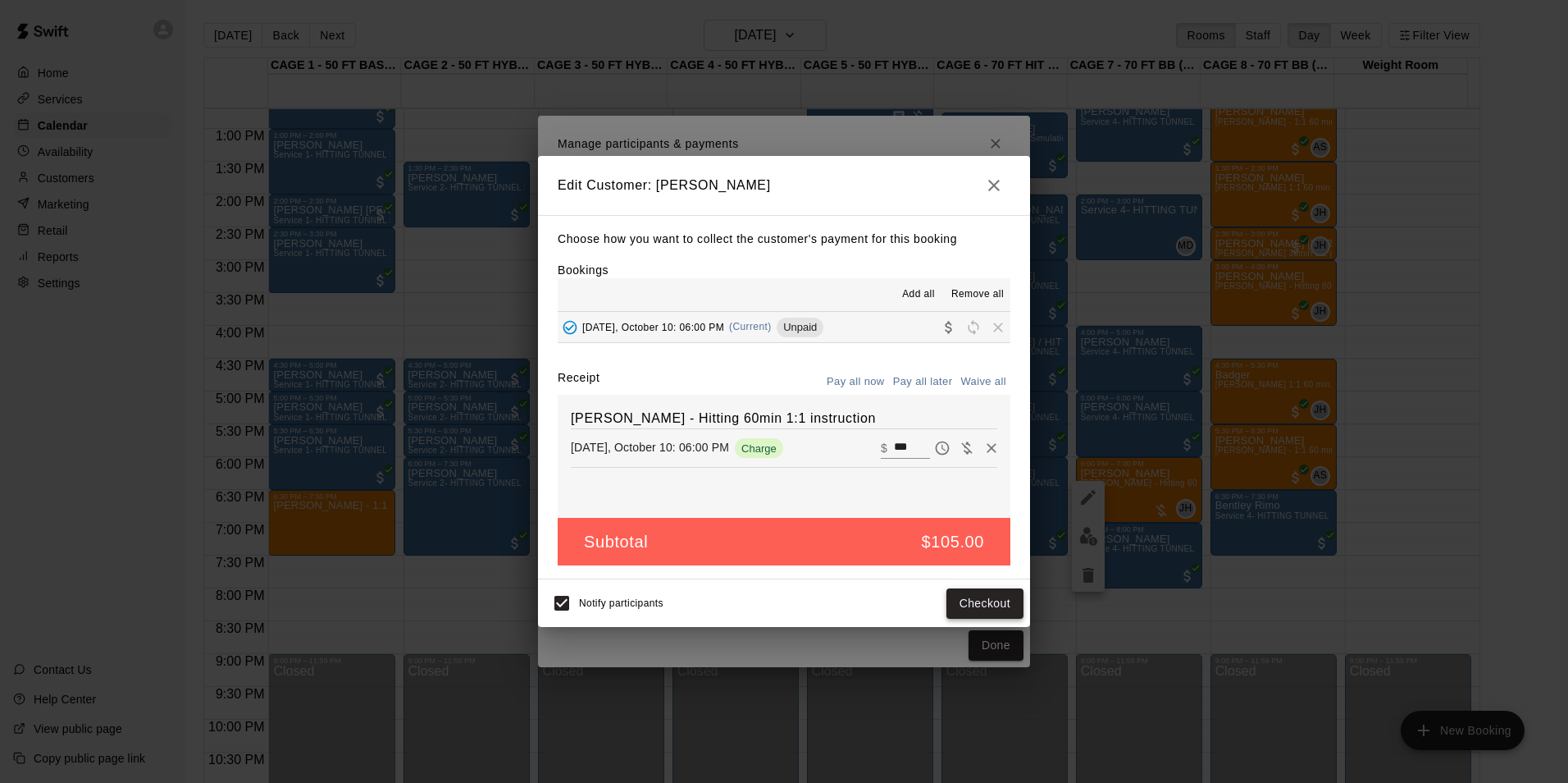
click at [971, 601] on button "Checkout" at bounding box center [985, 604] width 77 height 30
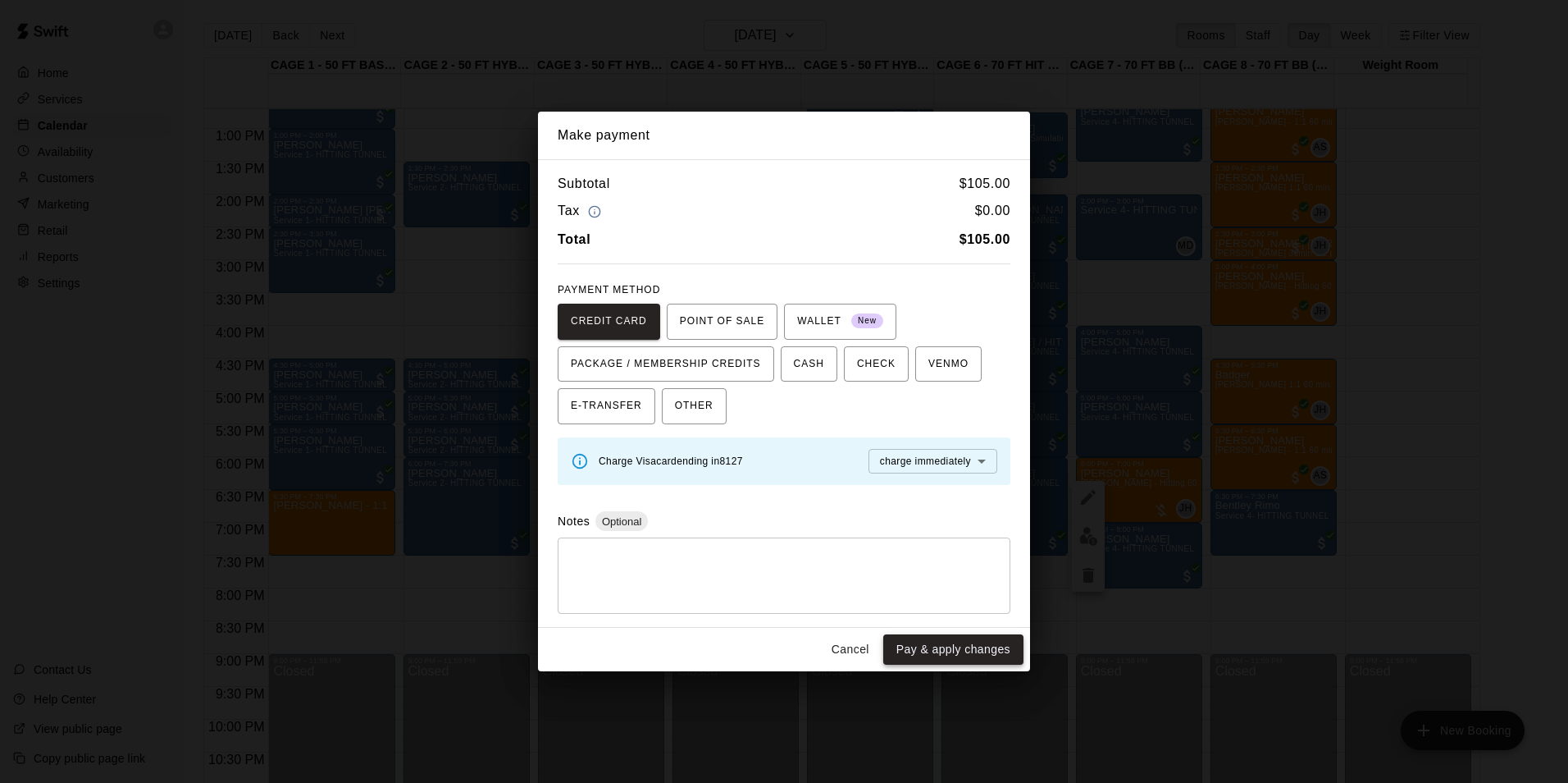
click at [987, 649] on button "Pay & apply changes" at bounding box center [954, 649] width 141 height 30
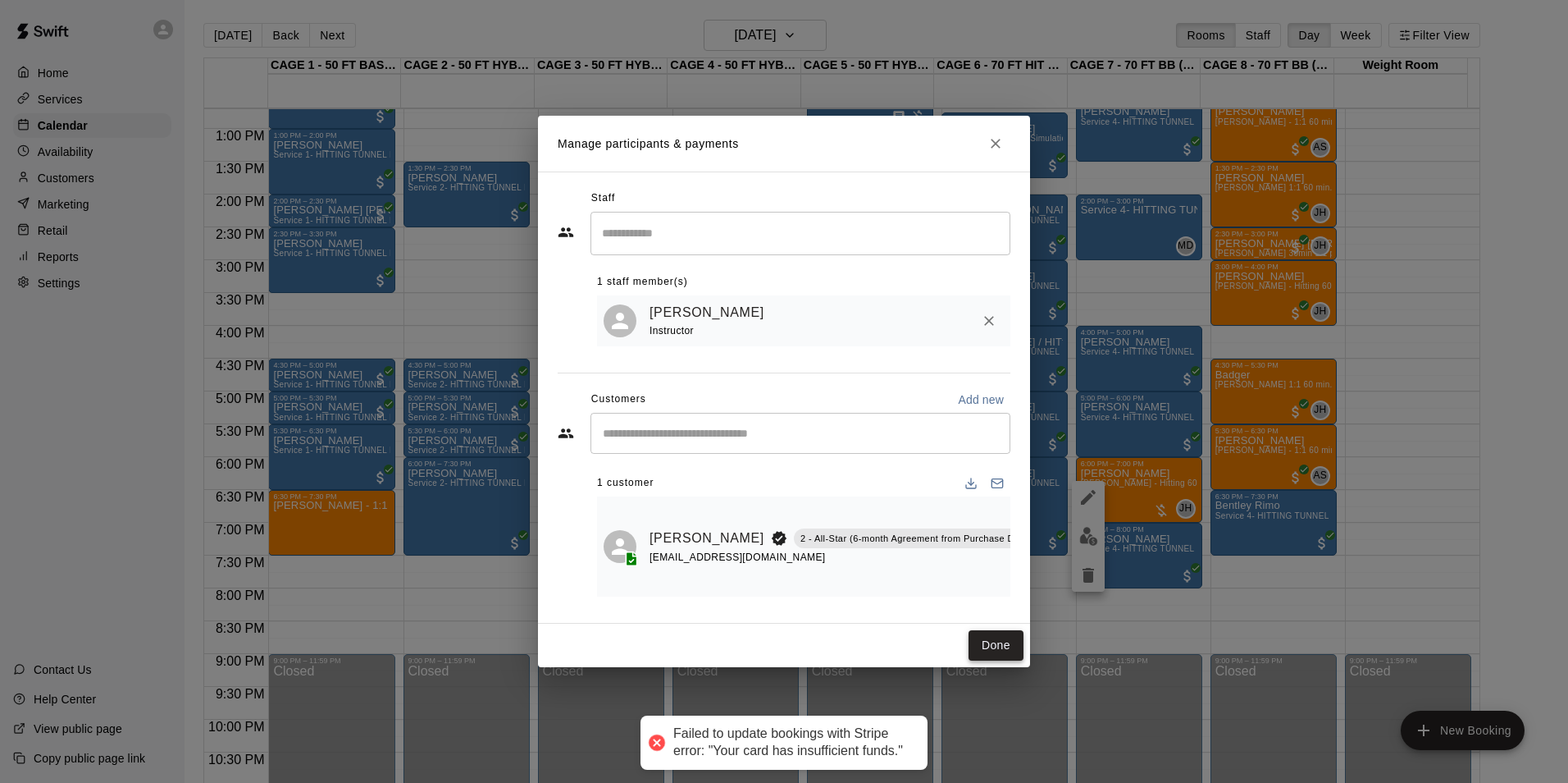
click at [984, 643] on button "Done" at bounding box center [996, 646] width 55 height 30
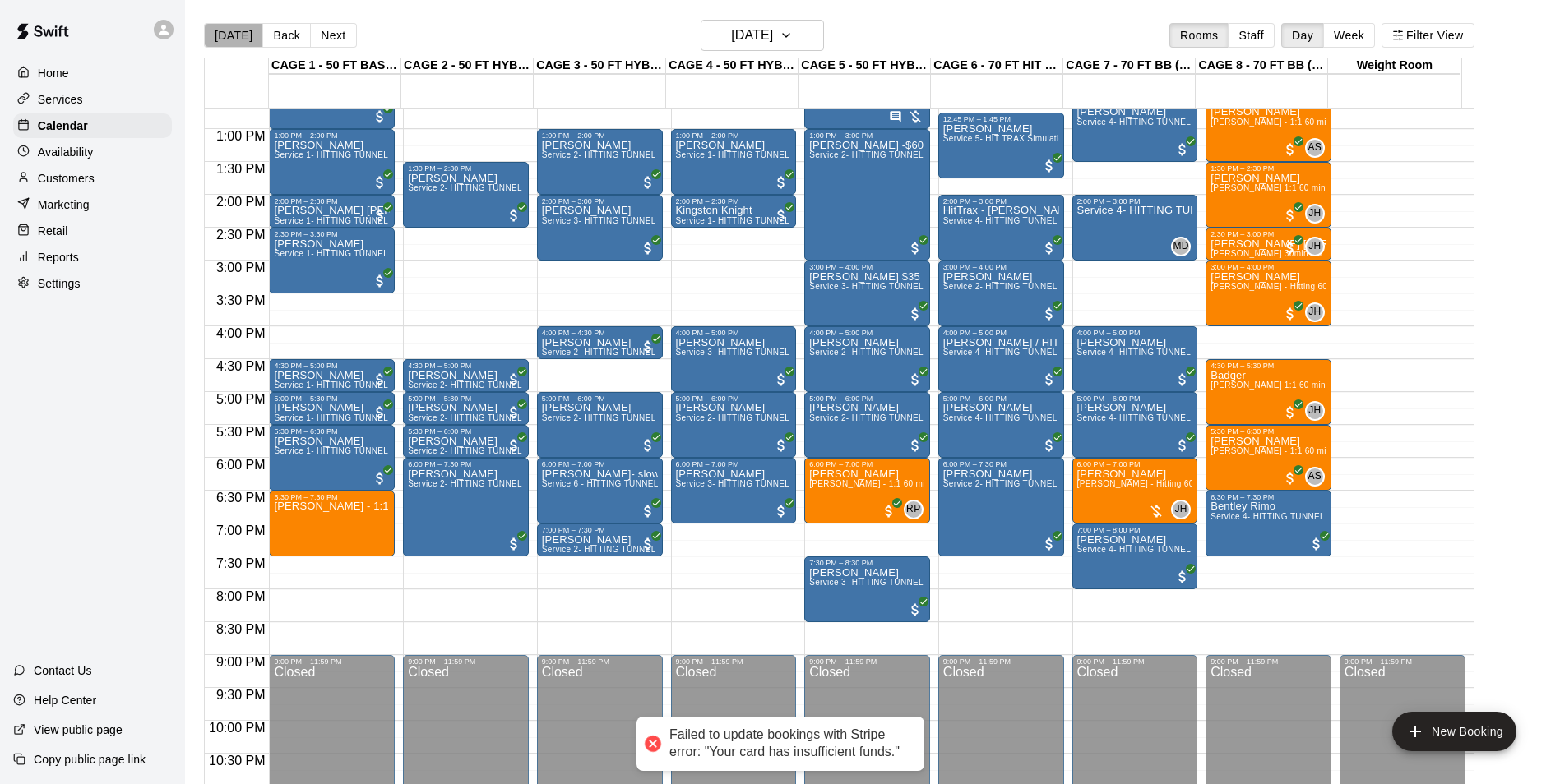
drag, startPoint x: 236, startPoint y: 33, endPoint x: 1157, endPoint y: 268, distance: 950.5
click at [236, 33] on button "[DATE]" at bounding box center [233, 36] width 59 height 25
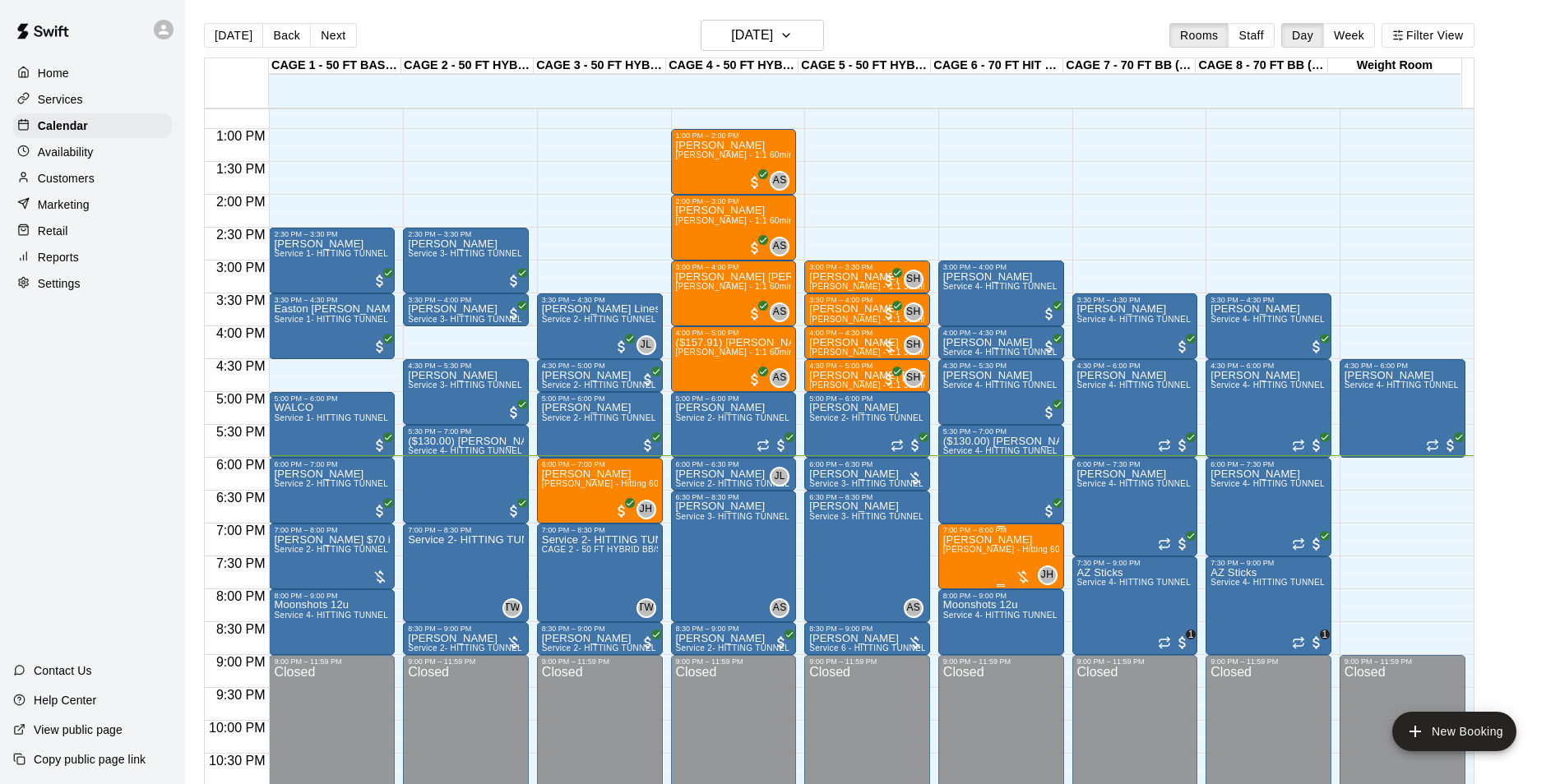
click at [978, 540] on p "[PERSON_NAME]" at bounding box center [1001, 540] width 116 height 0
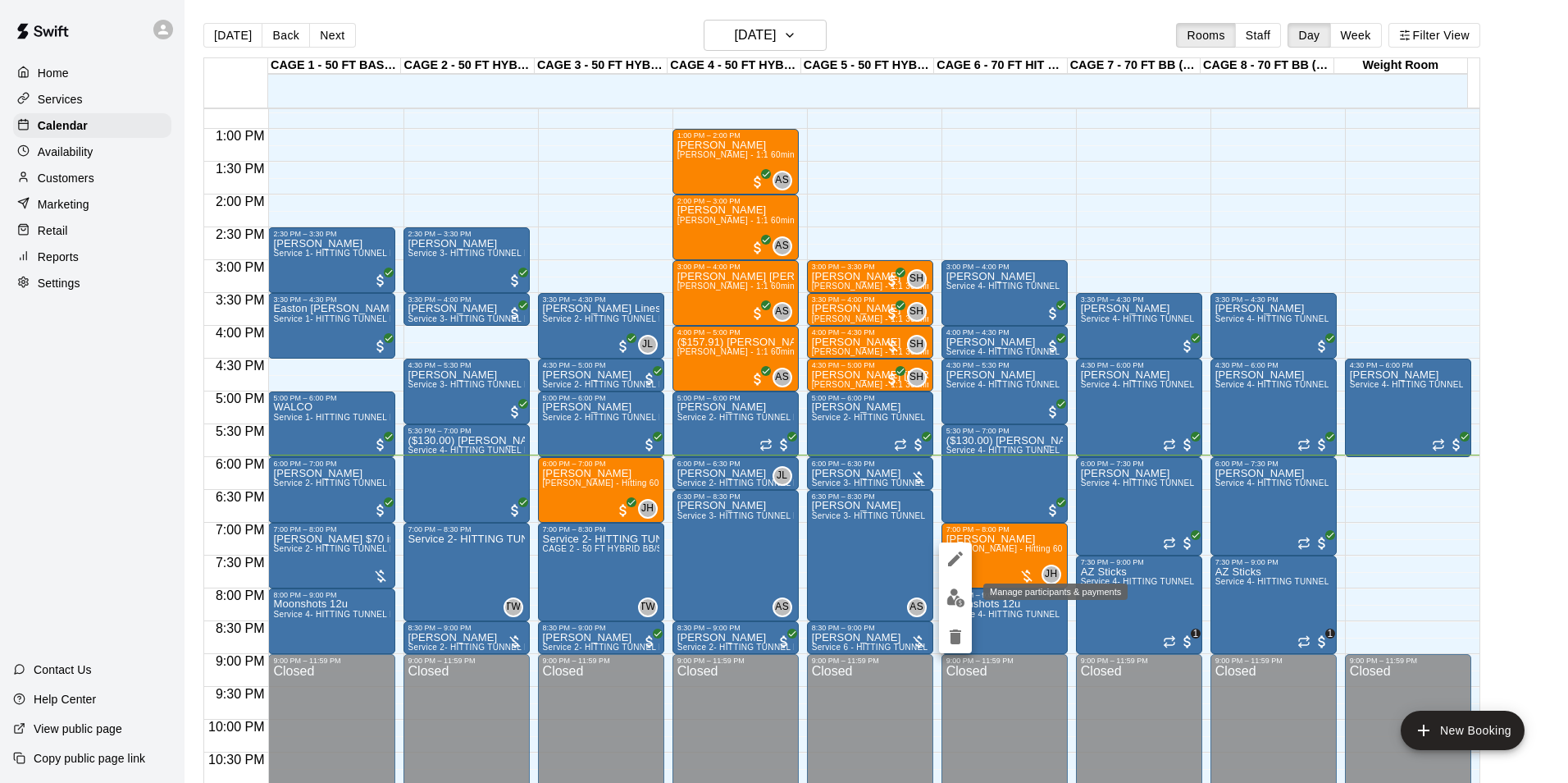
click at [963, 600] on img "edit" at bounding box center [955, 598] width 19 height 19
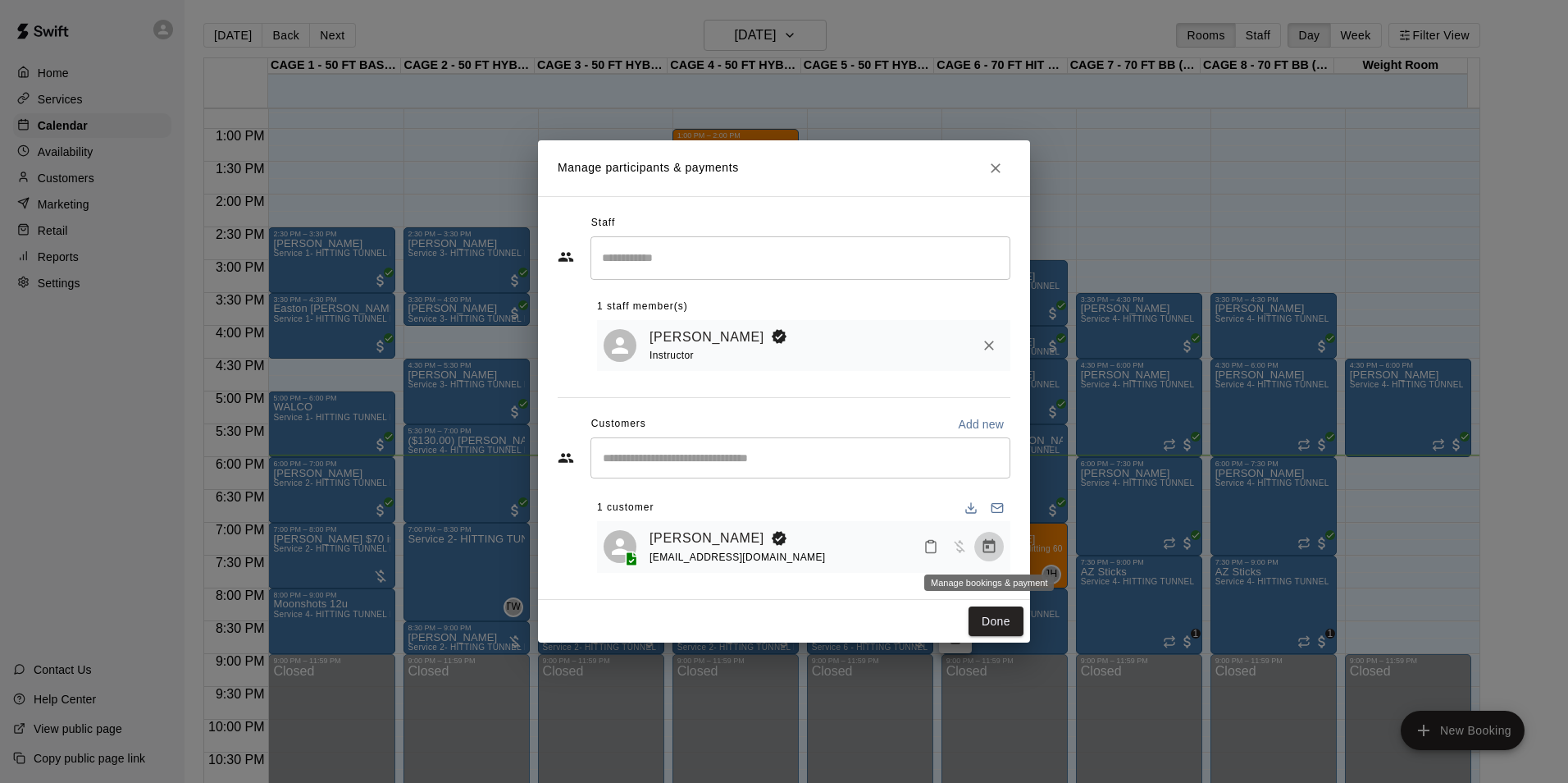
click at [988, 550] on icon "Manage bookings & payment" at bounding box center [990, 546] width 12 height 14
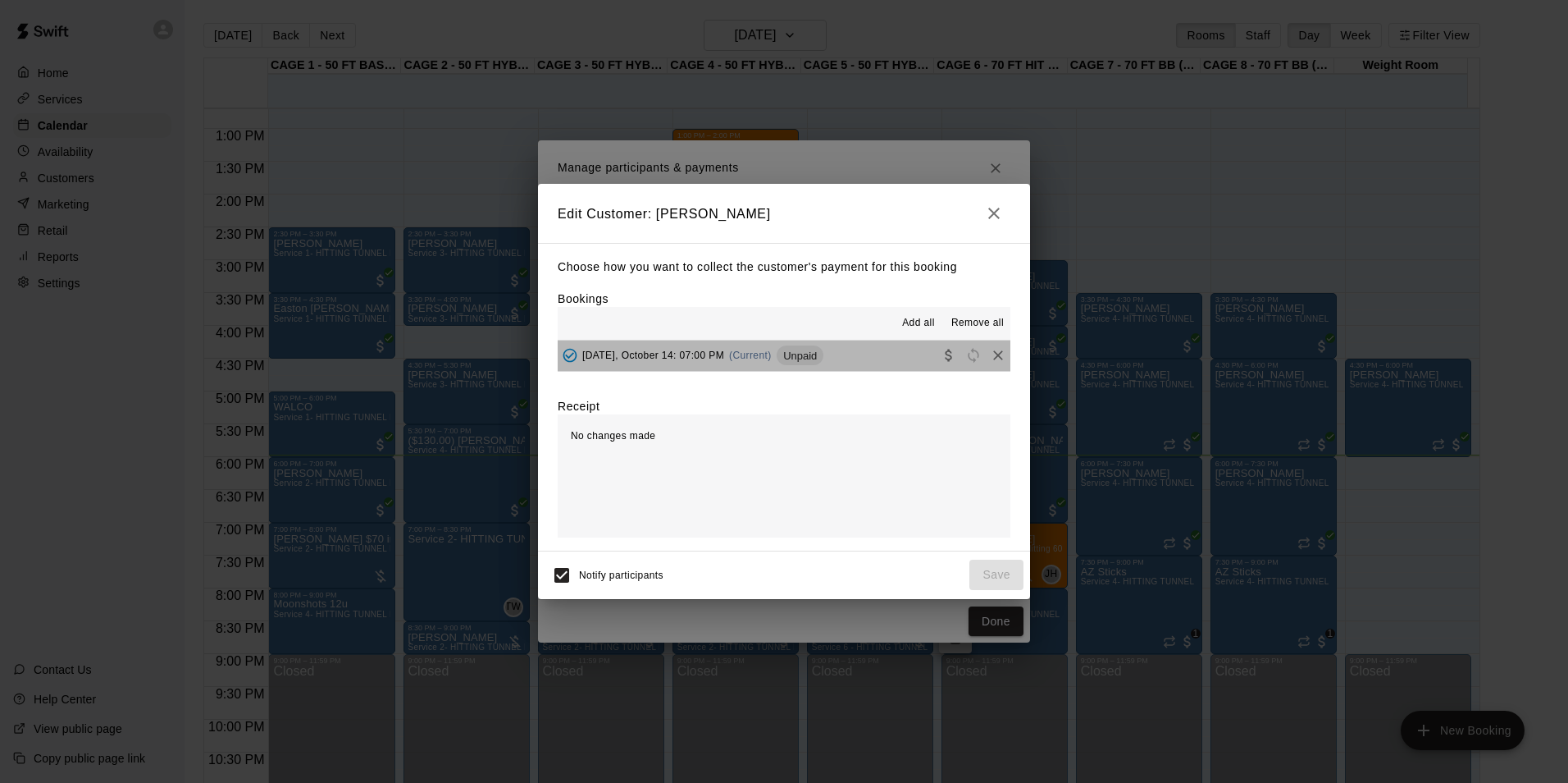
click at [875, 348] on button "Tuesday, October 14: 07:00 PM (Current) Unpaid" at bounding box center [784, 355] width 453 height 30
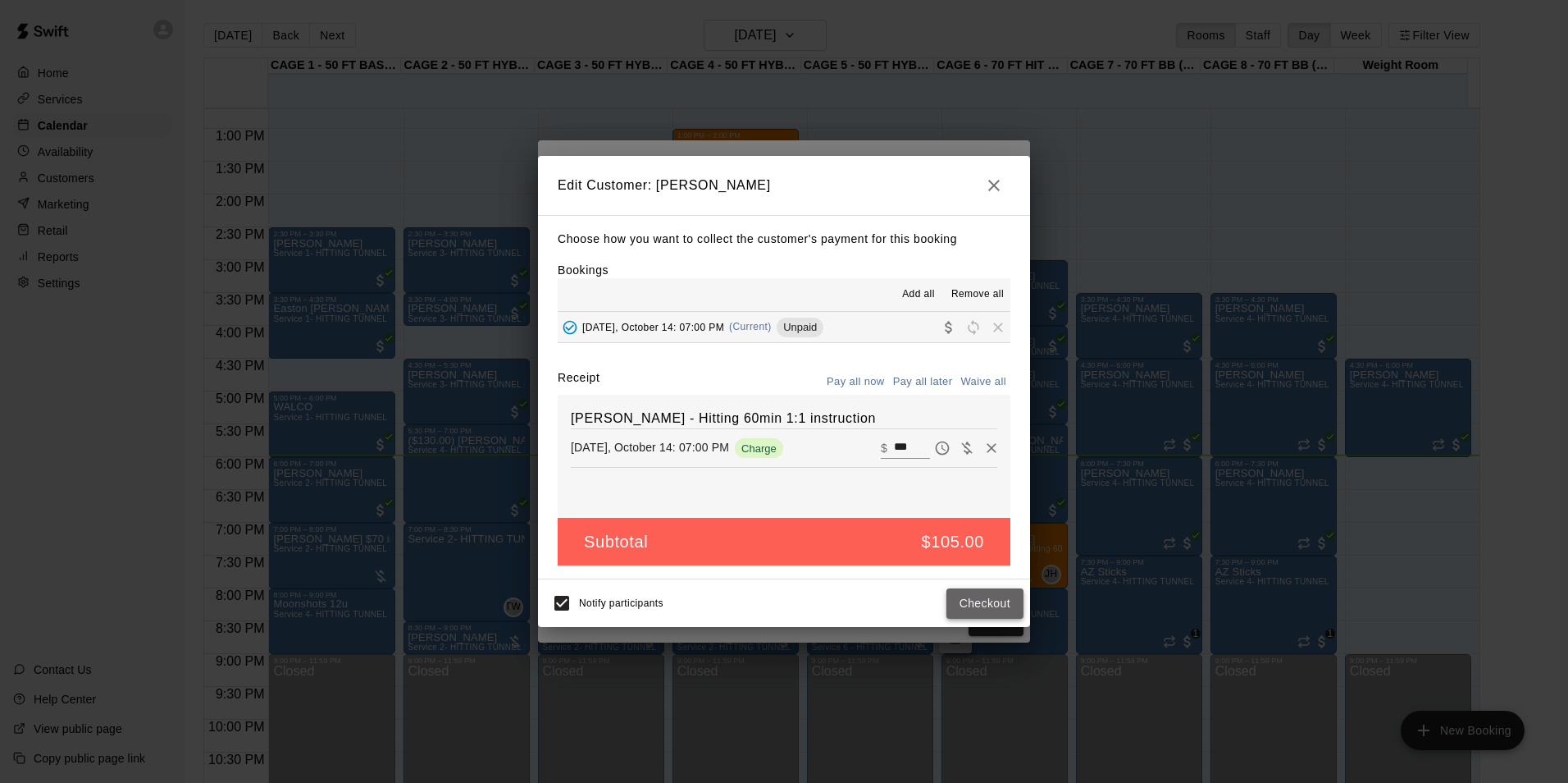
click at [962, 611] on button "Checkout" at bounding box center [985, 604] width 77 height 30
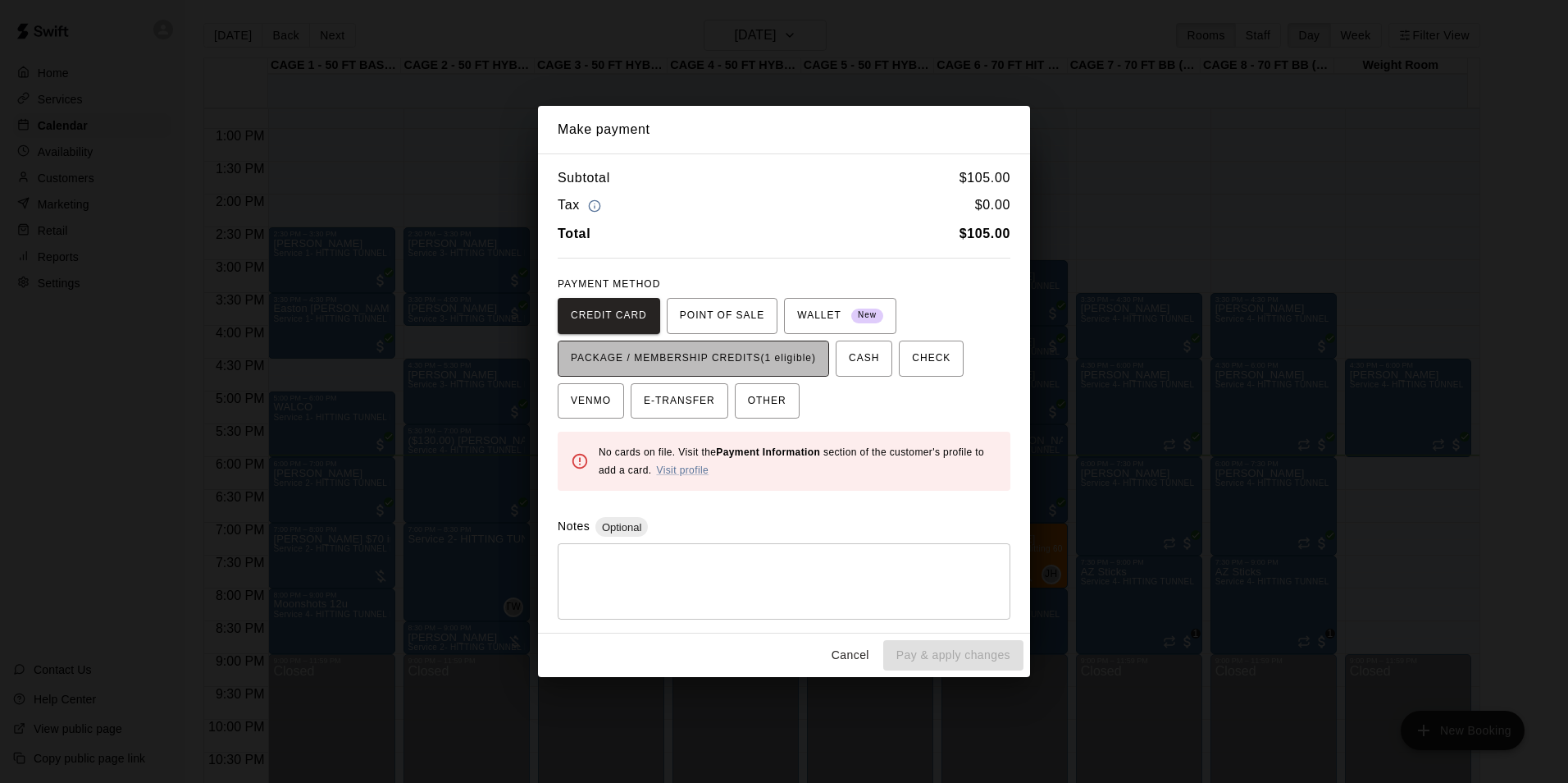
click at [777, 360] on span "PACKAGE / MEMBERSHIP CREDITS (1 eligible)" at bounding box center [693, 358] width 245 height 26
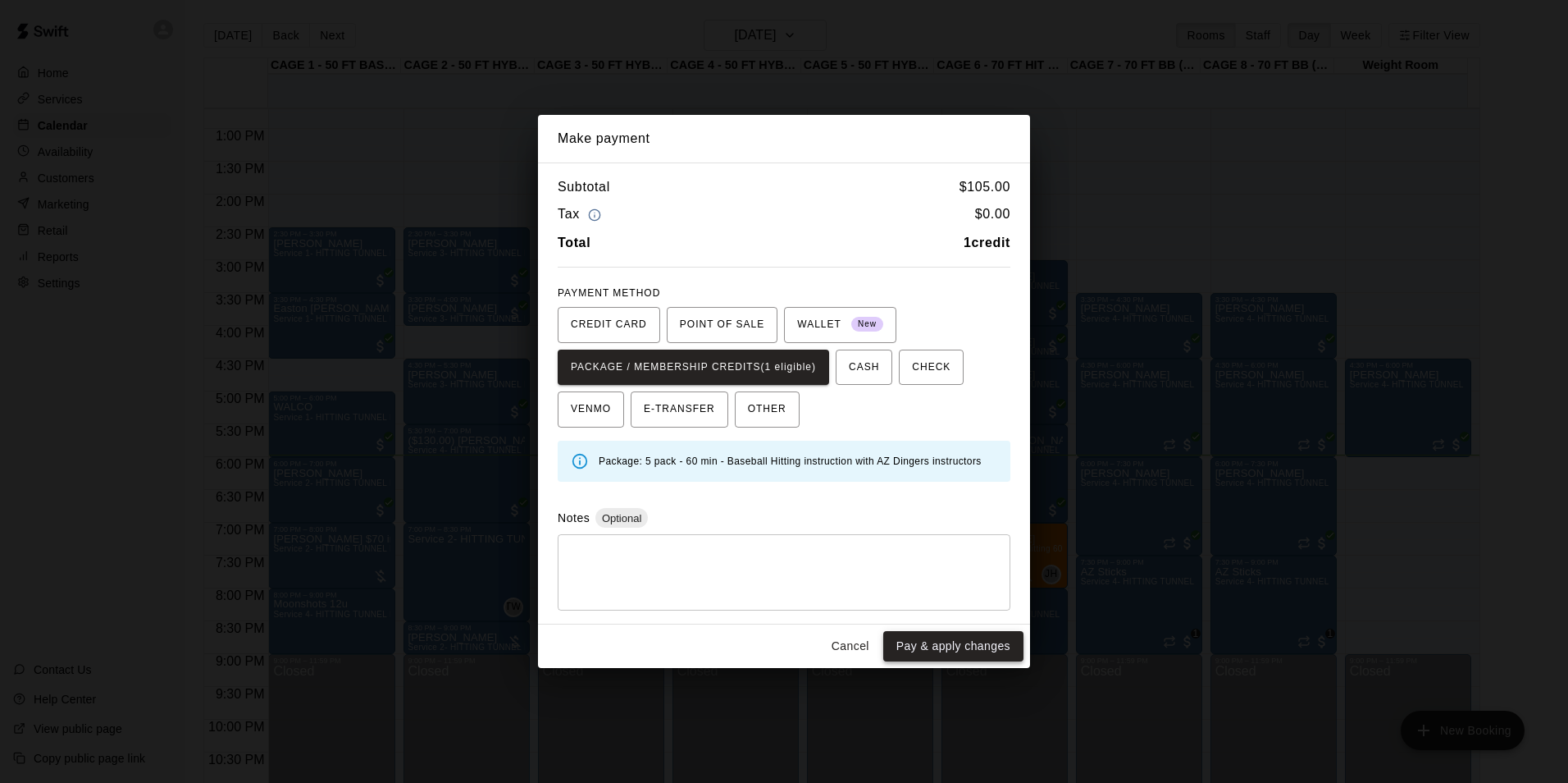
click at [946, 640] on button "Pay & apply changes" at bounding box center [954, 646] width 141 height 30
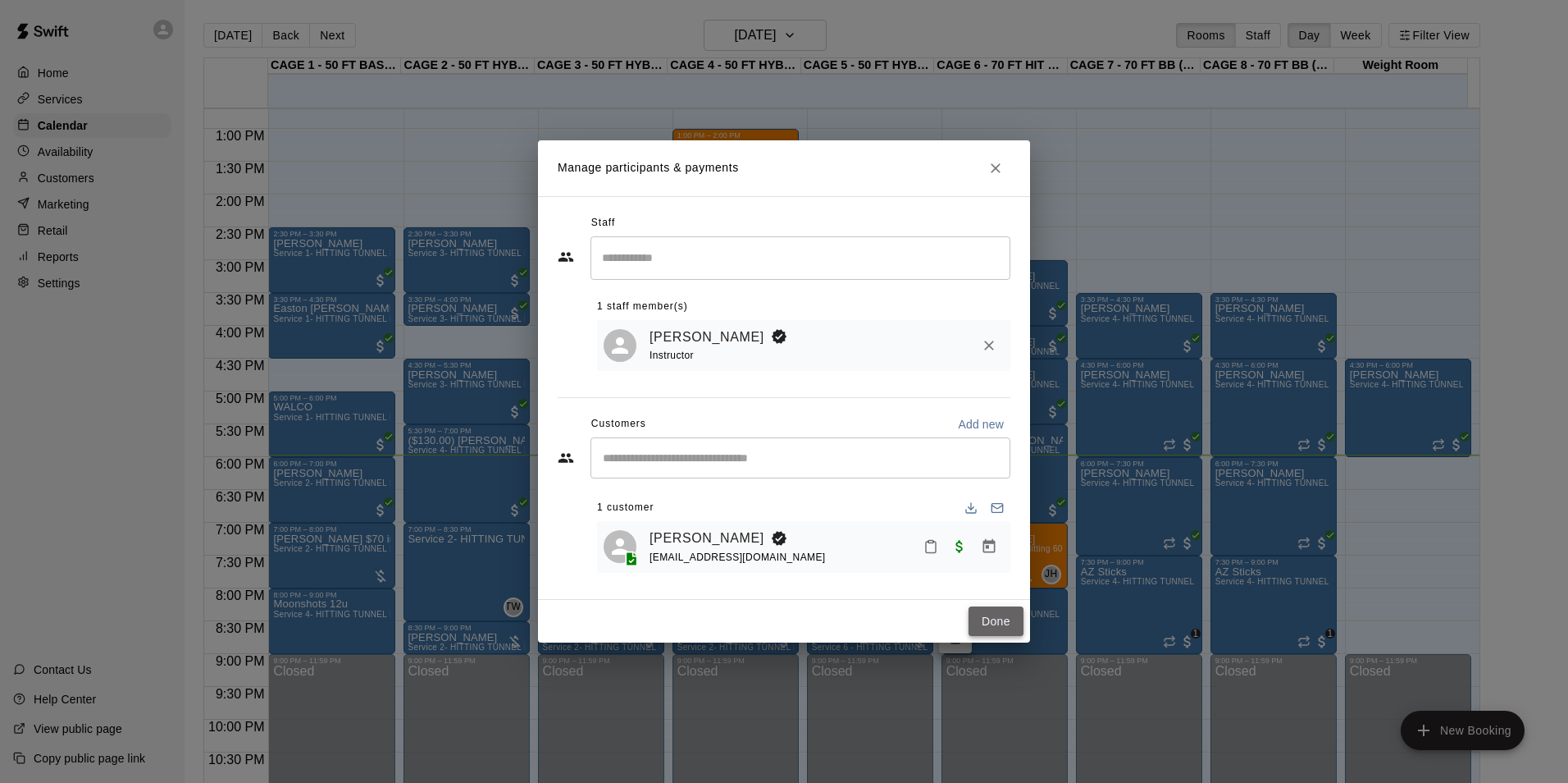
click at [1005, 631] on button "Done" at bounding box center [996, 622] width 55 height 30
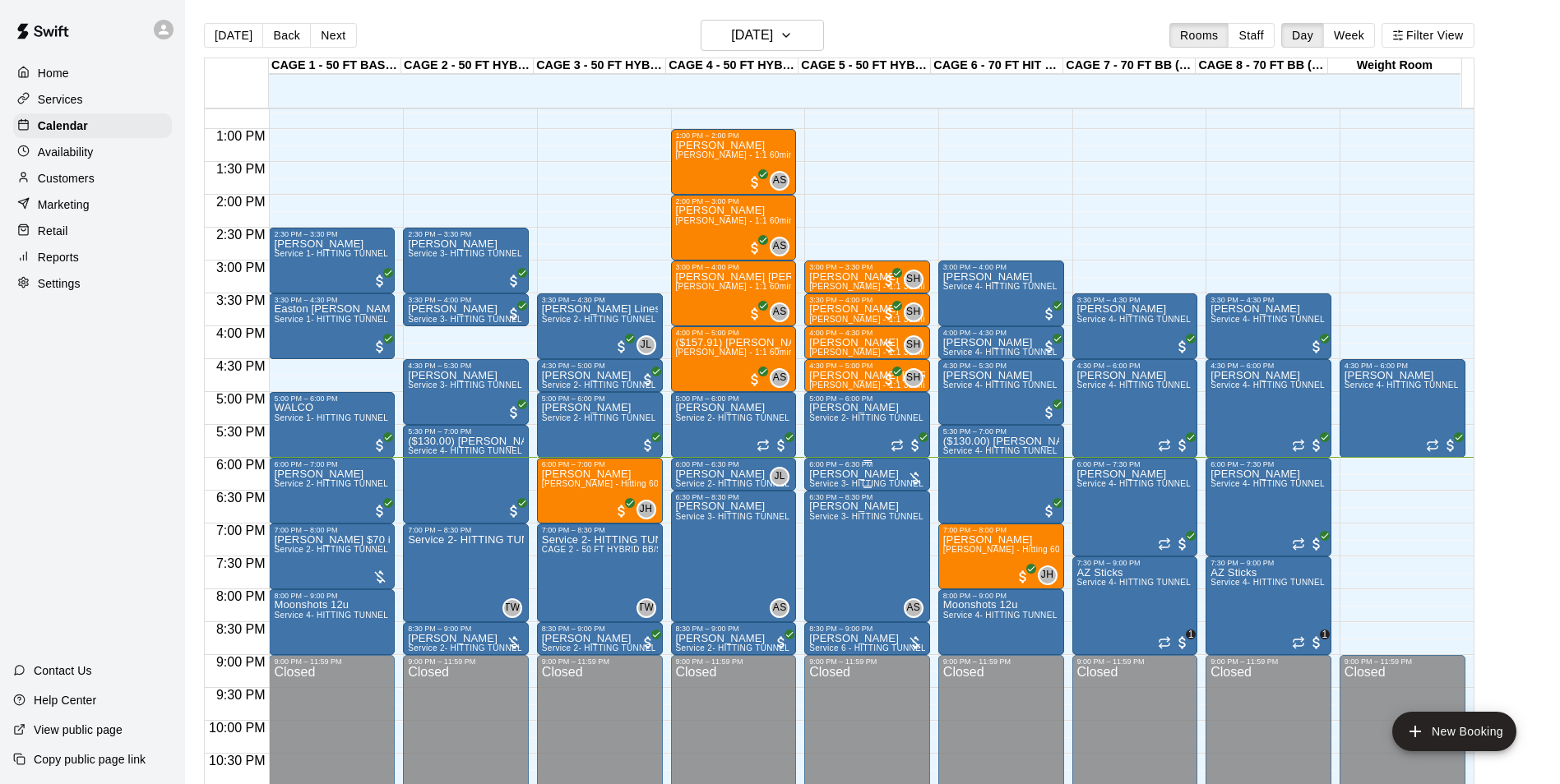
click at [831, 475] on p "[PERSON_NAME]" at bounding box center [867, 475] width 116 height 0
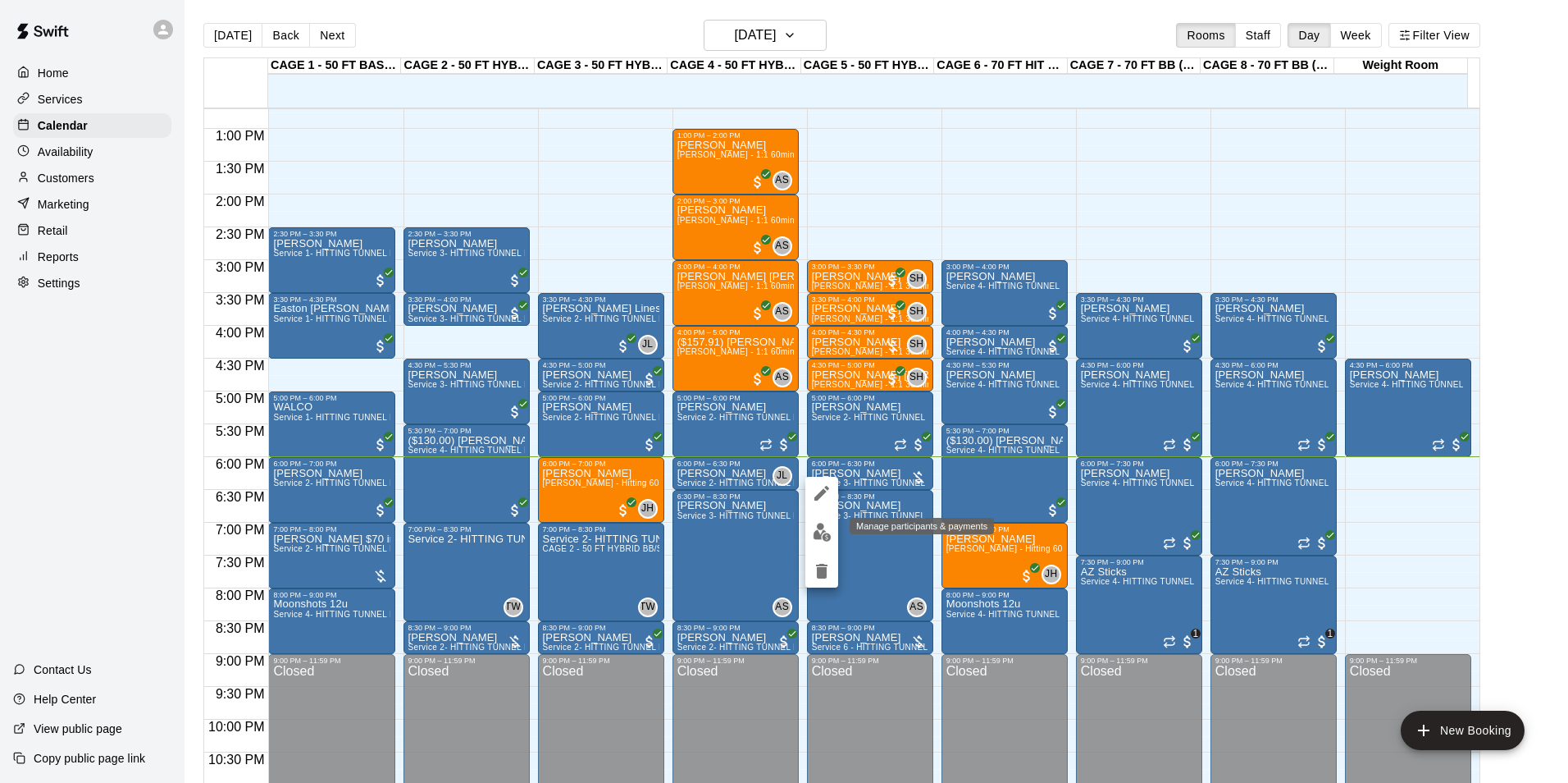
click at [824, 531] on img "edit" at bounding box center [822, 532] width 19 height 19
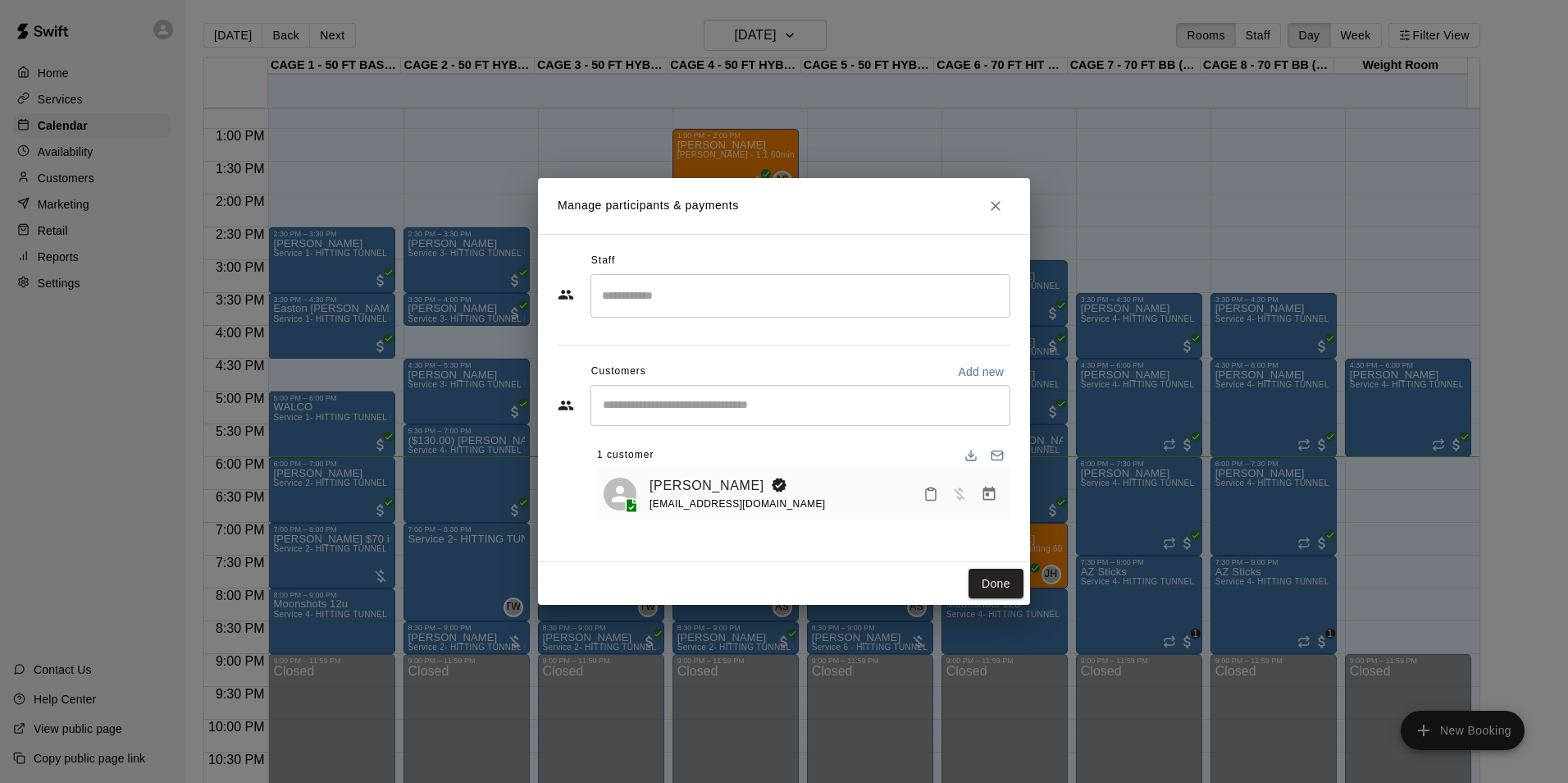
click at [993, 496] on icon "Manage bookings & payment" at bounding box center [989, 493] width 16 height 16
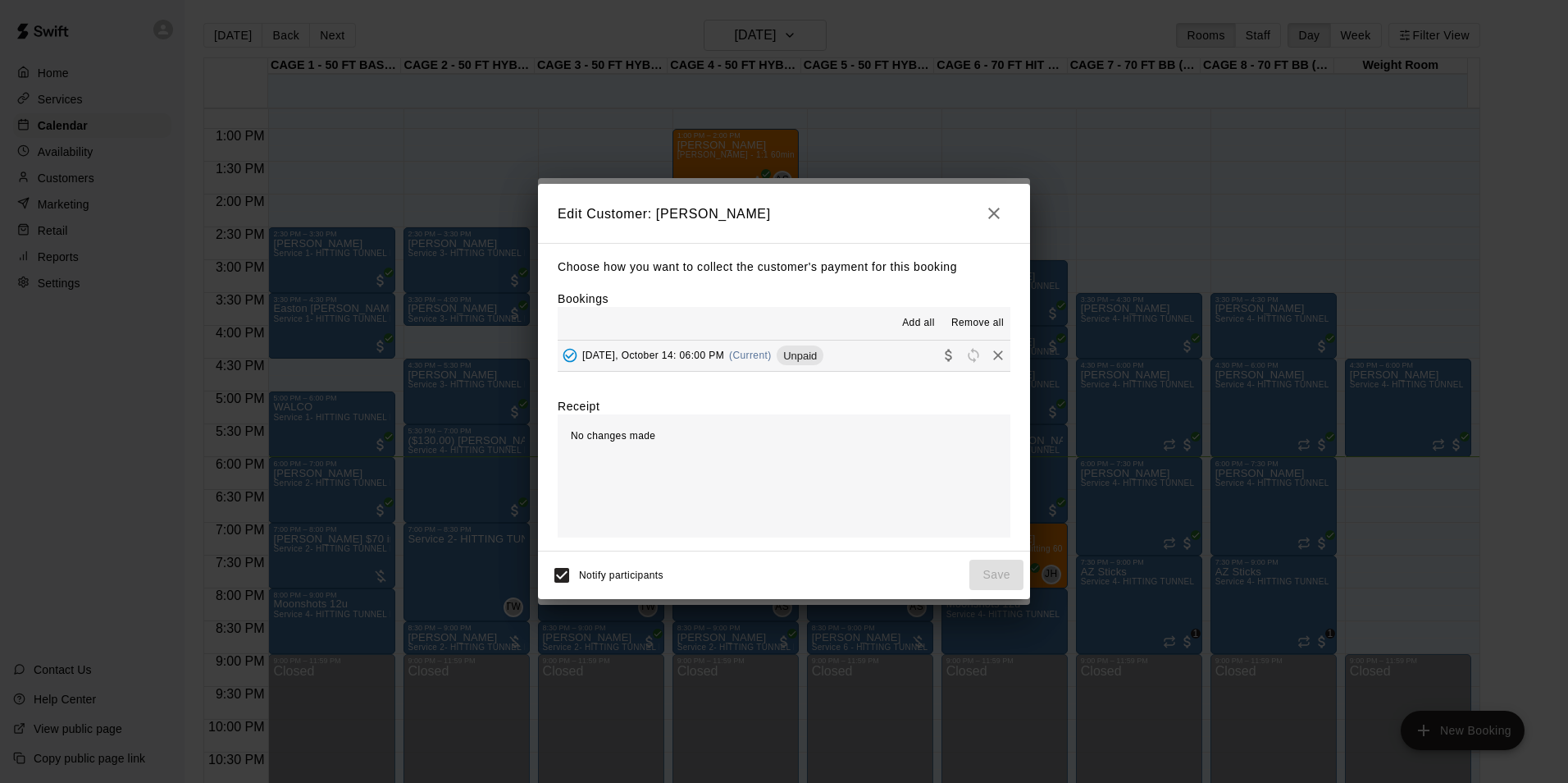
click at [826, 345] on button "Tuesday, October 14: 06:00 PM (Current) Unpaid" at bounding box center [784, 355] width 453 height 30
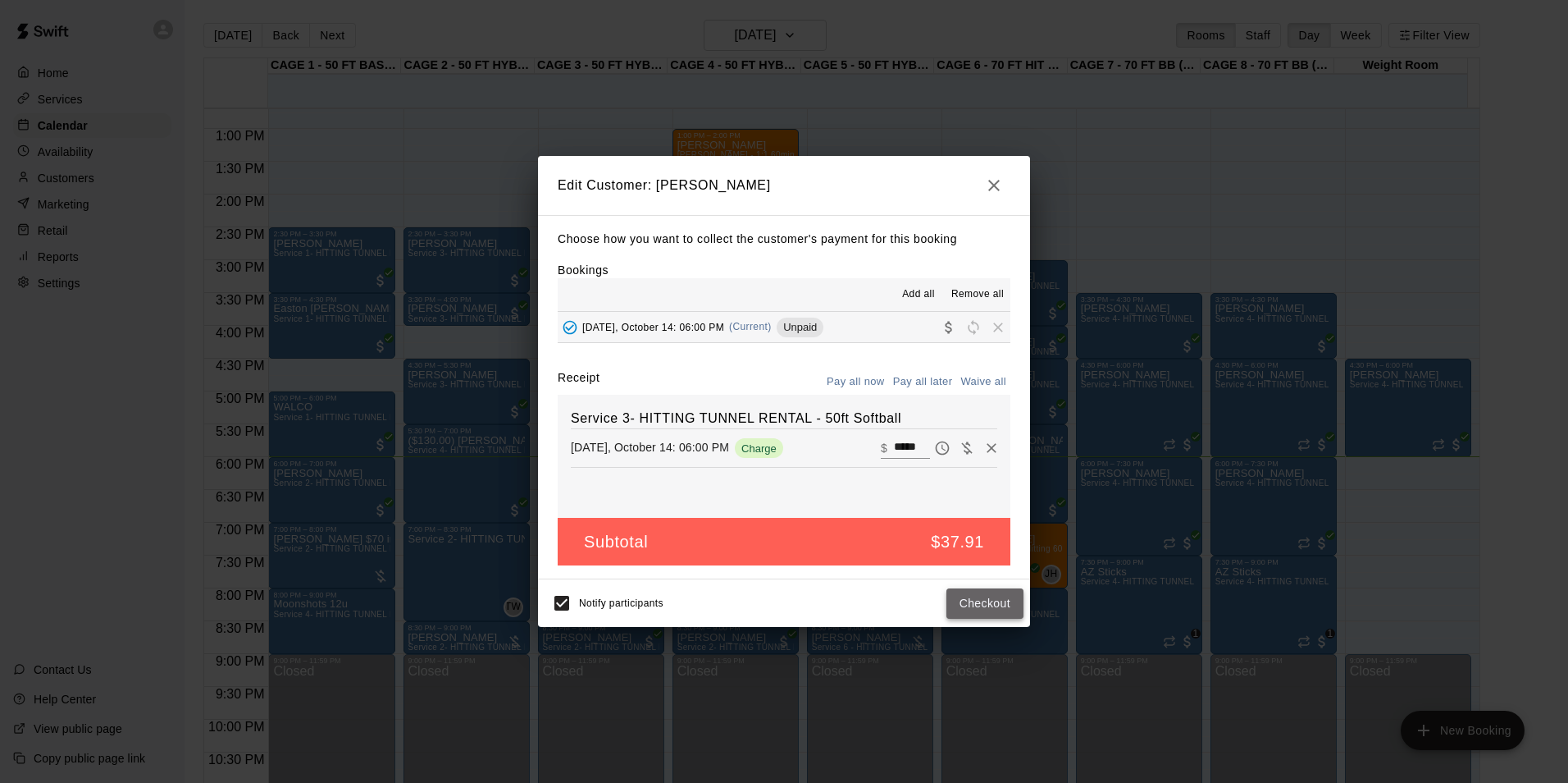
click at [962, 602] on button "Checkout" at bounding box center [985, 604] width 77 height 30
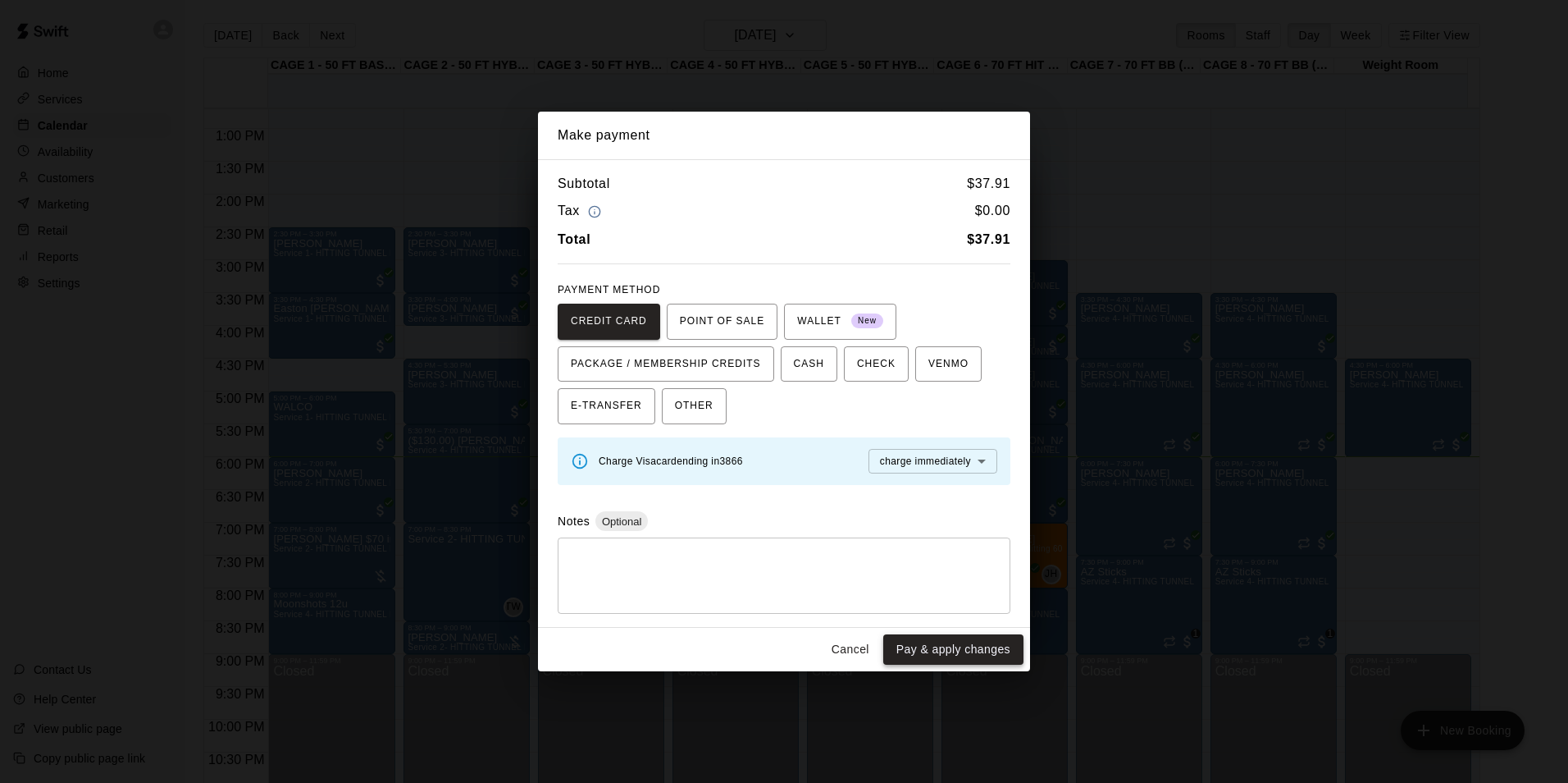
click at [915, 651] on button "Pay & apply changes" at bounding box center [954, 649] width 141 height 30
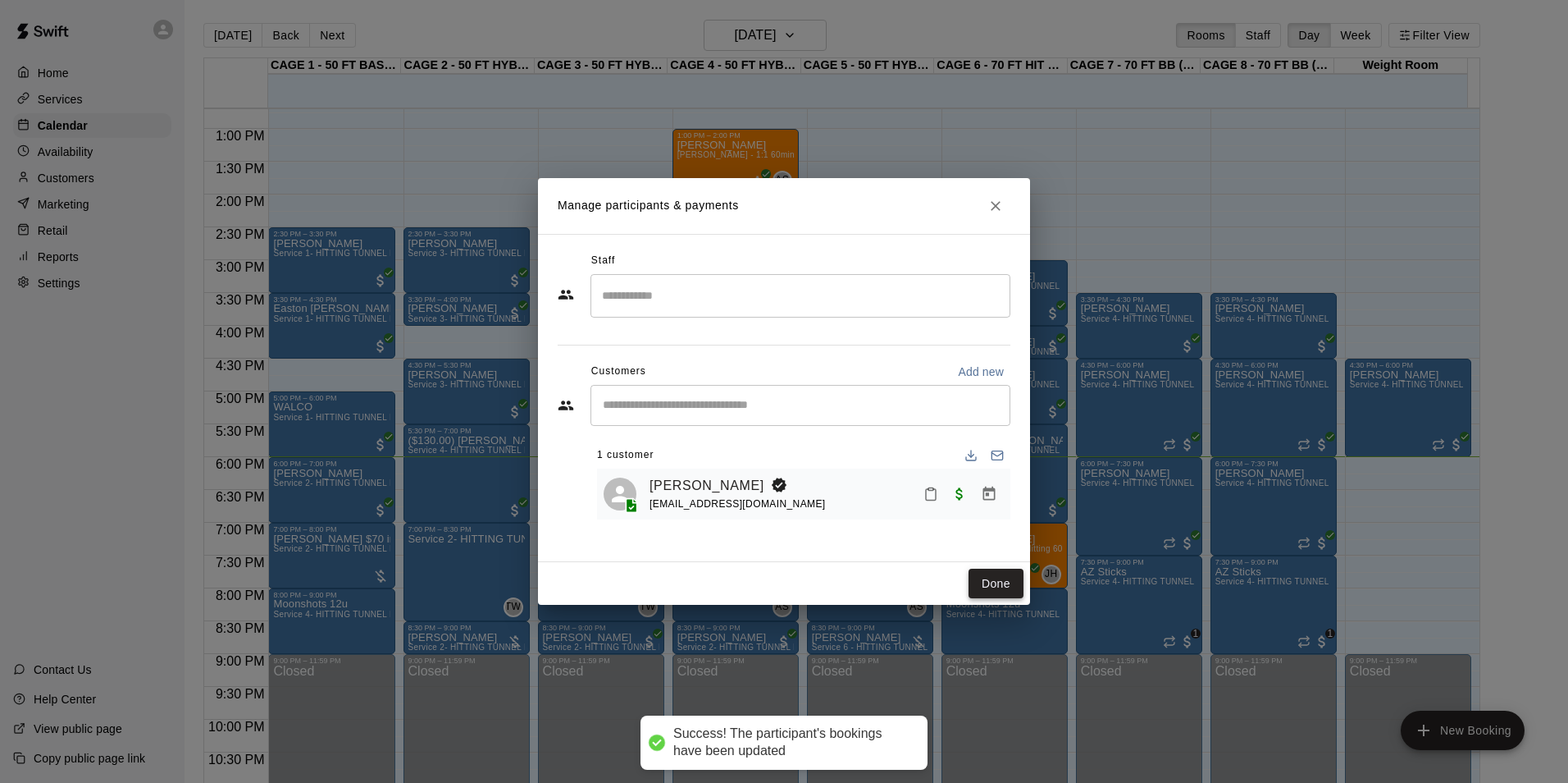
click at [998, 587] on button "Done" at bounding box center [996, 583] width 55 height 30
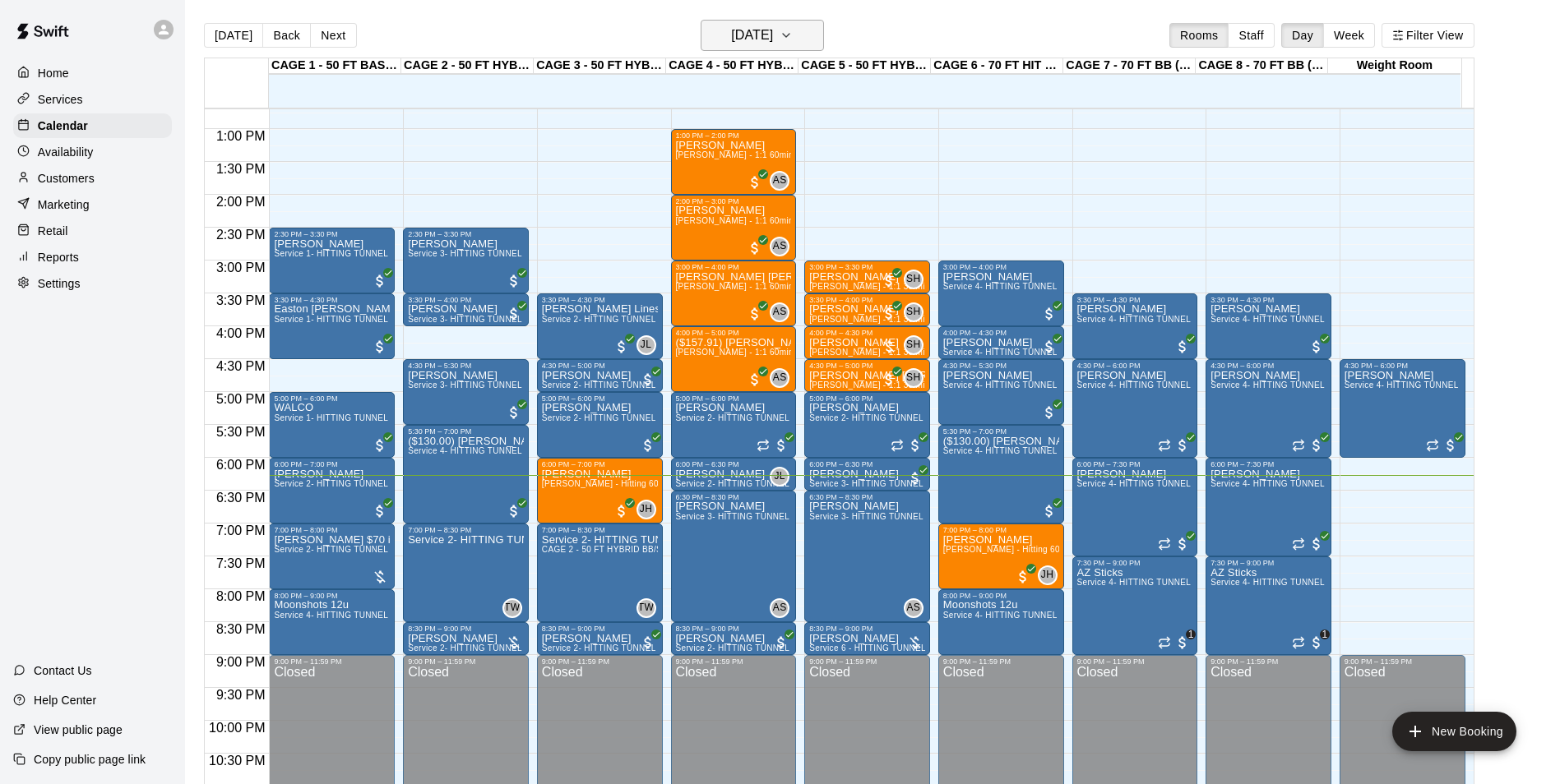
click at [773, 30] on h6 "[DATE]" at bounding box center [751, 36] width 42 height 23
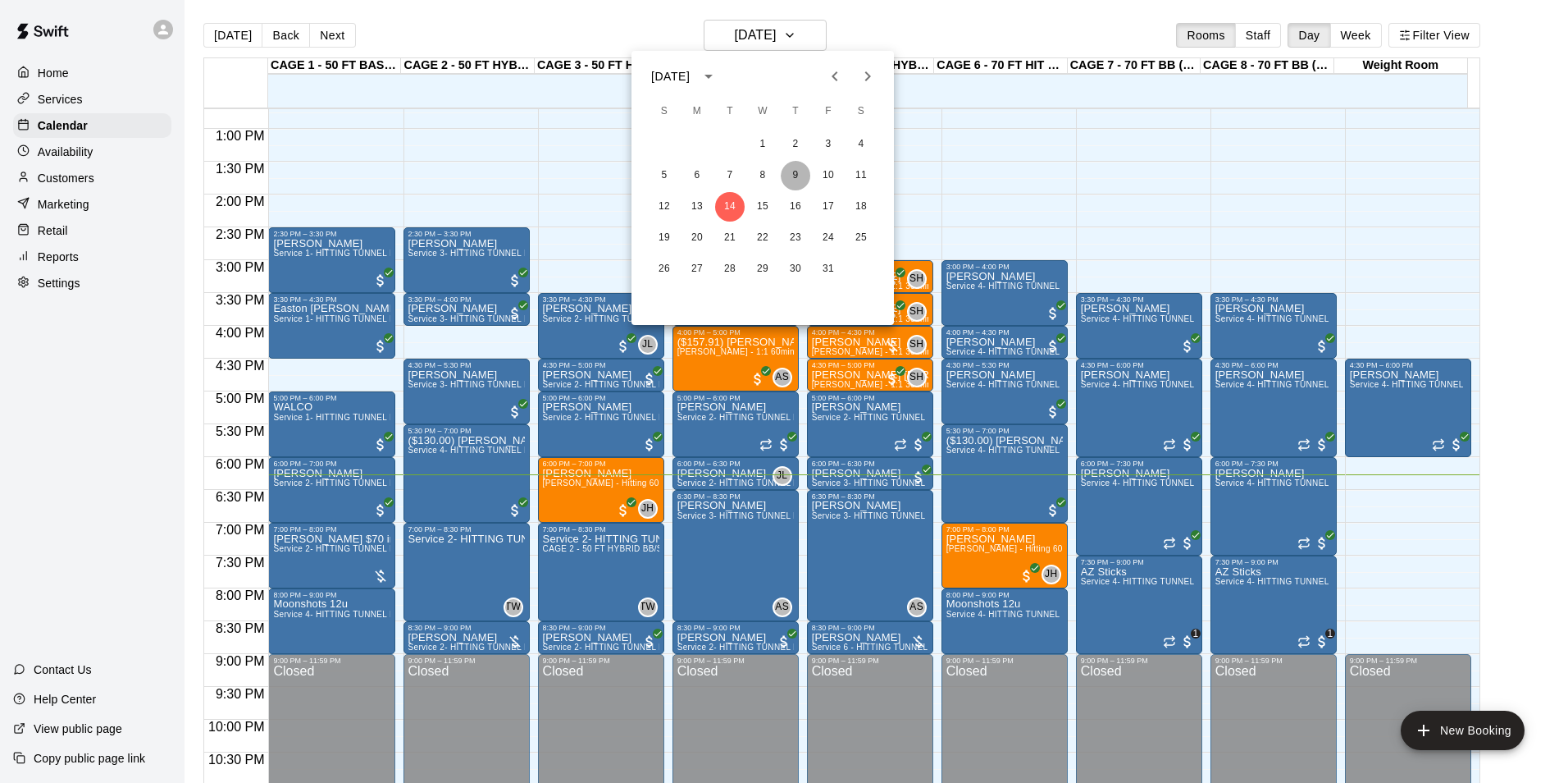
click at [800, 174] on button "9" at bounding box center [795, 175] width 29 height 29
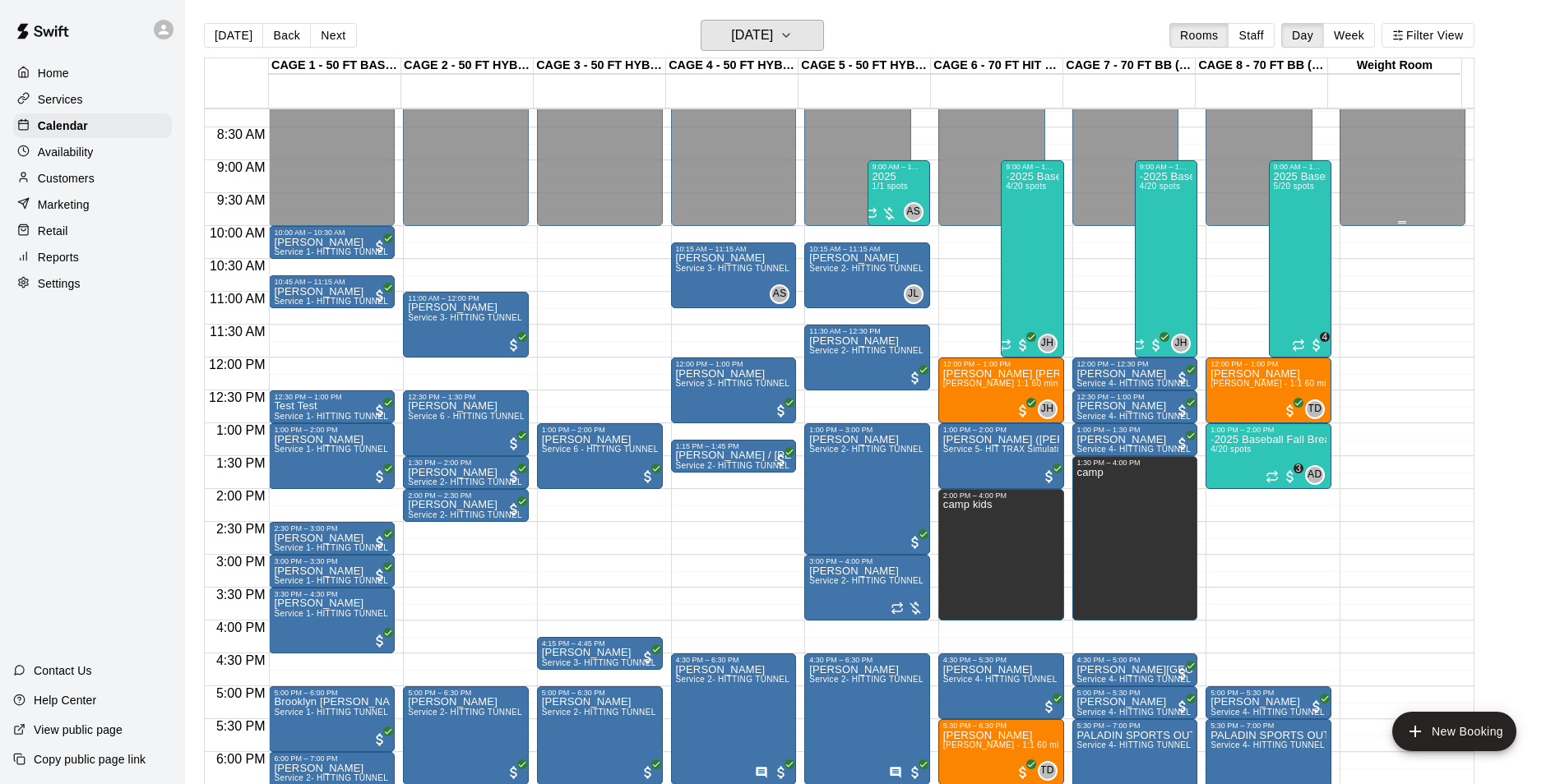
scroll to position [506, 0]
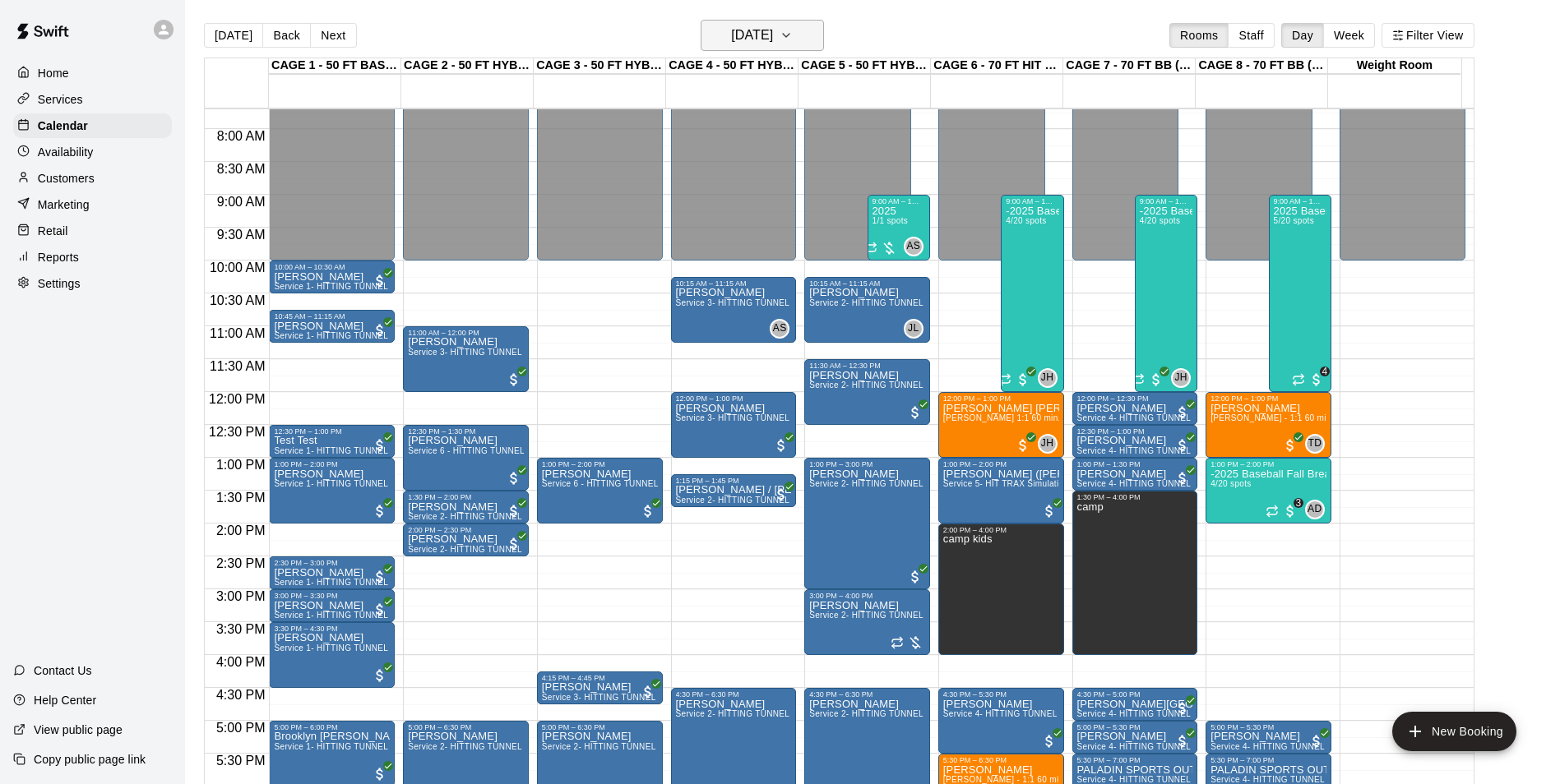
click at [792, 44] on icon "button" at bounding box center [785, 36] width 13 height 20
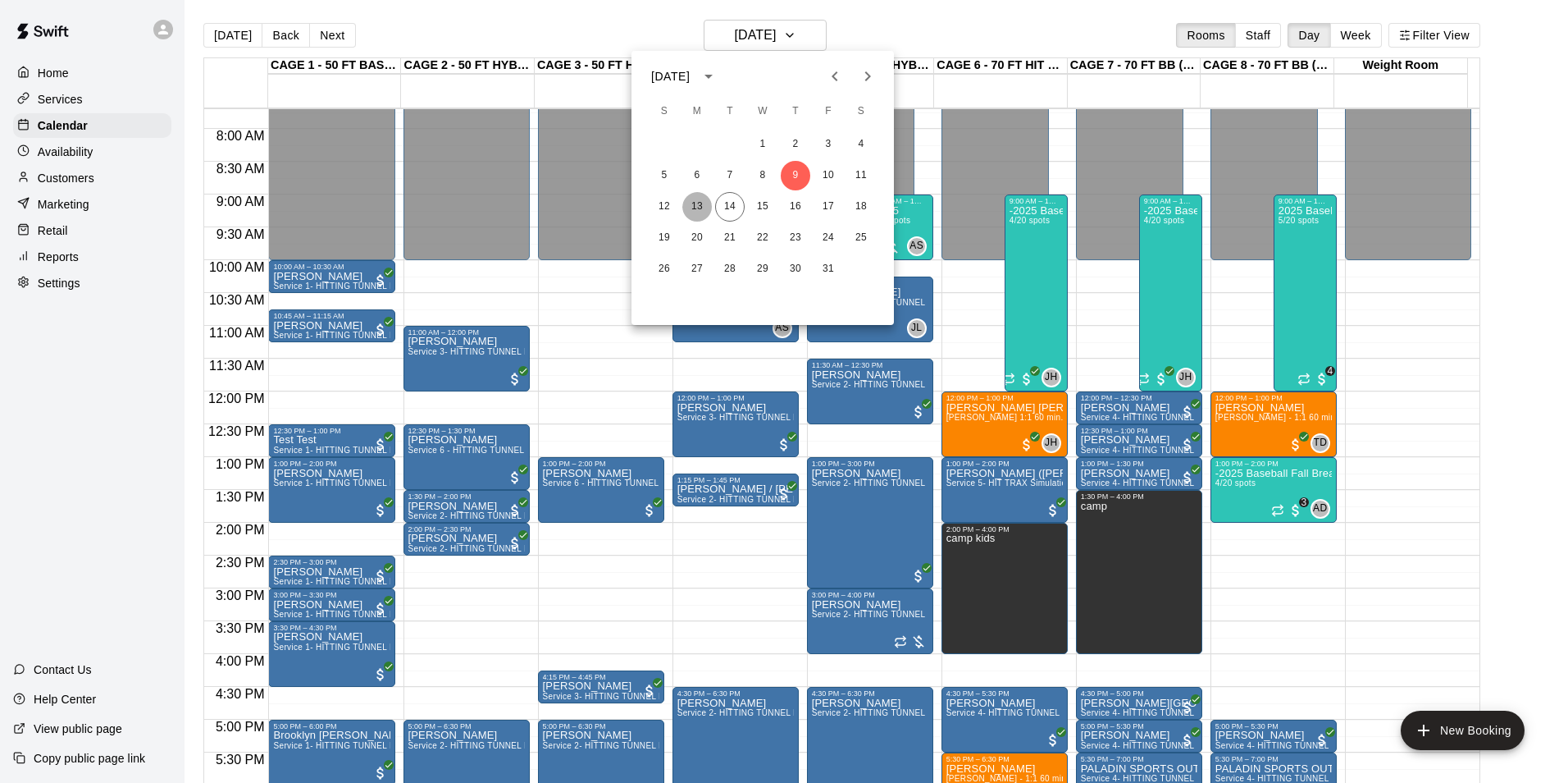
click at [705, 212] on button "13" at bounding box center [696, 207] width 29 height 29
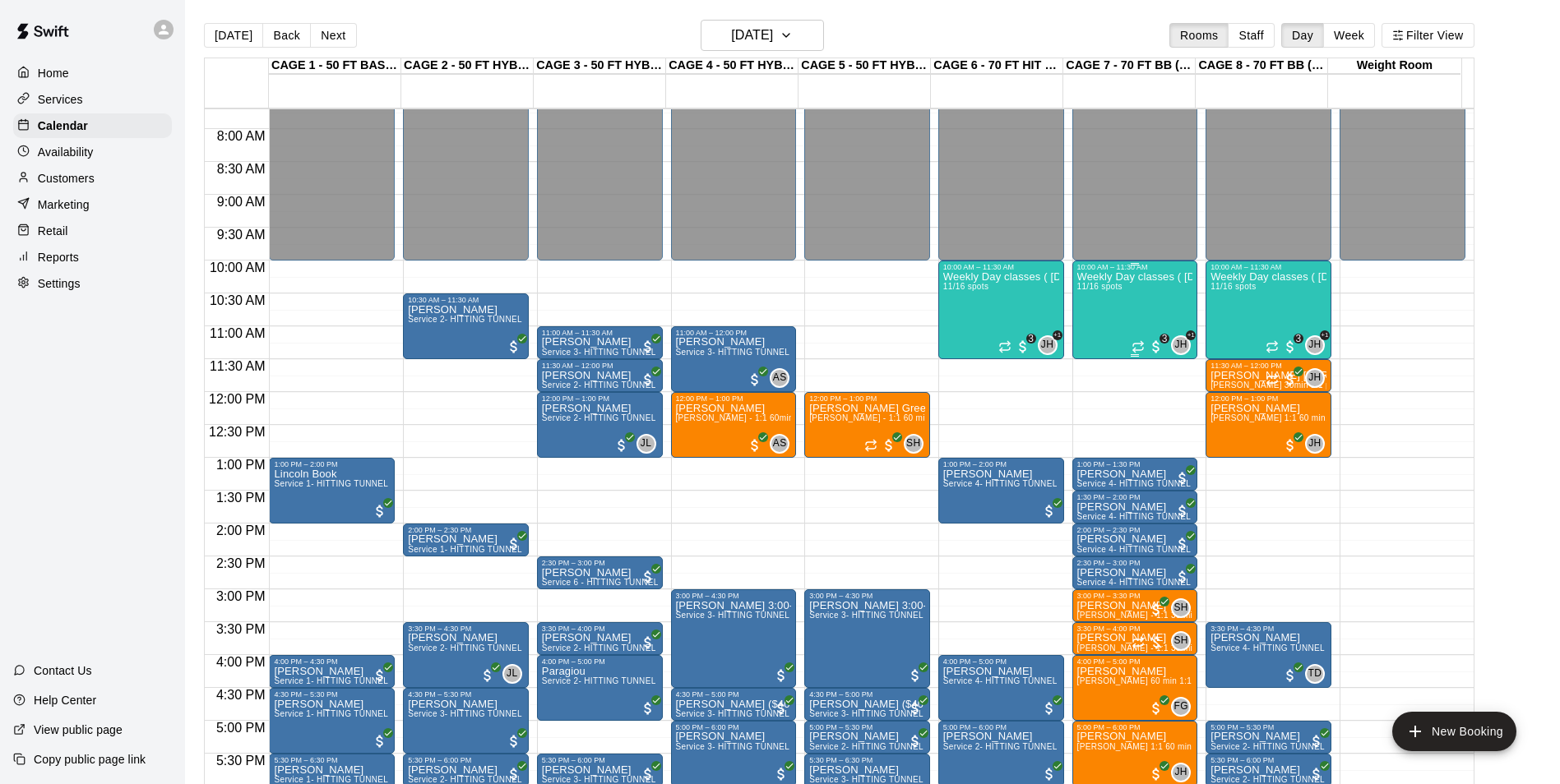
click at [1182, 331] on div "Weekly Day classes ( Monday,Wednesday,Friday ) 10:00-11:30 ( monthly packages a…" at bounding box center [1135, 663] width 116 height 784
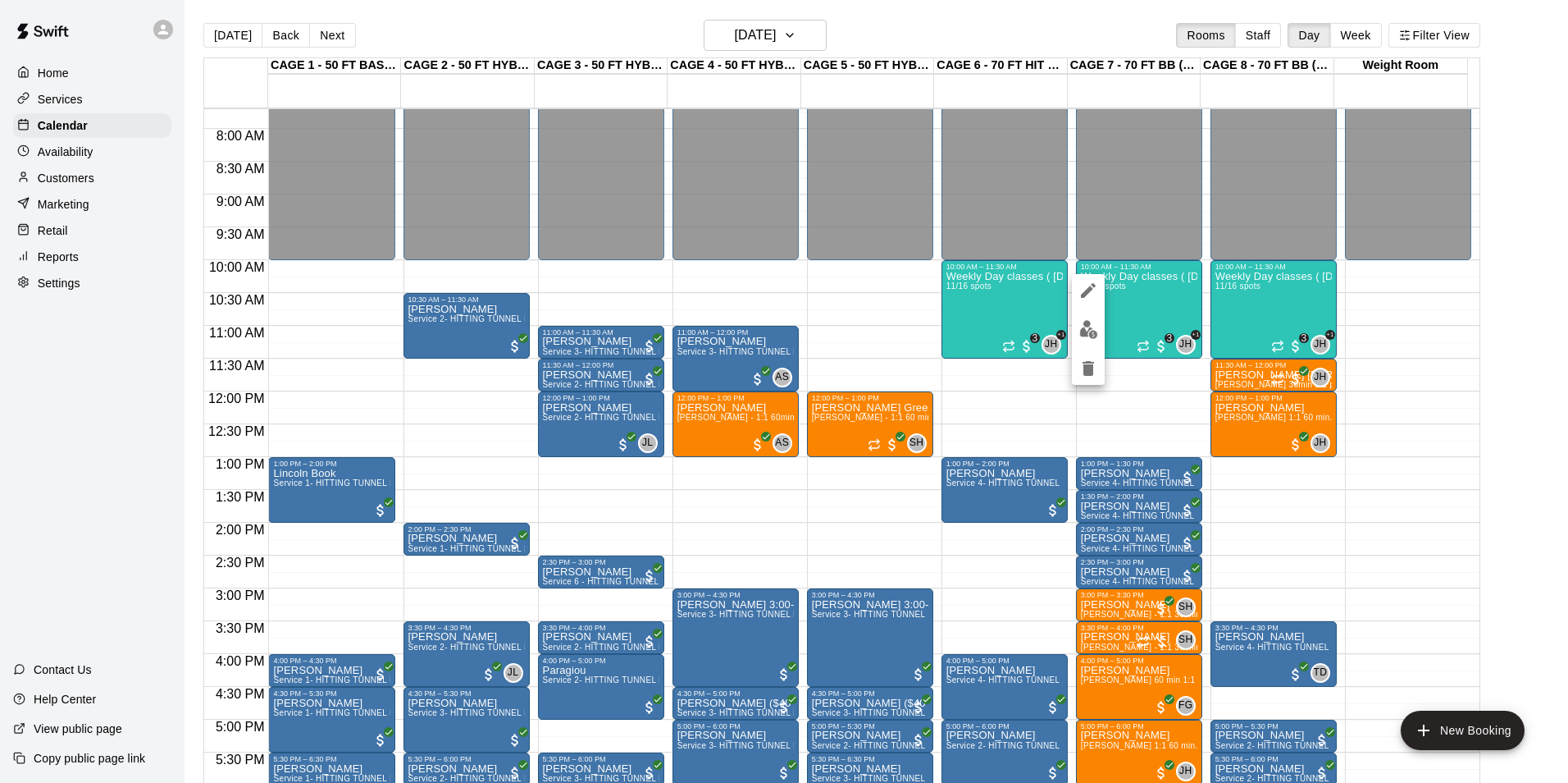
click at [1081, 328] on img "edit" at bounding box center [1088, 329] width 19 height 19
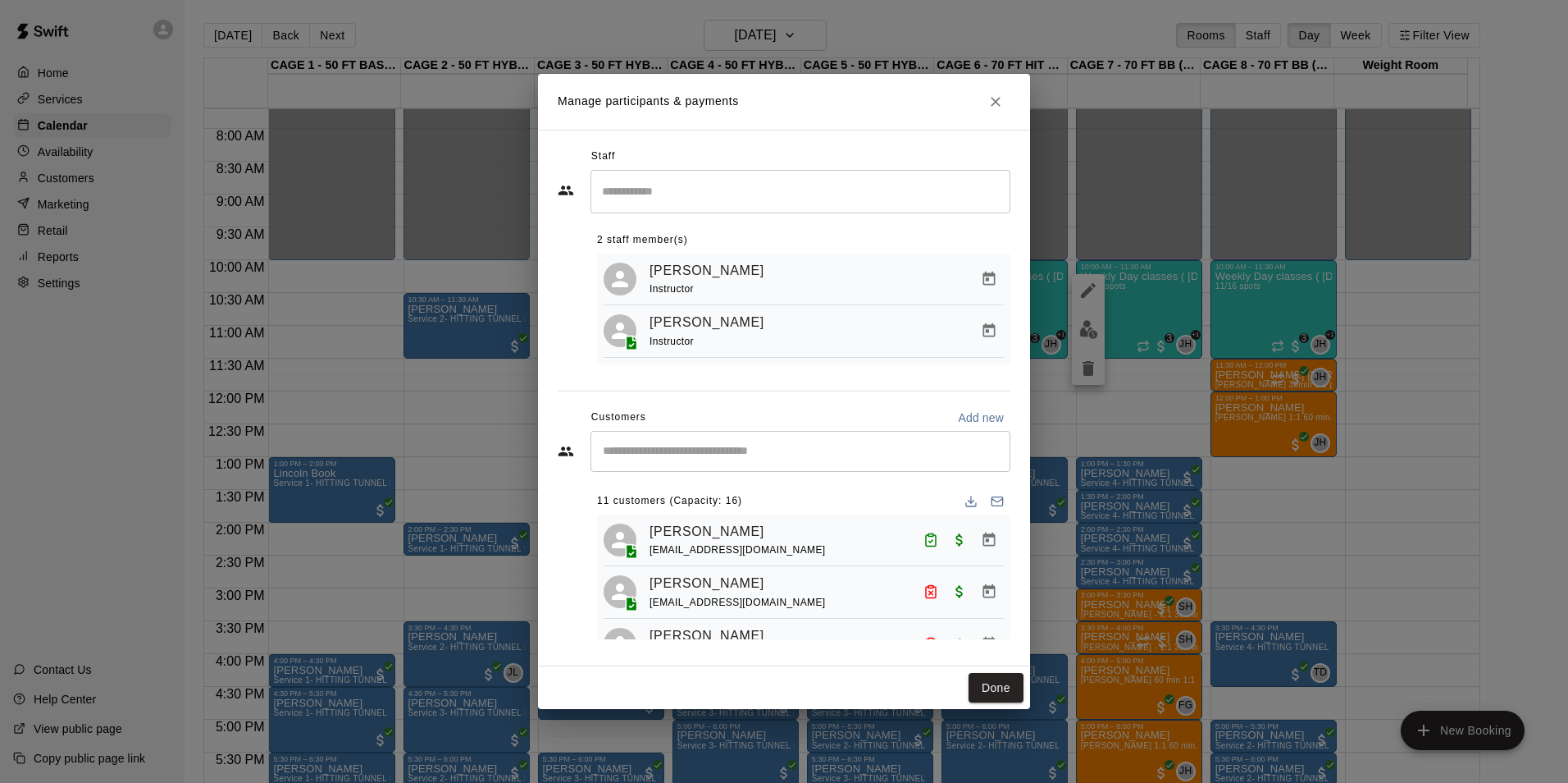
drag, startPoint x: 1005, startPoint y: 685, endPoint x: 943, endPoint y: 485, distance: 209.4
click at [1005, 685] on button "Done" at bounding box center [996, 688] width 55 height 30
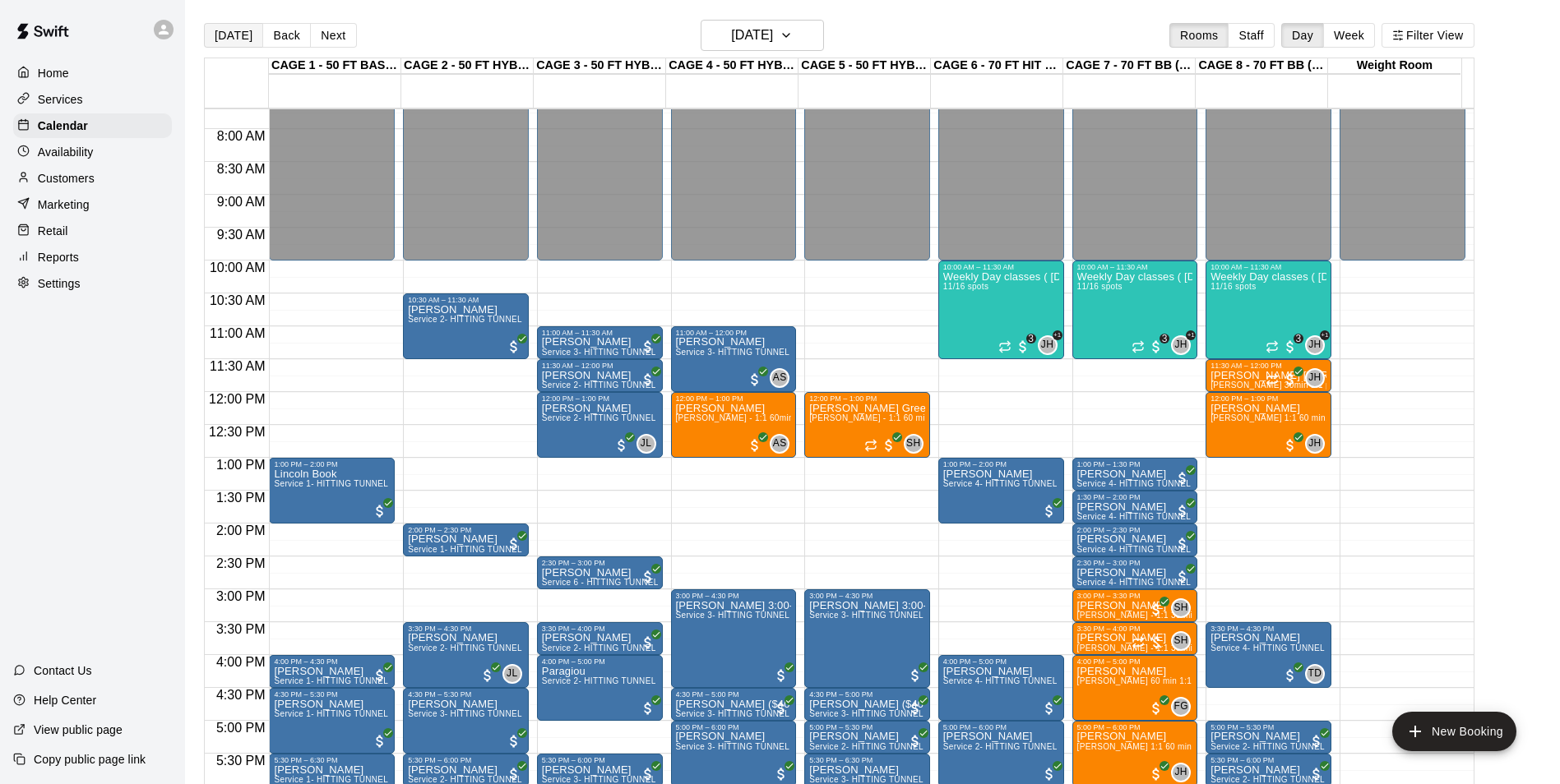
click at [245, 45] on button "[DATE]" at bounding box center [233, 36] width 59 height 25
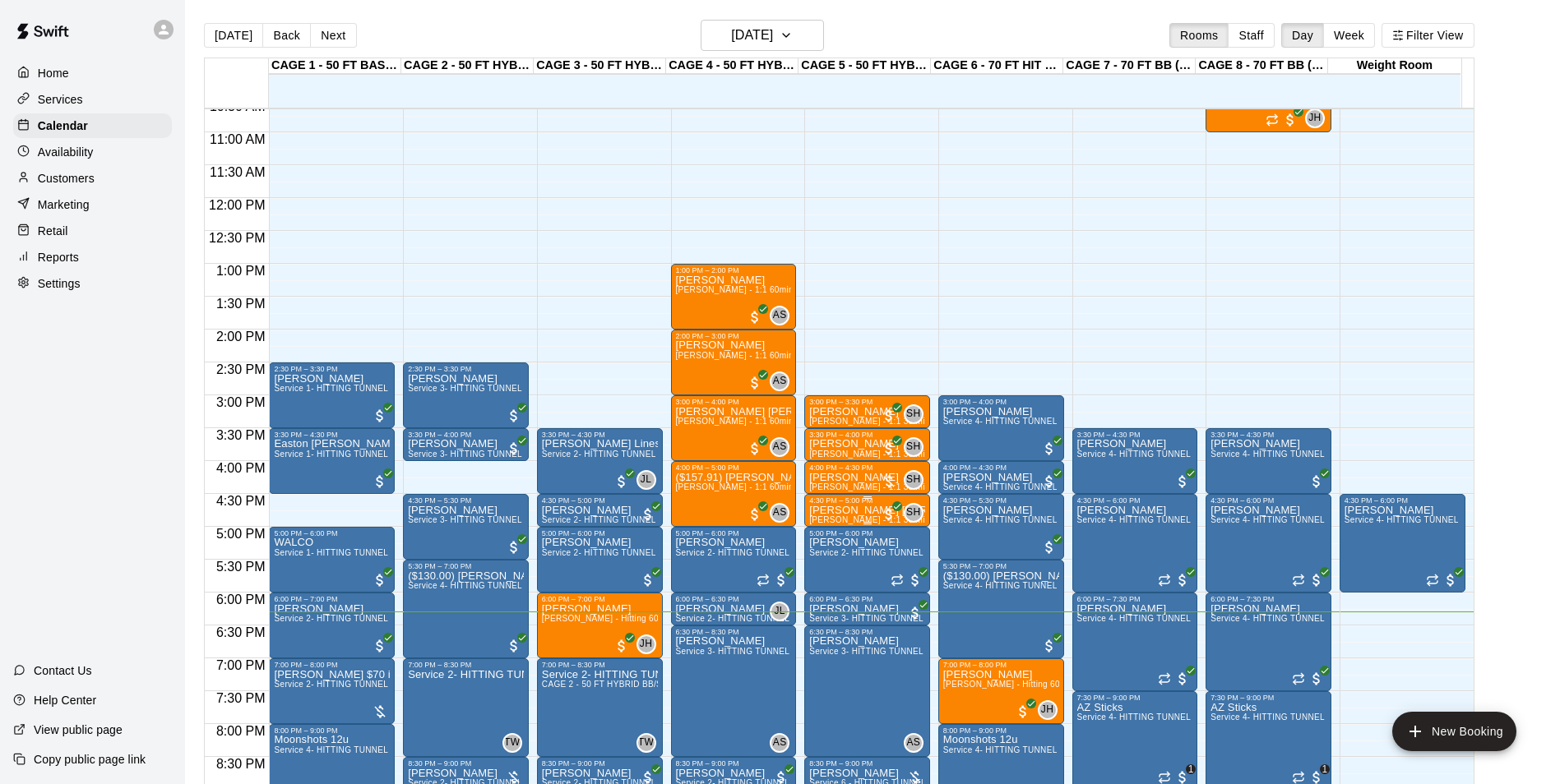
scroll to position [886, 0]
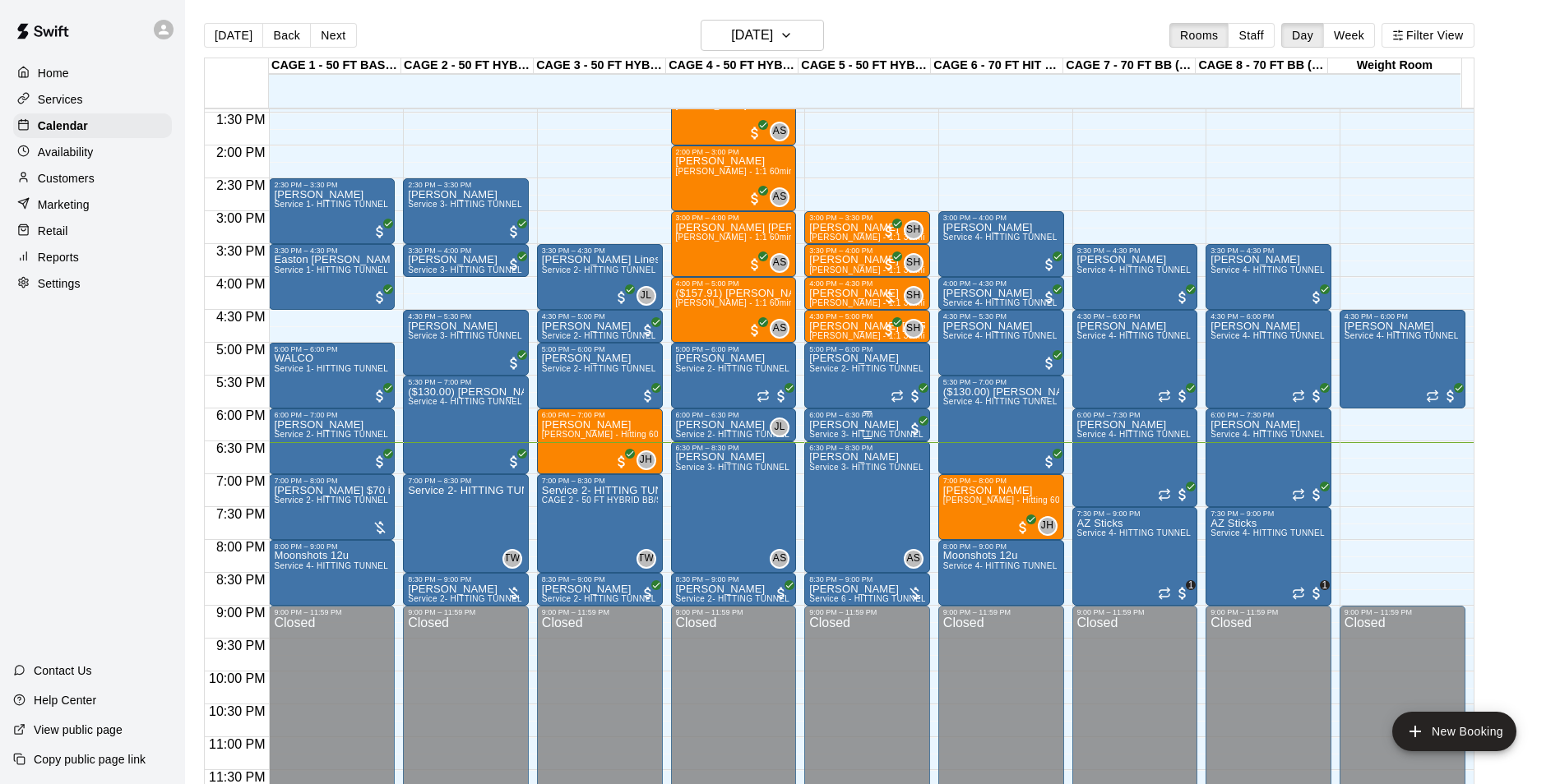
click at [845, 418] on div "6:00 PM – 6:30 PM" at bounding box center [867, 415] width 116 height 8
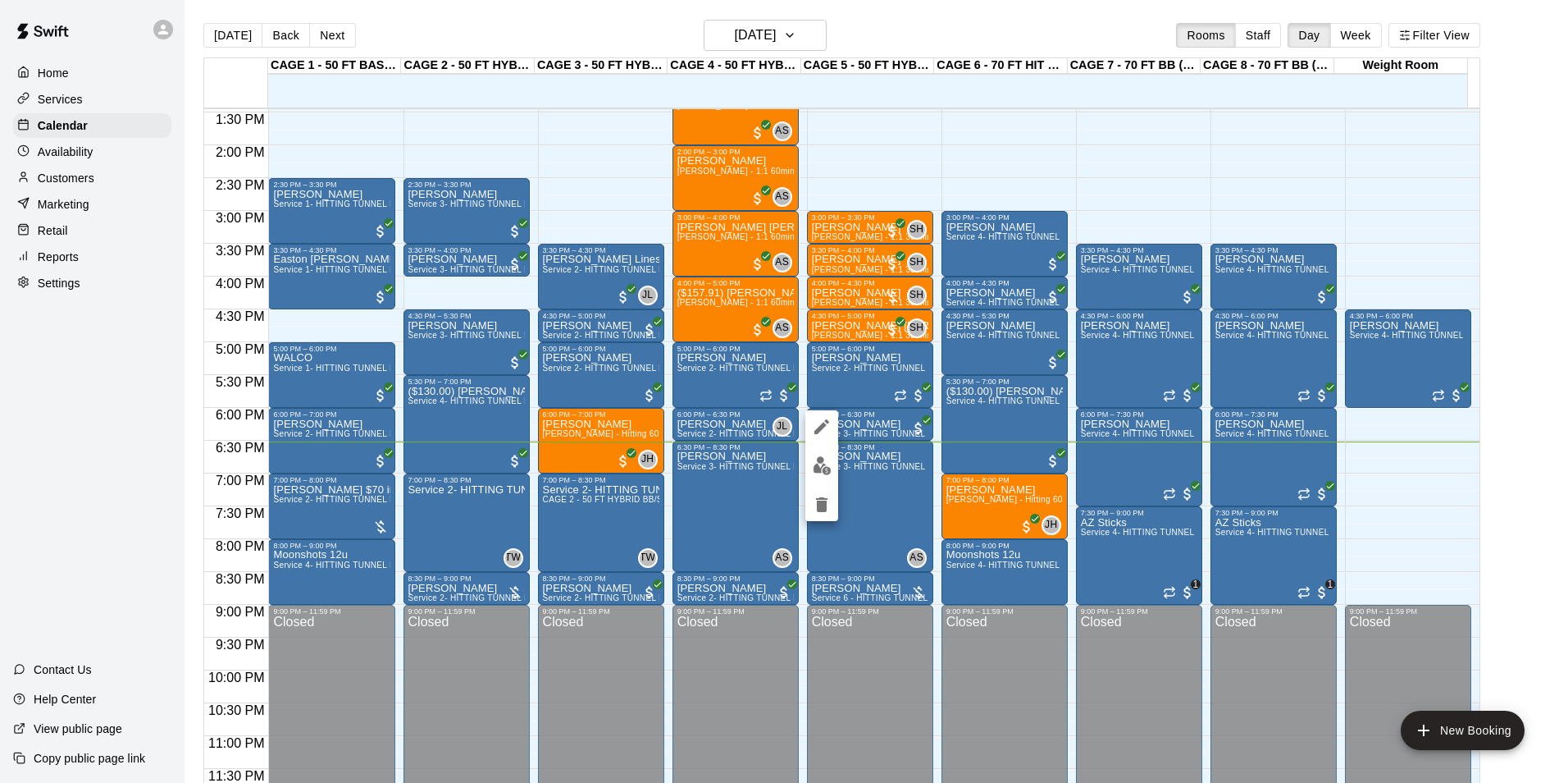
click at [839, 437] on div at bounding box center [784, 391] width 1568 height 783
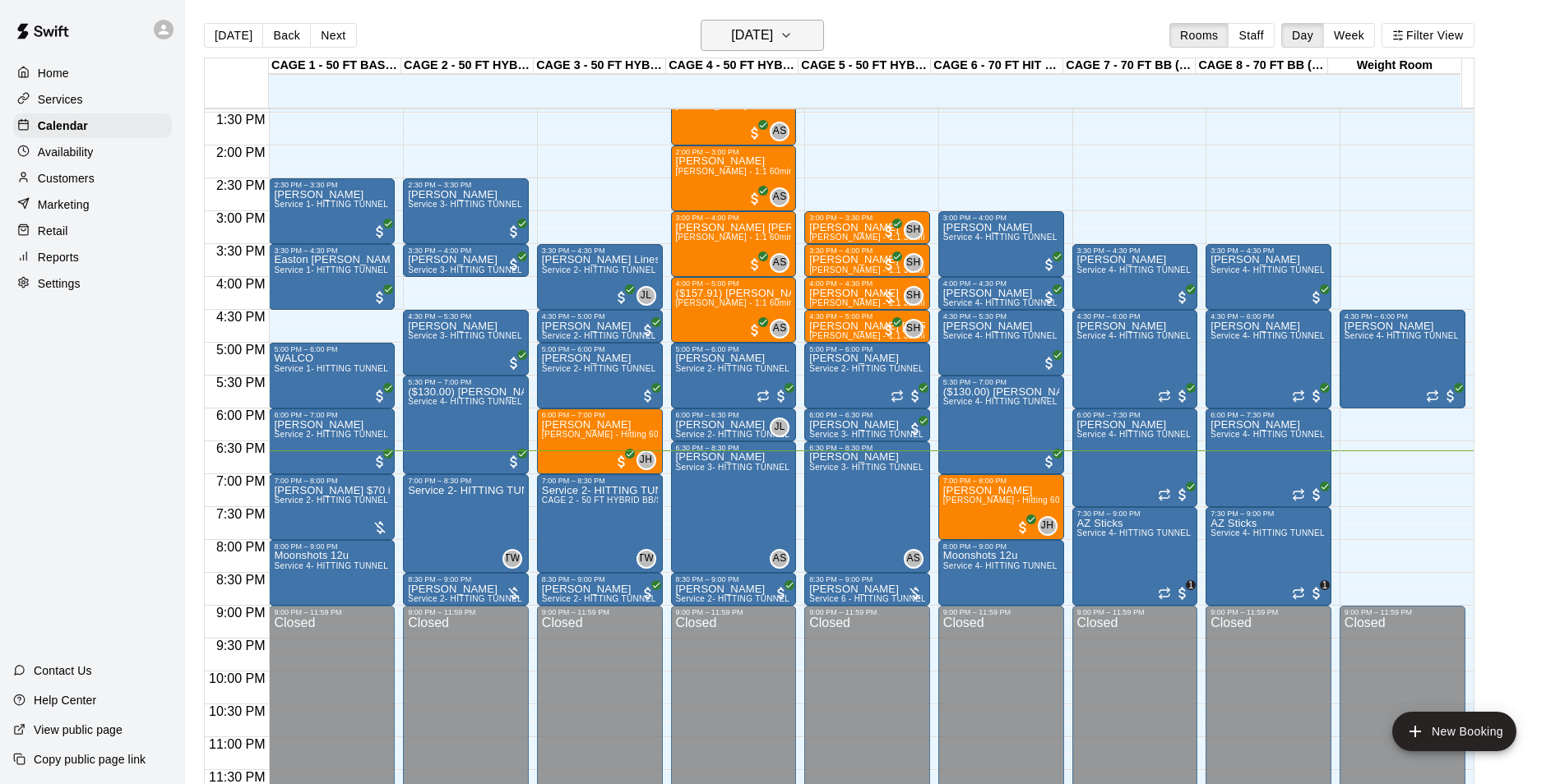
click at [731, 41] on h6 "[DATE]" at bounding box center [751, 36] width 42 height 23
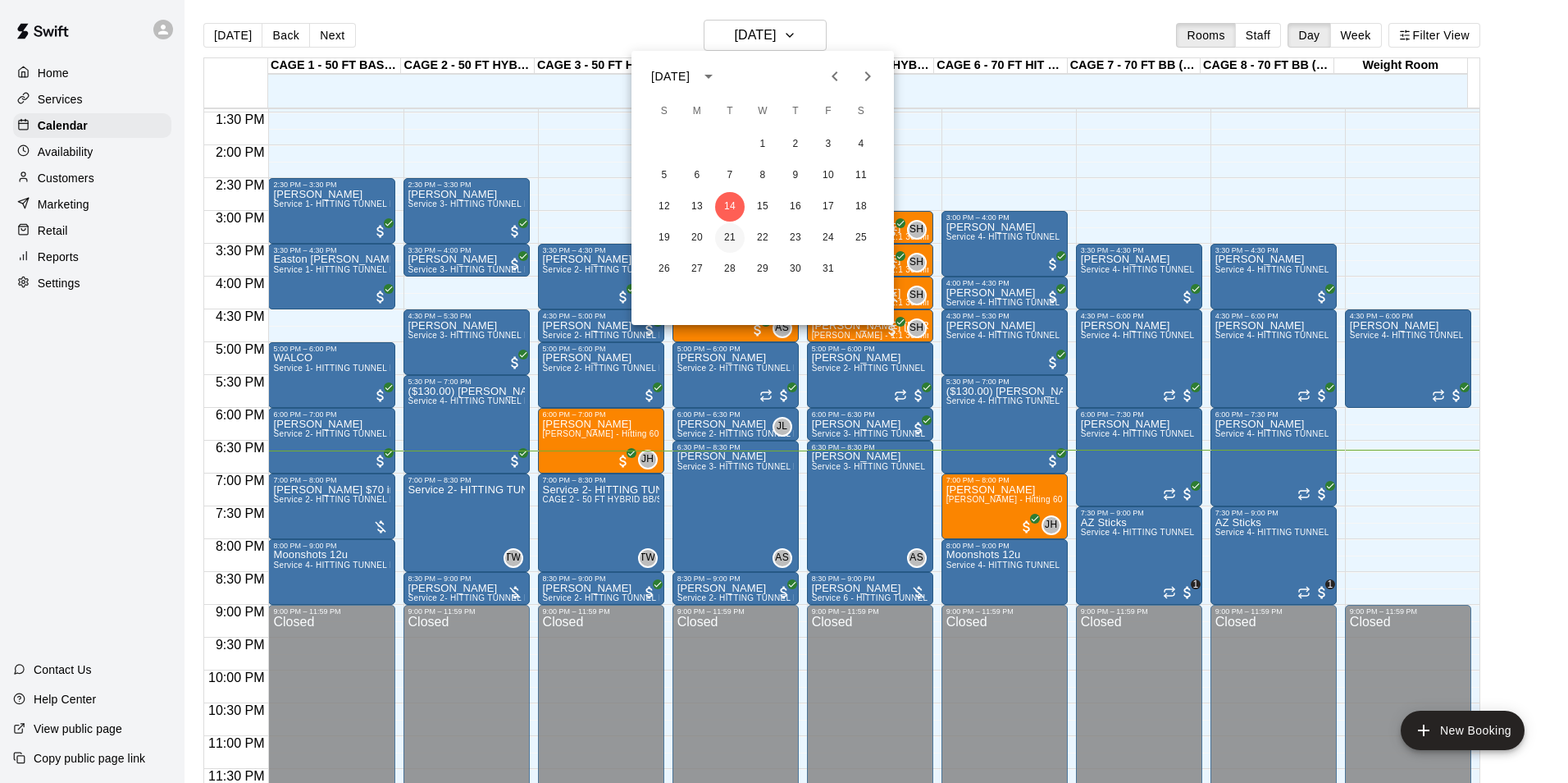
click at [732, 245] on button "21" at bounding box center [729, 238] width 29 height 29
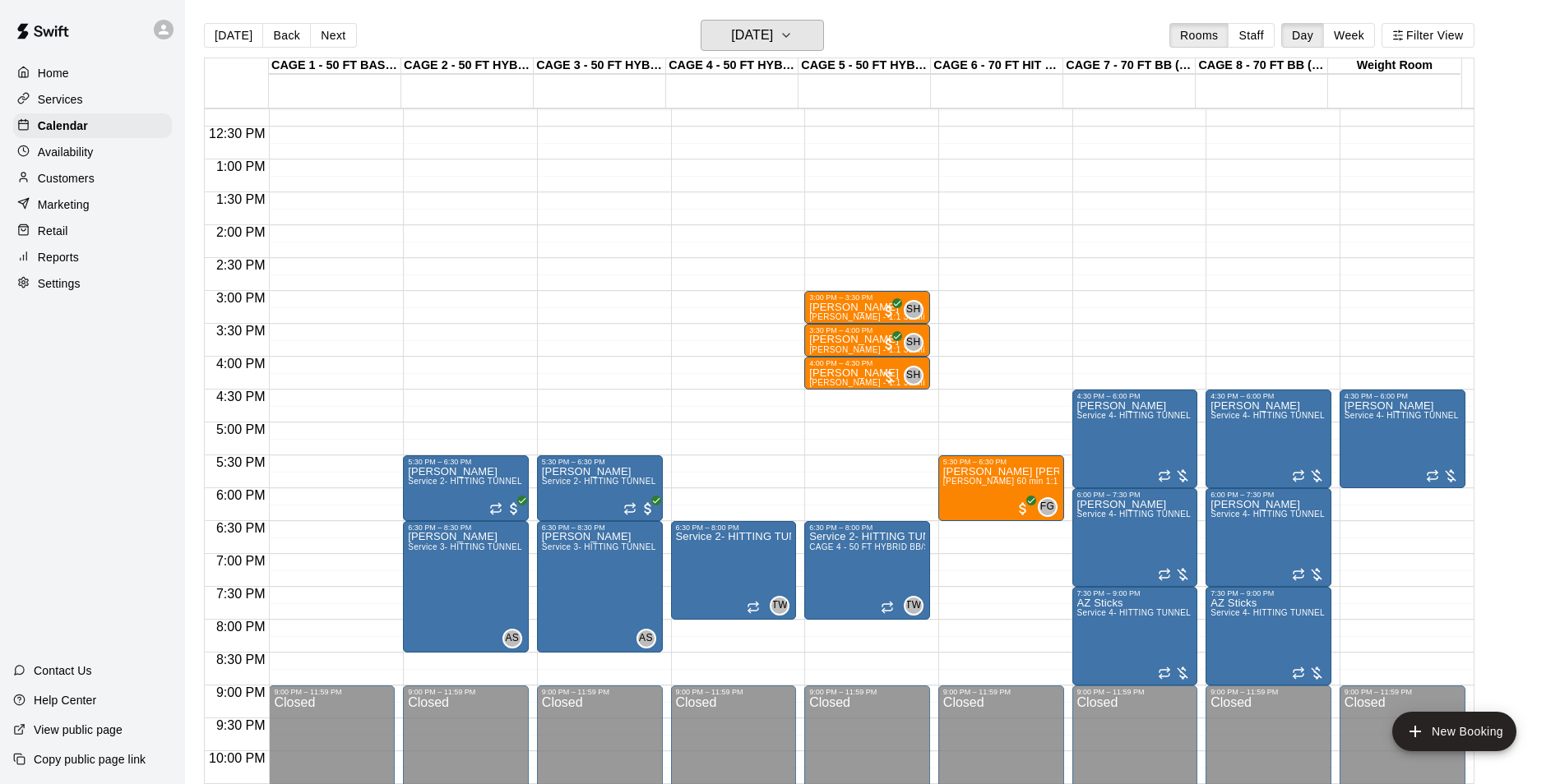
scroll to position [804, 0]
drag, startPoint x: 1008, startPoint y: 529, endPoint x: 1008, endPoint y: 545, distance: 16.0
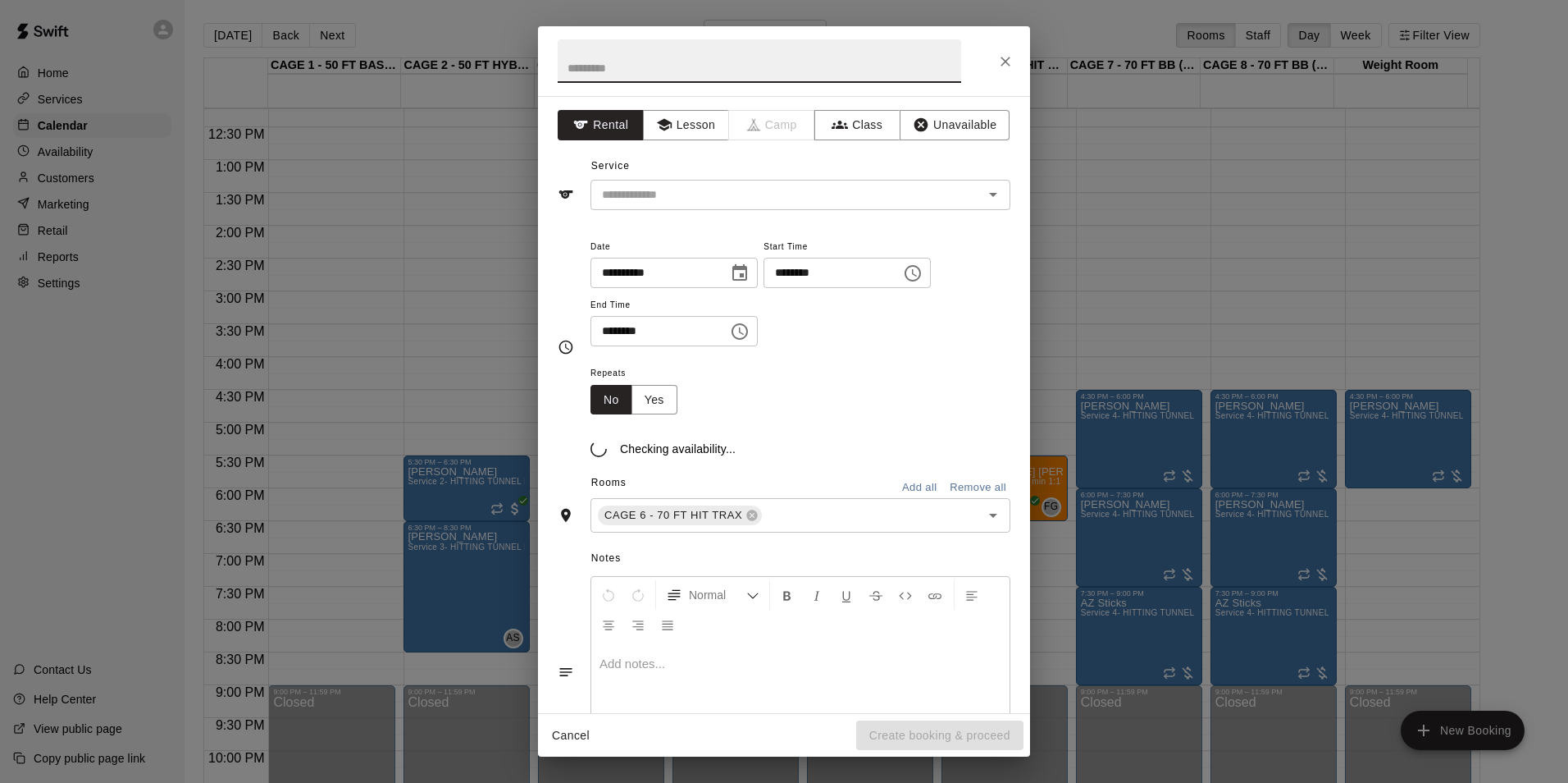
click at [1004, 64] on icon "Close" at bounding box center [1005, 61] width 16 height 16
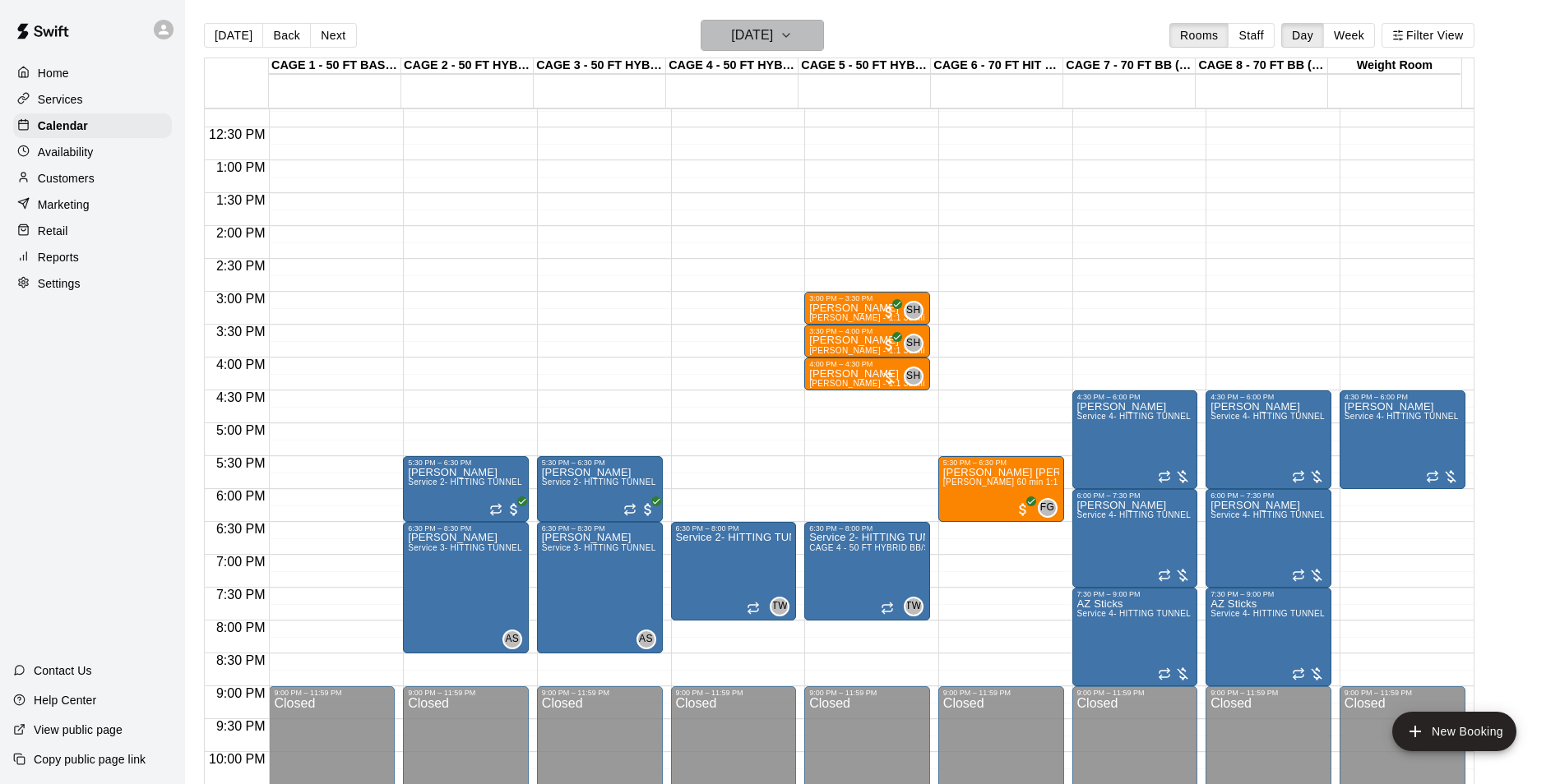
click at [773, 26] on h6 "[DATE]" at bounding box center [751, 36] width 42 height 23
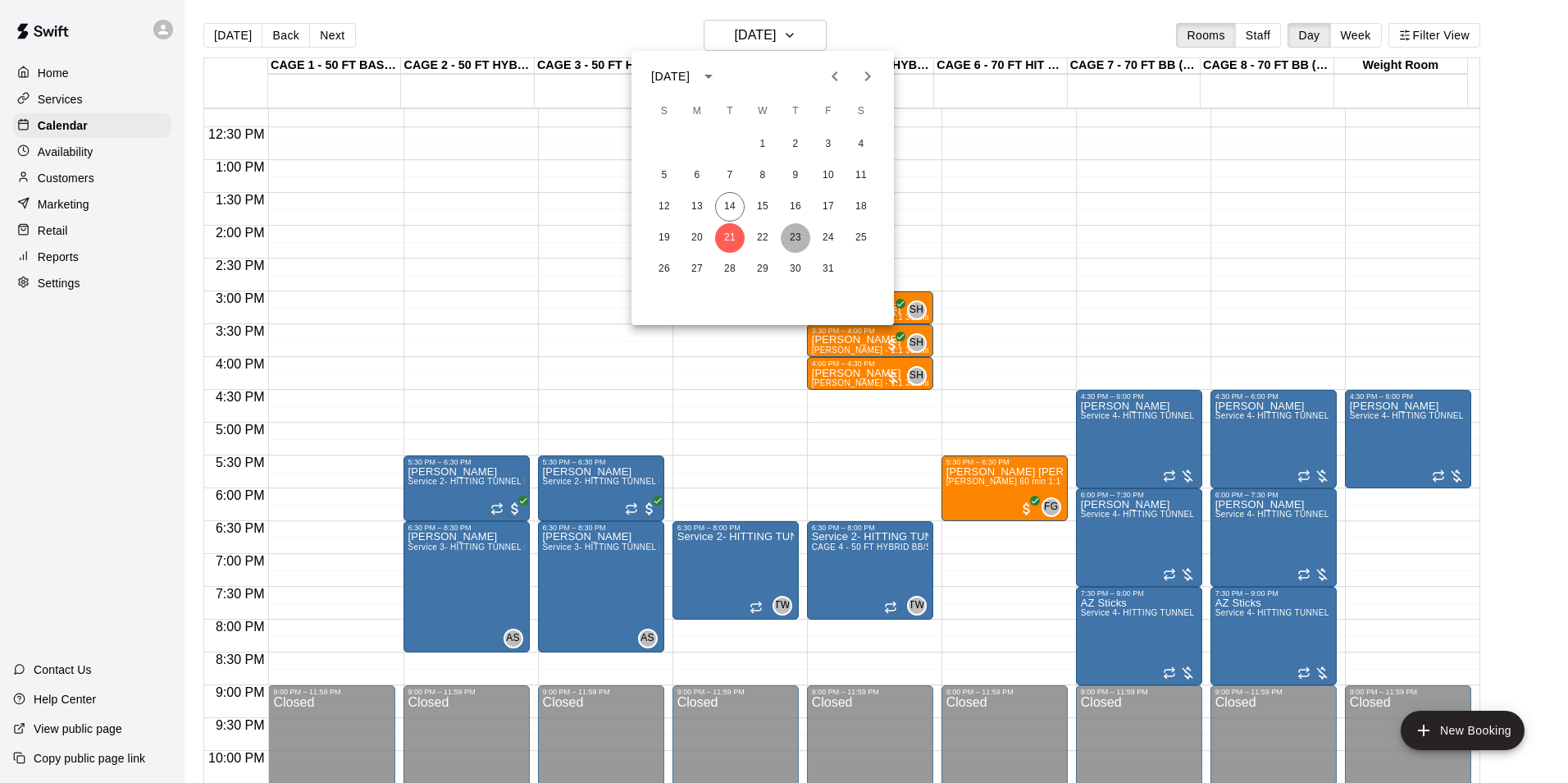
click at [796, 228] on button "23" at bounding box center [795, 238] width 29 height 29
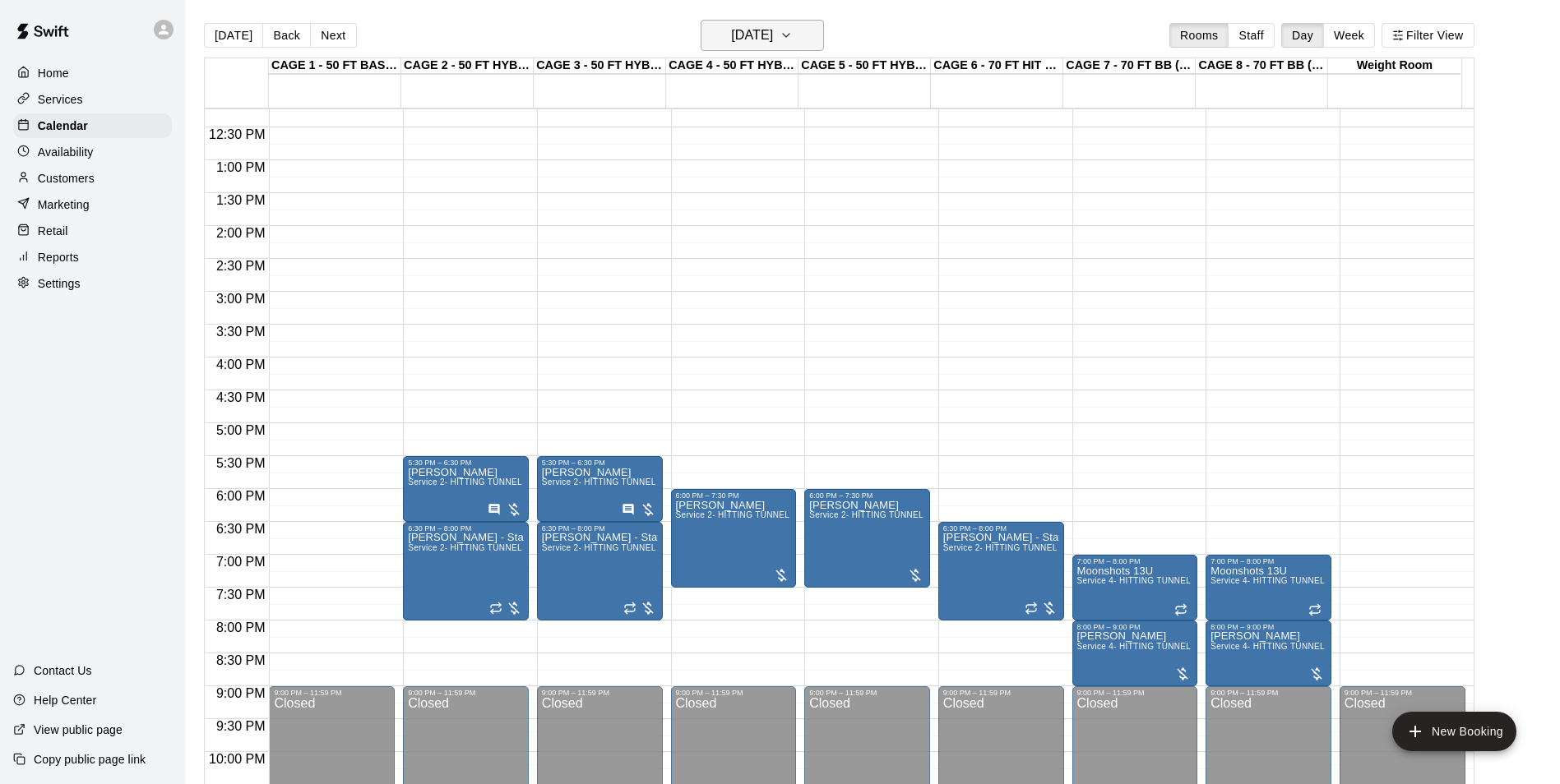
click at [770, 37] on h6 "[DATE]" at bounding box center [751, 36] width 42 height 23
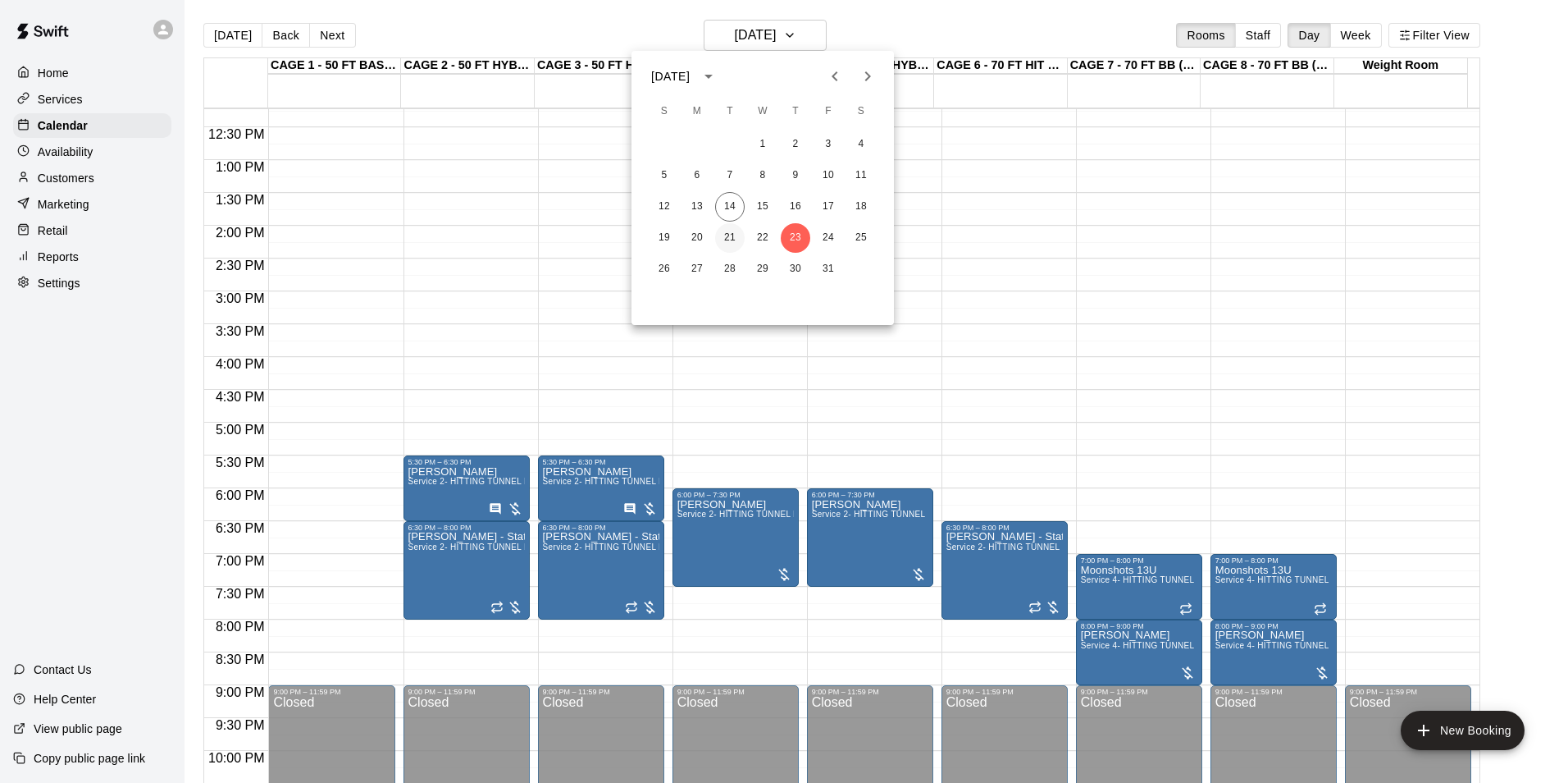
click at [727, 234] on button "21" at bounding box center [729, 238] width 29 height 29
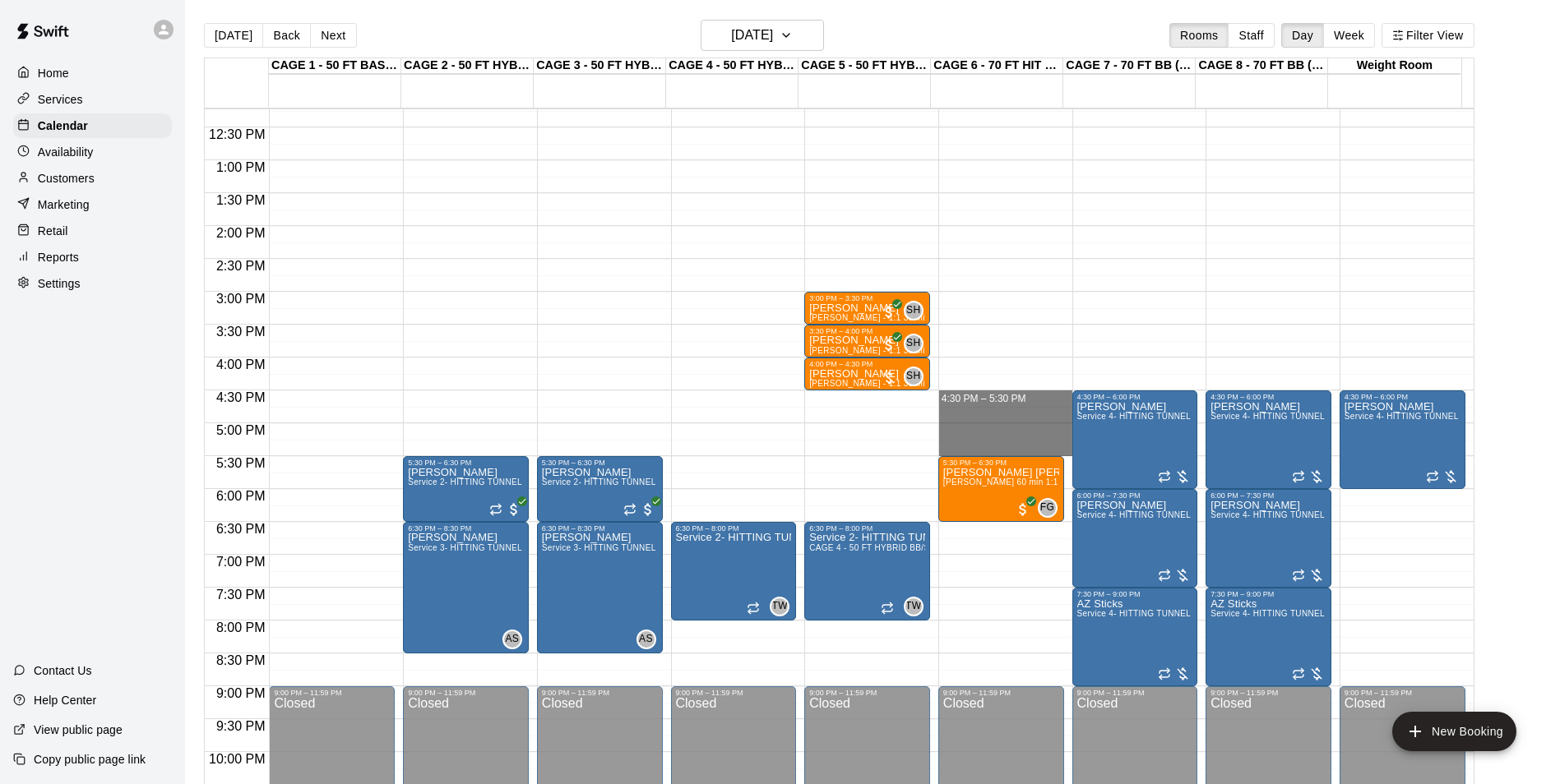
drag, startPoint x: 946, startPoint y: 396, endPoint x: 958, endPoint y: 452, distance: 57.3
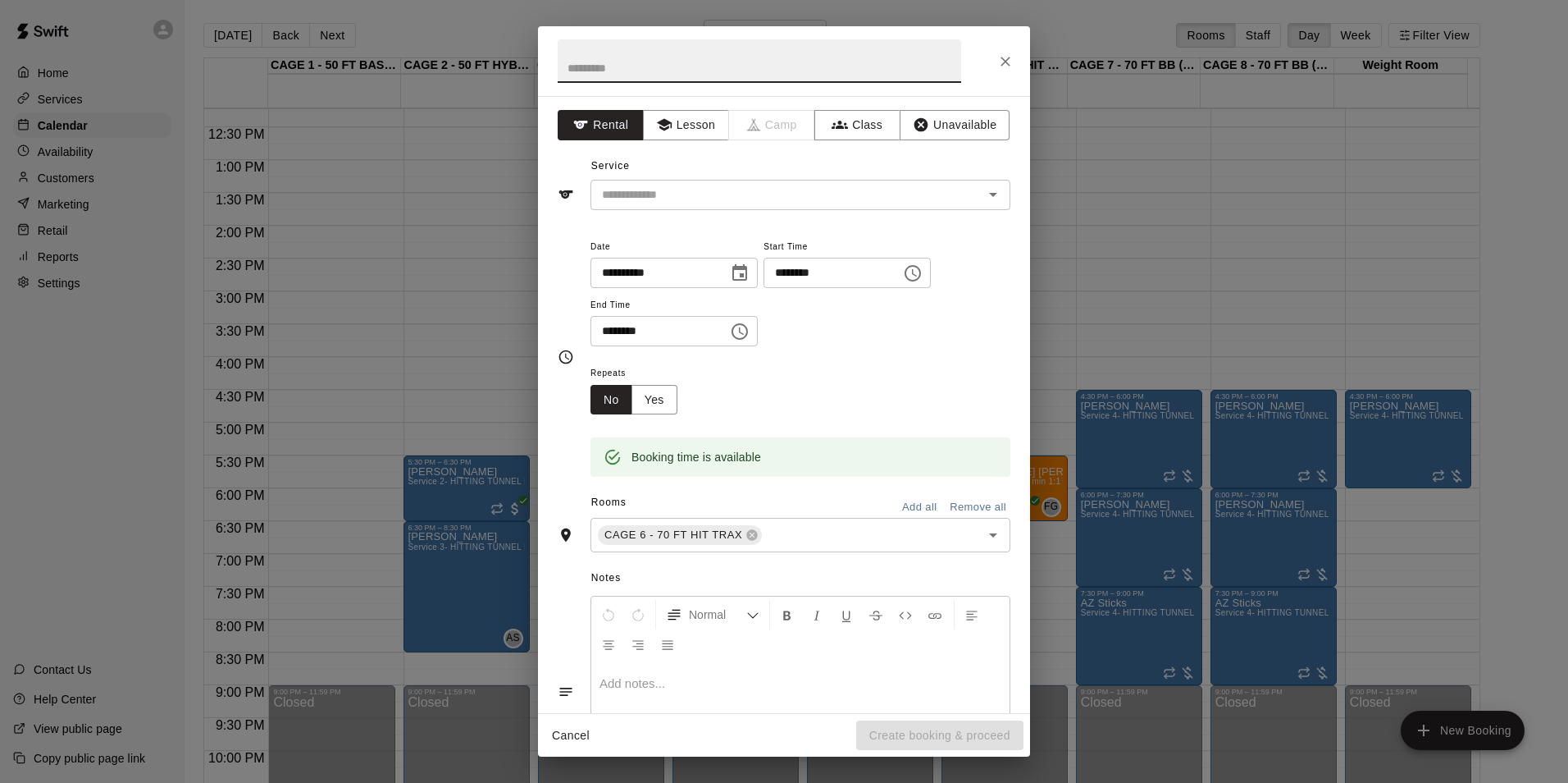
click at [1007, 67] on icon "Close" at bounding box center [1005, 61] width 16 height 16
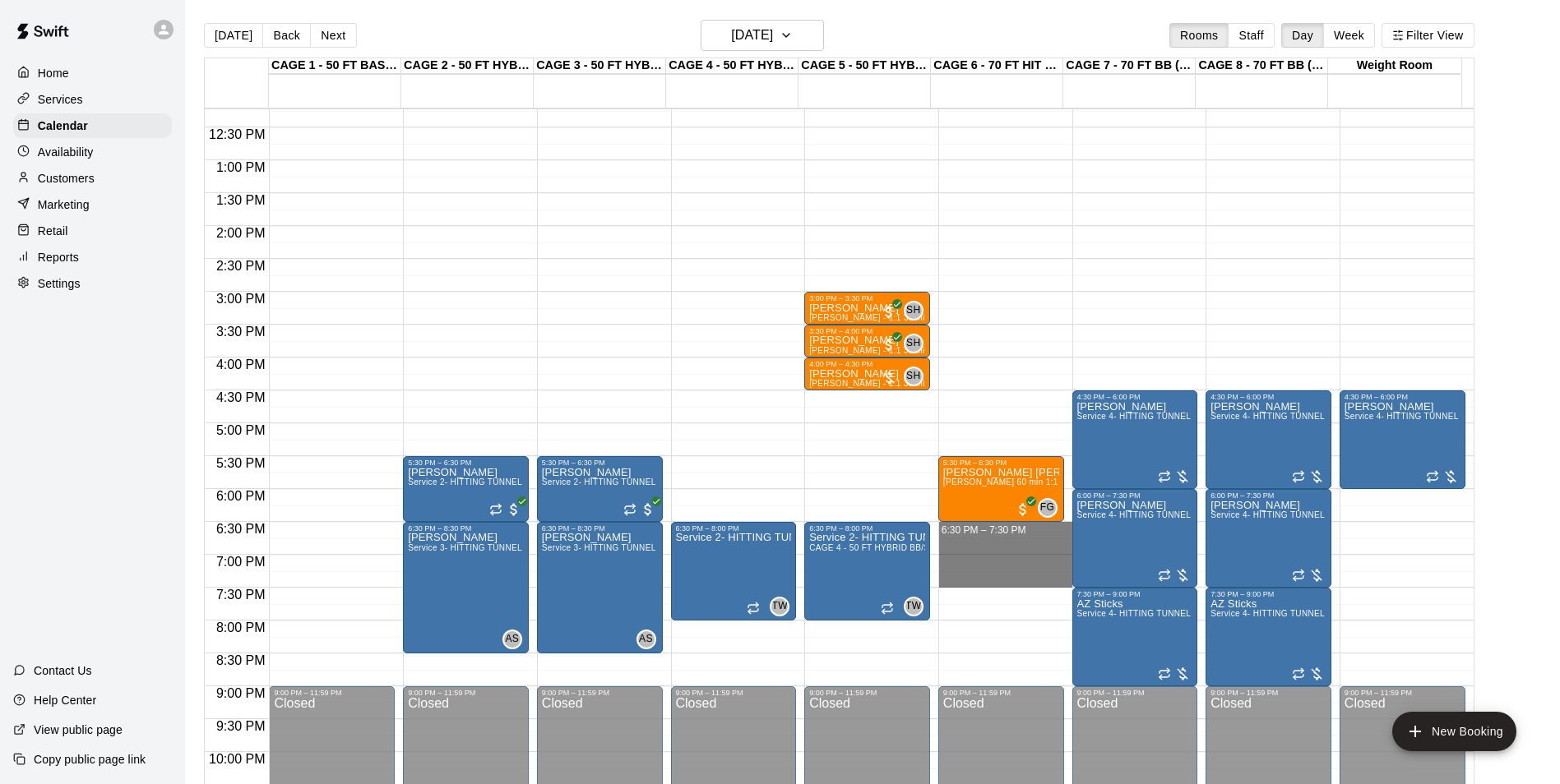
drag, startPoint x: 997, startPoint y: 525, endPoint x: 1001, endPoint y: 579, distance: 54.1
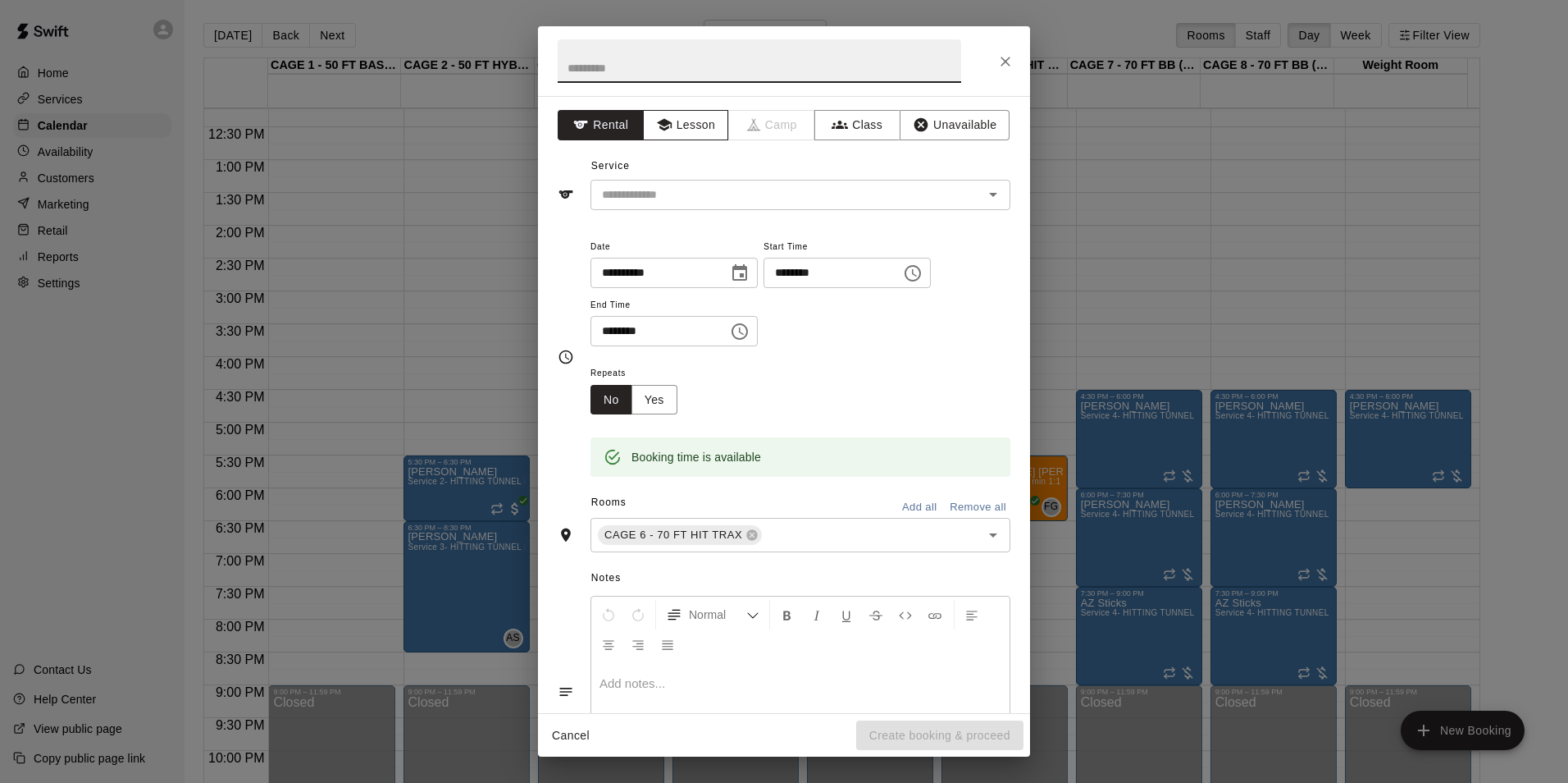
click at [699, 135] on button "Lesson" at bounding box center [686, 125] width 86 height 30
click at [720, 191] on input "text" at bounding box center [776, 194] width 362 height 20
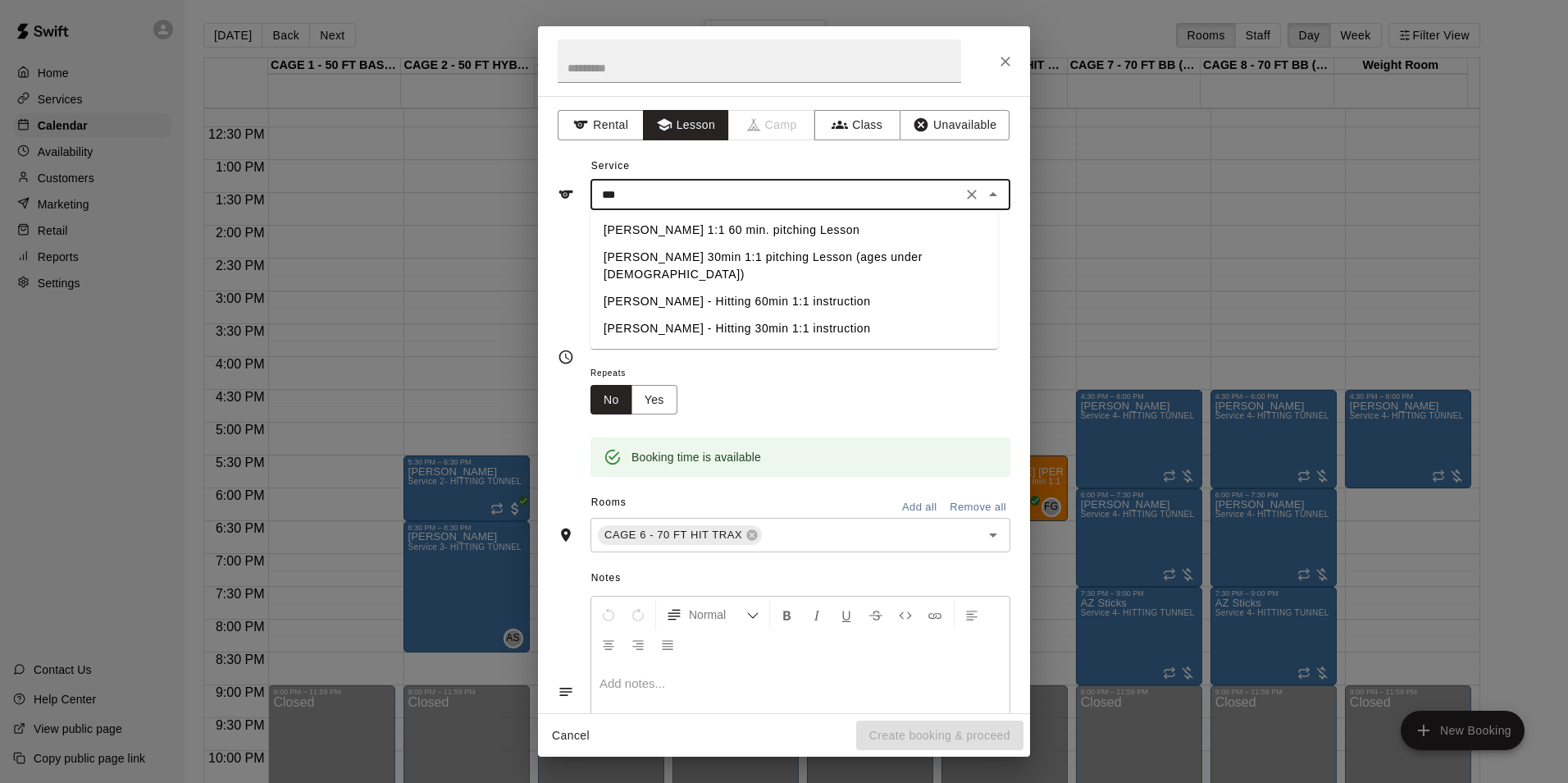
click at [776, 288] on li "[PERSON_NAME] - Hitting 60min 1:1 instruction" at bounding box center [794, 301] width 408 height 27
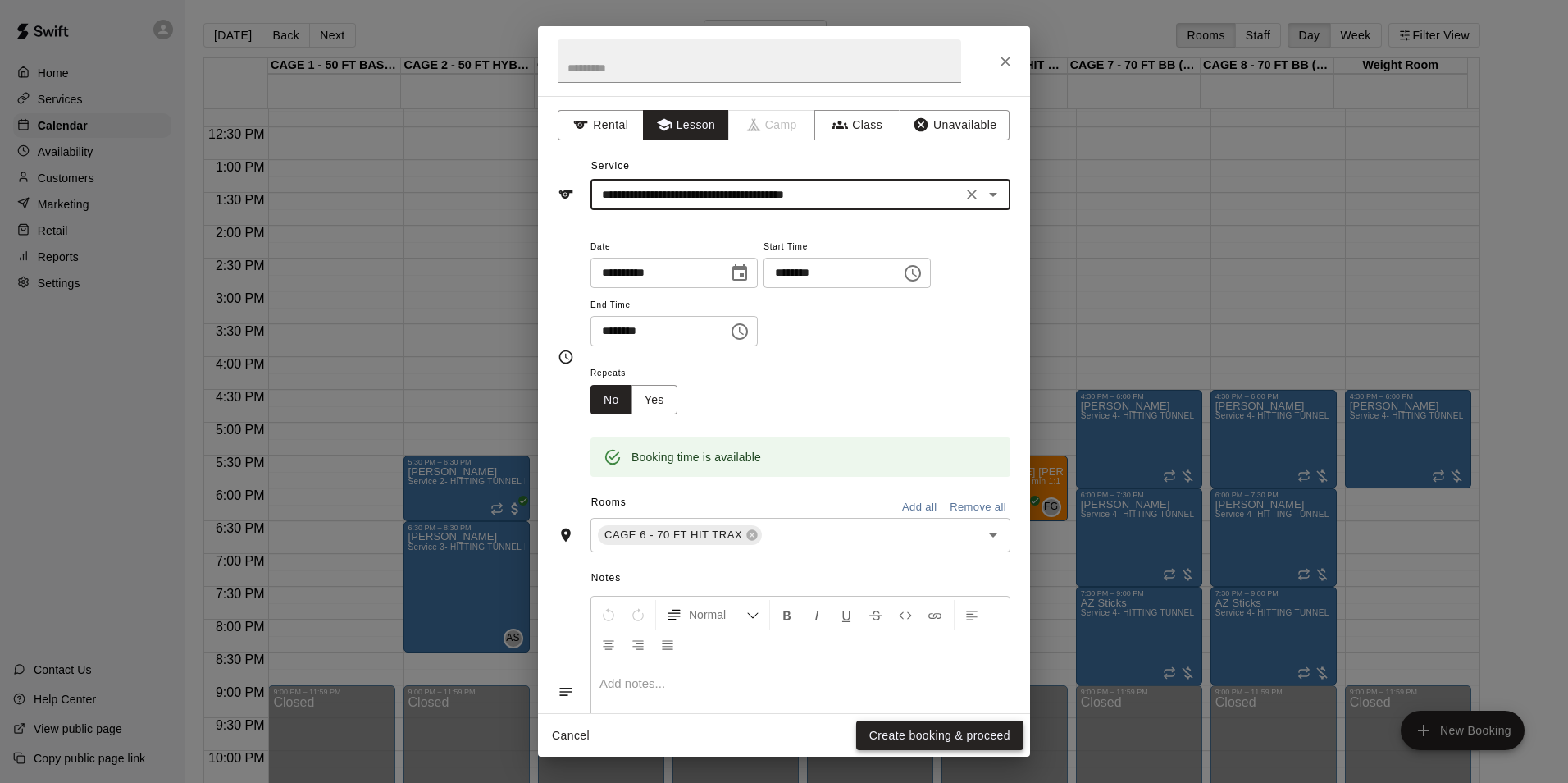
type input "**********"
click at [944, 742] on button "Create booking & proceed" at bounding box center [940, 736] width 167 height 30
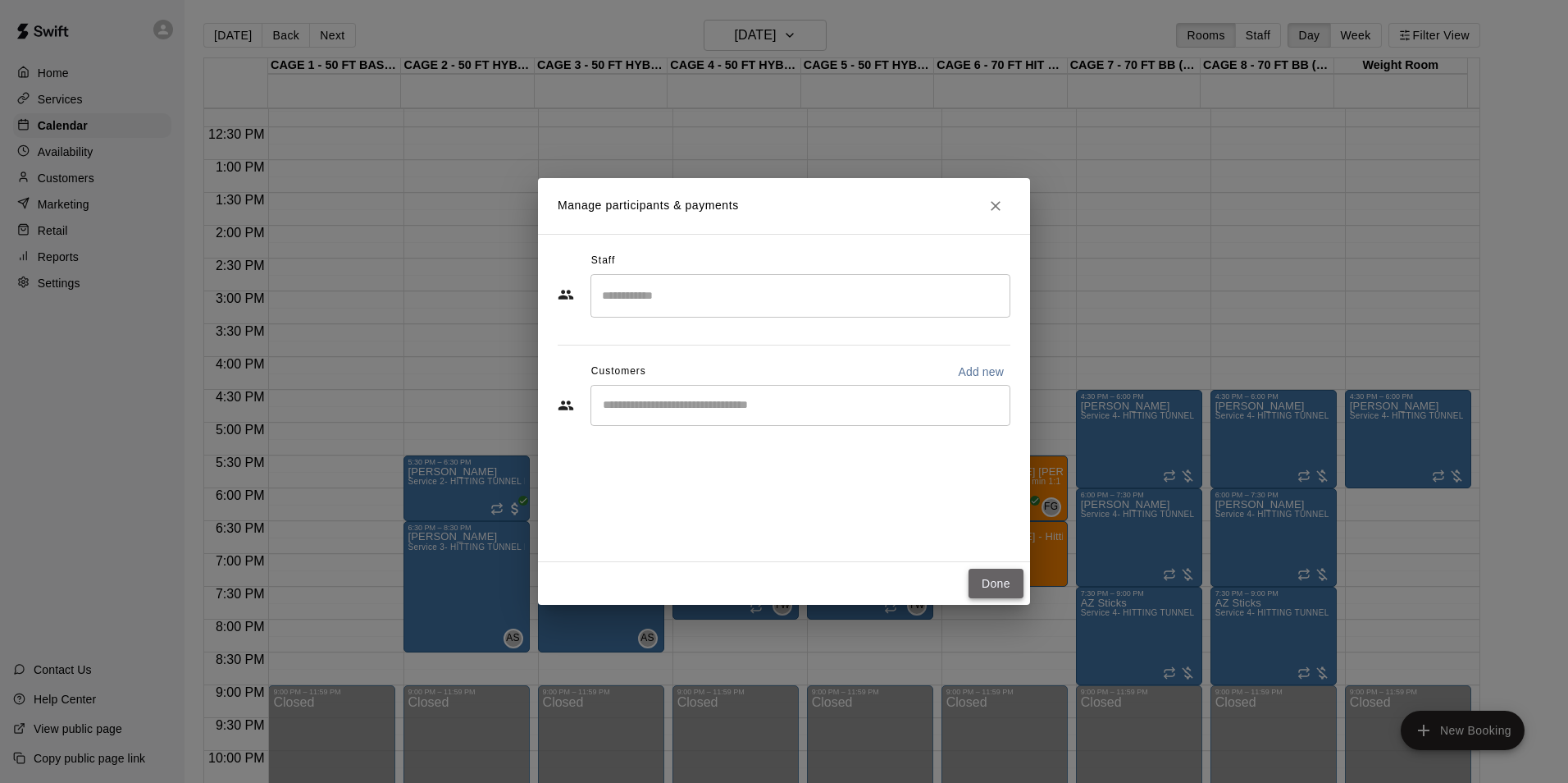
click at [995, 581] on button "Done" at bounding box center [996, 583] width 55 height 30
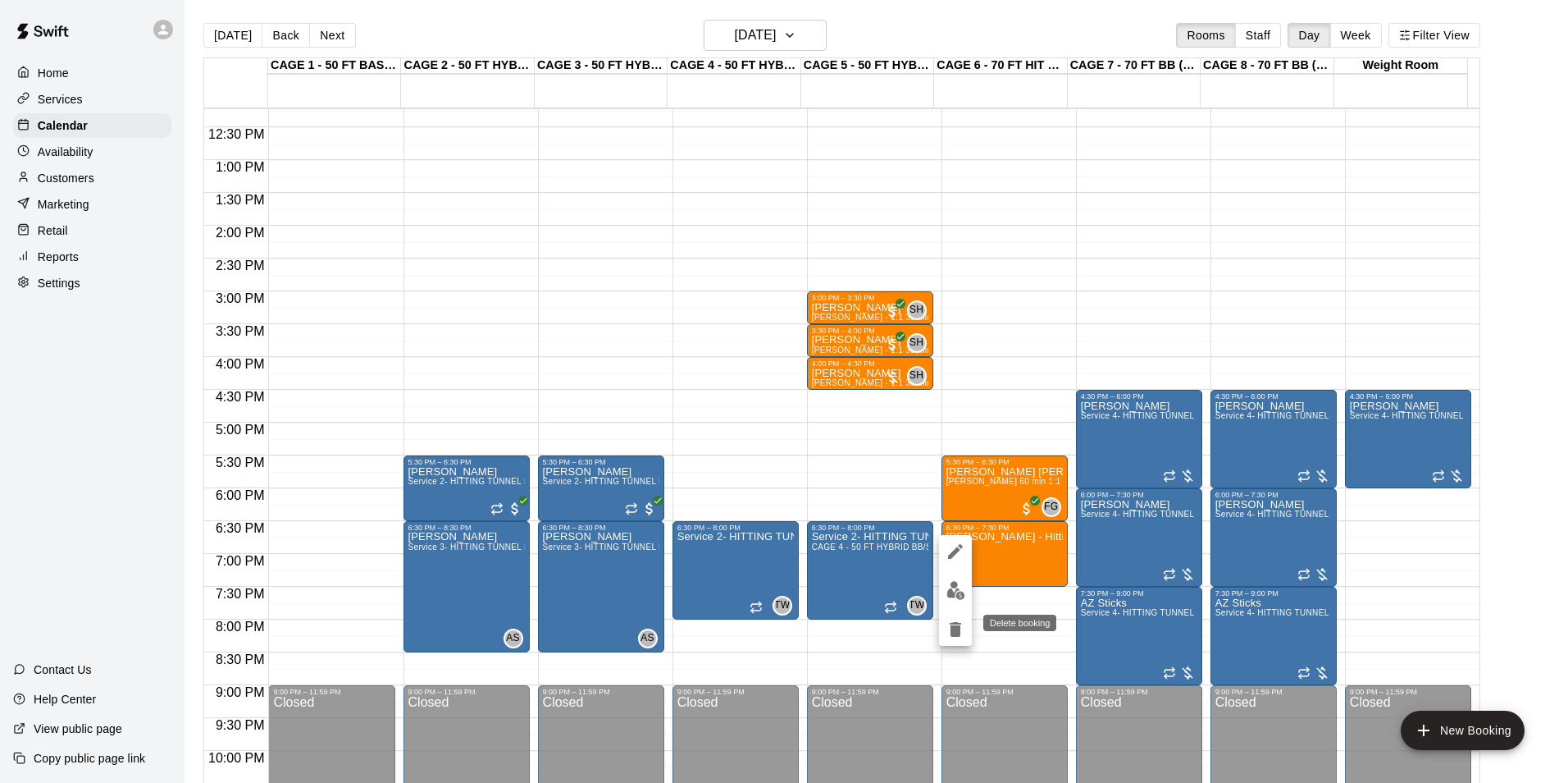
click at [952, 619] on button "delete" at bounding box center [955, 629] width 33 height 33
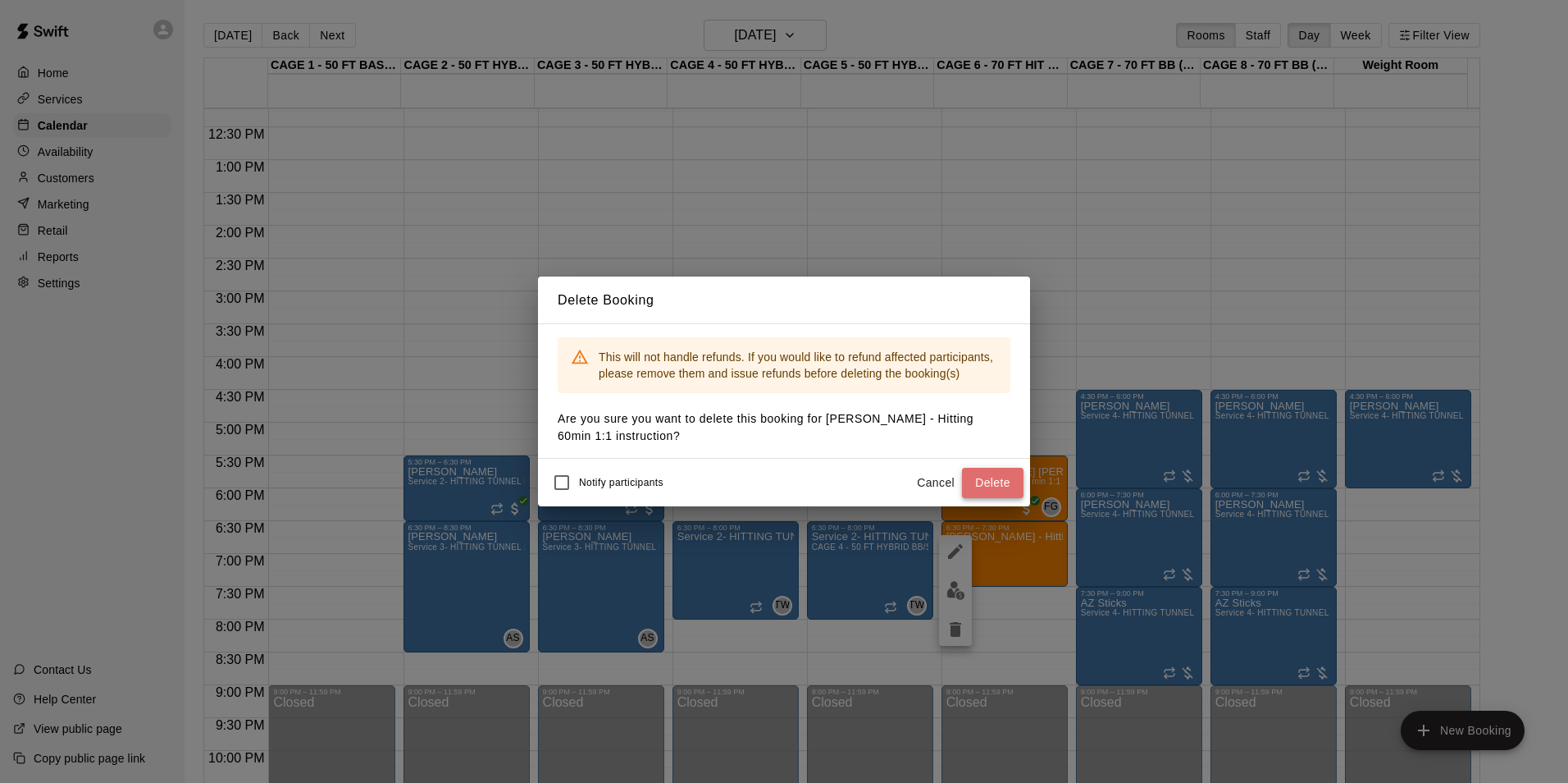
click at [1005, 477] on button "Delete" at bounding box center [993, 483] width 61 height 30
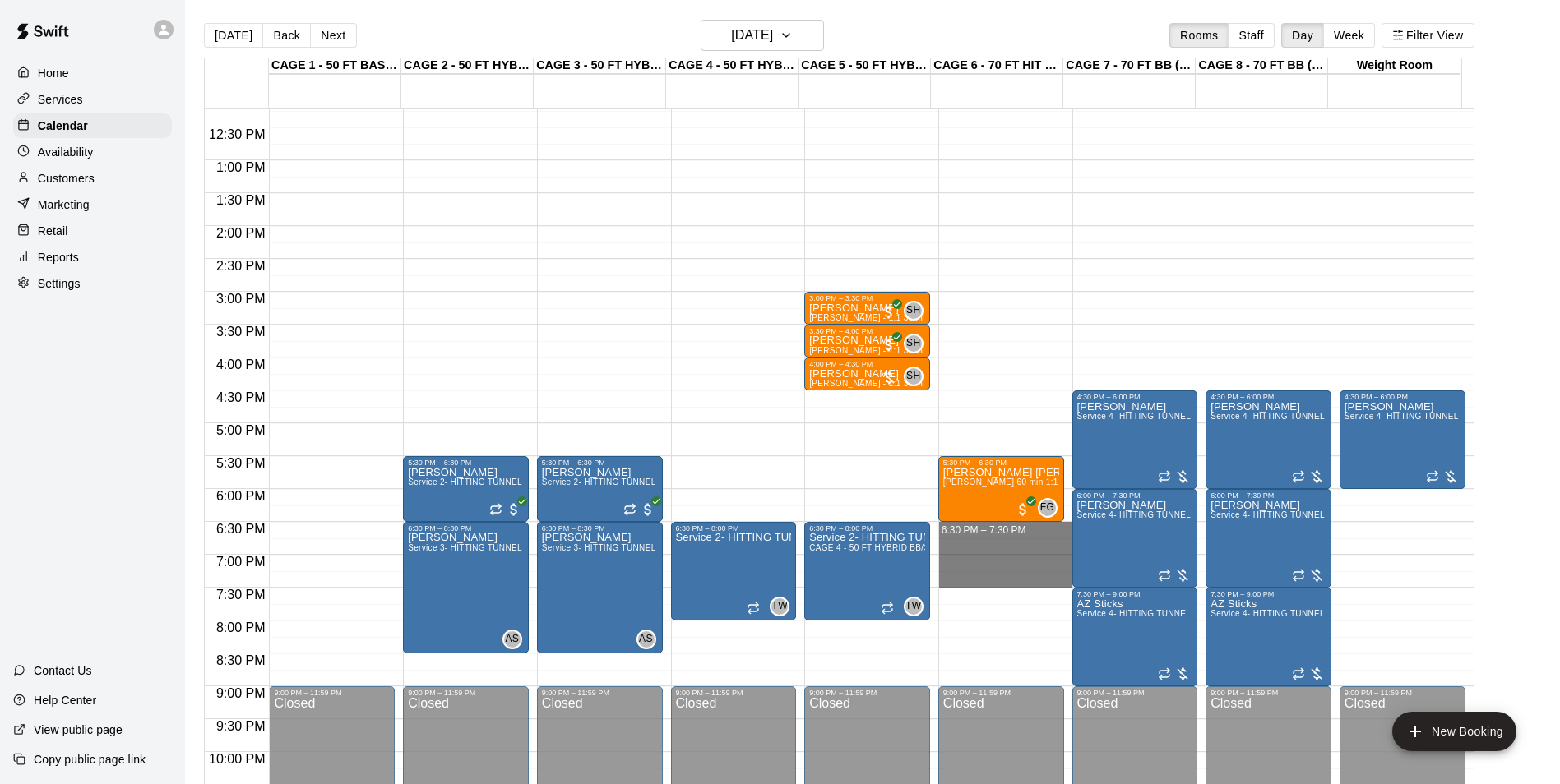
drag, startPoint x: 981, startPoint y: 530, endPoint x: 985, endPoint y: 578, distance: 48.2
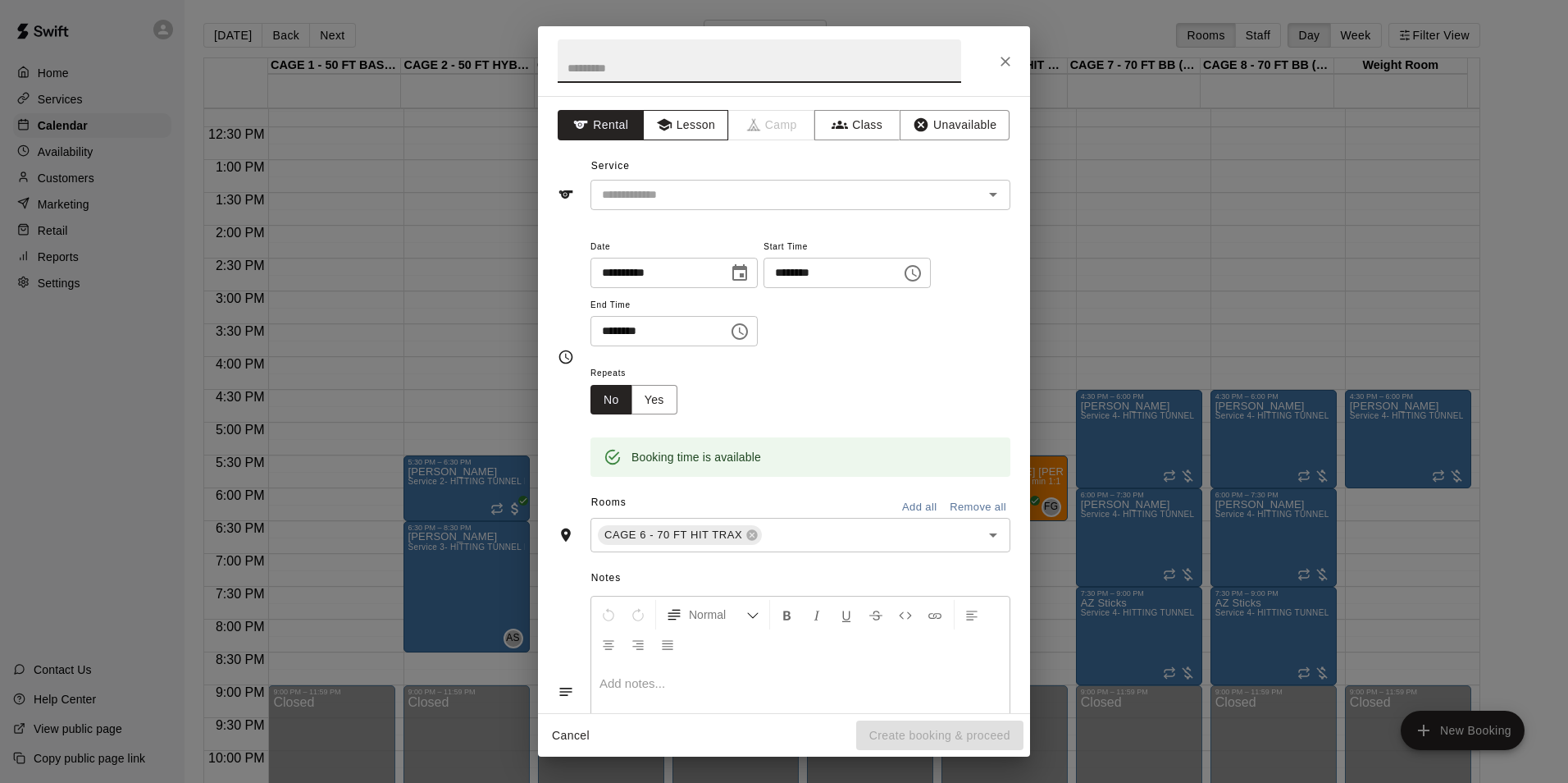
click at [664, 123] on icon "button" at bounding box center [663, 126] width 15 height 12
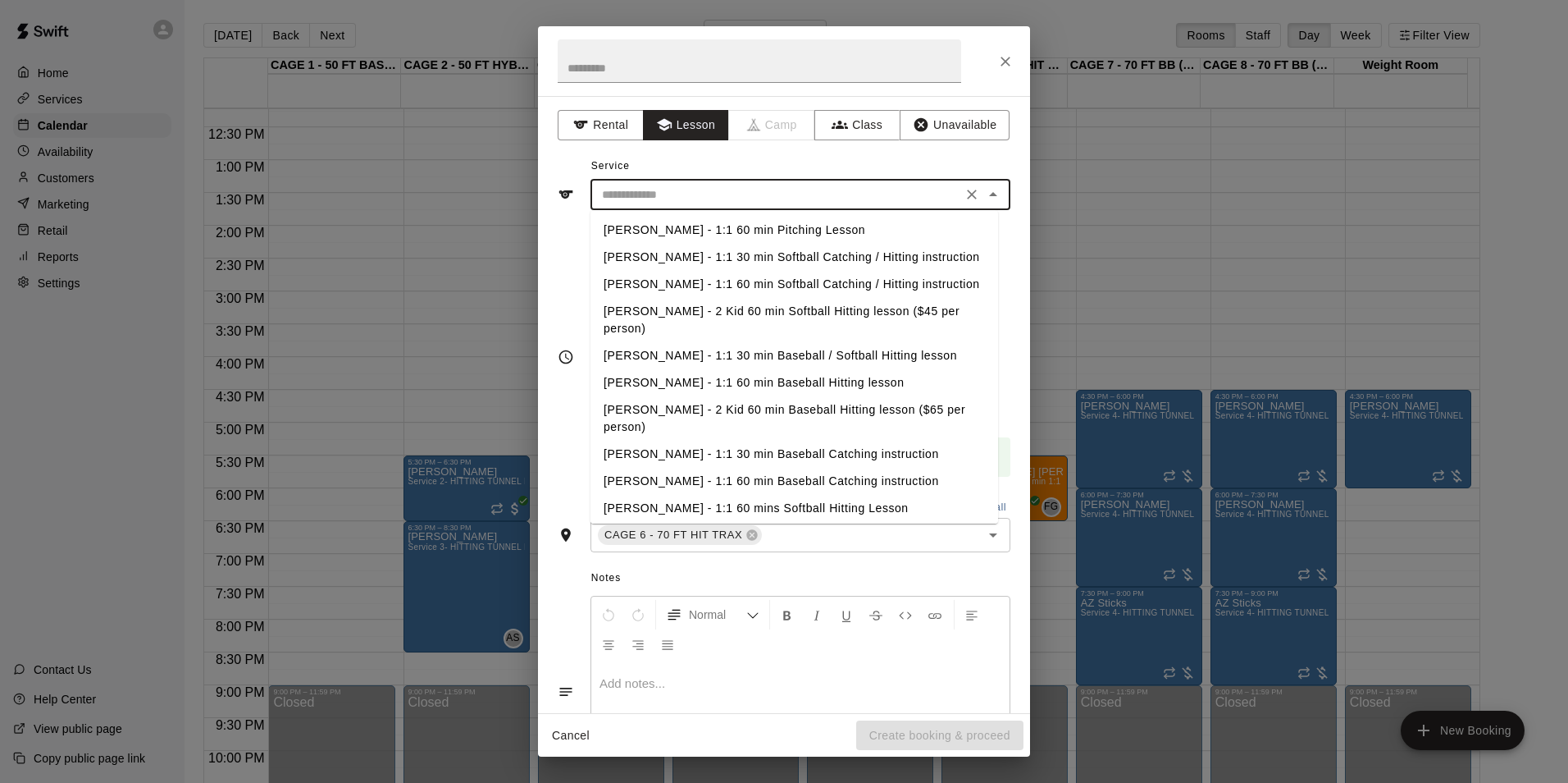
click at [714, 195] on input "text" at bounding box center [776, 194] width 362 height 20
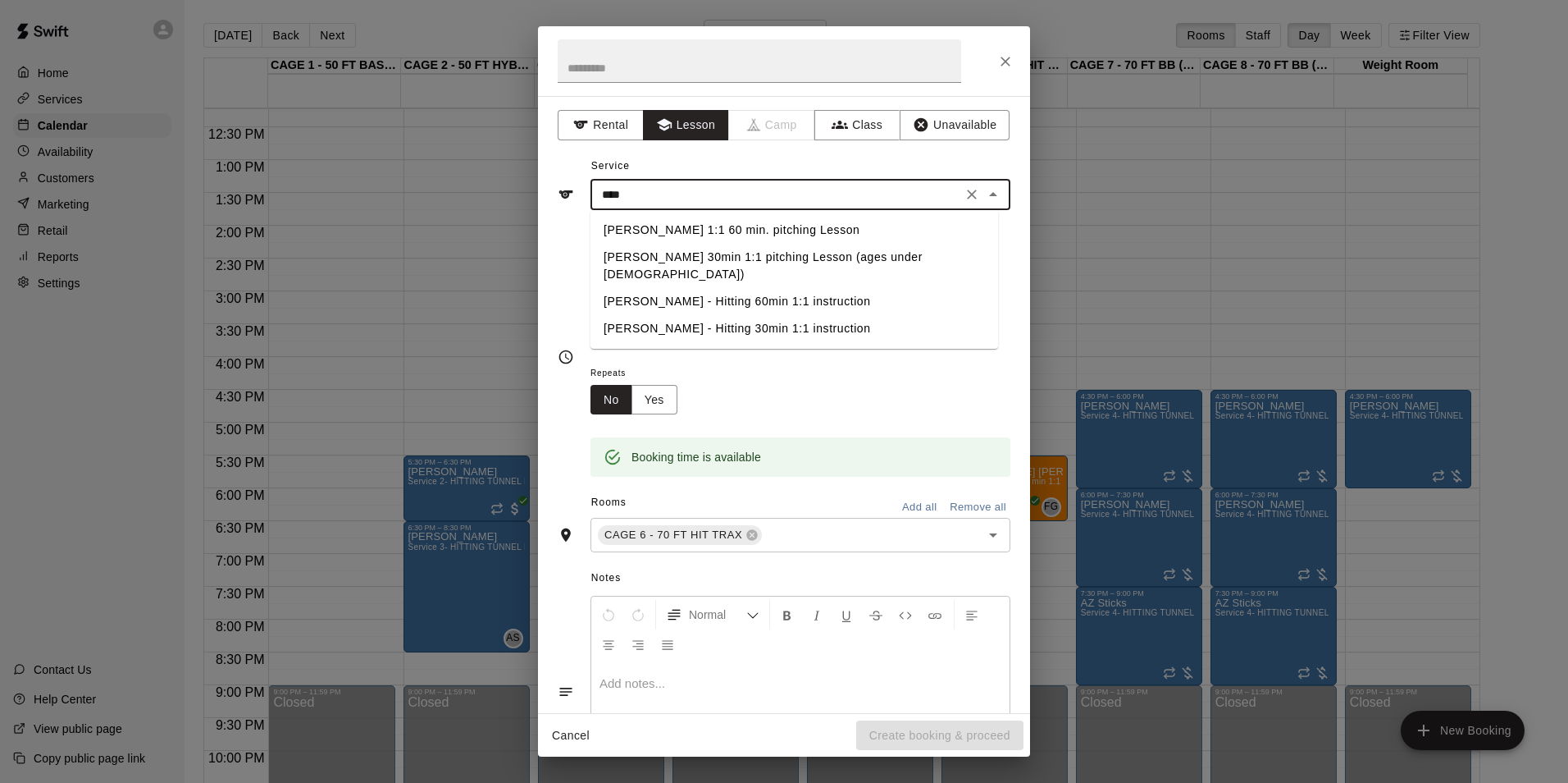
click at [792, 226] on li "[PERSON_NAME] 1:1 60 min. pitching Lesson" at bounding box center [794, 230] width 408 height 27
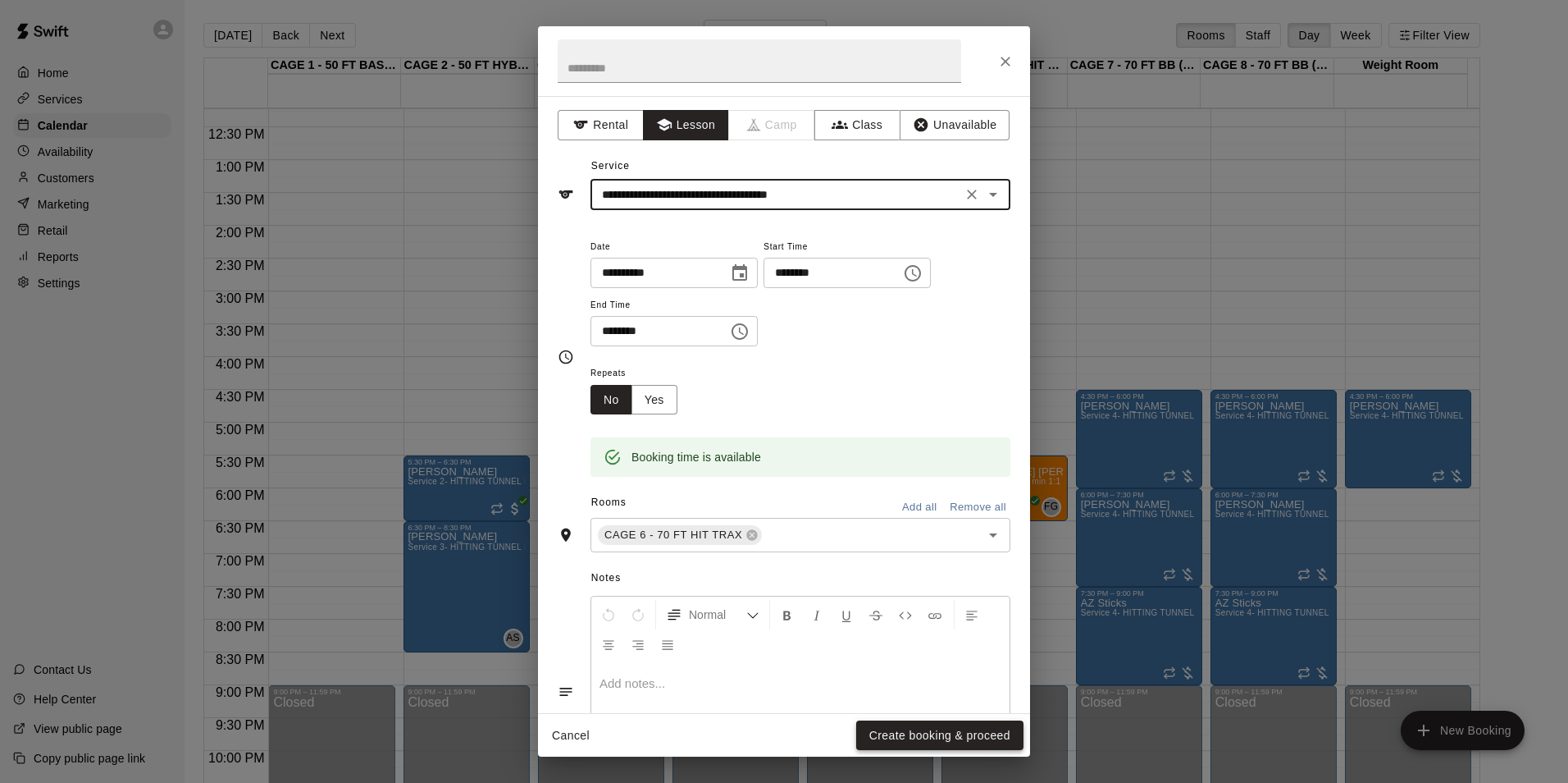
type input "**********"
click at [963, 738] on button "Create booking & proceed" at bounding box center [940, 736] width 167 height 30
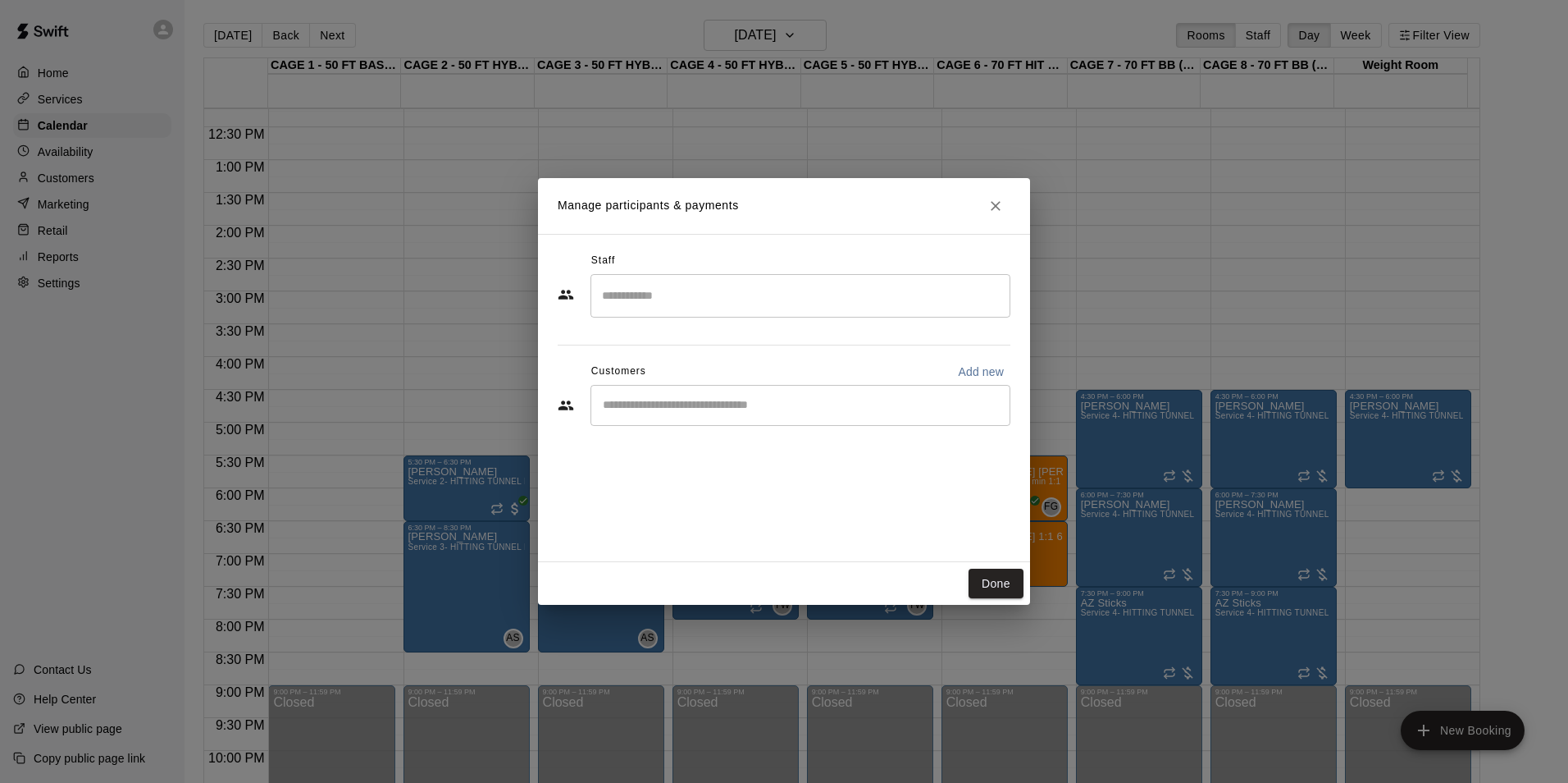
click at [758, 414] on div "​" at bounding box center [800, 405] width 420 height 41
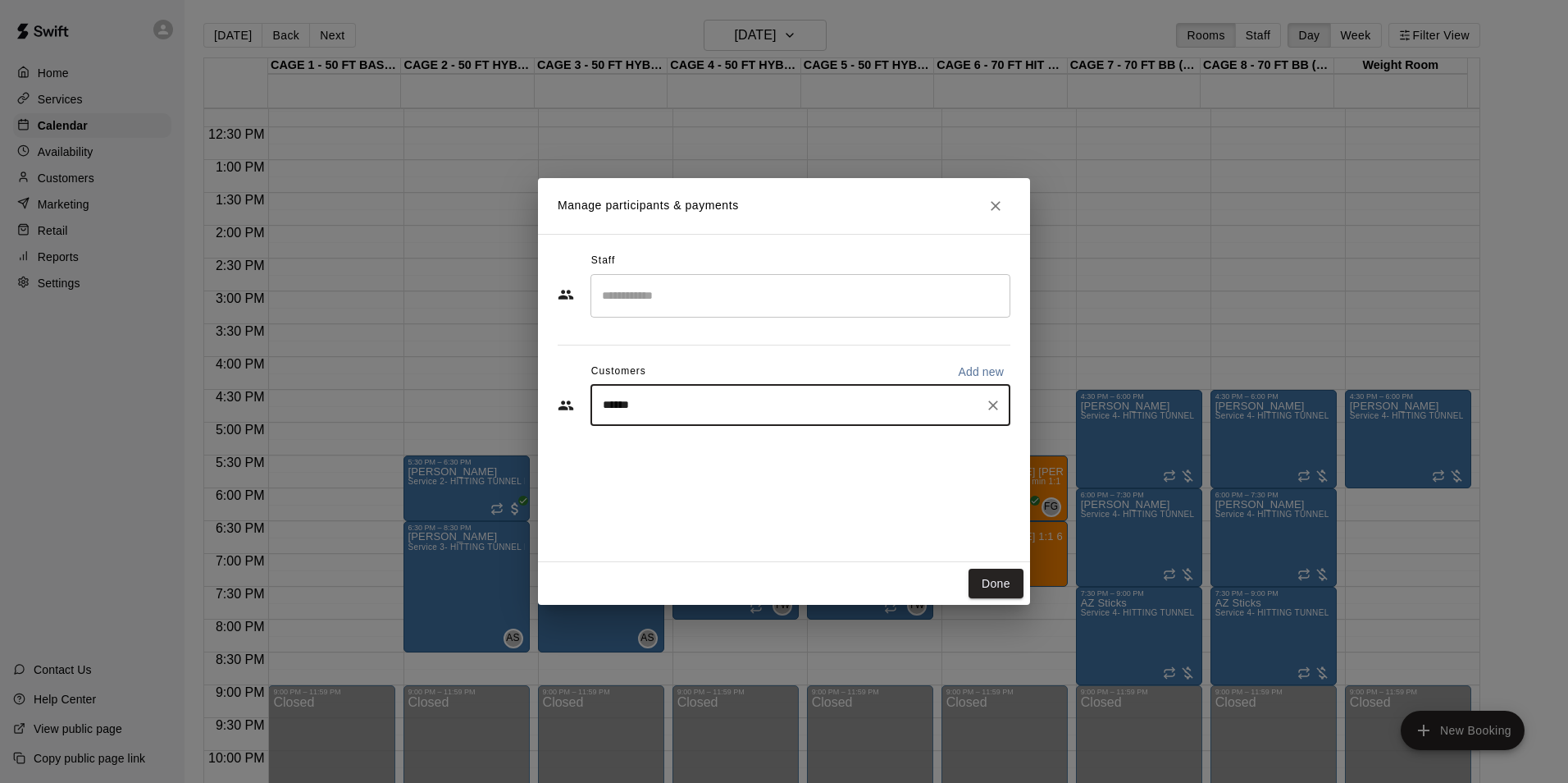
type input "*******"
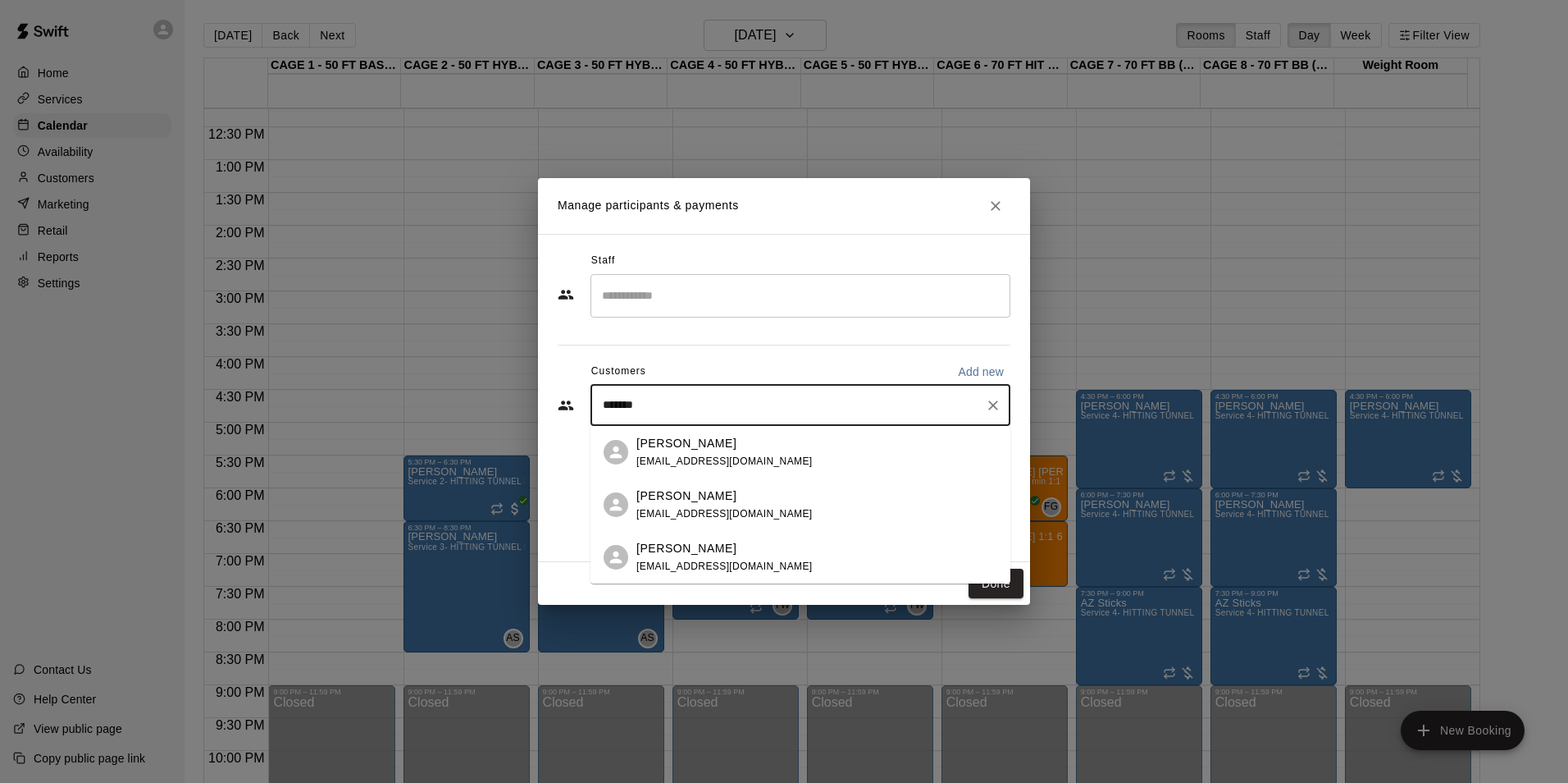
click at [741, 463] on span "montylong1432@gmail.com" at bounding box center [725, 461] width 176 height 12
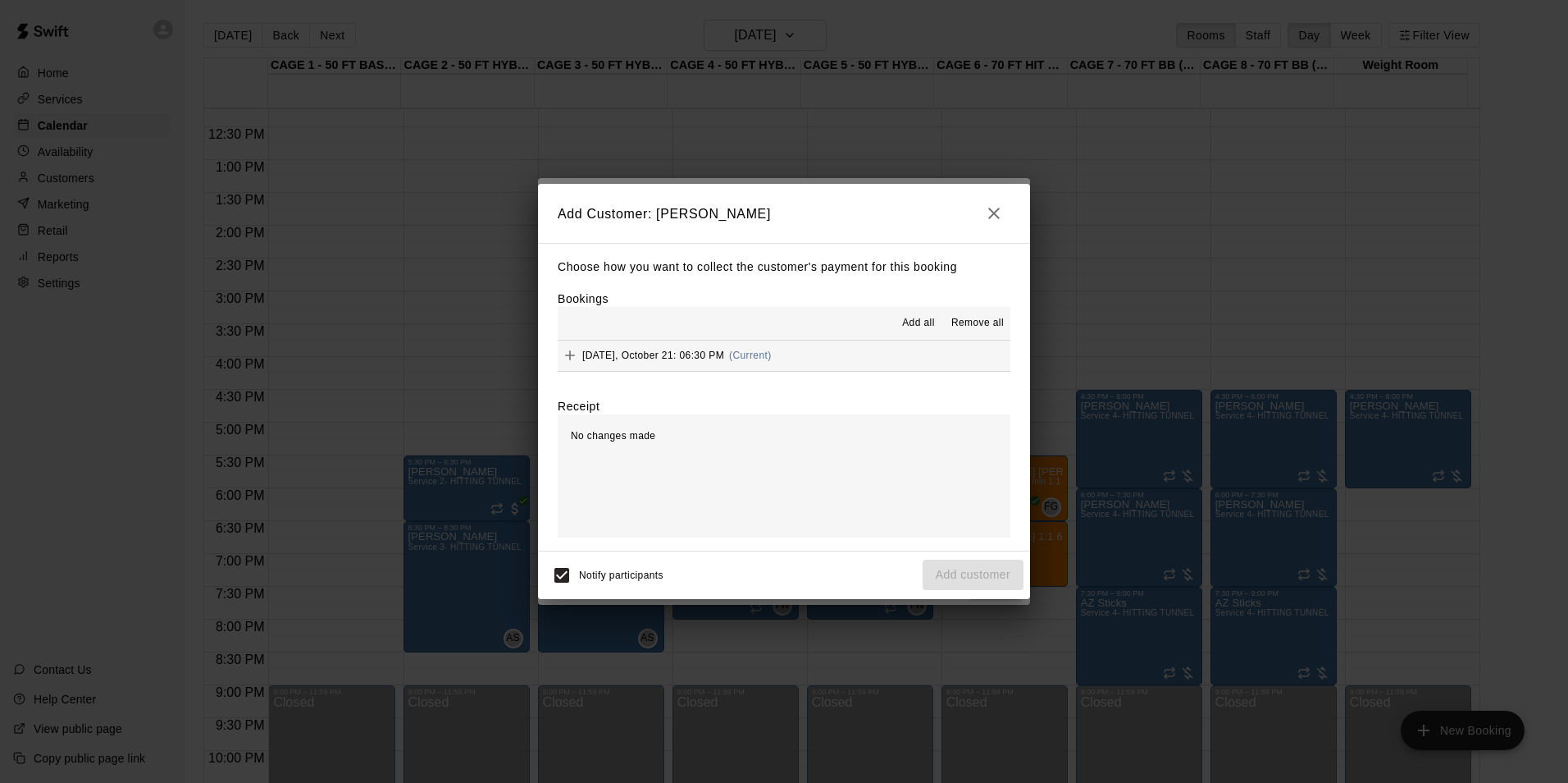
click at [866, 338] on div "Add all Remove all" at bounding box center [784, 323] width 453 height 33
click at [932, 323] on span "Add all" at bounding box center [918, 323] width 33 height 16
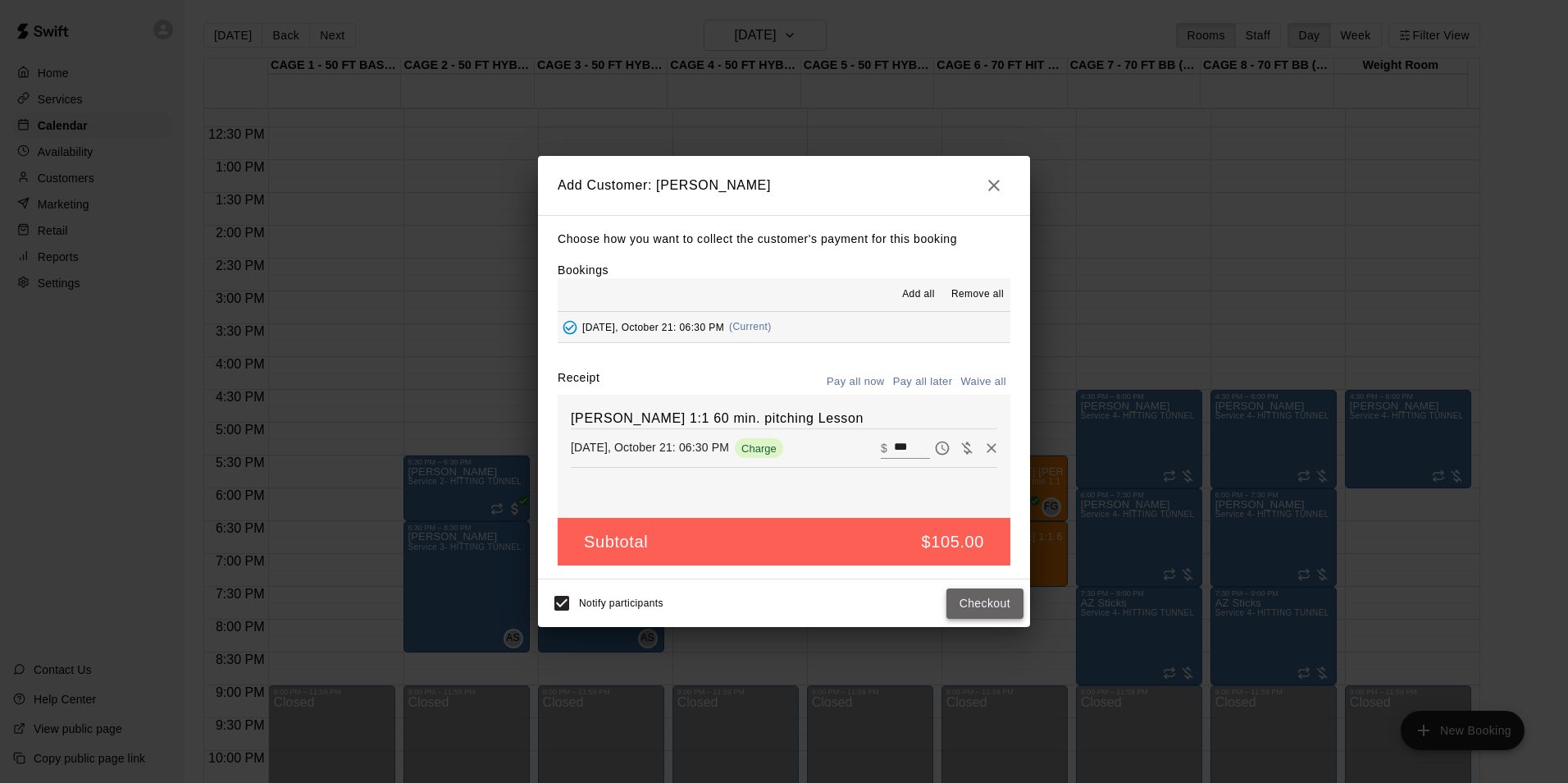
click at [987, 609] on button "Checkout" at bounding box center [985, 604] width 77 height 30
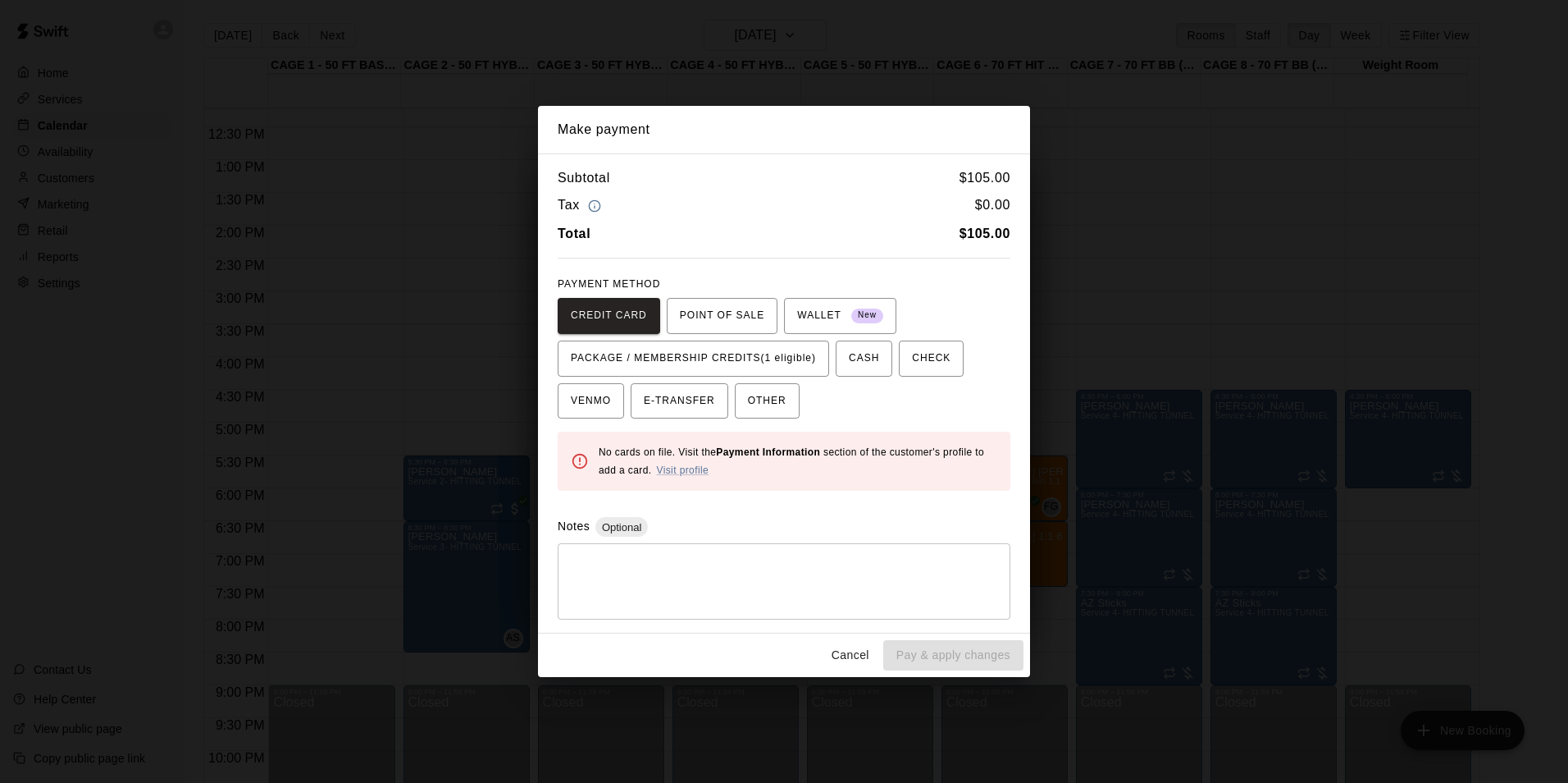
click at [843, 652] on button "Cancel" at bounding box center [850, 656] width 53 height 30
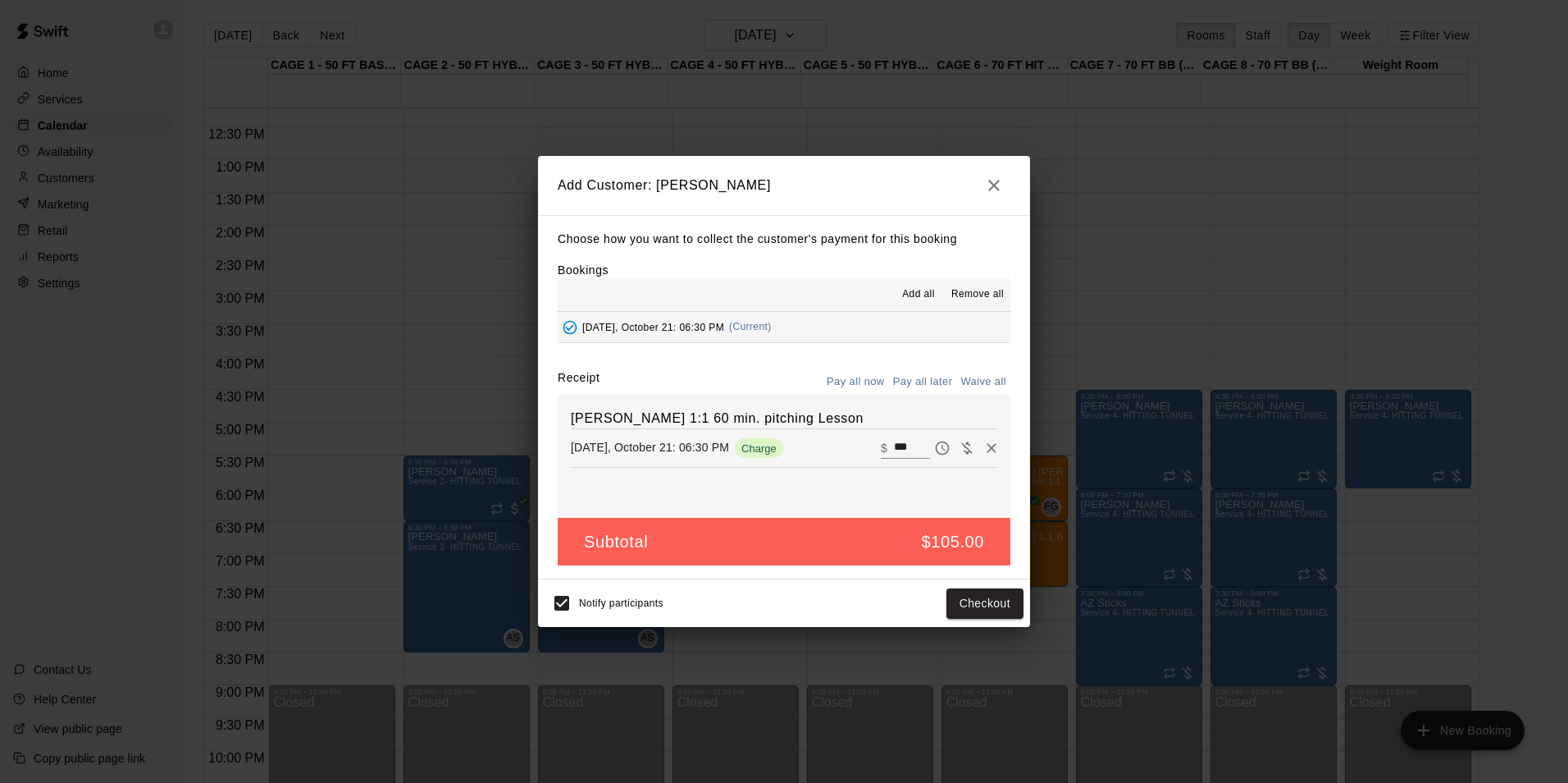
click at [922, 388] on button "Pay all later" at bounding box center [923, 382] width 68 height 26
click at [963, 599] on button "Add customer" at bounding box center [972, 604] width 101 height 30
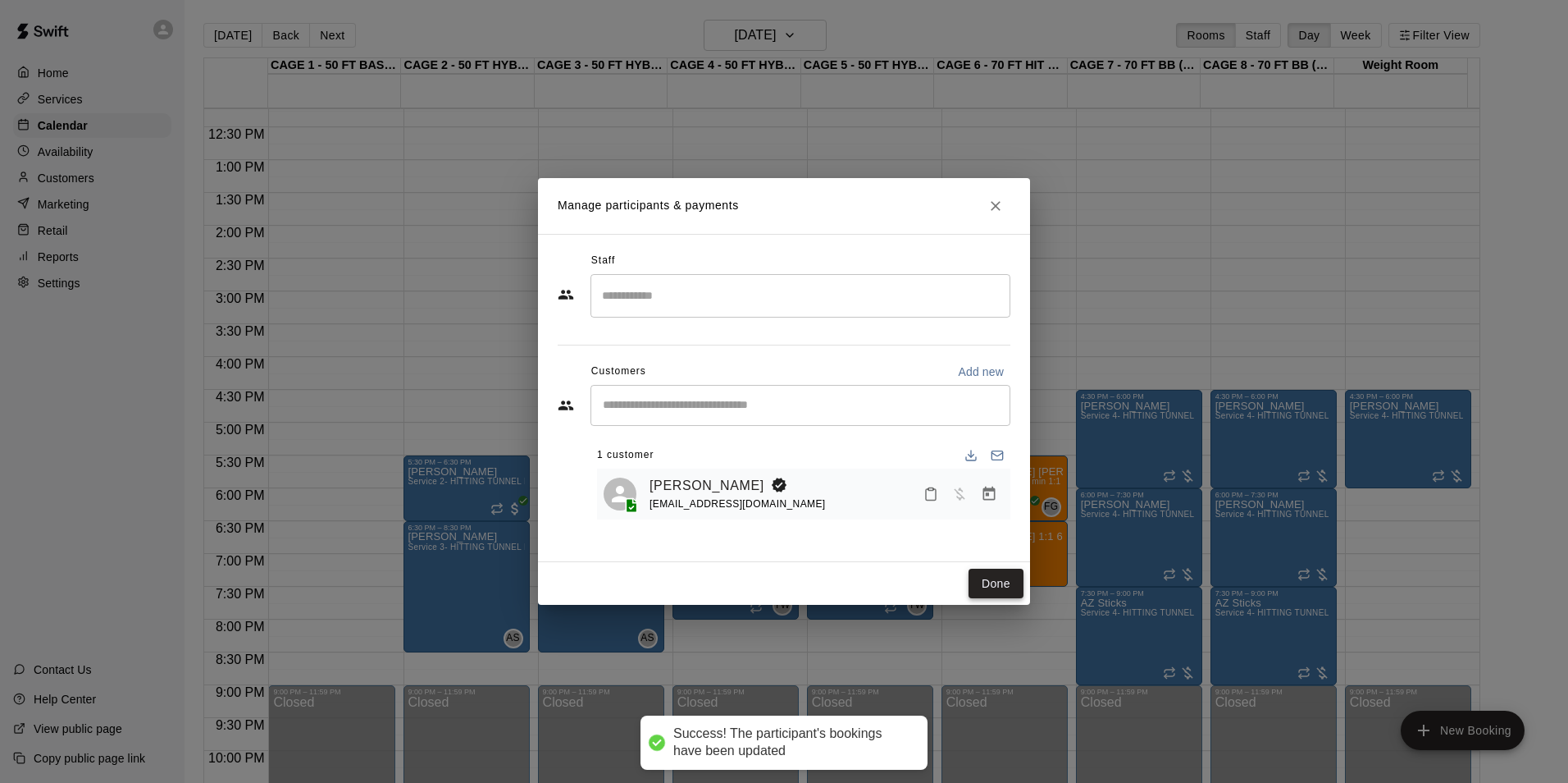
click at [981, 589] on button "Done" at bounding box center [996, 583] width 55 height 30
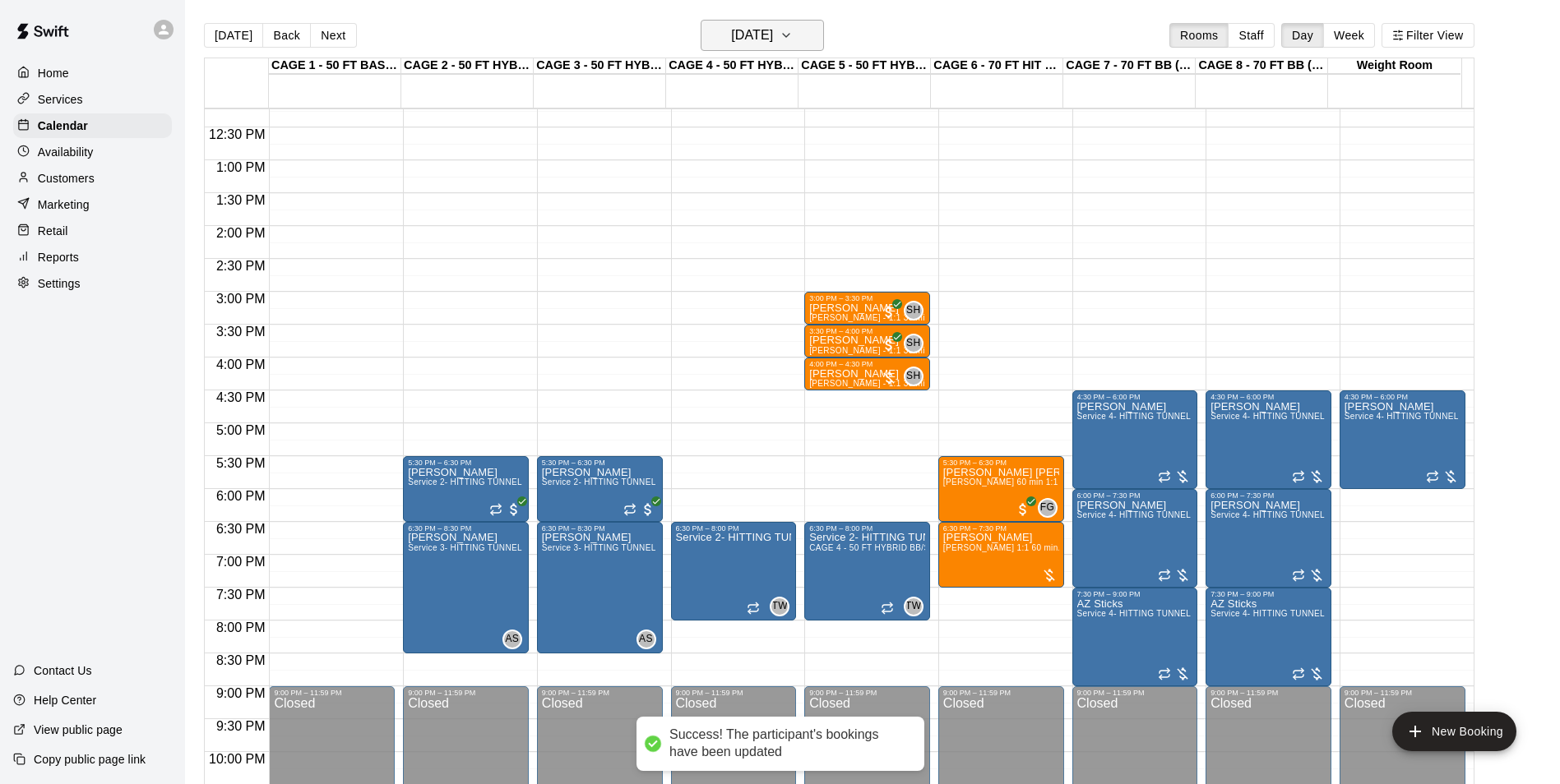
click at [751, 28] on h6 "[DATE]" at bounding box center [751, 36] width 42 height 23
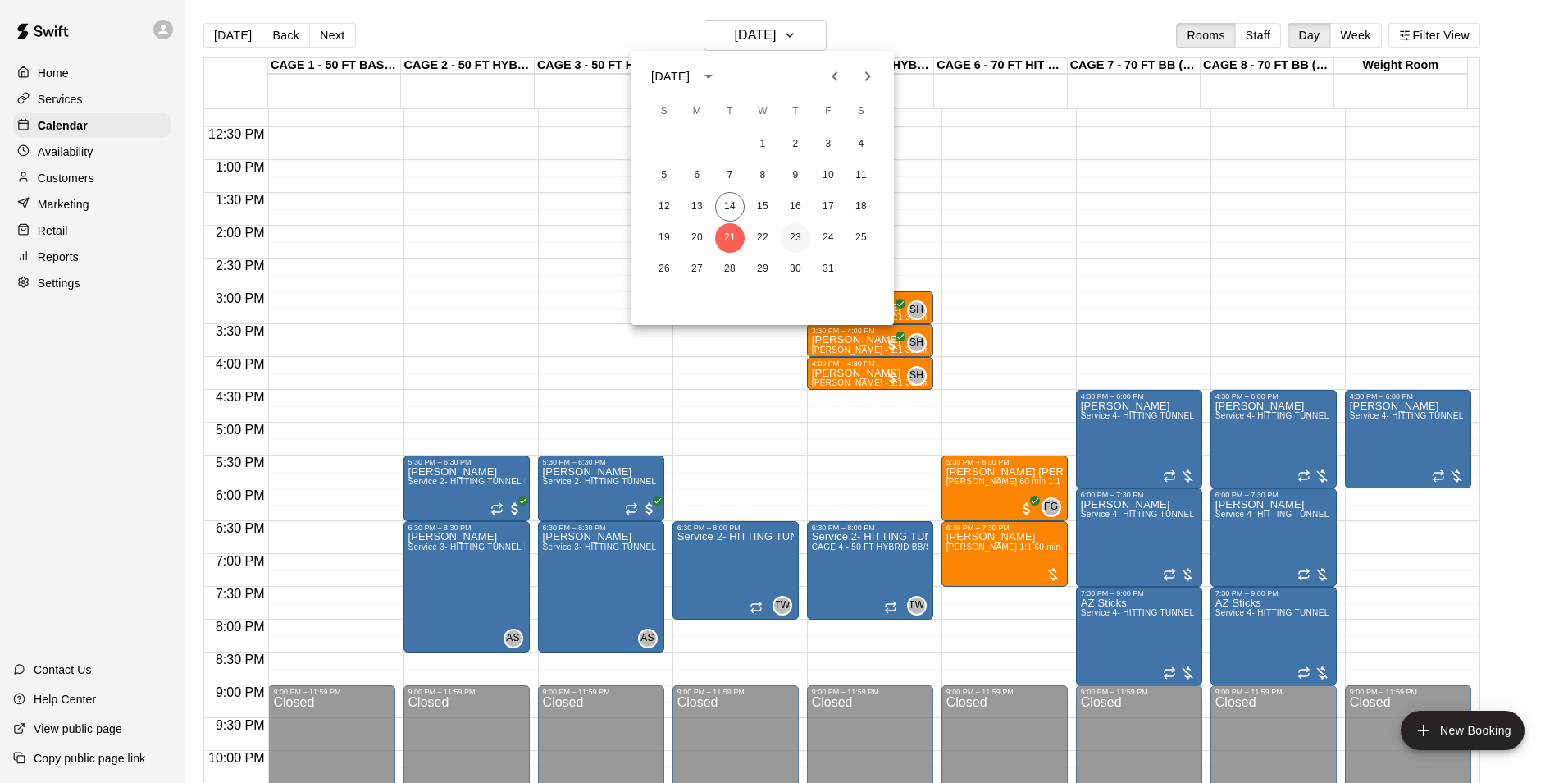
click at [786, 242] on button "23" at bounding box center [795, 238] width 29 height 29
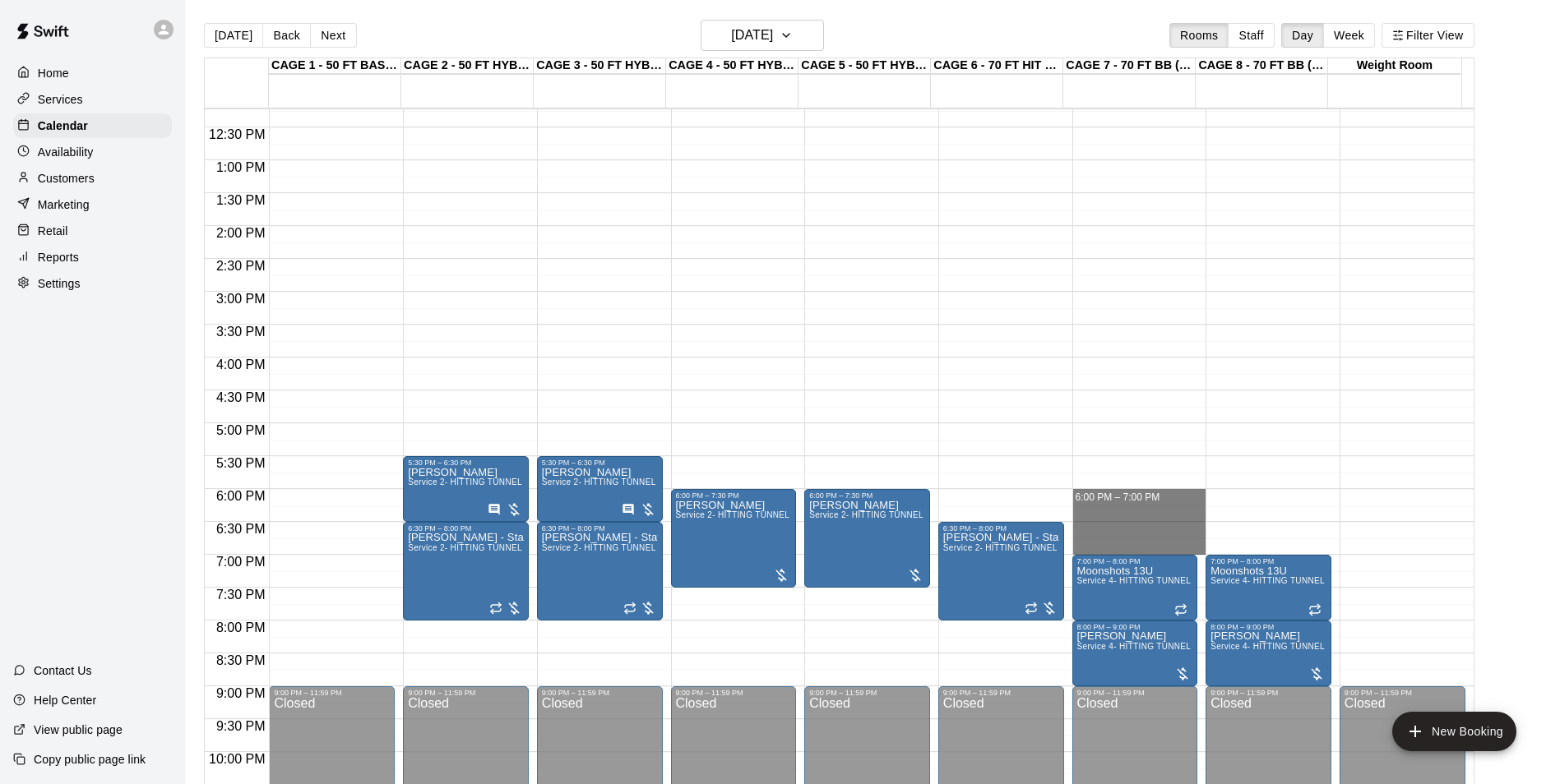
drag, startPoint x: 1093, startPoint y: 496, endPoint x: 1092, endPoint y: 554, distance: 58.0
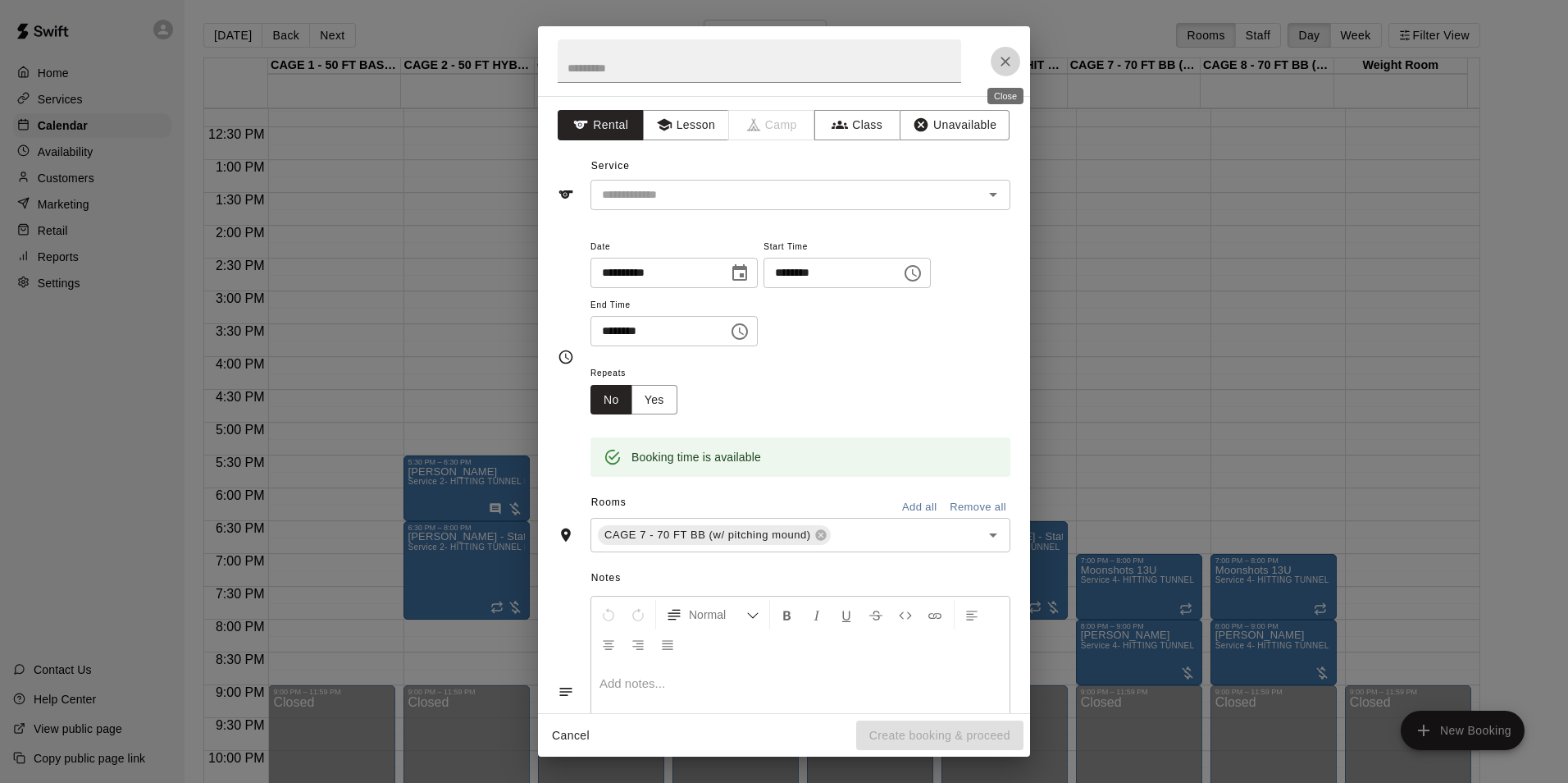
click at [1005, 68] on icon "Close" at bounding box center [1005, 61] width 16 height 16
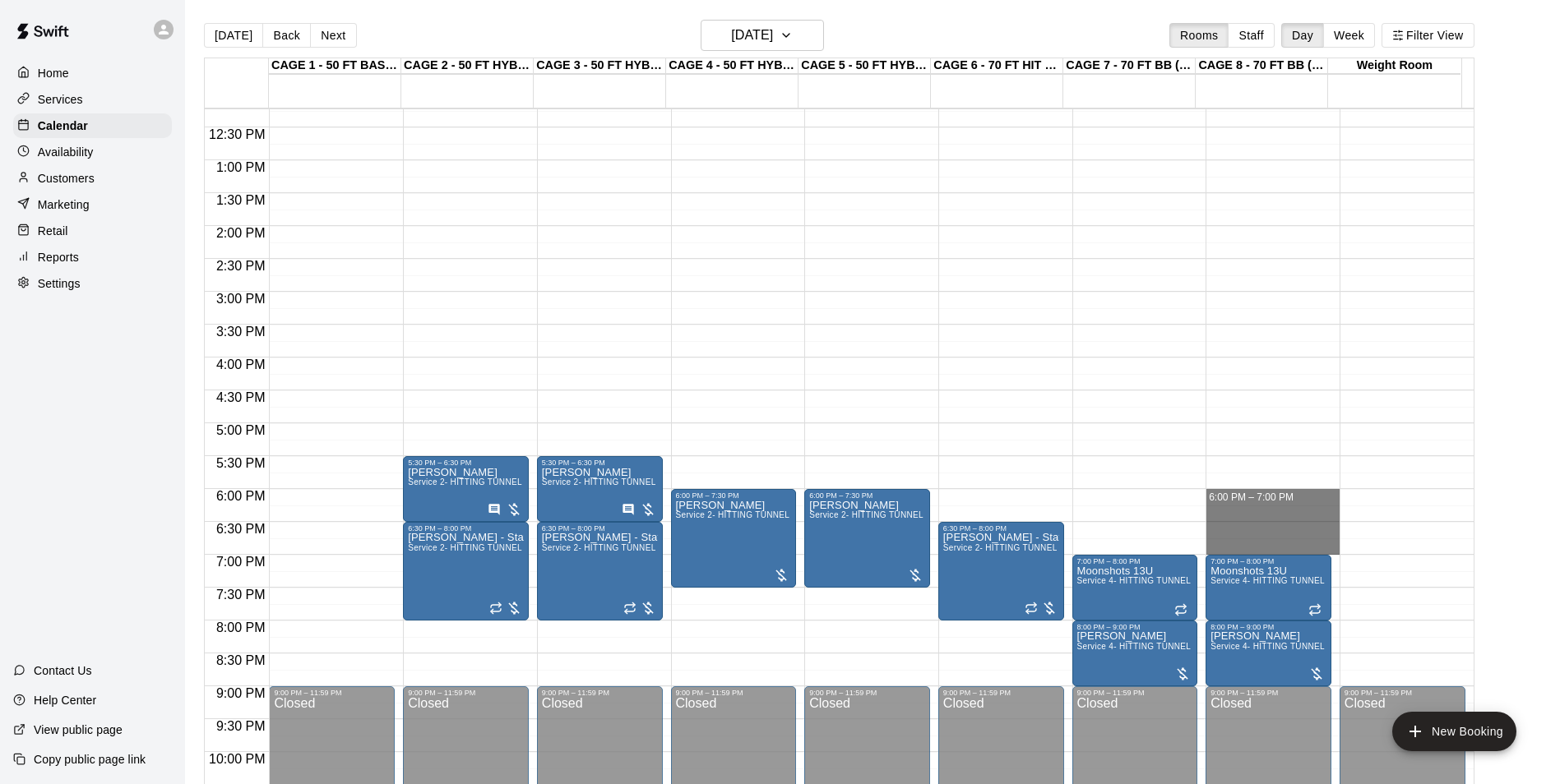
drag, startPoint x: 1220, startPoint y: 491, endPoint x: 1220, endPoint y: 544, distance: 53.0
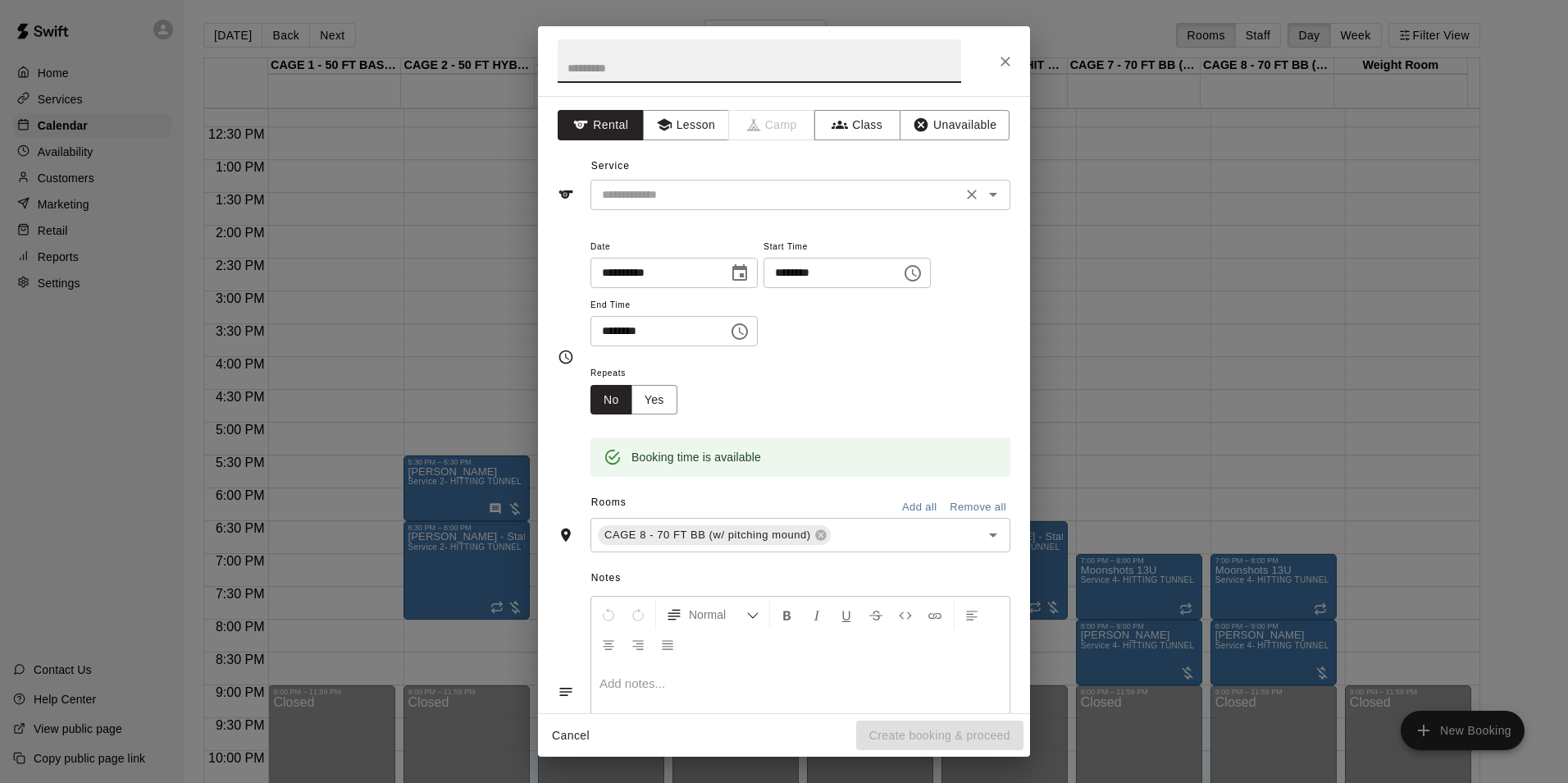
click at [719, 204] on div "​" at bounding box center [800, 195] width 420 height 30
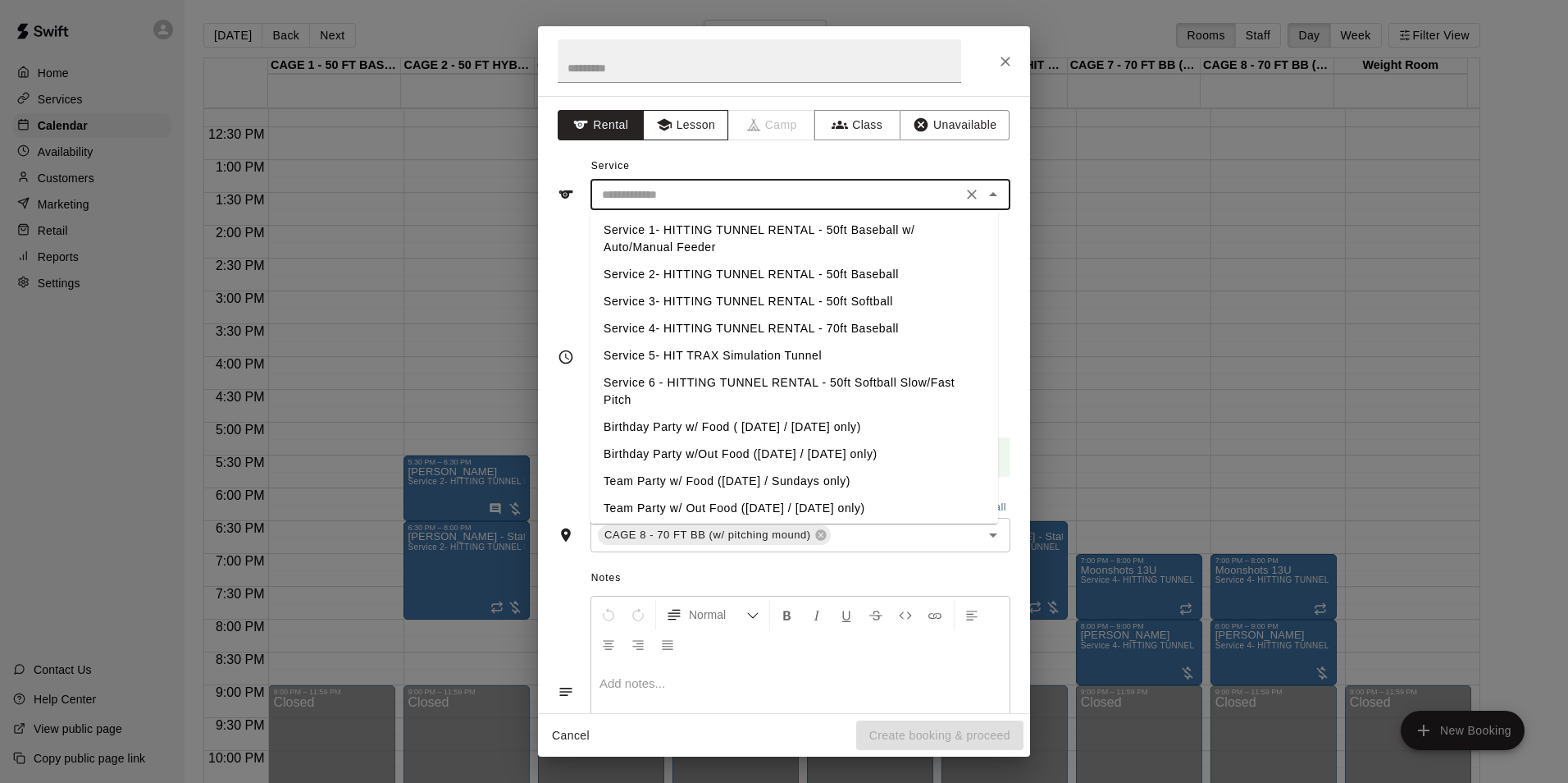
click at [705, 125] on button "Lesson" at bounding box center [686, 125] width 86 height 30
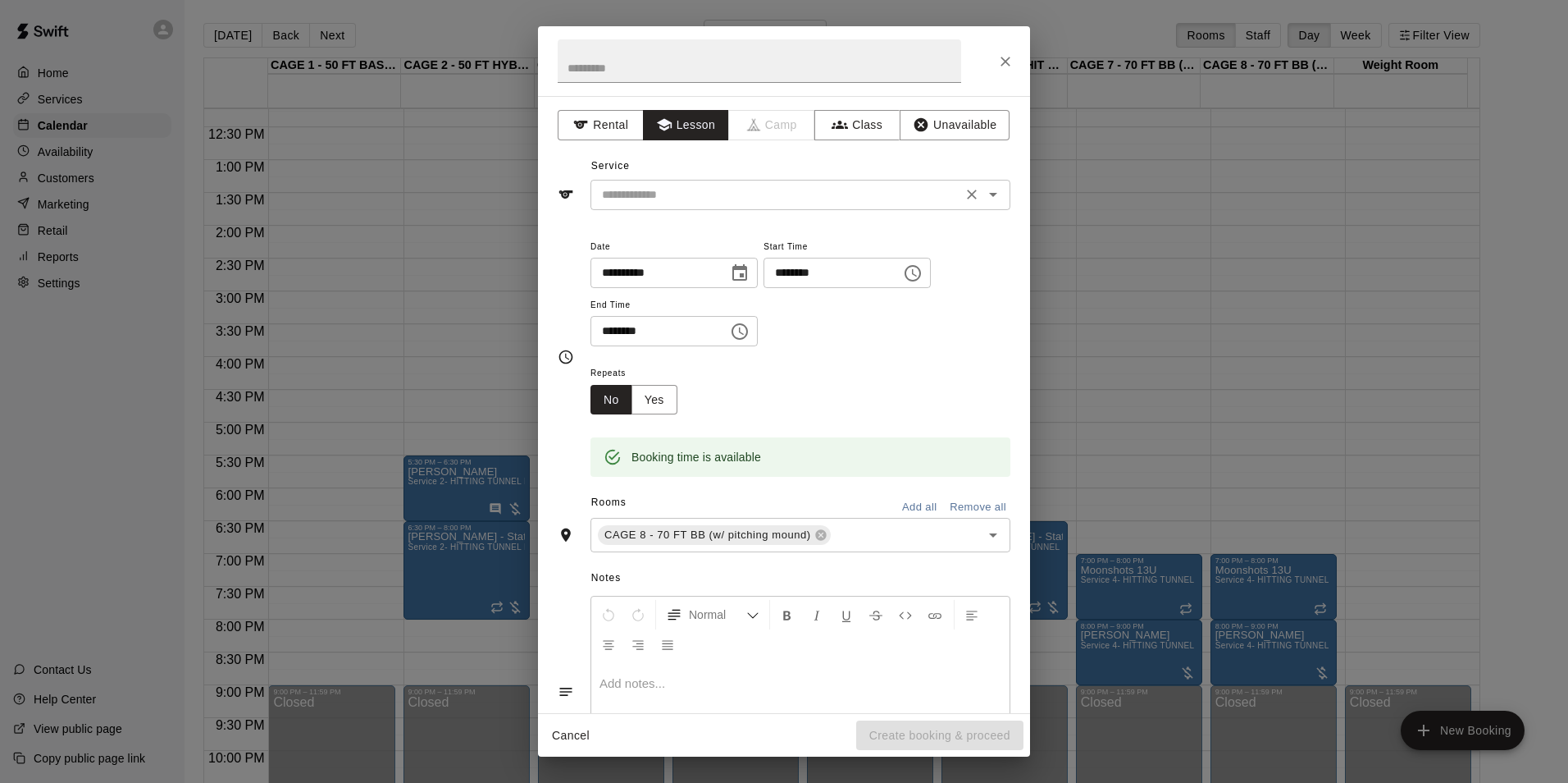
click at [730, 183] on div "​" at bounding box center [800, 195] width 420 height 30
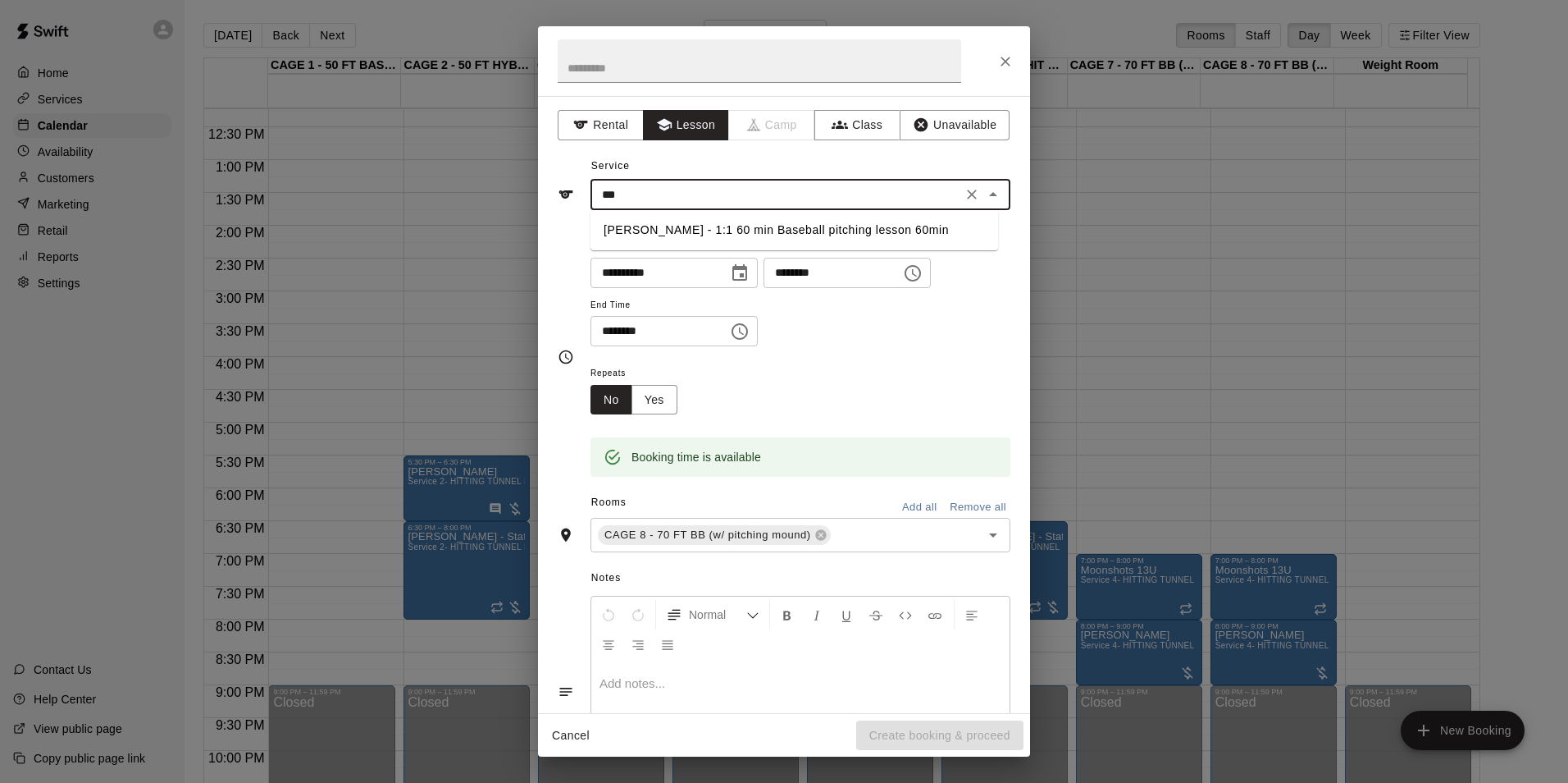
click at [711, 232] on li "[PERSON_NAME] - 1:1 60 min Baseball pitching lesson 60min" at bounding box center [794, 230] width 408 height 27
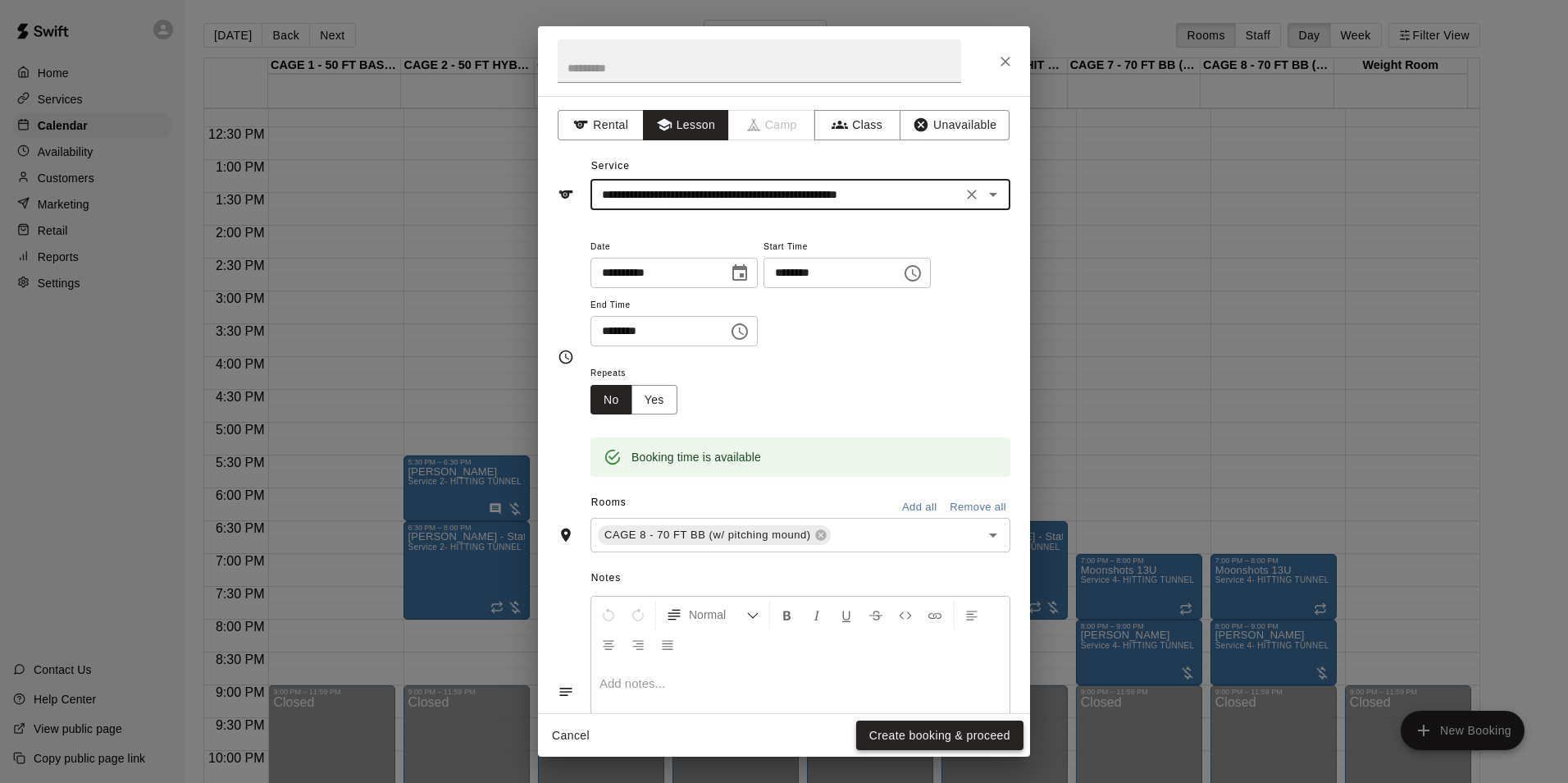
type input "**********"
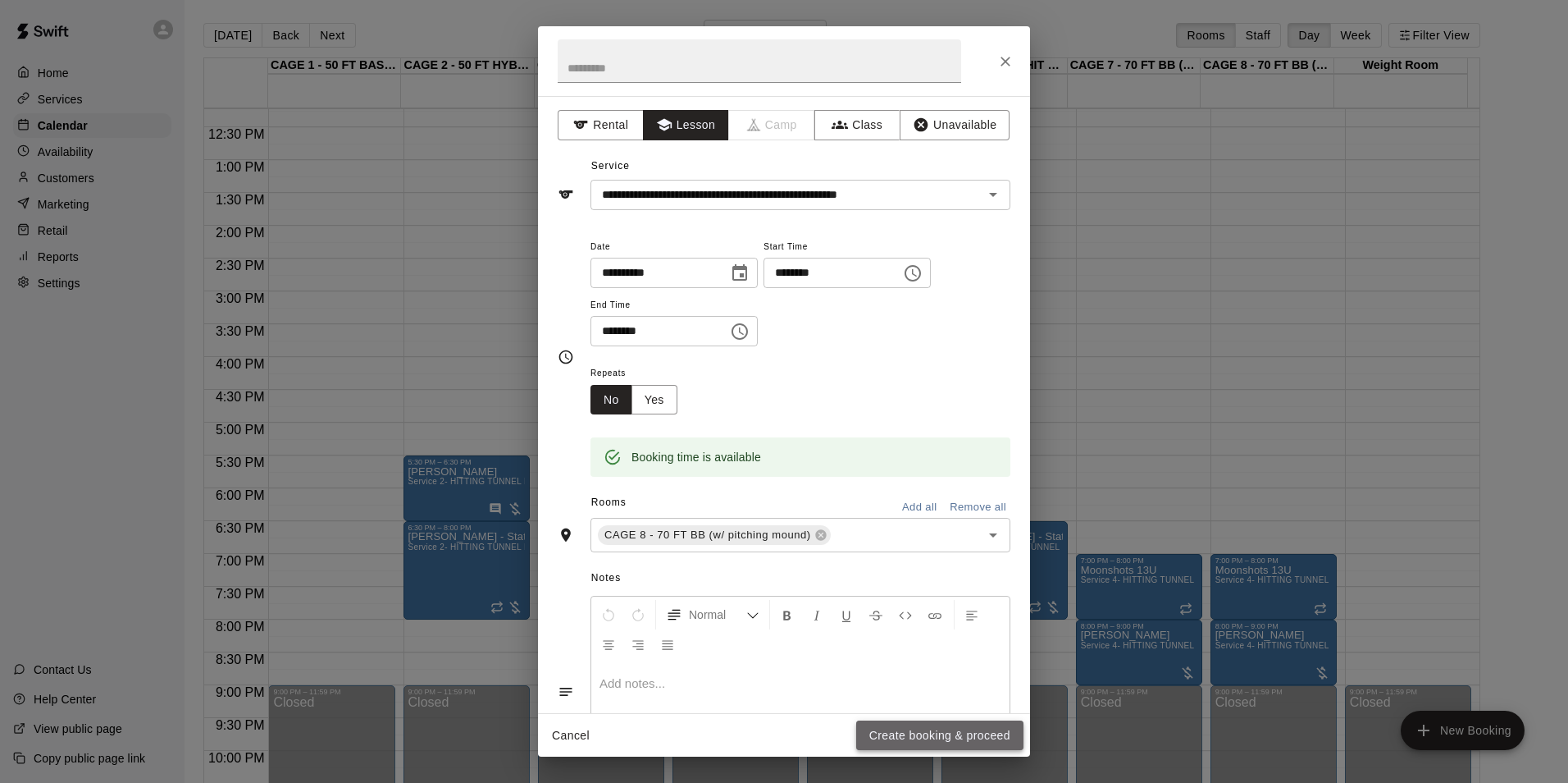
click at [945, 740] on button "Create booking & proceed" at bounding box center [940, 736] width 167 height 30
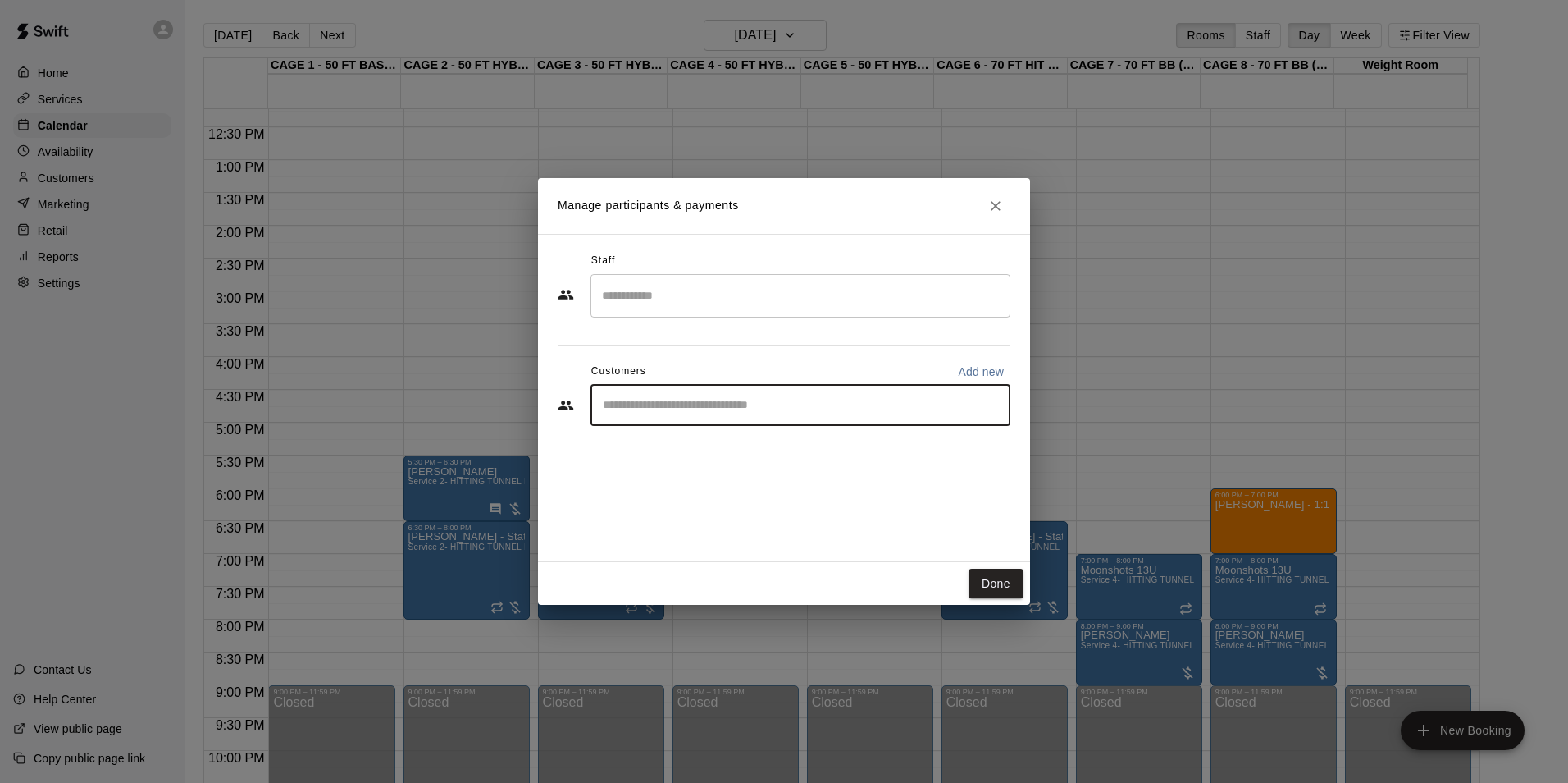
click at [781, 407] on input "Start typing to search customers..." at bounding box center [800, 405] width 405 height 16
type input "*"
type input "*******"
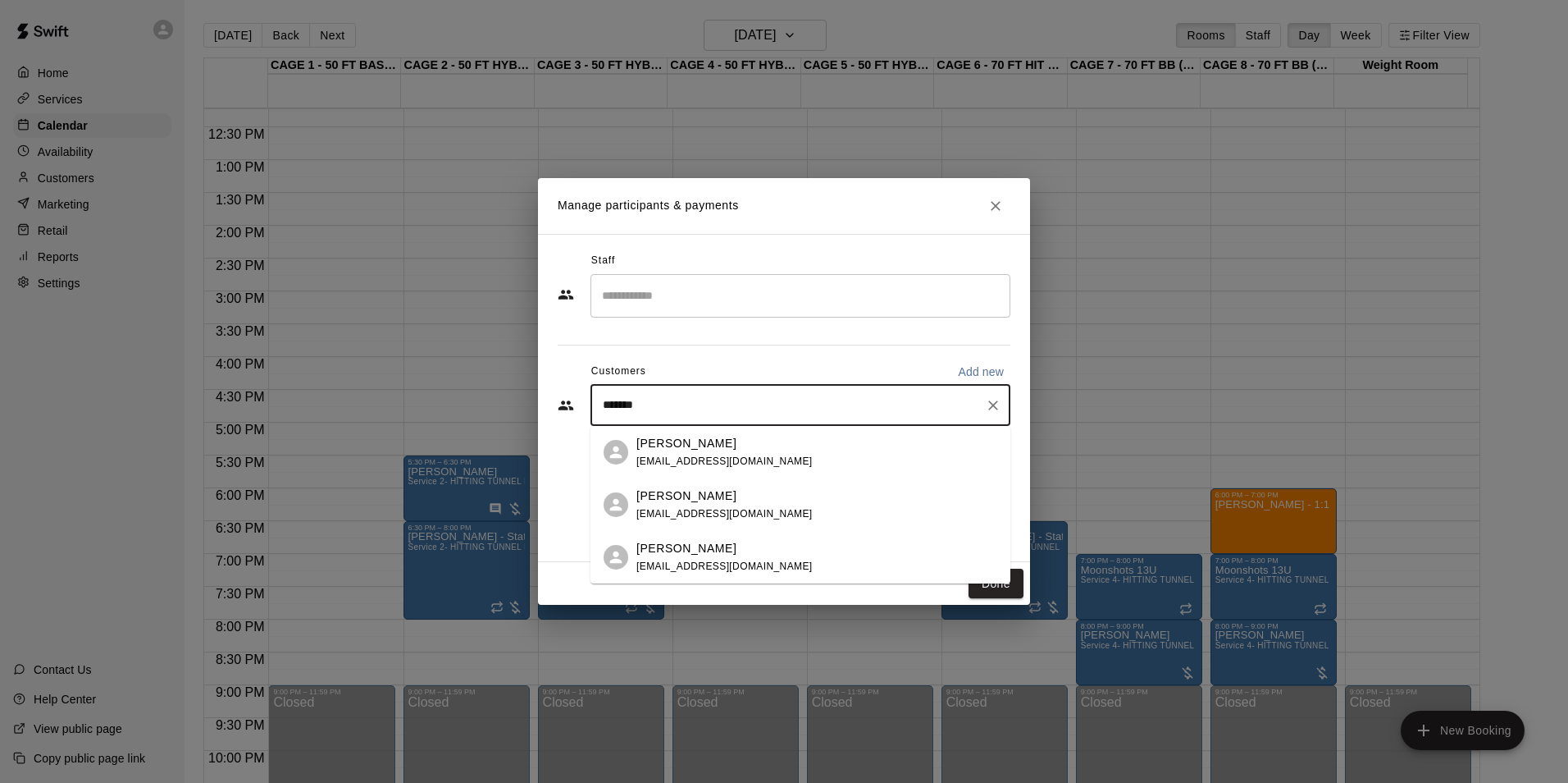
click at [724, 451] on div "[PERSON_NAME]" at bounding box center [725, 443] width 176 height 17
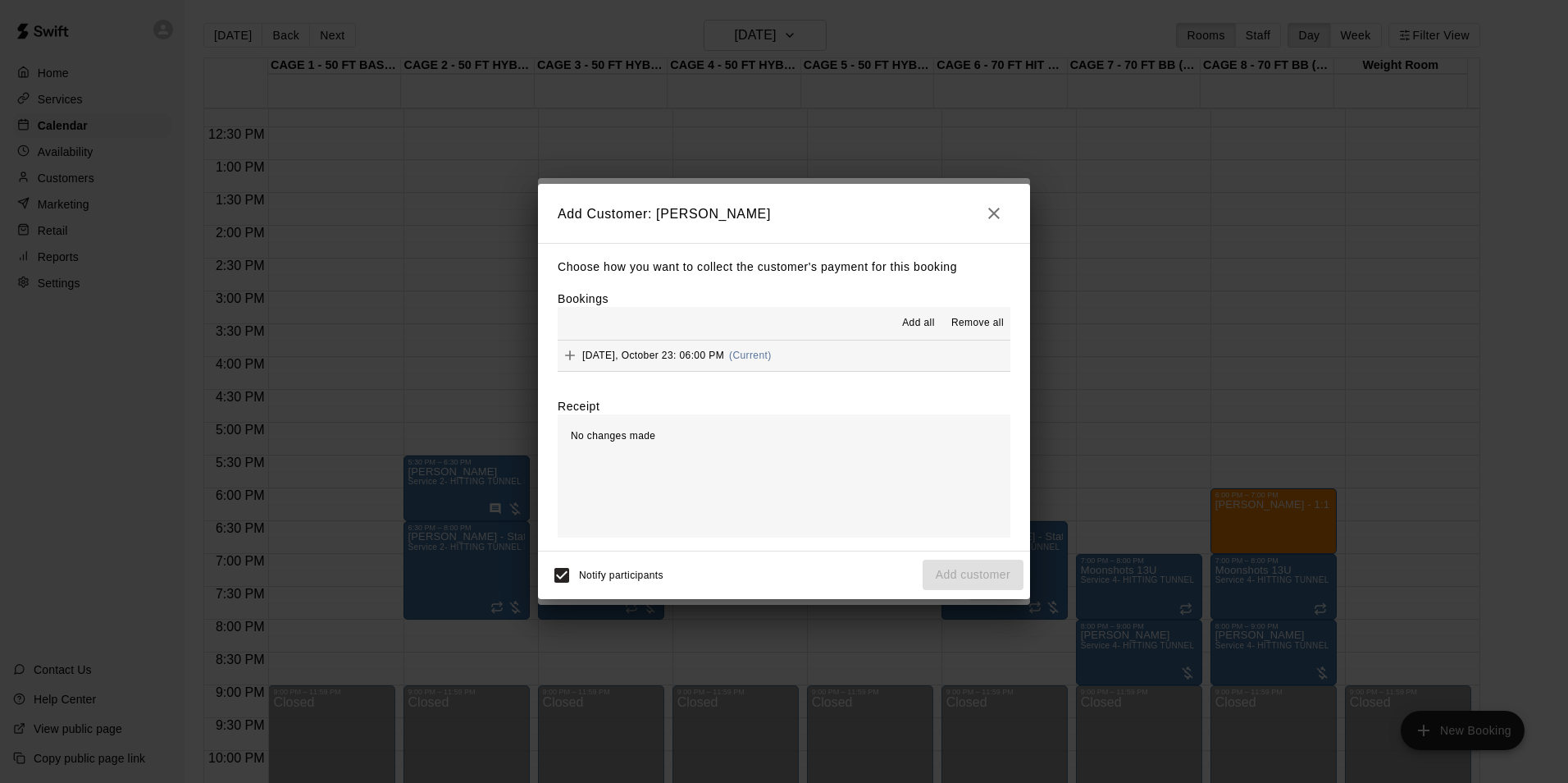
click at [918, 314] on button "Add all" at bounding box center [918, 322] width 53 height 26
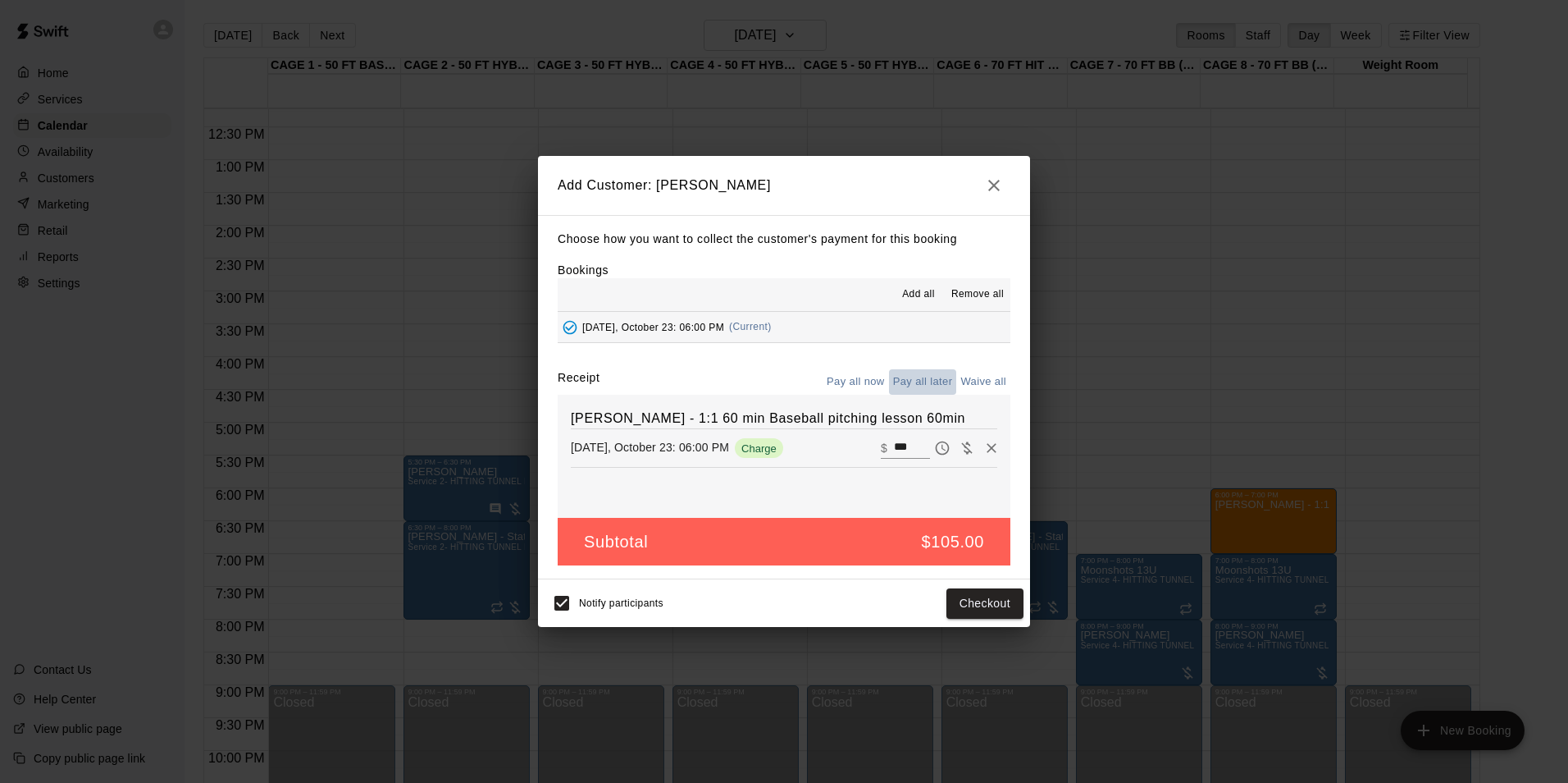
click at [943, 387] on button "Pay all later" at bounding box center [923, 382] width 68 height 26
click at [977, 610] on button "Add customer" at bounding box center [972, 604] width 101 height 30
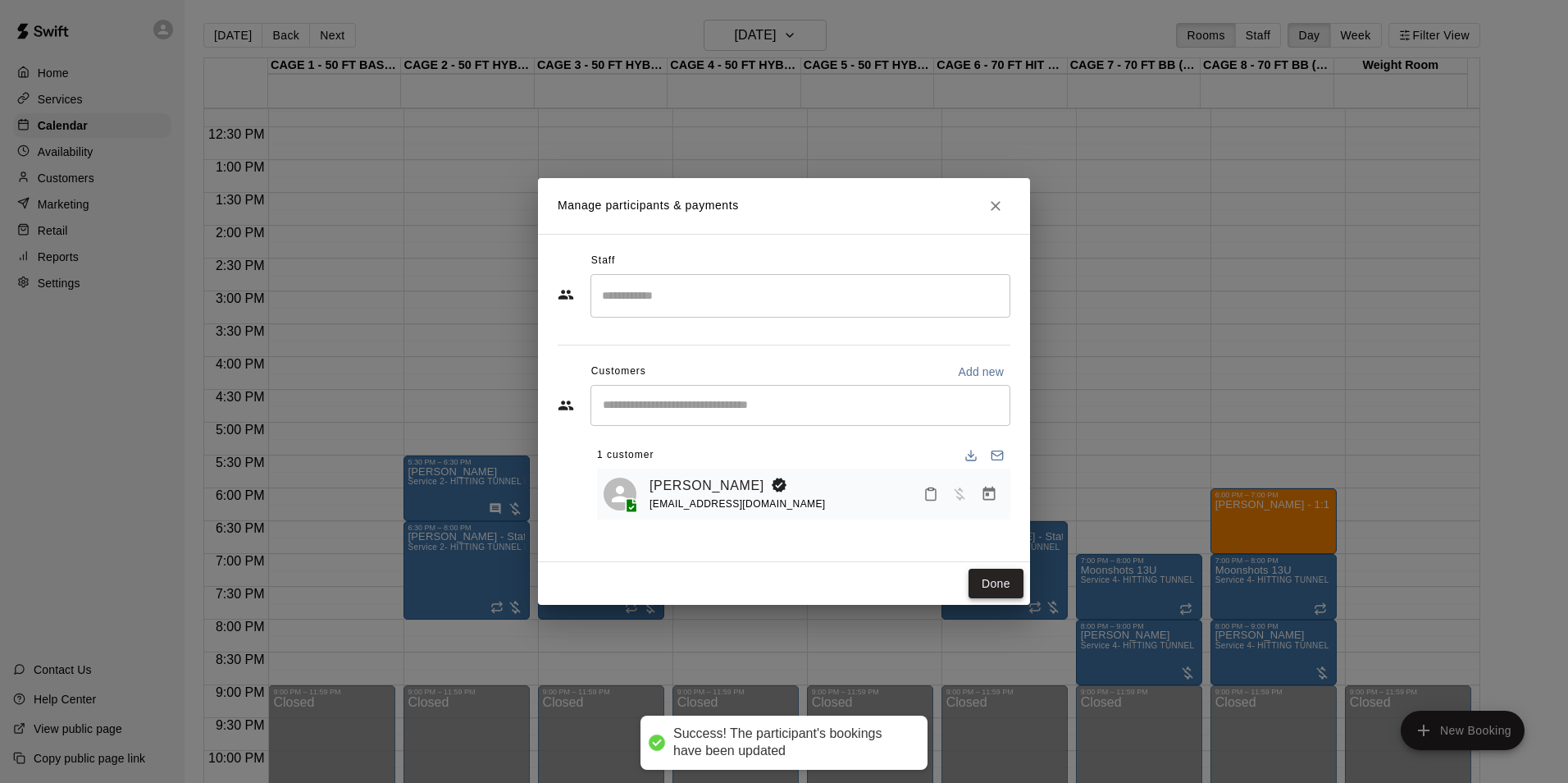
click at [995, 576] on button "Done" at bounding box center [996, 583] width 55 height 30
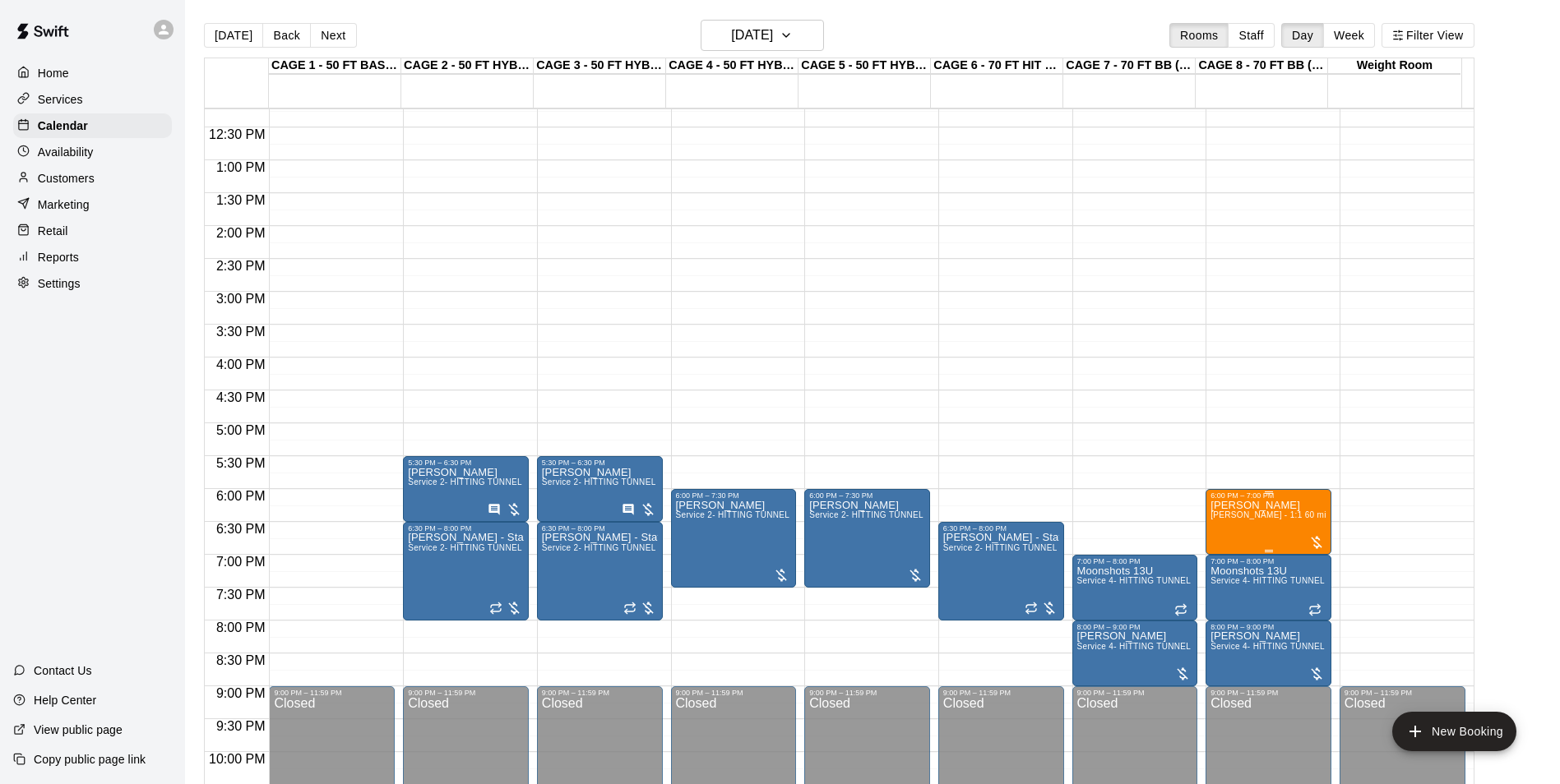
click at [1241, 519] on span "[PERSON_NAME] - 1:1 60 min Baseball pitching lesson 60min" at bounding box center [1332, 515] width 245 height 9
click at [1227, 571] on img "edit" at bounding box center [1225, 567] width 19 height 19
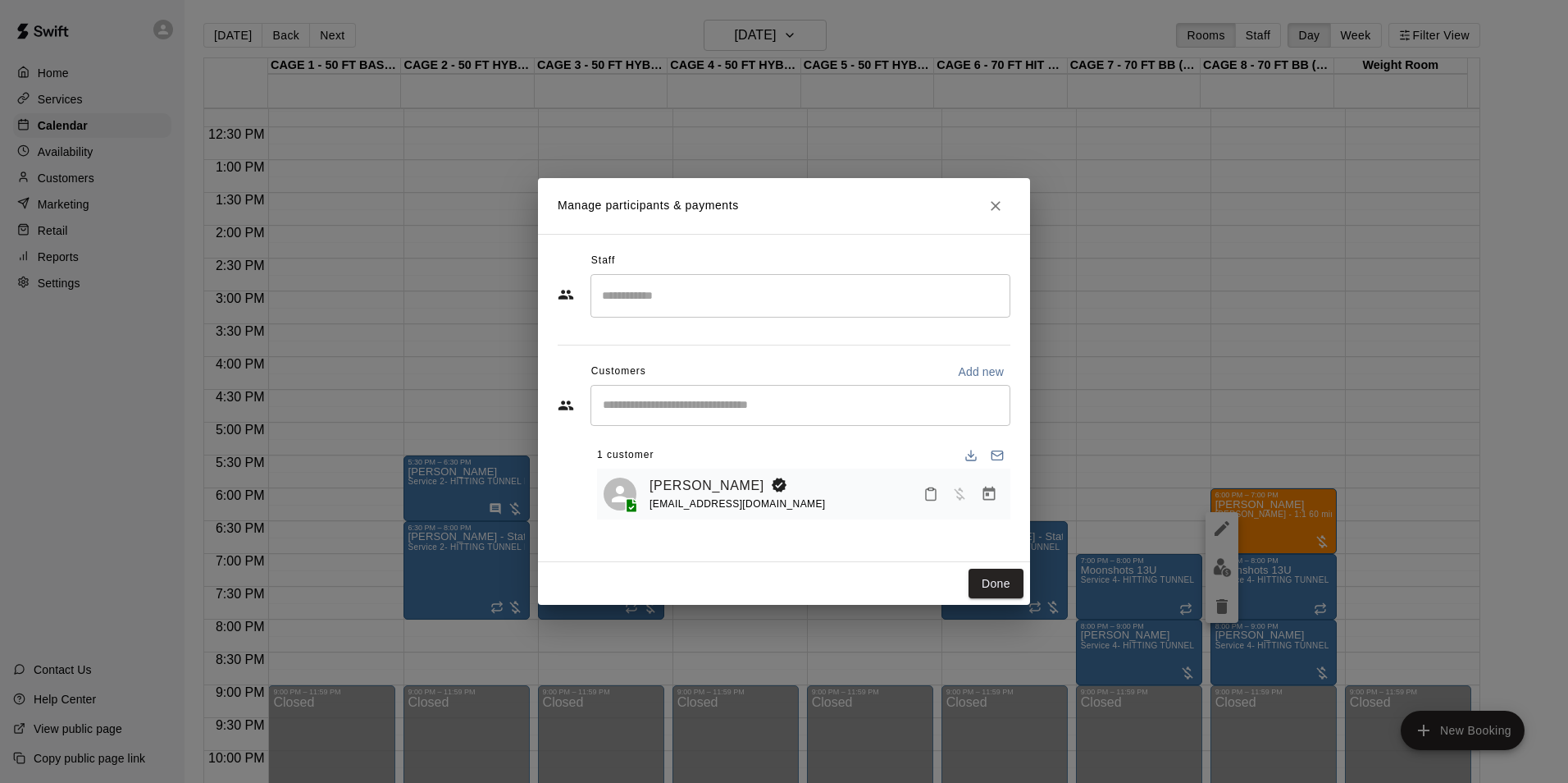
click at [789, 309] on input "Search staff" at bounding box center [800, 296] width 405 height 29
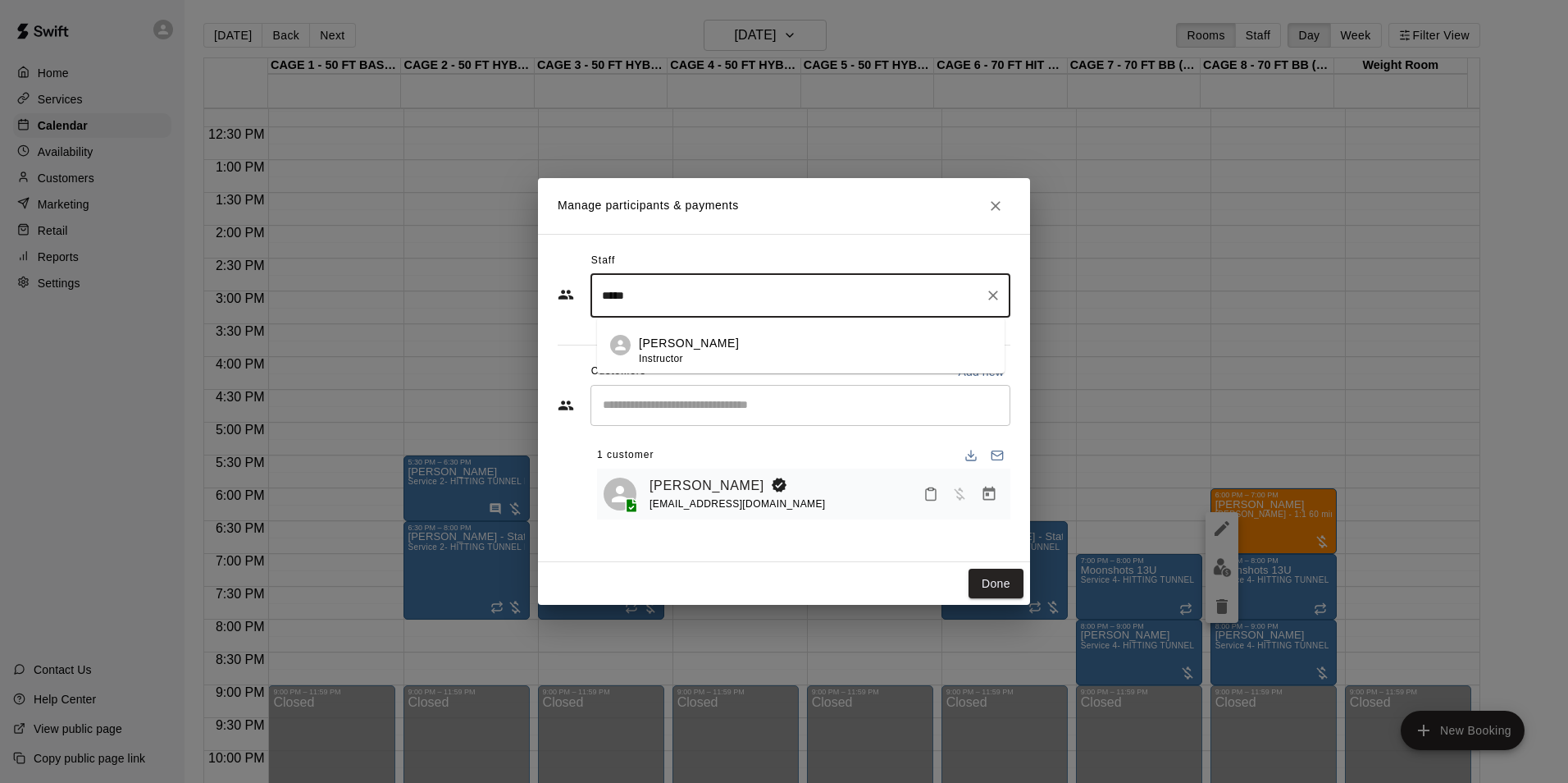
type input "*****"
click at [801, 379] on div "Customers Add new" at bounding box center [784, 371] width 453 height 26
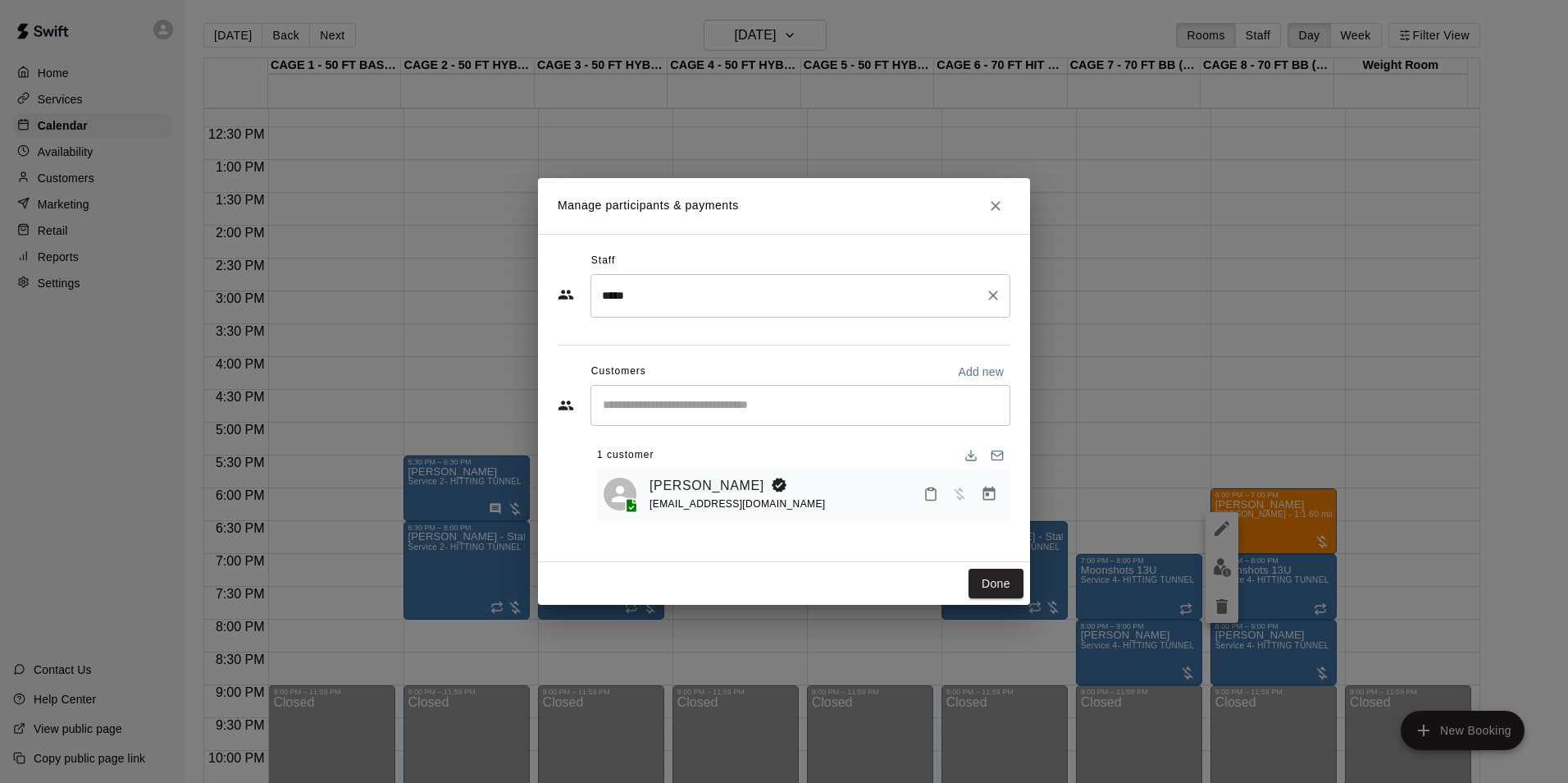
click at [799, 307] on input "*****" at bounding box center [788, 296] width 380 height 29
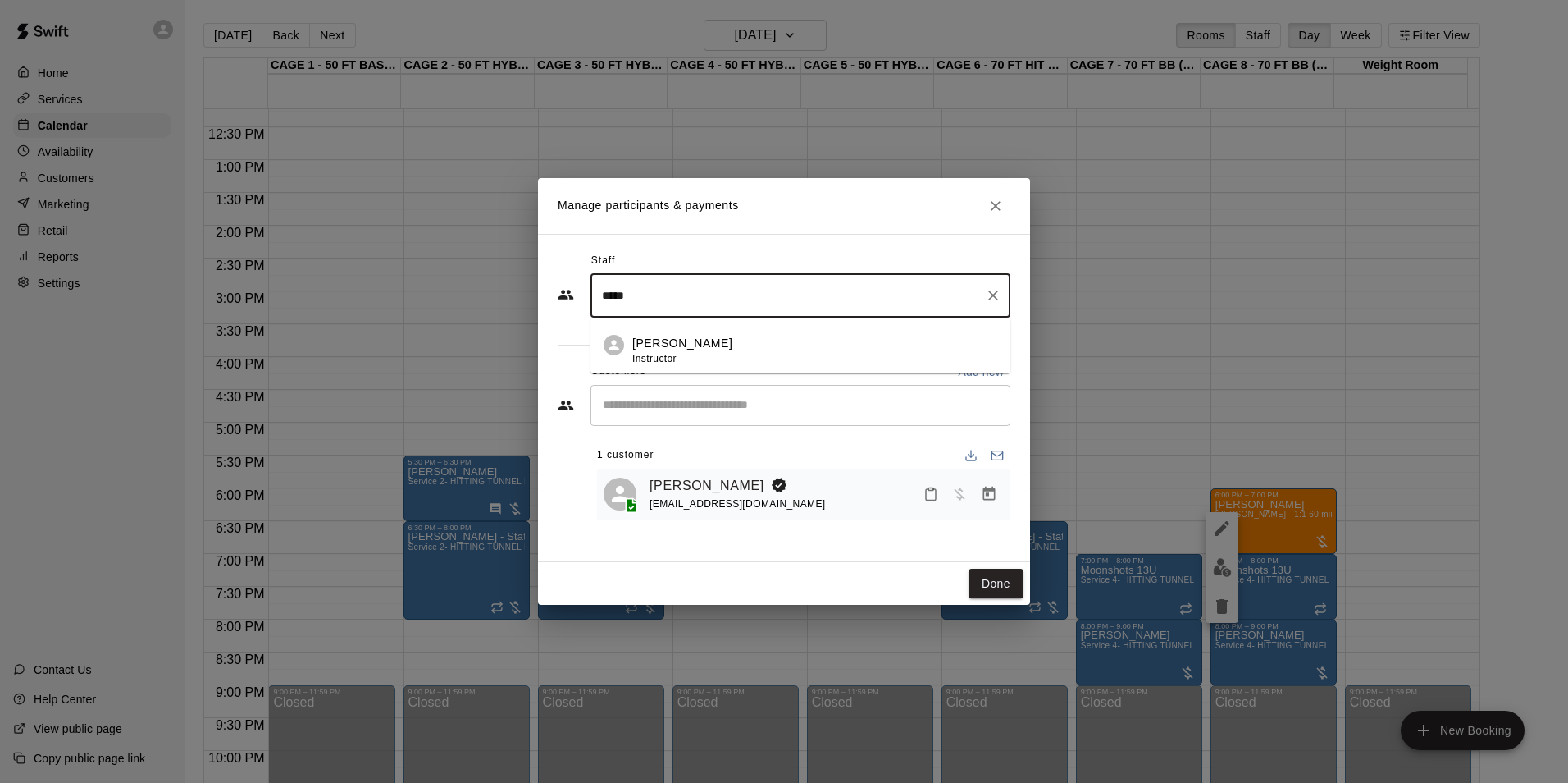
click at [777, 339] on div "Tyler Driver Instructor" at bounding box center [815, 351] width 365 height 32
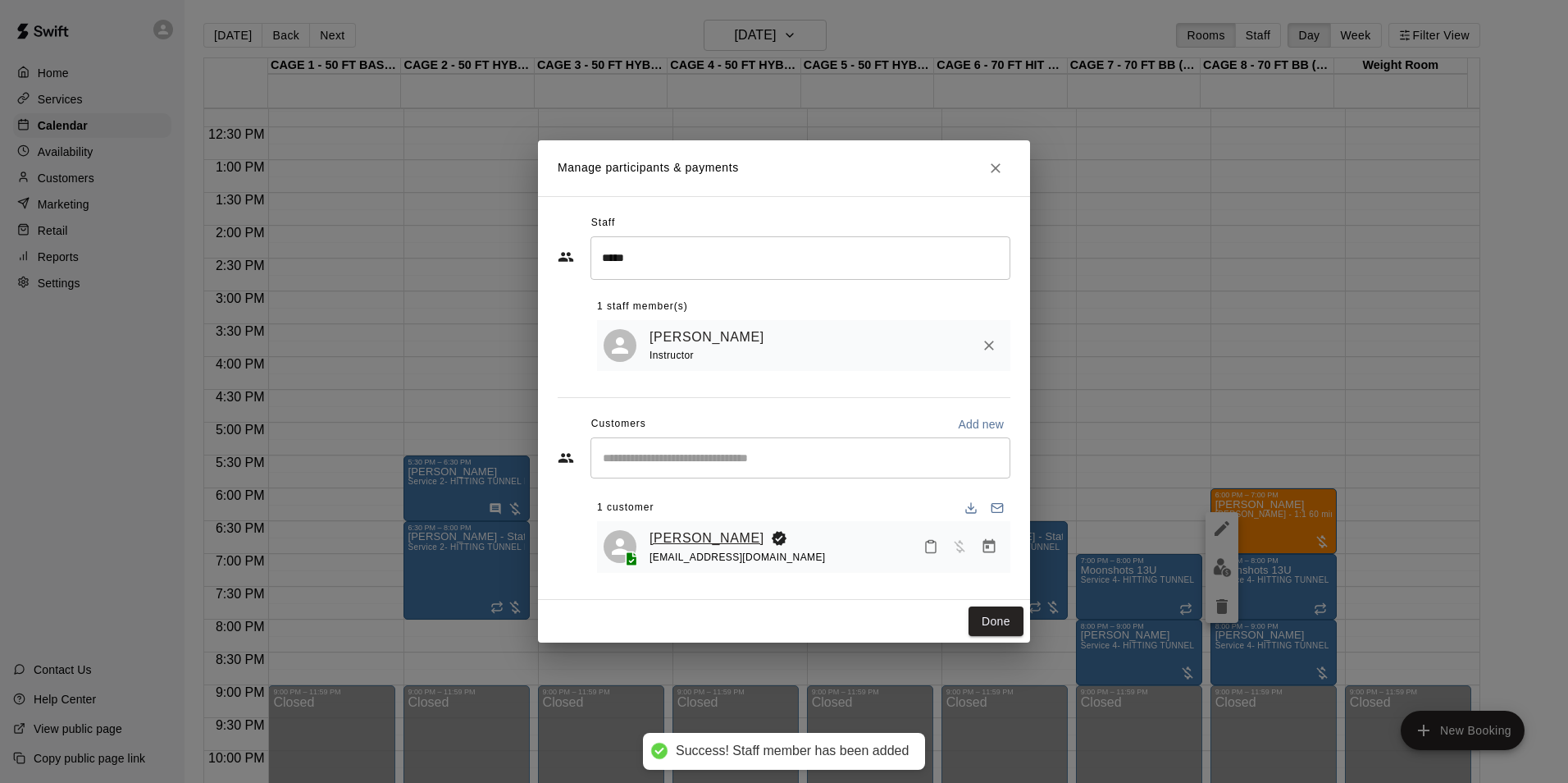
click at [686, 531] on link "[PERSON_NAME]" at bounding box center [707, 538] width 115 height 21
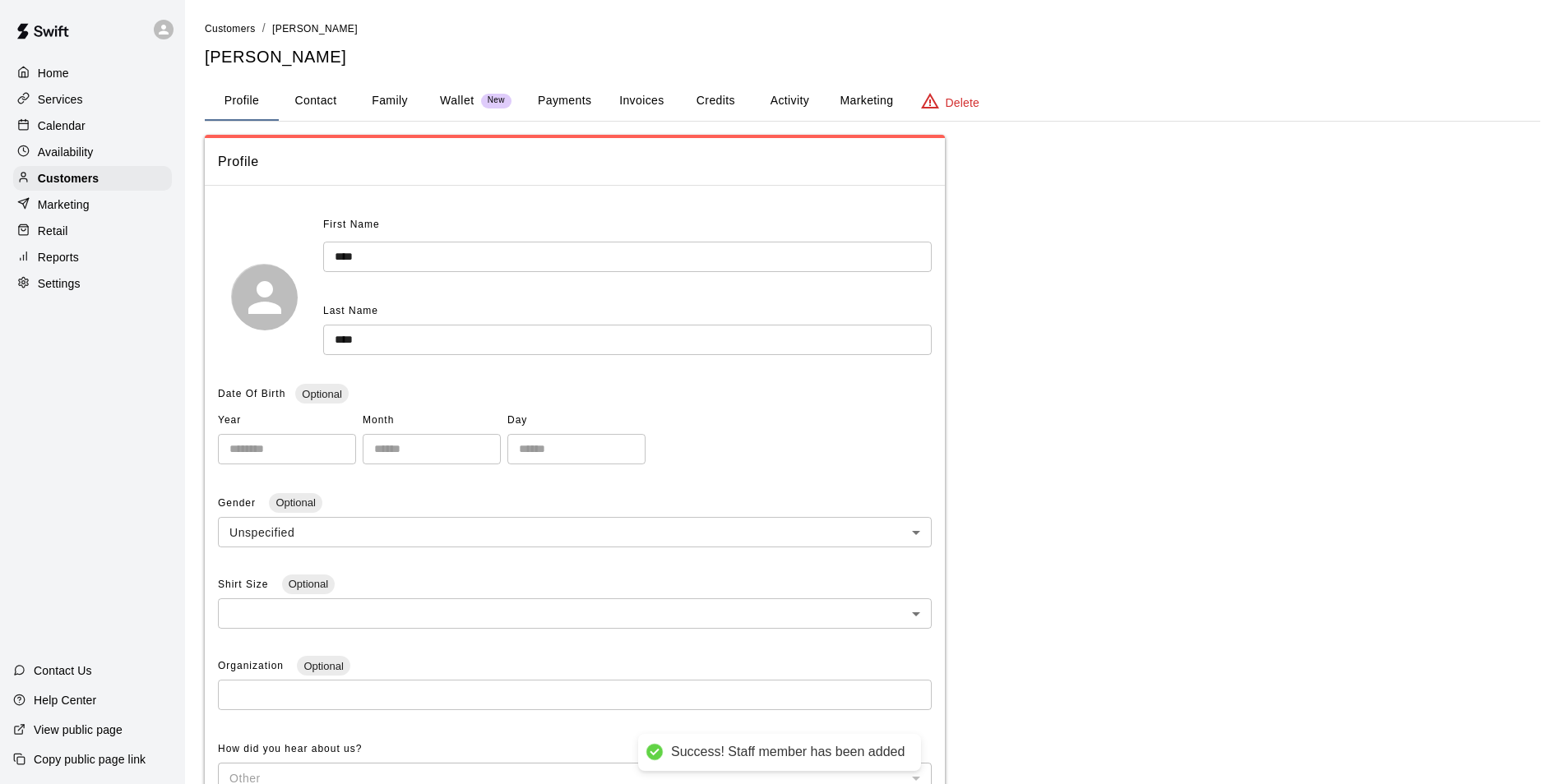
click at [734, 98] on button "Credits" at bounding box center [715, 101] width 74 height 39
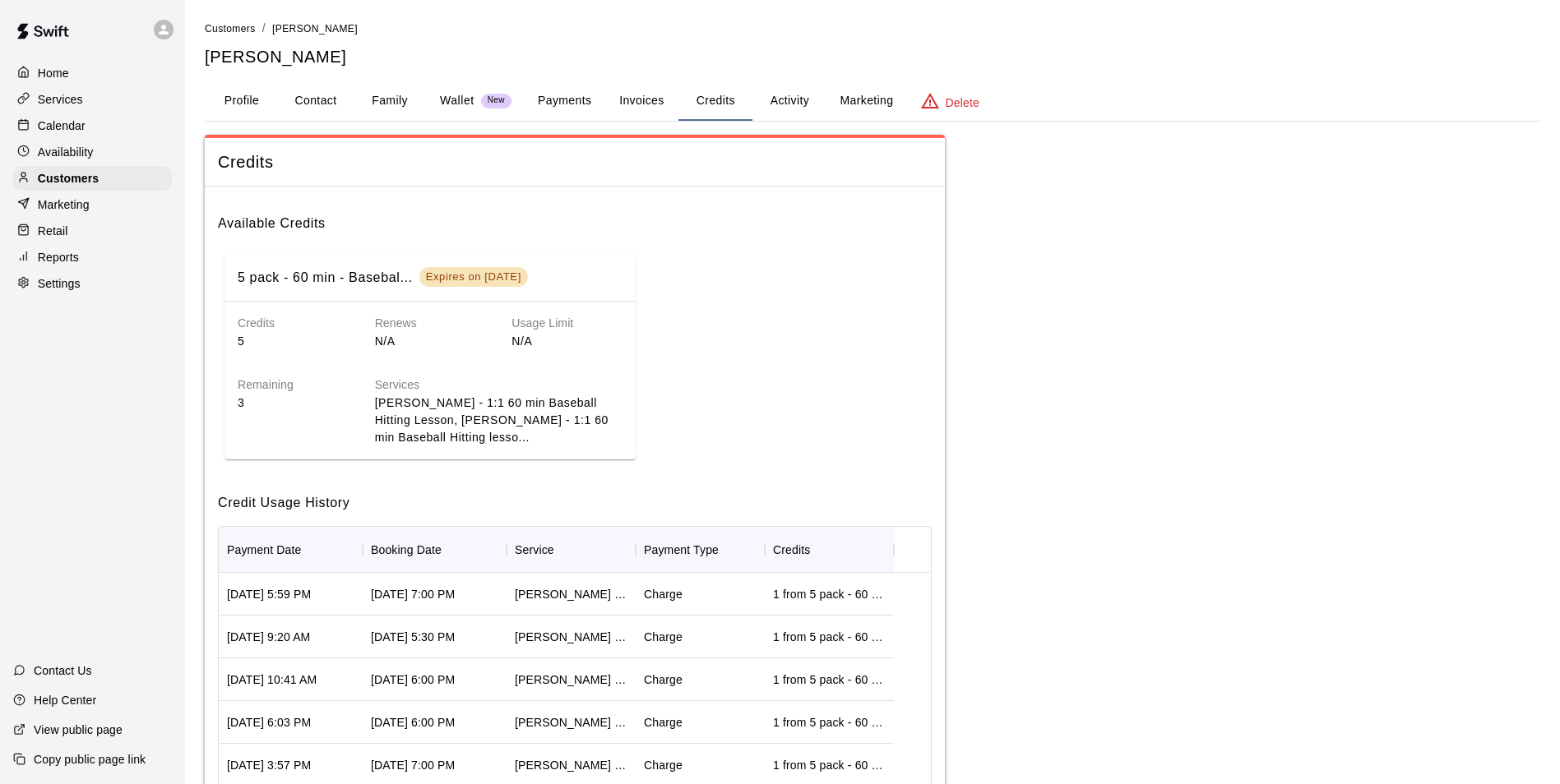
click at [98, 135] on div "Calendar" at bounding box center [93, 126] width 159 height 25
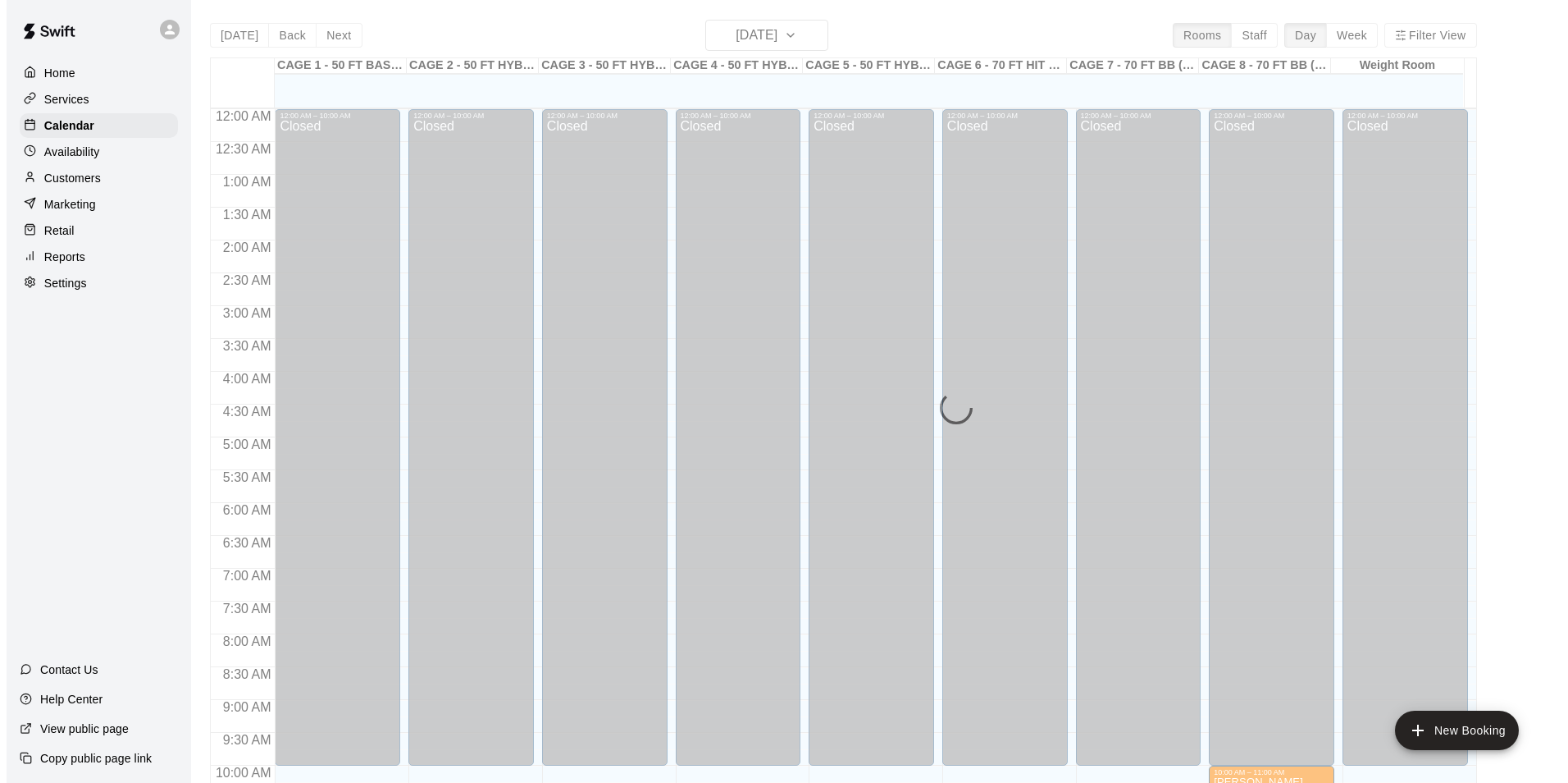
scroll to position [834, 0]
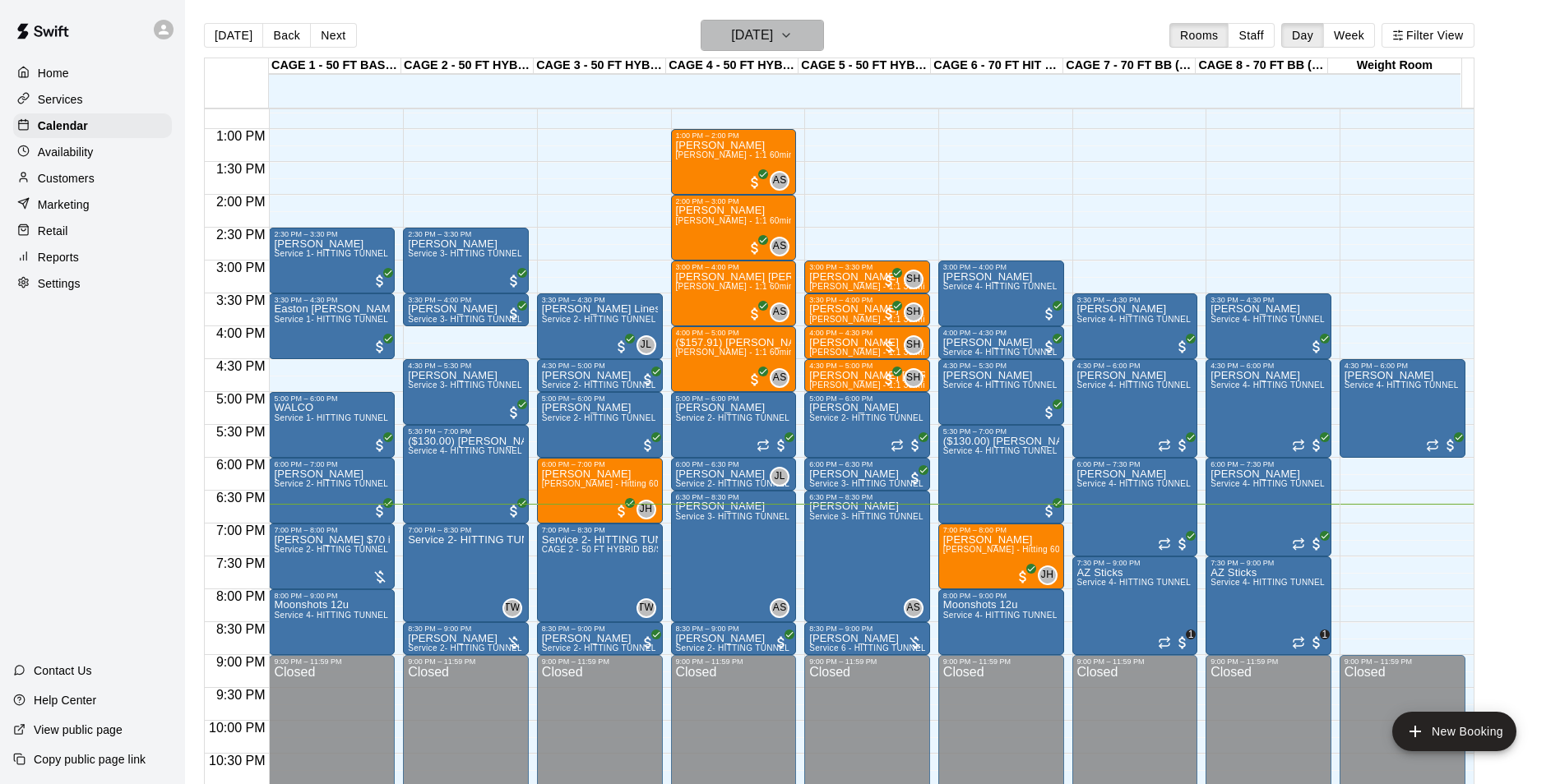
click at [773, 36] on h6 "[DATE]" at bounding box center [751, 36] width 42 height 23
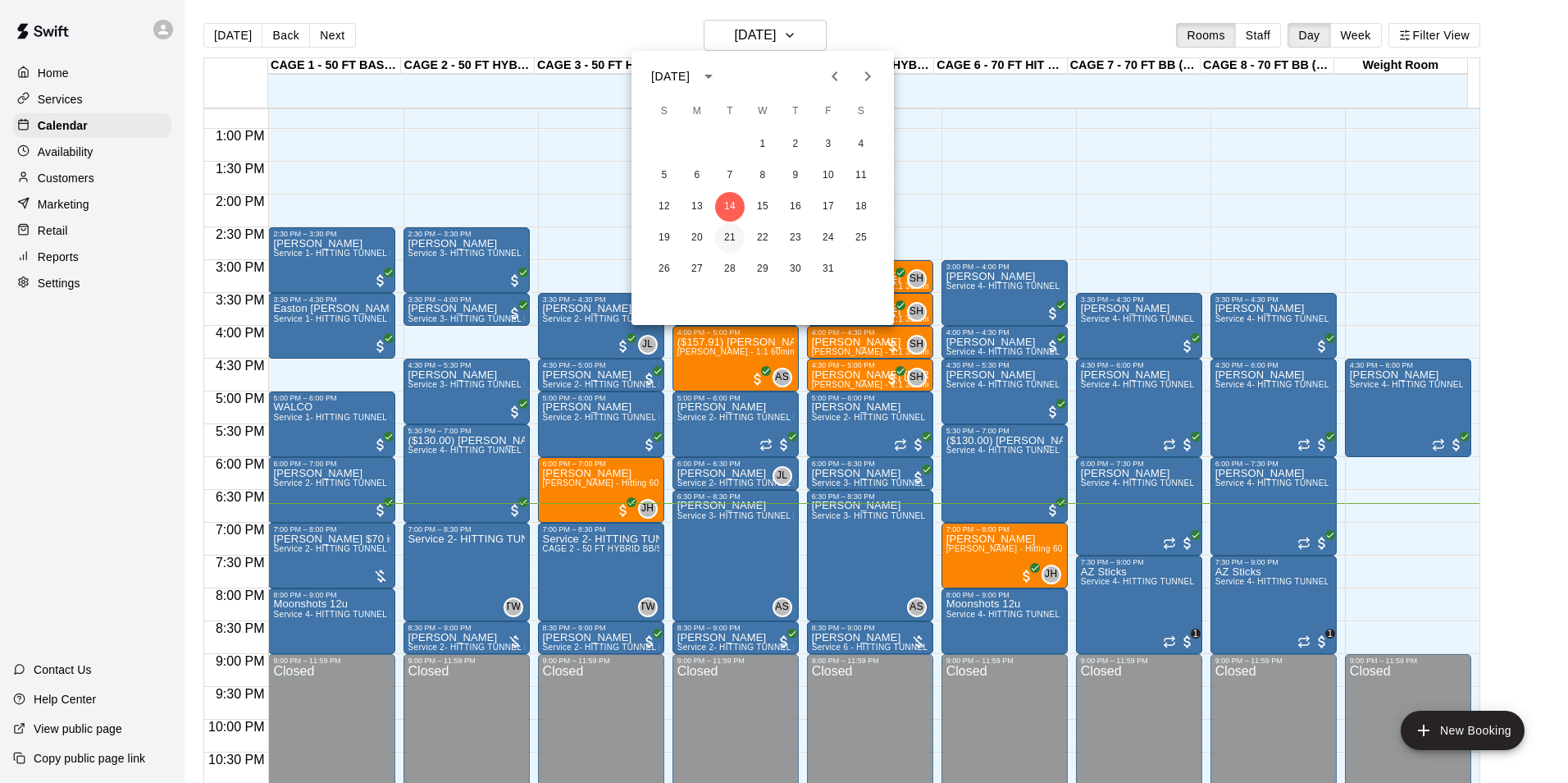
click at [739, 248] on button "21" at bounding box center [729, 238] width 29 height 29
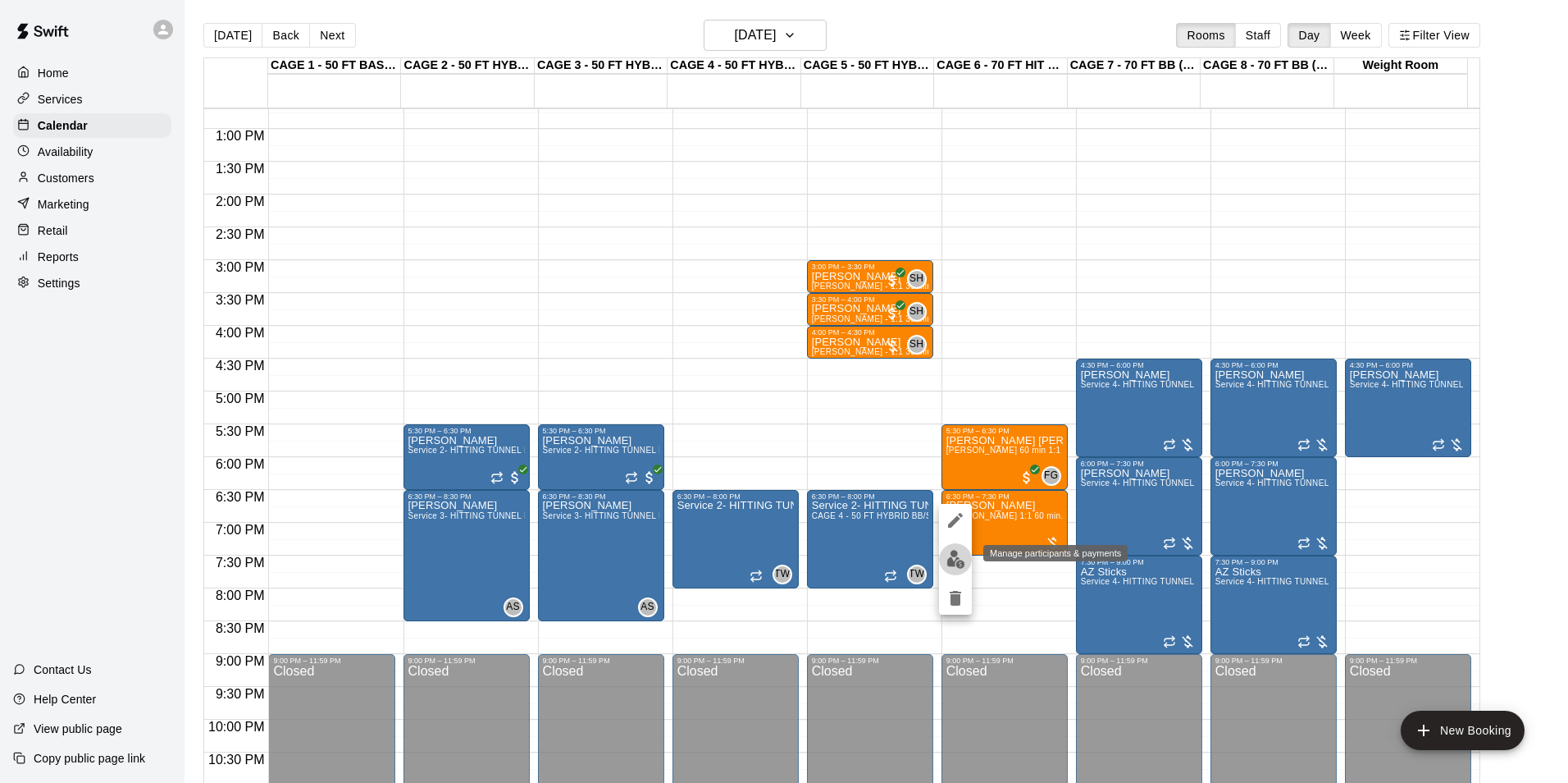
click at [962, 559] on img "edit" at bounding box center [955, 559] width 19 height 19
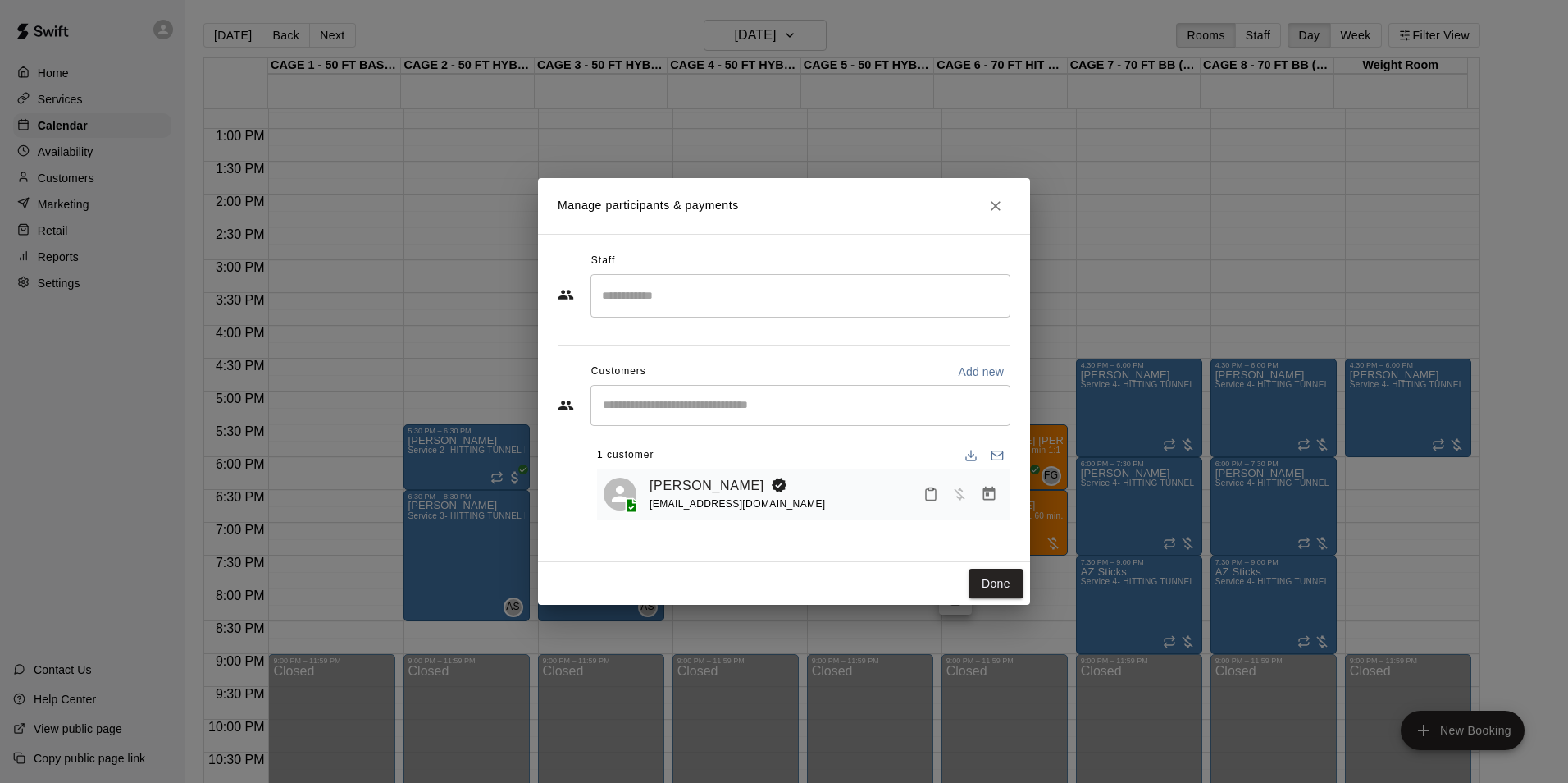
click at [725, 296] on input "Search staff" at bounding box center [800, 296] width 405 height 29
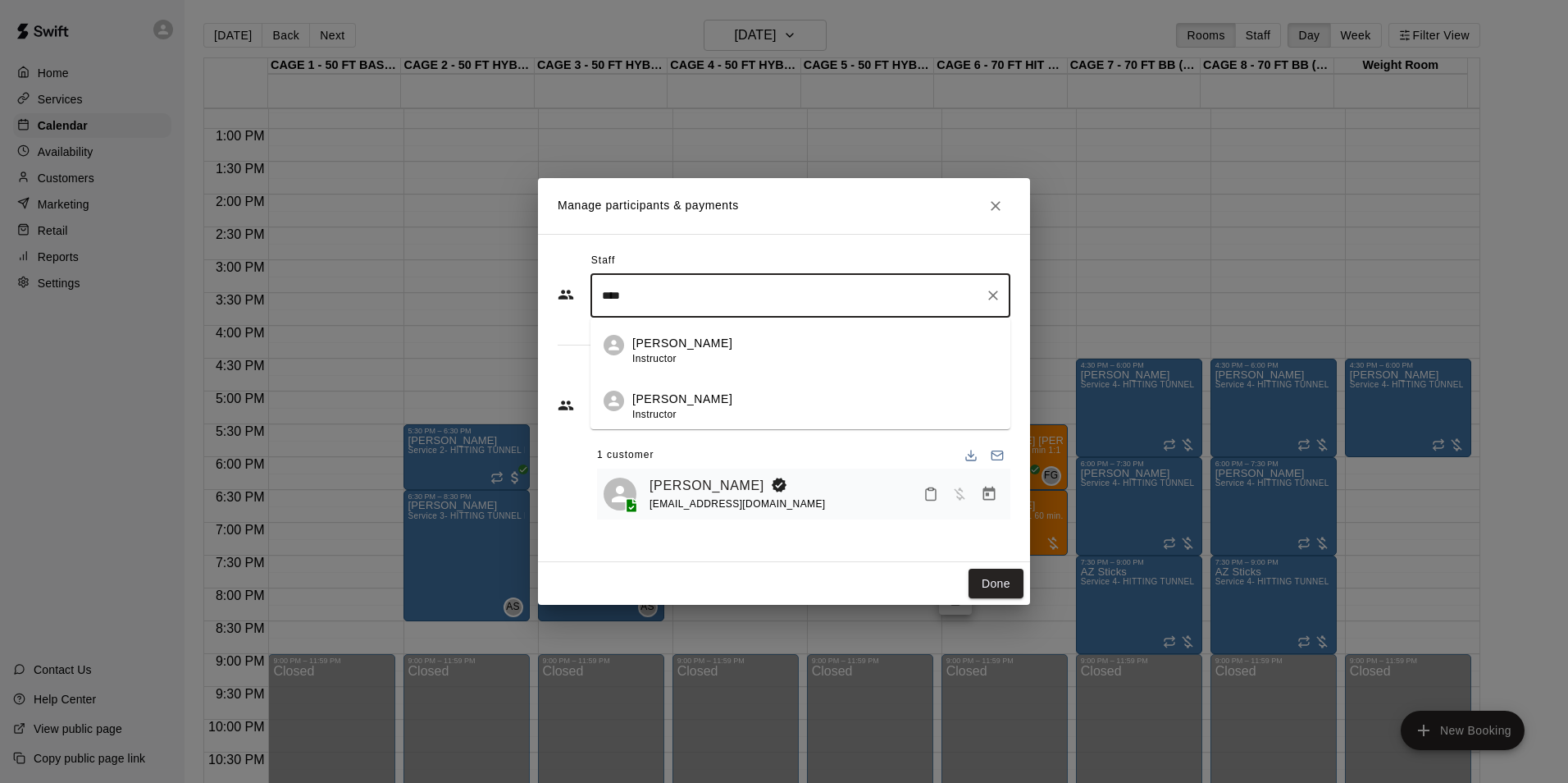
click at [841, 366] on div "John Havird Instructor" at bounding box center [815, 351] width 365 height 32
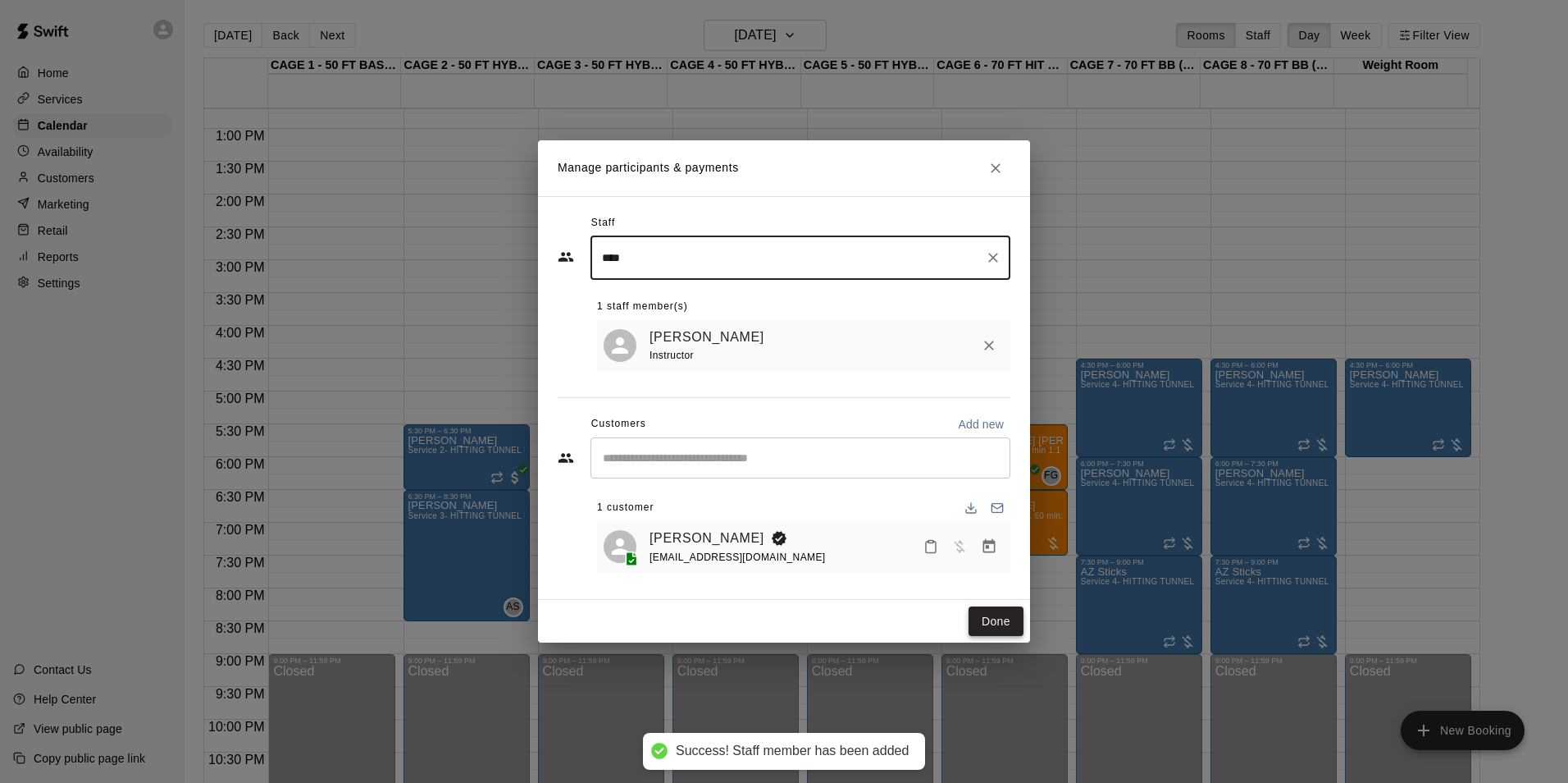
type input "****"
click at [995, 624] on button "Done" at bounding box center [996, 622] width 55 height 30
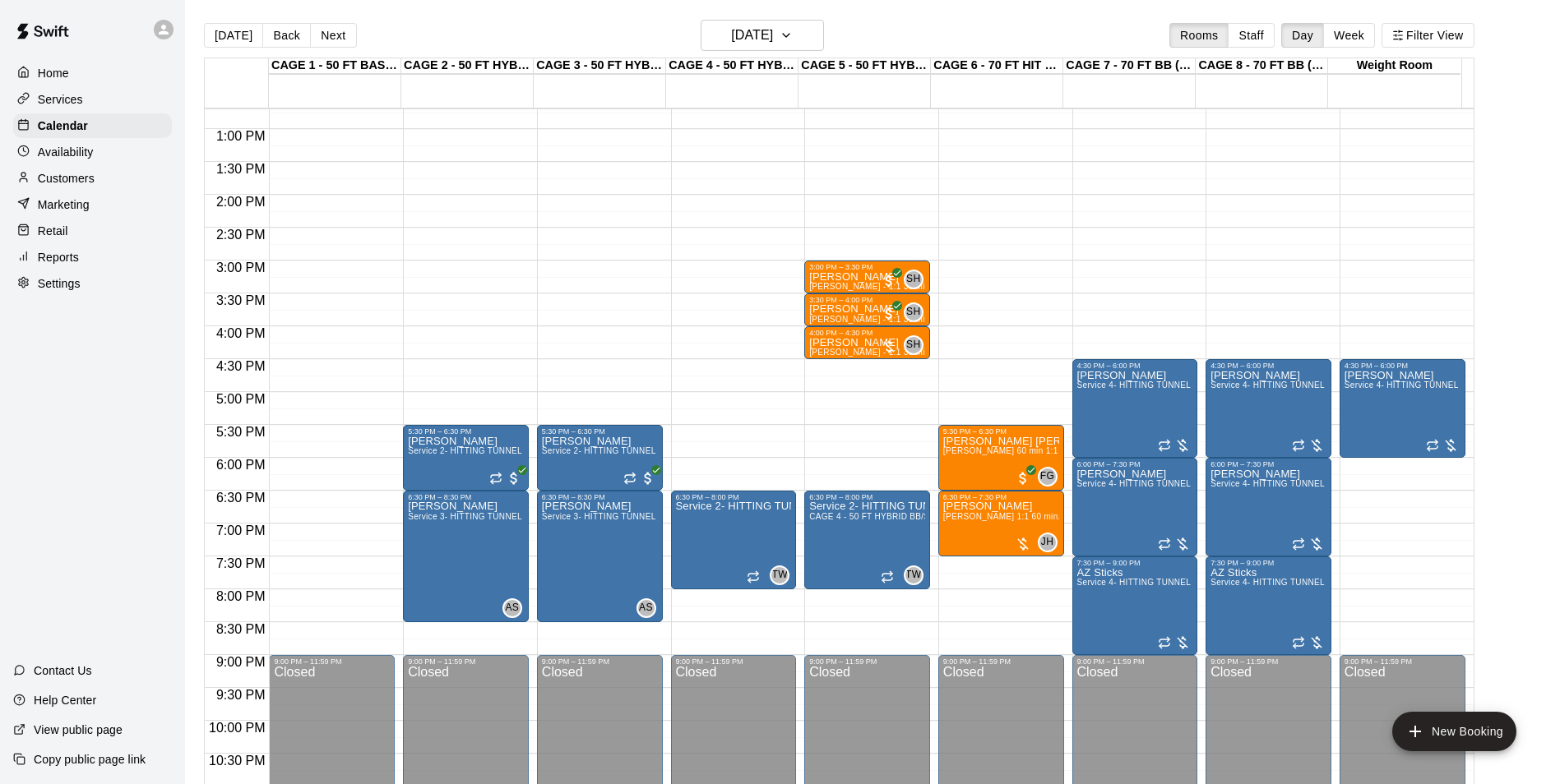
click at [782, 51] on div "Today Back Next Tuesday Oct 21 Rooms Staff Day Week Filter View" at bounding box center [838, 38] width 1270 height 37
click at [808, 43] on button "[DATE]" at bounding box center [762, 35] width 123 height 31
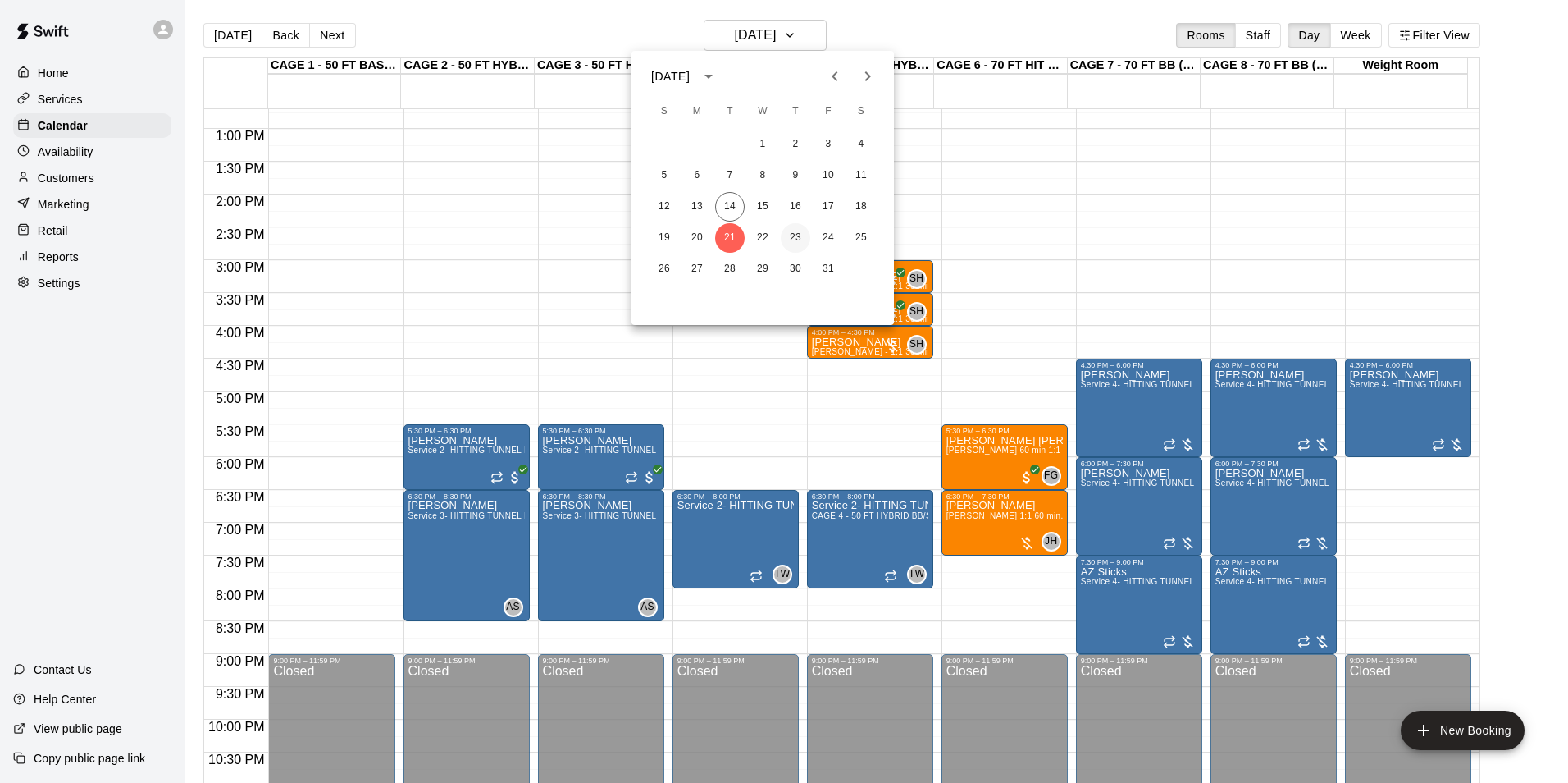
click at [793, 230] on button "23" at bounding box center [795, 238] width 29 height 29
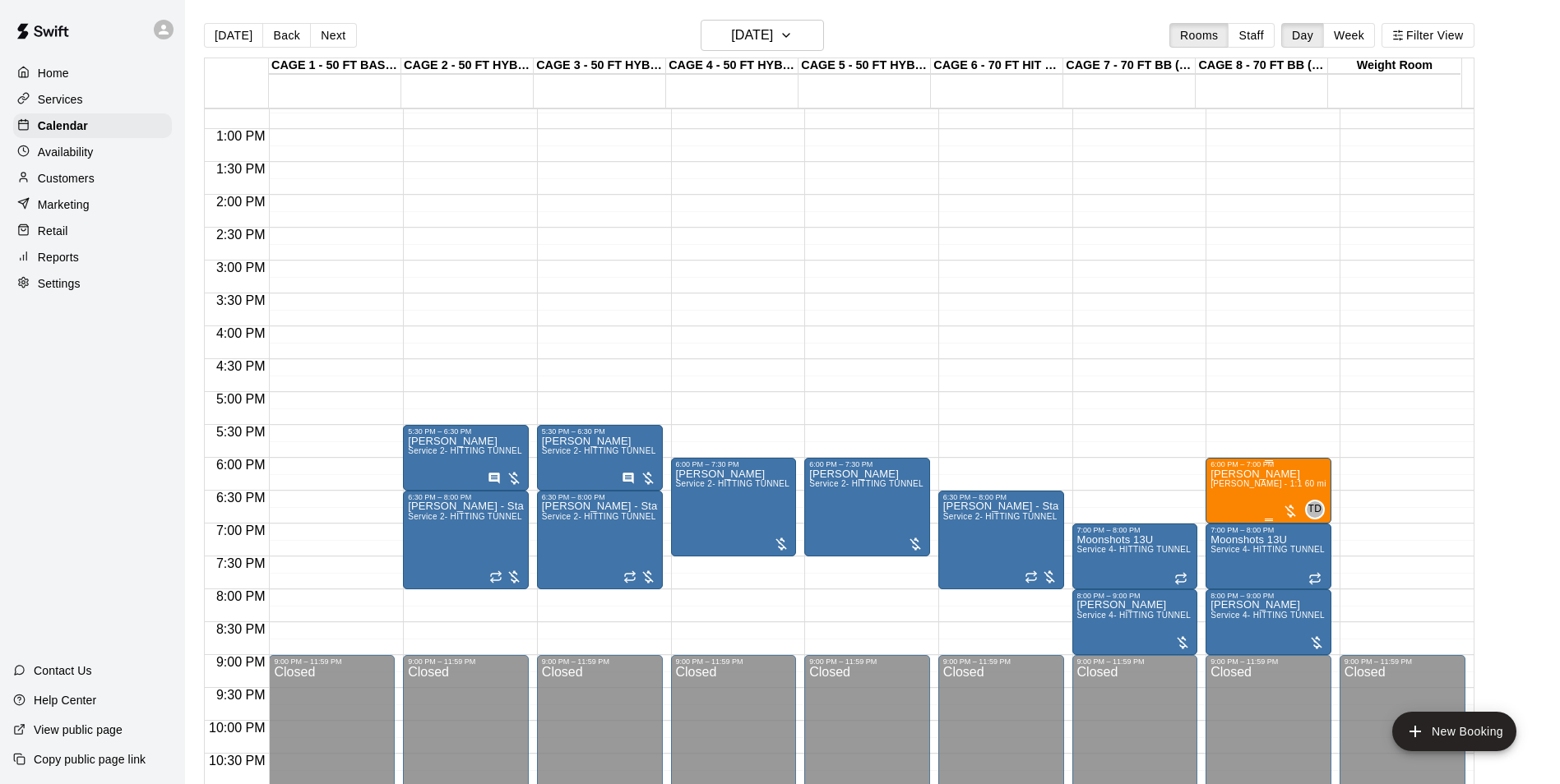
click at [1290, 478] on div at bounding box center [785, 392] width 1572 height 784
drag, startPoint x: 216, startPoint y: 40, endPoint x: 418, endPoint y: 81, distance: 206.1
click at [216, 40] on button "[DATE]" at bounding box center [233, 36] width 59 height 25
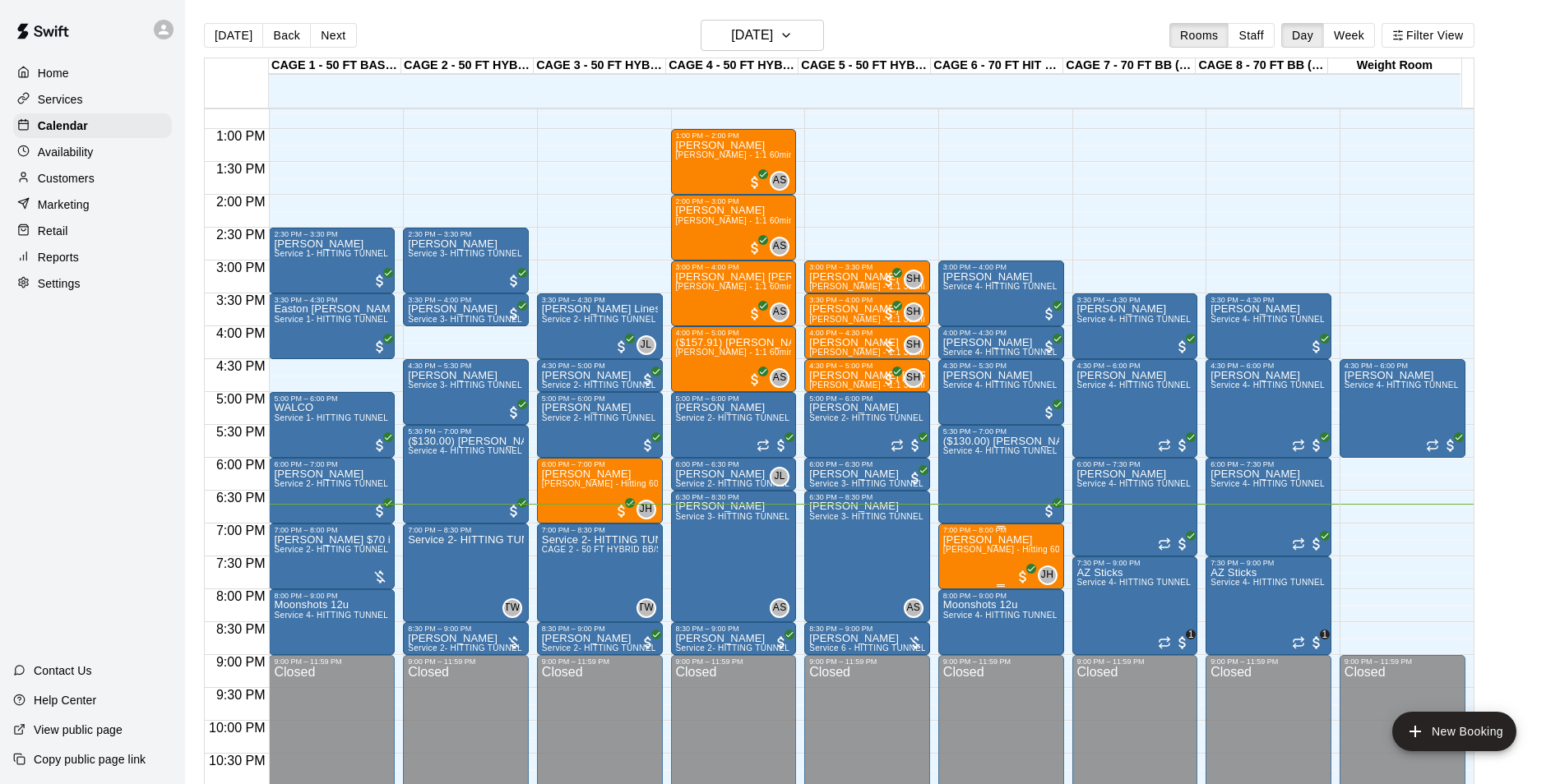
click at [938, 546] on div "7:00 PM – 8:00 PM Alex Long John Havird - Hitting 60min 1:1 instruction JH 0" at bounding box center [1000, 557] width 126 height 66
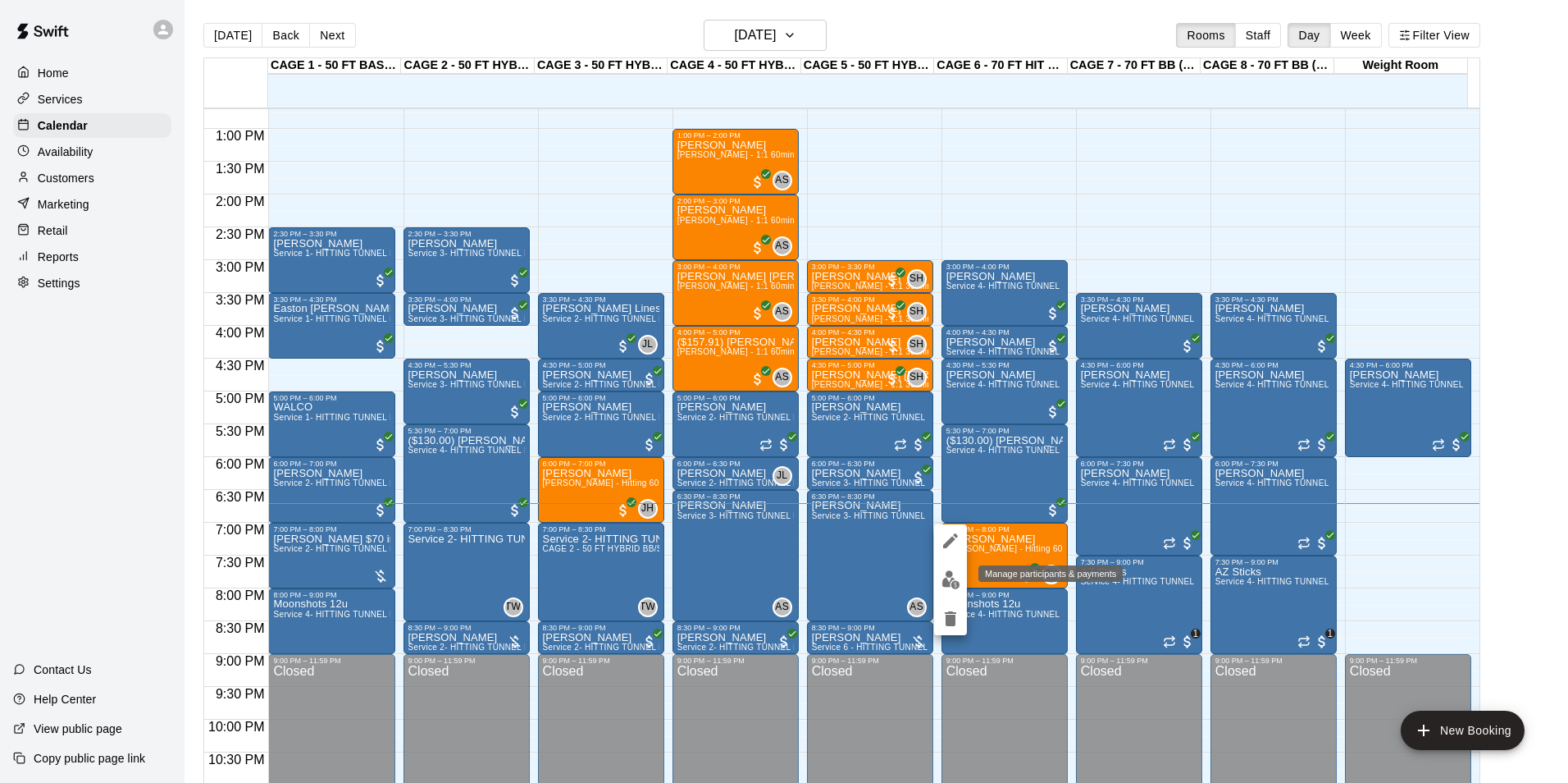
click at [964, 583] on button "edit" at bounding box center [950, 580] width 33 height 32
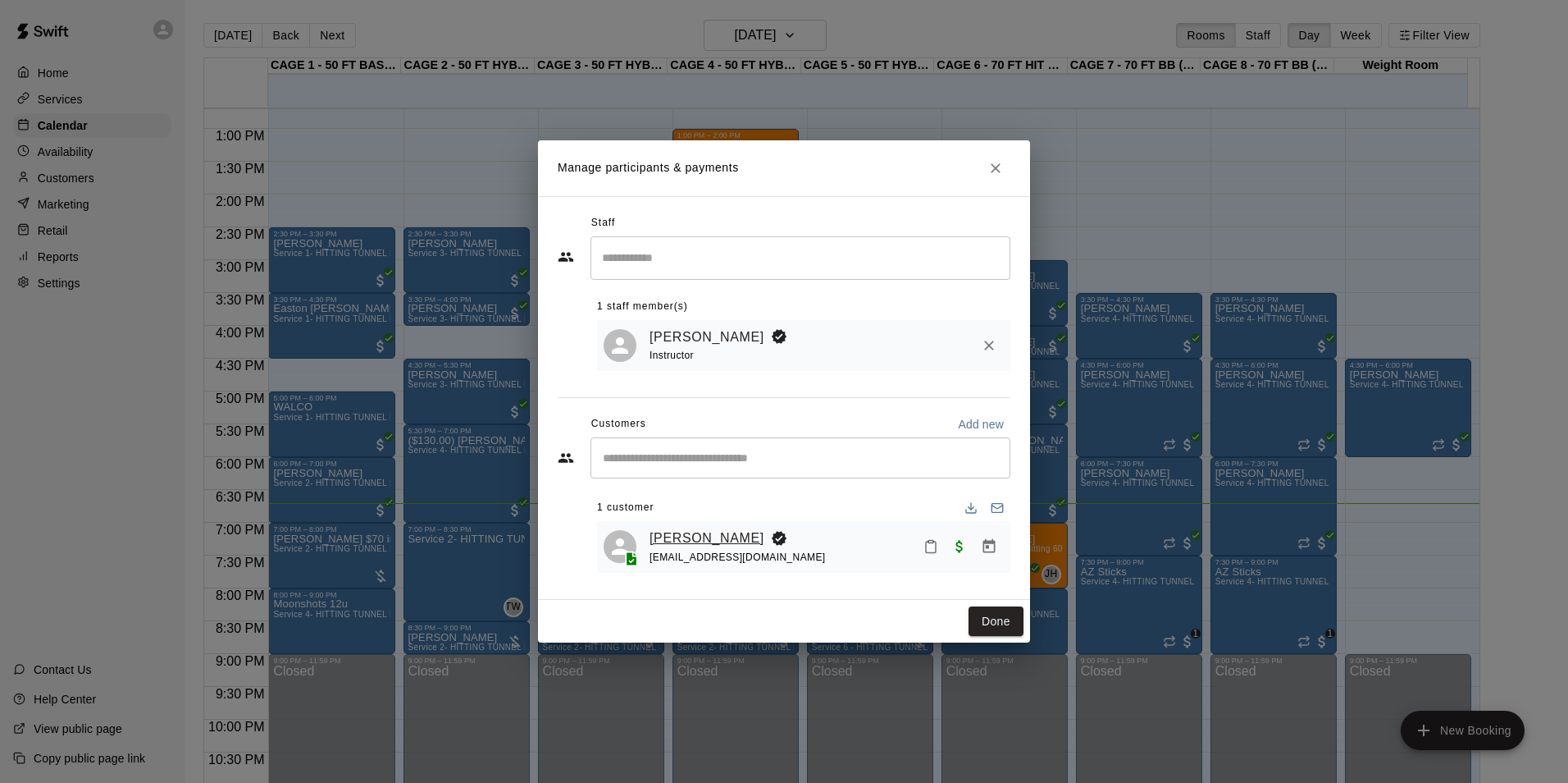
click at [702, 540] on link "[PERSON_NAME]" at bounding box center [707, 538] width 115 height 21
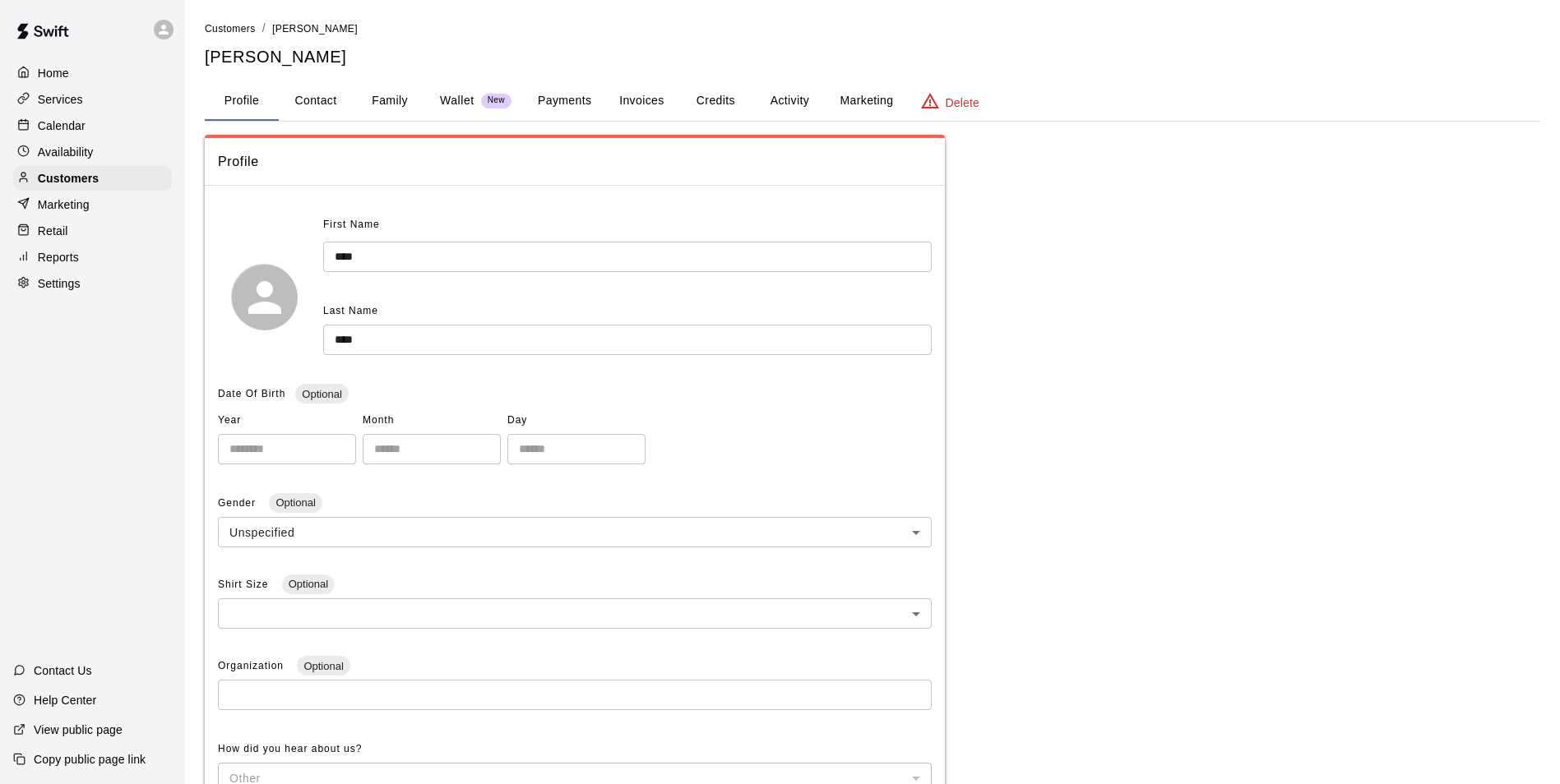
click at [560, 89] on button "Payments" at bounding box center [564, 101] width 79 height 39
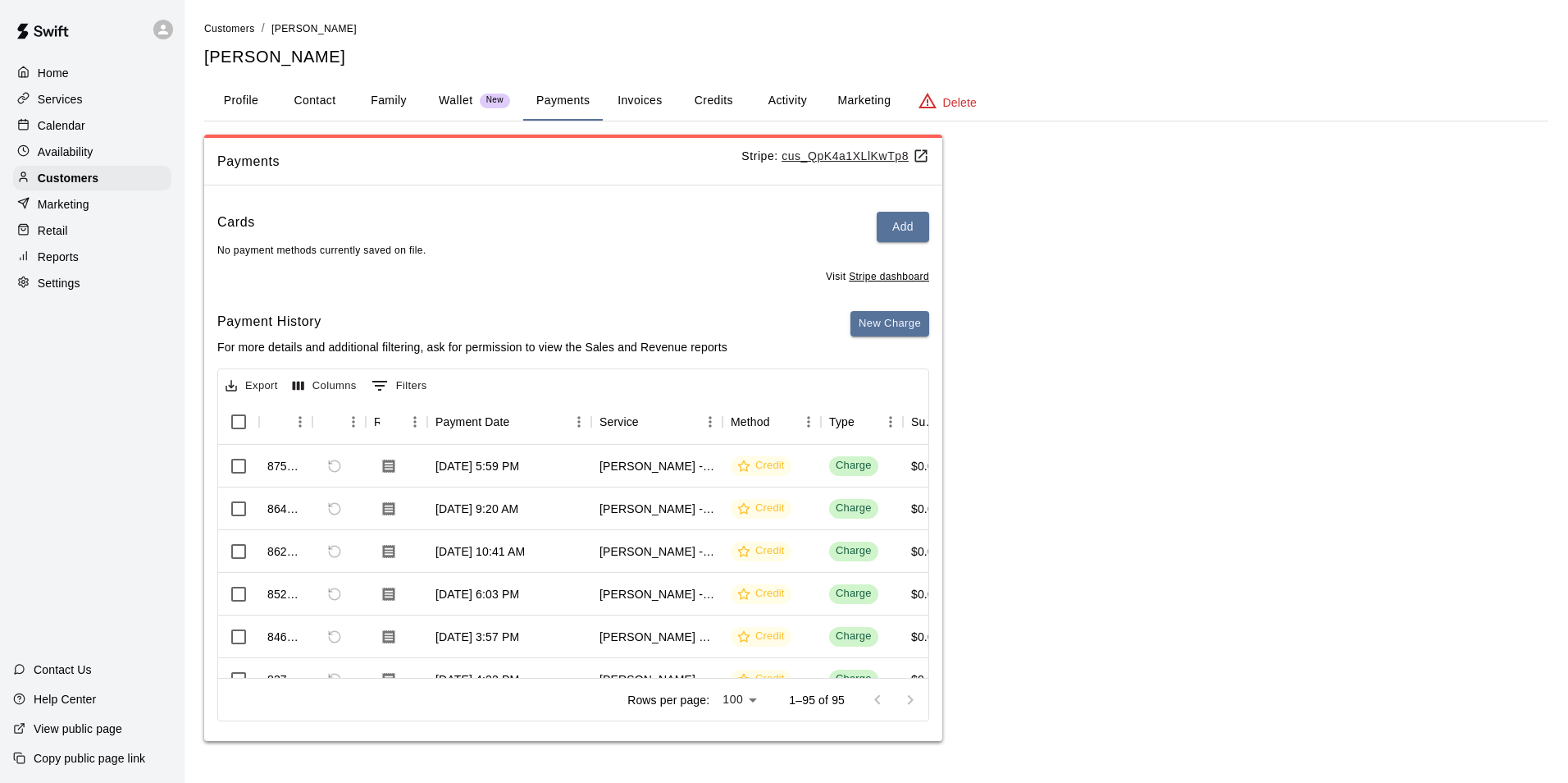
click at [787, 122] on div "Customers / Alex Long Alex Long Profile Contact Family Wallet New Payments Invo…" at bounding box center [876, 380] width 1345 height 722
click at [787, 110] on button "Activity" at bounding box center [787, 101] width 74 height 39
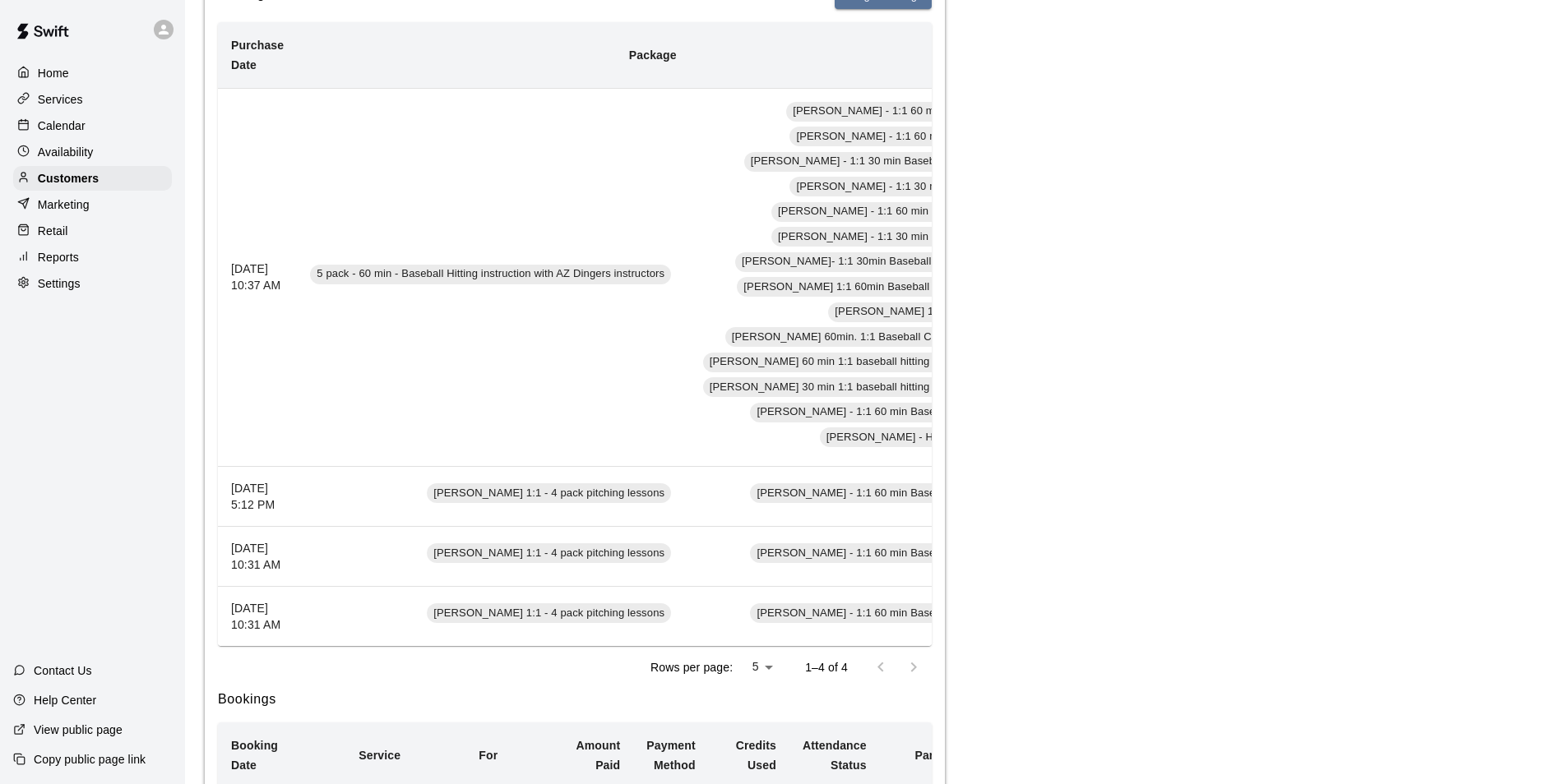
scroll to position [0, 452]
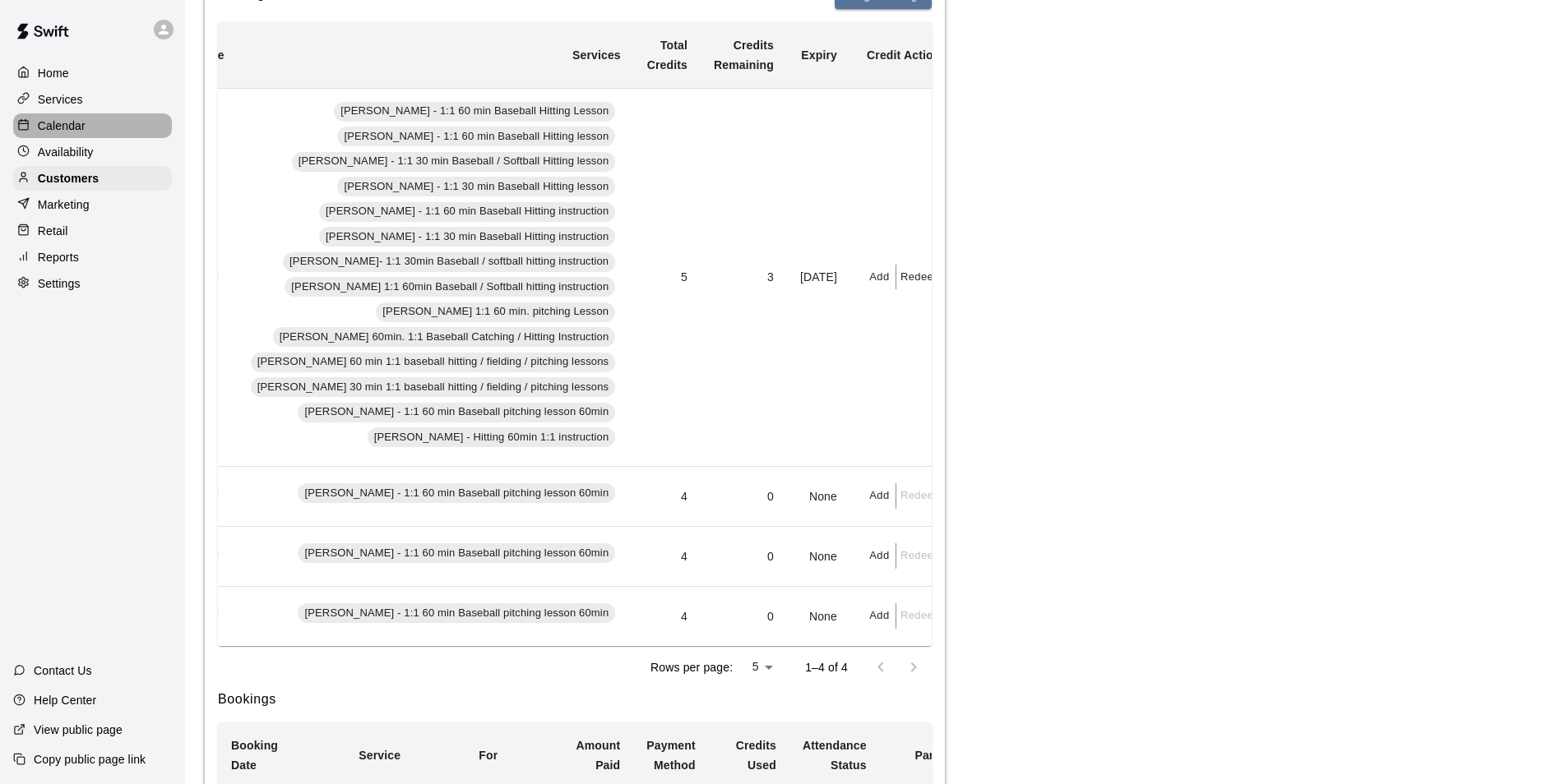
click at [89, 130] on div "Calendar" at bounding box center [93, 126] width 159 height 25
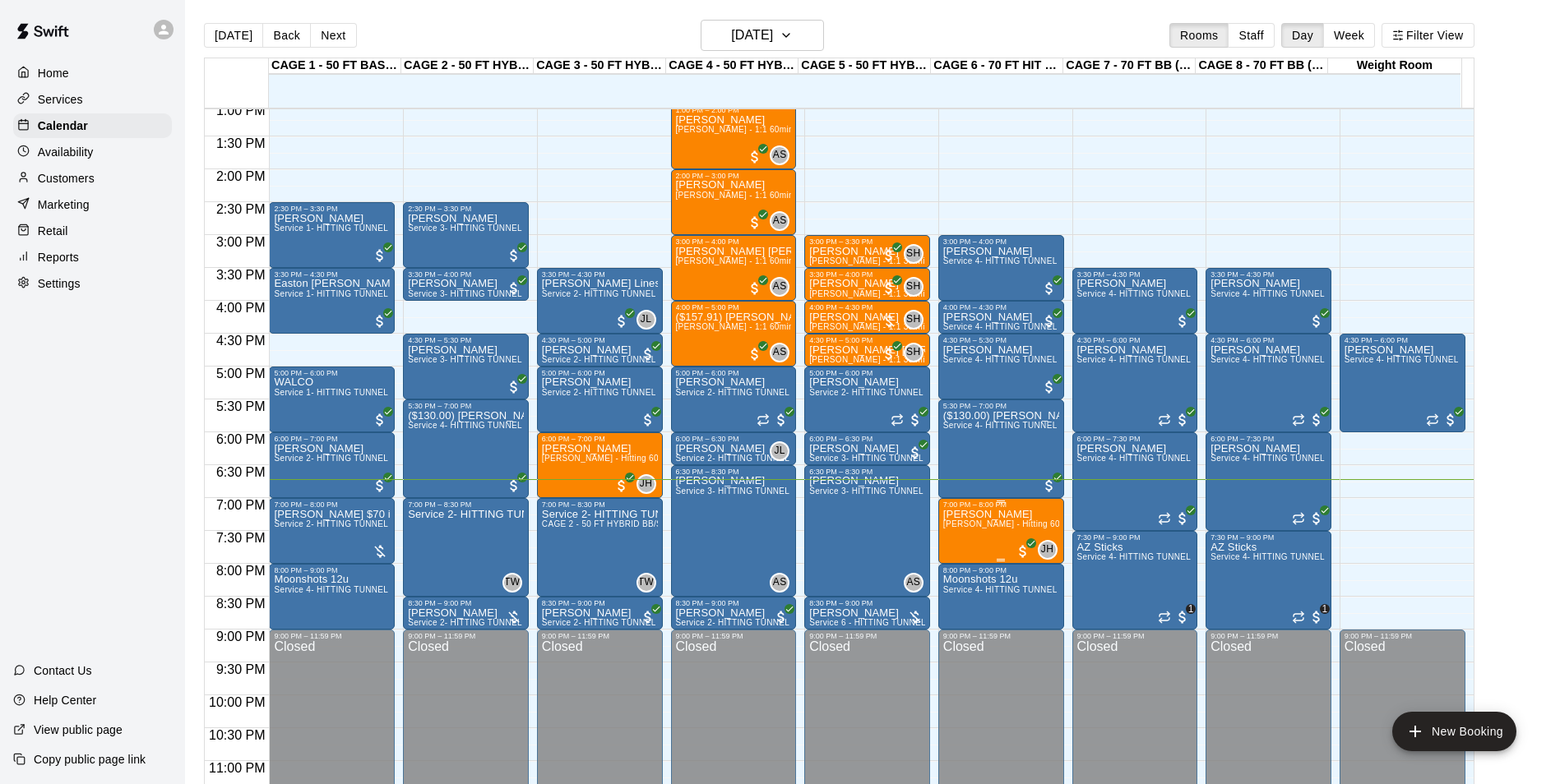
scroll to position [886, 0]
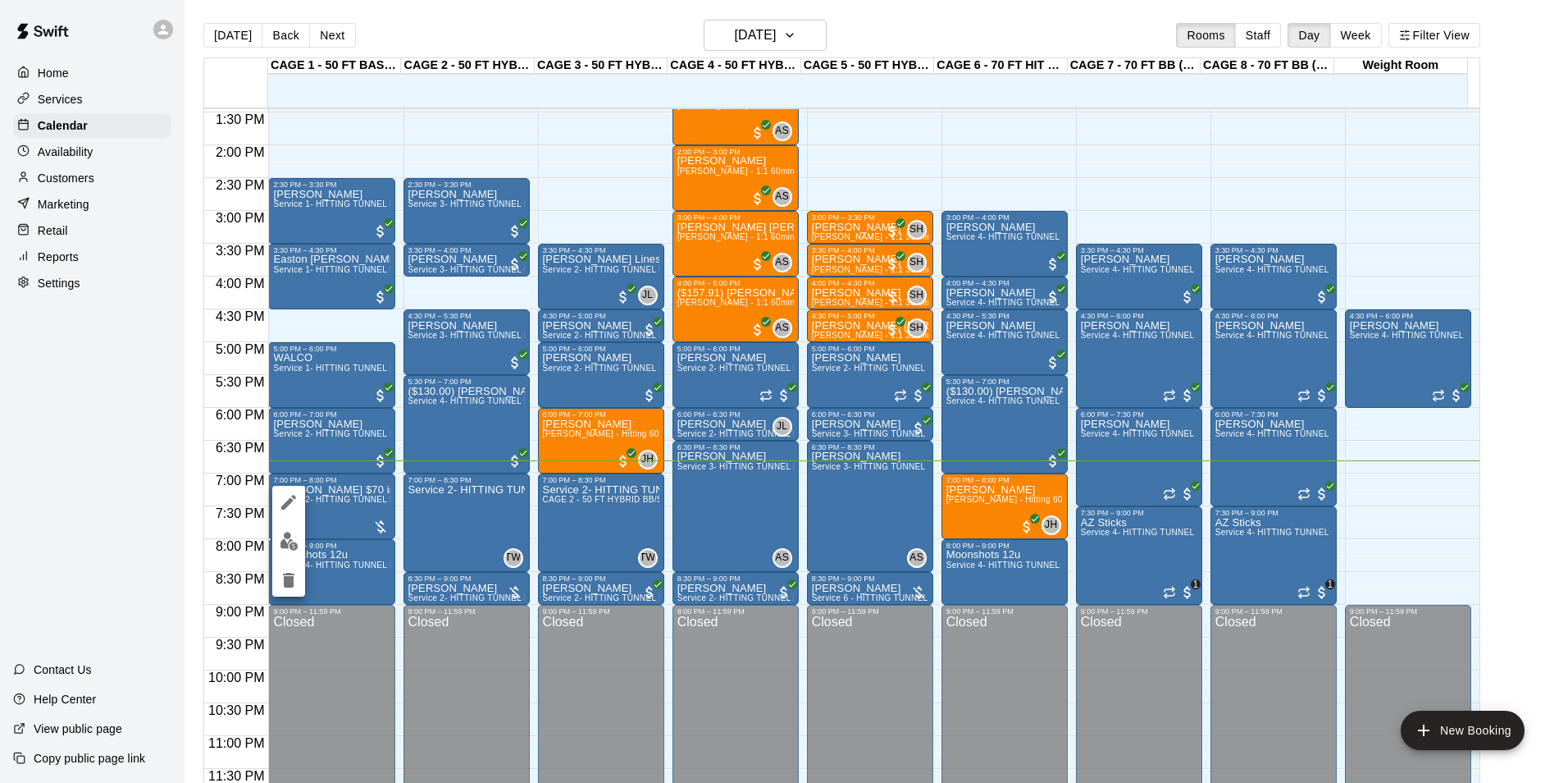
click at [280, 549] on img "edit" at bounding box center [288, 541] width 19 height 19
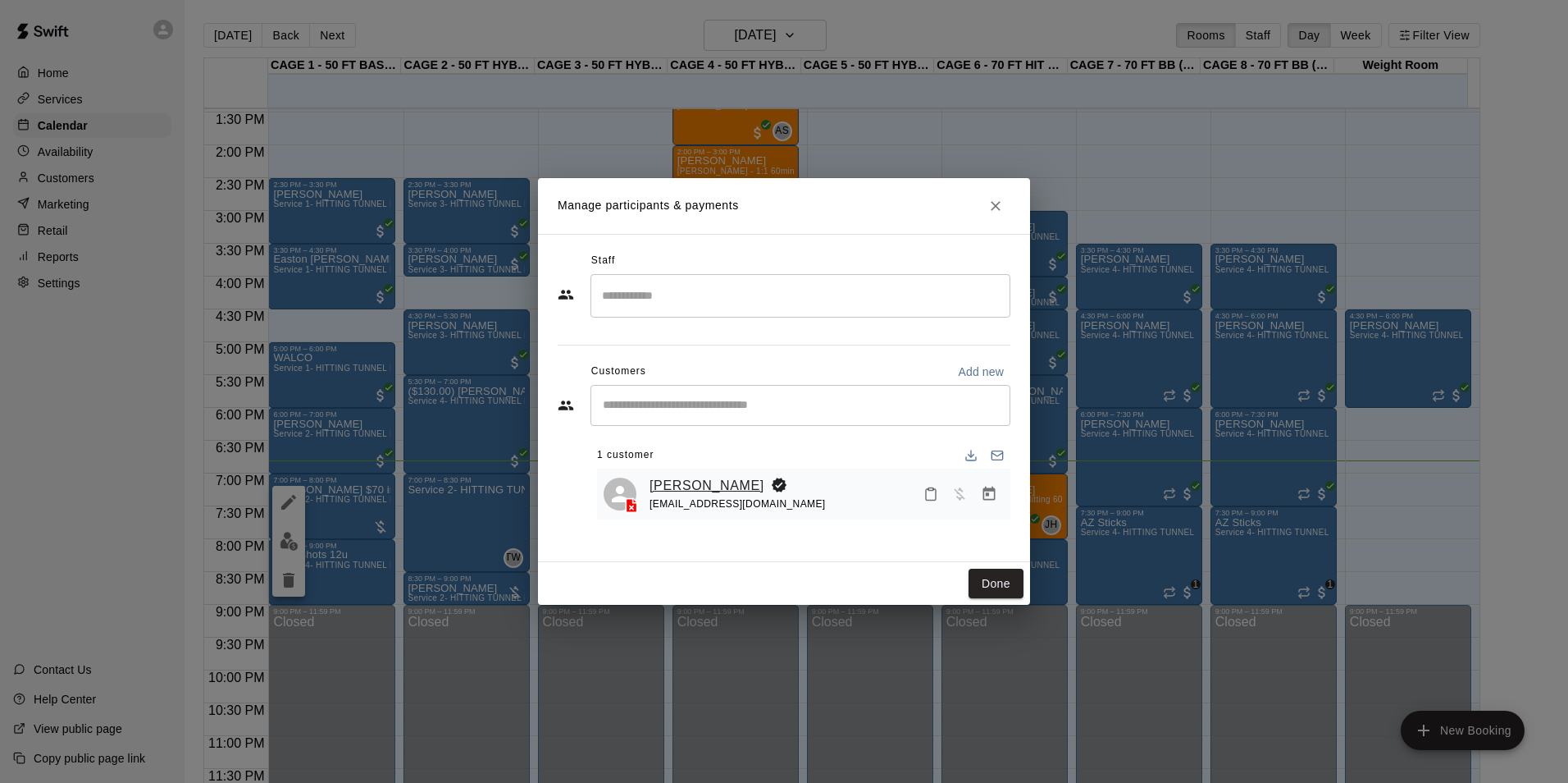
click at [684, 489] on link "[PERSON_NAME]" at bounding box center [707, 485] width 115 height 21
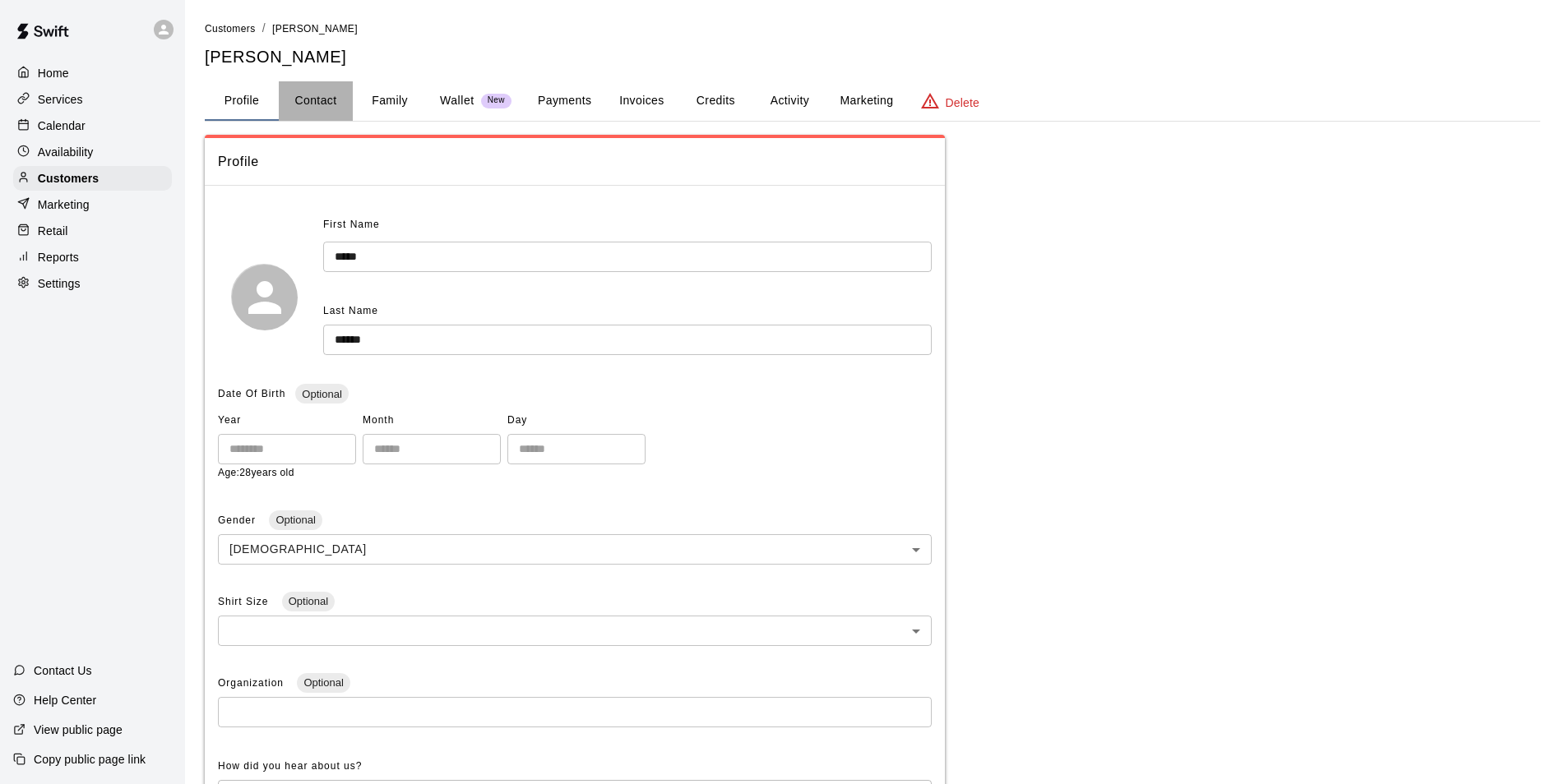
drag, startPoint x: 342, startPoint y: 99, endPoint x: 353, endPoint y: 100, distance: 11.0
click at [342, 100] on button "Contact" at bounding box center [315, 101] width 74 height 39
select select "**"
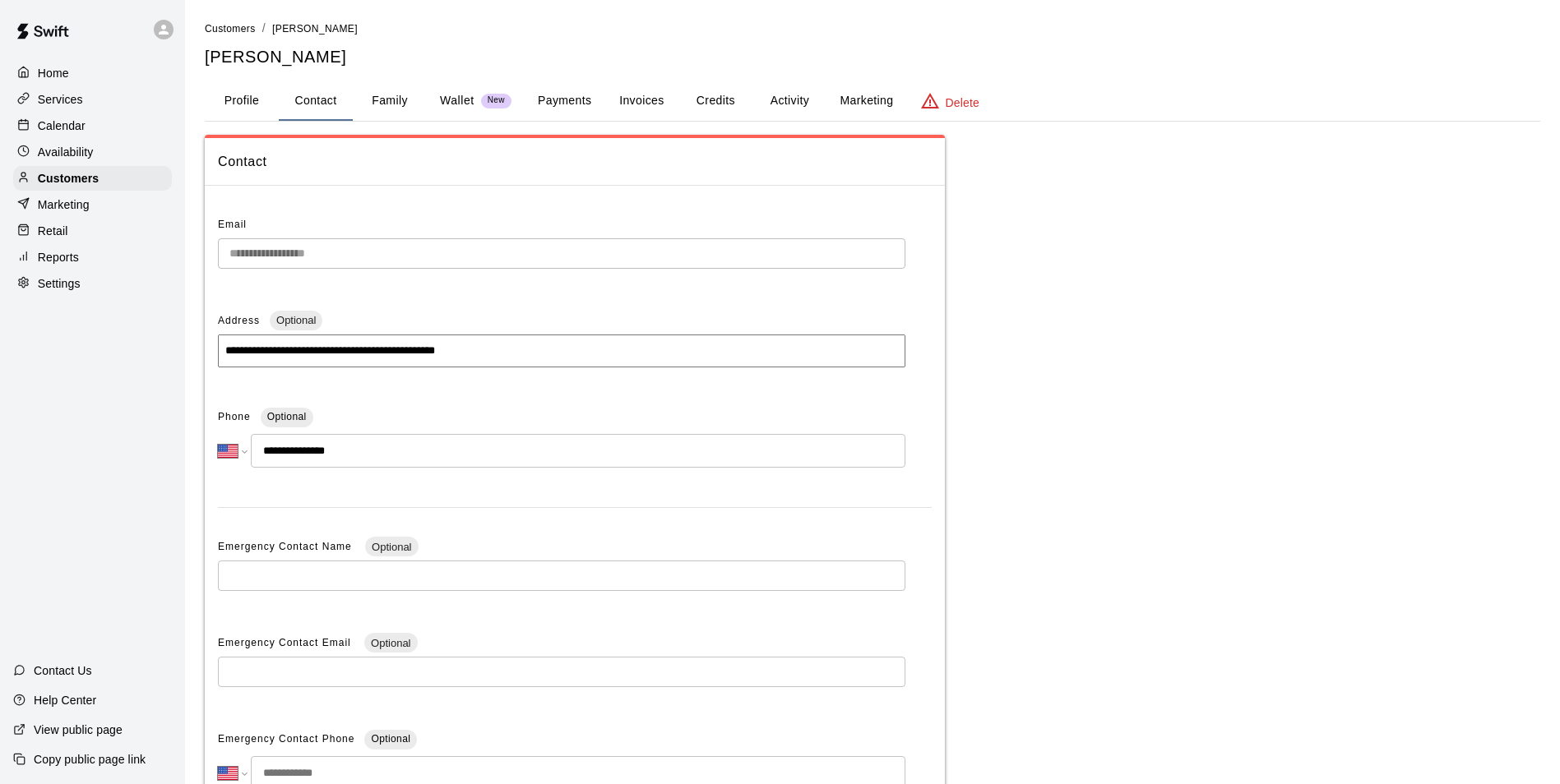
click at [381, 105] on button "Family" at bounding box center [389, 101] width 74 height 39
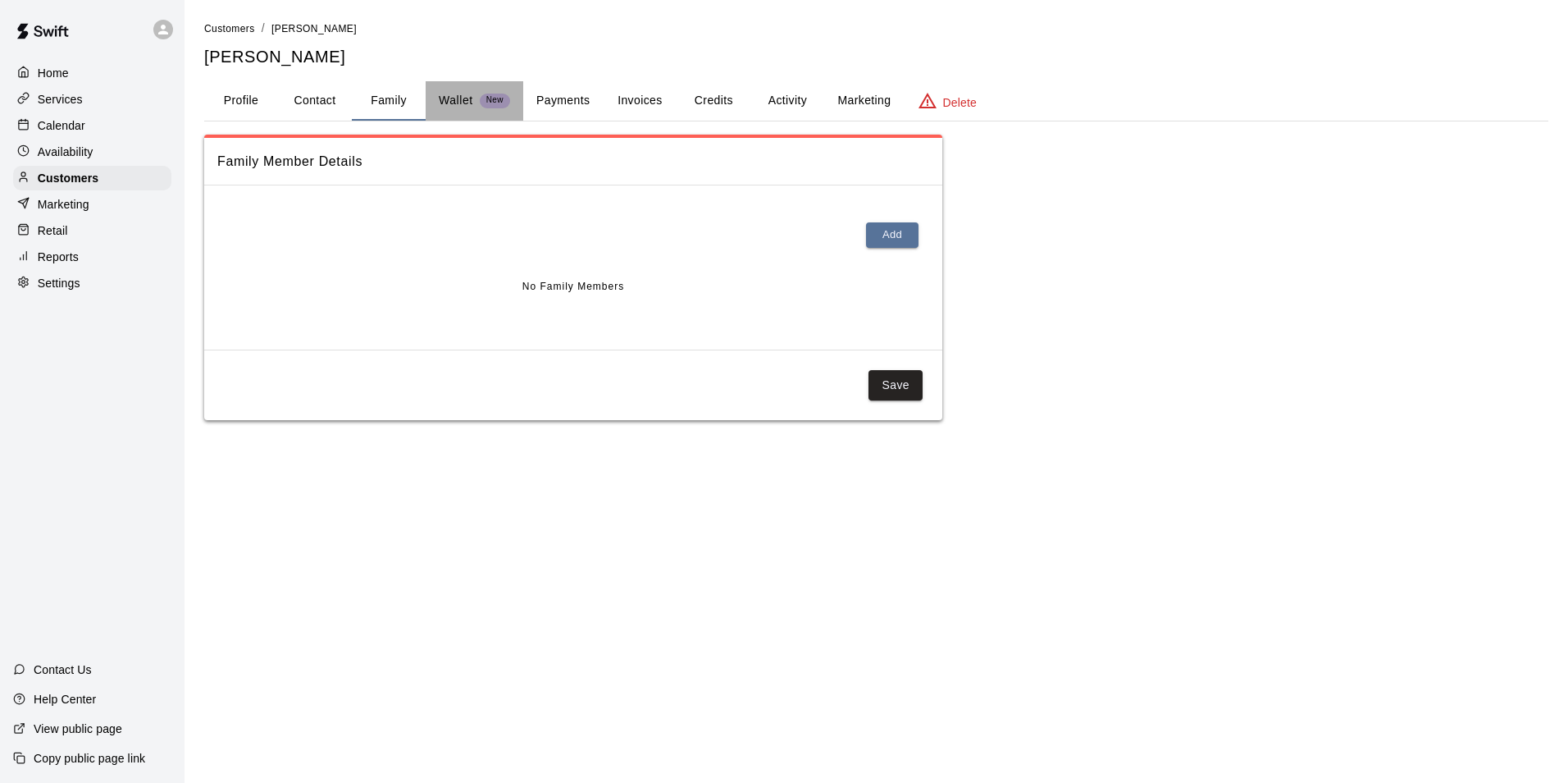
click at [450, 92] on p "Wallet" at bounding box center [456, 100] width 35 height 17
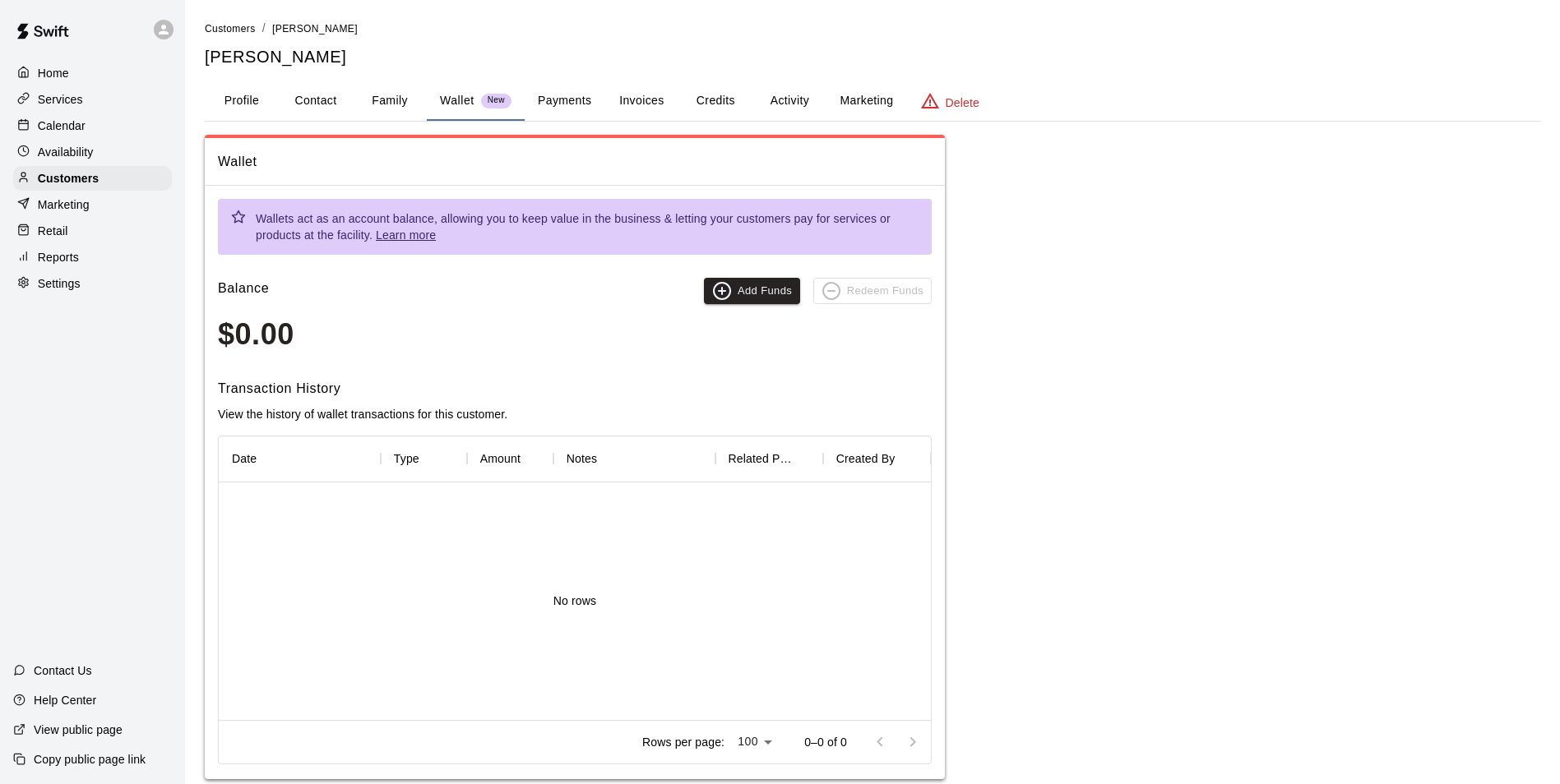
click at [529, 90] on button "Payments" at bounding box center [564, 101] width 79 height 39
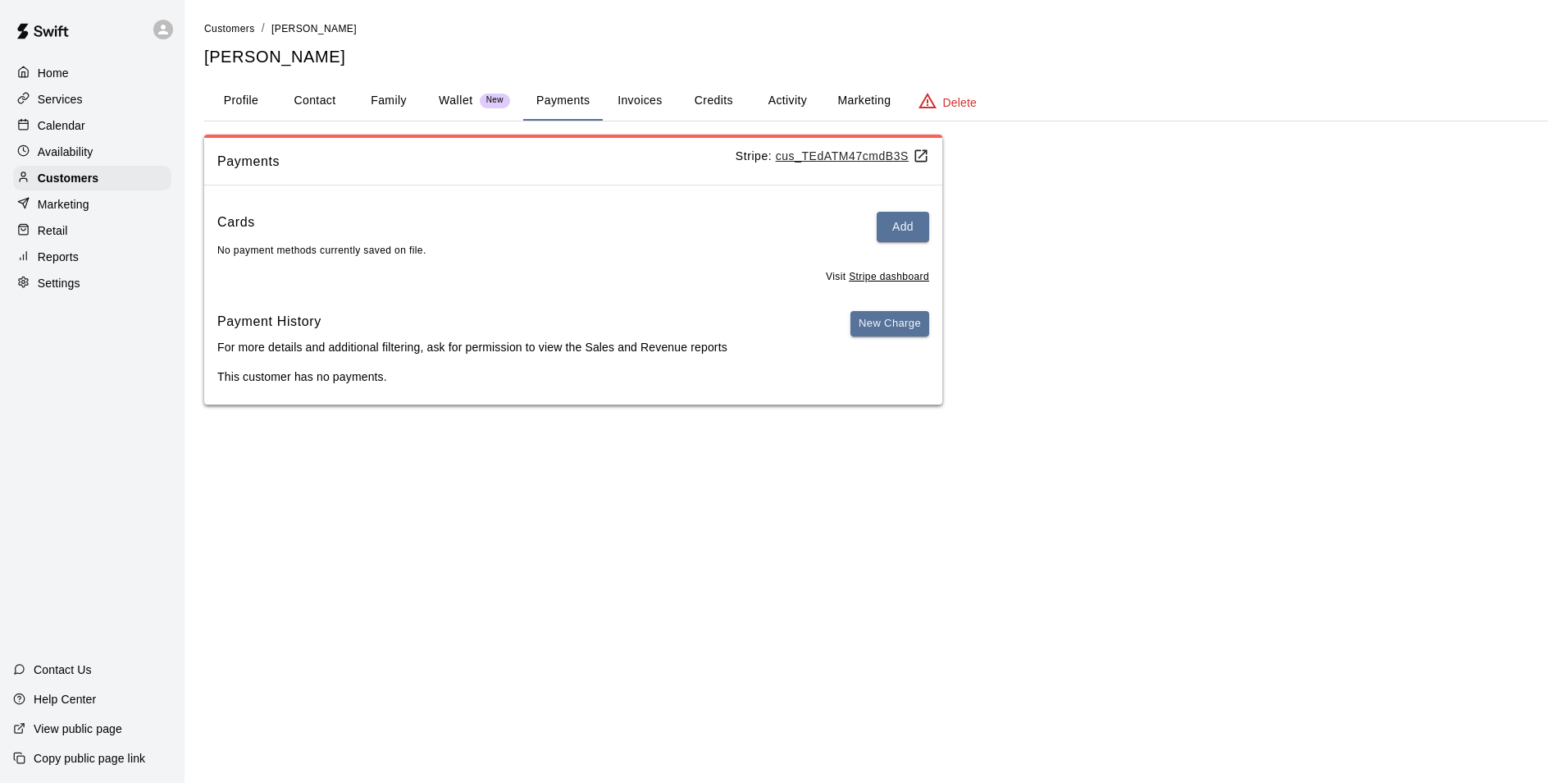
click at [640, 93] on button "Invoices" at bounding box center [639, 101] width 74 height 39
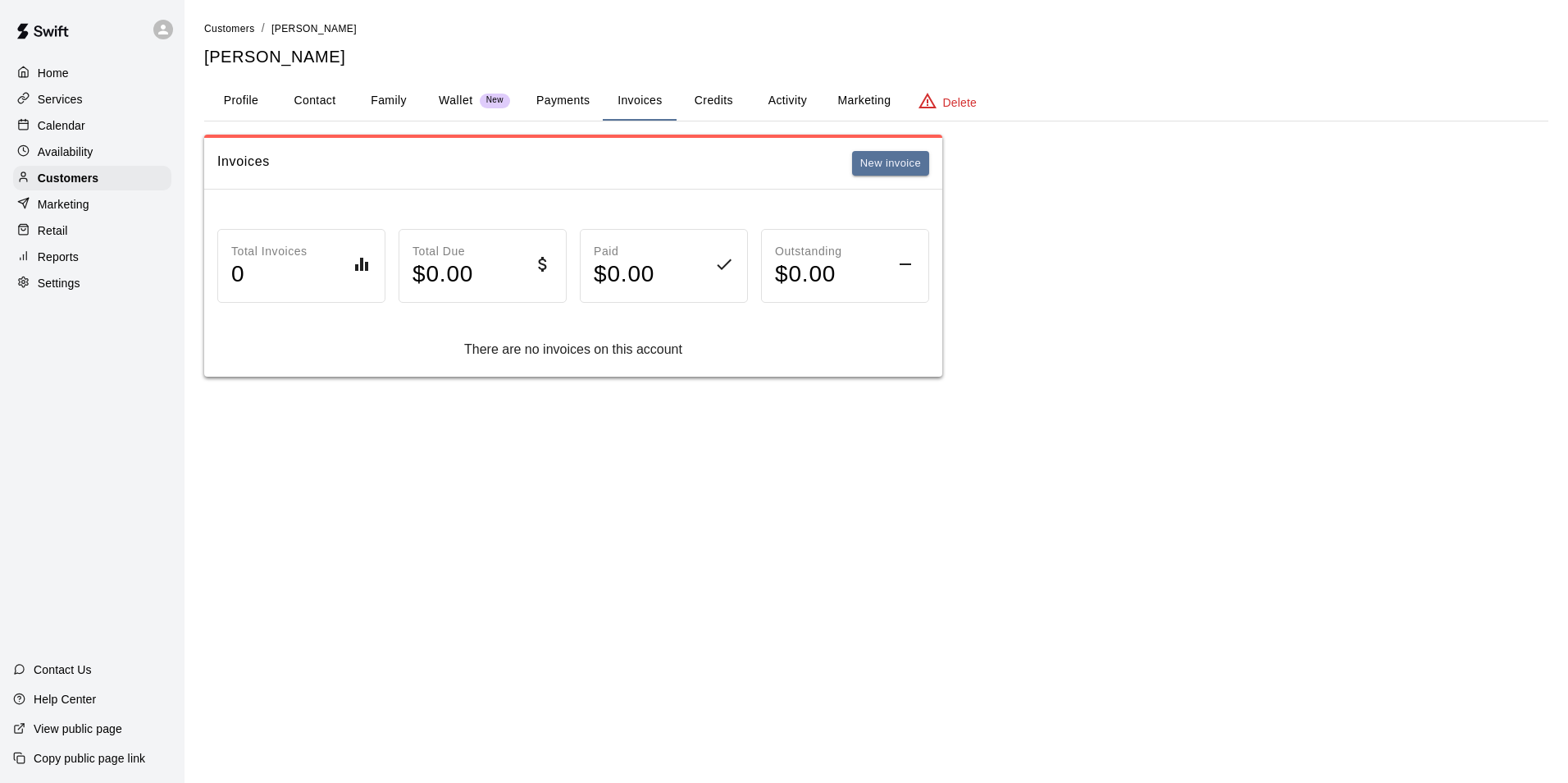
click at [107, 134] on div "Calendar" at bounding box center [93, 126] width 158 height 25
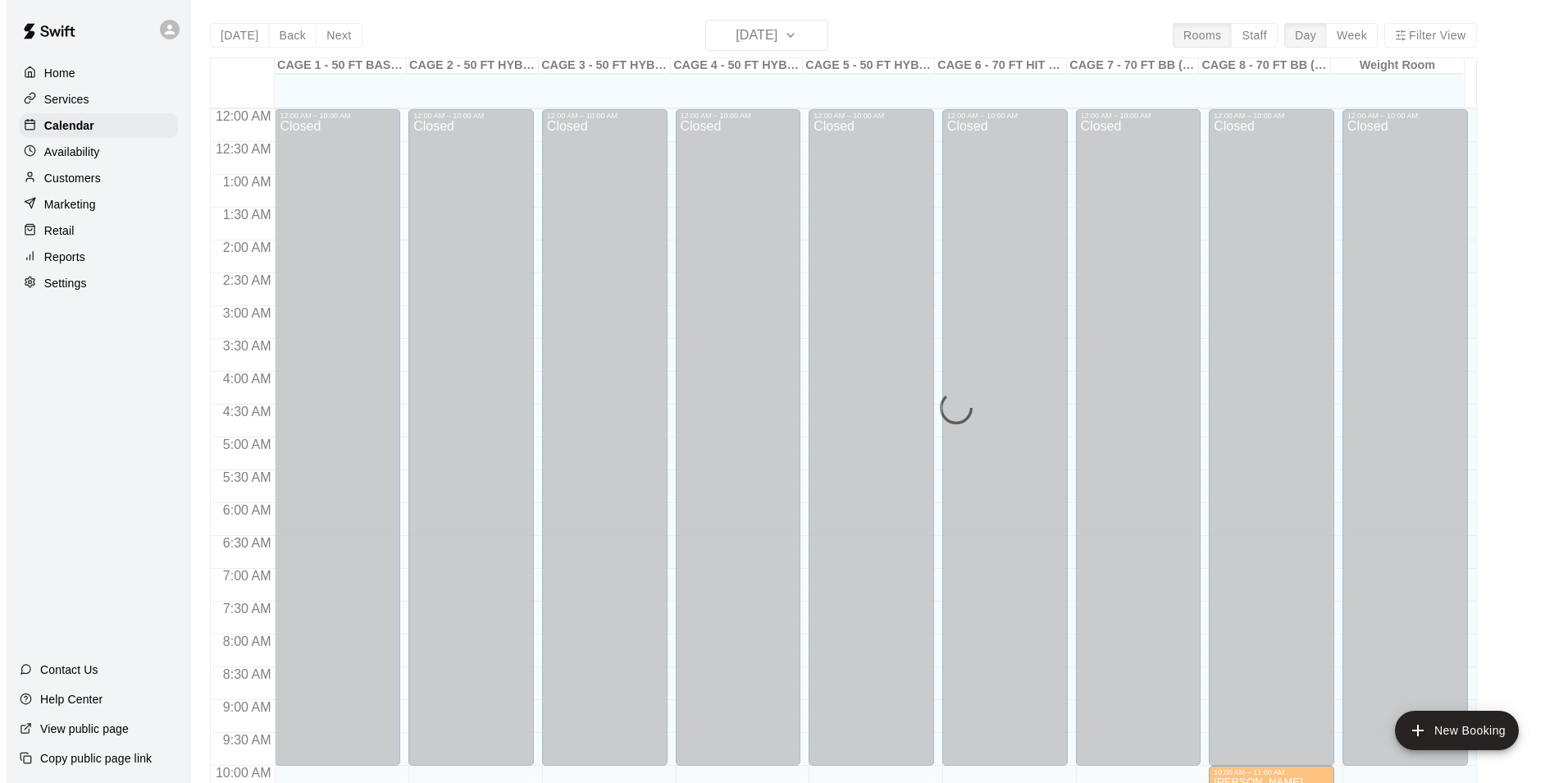
scroll to position [834, 0]
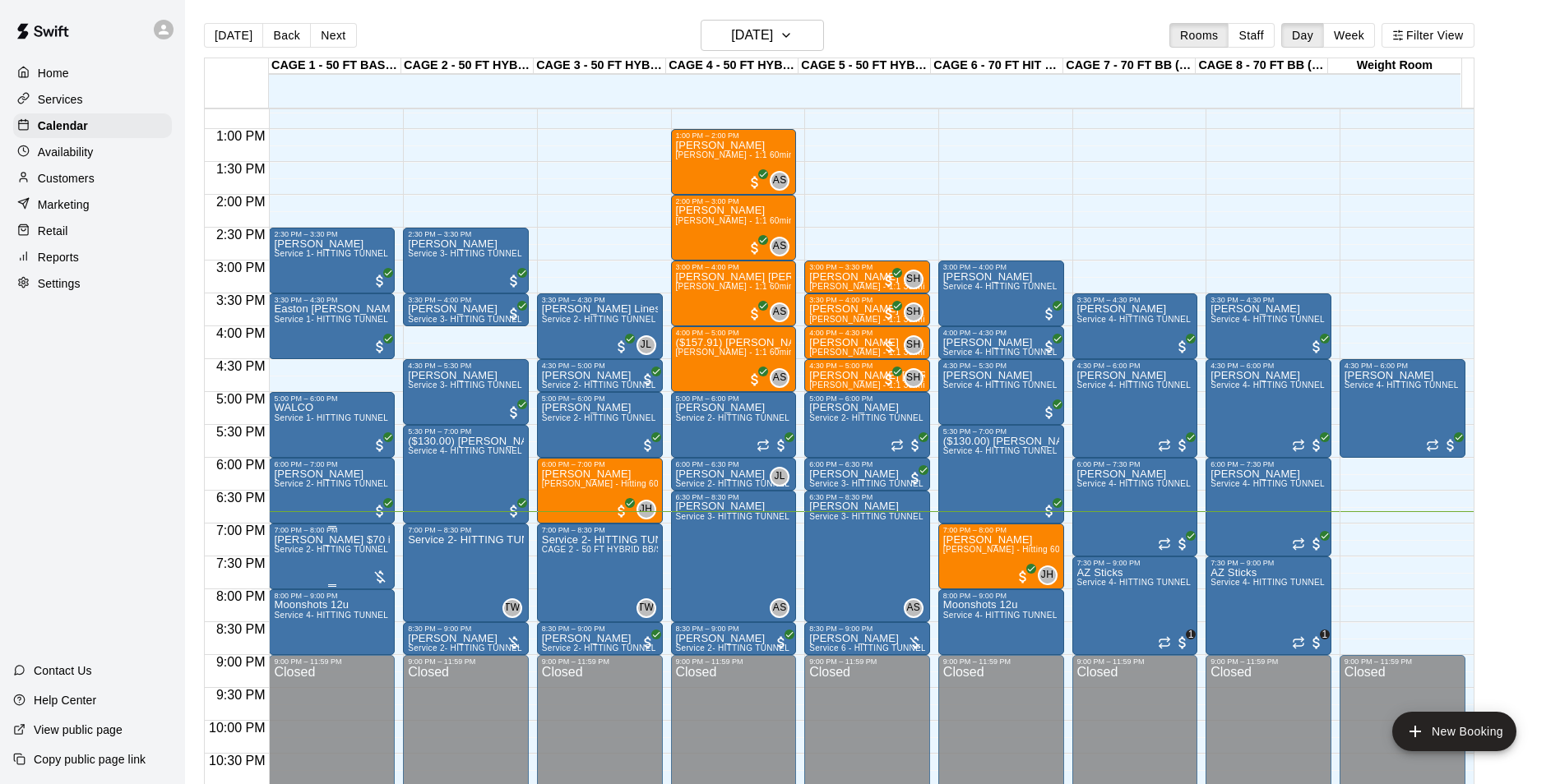
click at [336, 554] on span "Service 2- HITTING TUNNEL RENTAL - 50ft Baseball" at bounding box center [378, 549] width 209 height 9
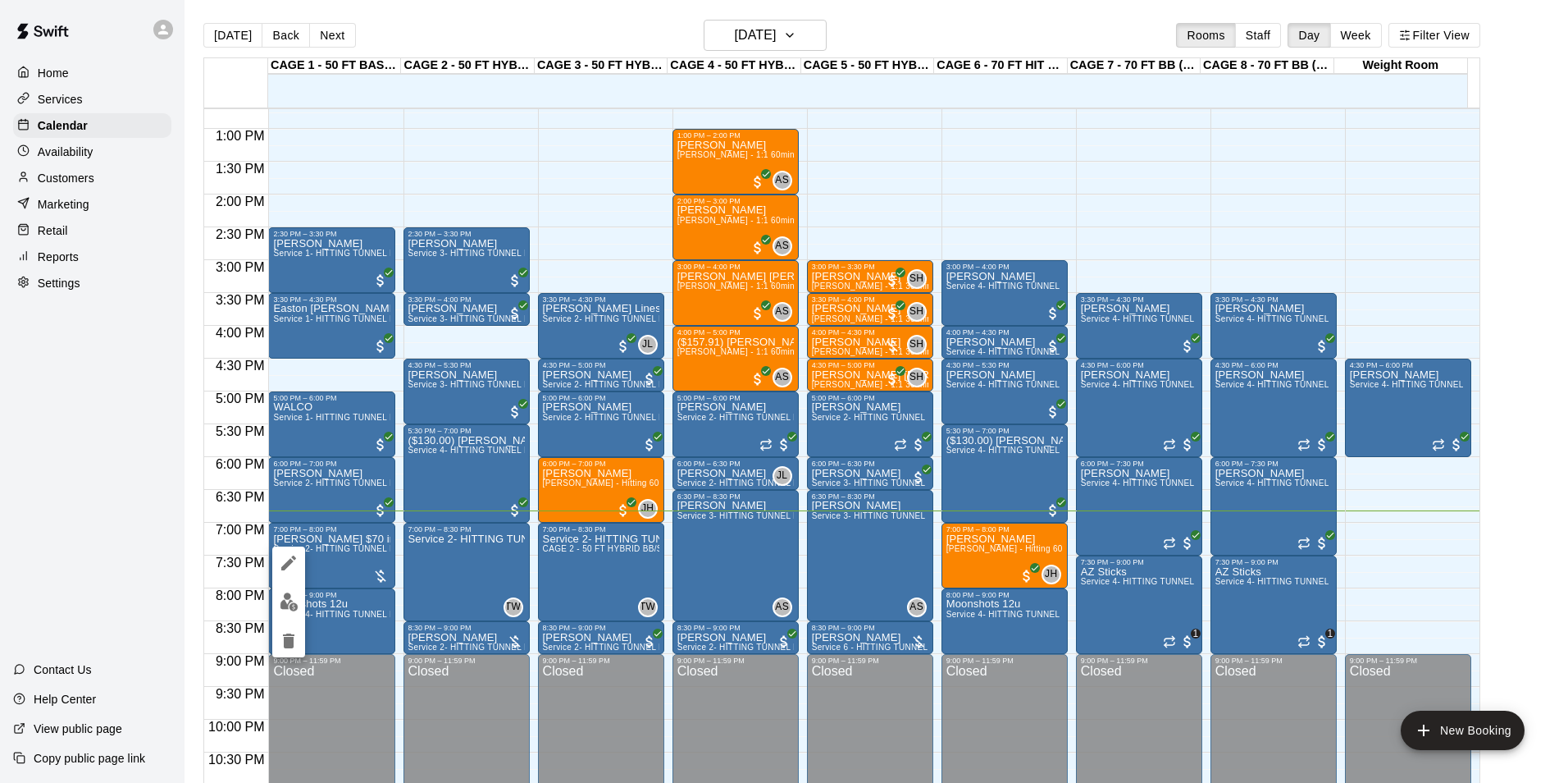
click at [465, 647] on div at bounding box center [784, 391] width 1568 height 783
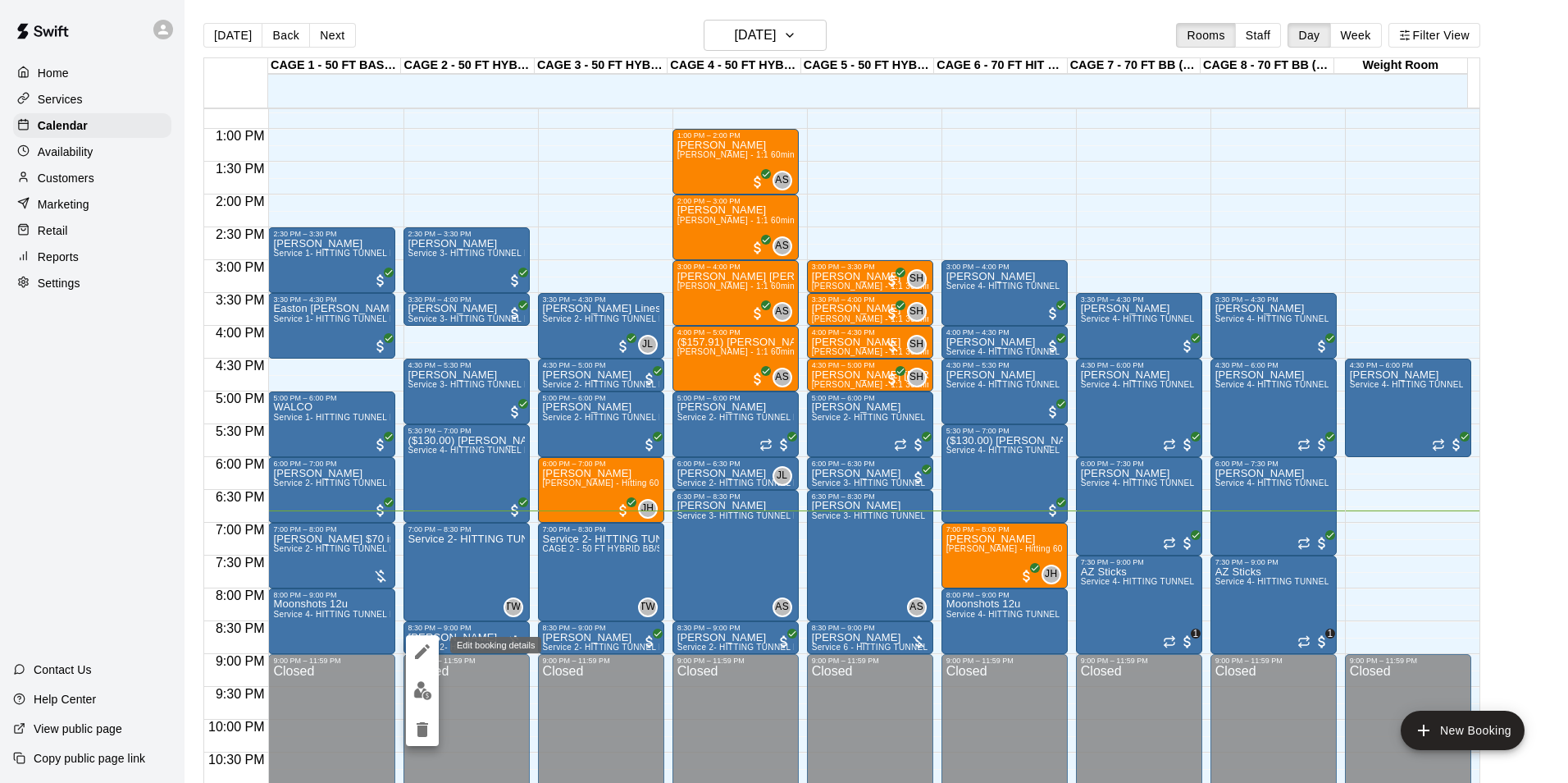
click at [421, 649] on icon "edit" at bounding box center [422, 651] width 20 height 20
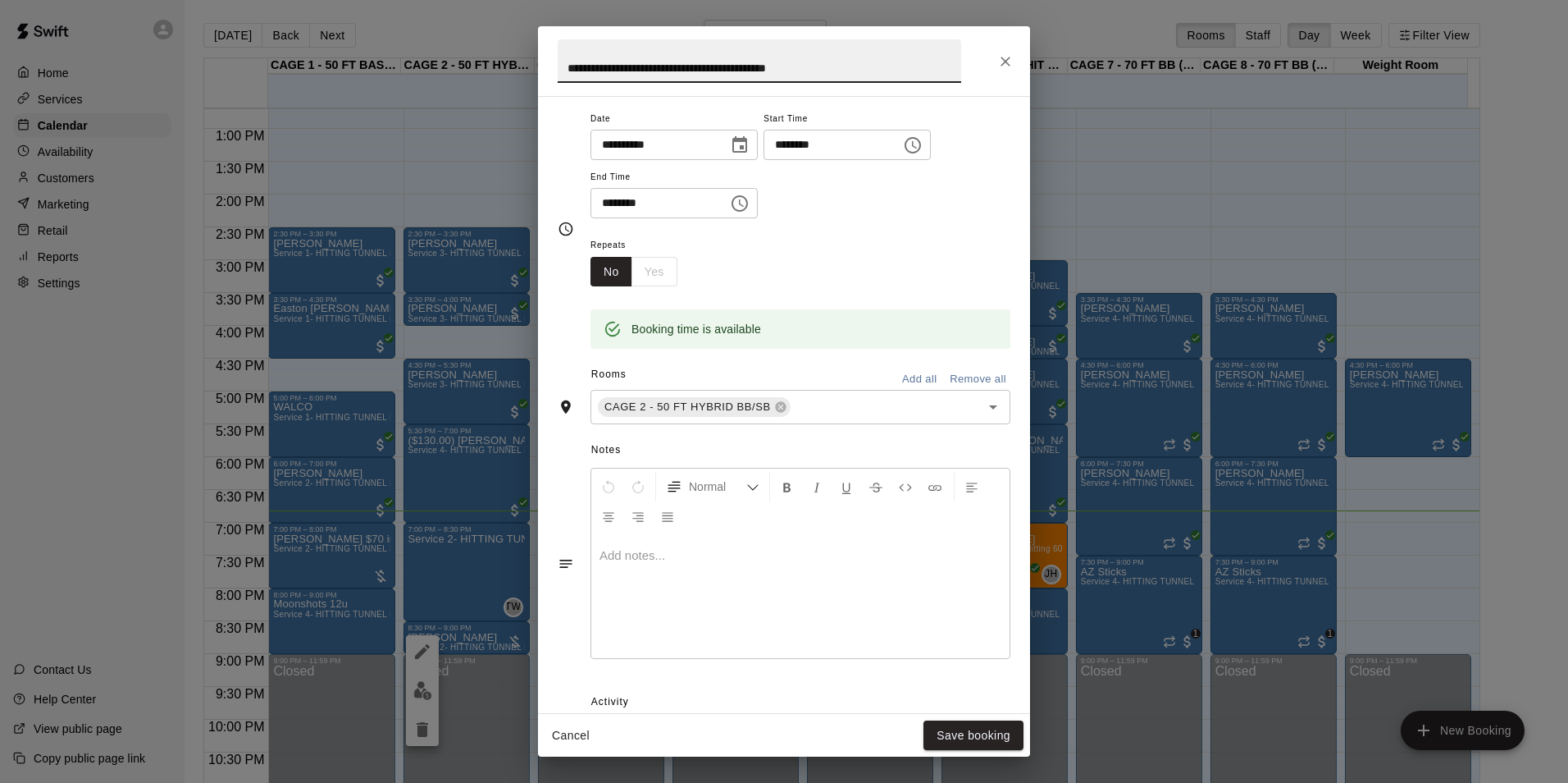
scroll to position [262, 0]
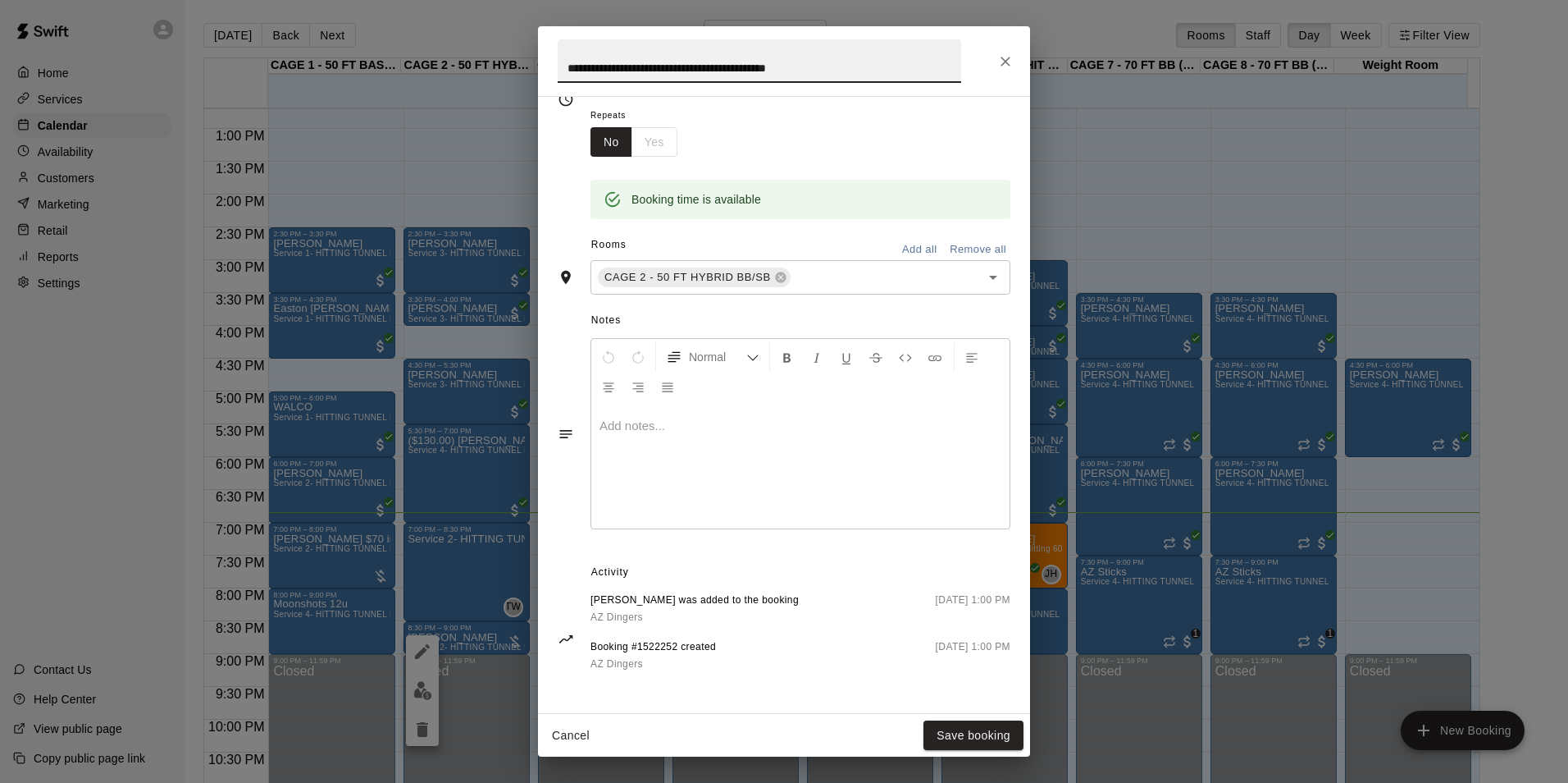
click at [1005, 56] on icon "Close" at bounding box center [1005, 61] width 16 height 16
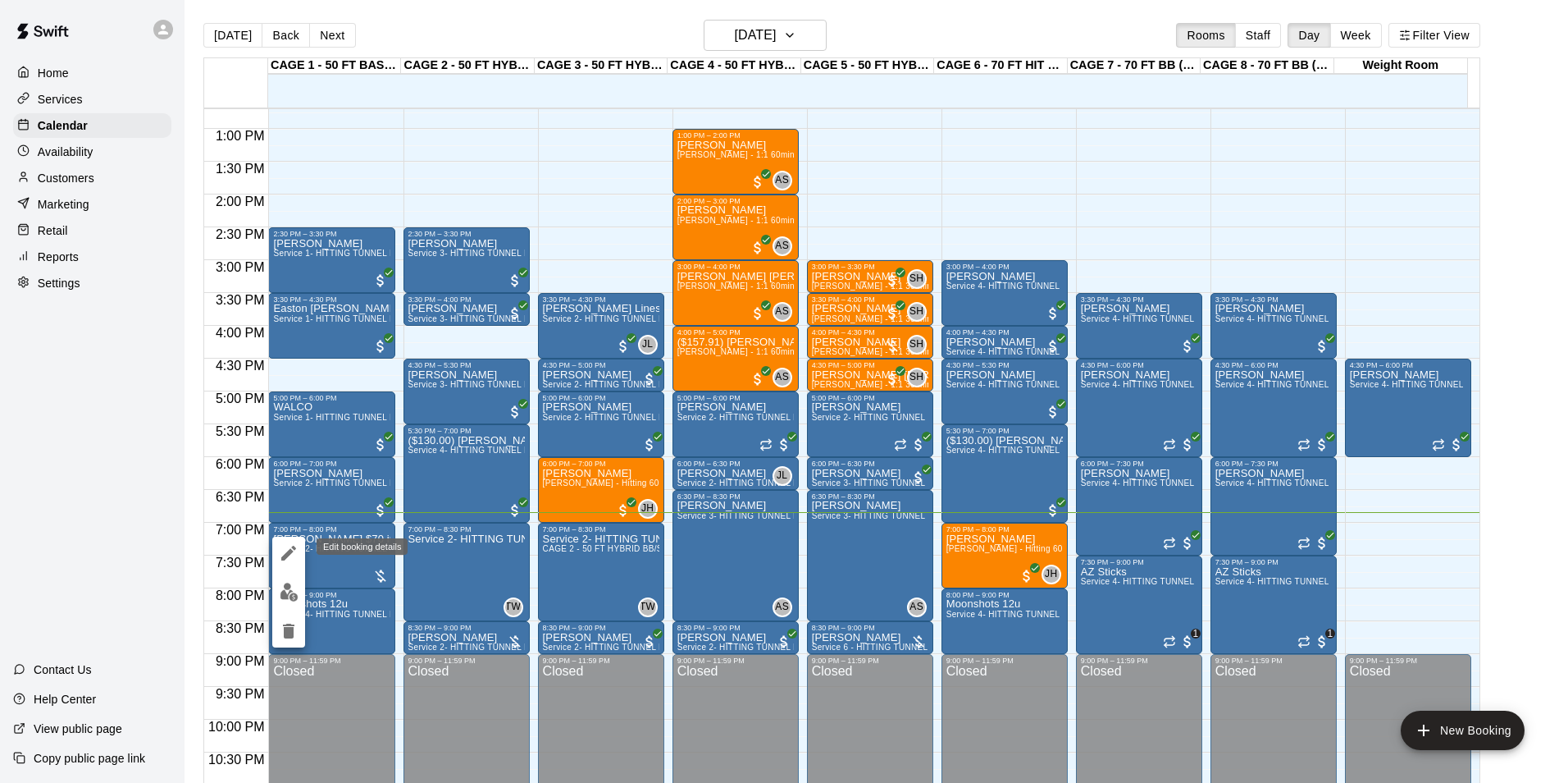
click at [275, 551] on button "edit" at bounding box center [288, 552] width 33 height 33
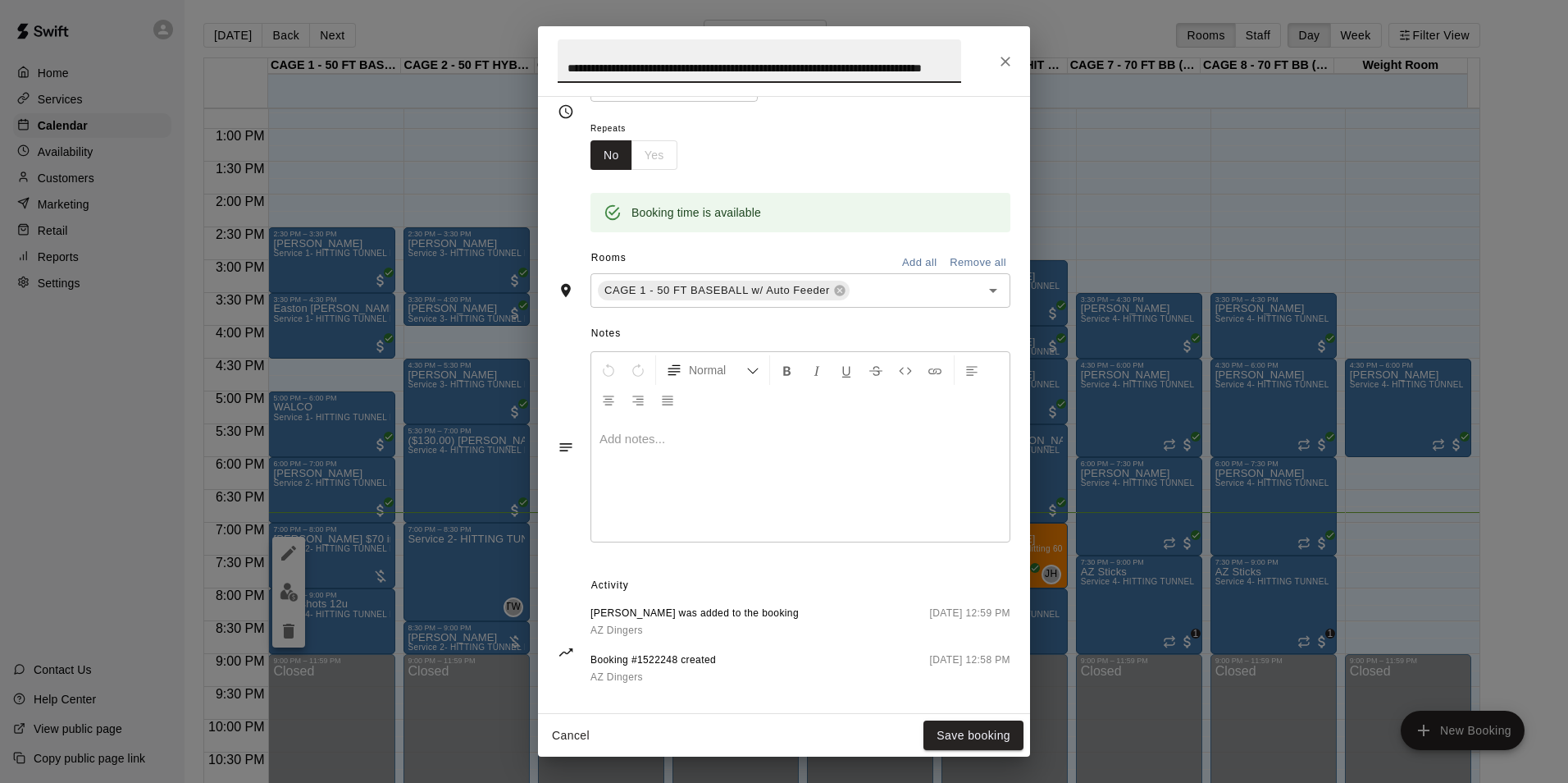
scroll to position [246, 0]
click at [1007, 48] on button "Close" at bounding box center [1005, 61] width 29 height 29
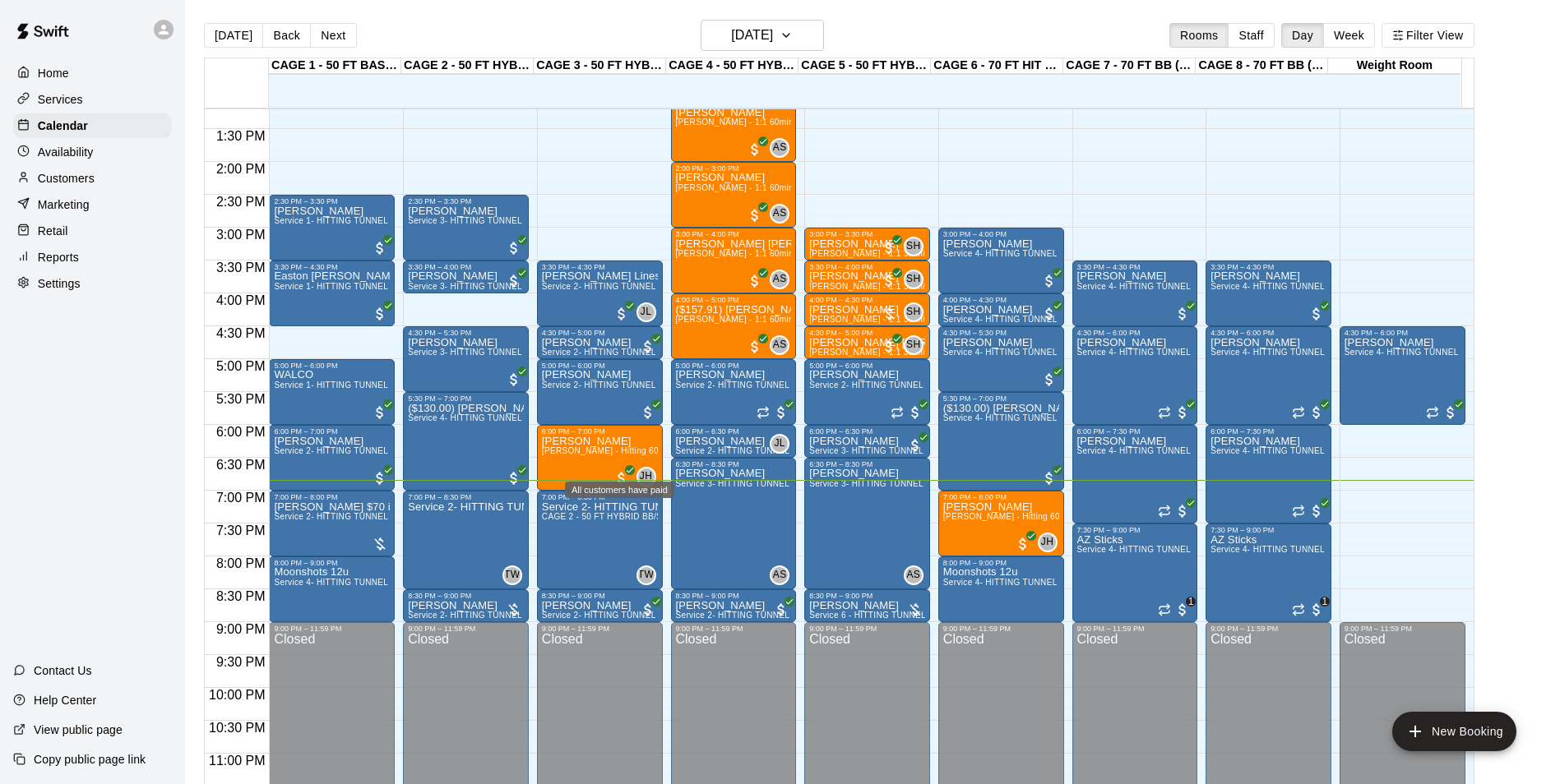
scroll to position [886, 0]
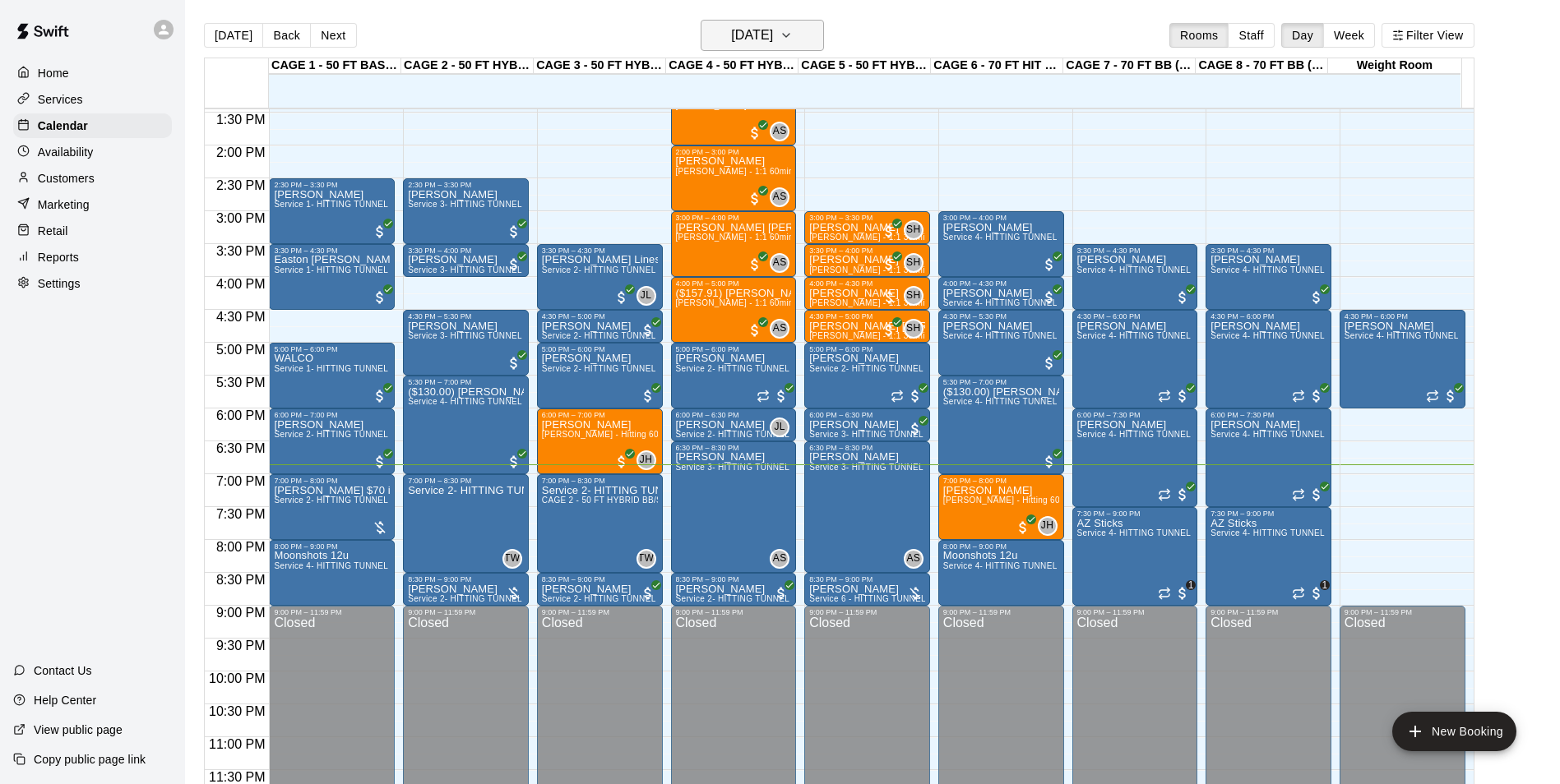
click at [744, 24] on h6 "[DATE]" at bounding box center [751, 36] width 42 height 23
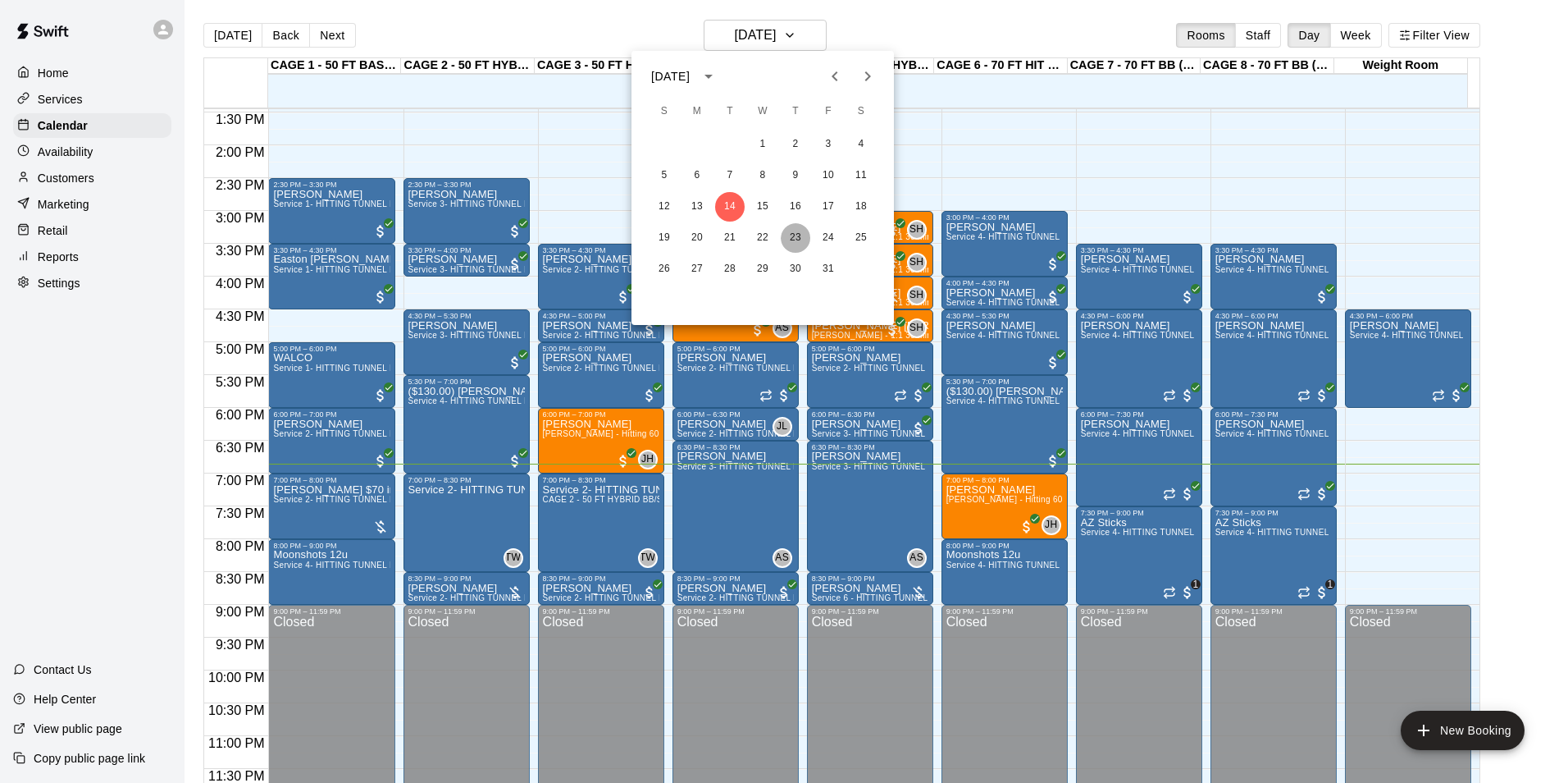
click at [803, 234] on button "23" at bounding box center [795, 238] width 29 height 29
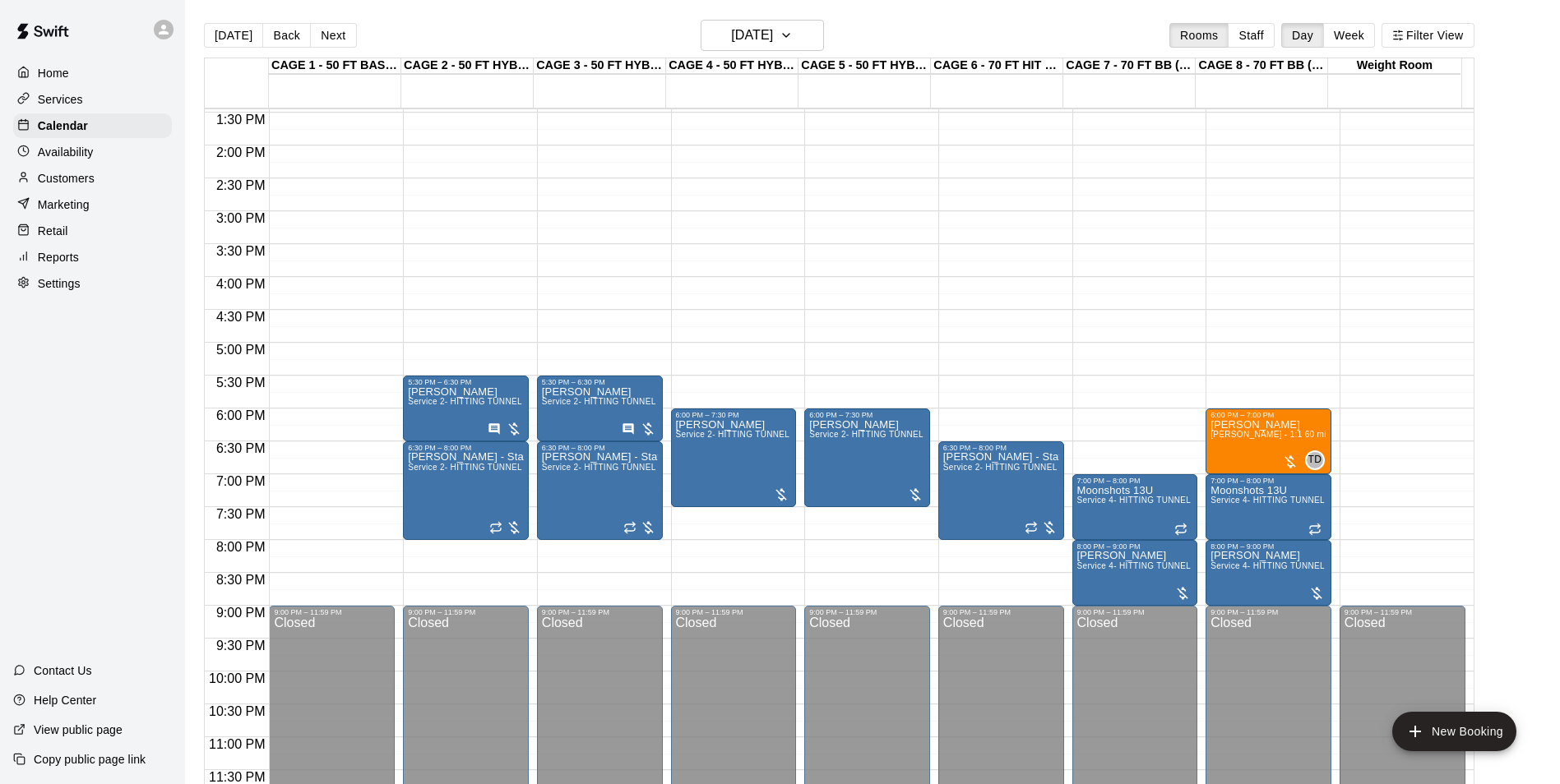
drag, startPoint x: 301, startPoint y: 417, endPoint x: 308, endPoint y: 452, distance: 35.7
click at [308, 452] on div "12:00 AM – 10:00 AM Closed 9:00 PM – 11:59 PM Closed" at bounding box center [331, 13] width 126 height 1578
drag, startPoint x: 319, startPoint y: 414, endPoint x: 326, endPoint y: 457, distance: 43.6
click at [326, 457] on div "12:00 AM – 10:00 AM Closed 9:00 PM – 11:59 PM Closed" at bounding box center [331, 13] width 126 height 1578
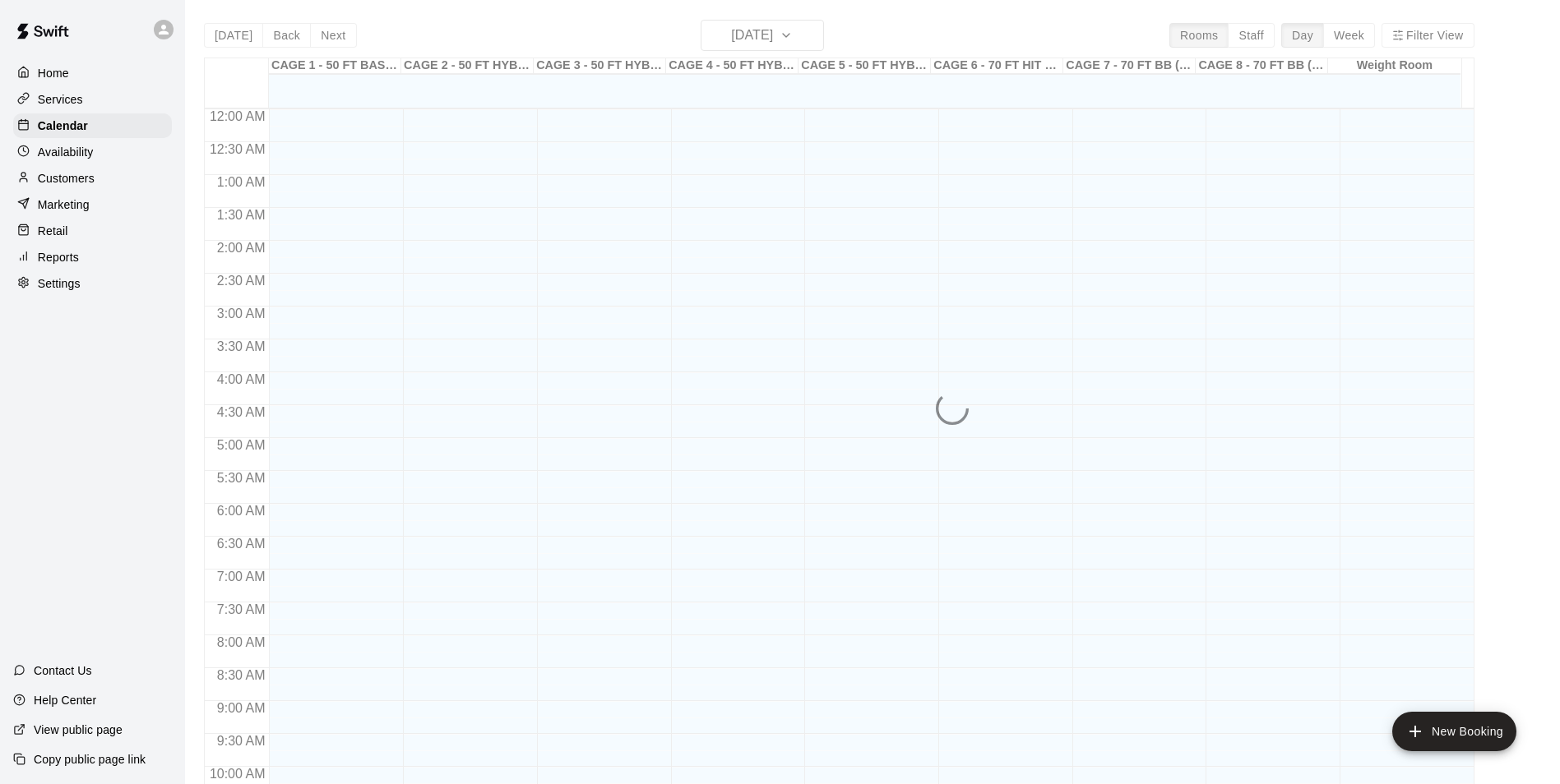
scroll to position [835, 0]
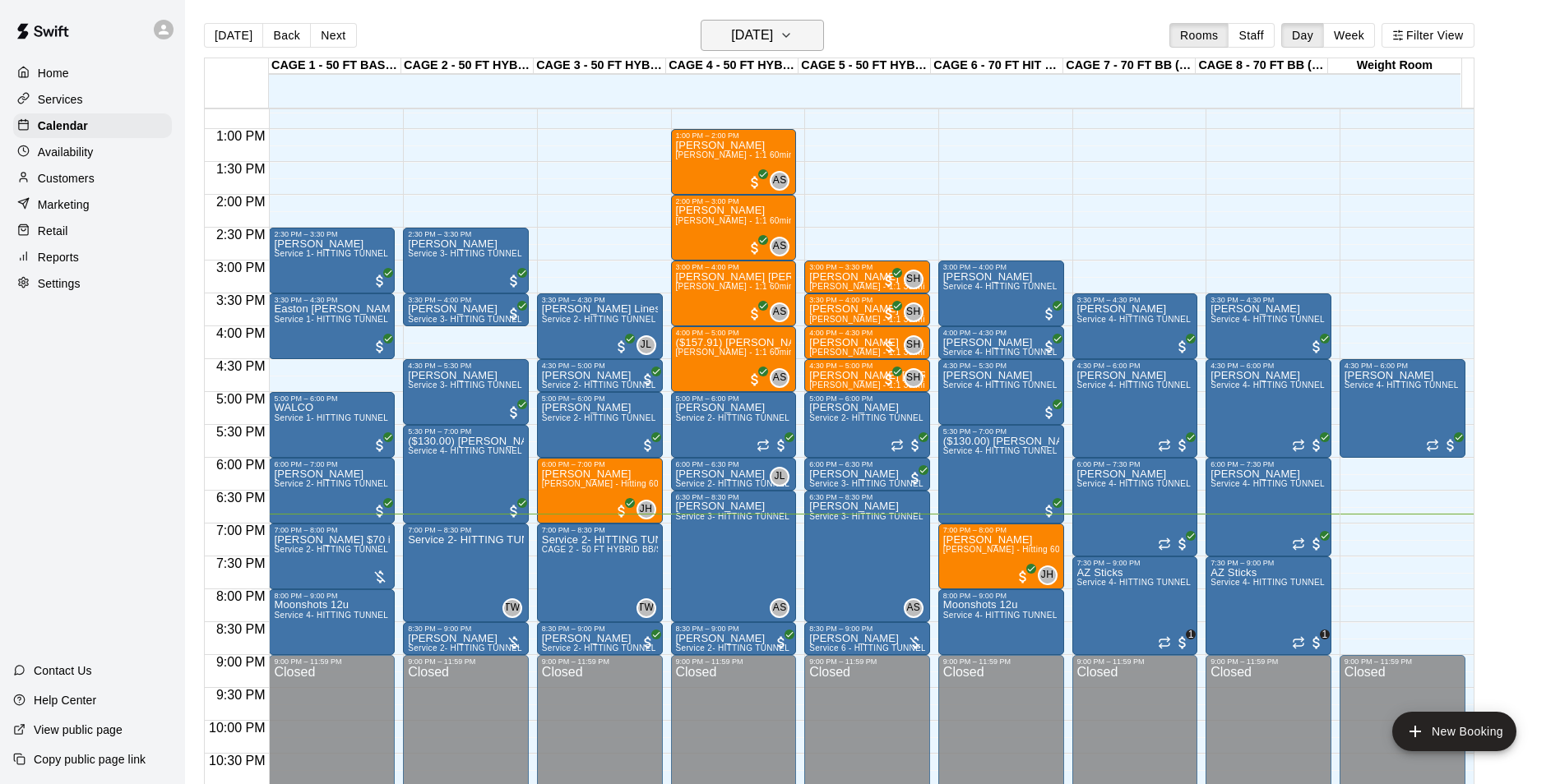
click at [747, 45] on h6 "[DATE]" at bounding box center [751, 36] width 42 height 23
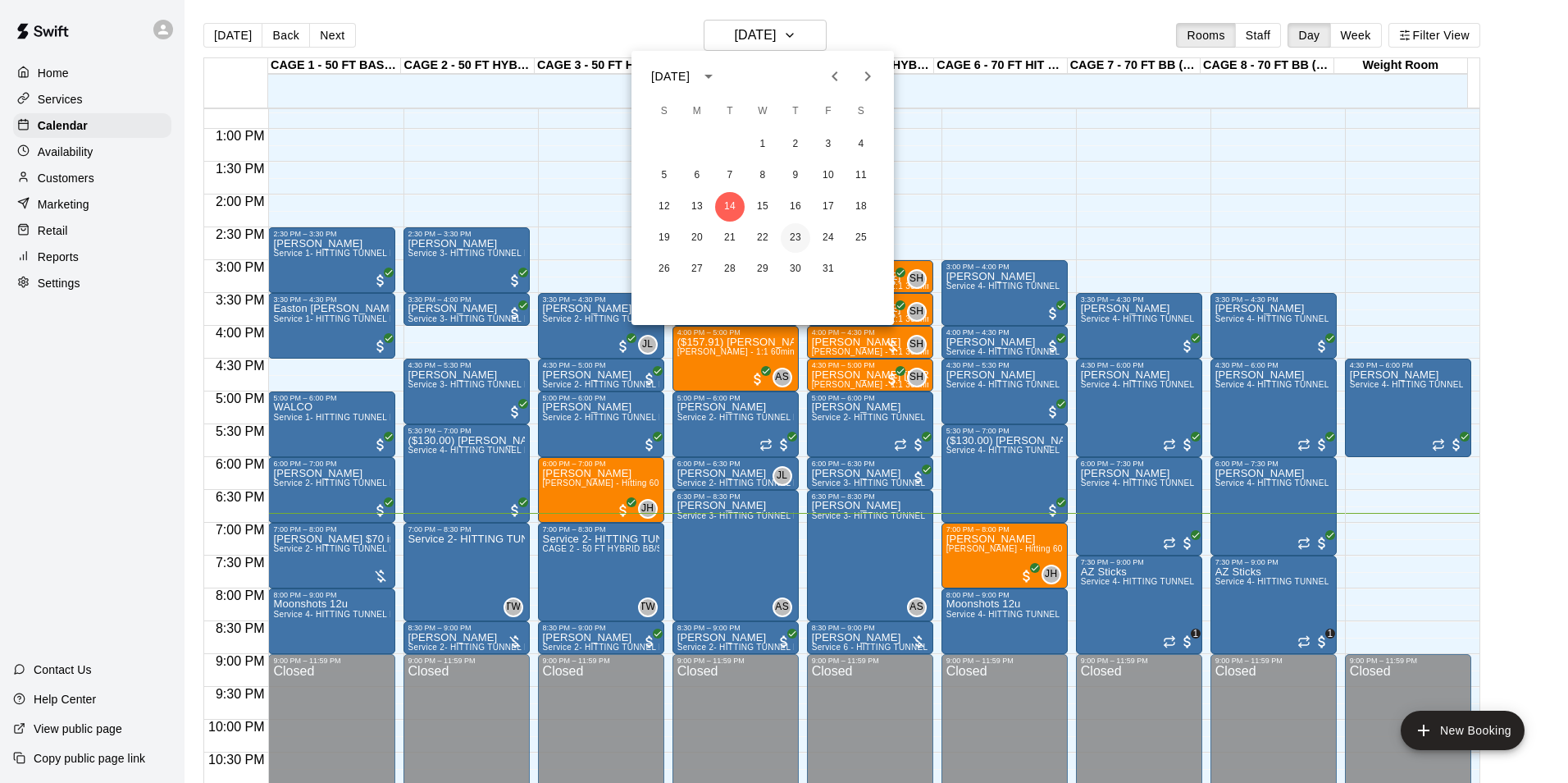
click at [790, 237] on button "23" at bounding box center [795, 238] width 29 height 29
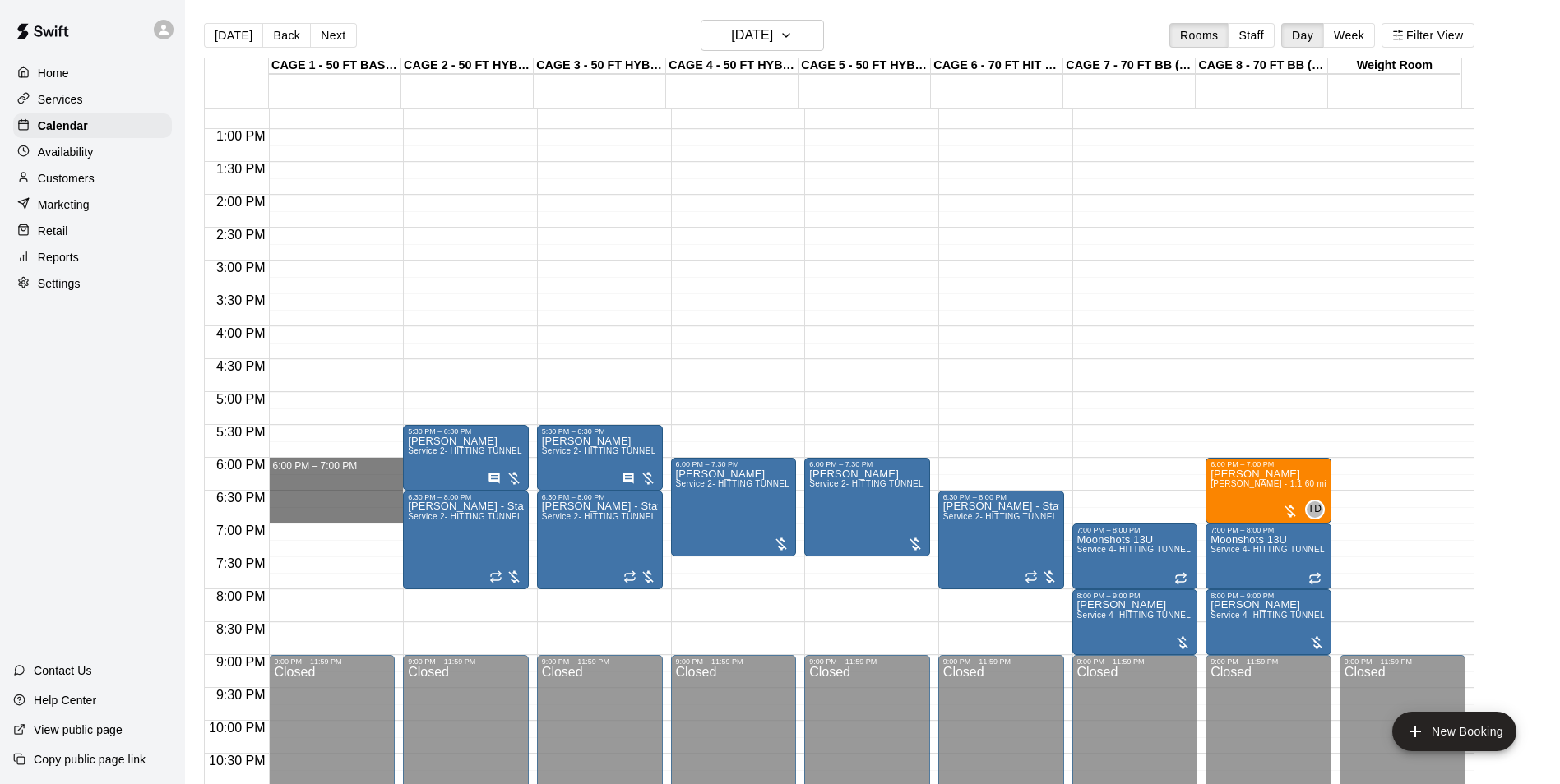
drag, startPoint x: 295, startPoint y: 467, endPoint x: 304, endPoint y: 517, distance: 50.8
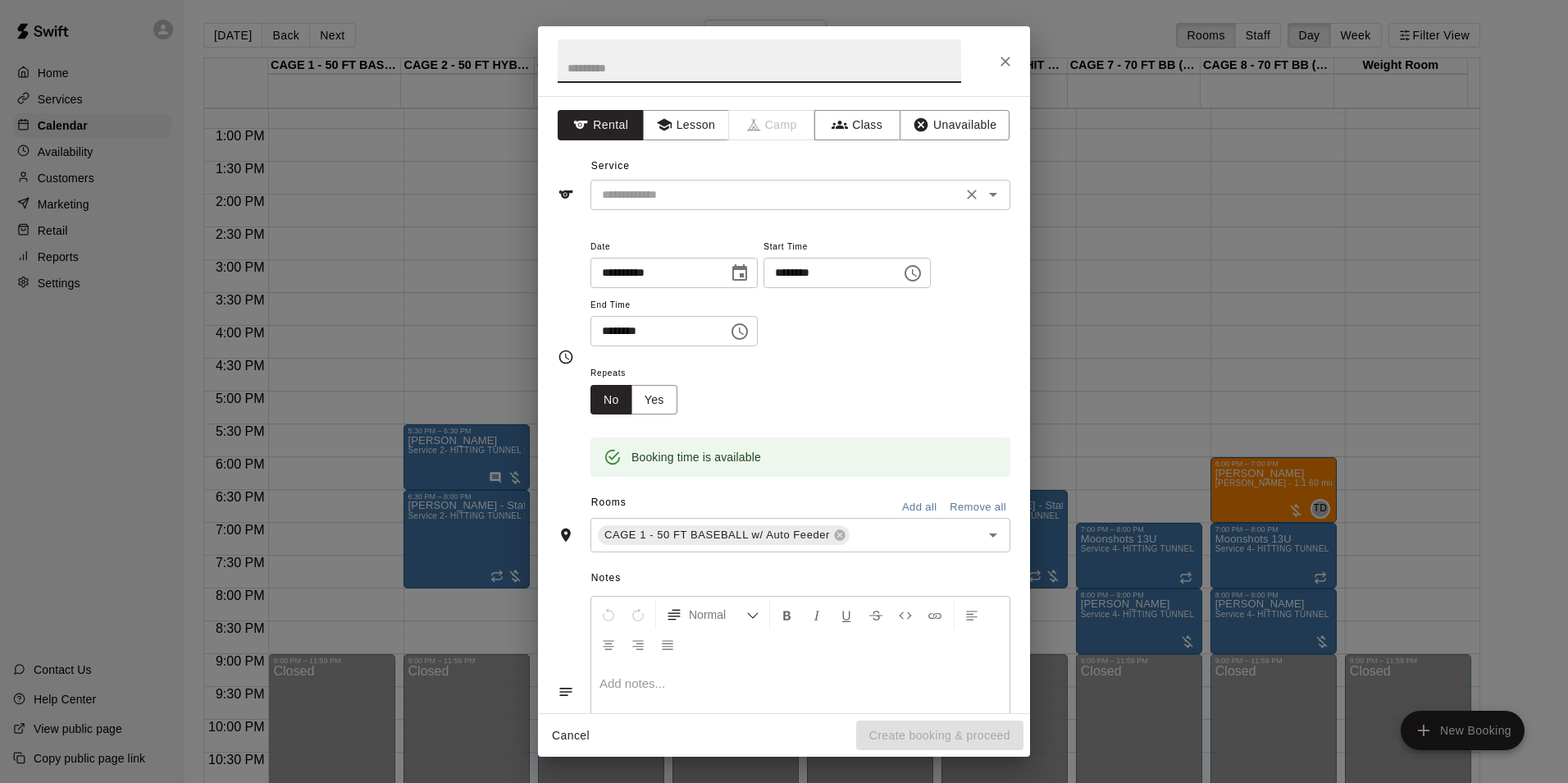
click at [715, 192] on input "text" at bounding box center [776, 194] width 362 height 20
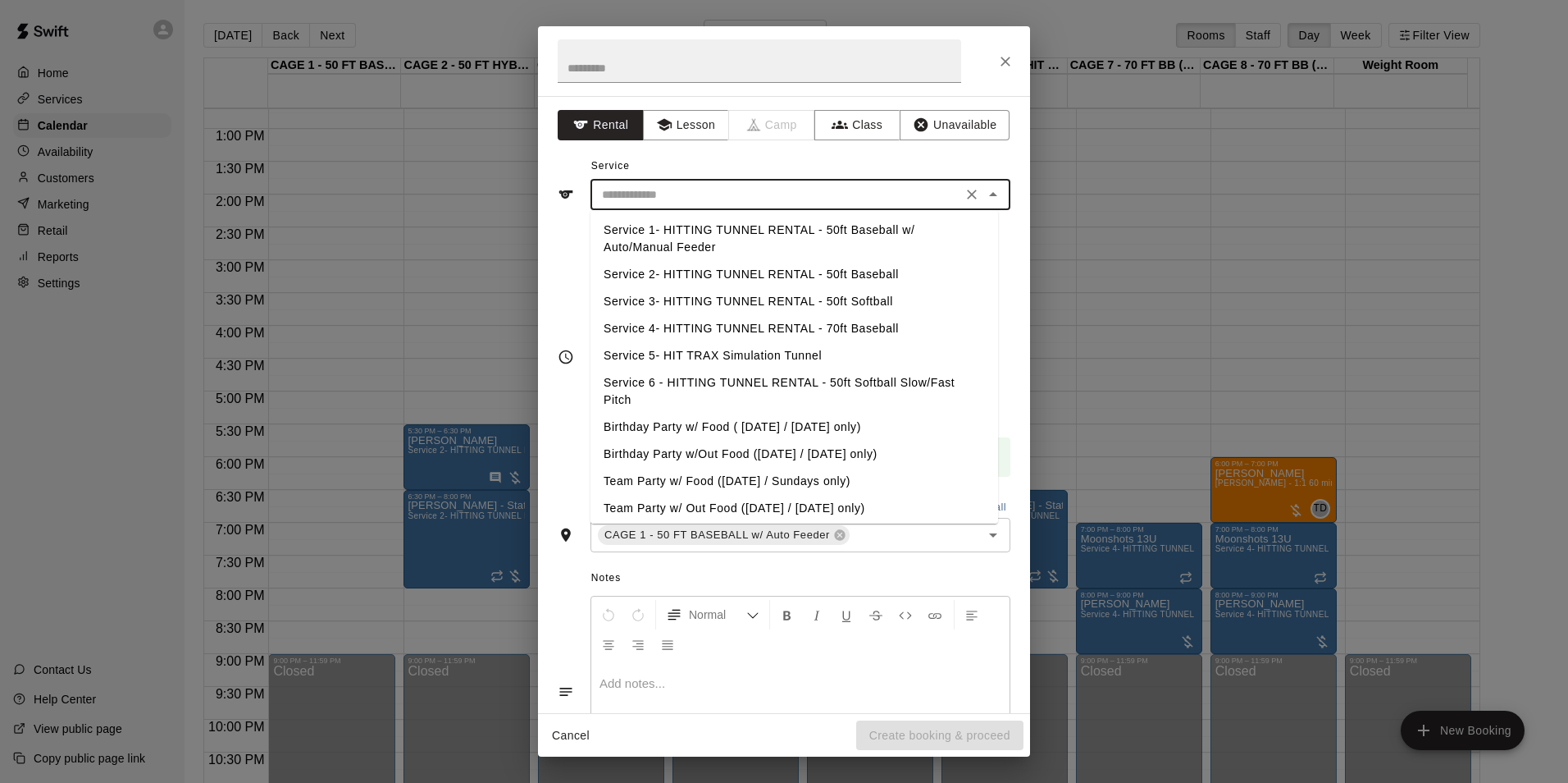
click at [762, 274] on li "Service 2- HITTING TUNNEL RENTAL - 50ft Baseball" at bounding box center [794, 274] width 408 height 27
type input "**********"
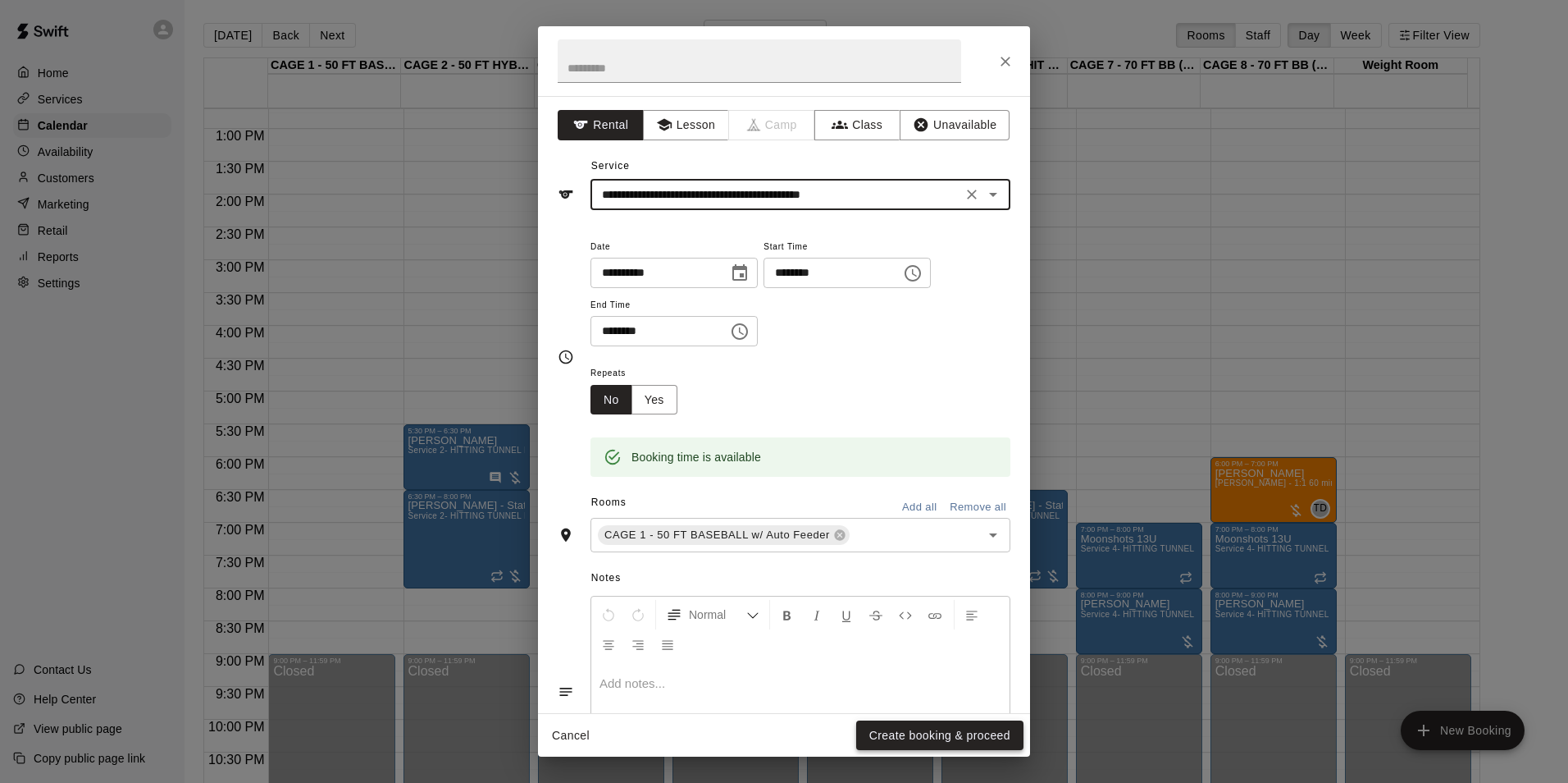
click at [931, 745] on button "Create booking & proceed" at bounding box center [940, 736] width 167 height 30
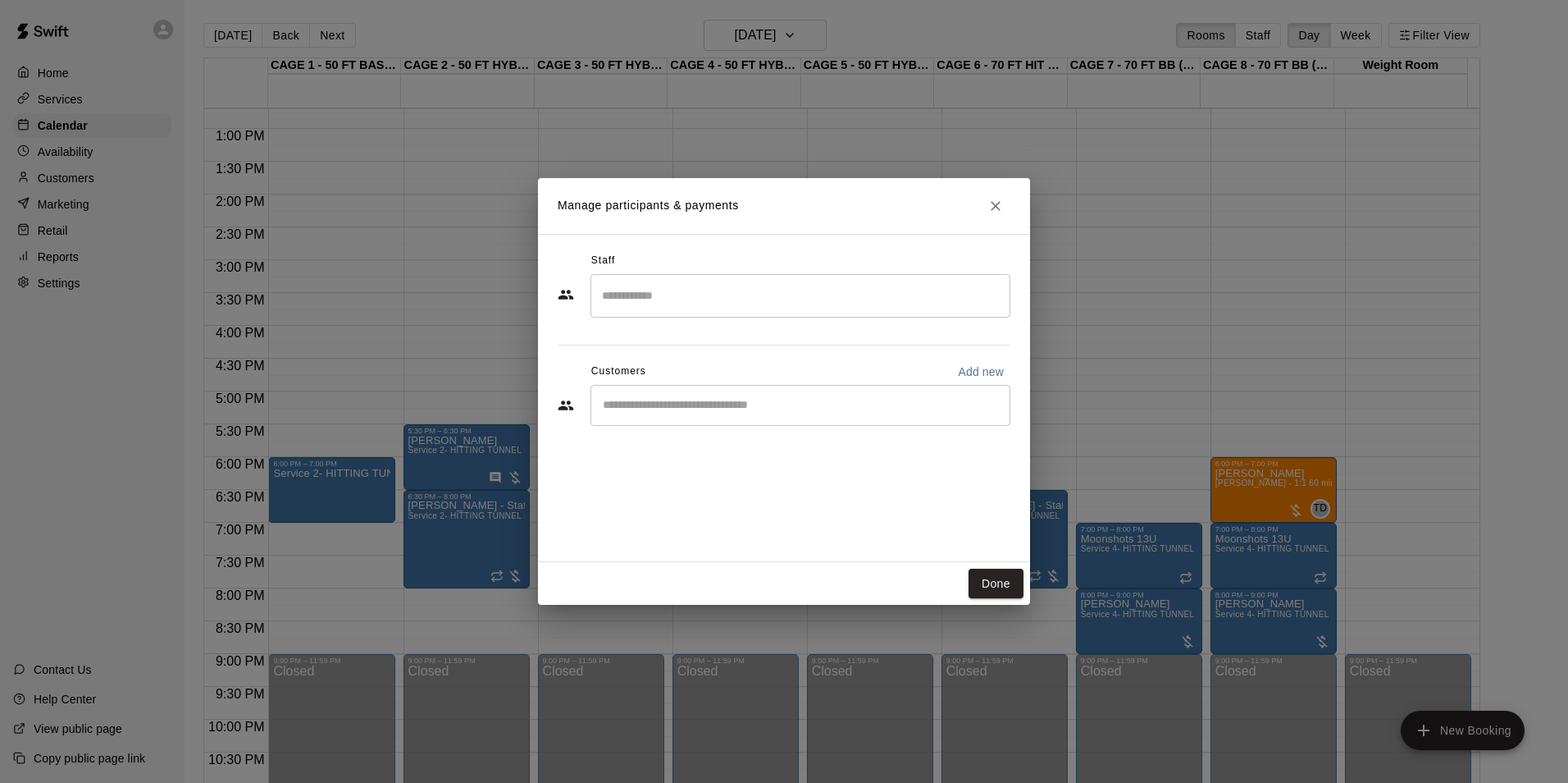
click at [710, 394] on div "​" at bounding box center [800, 405] width 420 height 41
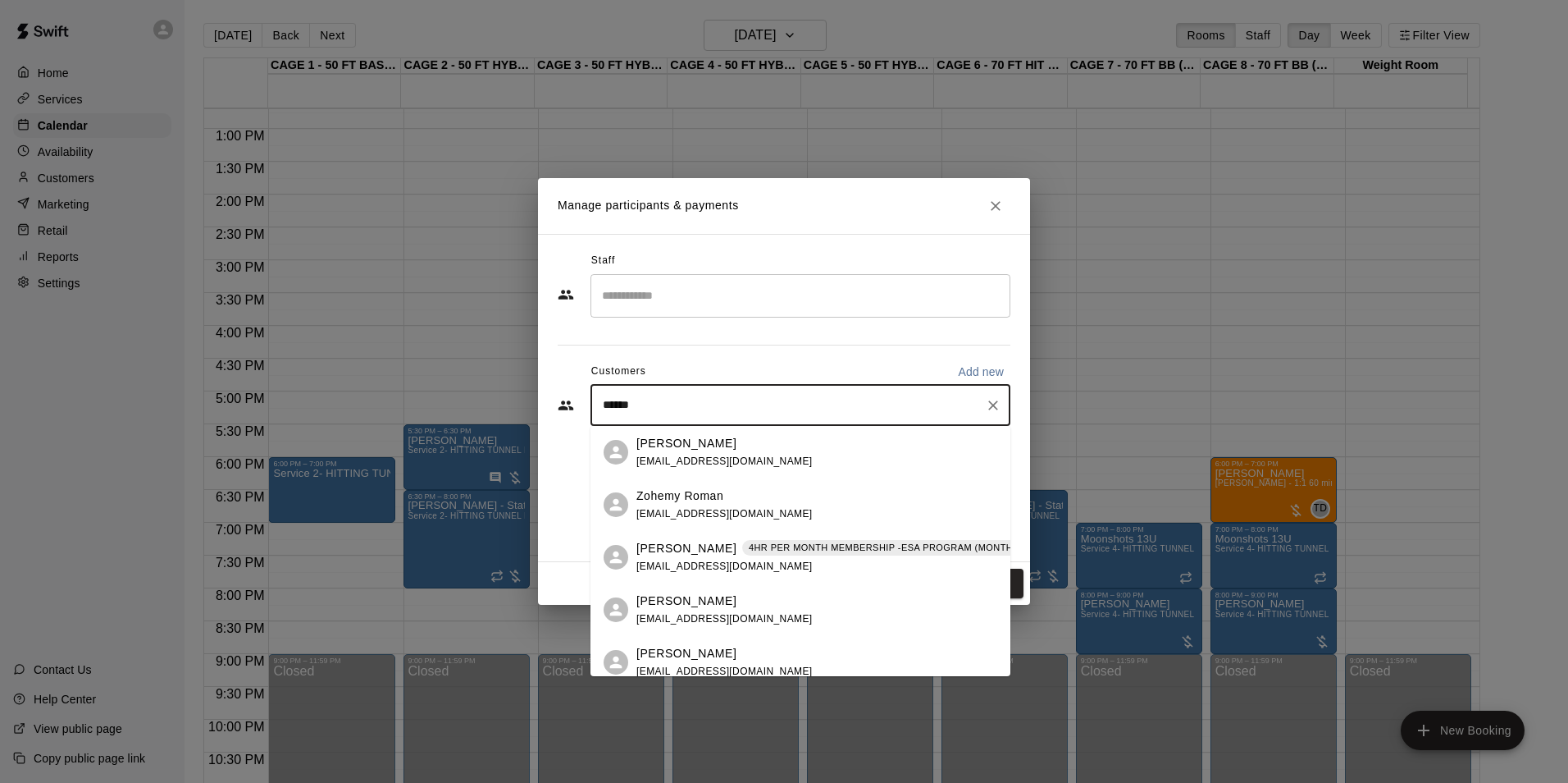
type input "*******"
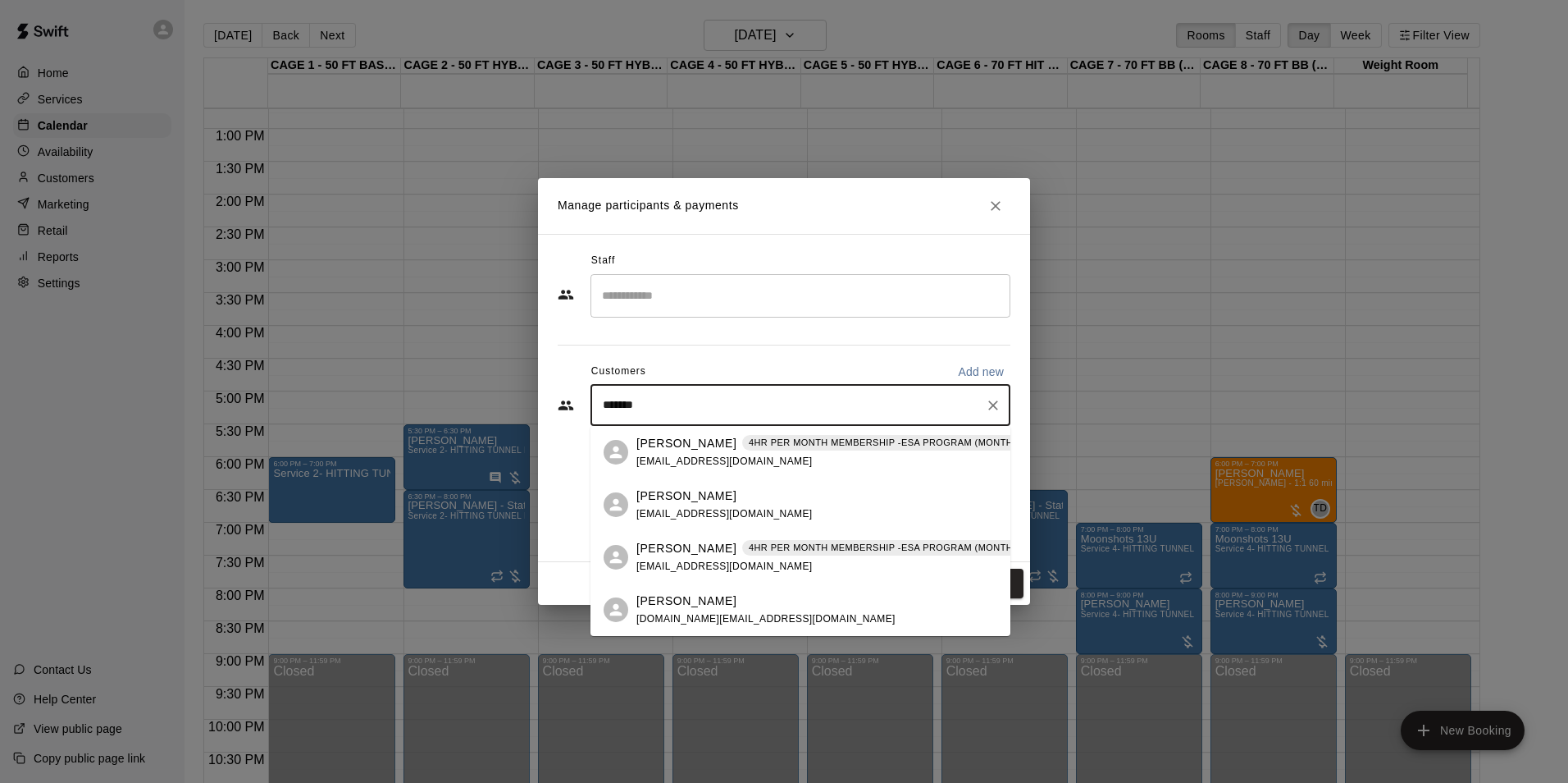
click at [713, 459] on span "[EMAIL_ADDRESS][DOMAIN_NAME]" at bounding box center [725, 461] width 176 height 12
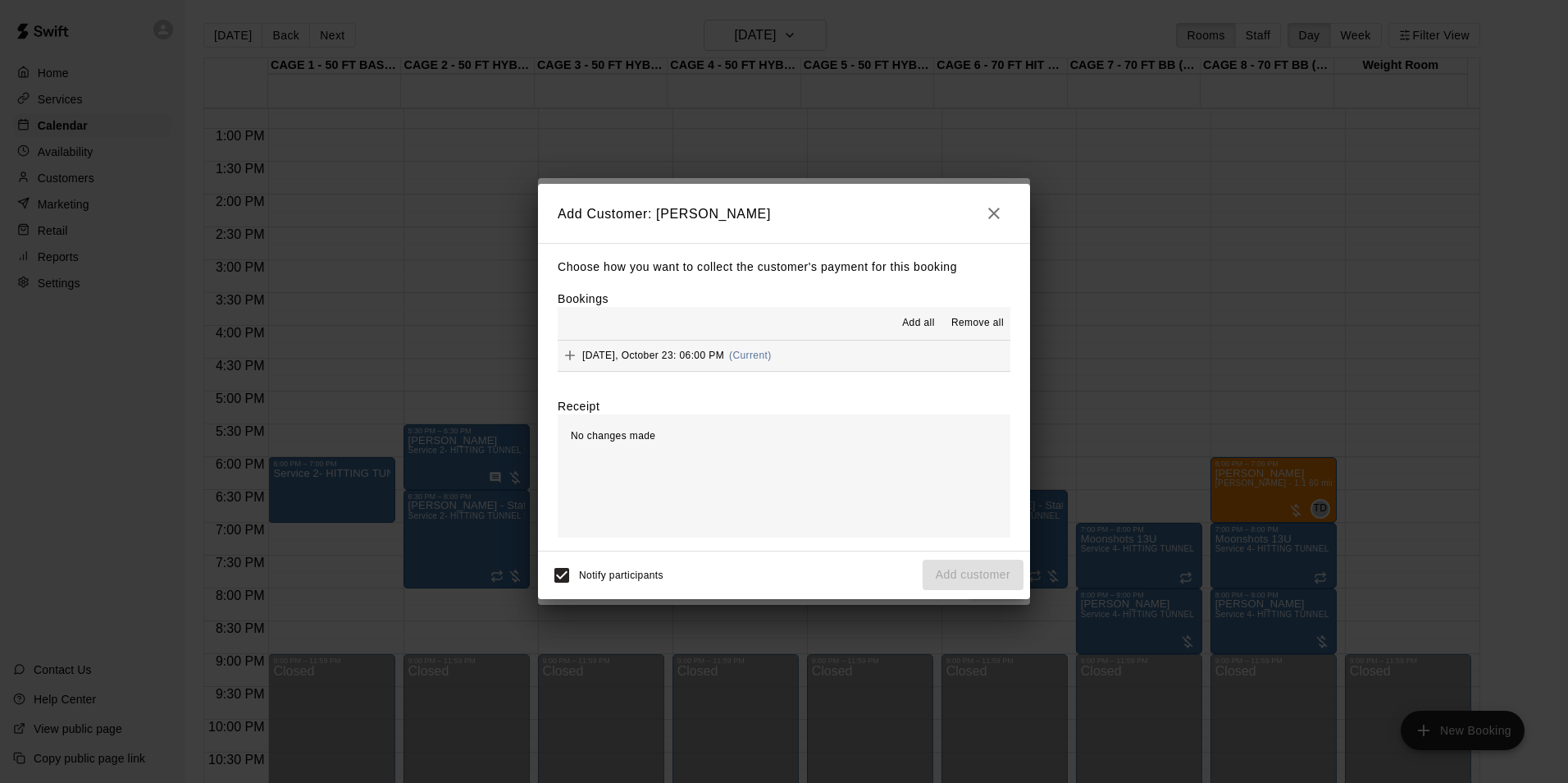
click at [910, 357] on button "[DATE], October 23: 06:00 PM (Current)" at bounding box center [784, 355] width 453 height 30
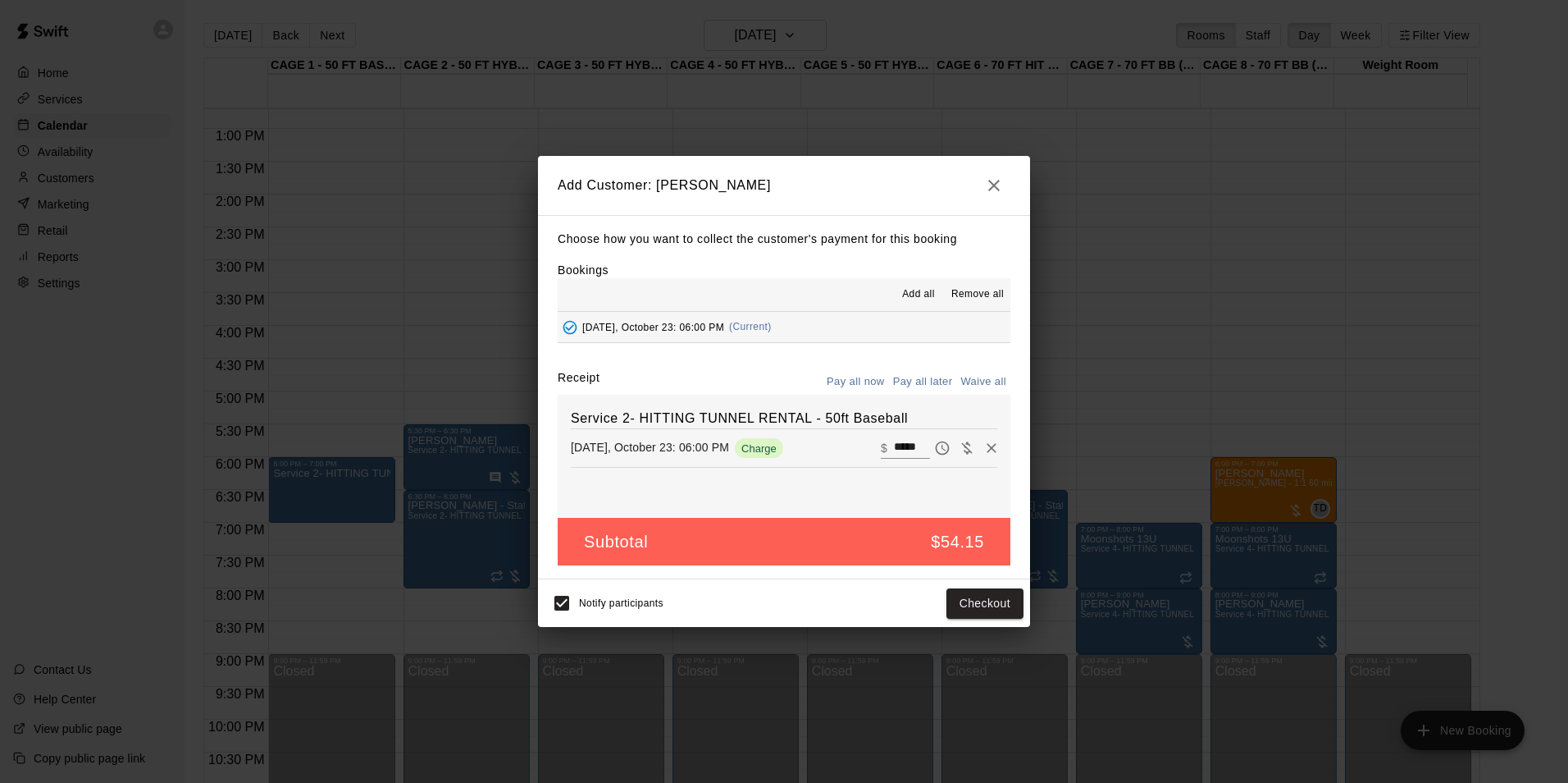
click at [912, 367] on div "Choose how you want to collect the customer's payment for this booking Bookings…" at bounding box center [784, 397] width 492 height 365
click at [911, 390] on button "Pay all later" at bounding box center [923, 382] width 68 height 26
click at [970, 602] on button "Add customer" at bounding box center [972, 604] width 101 height 30
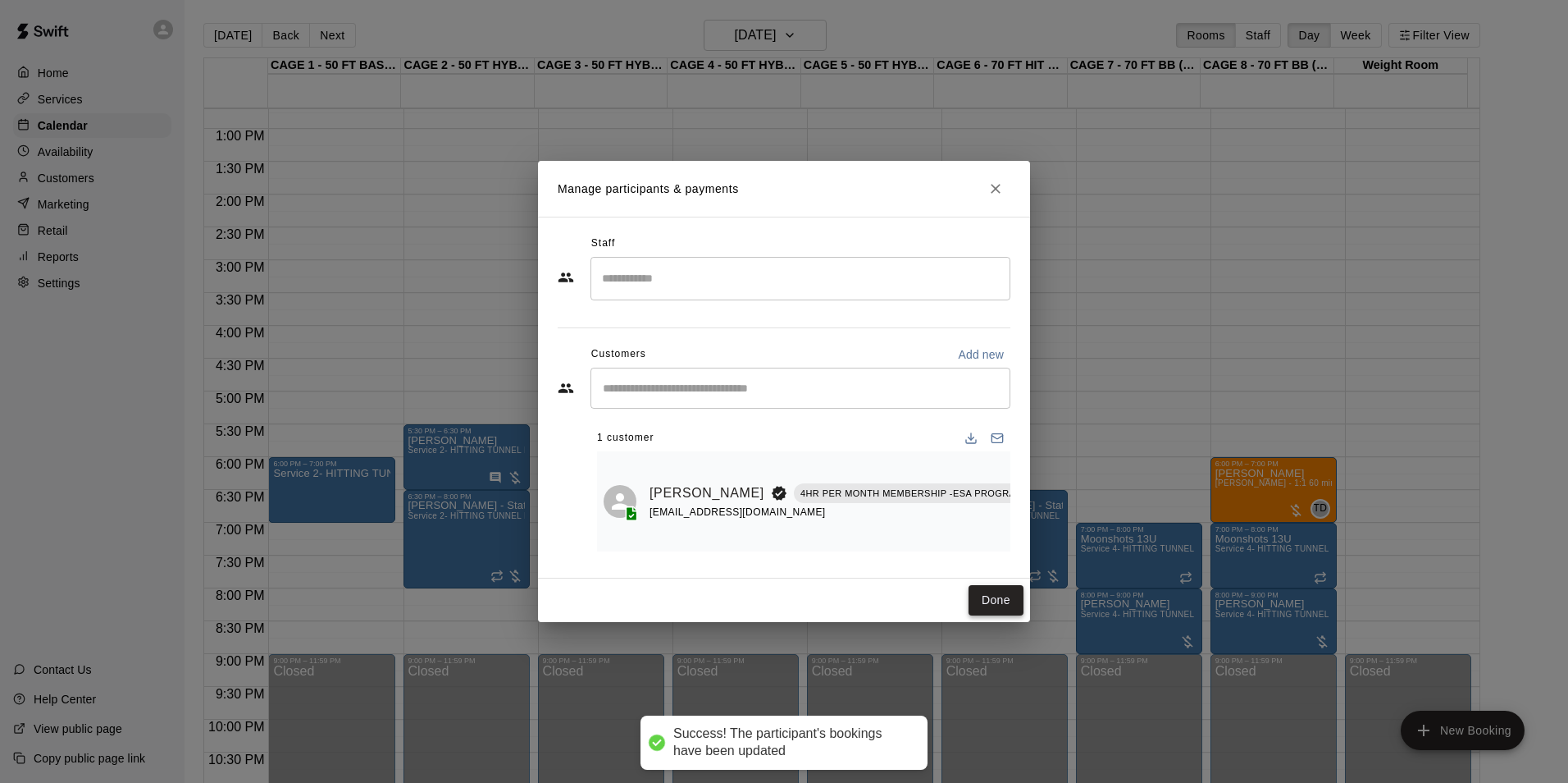
click at [1003, 606] on button "Done" at bounding box center [996, 600] width 55 height 30
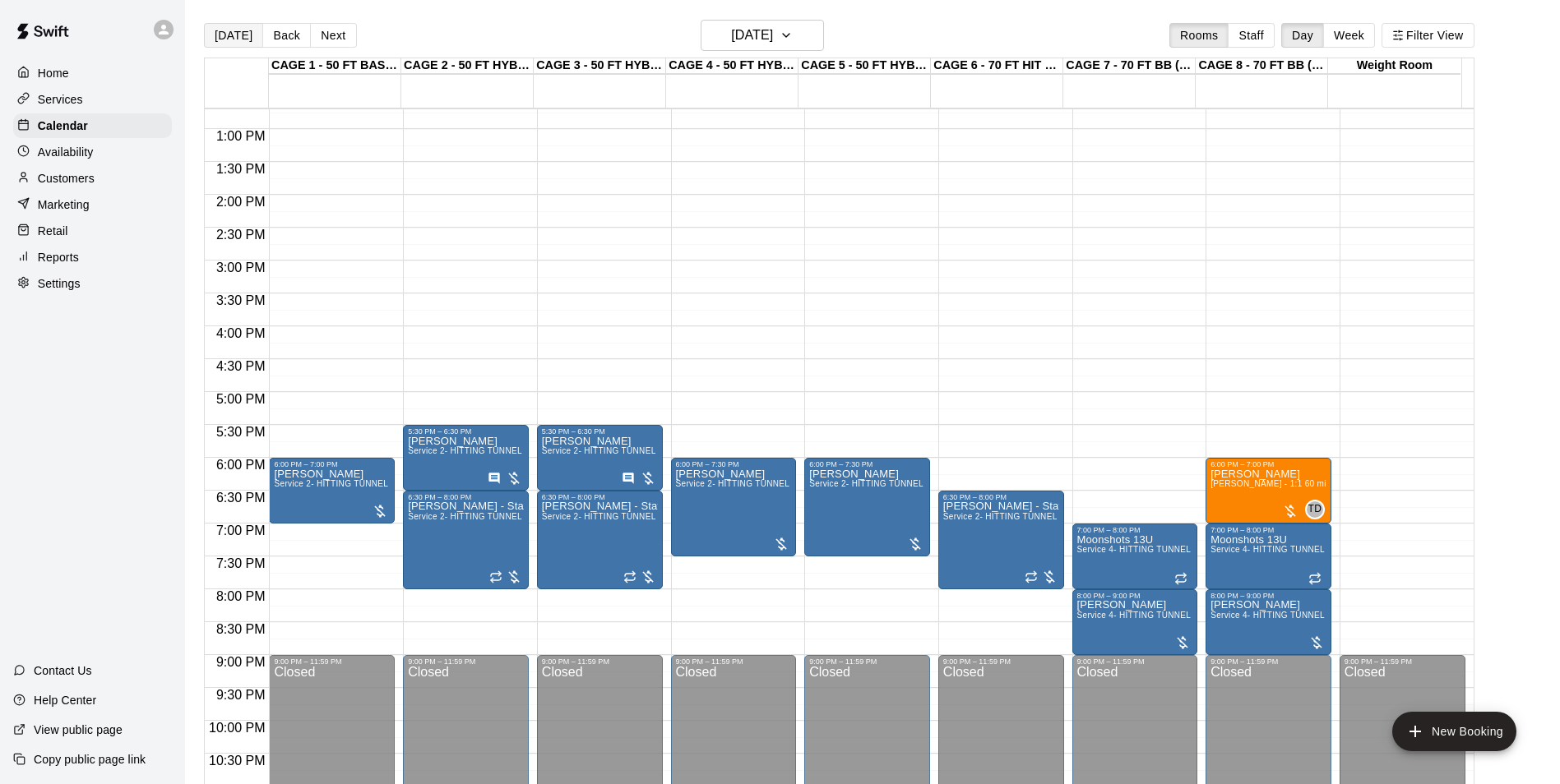
click at [216, 43] on button "[DATE]" at bounding box center [233, 36] width 59 height 25
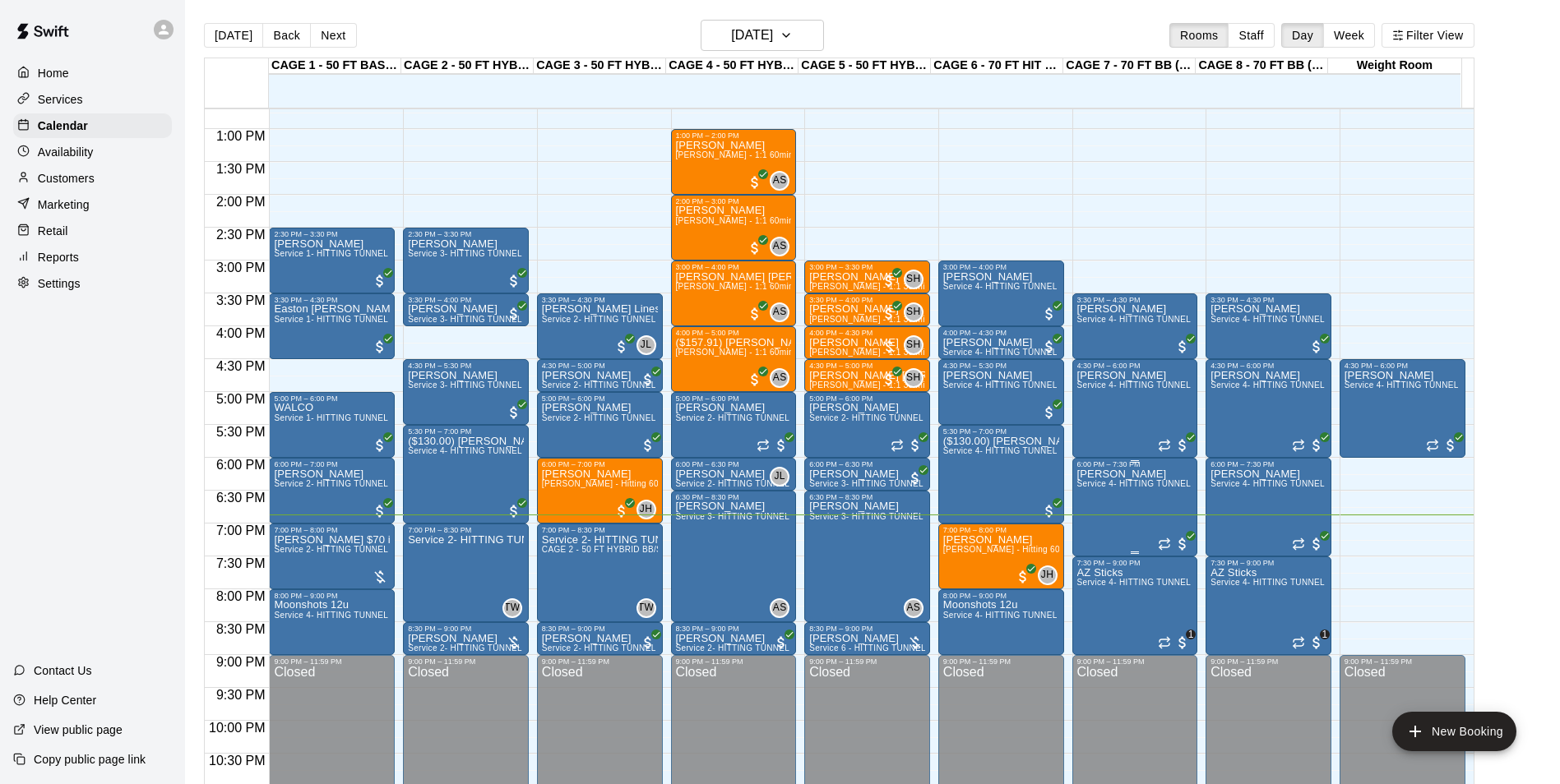
scroll to position [886, 0]
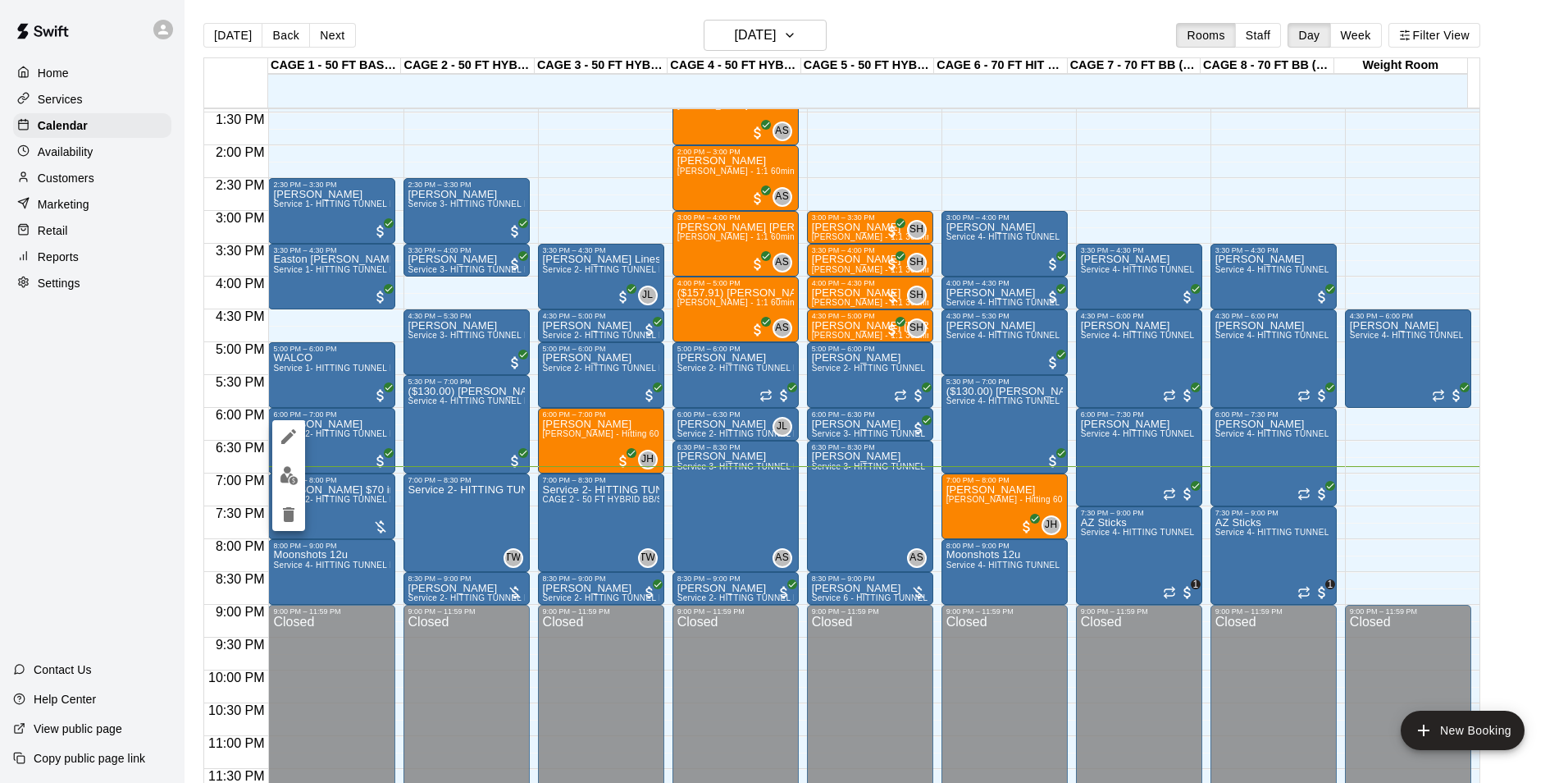
click at [338, 521] on div at bounding box center [784, 391] width 1568 height 783
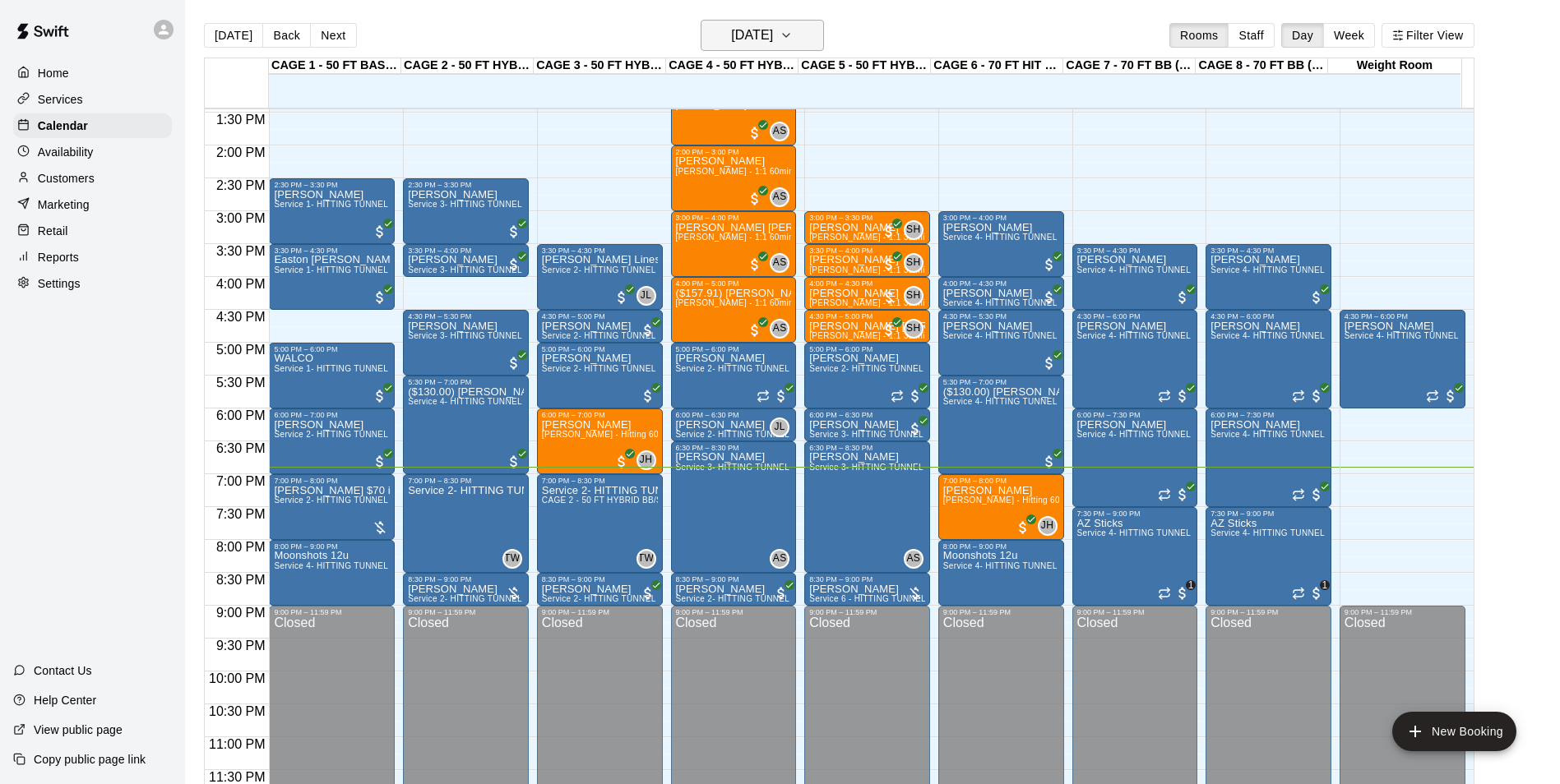
click at [731, 35] on h6 "[DATE]" at bounding box center [751, 36] width 42 height 23
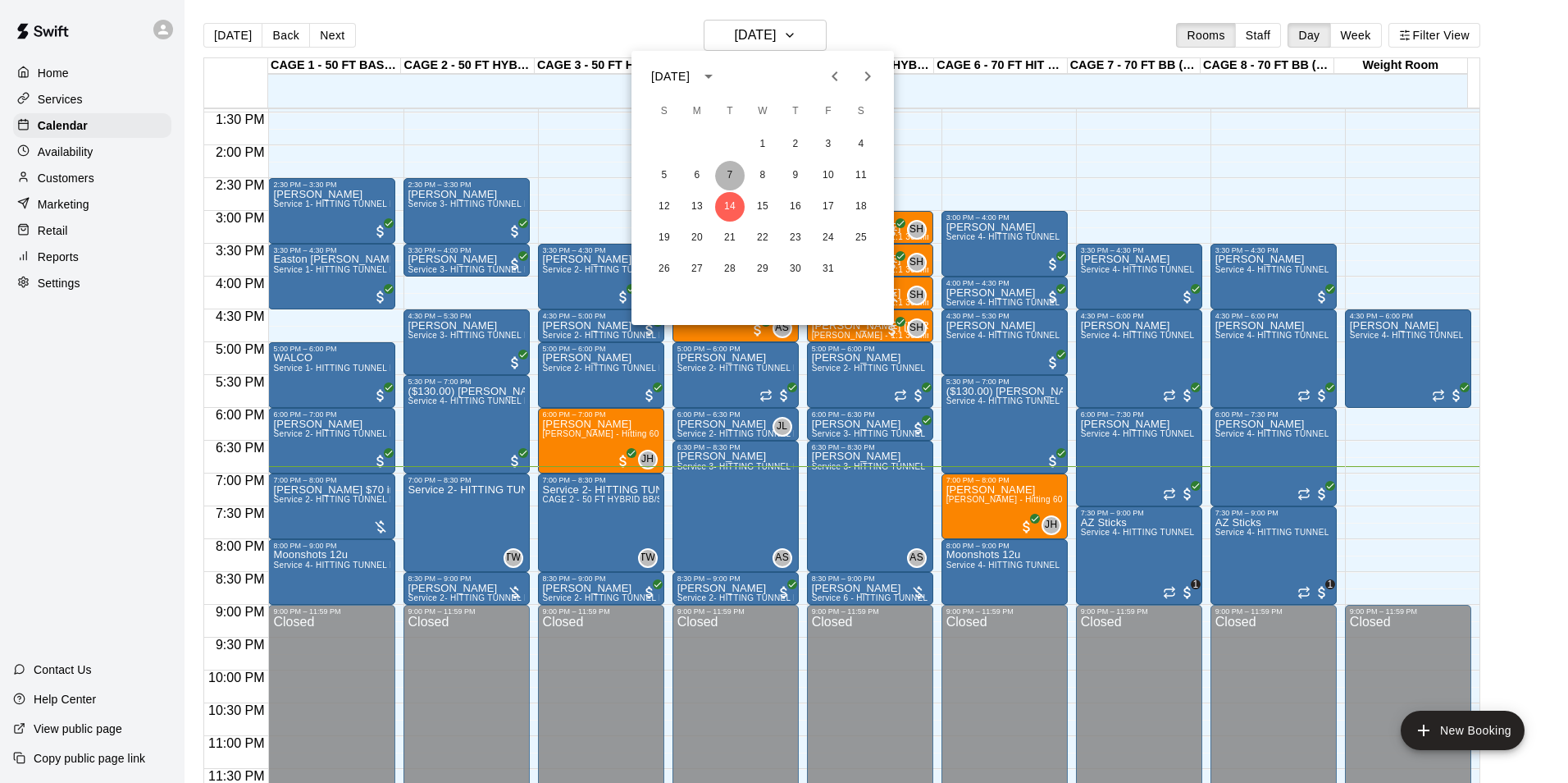
click at [739, 176] on button "7" at bounding box center [729, 175] width 29 height 29
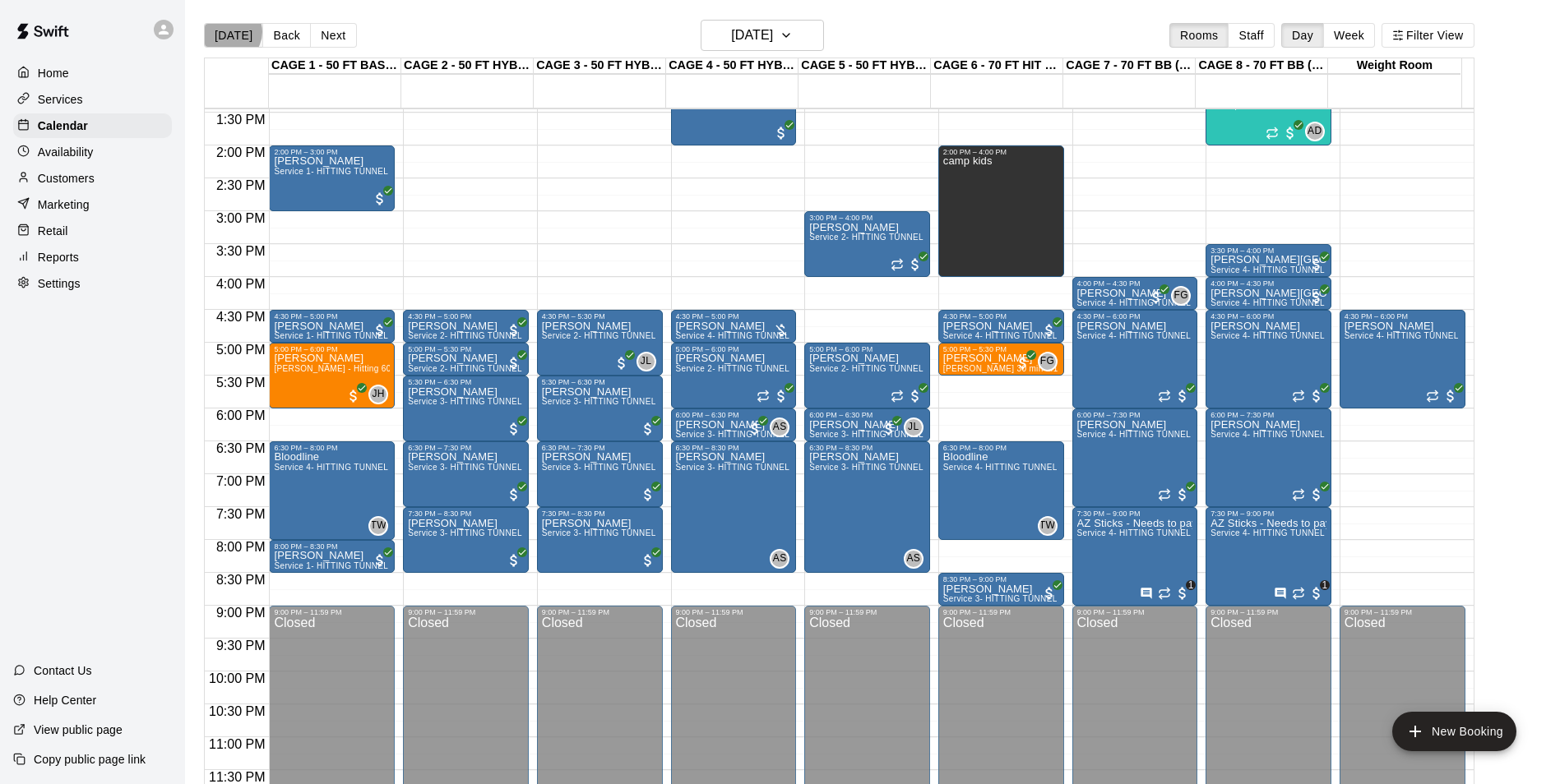
click at [229, 31] on button "[DATE]" at bounding box center [233, 36] width 59 height 25
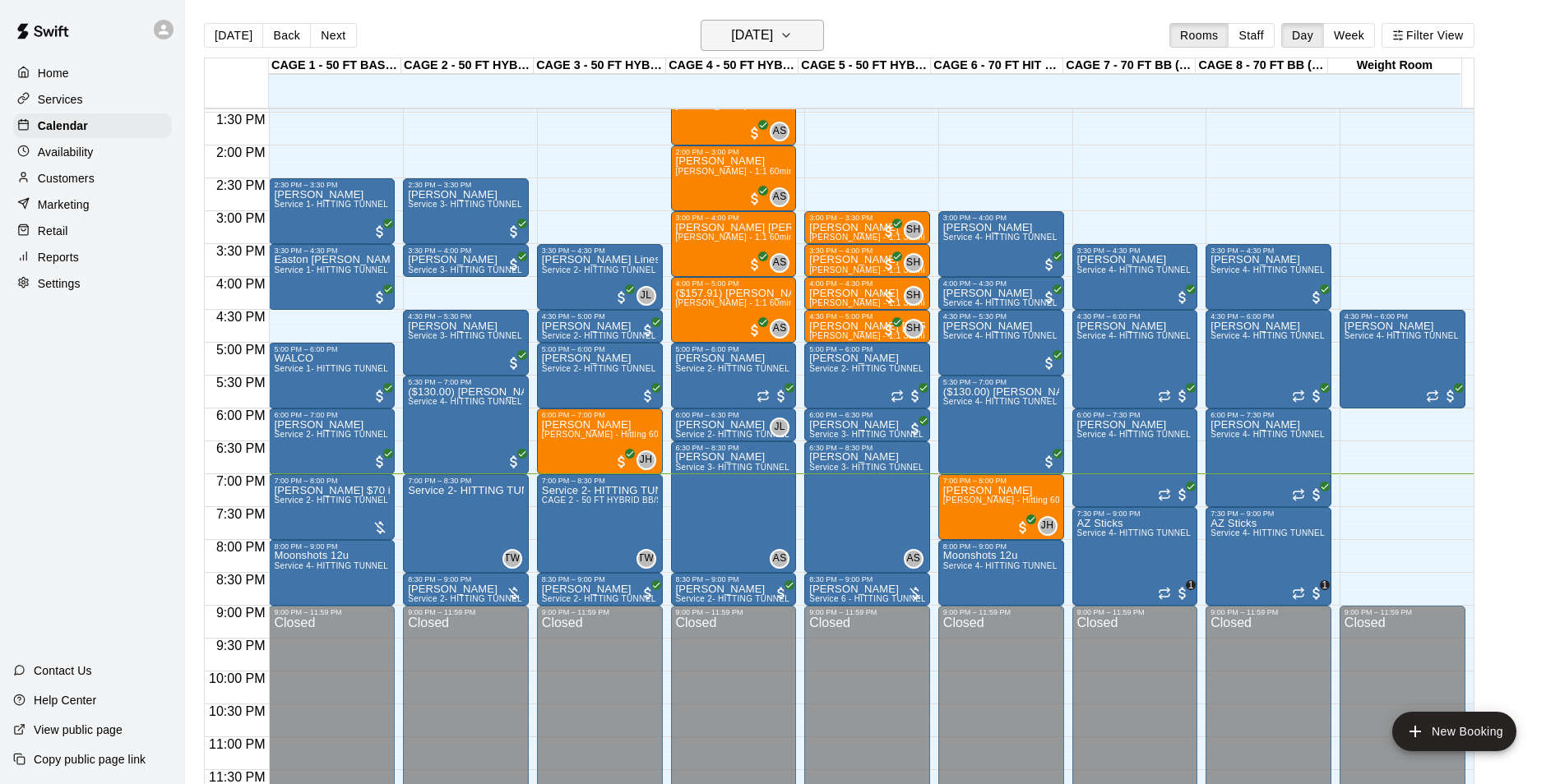
click at [773, 29] on h6 "[DATE]" at bounding box center [751, 36] width 42 height 23
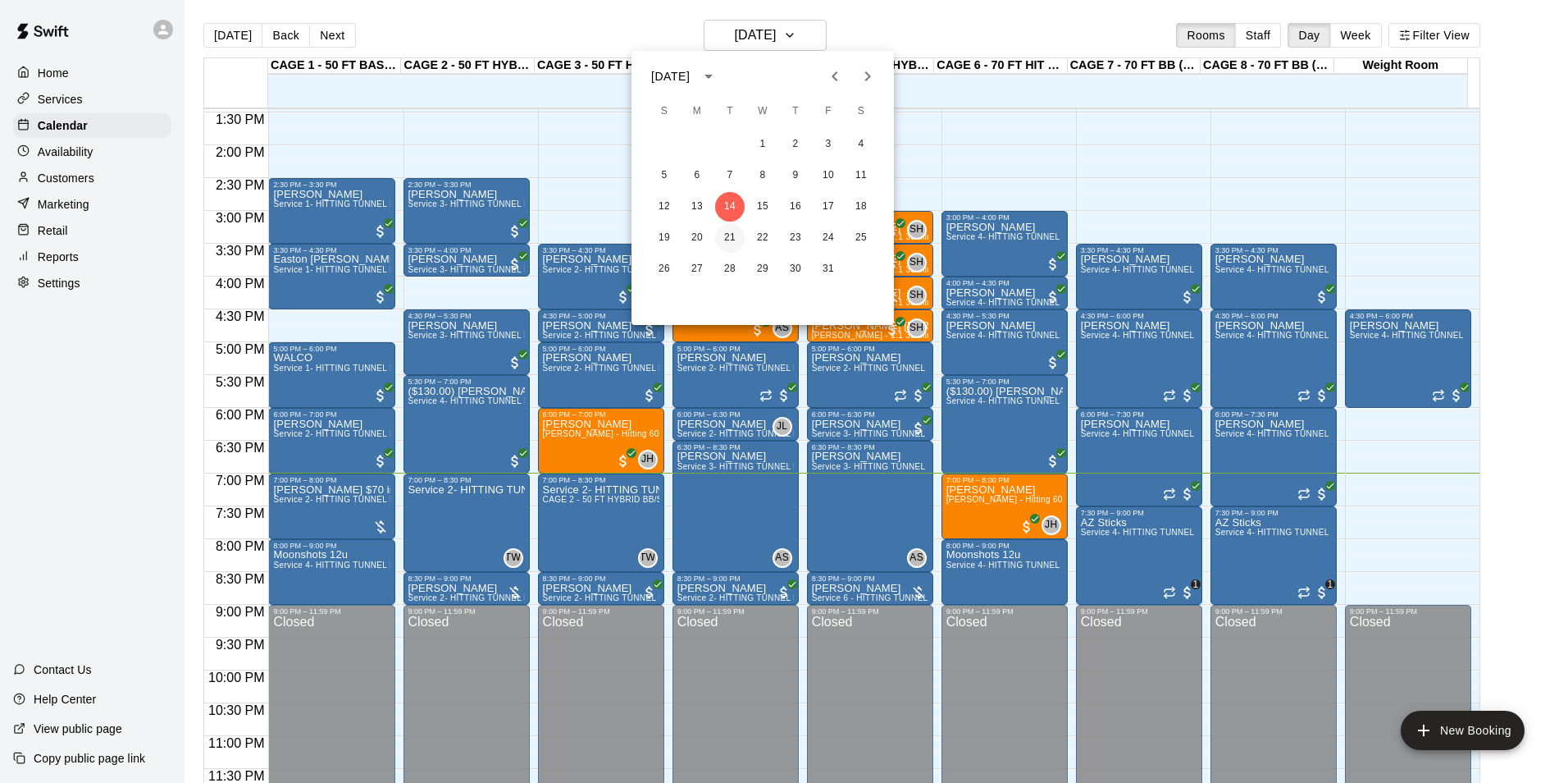
click at [723, 232] on button "21" at bounding box center [729, 238] width 29 height 29
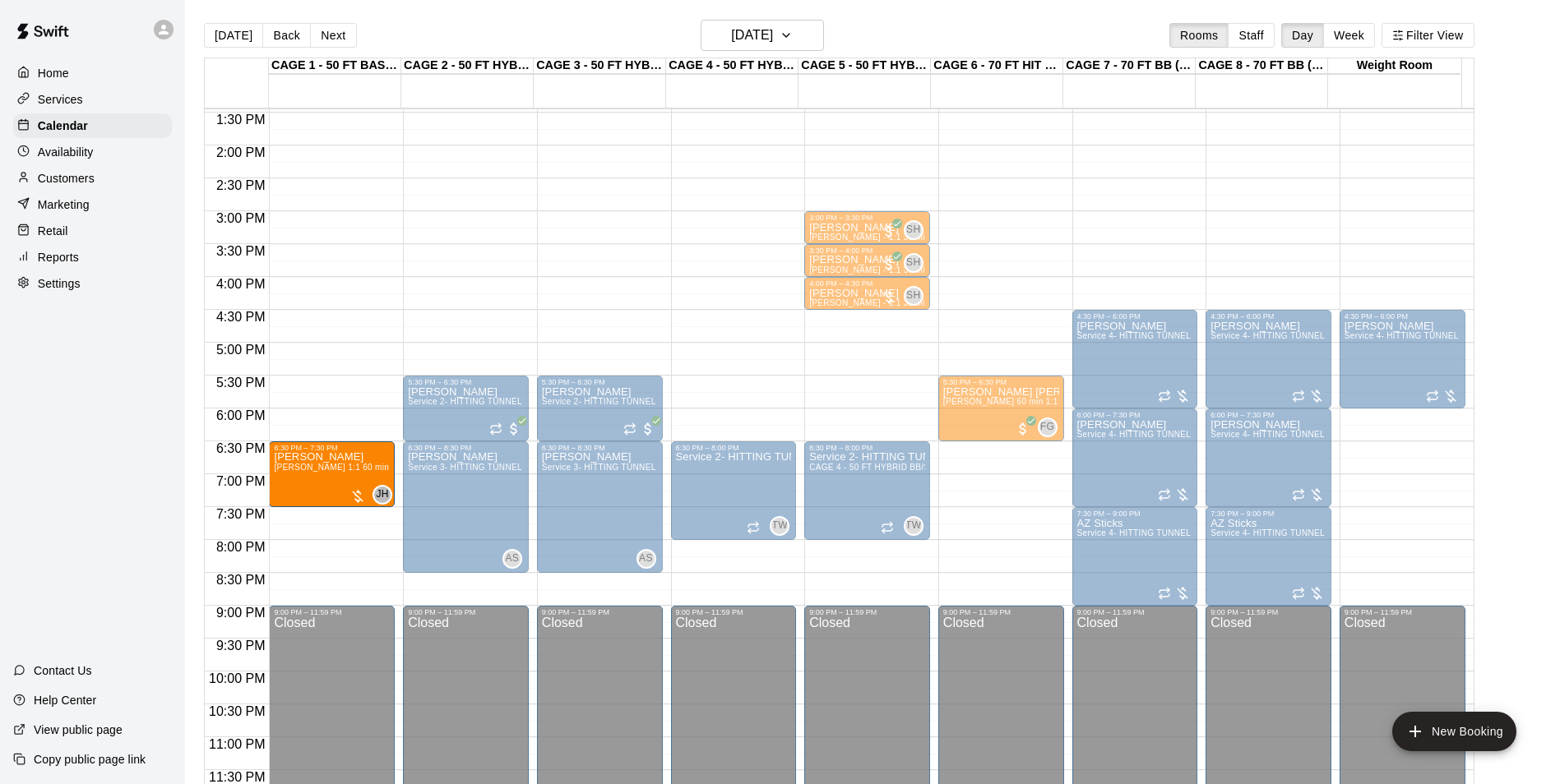
drag, startPoint x: 975, startPoint y: 475, endPoint x: 363, endPoint y: 478, distance: 612.0
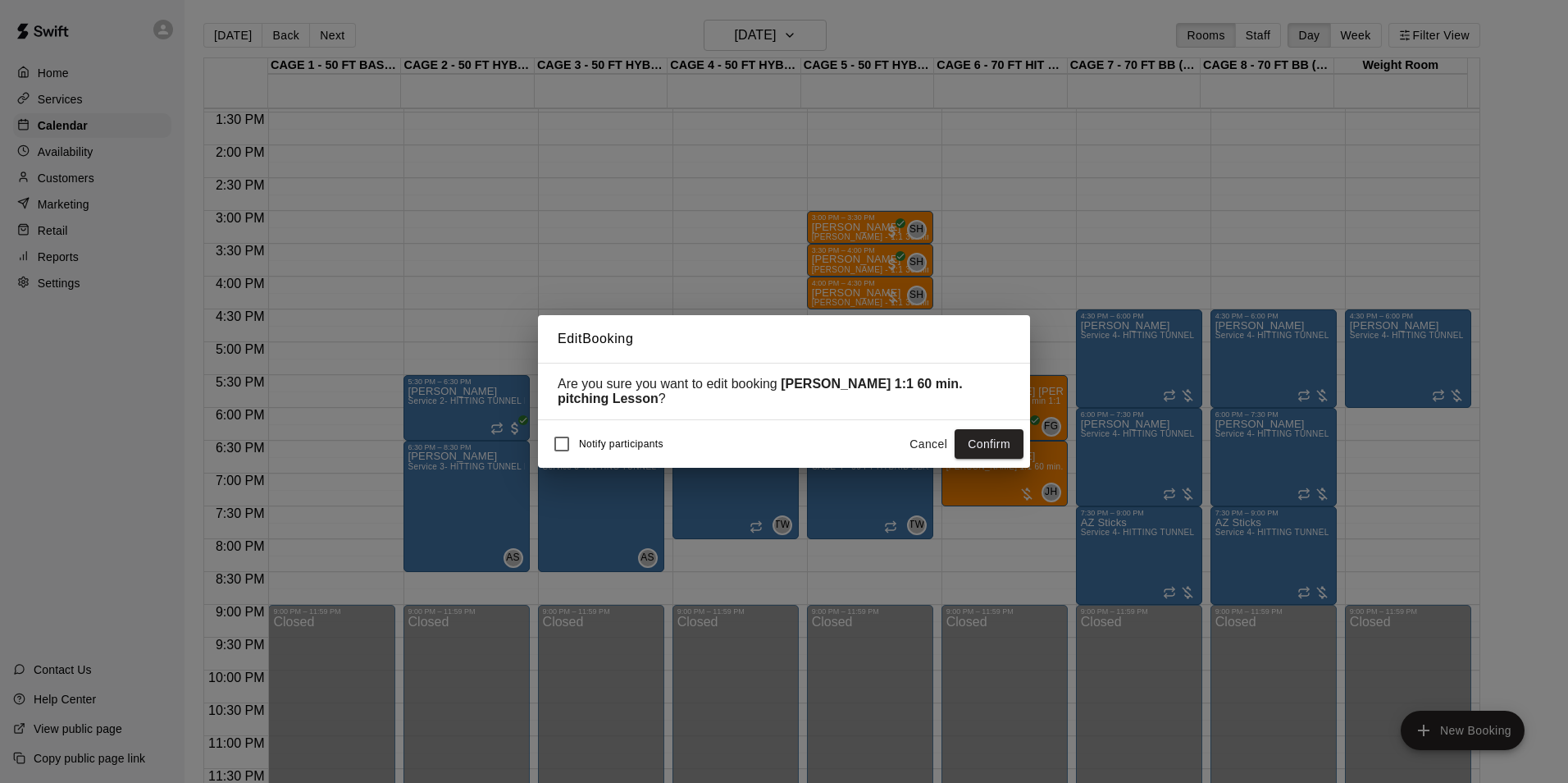
click at [979, 444] on button "Confirm" at bounding box center [988, 445] width 69 height 30
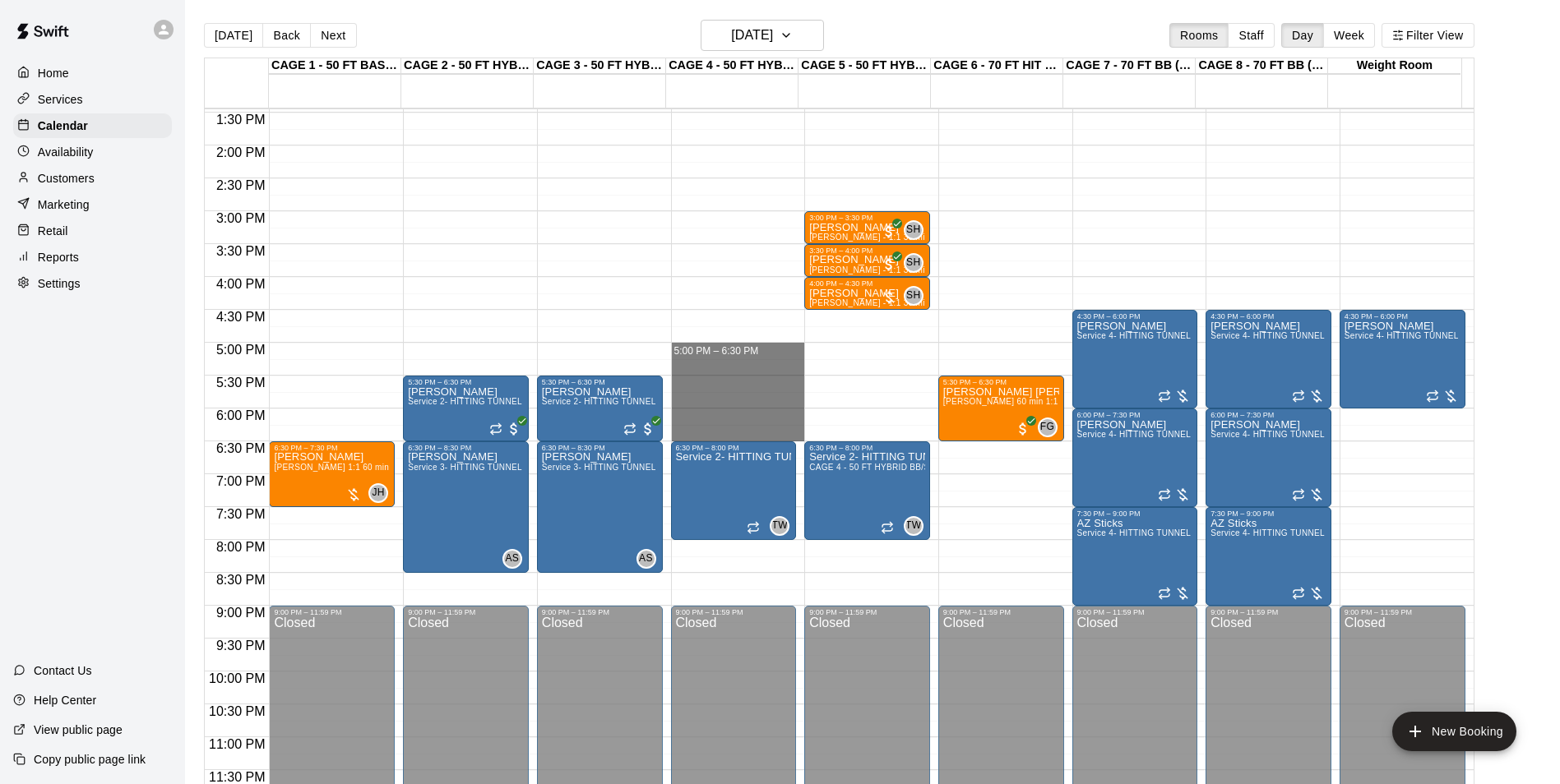
drag, startPoint x: 768, startPoint y: 350, endPoint x: 766, endPoint y: 440, distance: 90.0
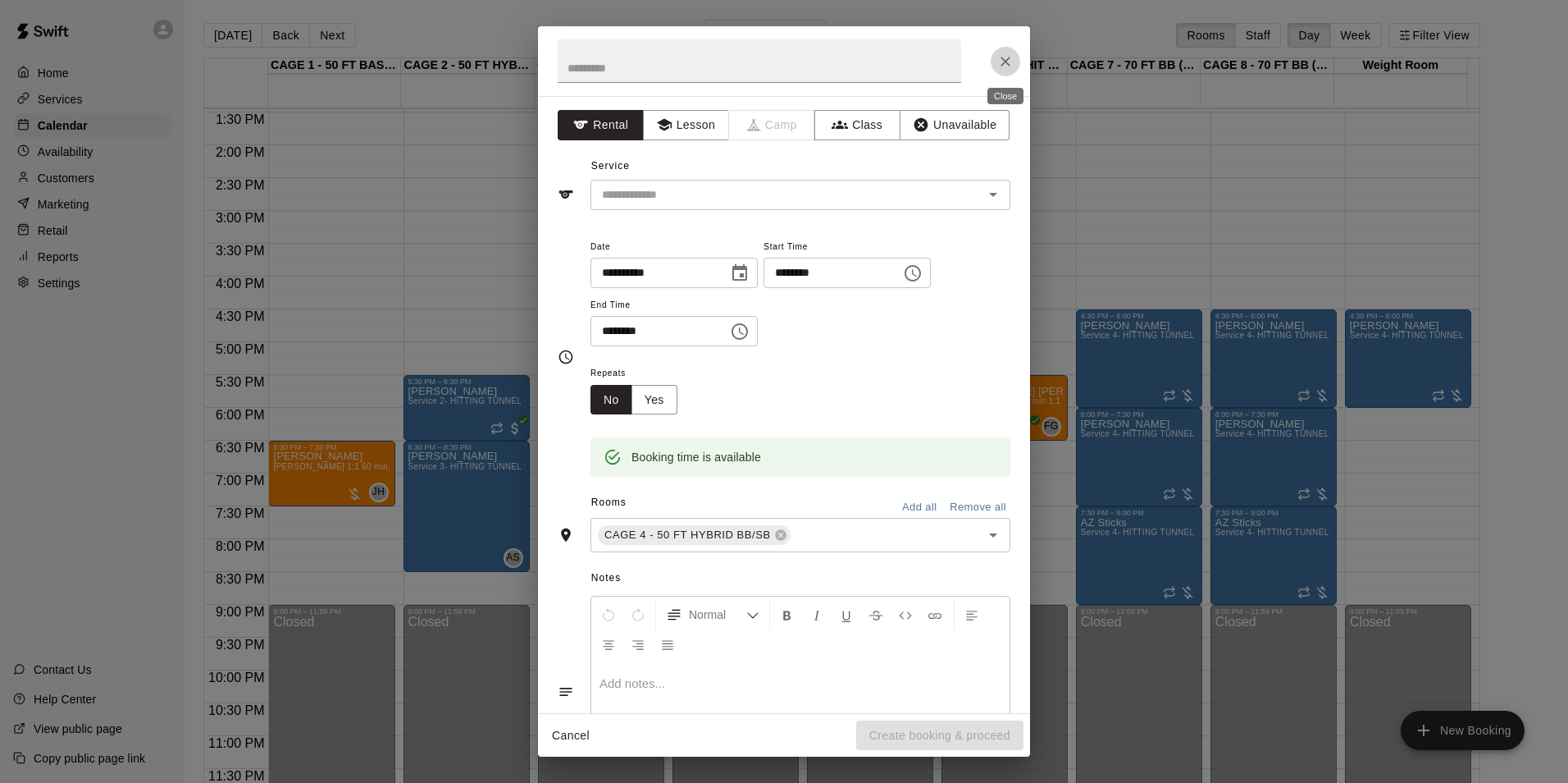
click at [996, 55] on button "Close" at bounding box center [1005, 61] width 29 height 29
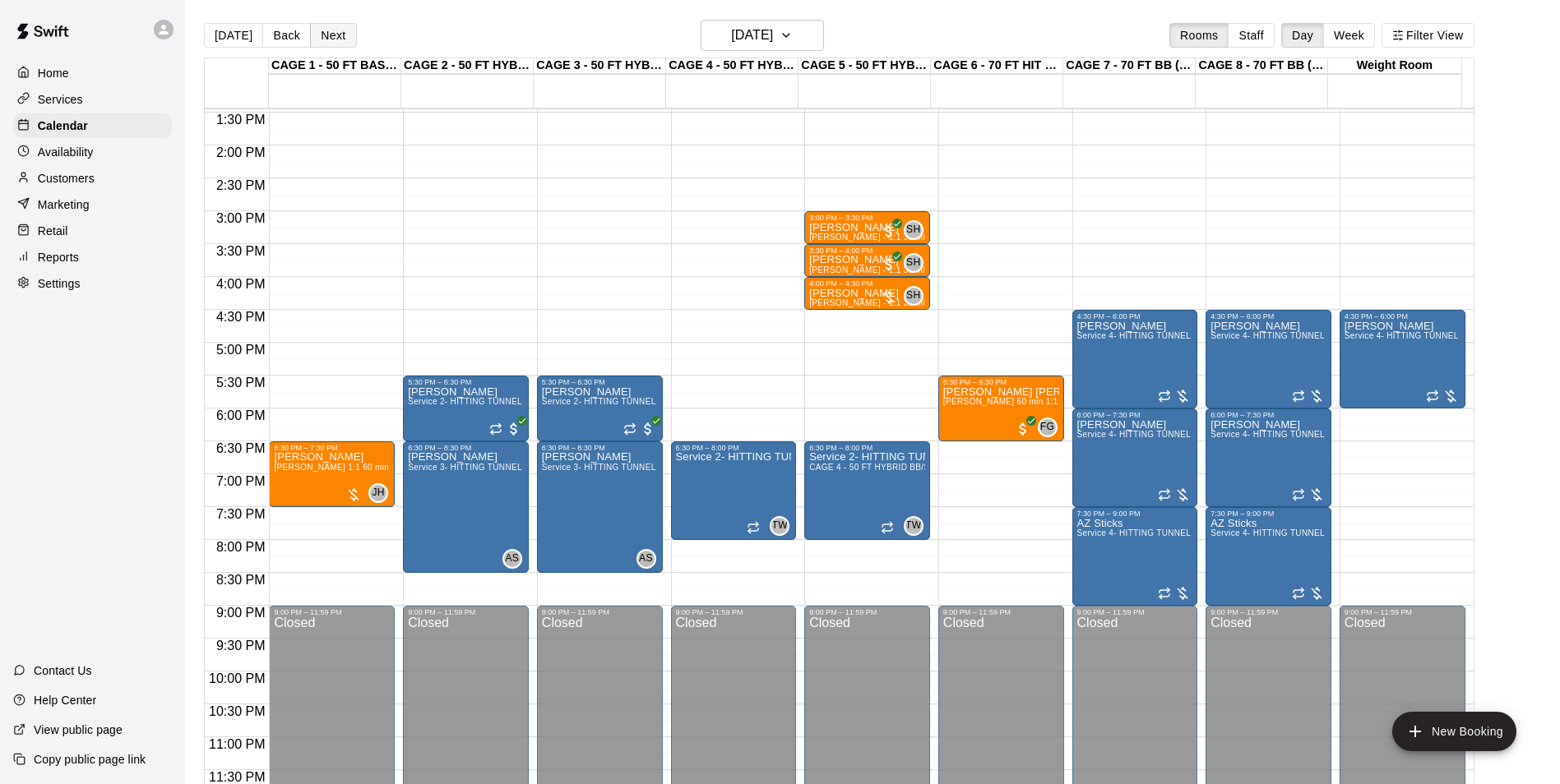
click at [336, 31] on button "Next" at bounding box center [333, 36] width 46 height 25
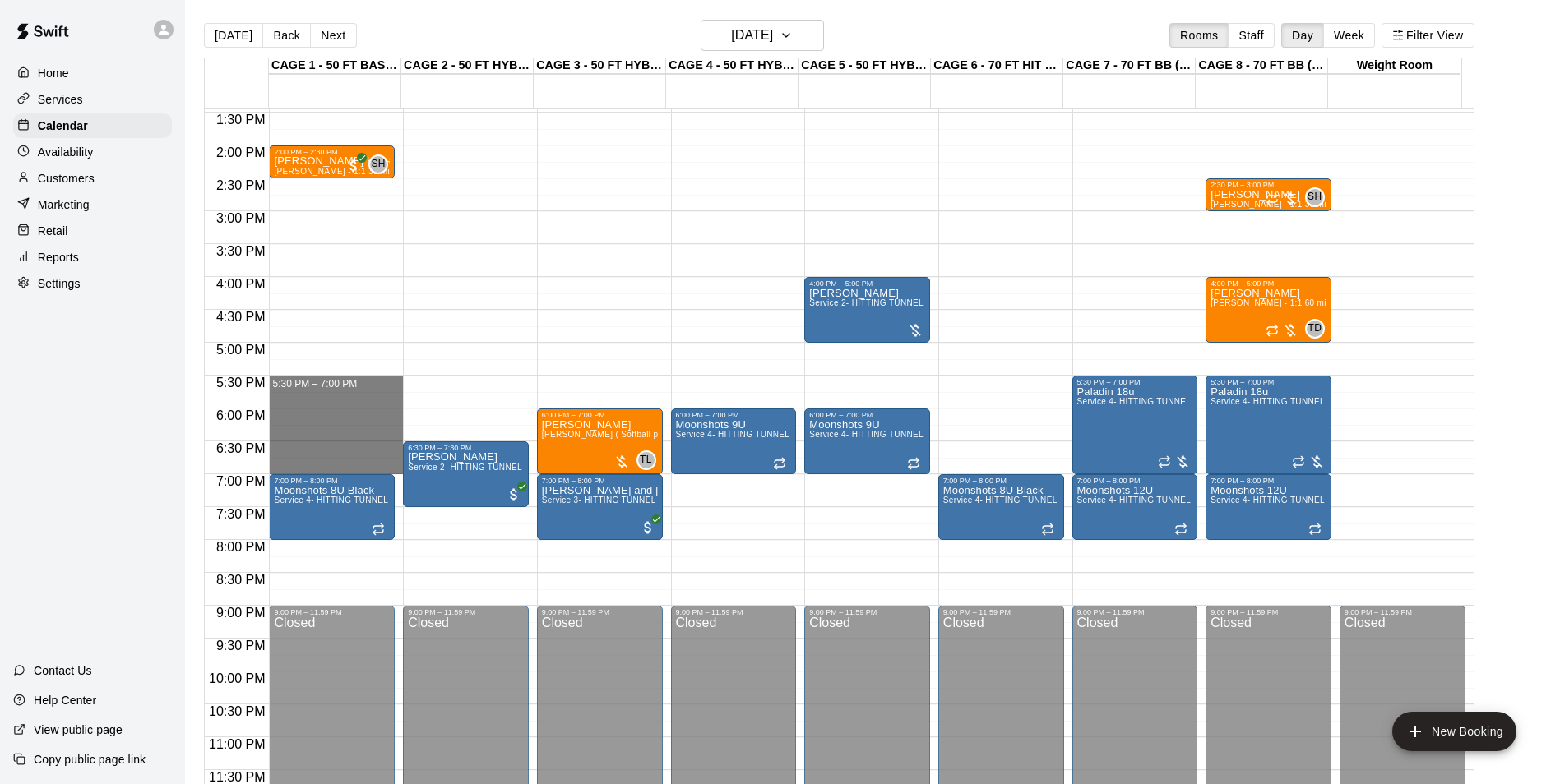
drag, startPoint x: 280, startPoint y: 379, endPoint x: 296, endPoint y: 461, distance: 83.5
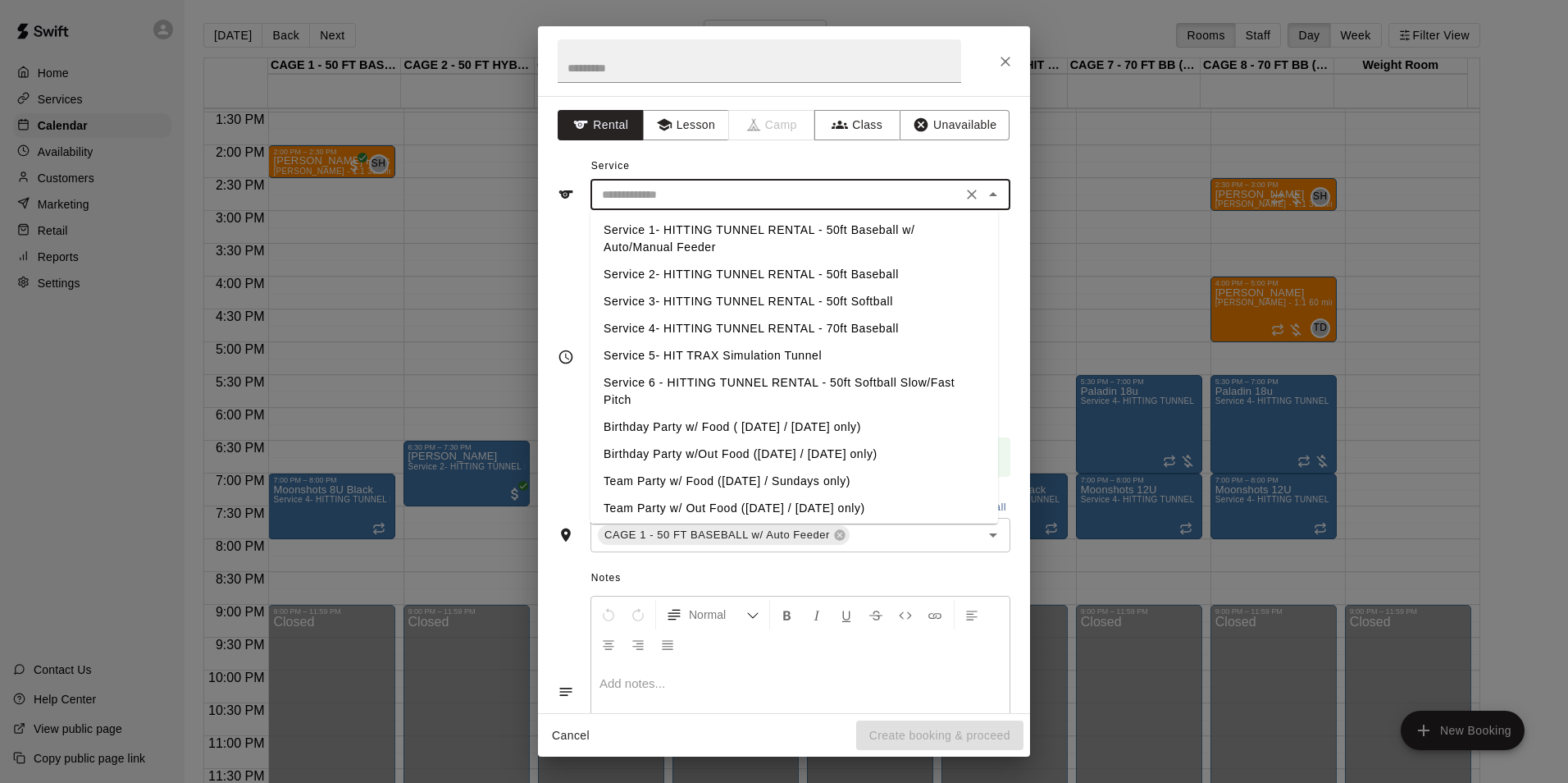
click at [674, 184] on input "text" at bounding box center [776, 194] width 362 height 20
click at [851, 315] on li "Service 4- HITTING TUNNEL RENTAL - 70ft Baseball" at bounding box center [794, 329] width 408 height 27
type input "**********"
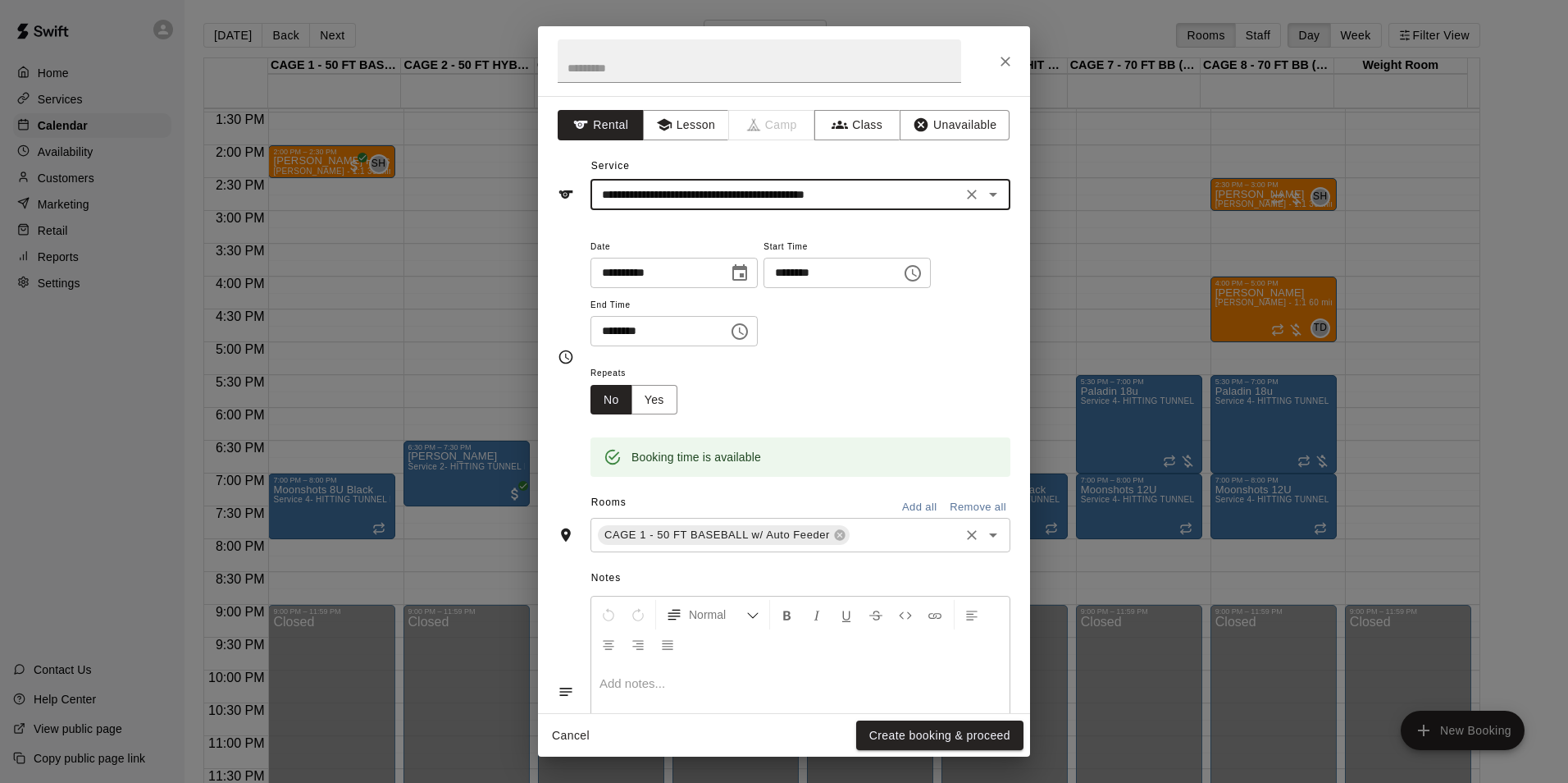
click at [862, 529] on input "text" at bounding box center [905, 535] width 105 height 20
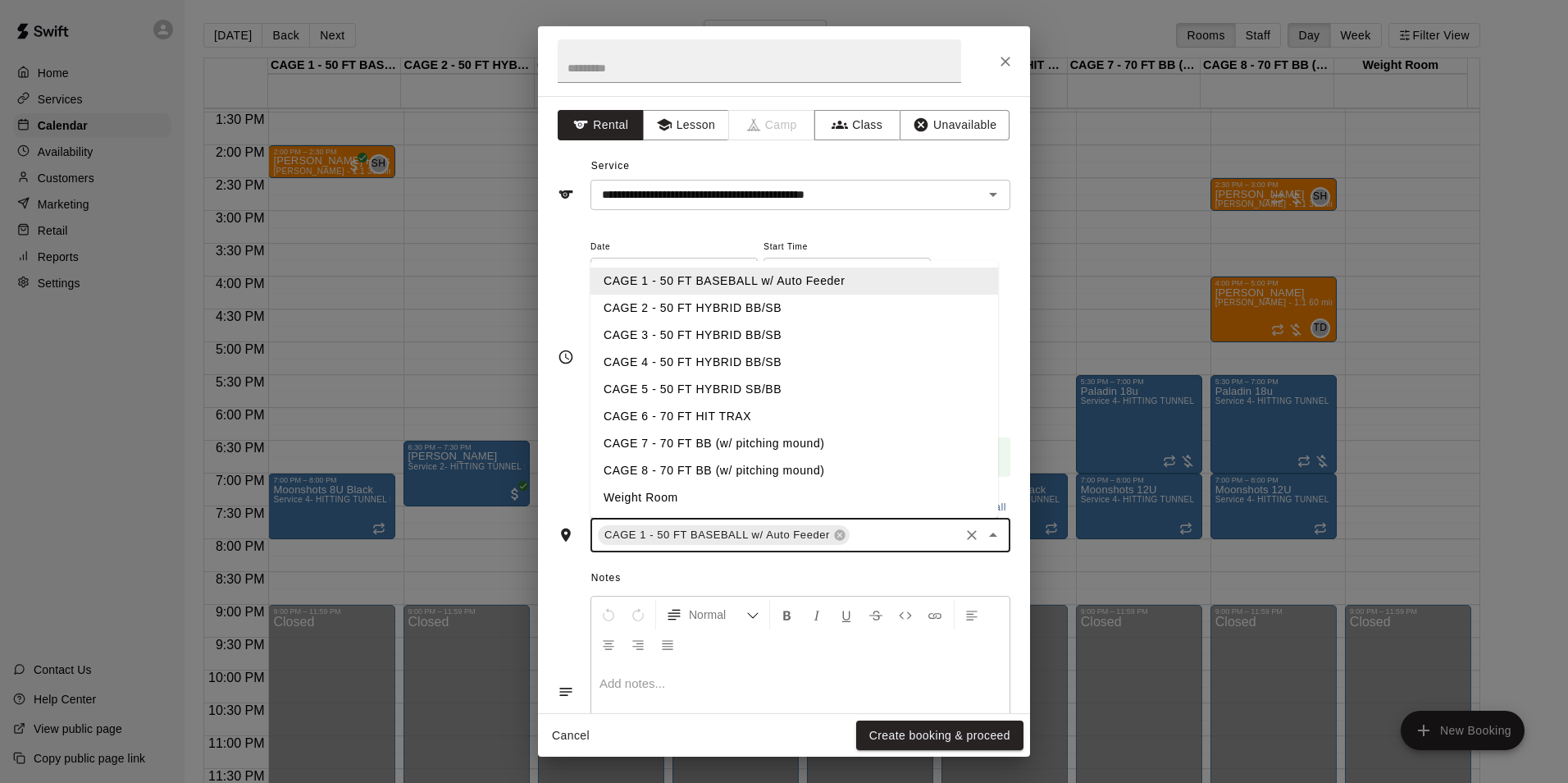
click at [783, 412] on li "CAGE 6 - 70 FT HIT TRAX" at bounding box center [794, 416] width 408 height 27
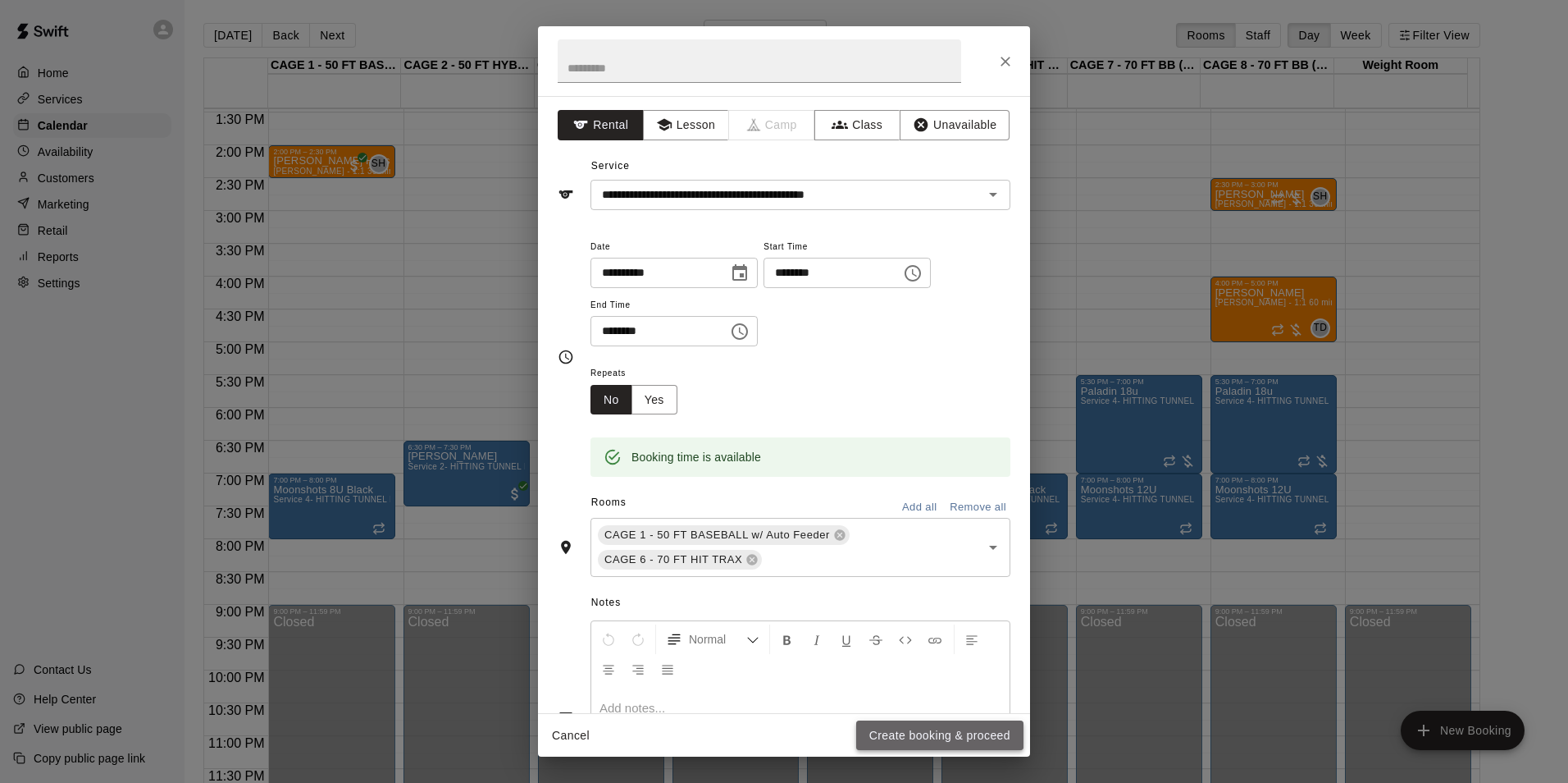
click at [925, 734] on button "Create booking & proceed" at bounding box center [940, 736] width 167 height 30
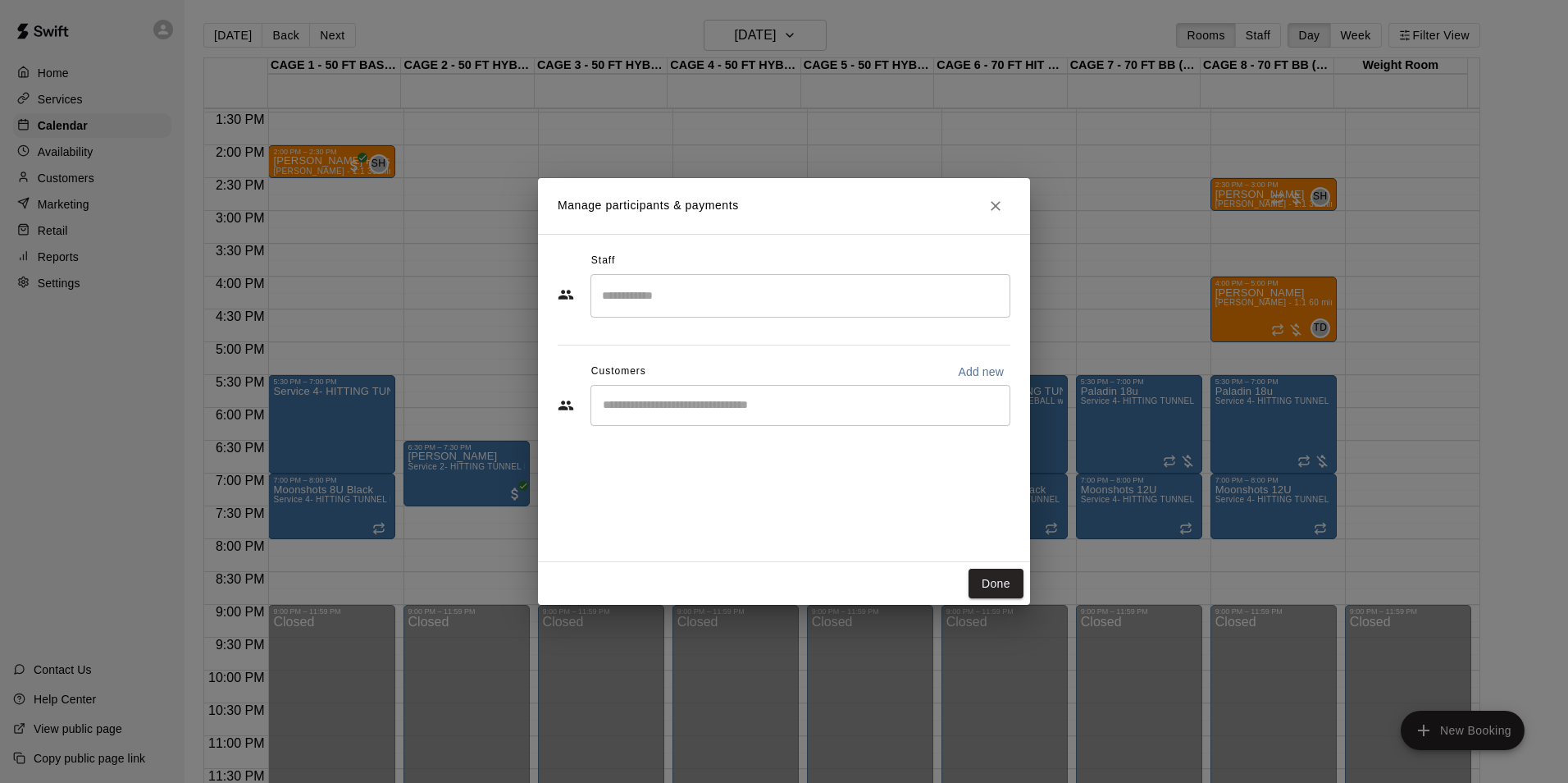
click at [828, 399] on input "Start typing to search customers..." at bounding box center [800, 405] width 405 height 16
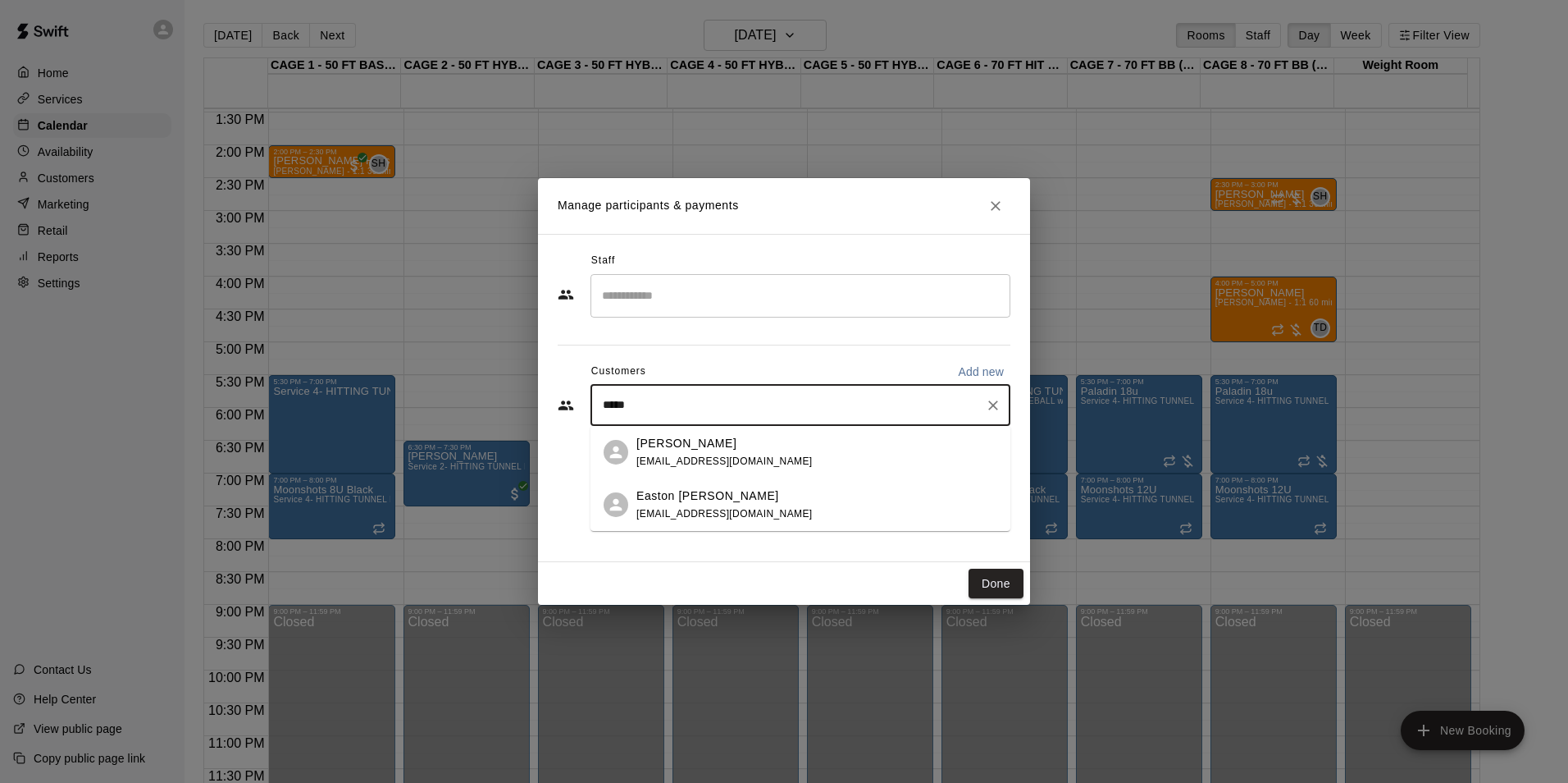
type input "******"
click at [727, 443] on div "[PERSON_NAME]" at bounding box center [725, 443] width 176 height 17
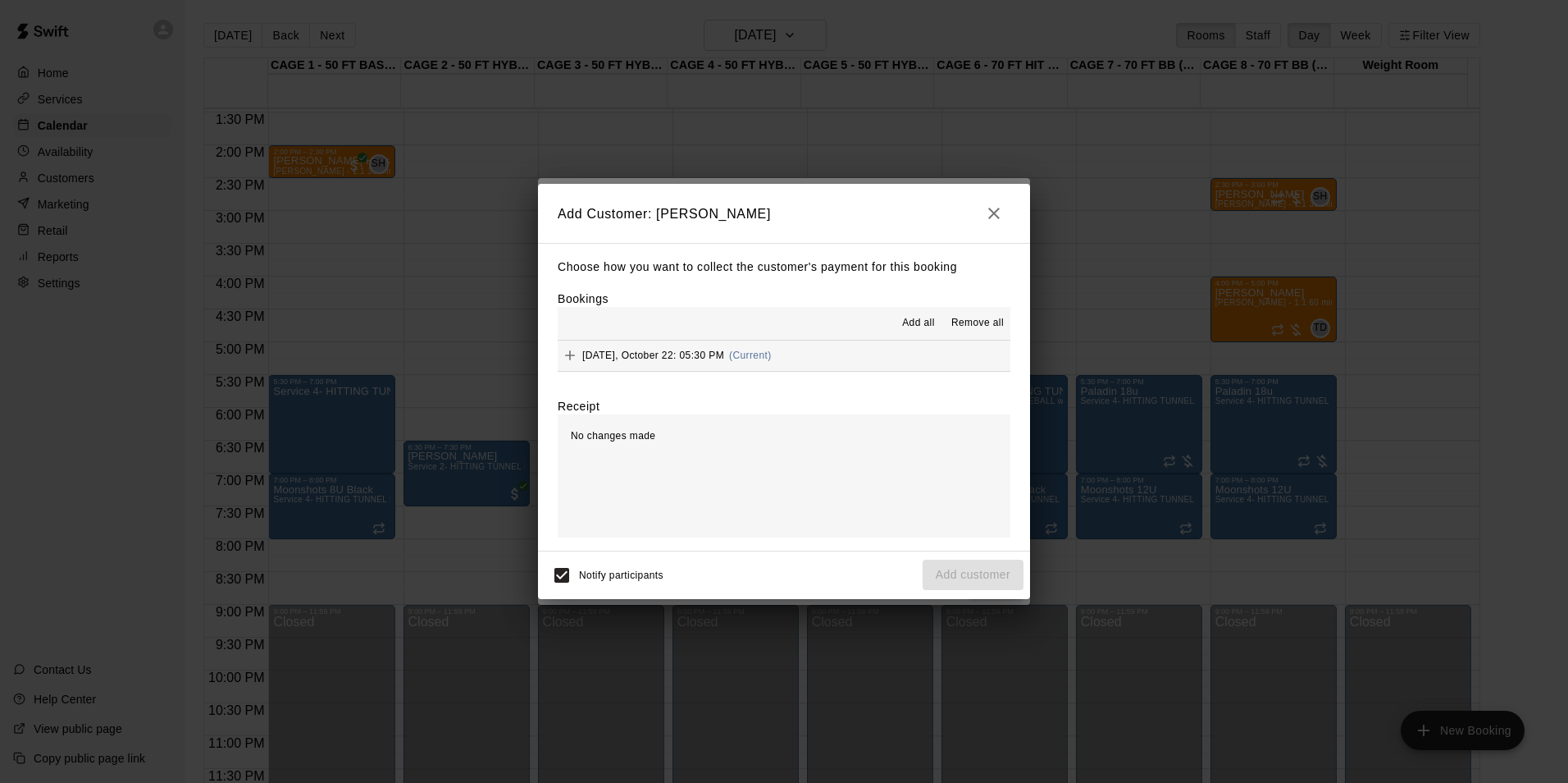
click at [911, 366] on button "[DATE], October 22: 05:30 PM (Current)" at bounding box center [784, 355] width 453 height 30
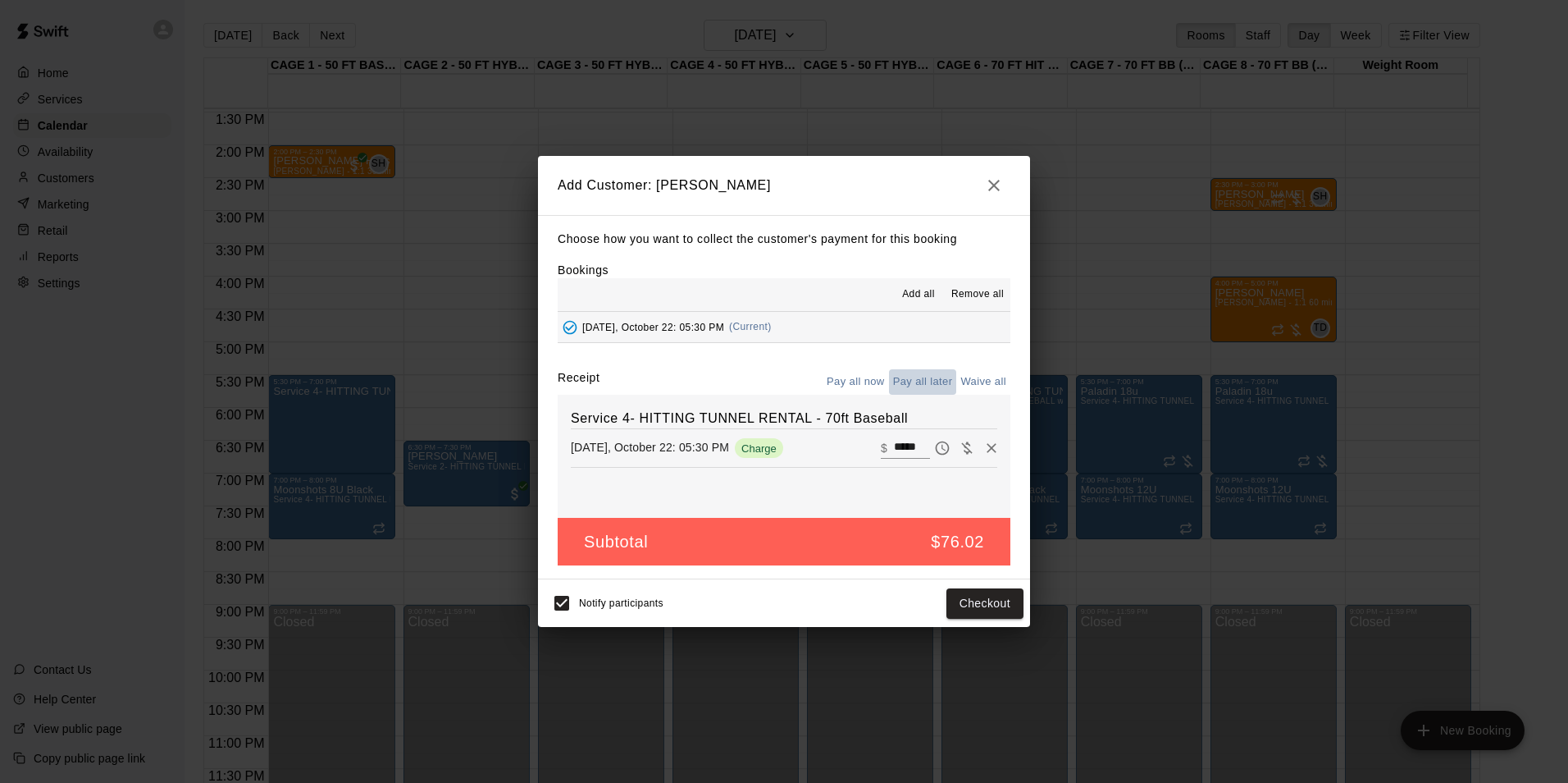
click at [923, 380] on button "Pay all later" at bounding box center [923, 382] width 68 height 26
click at [1005, 599] on button "Add customer" at bounding box center [972, 604] width 101 height 30
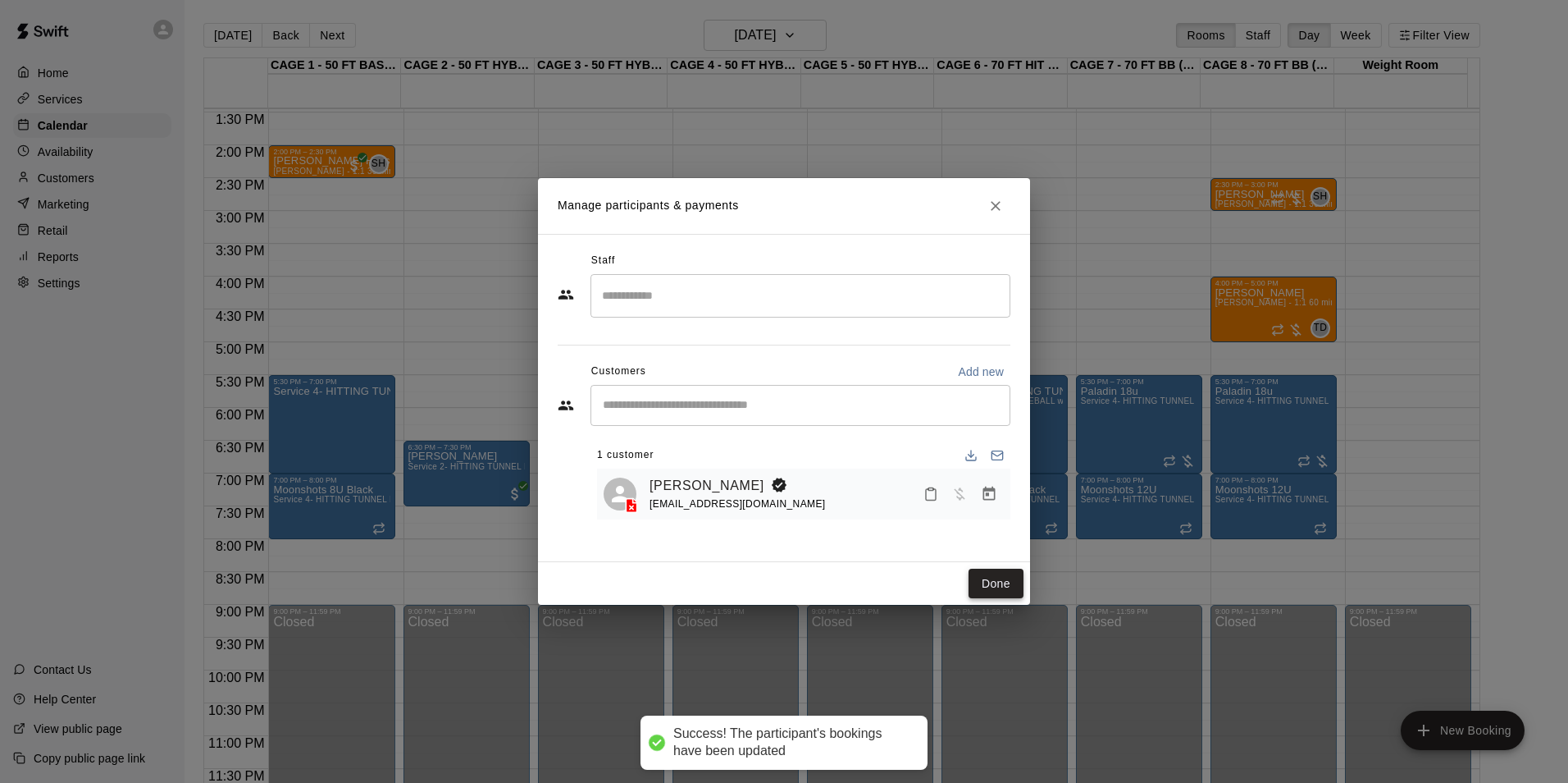
click at [1001, 582] on button "Done" at bounding box center [996, 583] width 55 height 30
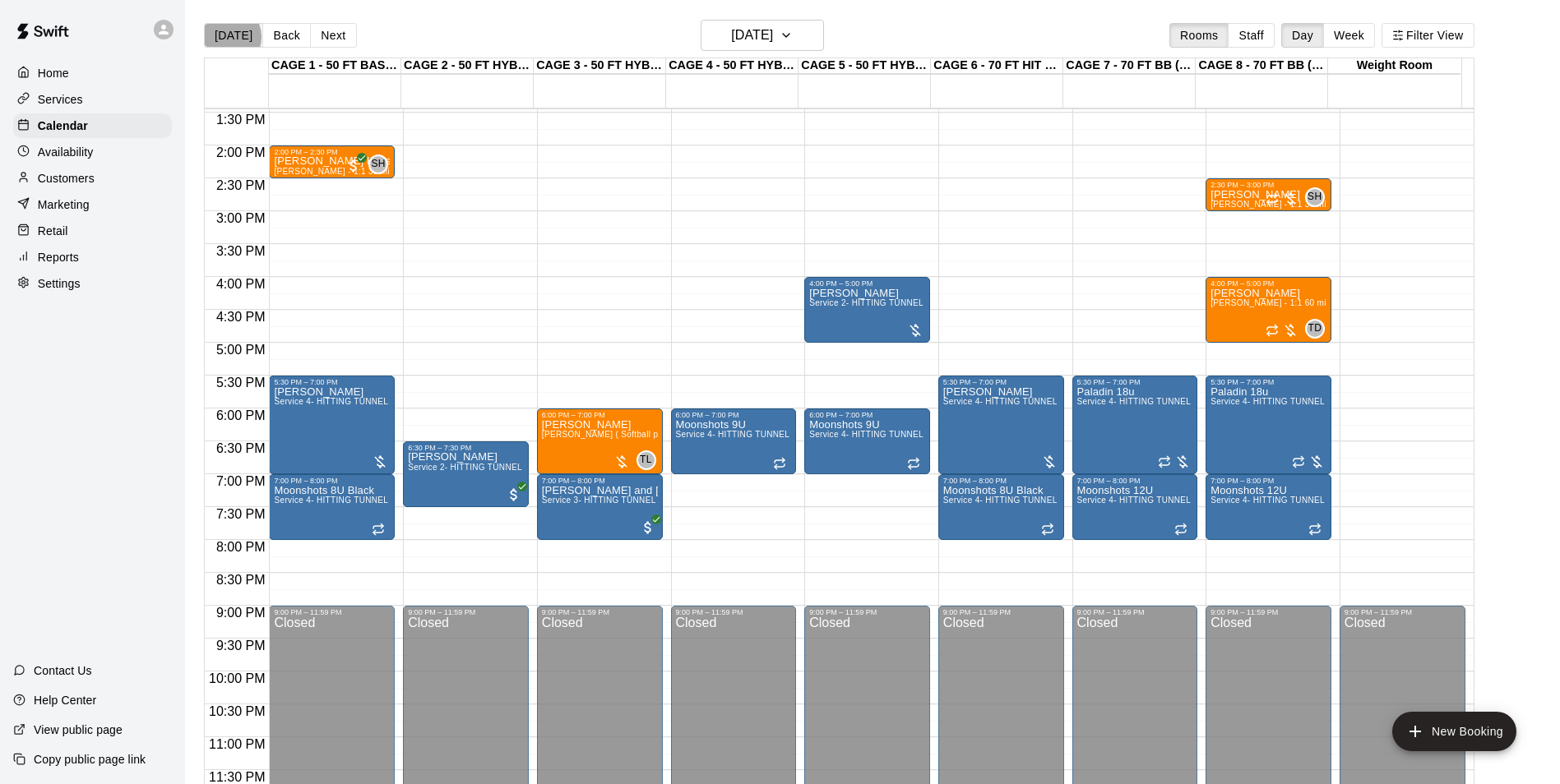
click at [226, 37] on button "[DATE]" at bounding box center [233, 36] width 59 height 25
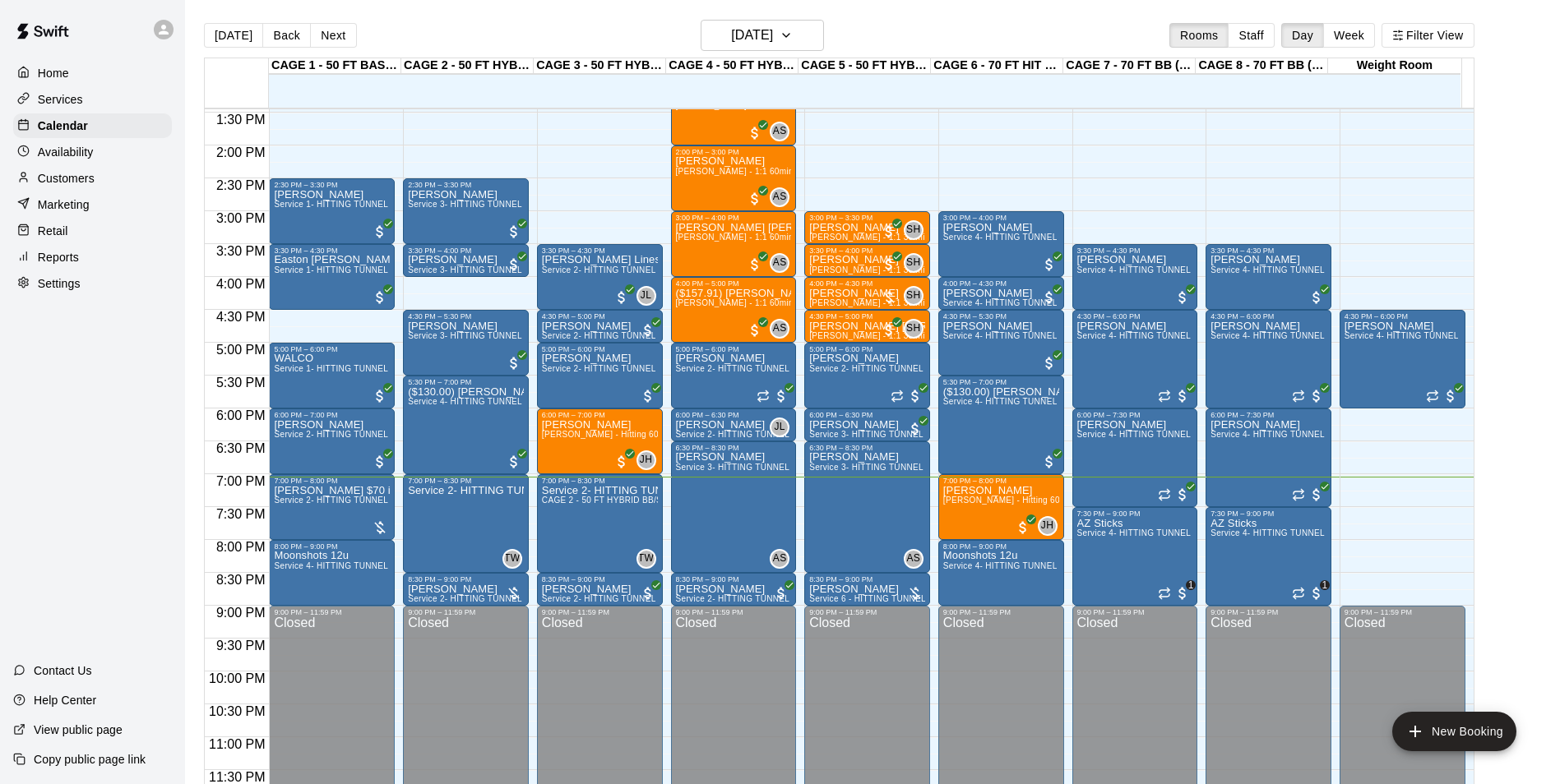
scroll to position [26, 0]
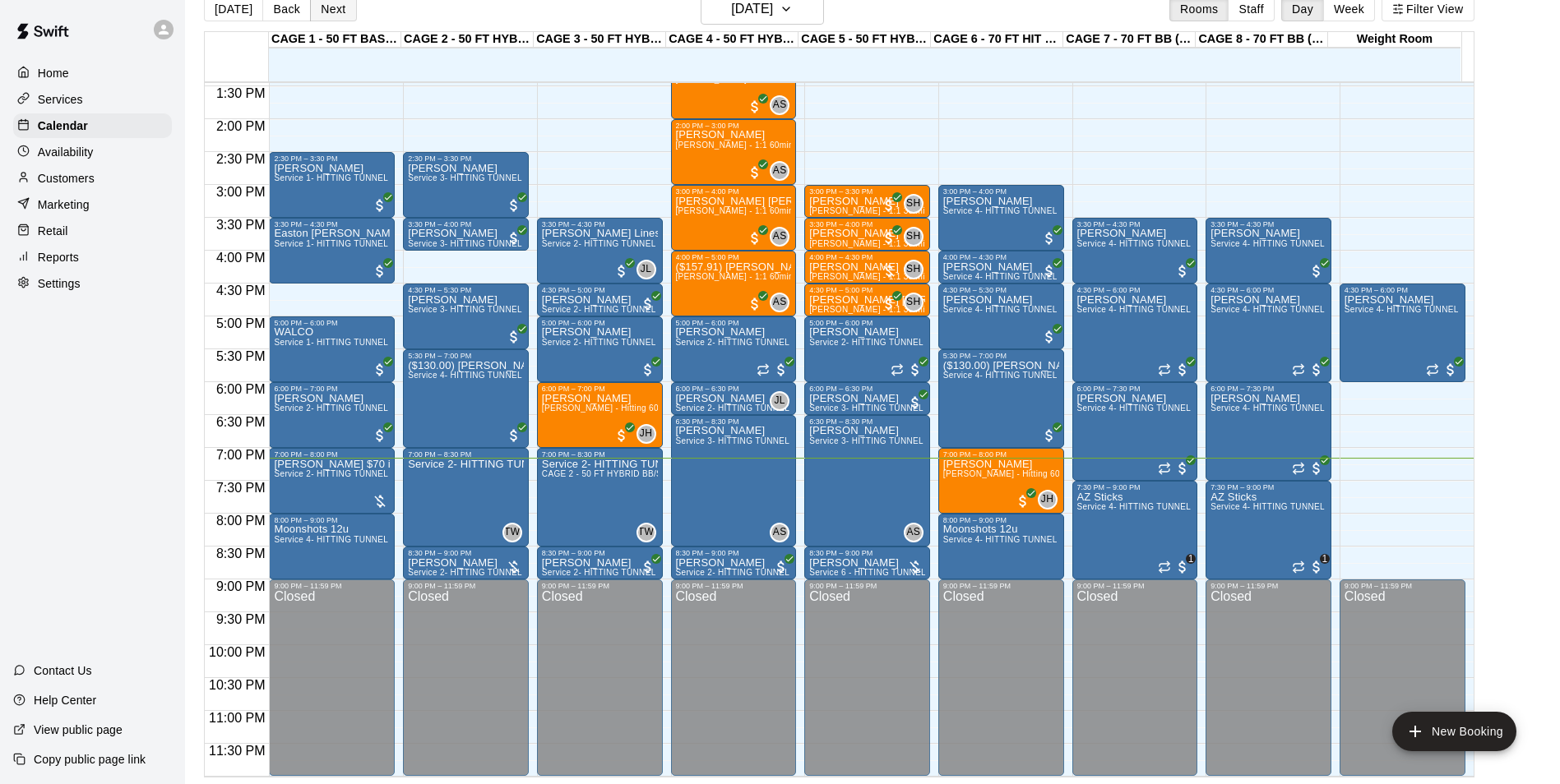
click at [336, 14] on button "Next" at bounding box center [333, 9] width 46 height 25
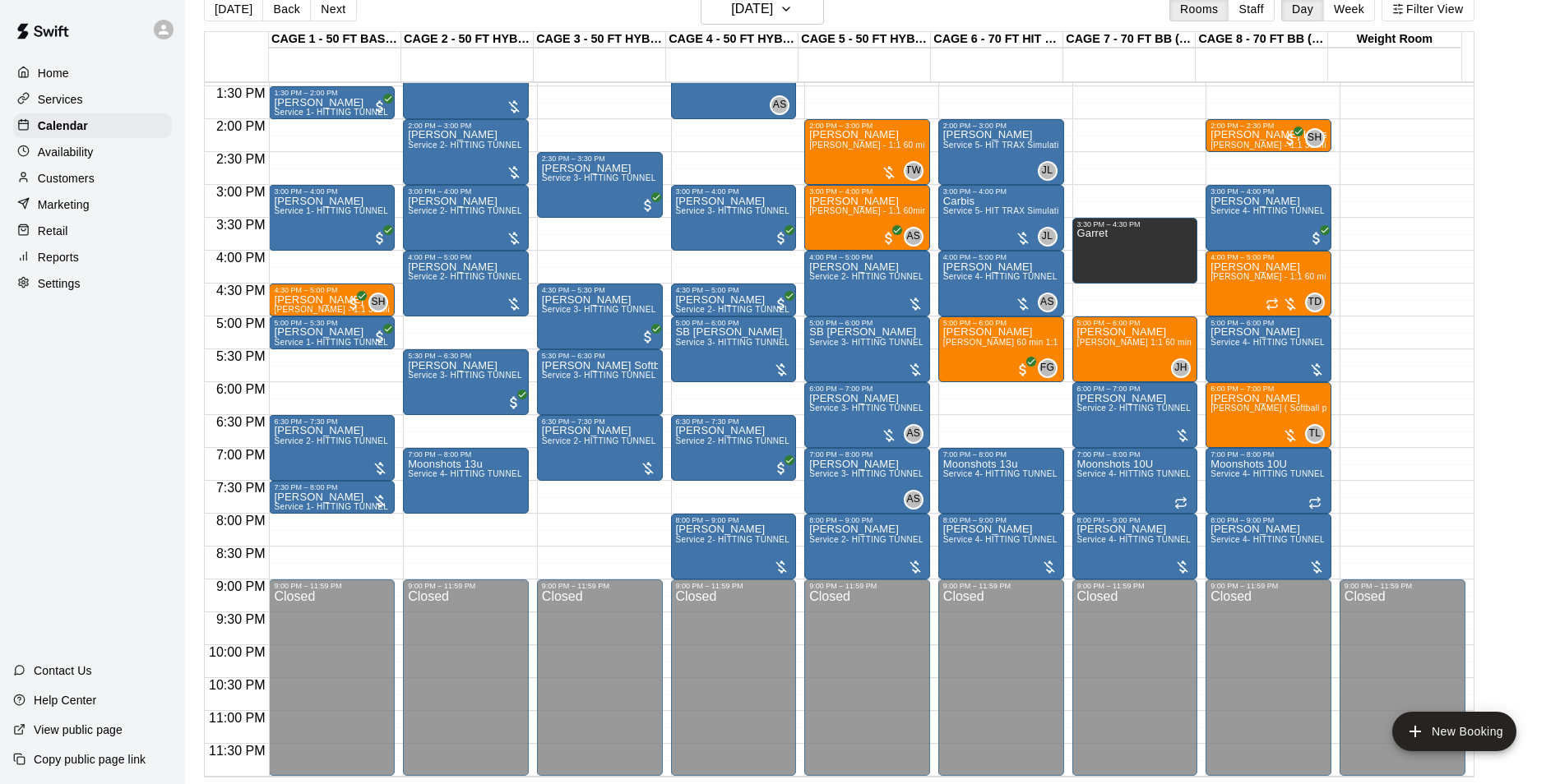
click at [241, 11] on button "[DATE]" at bounding box center [233, 9] width 59 height 25
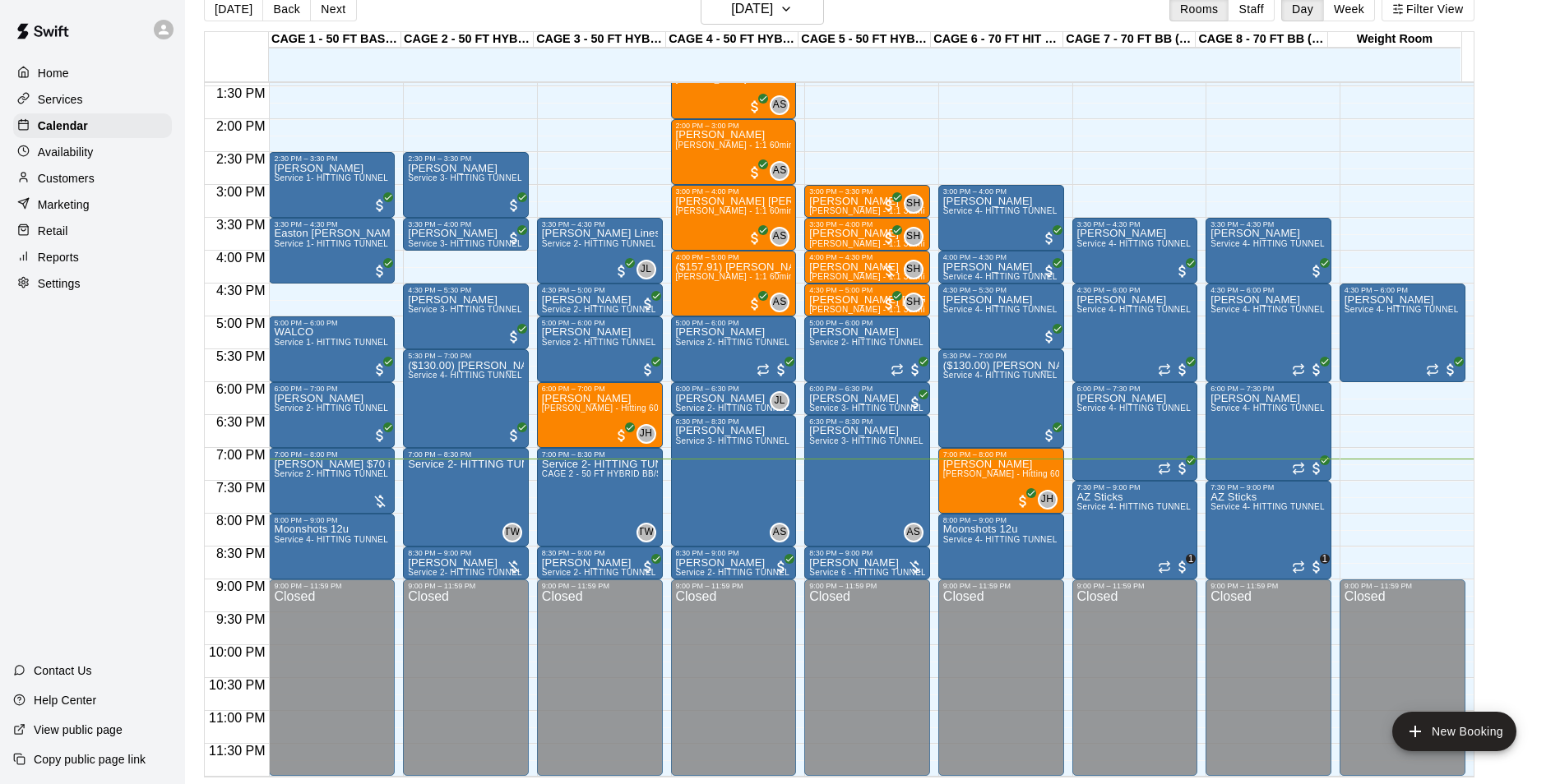
click at [262, 488] on span "7:30 PM" at bounding box center [241, 488] width 57 height 14
click at [299, 477] on span "Service 2- HITTING TUNNEL RENTAL - 50ft Baseball" at bounding box center [378, 474] width 209 height 9
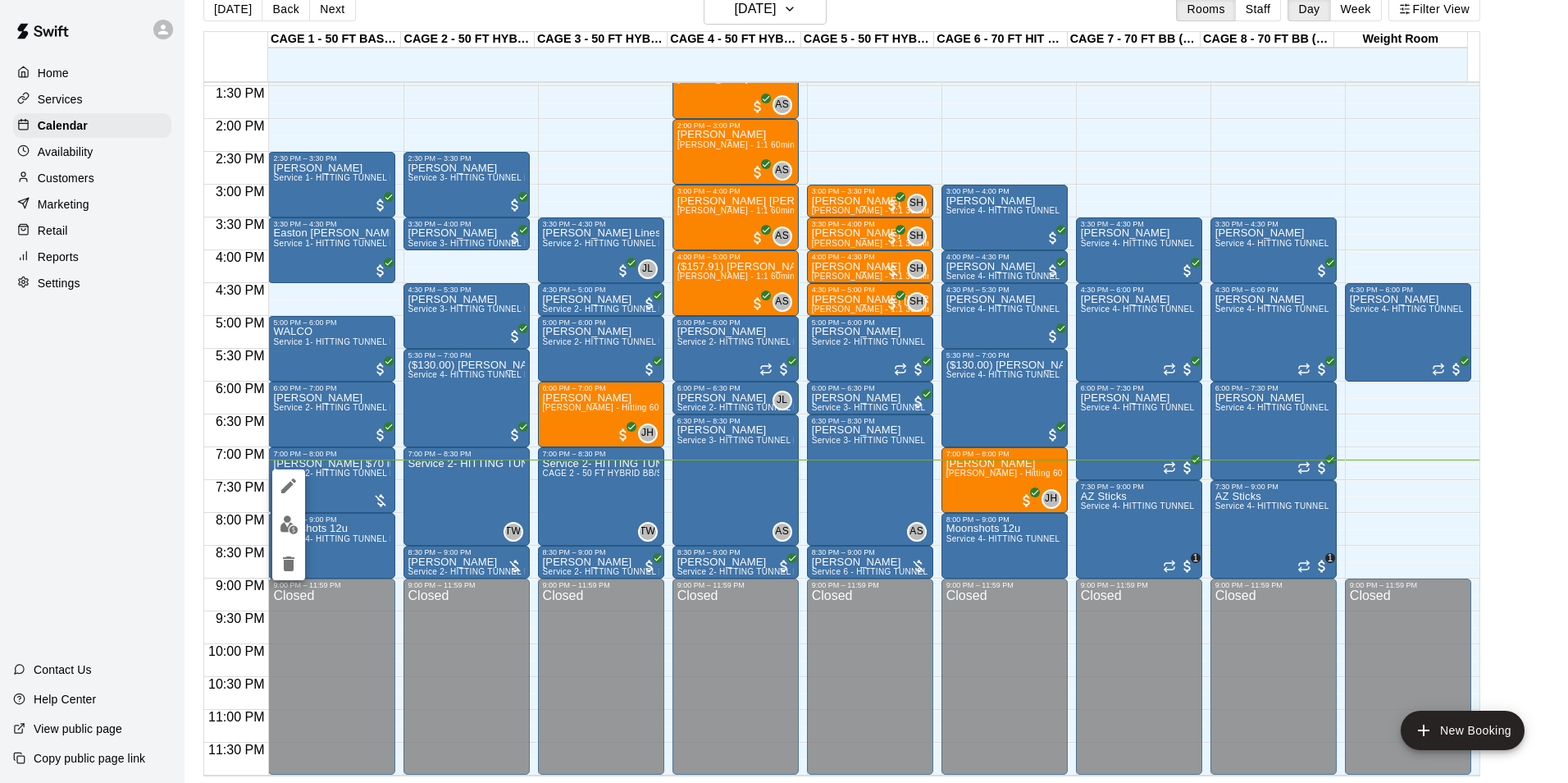
click at [355, 483] on div at bounding box center [784, 391] width 1568 height 783
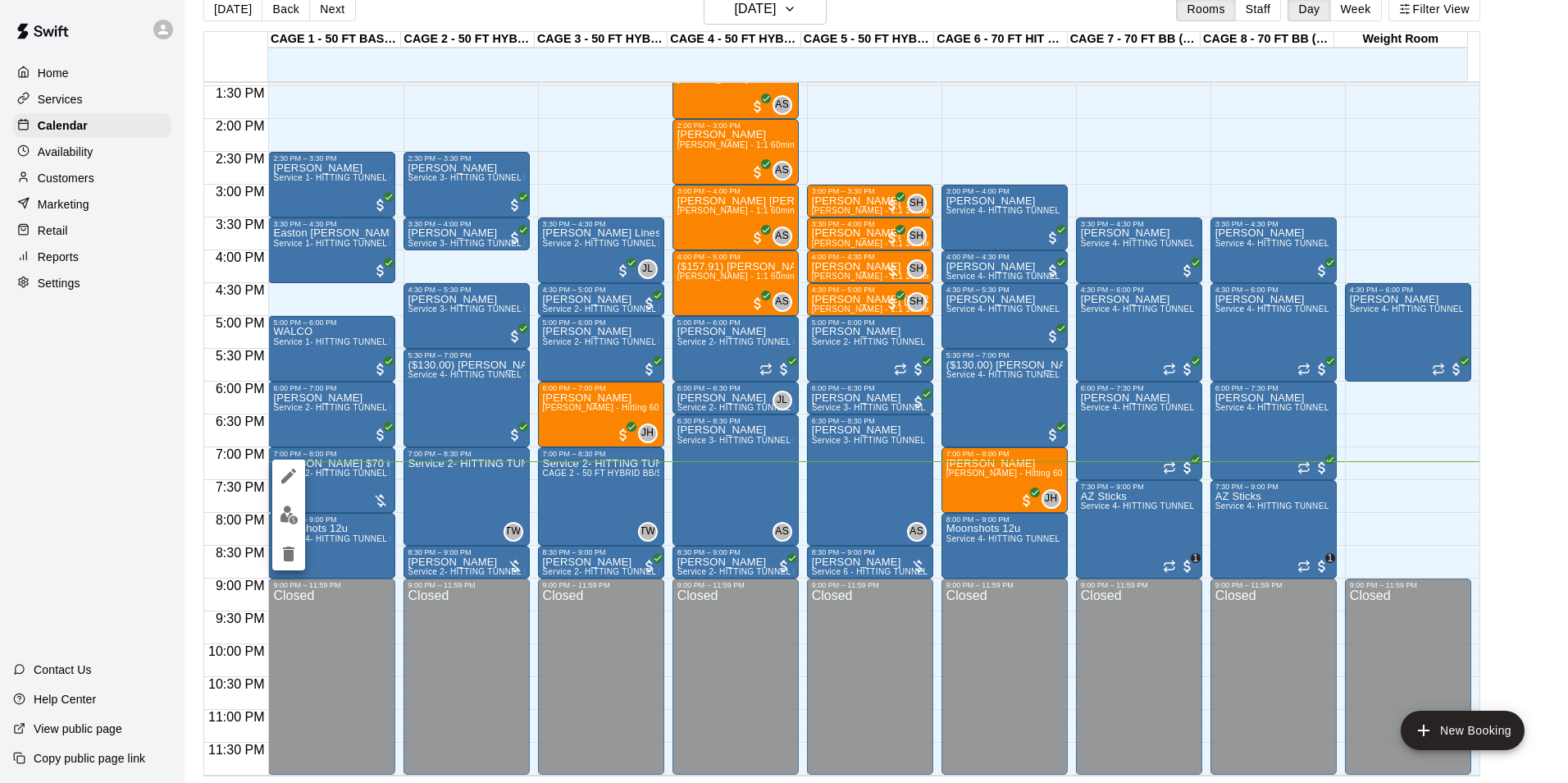
click at [291, 527] on button "edit" at bounding box center [288, 515] width 33 height 32
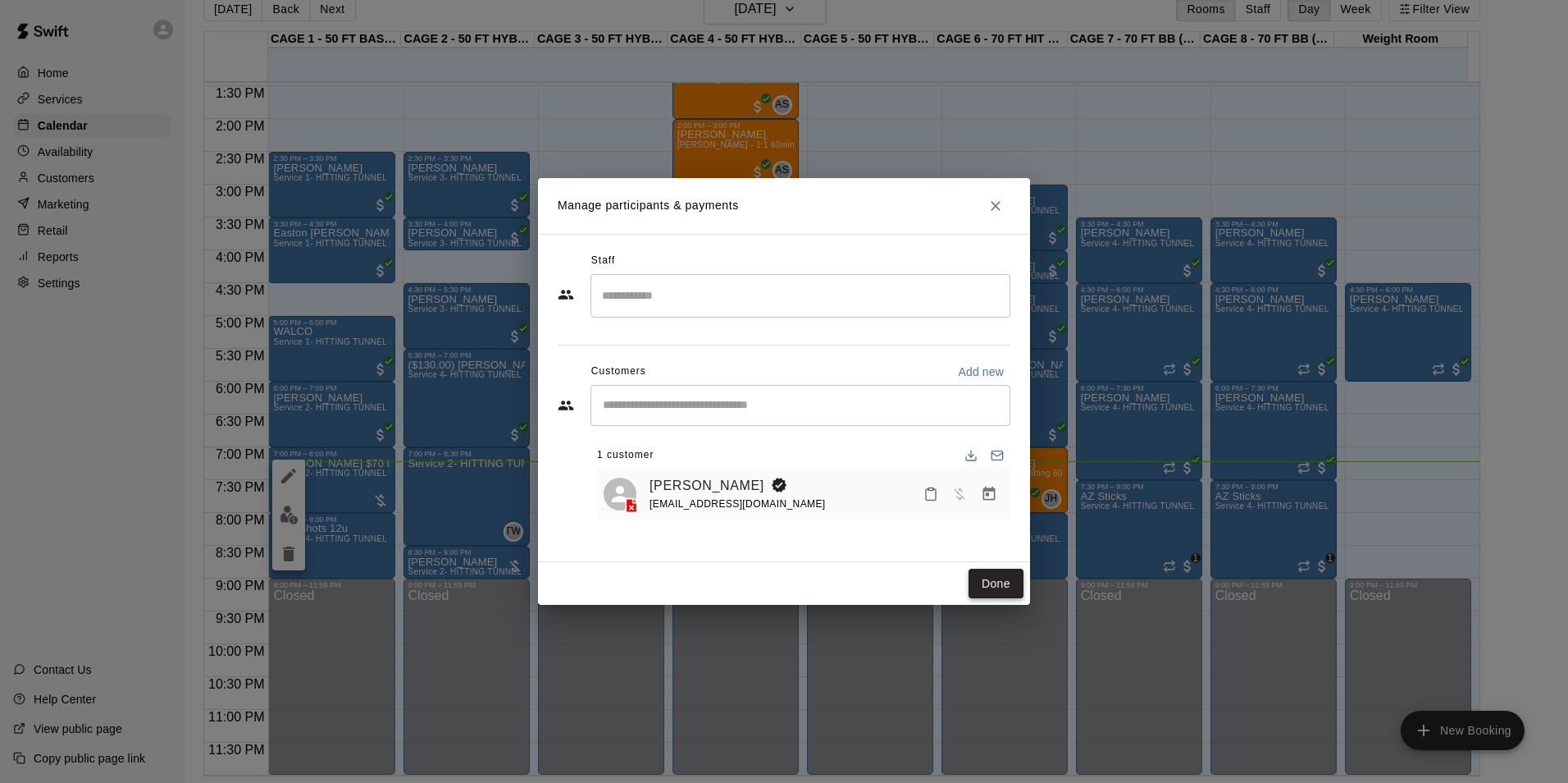
click at [995, 595] on button "Done" at bounding box center [996, 583] width 55 height 30
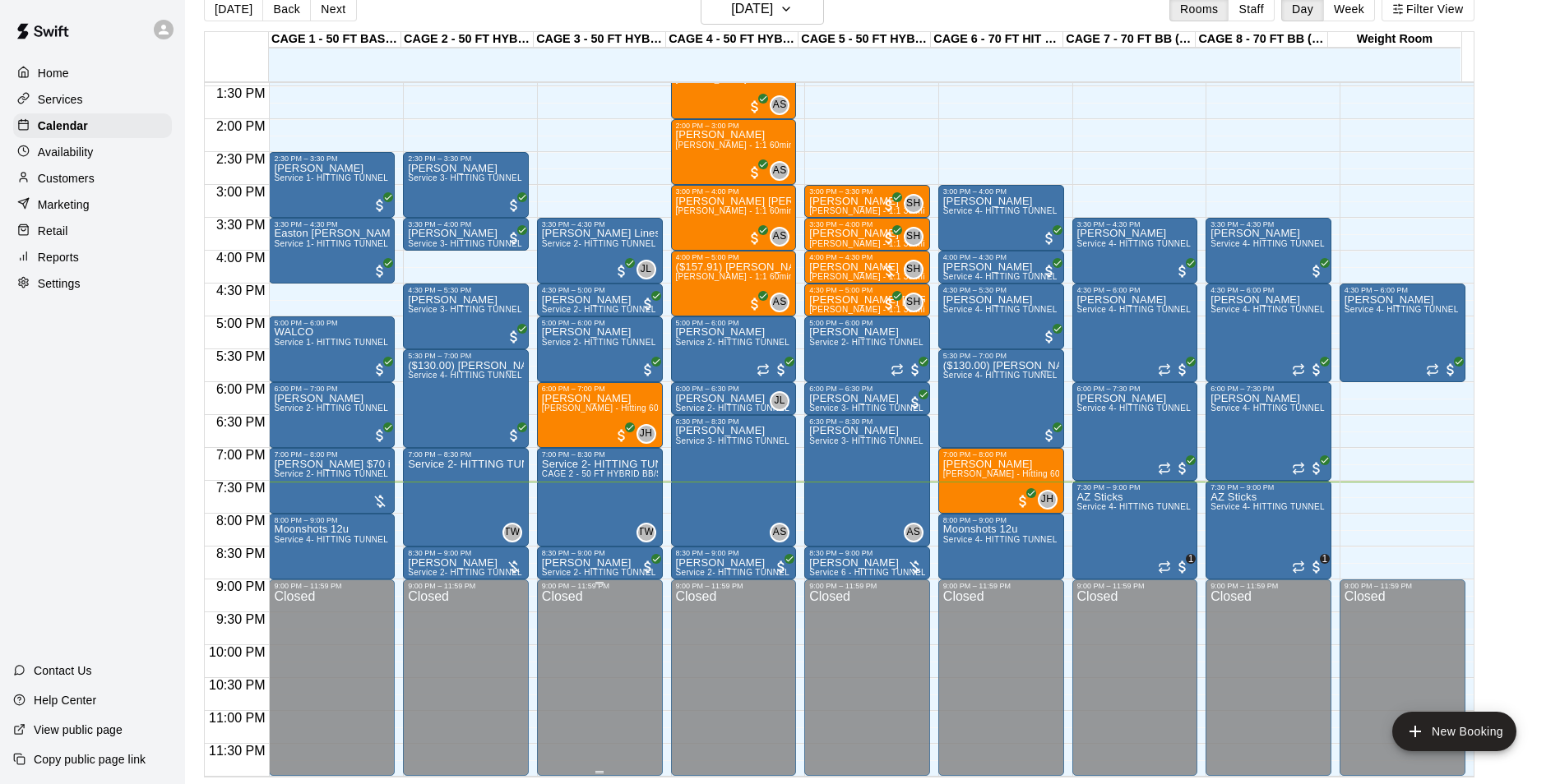
click at [576, 584] on div "9:00 PM – 11:59 PM" at bounding box center [600, 585] width 116 height 8
click at [564, 557] on div "8:30 PM – 9:00 PM" at bounding box center [600, 552] width 116 height 8
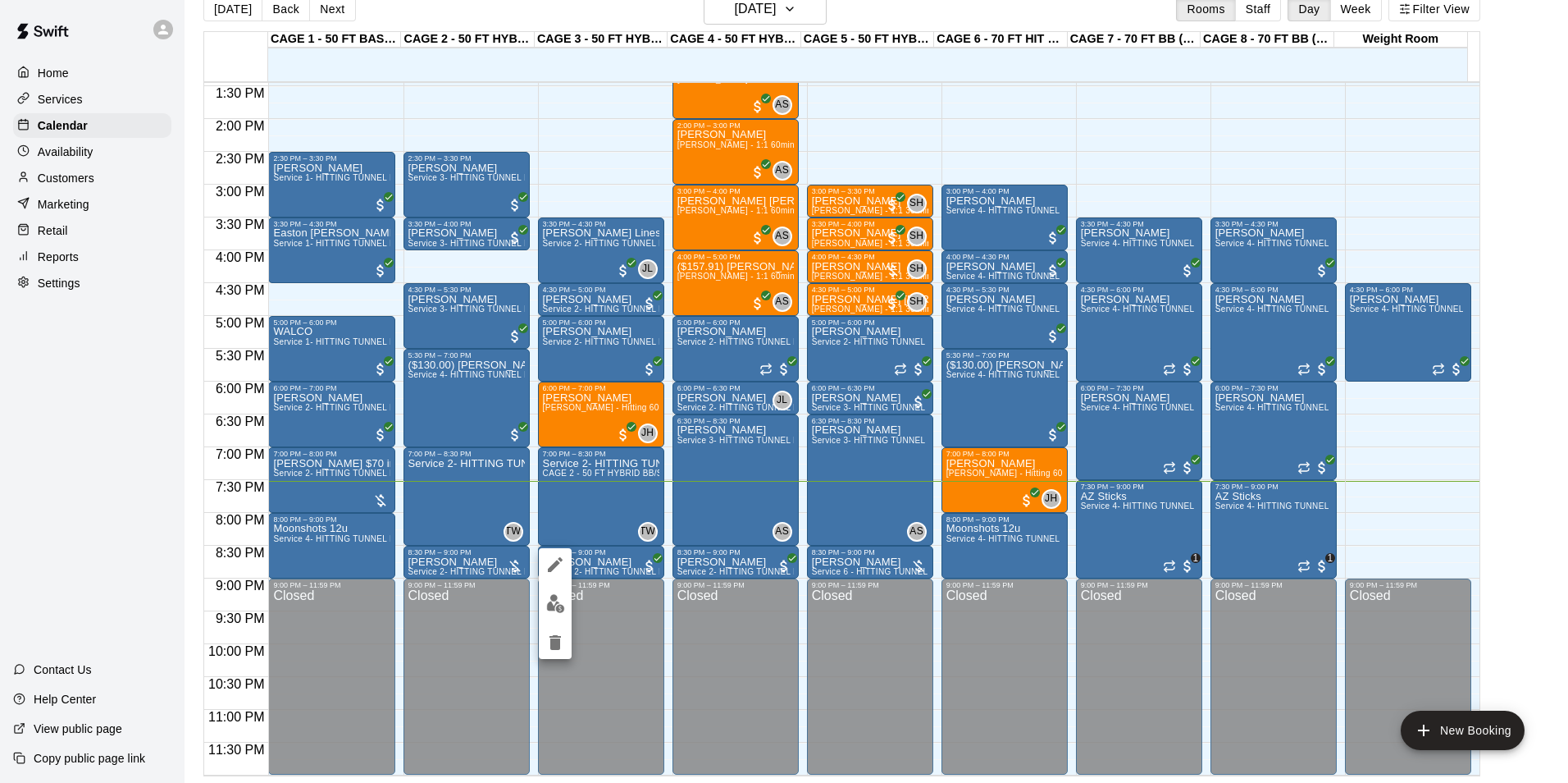
click at [599, 553] on div at bounding box center [784, 391] width 1568 height 783
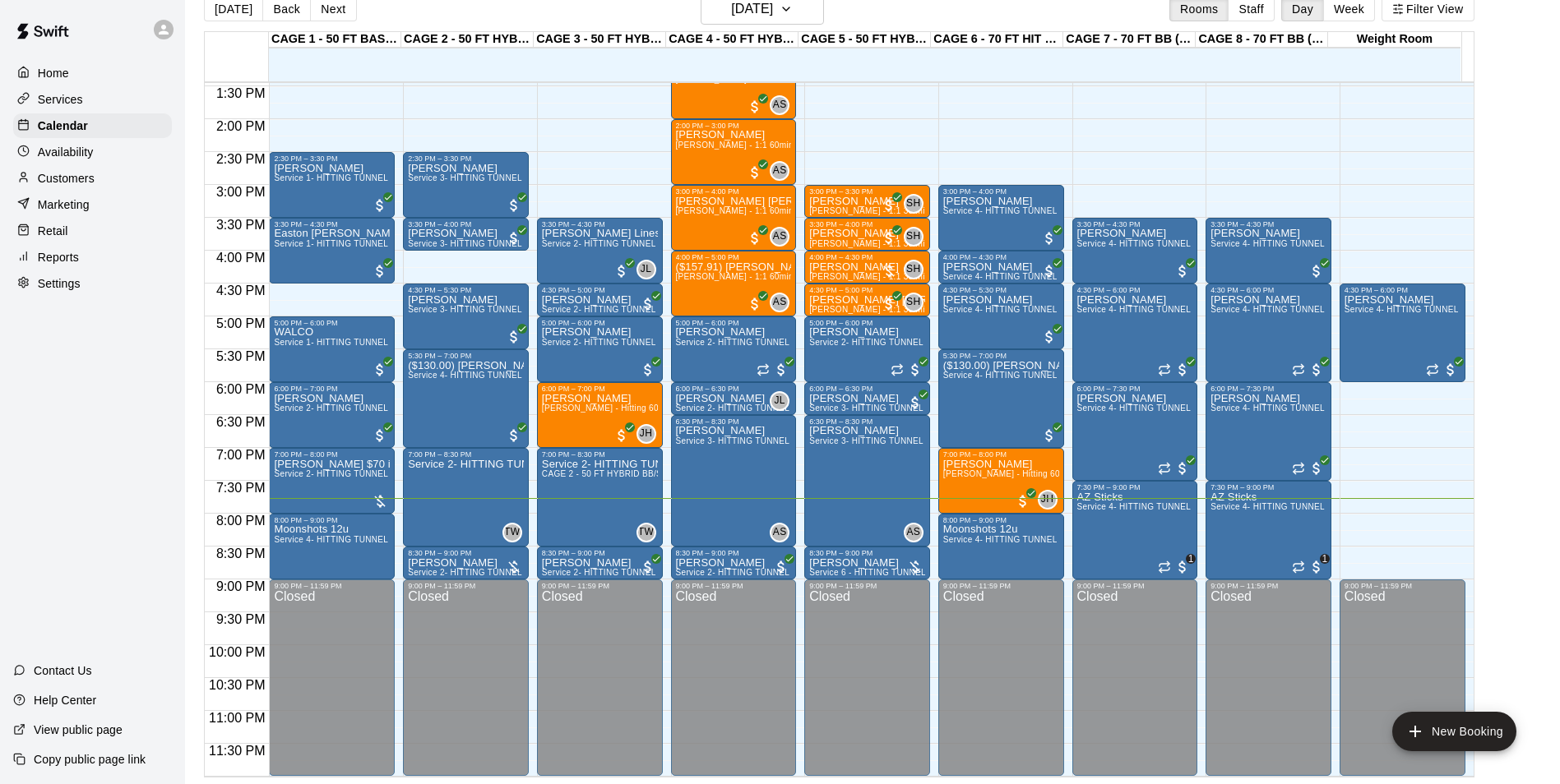
click at [330, 11] on button "Next" at bounding box center [333, 9] width 46 height 25
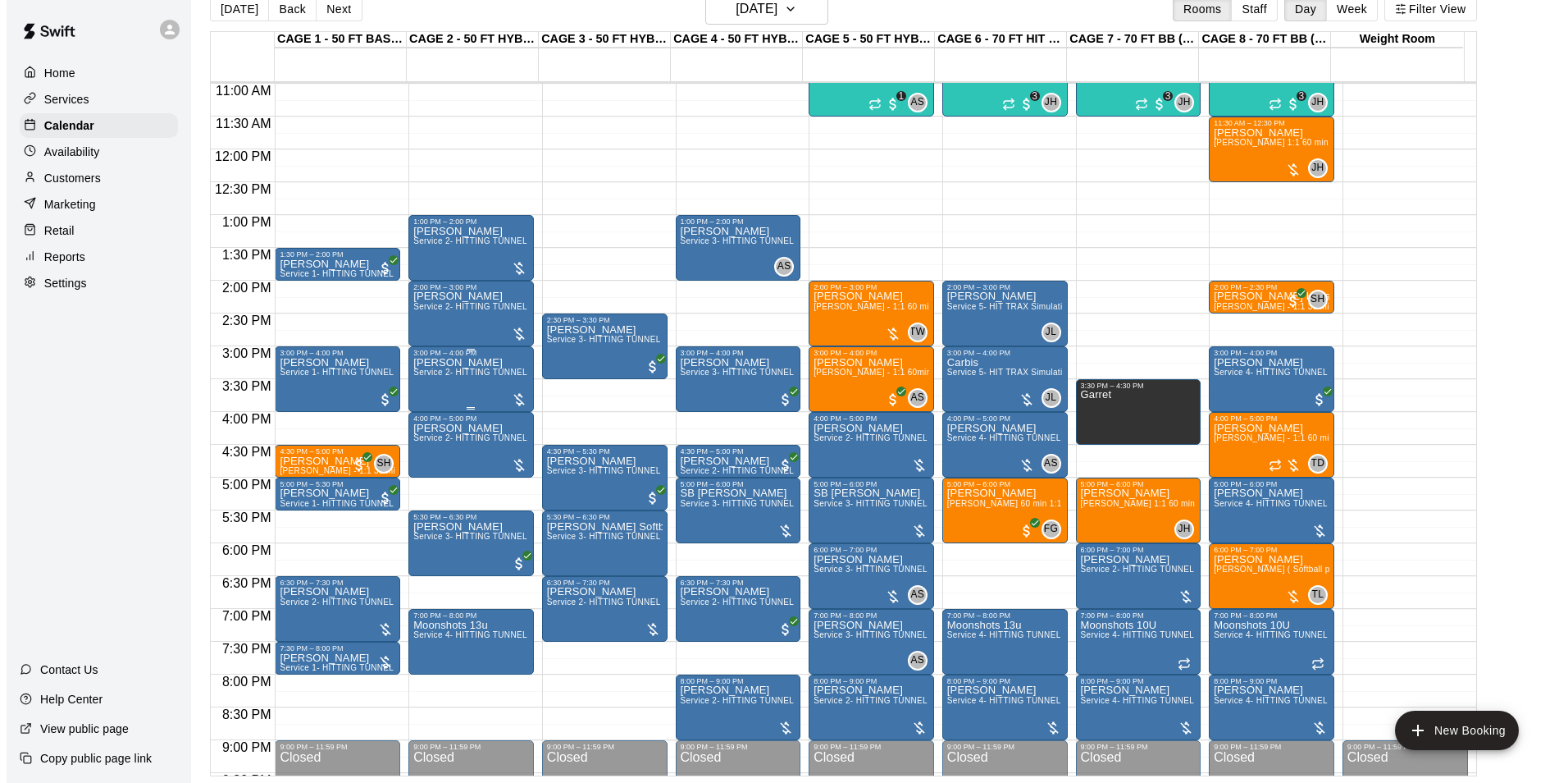
scroll to position [721, 0]
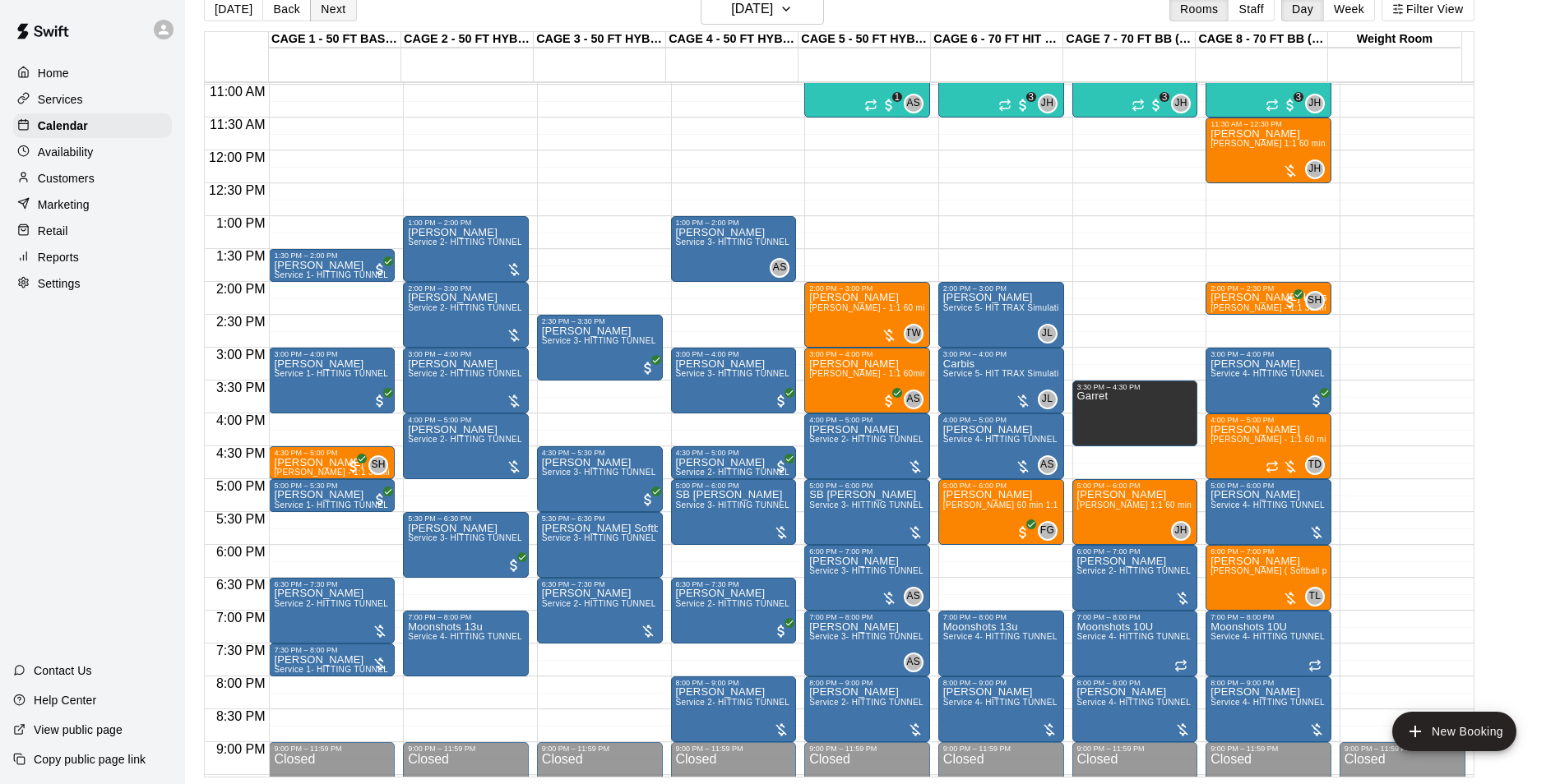
click at [311, 3] on button "Next" at bounding box center [333, 9] width 46 height 25
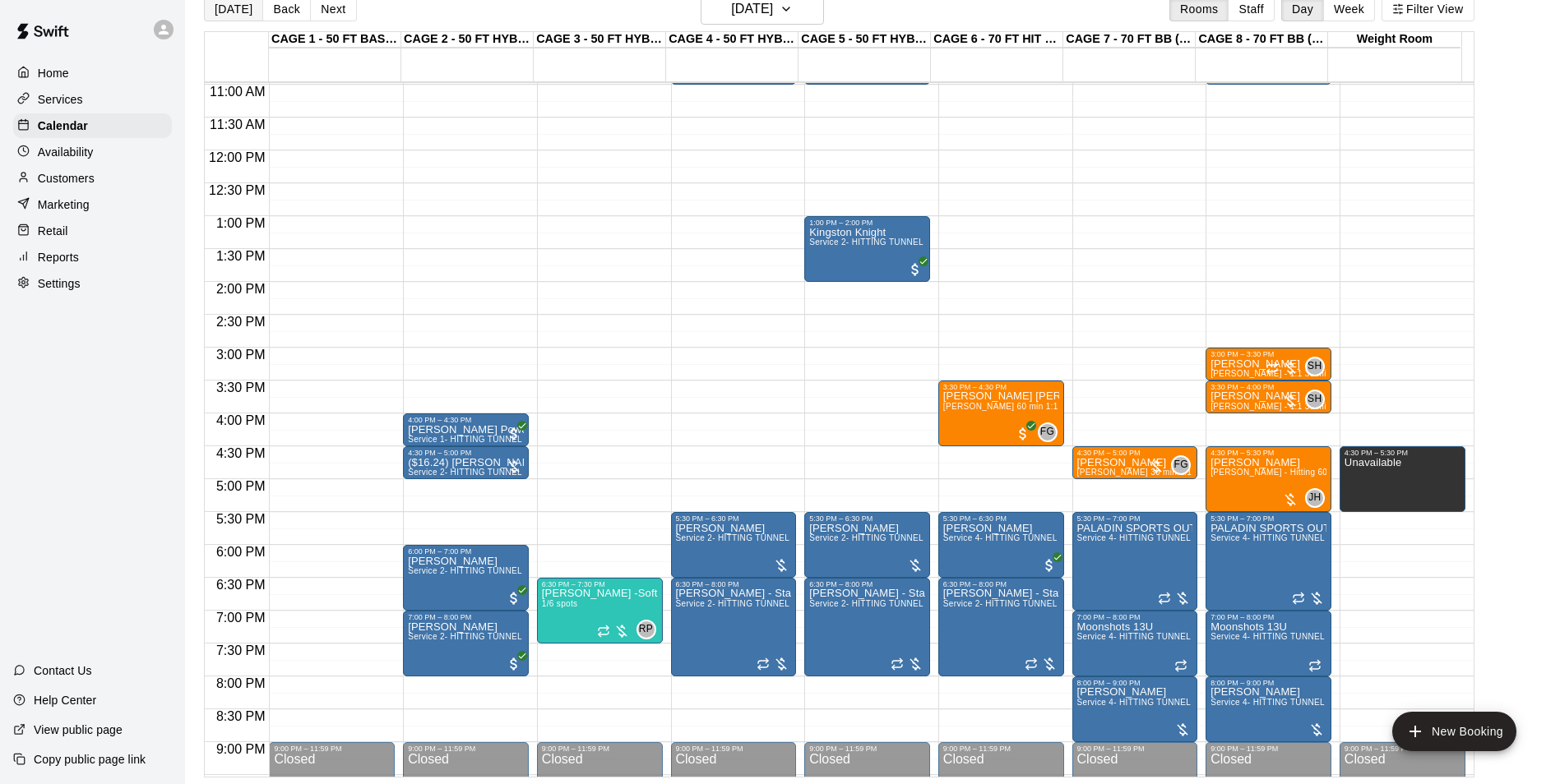
click at [225, 18] on button "[DATE]" at bounding box center [233, 9] width 59 height 25
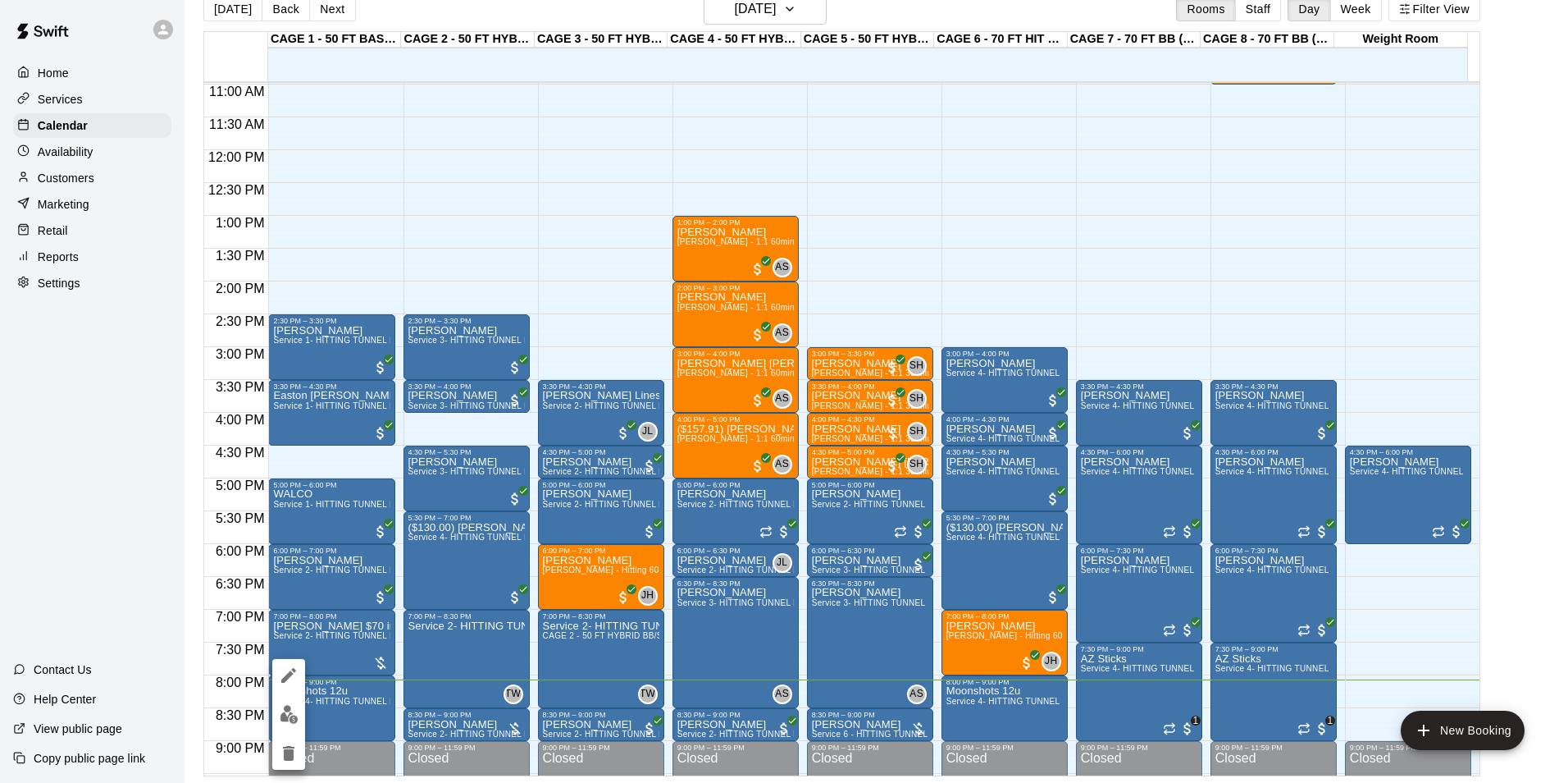
click at [366, 720] on div at bounding box center [784, 391] width 1568 height 783
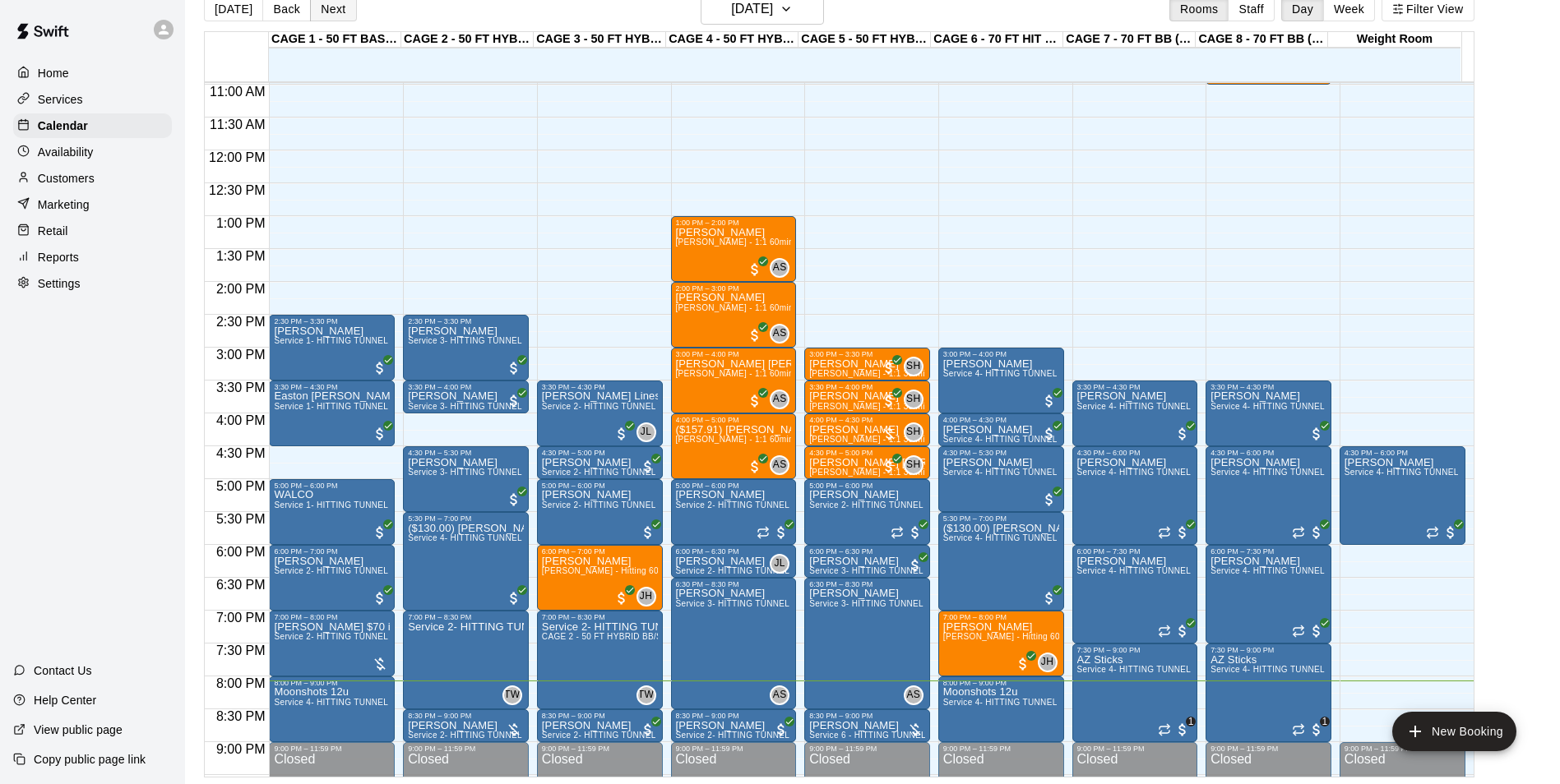
click at [341, 11] on button "Next" at bounding box center [333, 9] width 46 height 25
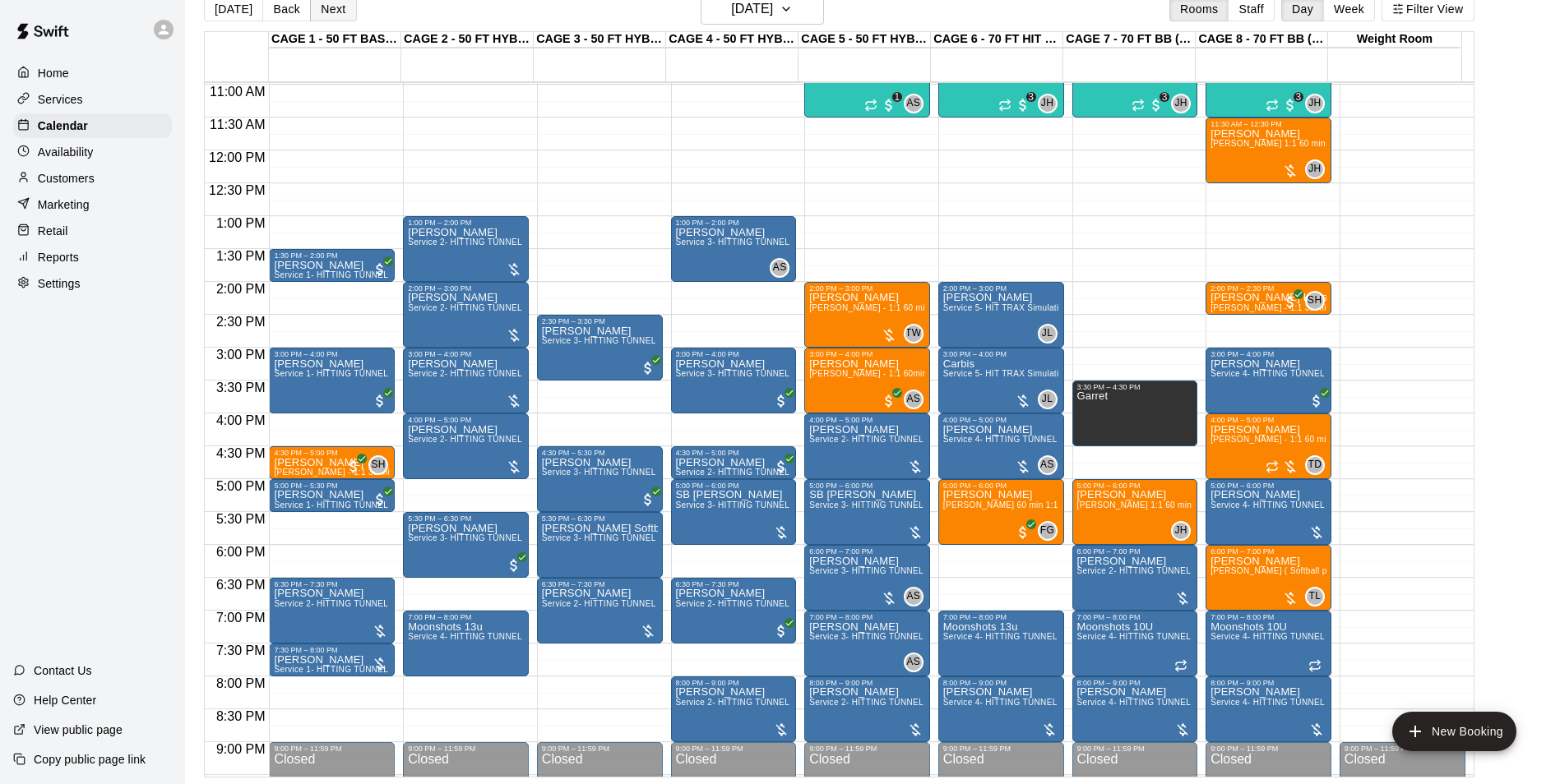
click at [326, 20] on button "Next" at bounding box center [333, 9] width 46 height 25
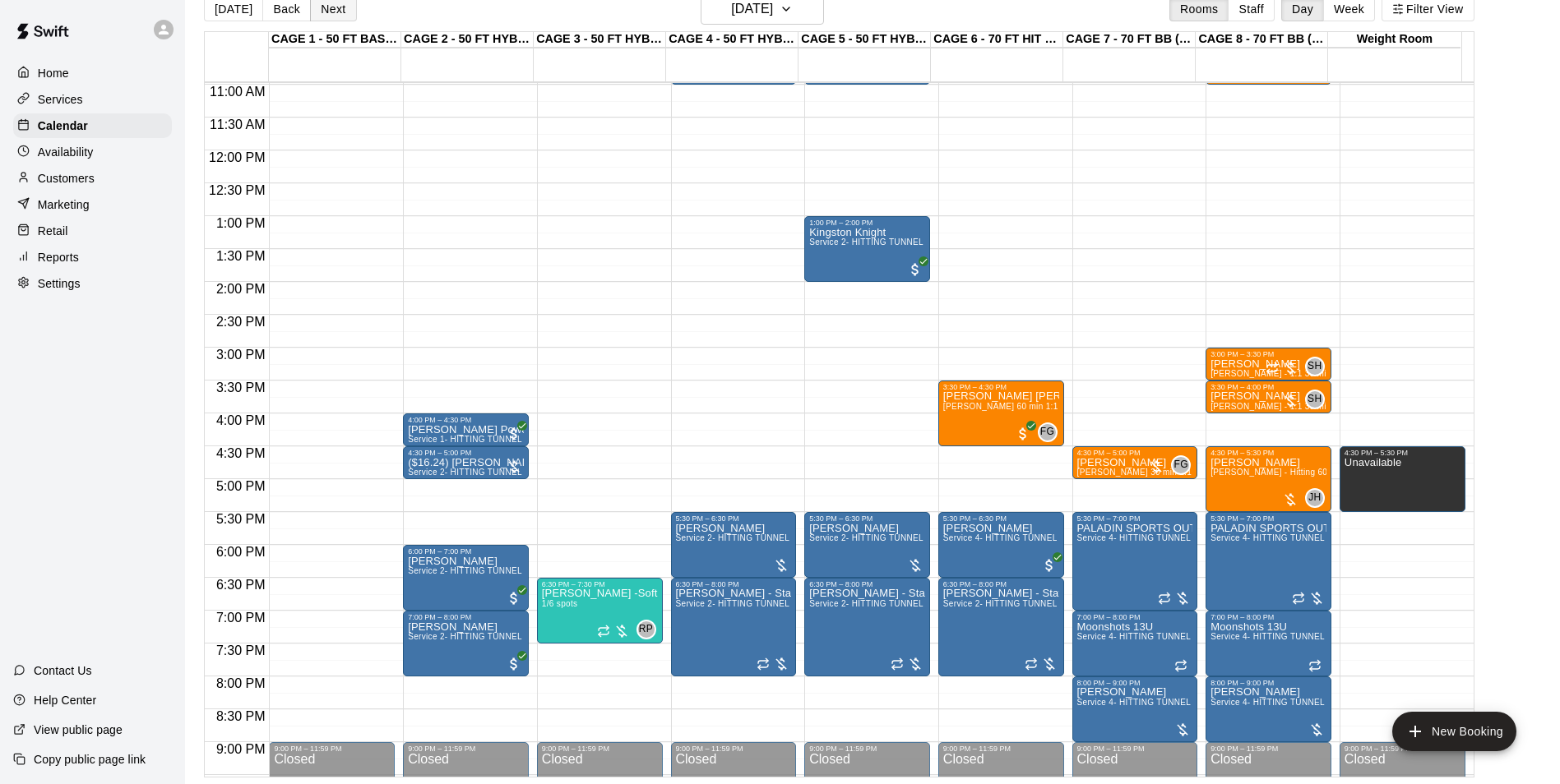
click at [328, 11] on button "Next" at bounding box center [333, 9] width 46 height 25
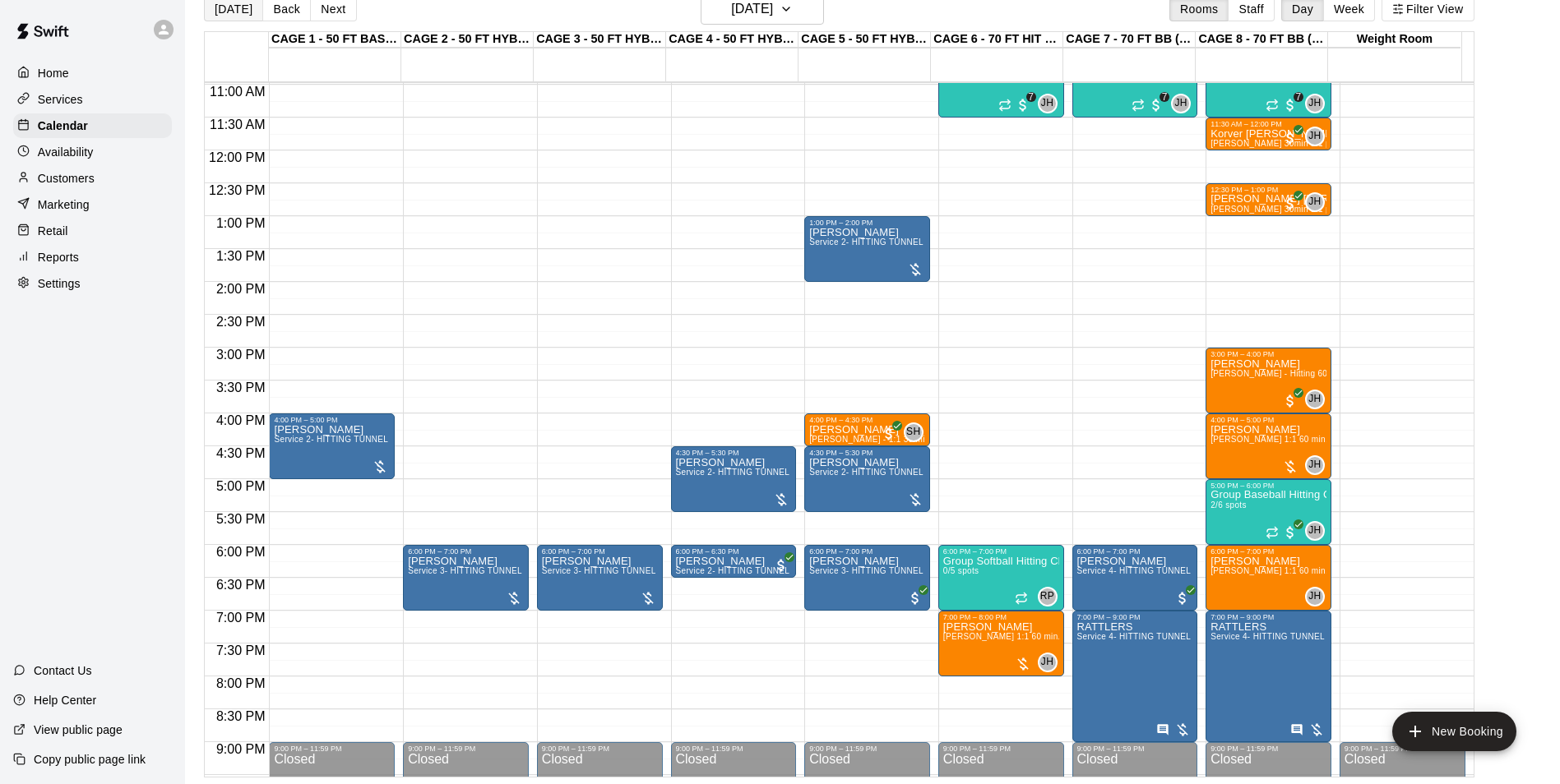
click at [223, 10] on button "[DATE]" at bounding box center [233, 9] width 59 height 25
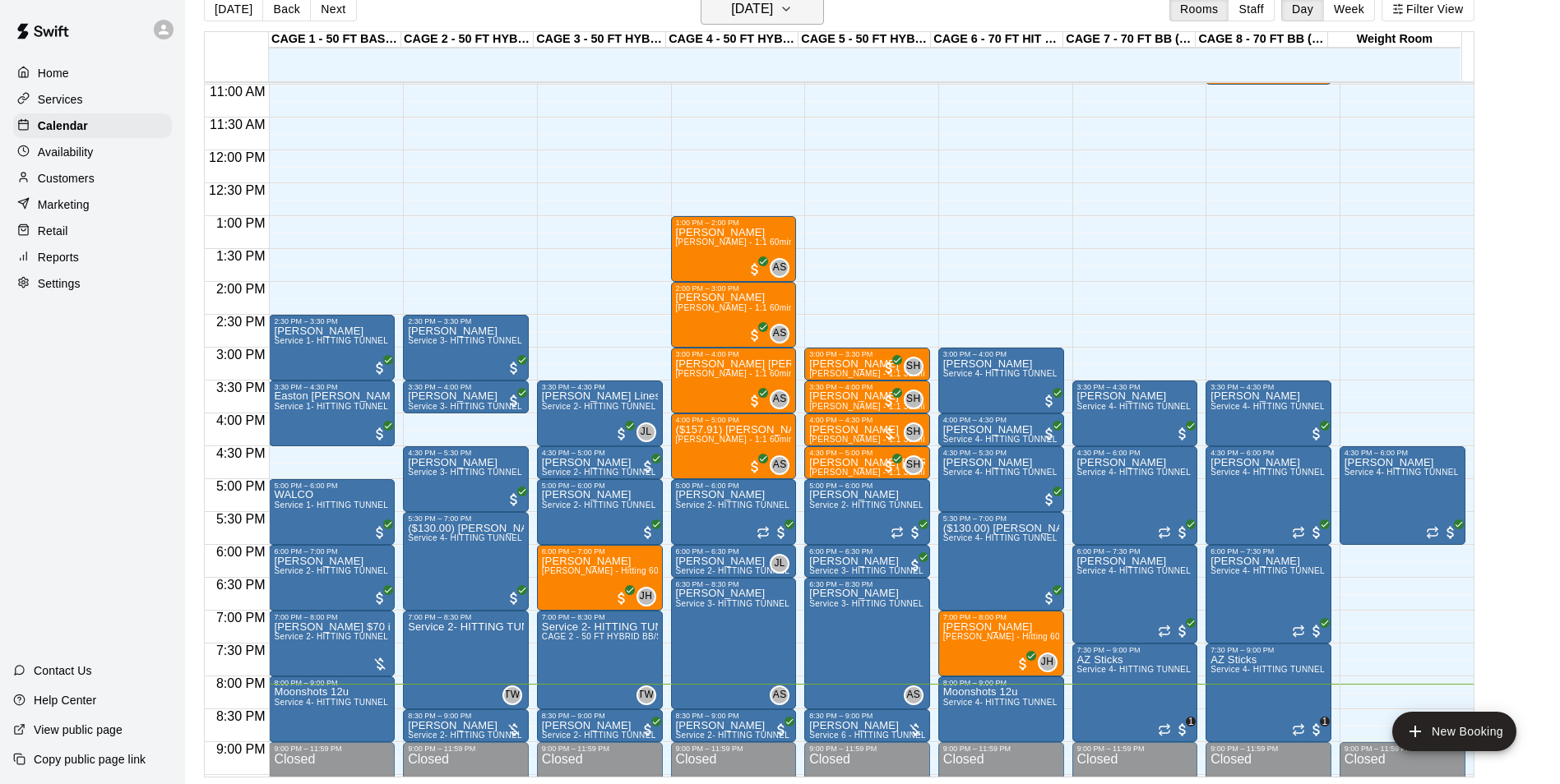
click at [803, 19] on button "[DATE]" at bounding box center [762, 9] width 123 height 31
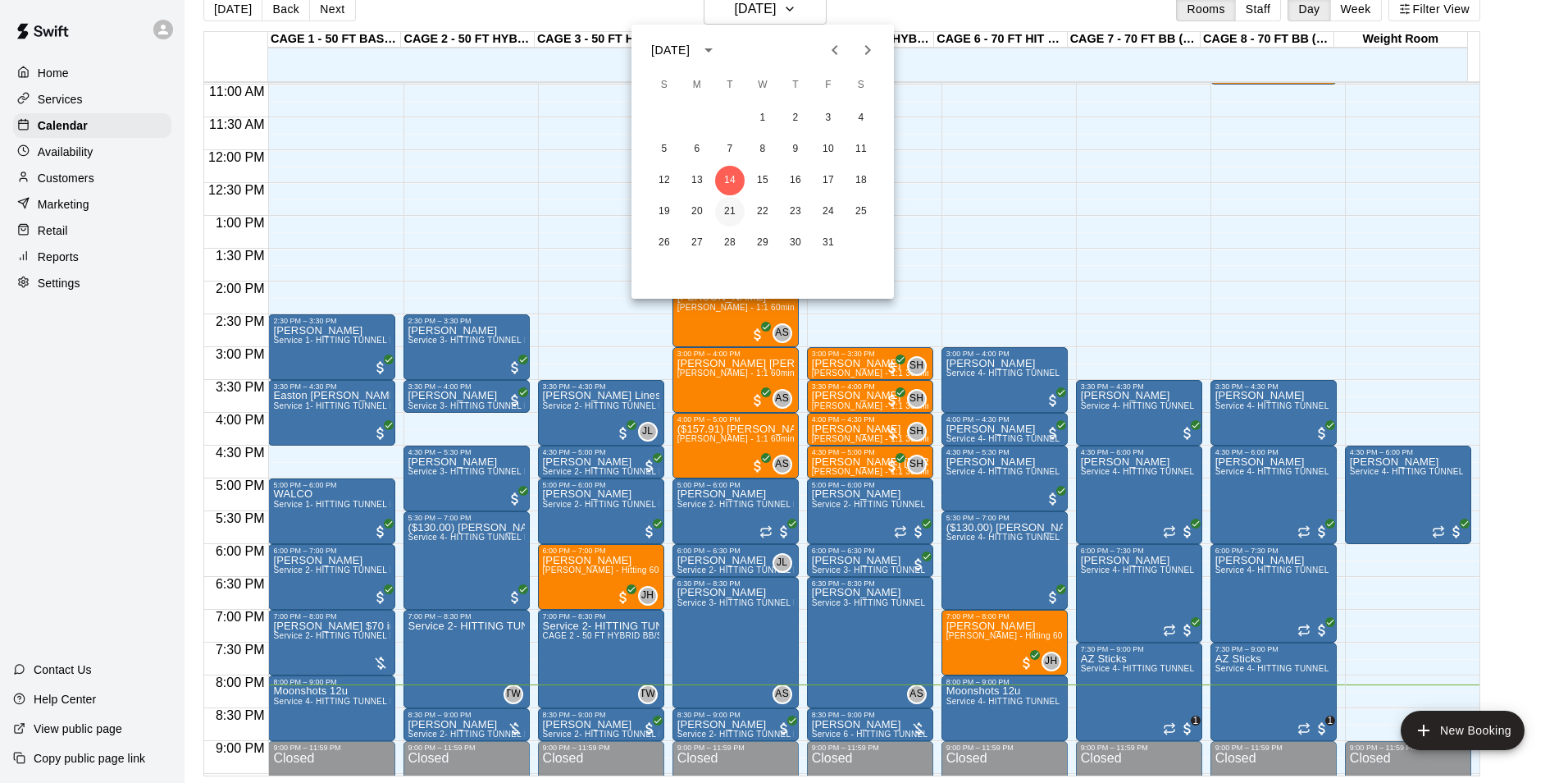
click at [735, 209] on button "21" at bounding box center [729, 211] width 29 height 29
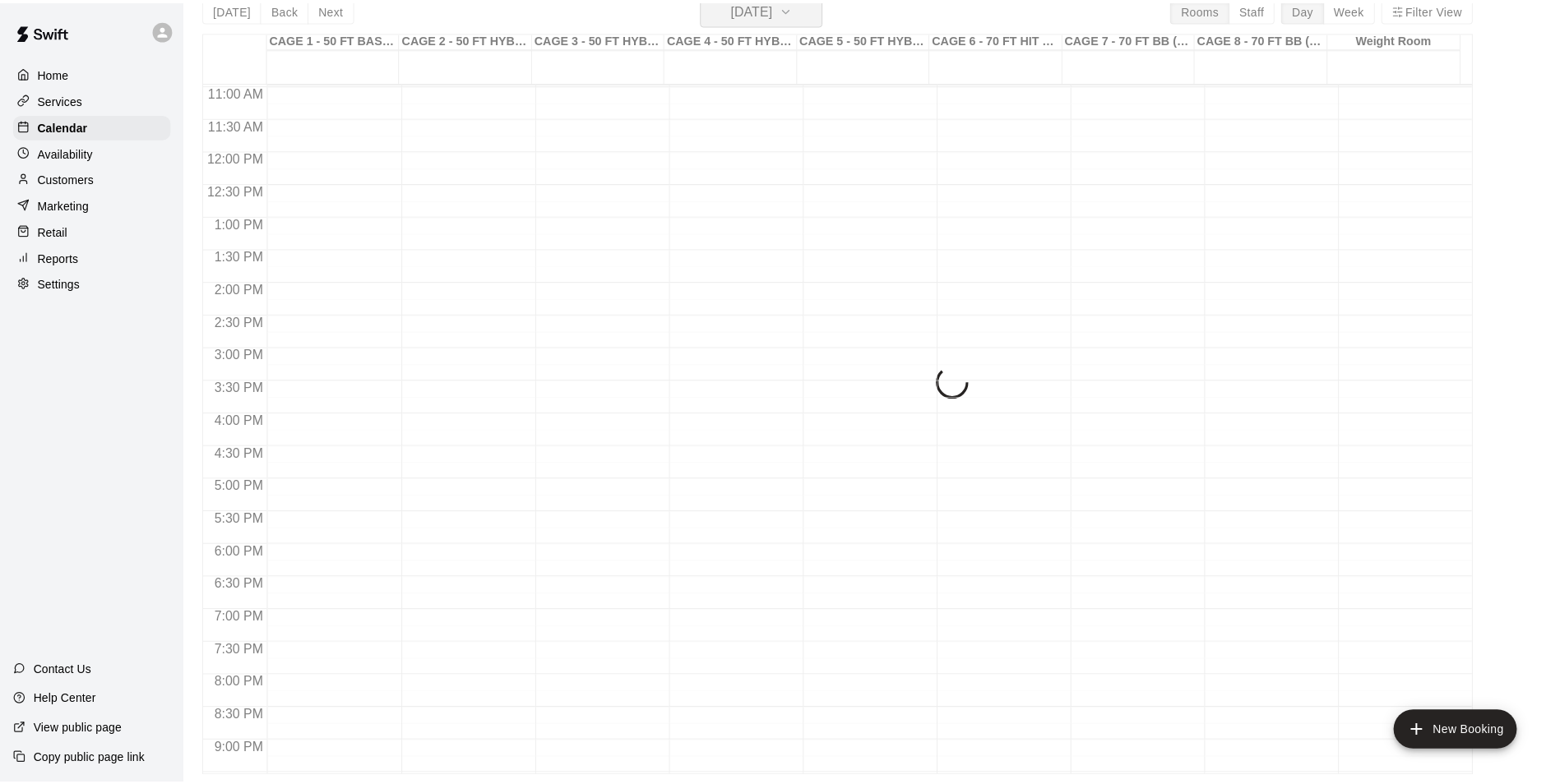
scroll to position [20, 0]
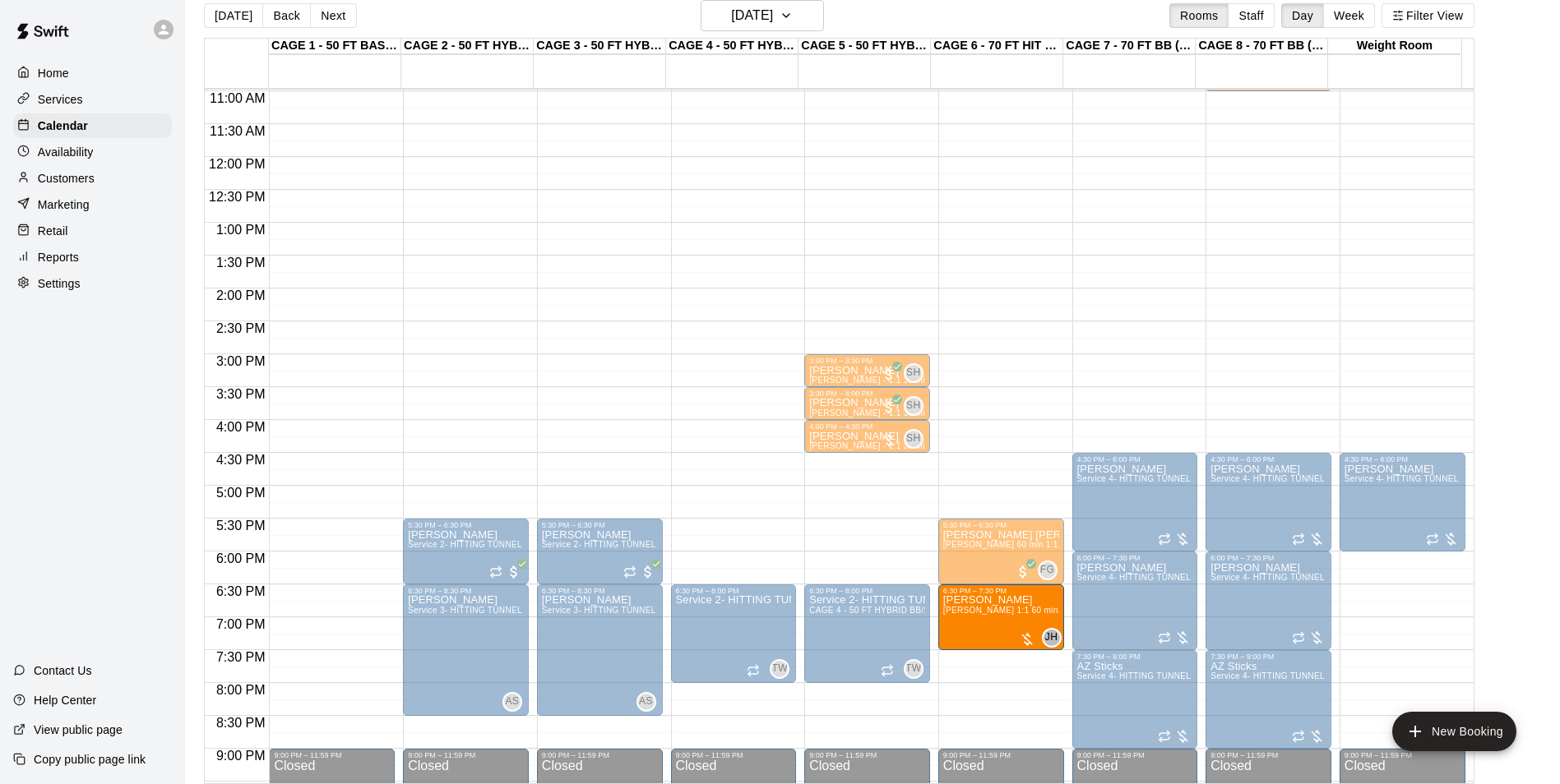
drag, startPoint x: 308, startPoint y: 612, endPoint x: 1008, endPoint y: 618, distance: 700.0
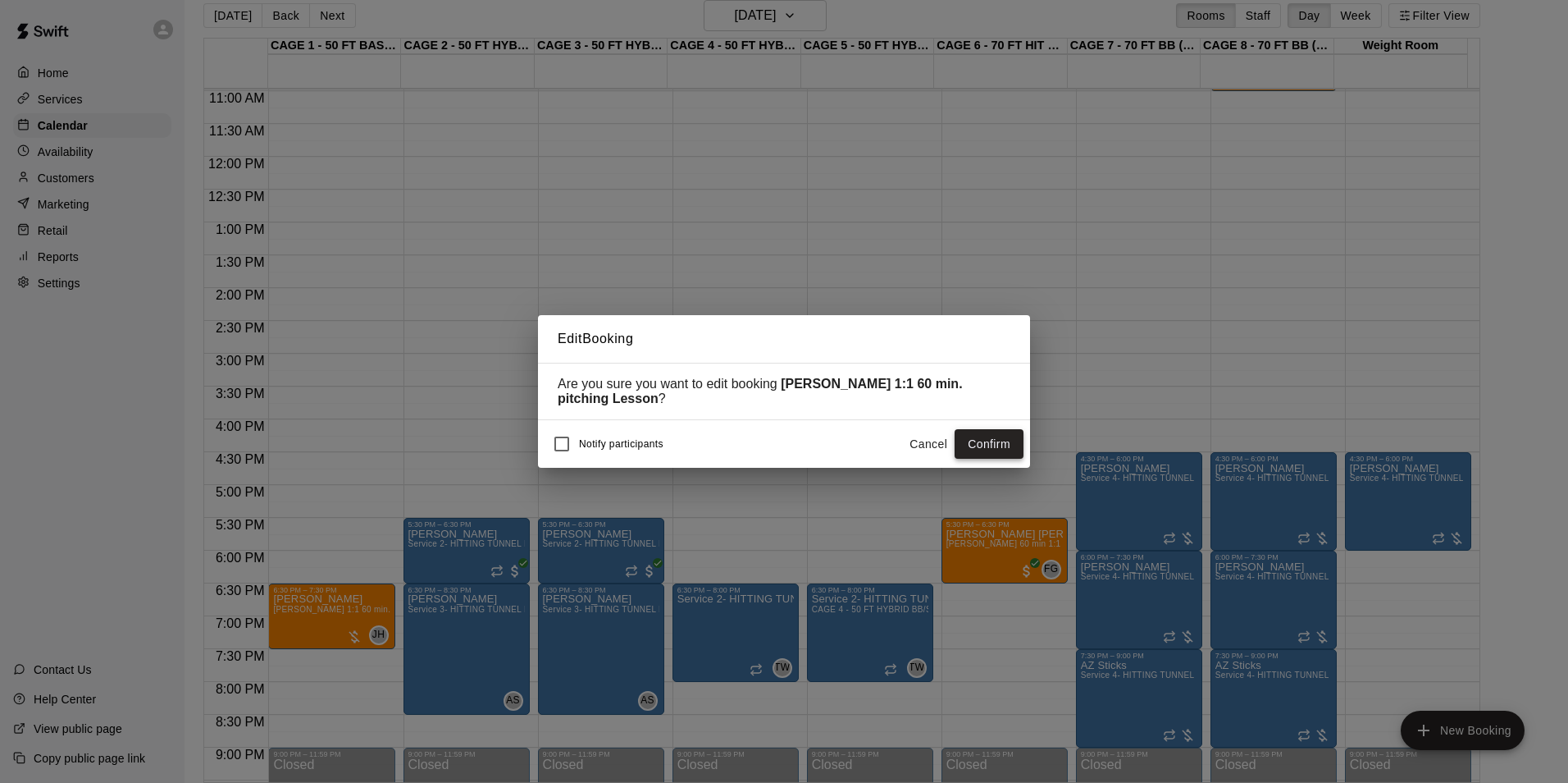
click at [992, 447] on button "Confirm" at bounding box center [988, 445] width 69 height 30
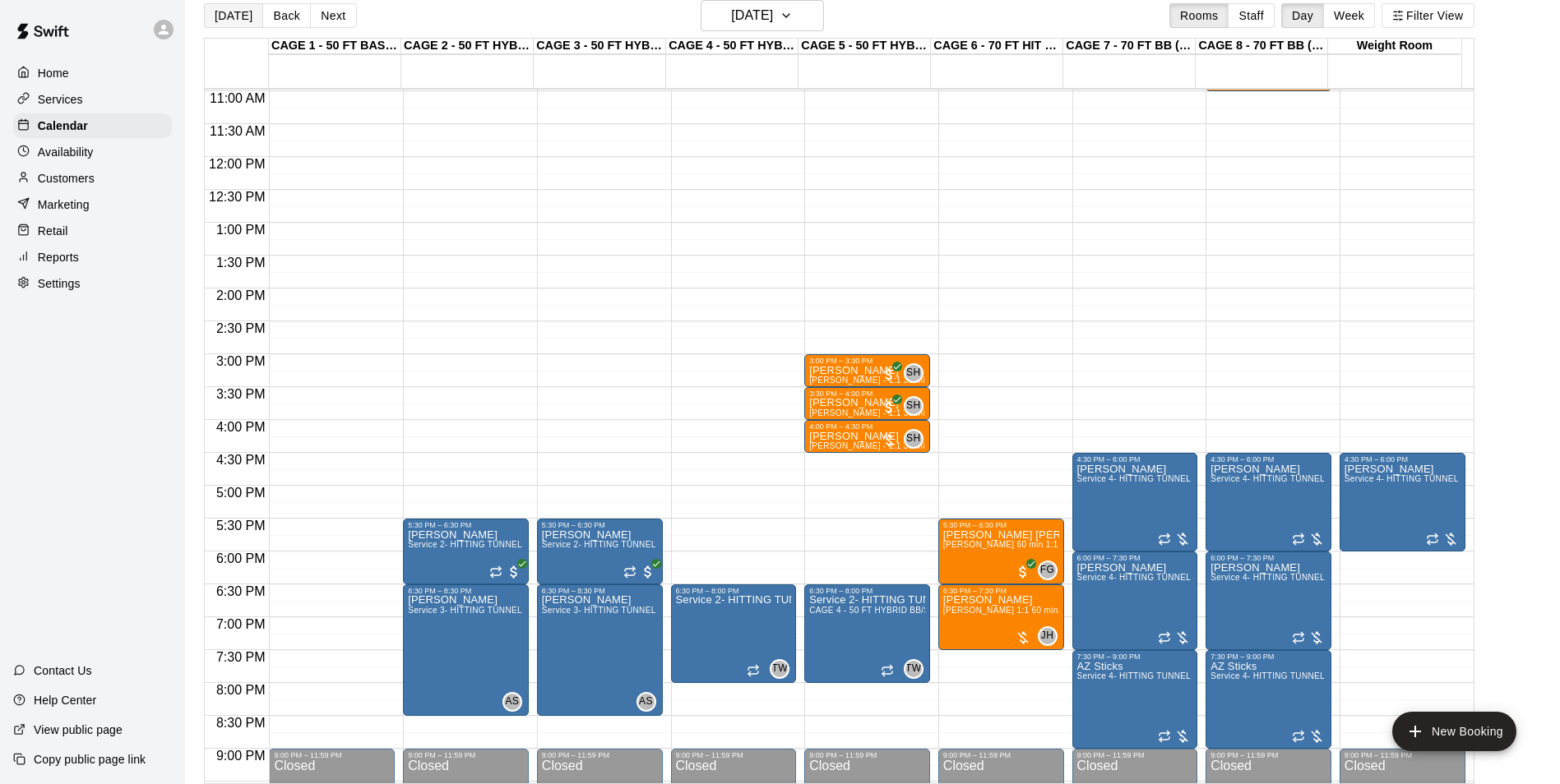
click at [224, 21] on button "[DATE]" at bounding box center [233, 16] width 59 height 25
click at [224, 21] on div "[DATE] Back [DATE][DATE] Rooms Staff Day Week Filter View CAGE 1 - 50 FT BASEBA…" at bounding box center [838, 392] width 1270 height 784
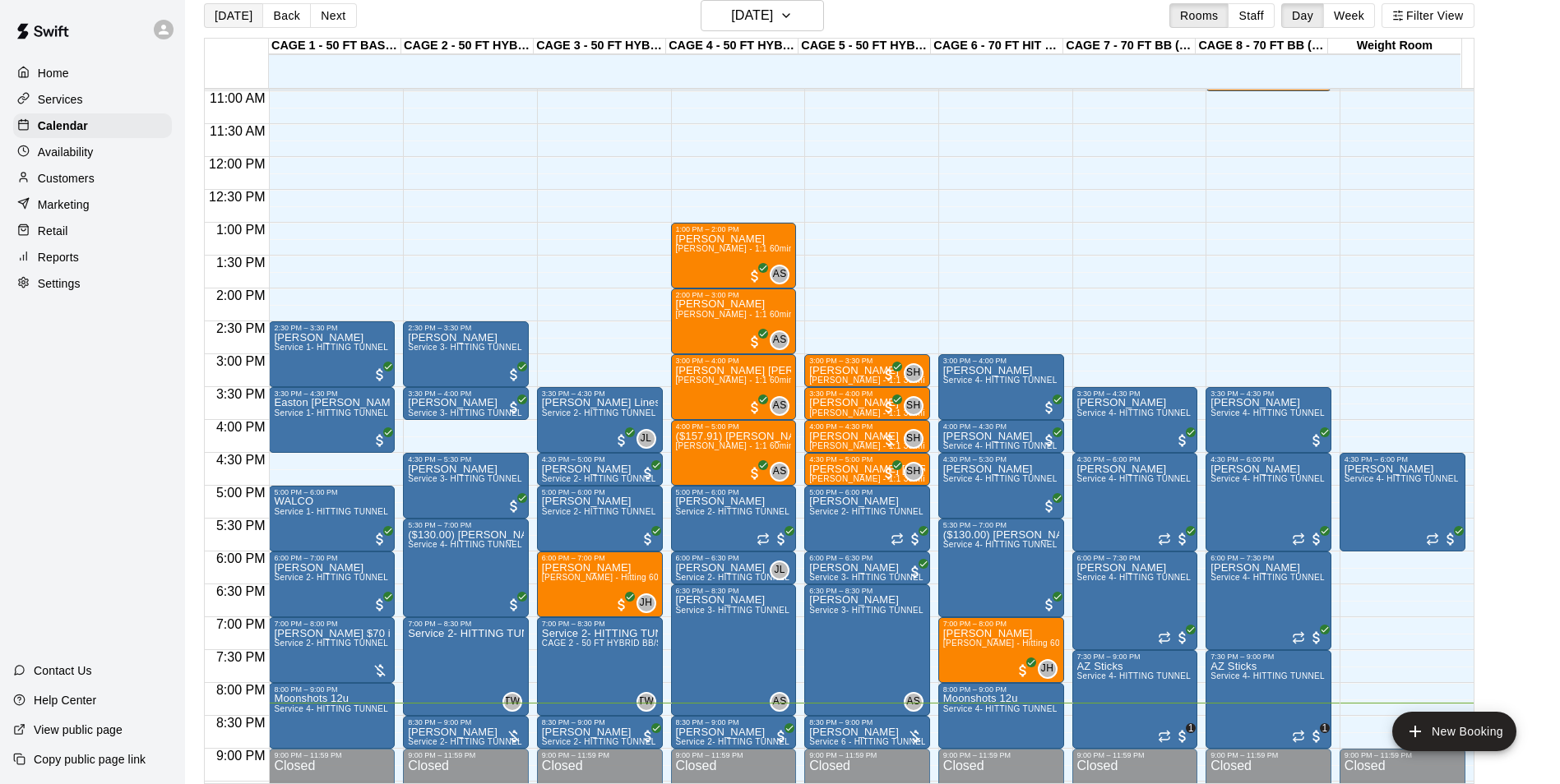
click at [245, 13] on button "[DATE]" at bounding box center [233, 16] width 59 height 25
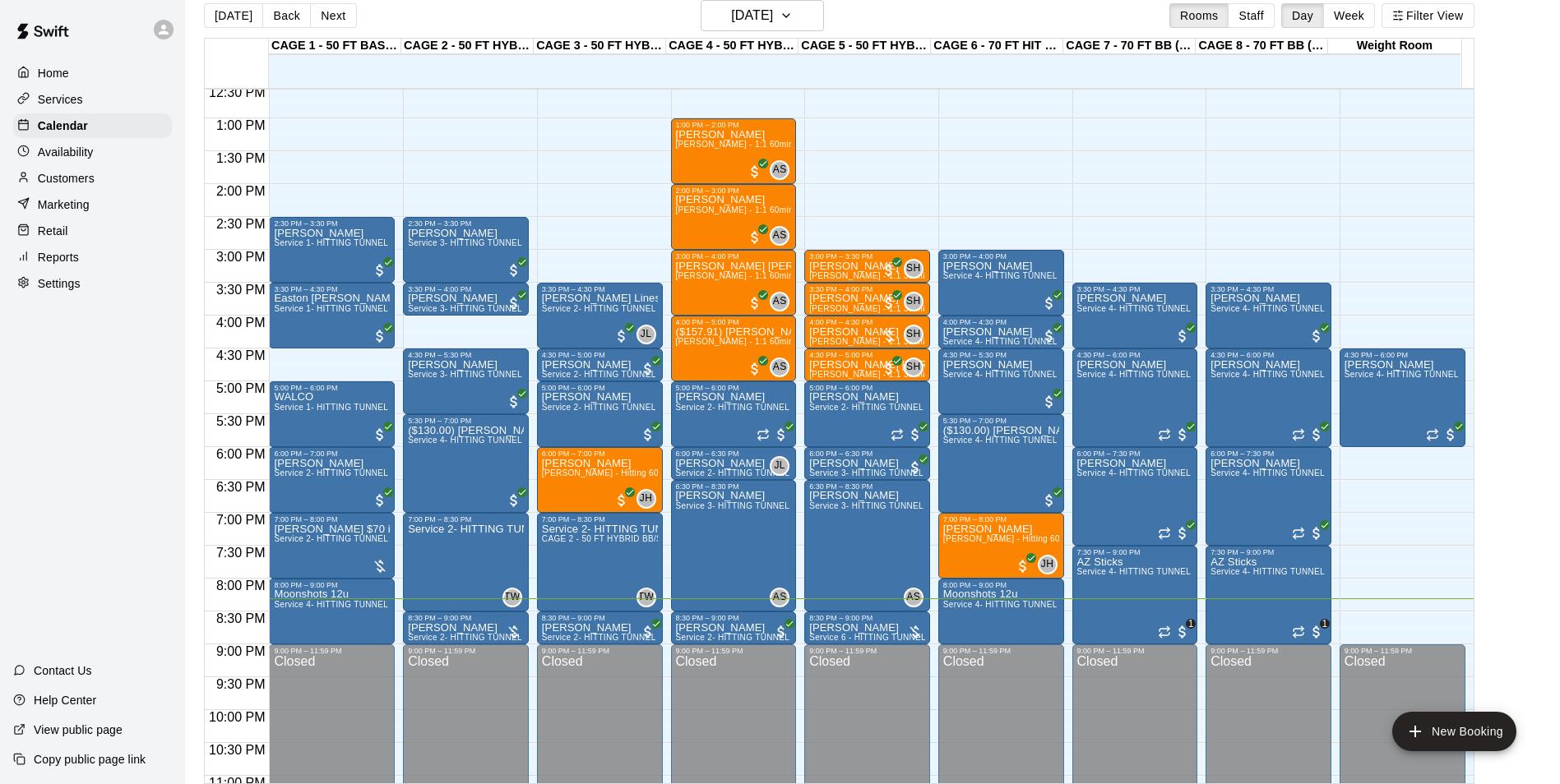
scroll to position [886, 0]
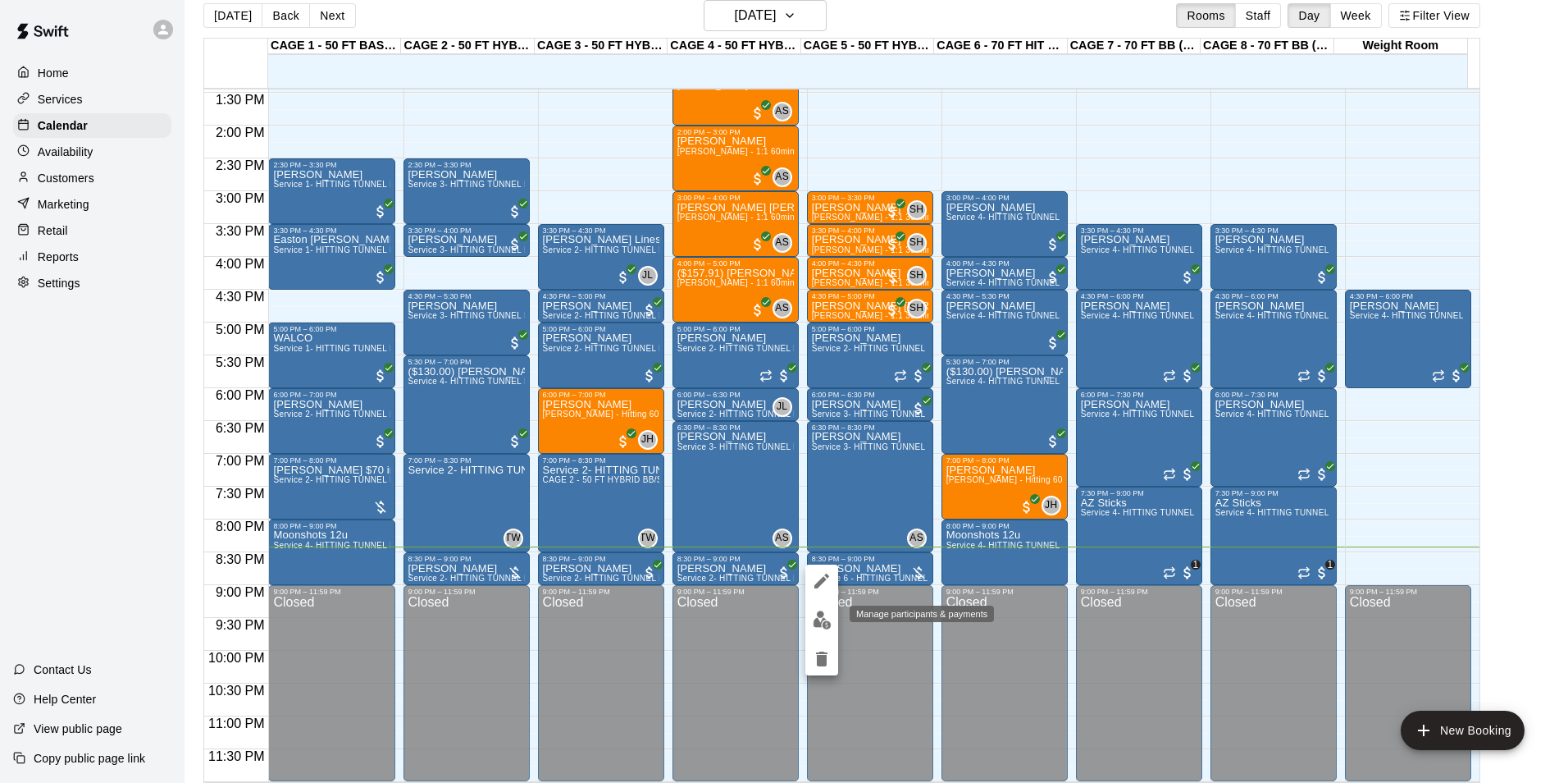
click at [820, 622] on img "edit" at bounding box center [822, 619] width 19 height 19
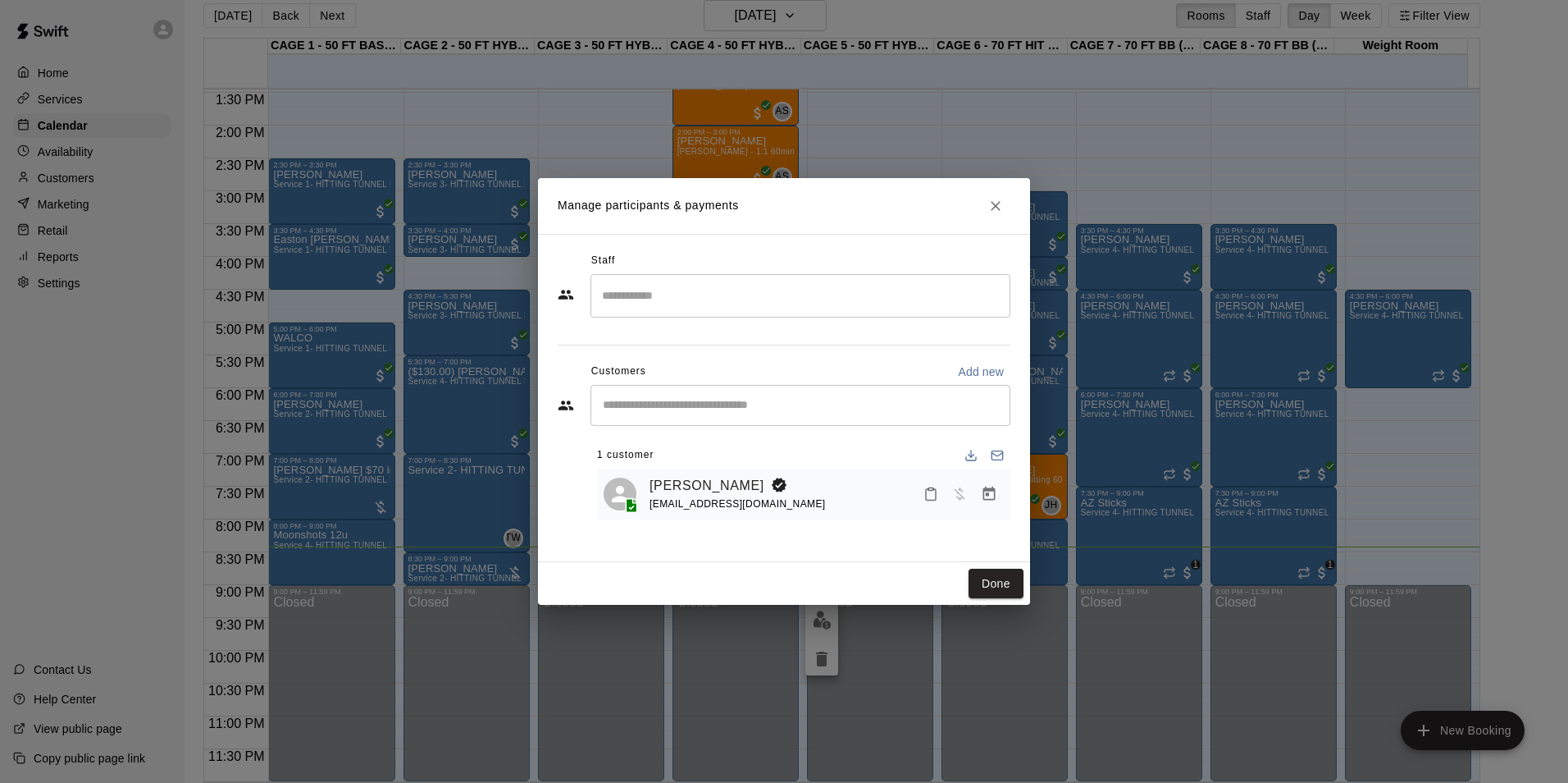
click at [993, 491] on icon "Manage bookings & payment" at bounding box center [990, 493] width 12 height 14
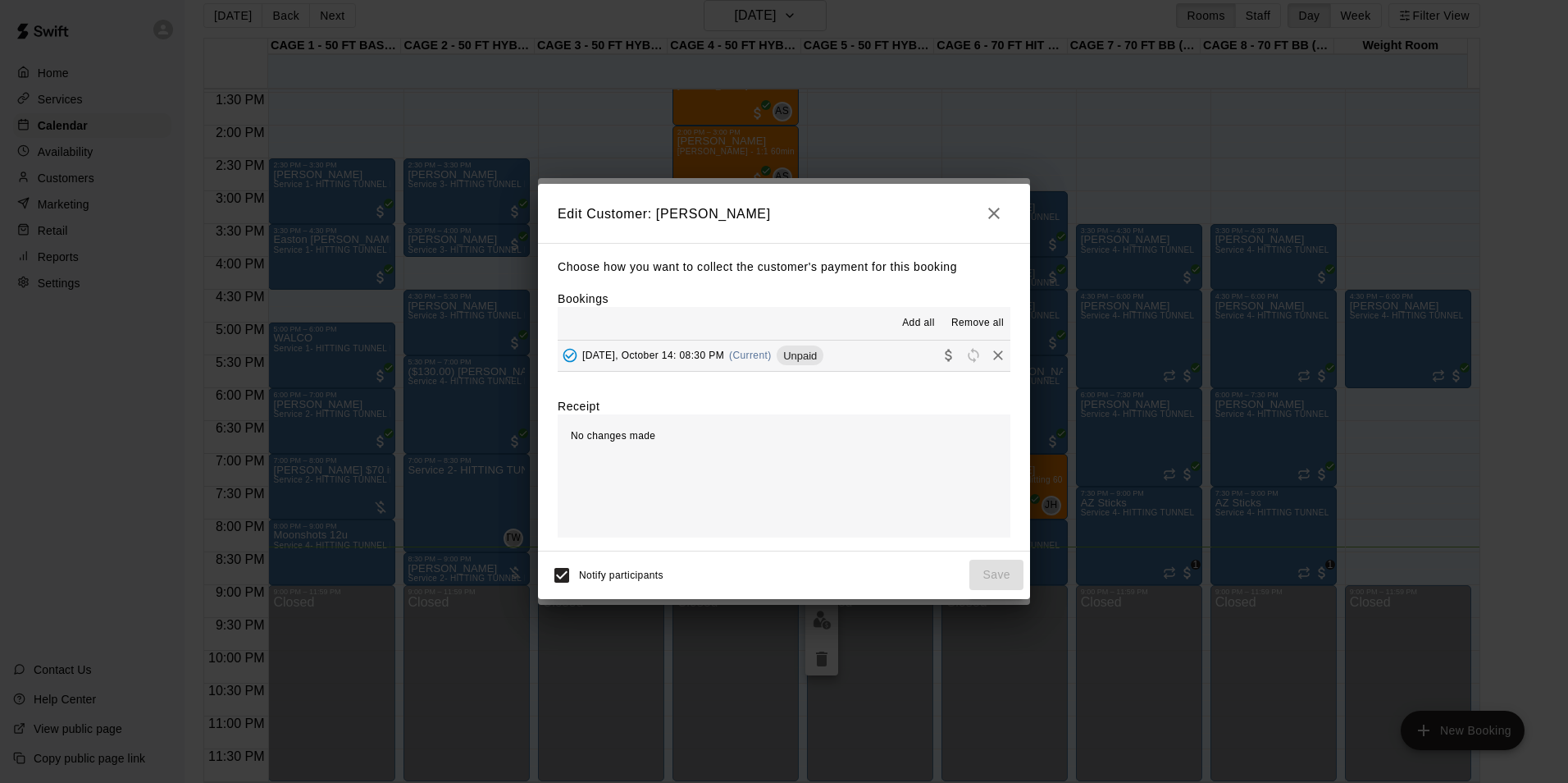
click at [873, 346] on button "[DATE], October 14: 08:30 PM (Current) Unpaid" at bounding box center [784, 355] width 453 height 30
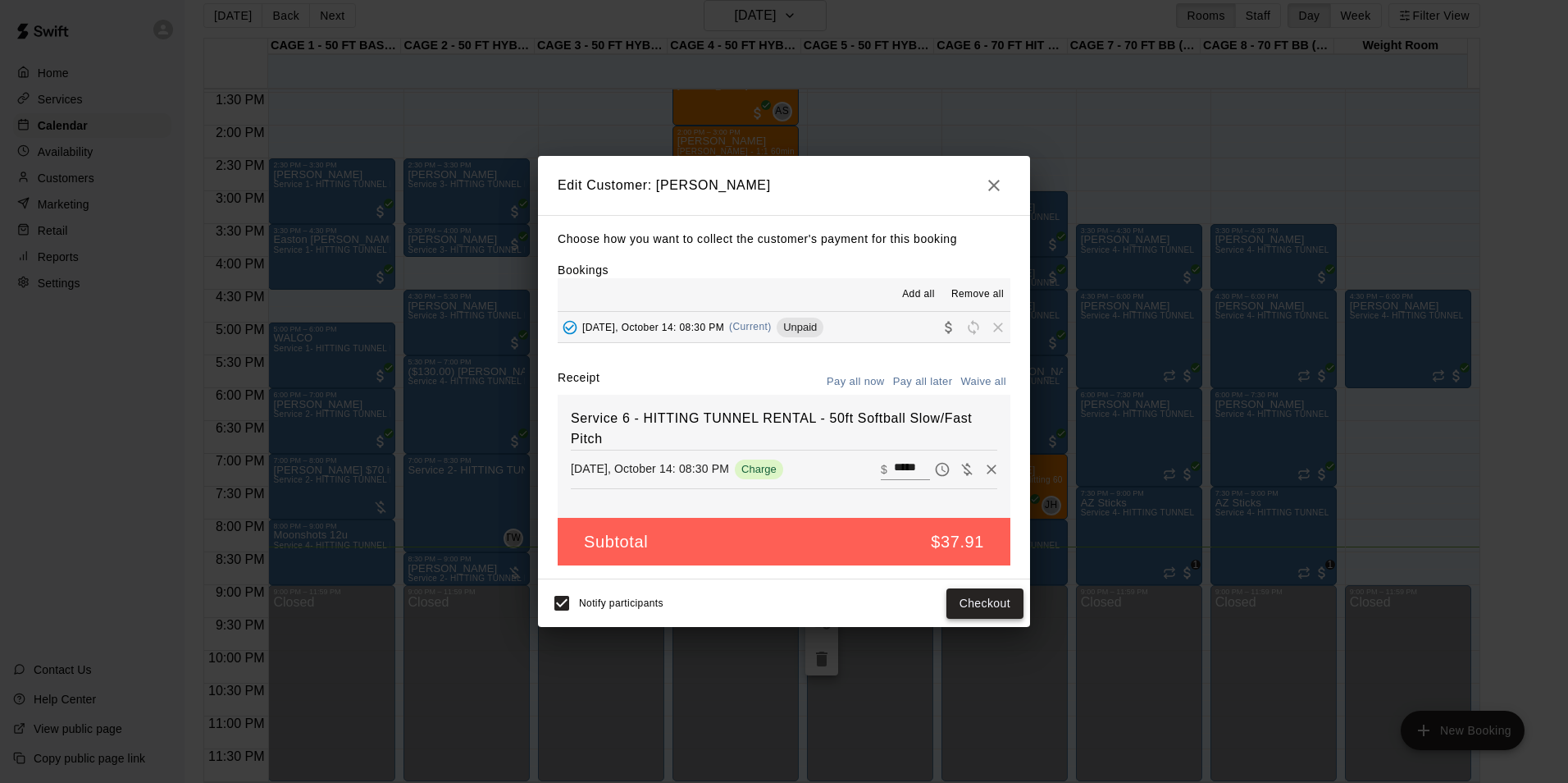
click at [983, 604] on button "Checkout" at bounding box center [985, 604] width 77 height 30
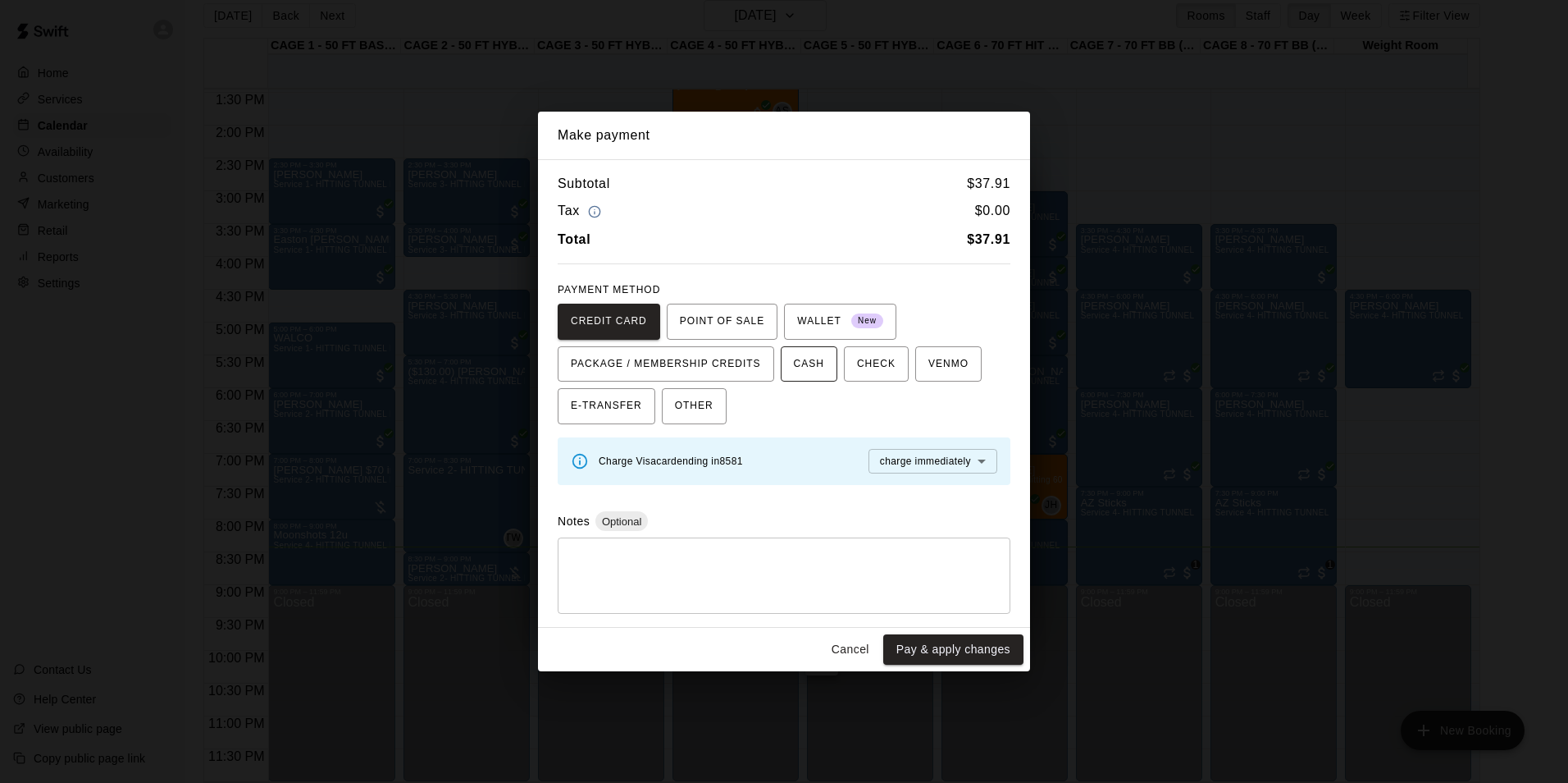
click at [781, 357] on button "CASH" at bounding box center [809, 364] width 57 height 37
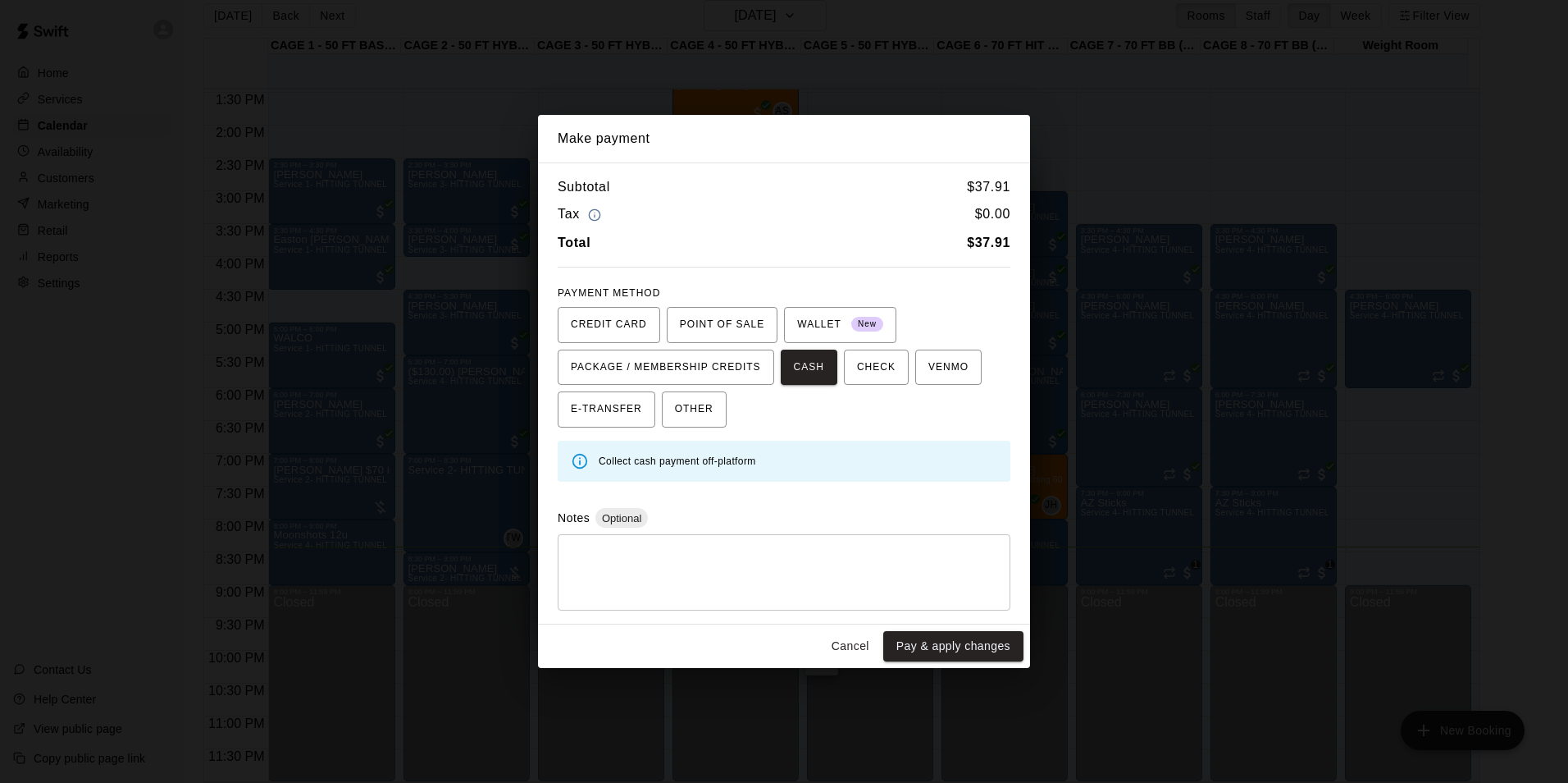
click at [694, 434] on div "Subtotal $ 37.91 Tax $ 0.00 Total $ 37.91 PAYMENT METHOD CREDIT CARD POINT OF S…" at bounding box center [784, 393] width 492 height 462
click at [675, 413] on span "OTHER" at bounding box center [694, 409] width 38 height 26
click at [781, 376] on button "CASH" at bounding box center [809, 367] width 57 height 37
click at [958, 645] on button "Pay & apply changes" at bounding box center [954, 646] width 141 height 30
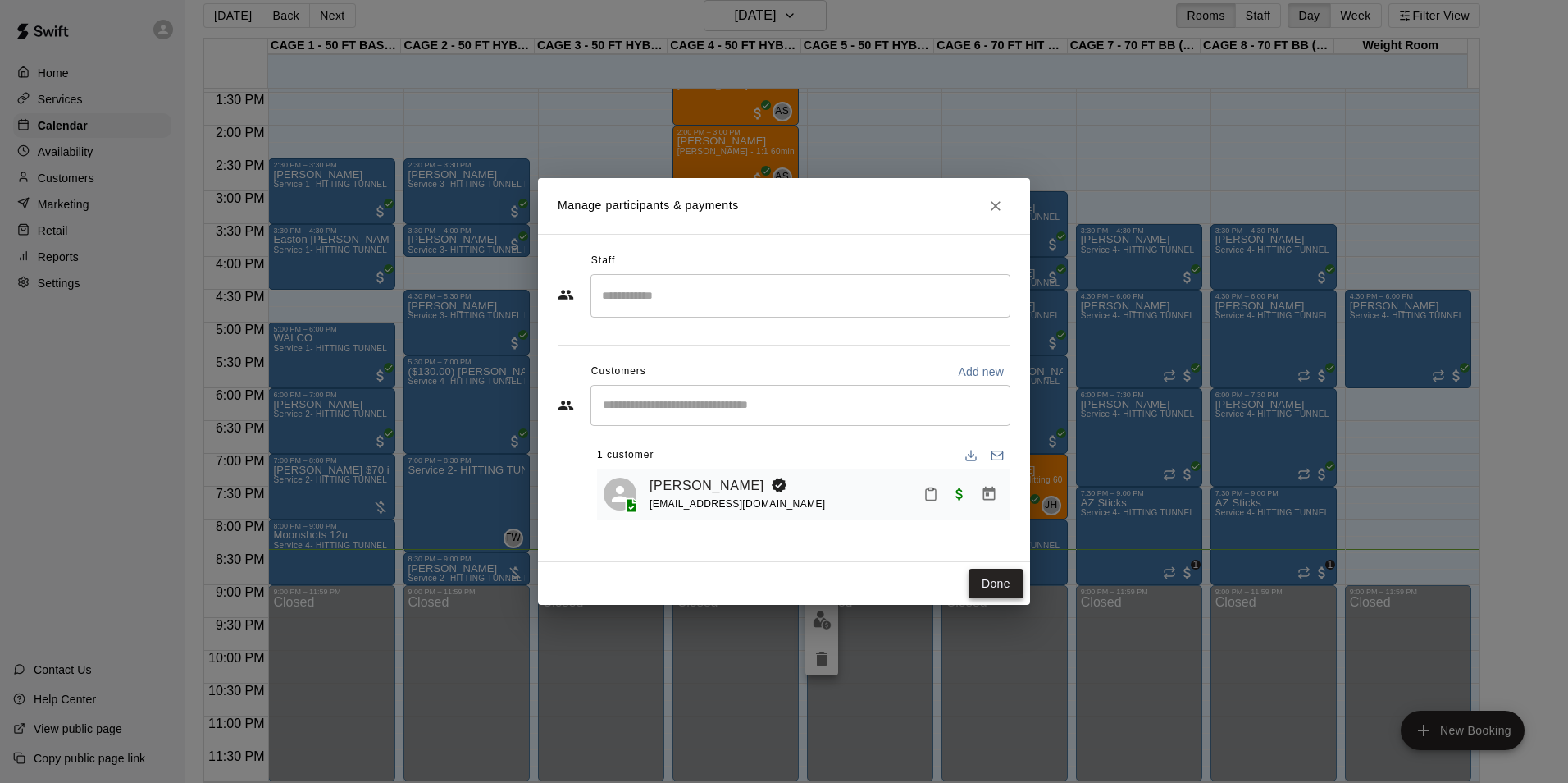
click at [1015, 576] on button "Done" at bounding box center [996, 583] width 55 height 30
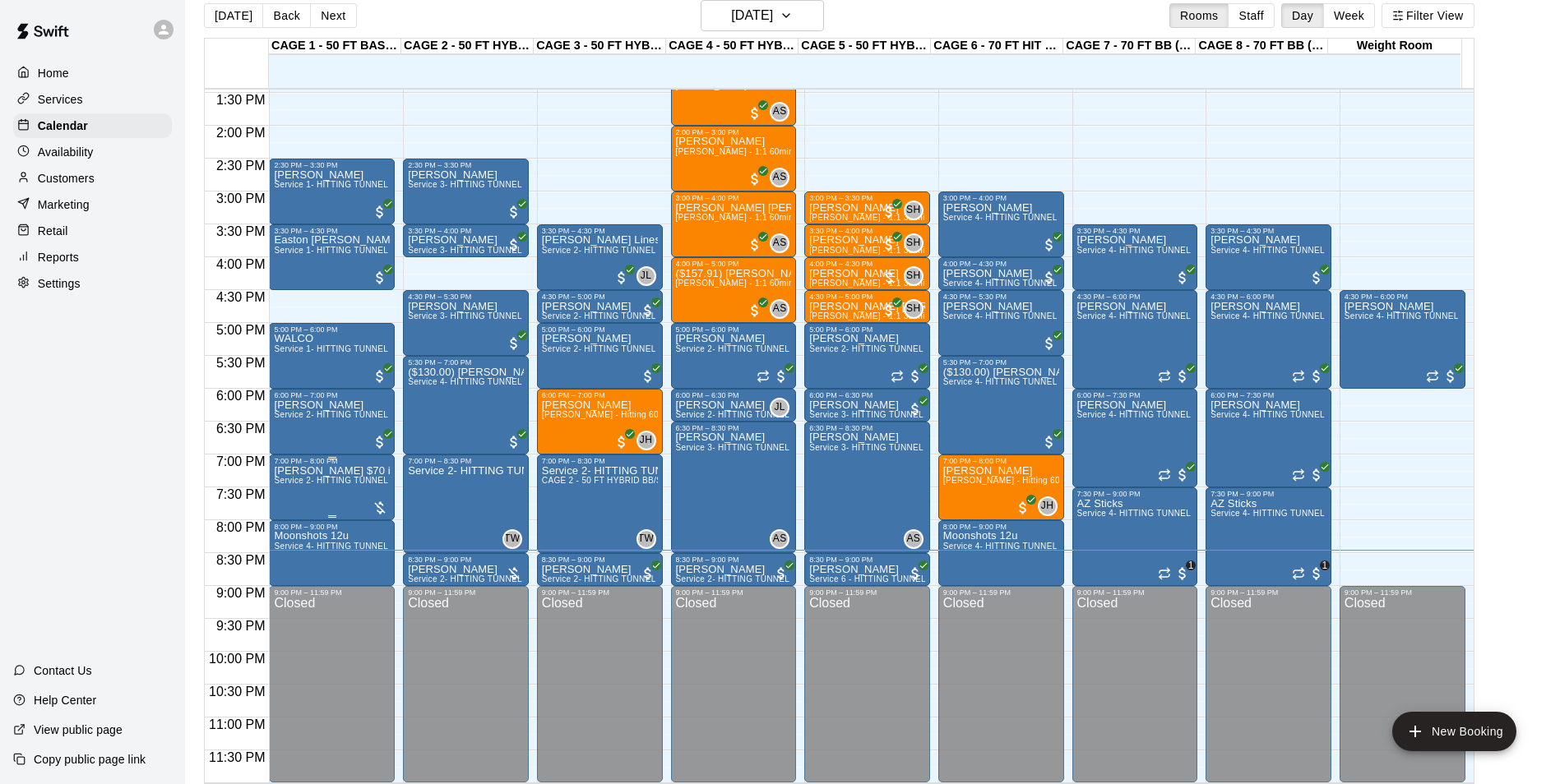
click at [318, 471] on p "[PERSON_NAME] $70 incudes taxes ( 1.5 HRS ) TUNNEL 1 & 30MIN TUNNEL 2 - 4 KIDS …" at bounding box center [332, 471] width 116 height 0
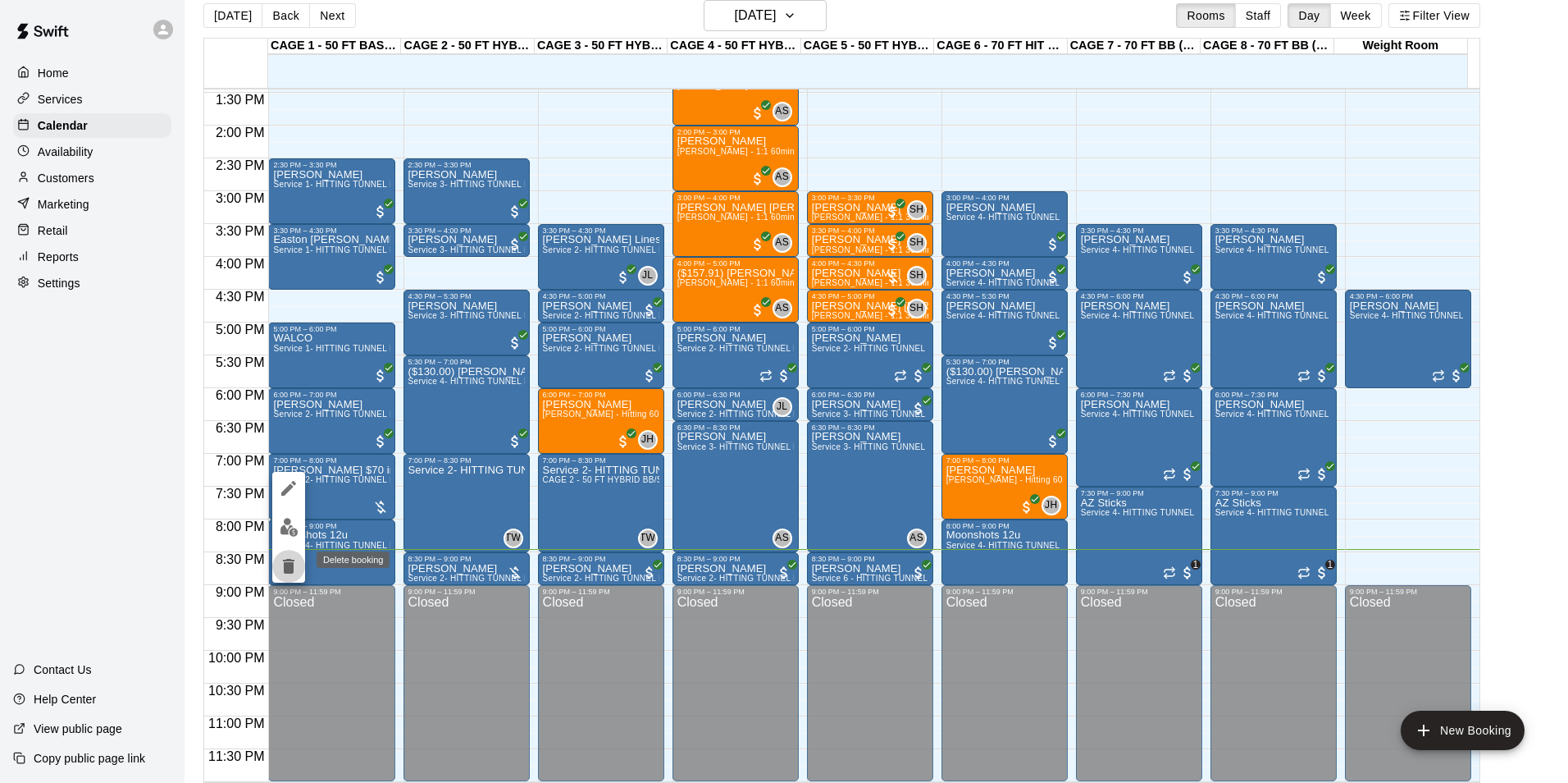
click at [283, 559] on icon "delete" at bounding box center [288, 566] width 12 height 15
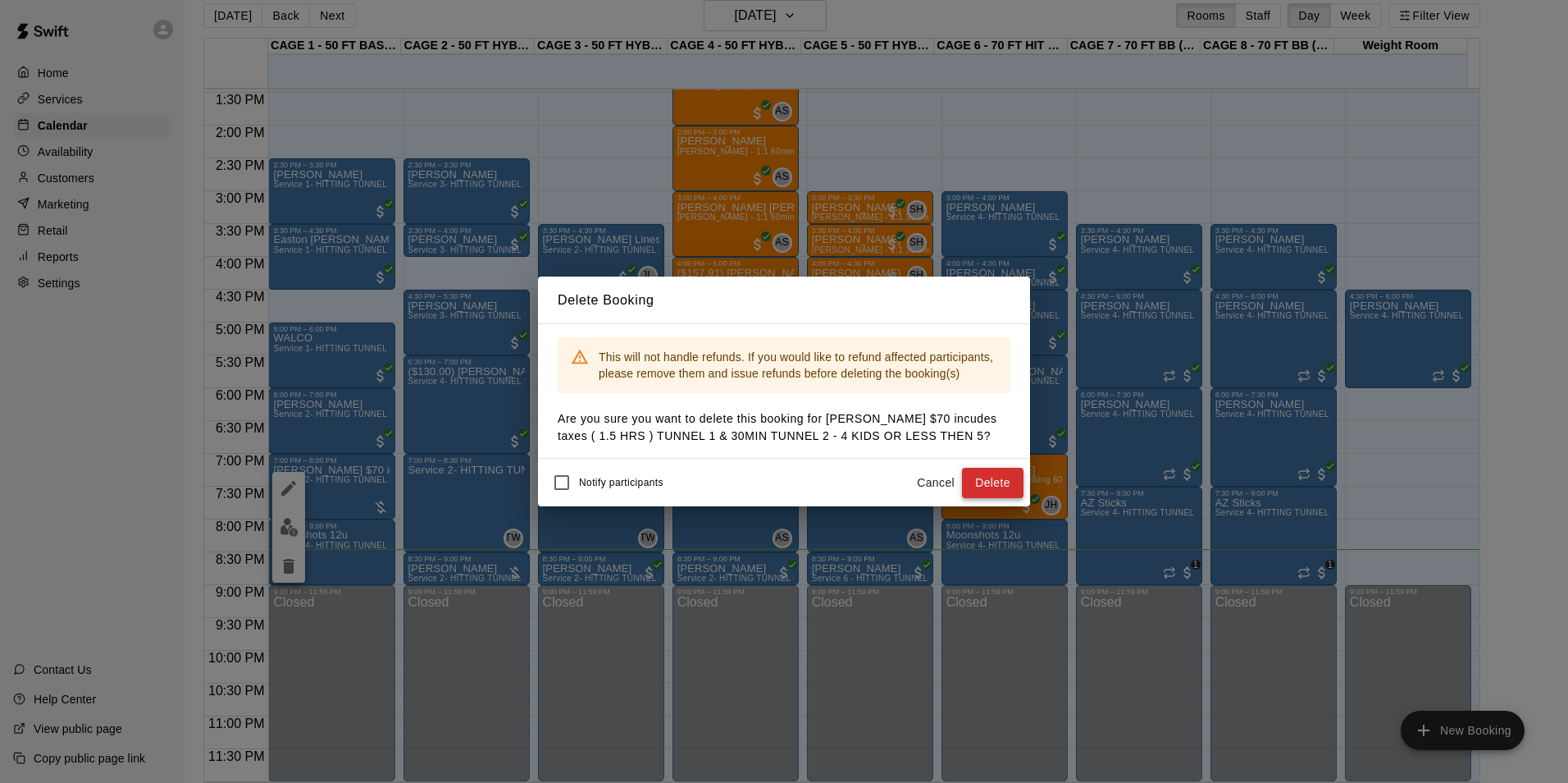
click at [998, 471] on button "Delete" at bounding box center [993, 483] width 61 height 30
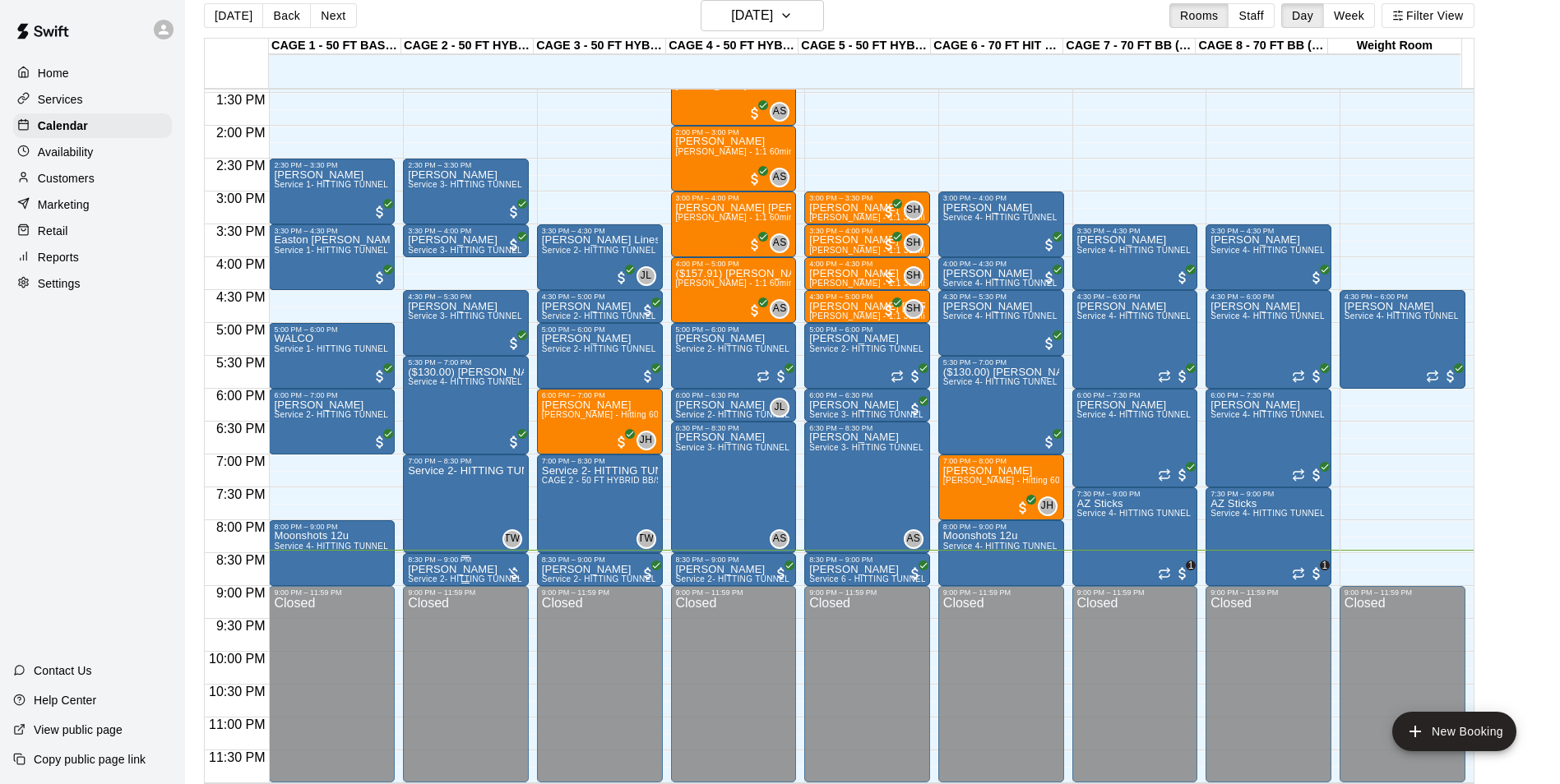
click at [435, 569] on p "[PERSON_NAME]" at bounding box center [466, 569] width 116 height 0
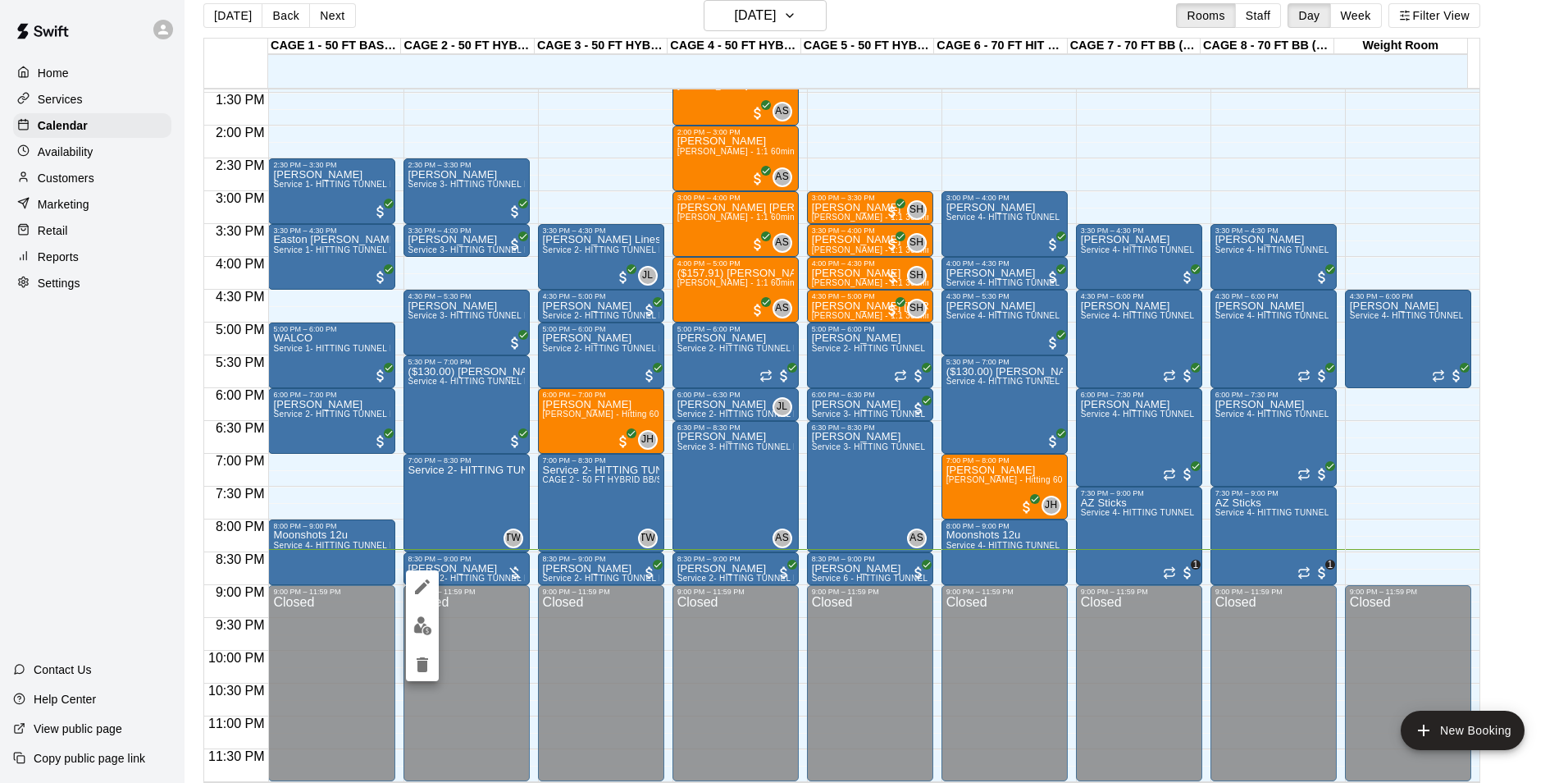
click at [459, 567] on div at bounding box center [784, 391] width 1568 height 783
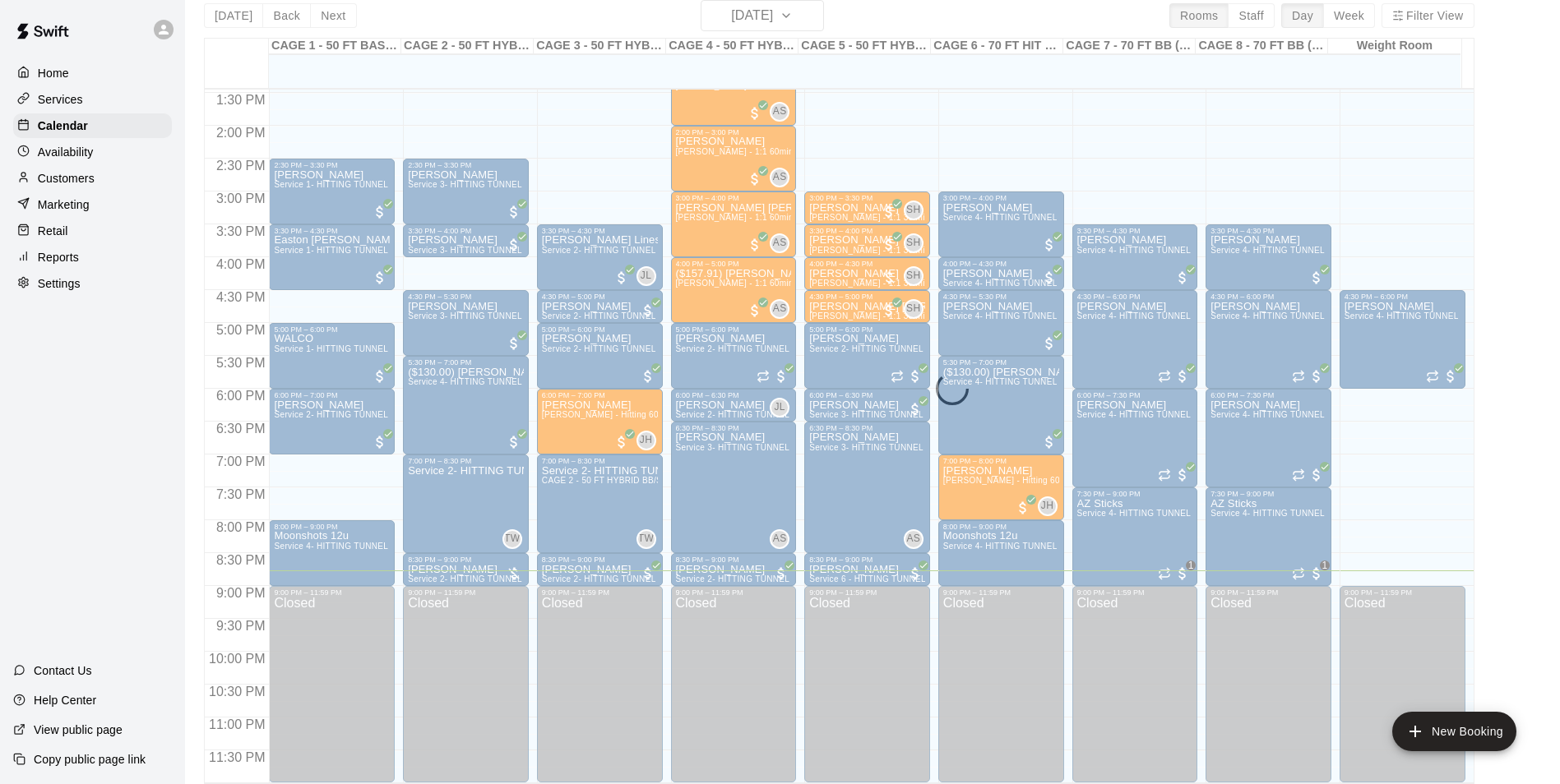
click at [788, 26] on div "[DATE] Back [DATE][DATE] Rooms Staff Day Week Filter View CAGE 1 - 50 FT BASEBA…" at bounding box center [838, 392] width 1270 height 784
click at [799, 15] on div "[DATE] Back [DATE][DATE] Rooms Staff Day Week Filter View CAGE 1 - 50 FT BASEBA…" at bounding box center [838, 392] width 1270 height 784
click at [819, 14] on div "[DATE] Back [DATE][DATE] Rooms Staff Day Week Filter View CAGE 1 - 50 FT BASEBA…" at bounding box center [838, 392] width 1270 height 784
click at [815, 14] on div "[DATE] Back [DATE][DATE] Rooms Staff Day Week Filter View CAGE 1 - 50 FT BASEBA…" at bounding box center [838, 392] width 1270 height 784
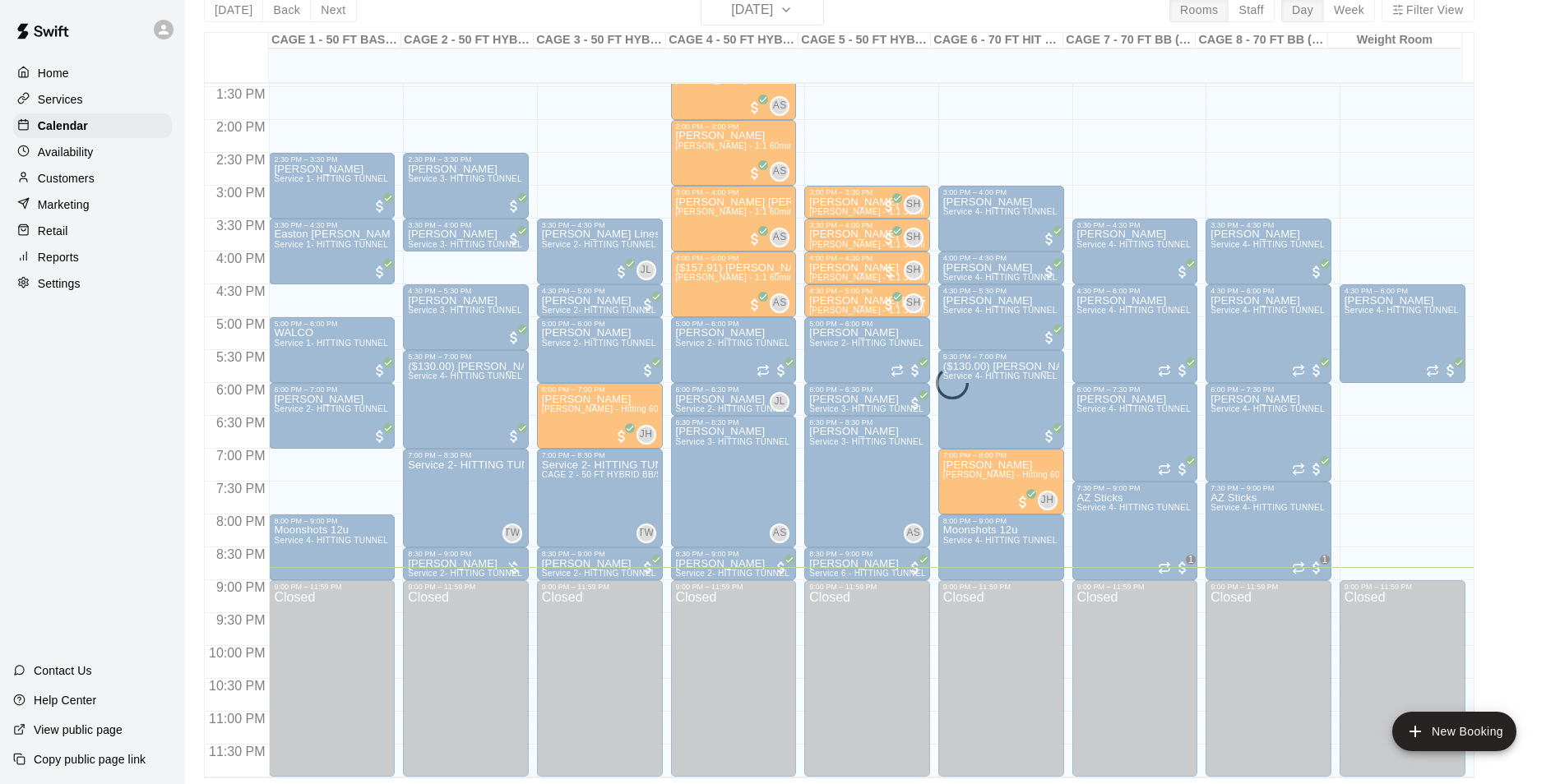
scroll to position [26, 0]
